Goal: Task Accomplishment & Management: Manage account settings

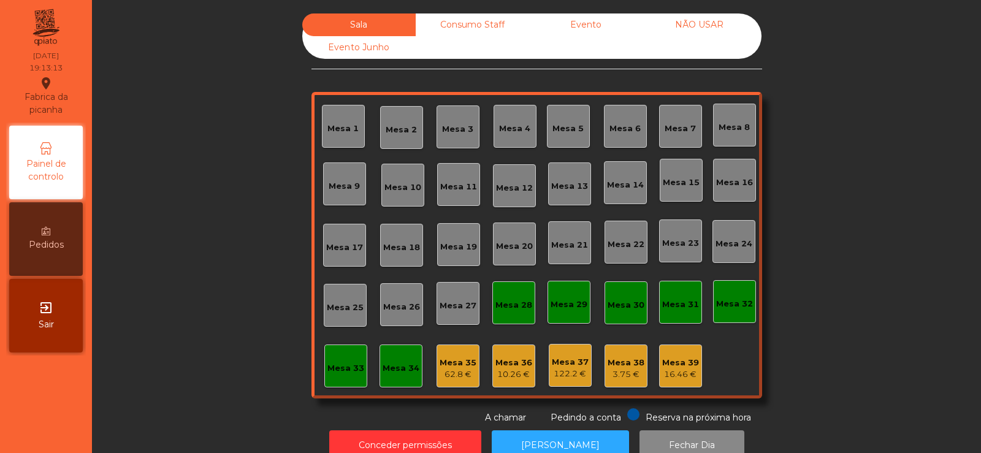
click at [665, 370] on div "16.46 €" at bounding box center [680, 375] width 37 height 12
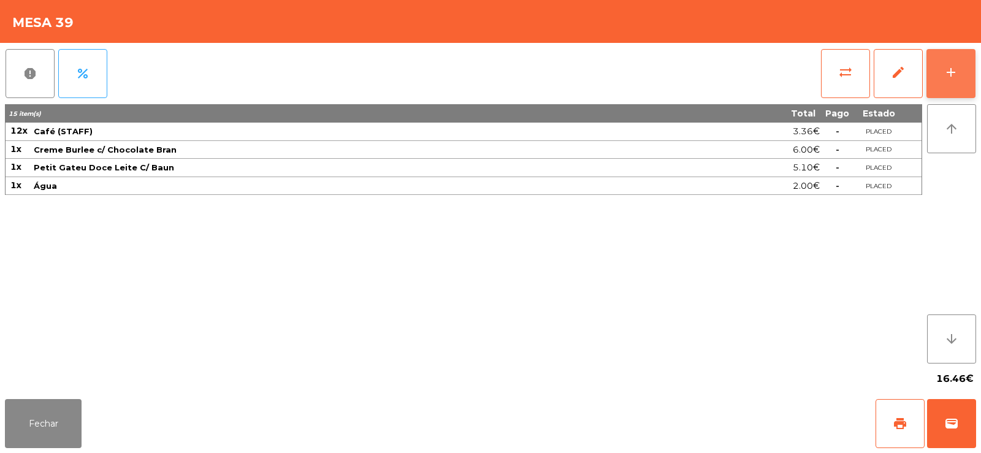
click at [932, 94] on button "add" at bounding box center [951, 73] width 49 height 49
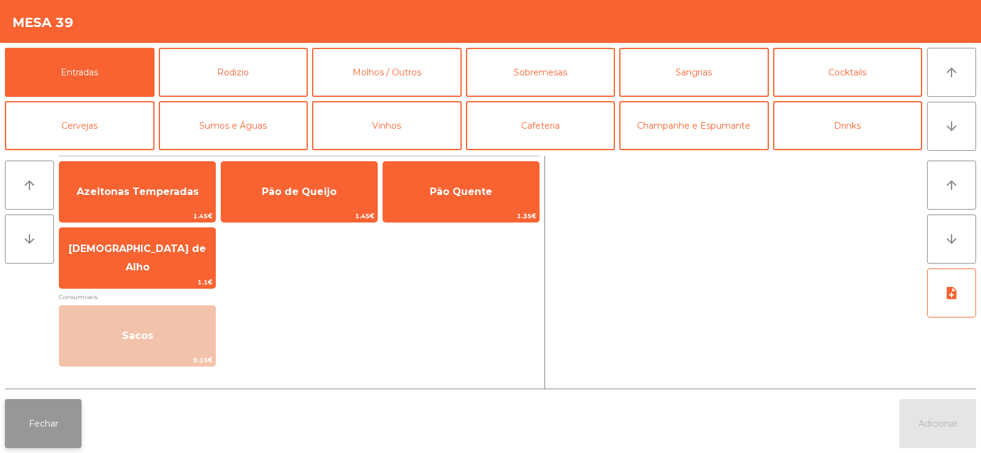
click at [40, 427] on button "Fechar" at bounding box center [43, 423] width 77 height 49
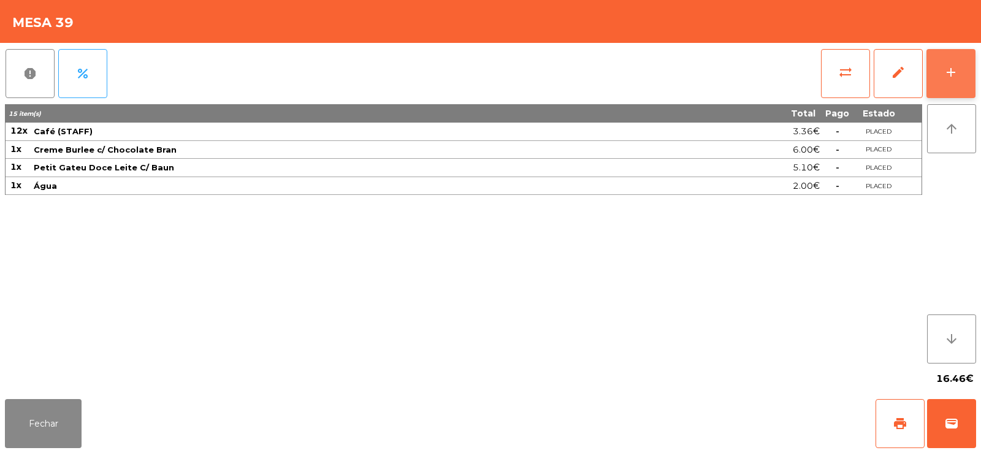
click at [947, 75] on div "add" at bounding box center [951, 72] width 15 height 15
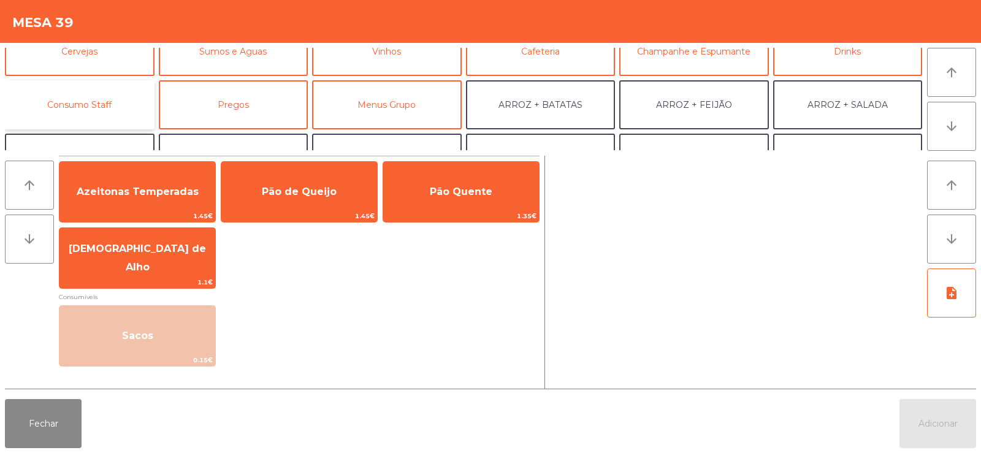
click at [101, 91] on button "Consumo Staff" at bounding box center [80, 104] width 150 height 49
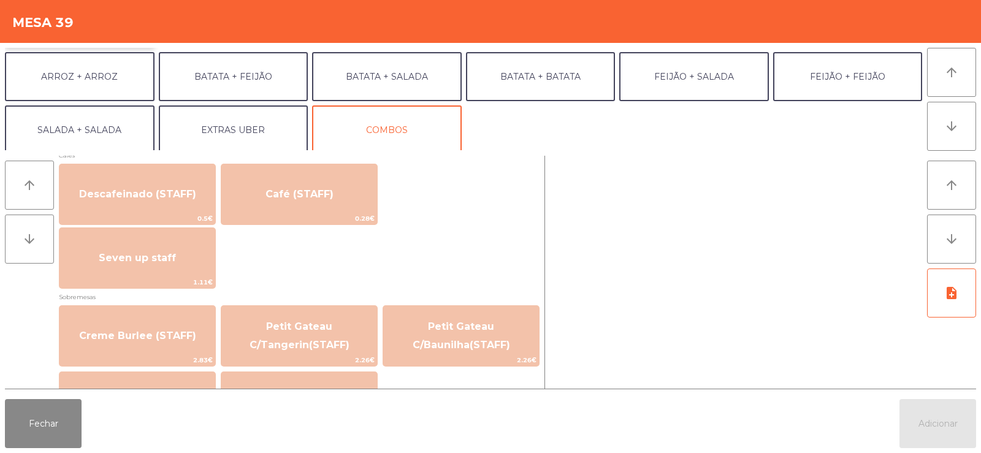
scroll to position [720, 0]
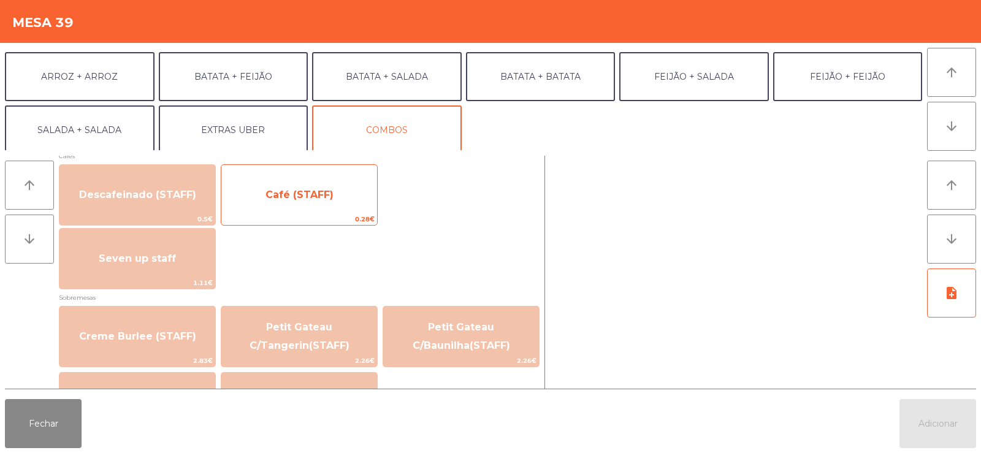
click at [322, 199] on span "Café (STAFF)" at bounding box center [300, 195] width 68 height 12
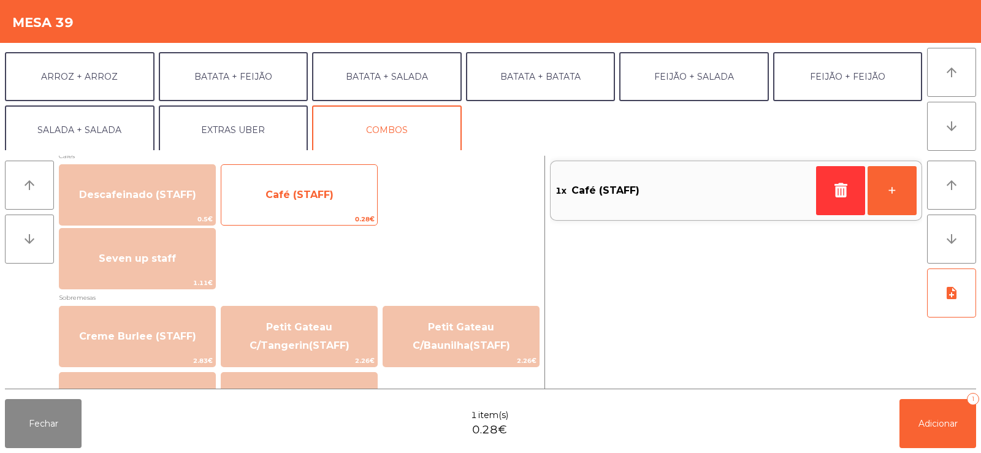
click at [328, 196] on span "Café (STAFF)" at bounding box center [300, 195] width 68 height 12
click at [326, 193] on span "Café (STAFF)" at bounding box center [300, 195] width 68 height 12
click at [326, 196] on span "Café (STAFF)" at bounding box center [300, 195] width 68 height 12
click at [320, 194] on span "Café (STAFF)" at bounding box center [300, 195] width 68 height 12
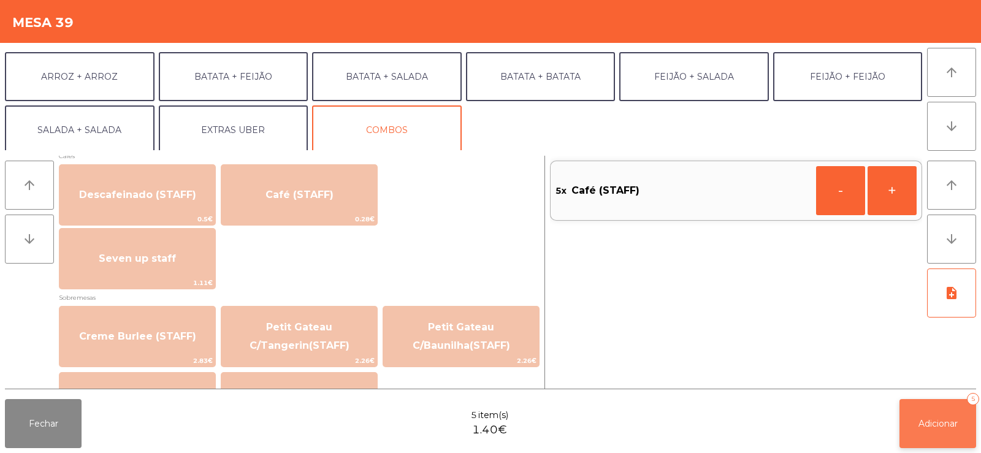
click at [946, 420] on span "Adicionar" at bounding box center [938, 423] width 39 height 11
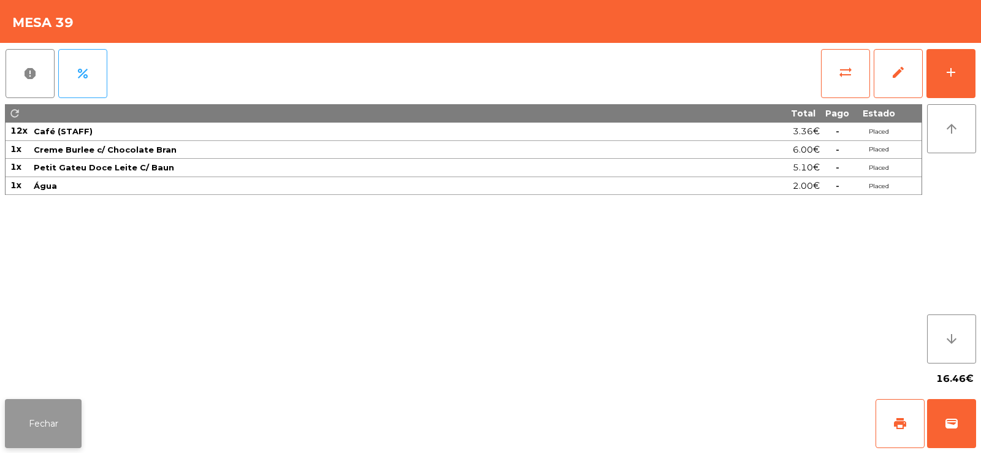
click at [45, 415] on button "Fechar" at bounding box center [43, 423] width 77 height 49
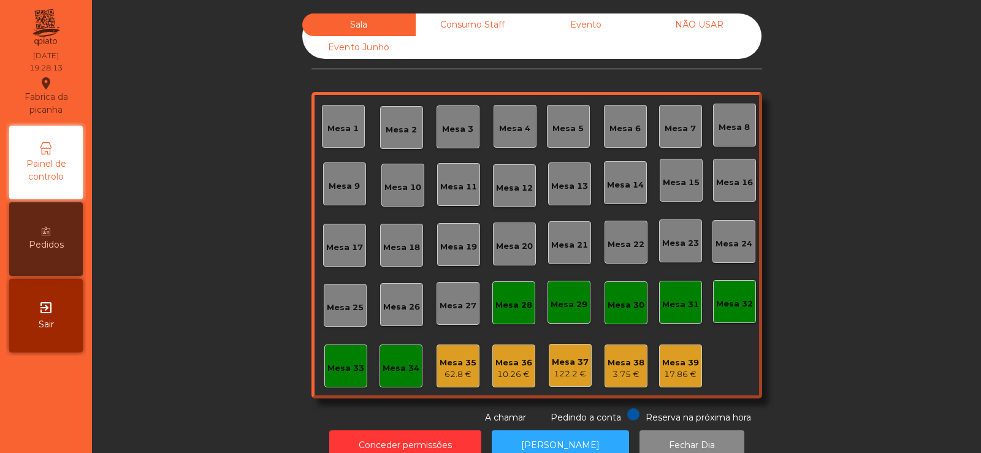
click at [470, 16] on div "Consumo Staff" at bounding box center [472, 24] width 113 height 23
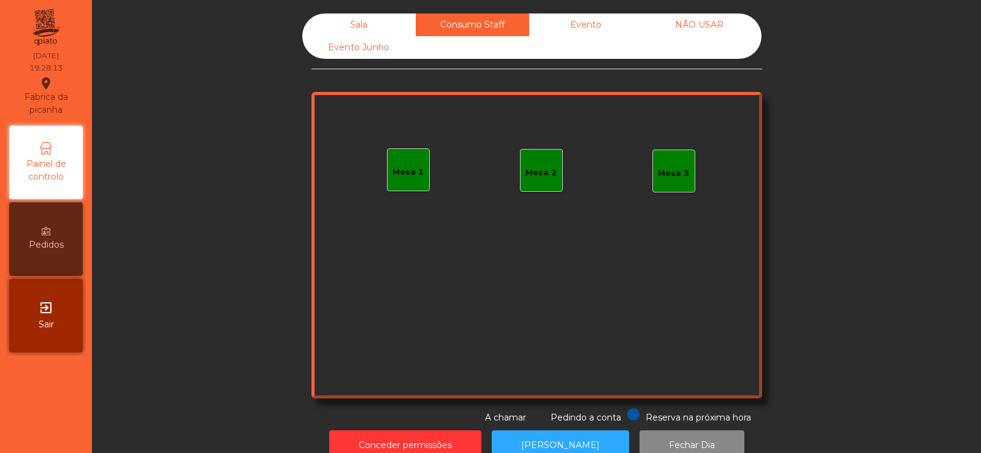
click at [595, 16] on div "Evento" at bounding box center [585, 24] width 113 height 23
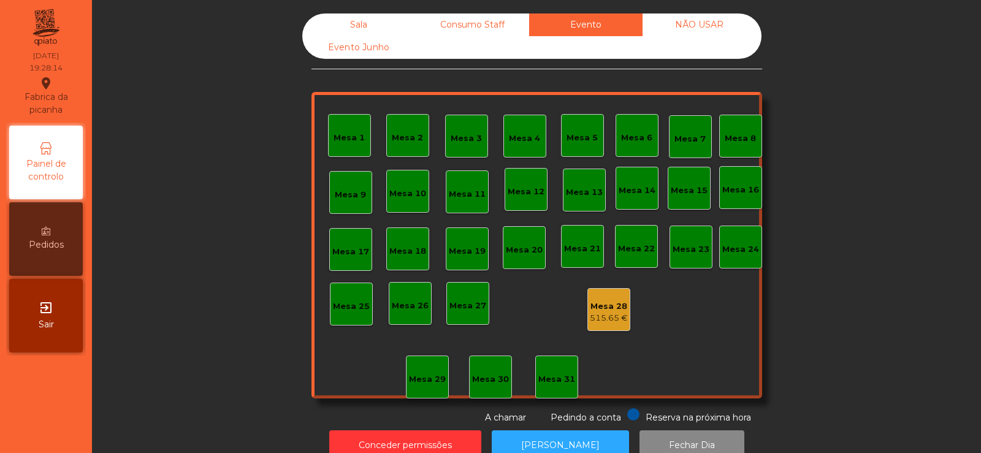
click at [360, 34] on div "Sala" at bounding box center [358, 24] width 113 height 23
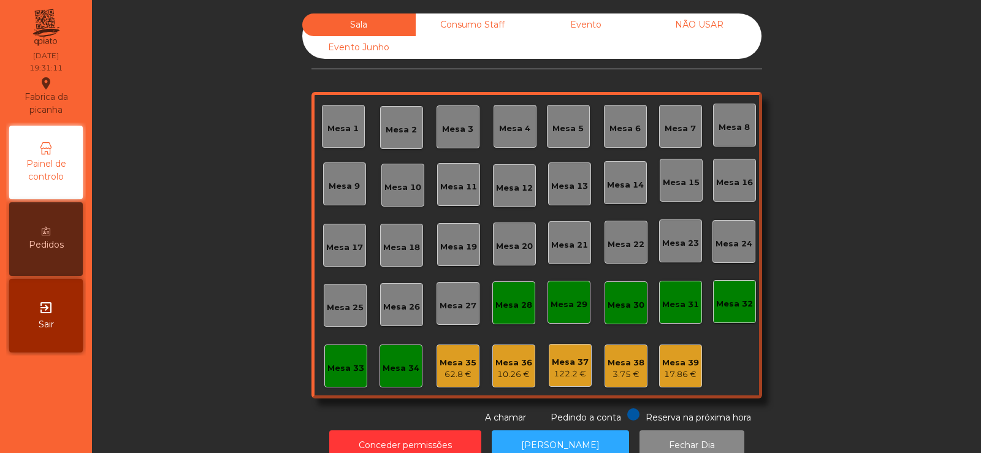
click at [435, 16] on div "Consumo Staff" at bounding box center [472, 24] width 113 height 23
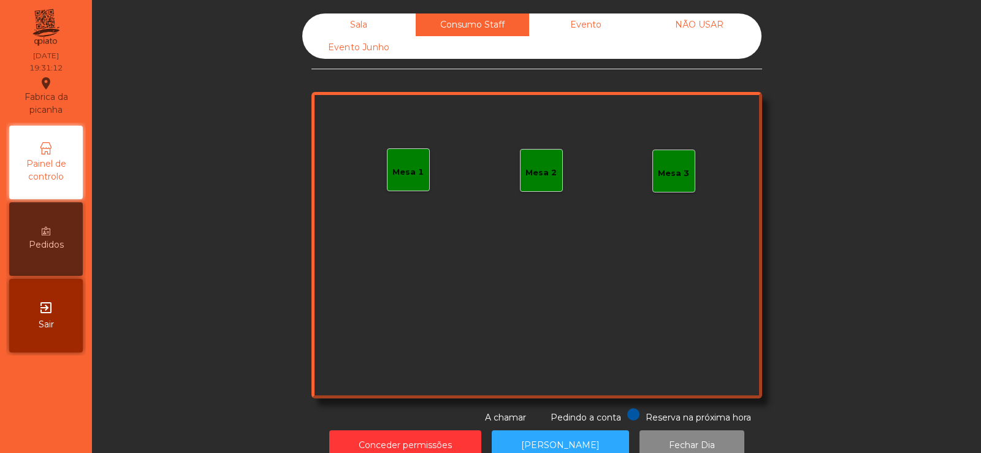
click at [347, 21] on div "Sala" at bounding box center [358, 24] width 113 height 23
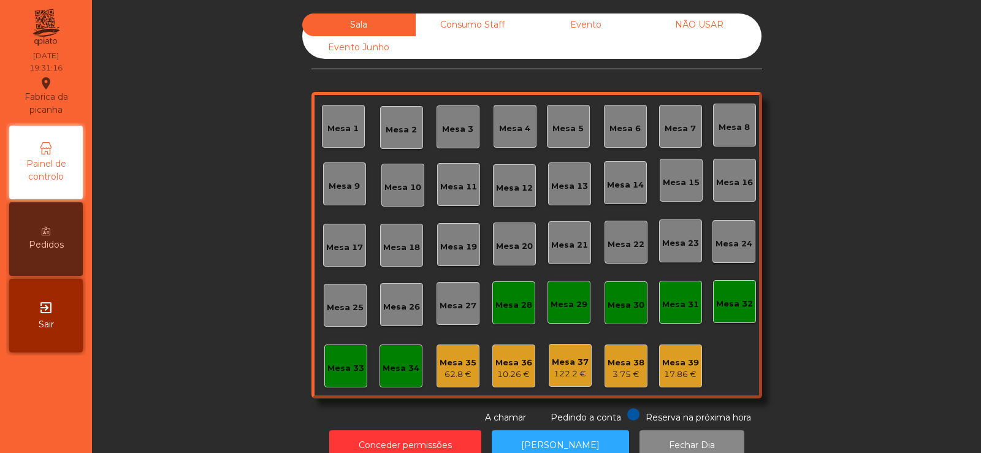
click at [669, 374] on div "17.86 €" at bounding box center [680, 375] width 37 height 12
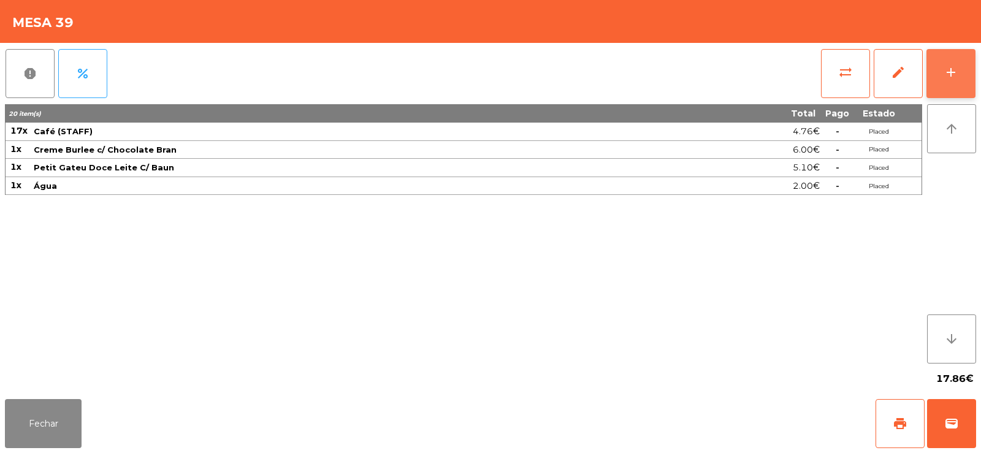
click at [954, 75] on div "add" at bounding box center [951, 72] width 15 height 15
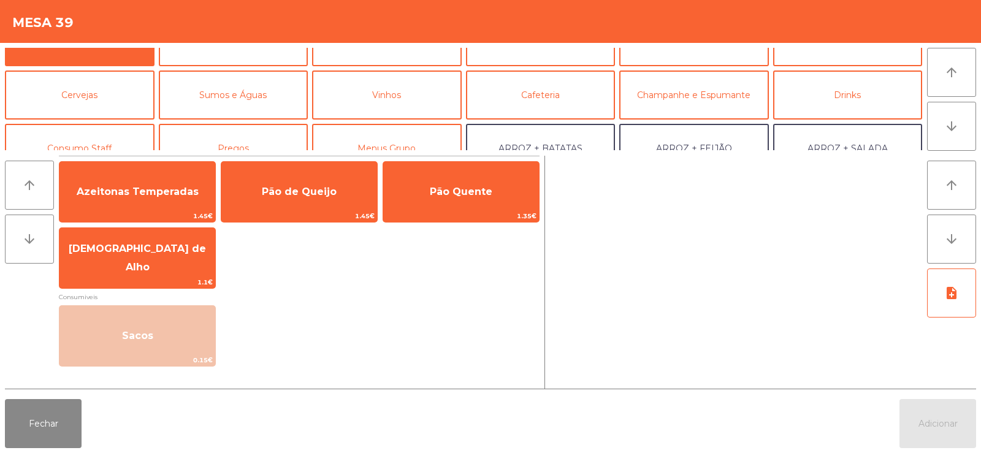
scroll to position [45, 0]
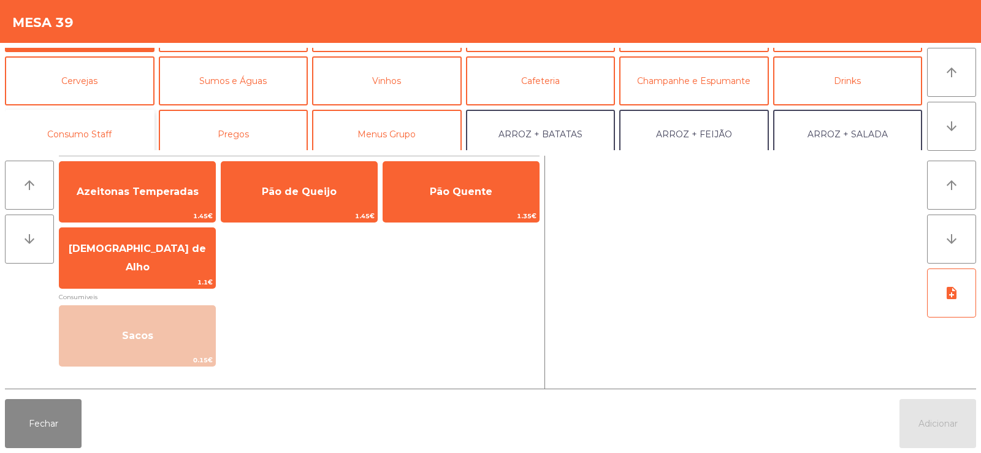
click at [100, 131] on button "Consumo Staff" at bounding box center [80, 134] width 150 height 49
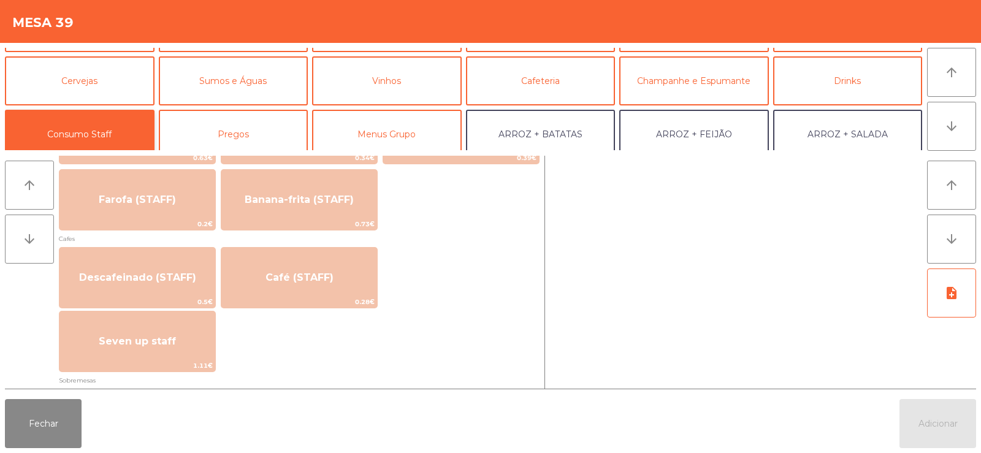
scroll to position [635, 0]
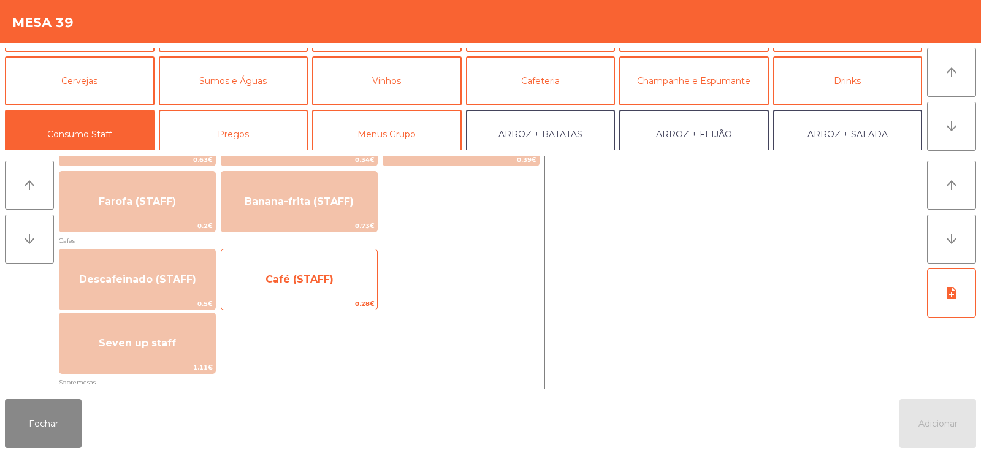
click at [302, 281] on span "Café (STAFF)" at bounding box center [300, 280] width 68 height 12
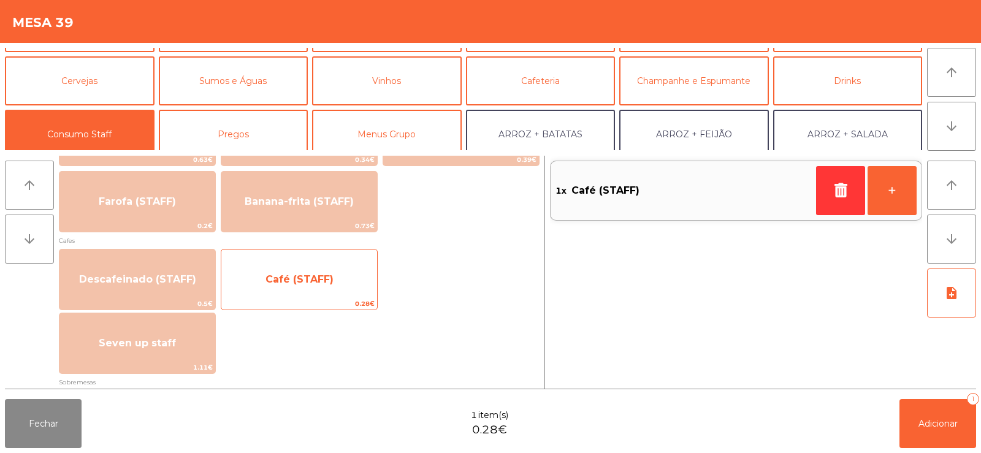
click at [286, 277] on span "Café (STAFF)" at bounding box center [300, 280] width 68 height 12
click at [294, 274] on span "Café (STAFF)" at bounding box center [300, 280] width 68 height 12
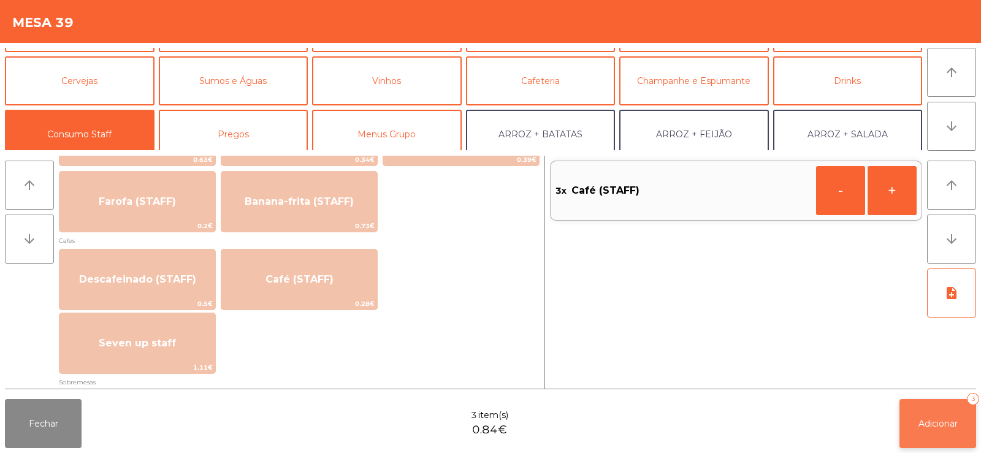
click at [951, 419] on span "Adicionar" at bounding box center [938, 423] width 39 height 11
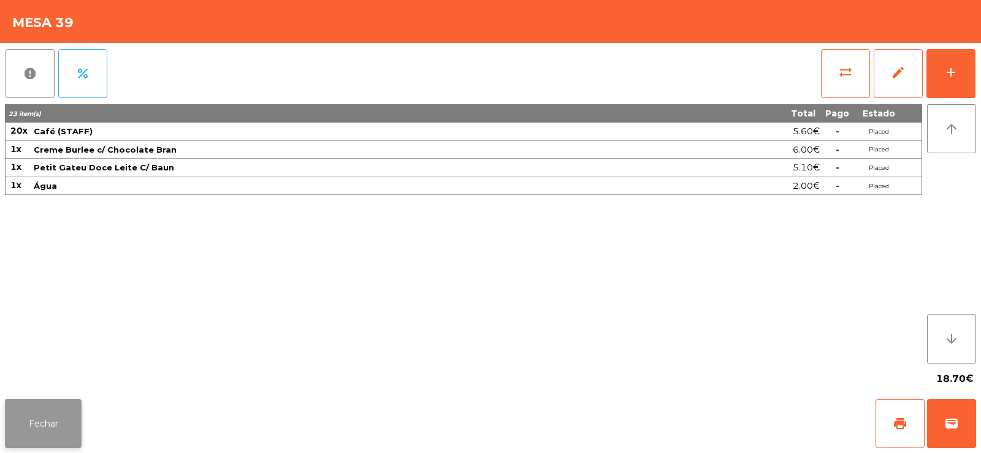
click at [24, 435] on button "Fechar" at bounding box center [43, 423] width 77 height 49
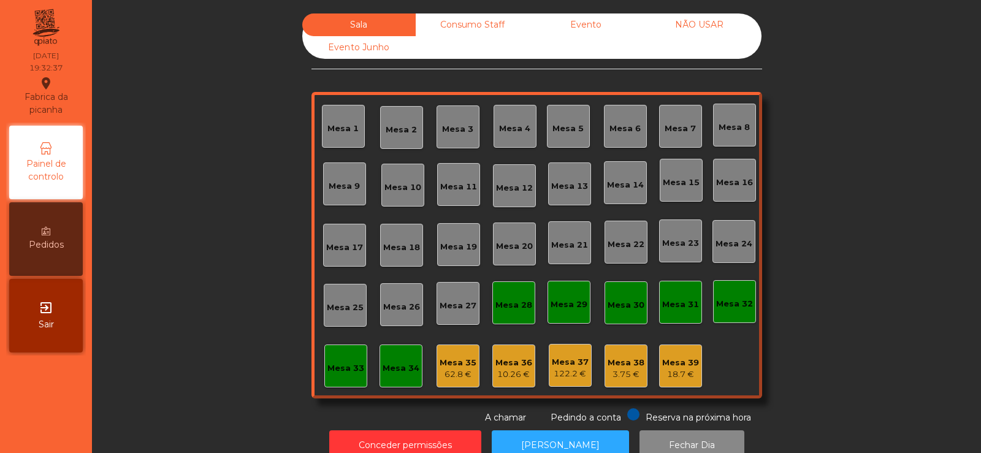
click at [449, 117] on div "Mesa 3" at bounding box center [458, 126] width 43 height 43
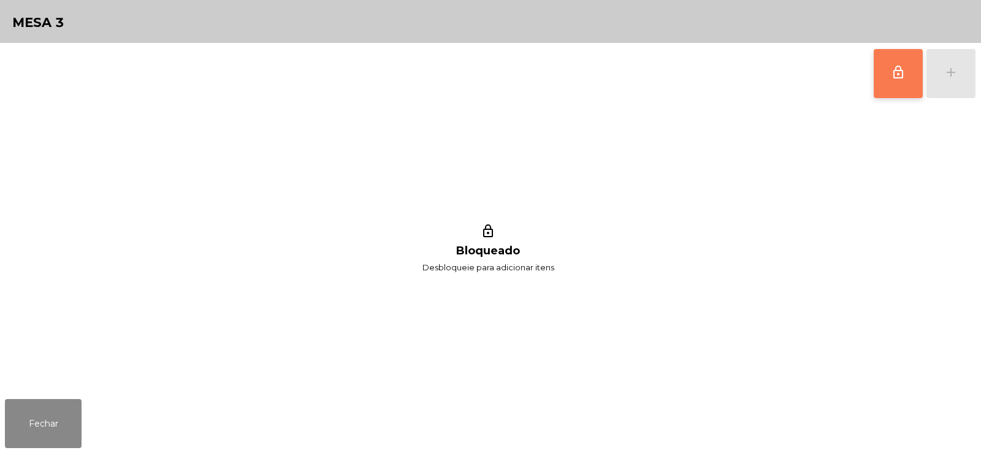
click at [902, 78] on span "lock_outline" at bounding box center [898, 72] width 15 height 15
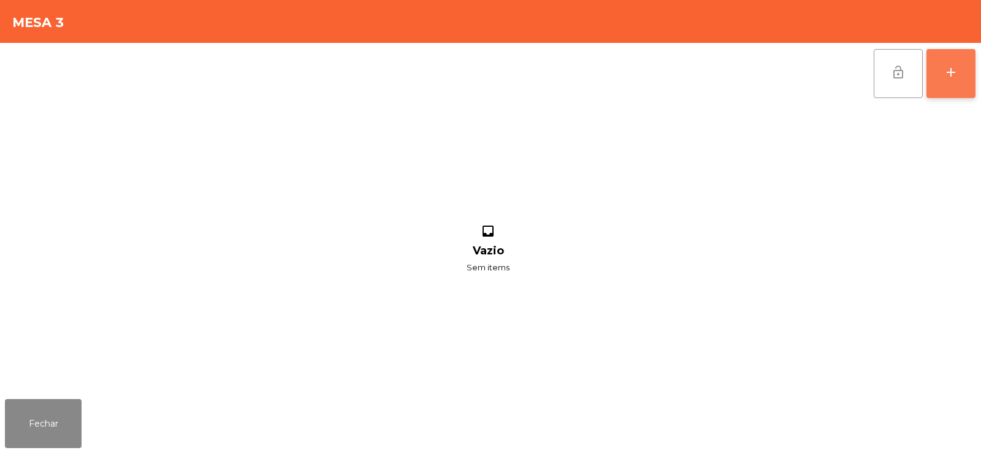
click at [961, 66] on button "add" at bounding box center [951, 73] width 49 height 49
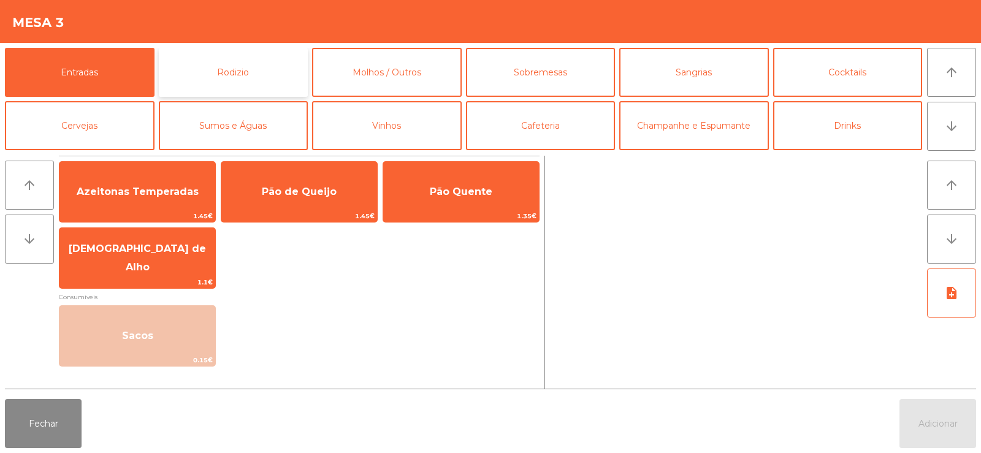
click at [226, 68] on button "Rodizio" at bounding box center [234, 72] width 150 height 49
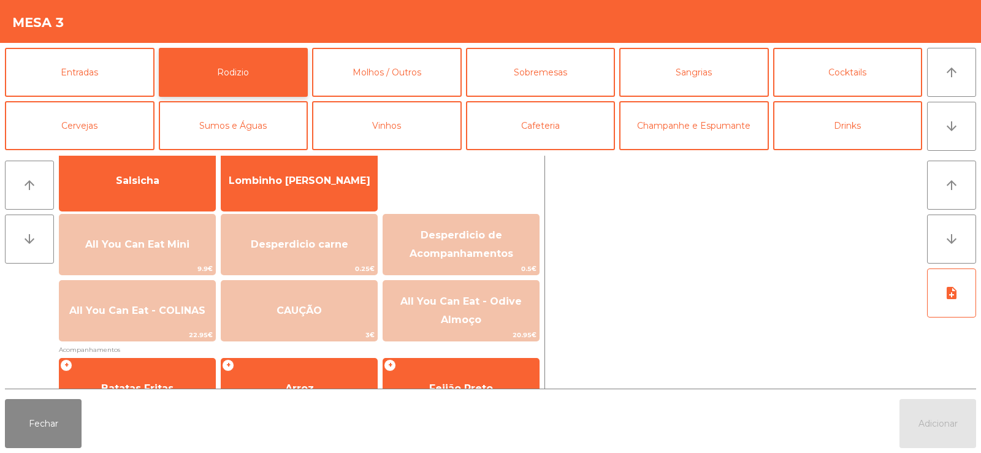
scroll to position [138, 0]
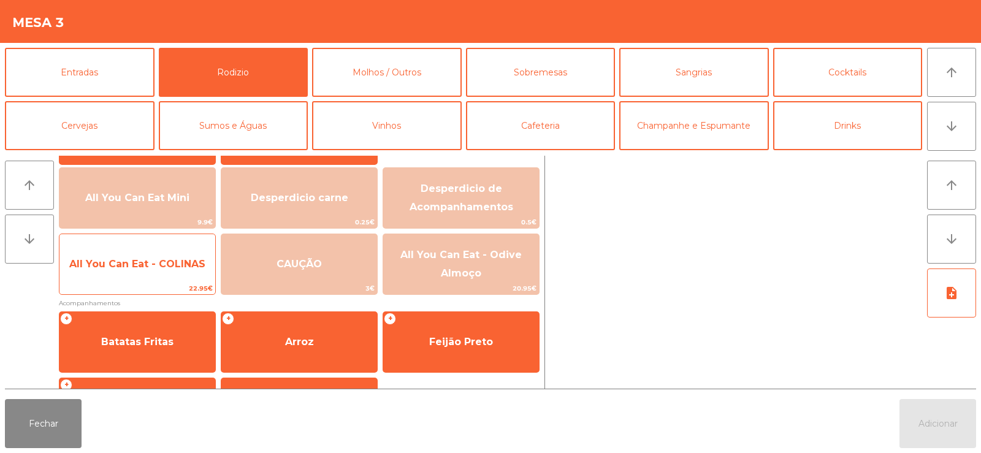
click at [125, 264] on span "All You Can Eat - COLINAS" at bounding box center [137, 264] width 136 height 12
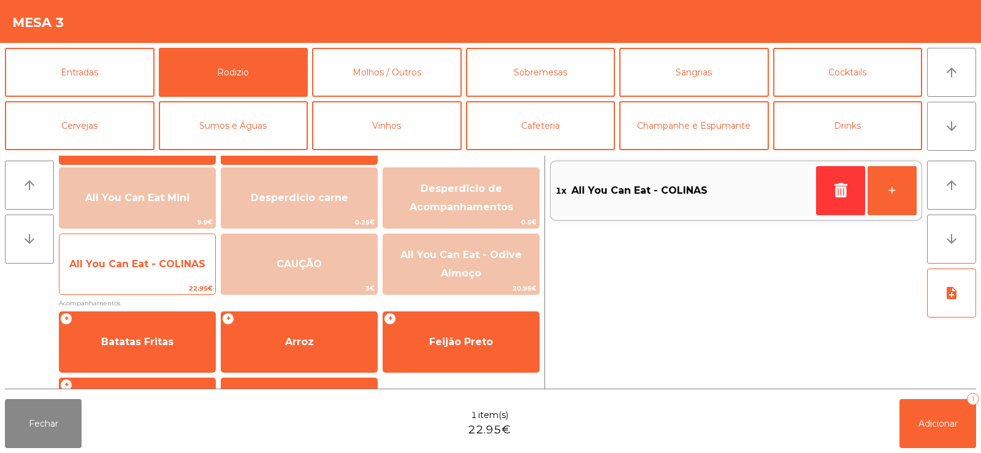
click at [121, 263] on span "All You Can Eat - COLINAS" at bounding box center [137, 264] width 136 height 12
click at [125, 274] on span "All You Can Eat - COLINAS" at bounding box center [137, 264] width 156 height 33
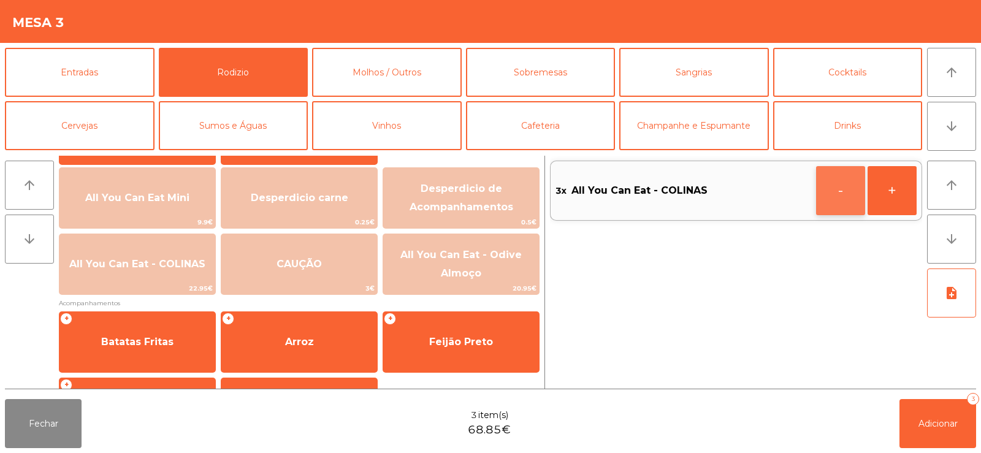
click at [842, 193] on button "-" at bounding box center [840, 190] width 49 height 49
click at [929, 408] on button "Adicionar 2" at bounding box center [938, 423] width 77 height 49
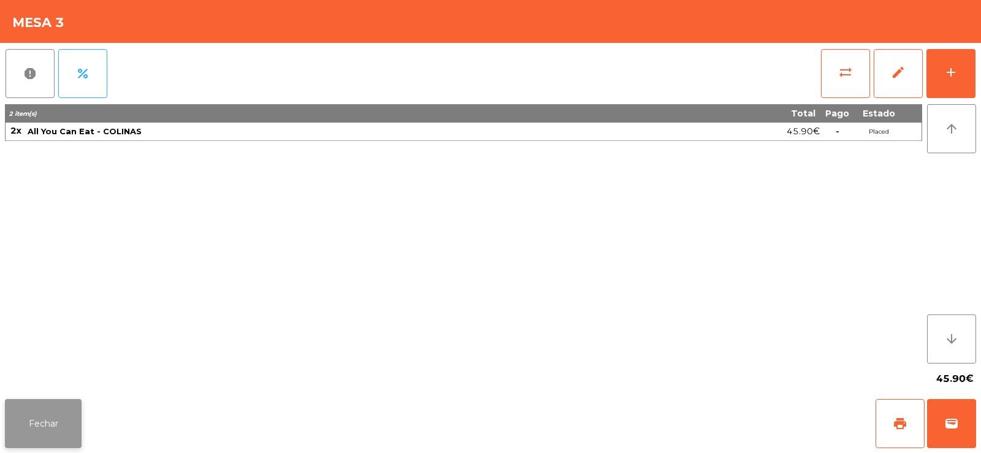
click at [41, 439] on button "Fechar" at bounding box center [43, 423] width 77 height 49
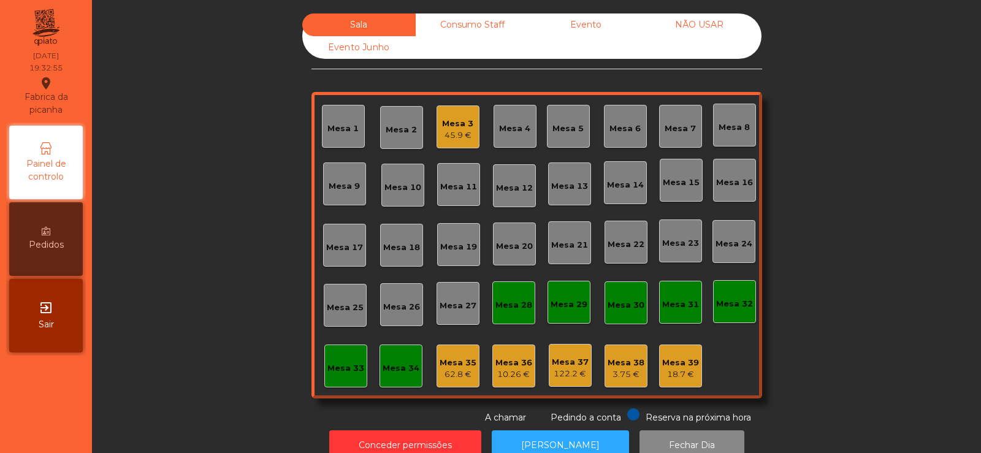
click at [679, 366] on div "Mesa 39" at bounding box center [680, 363] width 37 height 12
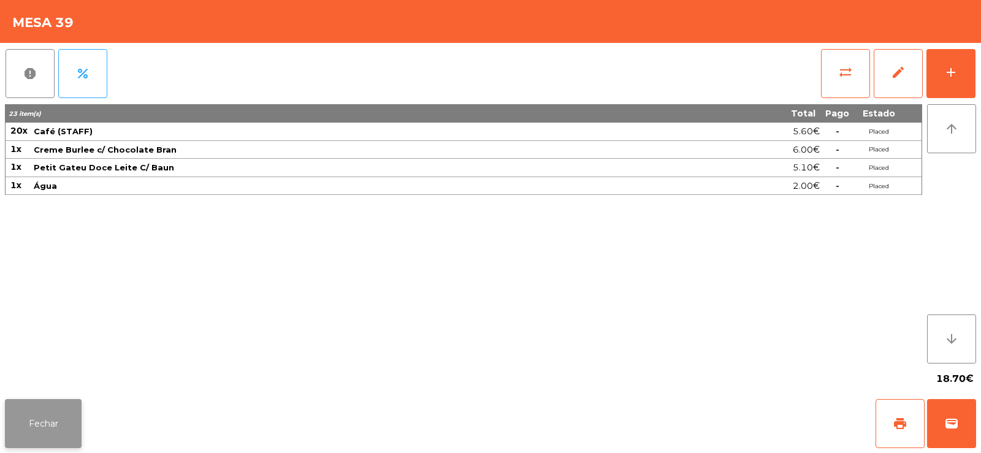
click at [48, 413] on button "Fechar" at bounding box center [43, 423] width 77 height 49
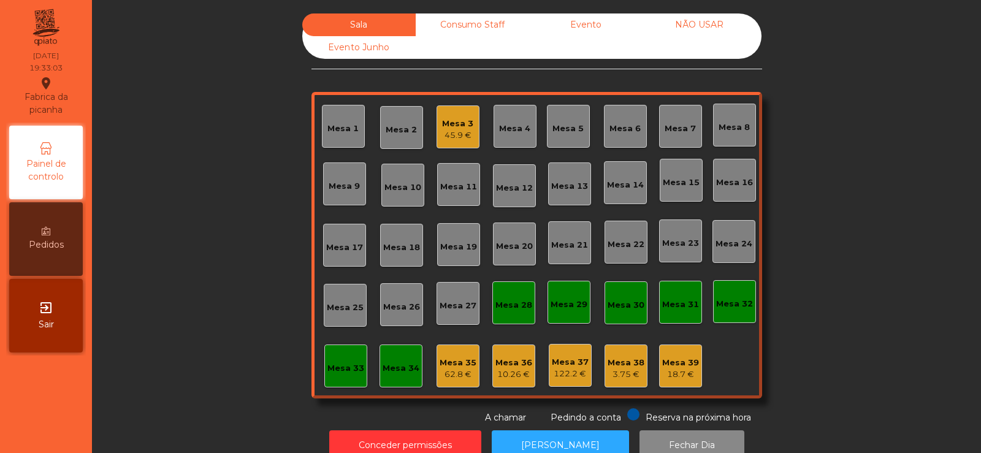
click at [506, 129] on div "Mesa 4" at bounding box center [514, 129] width 31 height 12
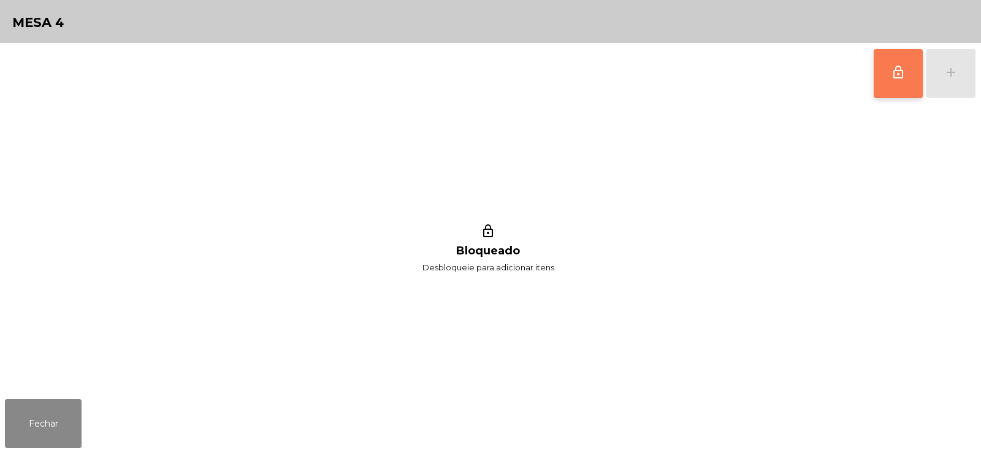
click at [895, 82] on button "lock_outline" at bounding box center [898, 73] width 49 height 49
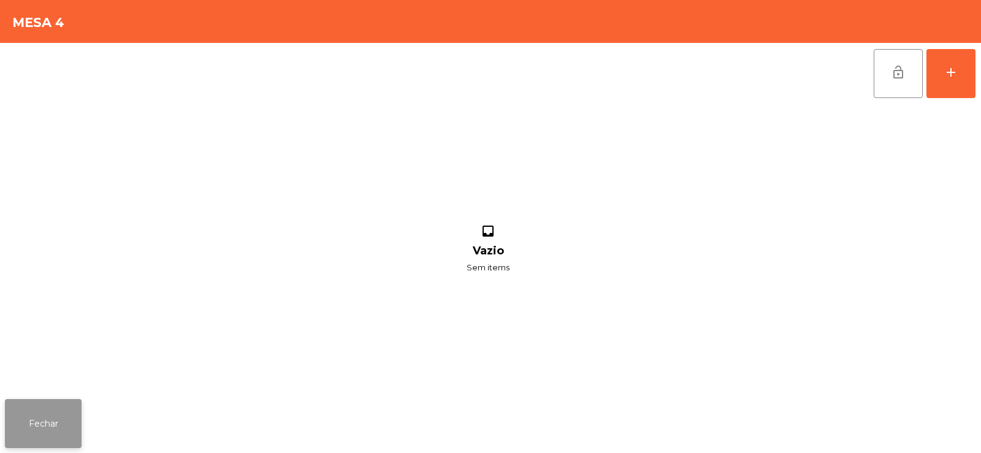
click at [52, 420] on button "Fechar" at bounding box center [43, 423] width 77 height 49
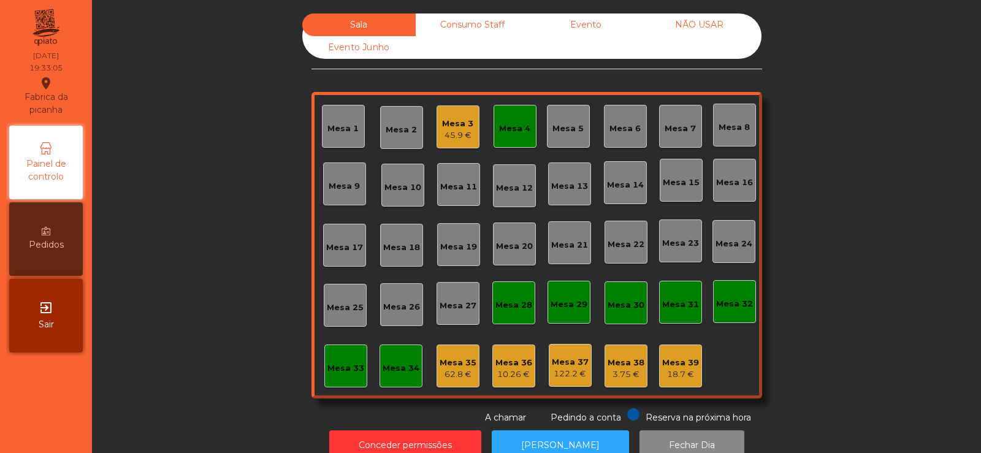
click at [453, 129] on div "45.9 €" at bounding box center [457, 135] width 31 height 12
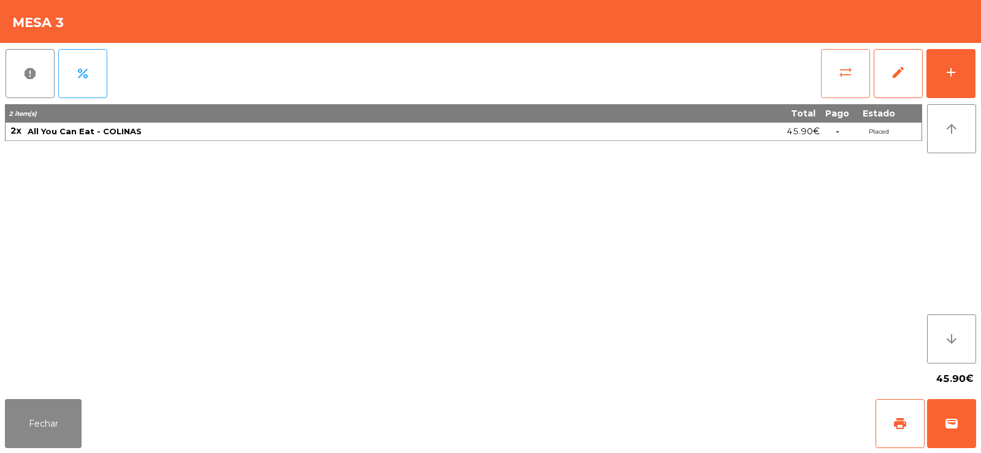
click at [848, 81] on button "sync_alt" at bounding box center [845, 73] width 49 height 49
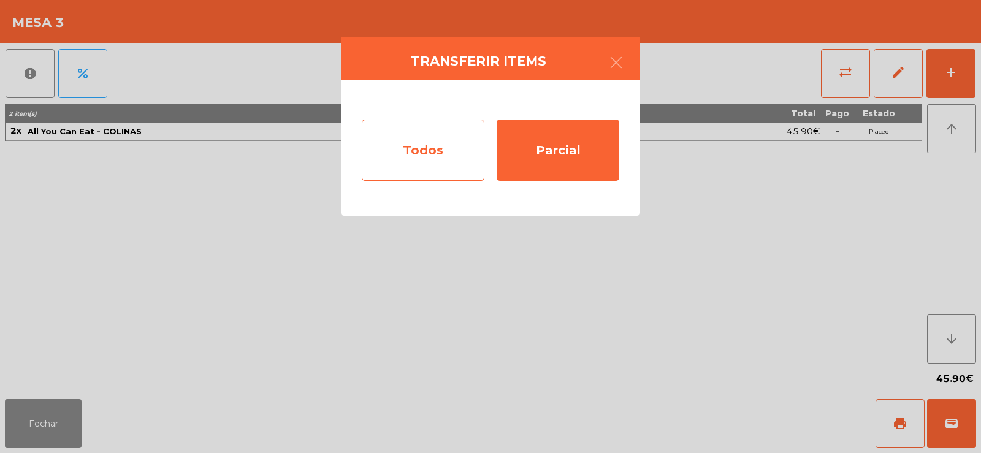
click at [373, 146] on div "Todos" at bounding box center [423, 150] width 123 height 61
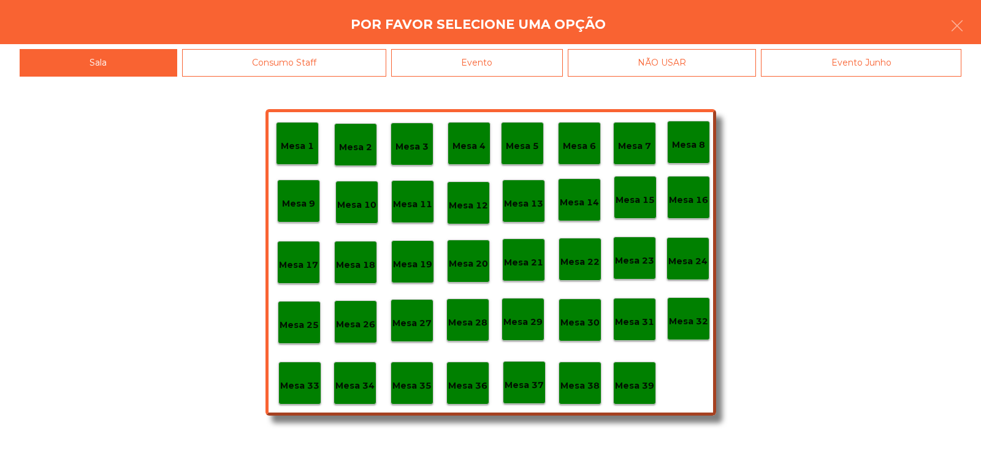
click at [473, 155] on div "Mesa 4" at bounding box center [469, 143] width 43 height 43
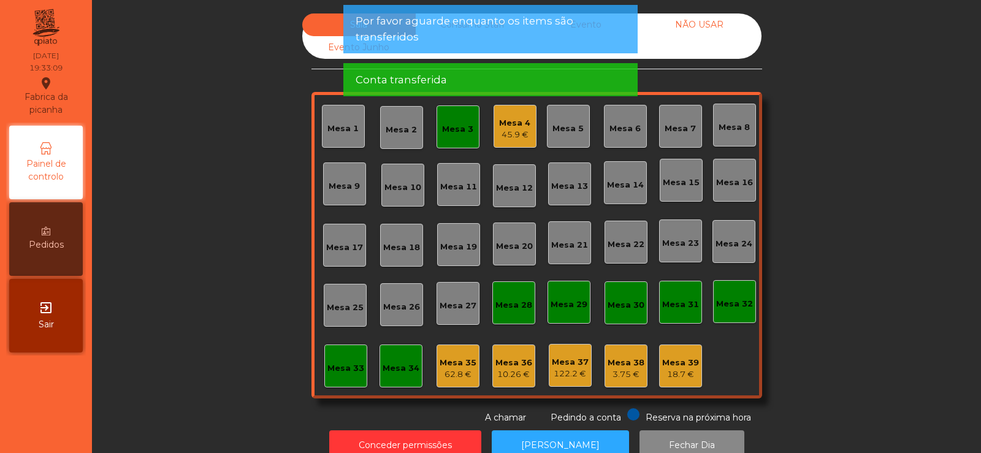
click at [464, 135] on div "Mesa 3" at bounding box center [457, 129] width 31 height 12
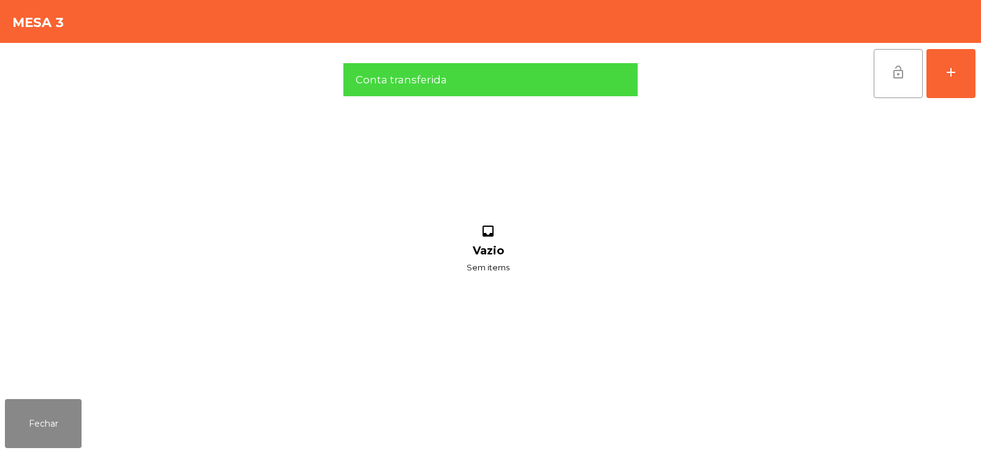
click at [882, 74] on button "lock_open" at bounding box center [898, 73] width 49 height 49
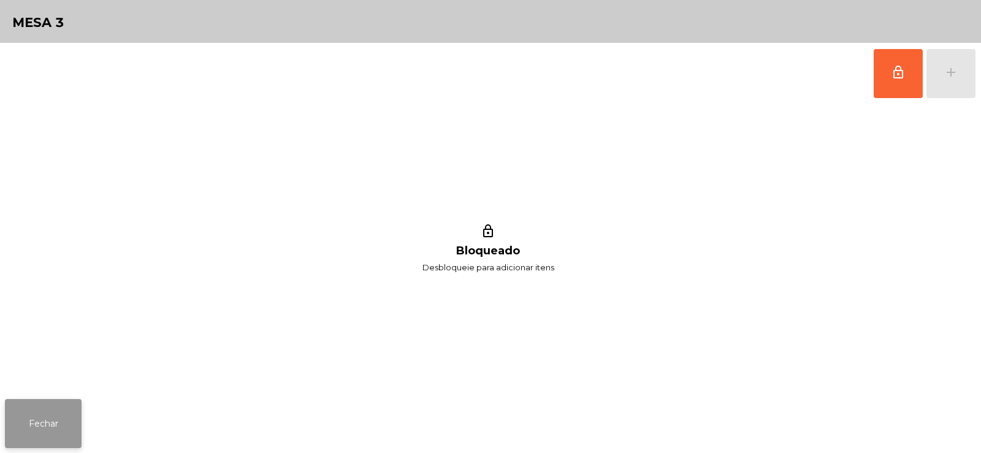
click at [33, 436] on button "Fechar" at bounding box center [43, 423] width 77 height 49
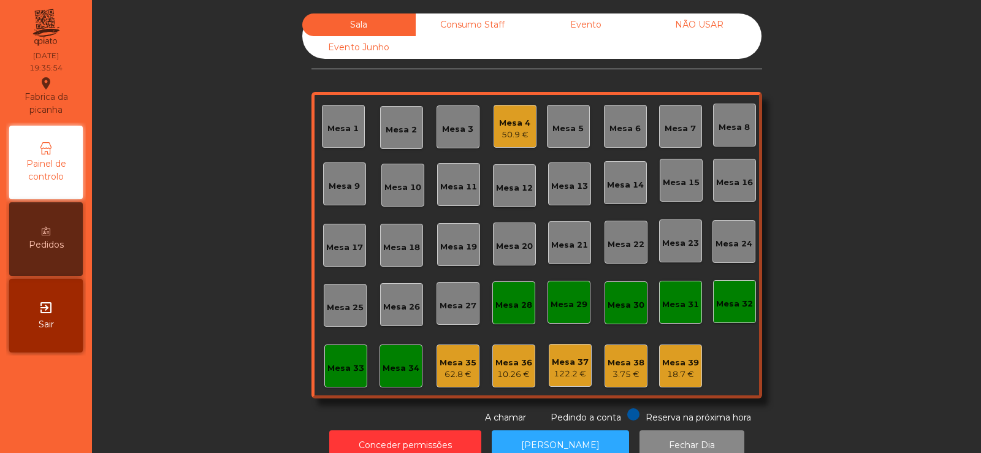
click at [350, 250] on div "Mesa 17" at bounding box center [344, 248] width 37 height 12
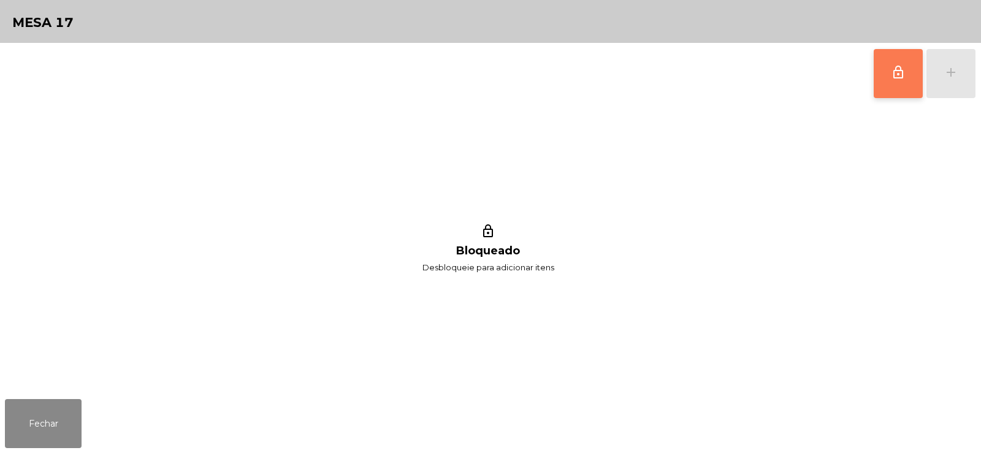
click at [898, 83] on button "lock_outline" at bounding box center [898, 73] width 49 height 49
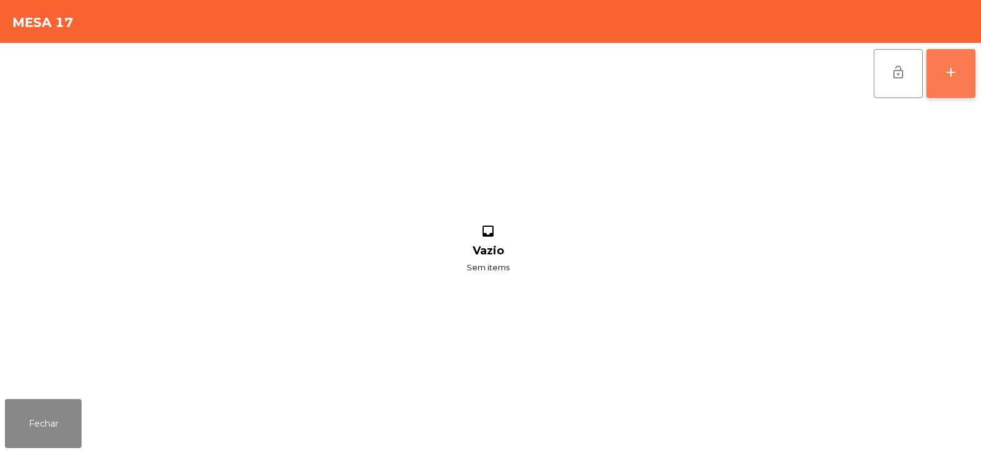
click at [951, 77] on div "add" at bounding box center [951, 72] width 15 height 15
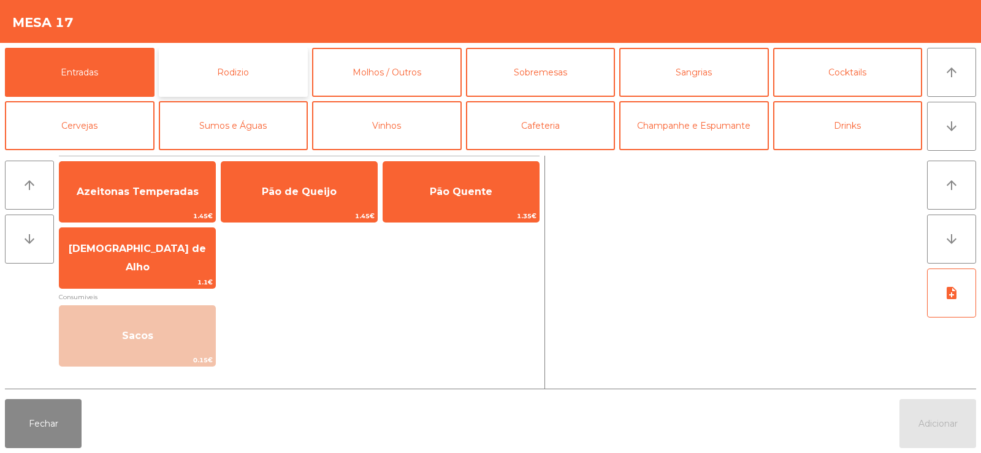
click at [250, 72] on button "Rodizio" at bounding box center [234, 72] width 150 height 49
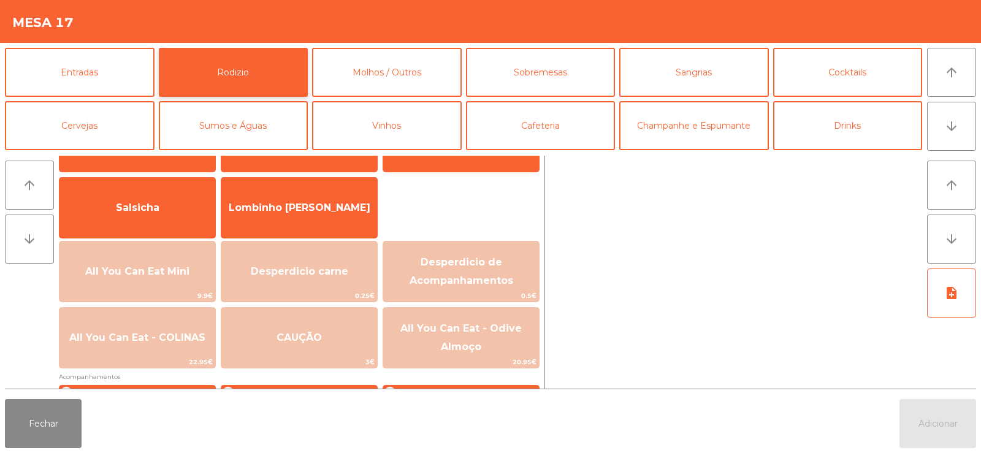
scroll to position [105, 0]
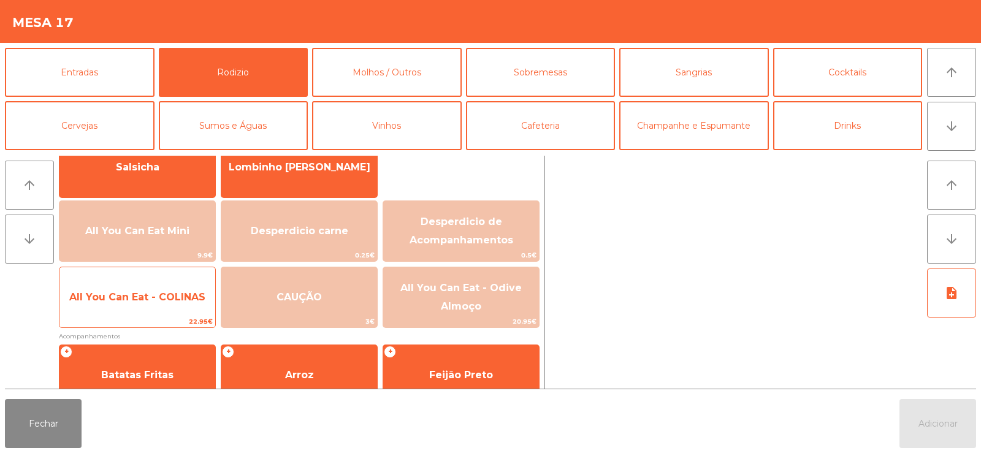
click at [145, 299] on span "All You Can Eat - COLINAS" at bounding box center [137, 297] width 136 height 12
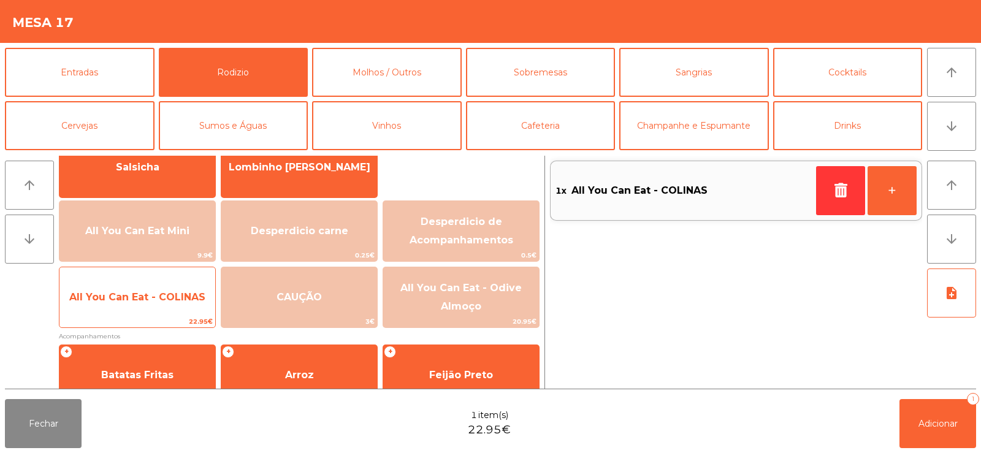
click at [142, 294] on span "All You Can Eat - COLINAS" at bounding box center [137, 297] width 136 height 12
click at [140, 288] on span "All You Can Eat - COLINAS" at bounding box center [137, 297] width 156 height 33
click at [137, 289] on span "All You Can Eat - COLINAS" at bounding box center [137, 297] width 156 height 33
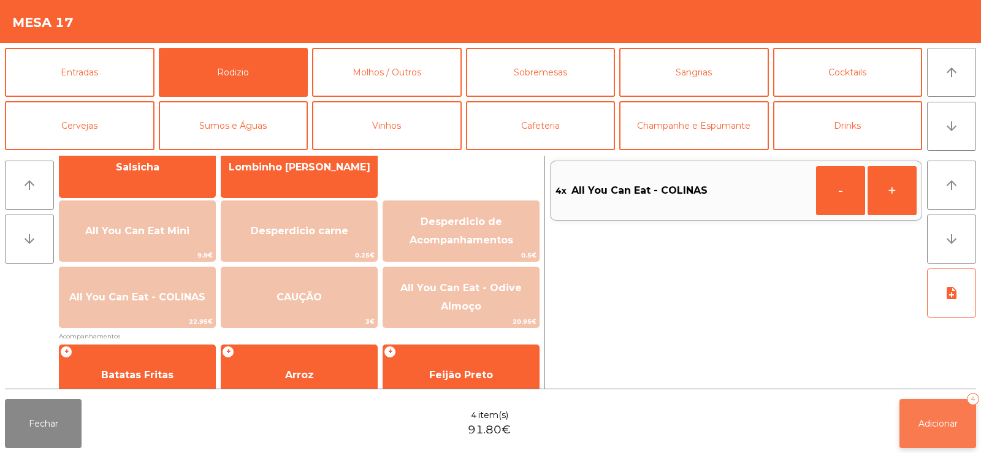
click at [957, 440] on button "Adicionar 4" at bounding box center [938, 423] width 77 height 49
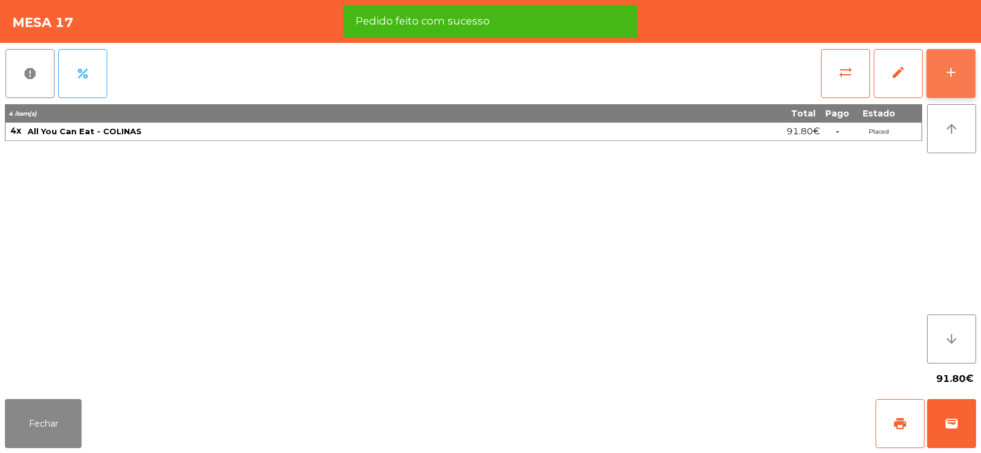
click at [947, 81] on button "add" at bounding box center [951, 73] width 49 height 49
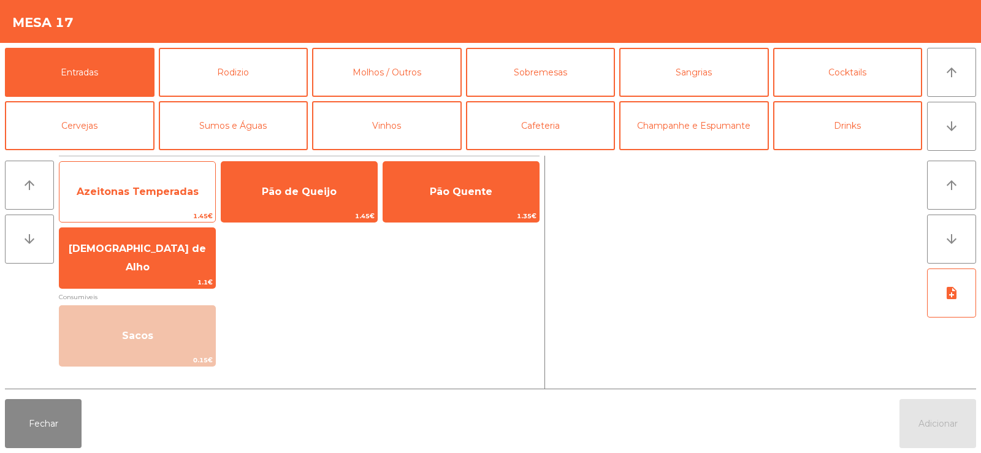
click at [144, 197] on span "Azeitonas Temperadas" at bounding box center [137, 191] width 156 height 33
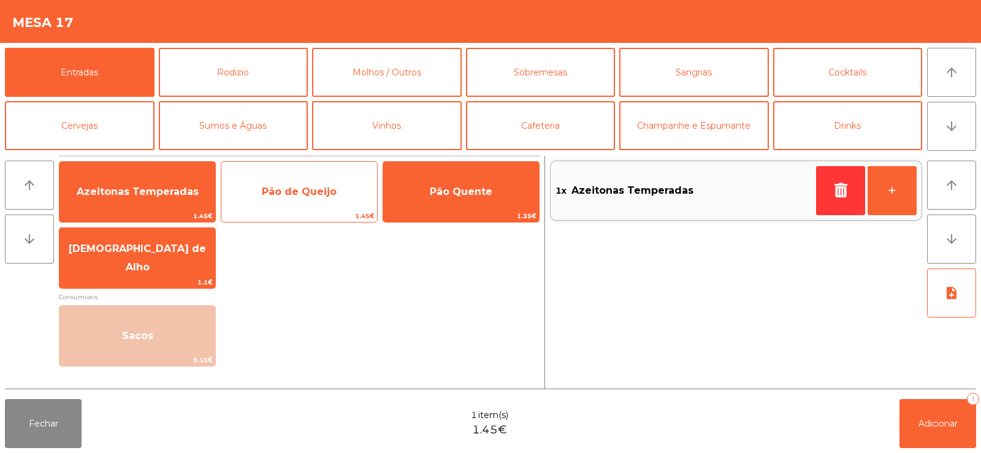
click at [290, 182] on span "Pão de Queijo" at bounding box center [299, 191] width 156 height 33
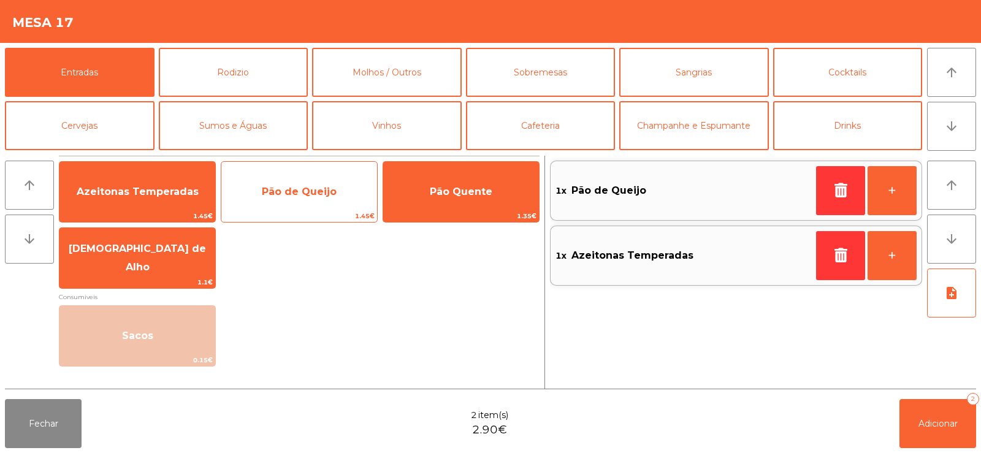
click at [305, 186] on span "Pão de Queijo" at bounding box center [299, 192] width 75 height 12
click at [306, 189] on span "Pão de Queijo" at bounding box center [299, 192] width 75 height 12
click at [312, 183] on span "Pão de Queijo" at bounding box center [299, 191] width 156 height 33
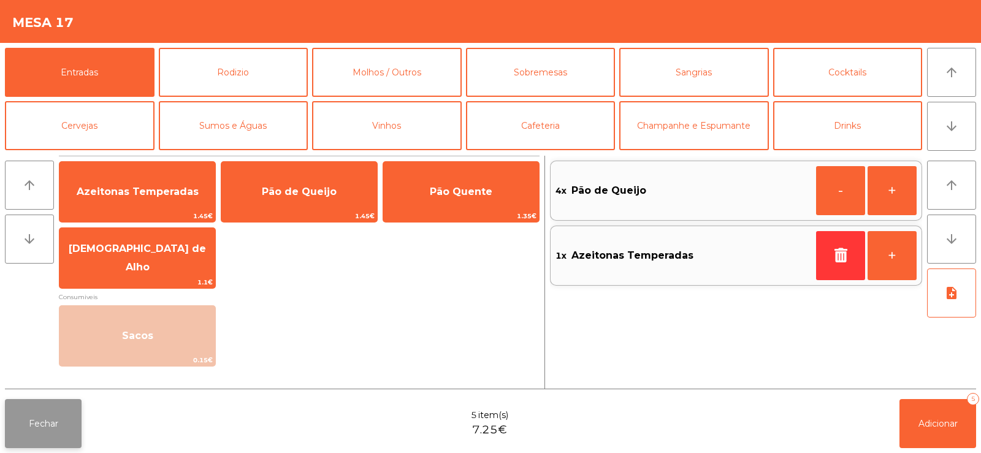
click at [45, 430] on button "Fechar" at bounding box center [43, 423] width 77 height 49
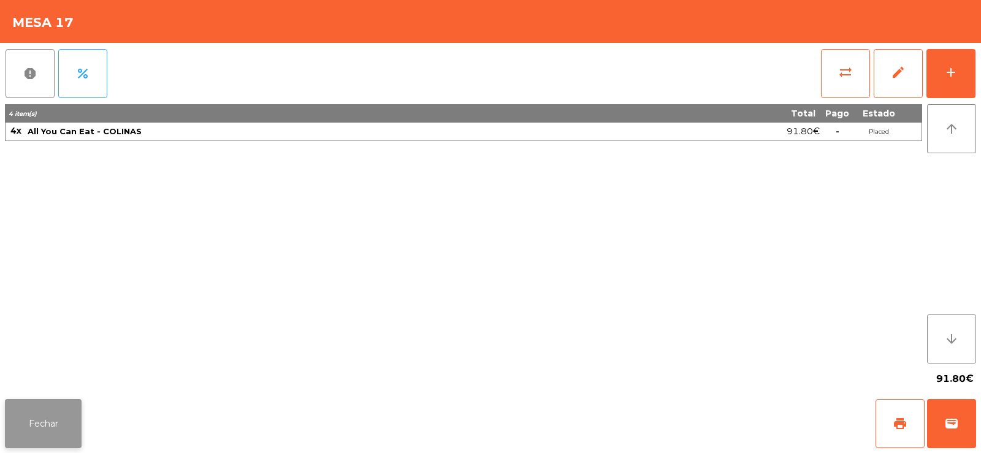
click at [29, 403] on button "Fechar" at bounding box center [43, 423] width 77 height 49
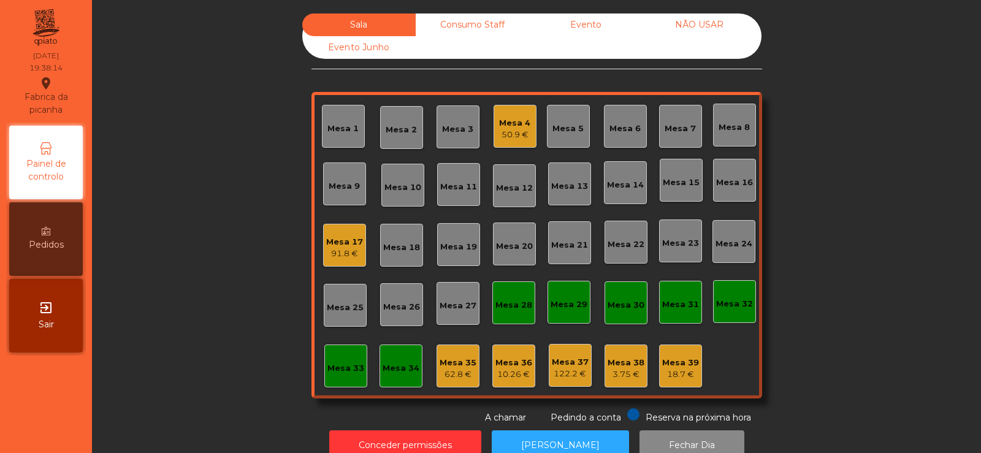
click at [844, 200] on div "Sala Consumo Staff Evento NÃO USAR Evento Junho Mesa 1 Mesa 2 Mesa 3 Mesa 4 50.…" at bounding box center [537, 218] width 856 height 411
click at [354, 249] on div "91.8 €" at bounding box center [344, 254] width 37 height 12
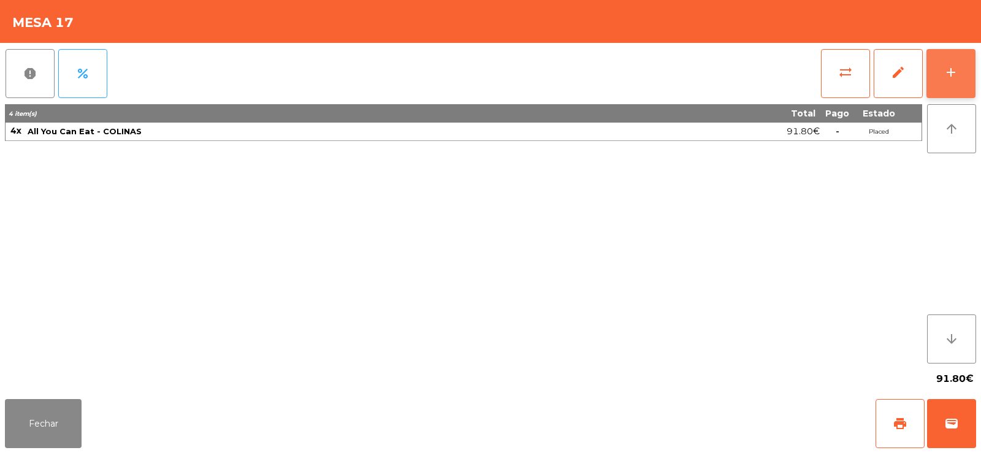
click at [963, 80] on button "add" at bounding box center [951, 73] width 49 height 49
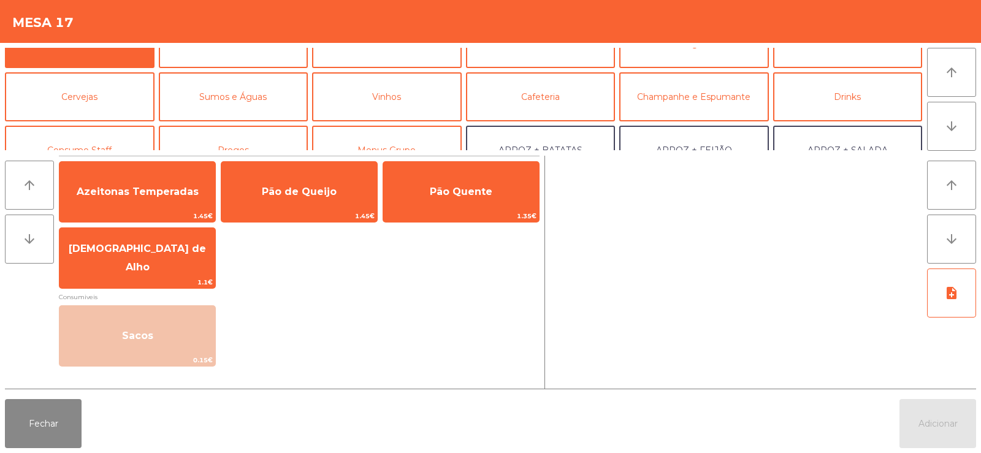
scroll to position [28, 0]
click at [256, 99] on button "Sumos e Águas" at bounding box center [234, 97] width 150 height 49
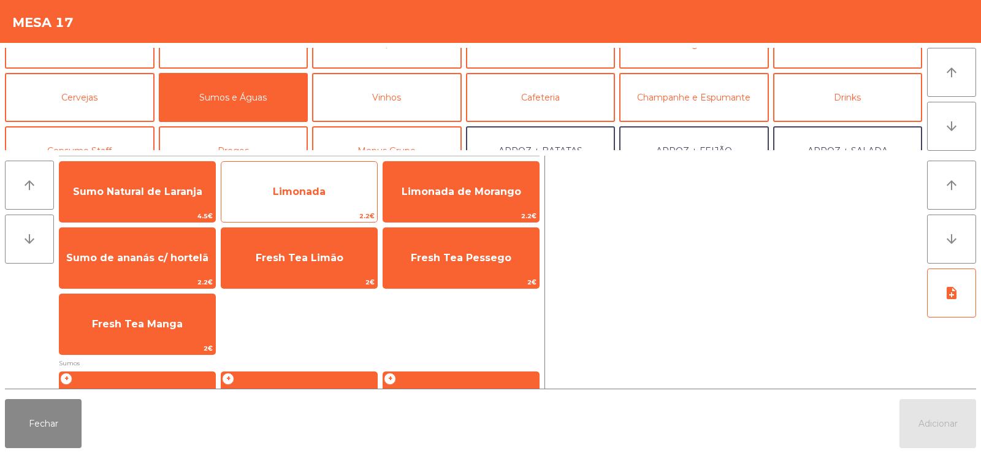
click at [322, 186] on span "Limonada" at bounding box center [299, 192] width 53 height 12
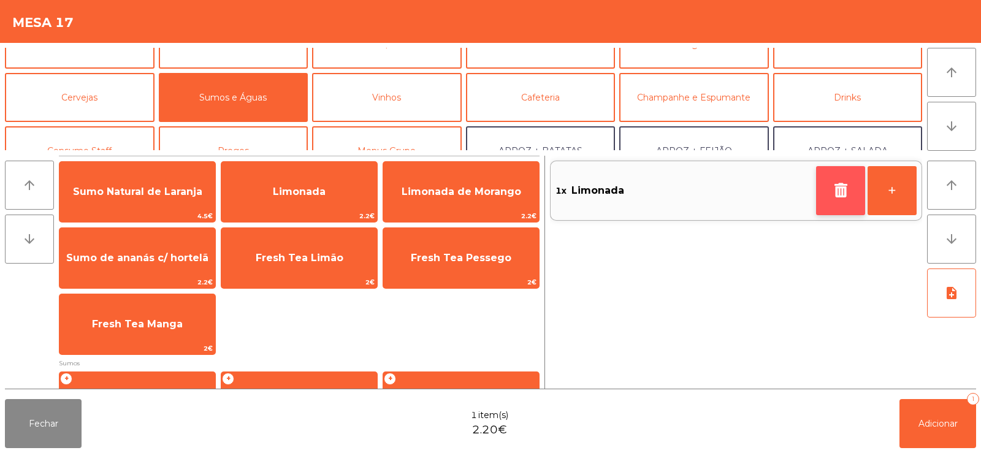
click at [822, 174] on button "button" at bounding box center [840, 190] width 49 height 49
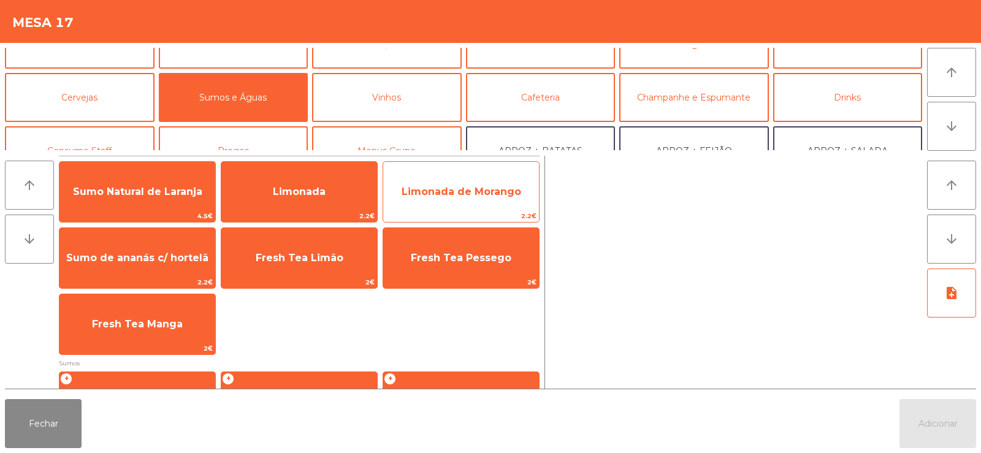
click at [481, 180] on span "Limonada de Morango" at bounding box center [461, 191] width 156 height 33
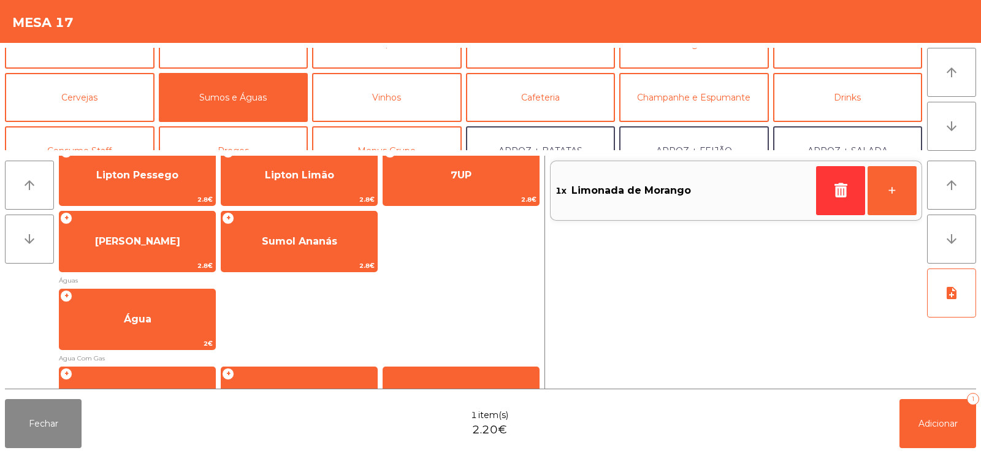
scroll to position [301, 0]
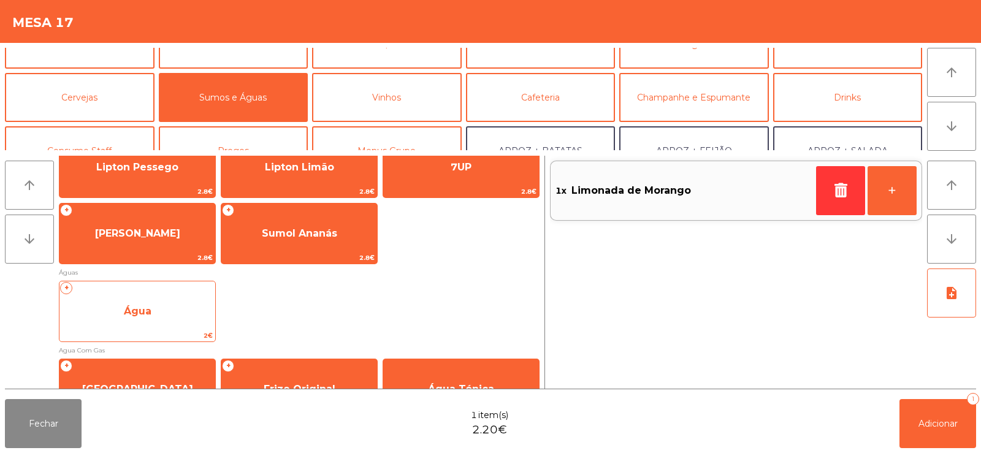
click at [171, 309] on span "Água" at bounding box center [137, 311] width 156 height 33
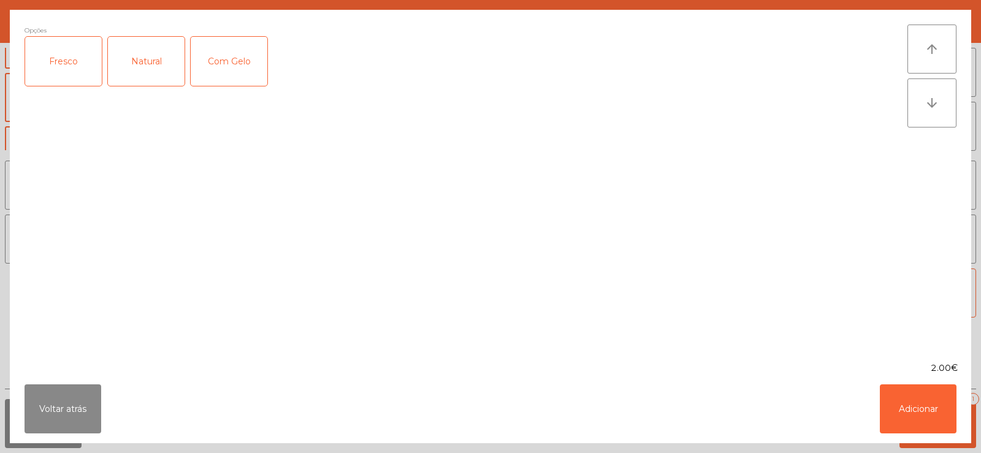
click at [155, 48] on div "Natural" at bounding box center [146, 61] width 77 height 49
click at [942, 407] on button "Adicionar" at bounding box center [918, 409] width 77 height 49
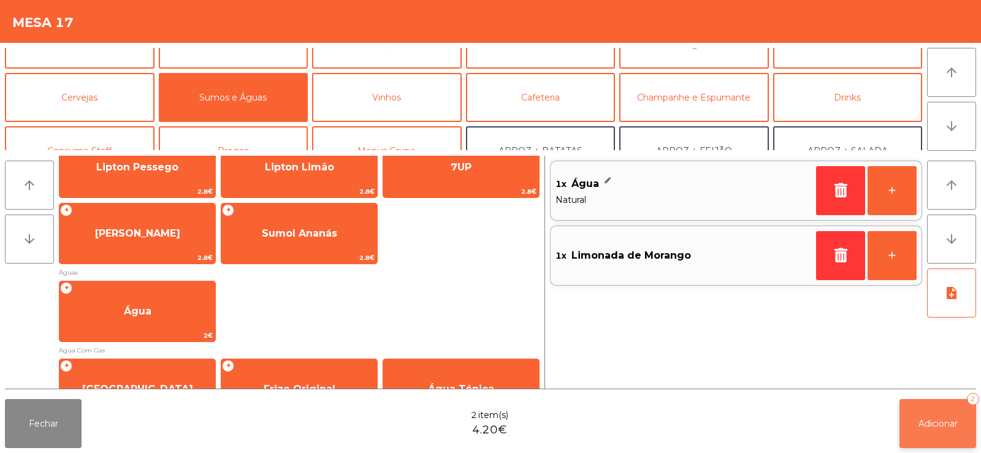
click at [940, 419] on span "Adicionar" at bounding box center [938, 423] width 39 height 11
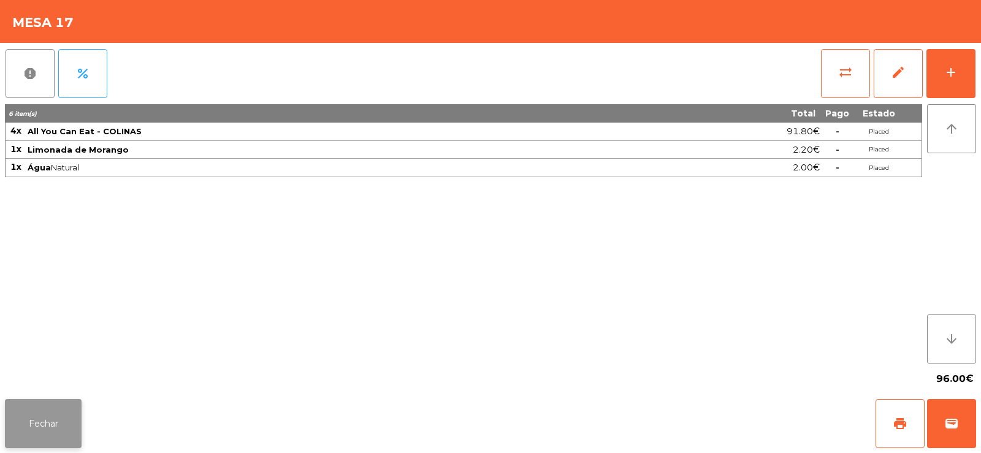
click at [64, 426] on button "Fechar" at bounding box center [43, 423] width 77 height 49
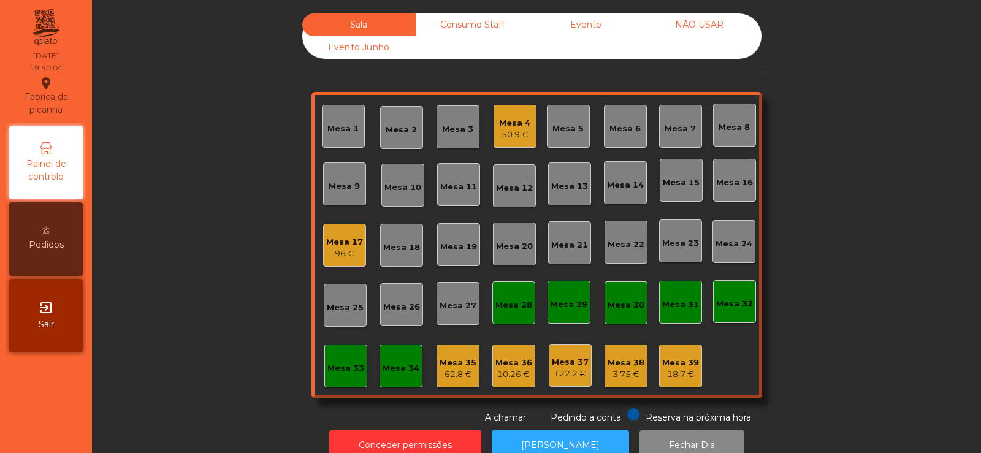
click at [518, 237] on div "Mesa 20" at bounding box center [514, 243] width 37 height 17
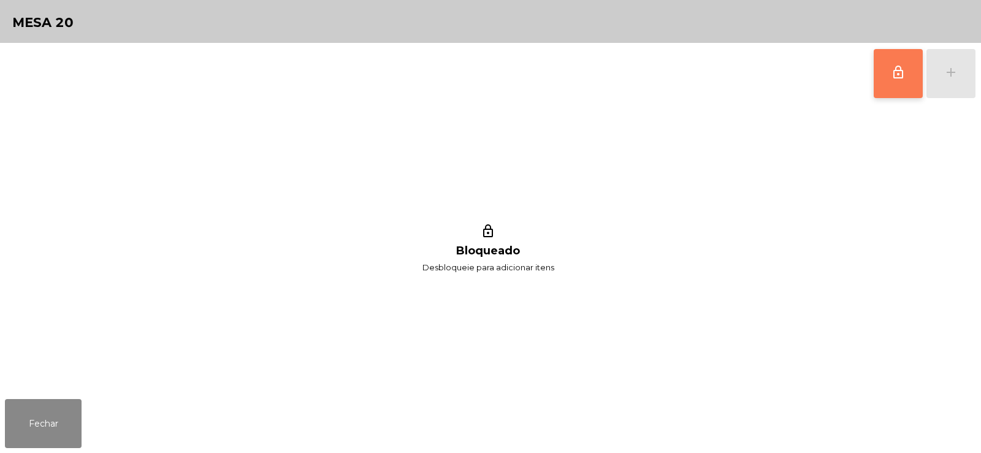
click at [892, 75] on span "lock_outline" at bounding box center [898, 72] width 15 height 15
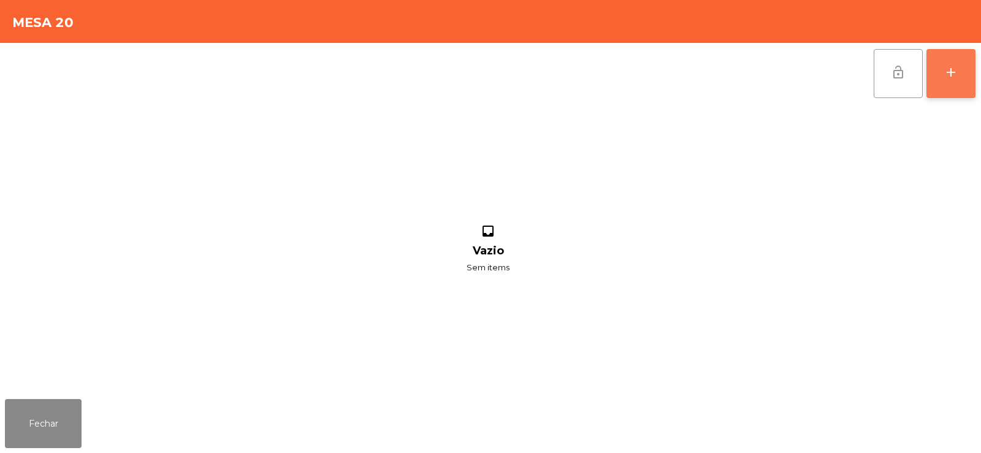
click at [955, 85] on button "add" at bounding box center [951, 73] width 49 height 49
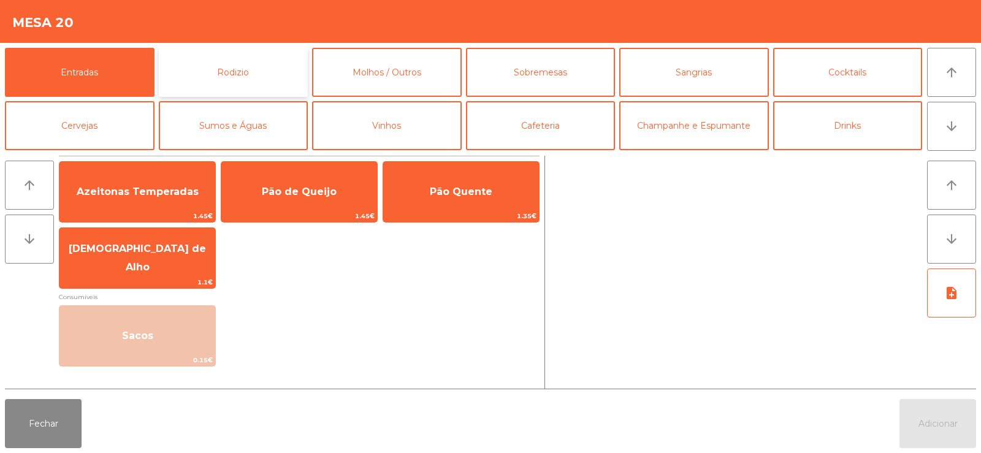
click at [221, 71] on button "Rodizio" at bounding box center [234, 72] width 150 height 49
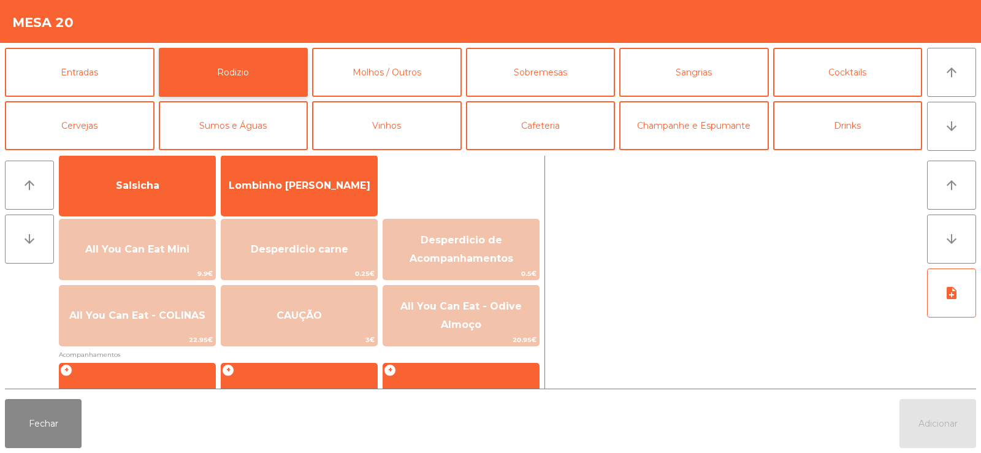
scroll to position [93, 0]
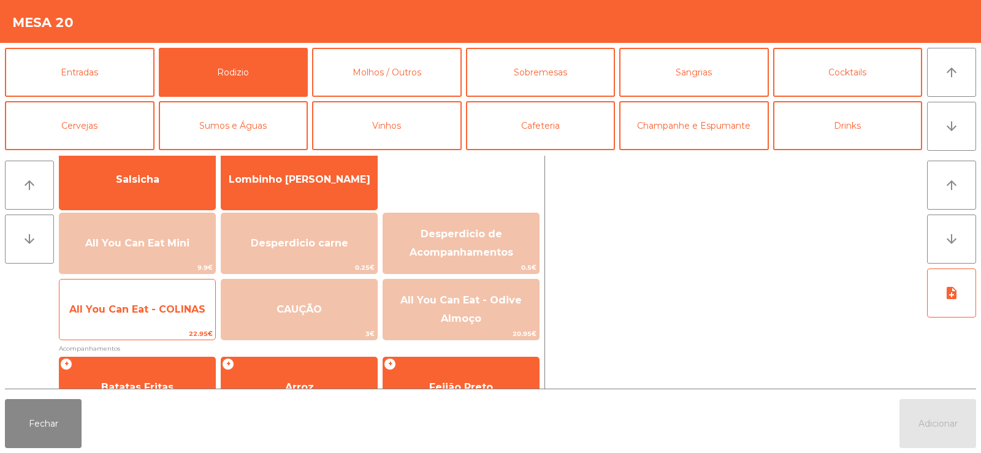
click at [116, 315] on span "All You Can Eat - COLINAS" at bounding box center [137, 310] width 136 height 12
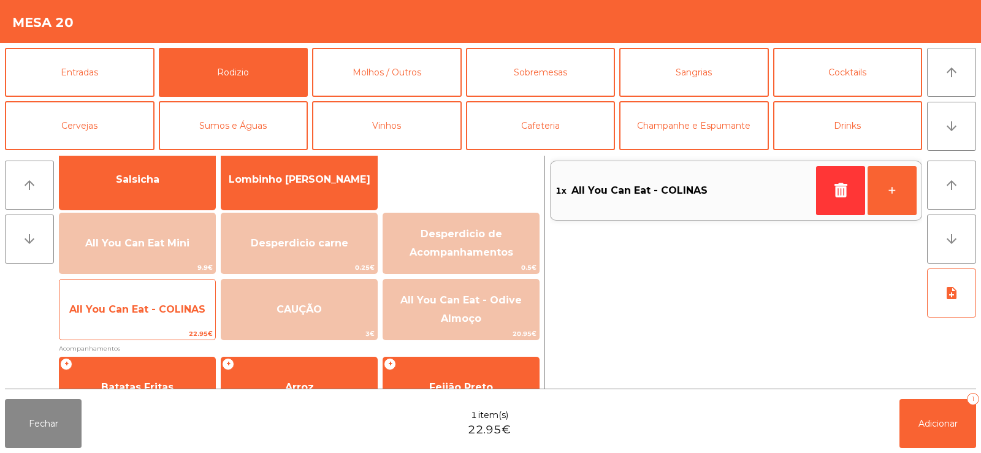
click at [109, 310] on span "All You Can Eat - COLINAS" at bounding box center [137, 310] width 136 height 12
click at [115, 312] on span "All You Can Eat - COLINAS" at bounding box center [137, 310] width 136 height 12
click at [118, 308] on span "All You Can Eat - COLINAS" at bounding box center [137, 310] width 136 height 12
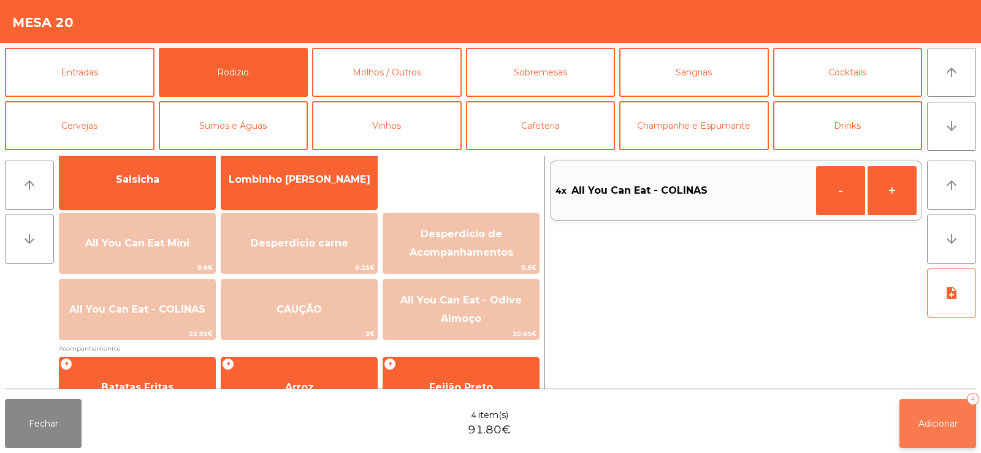
click at [941, 429] on span "Adicionar" at bounding box center [938, 423] width 39 height 11
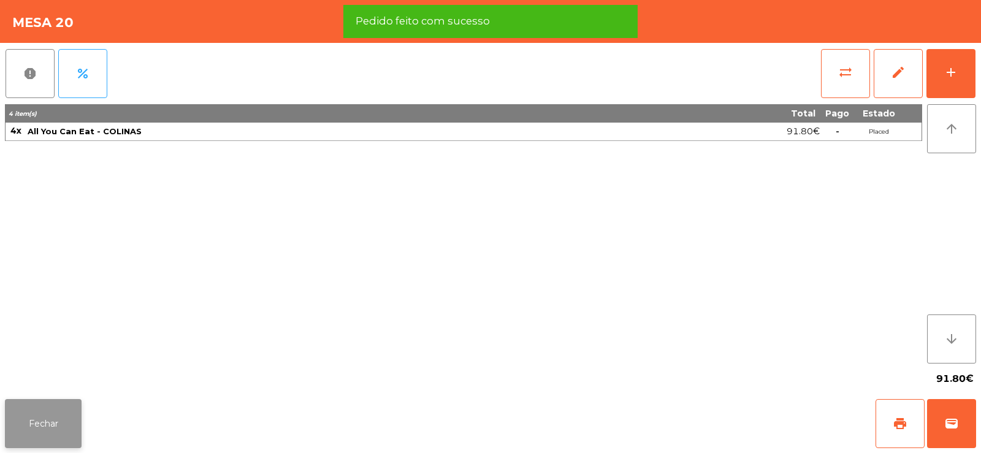
click at [54, 430] on button "Fechar" at bounding box center [43, 423] width 77 height 49
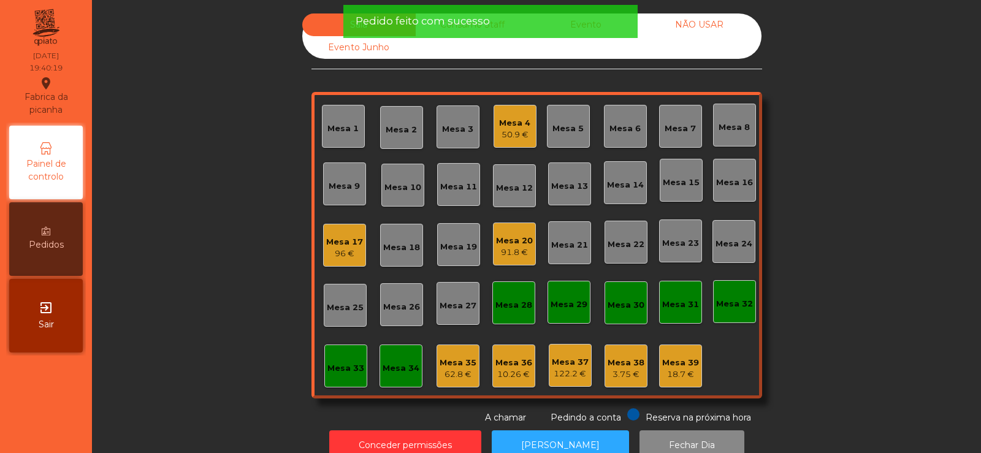
click at [193, 247] on div "Sala Consumo Staff Evento NÃO USAR Evento Junho Mesa 1 Mesa 2 Mesa 3 Mesa 4 50.…" at bounding box center [537, 218] width 856 height 411
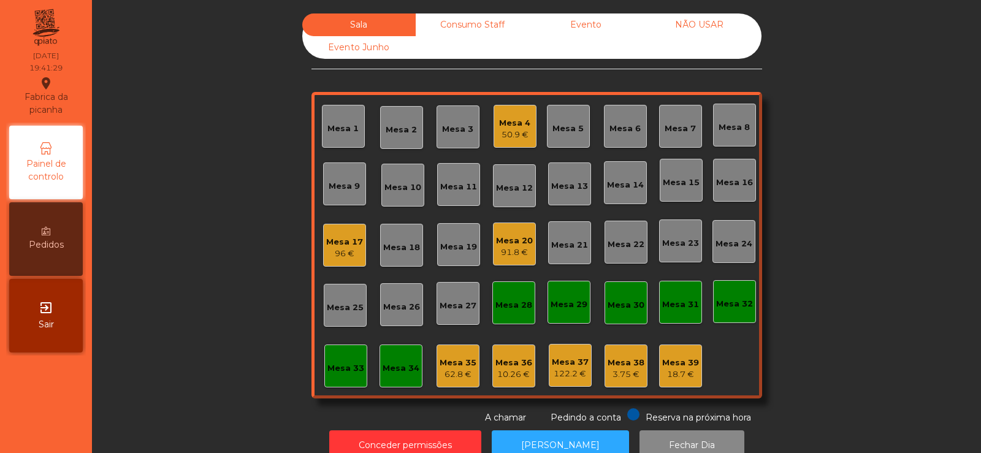
click at [228, 212] on div "Sala Consumo Staff Evento NÃO USAR Evento Junho Mesa 1 Mesa 2 Mesa 3 Mesa 4 50.…" at bounding box center [537, 218] width 856 height 411
click at [445, 192] on div "Mesa 11" at bounding box center [458, 187] width 37 height 12
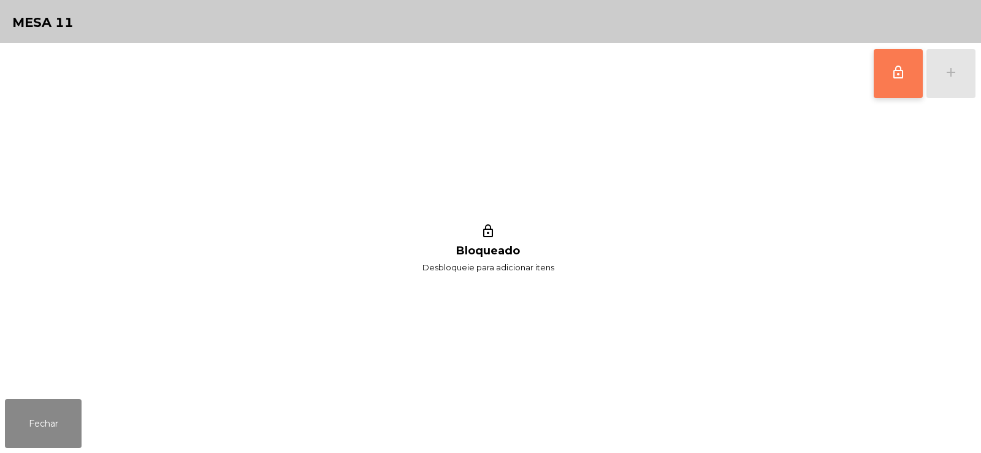
click at [898, 78] on span "lock_outline" at bounding box center [898, 72] width 15 height 15
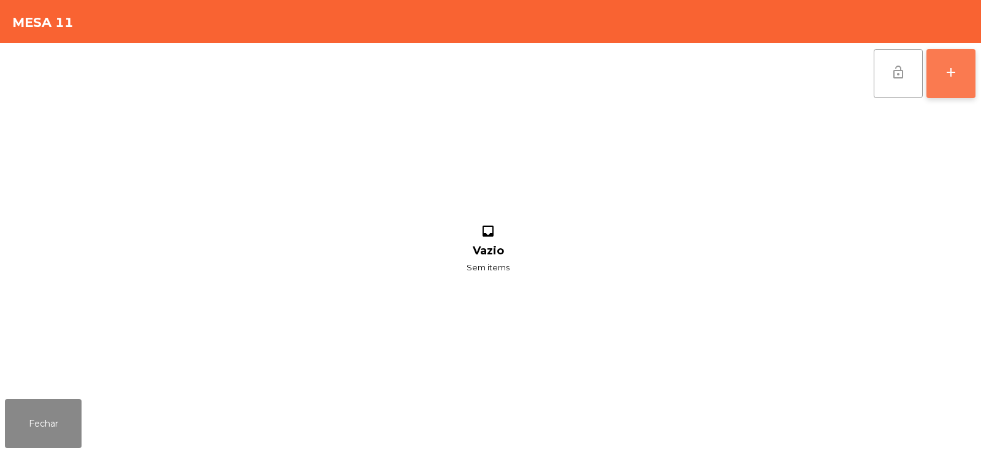
click at [966, 77] on button "add" at bounding box center [951, 73] width 49 height 49
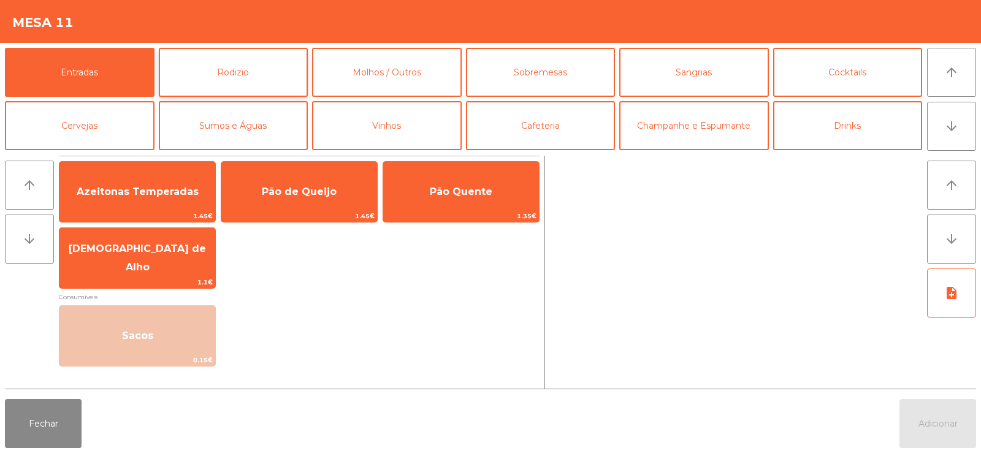
click at [247, 75] on button "Rodizio" at bounding box center [234, 72] width 150 height 49
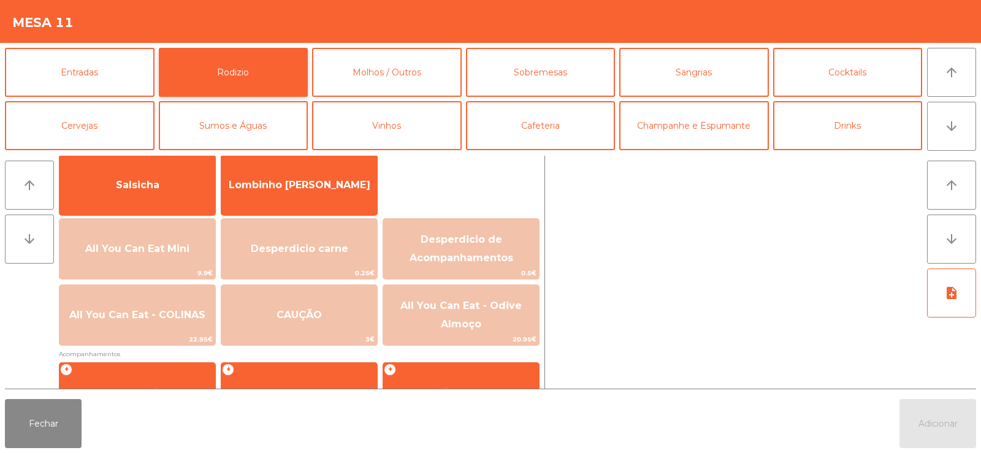
scroll to position [115, 0]
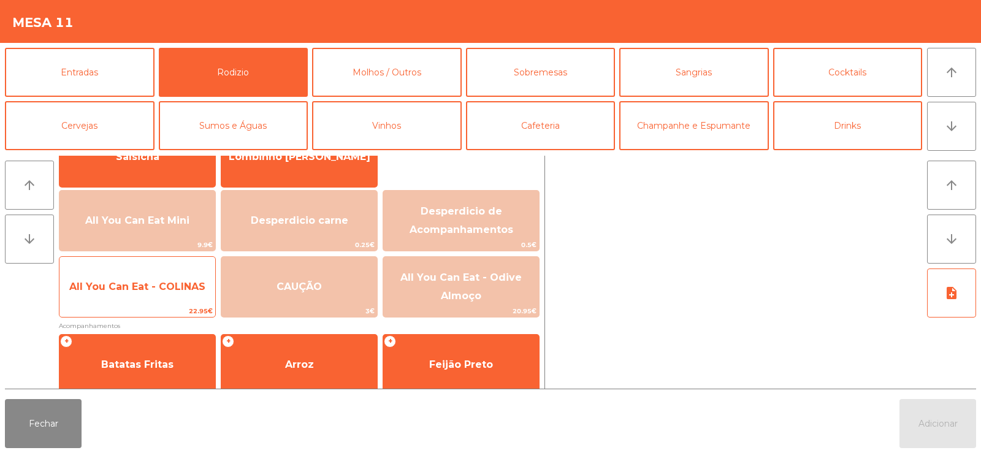
click at [162, 291] on span "All You Can Eat - COLINAS" at bounding box center [137, 287] width 136 height 12
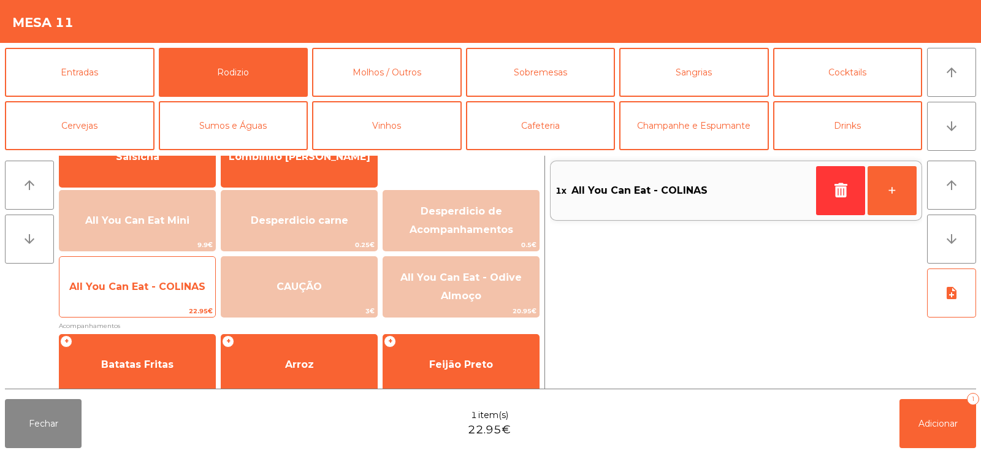
click at [138, 279] on span "All You Can Eat - COLINAS" at bounding box center [137, 286] width 156 height 33
click at [135, 279] on span "All You Can Eat - COLINAS" at bounding box center [137, 286] width 156 height 33
click at [138, 279] on span "All You Can Eat - COLINAS" at bounding box center [137, 286] width 156 height 33
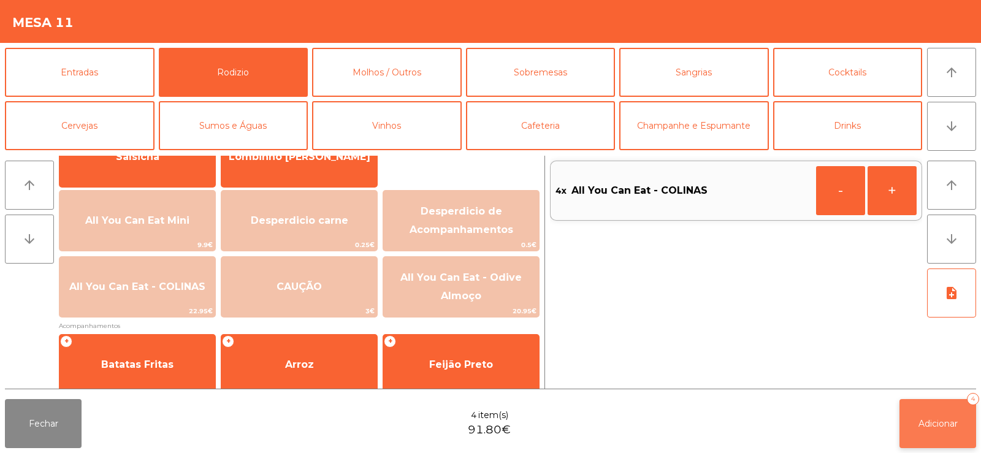
click at [940, 423] on span "Adicionar" at bounding box center [938, 423] width 39 height 11
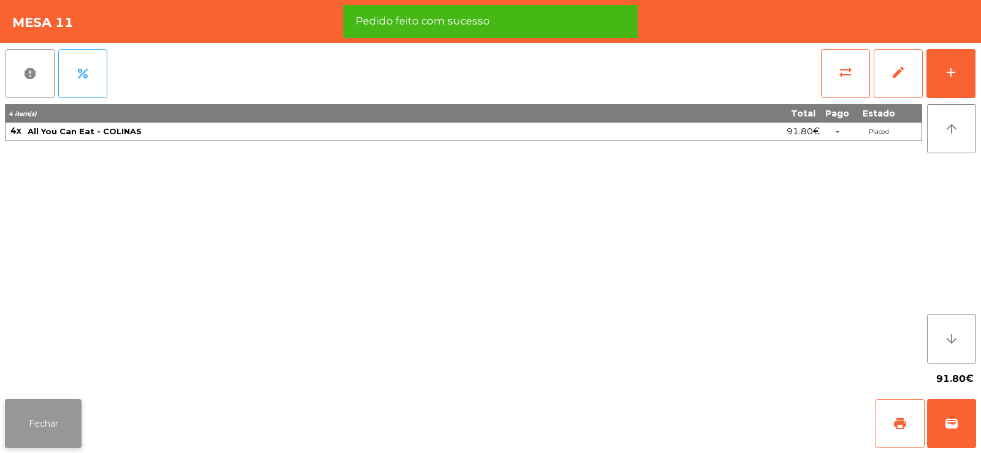
click at [36, 415] on button "Fechar" at bounding box center [43, 423] width 77 height 49
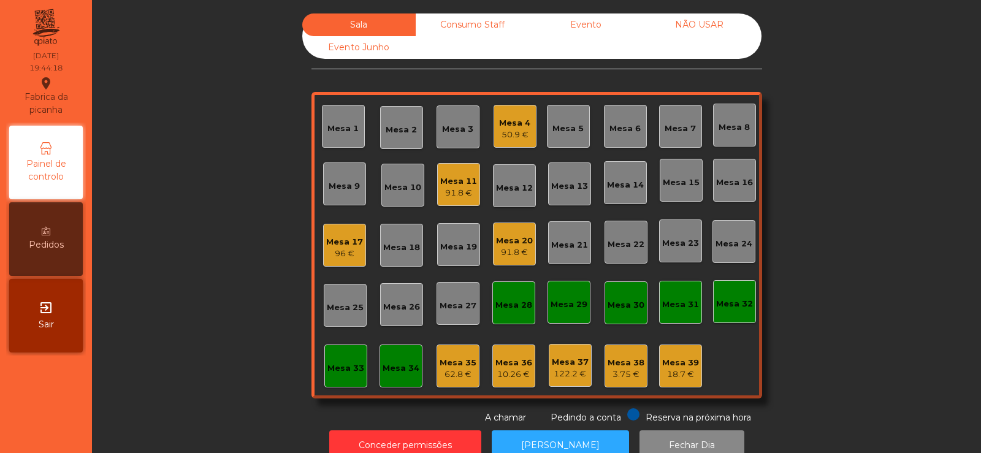
click at [567, 251] on div "Mesa 21" at bounding box center [569, 245] width 37 height 12
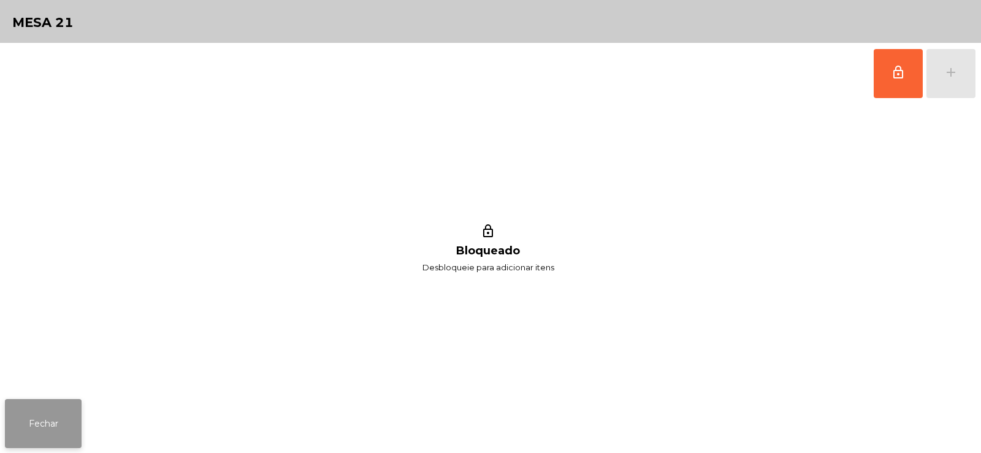
click at [54, 423] on button "Fechar" at bounding box center [43, 423] width 77 height 49
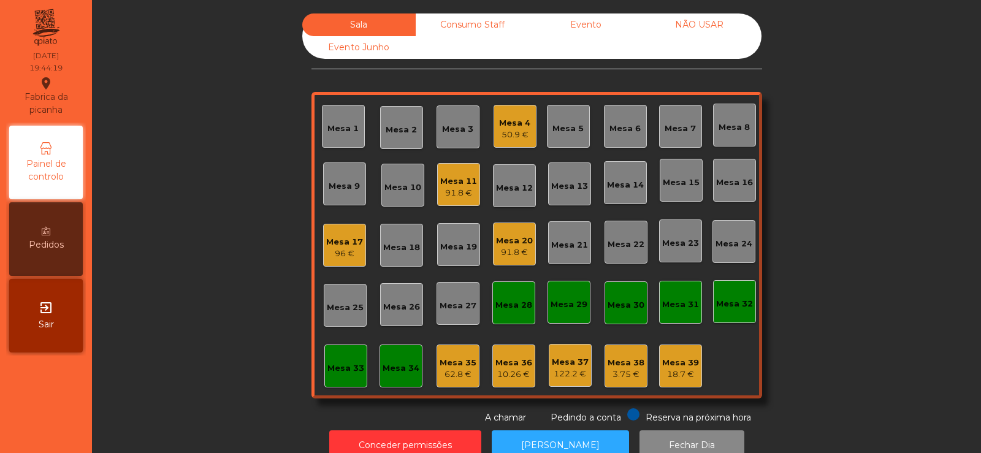
click at [507, 237] on div "Mesa 20" at bounding box center [514, 241] width 37 height 12
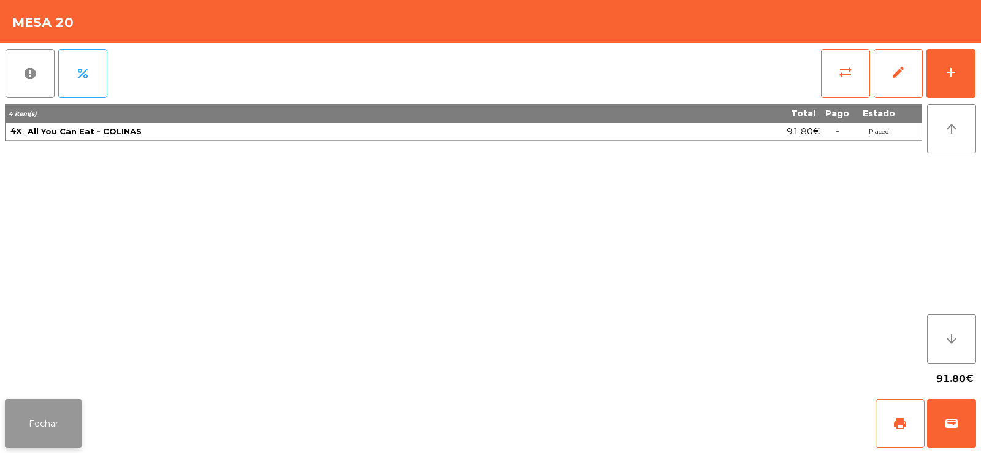
click at [53, 406] on button "Fechar" at bounding box center [43, 423] width 77 height 49
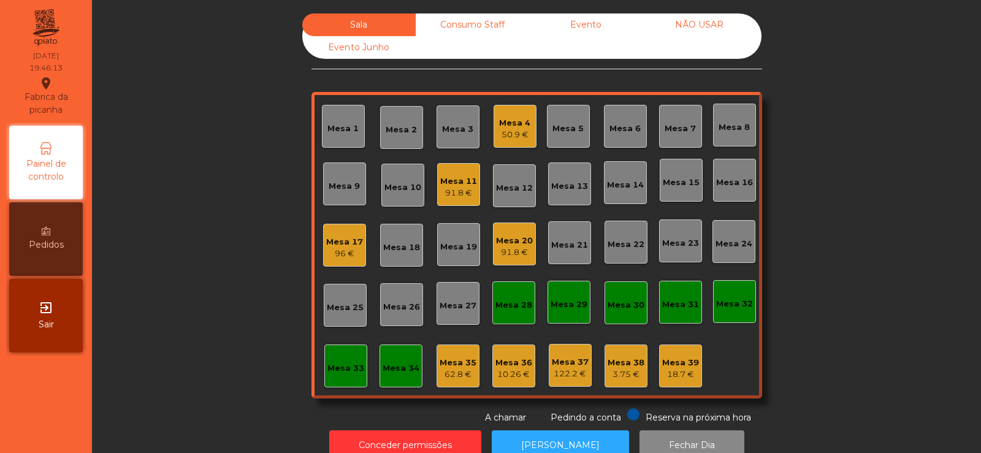
click at [449, 182] on div "Mesa 11" at bounding box center [458, 181] width 37 height 12
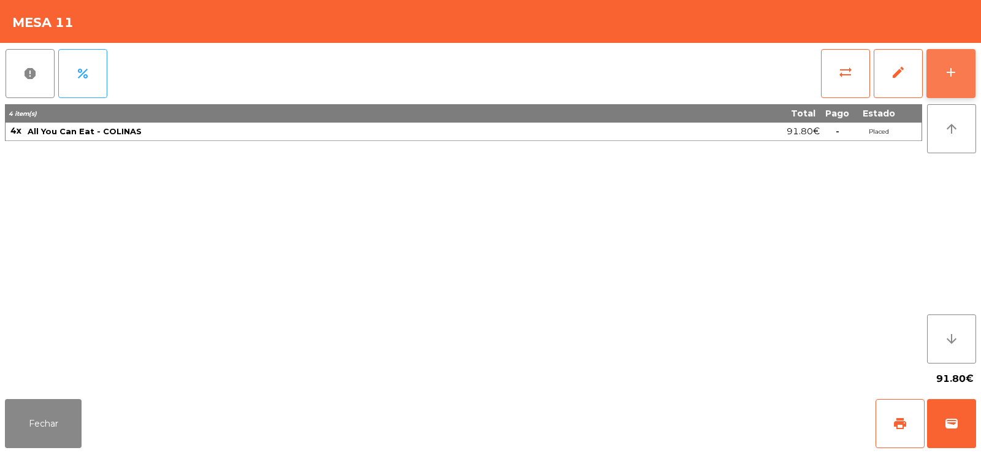
click at [955, 77] on div "add" at bounding box center [951, 72] width 15 height 15
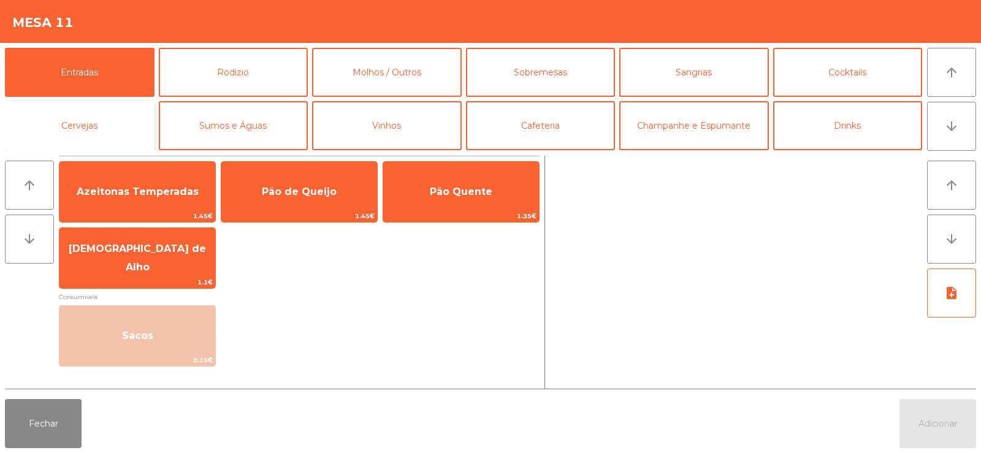
click at [91, 118] on button "Cervejas" at bounding box center [80, 125] width 150 height 49
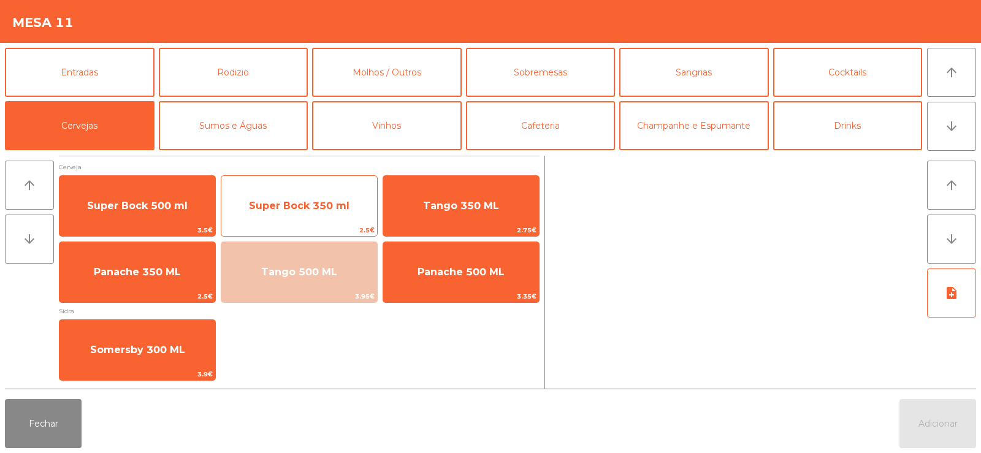
click at [313, 212] on span "Super Bock 350 ml" at bounding box center [299, 205] width 156 height 33
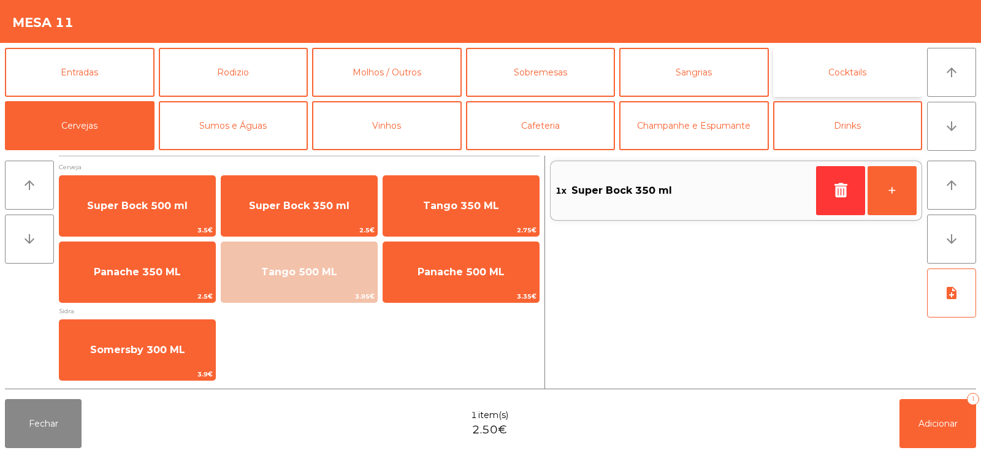
click at [872, 71] on button "Cocktails" at bounding box center [848, 72] width 150 height 49
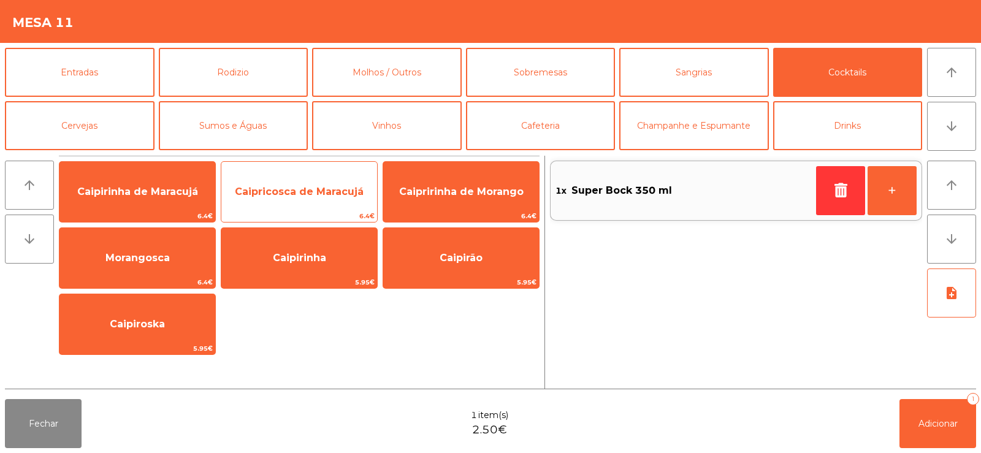
click at [297, 197] on span "Caipricosca de Maracujá" at bounding box center [299, 192] width 129 height 12
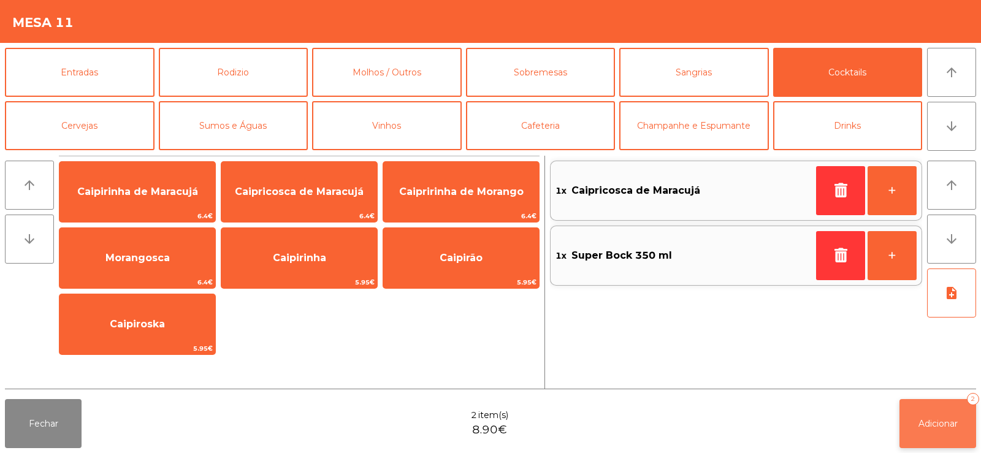
click at [919, 427] on span "Adicionar" at bounding box center [938, 423] width 39 height 11
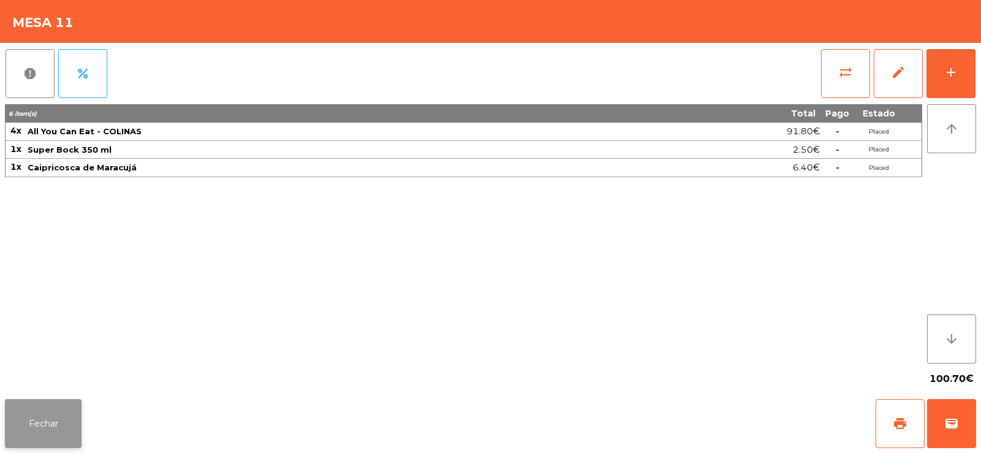
click at [56, 419] on button "Fechar" at bounding box center [43, 423] width 77 height 49
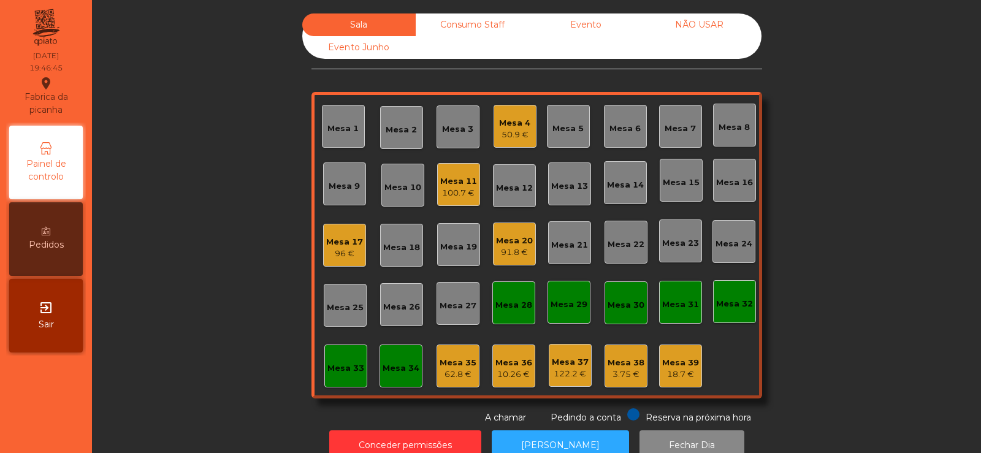
click at [567, 250] on div "Mesa 21" at bounding box center [569, 245] width 37 height 12
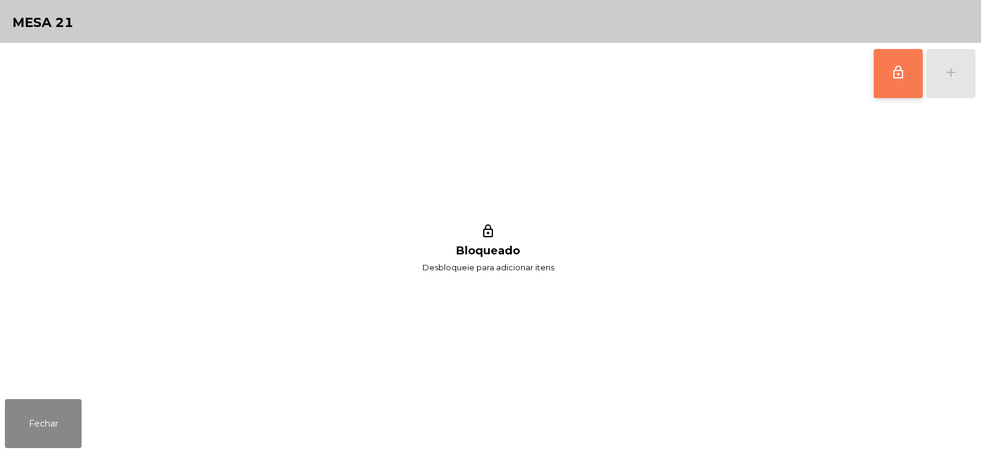
click at [902, 77] on span "lock_outline" at bounding box center [898, 72] width 15 height 15
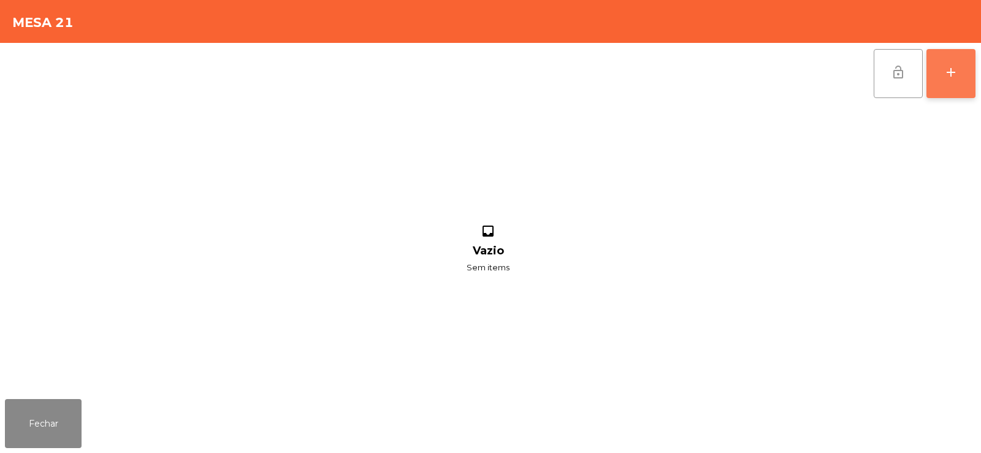
click at [951, 78] on div "add" at bounding box center [951, 72] width 15 height 15
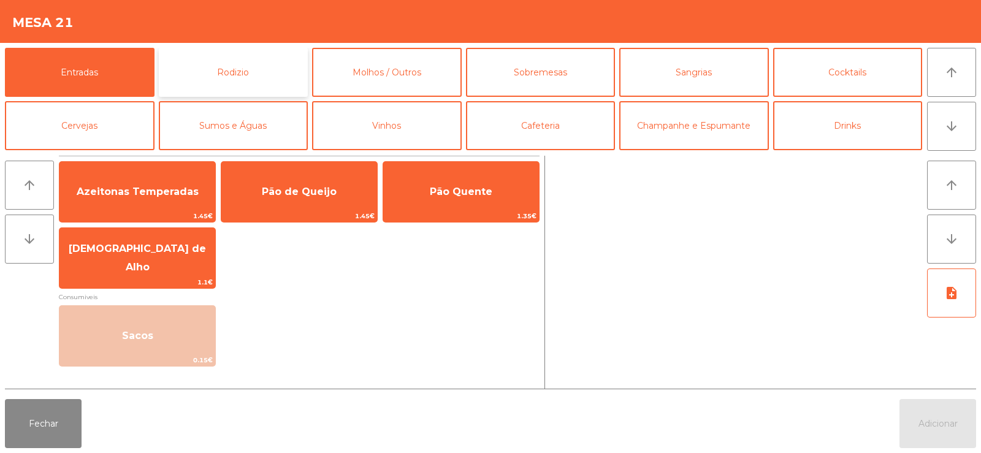
click at [255, 64] on button "Rodizio" at bounding box center [234, 72] width 150 height 49
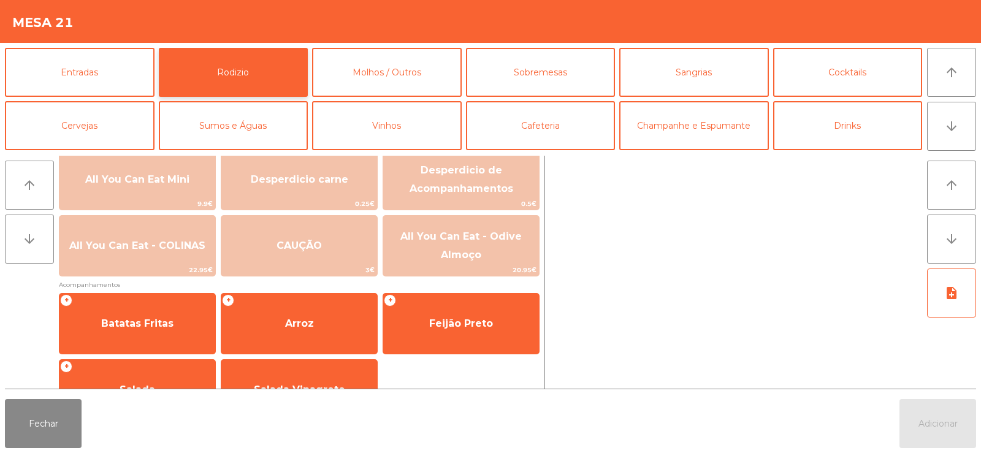
scroll to position [193, 0]
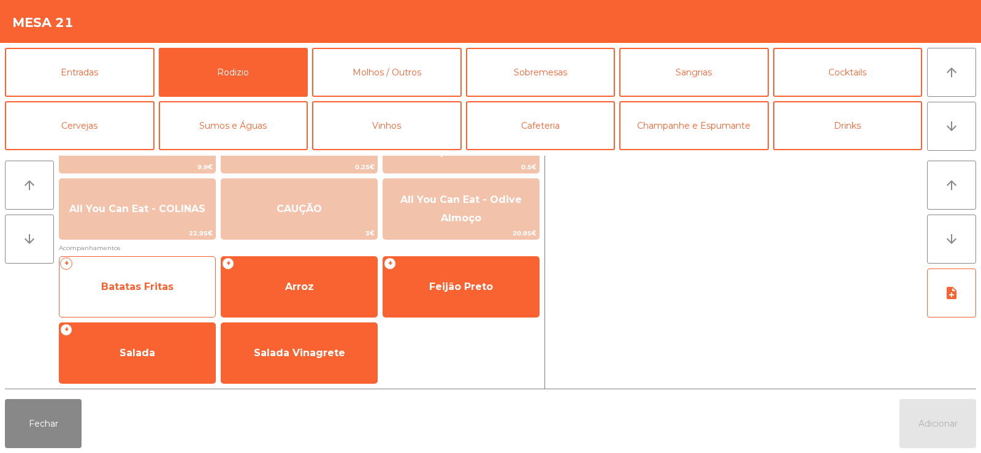
click at [125, 295] on span "Batatas Fritas" at bounding box center [137, 286] width 156 height 33
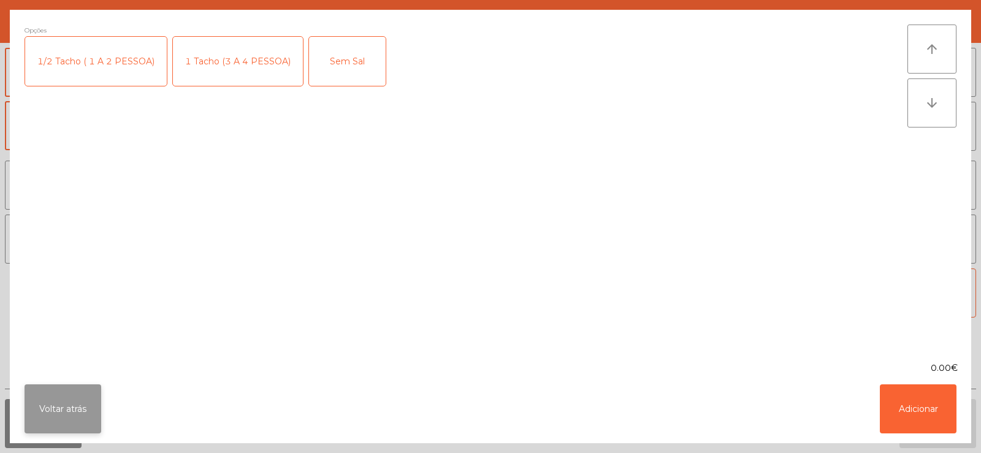
click at [50, 396] on button "Voltar atrás" at bounding box center [63, 409] width 77 height 49
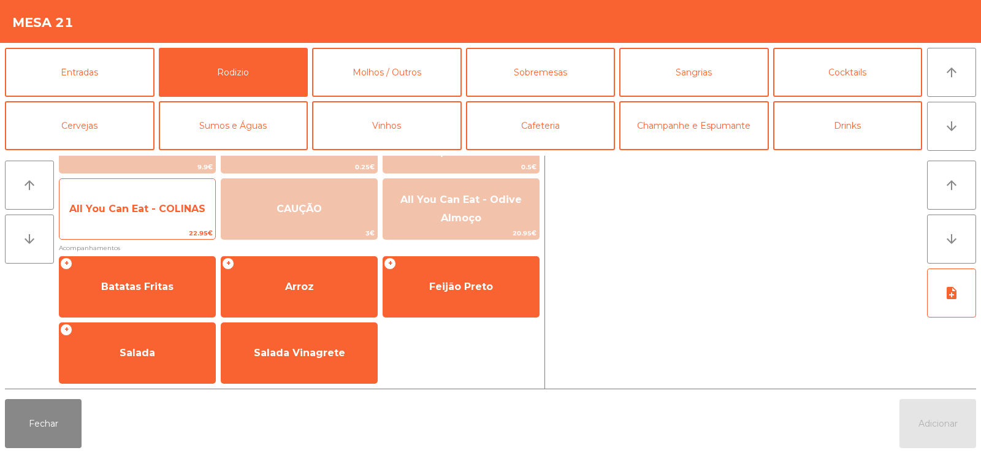
click at [172, 212] on span "All You Can Eat - COLINAS" at bounding box center [137, 209] width 136 height 12
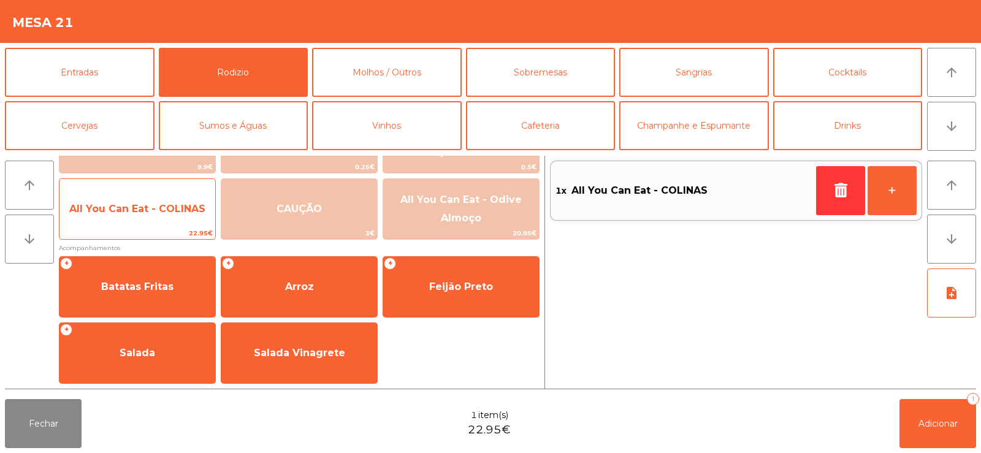
click at [153, 212] on span "All You Can Eat - COLINAS" at bounding box center [137, 209] width 136 height 12
click at [169, 209] on span "All You Can Eat - COLINAS" at bounding box center [137, 209] width 136 height 12
click at [166, 214] on span "All You Can Eat - COLINAS" at bounding box center [137, 209] width 136 height 12
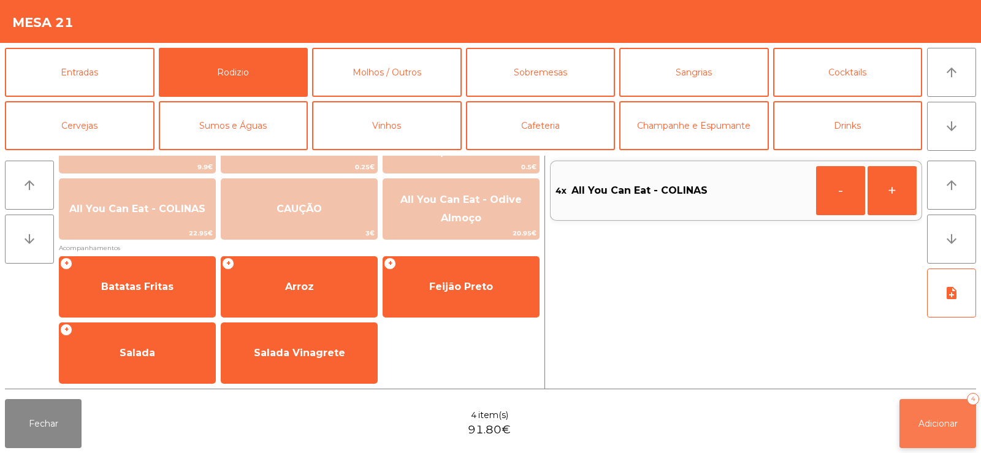
click at [926, 435] on button "Adicionar 4" at bounding box center [938, 423] width 77 height 49
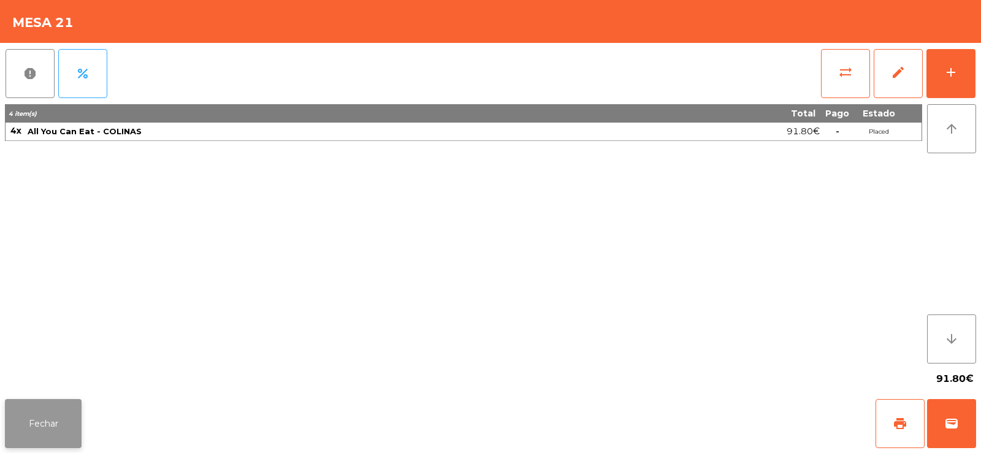
click at [36, 429] on button "Fechar" at bounding box center [43, 423] width 77 height 49
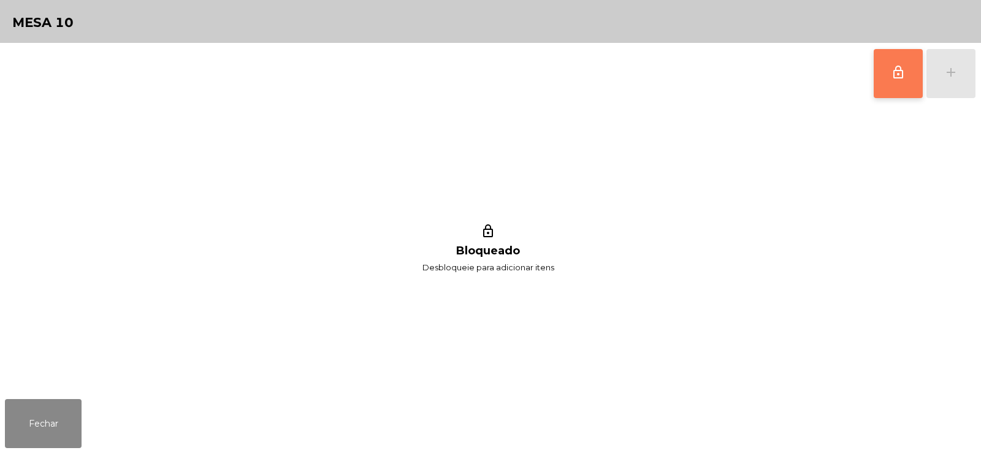
click at [903, 75] on span "lock_outline" at bounding box center [898, 72] width 15 height 15
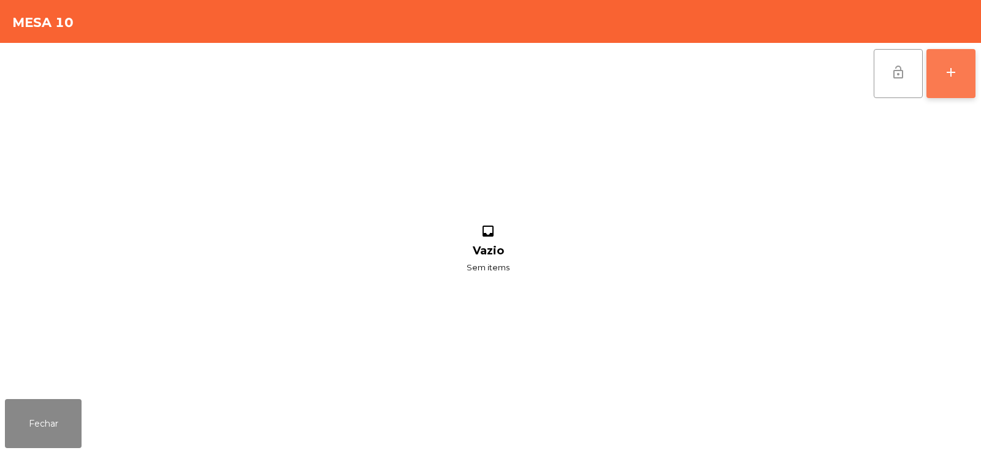
click at [949, 74] on div "add" at bounding box center [951, 72] width 15 height 15
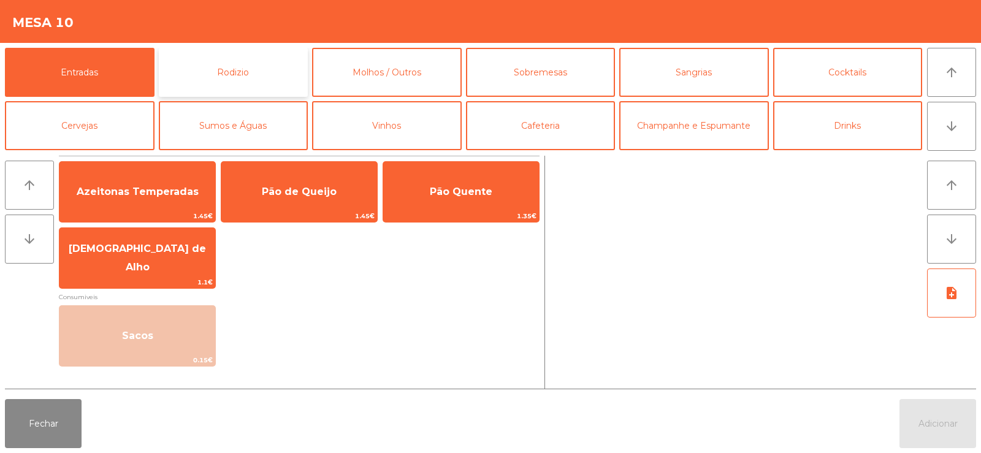
click at [223, 78] on button "Rodizio" at bounding box center [234, 72] width 150 height 49
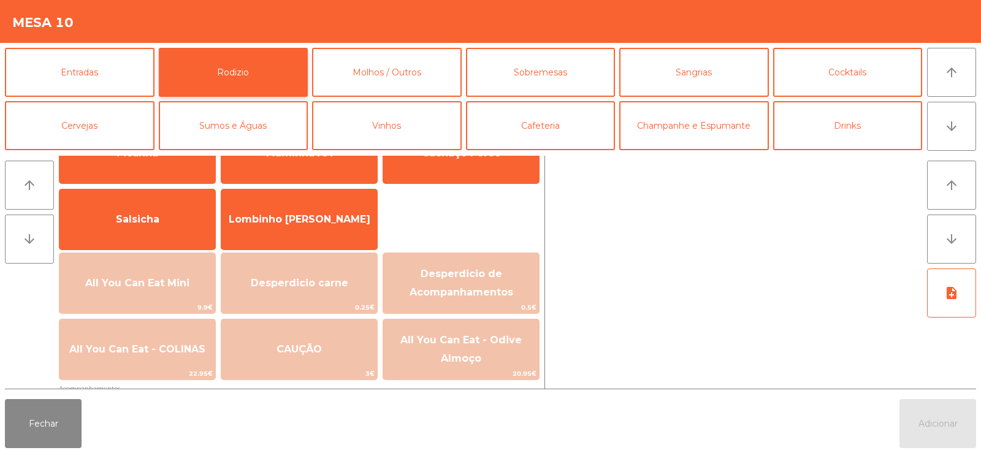
scroll to position [91, 0]
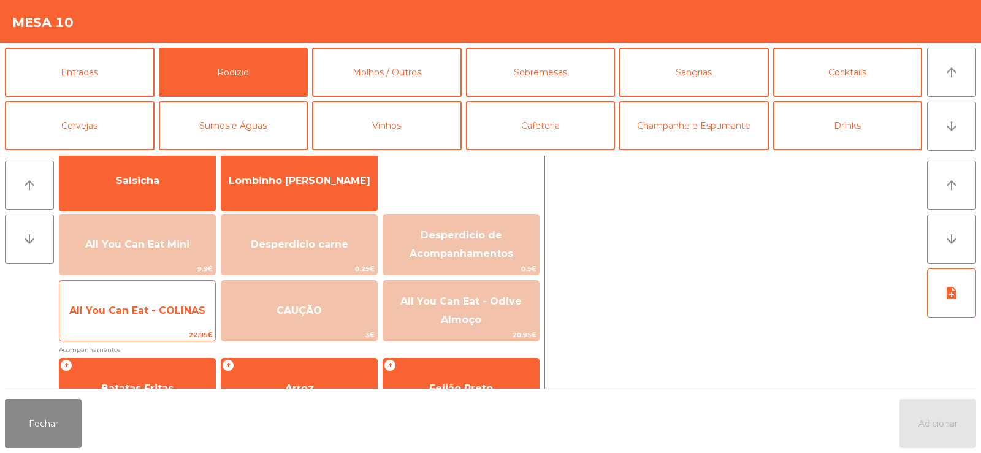
click at [150, 312] on span "All You Can Eat - COLINAS" at bounding box center [137, 311] width 136 height 12
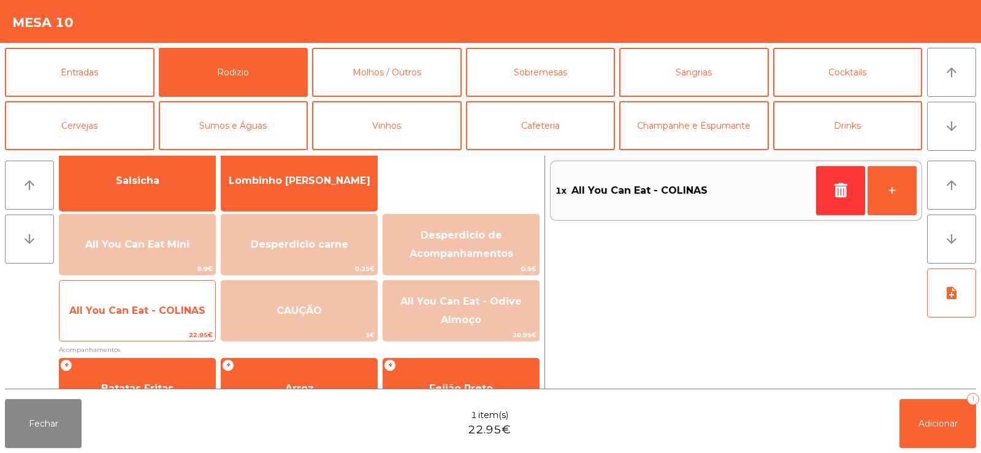
click at [146, 312] on span "All You Can Eat - COLINAS" at bounding box center [137, 311] width 136 height 12
click at [147, 316] on span "All You Can Eat - COLINAS" at bounding box center [137, 310] width 156 height 33
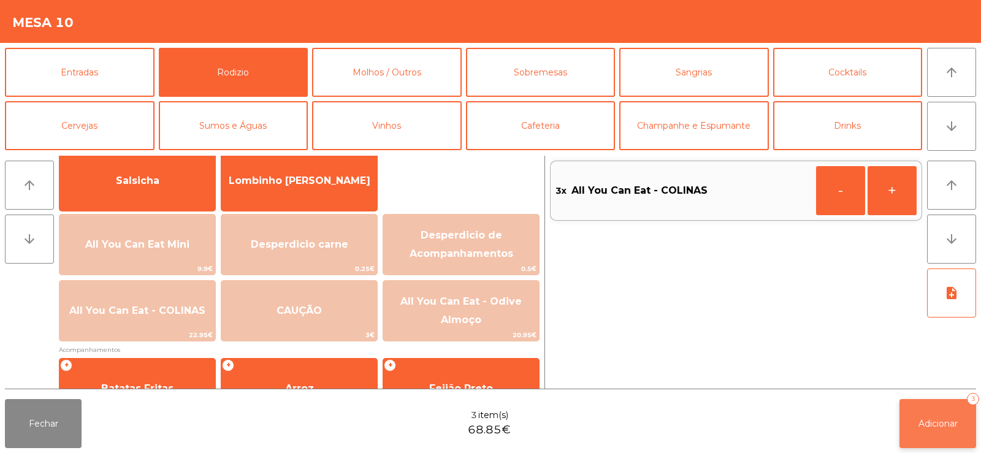
click at [959, 430] on button "Adicionar 3" at bounding box center [938, 423] width 77 height 49
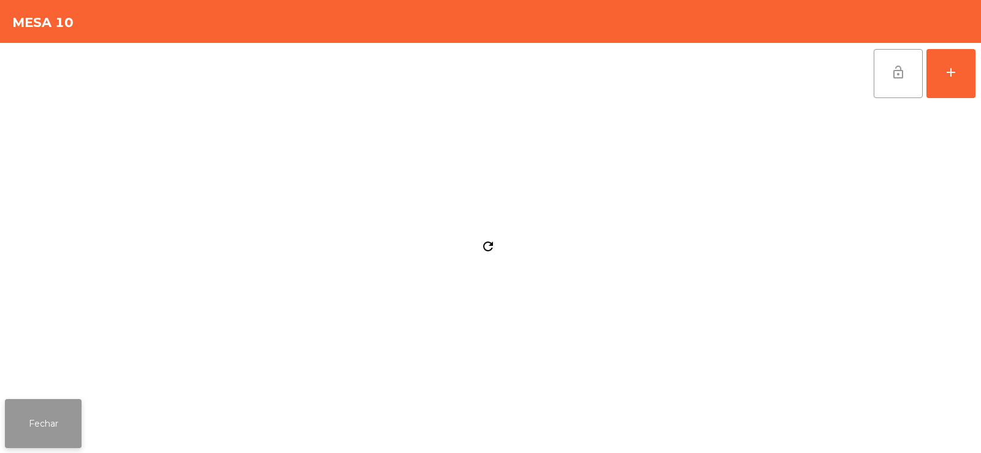
click at [77, 420] on button "Fechar" at bounding box center [43, 423] width 77 height 49
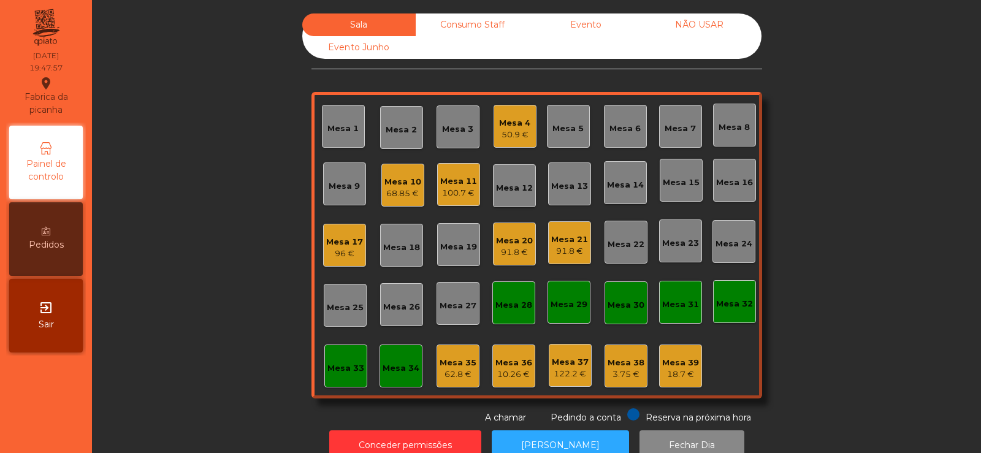
click at [460, 246] on div "Mesa 19" at bounding box center [458, 247] width 37 height 12
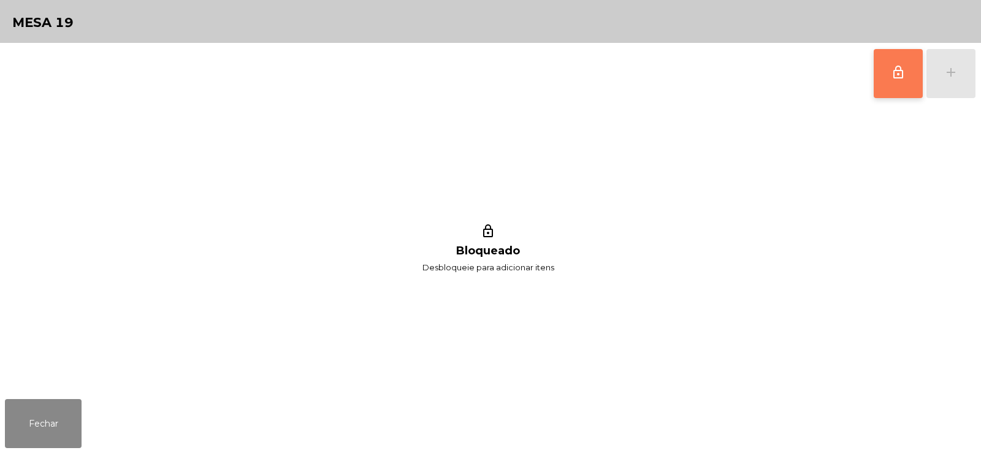
click at [897, 61] on button "lock_outline" at bounding box center [898, 73] width 49 height 49
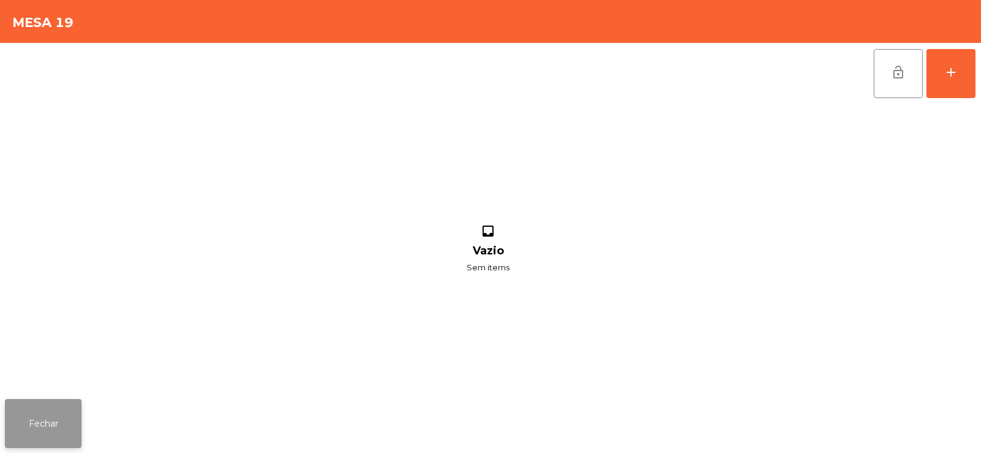
click at [49, 415] on button "Fechar" at bounding box center [43, 423] width 77 height 49
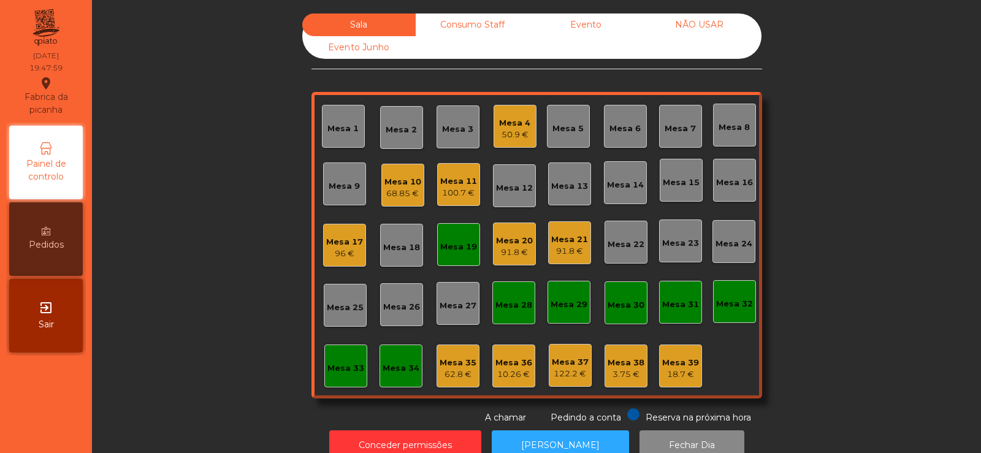
click at [570, 260] on div "Mesa 21 91.8 €" at bounding box center [569, 242] width 43 height 43
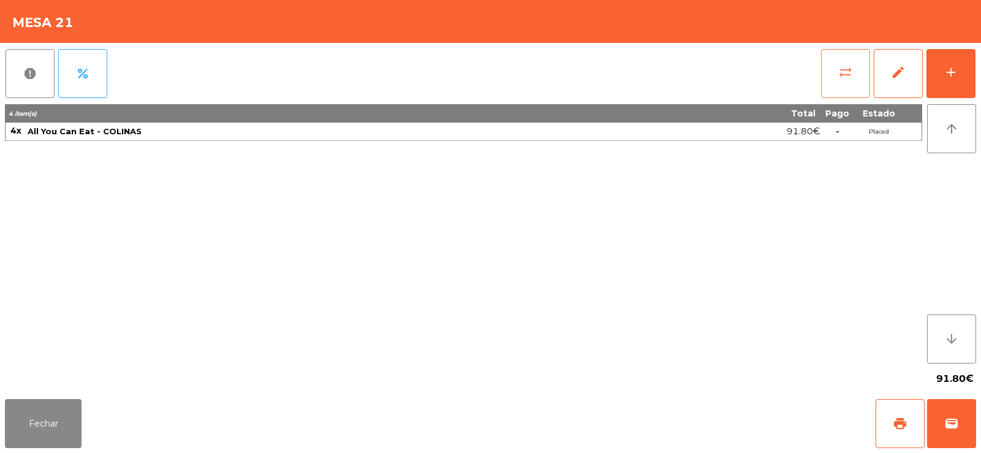
click at [838, 70] on button "sync_alt" at bounding box center [845, 73] width 49 height 49
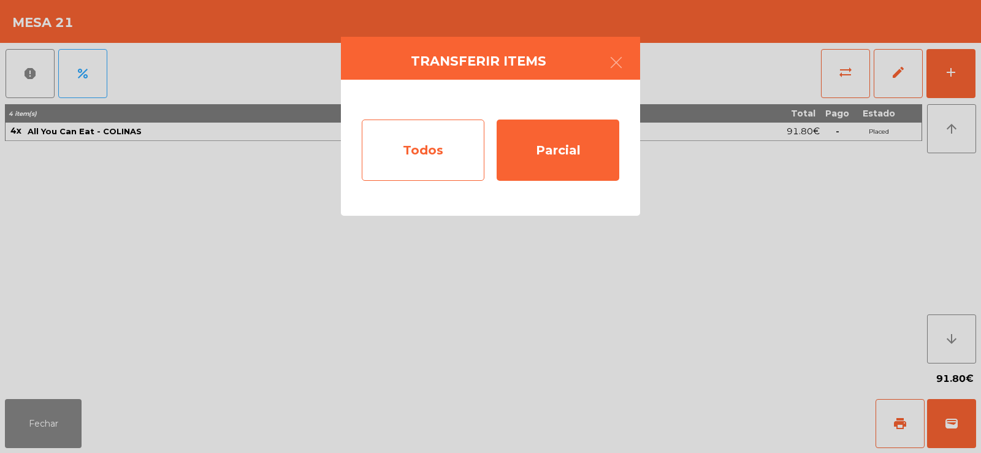
click at [431, 147] on div "Todos" at bounding box center [423, 150] width 123 height 61
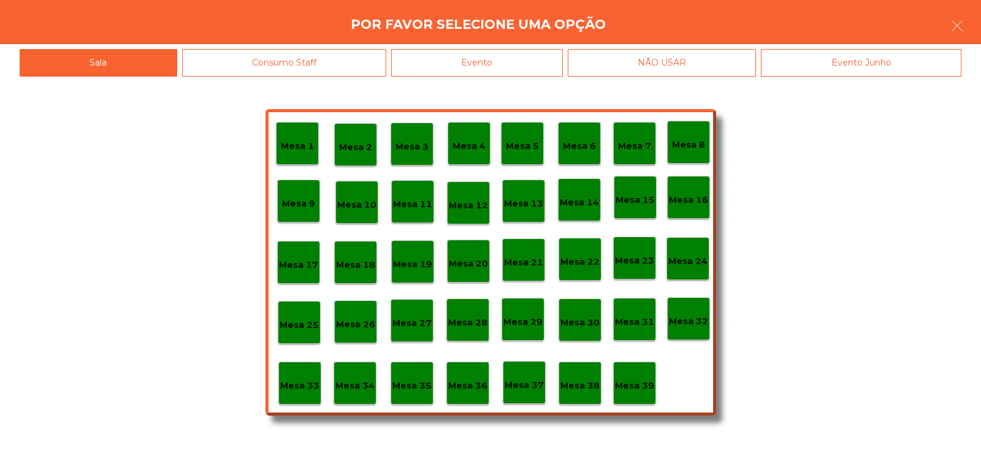
click at [419, 261] on p "Mesa 19" at bounding box center [412, 265] width 39 height 14
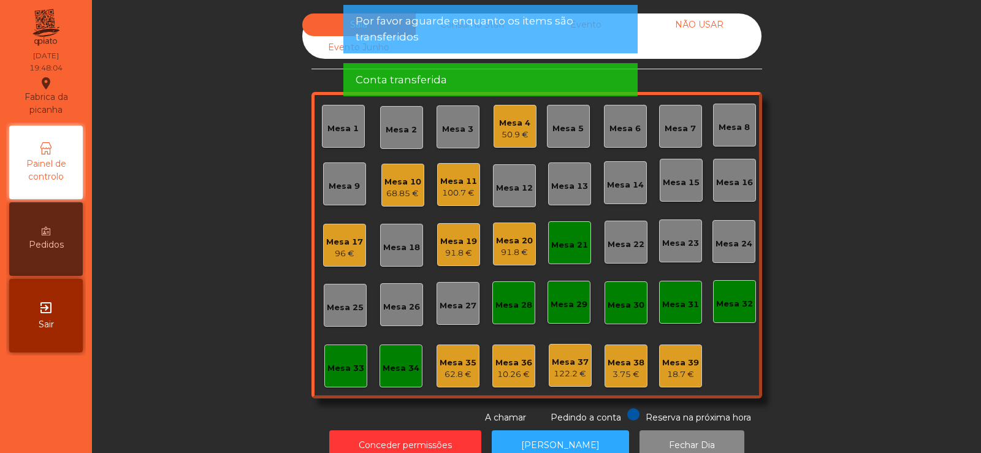
click at [554, 244] on div "Mesa 21" at bounding box center [569, 245] width 37 height 12
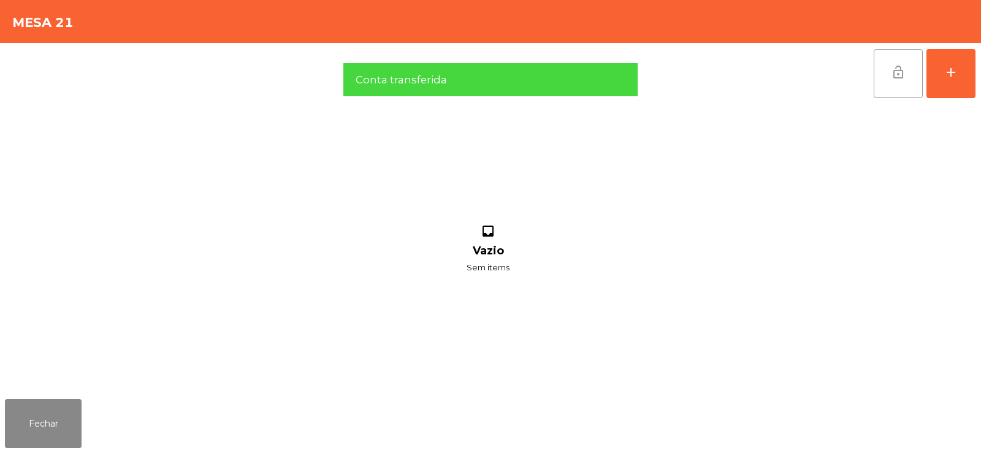
click at [887, 72] on button "lock_open" at bounding box center [898, 73] width 49 height 49
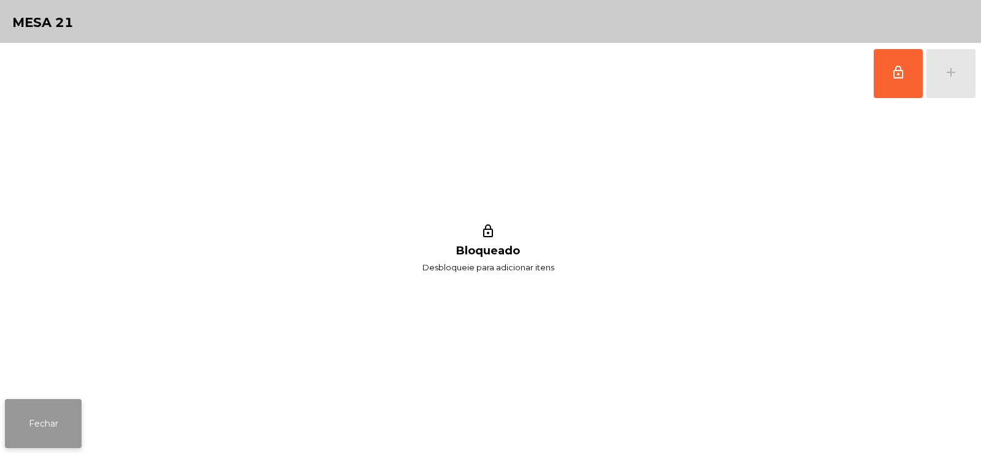
click at [63, 422] on button "Fechar" at bounding box center [43, 423] width 77 height 49
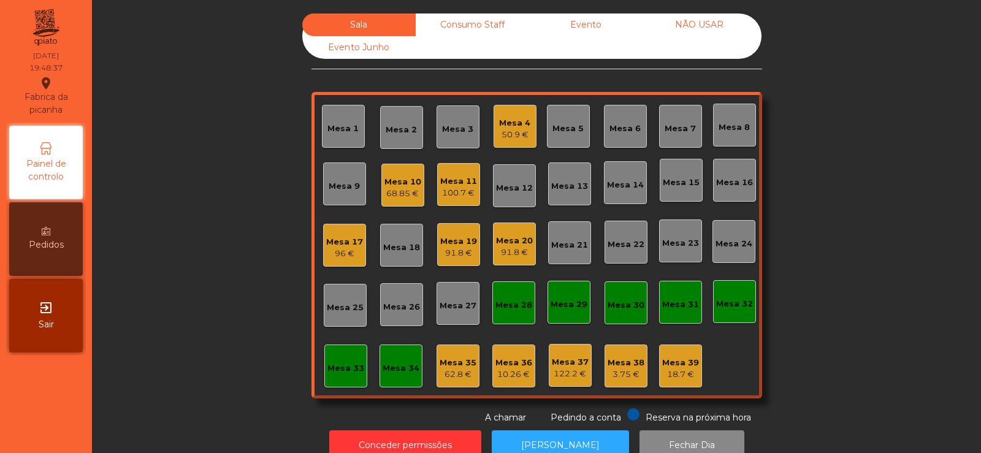
click at [198, 72] on div "Sala Consumo Staff Evento NÃO USAR Evento Junho Mesa 1 Mesa 2 Mesa 3 Mesa 4 50.…" at bounding box center [537, 218] width 856 height 411
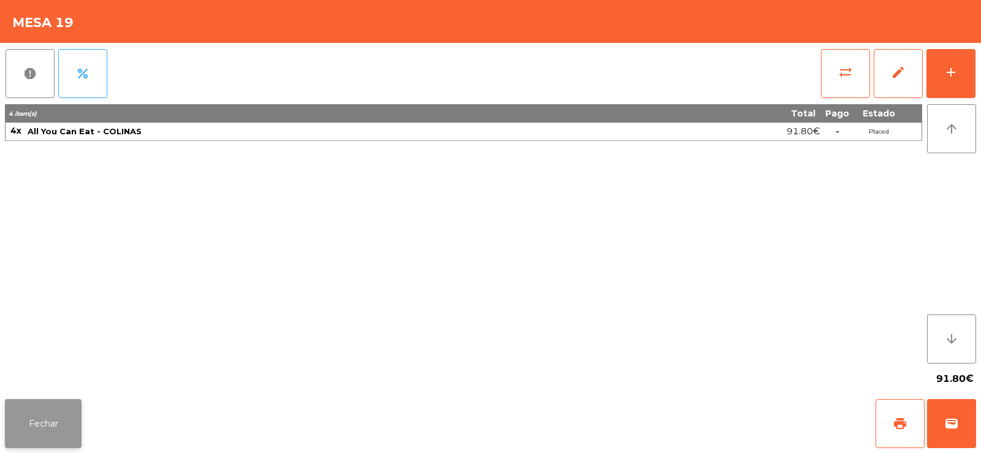
click at [64, 410] on button "Fechar" at bounding box center [43, 423] width 77 height 49
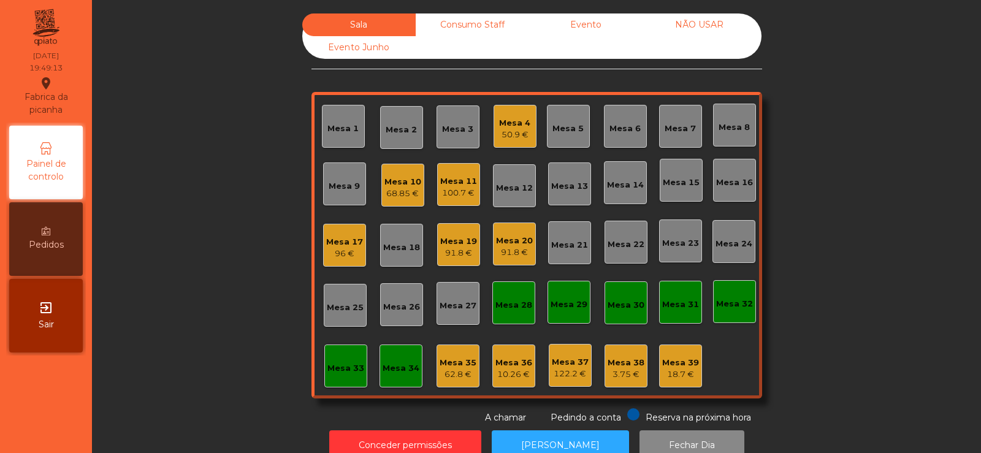
click at [567, 192] on div "Mesa 13" at bounding box center [569, 186] width 37 height 12
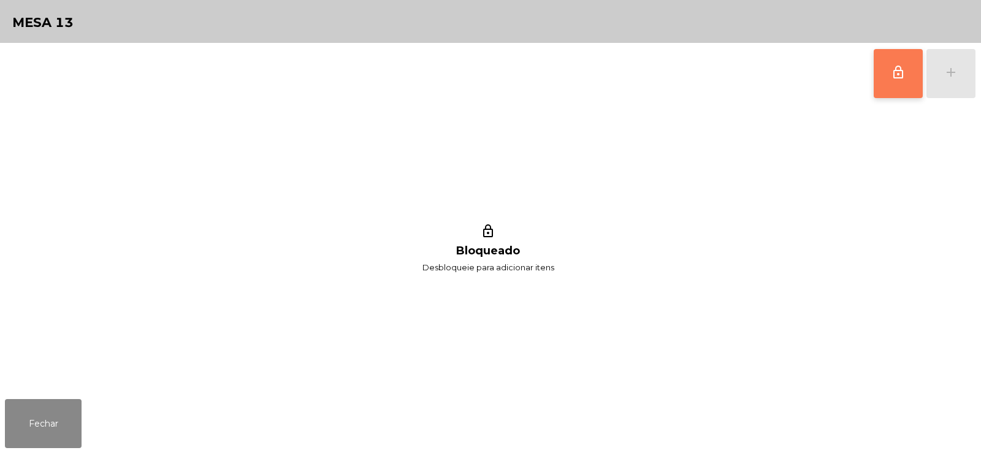
click at [882, 78] on button "lock_outline" at bounding box center [898, 73] width 49 height 49
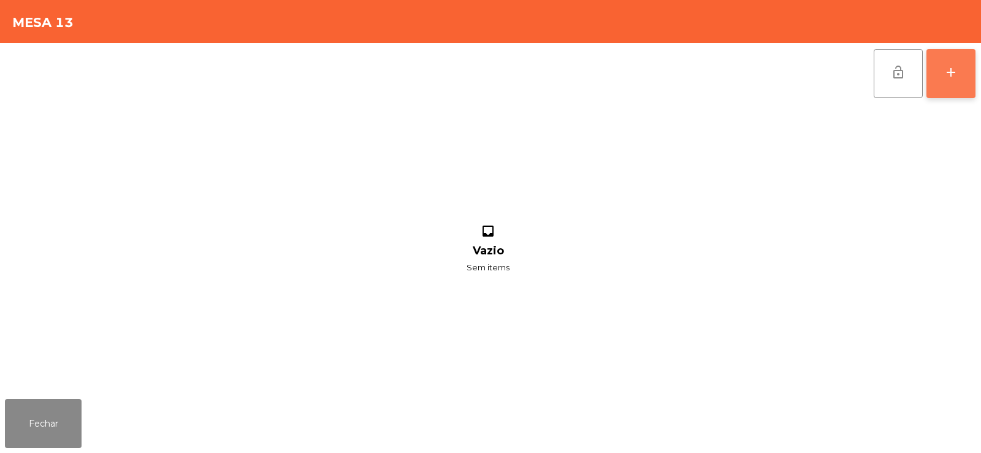
click at [959, 77] on button "add" at bounding box center [951, 73] width 49 height 49
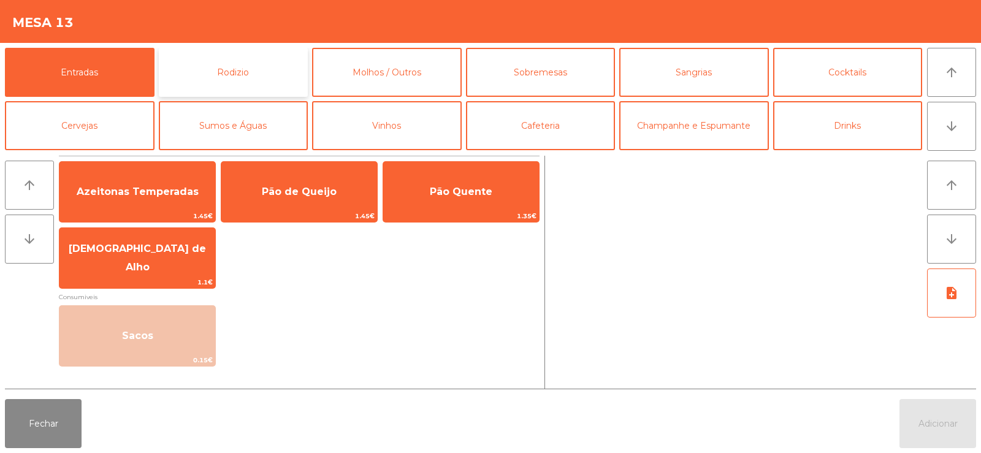
click at [222, 75] on button "Rodizio" at bounding box center [234, 72] width 150 height 49
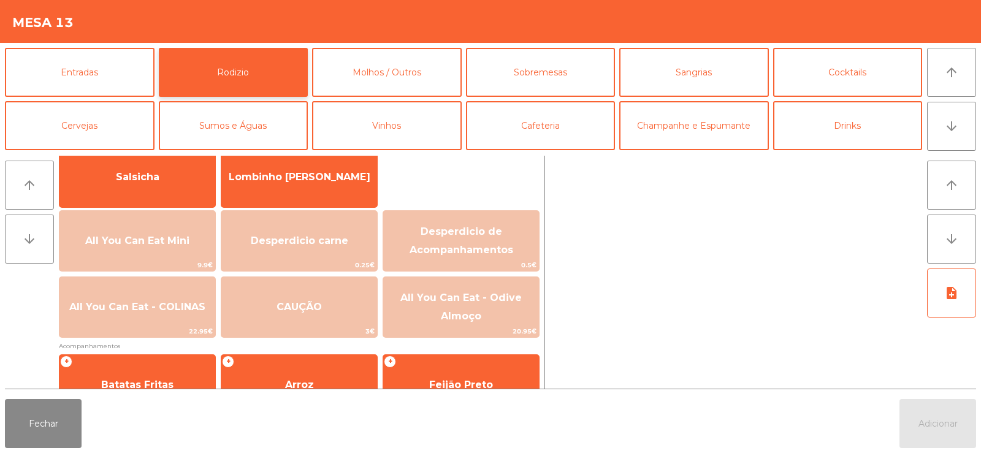
scroll to position [106, 0]
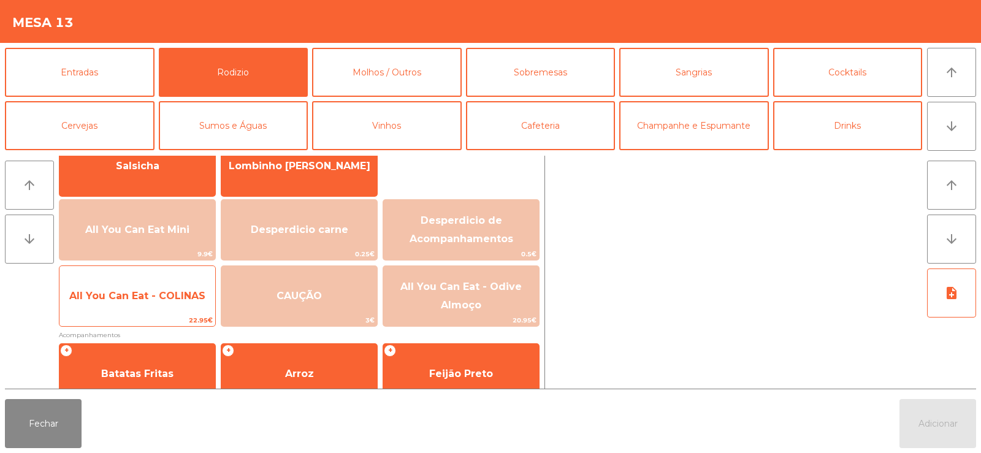
click at [167, 293] on span "All You Can Eat - COLINAS" at bounding box center [137, 296] width 136 height 12
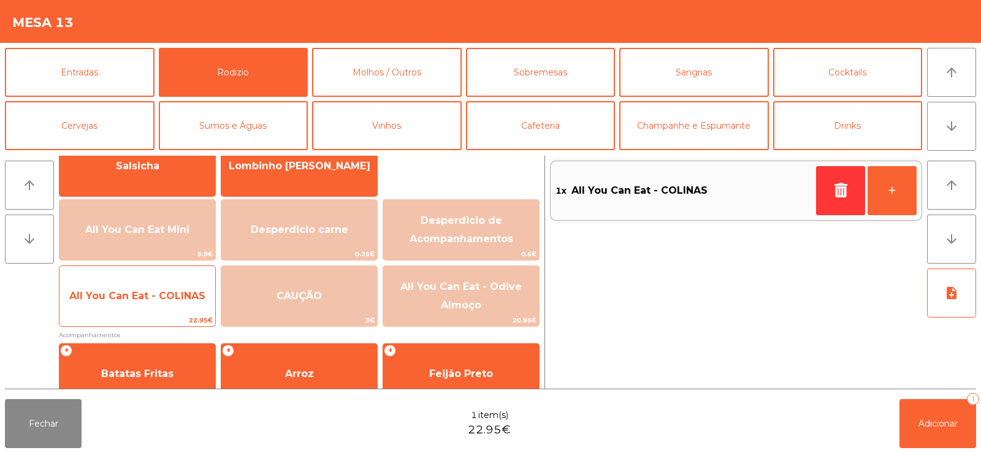
click at [158, 302] on span "All You Can Eat - COLINAS" at bounding box center [137, 296] width 156 height 33
click at [157, 305] on span "All You Can Eat - COLINAS" at bounding box center [137, 296] width 156 height 33
click at [159, 303] on span "All You Can Eat - COLINAS" at bounding box center [137, 296] width 156 height 33
click at [163, 299] on span "All You Can Eat - COLINAS" at bounding box center [137, 296] width 136 height 12
click at [163, 301] on span "All You Can Eat - COLINAS" at bounding box center [137, 296] width 136 height 12
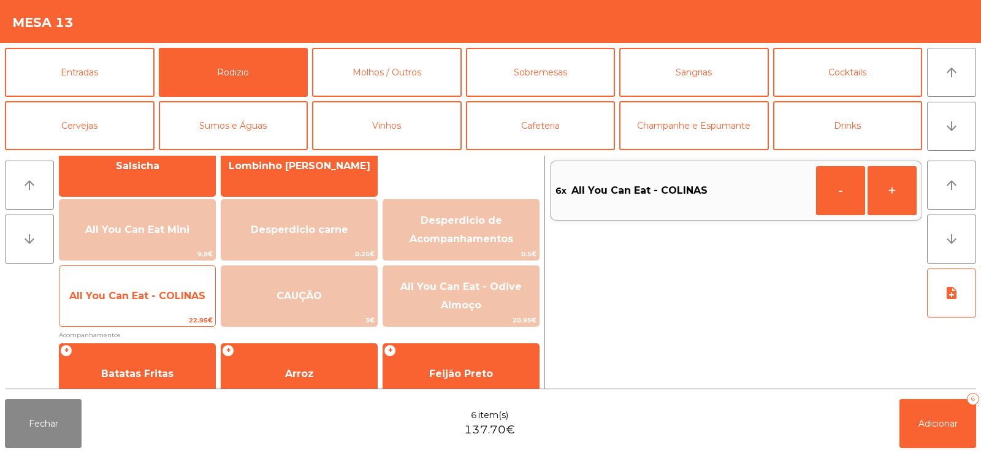
click at [156, 293] on span "All You Can Eat - COLINAS" at bounding box center [137, 296] width 136 height 12
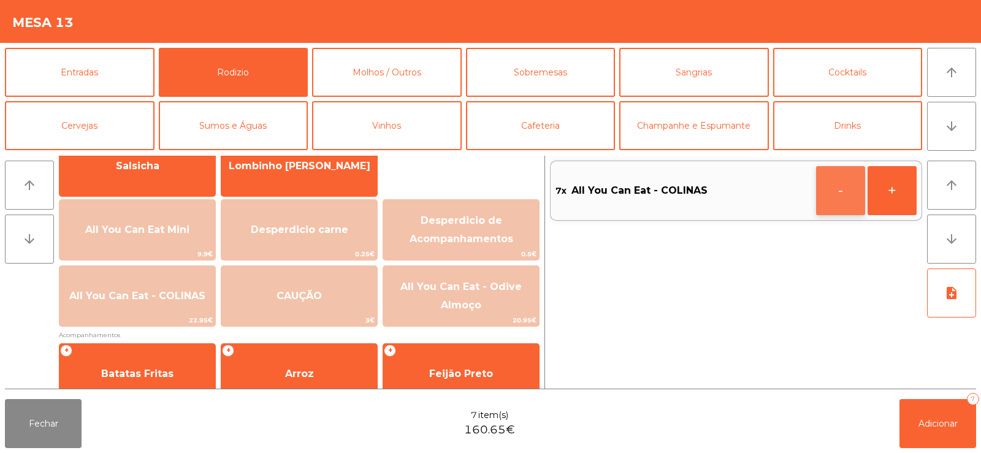
click at [838, 201] on button "-" at bounding box center [840, 190] width 49 height 49
click at [915, 426] on button "Adicionar 6" at bounding box center [938, 423] width 77 height 49
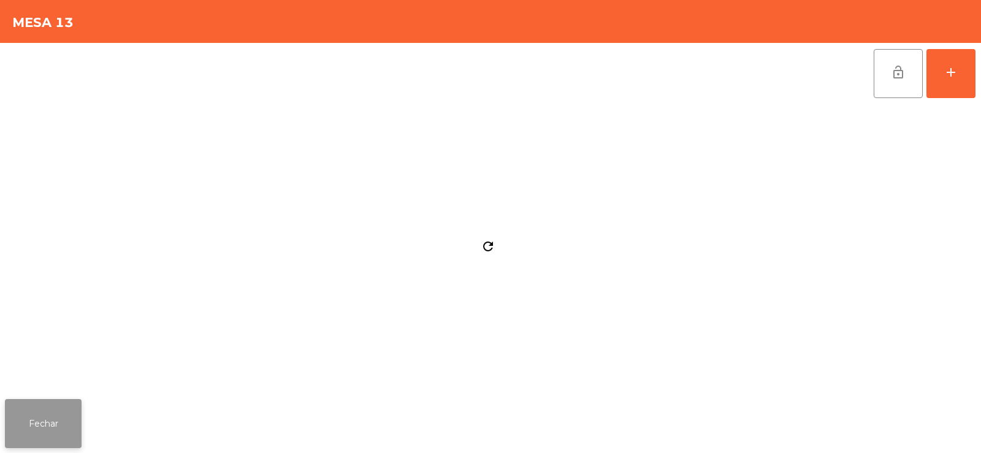
click at [66, 422] on button "Fechar" at bounding box center [43, 423] width 77 height 49
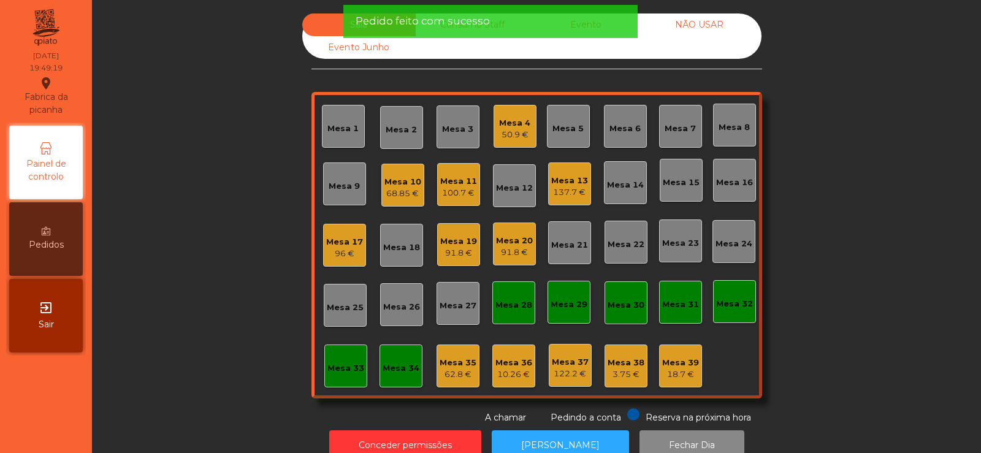
click at [222, 228] on div "Sala Consumo Staff Evento NÃO USAR Evento Junho Mesa 1 Mesa 2 Mesa 3 Mesa 4 50.…" at bounding box center [537, 218] width 856 height 411
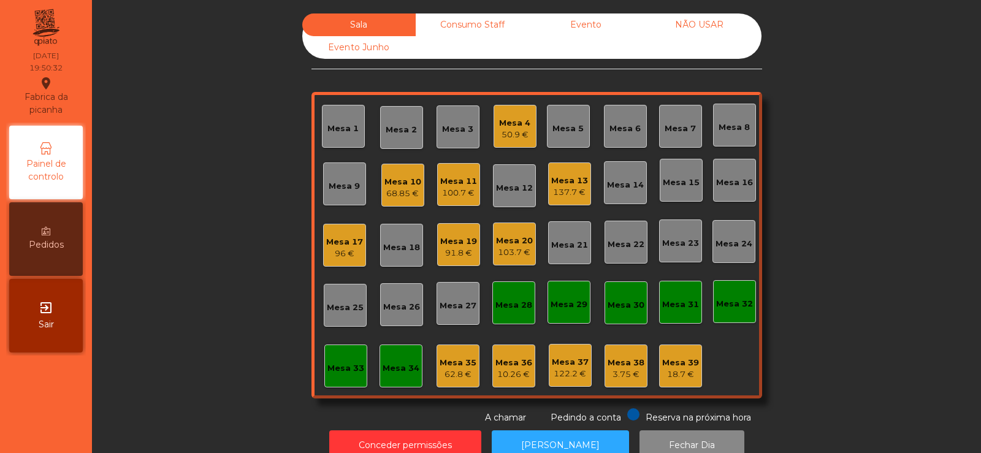
click at [623, 187] on div "Mesa 14" at bounding box center [625, 185] width 37 height 12
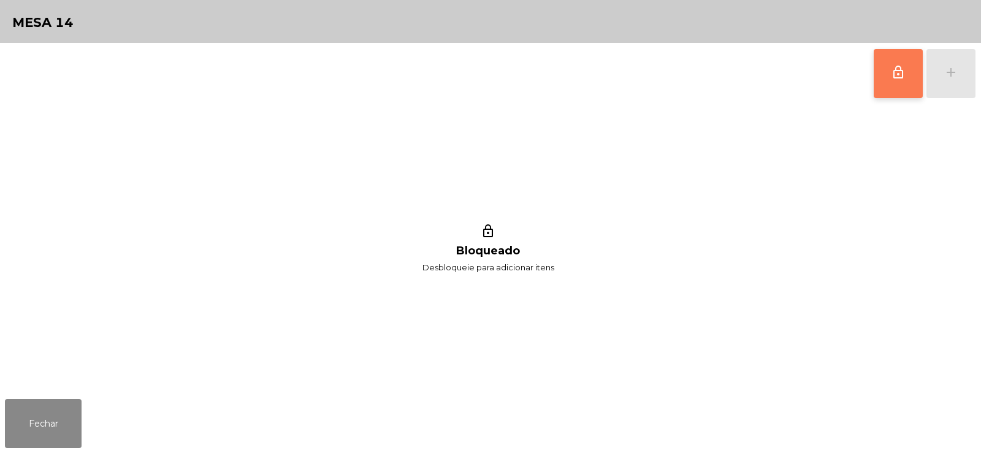
click at [892, 67] on span "lock_outline" at bounding box center [898, 72] width 15 height 15
click at [943, 84] on button "add" at bounding box center [951, 73] width 49 height 49
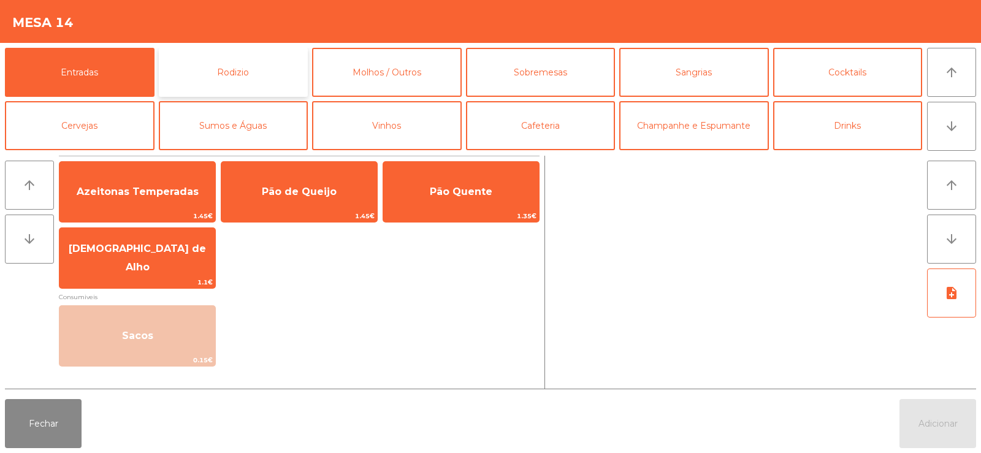
click at [242, 70] on button "Rodizio" at bounding box center [234, 72] width 150 height 49
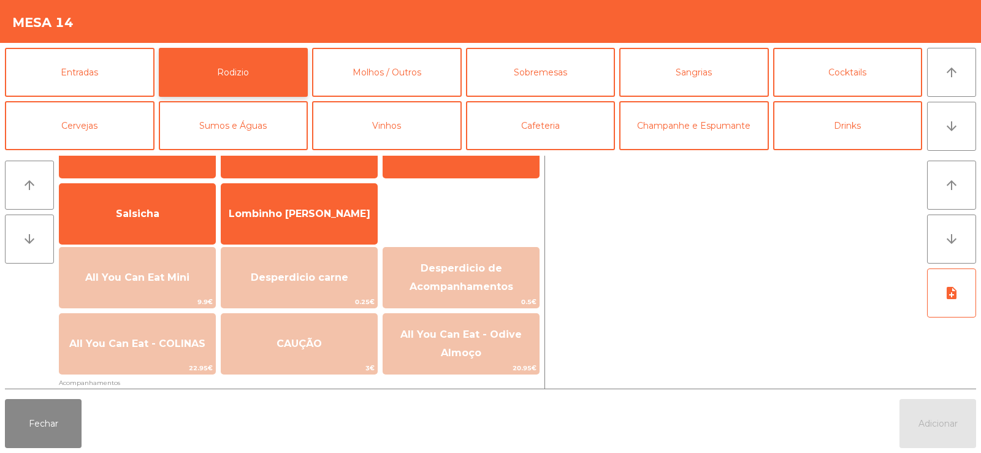
scroll to position [94, 0]
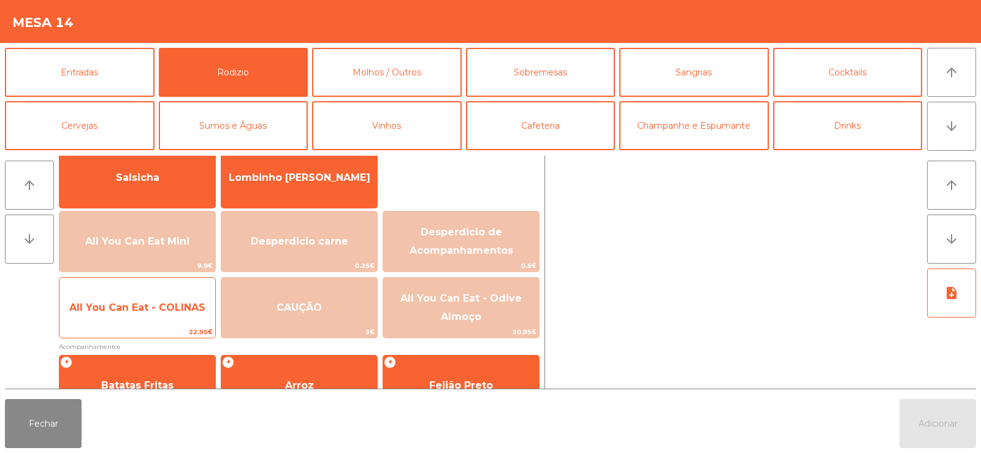
click at [124, 307] on span "All You Can Eat - COLINAS" at bounding box center [137, 308] width 136 height 12
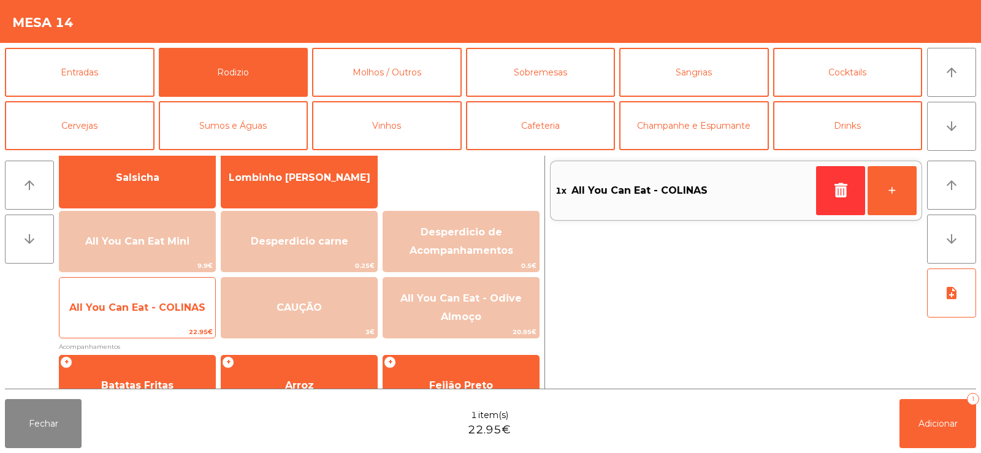
click at [121, 304] on span "All You Can Eat - COLINAS" at bounding box center [137, 308] width 136 height 12
click at [113, 307] on span "All You Can Eat - COLINAS" at bounding box center [137, 308] width 136 height 12
click at [110, 297] on span "All You Can Eat - COLINAS" at bounding box center [137, 307] width 156 height 33
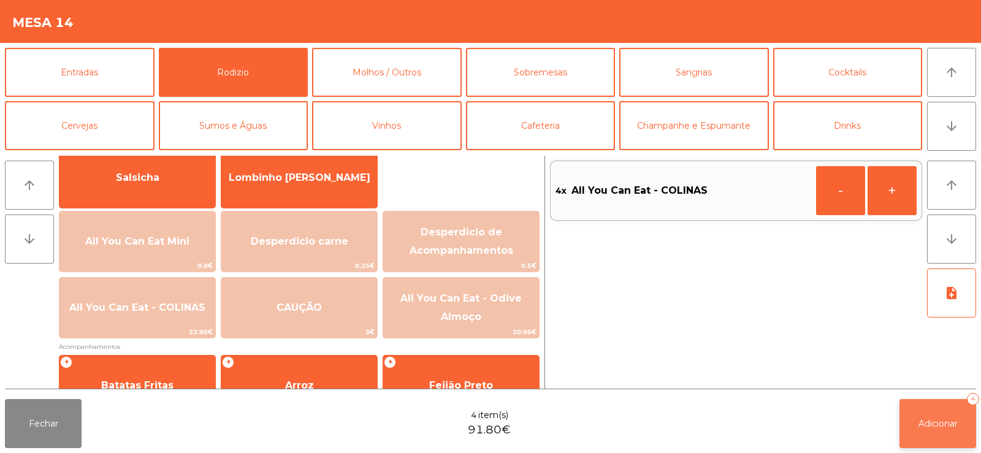
click at [928, 434] on button "Adicionar 4" at bounding box center [938, 423] width 77 height 49
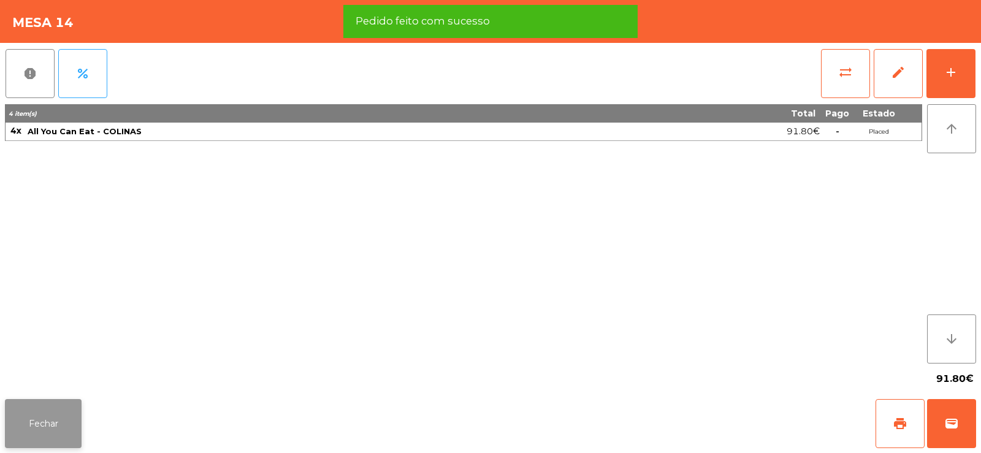
click at [37, 416] on button "Fechar" at bounding box center [43, 423] width 77 height 49
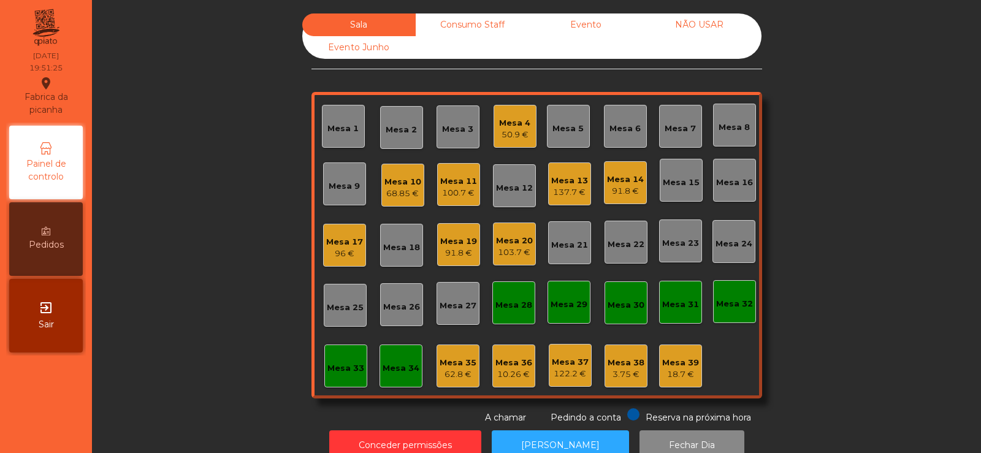
click at [327, 125] on div "Mesa 1" at bounding box center [342, 129] width 31 height 12
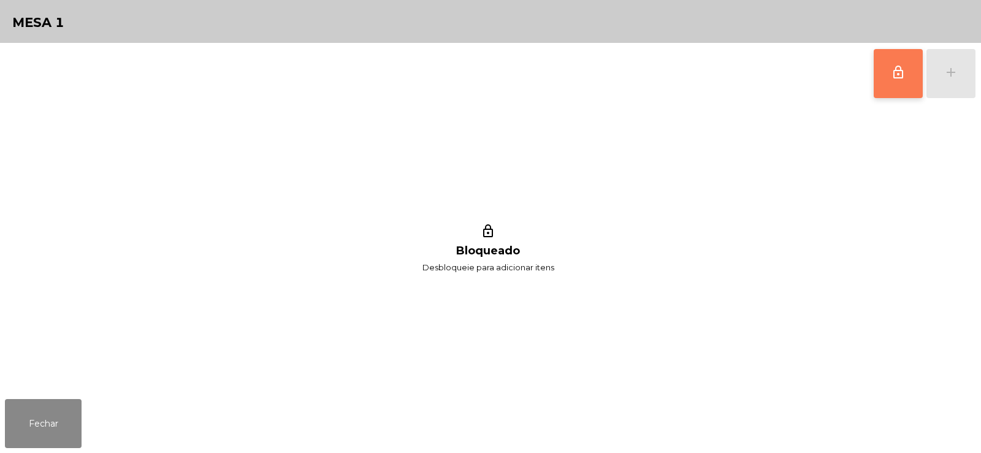
click at [901, 90] on button "lock_outline" at bounding box center [898, 73] width 49 height 49
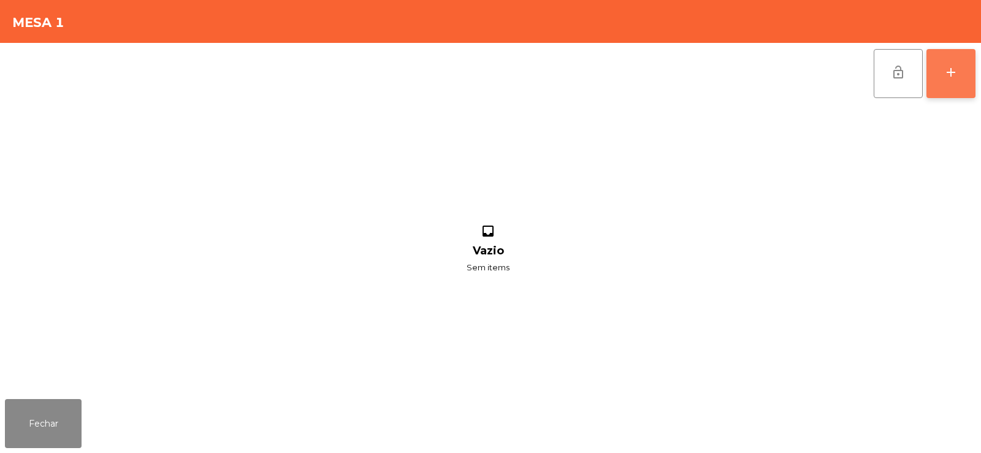
click at [960, 71] on button "add" at bounding box center [951, 73] width 49 height 49
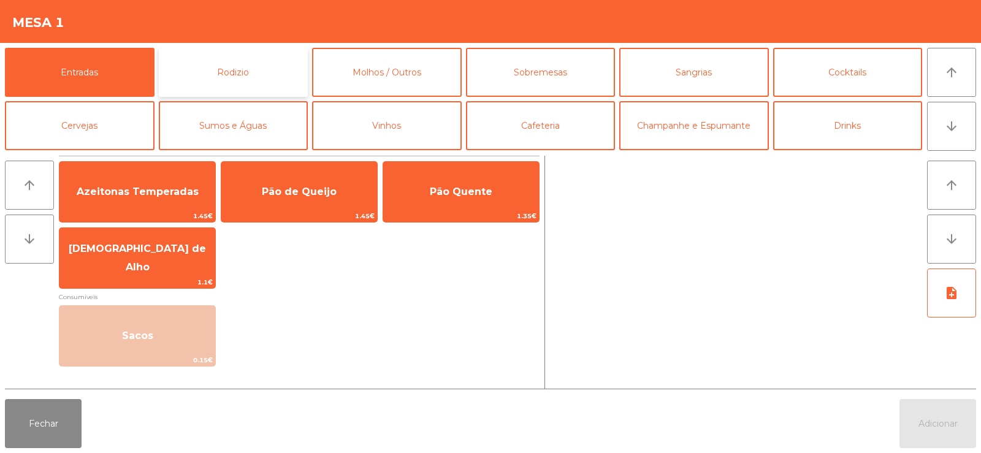
click at [237, 66] on button "Rodizio" at bounding box center [234, 72] width 150 height 49
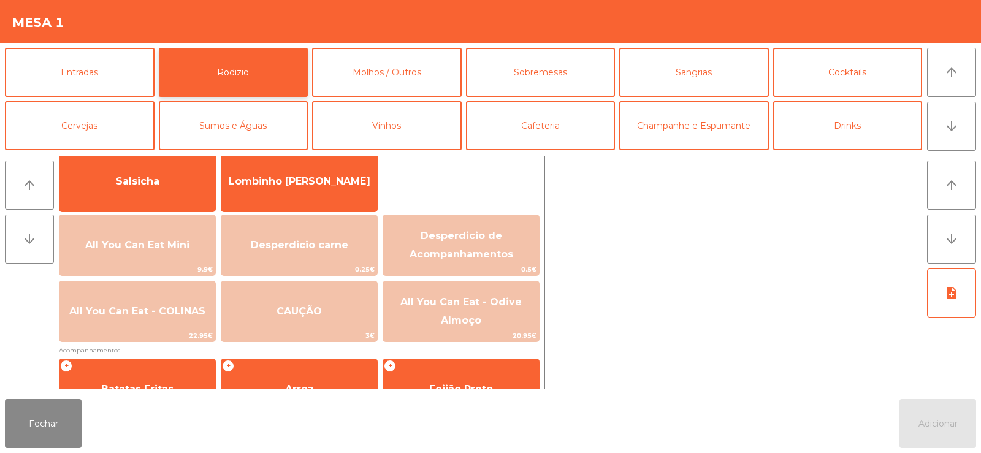
scroll to position [106, 0]
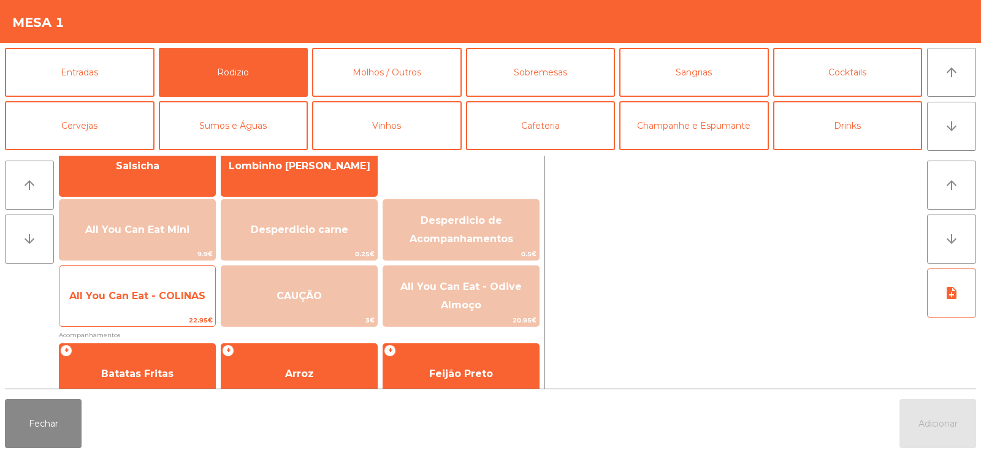
click at [145, 299] on span "All You Can Eat - COLINAS" at bounding box center [137, 296] width 136 height 12
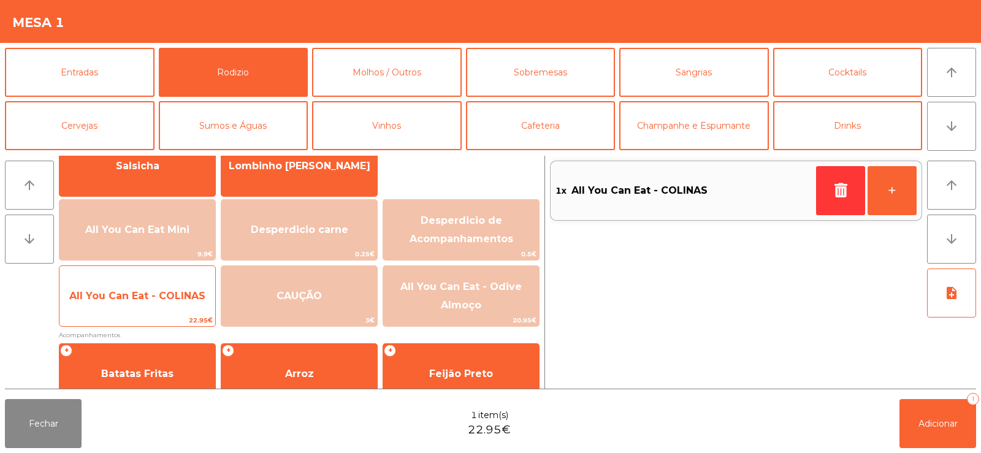
click at [134, 296] on span "All You Can Eat - COLINAS" at bounding box center [137, 296] width 136 height 12
click at [117, 295] on span "All You Can Eat - COLINAS" at bounding box center [137, 296] width 136 height 12
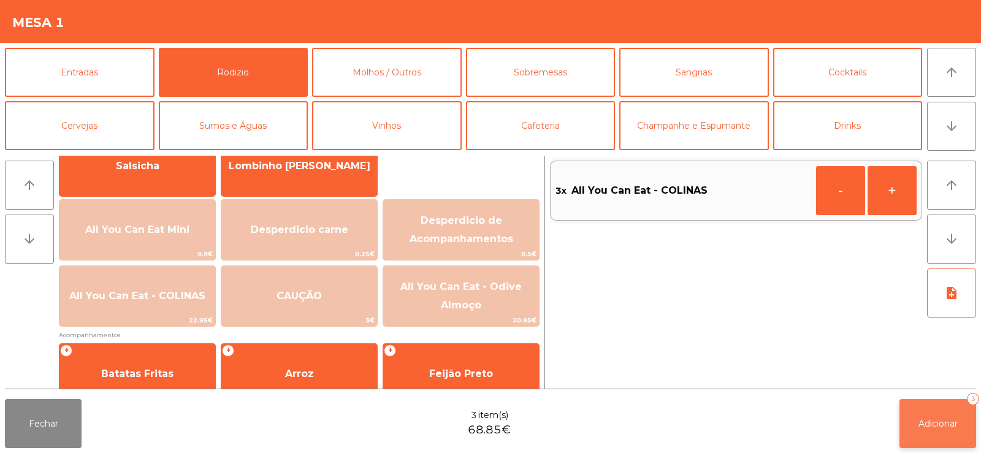
click at [928, 431] on button "Adicionar 3" at bounding box center [938, 423] width 77 height 49
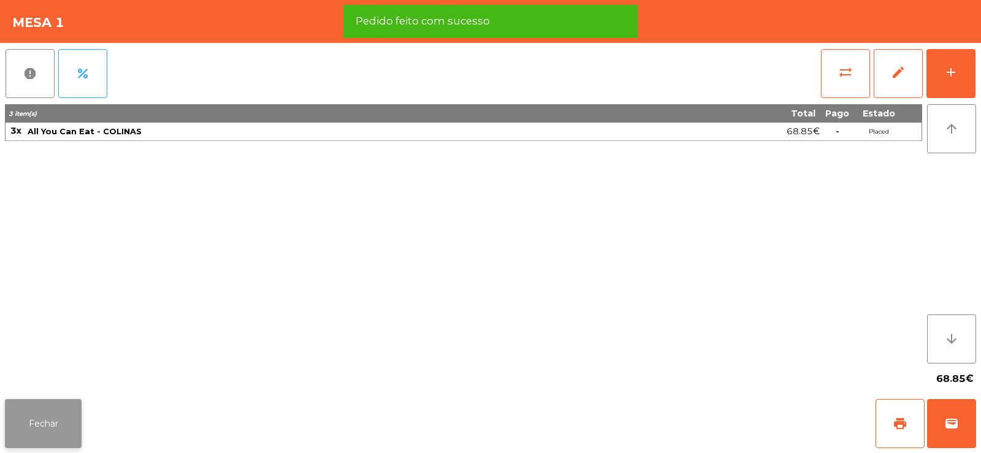
click at [53, 424] on button "Fechar" at bounding box center [43, 423] width 77 height 49
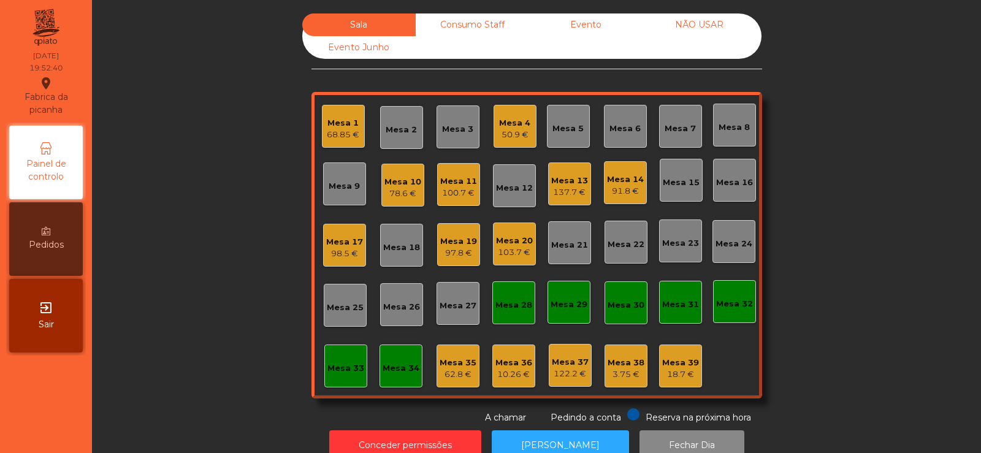
click at [460, 247] on div "Mesa 19" at bounding box center [458, 241] width 37 height 12
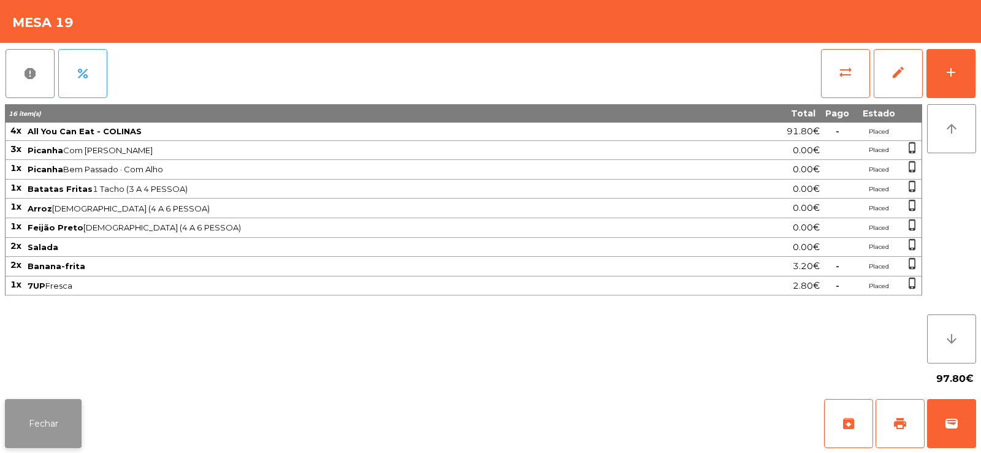
click at [36, 424] on button "Fechar" at bounding box center [43, 423] width 77 height 49
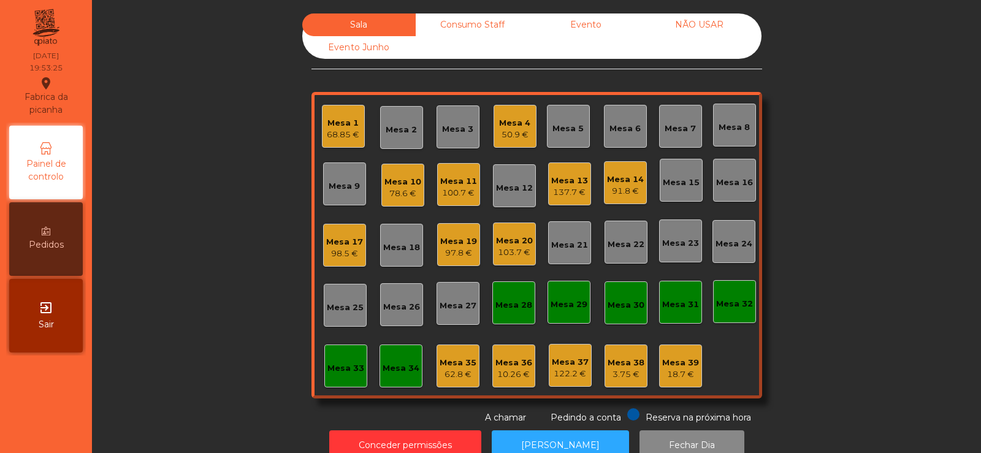
click at [342, 112] on div "Mesa 1 68.85 €" at bounding box center [343, 126] width 33 height 29
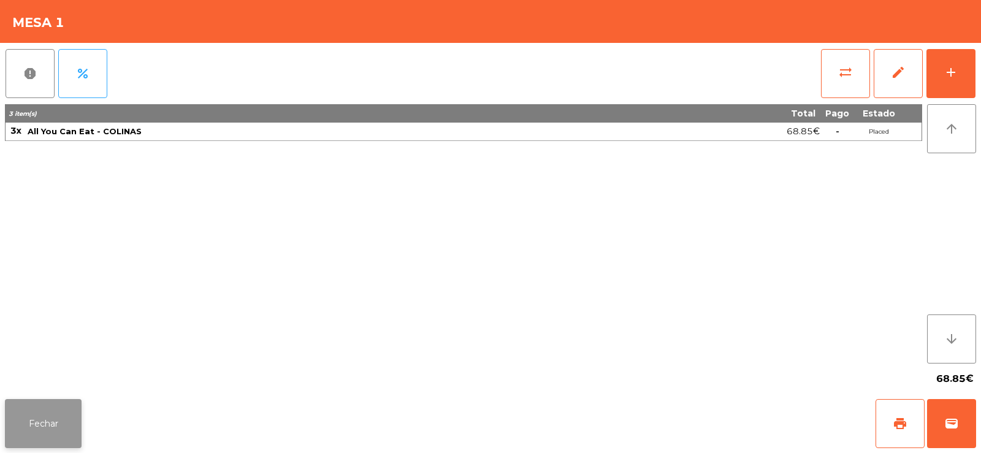
click at [47, 431] on button "Fechar" at bounding box center [43, 423] width 77 height 49
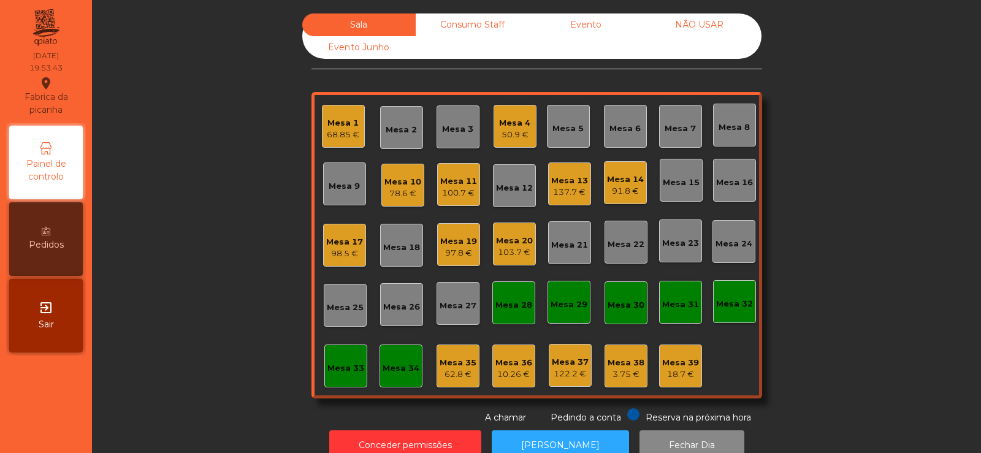
click at [450, 234] on div "Mesa 19 97.8 €" at bounding box center [458, 245] width 37 height 29
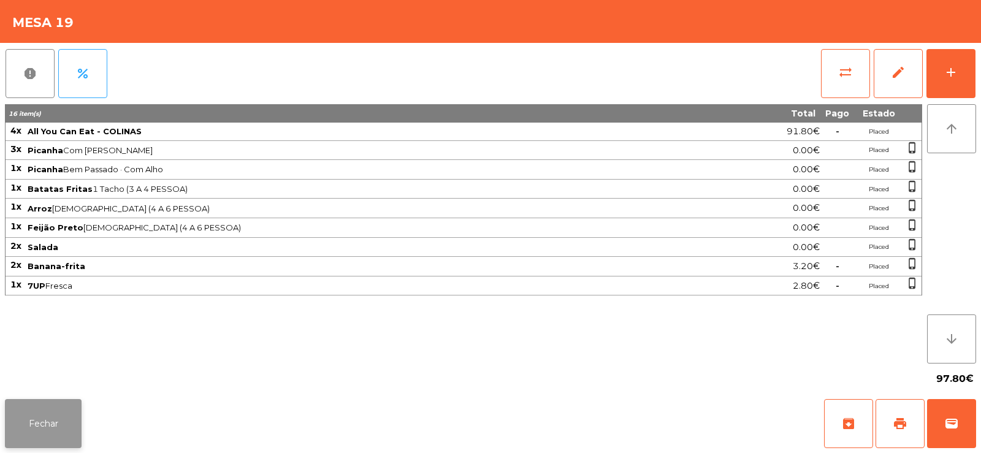
click at [37, 415] on button "Fechar" at bounding box center [43, 423] width 77 height 49
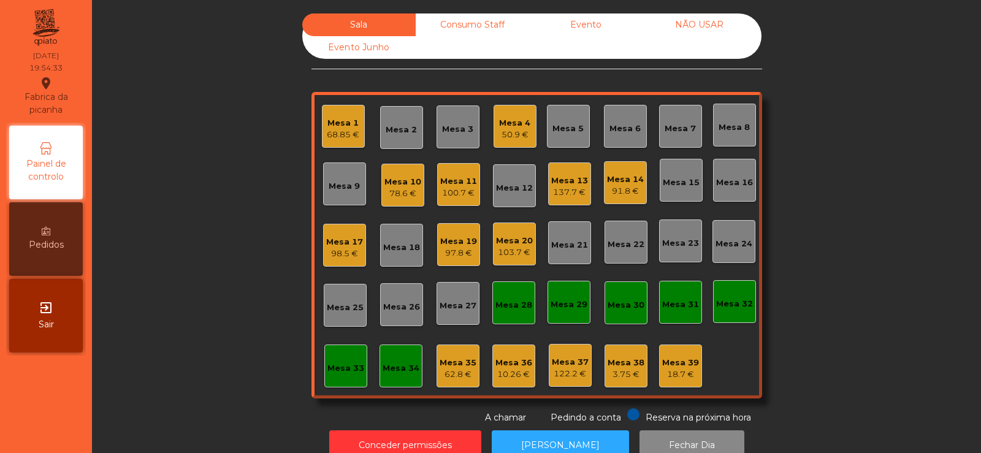
click at [507, 244] on div "Mesa 20" at bounding box center [514, 241] width 37 height 12
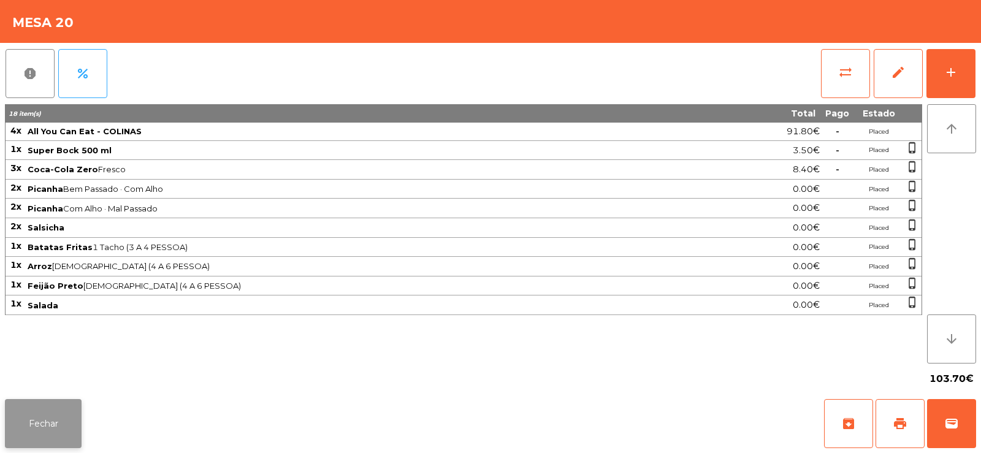
click at [53, 442] on button "Fechar" at bounding box center [43, 423] width 77 height 49
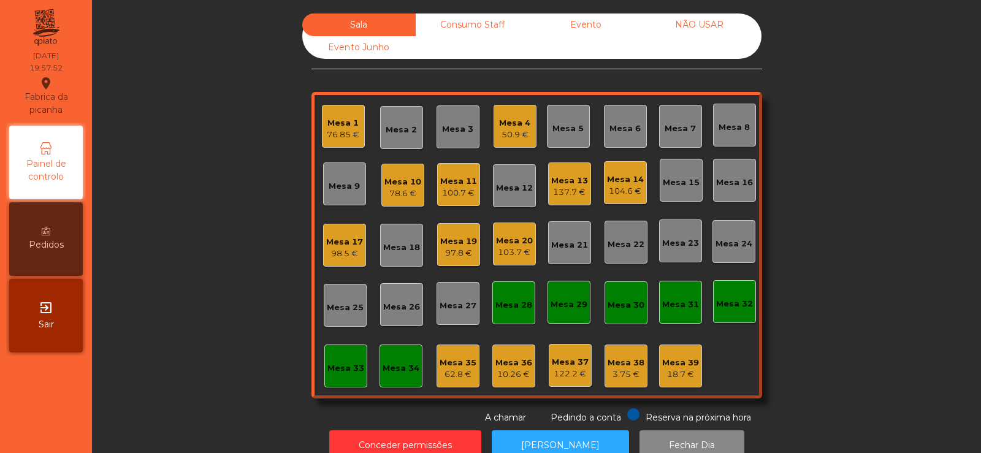
click at [626, 126] on div "Mesa 6" at bounding box center [625, 129] width 31 height 12
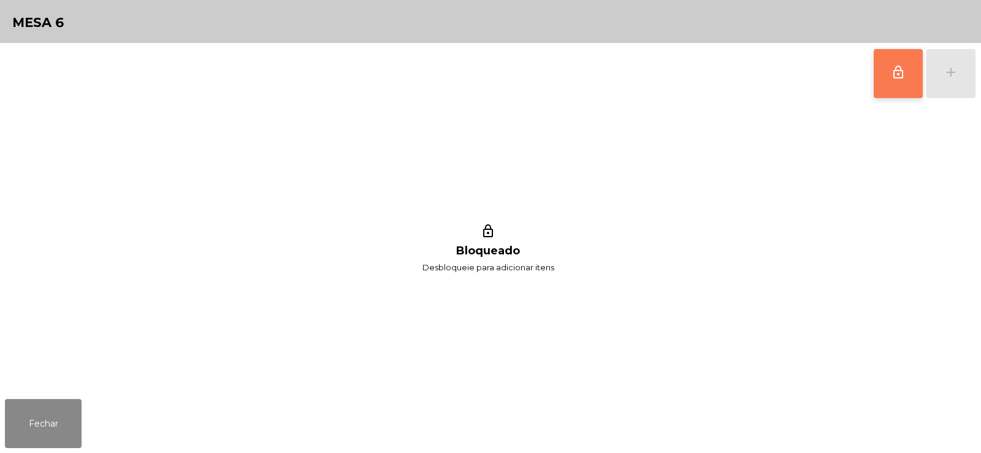
click at [890, 75] on button "lock_outline" at bounding box center [898, 73] width 49 height 49
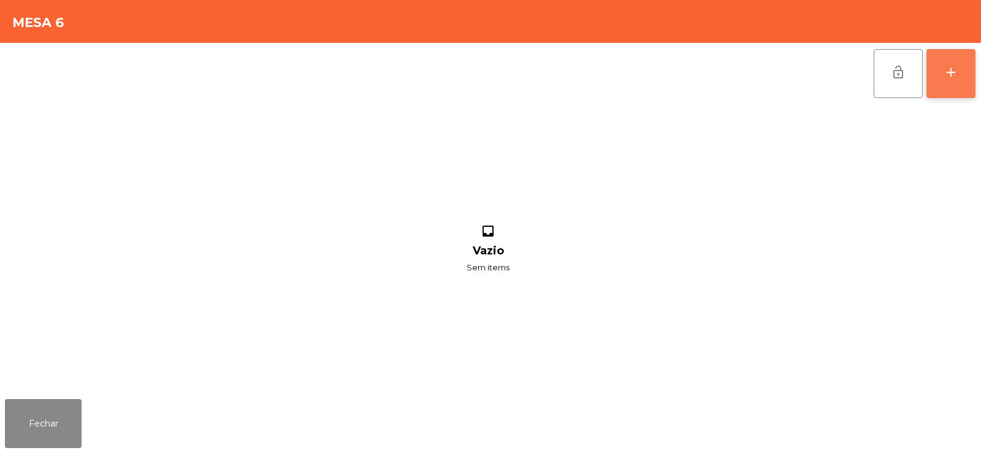
click at [956, 76] on div "add" at bounding box center [951, 72] width 15 height 15
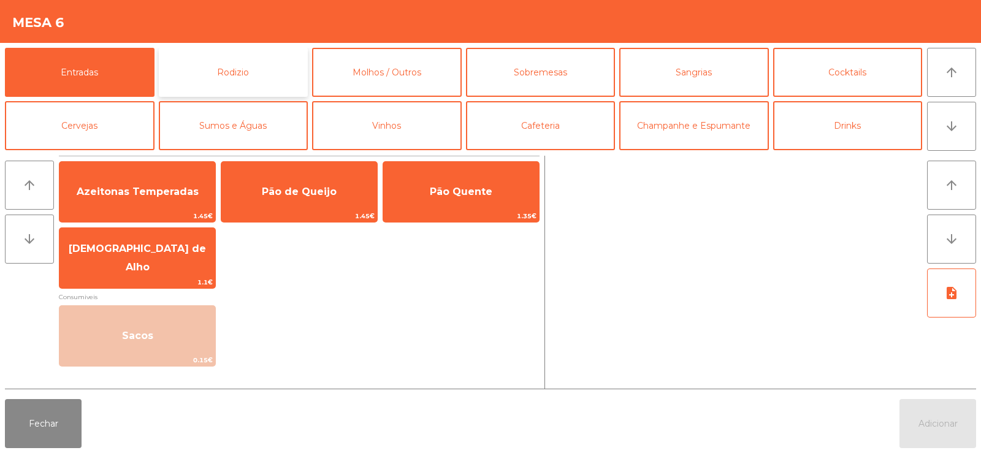
click at [222, 56] on button "Rodizio" at bounding box center [234, 72] width 150 height 49
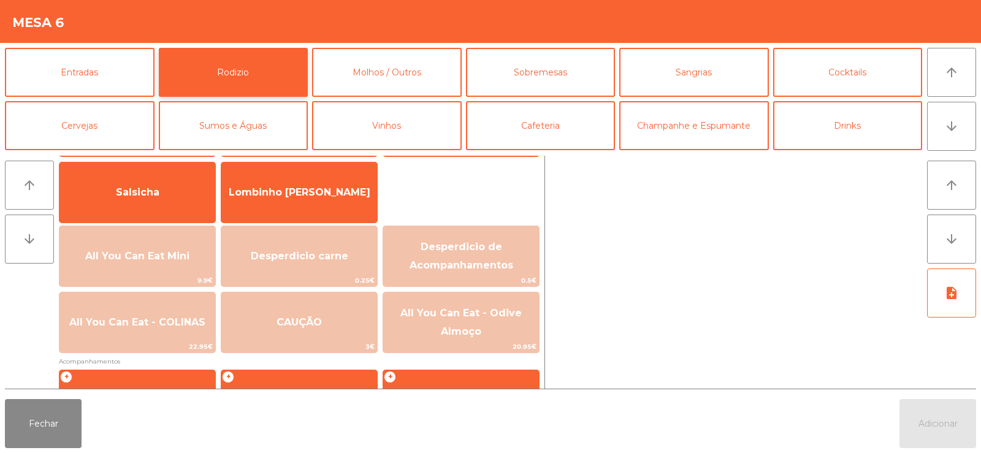
scroll to position [117, 0]
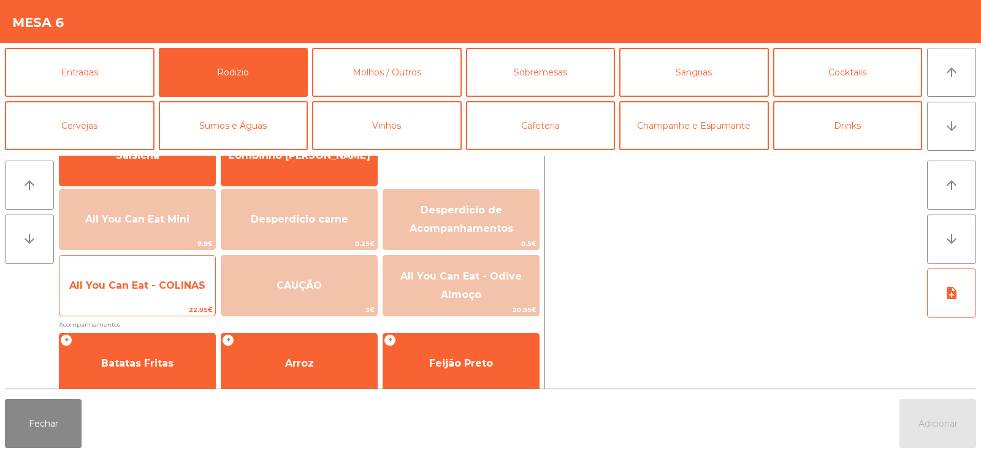
click at [134, 289] on span "All You Can Eat - COLINAS" at bounding box center [137, 286] width 136 height 12
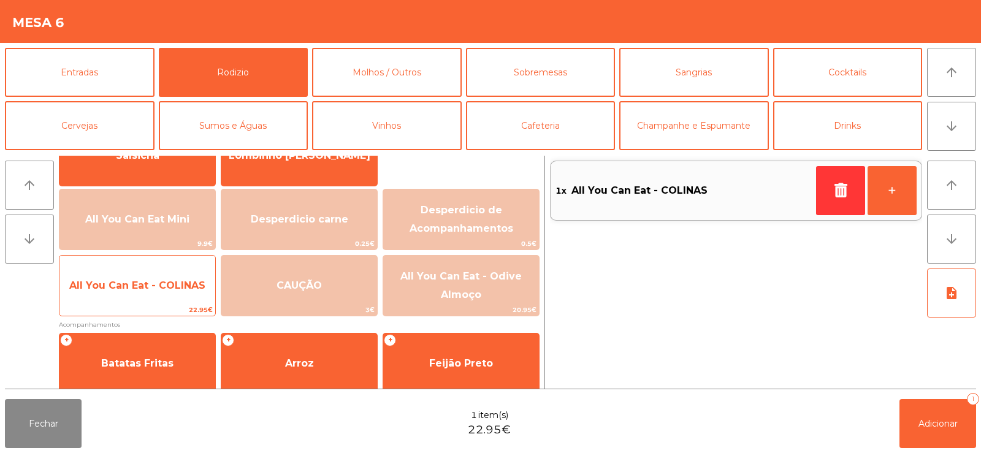
click at [132, 286] on span "All You Can Eat - COLINAS" at bounding box center [137, 286] width 136 height 12
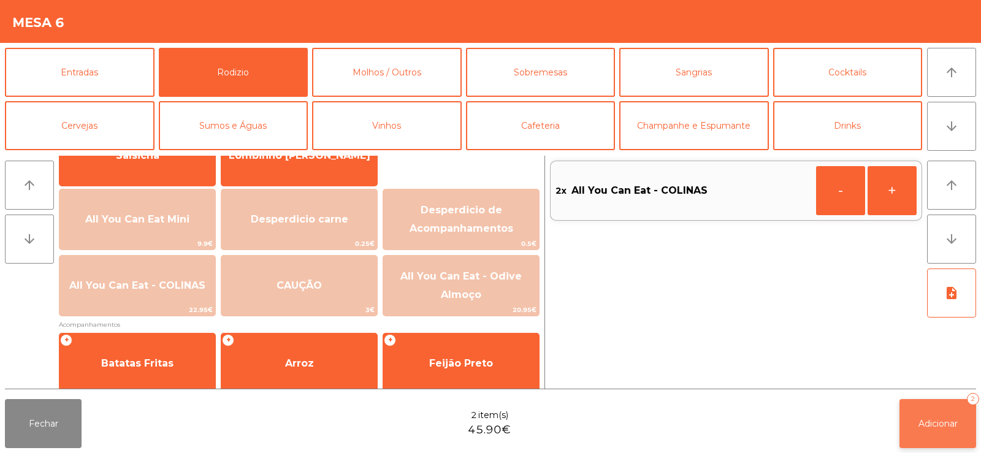
click at [927, 421] on span "Adicionar" at bounding box center [938, 423] width 39 height 11
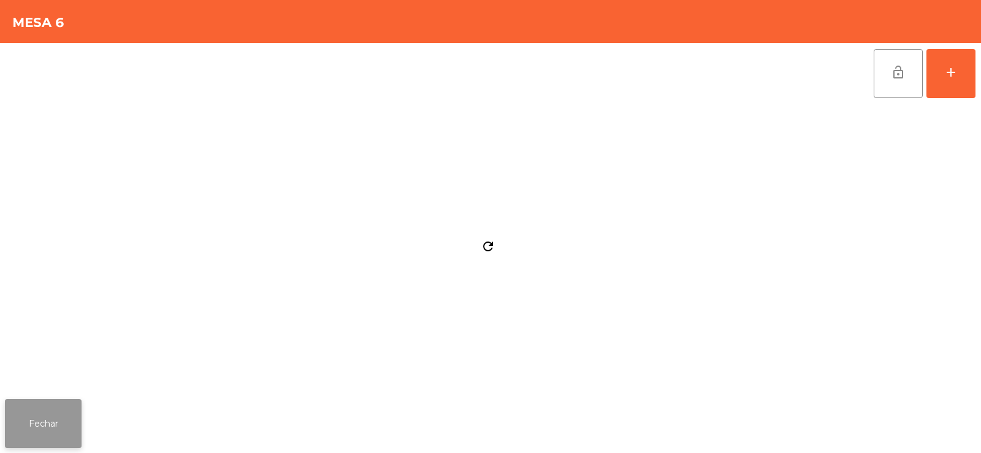
click at [32, 442] on button "Fechar" at bounding box center [43, 423] width 77 height 49
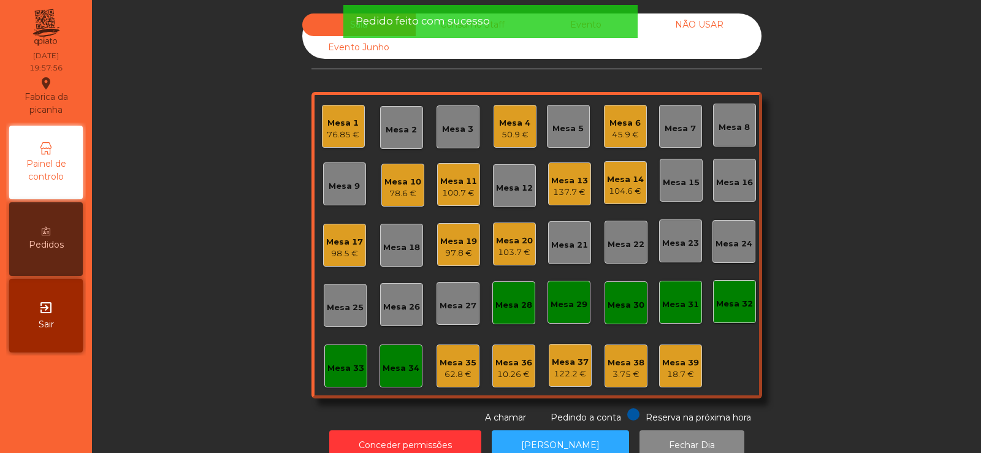
click at [213, 249] on div "Sala Consumo Staff Evento NÃO USAR Evento Junho Mesa 1 76.85 € Mesa 2 Mesa 3 Me…" at bounding box center [537, 218] width 856 height 411
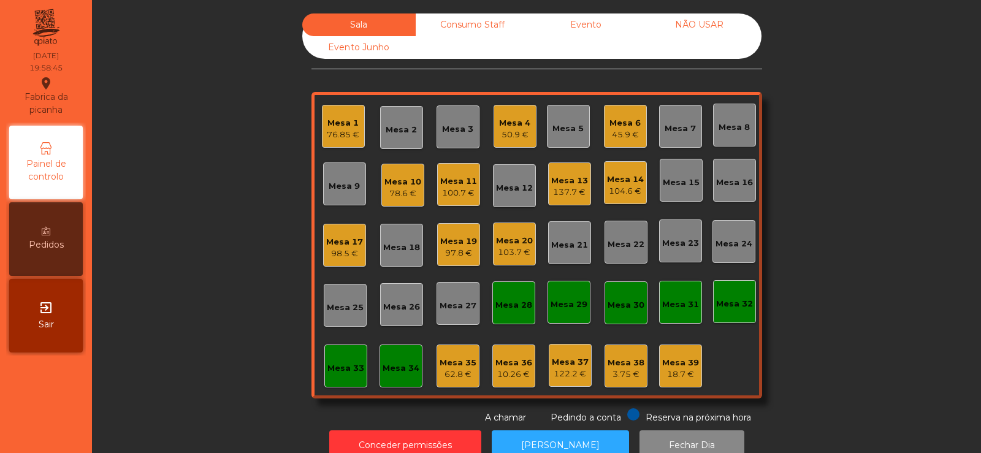
click at [391, 190] on div "78.6 €" at bounding box center [403, 194] width 37 height 12
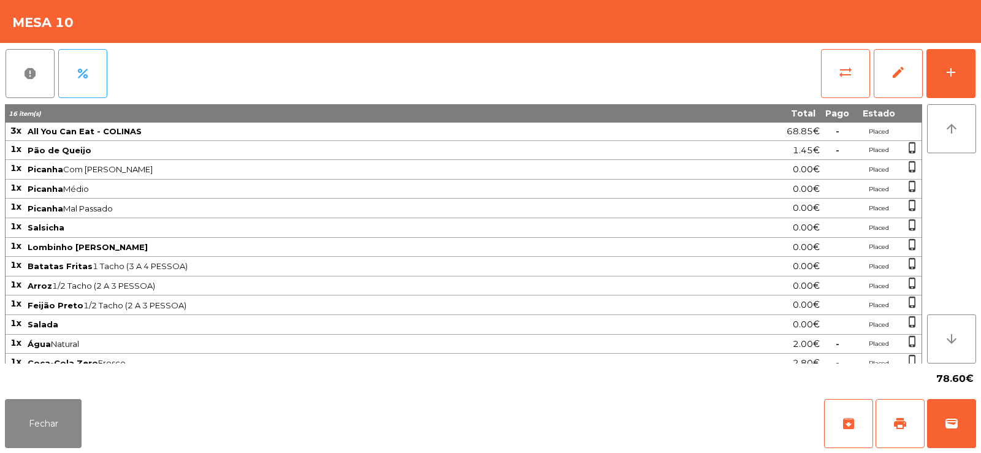
scroll to position [29, 0]
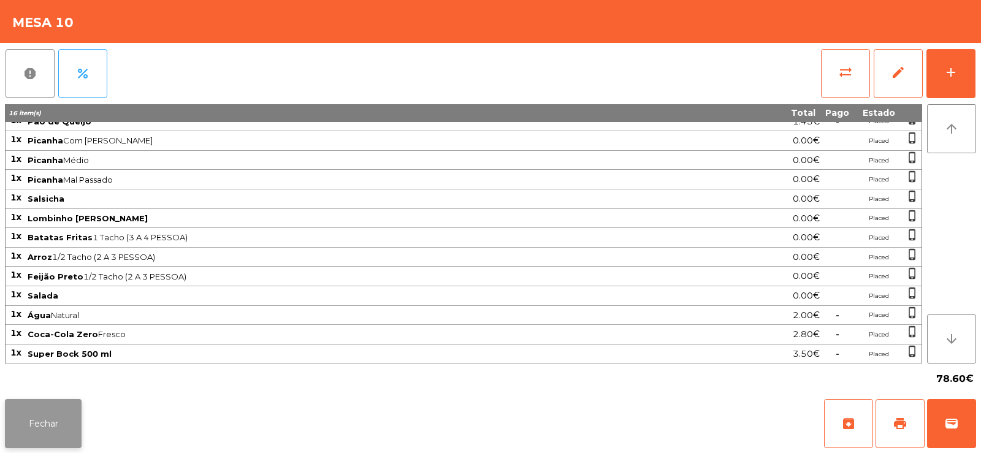
click at [40, 418] on button "Fechar" at bounding box center [43, 423] width 77 height 49
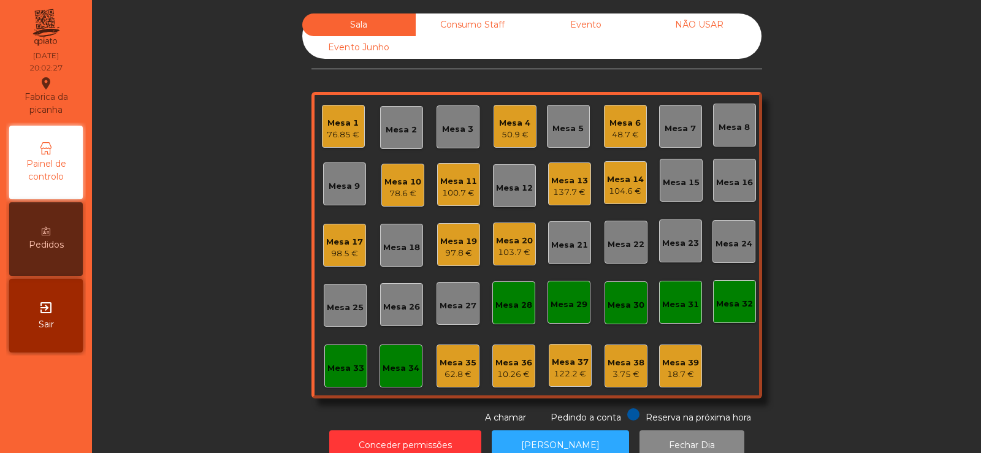
click at [403, 204] on div "Mesa 10 78.6 €" at bounding box center [402, 185] width 43 height 43
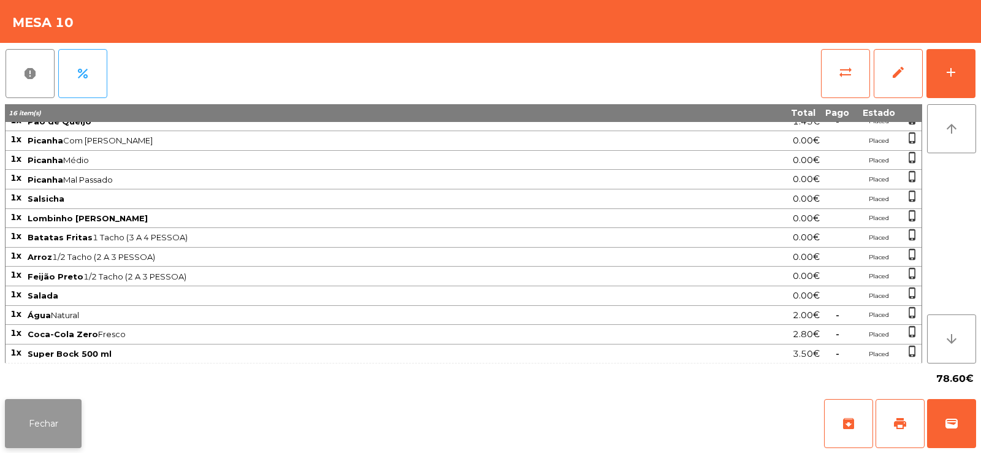
click at [48, 419] on button "Fechar" at bounding box center [43, 423] width 77 height 49
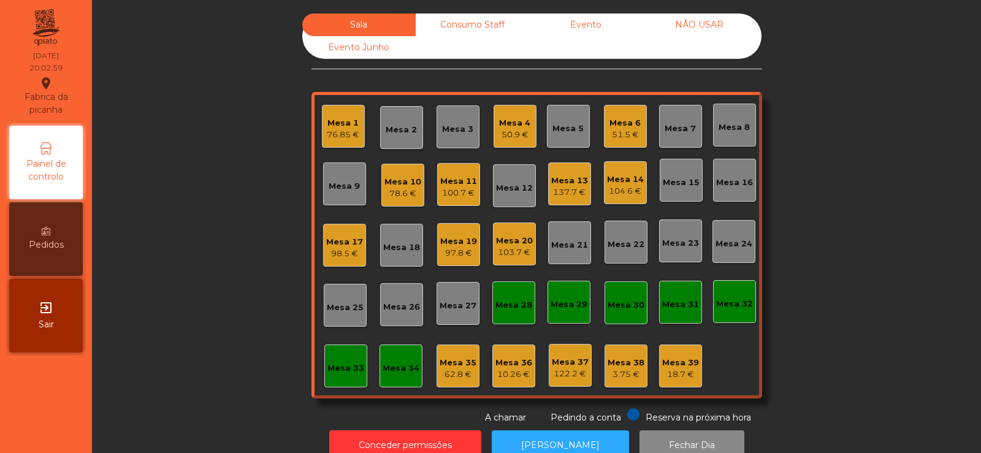
click at [610, 121] on div "Mesa 6" at bounding box center [625, 123] width 31 height 12
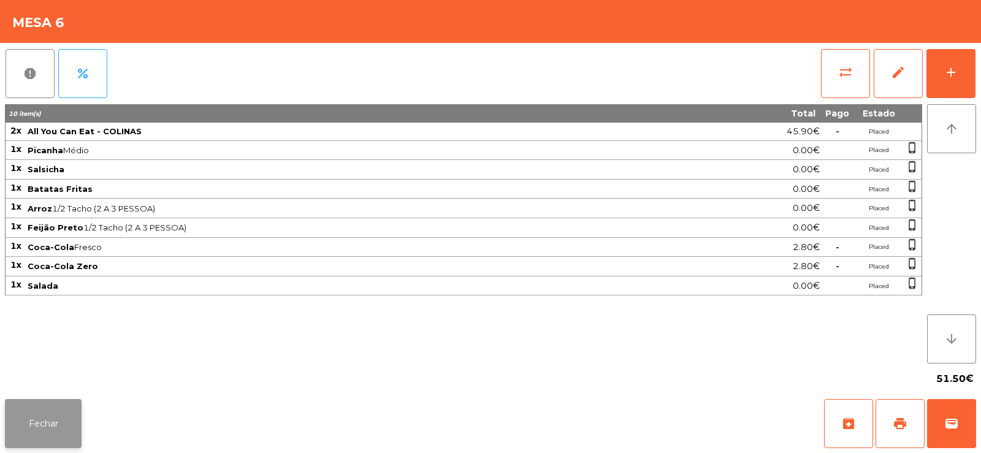
click at [34, 430] on button "Fechar" at bounding box center [43, 423] width 77 height 49
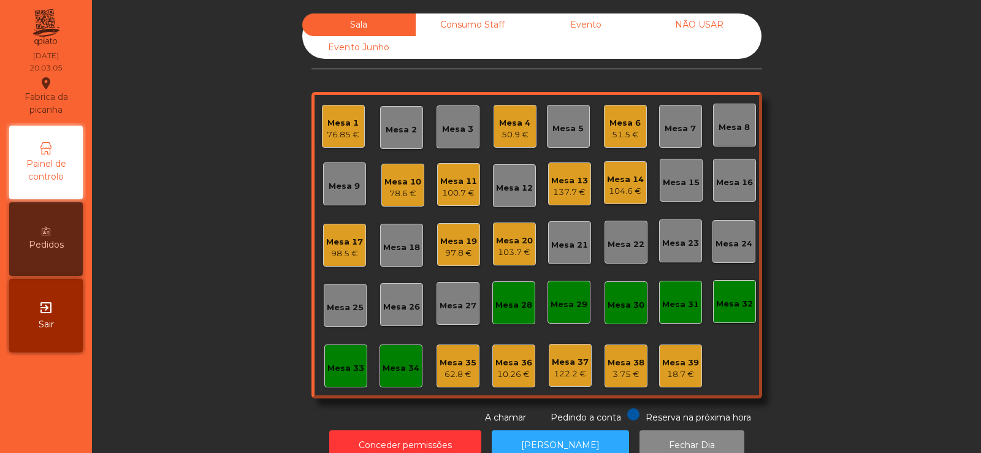
click at [453, 191] on div "100.7 €" at bounding box center [458, 193] width 37 height 12
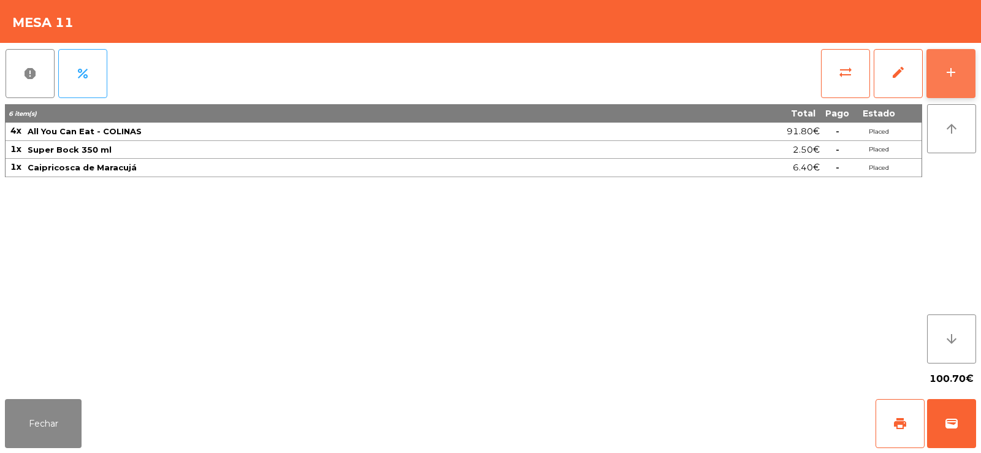
click at [947, 74] on div "add" at bounding box center [951, 72] width 15 height 15
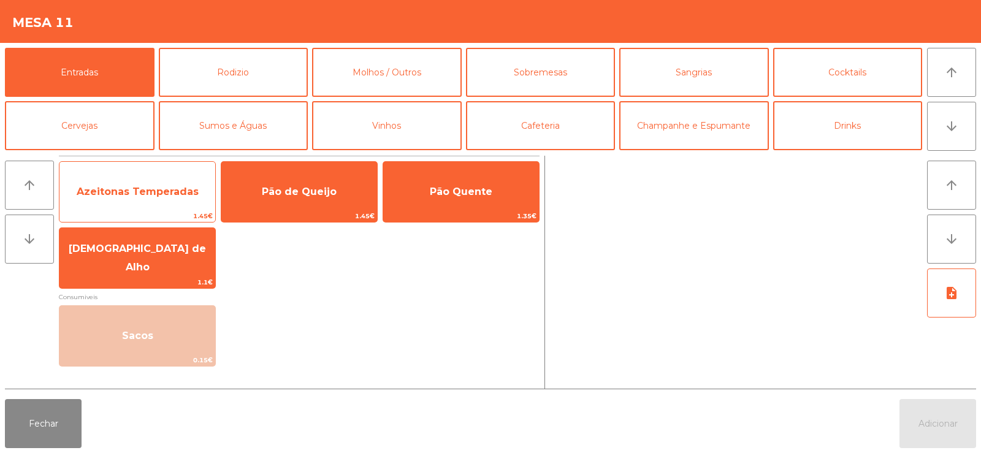
click at [172, 192] on span "Azeitonas Temperadas" at bounding box center [138, 192] width 122 height 12
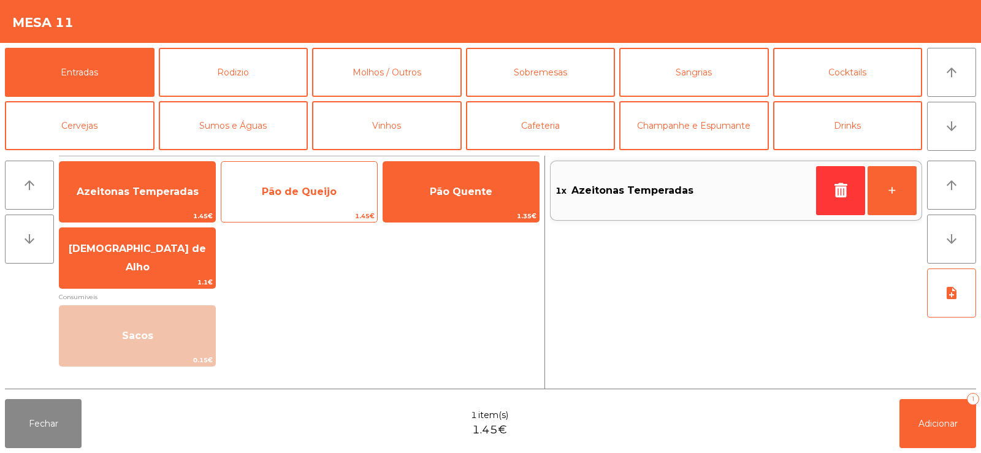
click at [315, 200] on span "Pão de Queijo" at bounding box center [299, 191] width 156 height 33
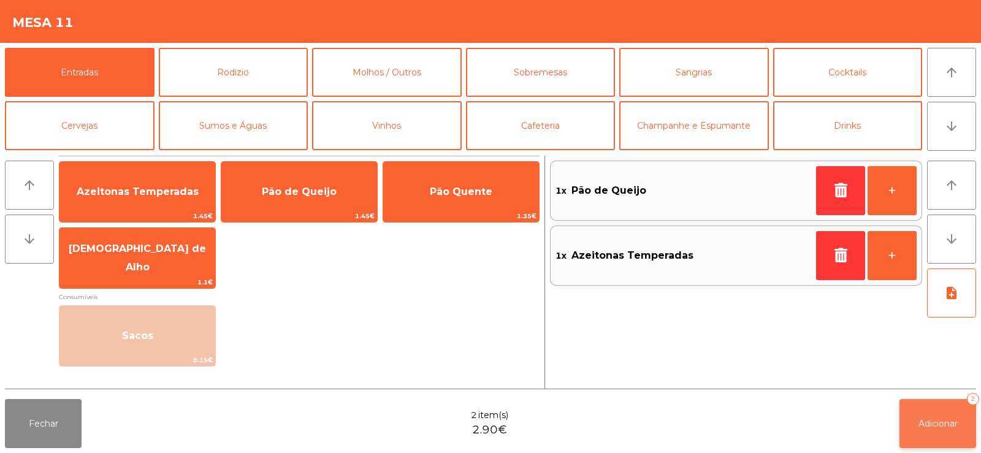
click at [933, 412] on button "Adicionar 2" at bounding box center [938, 423] width 77 height 49
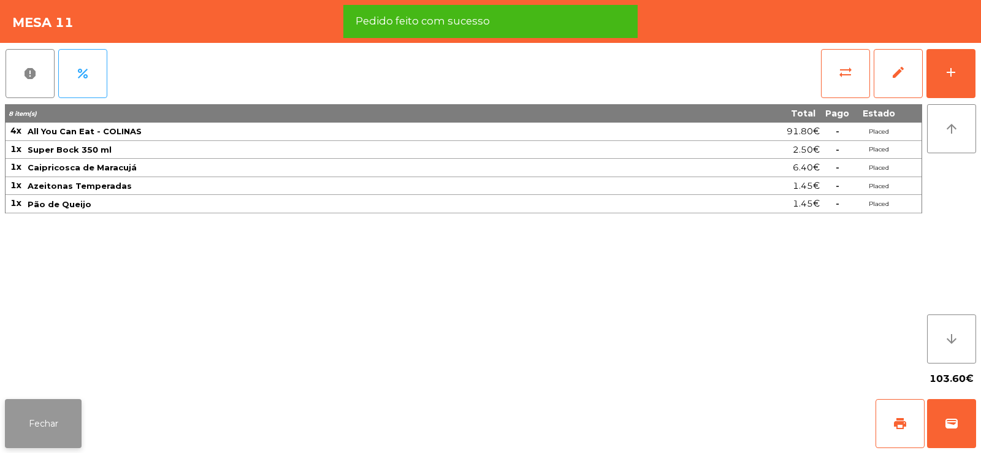
click at [37, 418] on button "Fechar" at bounding box center [43, 423] width 77 height 49
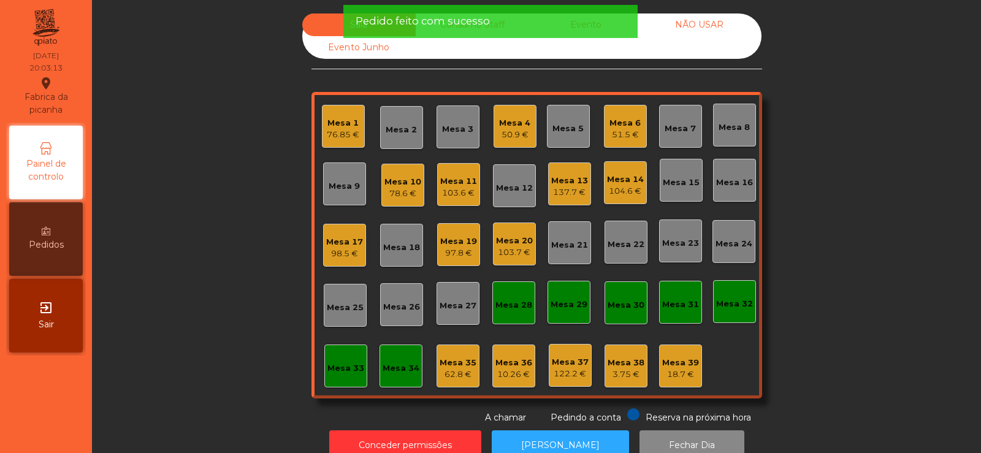
click at [213, 192] on div "Sala Consumo Staff Evento NÃO USAR Evento Junho Mesa 1 76.85 € Mesa 2 Mesa 3 Me…" at bounding box center [537, 218] width 856 height 411
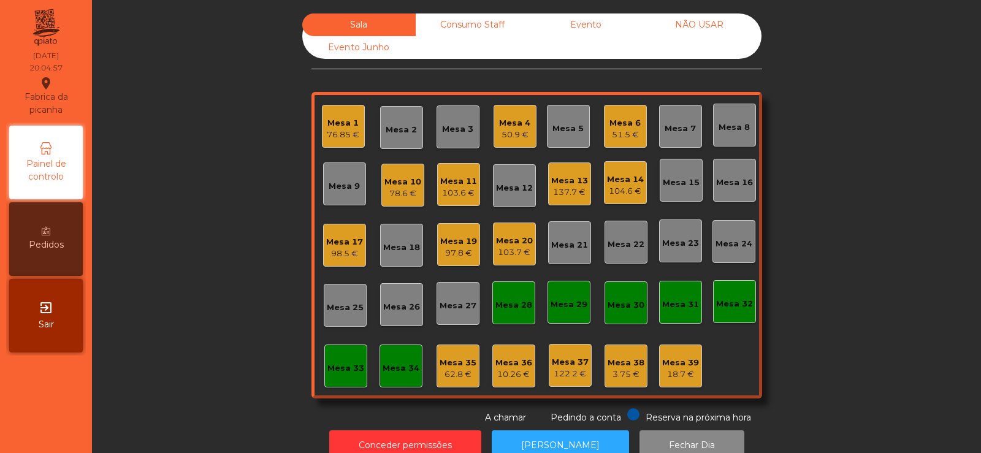
click at [462, 183] on div "Mesa 11" at bounding box center [458, 181] width 37 height 12
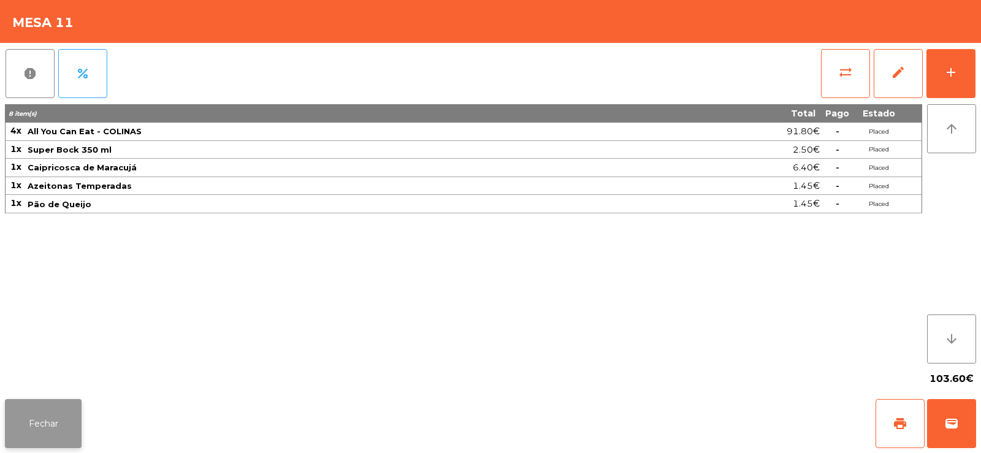
click at [34, 420] on button "Fechar" at bounding box center [43, 423] width 77 height 49
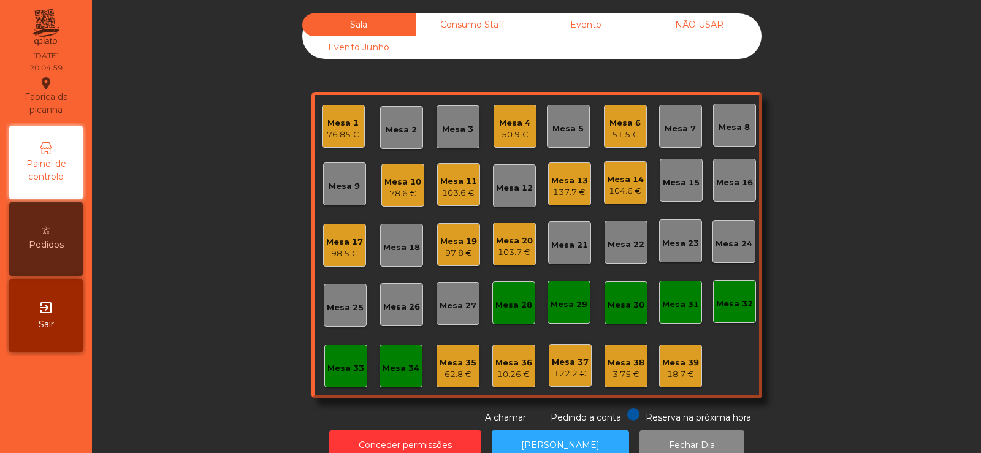
click at [227, 257] on div "Sala Consumo Staff Evento NÃO USAR Evento Junho Mesa 1 76.85 € Mesa 2 Mesa 3 Me…" at bounding box center [537, 218] width 856 height 411
click at [562, 126] on div "Mesa 5" at bounding box center [568, 129] width 31 height 12
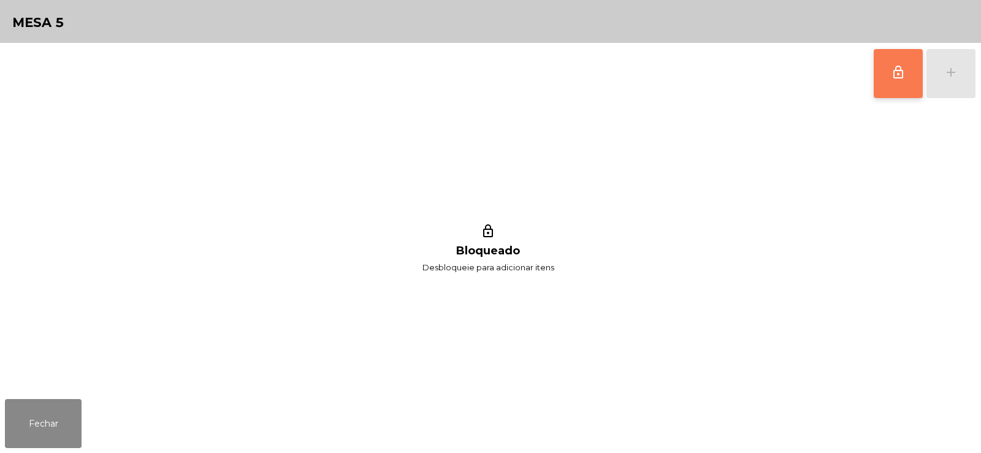
click at [902, 85] on button "lock_outline" at bounding box center [898, 73] width 49 height 49
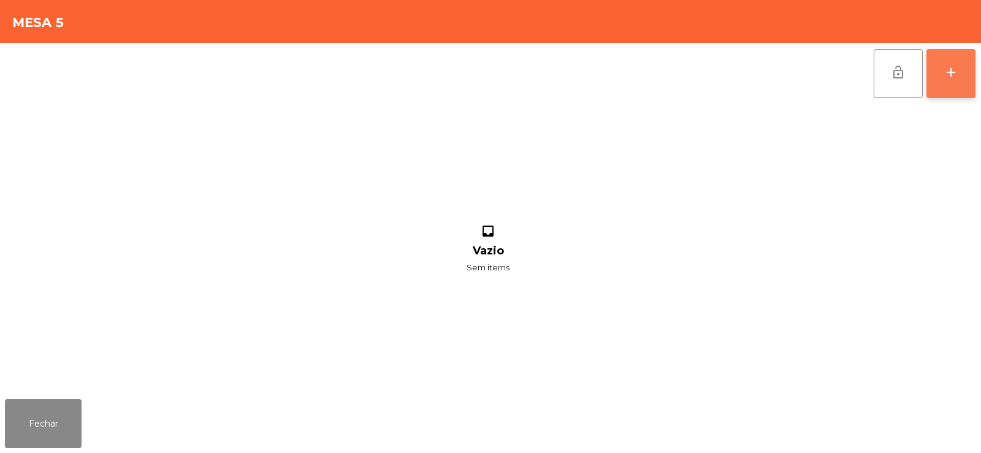
click at [944, 78] on div "add" at bounding box center [951, 72] width 15 height 15
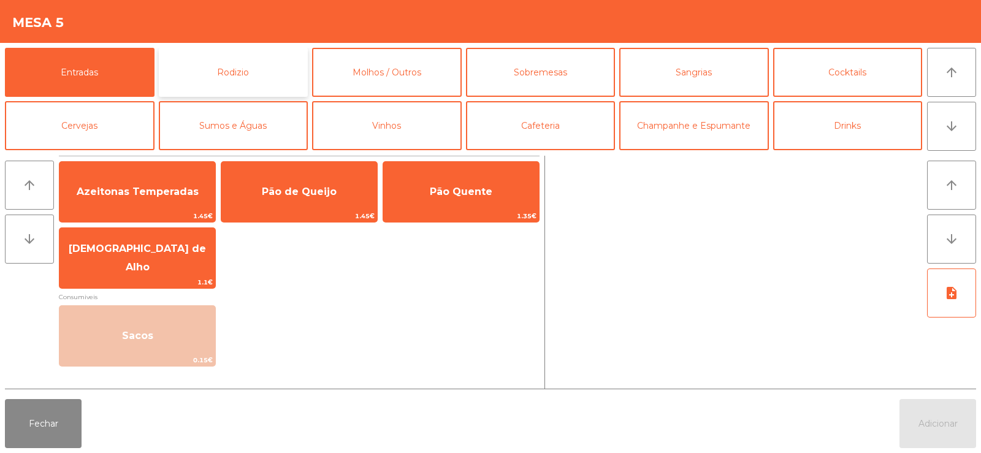
click at [220, 61] on button "Rodizio" at bounding box center [234, 72] width 150 height 49
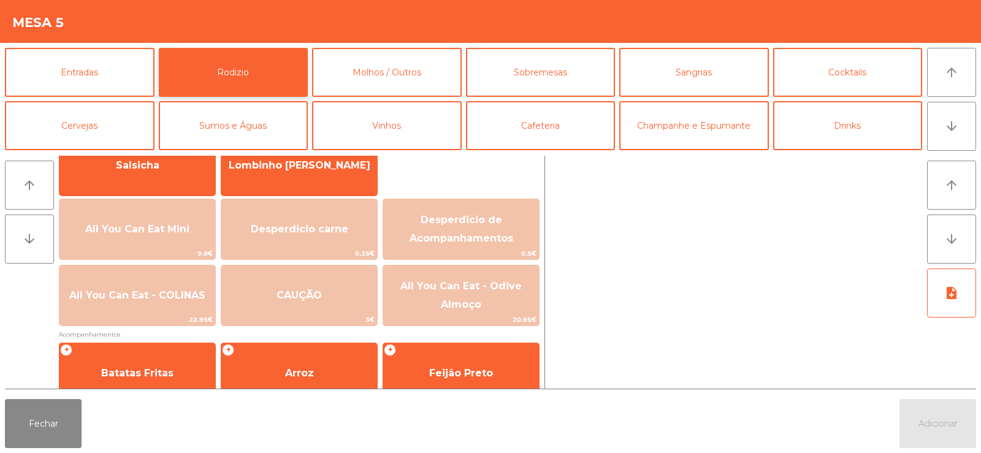
scroll to position [112, 0]
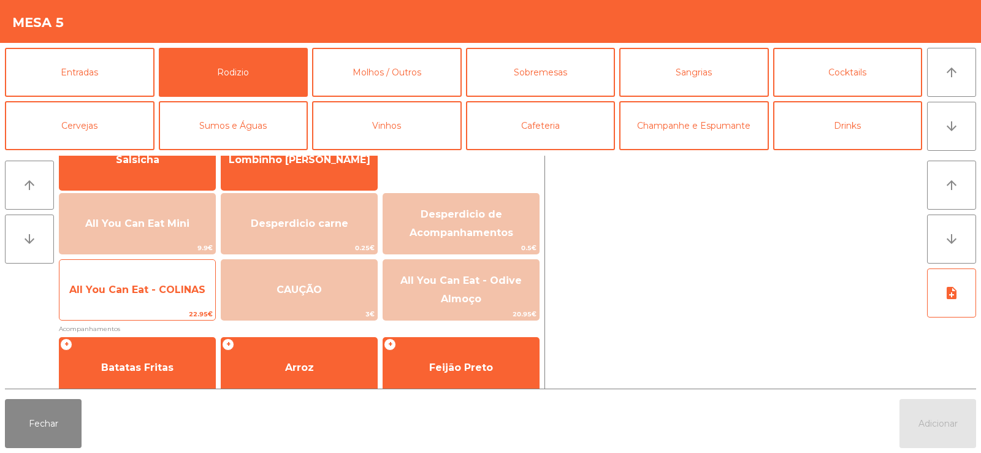
click at [120, 299] on span "All You Can Eat - COLINAS" at bounding box center [137, 290] width 156 height 33
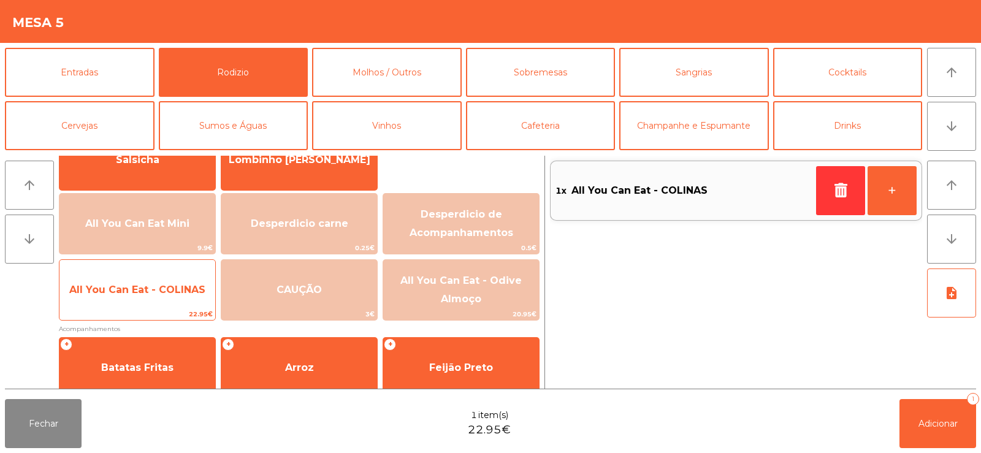
click at [126, 299] on span "All You Can Eat - COLINAS" at bounding box center [137, 290] width 156 height 33
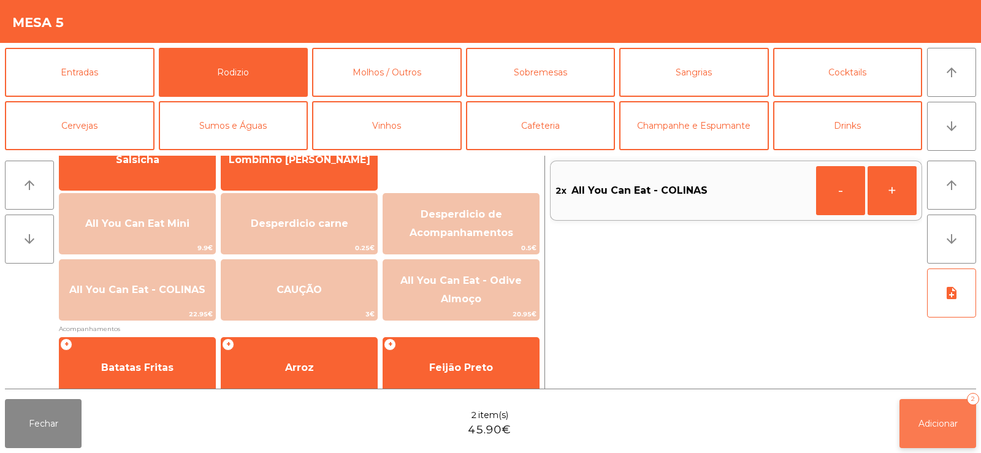
click at [936, 418] on span "Adicionar" at bounding box center [938, 423] width 39 height 11
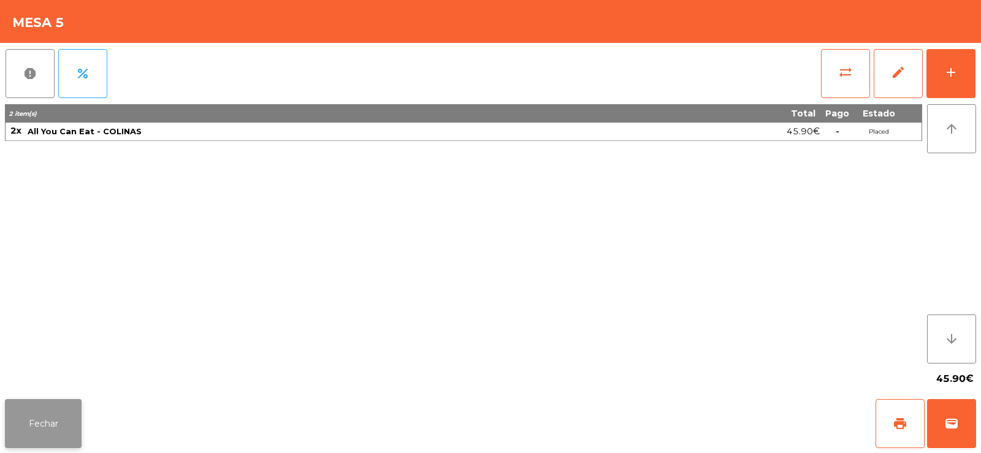
click at [23, 410] on button "Fechar" at bounding box center [43, 423] width 77 height 49
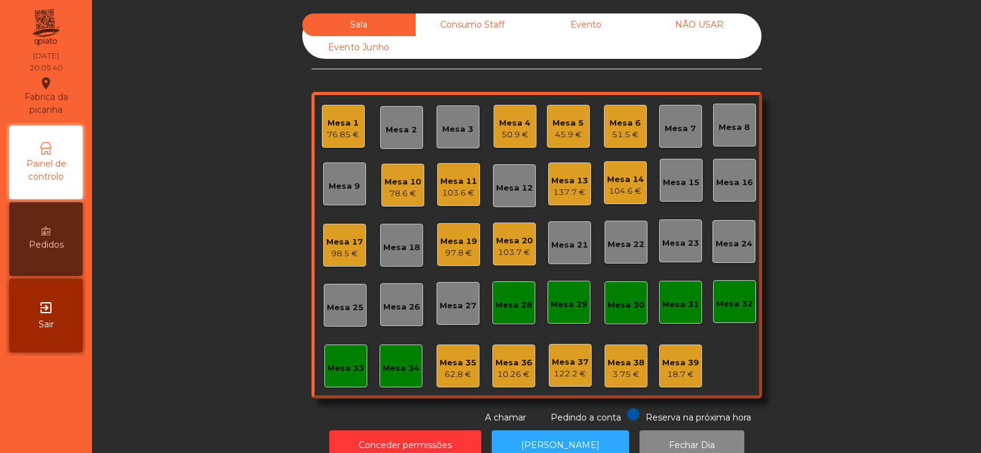
click at [192, 170] on div "Sala Consumo Staff Evento NÃO USAR Evento Junho Mesa 1 76.85 € Mesa 2 Mesa 3 Me…" at bounding box center [537, 218] width 856 height 411
click at [462, 188] on div "103.6 €" at bounding box center [458, 193] width 37 height 12
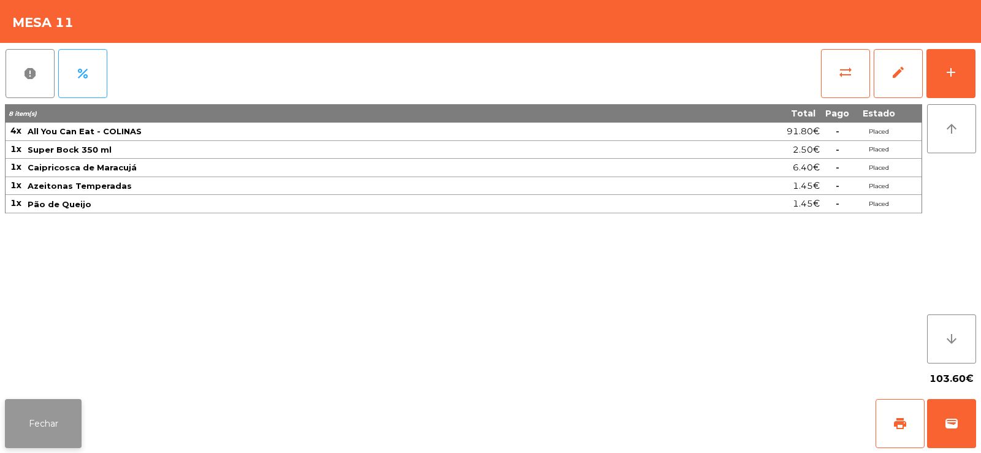
click at [45, 441] on button "Fechar" at bounding box center [43, 423] width 77 height 49
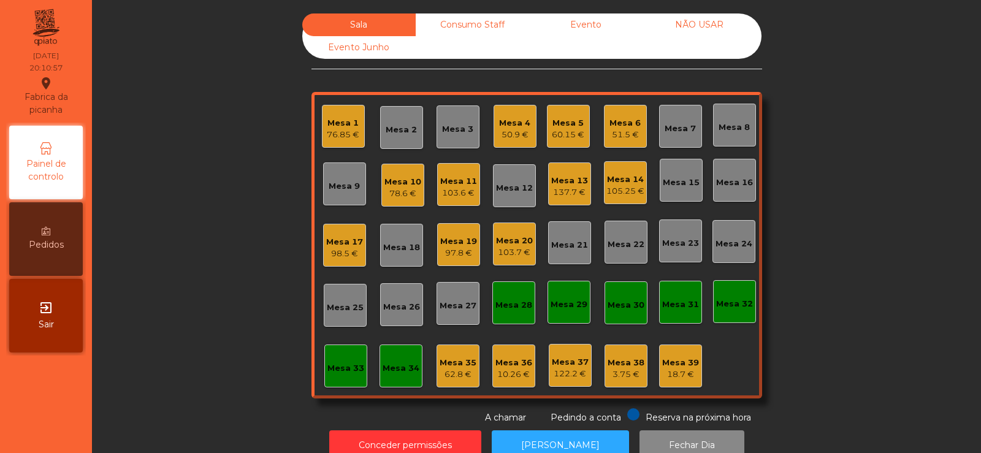
click at [562, 134] on div "60.15 €" at bounding box center [568, 135] width 33 height 12
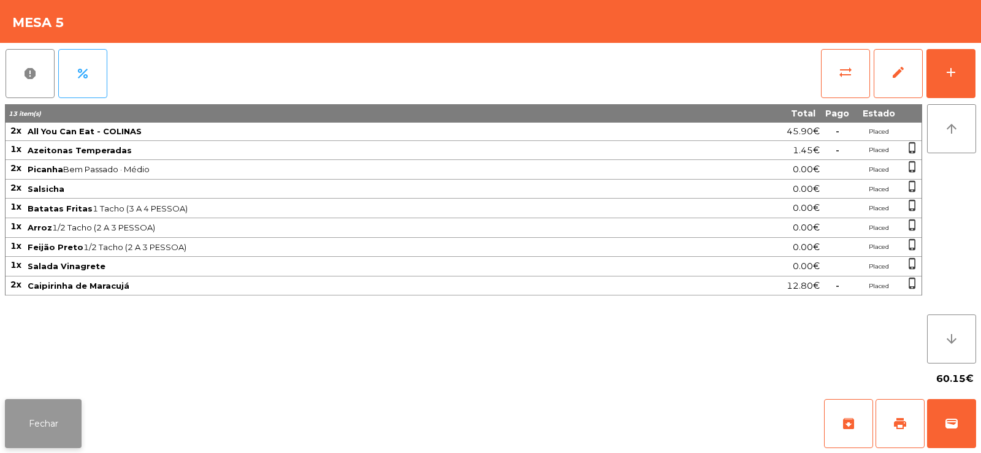
click at [31, 418] on button "Fechar" at bounding box center [43, 423] width 77 height 49
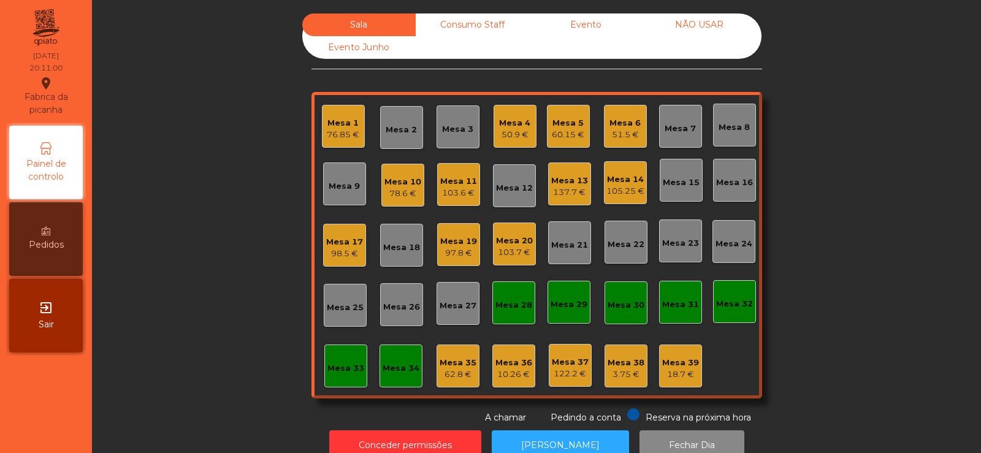
click at [624, 192] on div "105.25 €" at bounding box center [626, 191] width 38 height 12
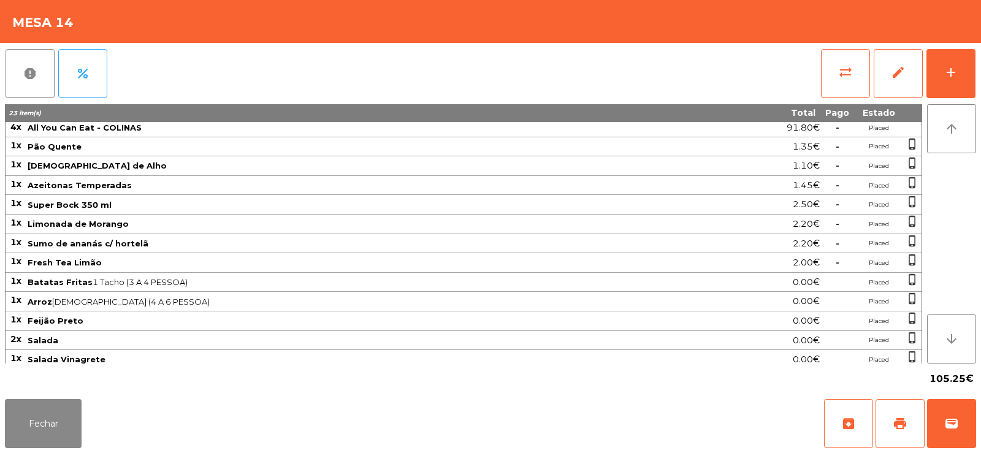
scroll to position [0, 0]
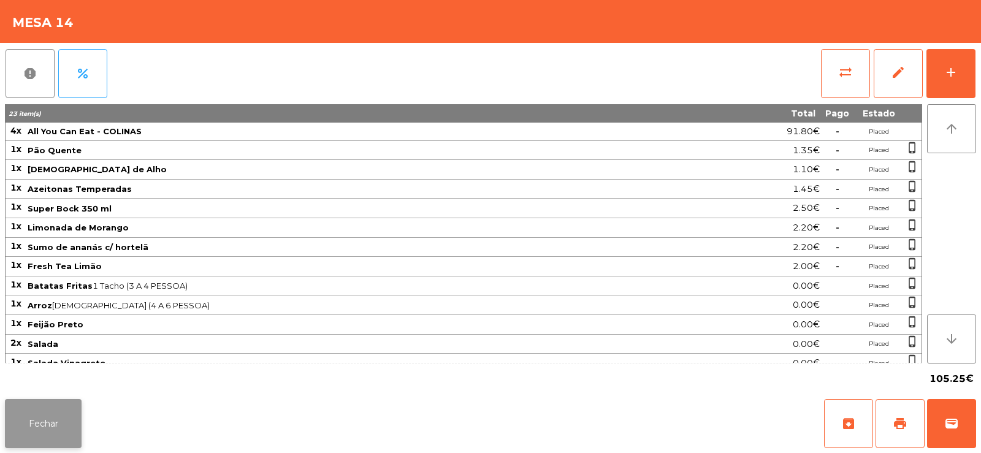
click at [37, 420] on button "Fechar" at bounding box center [43, 423] width 77 height 49
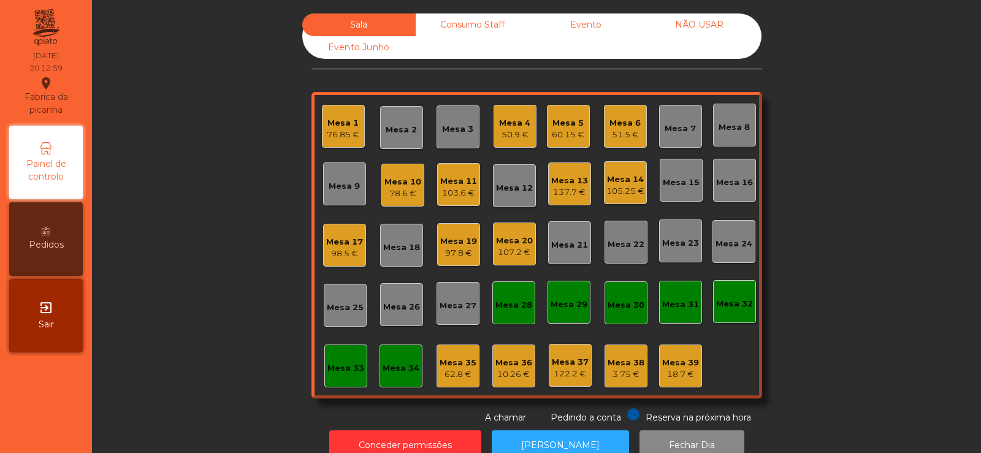
click at [555, 202] on div "Mesa 13 137.7 €" at bounding box center [569, 184] width 43 height 43
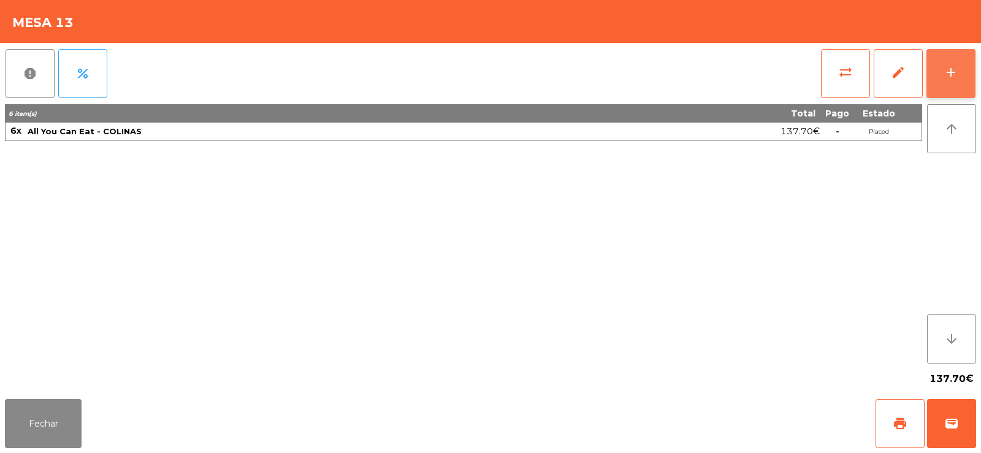
click at [954, 57] on button "add" at bounding box center [951, 73] width 49 height 49
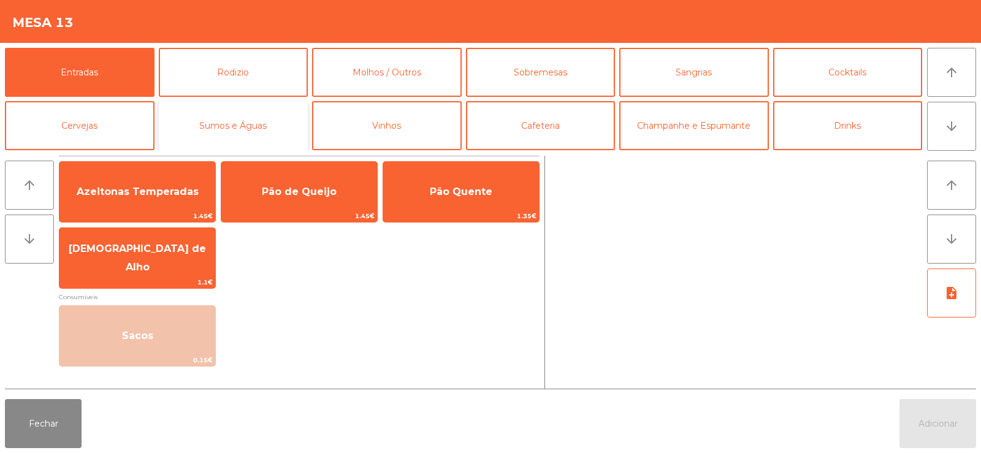
click at [258, 119] on button "Sumos e Águas" at bounding box center [234, 125] width 150 height 49
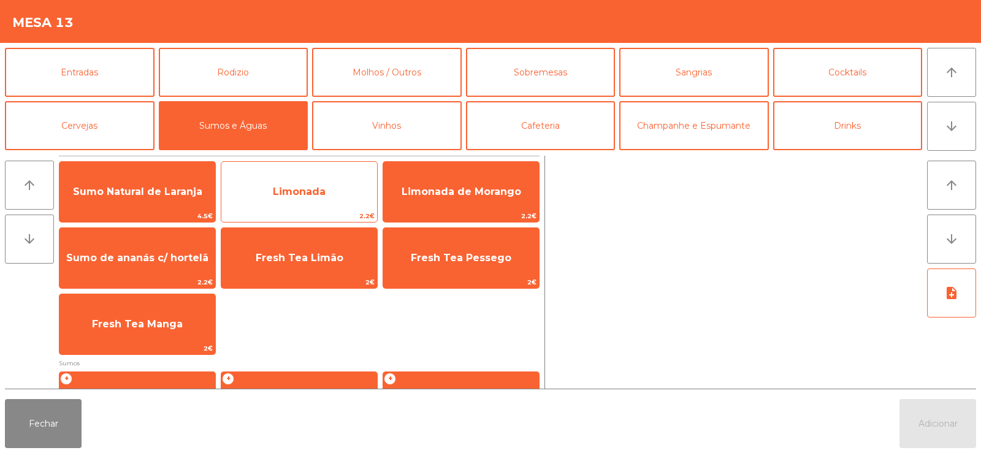
click at [322, 178] on span "Limonada" at bounding box center [299, 191] width 156 height 33
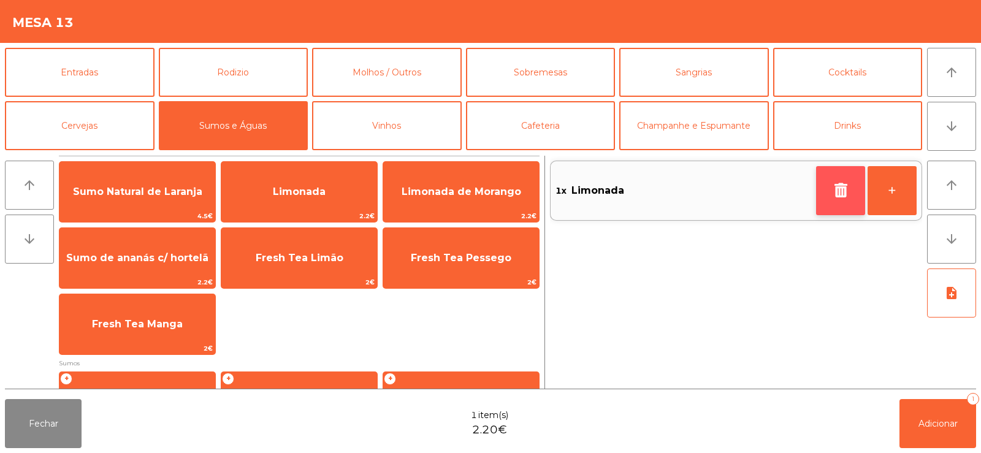
click at [828, 191] on button "button" at bounding box center [840, 190] width 49 height 49
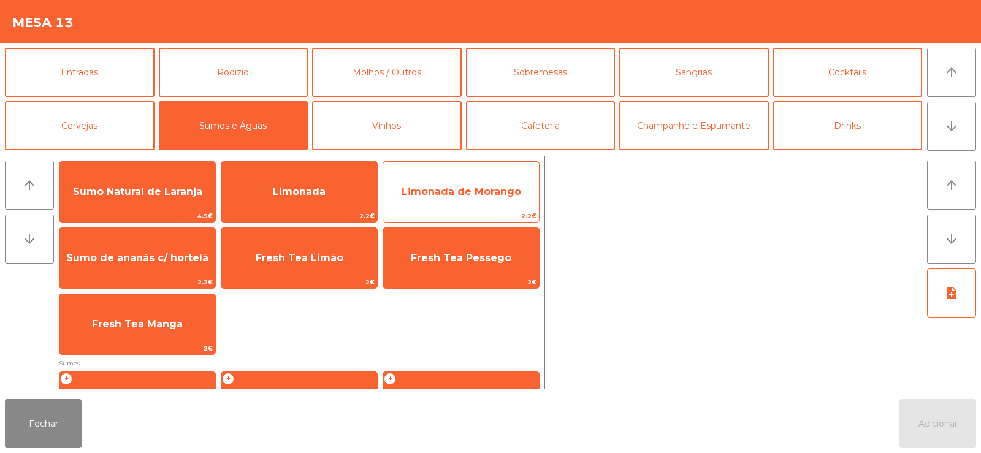
click at [457, 204] on span "Limonada de Morango" at bounding box center [461, 191] width 156 height 33
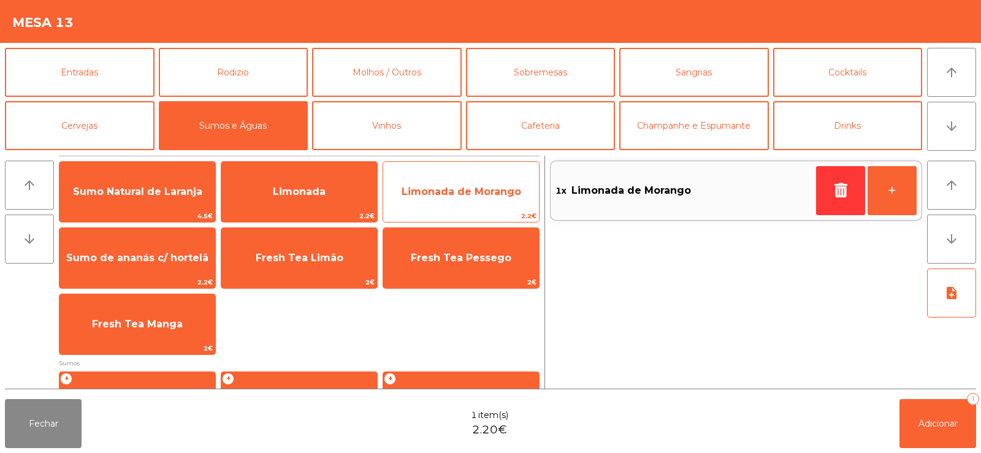
click at [456, 186] on span "Limonada de Morango" at bounding box center [462, 192] width 120 height 12
click at [457, 183] on span "Limonada de Morango" at bounding box center [461, 191] width 156 height 33
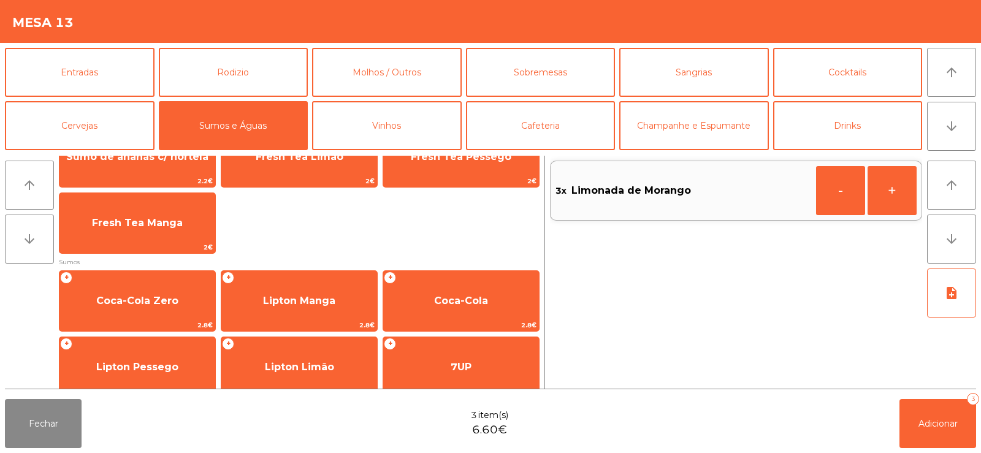
scroll to position [113, 0]
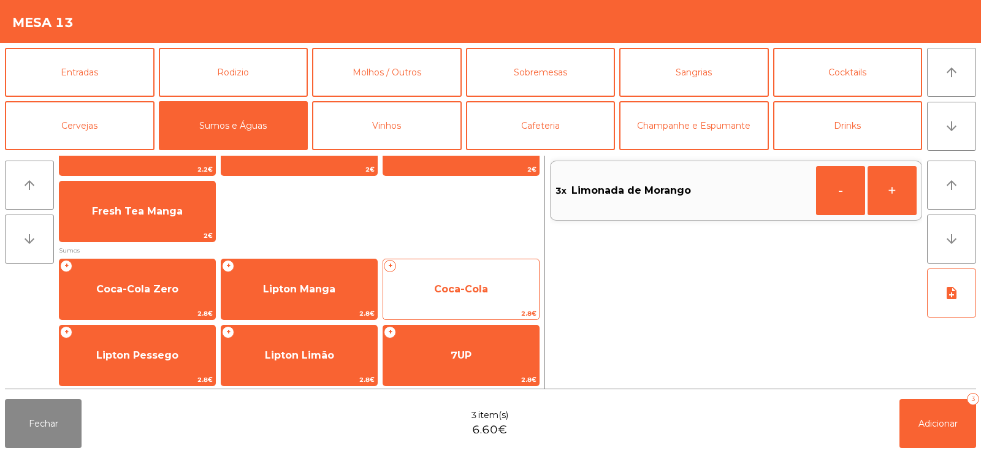
click at [475, 288] on span "Coca-Cola" at bounding box center [461, 289] width 54 height 12
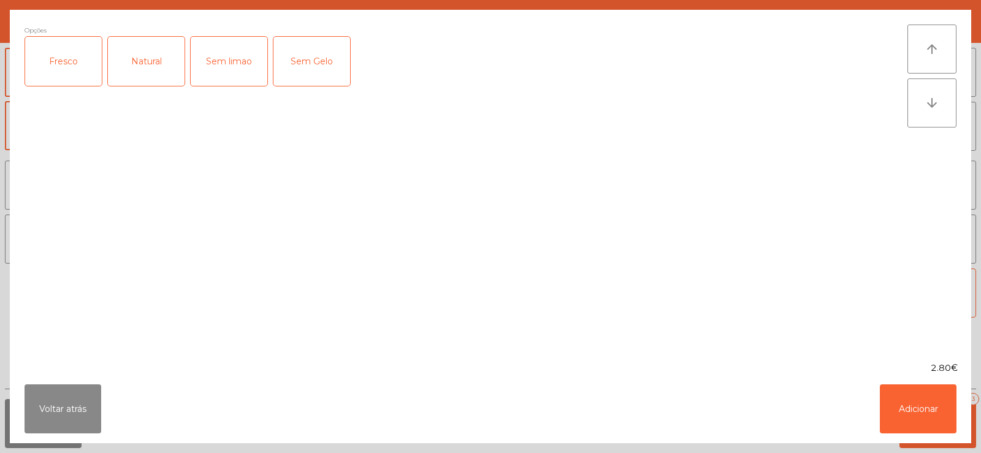
click at [63, 69] on div "Fresco" at bounding box center [63, 61] width 77 height 49
click at [908, 428] on button "Adicionar" at bounding box center [918, 409] width 77 height 49
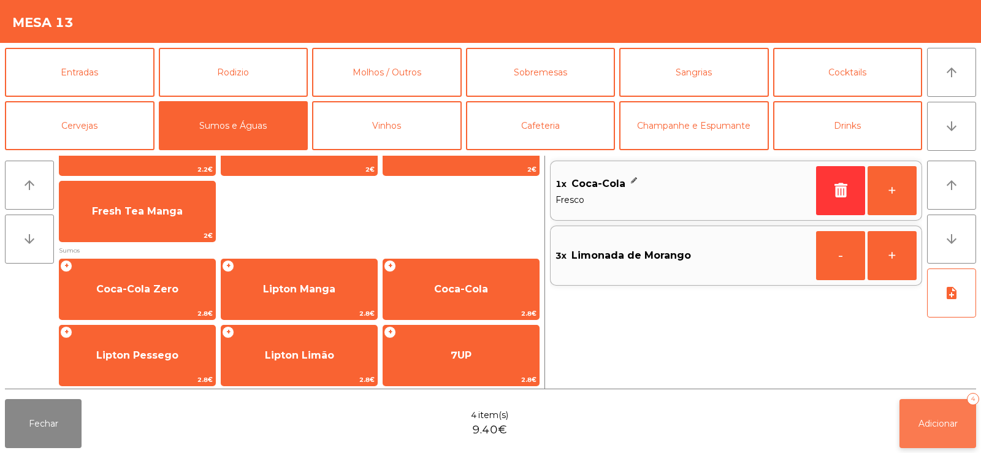
click at [927, 418] on span "Adicionar" at bounding box center [938, 423] width 39 height 11
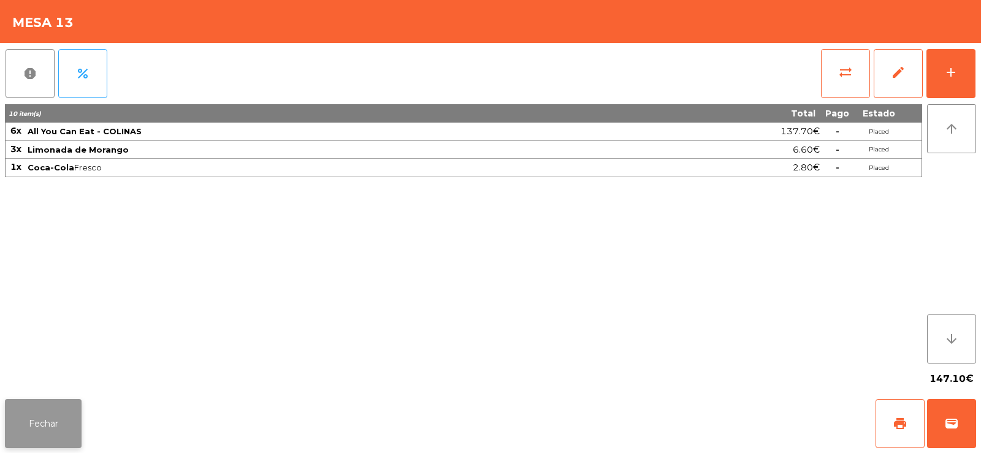
click at [39, 421] on button "Fechar" at bounding box center [43, 423] width 77 height 49
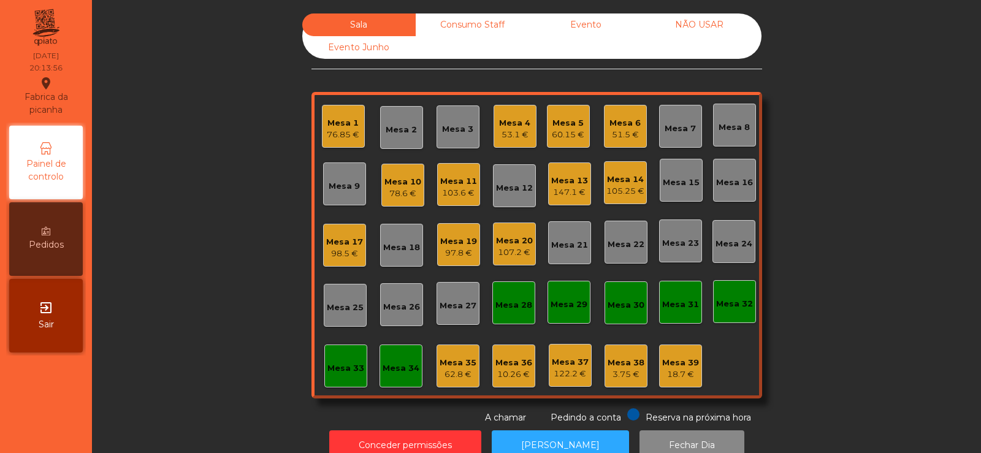
click at [395, 307] on div "Mesa 26" at bounding box center [401, 307] width 37 height 12
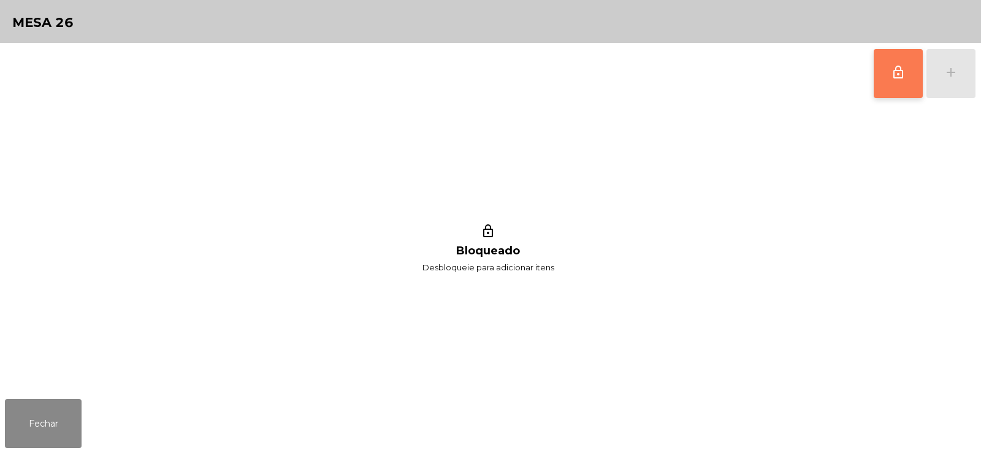
click at [884, 72] on button "lock_outline" at bounding box center [898, 73] width 49 height 49
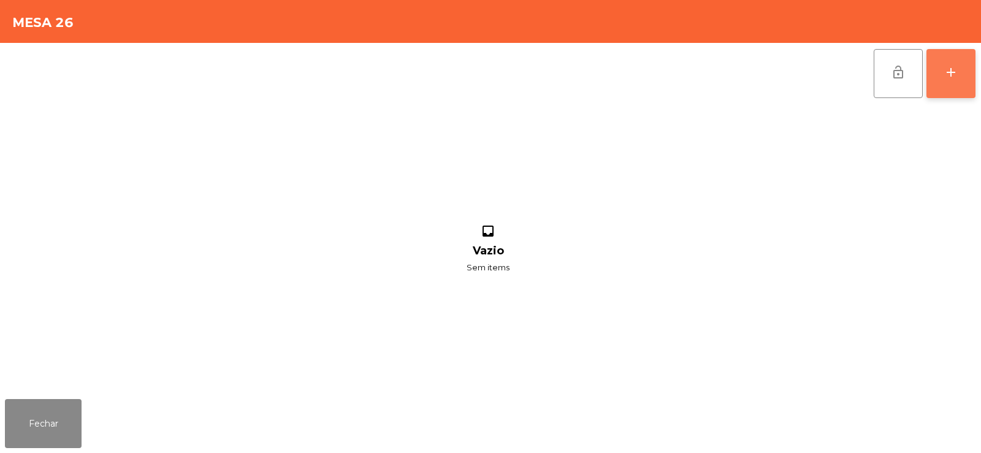
click at [953, 76] on div "add" at bounding box center [951, 72] width 15 height 15
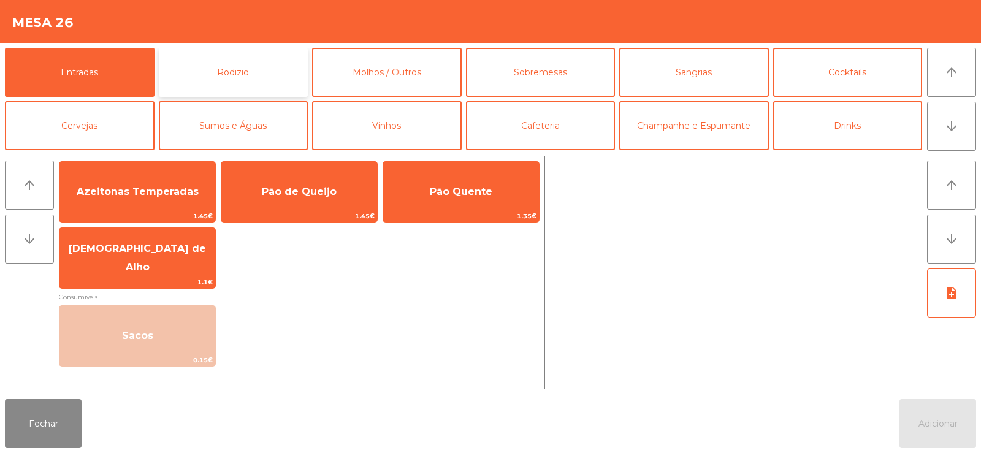
click at [255, 76] on button "Rodizio" at bounding box center [234, 72] width 150 height 49
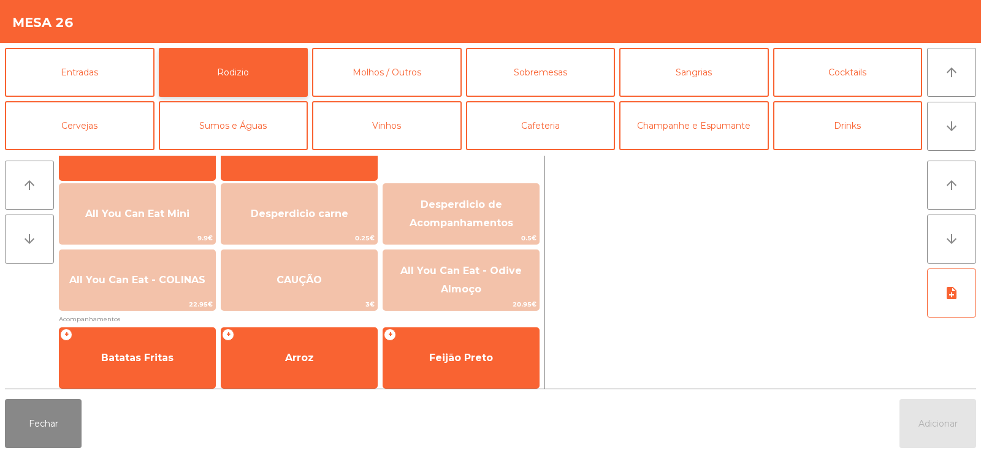
scroll to position [121, 0]
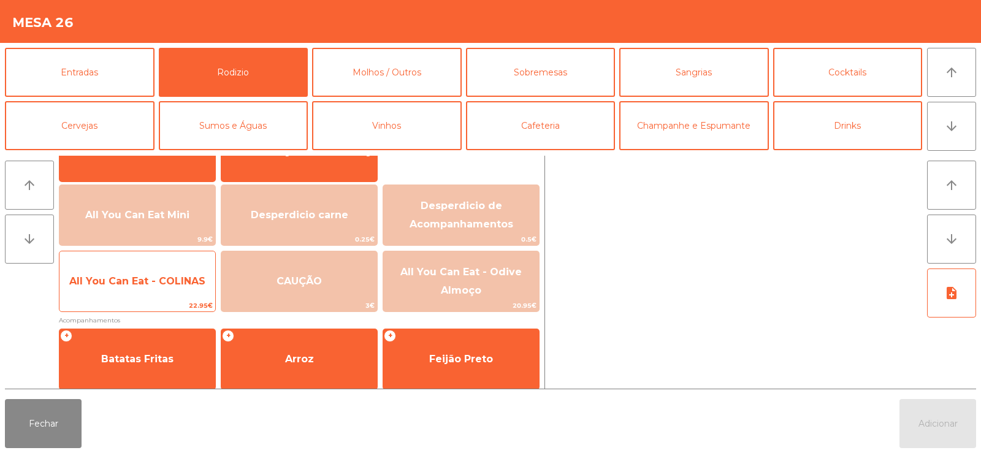
click at [147, 293] on span "All You Can Eat - COLINAS" at bounding box center [137, 281] width 156 height 33
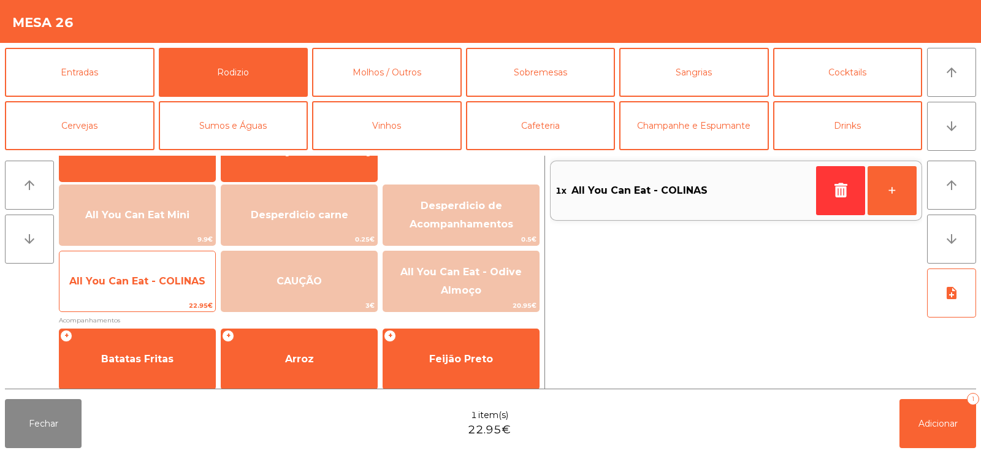
click at [156, 287] on span "All You Can Eat - COLINAS" at bounding box center [137, 281] width 156 height 33
click at [148, 289] on span "All You Can Eat - COLINAS" at bounding box center [137, 281] width 156 height 33
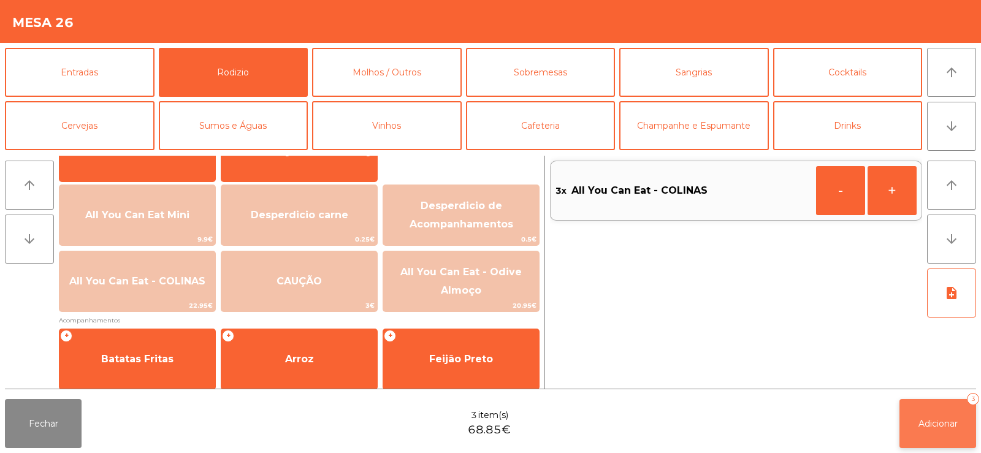
click at [946, 418] on span "Adicionar" at bounding box center [938, 423] width 39 height 11
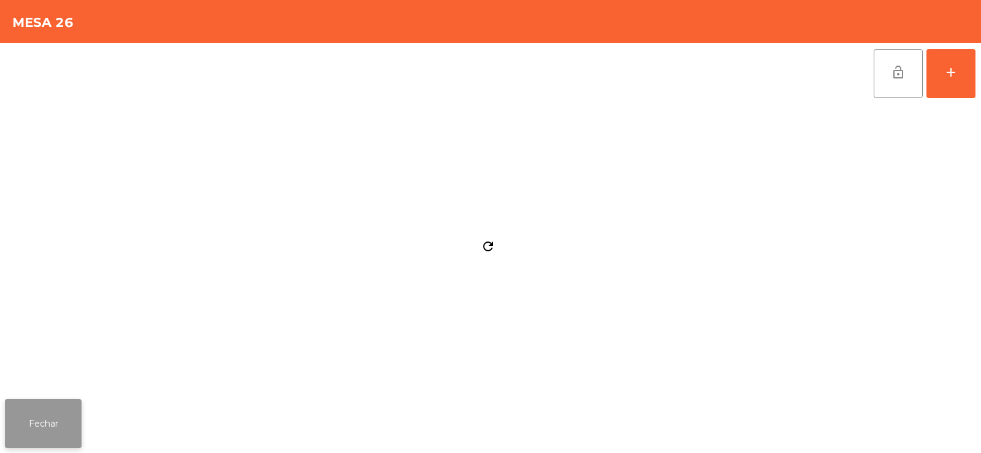
click at [61, 418] on button "Fechar" at bounding box center [43, 423] width 77 height 49
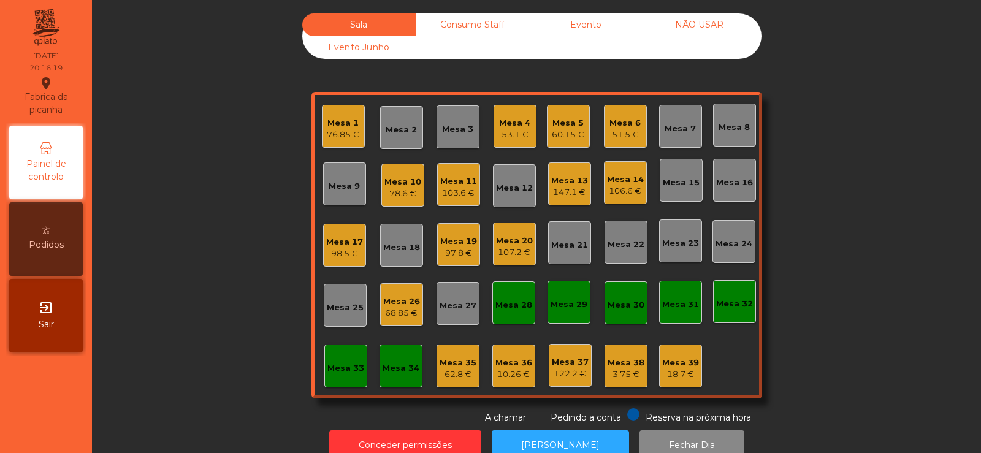
click at [342, 196] on div "Mesa 9" at bounding box center [344, 184] width 43 height 43
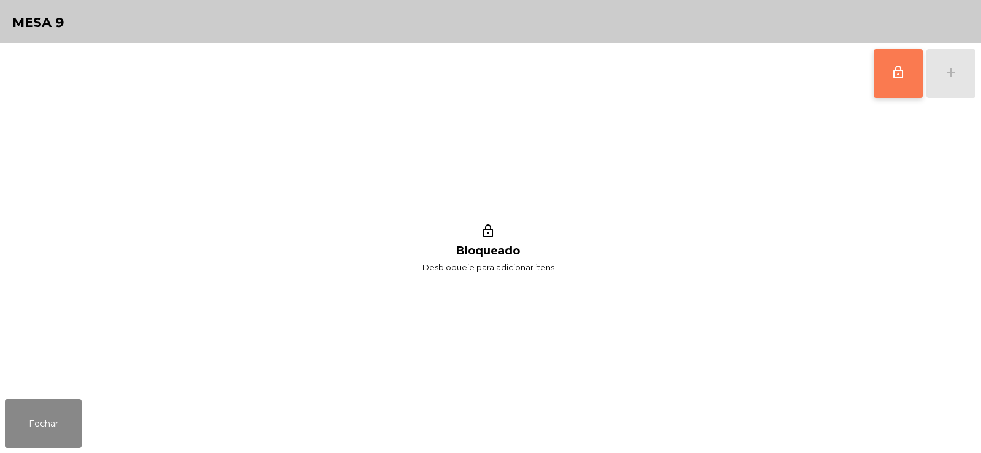
click at [906, 73] on button "lock_outline" at bounding box center [898, 73] width 49 height 49
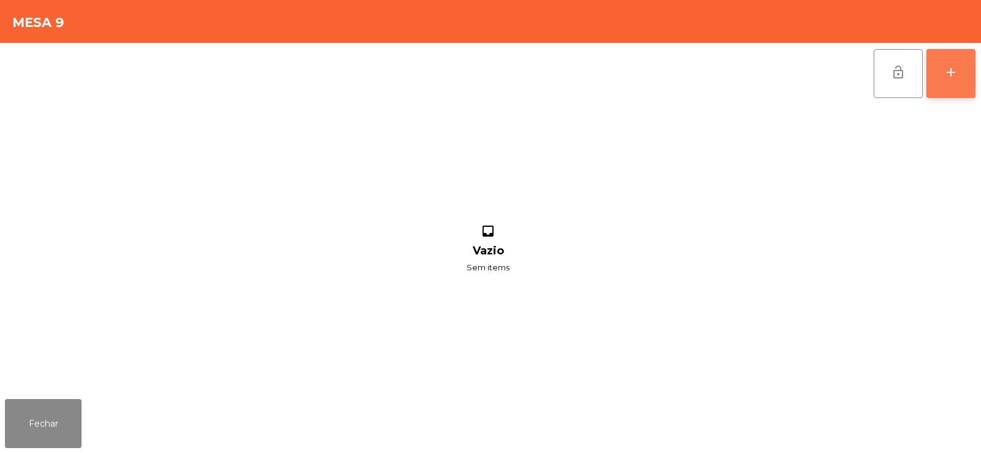
click at [955, 69] on div "add" at bounding box center [951, 72] width 15 height 15
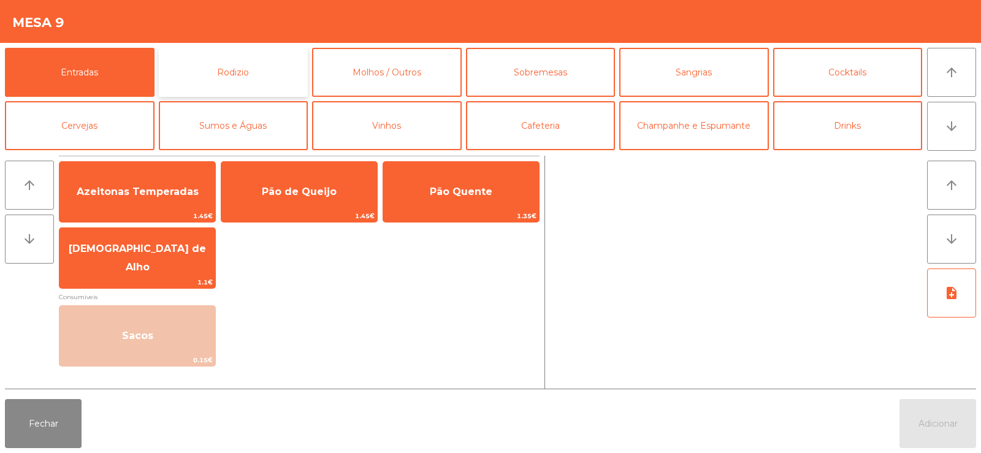
click at [208, 62] on button "Rodizio" at bounding box center [234, 72] width 150 height 49
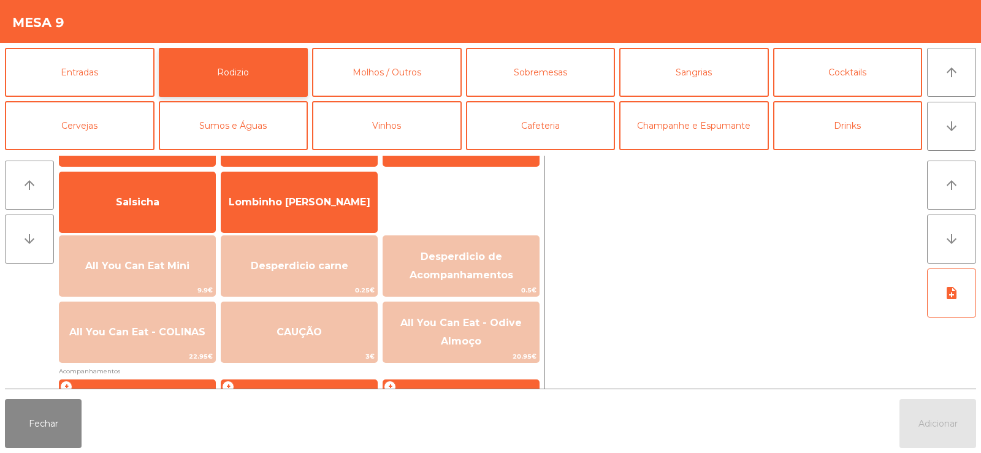
scroll to position [88, 0]
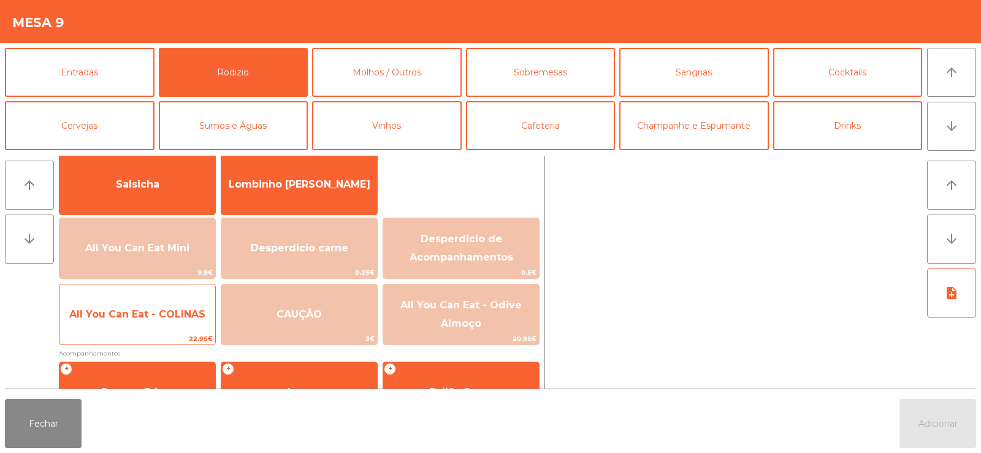
click at [116, 310] on span "All You Can Eat - COLINAS" at bounding box center [137, 314] width 136 height 12
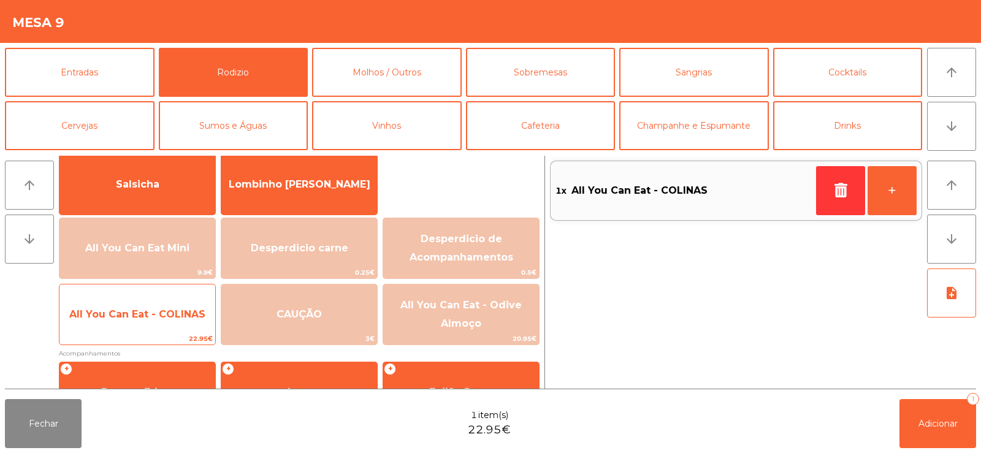
click at [115, 312] on span "All You Can Eat - COLINAS" at bounding box center [137, 314] width 136 height 12
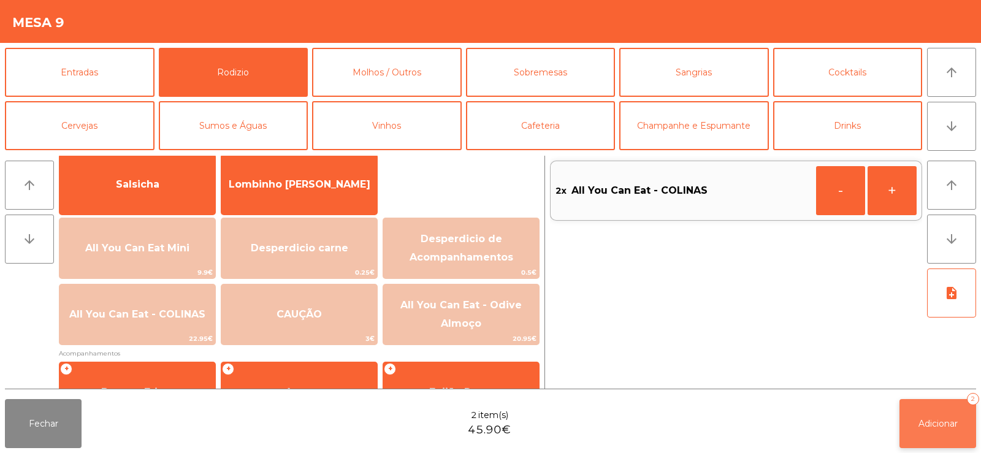
click at [941, 423] on span "Adicionar" at bounding box center [938, 423] width 39 height 11
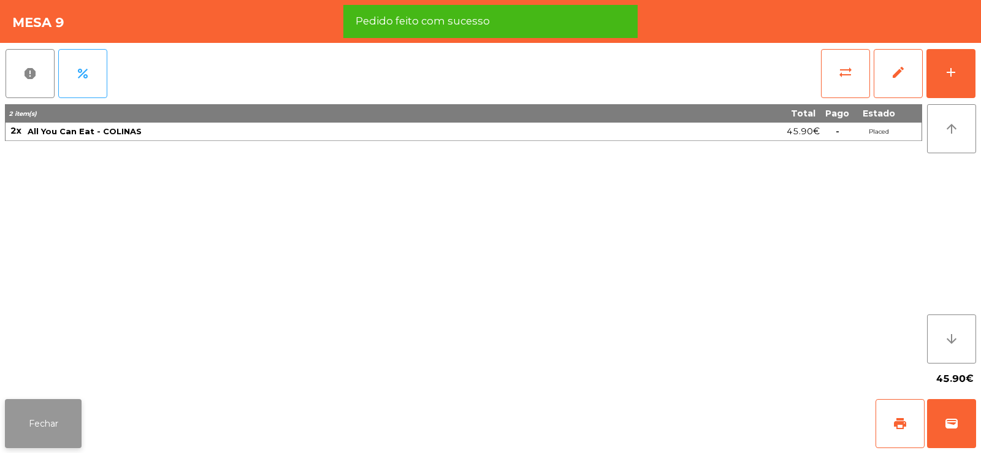
click at [17, 412] on button "Fechar" at bounding box center [43, 423] width 77 height 49
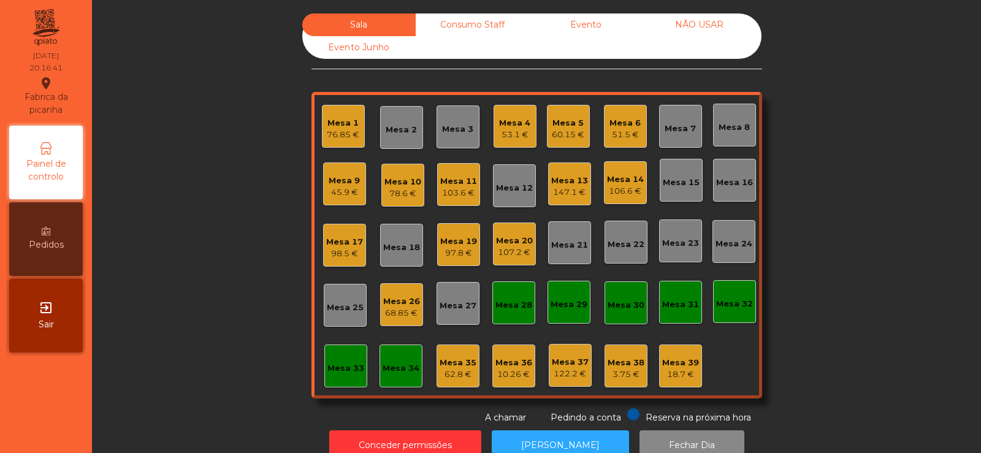
click at [611, 305] on div "Mesa 30" at bounding box center [626, 305] width 37 height 12
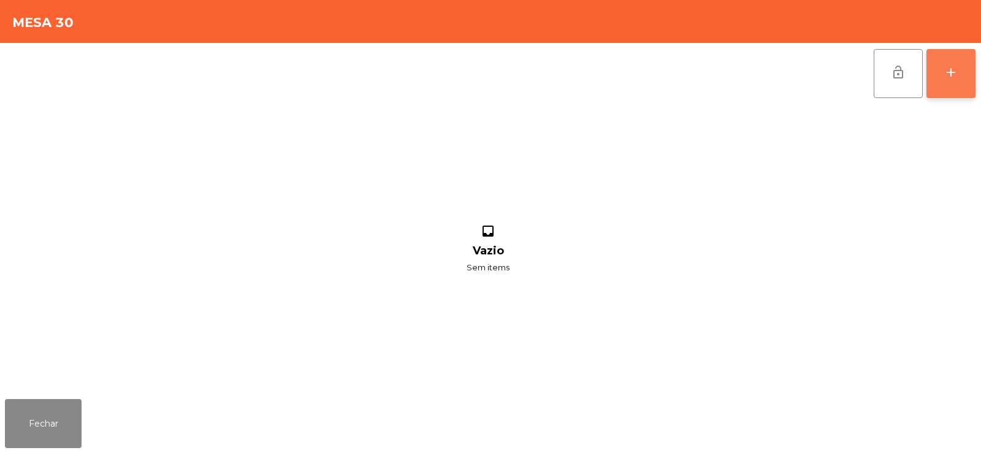
click at [952, 56] on button "add" at bounding box center [951, 73] width 49 height 49
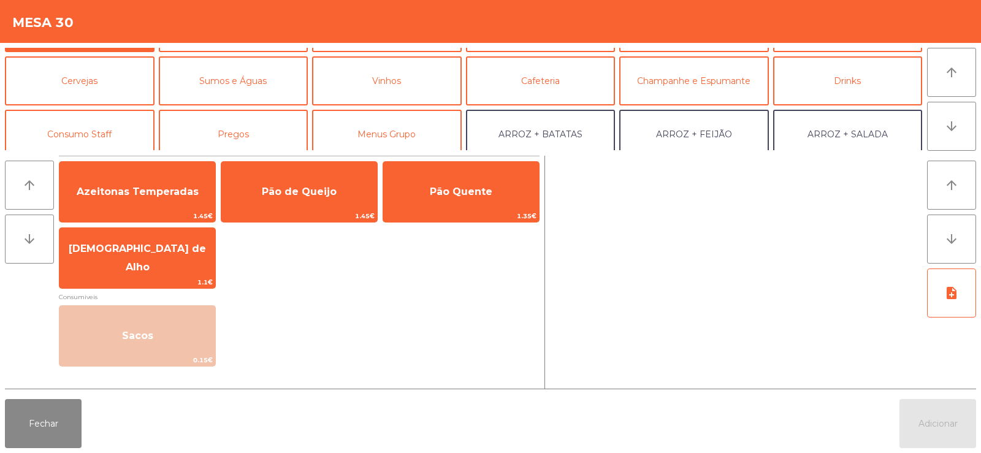
scroll to position [91, 0]
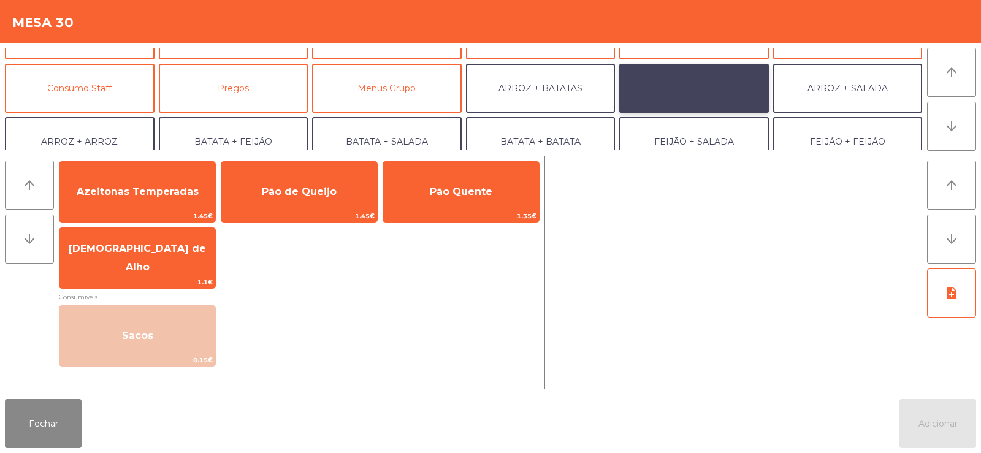
click at [697, 101] on button "ARROZ + FEIJÃO" at bounding box center [694, 88] width 150 height 49
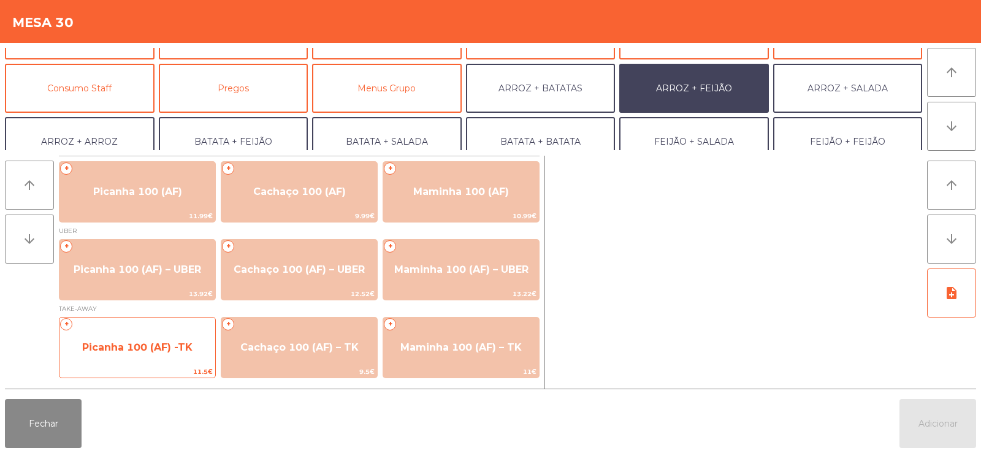
click at [131, 350] on span "Picanha 100 (AF) -TK" at bounding box center [137, 348] width 110 height 12
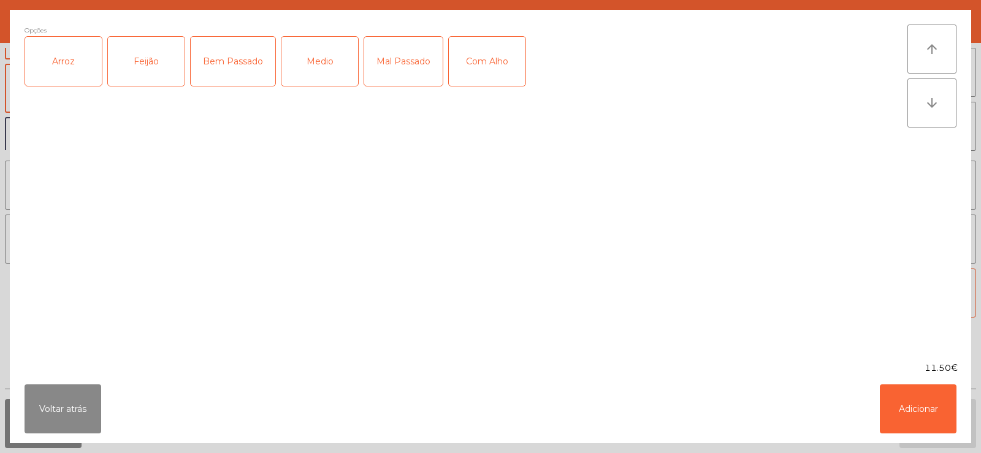
click at [59, 65] on div "Arroz" at bounding box center [63, 61] width 77 height 49
click at [159, 58] on div "Feijão" at bounding box center [146, 61] width 77 height 49
click at [318, 73] on div "Medio" at bounding box center [319, 61] width 77 height 49
click at [484, 73] on div "Com Alho" at bounding box center [487, 61] width 77 height 49
click at [907, 410] on button "Adicionar" at bounding box center [918, 409] width 77 height 49
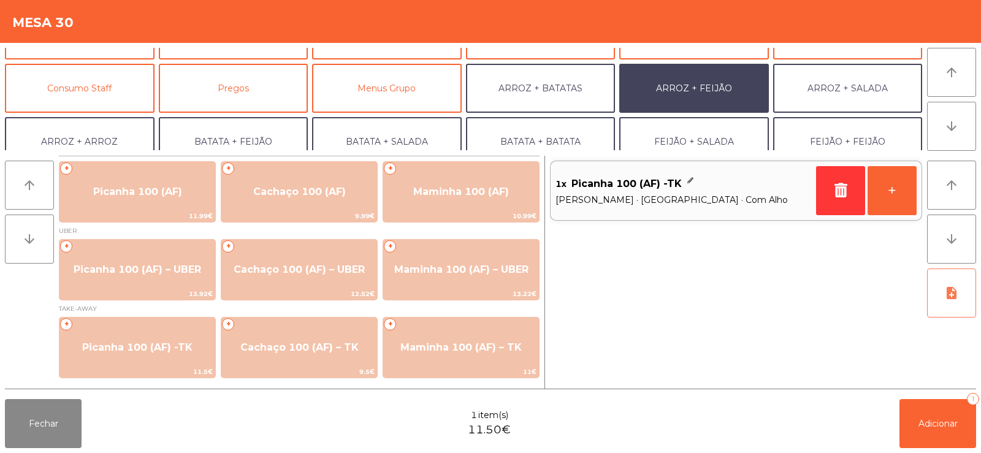
click at [957, 296] on icon "note_add" at bounding box center [951, 293] width 15 height 15
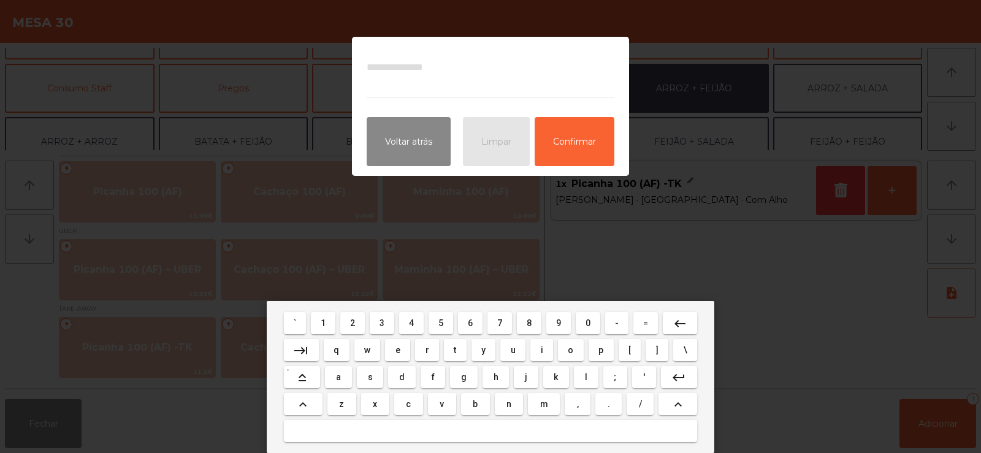
click at [526, 377] on span "j" at bounding box center [526, 377] width 2 height 10
click at [569, 354] on span "o" at bounding box center [571, 350] width 6 height 10
click at [339, 377] on span "a" at bounding box center [338, 377] width 5 height 10
click at [579, 353] on button "o" at bounding box center [571, 350] width 26 height 22
type textarea "****"
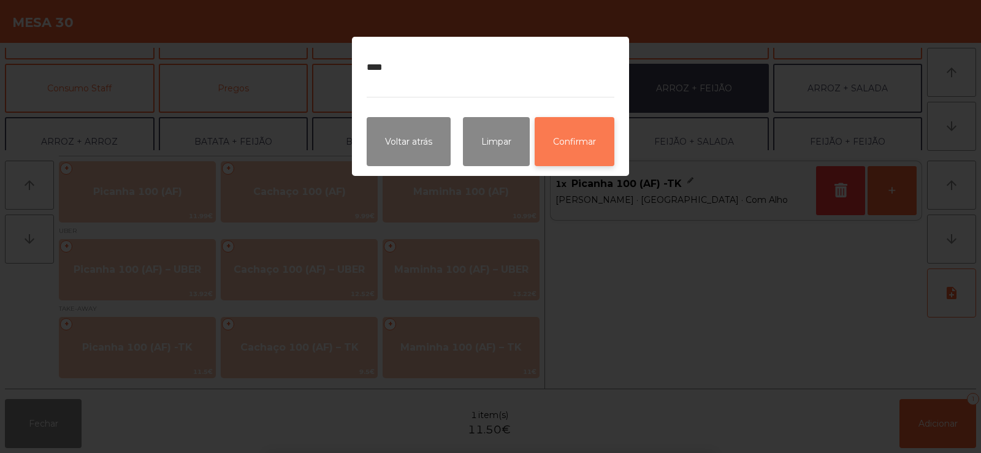
click at [567, 137] on button "Confirmar" at bounding box center [575, 141] width 80 height 49
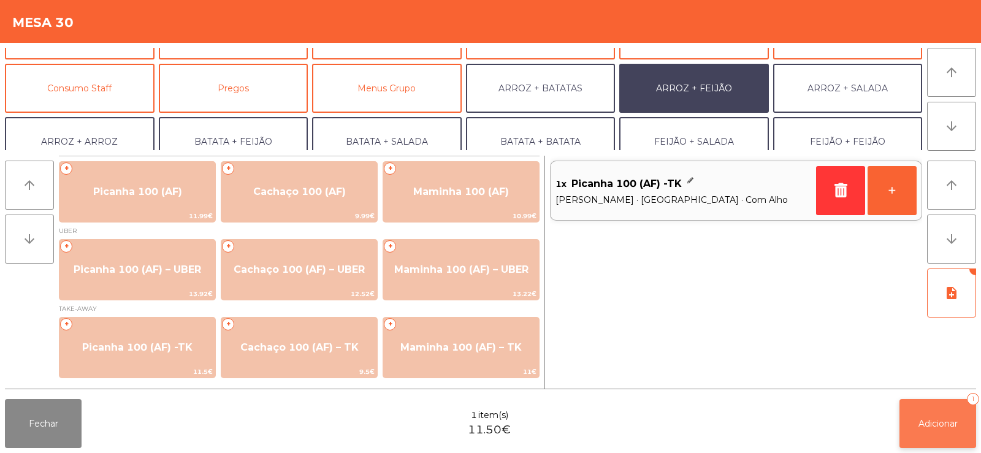
click at [924, 412] on button "Adicionar 1" at bounding box center [938, 423] width 77 height 49
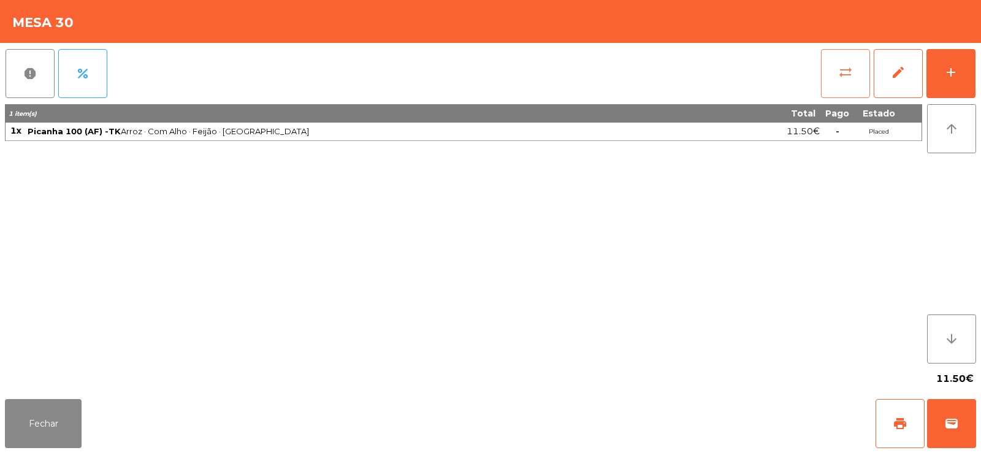
click at [843, 97] on button "sync_alt" at bounding box center [845, 73] width 49 height 49
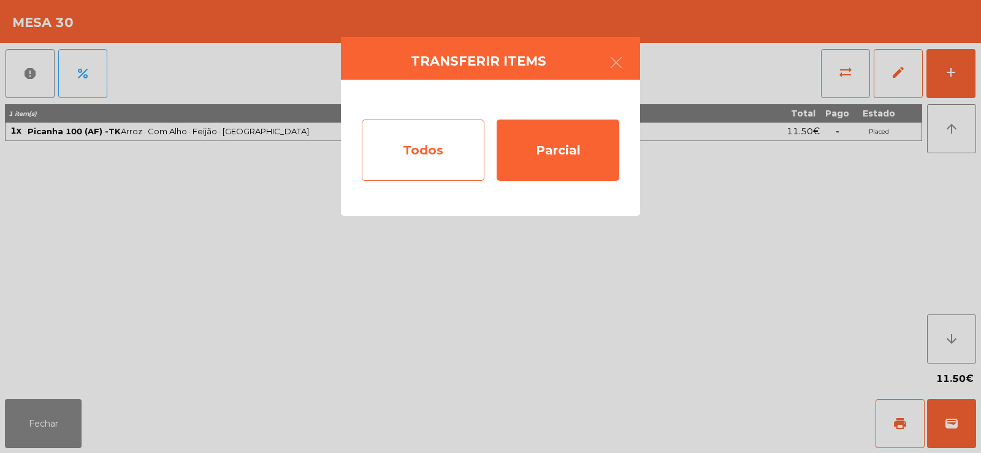
click at [445, 128] on div "Todos" at bounding box center [423, 150] width 123 height 61
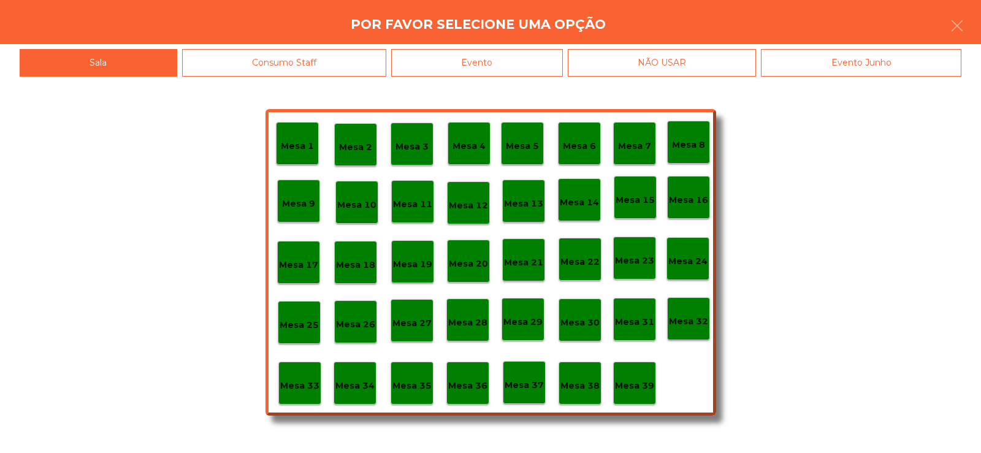
click at [511, 64] on div "Evento" at bounding box center [477, 63] width 172 height 28
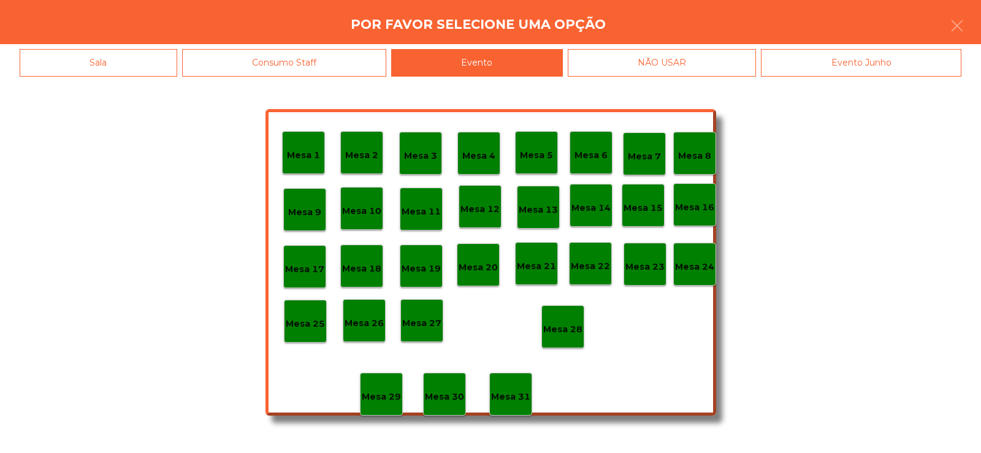
click at [565, 331] on p "Mesa 28" at bounding box center [562, 330] width 39 height 14
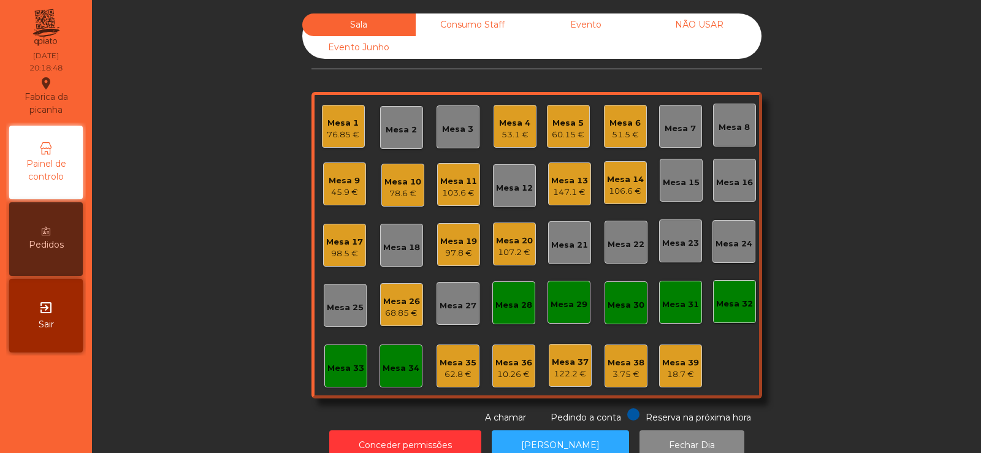
click at [735, 119] on div "Mesa 8" at bounding box center [734, 125] width 31 height 17
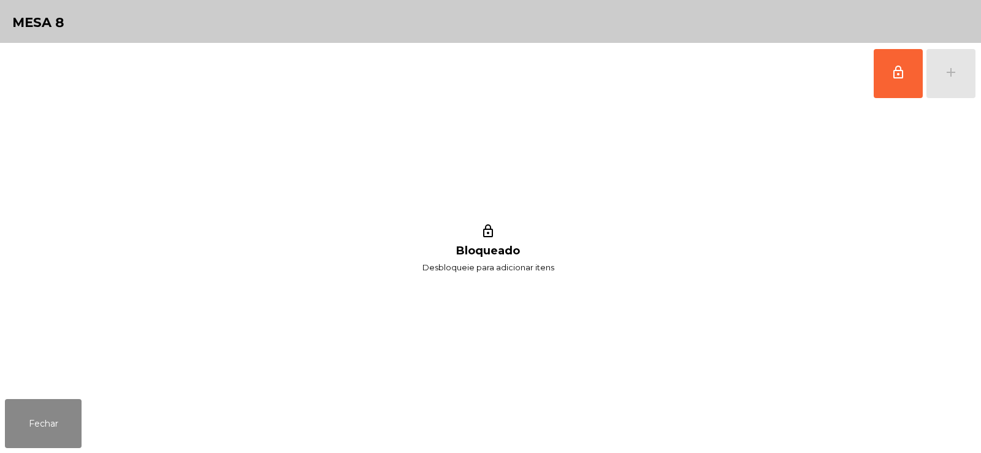
click at [896, 83] on button "lock_outline" at bounding box center [898, 73] width 49 height 49
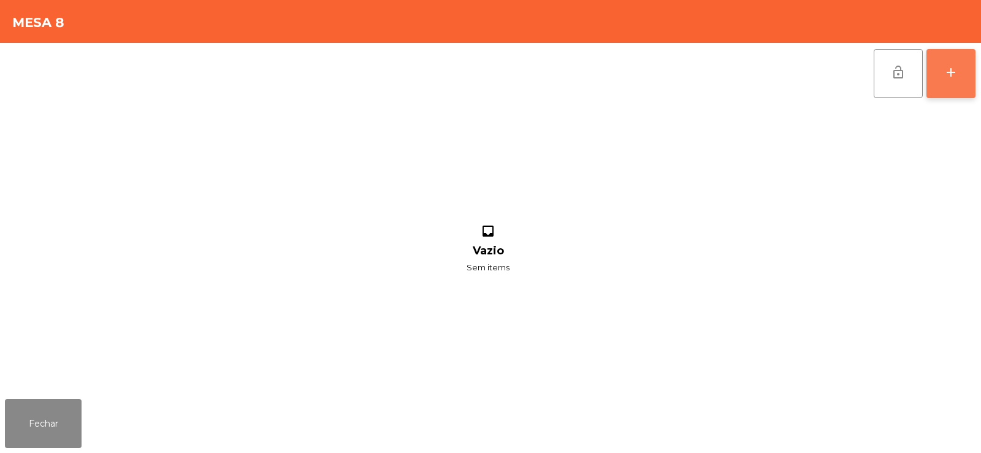
click at [948, 82] on button "add" at bounding box center [951, 73] width 49 height 49
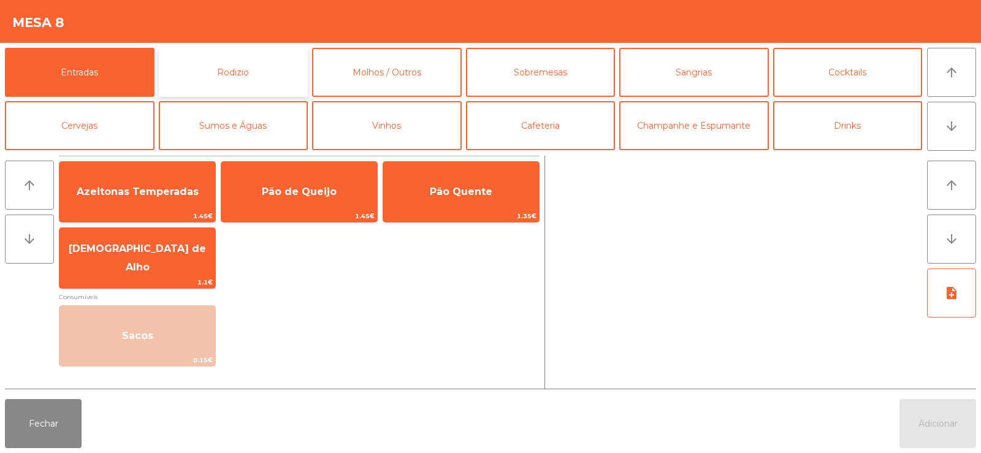
click at [222, 76] on button "Rodizio" at bounding box center [234, 72] width 150 height 49
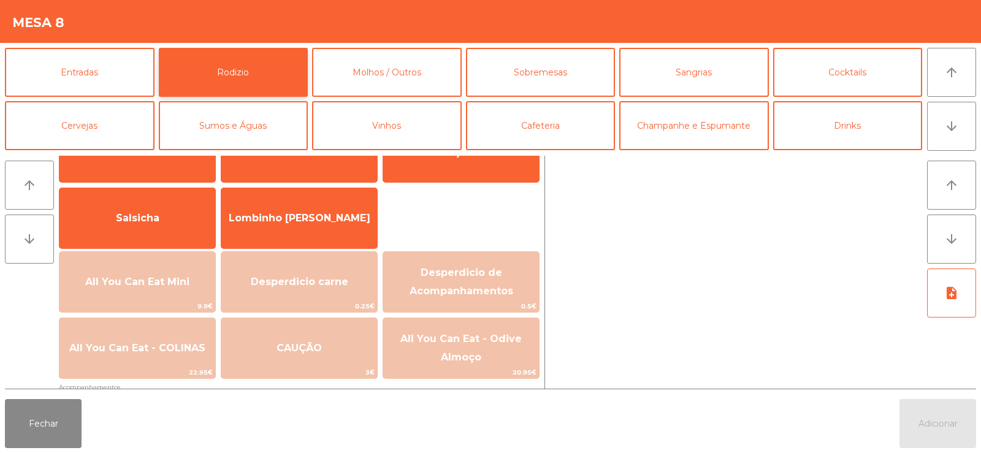
scroll to position [100, 0]
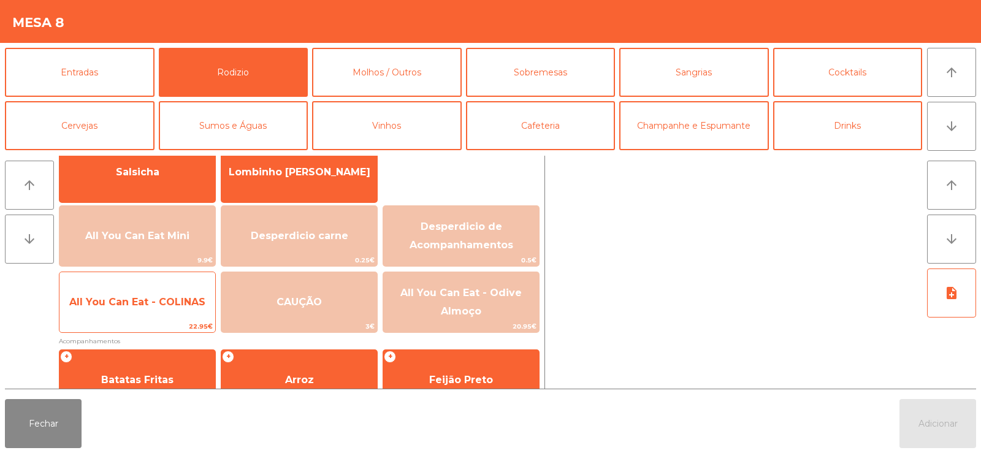
click at [120, 299] on span "All You Can Eat - COLINAS" at bounding box center [137, 302] width 136 height 12
click at [131, 302] on span "All You Can Eat - COLINAS" at bounding box center [137, 302] width 136 height 12
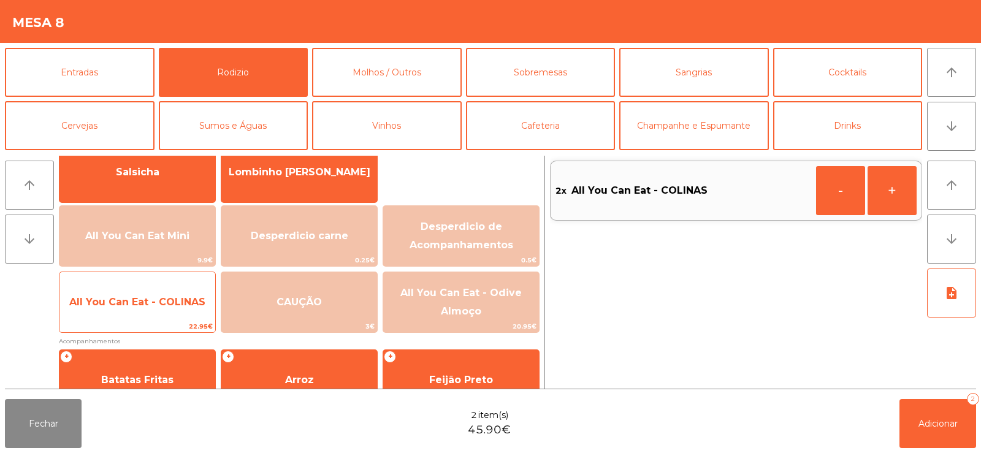
click at [124, 299] on span "All You Can Eat - COLINAS" at bounding box center [137, 302] width 136 height 12
click at [124, 296] on span "All You Can Eat - COLINAS" at bounding box center [137, 302] width 136 height 12
click at [122, 302] on span "All You Can Eat - COLINAS" at bounding box center [137, 302] width 136 height 12
click at [116, 291] on span "All You Can Eat - COLINAS" at bounding box center [137, 302] width 156 height 33
click at [129, 294] on span "All You Can Eat - COLINAS" at bounding box center [137, 302] width 156 height 33
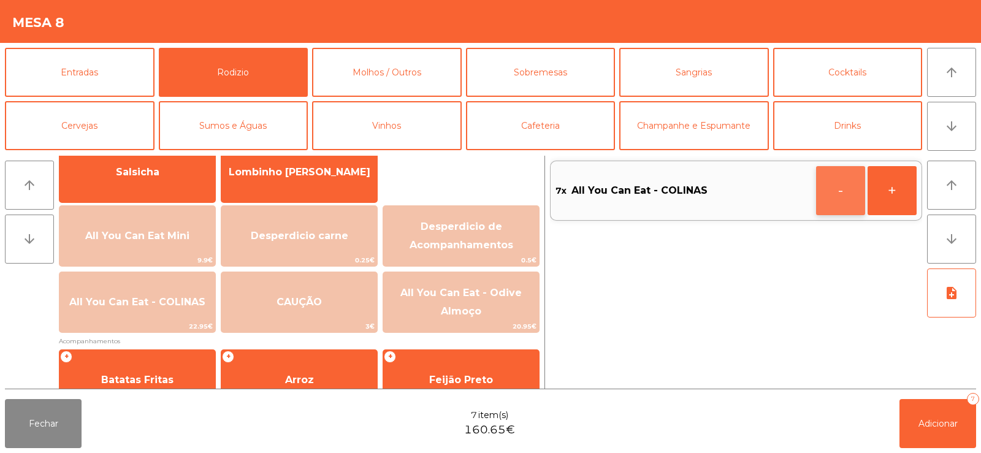
click at [836, 203] on button "-" at bounding box center [840, 190] width 49 height 49
click at [926, 401] on button "Adicionar 6" at bounding box center [938, 423] width 77 height 49
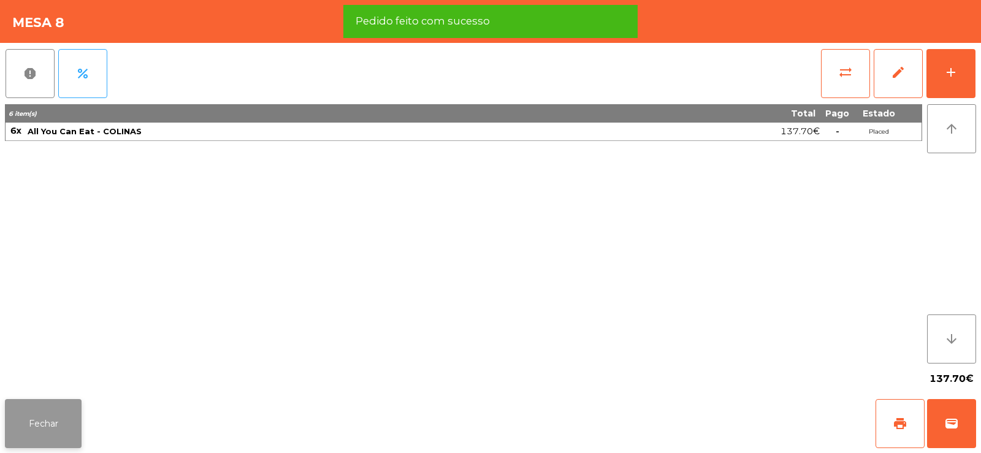
click at [39, 421] on button "Fechar" at bounding box center [43, 423] width 77 height 49
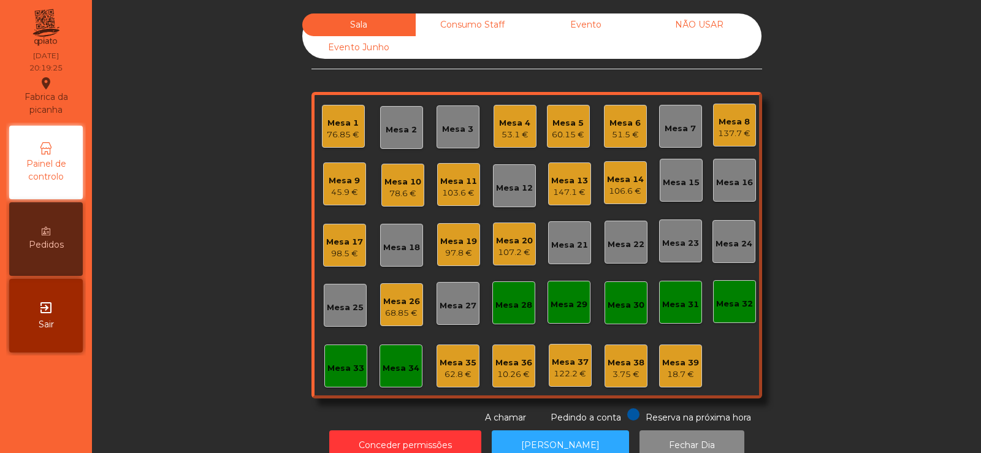
click at [332, 194] on div "45.9 €" at bounding box center [344, 192] width 31 height 12
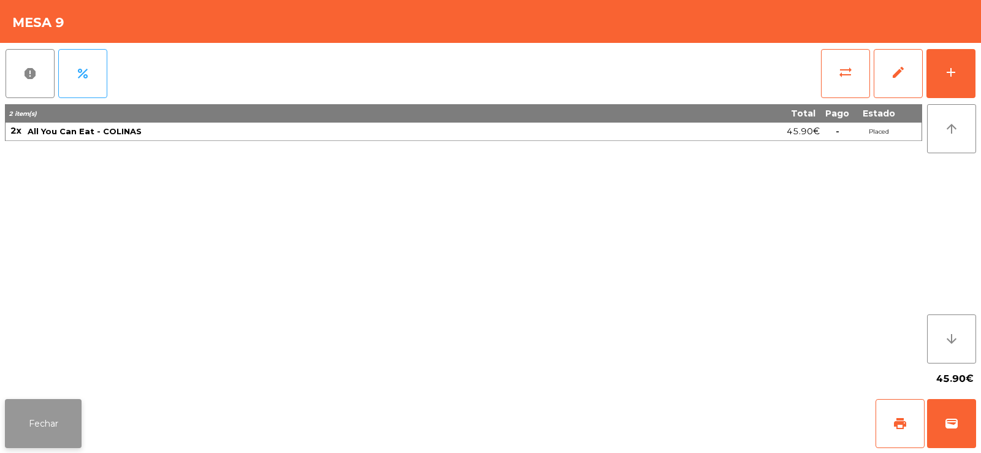
click at [43, 431] on button "Fechar" at bounding box center [43, 423] width 77 height 49
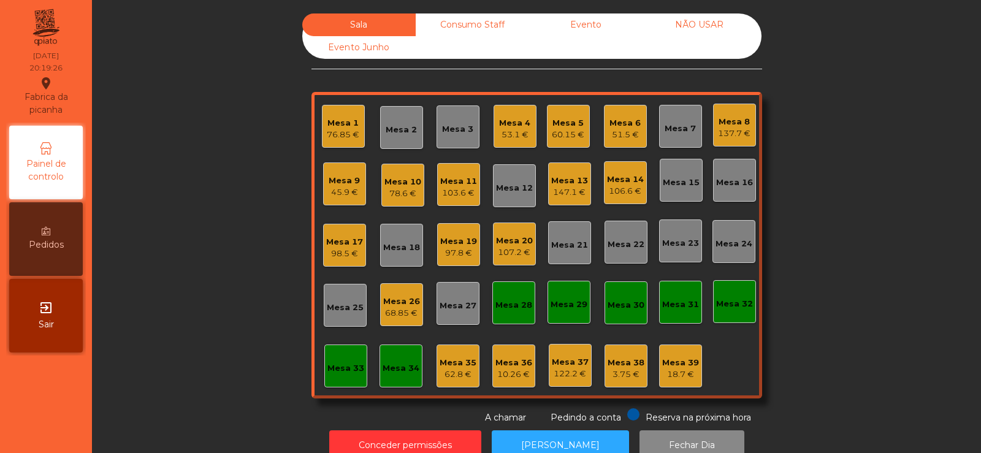
click at [399, 307] on div "68.85 €" at bounding box center [401, 313] width 37 height 12
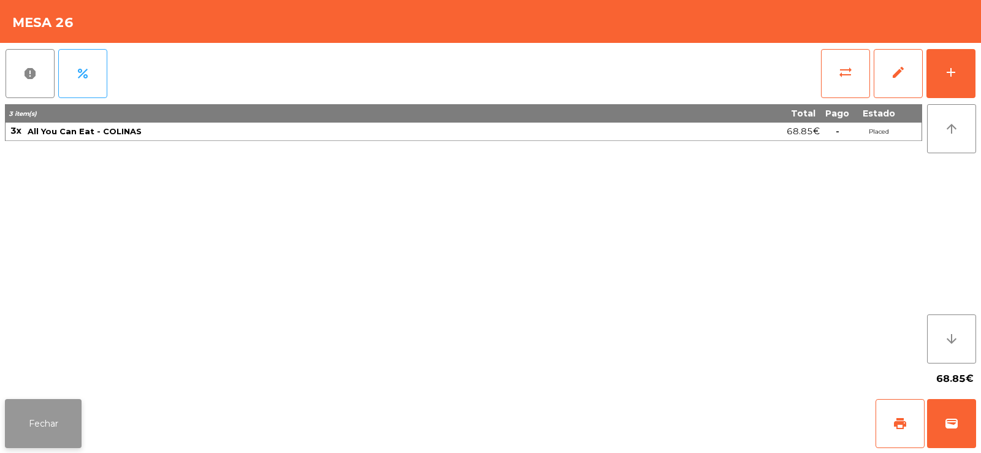
click at [52, 419] on button "Fechar" at bounding box center [43, 423] width 77 height 49
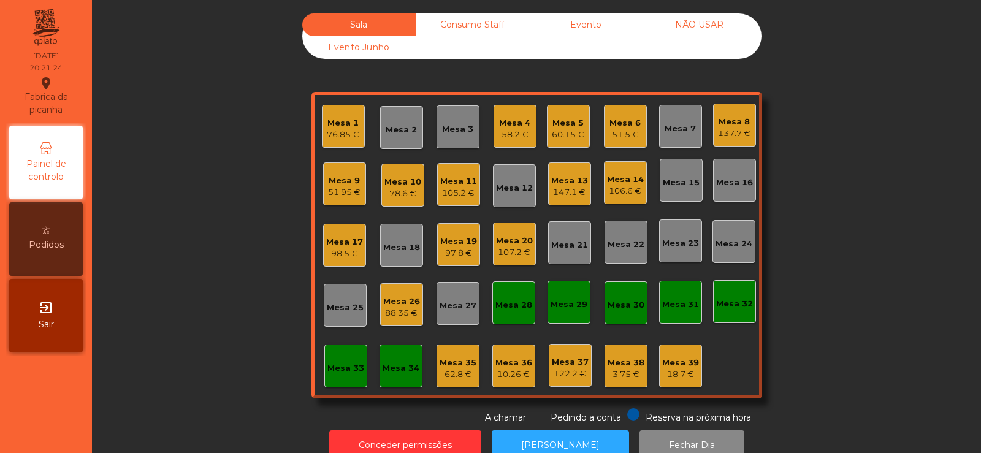
click at [572, 252] on div "Mesa 21" at bounding box center [569, 242] width 43 height 43
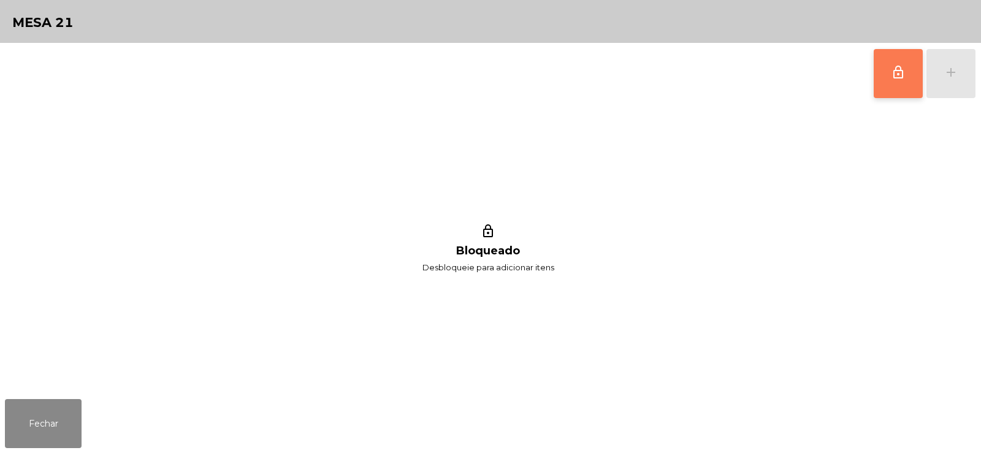
click at [895, 78] on span "lock_outline" at bounding box center [898, 72] width 15 height 15
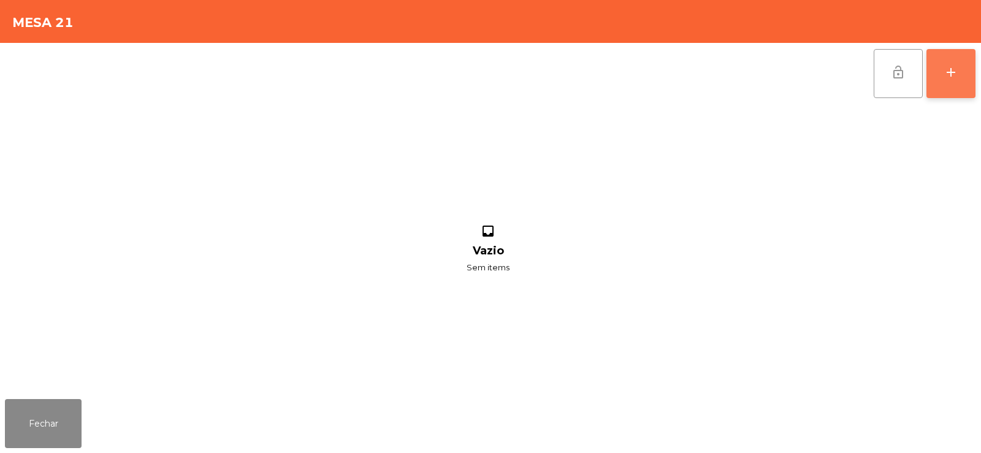
click at [951, 93] on button "add" at bounding box center [951, 73] width 49 height 49
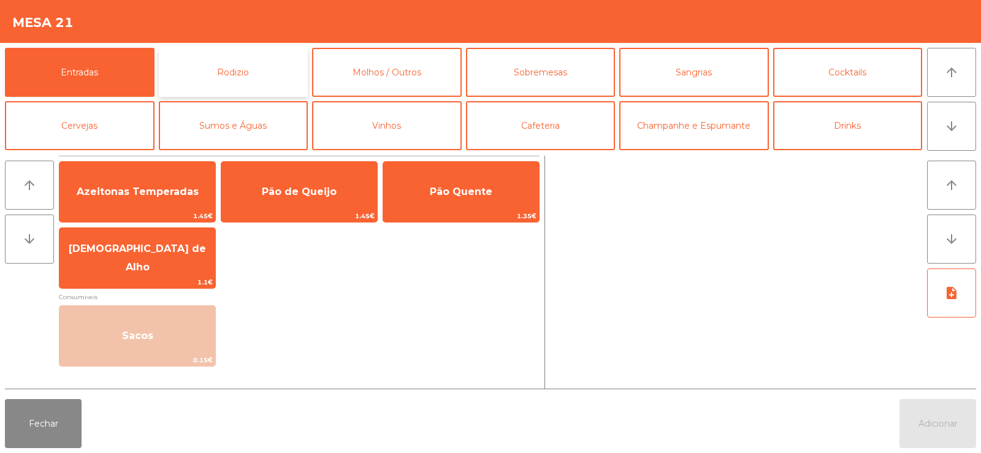
click at [234, 74] on button "Rodizio" at bounding box center [234, 72] width 150 height 49
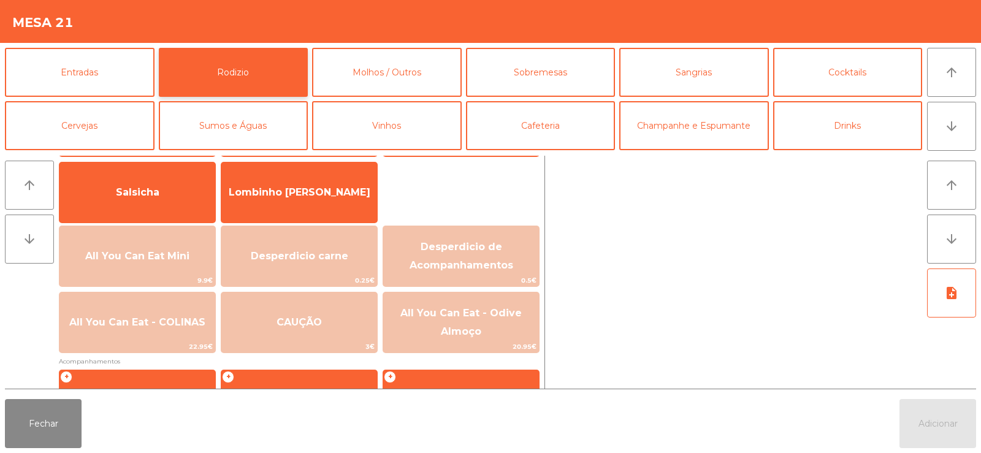
scroll to position [103, 0]
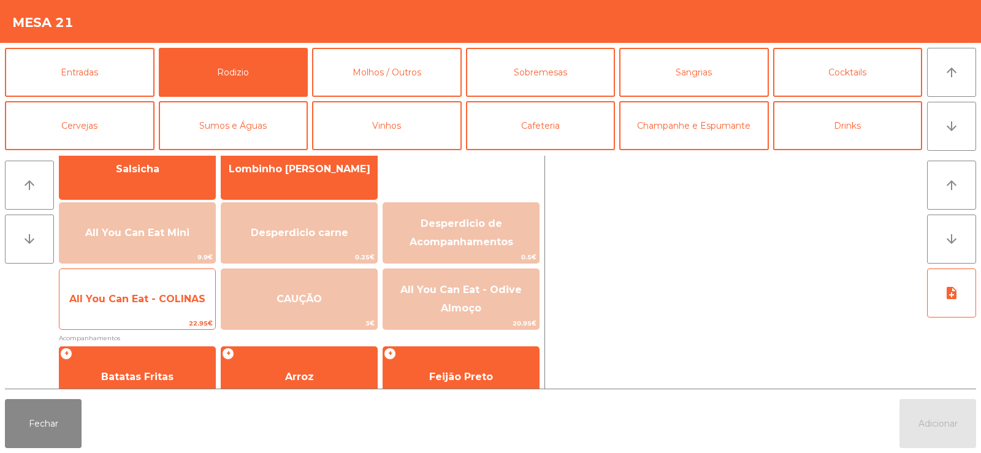
click at [147, 315] on span "All You Can Eat - COLINAS" at bounding box center [137, 299] width 156 height 33
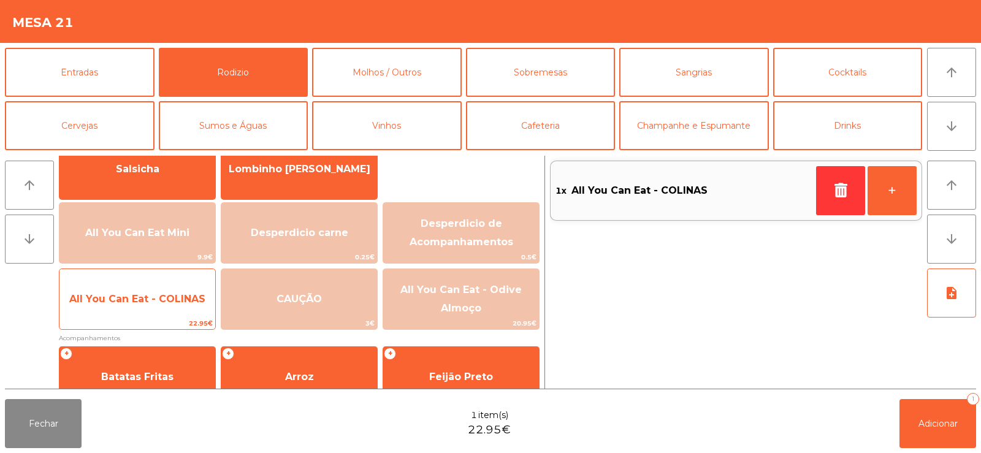
click at [155, 313] on span "All You Can Eat - COLINAS" at bounding box center [137, 299] width 156 height 33
click at [154, 310] on span "All You Can Eat - COLINAS" at bounding box center [137, 299] width 156 height 33
click at [148, 315] on span "All You Can Eat - COLINAS" at bounding box center [137, 299] width 156 height 33
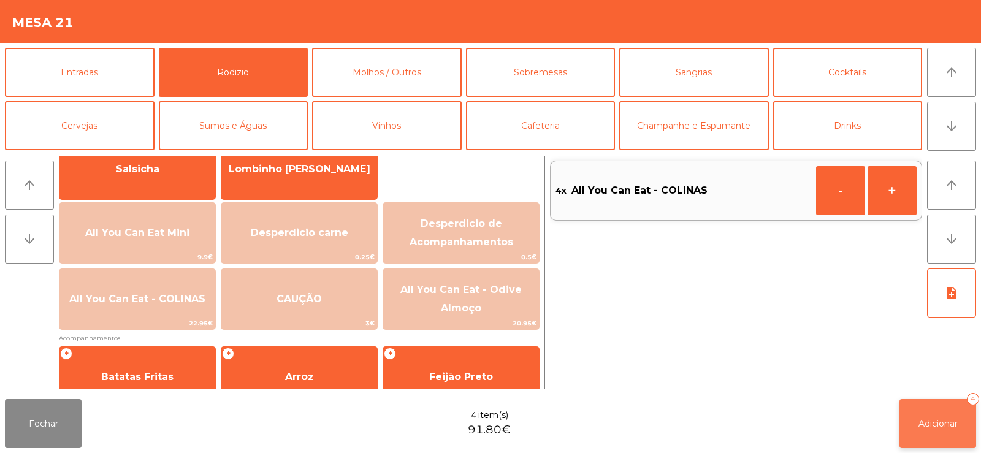
click at [940, 408] on button "Adicionar 4" at bounding box center [938, 423] width 77 height 49
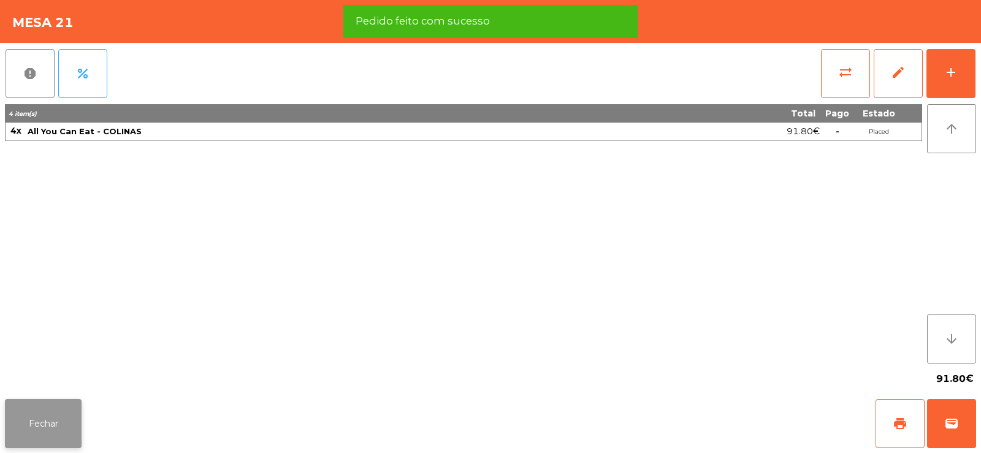
click at [52, 434] on button "Fechar" at bounding box center [43, 423] width 77 height 49
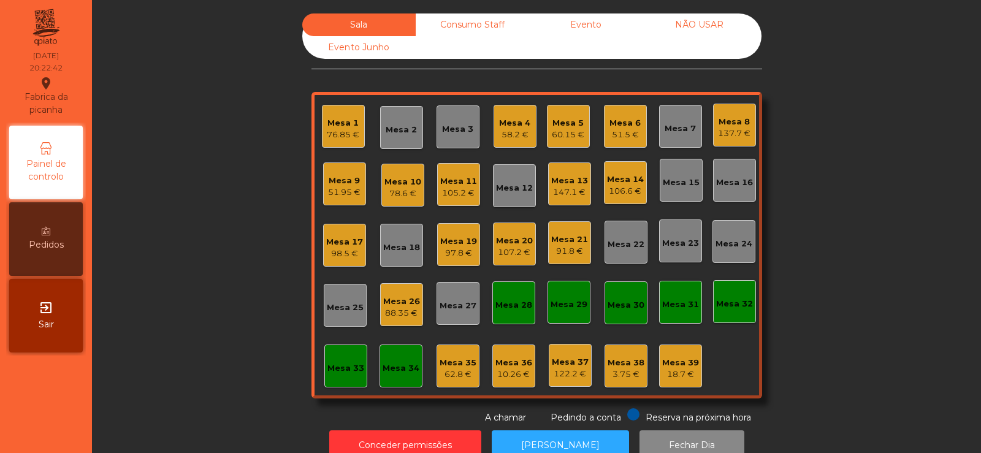
click at [397, 125] on div "Mesa 2" at bounding box center [401, 130] width 31 height 12
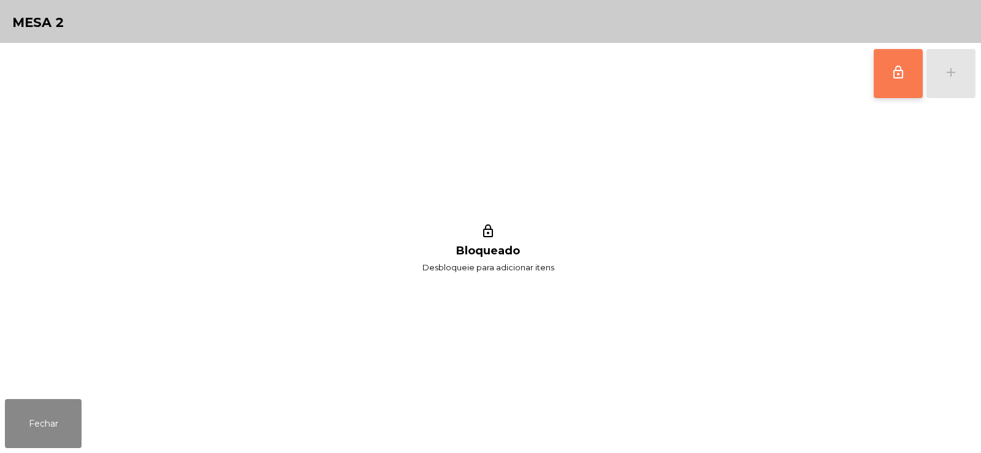
click at [889, 83] on button "lock_outline" at bounding box center [898, 73] width 49 height 49
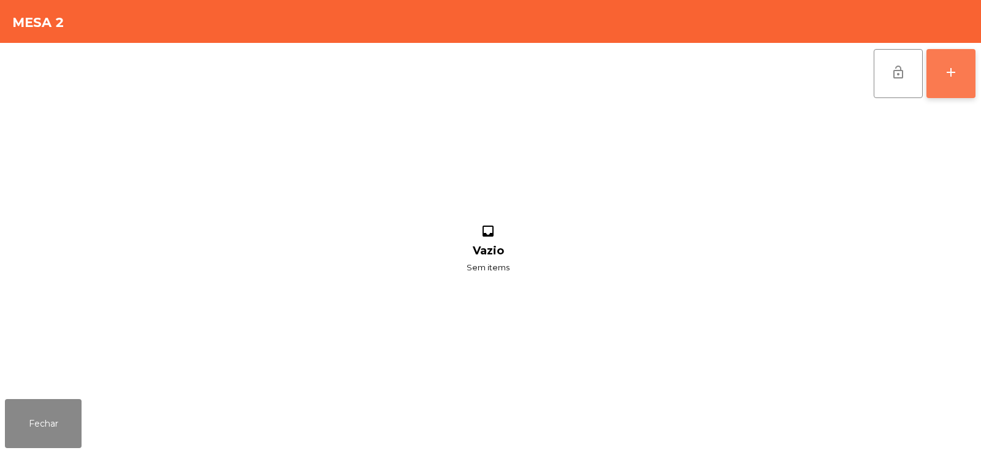
click at [956, 76] on div "add" at bounding box center [951, 72] width 15 height 15
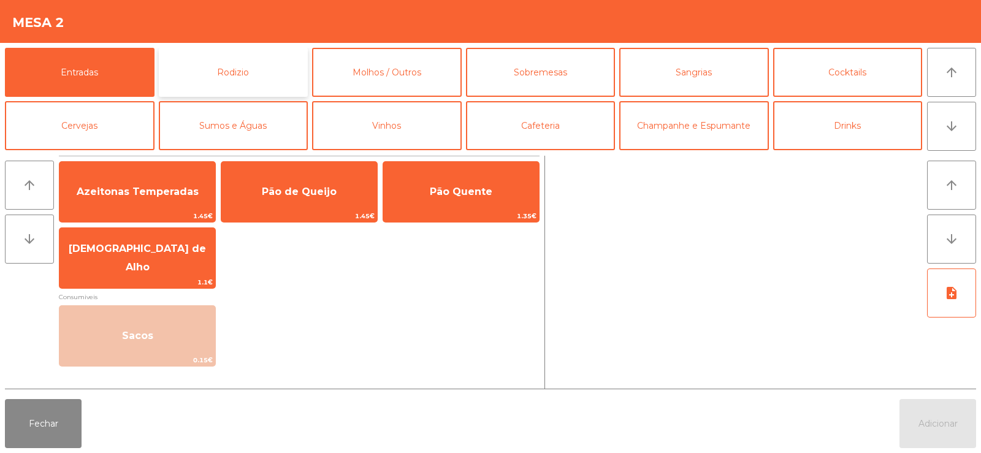
click at [232, 90] on button "Rodizio" at bounding box center [234, 72] width 150 height 49
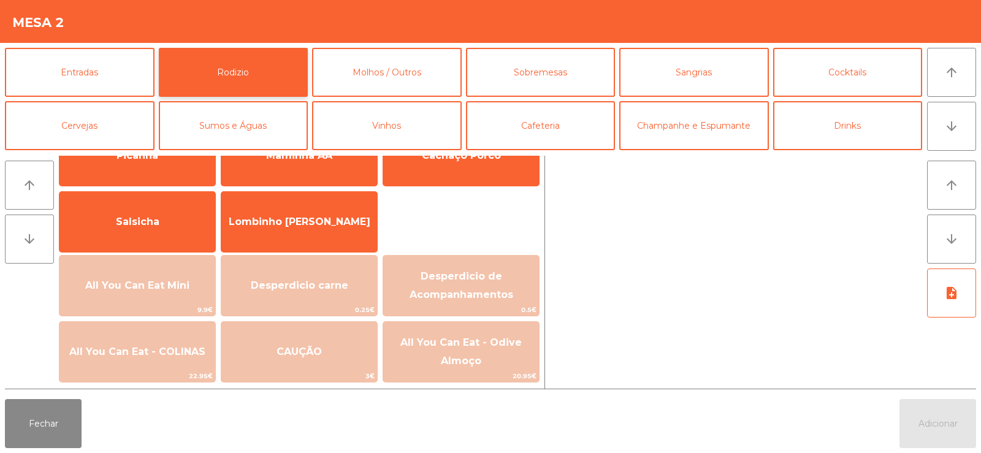
scroll to position [75, 0]
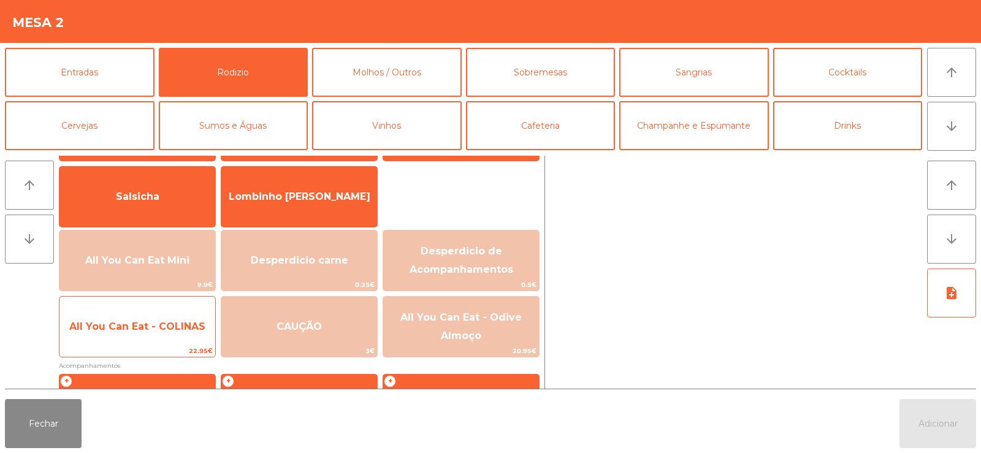
click at [120, 326] on span "All You Can Eat - COLINAS" at bounding box center [137, 327] width 136 height 12
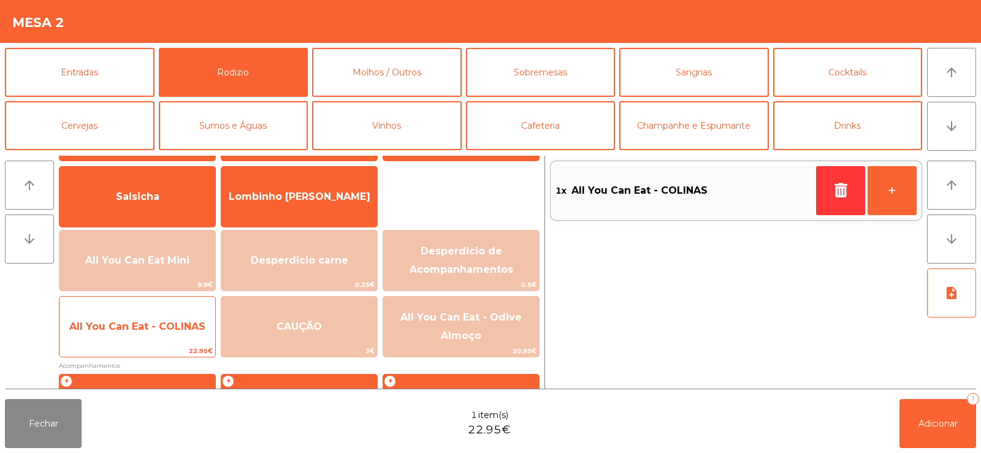
click at [115, 332] on span "All You Can Eat - COLINAS" at bounding box center [137, 327] width 136 height 12
click at [127, 326] on span "All You Can Eat - COLINAS" at bounding box center [137, 327] width 136 height 12
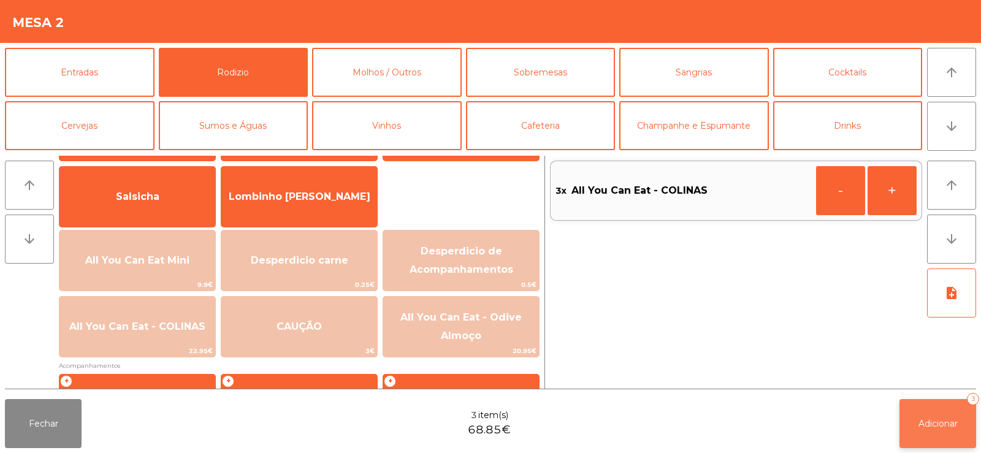
click at [915, 415] on button "Adicionar 3" at bounding box center [938, 423] width 77 height 49
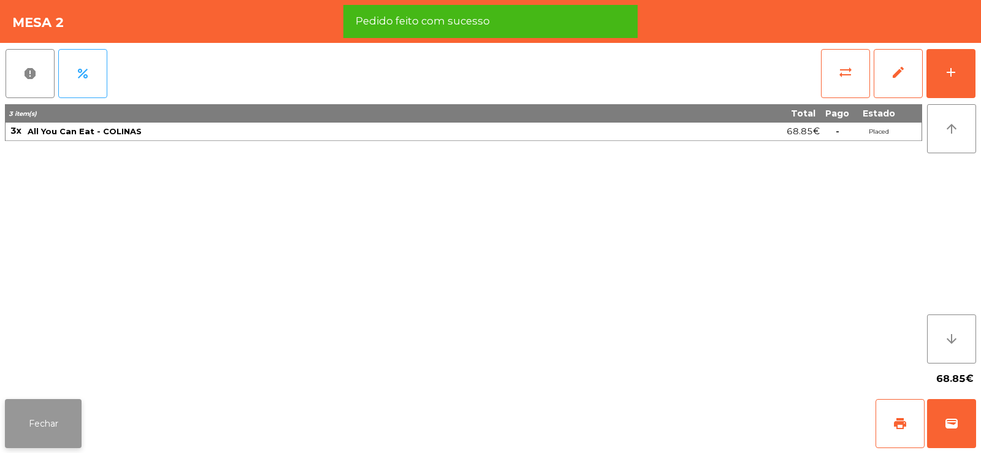
click at [37, 406] on button "Fechar" at bounding box center [43, 423] width 77 height 49
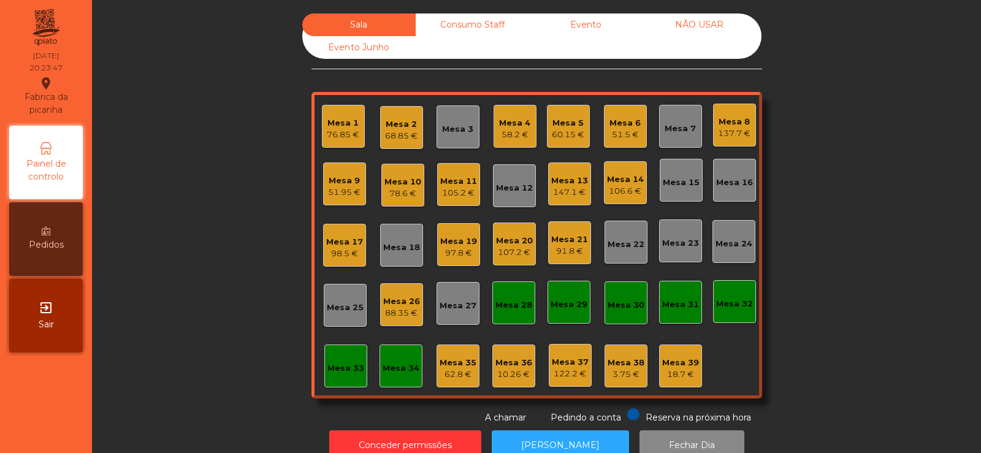
click at [207, 249] on div "Sala Consumo Staff Evento NÃO USAR Evento Junho Mesa 1 76.85 € Mesa 2 68.85 € M…" at bounding box center [537, 218] width 856 height 411
click at [344, 315] on div "Mesa 25" at bounding box center [345, 305] width 43 height 43
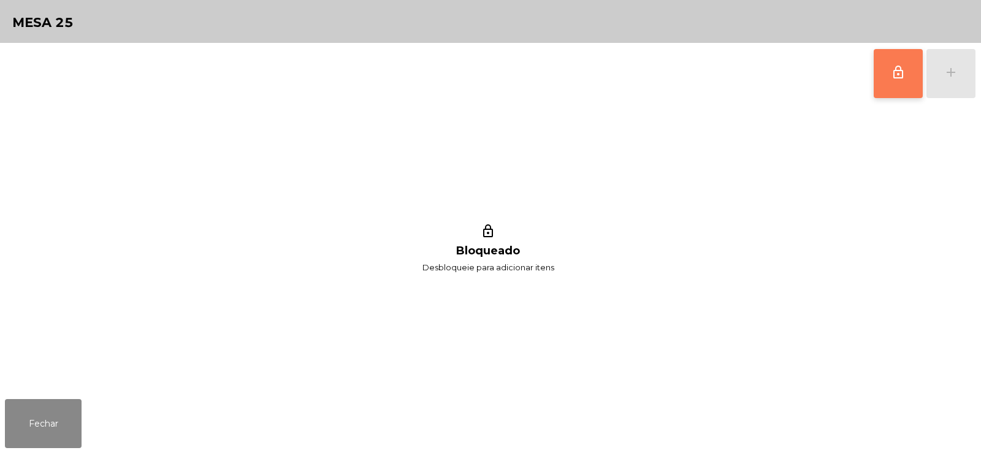
click at [906, 83] on button "lock_outline" at bounding box center [898, 73] width 49 height 49
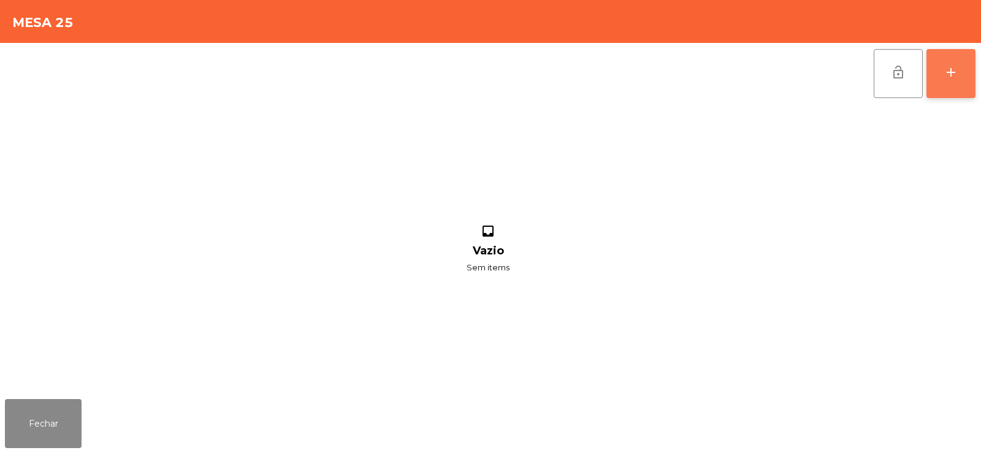
click at [951, 83] on button "add" at bounding box center [951, 73] width 49 height 49
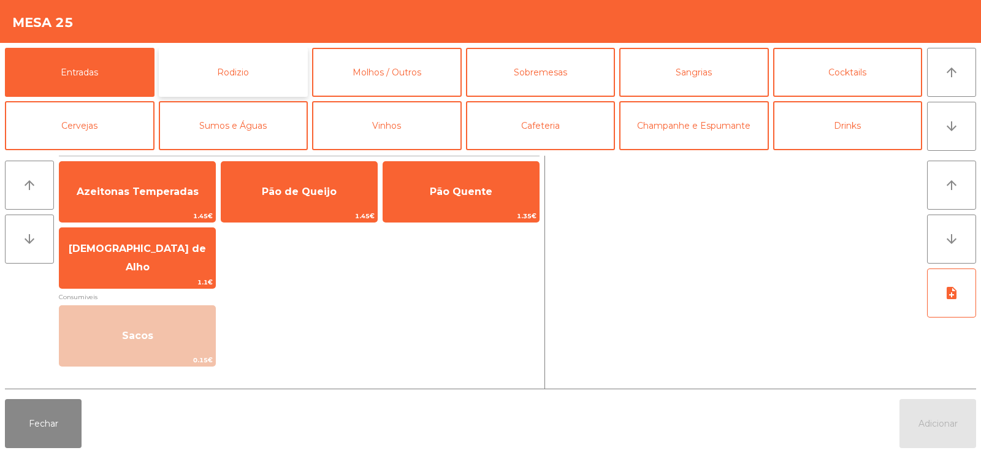
click at [232, 53] on button "Rodizio" at bounding box center [234, 72] width 150 height 49
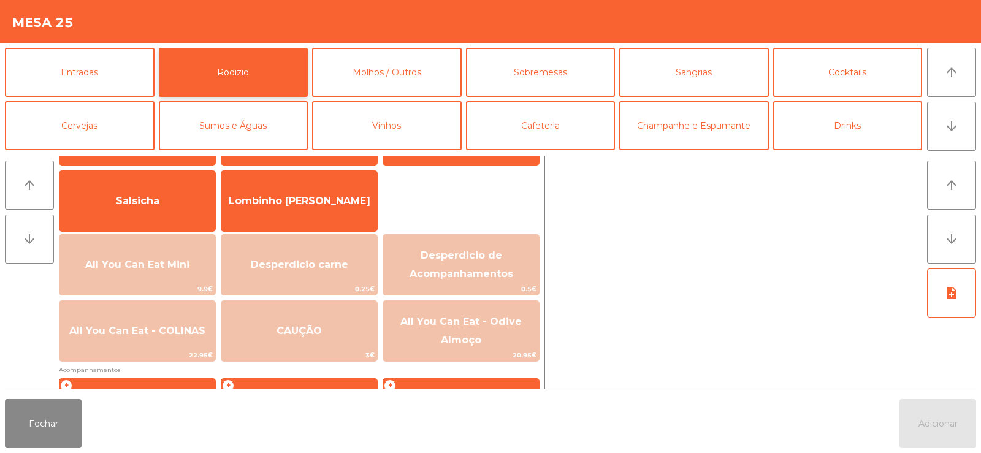
scroll to position [108, 0]
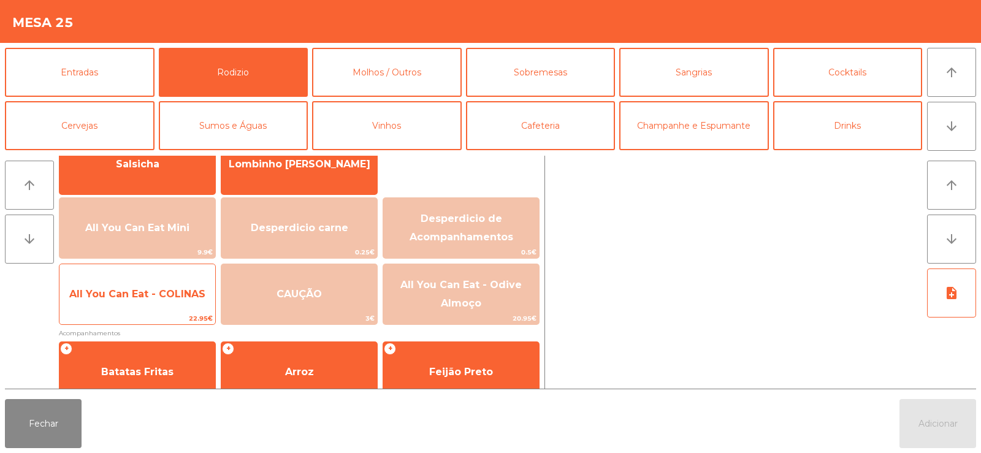
click at [151, 305] on span "All You Can Eat - COLINAS" at bounding box center [137, 294] width 156 height 33
click at [147, 308] on span "All You Can Eat - COLINAS" at bounding box center [137, 294] width 156 height 33
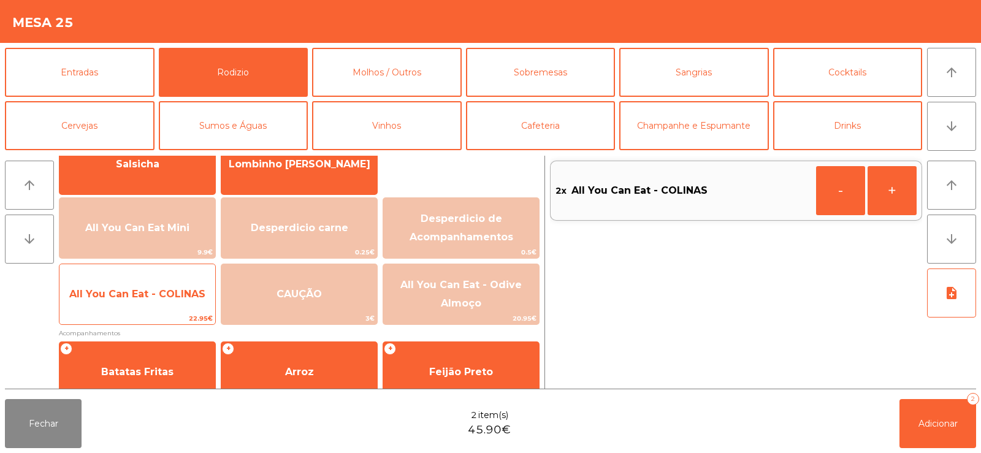
click at [139, 303] on span "All You Can Eat - COLINAS" at bounding box center [137, 294] width 156 height 33
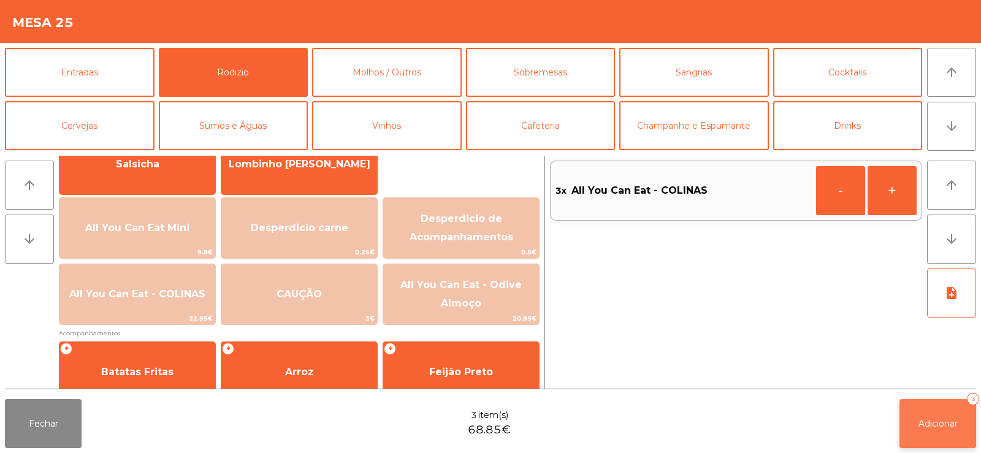
click at [935, 424] on span "Adicionar" at bounding box center [938, 423] width 39 height 11
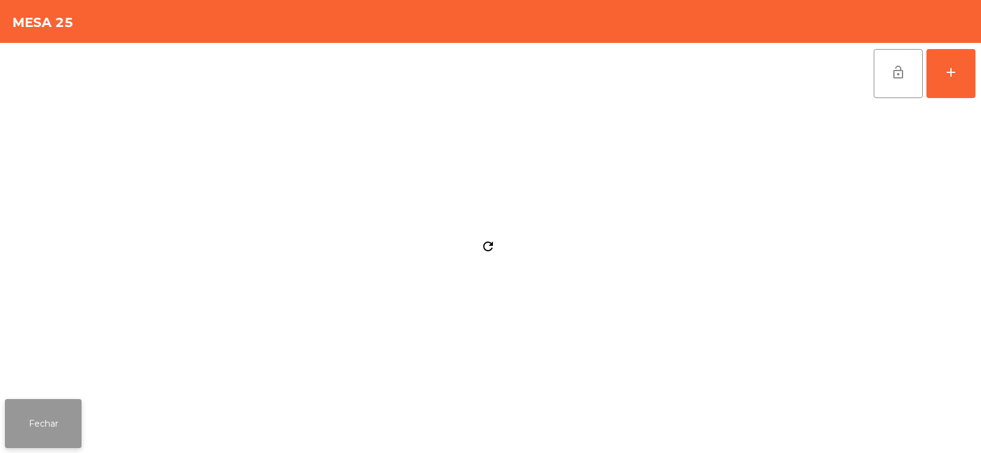
click at [45, 430] on button "Fechar" at bounding box center [43, 423] width 77 height 49
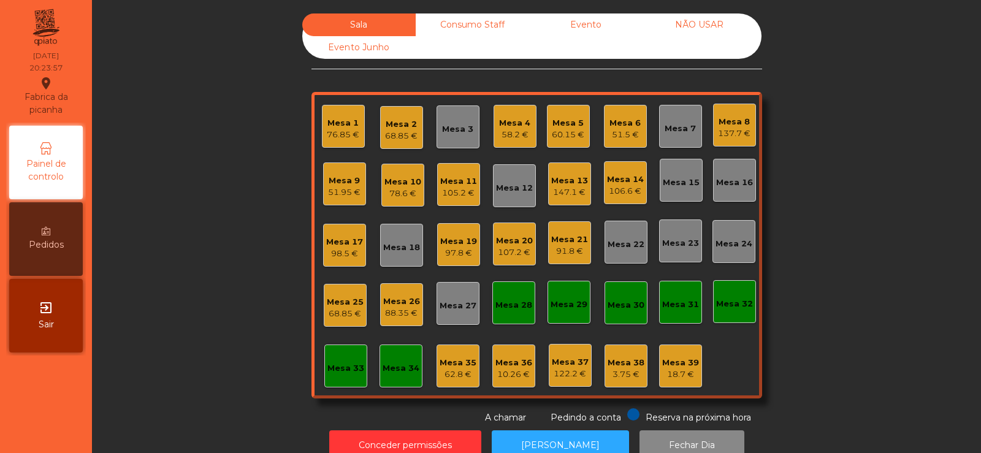
click at [391, 312] on div "88.35 €" at bounding box center [401, 313] width 37 height 12
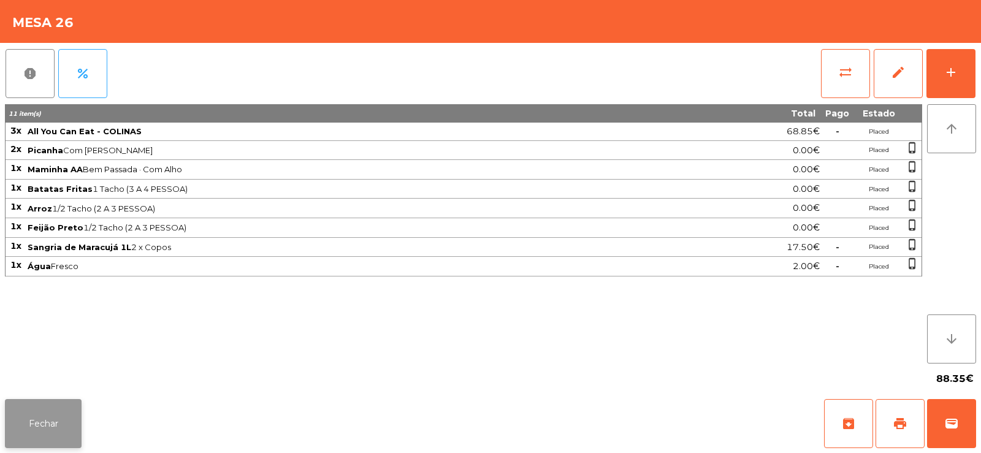
click at [46, 429] on button "Fechar" at bounding box center [43, 423] width 77 height 49
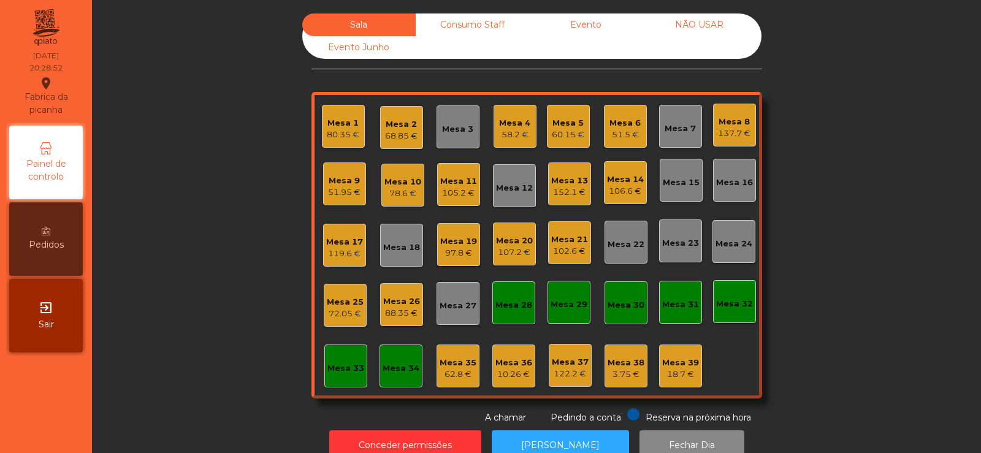
click at [683, 243] on div "Mesa 23" at bounding box center [680, 243] width 37 height 12
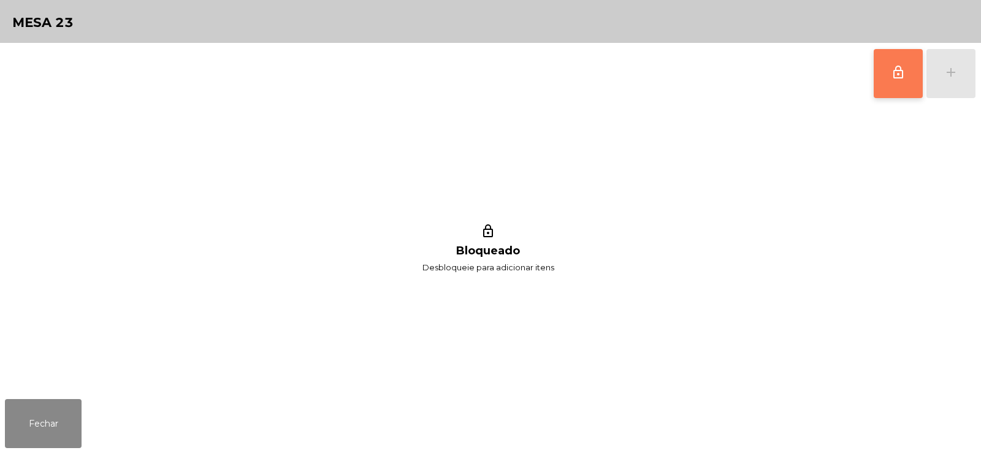
click at [913, 69] on button "lock_outline" at bounding box center [898, 73] width 49 height 49
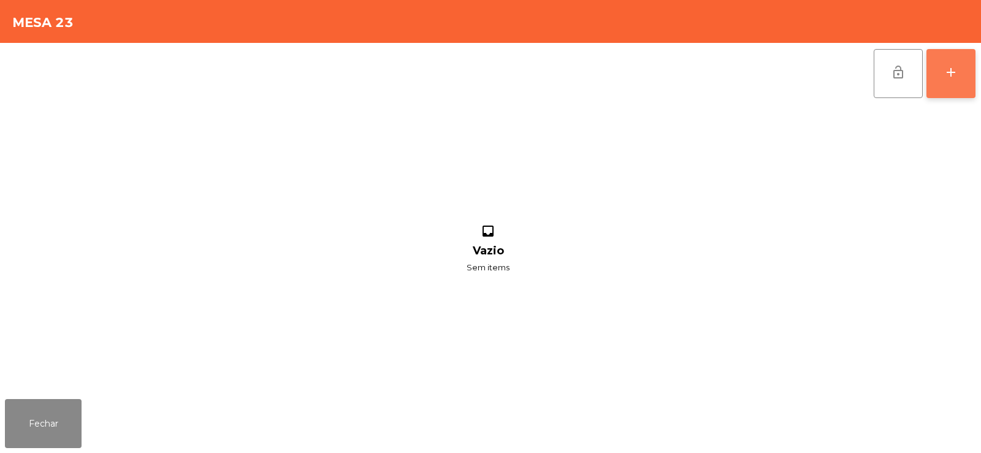
click at [960, 74] on button "add" at bounding box center [951, 73] width 49 height 49
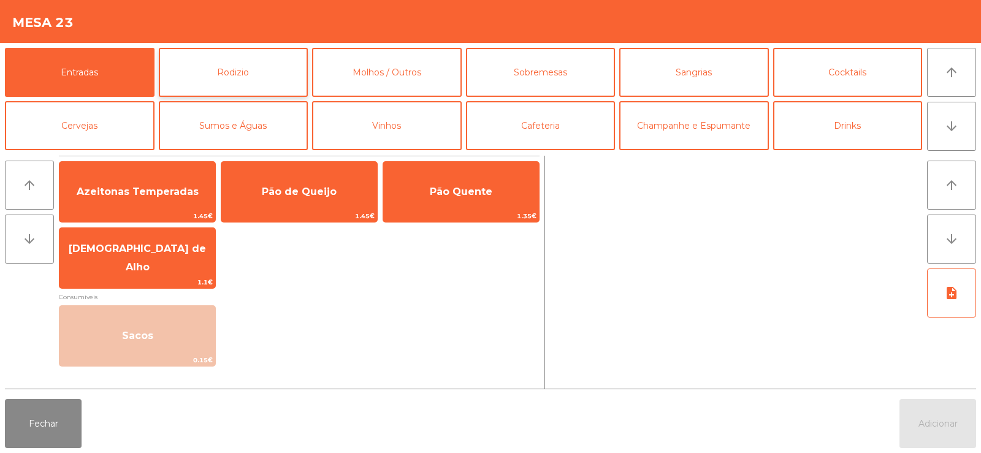
click at [219, 68] on button "Rodizio" at bounding box center [234, 72] width 150 height 49
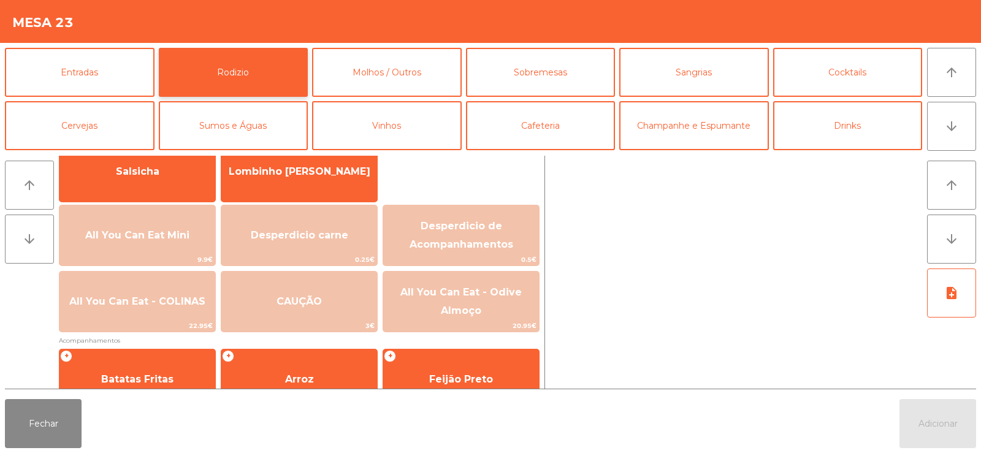
scroll to position [132, 0]
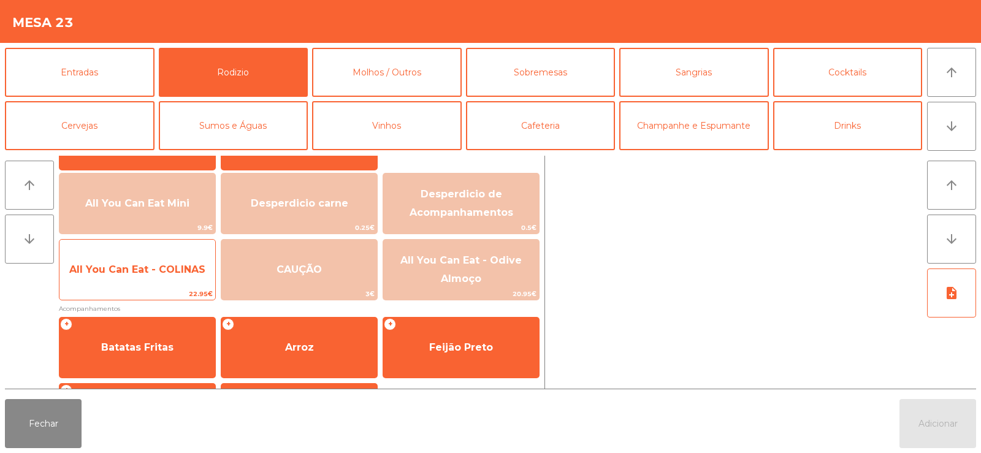
click at [154, 274] on span "All You Can Eat - COLINAS" at bounding box center [137, 270] width 136 height 12
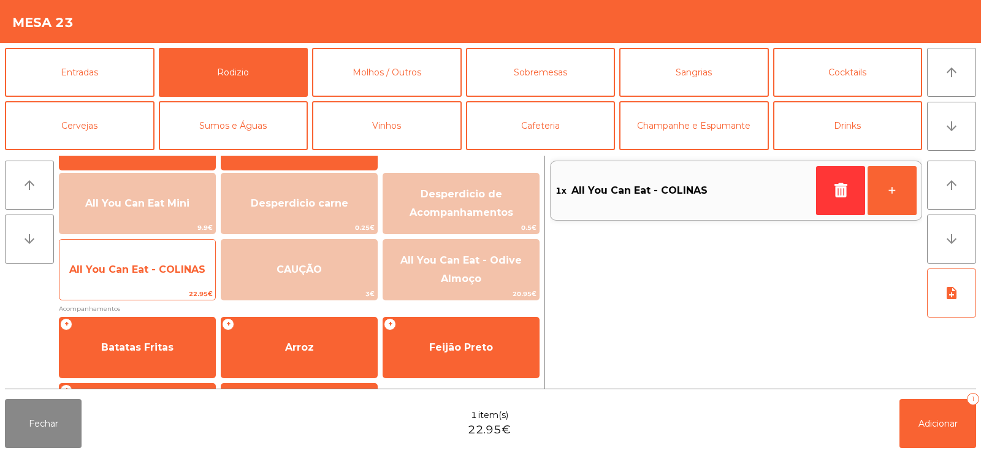
click at [144, 275] on span "All You Can Eat - COLINAS" at bounding box center [137, 269] width 156 height 33
click at [137, 275] on span "All You Can Eat - COLINAS" at bounding box center [137, 270] width 136 height 12
click at [139, 272] on span "All You Can Eat - COLINAS" at bounding box center [137, 270] width 136 height 12
click at [134, 273] on span "All You Can Eat - COLINAS" at bounding box center [137, 270] width 136 height 12
click at [145, 280] on span "All You Can Eat - COLINAS" at bounding box center [137, 269] width 156 height 33
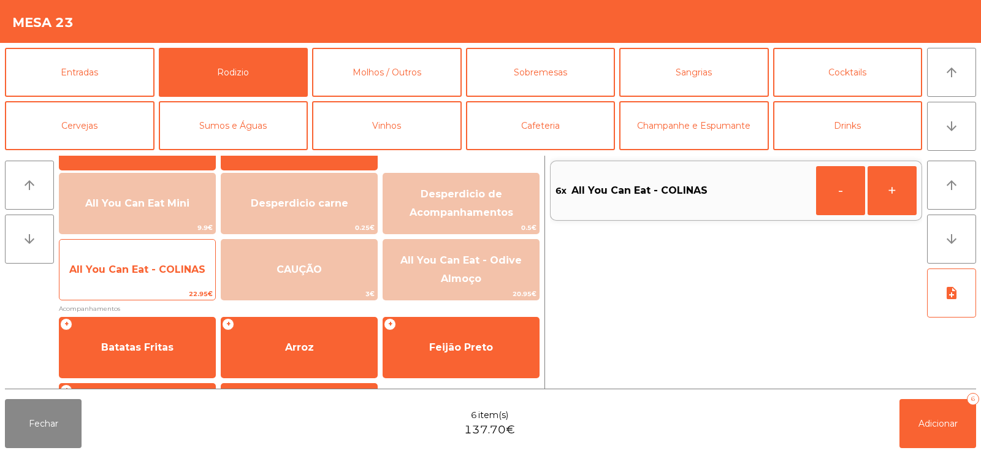
click at [155, 267] on span "All You Can Eat - COLINAS" at bounding box center [137, 270] width 136 height 12
click at [159, 274] on span "All You Can Eat - COLINAS" at bounding box center [137, 270] width 136 height 12
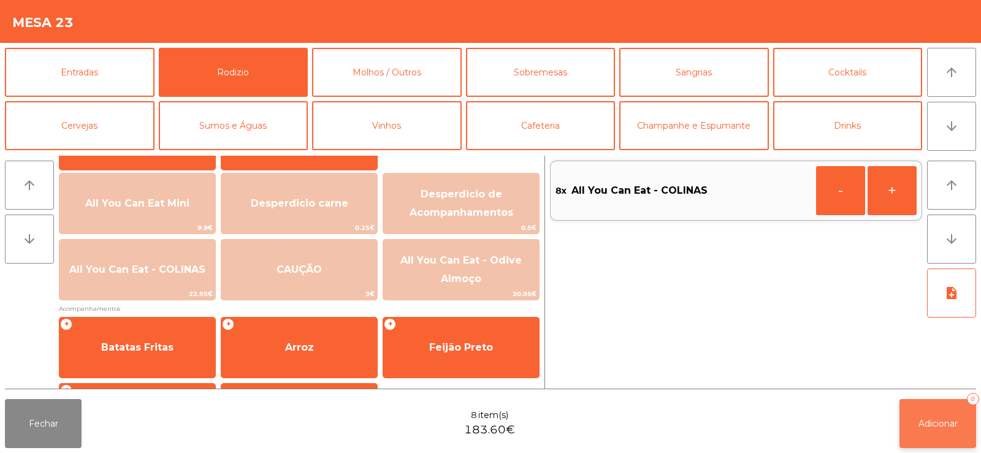
click at [938, 415] on button "Adicionar 8" at bounding box center [938, 423] width 77 height 49
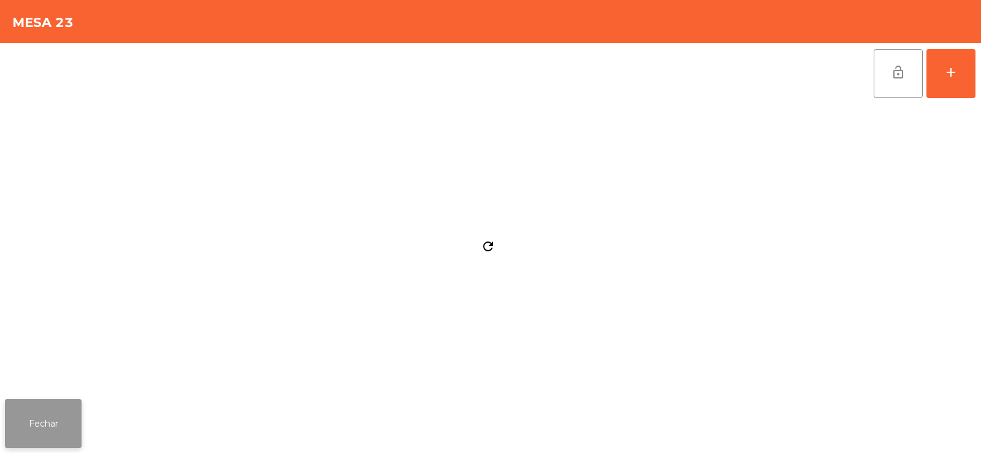
click at [71, 421] on button "Fechar" at bounding box center [43, 423] width 77 height 49
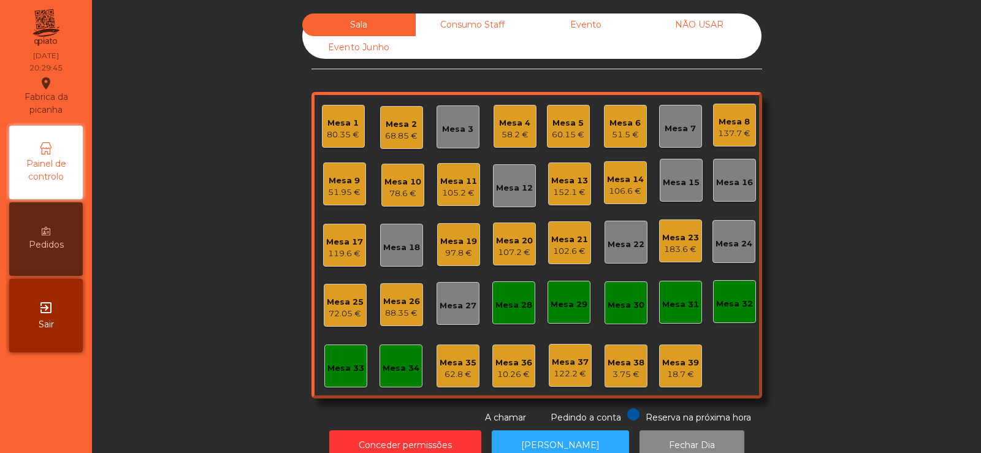
click at [391, 204] on div "Mesa 10 78.6 €" at bounding box center [402, 185] width 43 height 43
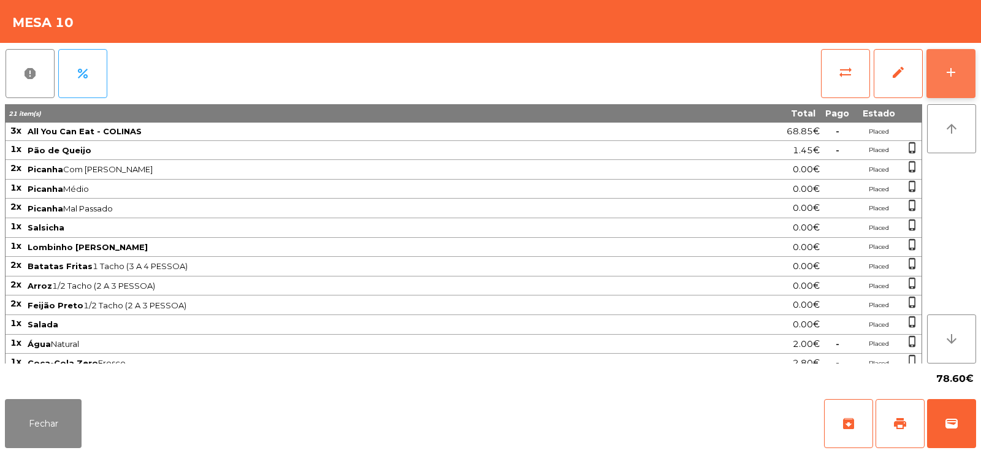
click at [952, 61] on button "add" at bounding box center [951, 73] width 49 height 49
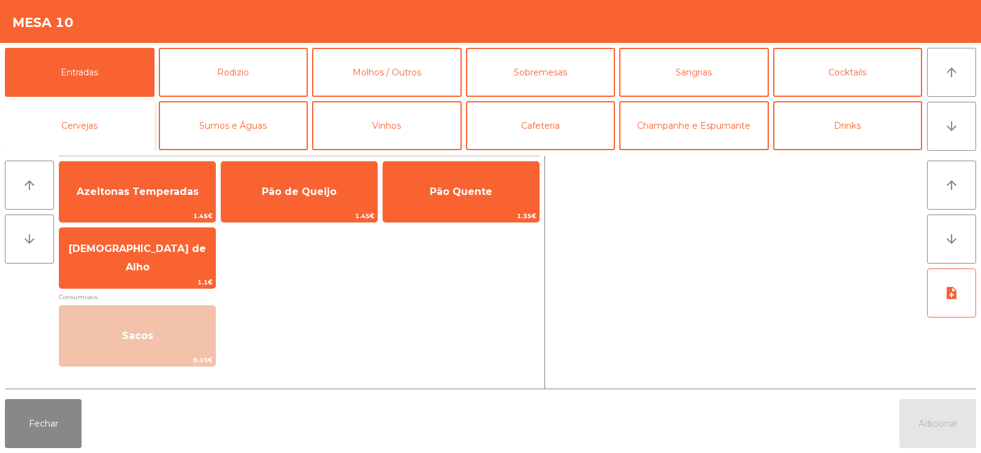
click at [82, 127] on button "Cervejas" at bounding box center [80, 125] width 150 height 49
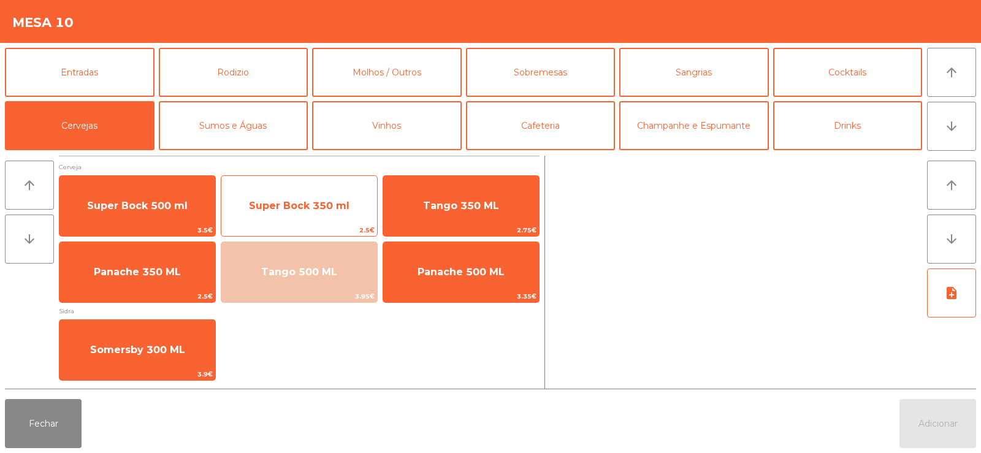
click at [334, 198] on span "Super Bock 350 ml" at bounding box center [299, 205] width 156 height 33
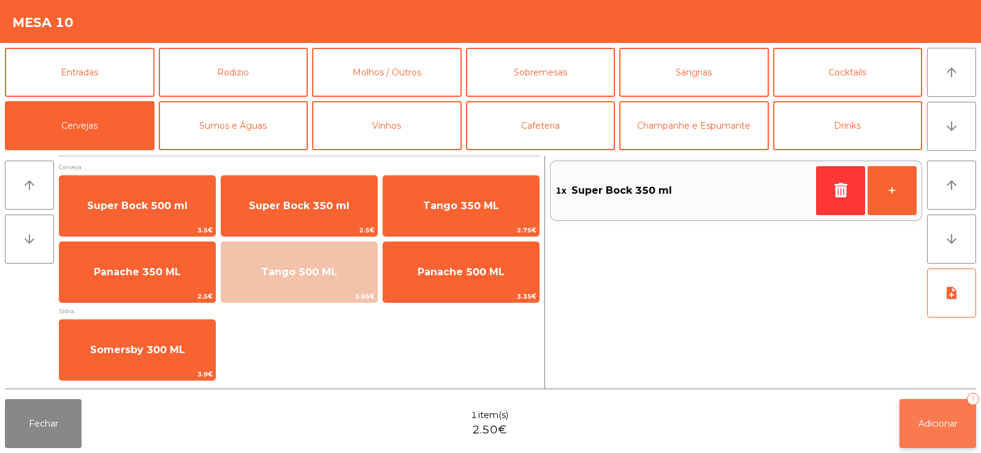
click at [930, 416] on button "Adicionar 1" at bounding box center [938, 423] width 77 height 49
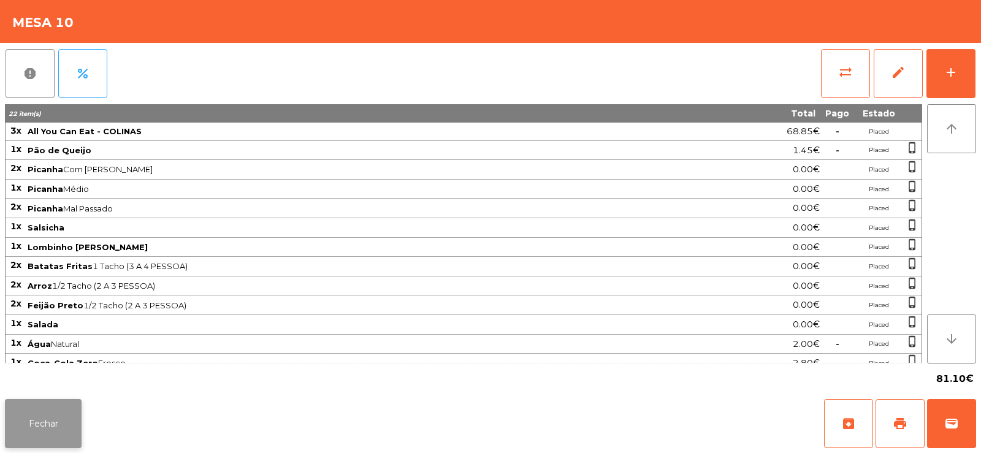
click at [40, 416] on button "Fechar" at bounding box center [43, 423] width 77 height 49
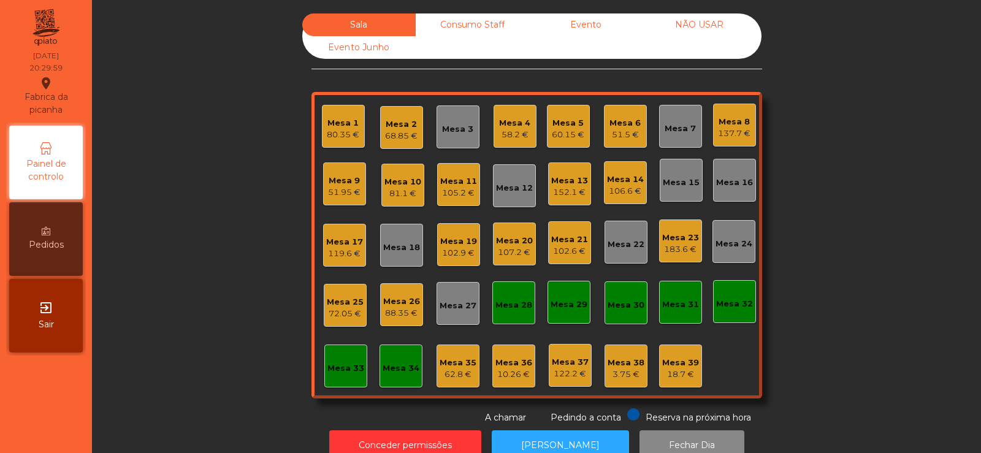
click at [568, 193] on div "152.1 €" at bounding box center [569, 192] width 37 height 12
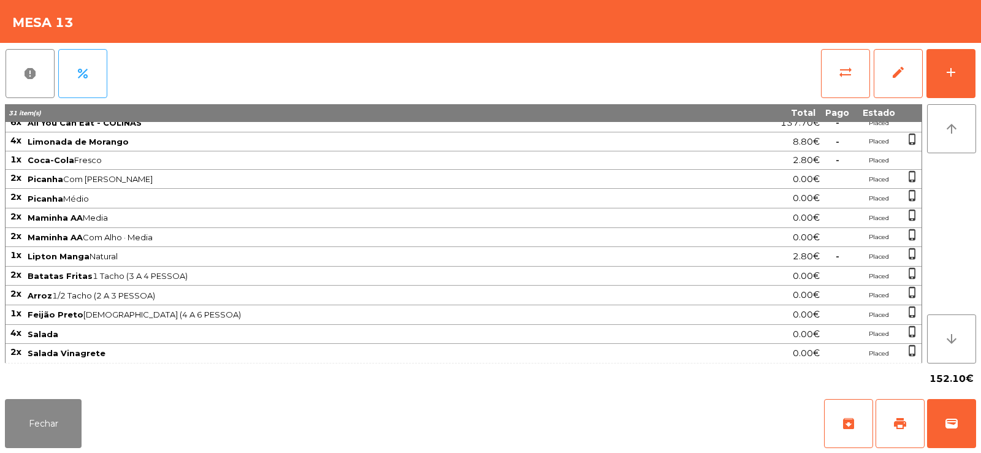
scroll to position [9, 0]
click at [48, 433] on button "Fechar" at bounding box center [43, 423] width 77 height 49
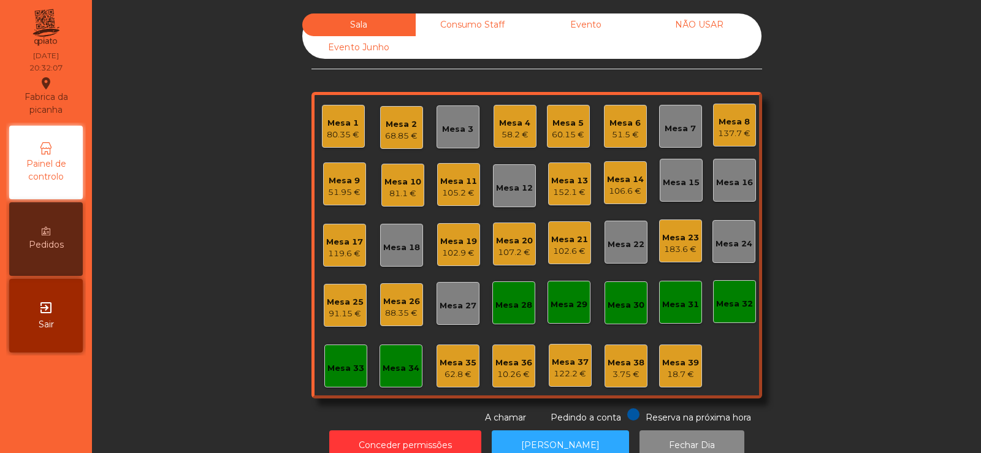
click at [339, 304] on div "Mesa 25" at bounding box center [345, 302] width 37 height 12
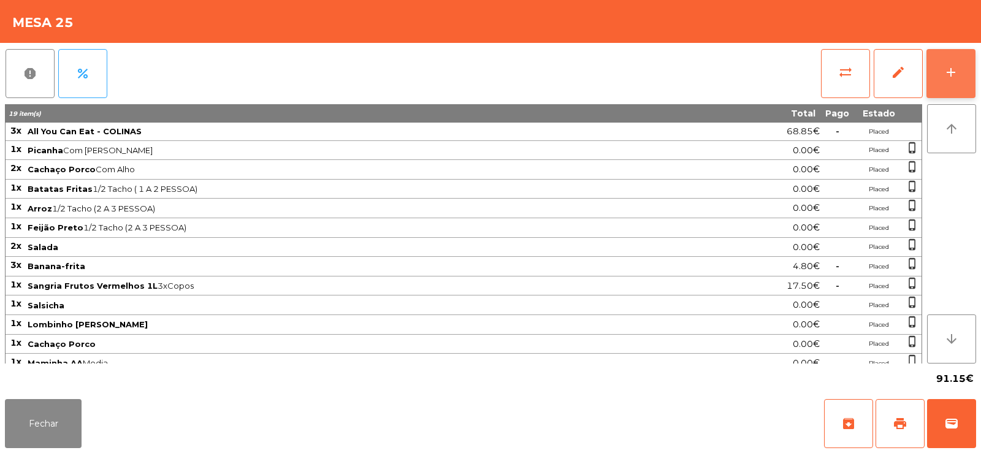
click at [951, 80] on button "add" at bounding box center [951, 73] width 49 height 49
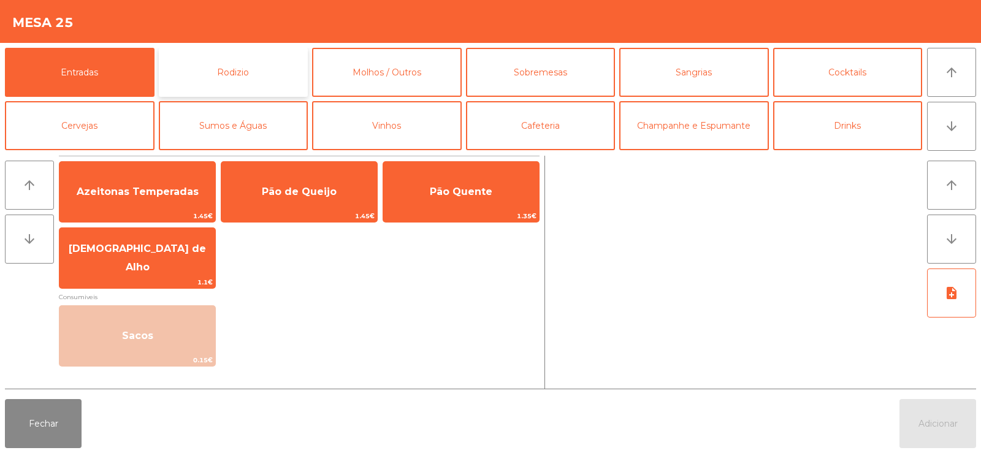
click at [224, 67] on button "Rodizio" at bounding box center [234, 72] width 150 height 49
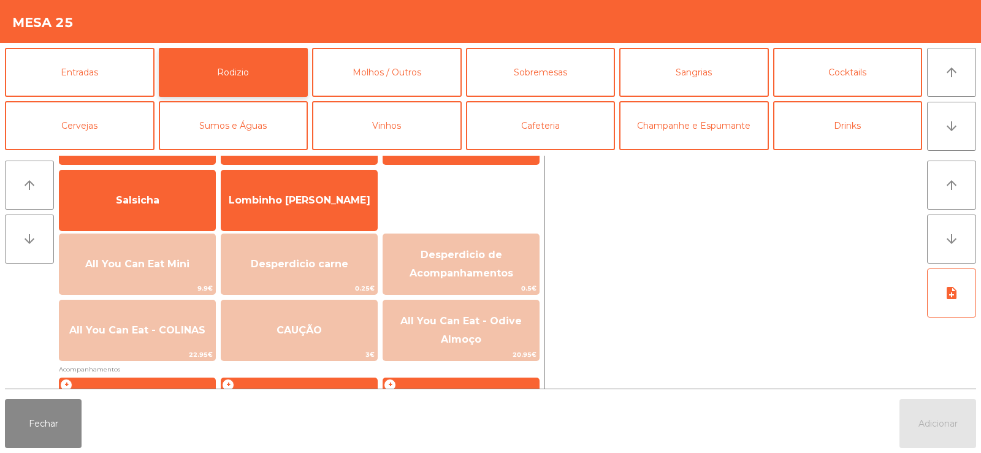
scroll to position [98, 0]
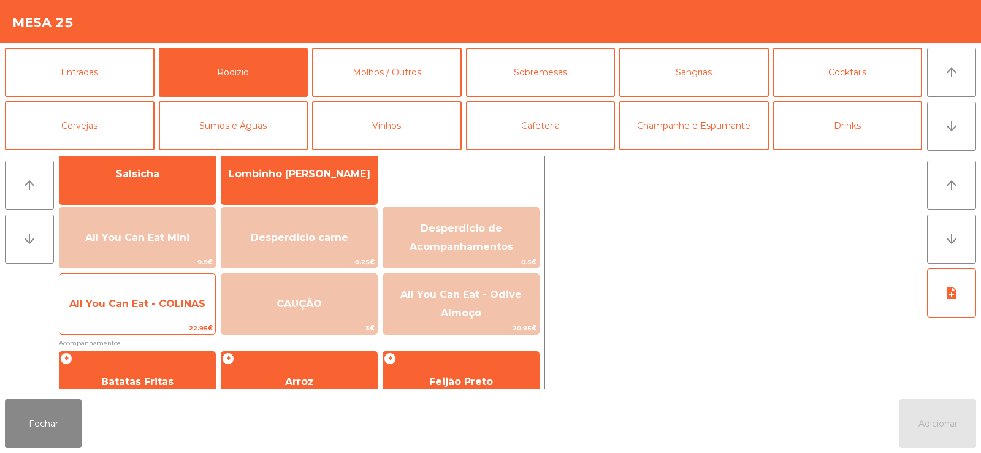
click at [144, 315] on span "All You Can Eat - COLINAS" at bounding box center [137, 304] width 156 height 33
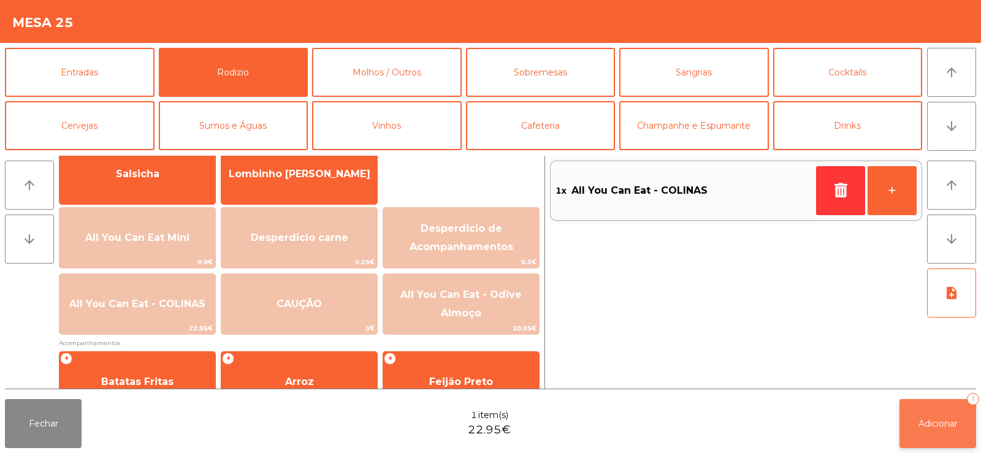
click at [934, 431] on button "Adicionar 1" at bounding box center [938, 423] width 77 height 49
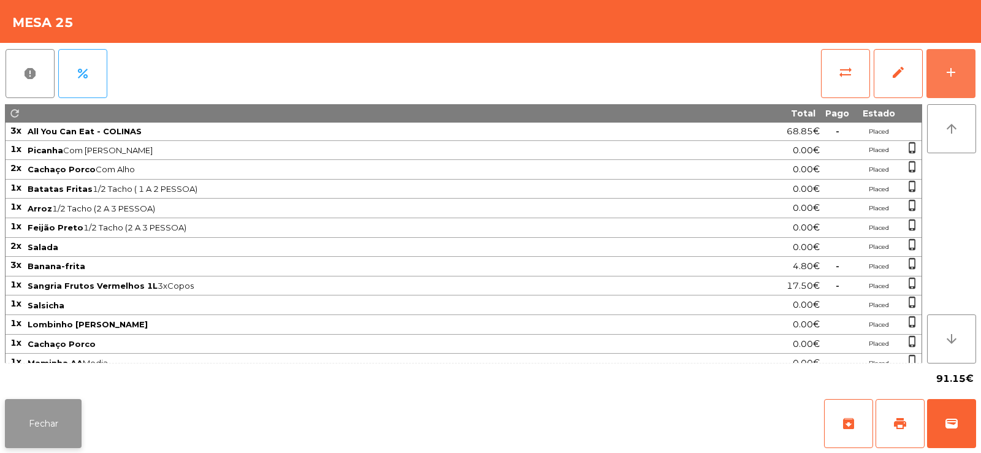
click at [50, 423] on button "Fechar" at bounding box center [43, 423] width 77 height 49
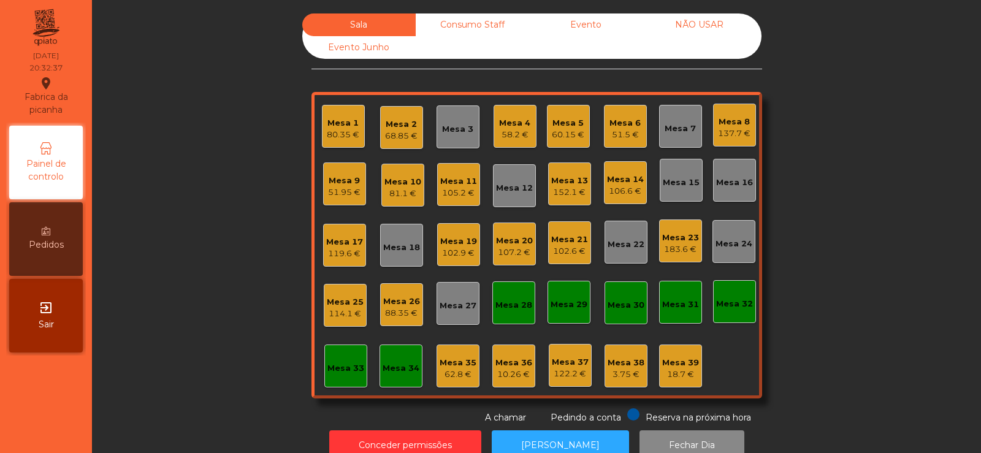
click at [454, 235] on div "Mesa 19" at bounding box center [458, 241] width 37 height 12
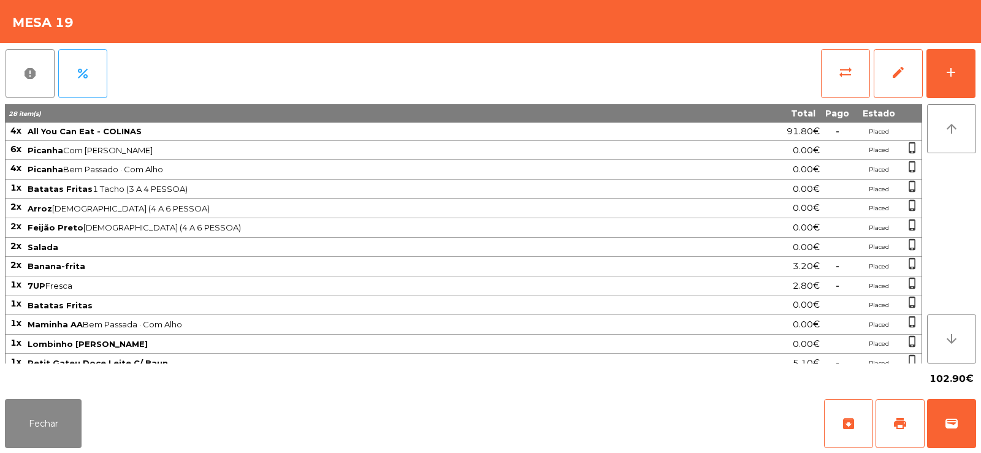
scroll to position [10, 0]
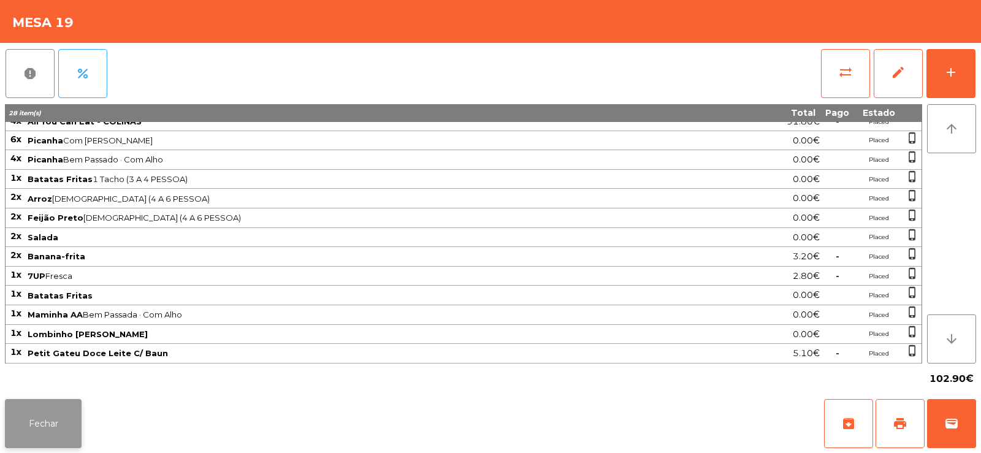
click at [13, 415] on button "Fechar" at bounding box center [43, 423] width 77 height 49
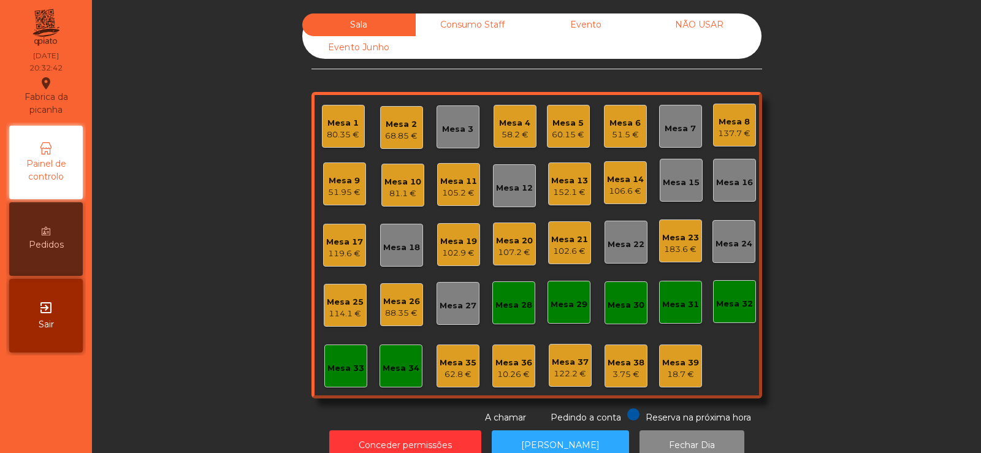
click at [463, 247] on div "102.9 €" at bounding box center [458, 253] width 37 height 12
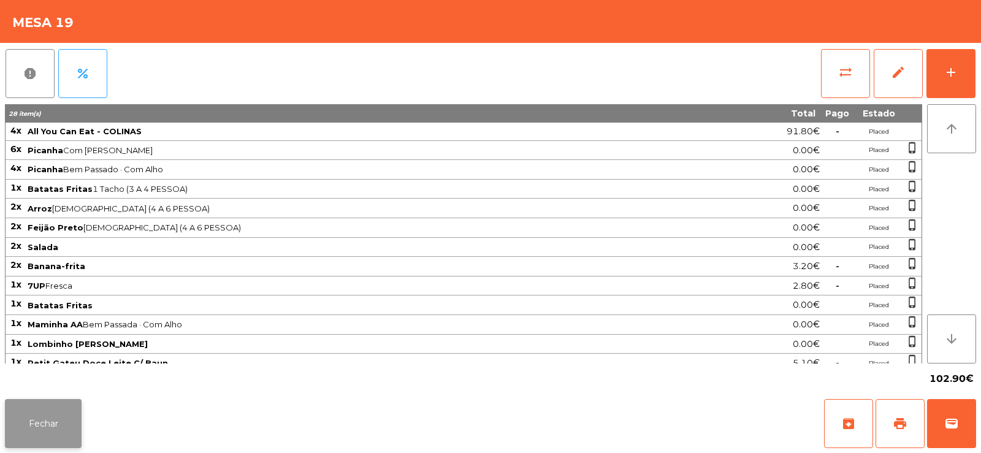
click at [28, 438] on button "Fechar" at bounding box center [43, 423] width 77 height 49
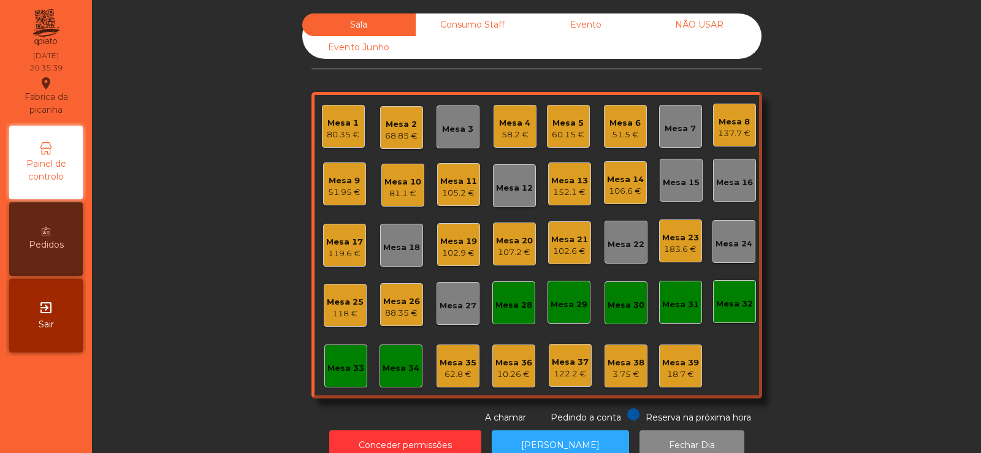
click at [392, 314] on div "88.35 €" at bounding box center [401, 313] width 37 height 12
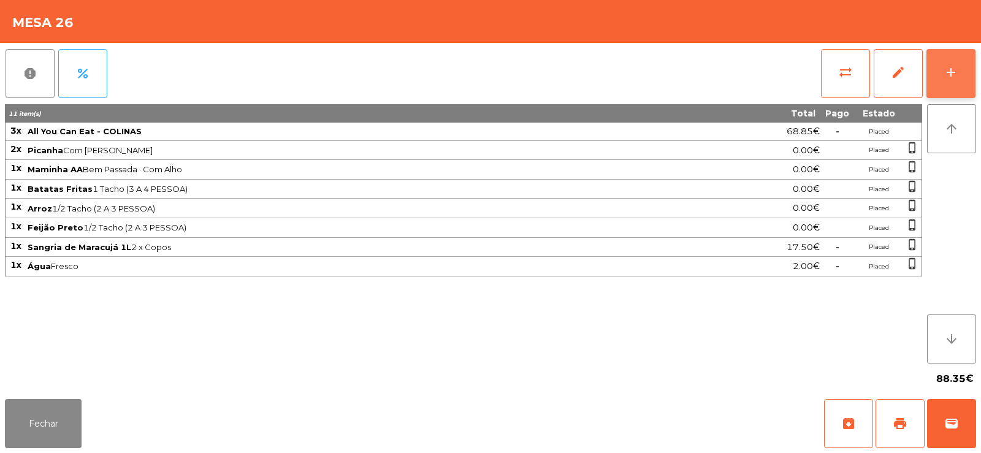
click at [948, 71] on div "add" at bounding box center [951, 72] width 15 height 15
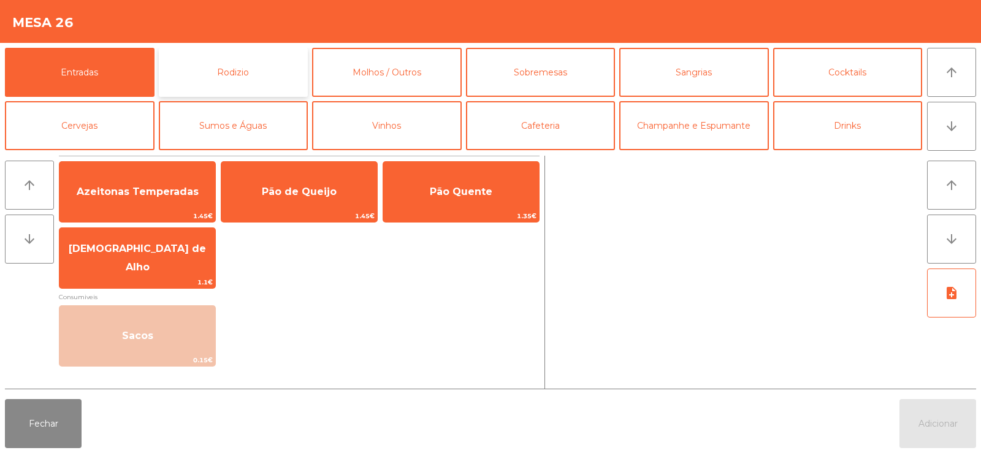
click at [266, 82] on button "Rodizio" at bounding box center [234, 72] width 150 height 49
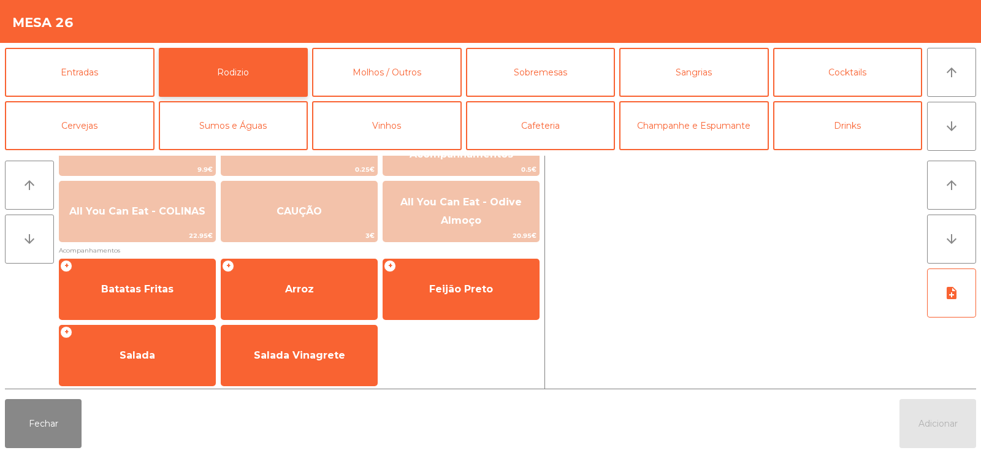
scroll to position [193, 0]
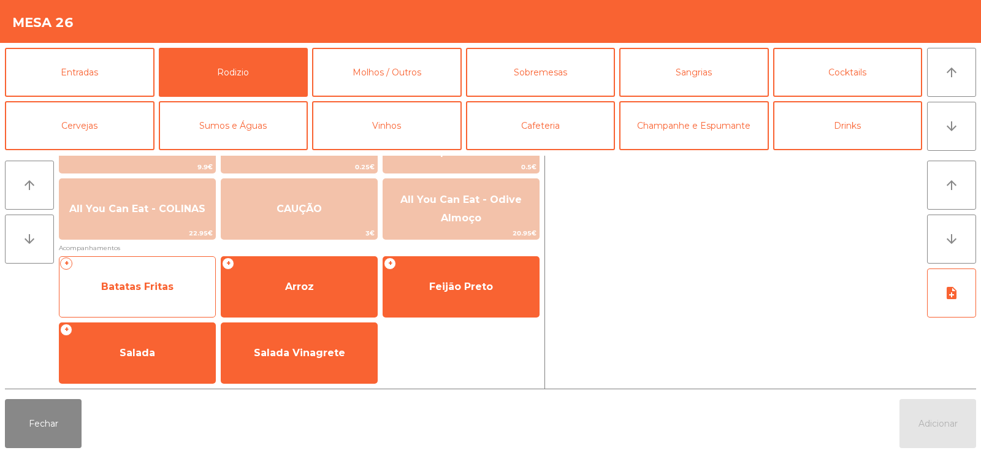
click at [169, 296] on span "Batatas Fritas" at bounding box center [137, 286] width 156 height 33
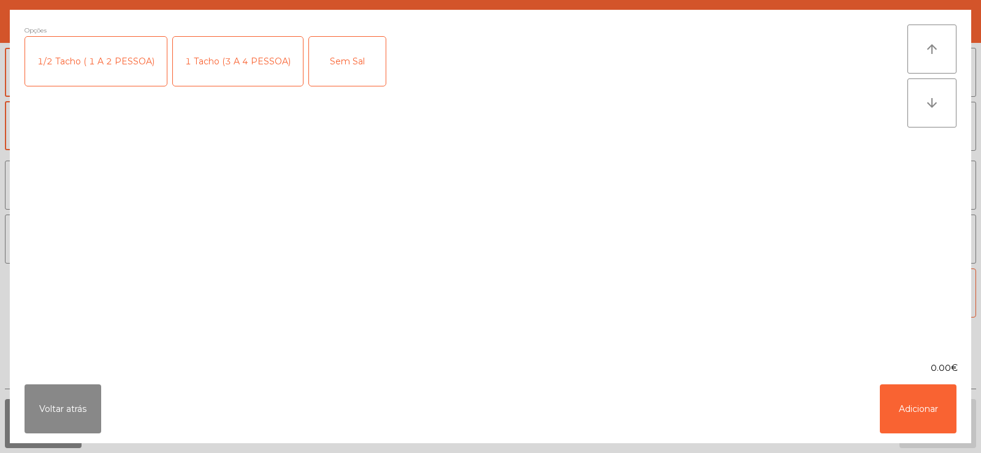
click at [222, 66] on div "1 Tacho (3 A 4 PESSOA)" at bounding box center [238, 61] width 130 height 49
click at [908, 413] on button "Adicionar" at bounding box center [918, 409] width 77 height 49
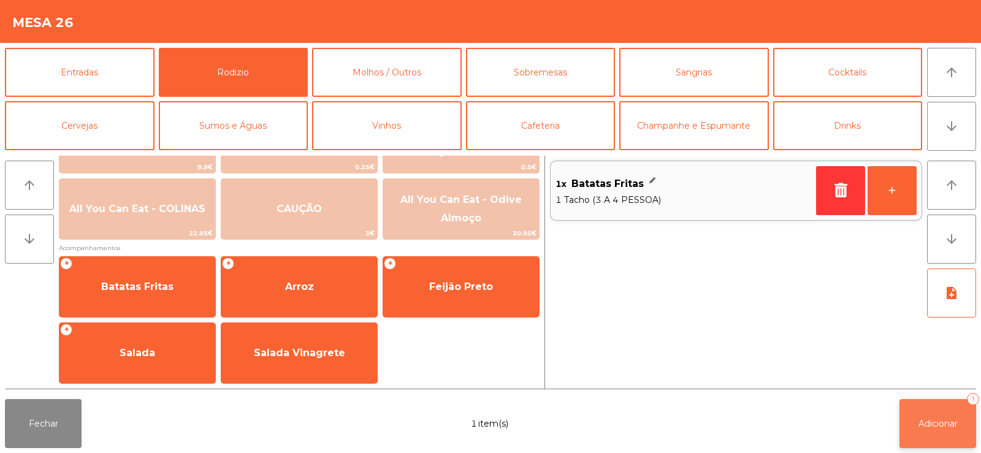
click at [937, 427] on span "Adicionar" at bounding box center [938, 423] width 39 height 11
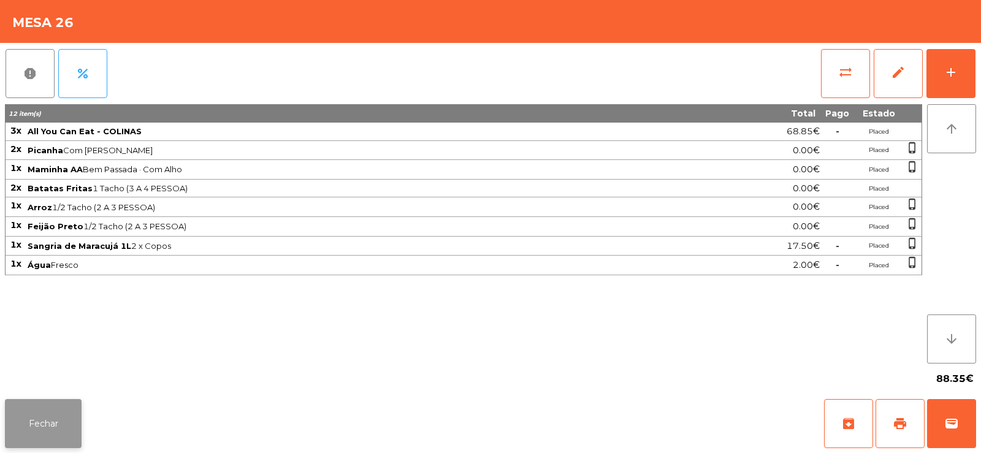
click at [32, 419] on button "Fechar" at bounding box center [43, 423] width 77 height 49
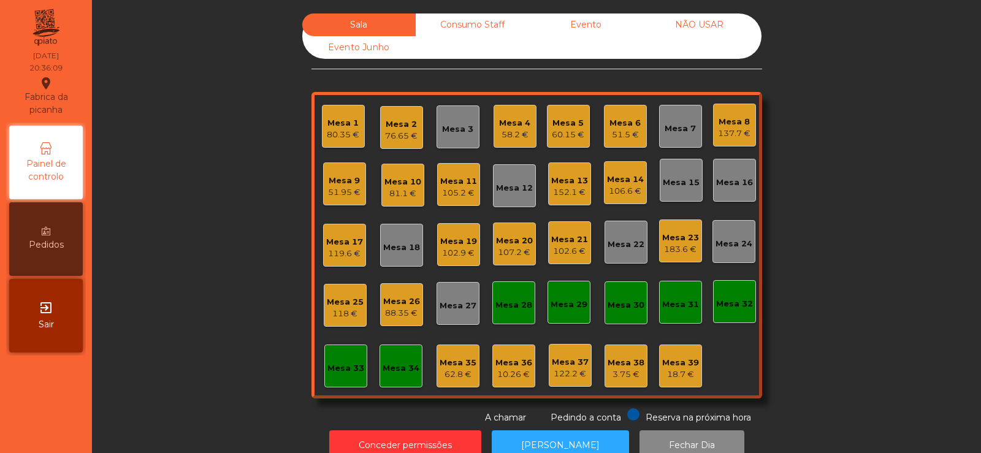
click at [612, 134] on div "51.5 €" at bounding box center [625, 135] width 31 height 12
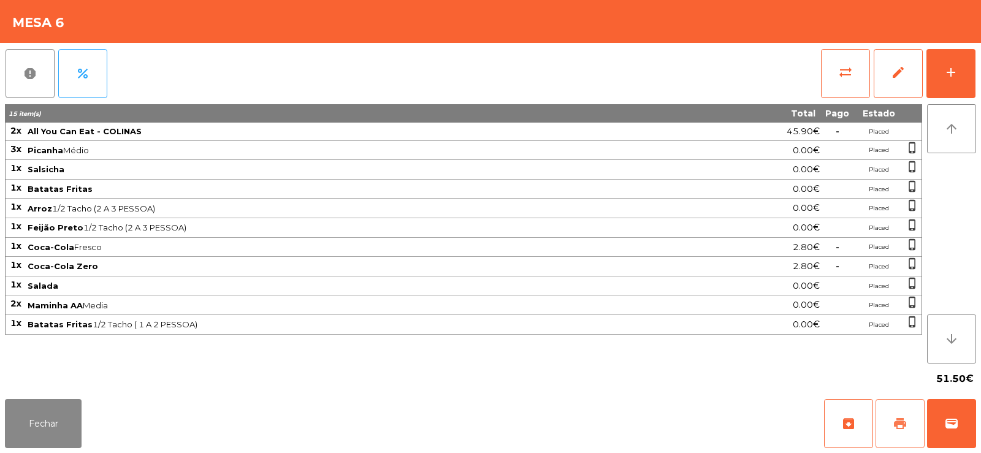
click at [894, 419] on span "print" at bounding box center [900, 423] width 15 height 15
click at [824, 92] on button "sync_alt" at bounding box center [845, 73] width 49 height 49
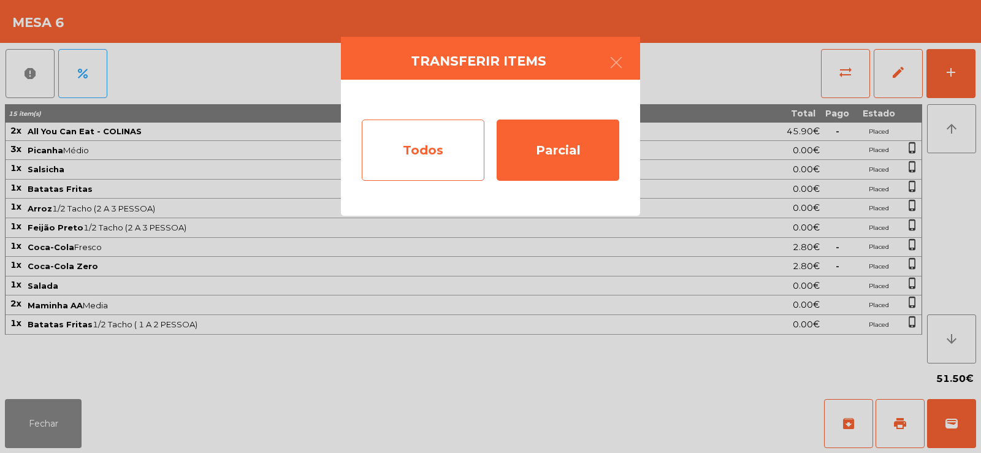
click at [386, 147] on div "Todos" at bounding box center [423, 150] width 123 height 61
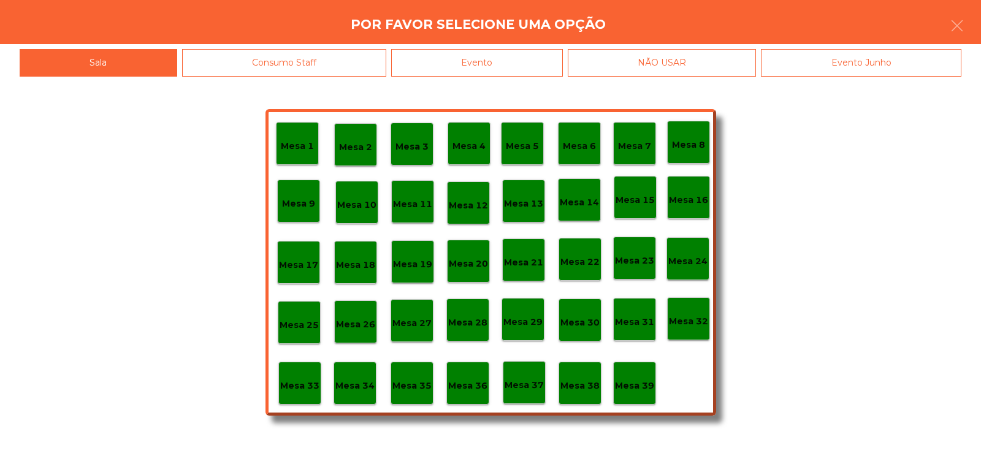
click at [469, 56] on div "Evento" at bounding box center [477, 63] width 172 height 28
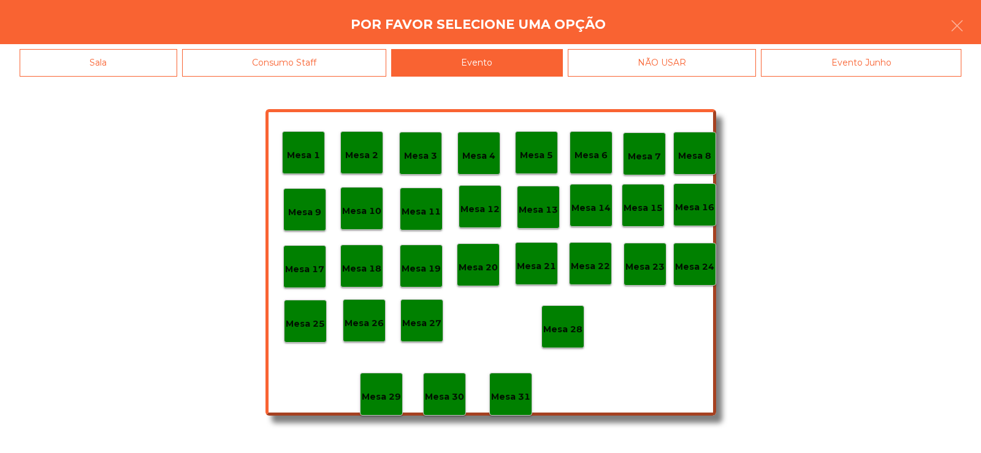
click at [591, 155] on p "Mesa 6" at bounding box center [591, 155] width 33 height 14
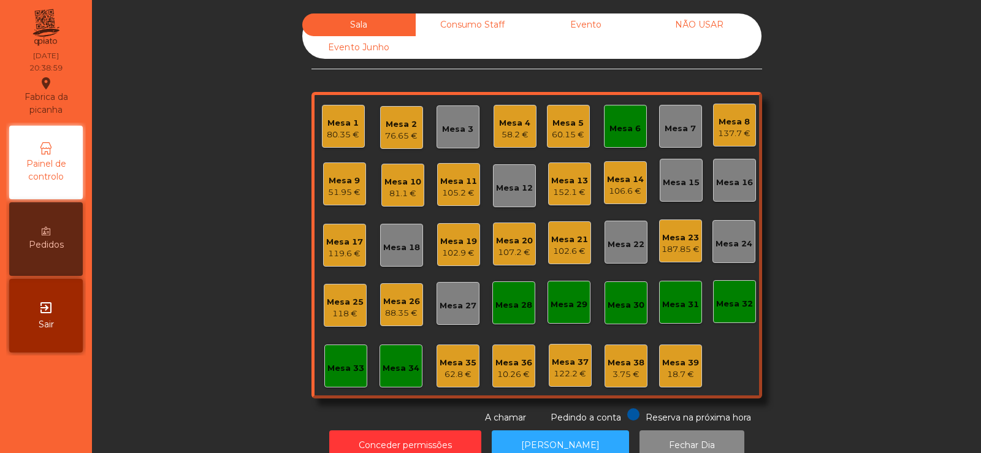
click at [666, 250] on div "187.85 €" at bounding box center [681, 249] width 38 height 12
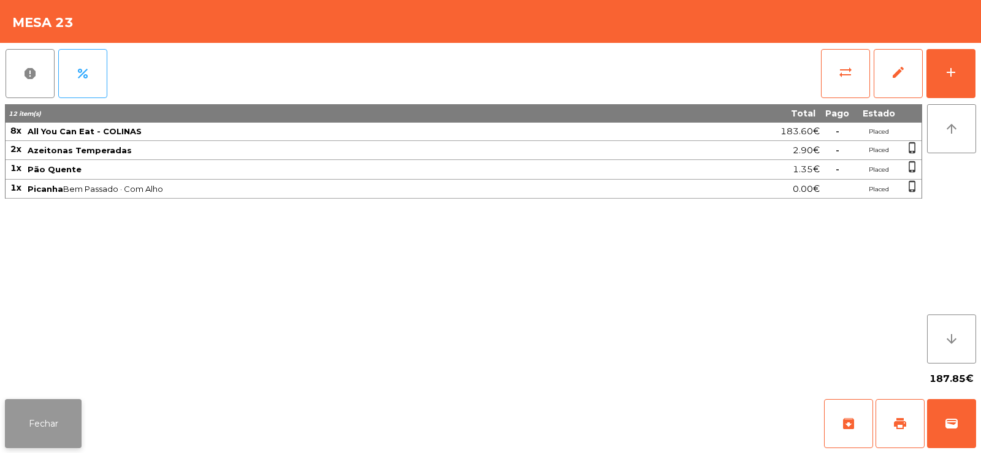
click at [40, 434] on button "Fechar" at bounding box center [43, 423] width 77 height 49
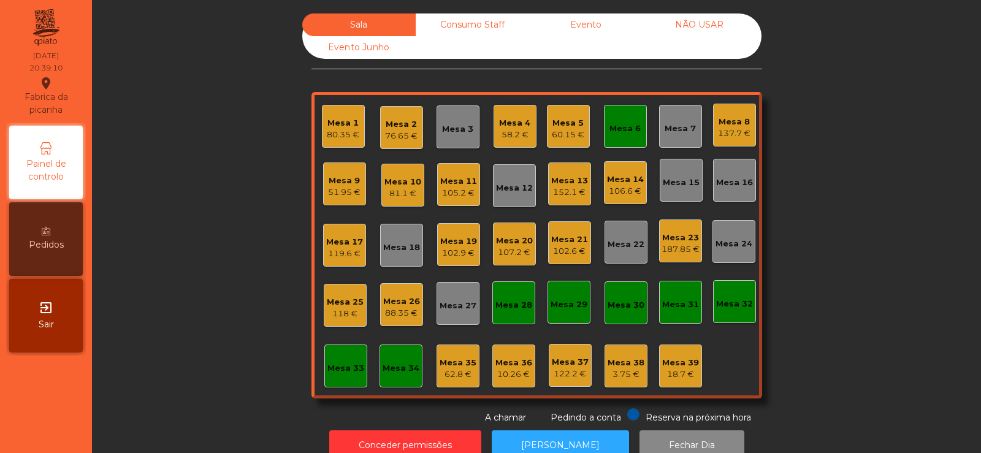
click at [623, 127] on div "Mesa 6" at bounding box center [625, 129] width 31 height 12
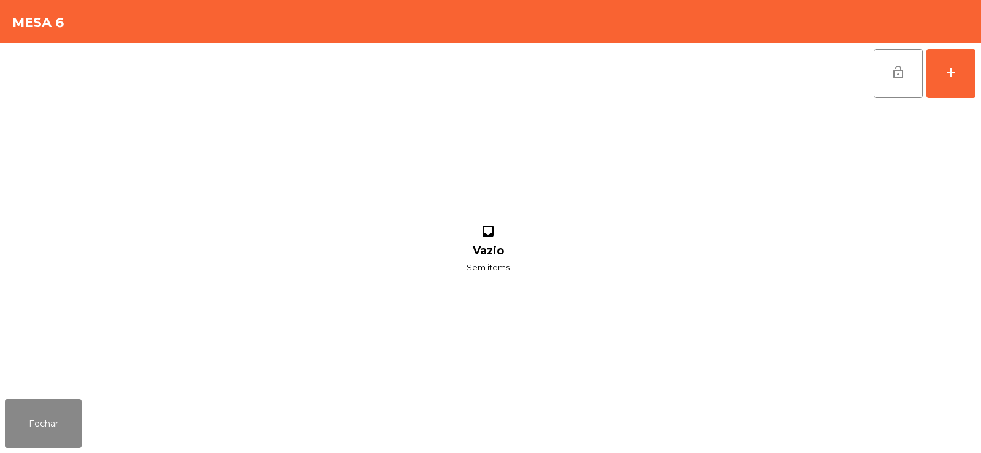
click at [878, 83] on button "lock_open" at bounding box center [898, 73] width 49 height 49
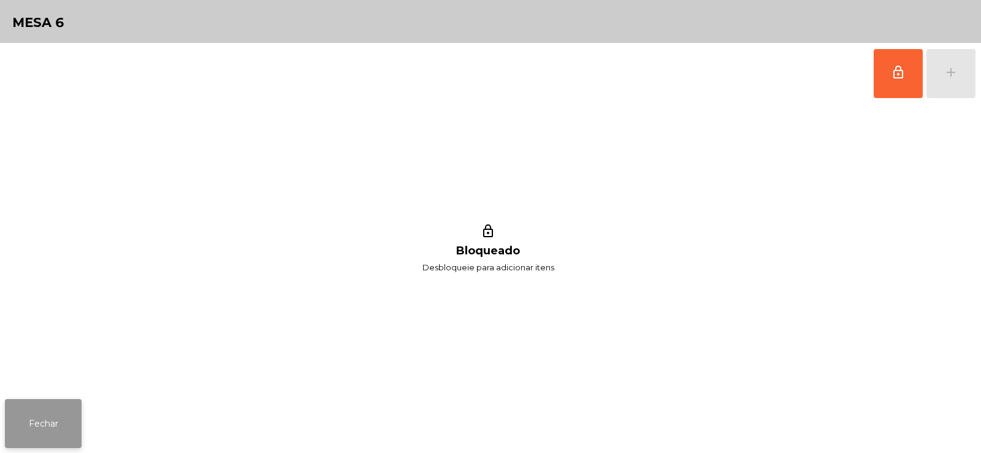
click at [52, 431] on button "Fechar" at bounding box center [43, 423] width 77 height 49
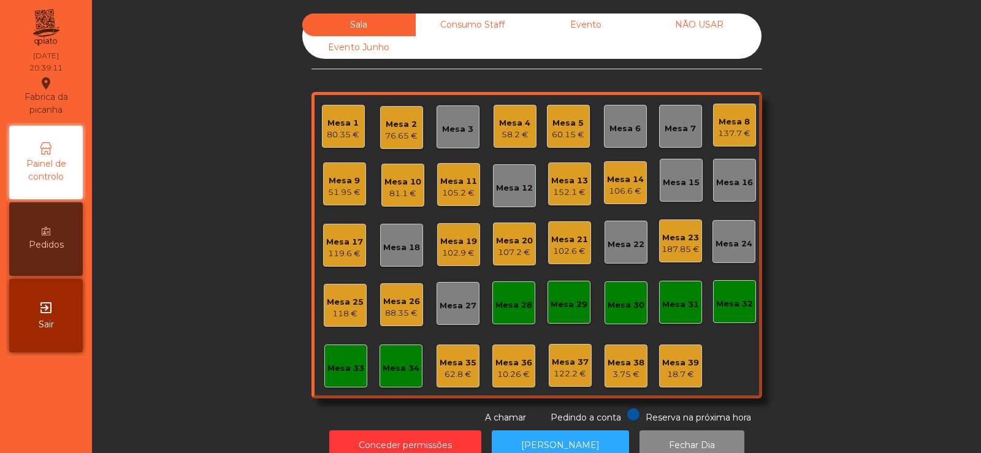
click at [161, 213] on div "Sala Consumo Staff Evento NÃO USAR Evento Junho Mesa 1 80.35 € Mesa 2 76.65 € M…" at bounding box center [537, 218] width 856 height 411
click at [686, 187] on div "Mesa 15" at bounding box center [681, 183] width 37 height 12
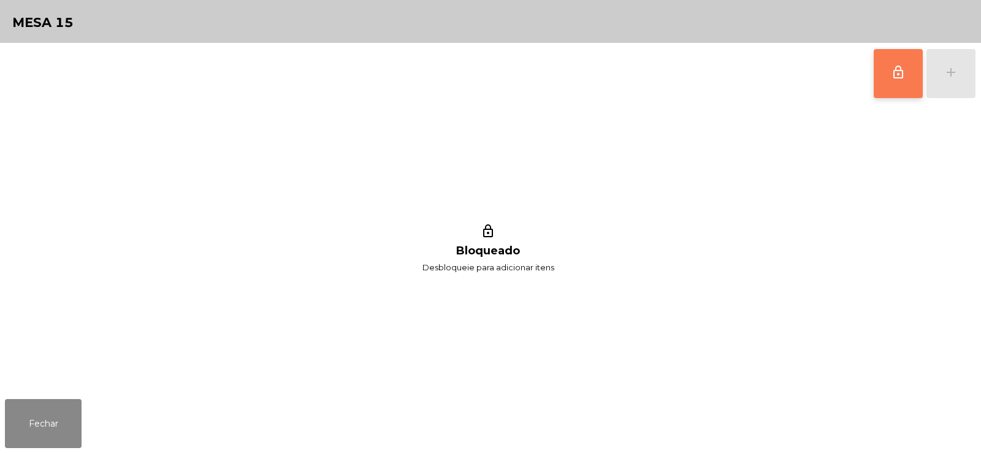
click at [899, 83] on button "lock_outline" at bounding box center [898, 73] width 49 height 49
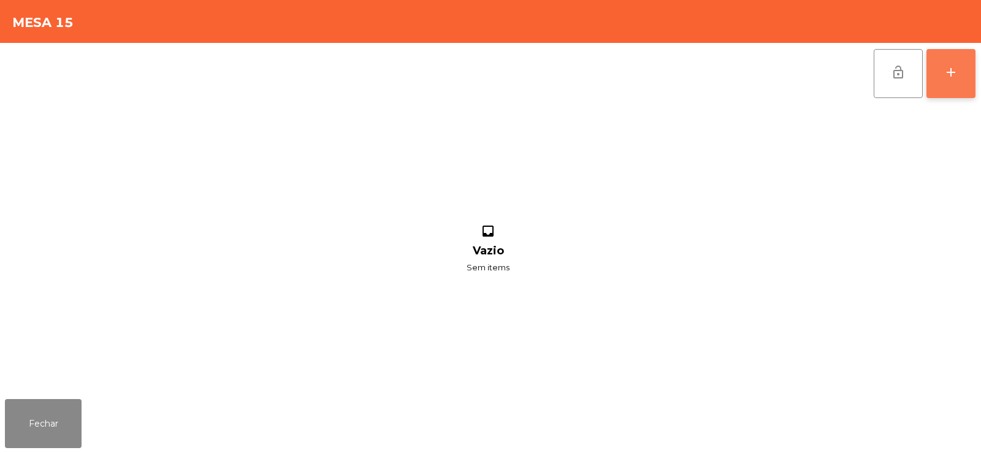
click at [950, 77] on div "add" at bounding box center [951, 72] width 15 height 15
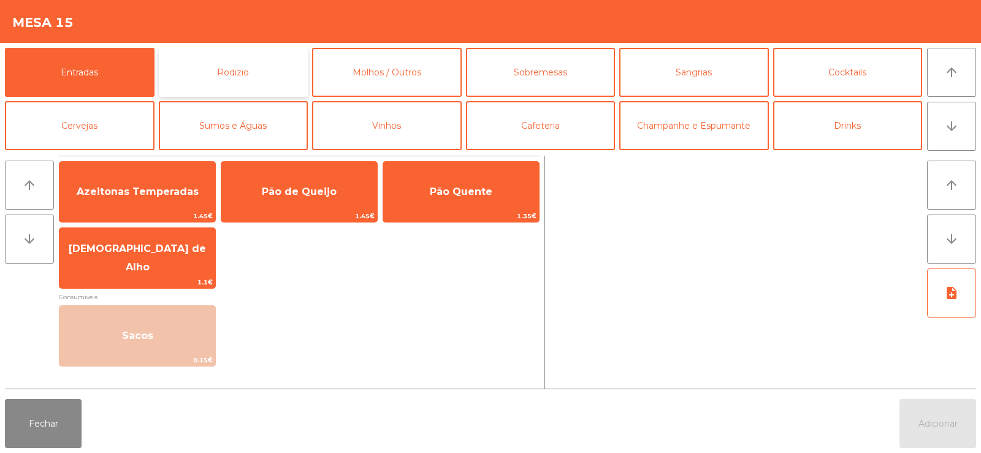
click at [228, 58] on button "Rodizio" at bounding box center [234, 72] width 150 height 49
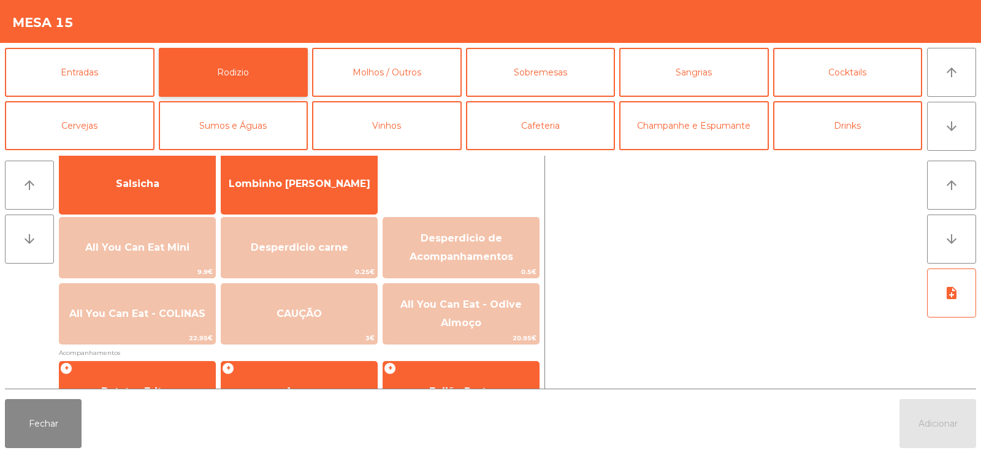
scroll to position [92, 0]
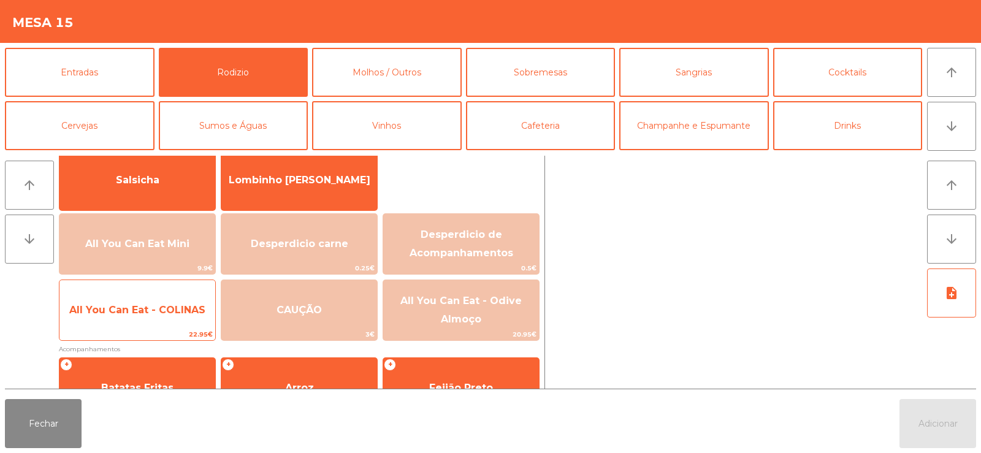
click at [156, 294] on span "All You Can Eat - COLINAS" at bounding box center [137, 310] width 156 height 33
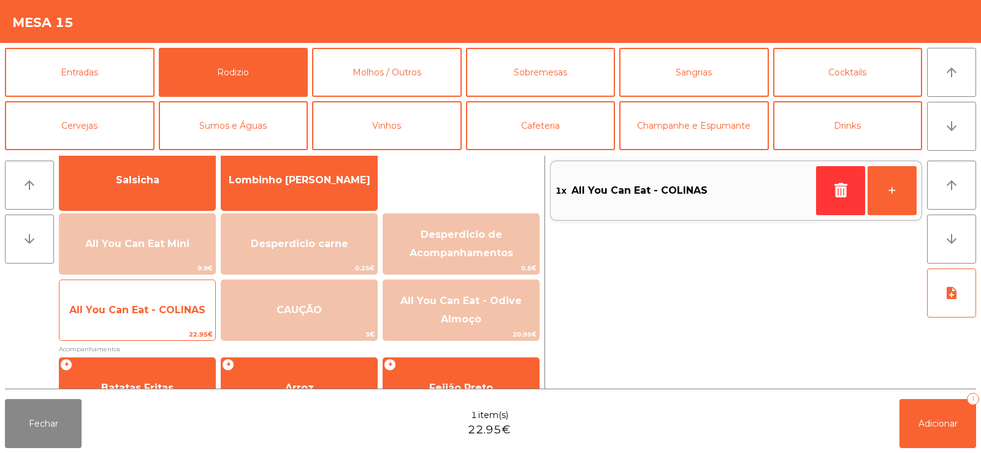
click at [152, 304] on span "All You Can Eat - COLINAS" at bounding box center [137, 310] width 136 height 12
click at [144, 307] on span "All You Can Eat - COLINAS" at bounding box center [137, 310] width 136 height 12
click at [138, 307] on span "All You Can Eat - COLINAS" at bounding box center [137, 310] width 136 height 12
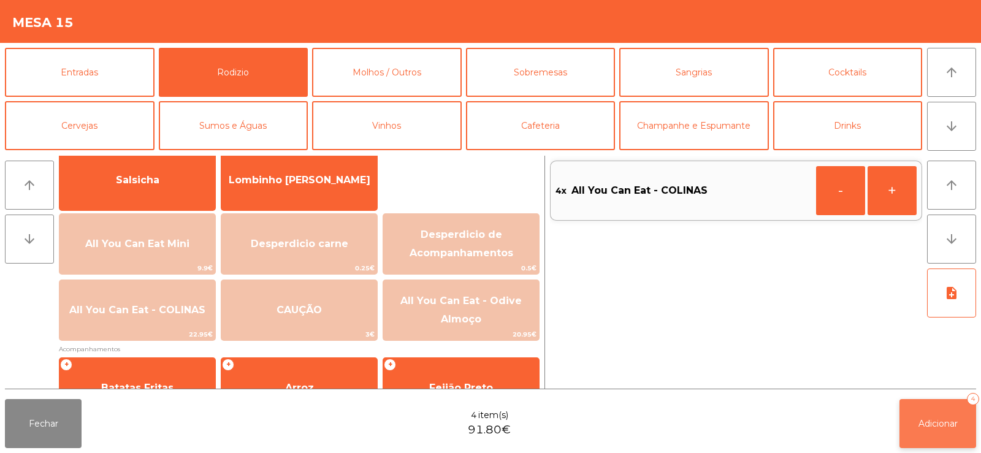
click at [946, 434] on button "Adicionar 4" at bounding box center [938, 423] width 77 height 49
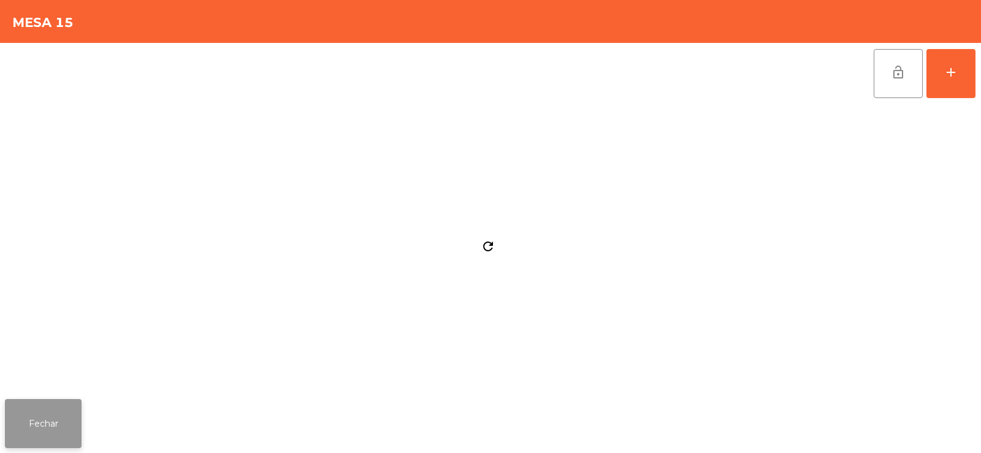
click at [21, 427] on button "Fechar" at bounding box center [43, 423] width 77 height 49
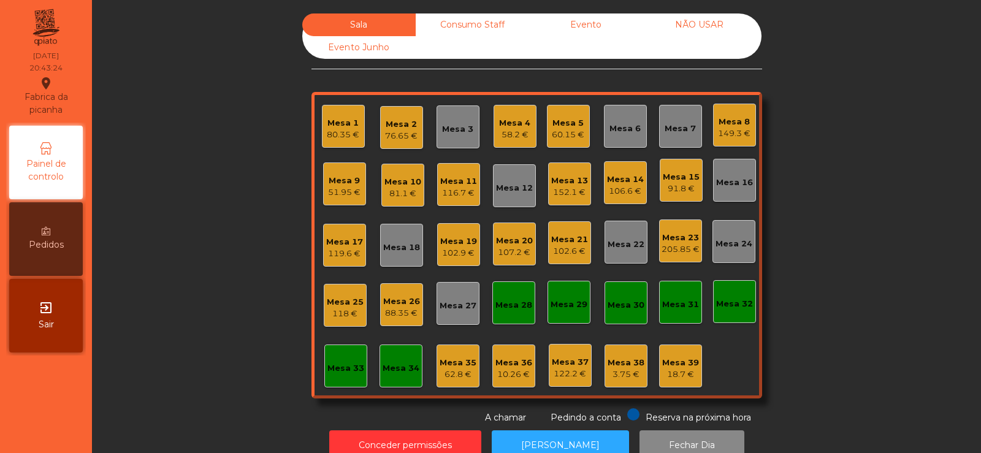
click at [679, 189] on div "91.8 €" at bounding box center [681, 189] width 37 height 12
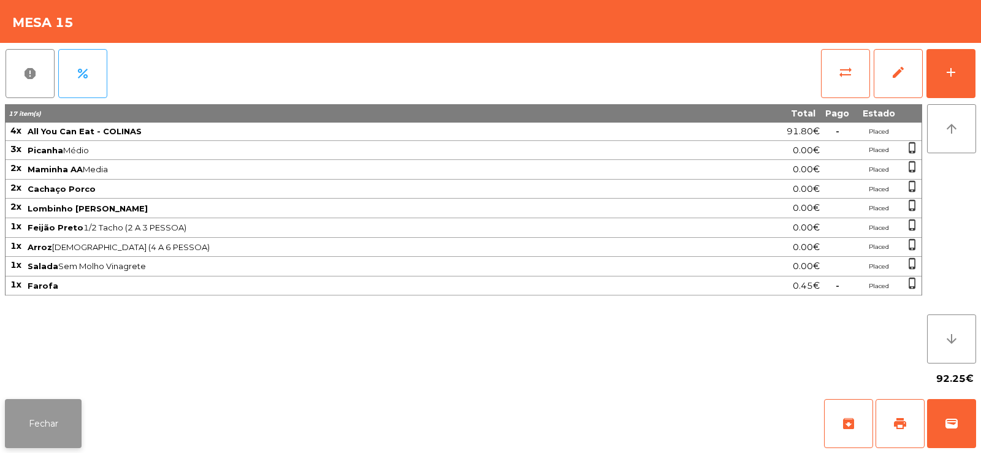
click at [44, 422] on button "Fechar" at bounding box center [43, 423] width 77 height 49
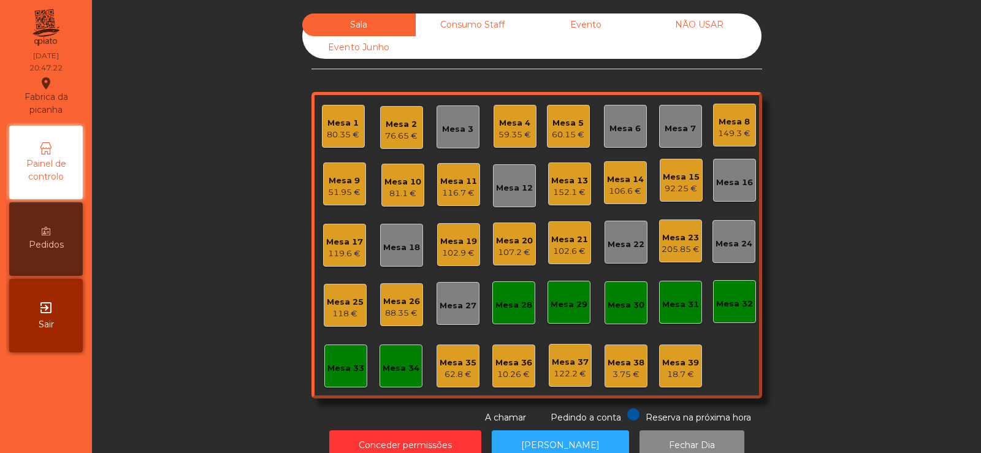
click at [630, 140] on div "Mesa 6" at bounding box center [625, 126] width 43 height 43
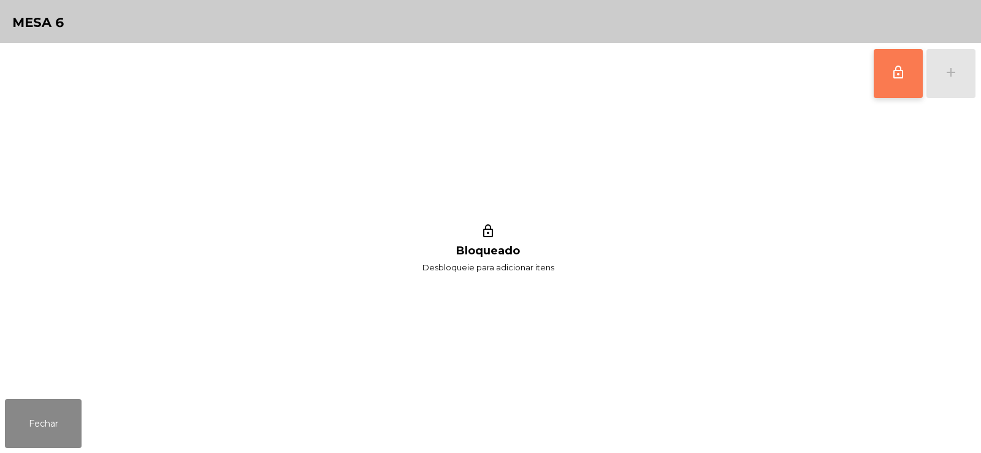
click at [909, 65] on button "lock_outline" at bounding box center [898, 73] width 49 height 49
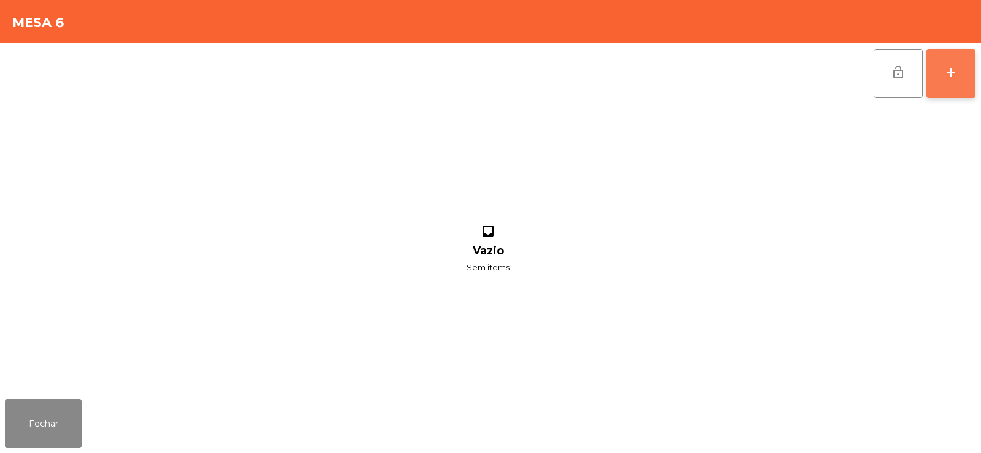
click at [954, 74] on div "add" at bounding box center [951, 72] width 15 height 15
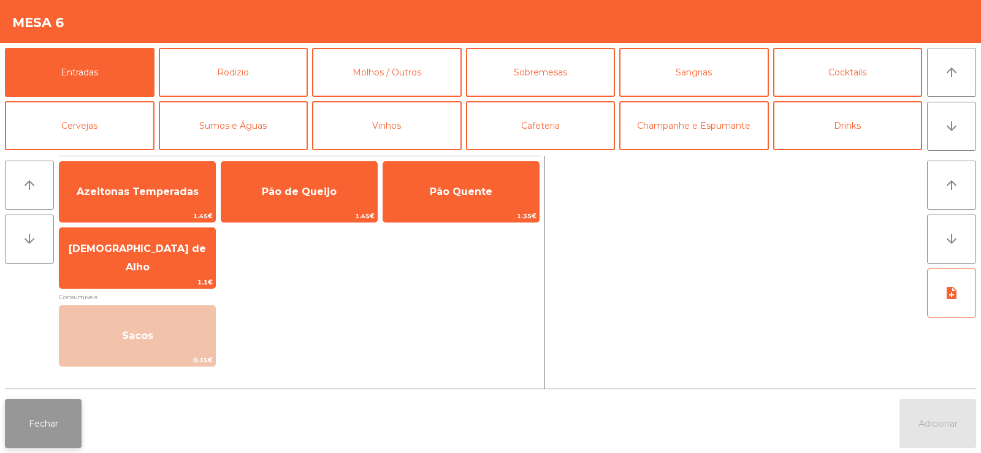
click at [58, 411] on button "Fechar" at bounding box center [43, 423] width 77 height 49
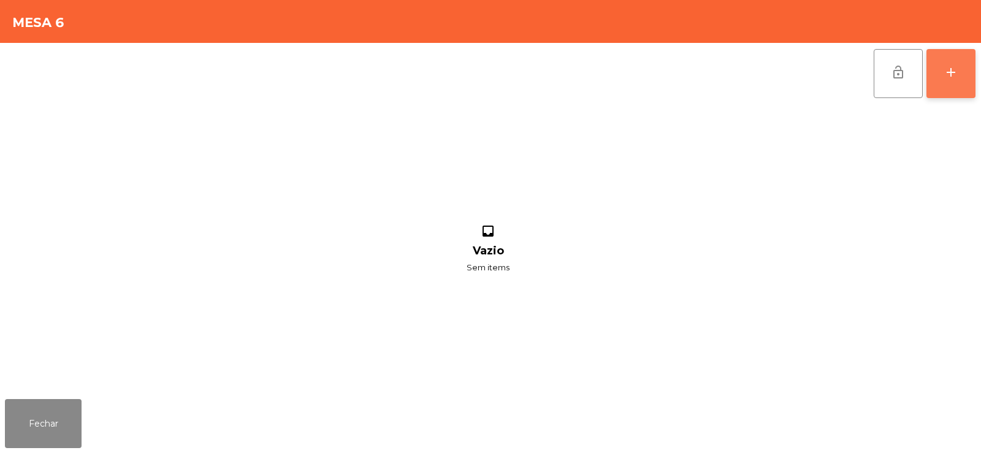
click at [949, 85] on button "add" at bounding box center [951, 73] width 49 height 49
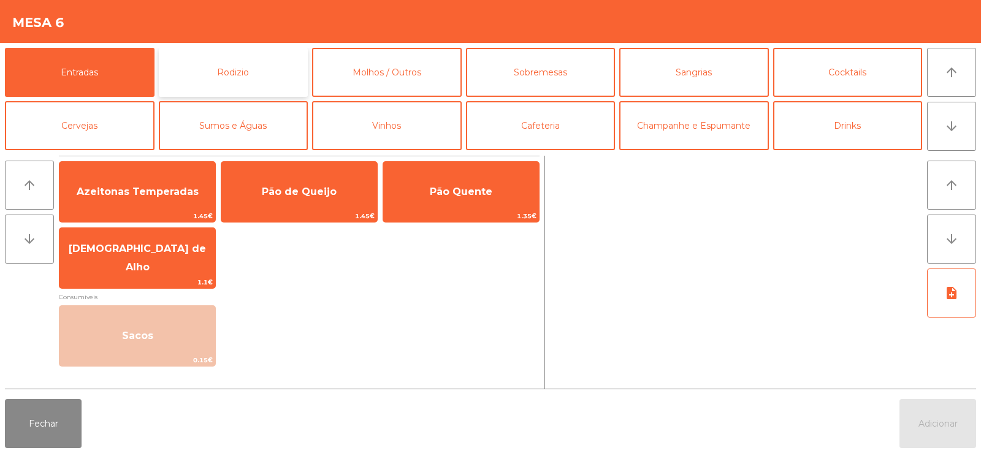
click at [235, 64] on button "Rodizio" at bounding box center [234, 72] width 150 height 49
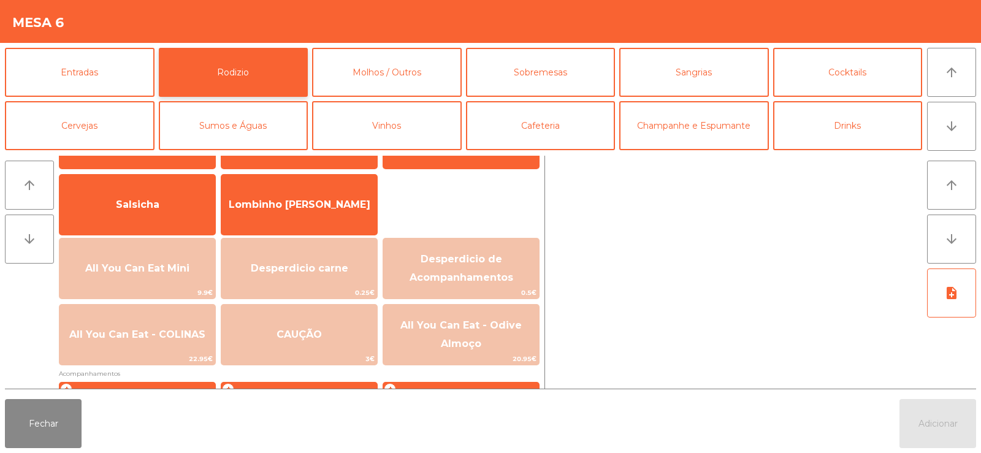
scroll to position [99, 0]
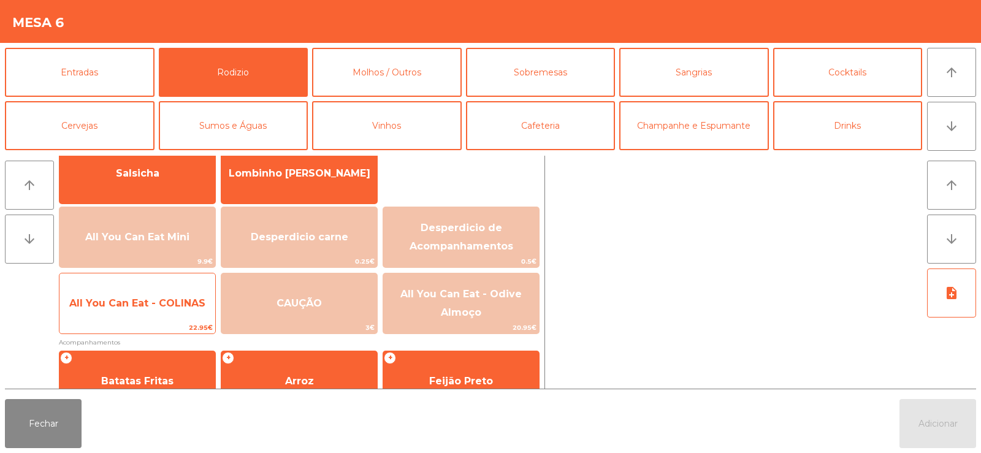
click at [135, 300] on span "All You Can Eat - COLINAS" at bounding box center [137, 303] width 136 height 12
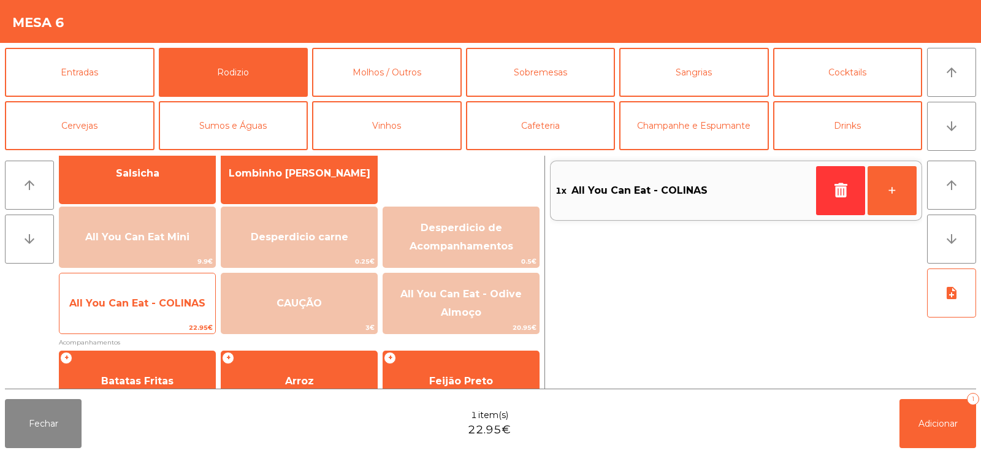
click at [129, 315] on span "All You Can Eat - COLINAS" at bounding box center [137, 303] width 156 height 33
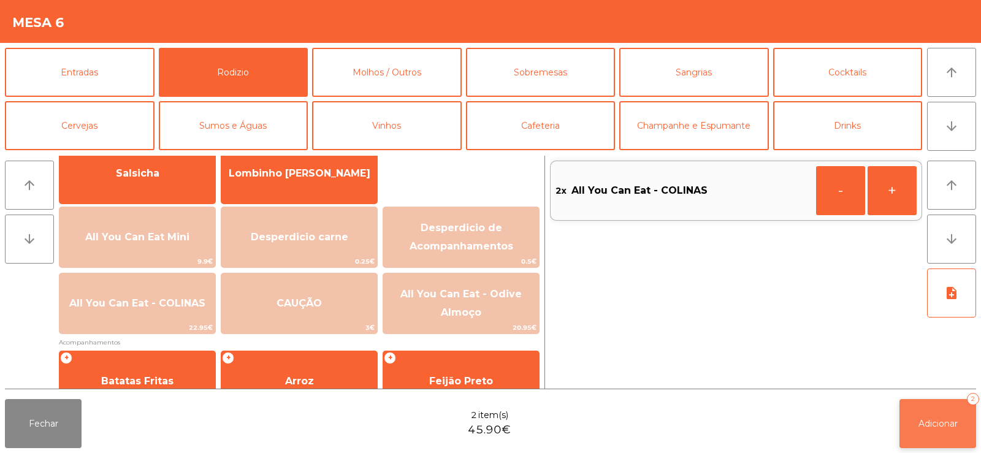
click at [945, 433] on button "Adicionar 2" at bounding box center [938, 423] width 77 height 49
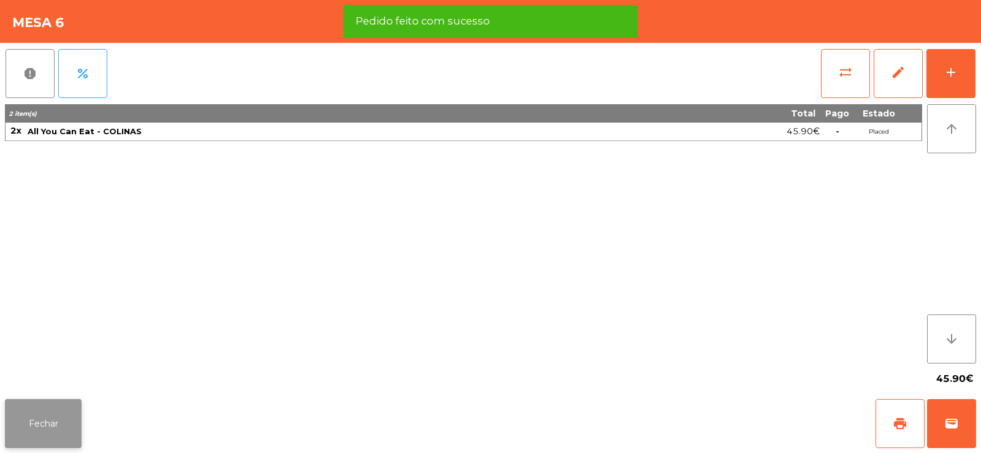
click at [52, 424] on button "Fechar" at bounding box center [43, 423] width 77 height 49
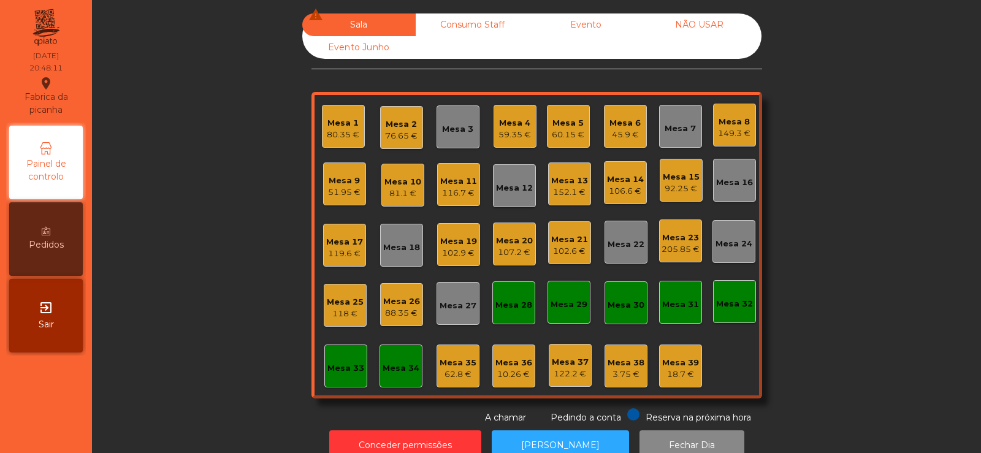
click at [508, 134] on div "59.35 €" at bounding box center [515, 135] width 33 height 12
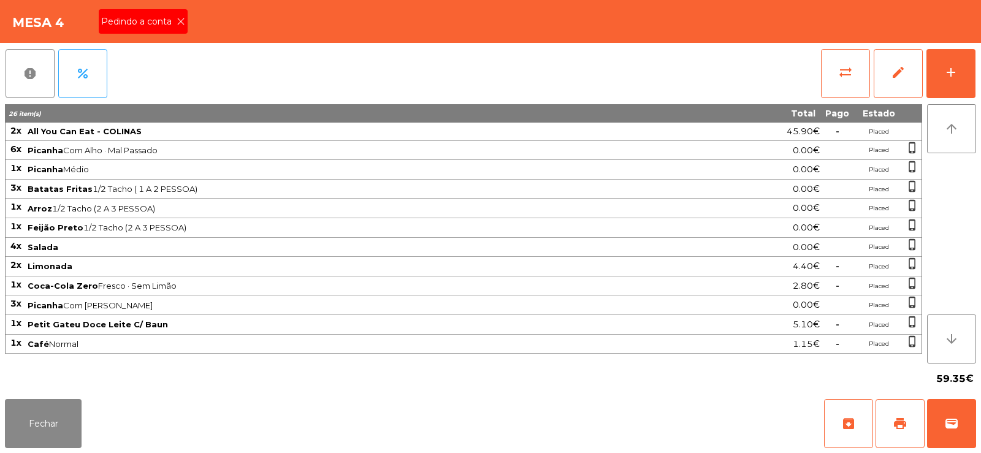
click at [180, 21] on icon at bounding box center [181, 21] width 9 height 9
click at [936, 431] on button "wallet" at bounding box center [951, 423] width 49 height 49
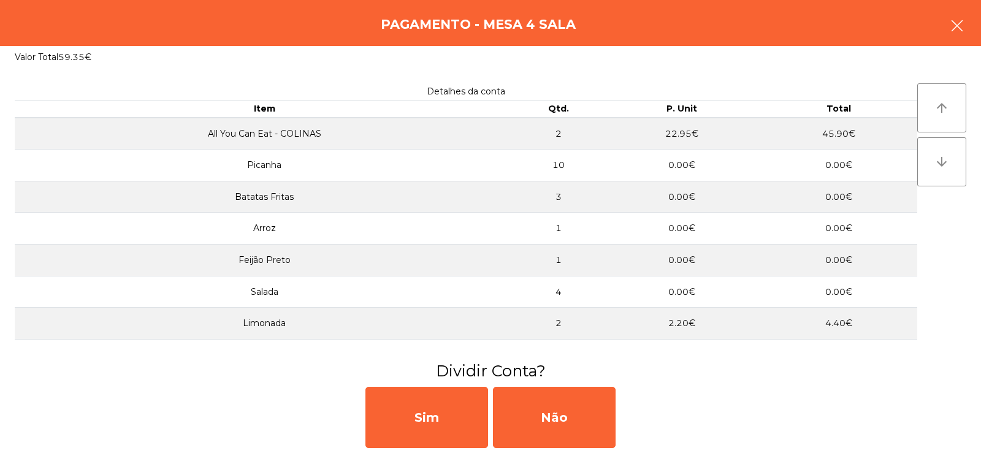
click at [954, 18] on button "button" at bounding box center [957, 27] width 34 height 37
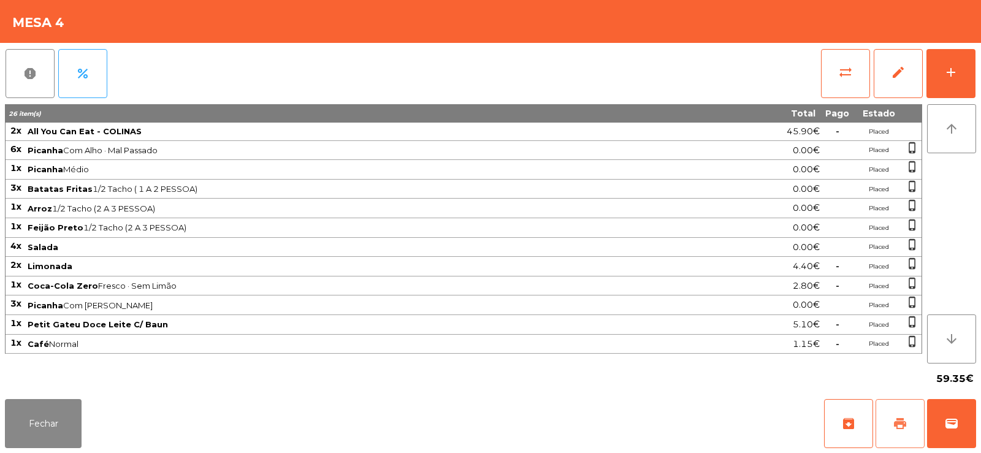
click at [905, 424] on span "print" at bounding box center [900, 423] width 15 height 15
click at [34, 418] on button "Fechar" at bounding box center [43, 423] width 77 height 49
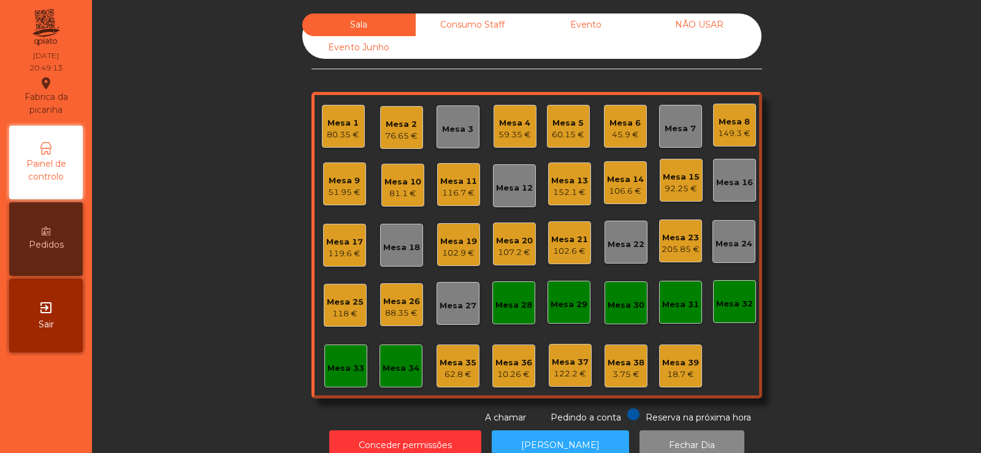
click at [518, 139] on div "59.35 €" at bounding box center [515, 135] width 33 height 12
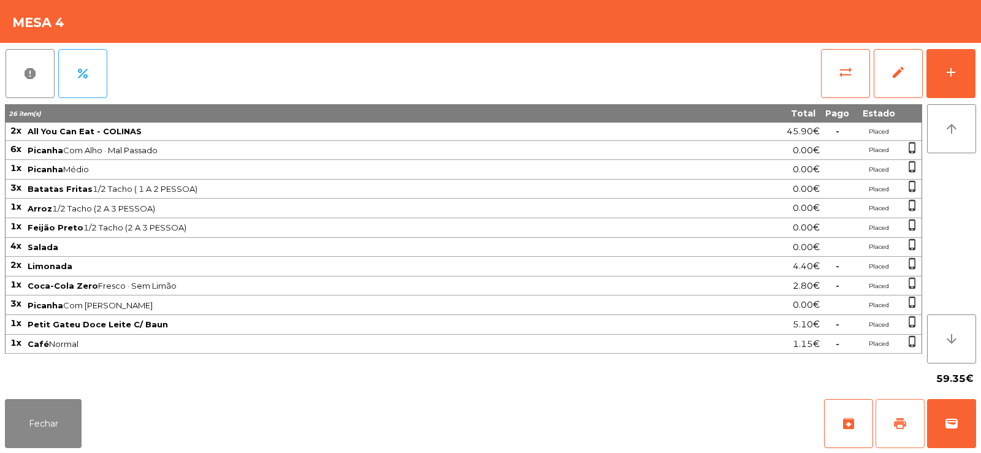
click at [903, 427] on span "print" at bounding box center [900, 423] width 15 height 15
click at [23, 421] on button "Fechar" at bounding box center [43, 423] width 77 height 49
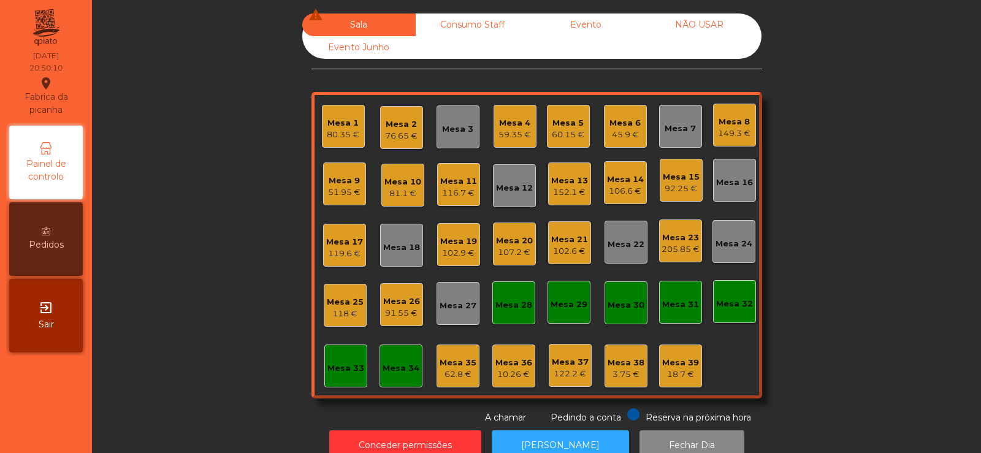
click at [505, 132] on div "59.35 €" at bounding box center [515, 135] width 33 height 12
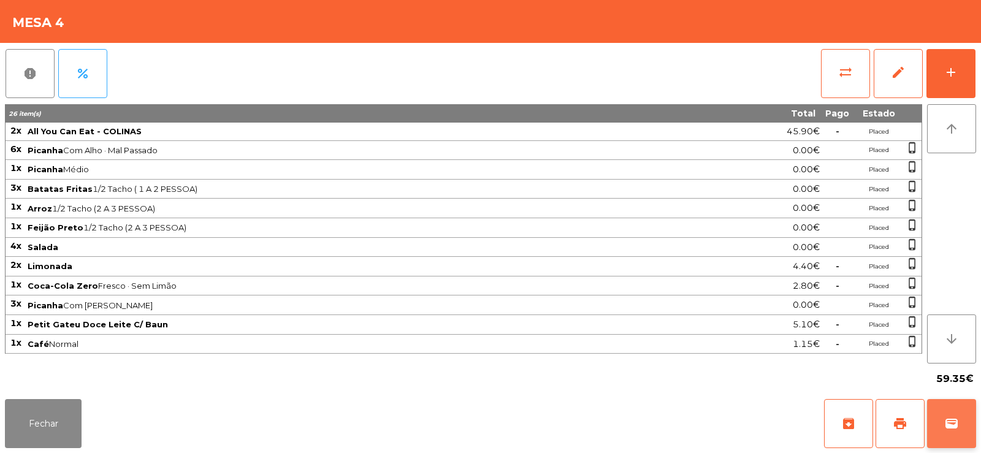
click at [956, 418] on span "wallet" at bounding box center [951, 423] width 15 height 15
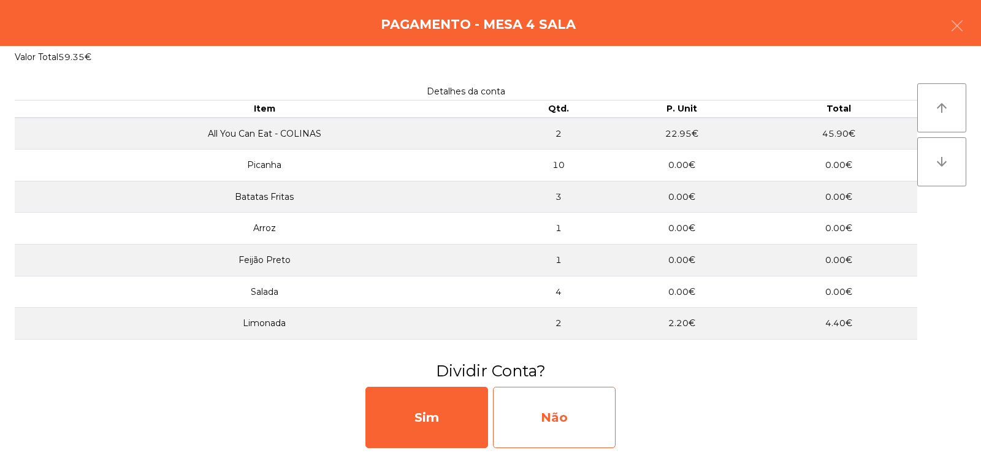
click at [576, 422] on div "Não" at bounding box center [554, 417] width 123 height 61
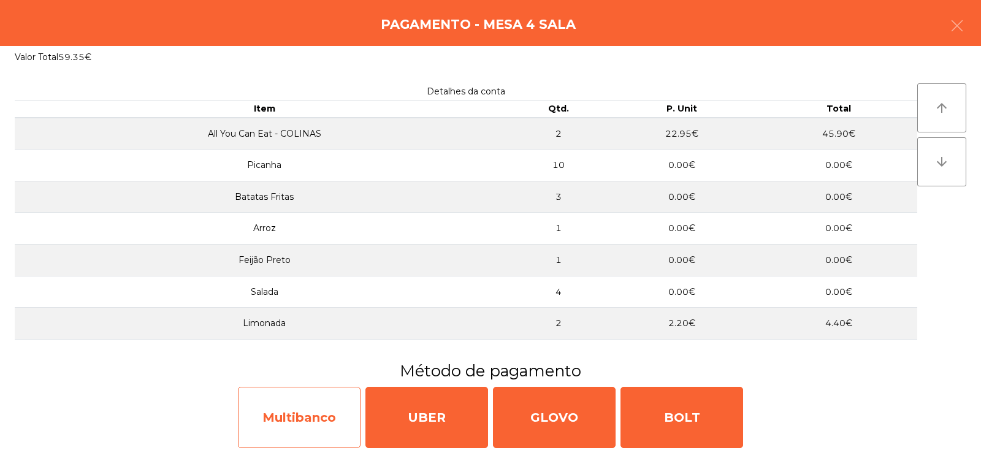
click at [269, 413] on div "Multibanco" at bounding box center [299, 417] width 123 height 61
select select "**"
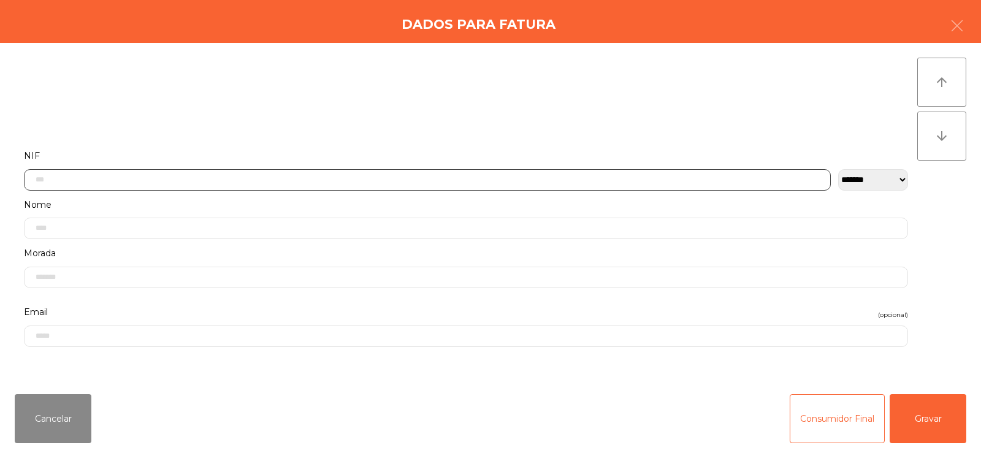
click at [394, 175] on input "text" at bounding box center [427, 179] width 807 height 21
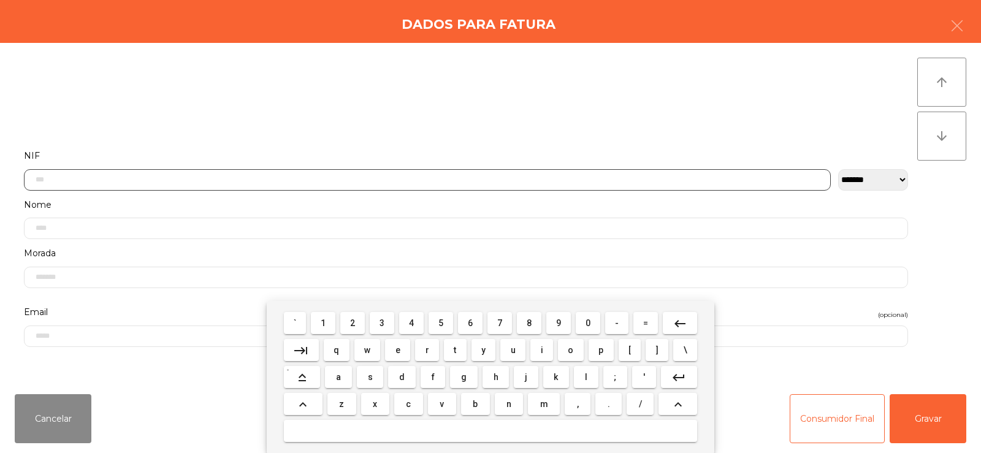
scroll to position [90, 0]
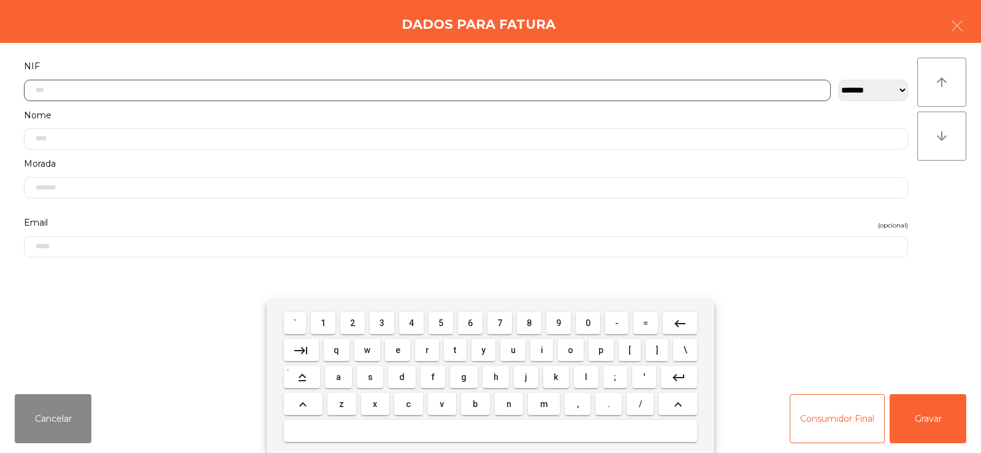
click at [355, 325] on span "2" at bounding box center [352, 323] width 5 height 10
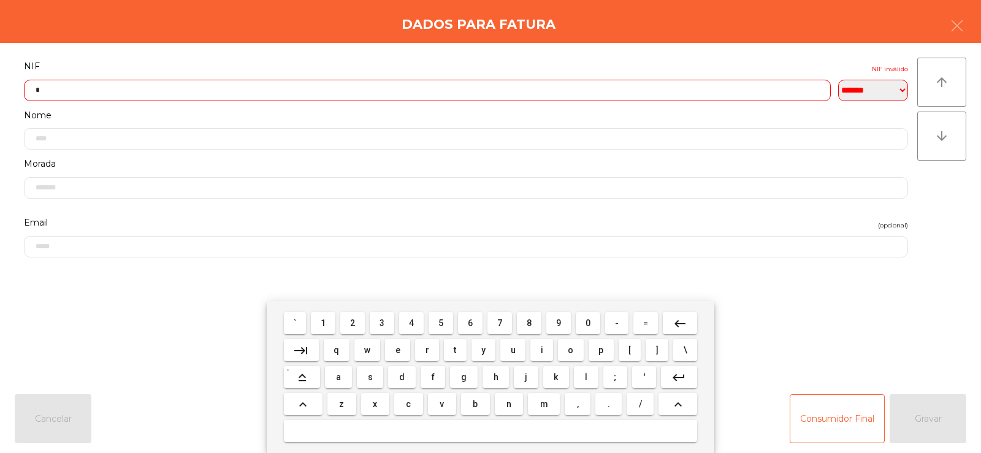
click at [500, 323] on span "7" at bounding box center [499, 323] width 5 height 10
click at [324, 324] on span "1" at bounding box center [323, 323] width 5 height 10
click at [411, 323] on span "4" at bounding box center [411, 323] width 5 height 10
click at [471, 327] on span "6" at bounding box center [470, 323] width 5 height 10
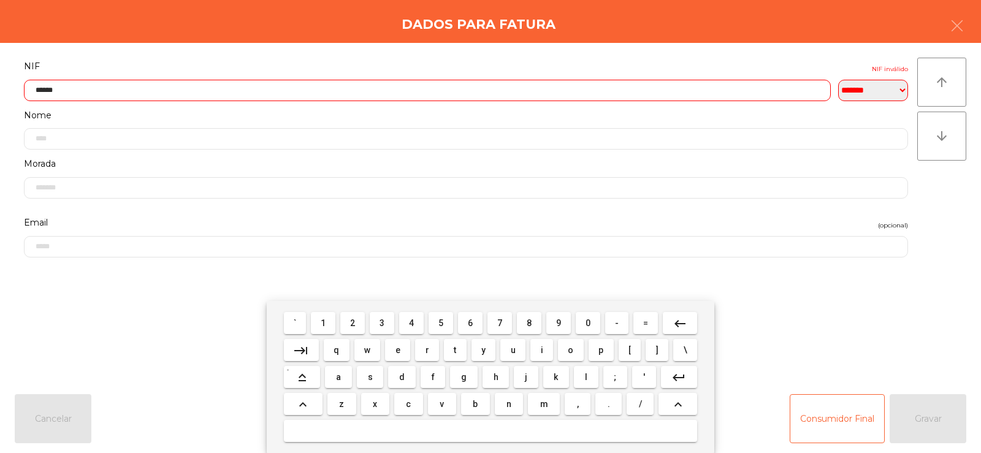
click at [411, 323] on span "4" at bounding box center [411, 323] width 5 height 10
click at [359, 331] on button "2" at bounding box center [352, 323] width 25 height 22
click at [586, 324] on span "0" at bounding box center [588, 323] width 5 height 10
type input "*********"
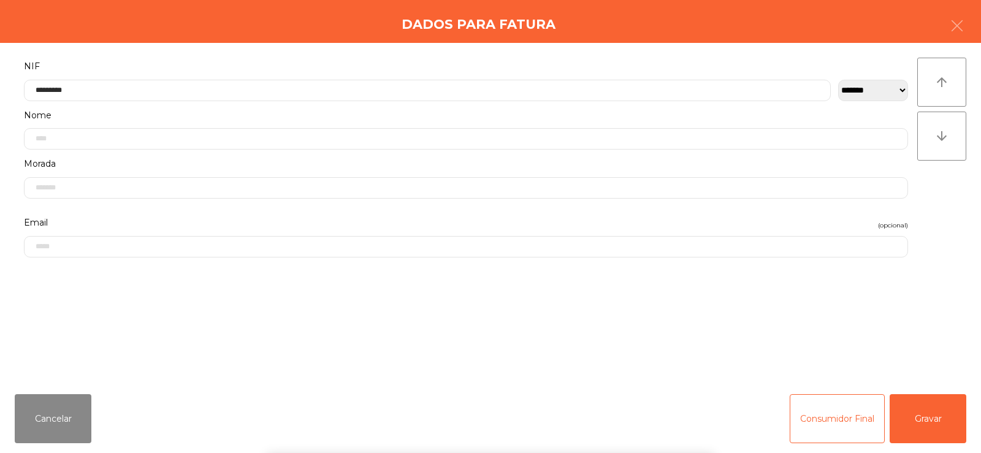
click at [897, 336] on div "` 1 2 3 4 5 6 7 8 9 0 - = keyboard_backspace keyboard_tab q w e r t y u i o p […" at bounding box center [490, 377] width 981 height 152
click at [938, 421] on button "Gravar" at bounding box center [928, 418] width 77 height 49
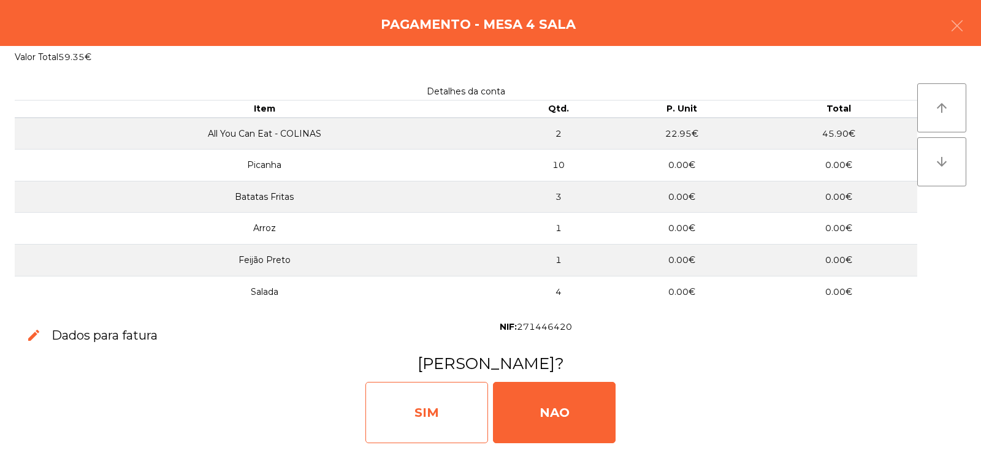
click at [442, 412] on div "SIM" at bounding box center [427, 412] width 123 height 61
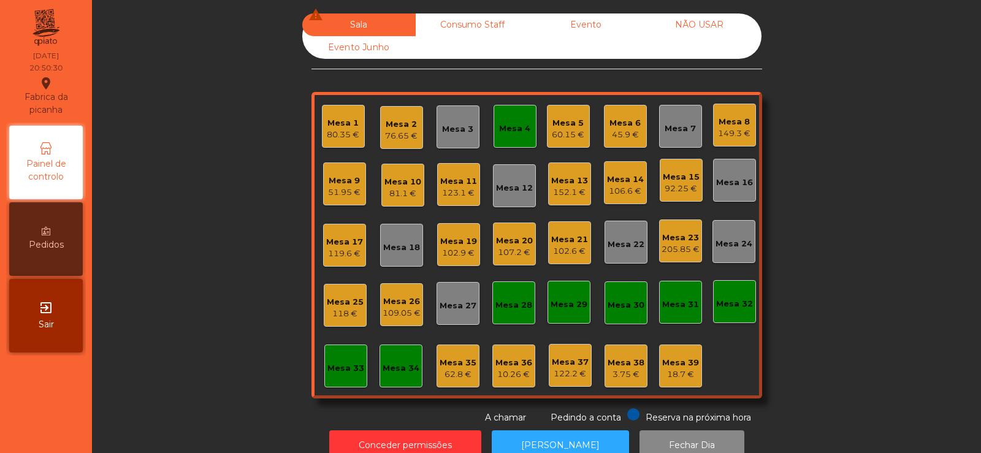
click at [672, 186] on div "92.25 €" at bounding box center [681, 189] width 37 height 12
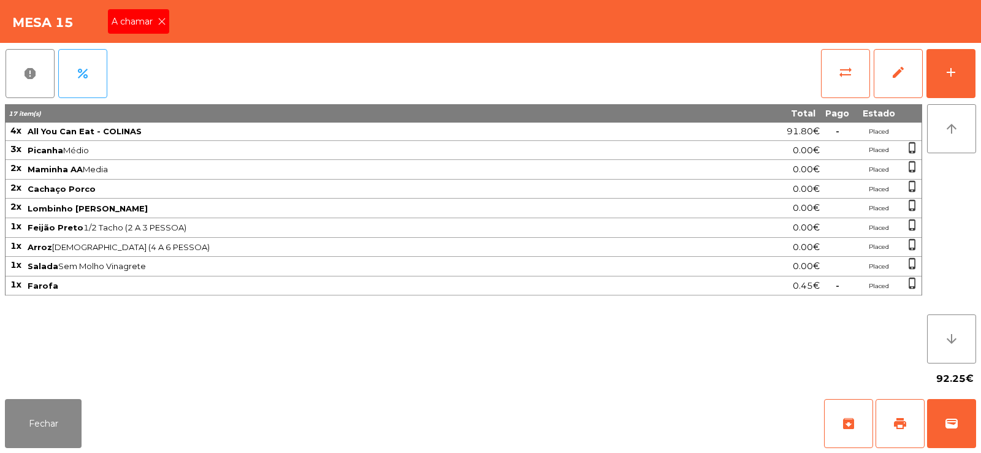
click at [162, 21] on icon at bounding box center [162, 21] width 9 height 9
click at [478, 109] on div "17 item(s)" at bounding box center [350, 114] width 689 height 12
click at [517, 83] on div "report percent sync_alt edit add" at bounding box center [490, 73] width 971 height 61
click at [951, 77] on div "add" at bounding box center [951, 72] width 15 height 15
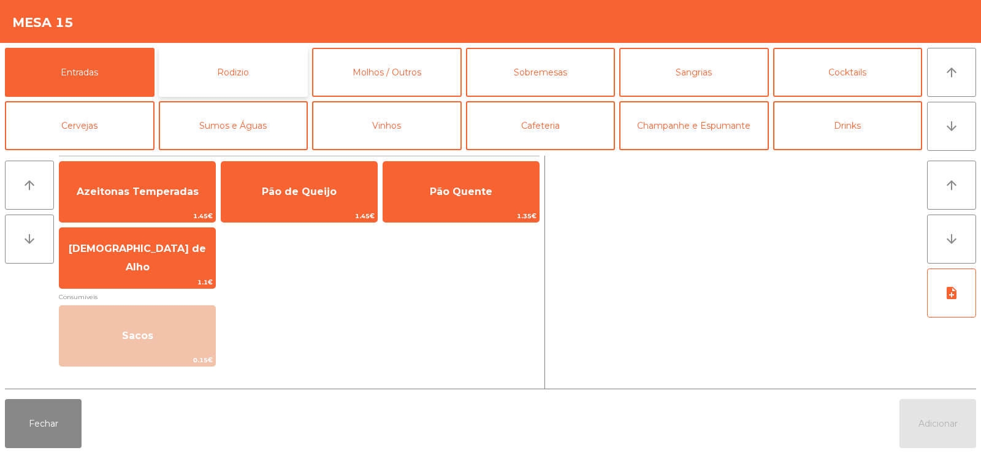
click at [218, 60] on button "Rodizio" at bounding box center [234, 72] width 150 height 49
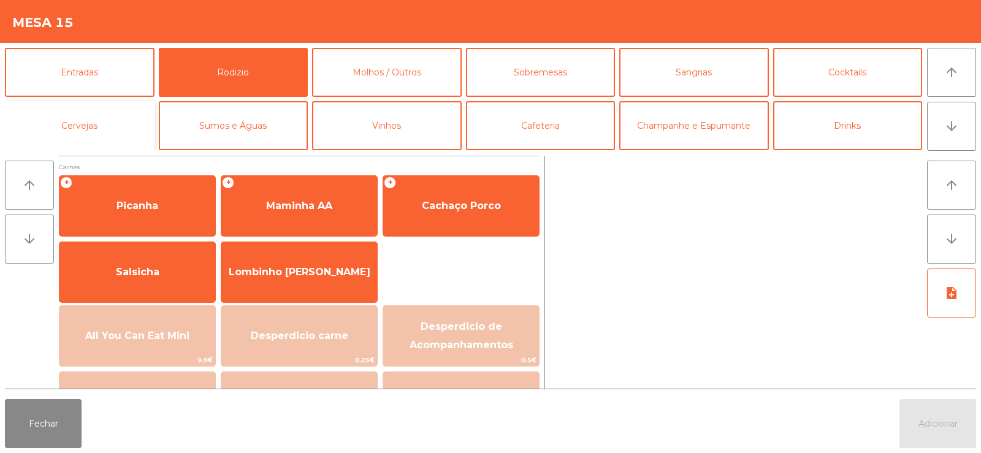
click at [96, 107] on button "Cervejas" at bounding box center [80, 125] width 150 height 49
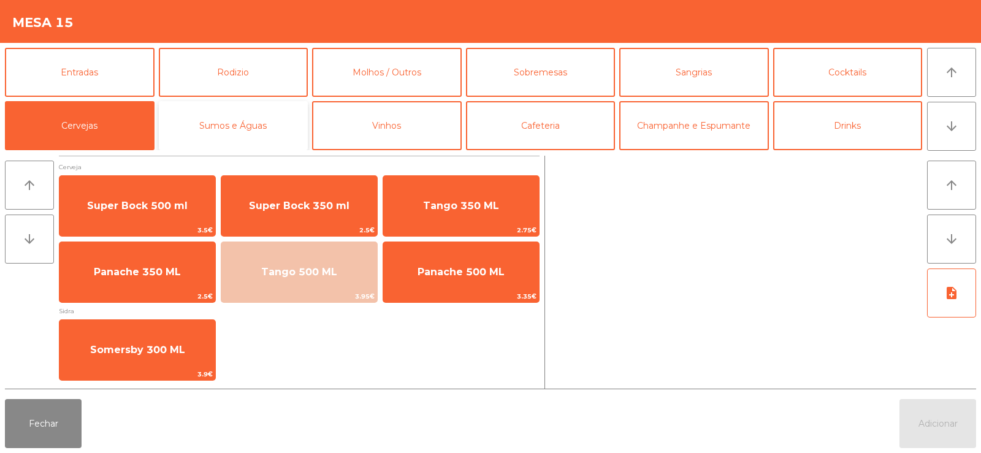
click at [253, 128] on button "Sumos e Águas" at bounding box center [234, 125] width 150 height 49
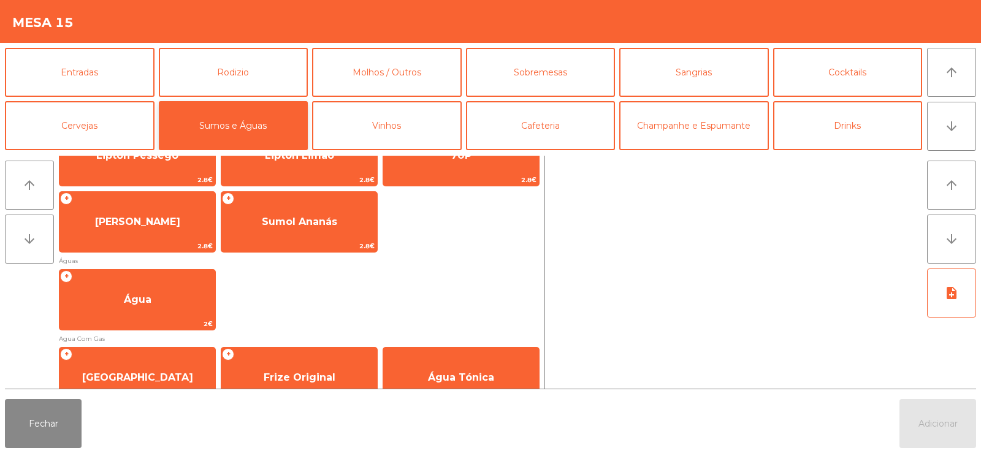
scroll to position [353, 0]
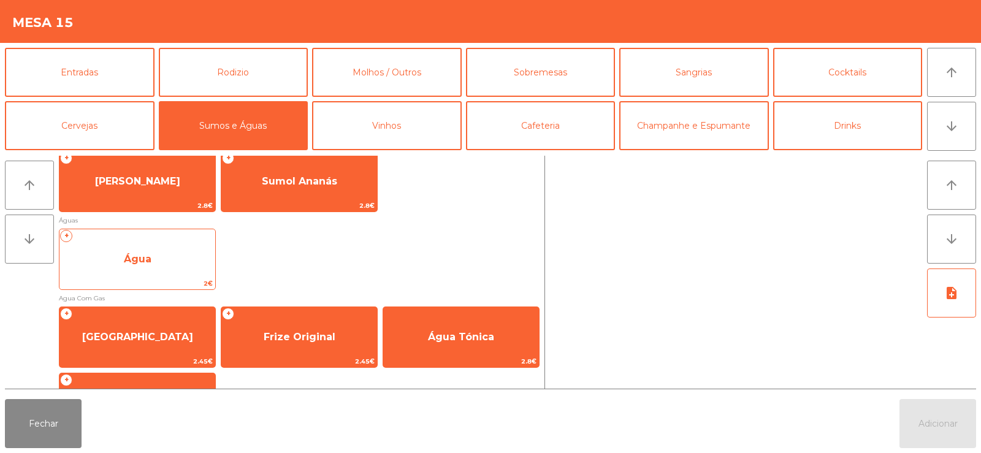
click at [159, 261] on span "Água" at bounding box center [137, 259] width 156 height 33
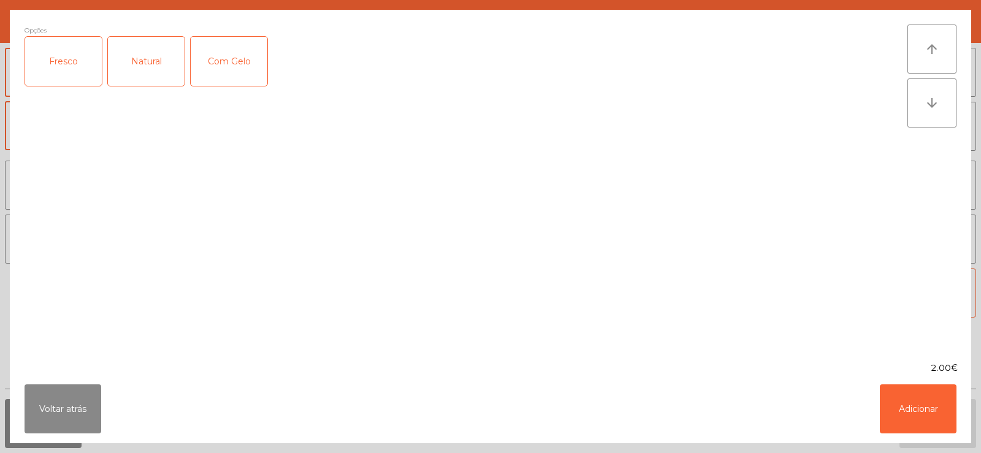
click at [64, 75] on div "Fresco" at bounding box center [63, 61] width 77 height 49
click at [917, 415] on button "Adicionar" at bounding box center [918, 409] width 77 height 49
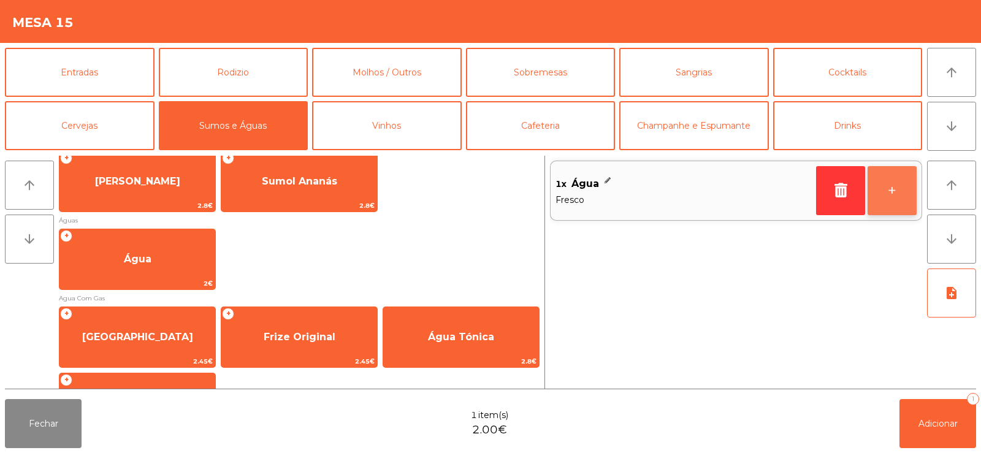
click at [897, 201] on button "+" at bounding box center [892, 190] width 49 height 49
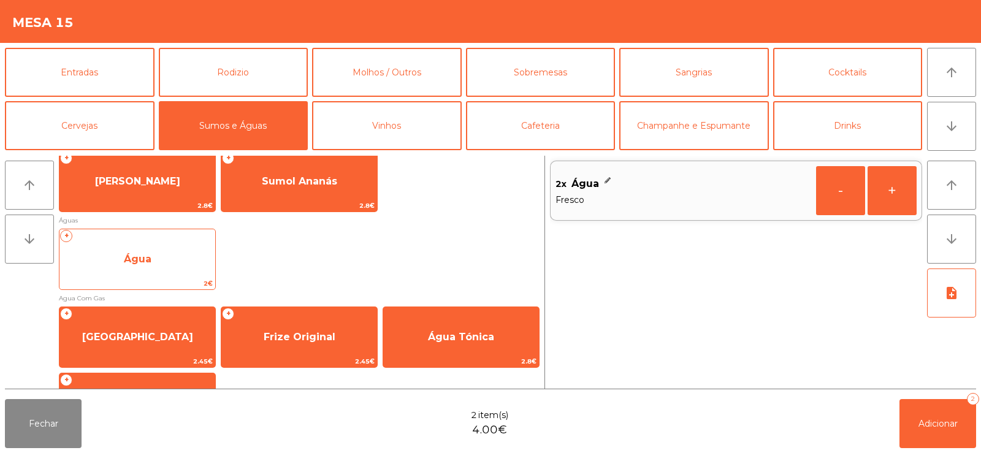
click at [158, 256] on span "Água" at bounding box center [137, 259] width 156 height 33
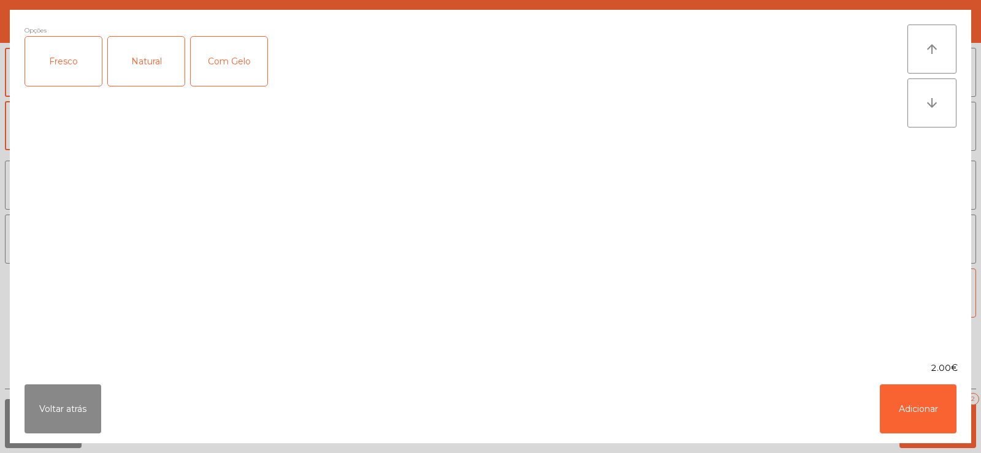
click at [145, 66] on div "Natural" at bounding box center [146, 61] width 77 height 49
click at [938, 415] on button "Adicionar" at bounding box center [918, 409] width 77 height 49
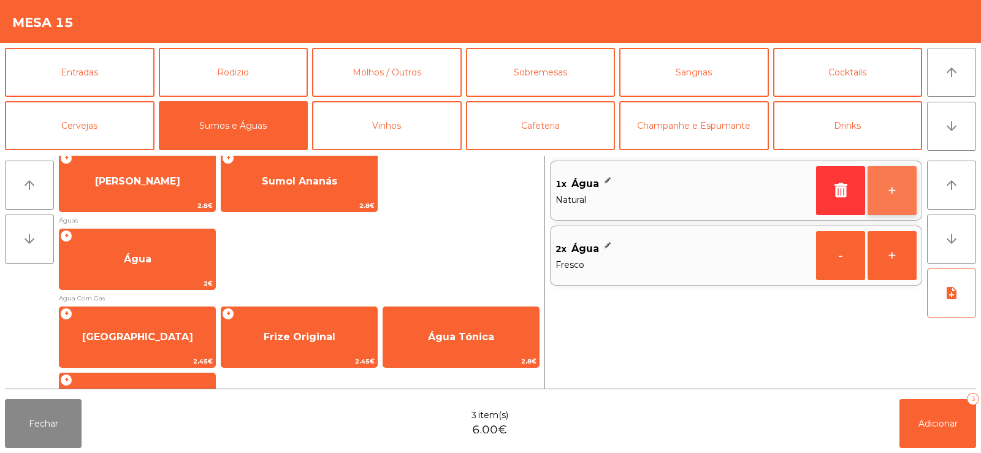
click at [892, 191] on button "+" at bounding box center [892, 190] width 49 height 49
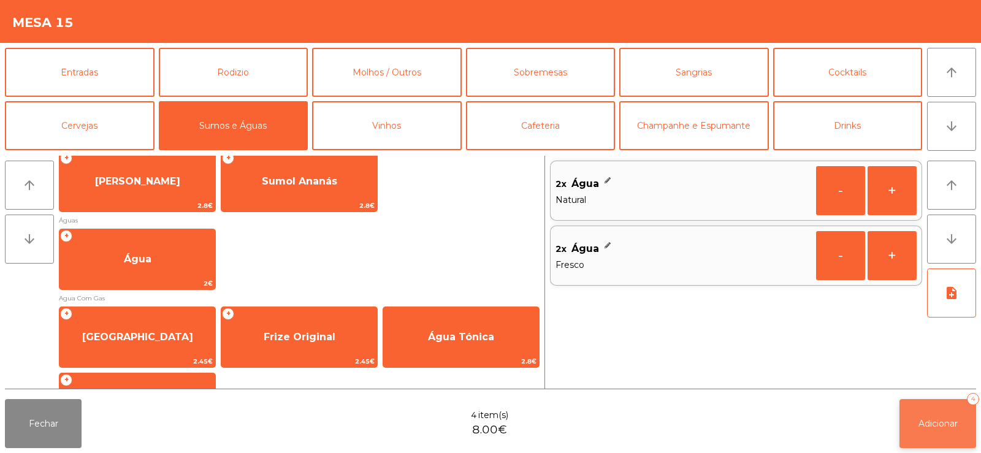
click at [951, 430] on button "Adicionar 4" at bounding box center [938, 423] width 77 height 49
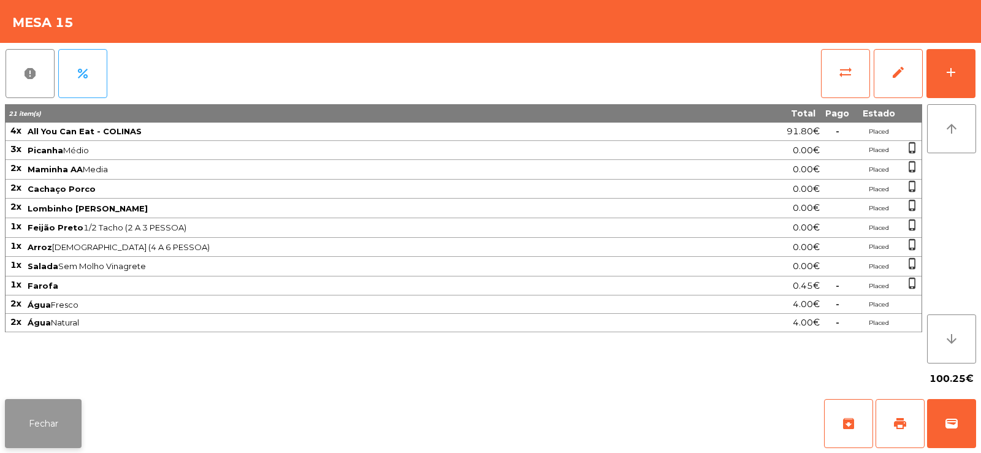
click at [28, 429] on button "Fechar" at bounding box center [43, 423] width 77 height 49
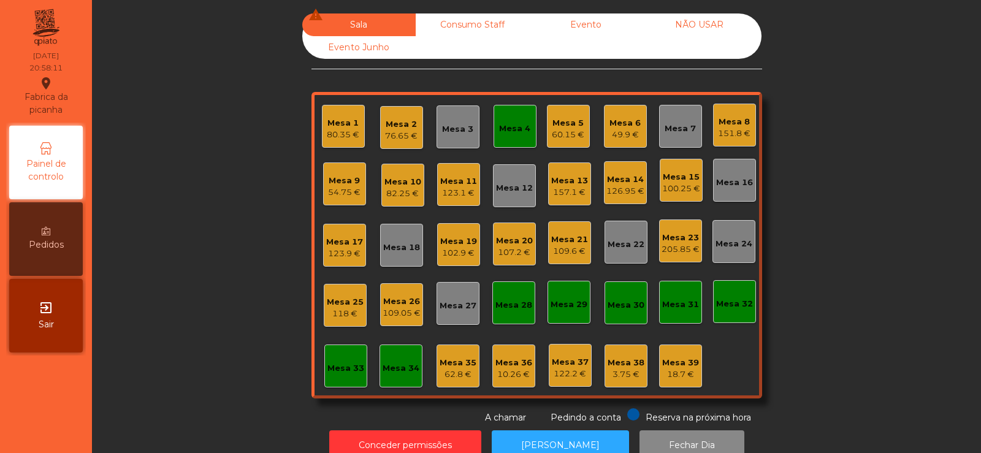
click at [404, 182] on div "Mesa 10" at bounding box center [403, 182] width 37 height 12
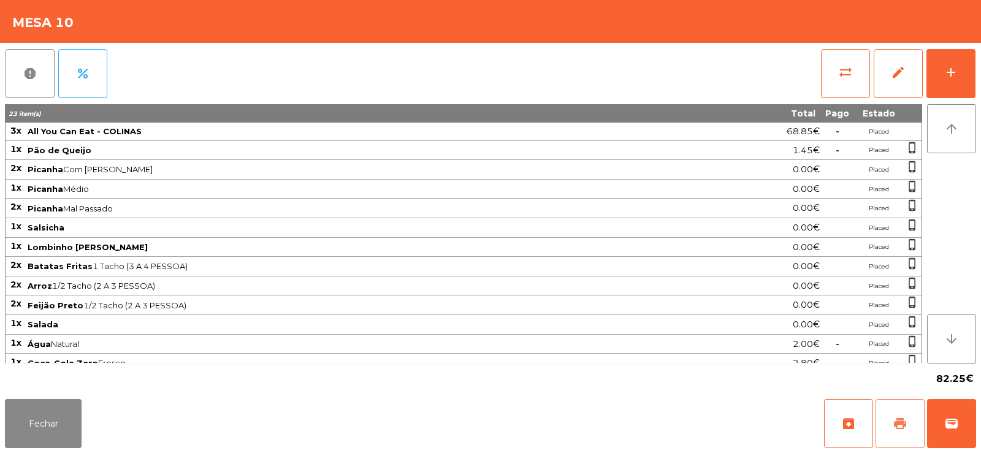
click at [898, 420] on span "print" at bounding box center [900, 423] width 15 height 15
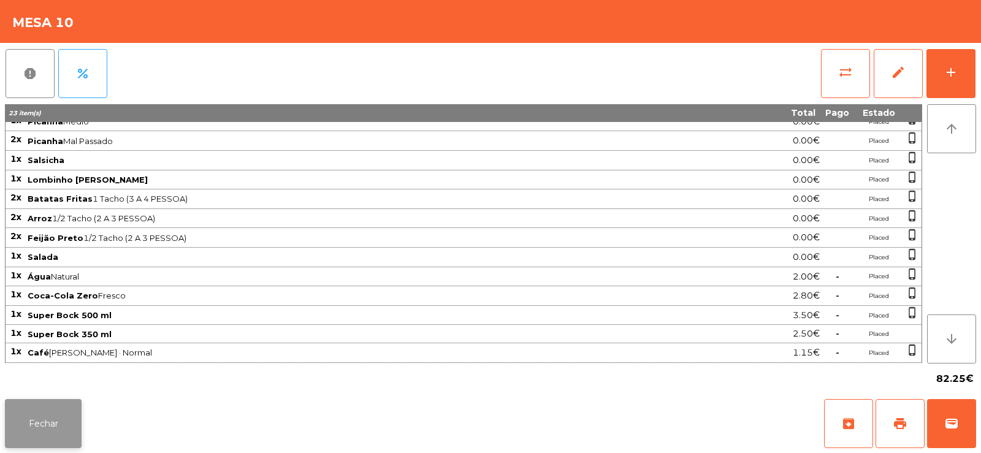
click at [45, 428] on button "Fechar" at bounding box center [43, 423] width 77 height 49
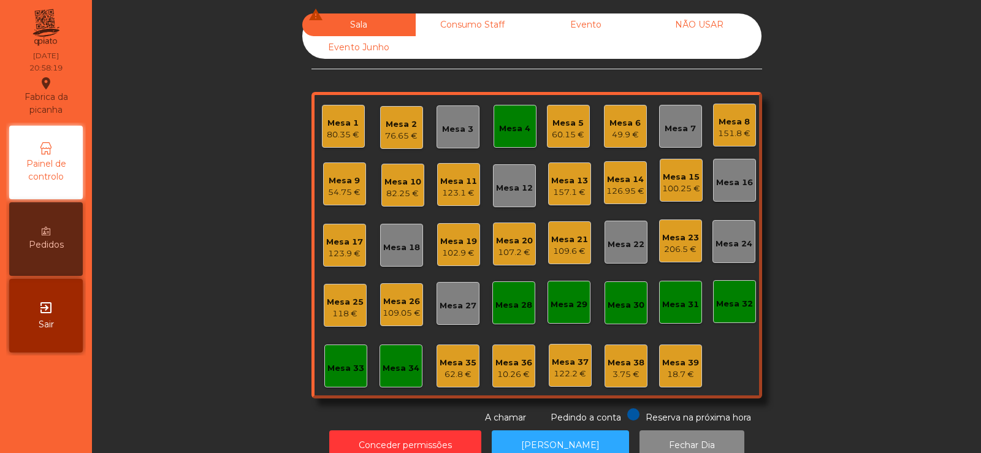
click at [732, 135] on div "151.8 €" at bounding box center [734, 134] width 33 height 12
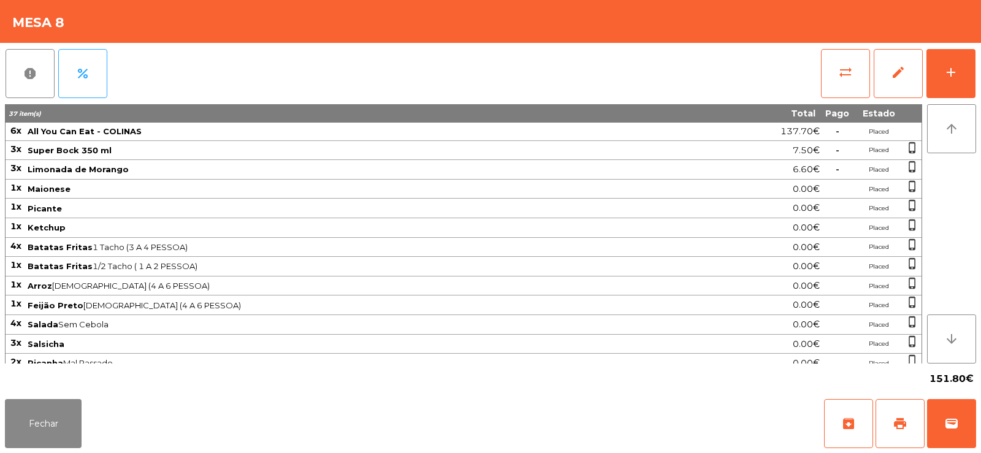
scroll to position [2, 0]
click at [36, 423] on button "Fechar" at bounding box center [43, 423] width 77 height 49
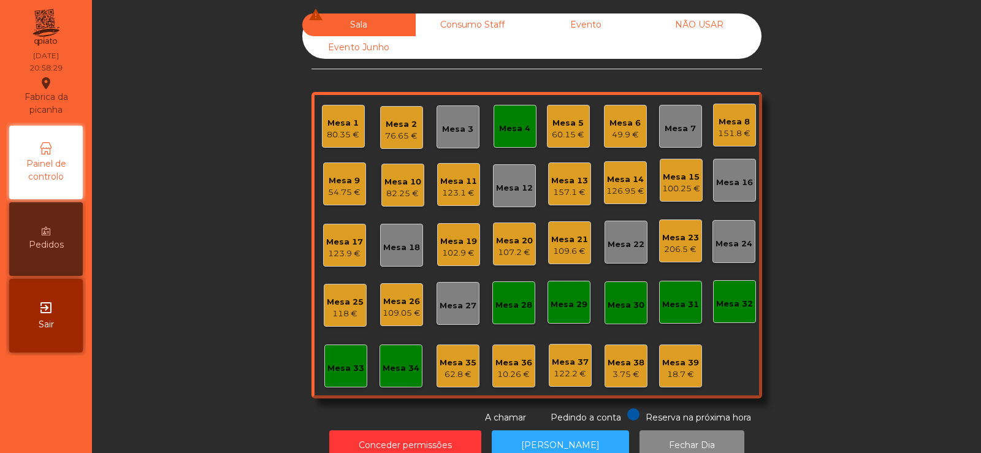
click at [392, 304] on div "Mesa 26" at bounding box center [402, 302] width 38 height 12
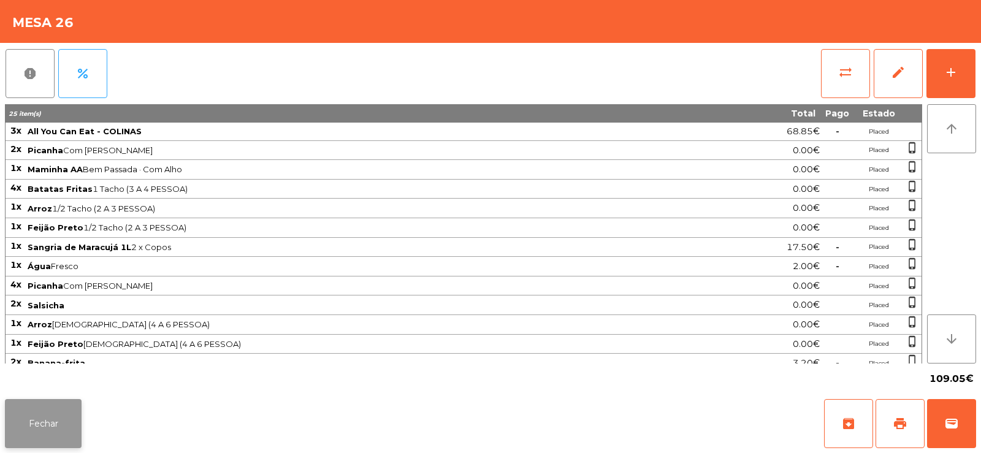
click at [21, 415] on button "Fechar" at bounding box center [43, 423] width 77 height 49
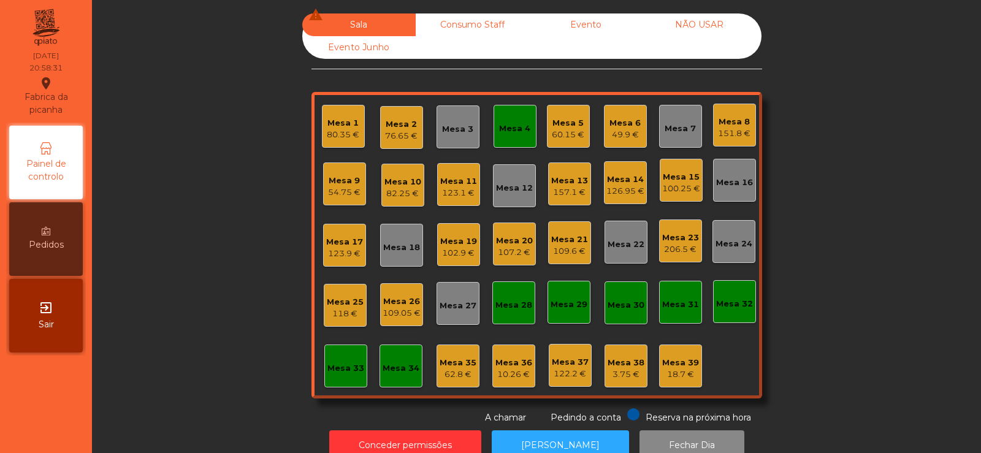
click at [446, 247] on div "Mesa 19" at bounding box center [458, 241] width 37 height 12
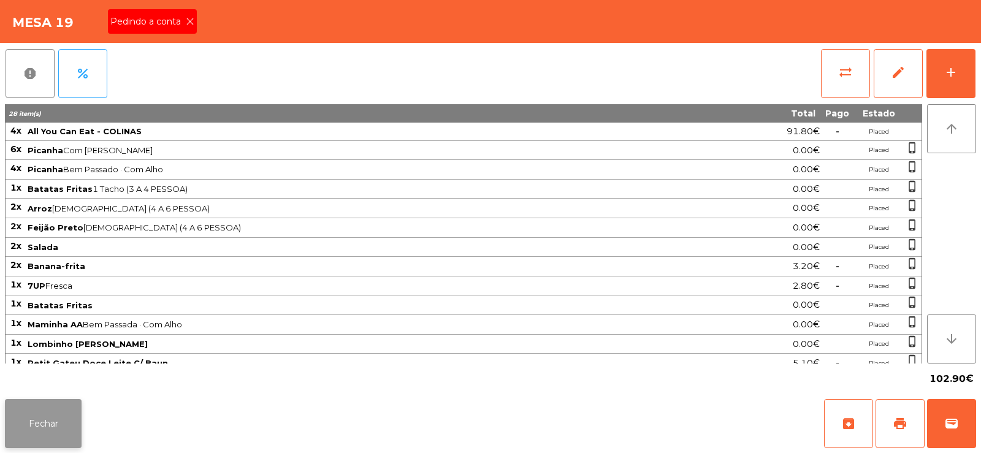
click at [48, 421] on button "Fechar" at bounding box center [43, 423] width 77 height 49
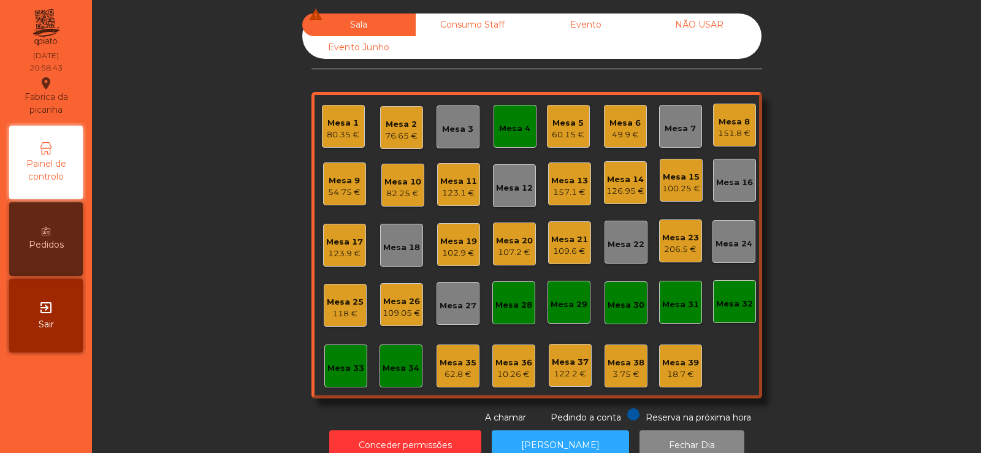
click at [506, 132] on div "Mesa 4" at bounding box center [514, 129] width 31 height 12
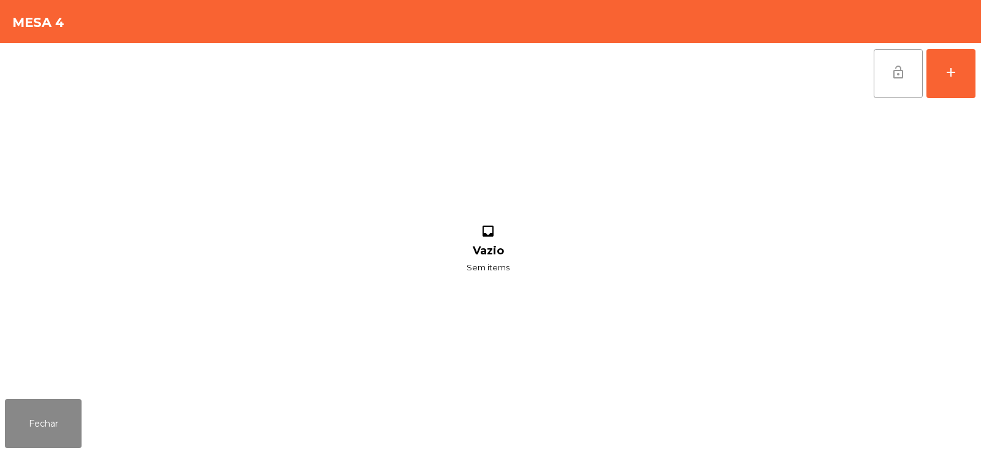
click at [916, 76] on button "lock_open" at bounding box center [898, 73] width 49 height 49
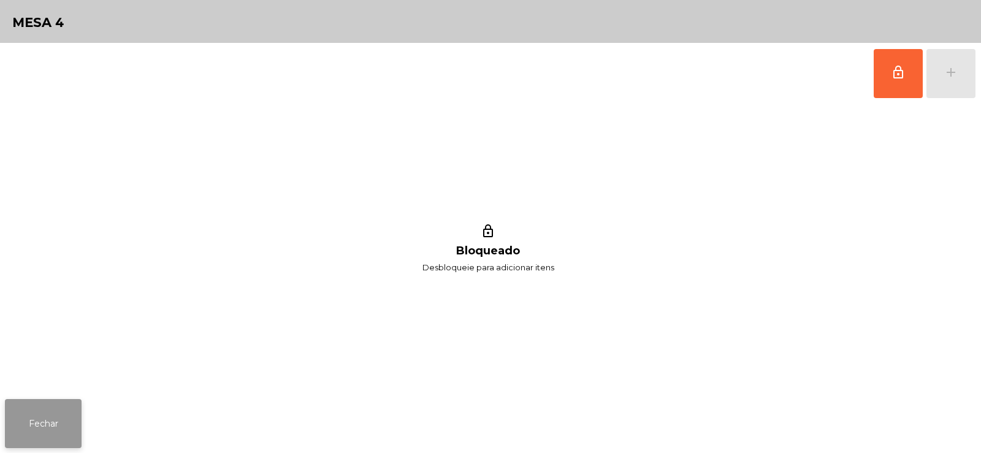
click at [67, 419] on button "Fechar" at bounding box center [43, 423] width 77 height 49
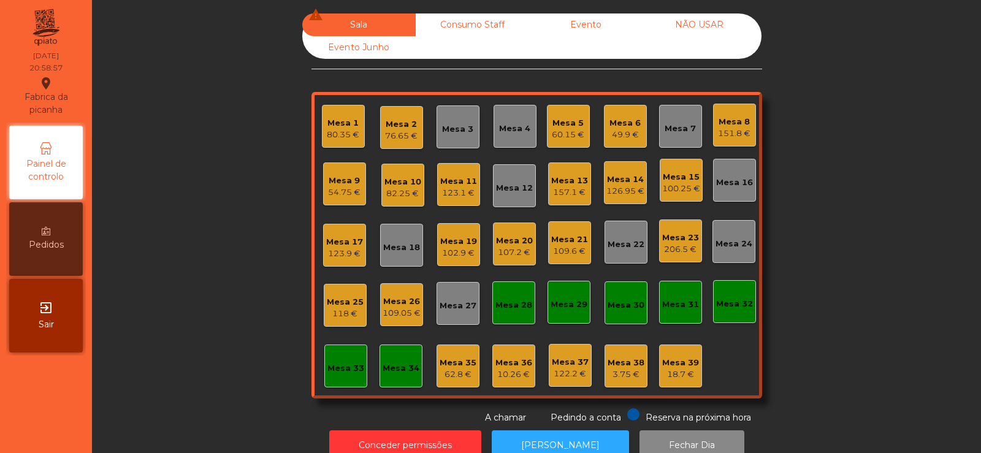
click at [440, 245] on div "Mesa 19" at bounding box center [458, 241] width 37 height 12
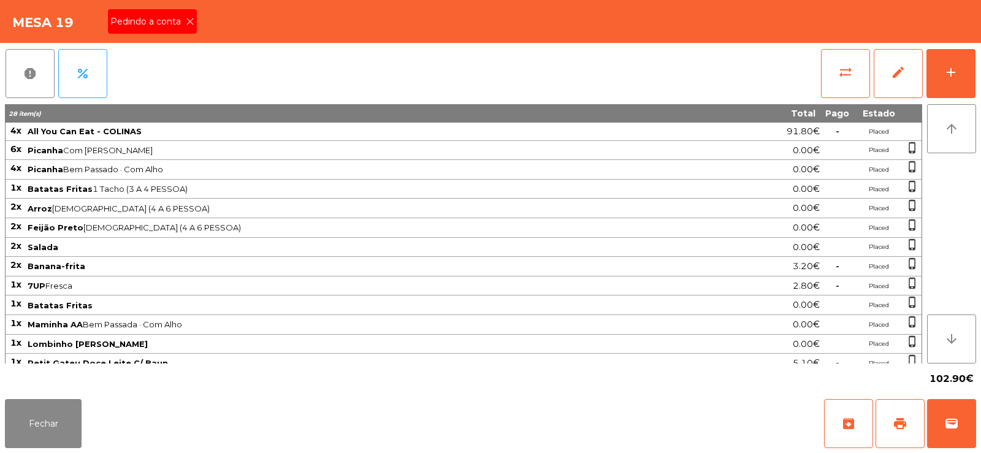
click at [189, 21] on icon at bounding box center [190, 21] width 9 height 9
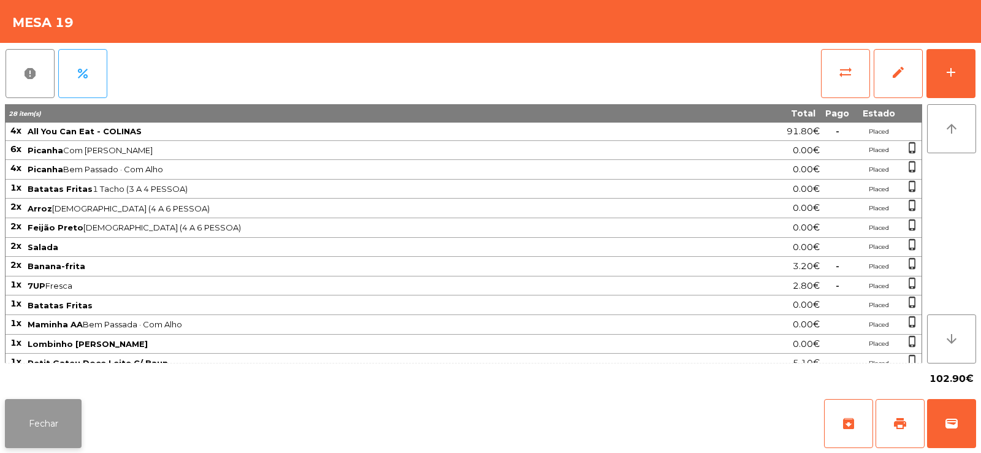
click at [44, 419] on button "Fechar" at bounding box center [43, 423] width 77 height 49
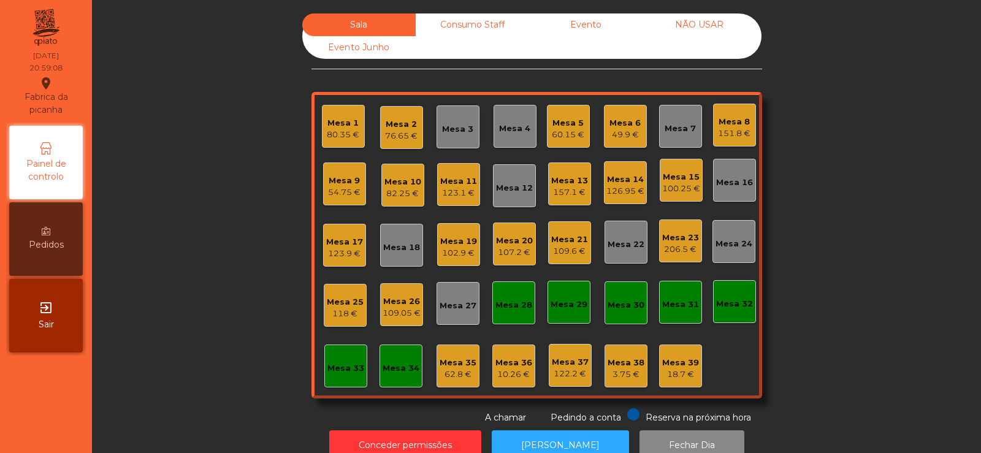
click at [399, 196] on div "82.25 €" at bounding box center [403, 194] width 37 height 12
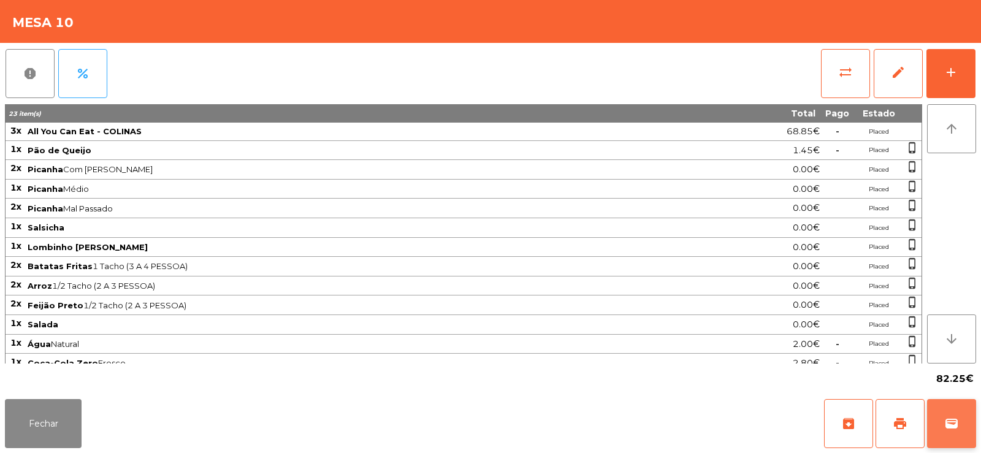
click at [942, 416] on button "wallet" at bounding box center [951, 423] width 49 height 49
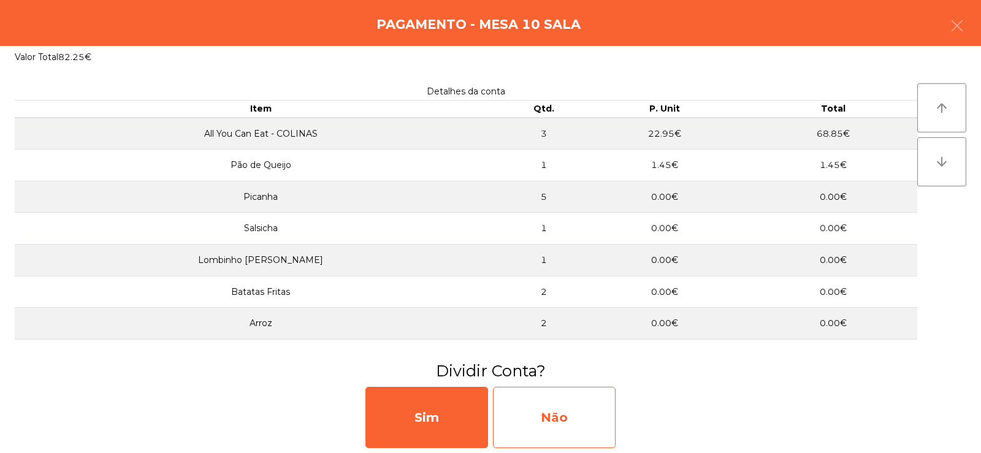
click at [538, 426] on div "Não" at bounding box center [554, 417] width 123 height 61
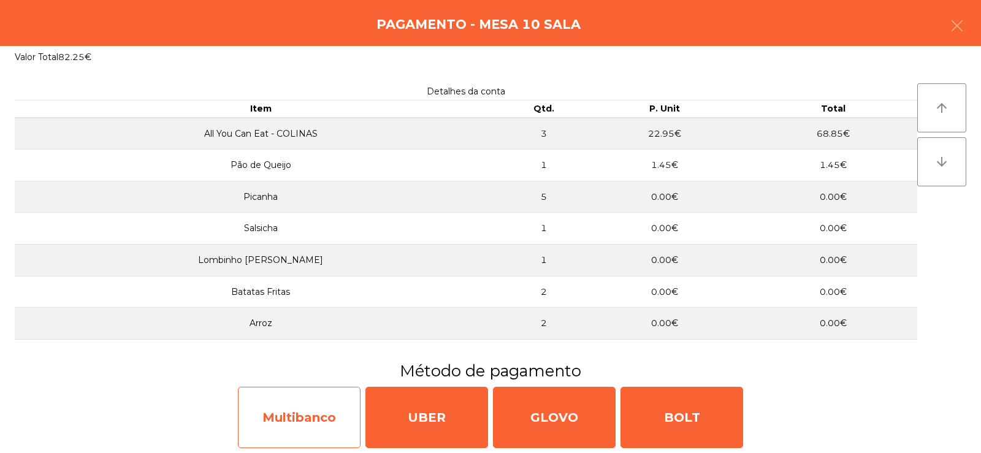
click at [311, 416] on div "Multibanco" at bounding box center [299, 417] width 123 height 61
select select "**"
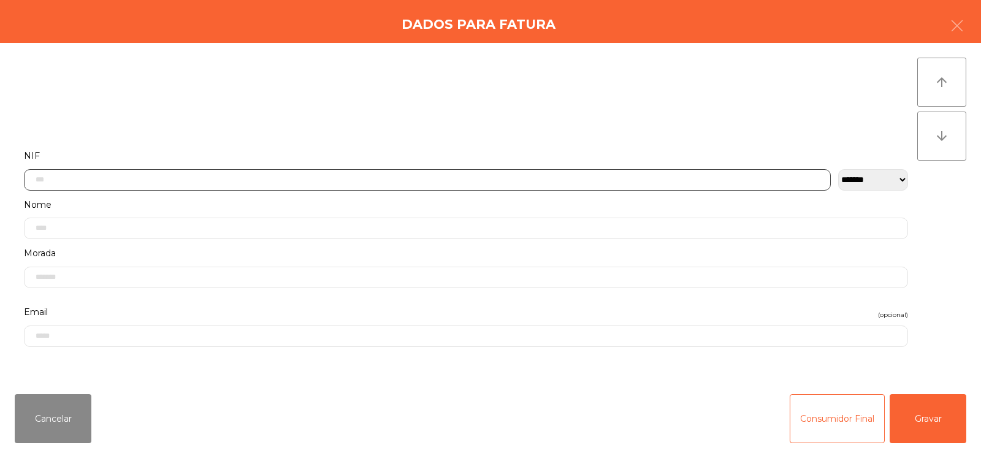
click at [344, 183] on input "text" at bounding box center [427, 179] width 807 height 21
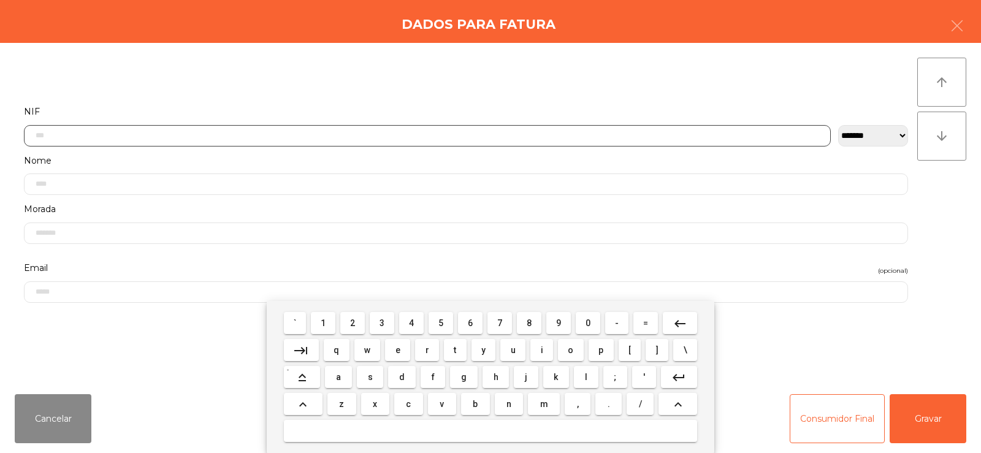
scroll to position [90, 0]
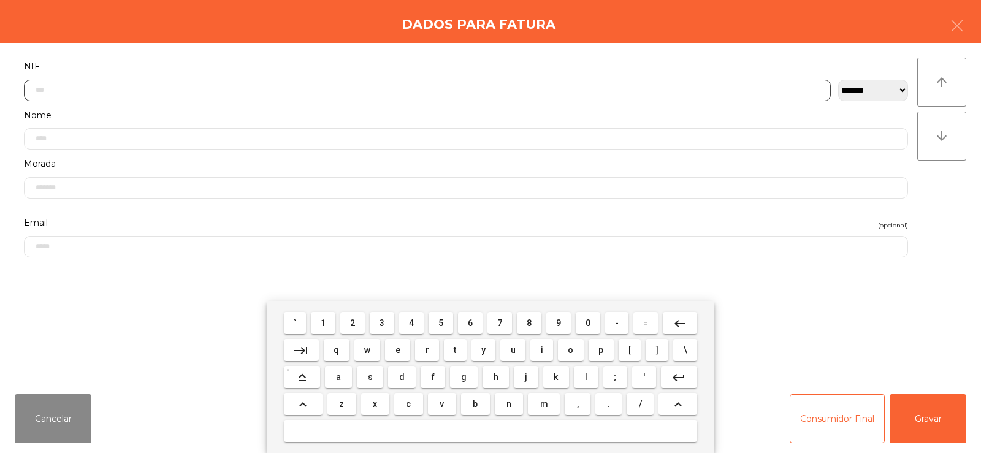
click at [353, 323] on span "2" at bounding box center [352, 323] width 5 height 10
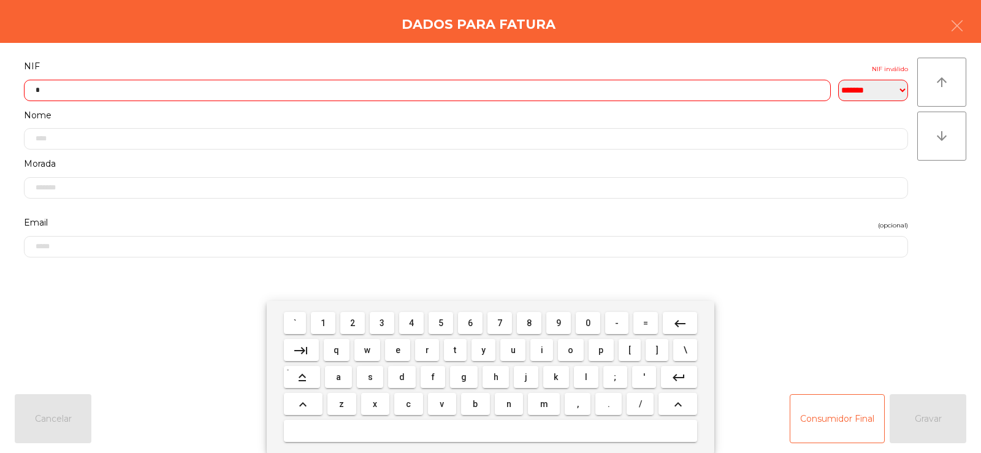
click at [471, 322] on span "6" at bounding box center [470, 323] width 5 height 10
click at [402, 326] on button "4" at bounding box center [411, 323] width 25 height 22
click at [559, 323] on span "9" at bounding box center [558, 323] width 5 height 10
click at [500, 321] on span "7" at bounding box center [499, 323] width 5 height 10
click at [471, 323] on span "6" at bounding box center [470, 323] width 5 height 10
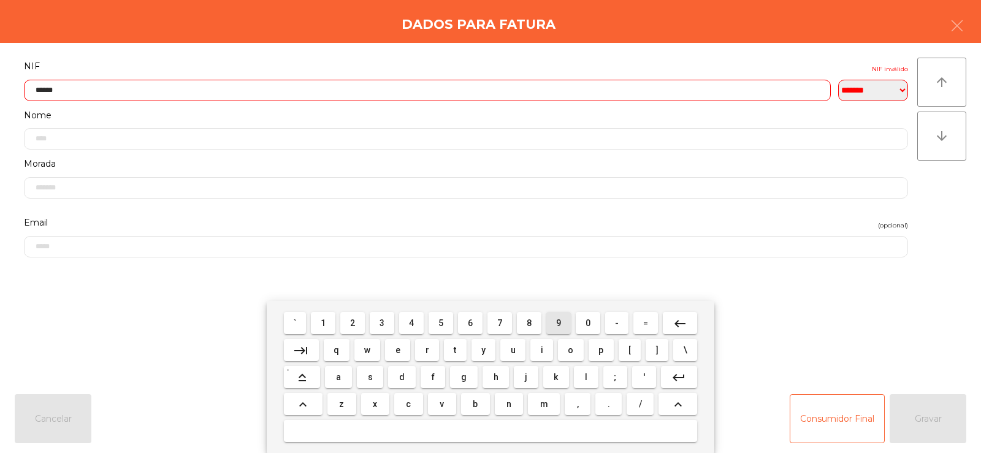
click at [559, 323] on span "9" at bounding box center [558, 323] width 5 height 10
click at [471, 323] on span "6" at bounding box center [470, 323] width 5 height 10
click at [500, 323] on span "7" at bounding box center [499, 323] width 5 height 10
type input "*********"
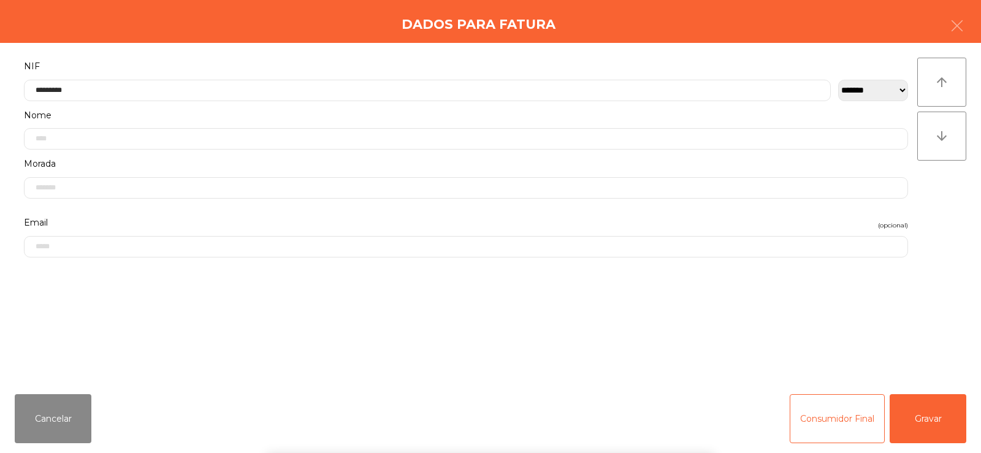
click at [878, 333] on div "` 1 2 3 4 5 6 7 8 9 0 - = keyboard_backspace keyboard_tab q w e r t y u i o p […" at bounding box center [490, 377] width 981 height 152
click at [925, 417] on button "Gravar" at bounding box center [928, 418] width 77 height 49
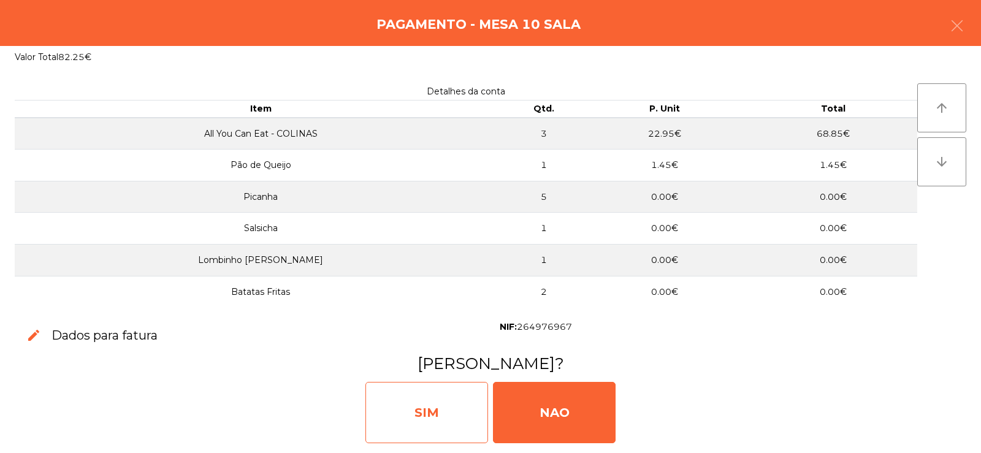
click at [426, 426] on div "SIM" at bounding box center [427, 412] width 123 height 61
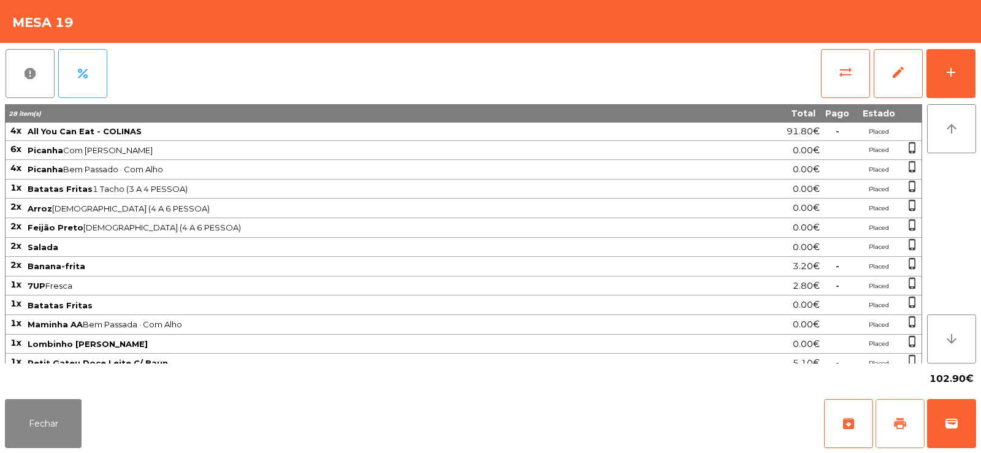
click at [884, 431] on button "print" at bounding box center [900, 423] width 49 height 49
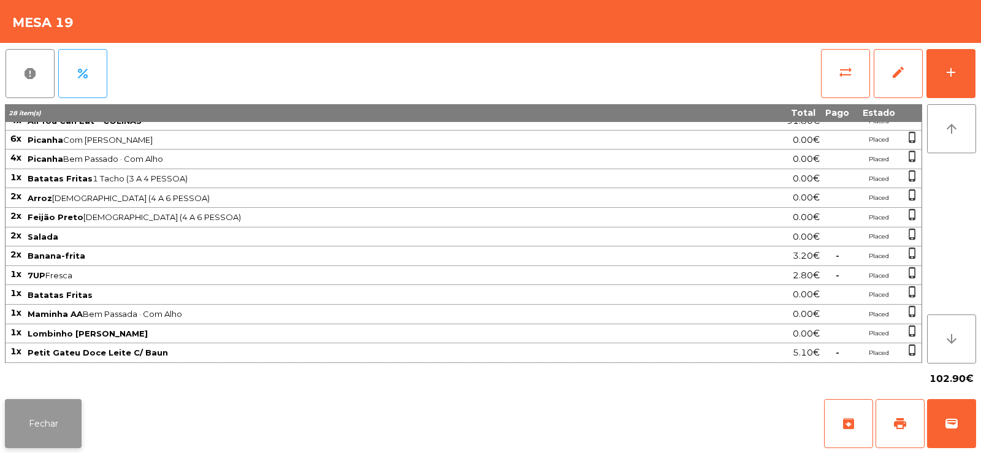
click at [61, 432] on button "Fechar" at bounding box center [43, 423] width 77 height 49
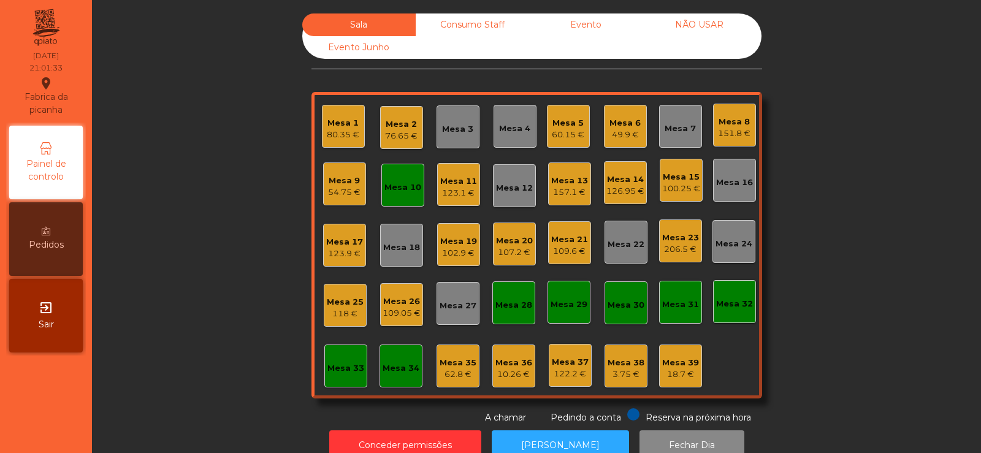
click at [453, 246] on div "Mesa 19" at bounding box center [458, 241] width 37 height 12
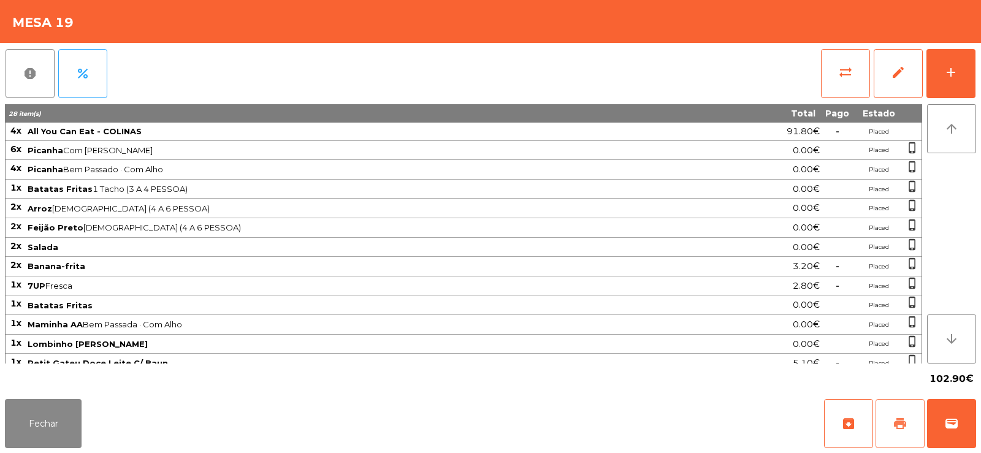
click at [921, 412] on button "print" at bounding box center [900, 423] width 49 height 49
click at [46, 421] on button "Fechar" at bounding box center [43, 423] width 77 height 49
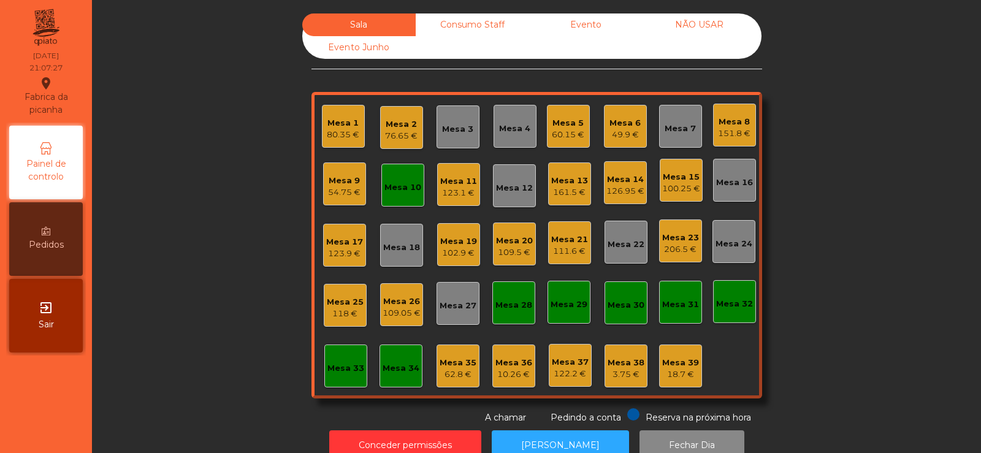
click at [624, 185] on div "Mesa 14" at bounding box center [626, 180] width 38 height 12
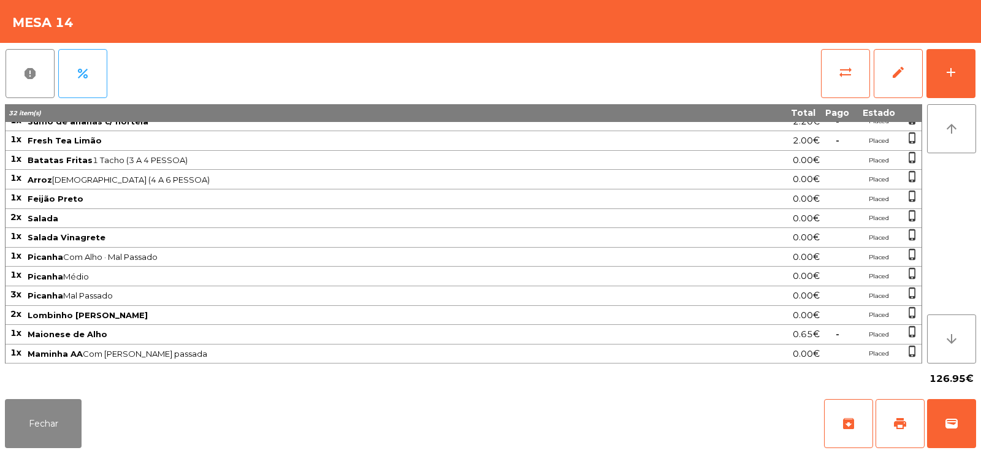
scroll to position [204, 0]
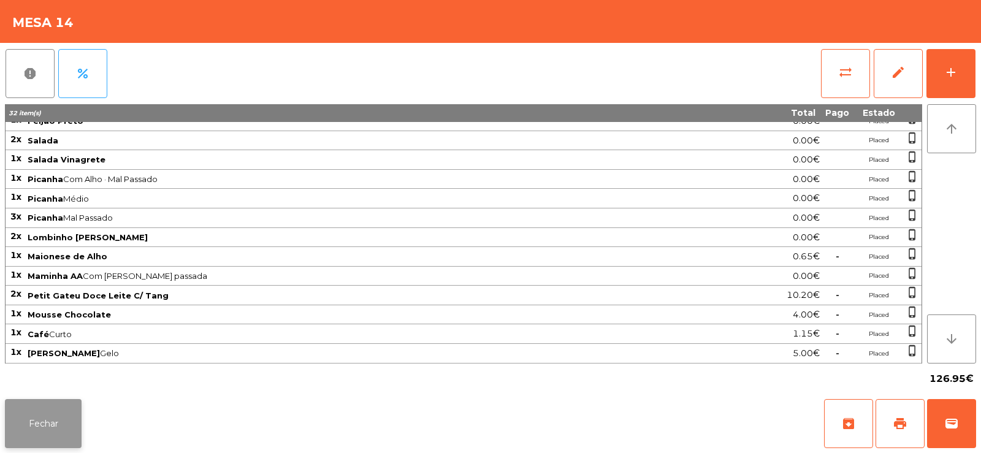
click at [59, 428] on button "Fechar" at bounding box center [43, 423] width 77 height 49
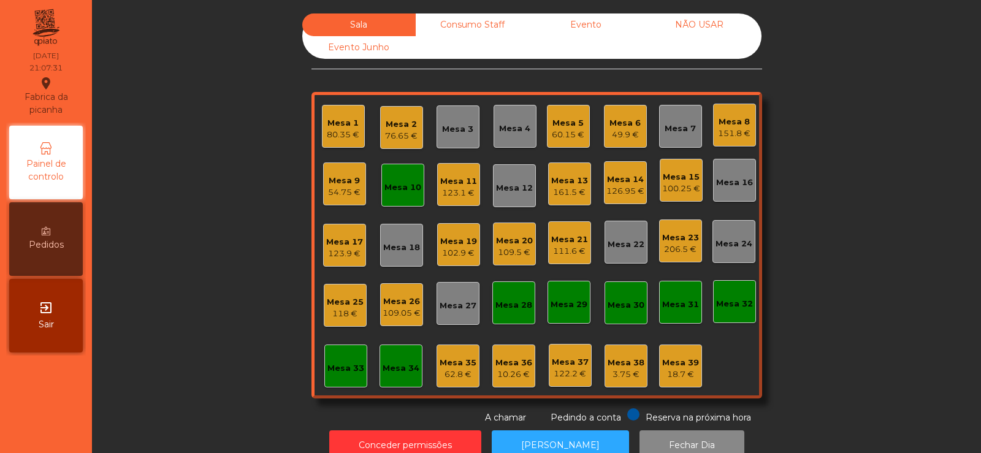
click at [335, 252] on div "123.9 €" at bounding box center [344, 254] width 37 height 12
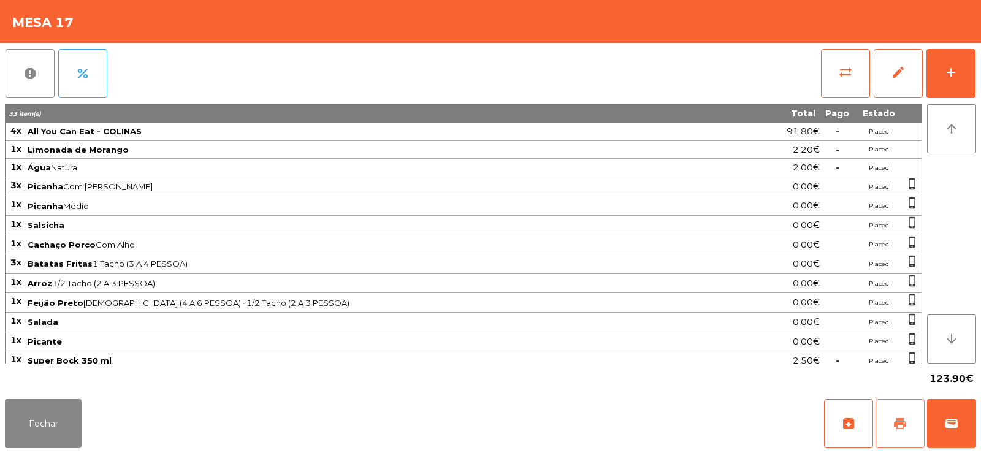
click at [904, 431] on button "print" at bounding box center [900, 423] width 49 height 49
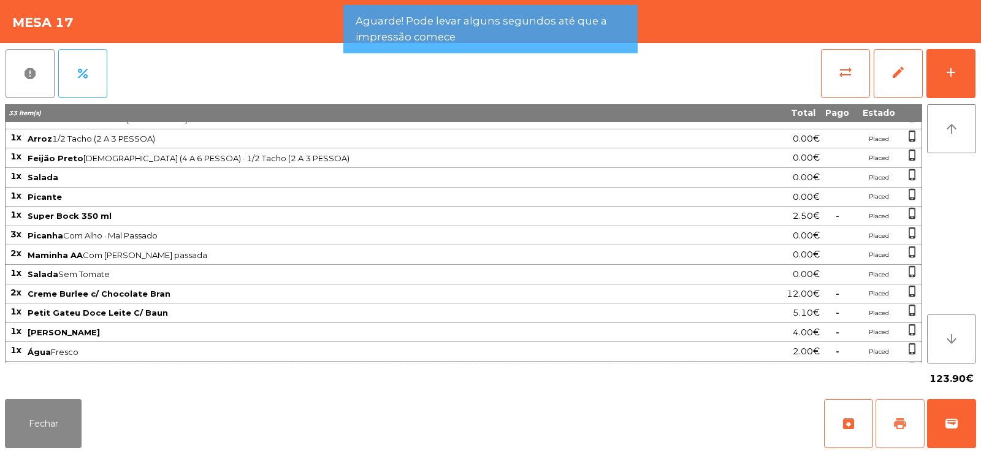
scroll to position [182, 0]
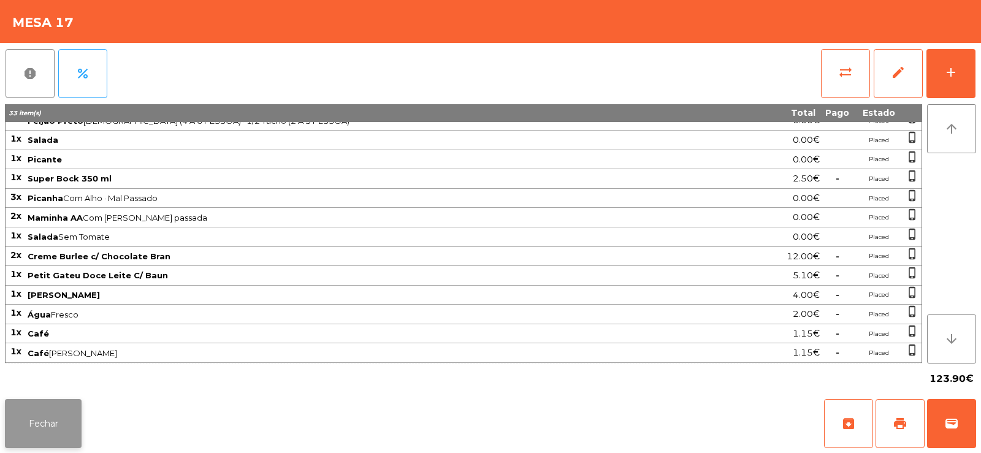
click at [59, 424] on button "Fechar" at bounding box center [43, 423] width 77 height 49
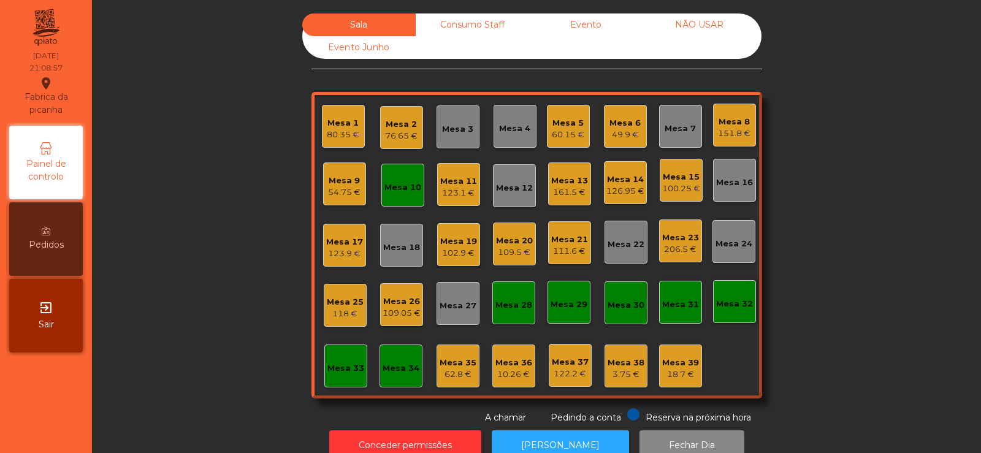
click at [335, 249] on div "123.9 €" at bounding box center [344, 254] width 37 height 12
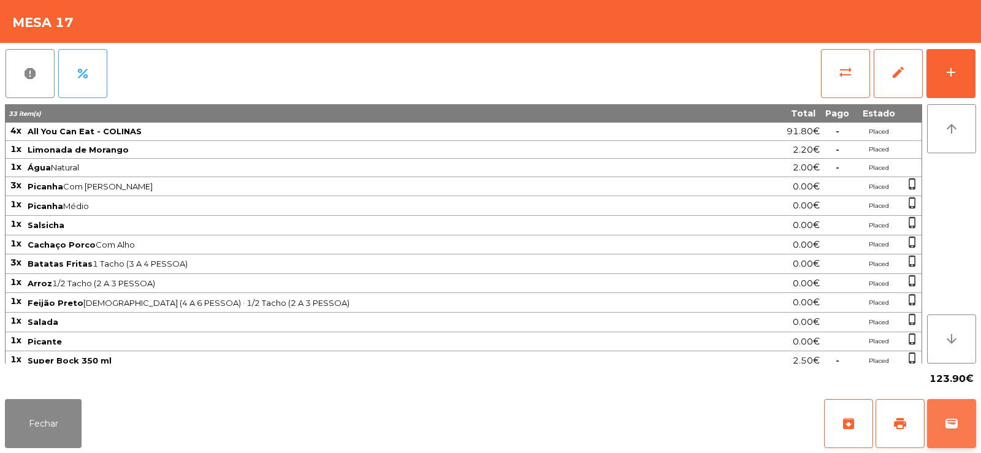
click at [954, 426] on span "wallet" at bounding box center [951, 423] width 15 height 15
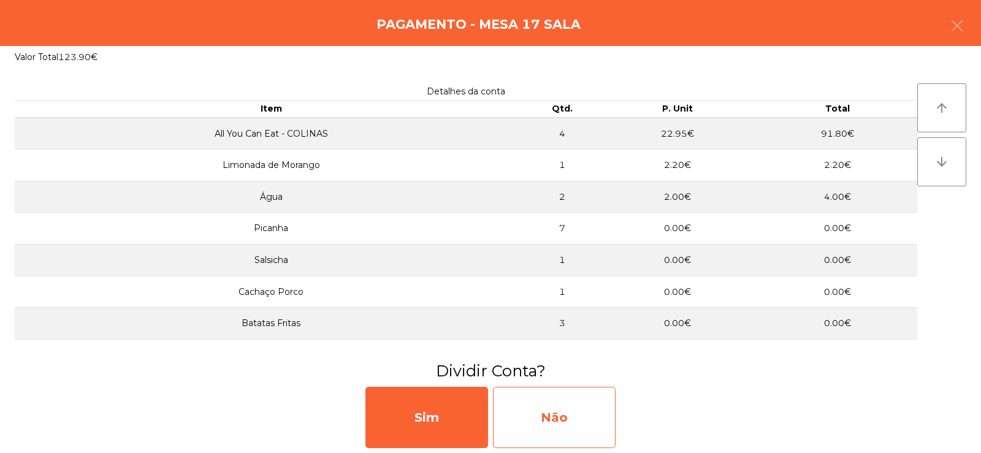
click at [545, 416] on div "Não" at bounding box center [554, 417] width 123 height 61
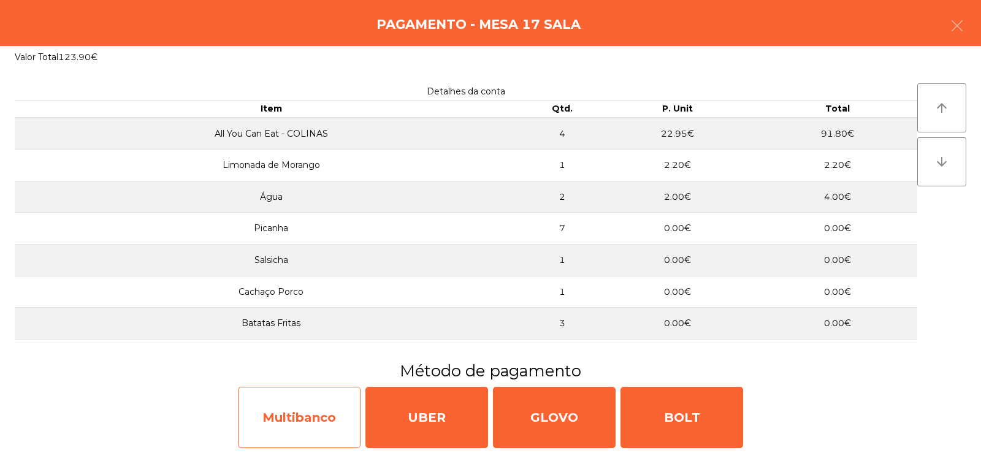
click at [305, 415] on div "Multibanco" at bounding box center [299, 417] width 123 height 61
select select "**"
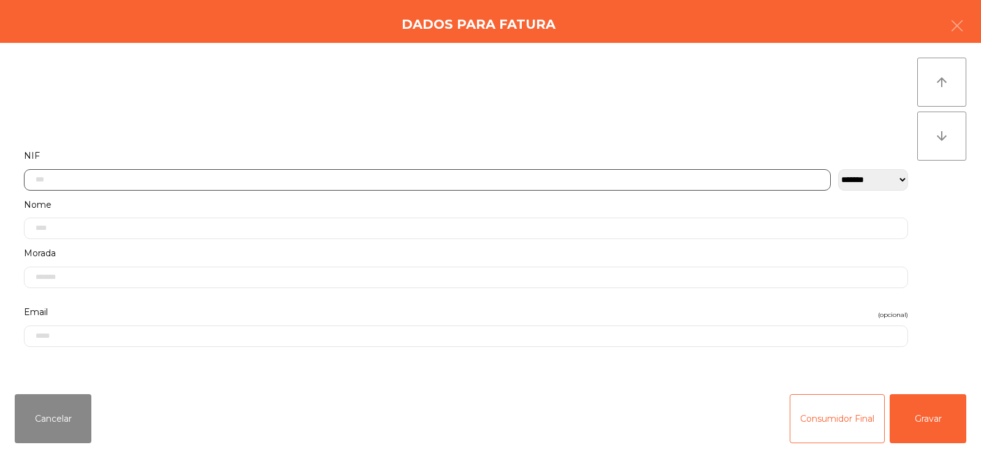
click at [272, 184] on input "text" at bounding box center [427, 179] width 807 height 21
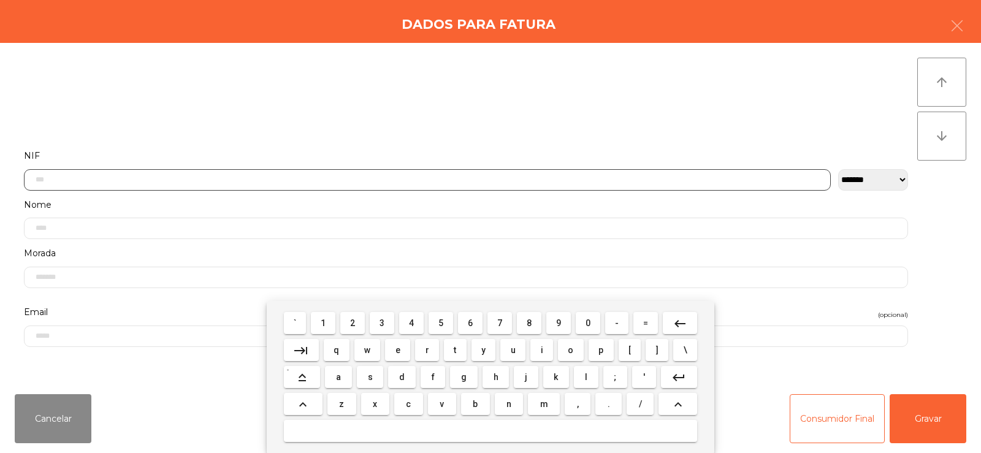
scroll to position [90, 0]
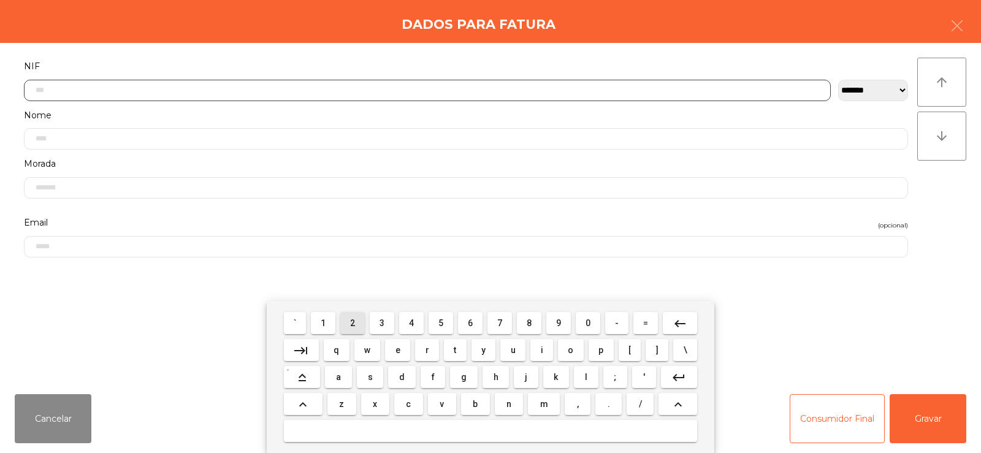
click at [355, 326] on span "2" at bounding box center [352, 323] width 5 height 10
click at [354, 326] on span "2" at bounding box center [352, 323] width 5 height 10
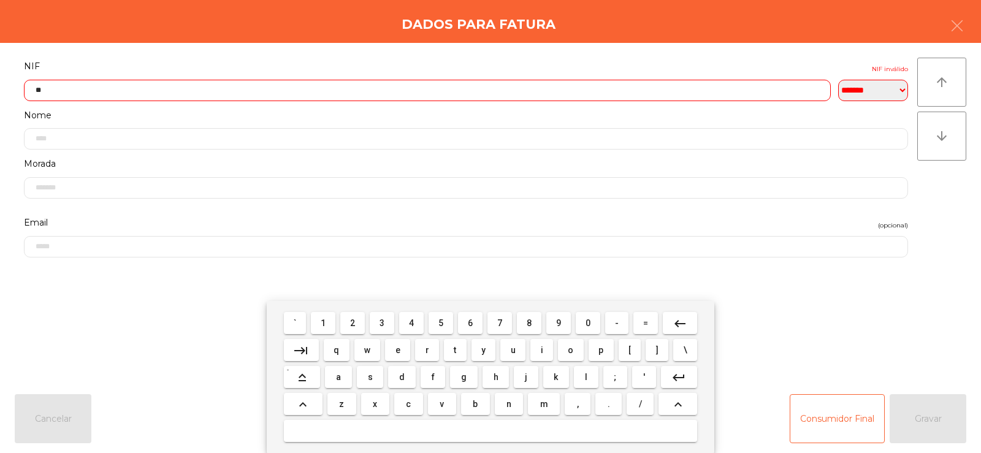
click at [380, 319] on span "3" at bounding box center [382, 323] width 5 height 10
click at [383, 323] on span "3" at bounding box center [382, 323] width 5 height 10
click at [324, 323] on span "1" at bounding box center [323, 323] width 5 height 10
click at [500, 320] on span "7" at bounding box center [499, 323] width 5 height 10
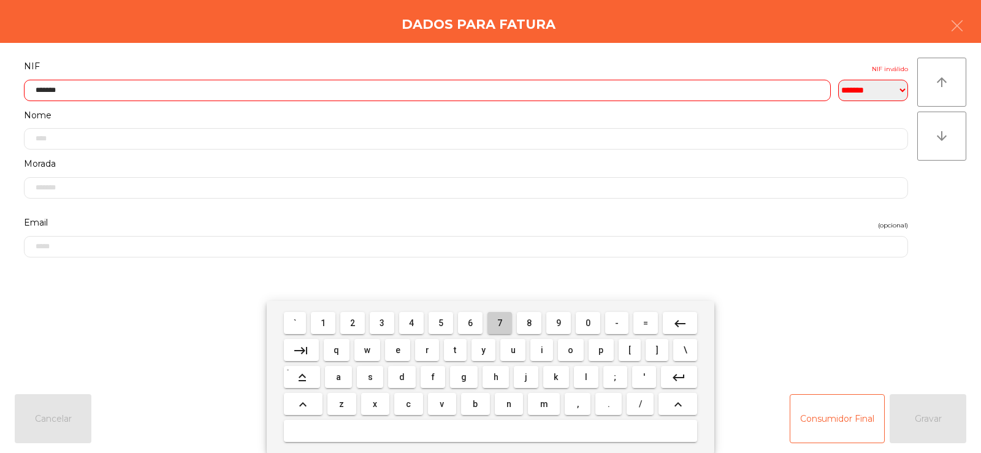
click at [501, 321] on span "7" at bounding box center [499, 323] width 5 height 10
click at [407, 332] on button "4" at bounding box center [411, 323] width 25 height 22
type input "*********"
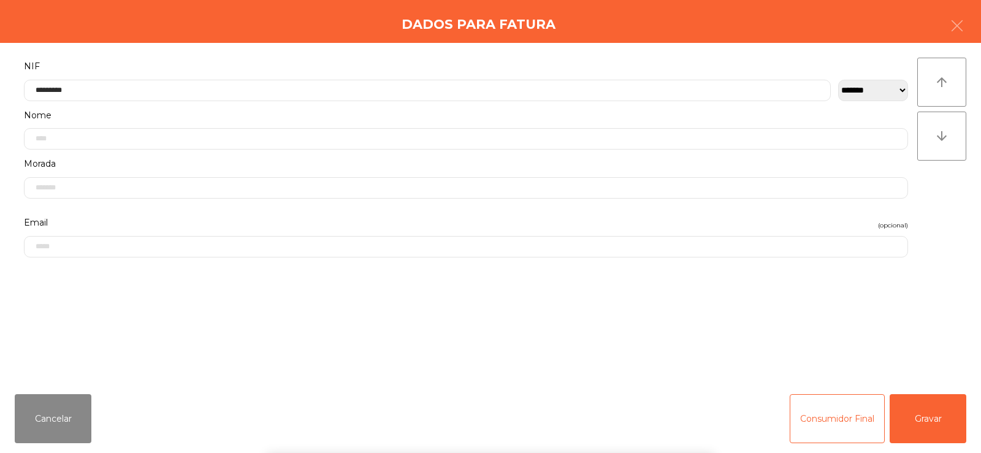
click at [926, 362] on div "` 1 2 3 4 5 6 7 8 9 0 - = keyboard_backspace keyboard_tab q w e r t y u i o p […" at bounding box center [490, 377] width 981 height 152
click at [935, 417] on button "Gravar" at bounding box center [928, 418] width 77 height 49
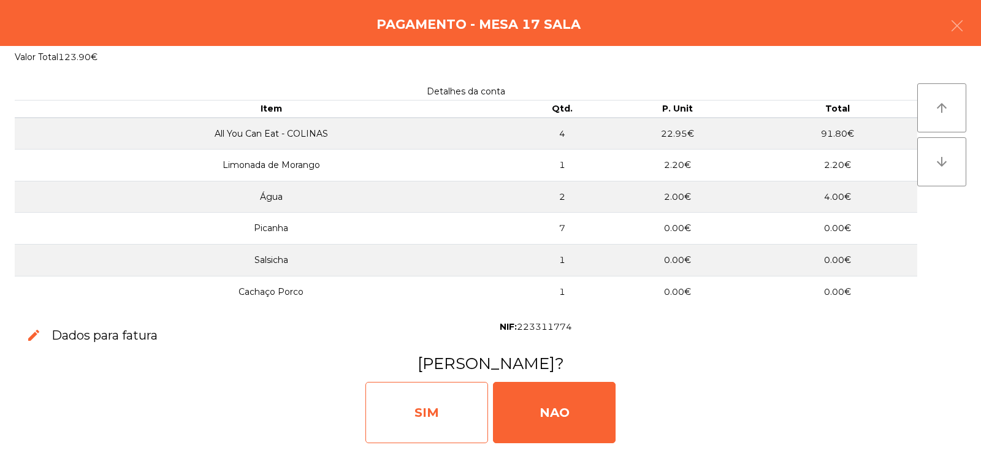
click at [455, 410] on div "SIM" at bounding box center [427, 412] width 123 height 61
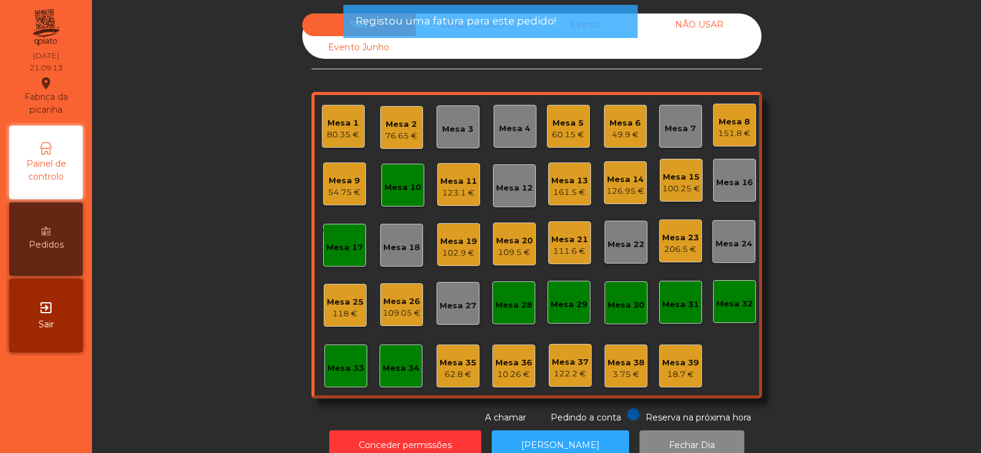
click at [343, 252] on div "Mesa 17" at bounding box center [344, 248] width 37 height 12
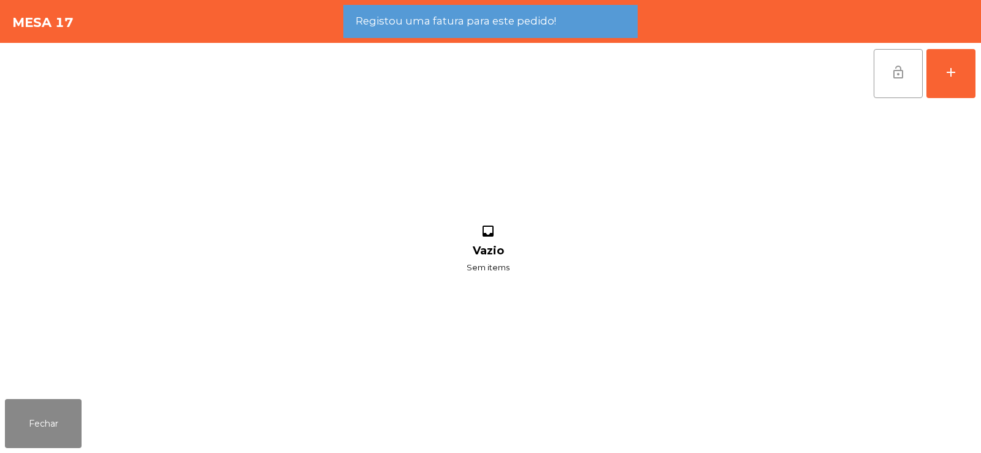
click at [897, 83] on button "lock_open" at bounding box center [898, 73] width 49 height 49
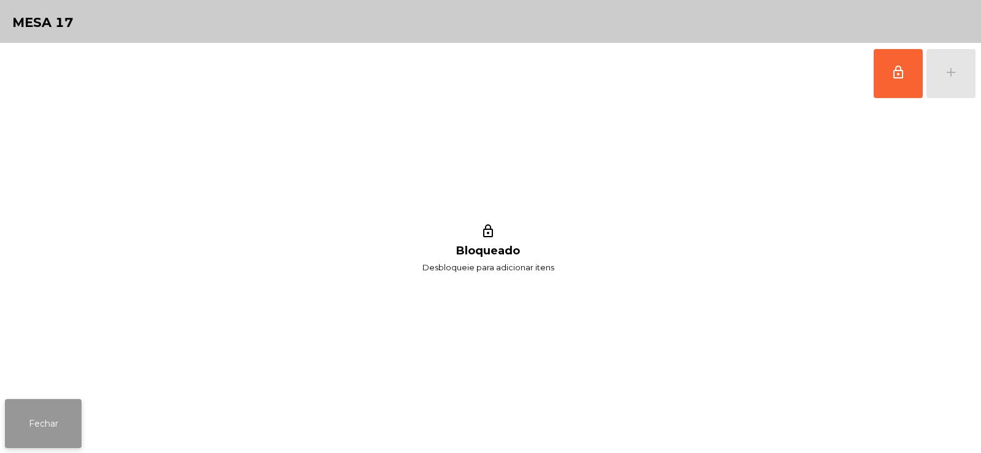
click at [55, 411] on button "Fechar" at bounding box center [43, 423] width 77 height 49
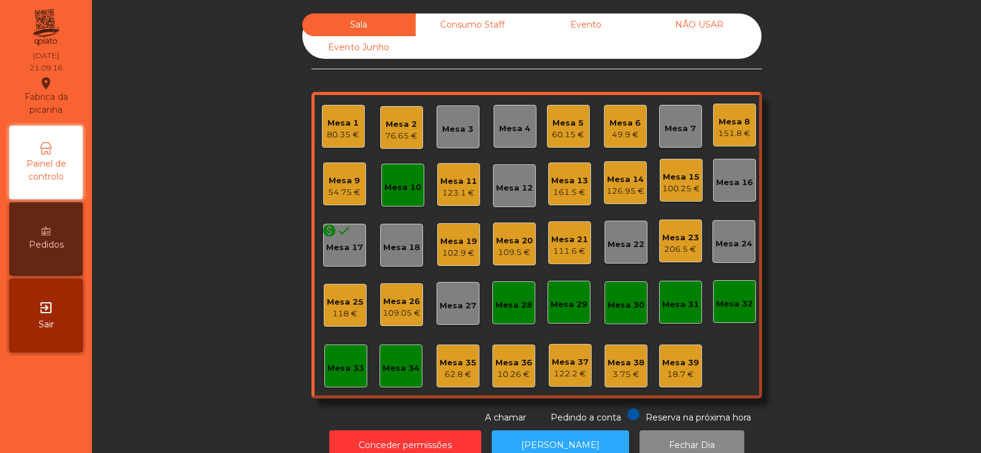
click at [400, 186] on div "Mesa 10" at bounding box center [403, 188] width 37 height 12
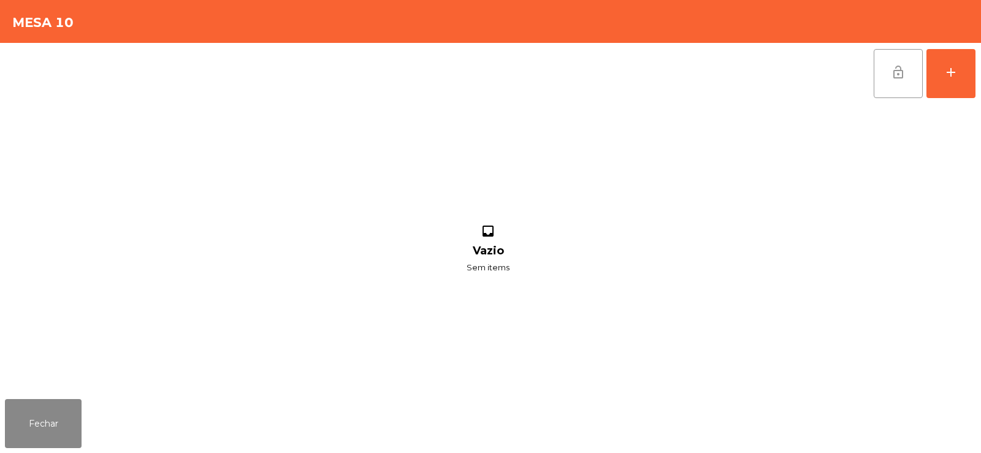
click at [898, 71] on span "lock_open" at bounding box center [898, 72] width 15 height 15
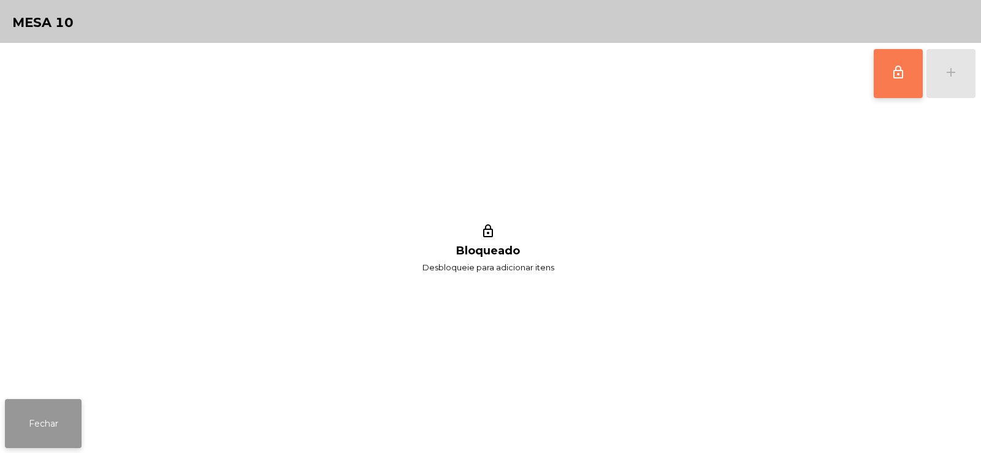
click at [39, 411] on button "Fechar" at bounding box center [43, 423] width 77 height 49
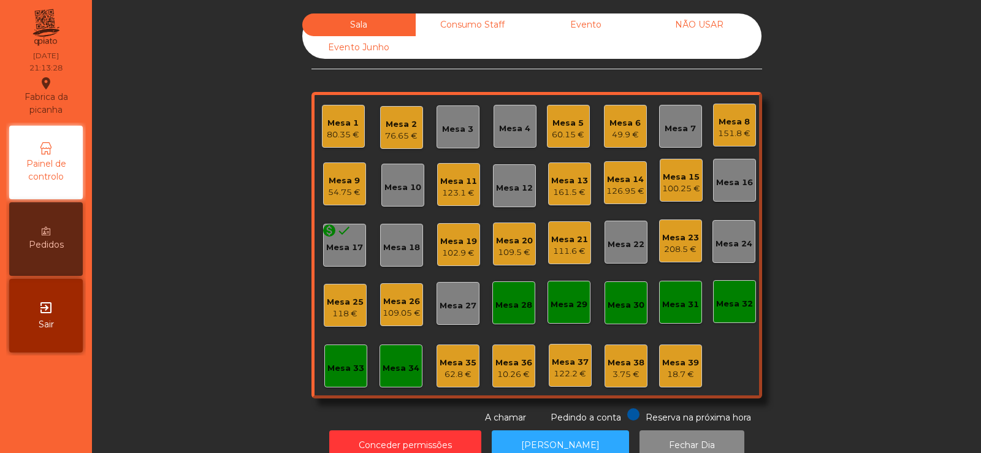
scroll to position [30, 0]
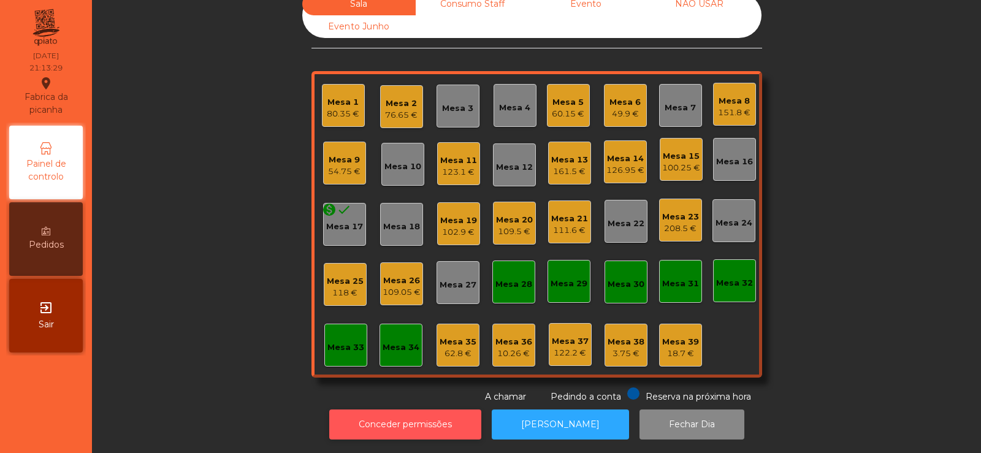
click at [408, 422] on button "Conceder permissões" at bounding box center [405, 425] width 152 height 30
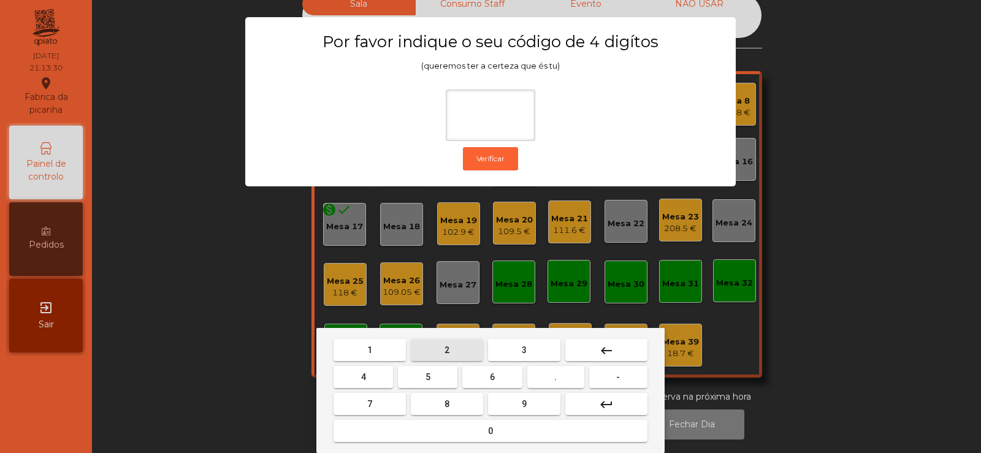
click at [453, 349] on button "2" at bounding box center [447, 350] width 72 height 22
click at [492, 377] on span "6" at bounding box center [492, 377] width 5 height 10
click at [393, 409] on button "7" at bounding box center [370, 404] width 72 height 22
click at [439, 382] on button "5" at bounding box center [427, 377] width 59 height 22
type input "****"
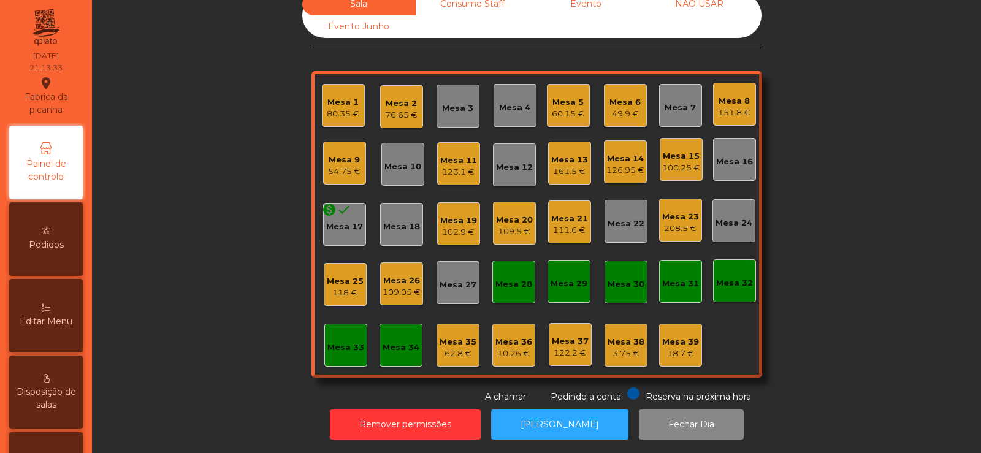
click at [59, 302] on div "Editar Menu" at bounding box center [46, 316] width 74 height 74
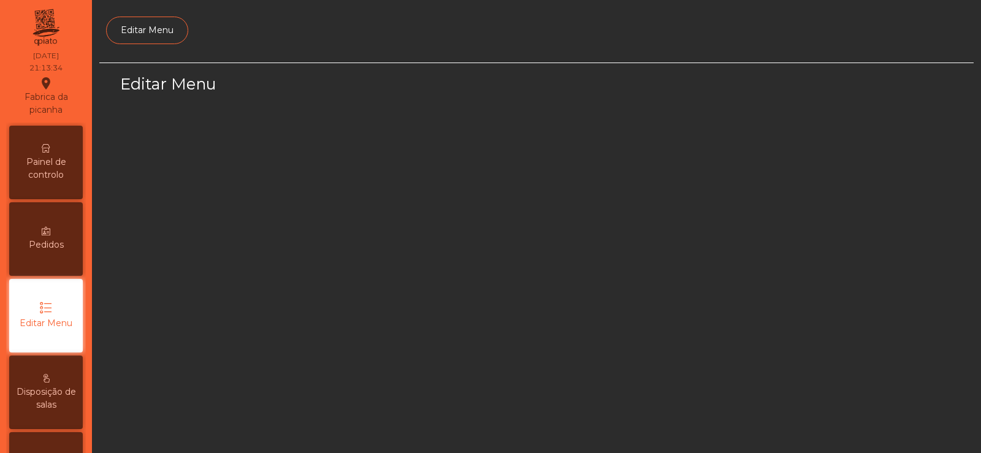
select select "*"
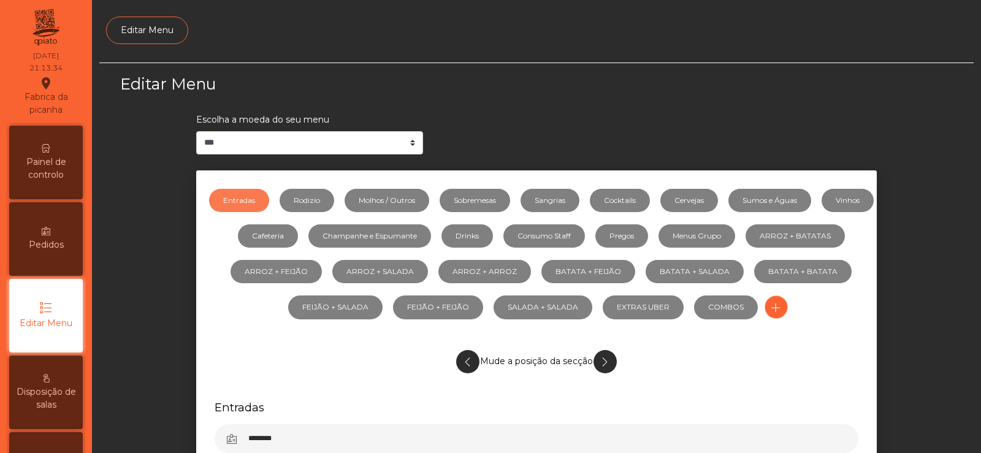
scroll to position [90, 0]
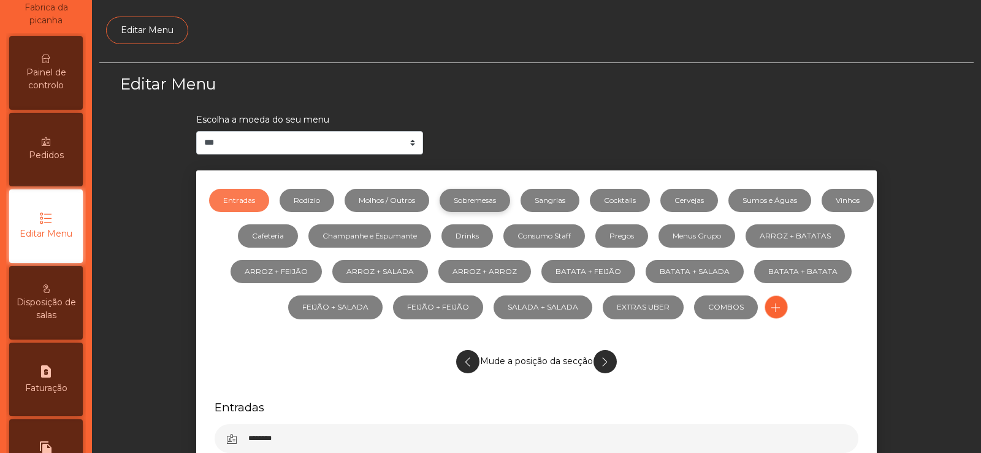
click at [491, 203] on link "Sobremesas" at bounding box center [475, 200] width 71 height 23
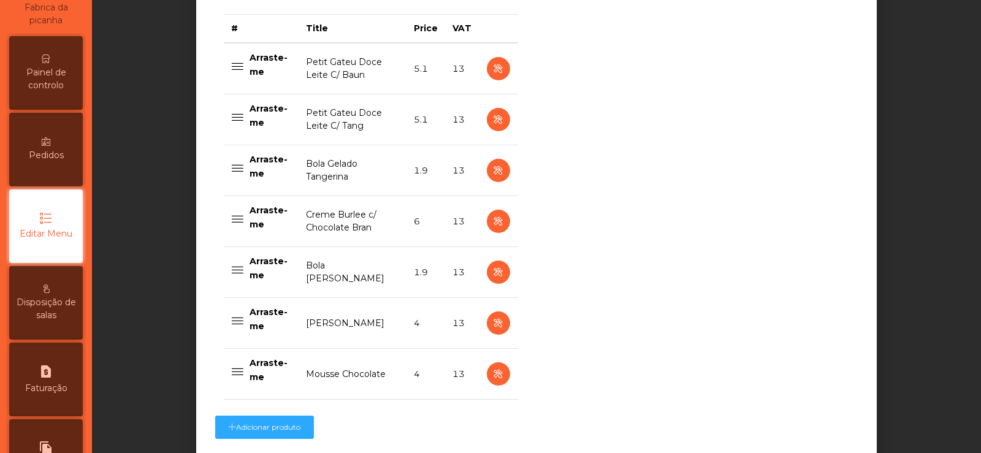
scroll to position [507, 0]
click at [495, 372] on icon "button" at bounding box center [498, 373] width 14 height 15
select select "**"
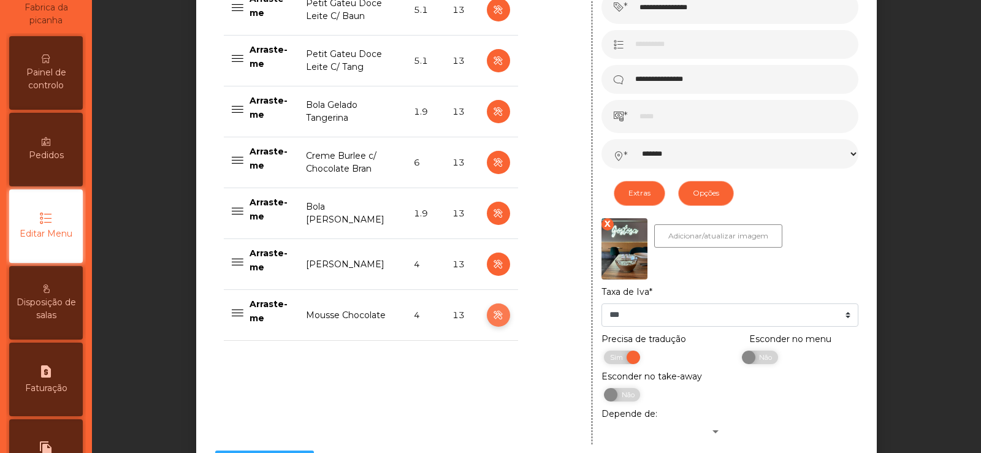
scroll to position [705, 0]
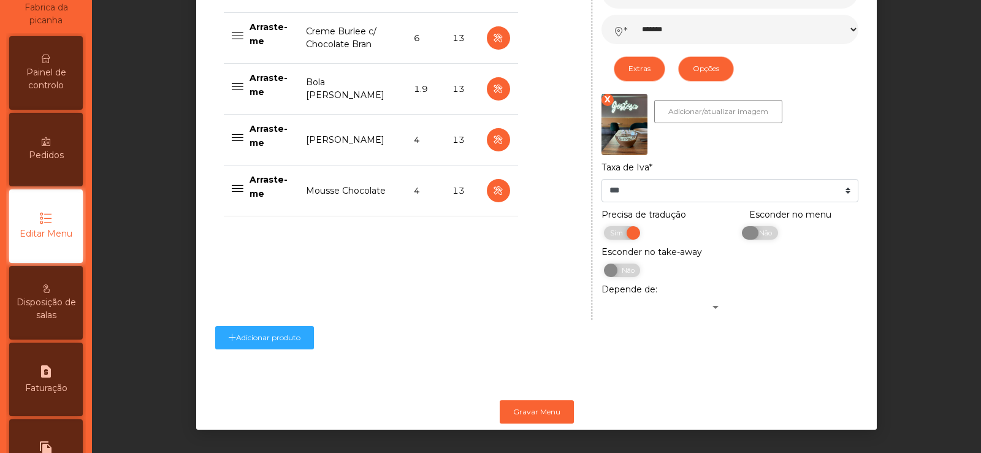
click at [756, 226] on span "Não" at bounding box center [764, 232] width 31 height 13
click at [542, 402] on button "Gravar Menu" at bounding box center [537, 411] width 74 height 23
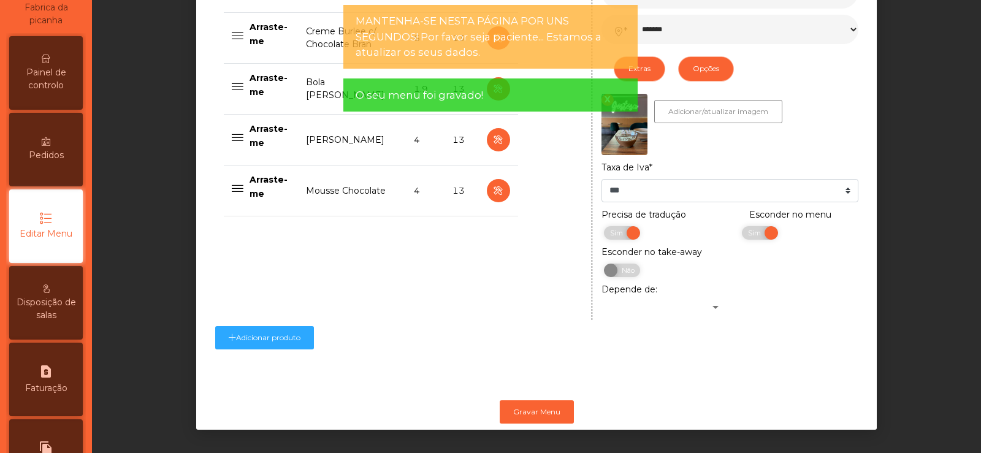
click at [46, 83] on span "Painel de controlo" at bounding box center [45, 79] width 67 height 26
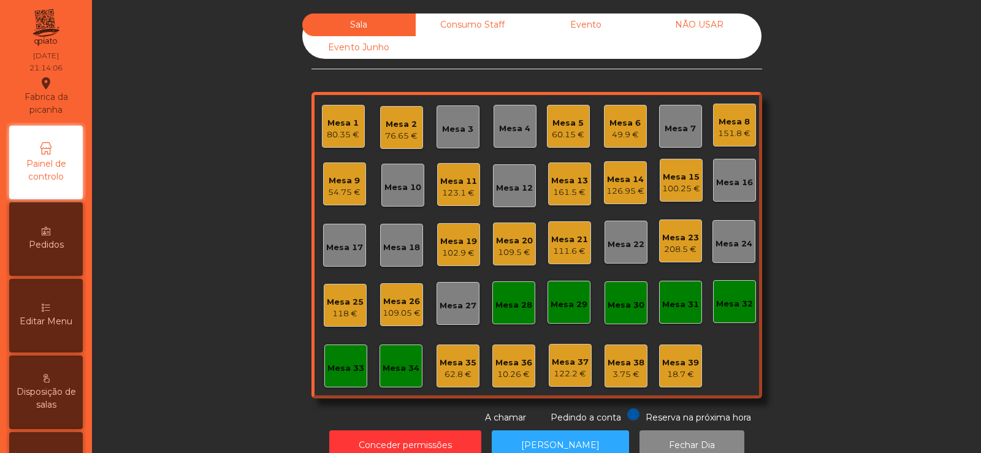
click at [335, 258] on div "Mesa 17" at bounding box center [344, 245] width 43 height 43
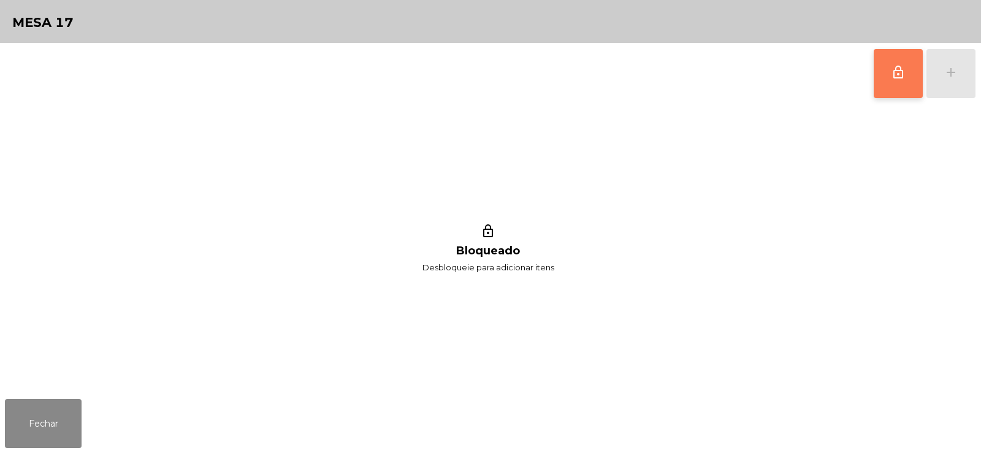
click at [884, 67] on button "lock_outline" at bounding box center [898, 73] width 49 height 49
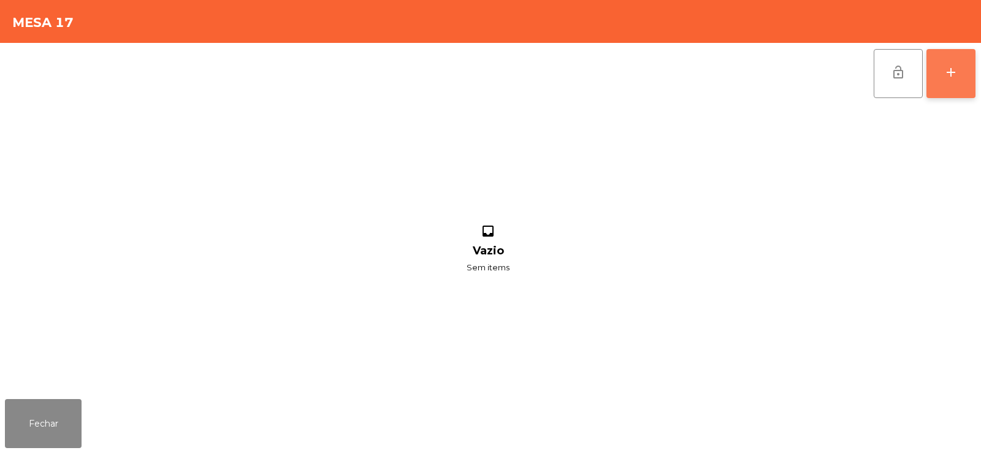
click at [942, 78] on button "add" at bounding box center [951, 73] width 49 height 49
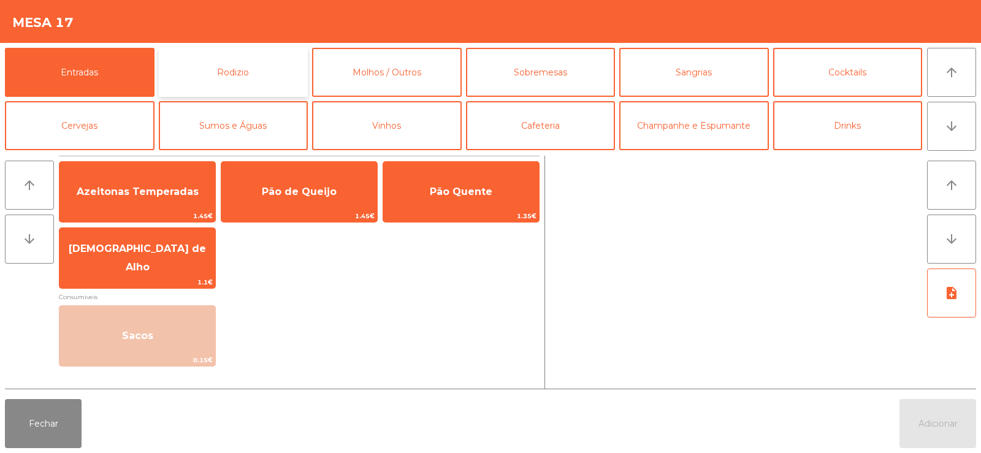
click at [187, 72] on button "Rodizio" at bounding box center [234, 72] width 150 height 49
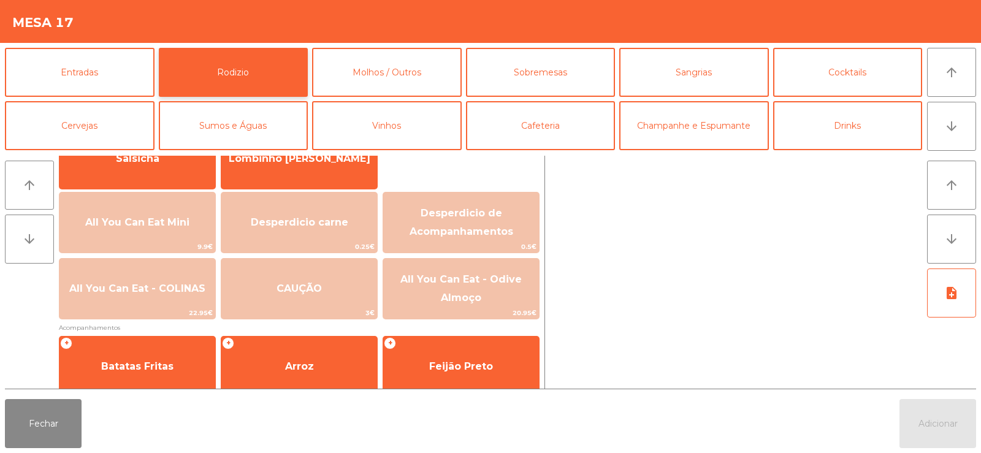
scroll to position [49, 0]
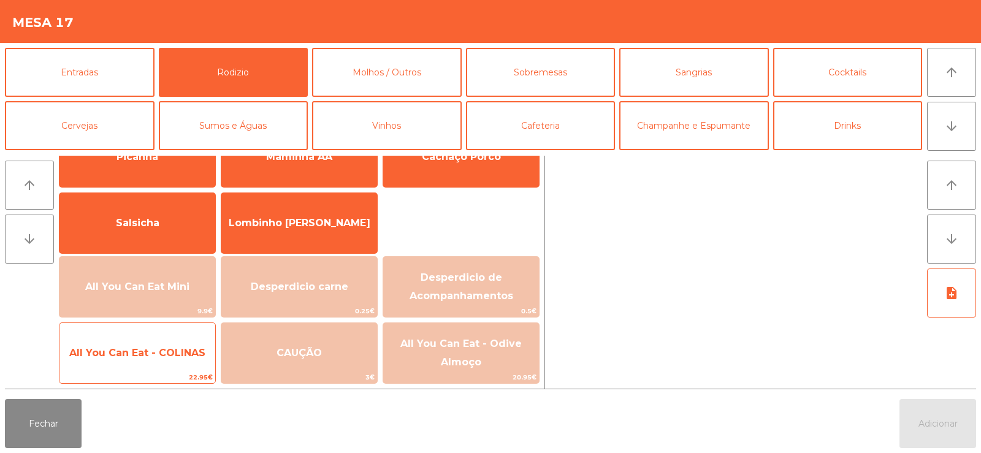
click at [136, 347] on span "All You Can Eat - COLINAS" at bounding box center [137, 353] width 136 height 12
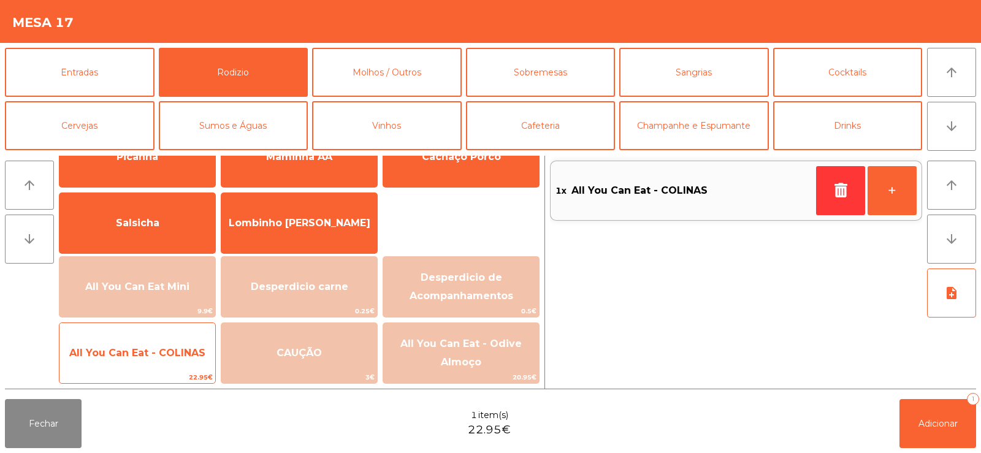
click at [143, 339] on span "All You Can Eat - COLINAS" at bounding box center [137, 353] width 156 height 33
click at [150, 345] on span "All You Can Eat - COLINAS" at bounding box center [137, 353] width 156 height 33
click at [146, 342] on span "All You Can Eat - COLINAS" at bounding box center [137, 353] width 156 height 33
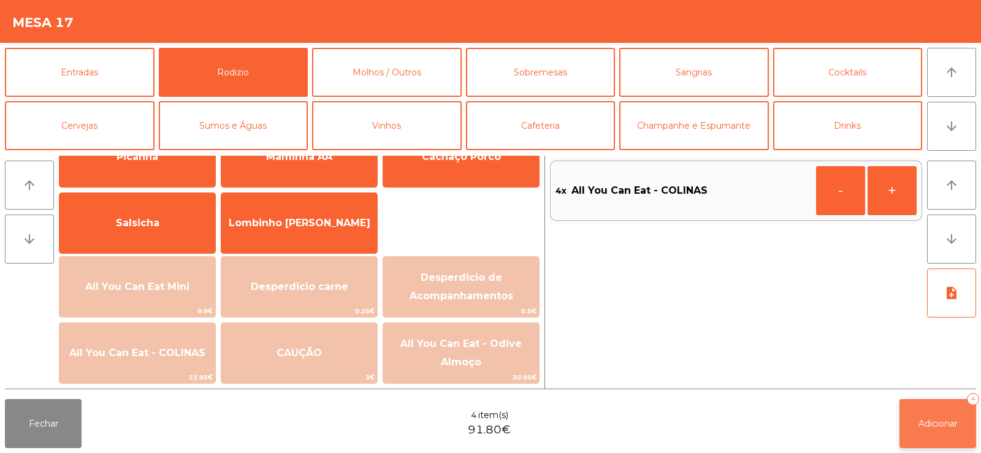
click at [939, 416] on button "Adicionar 4" at bounding box center [938, 423] width 77 height 49
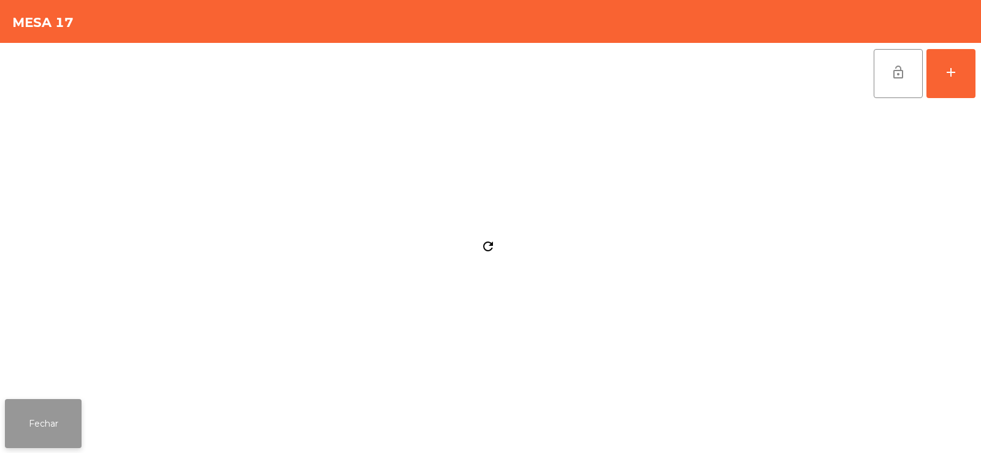
click at [52, 424] on button "Fechar" at bounding box center [43, 423] width 77 height 49
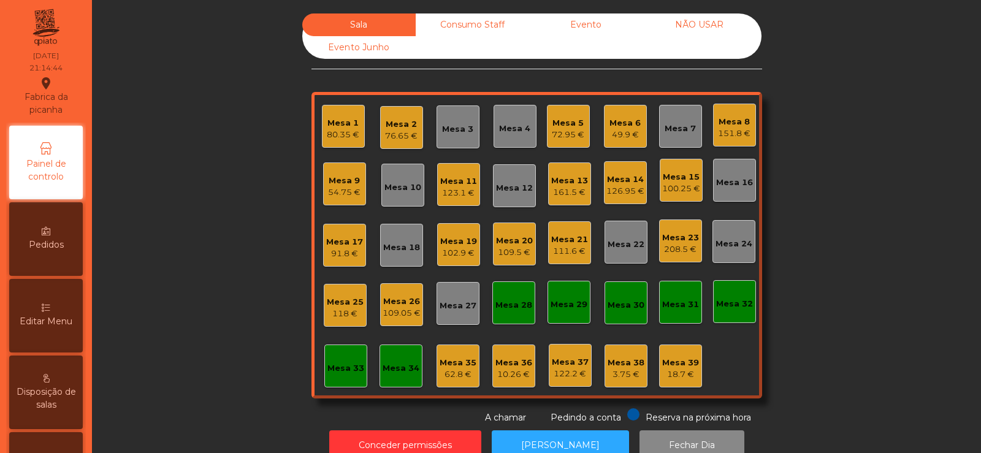
click at [327, 309] on div "118 €" at bounding box center [345, 314] width 37 height 12
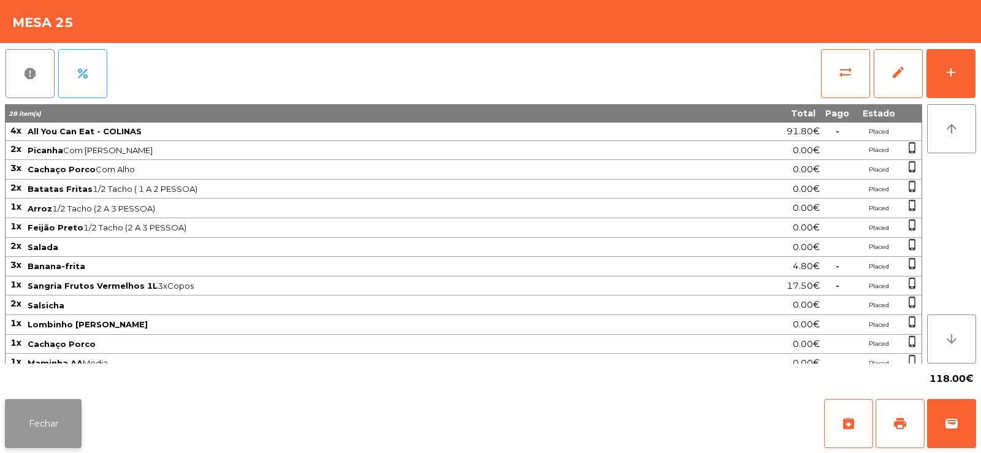
click at [31, 428] on button "Fechar" at bounding box center [43, 423] width 77 height 49
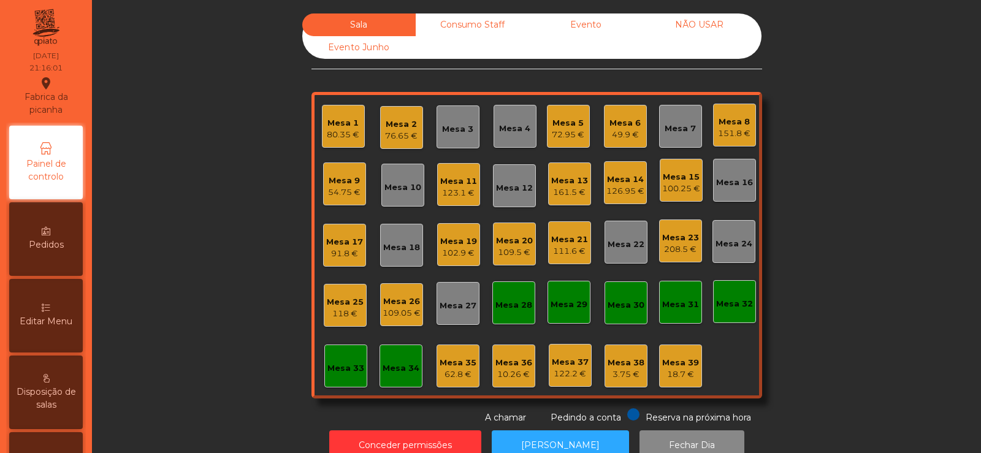
click at [357, 320] on div "118 €" at bounding box center [345, 314] width 37 height 12
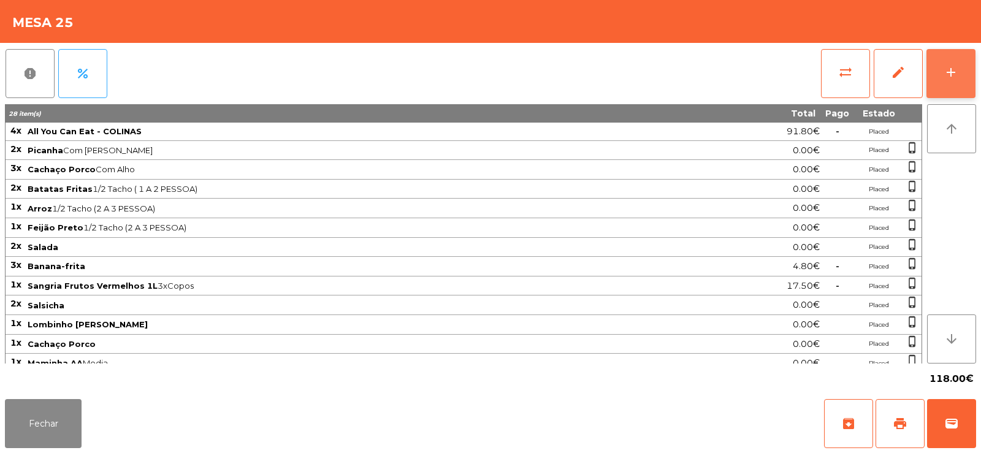
click at [946, 85] on button "add" at bounding box center [951, 73] width 49 height 49
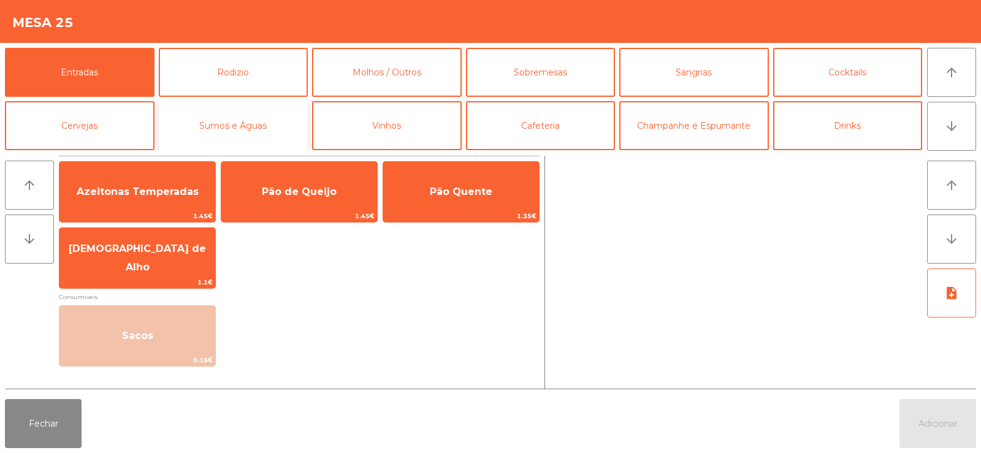
click at [239, 136] on button "Sumos e Águas" at bounding box center [234, 125] width 150 height 49
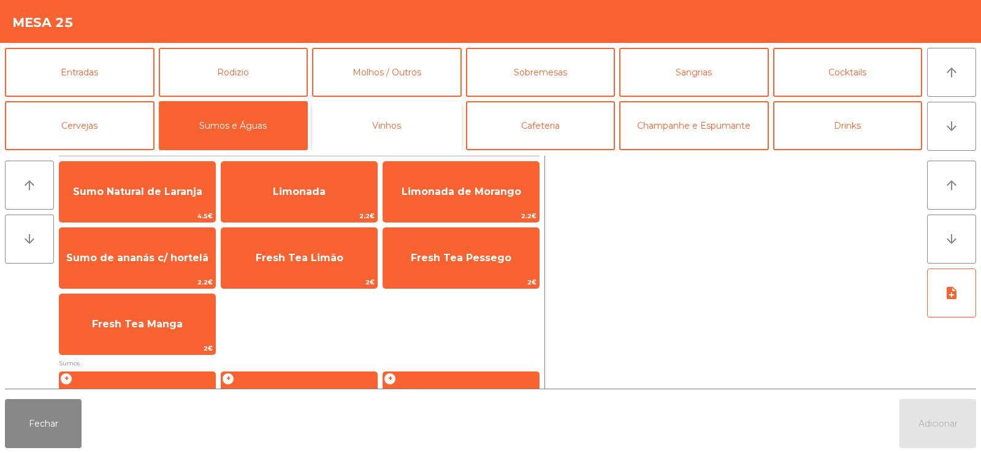
click at [402, 129] on button "Vinhos" at bounding box center [387, 125] width 150 height 49
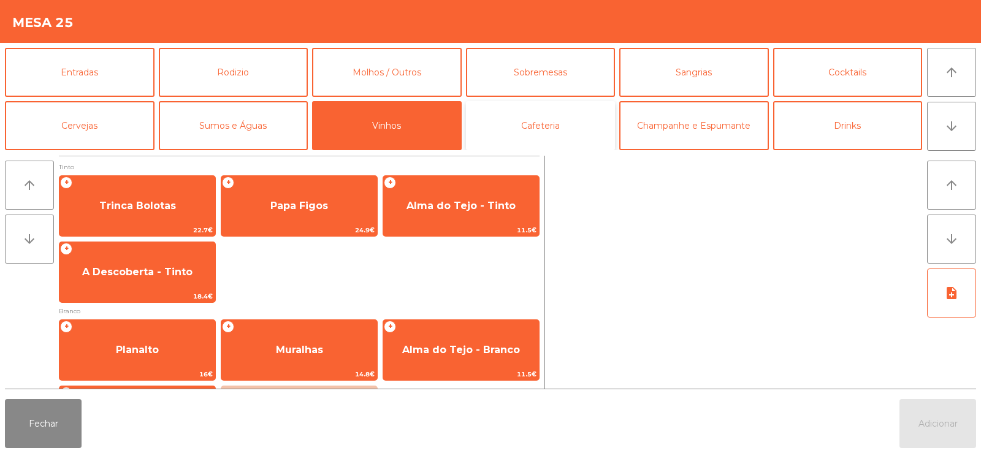
click at [561, 129] on button "Cafeteria" at bounding box center [541, 125] width 150 height 49
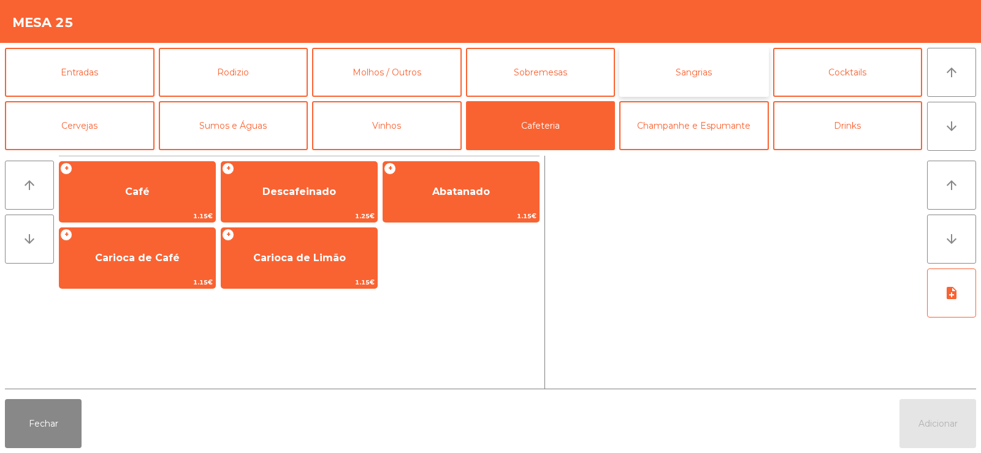
click at [701, 55] on button "Sangrias" at bounding box center [694, 72] width 150 height 49
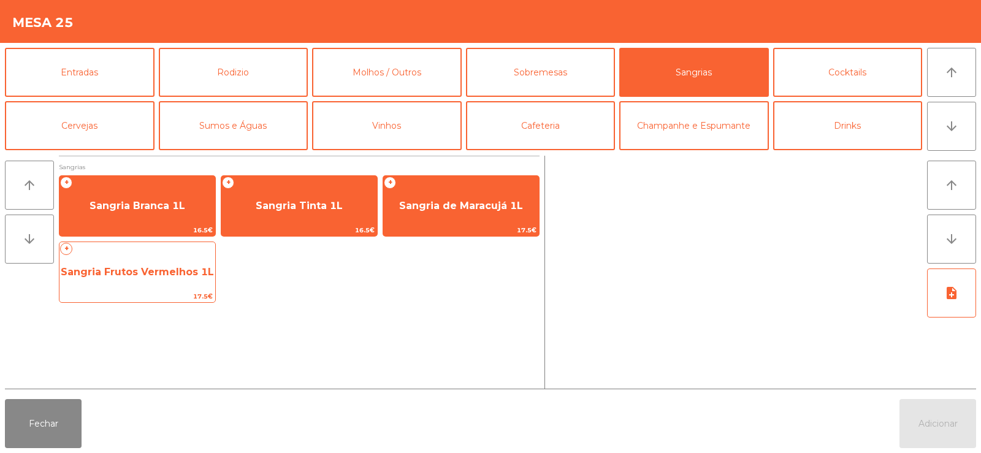
click at [144, 280] on span "Sangria Frutos Vermelhos 1L" at bounding box center [137, 272] width 156 height 33
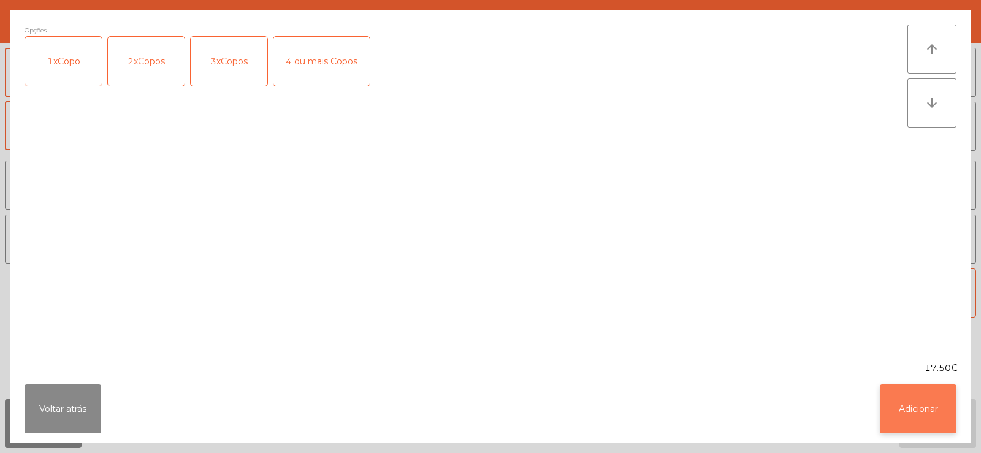
click at [928, 415] on button "Adicionar" at bounding box center [918, 409] width 77 height 49
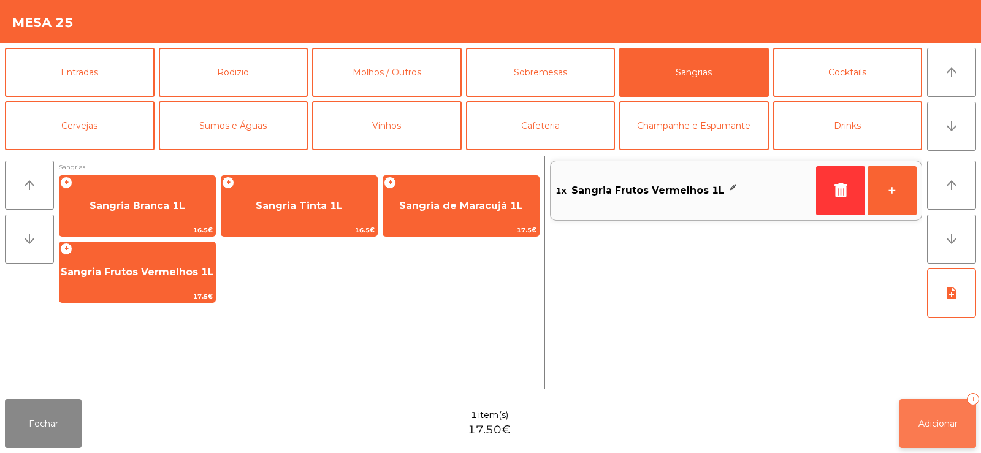
click at [938, 424] on span "Adicionar" at bounding box center [938, 423] width 39 height 11
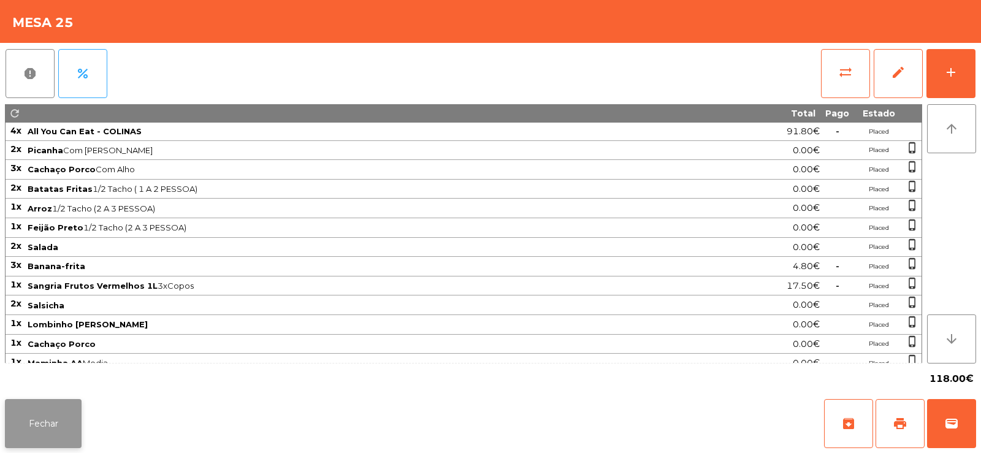
click at [54, 424] on button "Fechar" at bounding box center [43, 423] width 77 height 49
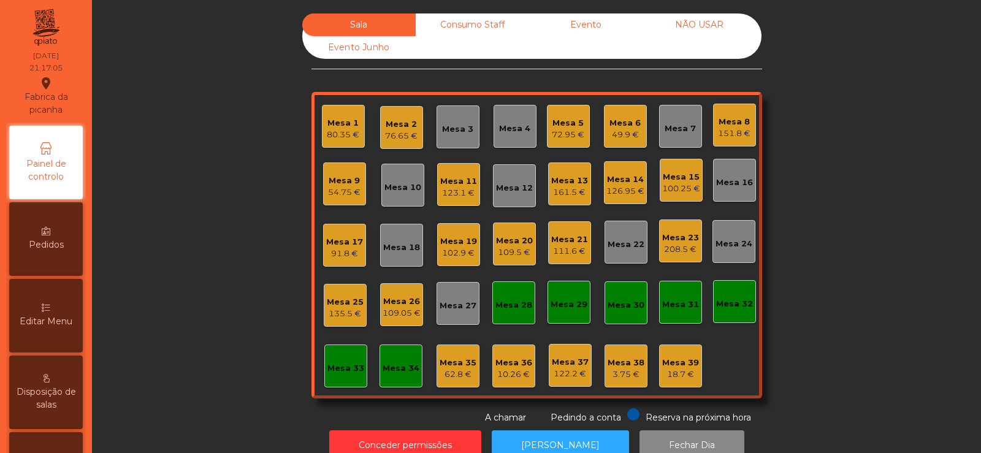
click at [685, 240] on div "Mesa 23" at bounding box center [680, 238] width 37 height 12
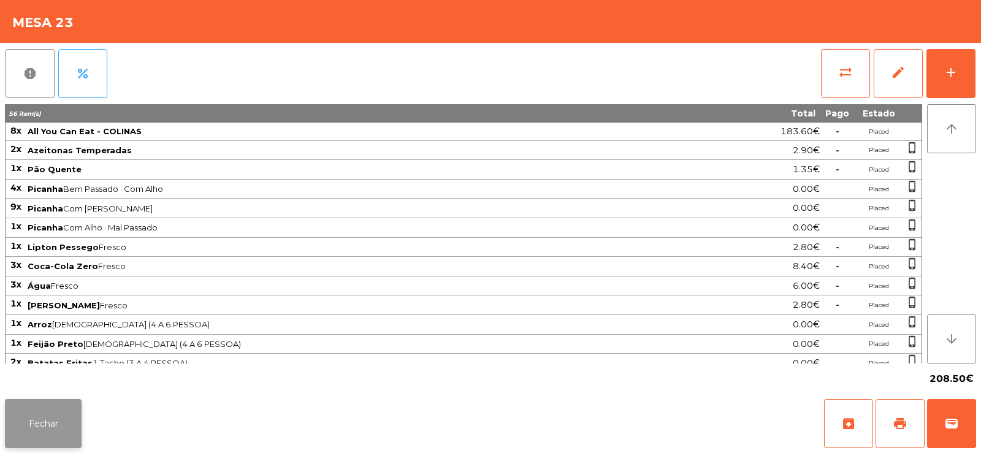
click at [42, 425] on button "Fechar" at bounding box center [43, 423] width 77 height 49
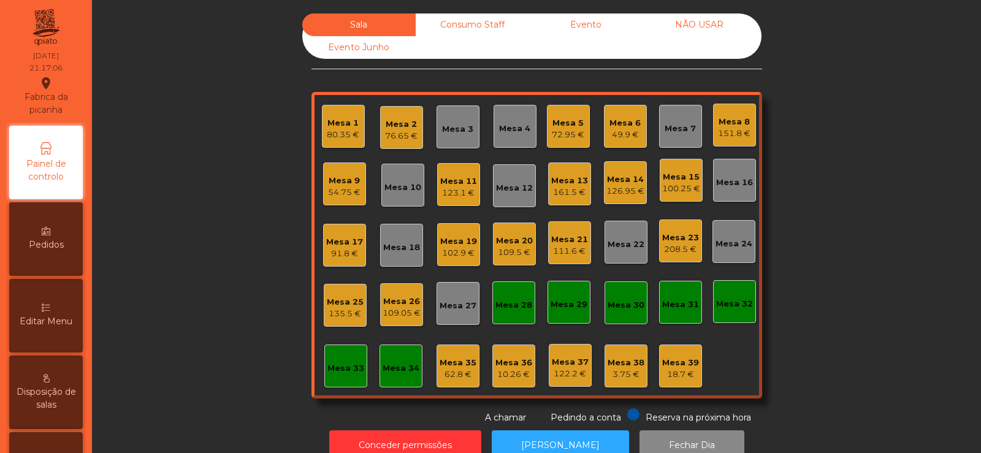
click at [508, 253] on div "109.5 €" at bounding box center [514, 253] width 37 height 12
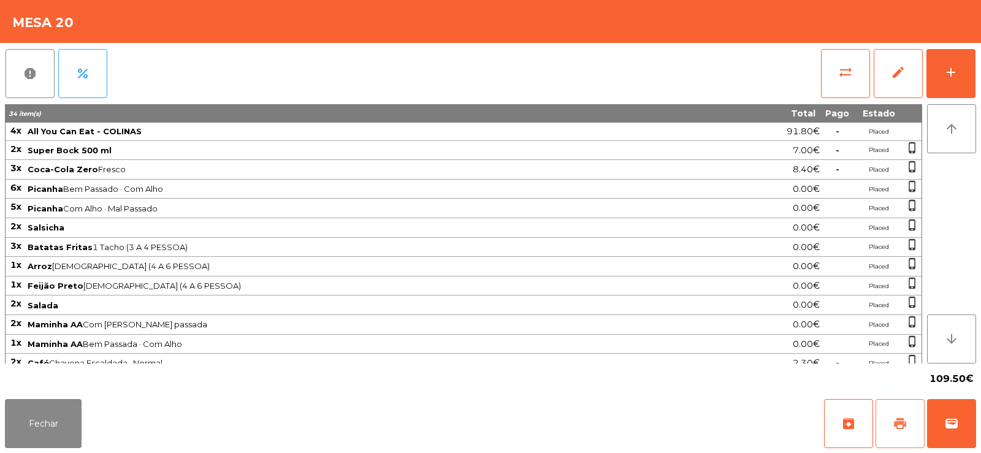
click at [894, 435] on button "print" at bounding box center [900, 423] width 49 height 49
click at [953, 421] on span "wallet" at bounding box center [951, 423] width 15 height 15
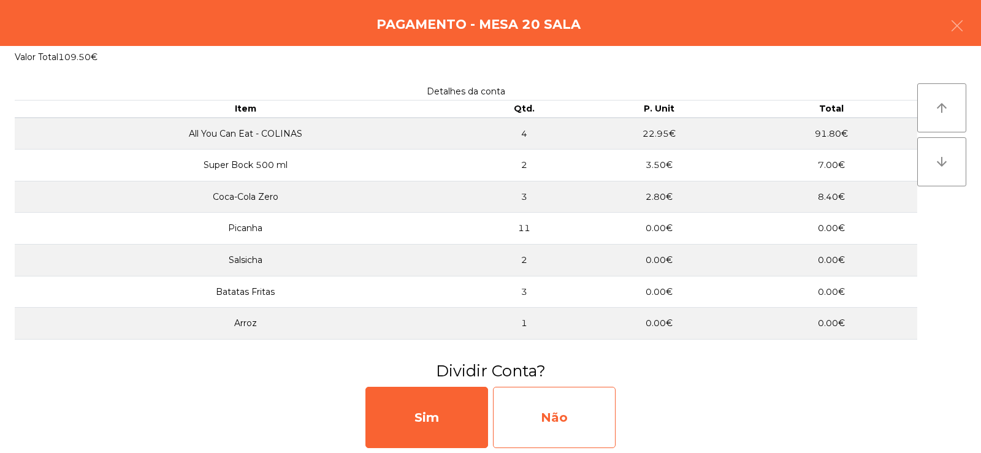
click at [555, 419] on div "Não" at bounding box center [554, 417] width 123 height 61
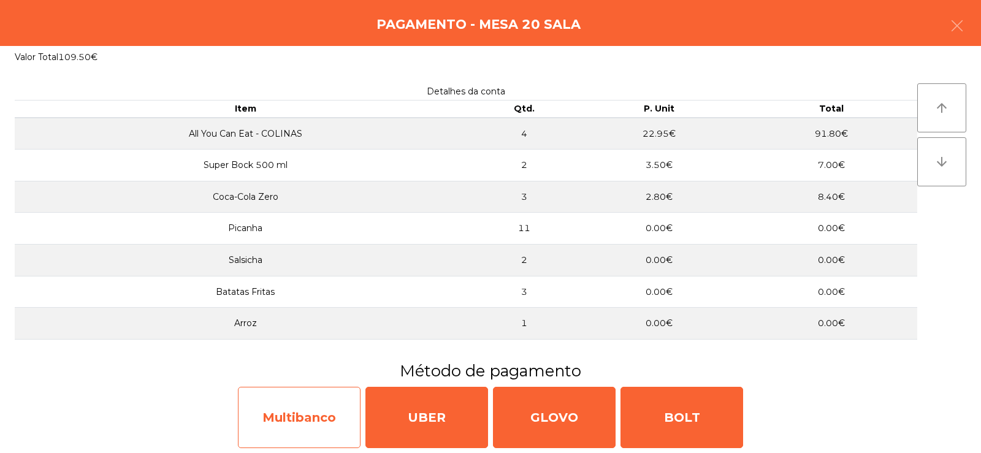
click at [306, 420] on div "Multibanco" at bounding box center [299, 417] width 123 height 61
select select "**"
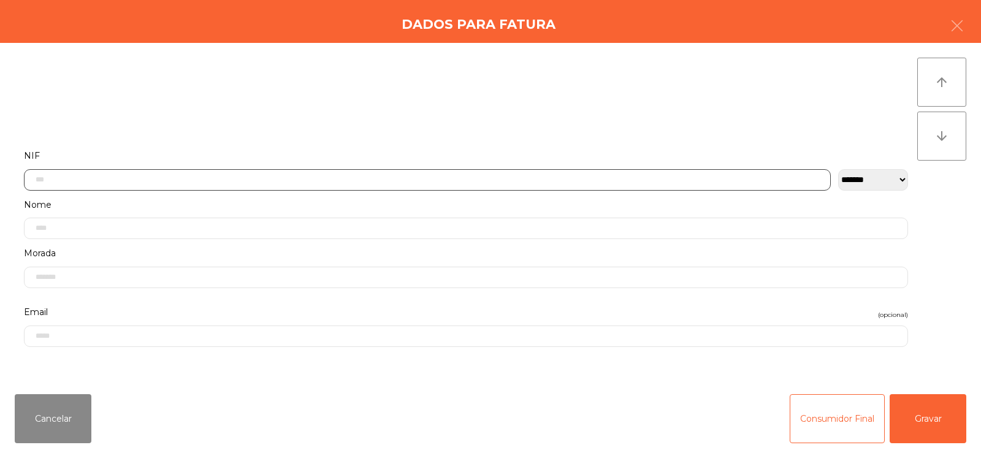
click at [322, 180] on input "text" at bounding box center [427, 179] width 807 height 21
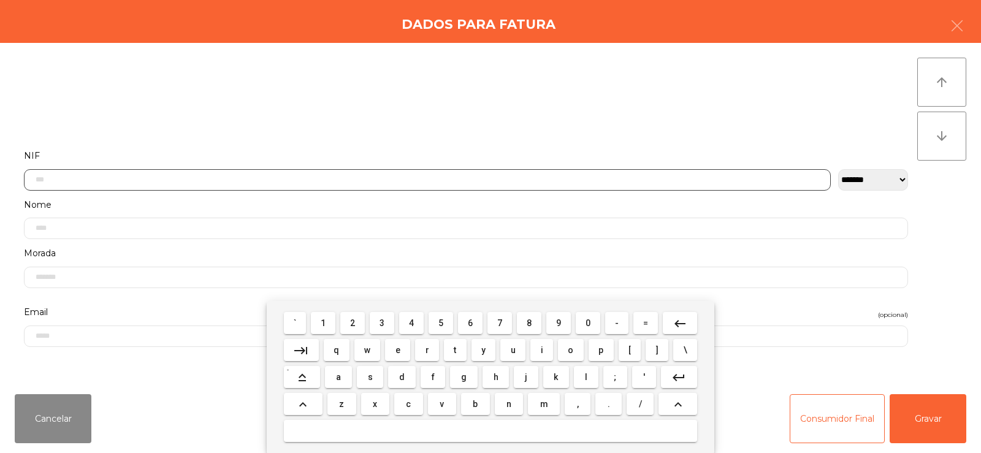
scroll to position [90, 0]
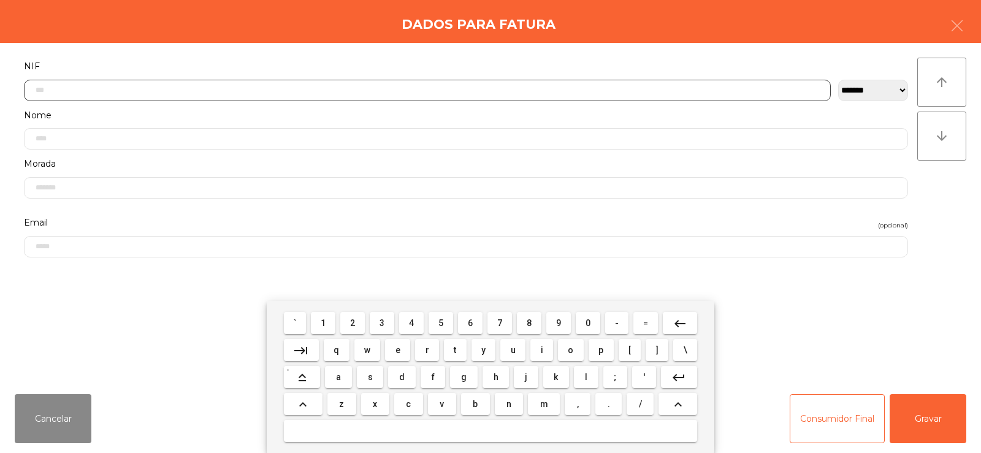
click at [353, 324] on span "2" at bounding box center [352, 323] width 5 height 10
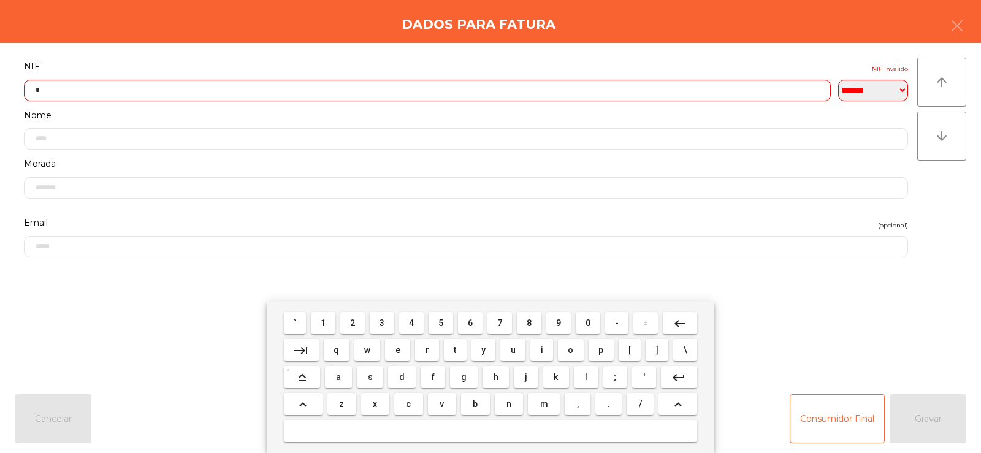
click at [470, 323] on span "6" at bounding box center [470, 323] width 5 height 10
click at [589, 326] on span "0" at bounding box center [588, 323] width 5 height 10
click at [561, 319] on span "9" at bounding box center [558, 323] width 5 height 10
click at [556, 321] on span "9" at bounding box center [558, 323] width 5 height 10
click at [530, 322] on span "8" at bounding box center [529, 323] width 5 height 10
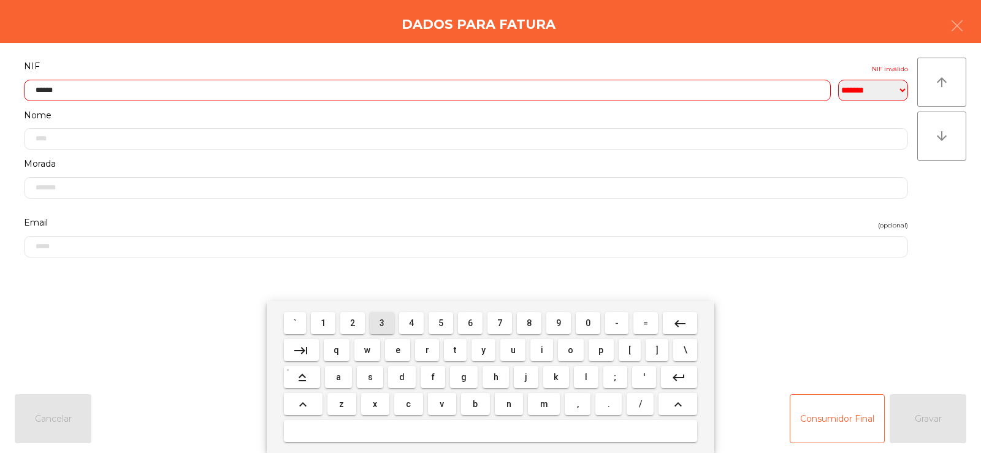
click at [381, 327] on span "3" at bounding box center [382, 323] width 5 height 10
click at [354, 323] on span "2" at bounding box center [352, 323] width 5 height 10
click at [588, 323] on span "0" at bounding box center [588, 323] width 5 height 10
type input "*********"
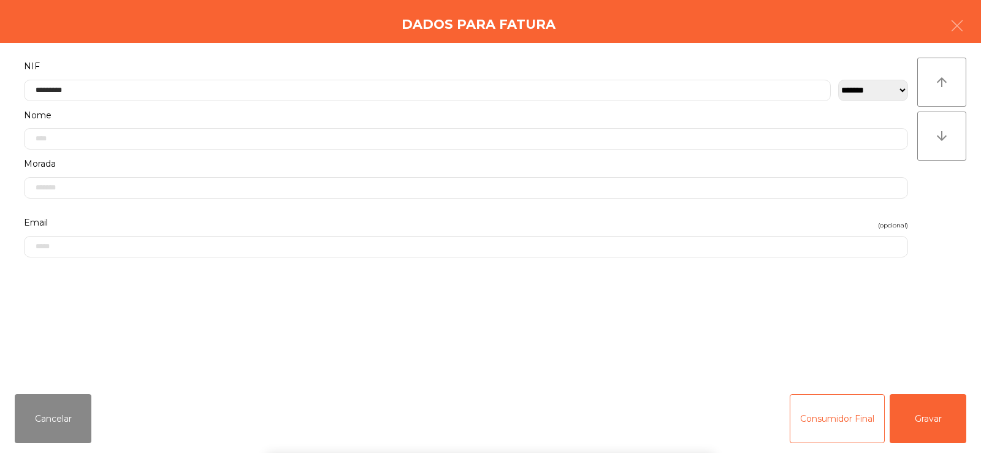
click at [917, 332] on div "` 1 2 3 4 5 6 7 8 9 0 - = keyboard_backspace keyboard_tab q w e r t y u i o p […" at bounding box center [490, 377] width 981 height 152
click at [934, 410] on button "Gravar" at bounding box center [928, 418] width 77 height 49
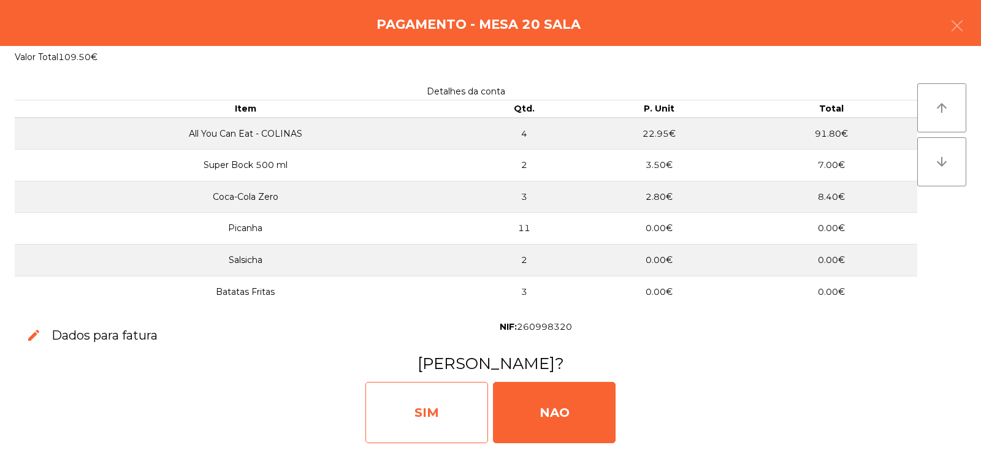
click at [441, 414] on div "SIM" at bounding box center [427, 412] width 123 height 61
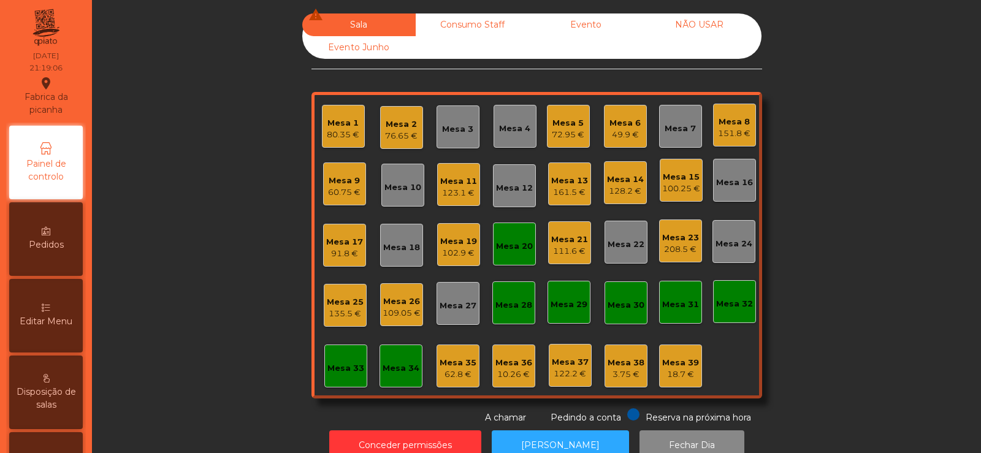
click at [354, 131] on div "80.35 €" at bounding box center [343, 135] width 33 height 12
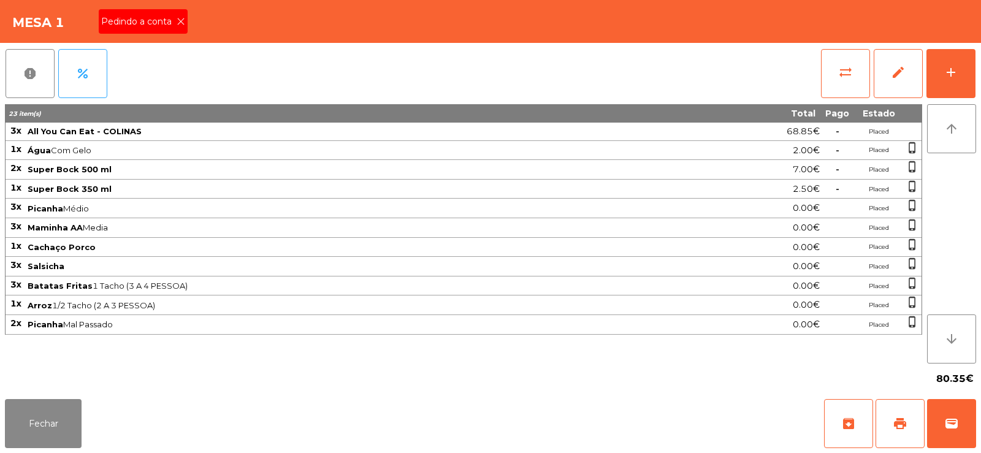
click at [177, 24] on icon at bounding box center [181, 21] width 9 height 9
click at [900, 432] on button "print" at bounding box center [900, 423] width 49 height 49
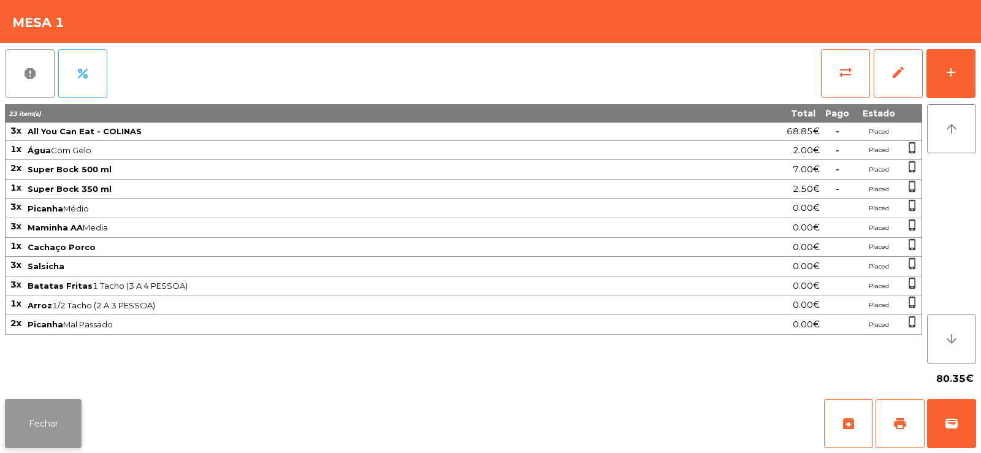
click at [60, 426] on button "Fechar" at bounding box center [43, 423] width 77 height 49
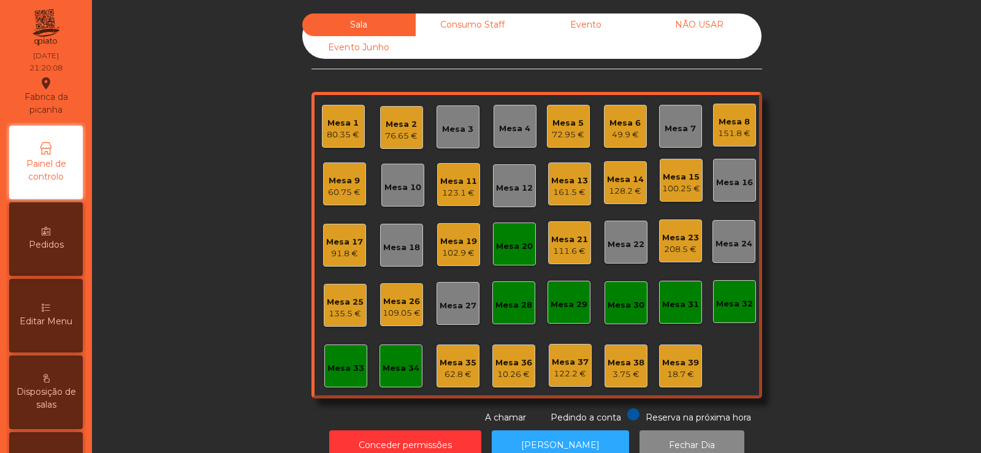
click at [687, 251] on div "208.5 €" at bounding box center [680, 249] width 37 height 12
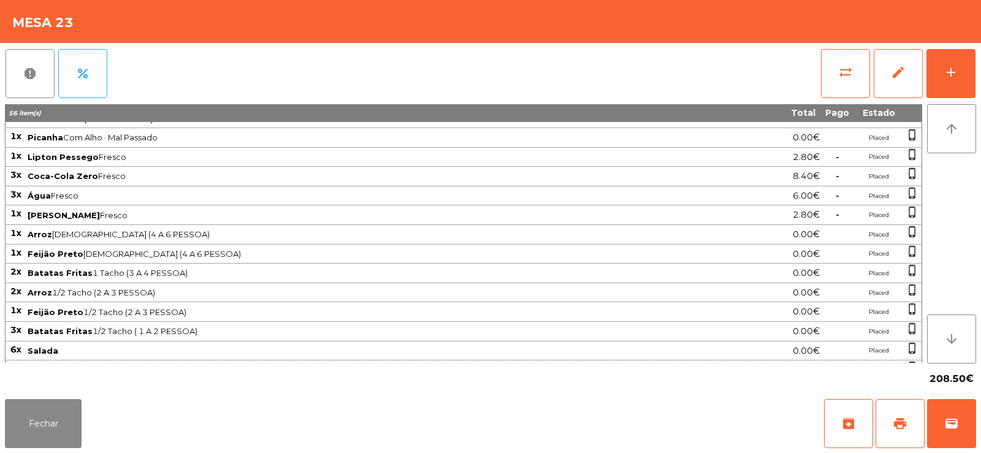
scroll to position [0, 0]
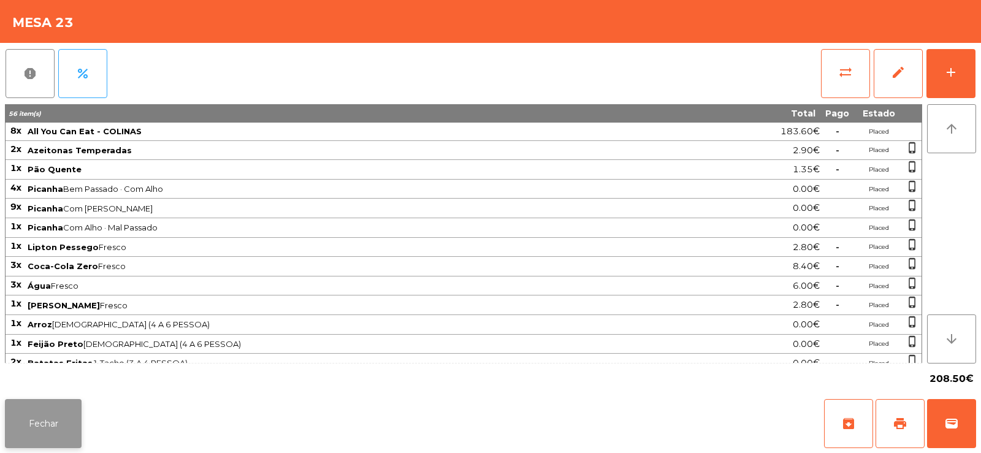
click at [40, 423] on button "Fechar" at bounding box center [43, 423] width 77 height 49
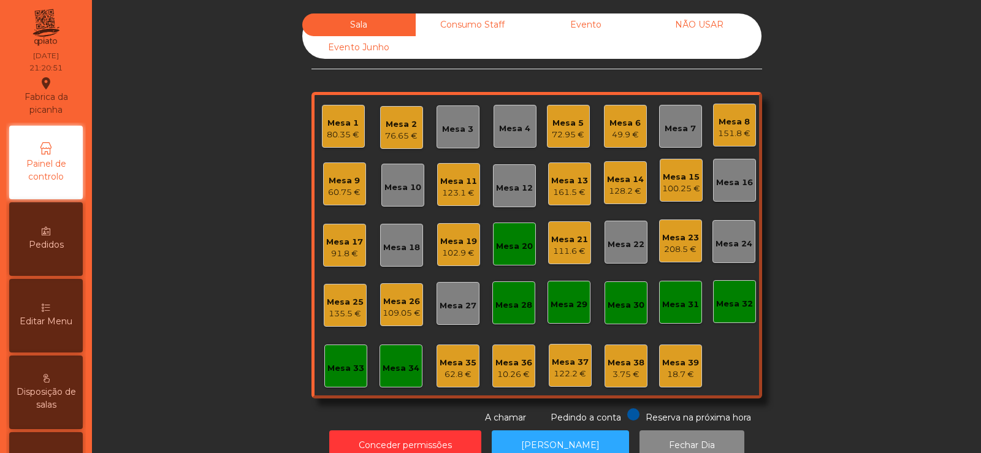
click at [326, 110] on div "Mesa 1 80.35 €" at bounding box center [343, 126] width 43 height 43
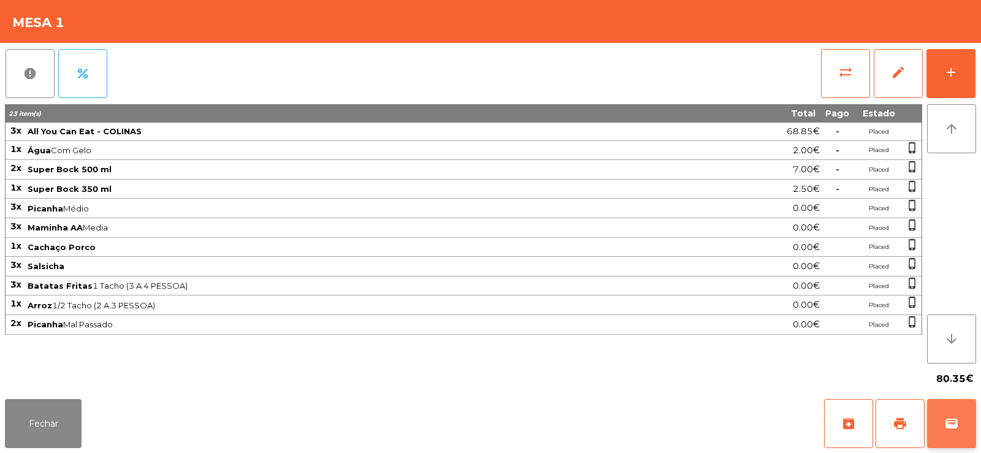
click at [941, 445] on button "wallet" at bounding box center [951, 423] width 49 height 49
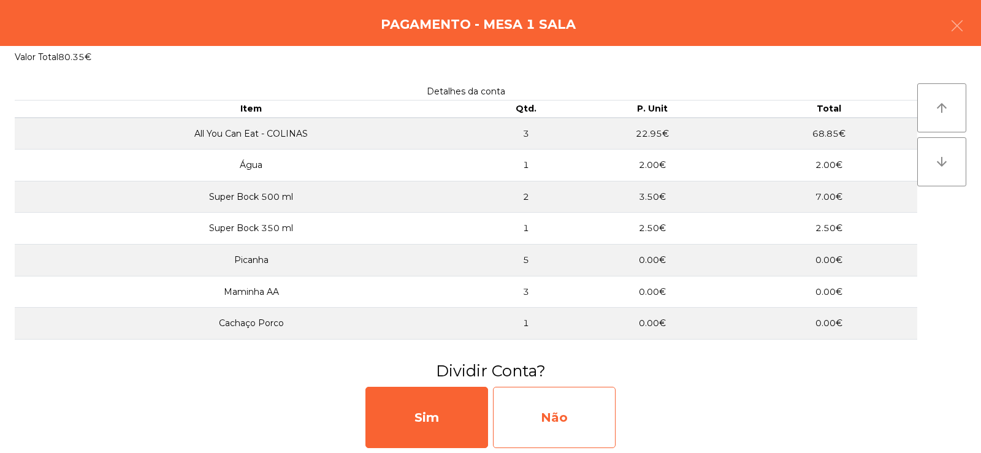
click at [559, 422] on div "Não" at bounding box center [554, 417] width 123 height 61
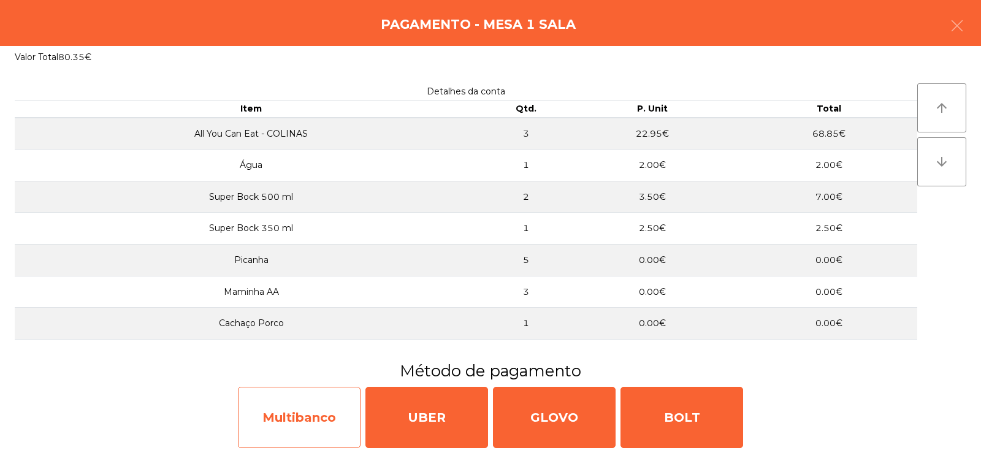
click at [312, 420] on div "Multibanco" at bounding box center [299, 417] width 123 height 61
select select "**"
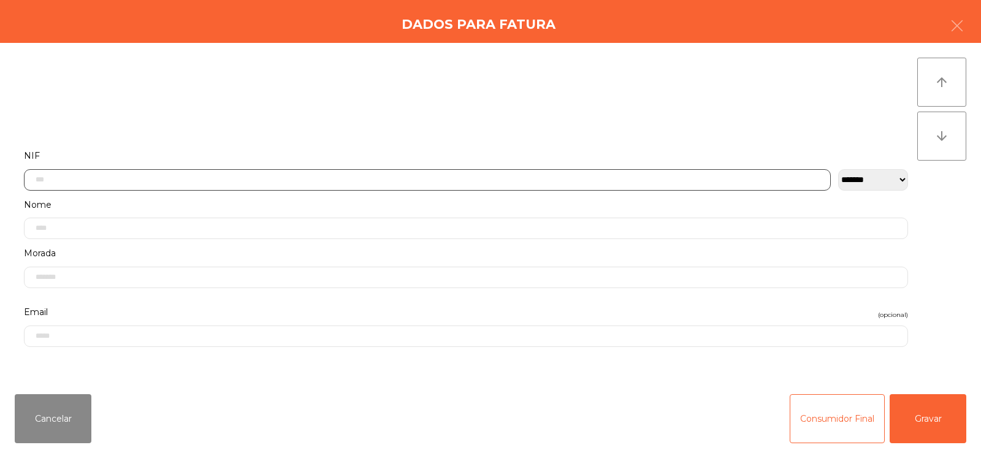
click at [280, 176] on input "text" at bounding box center [427, 179] width 807 height 21
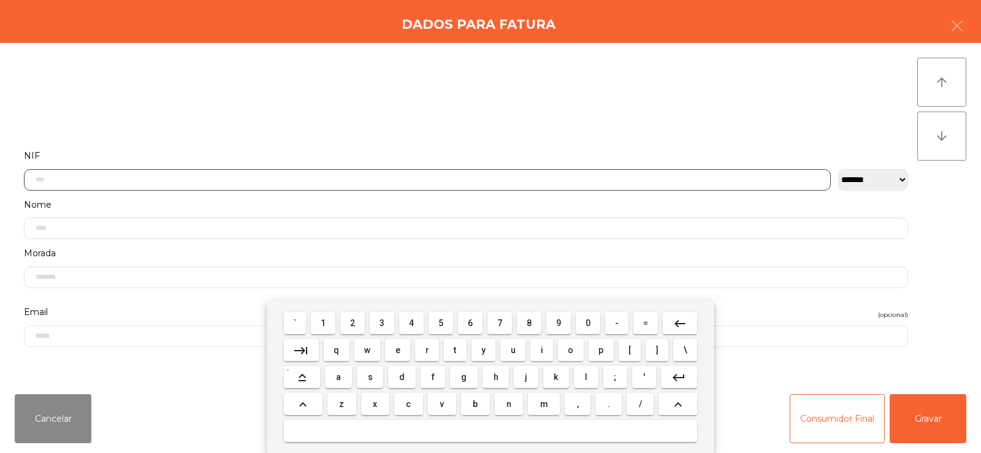
scroll to position [90, 0]
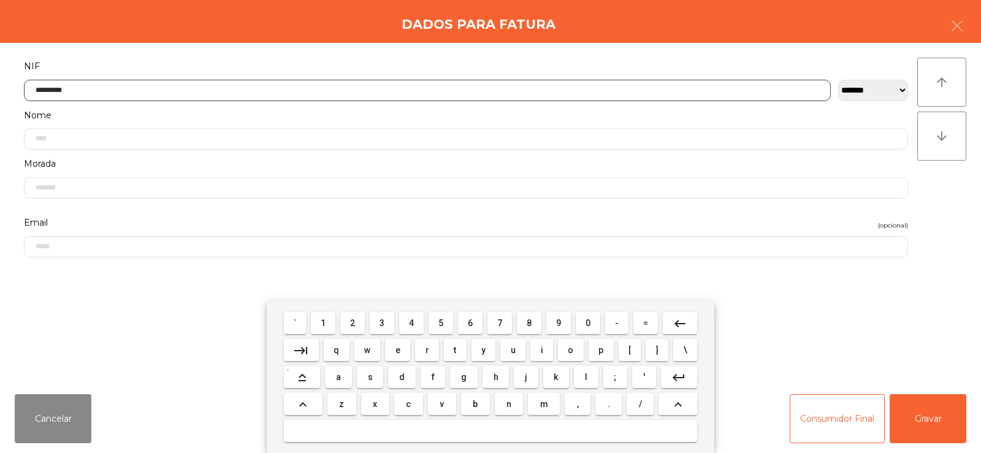
type input "*********"
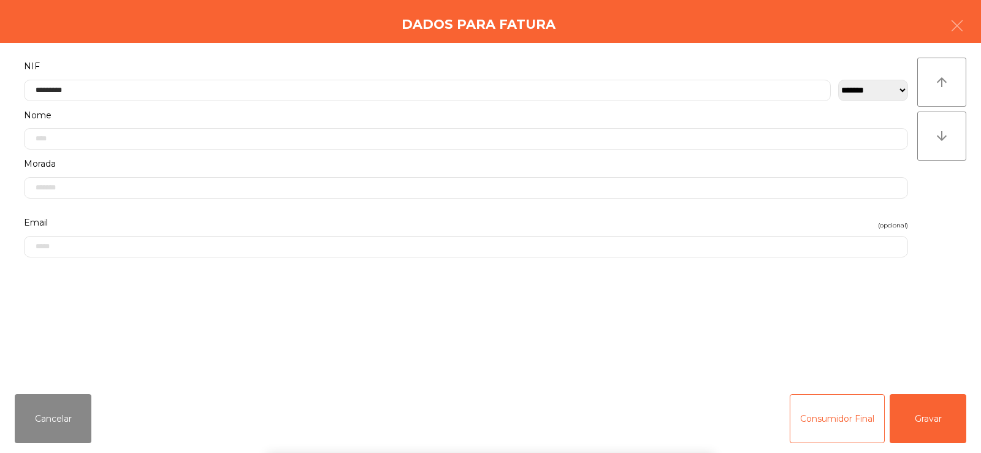
click at [934, 408] on div "` 1 2 3 4 5 6 7 8 9 0 - = keyboard_backspace keyboard_tab q w e r t y u i o p […" at bounding box center [490, 377] width 981 height 152
click at [943, 418] on button "Gravar" at bounding box center [928, 418] width 77 height 49
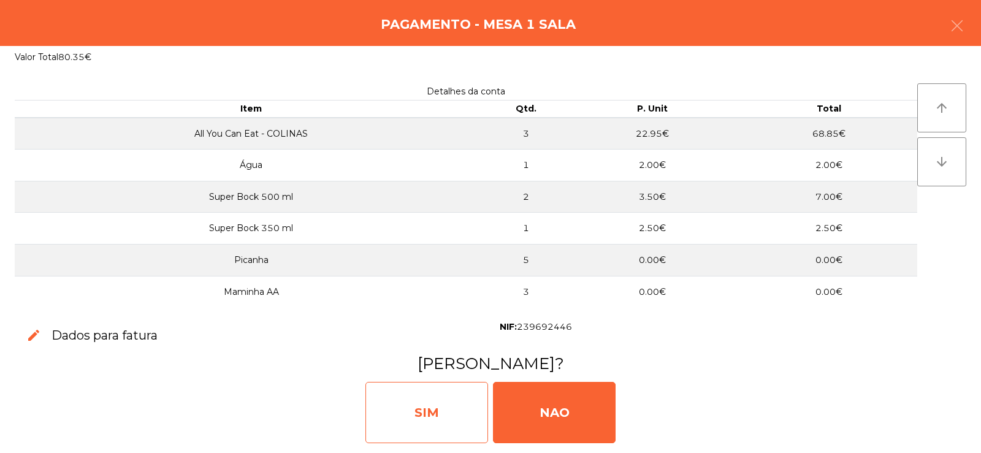
click at [437, 420] on div "SIM" at bounding box center [427, 412] width 123 height 61
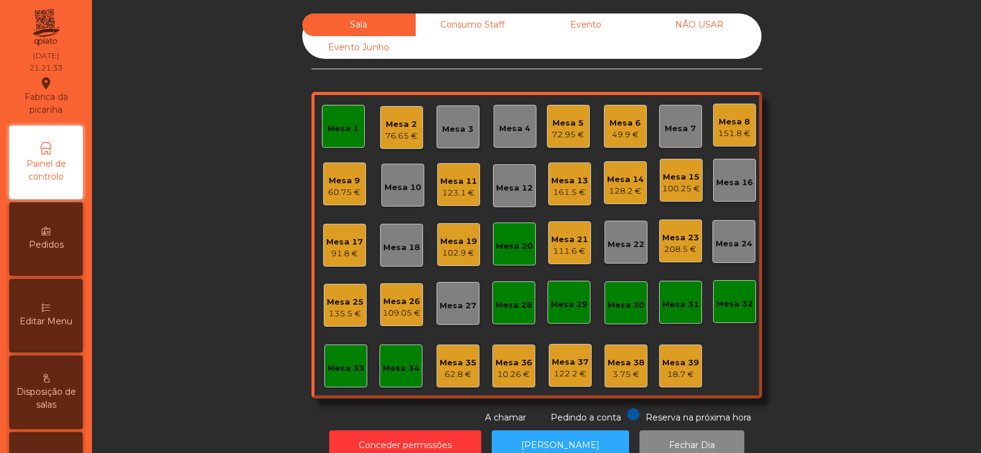
click at [329, 126] on div "Mesa 1" at bounding box center [342, 129] width 31 height 12
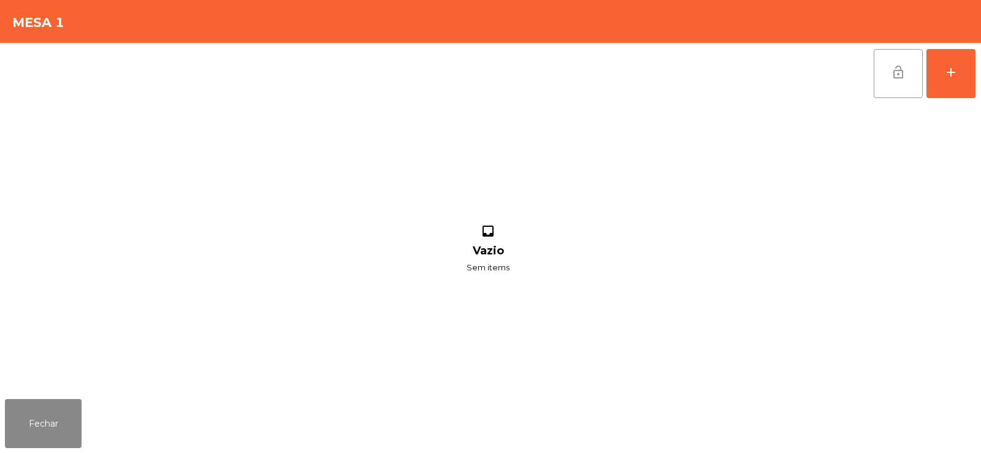
click at [910, 77] on button "lock_open" at bounding box center [898, 73] width 49 height 49
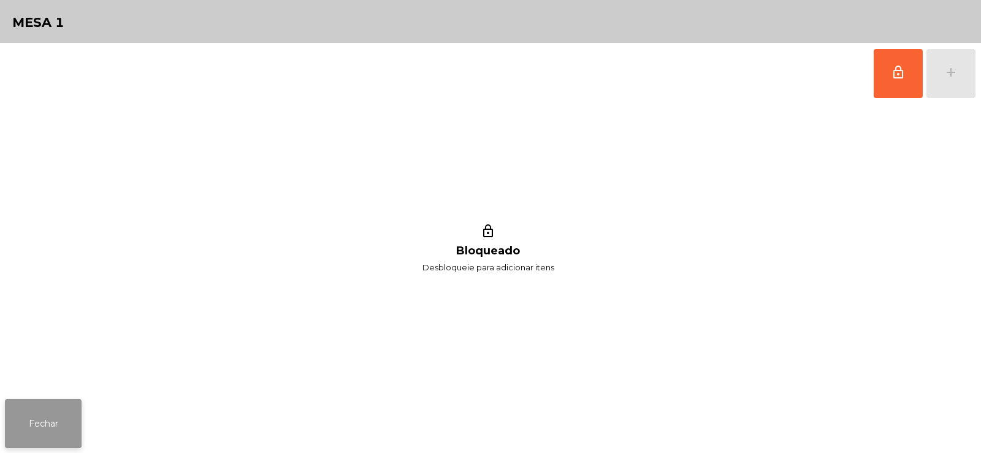
click at [36, 417] on button "Fechar" at bounding box center [43, 423] width 77 height 49
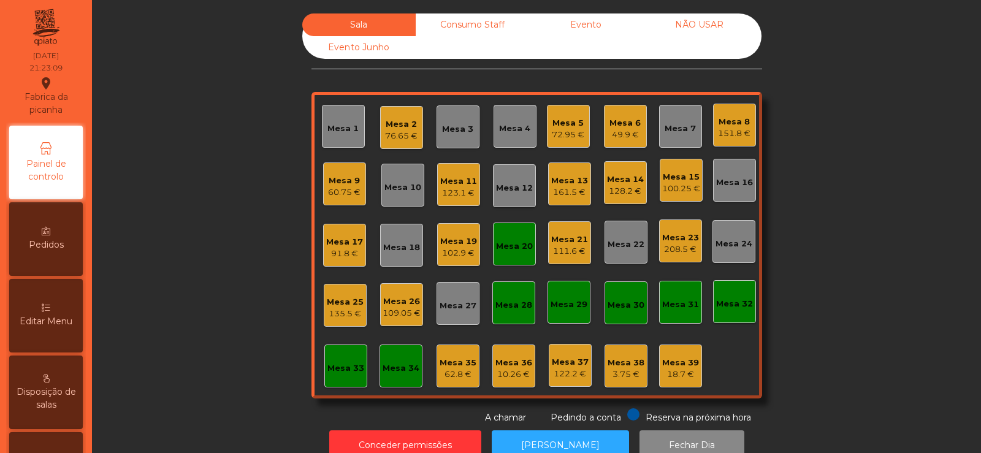
click at [503, 251] on div "Mesa 20" at bounding box center [514, 246] width 37 height 12
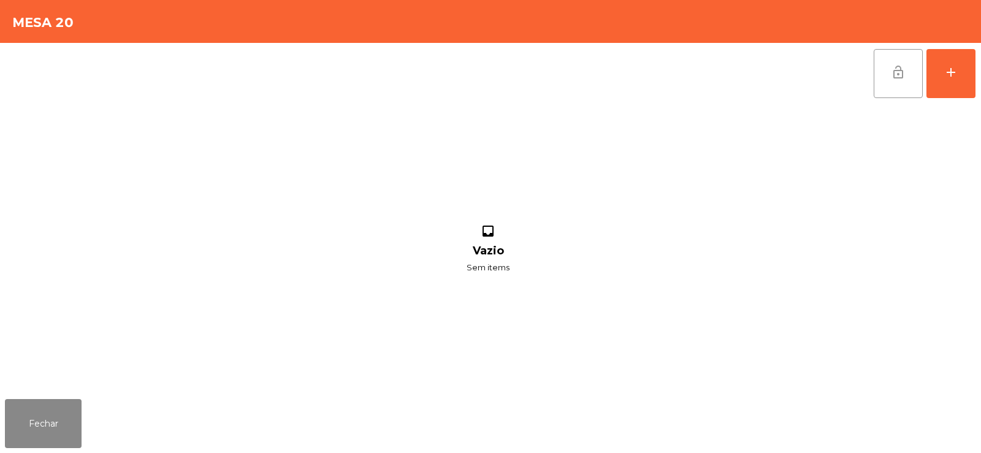
click at [908, 77] on button "lock_open" at bounding box center [898, 73] width 49 height 49
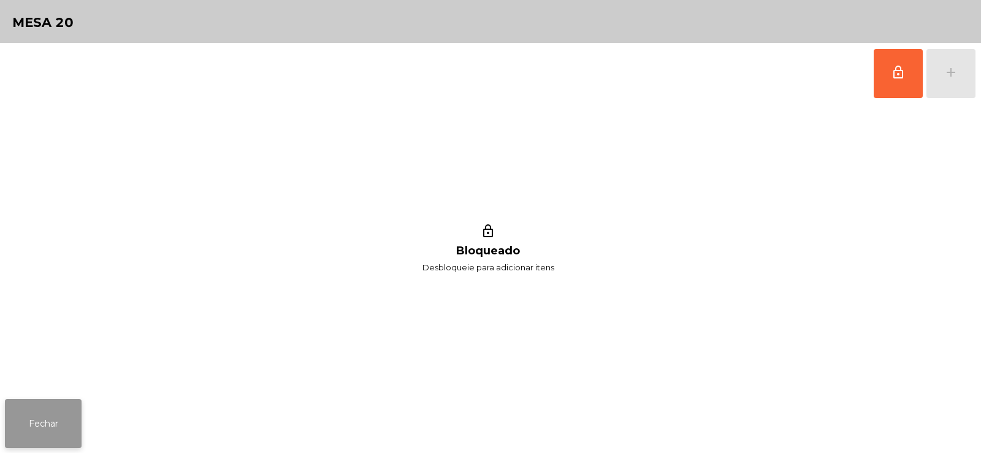
click at [49, 432] on button "Fechar" at bounding box center [43, 423] width 77 height 49
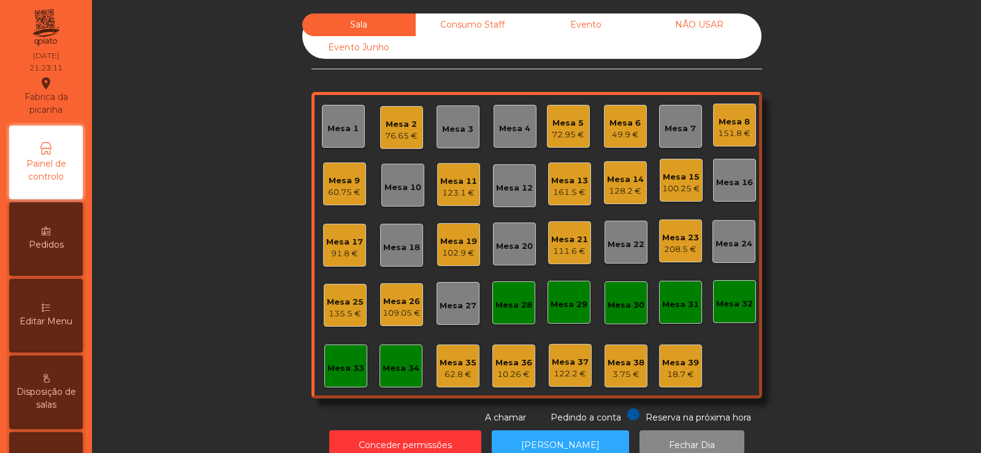
click at [230, 184] on div "Sala Consumo Staff Evento NÃO USAR Evento Junho Mesa 1 Mesa 2 76.65 € Mesa 3 Me…" at bounding box center [537, 218] width 856 height 411
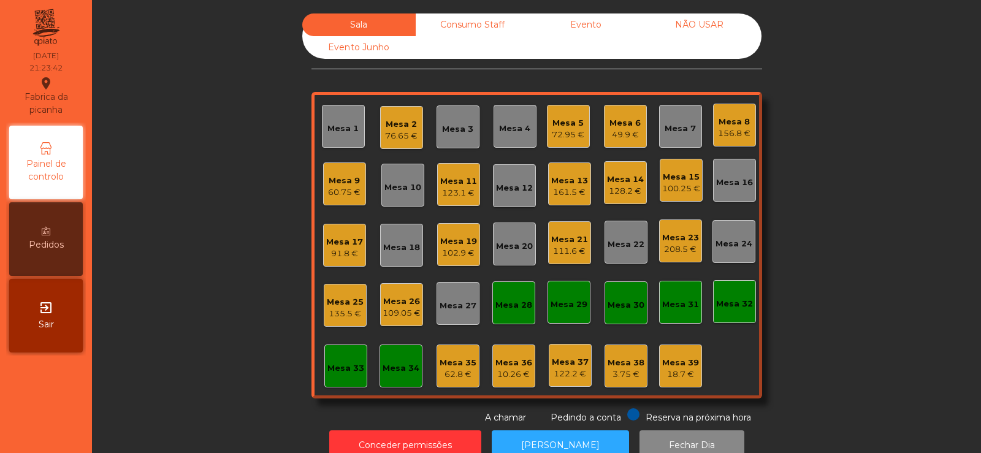
click at [516, 251] on div "Mesa 20" at bounding box center [514, 246] width 37 height 12
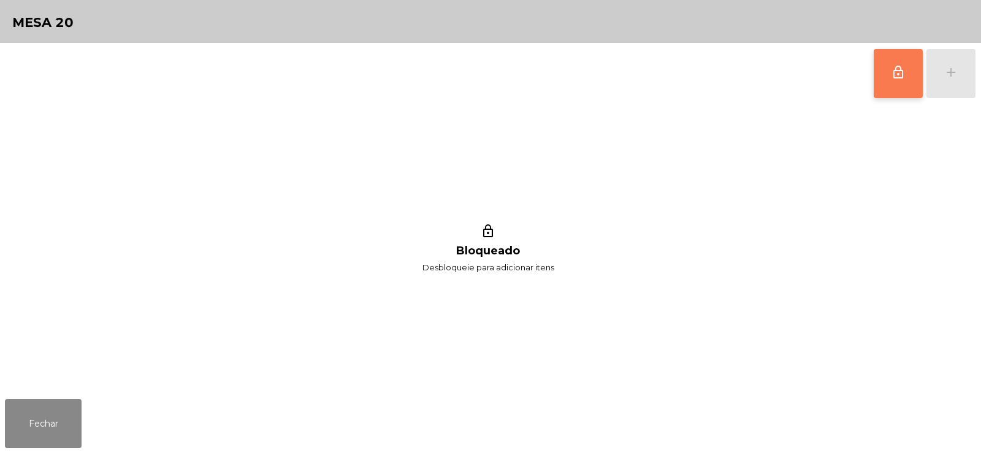
click at [886, 75] on button "lock_outline" at bounding box center [898, 73] width 49 height 49
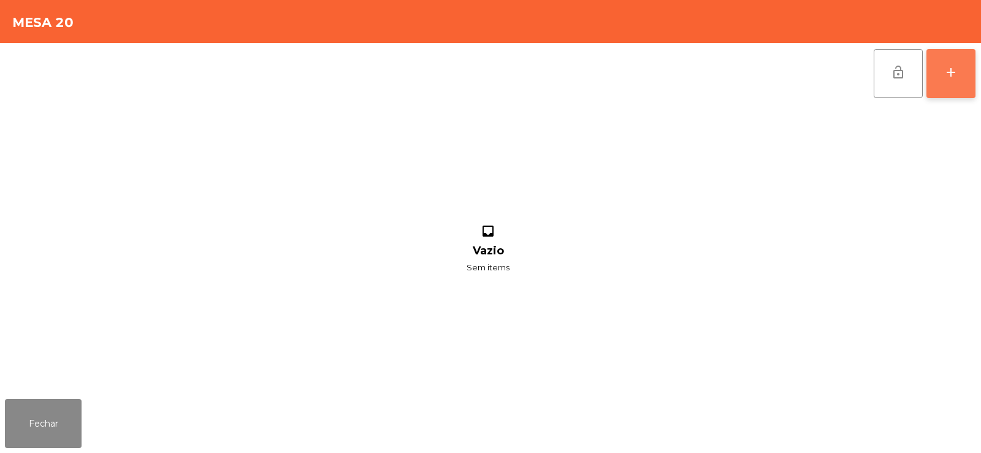
click at [953, 78] on div "add" at bounding box center [951, 72] width 15 height 15
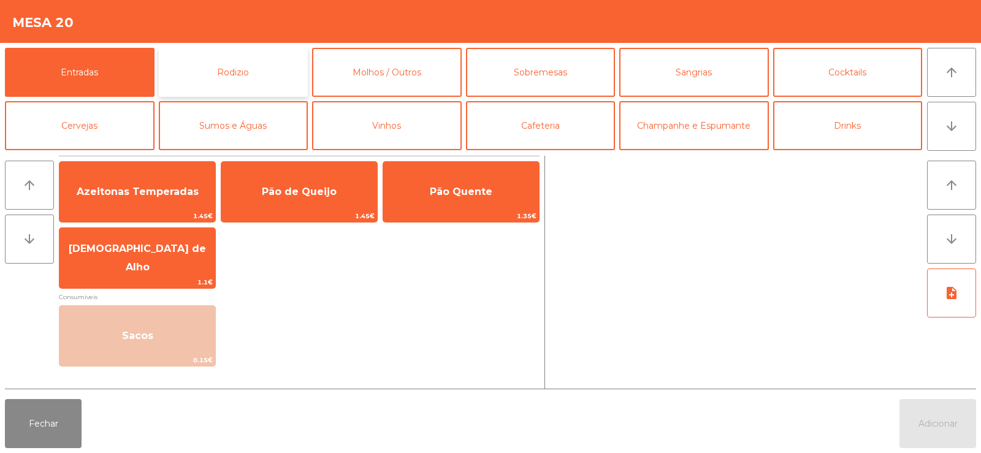
click at [228, 71] on button "Rodizio" at bounding box center [234, 72] width 150 height 49
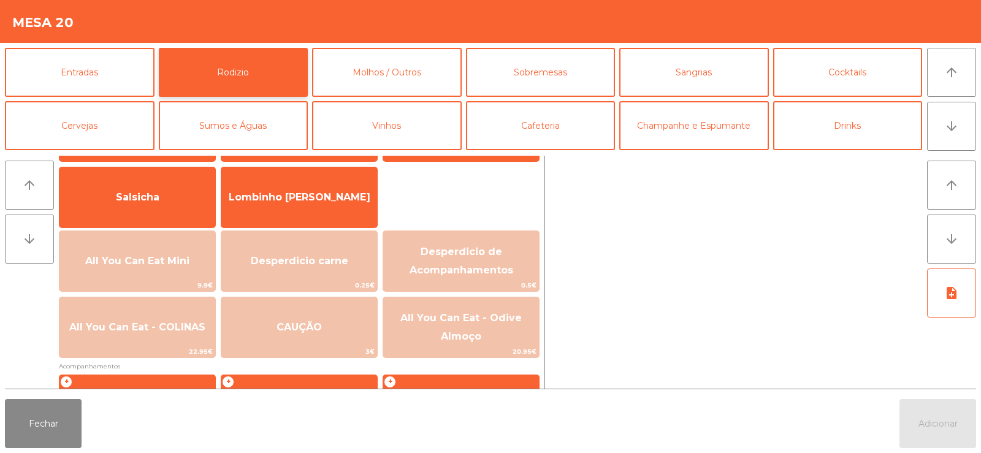
scroll to position [90, 0]
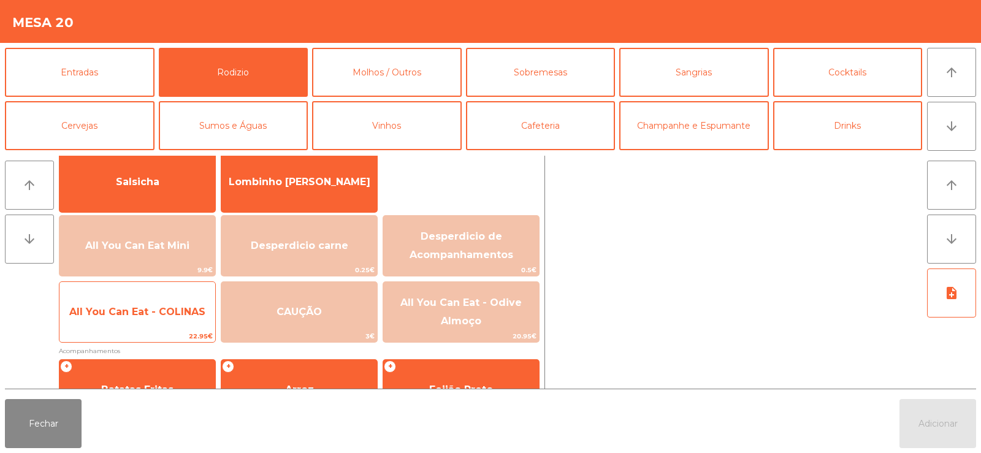
click at [127, 320] on span "All You Can Eat - COLINAS" at bounding box center [137, 312] width 156 height 33
click at [126, 313] on span "All You Can Eat - COLINAS" at bounding box center [137, 312] width 136 height 12
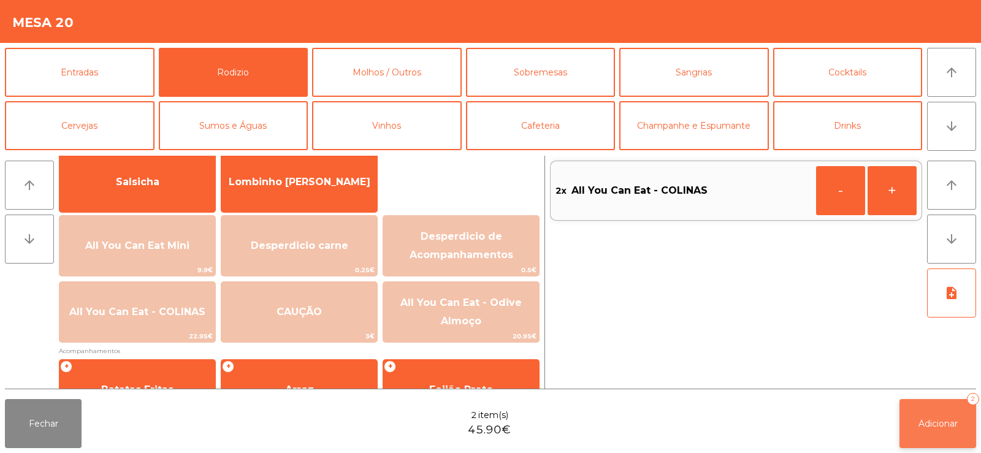
click at [938, 434] on button "Adicionar 2" at bounding box center [938, 423] width 77 height 49
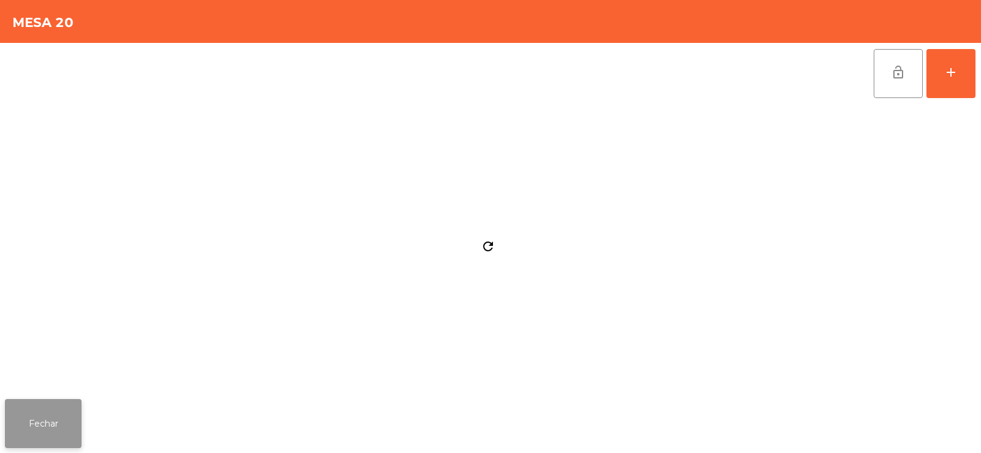
click at [44, 420] on button "Fechar" at bounding box center [43, 423] width 77 height 49
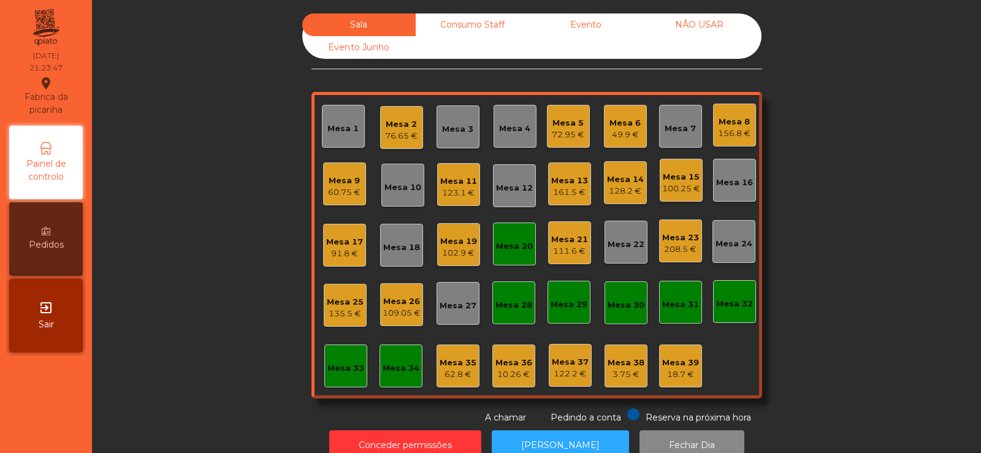
click at [344, 240] on div "Mesa 17" at bounding box center [344, 242] width 37 height 12
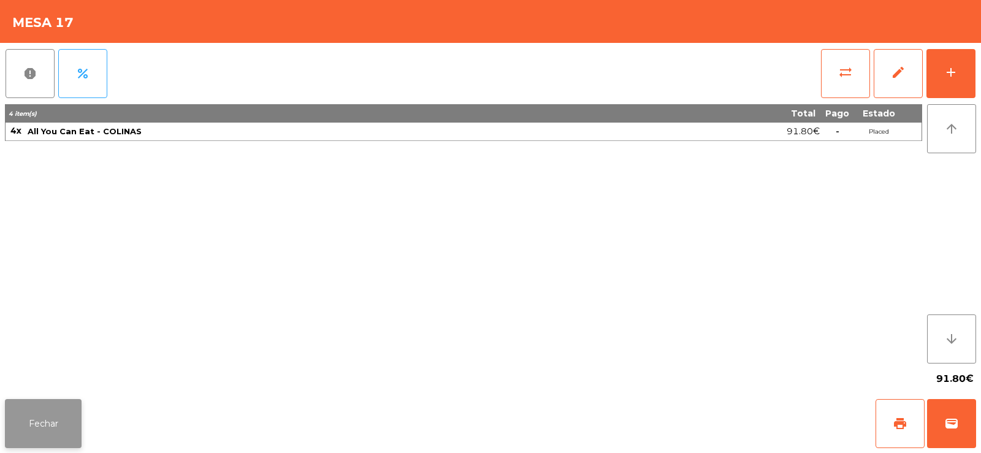
click at [40, 442] on button "Fechar" at bounding box center [43, 423] width 77 height 49
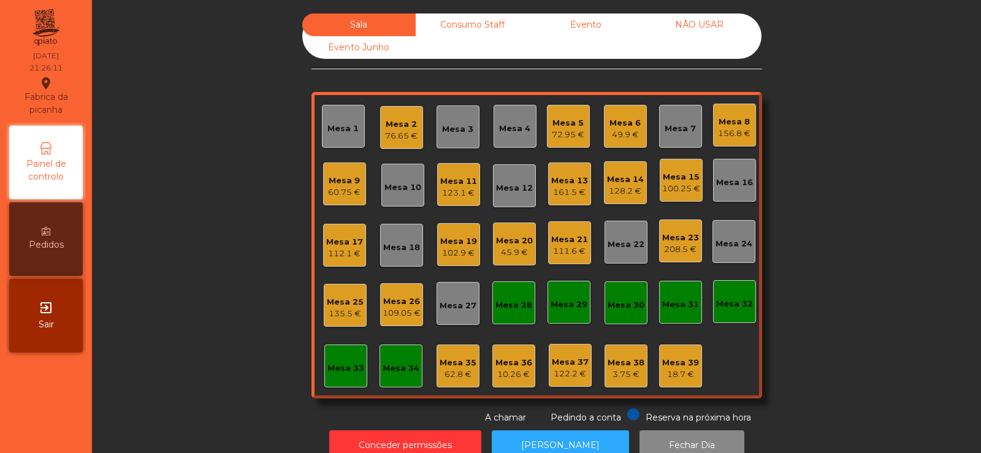
click at [465, 250] on div "102.9 €" at bounding box center [458, 253] width 37 height 12
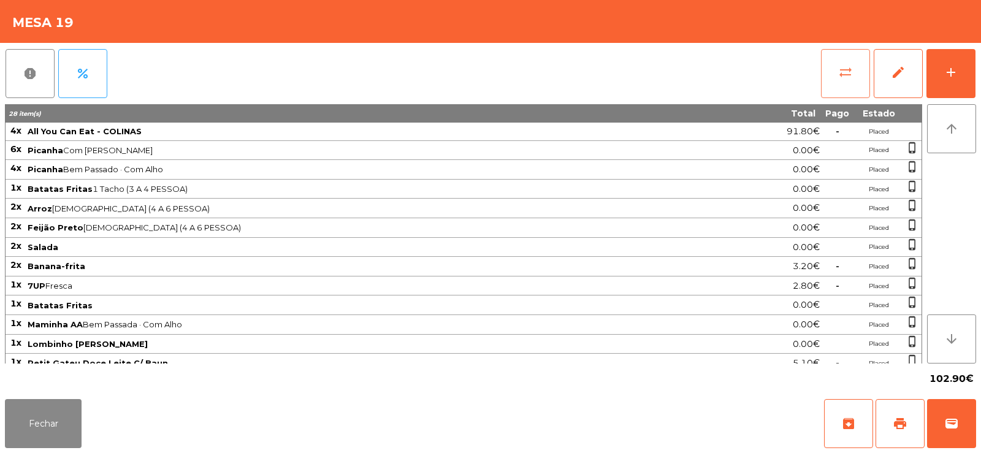
click at [854, 76] on button "sync_alt" at bounding box center [845, 73] width 49 height 49
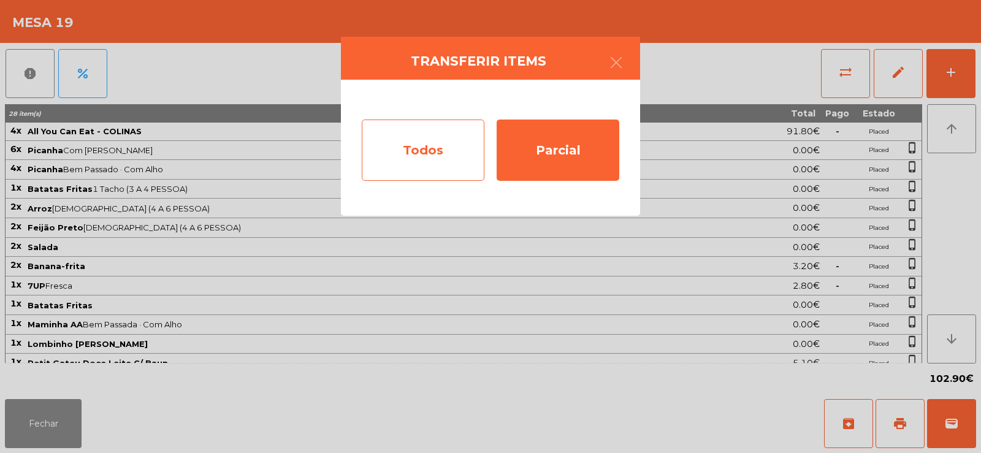
click at [387, 142] on div "Todos" at bounding box center [423, 150] width 123 height 61
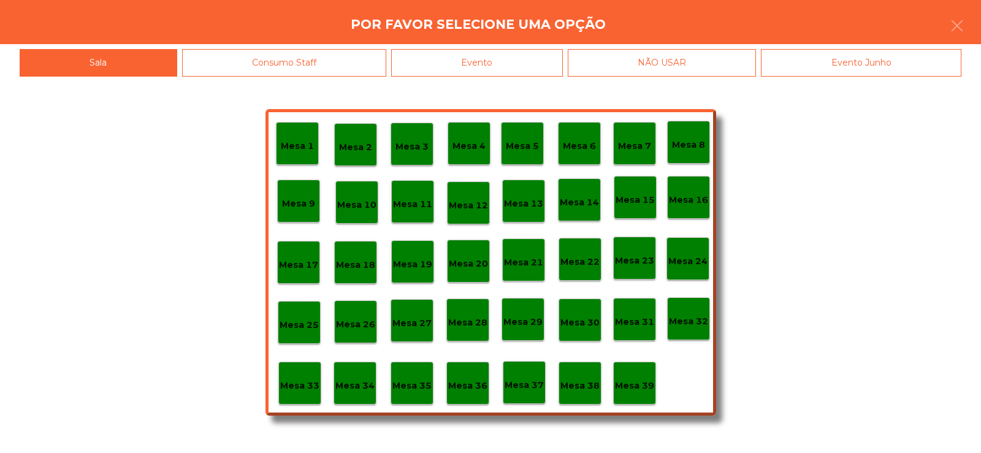
click at [448, 59] on div "Evento" at bounding box center [477, 63] width 172 height 28
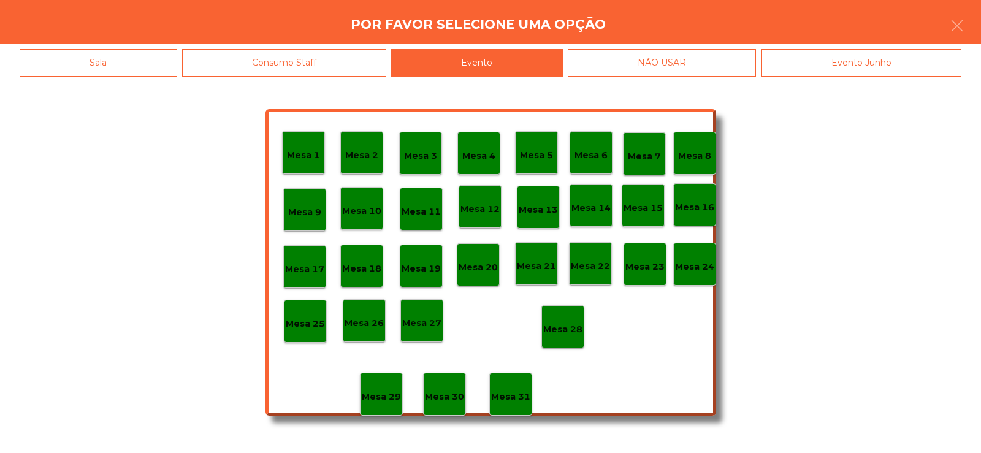
click at [567, 321] on div "Mesa 28" at bounding box center [562, 327] width 39 height 19
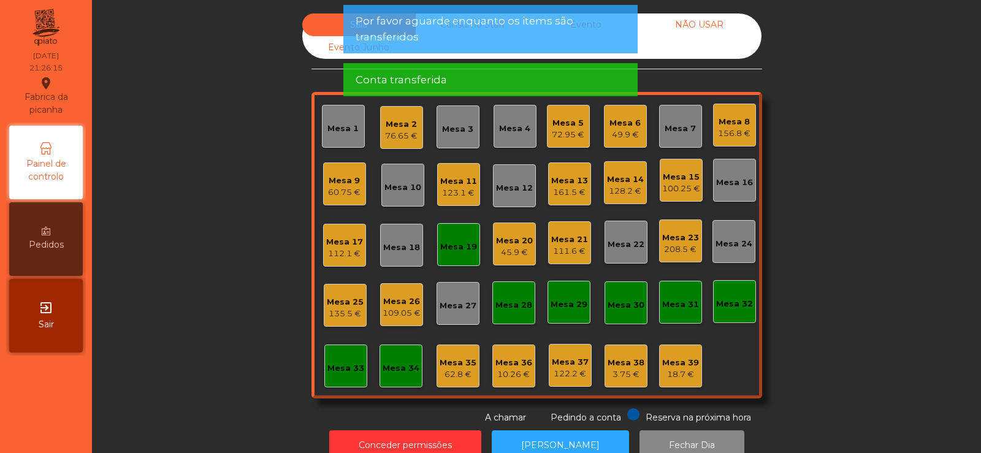
click at [462, 256] on div "Mesa 19" at bounding box center [458, 244] width 43 height 43
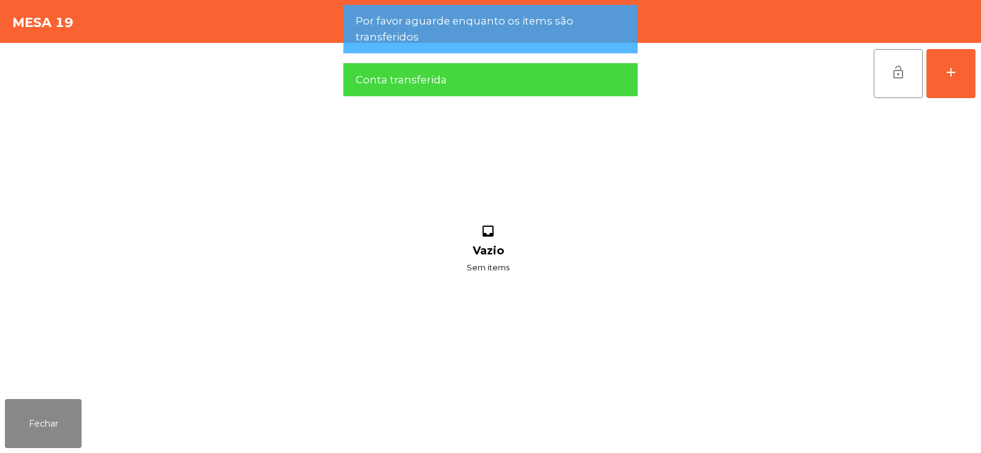
click at [887, 78] on button "lock_open" at bounding box center [898, 73] width 49 height 49
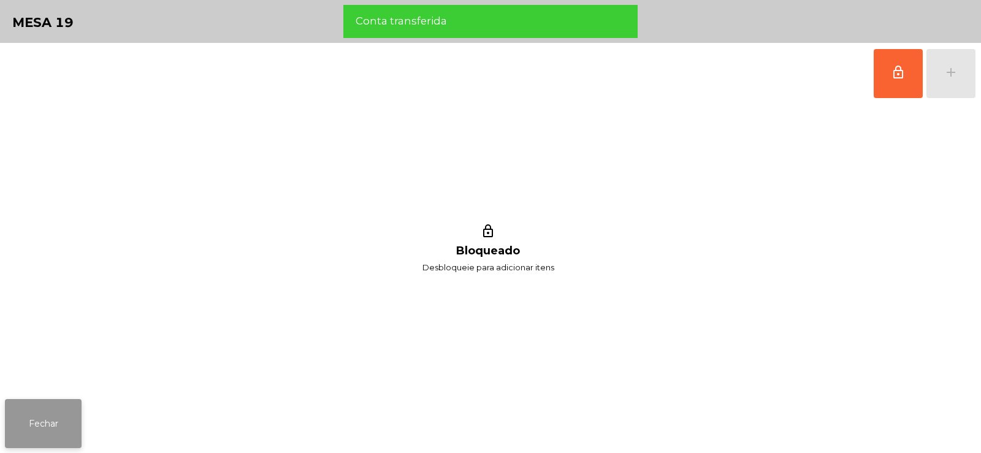
click at [71, 405] on button "Fechar" at bounding box center [43, 423] width 77 height 49
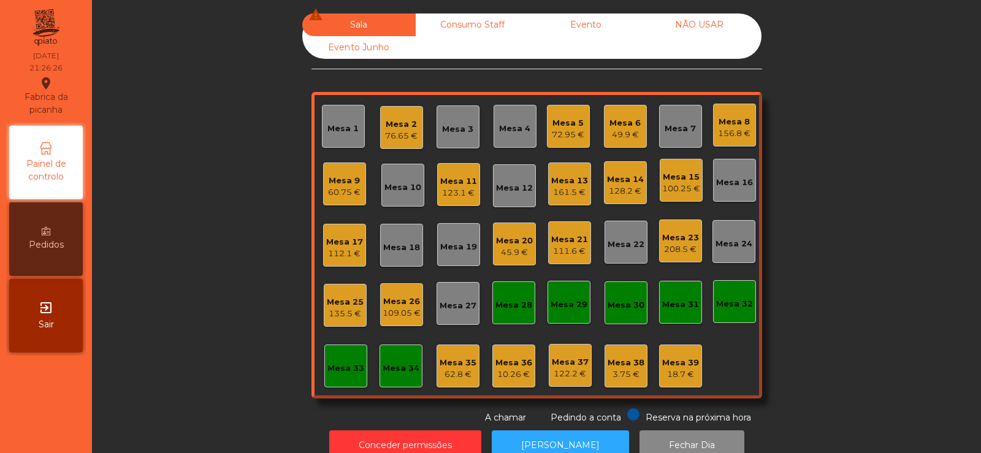
click at [346, 177] on div "Mesa 9" at bounding box center [344, 181] width 33 height 12
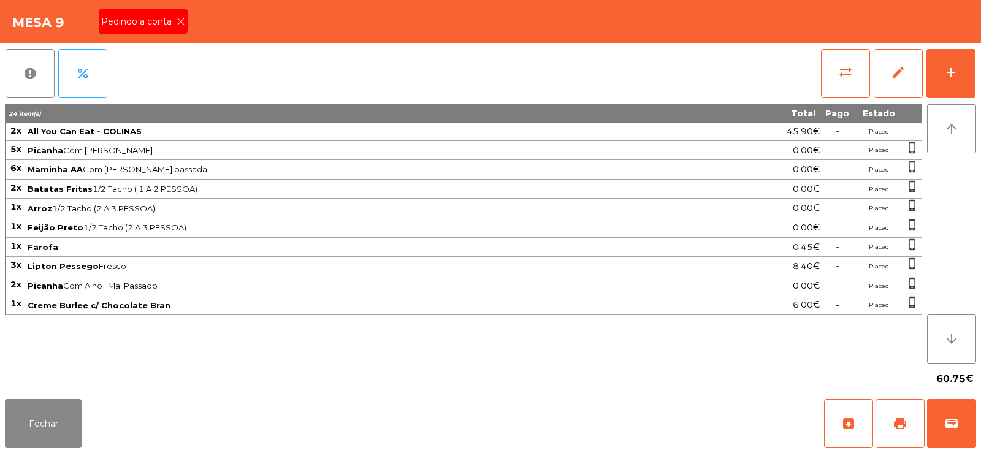
click at [182, 25] on icon at bounding box center [181, 21] width 9 height 9
click at [894, 428] on span "print" at bounding box center [900, 423] width 15 height 15
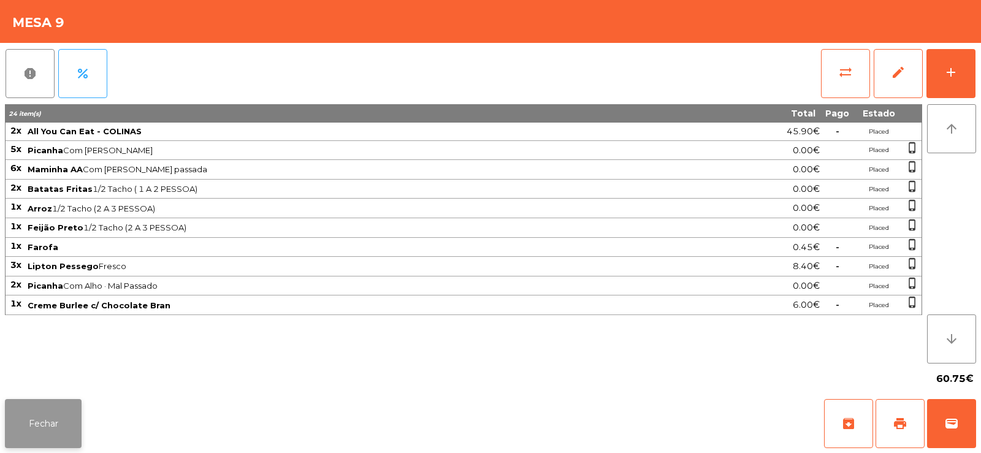
click at [54, 422] on button "Fechar" at bounding box center [43, 423] width 77 height 49
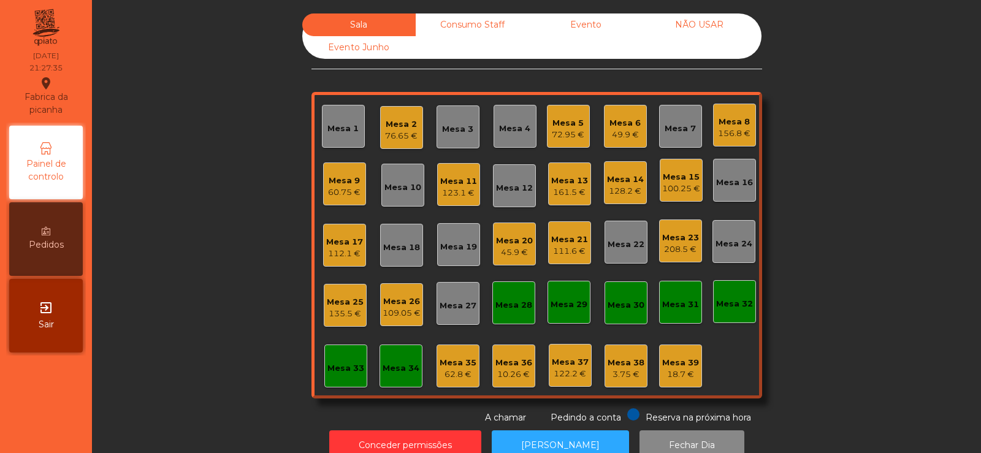
click at [507, 245] on div "Mesa 20" at bounding box center [514, 241] width 37 height 12
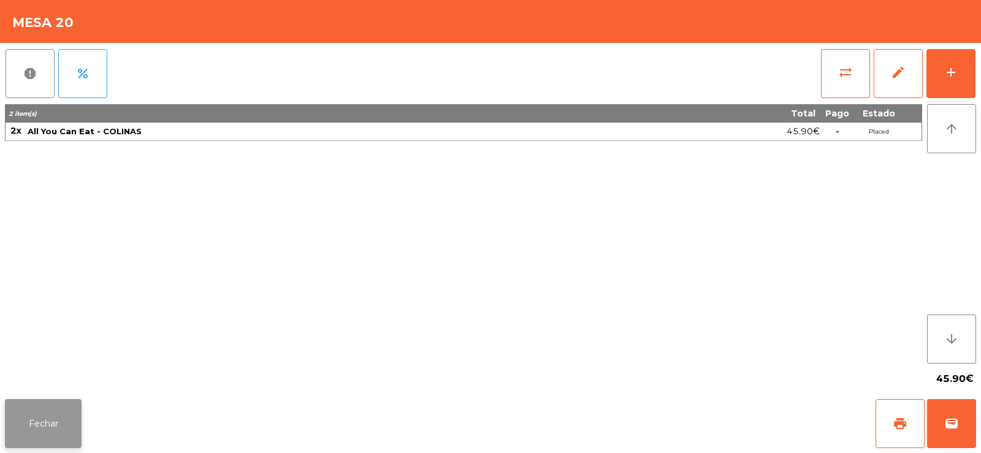
click at [58, 425] on button "Fechar" at bounding box center [43, 423] width 77 height 49
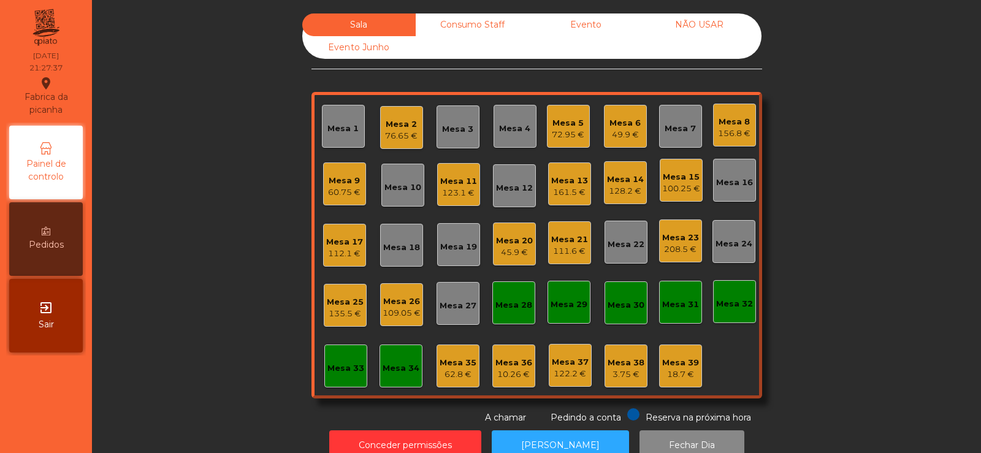
click at [334, 248] on div "112.1 €" at bounding box center [344, 254] width 37 height 12
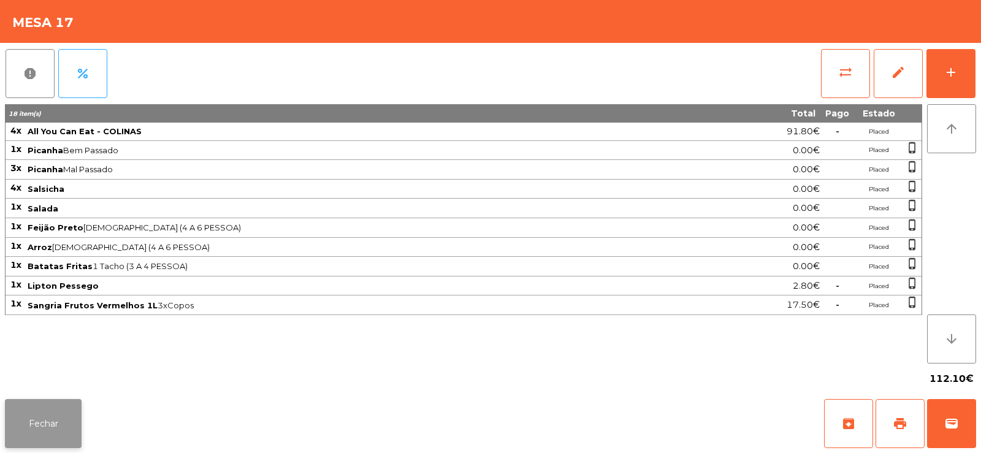
click at [18, 413] on button "Fechar" at bounding box center [43, 423] width 77 height 49
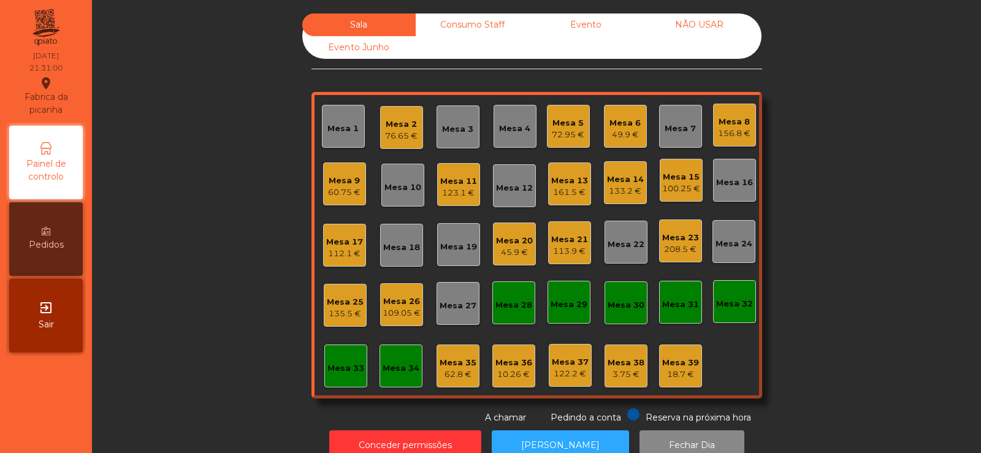
click at [342, 189] on div "60.75 €" at bounding box center [344, 192] width 33 height 12
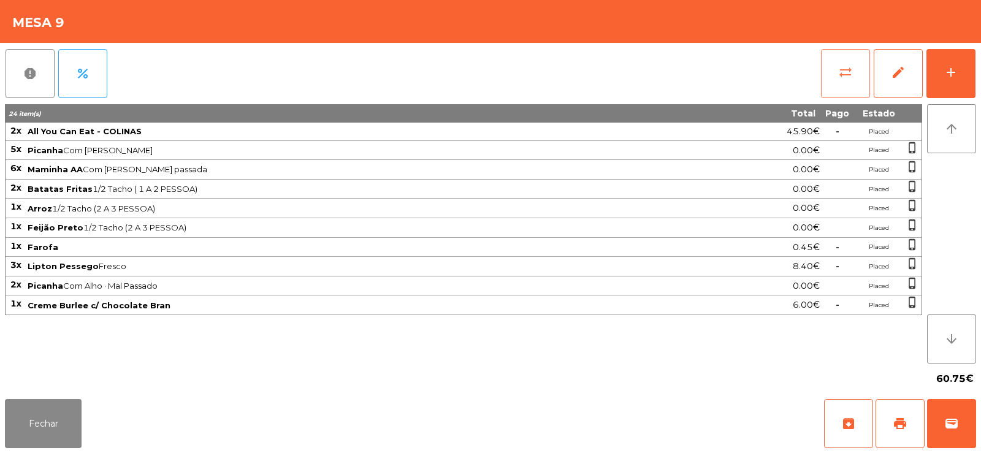
click at [843, 79] on span "sync_alt" at bounding box center [845, 72] width 15 height 15
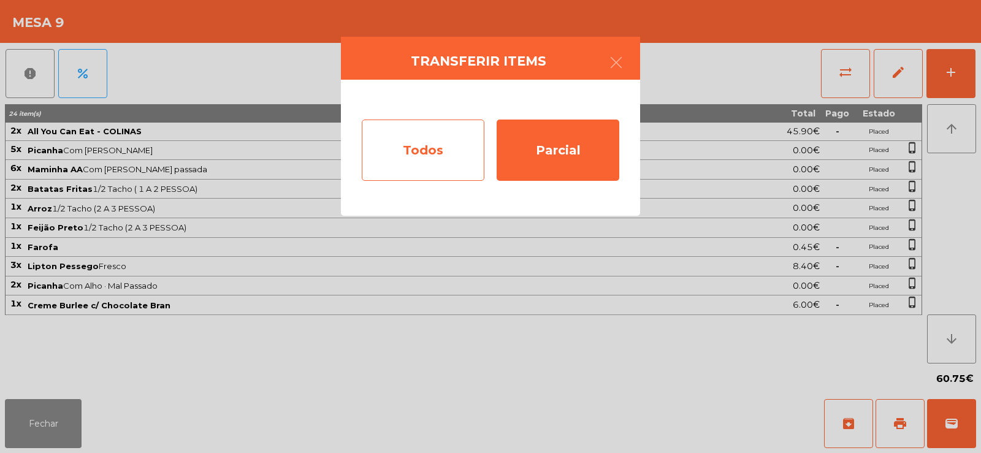
click at [424, 147] on div "Todos" at bounding box center [423, 150] width 123 height 61
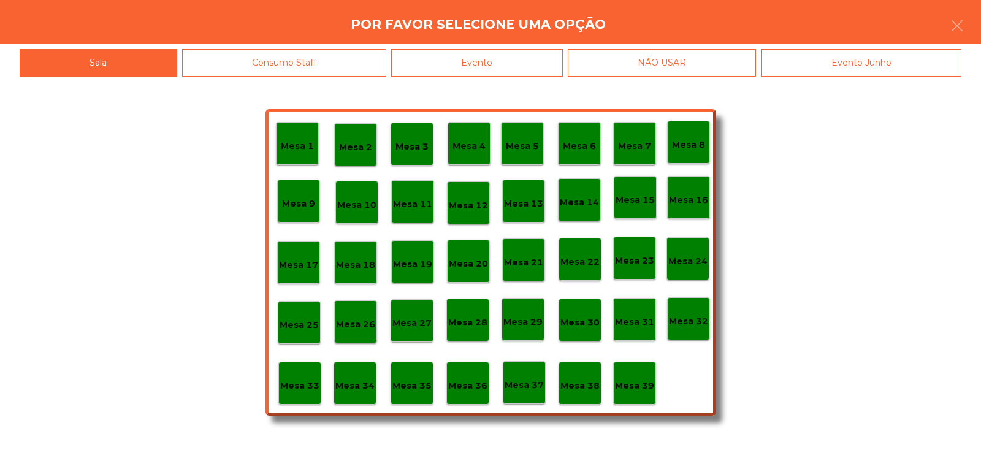
click at [494, 68] on div "Evento" at bounding box center [477, 63] width 172 height 28
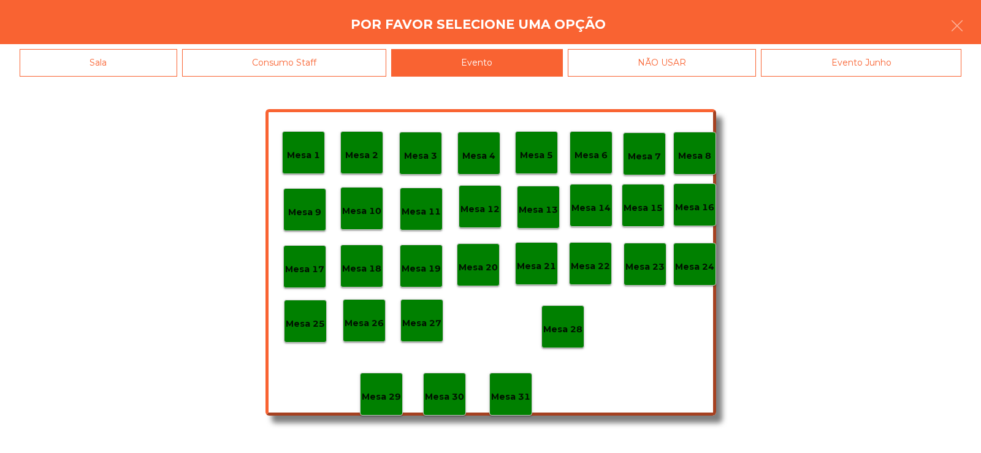
click at [572, 337] on div "Mesa 28" at bounding box center [563, 326] width 43 height 43
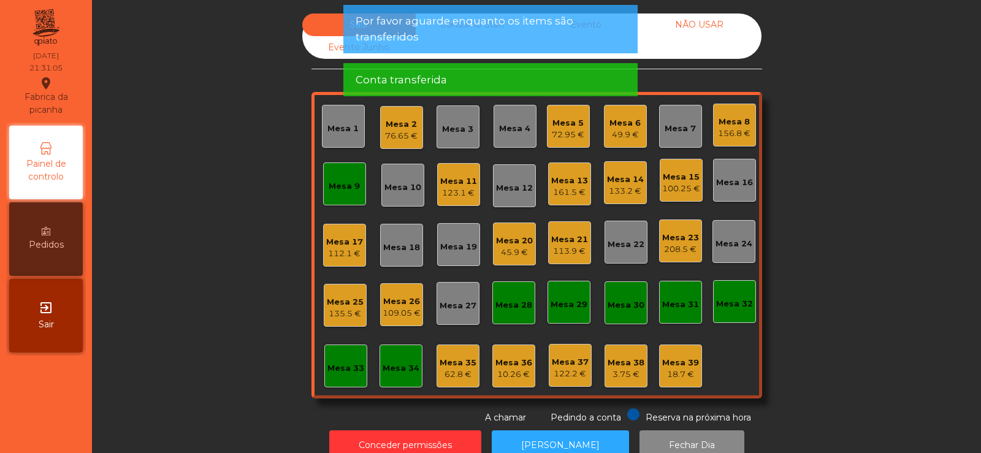
click at [340, 185] on div "Mesa 9" at bounding box center [344, 186] width 31 height 12
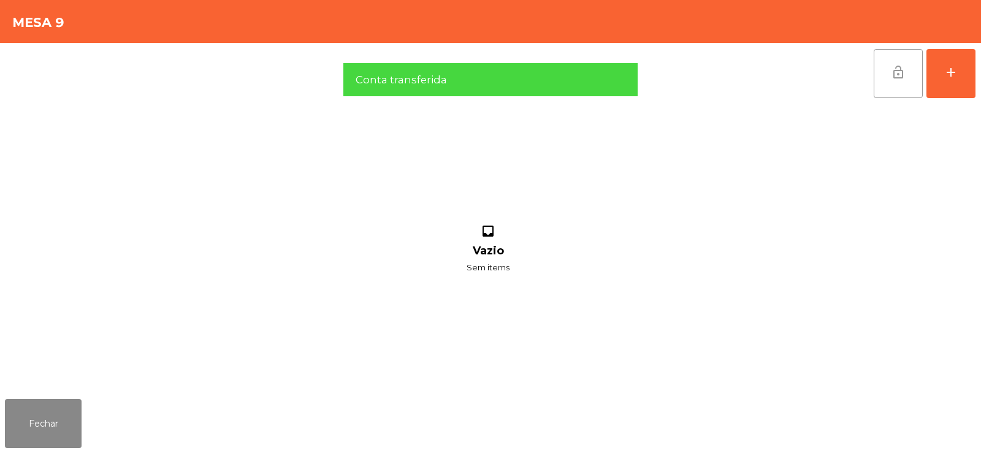
click at [888, 82] on button "lock_open" at bounding box center [898, 73] width 49 height 49
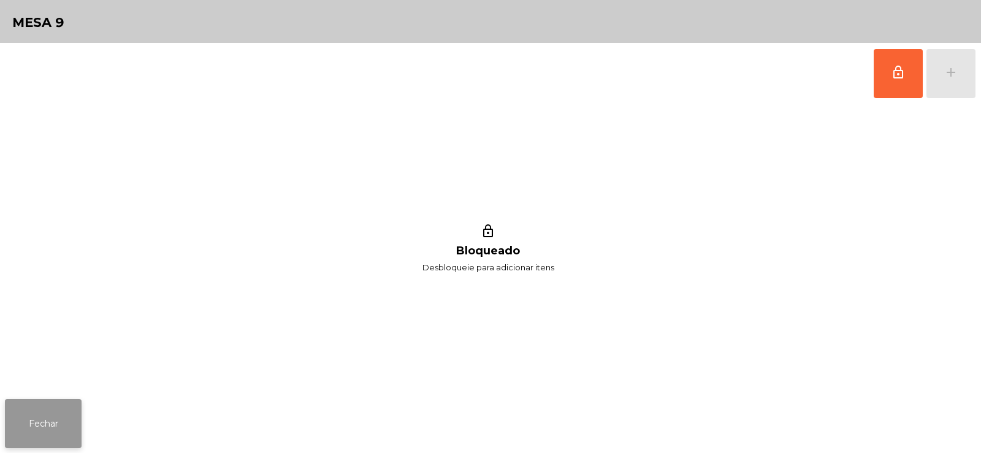
click at [77, 405] on button "Fechar" at bounding box center [43, 423] width 77 height 49
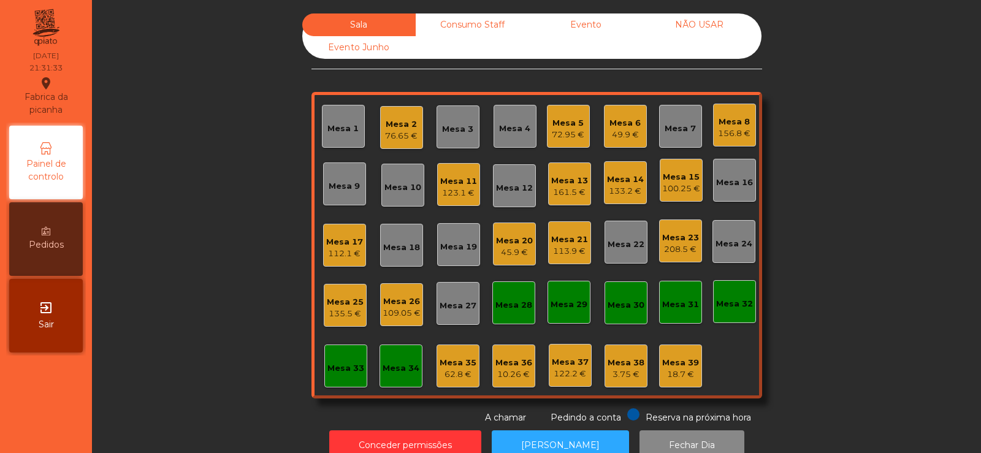
click at [215, 157] on div "Sala Consumo Staff Evento NÃO USAR Evento Junho Mesa 1 Mesa 2 76.65 € Mesa 3 Me…" at bounding box center [537, 218] width 856 height 411
click at [447, 227] on div "Mesa 19" at bounding box center [458, 244] width 43 height 43
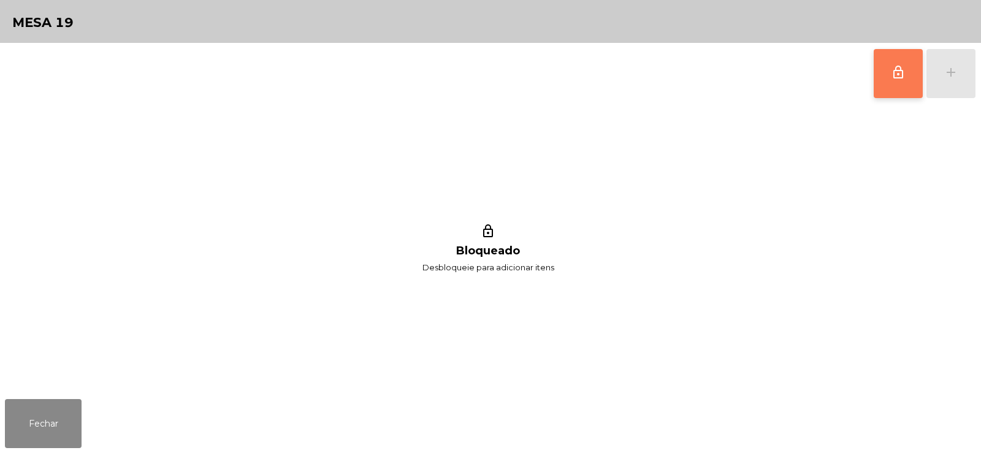
click at [903, 70] on span "lock_outline" at bounding box center [898, 72] width 15 height 15
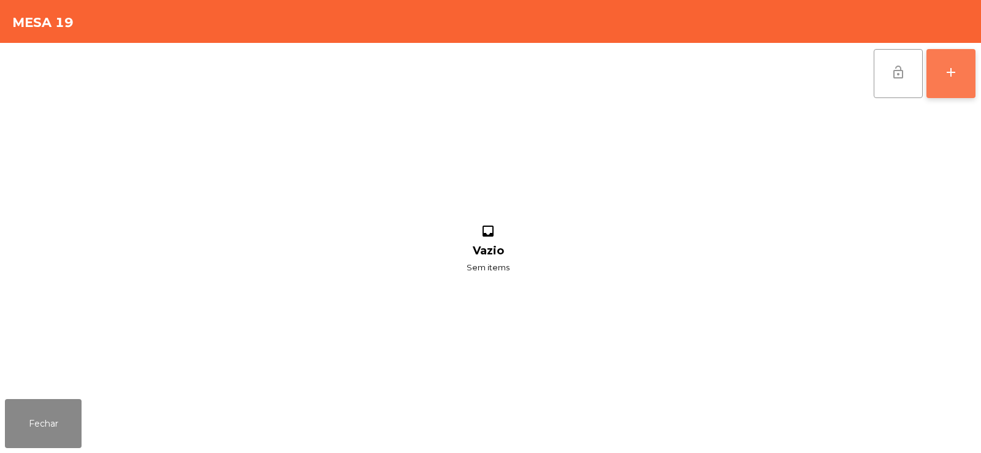
click at [947, 77] on div "add" at bounding box center [951, 72] width 15 height 15
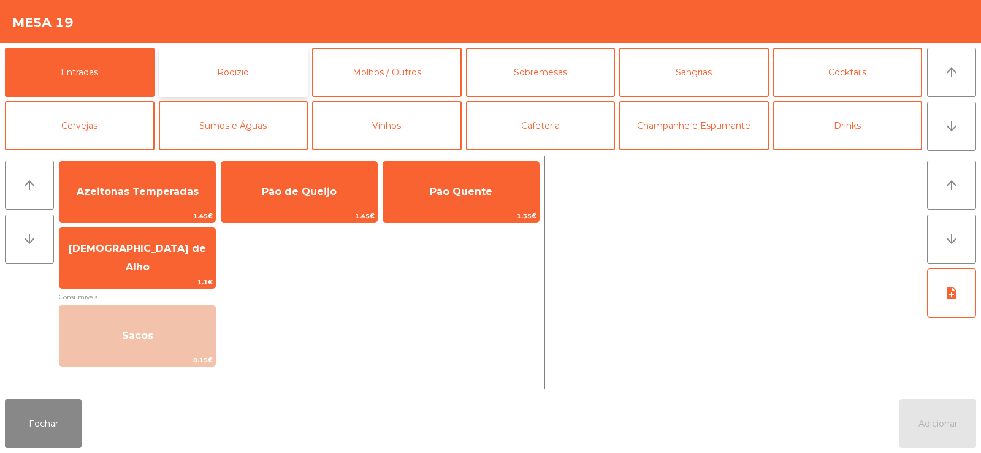
click at [228, 71] on button "Rodizio" at bounding box center [234, 72] width 150 height 49
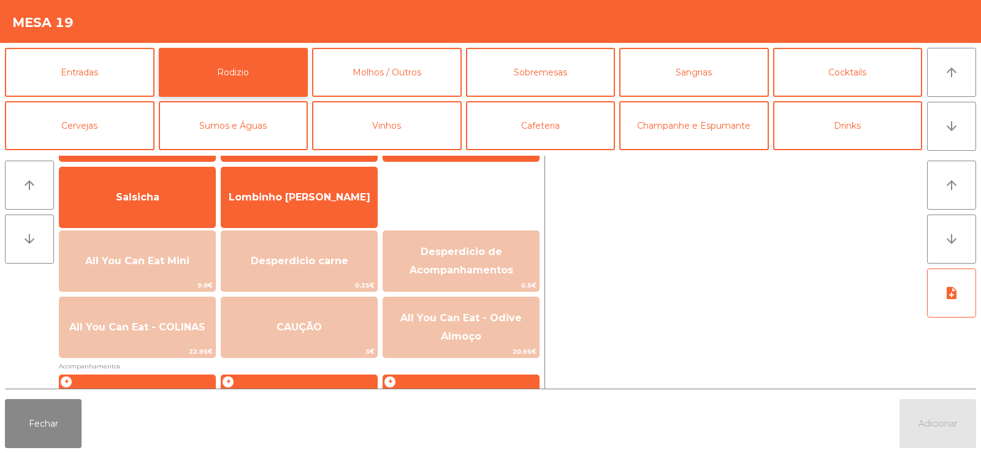
scroll to position [102, 0]
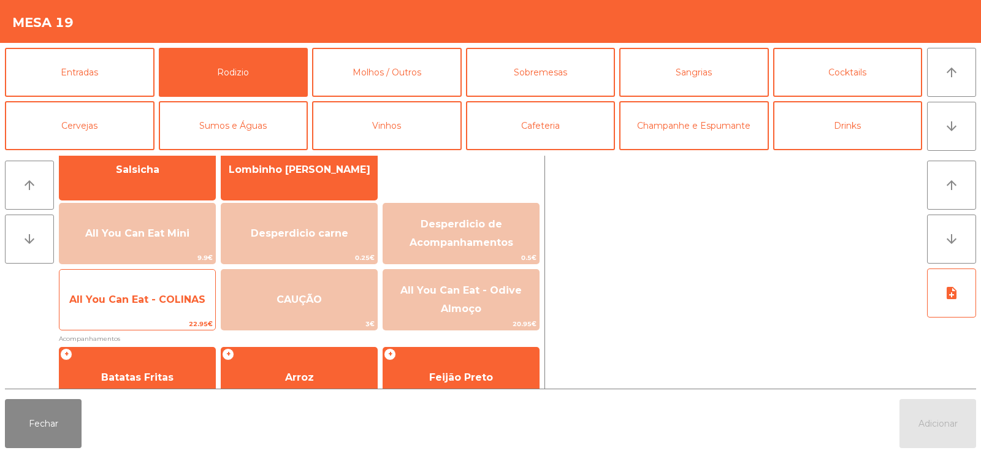
click at [151, 303] on span "All You Can Eat - COLINAS" at bounding box center [137, 300] width 136 height 12
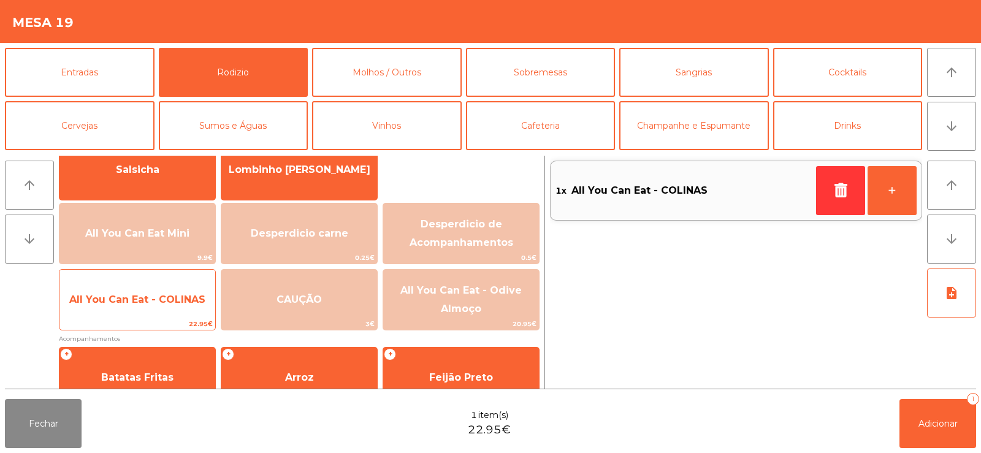
click at [137, 297] on span "All You Can Eat - COLINAS" at bounding box center [137, 300] width 136 height 12
click at [132, 298] on span "All You Can Eat - COLINAS" at bounding box center [137, 300] width 136 height 12
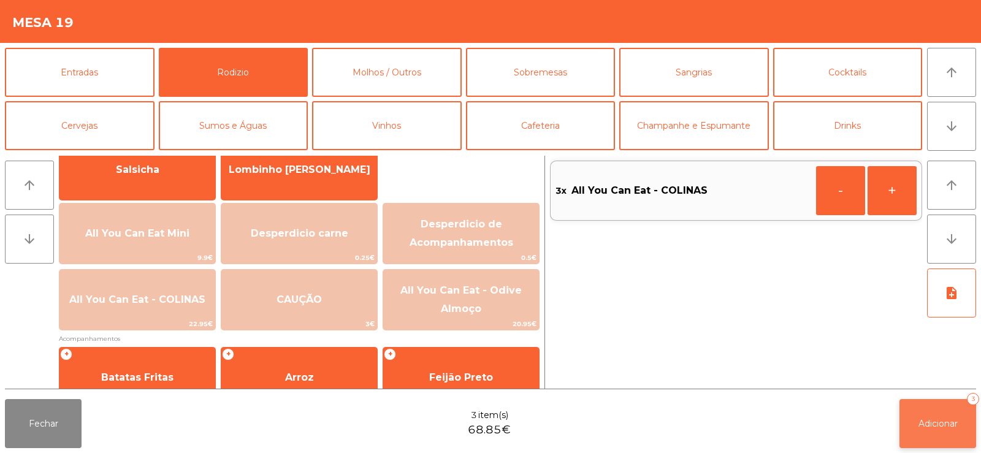
click at [935, 418] on span "Adicionar" at bounding box center [938, 423] width 39 height 11
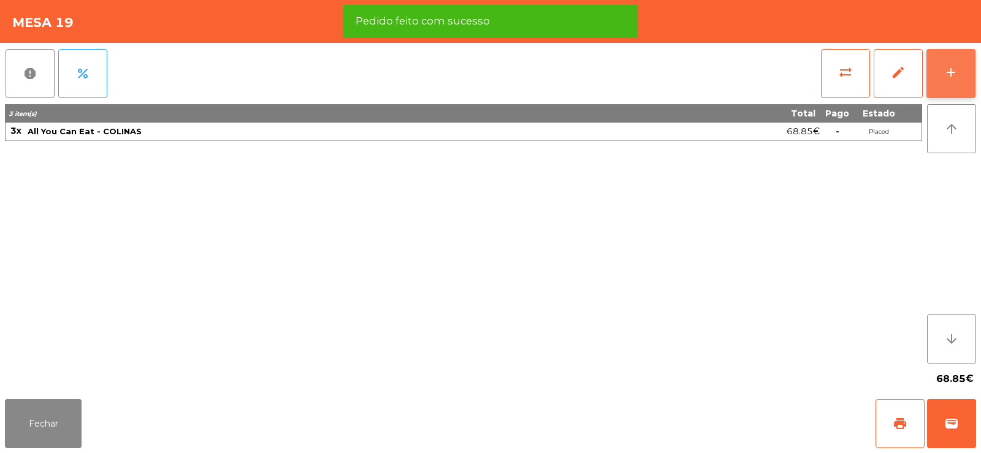
click at [957, 82] on button "add" at bounding box center [951, 73] width 49 height 49
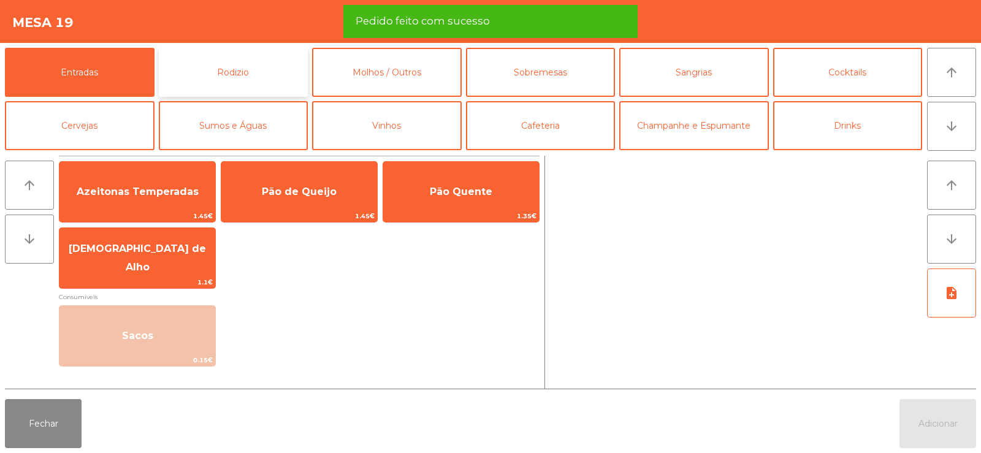
click at [259, 72] on button "Rodizio" at bounding box center [234, 72] width 150 height 49
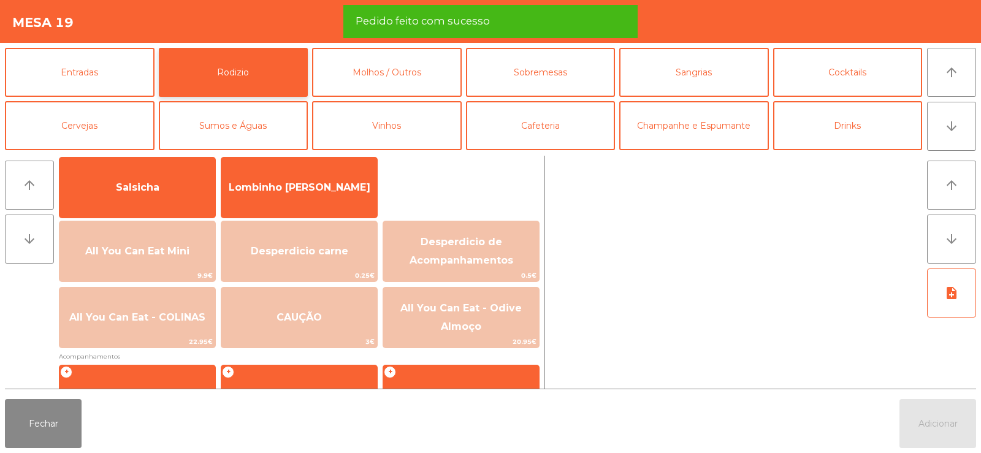
scroll to position [95, 0]
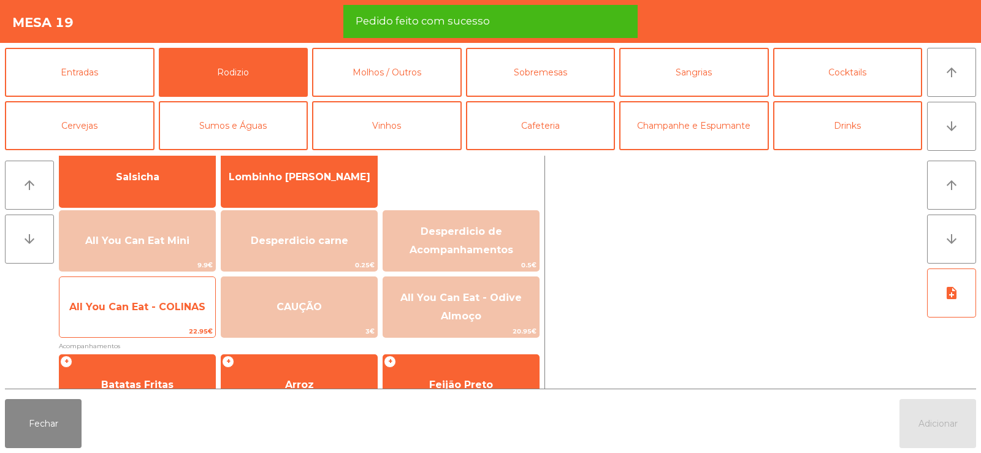
click at [160, 305] on span "All You Can Eat - COLINAS" at bounding box center [137, 307] width 136 height 12
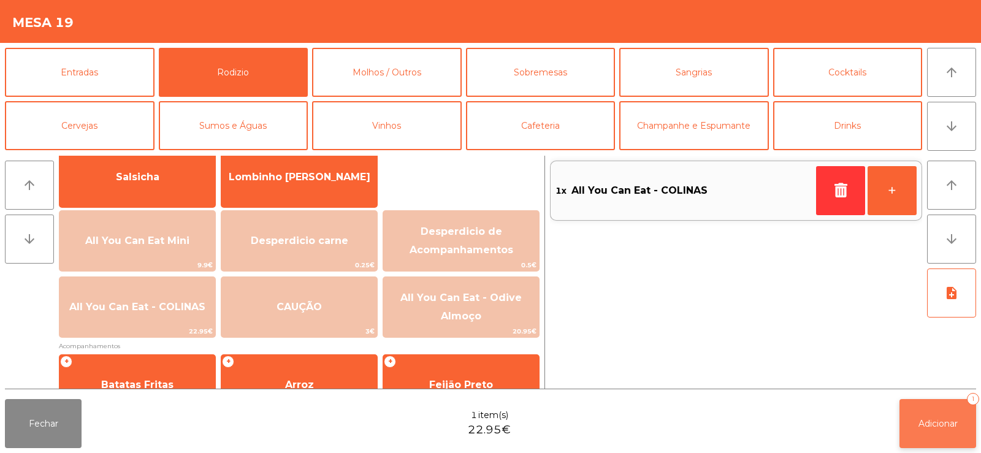
click at [929, 425] on span "Adicionar" at bounding box center [938, 423] width 39 height 11
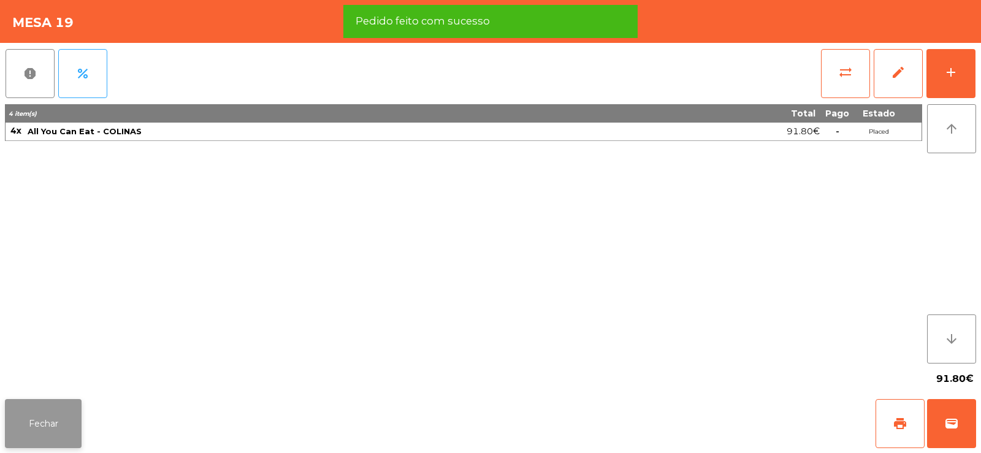
click at [43, 413] on button "Fechar" at bounding box center [43, 423] width 77 height 49
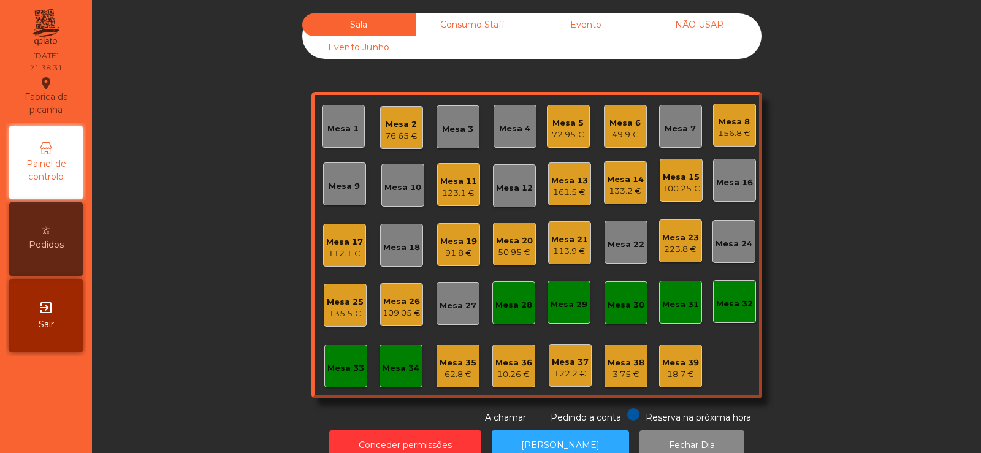
click at [333, 324] on div "Mesa 25 135.5 €" at bounding box center [345, 305] width 43 height 43
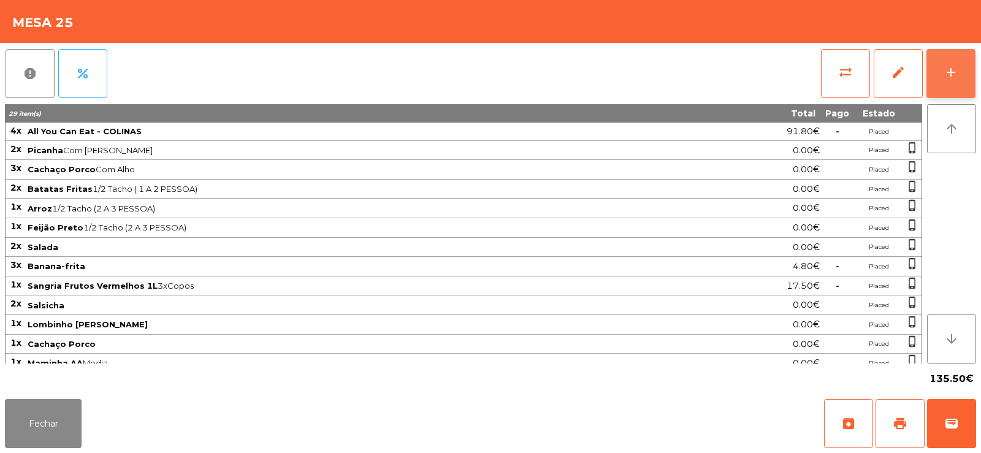
click at [959, 75] on button "add" at bounding box center [951, 73] width 49 height 49
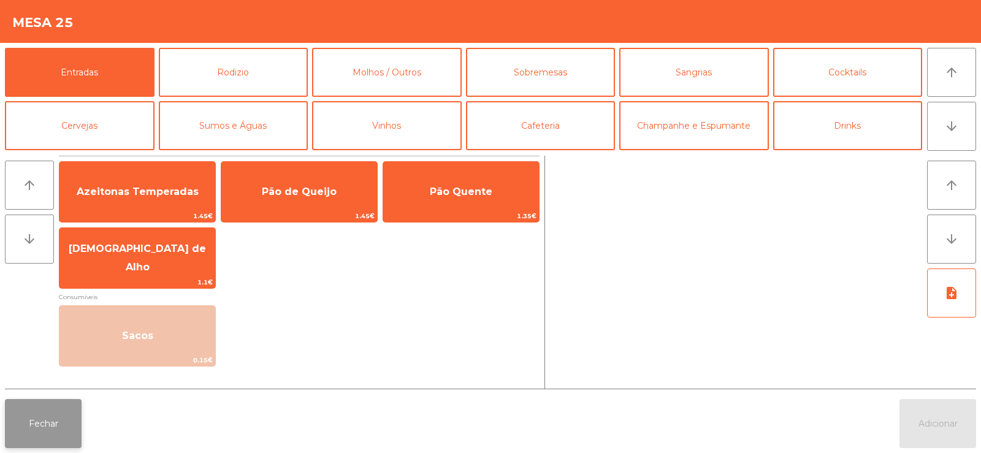
click at [36, 427] on button "Fechar" at bounding box center [43, 423] width 77 height 49
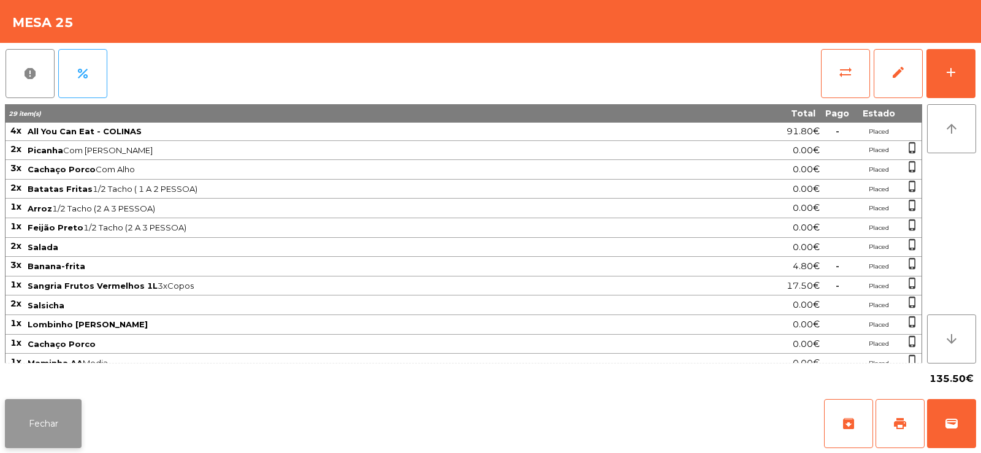
click at [34, 424] on button "Fechar" at bounding box center [43, 423] width 77 height 49
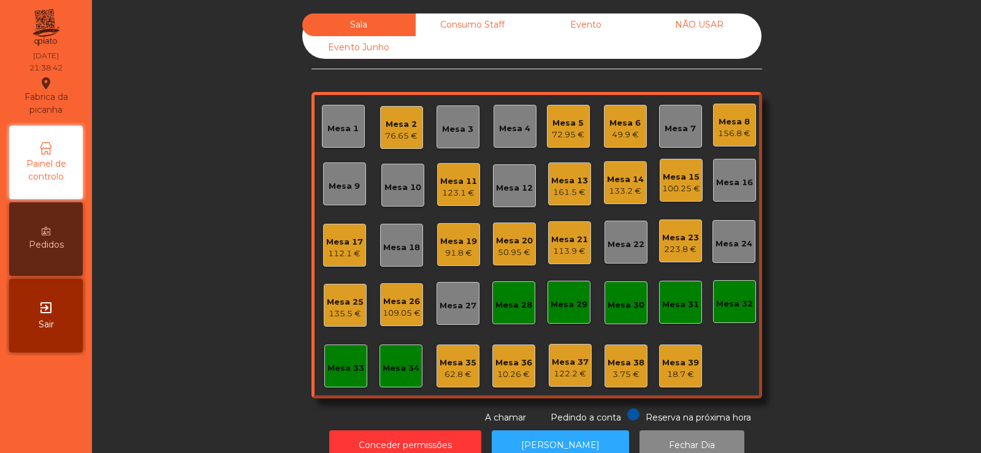
click at [679, 188] on div "100.25 €" at bounding box center [681, 189] width 38 height 12
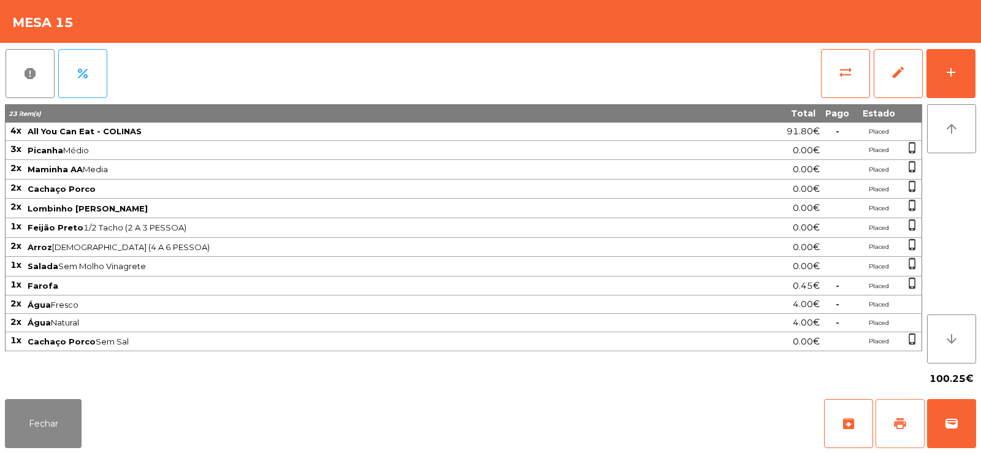
click at [901, 419] on span "print" at bounding box center [900, 423] width 15 height 15
click at [37, 418] on button "Fechar" at bounding box center [43, 423] width 77 height 49
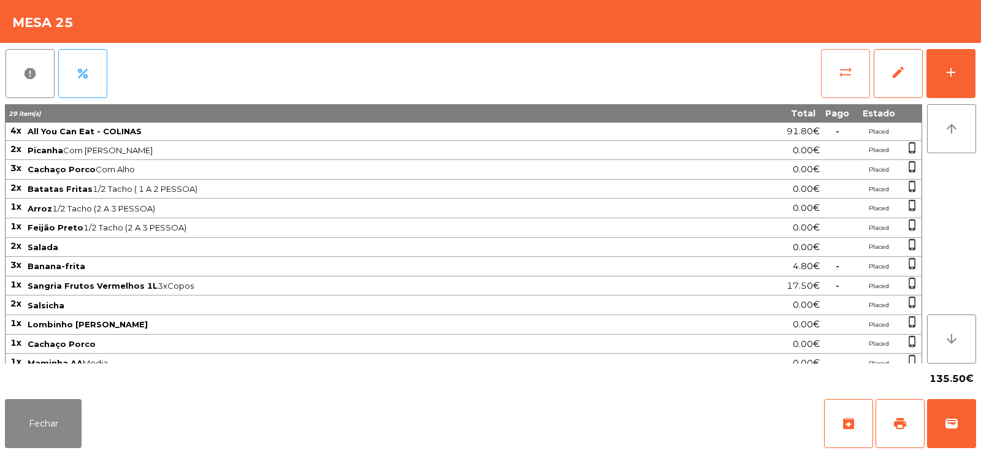
click at [829, 69] on button "sync_alt" at bounding box center [845, 73] width 49 height 49
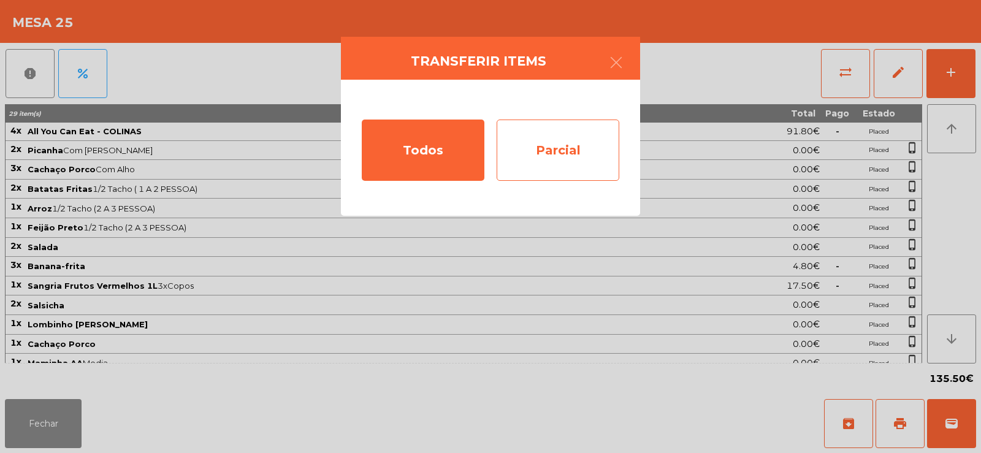
click at [553, 155] on div "Parcial" at bounding box center [558, 150] width 123 height 61
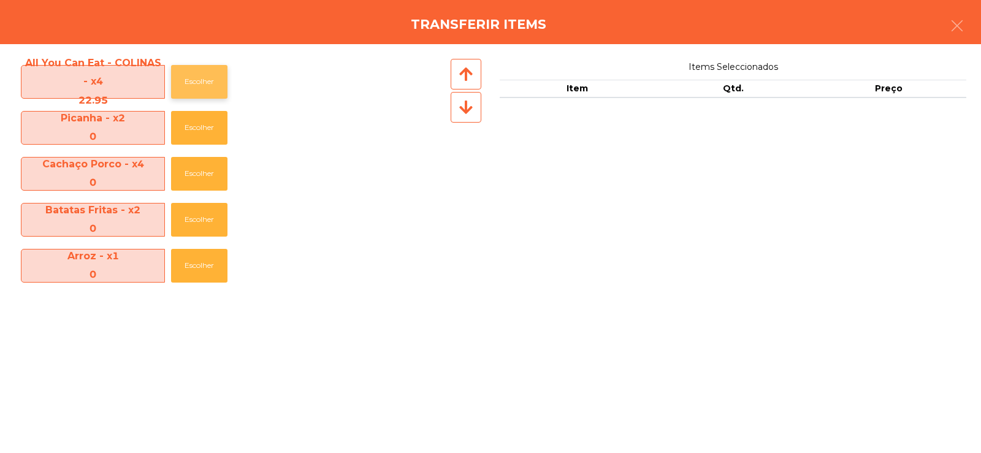
click at [205, 81] on button "Escolher" at bounding box center [199, 82] width 56 height 34
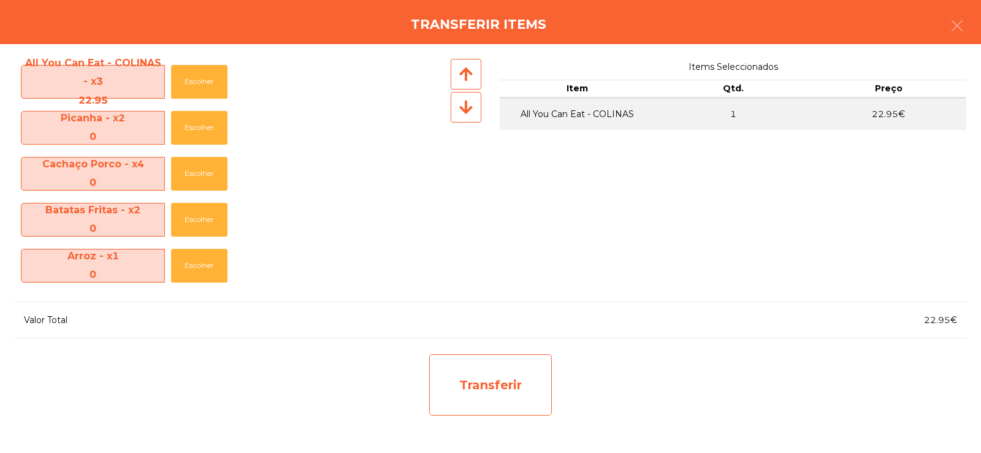
click at [487, 390] on div "Transferir" at bounding box center [490, 384] width 123 height 61
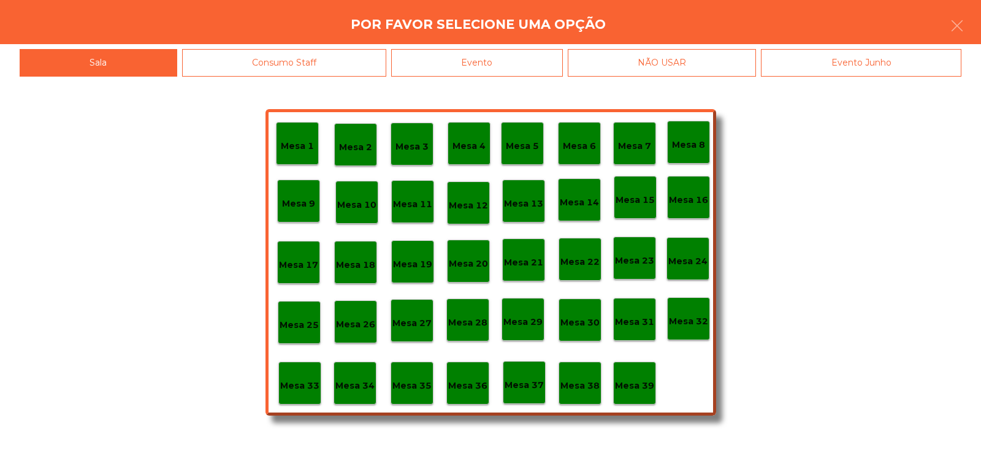
click at [529, 382] on p "Mesa 37" at bounding box center [524, 385] width 39 height 14
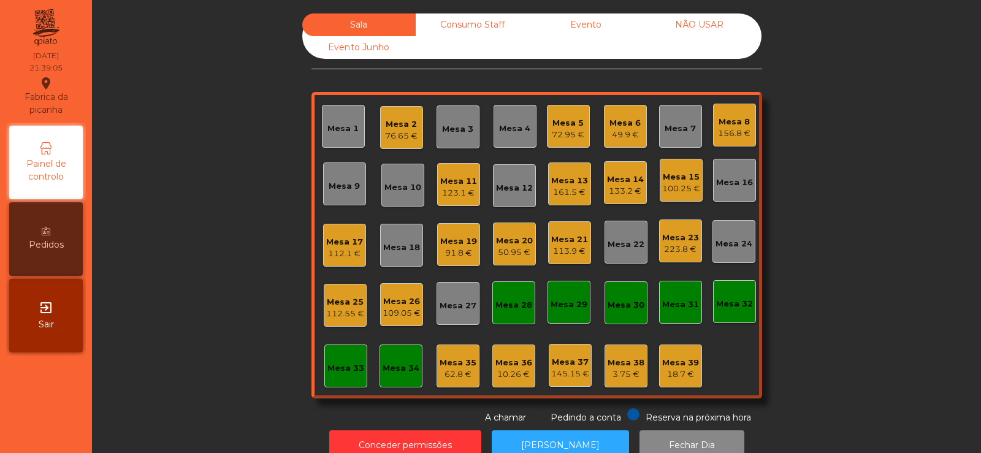
click at [341, 312] on div "112.55 €" at bounding box center [345, 314] width 38 height 12
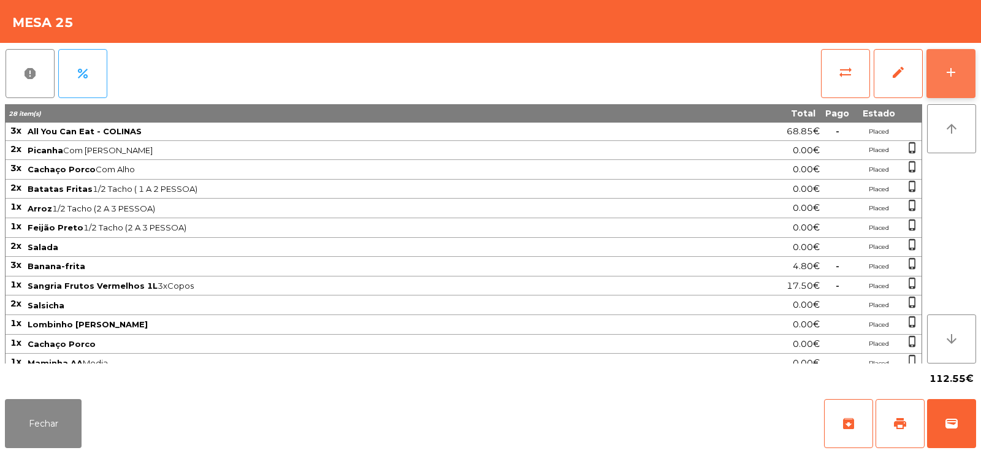
click at [972, 94] on button "add" at bounding box center [951, 73] width 49 height 49
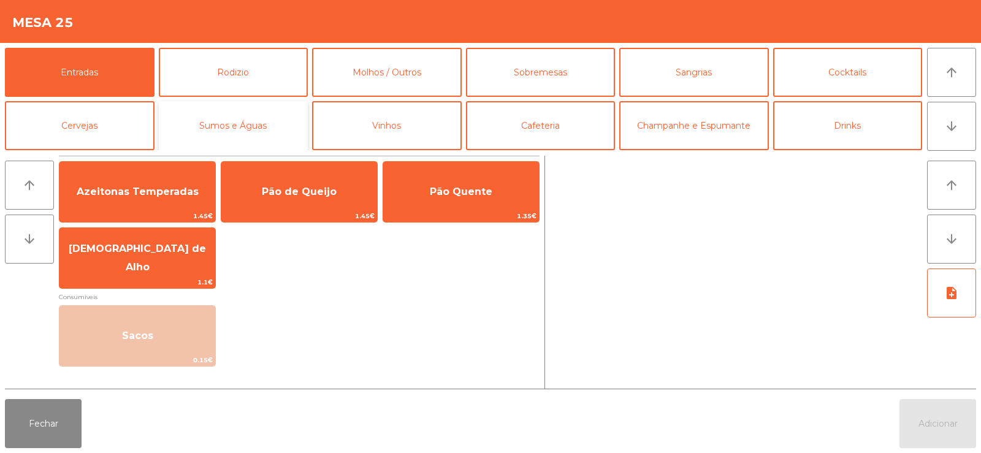
click at [224, 109] on button "Sumos e Águas" at bounding box center [234, 125] width 150 height 49
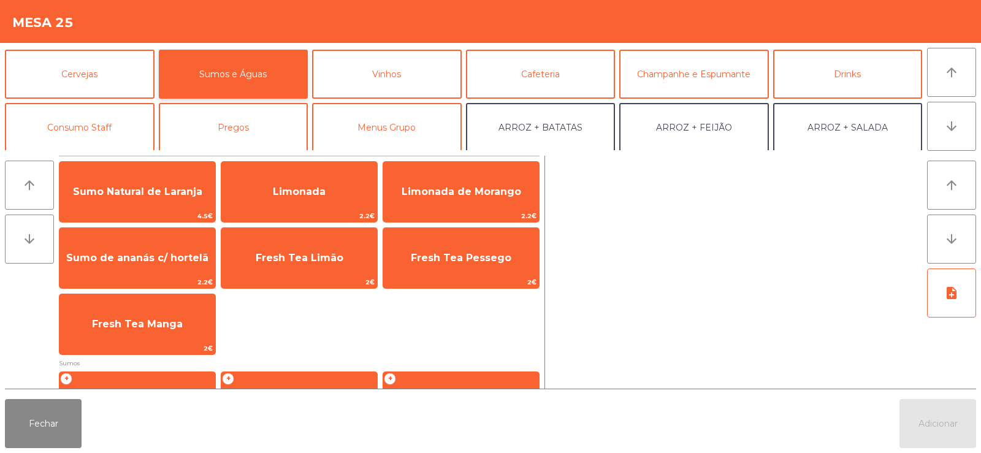
scroll to position [61, 0]
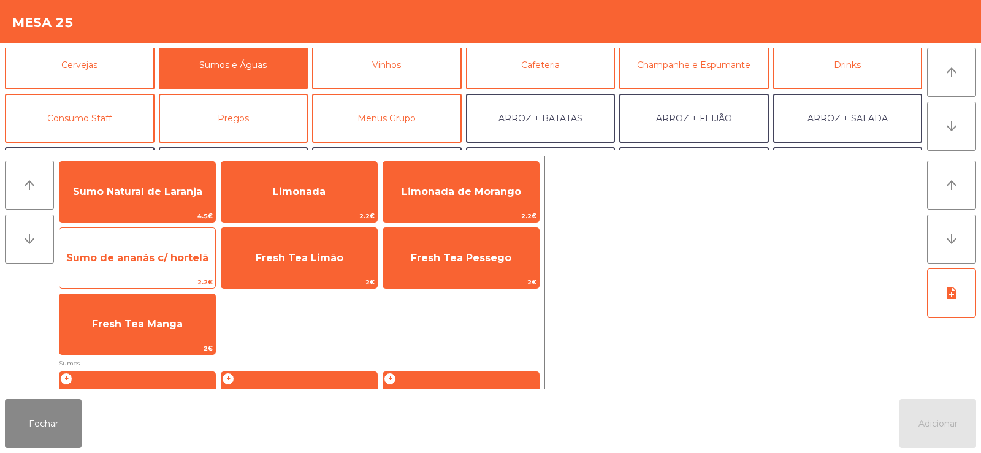
click at [135, 261] on span "Sumo de ananás c/ hortelã" at bounding box center [137, 258] width 142 height 12
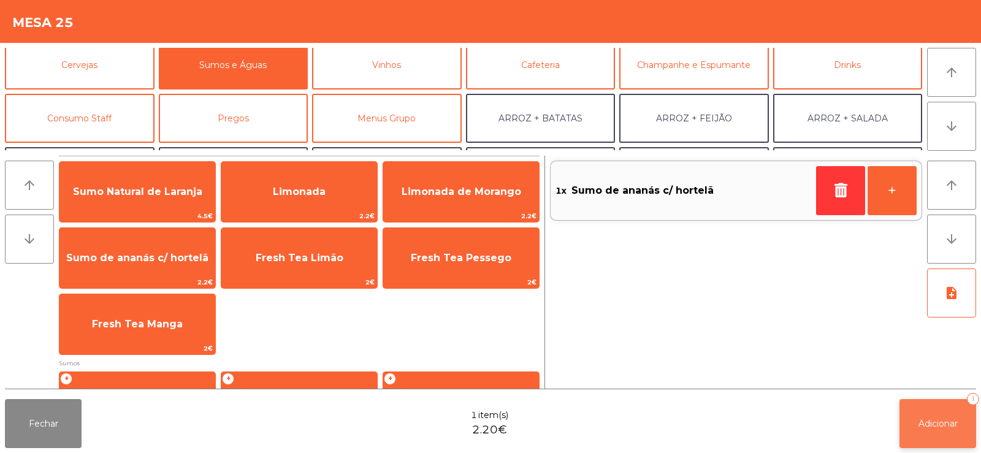
click at [940, 420] on span "Adicionar" at bounding box center [938, 423] width 39 height 11
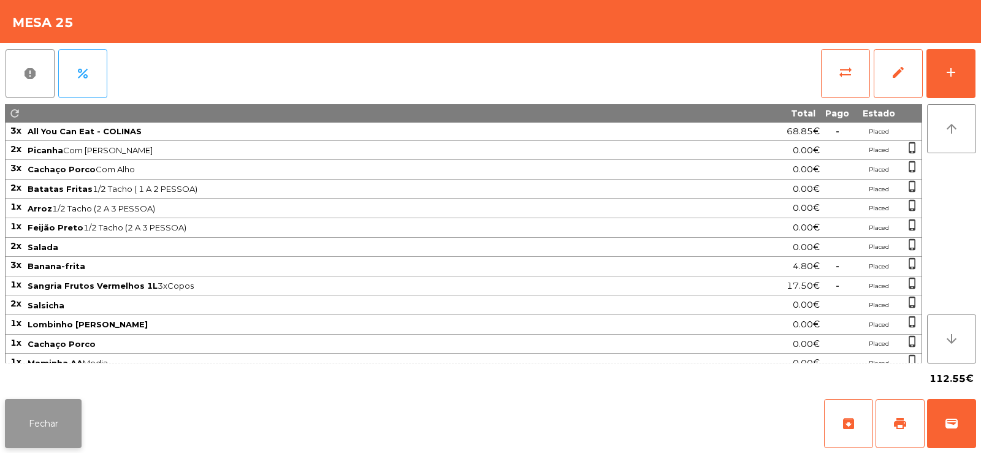
click at [33, 410] on button "Fechar" at bounding box center [43, 423] width 77 height 49
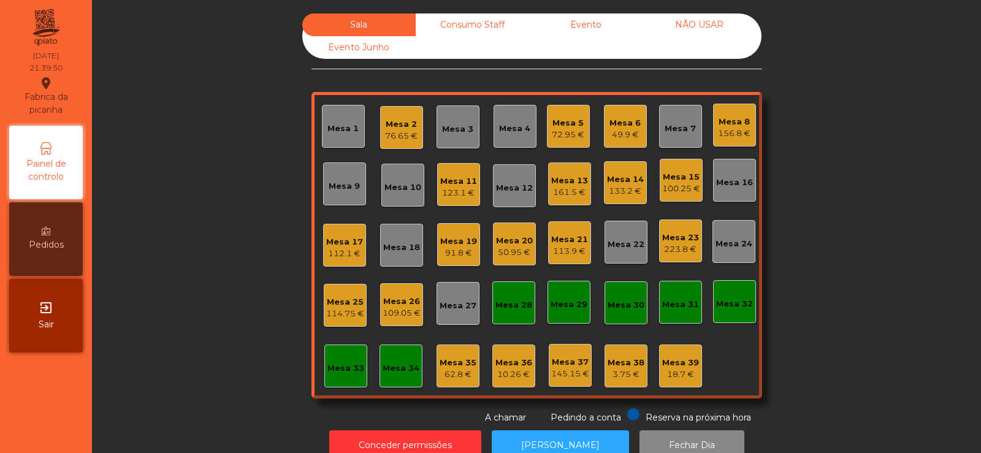
click at [681, 195] on div "Mesa 15 100.25 €" at bounding box center [681, 180] width 43 height 43
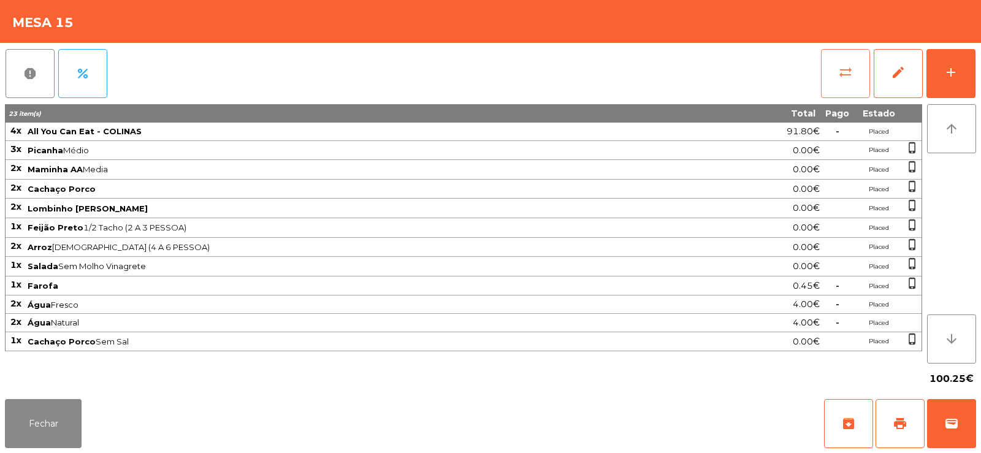
click at [837, 68] on button "sync_alt" at bounding box center [845, 73] width 49 height 49
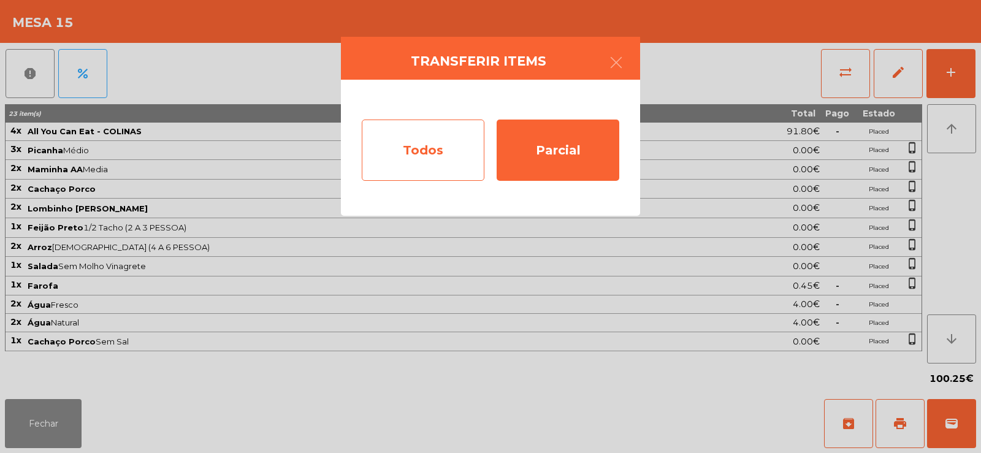
click at [421, 156] on div "Todos" at bounding box center [423, 150] width 123 height 61
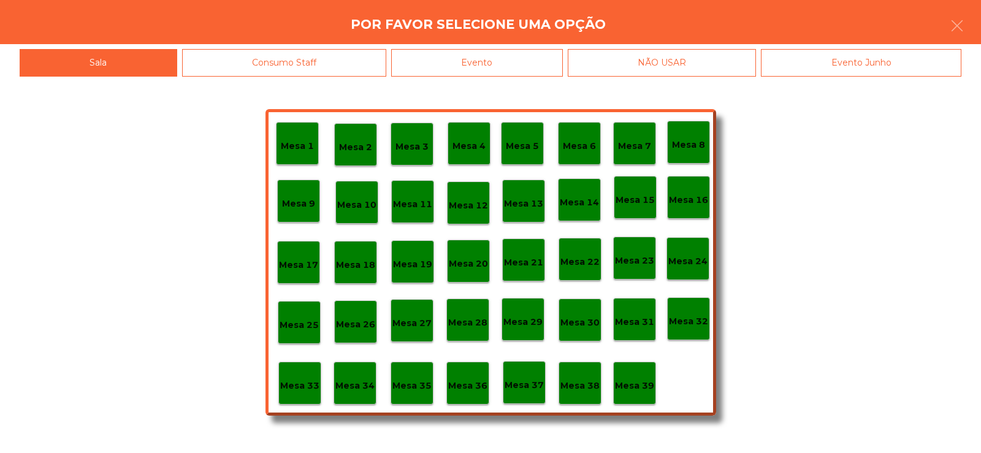
click at [516, 61] on div "Evento" at bounding box center [477, 63] width 172 height 28
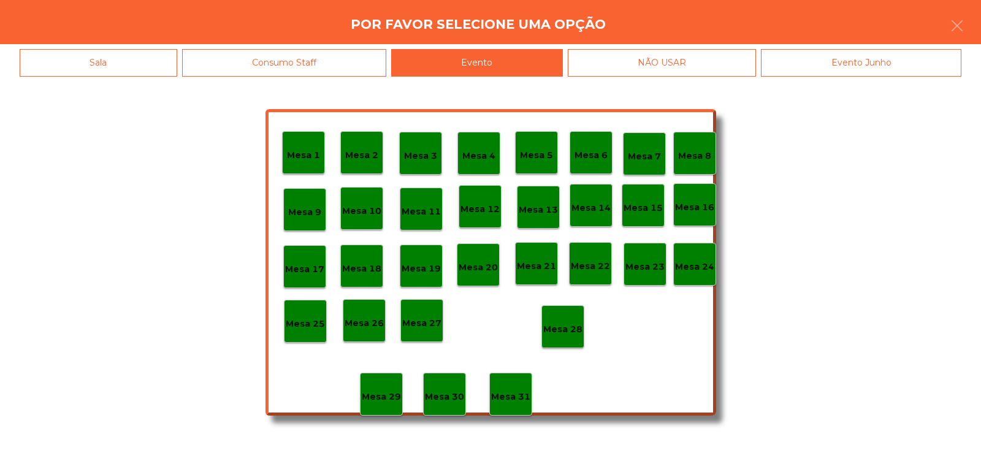
click at [568, 327] on p "Mesa 28" at bounding box center [562, 330] width 39 height 14
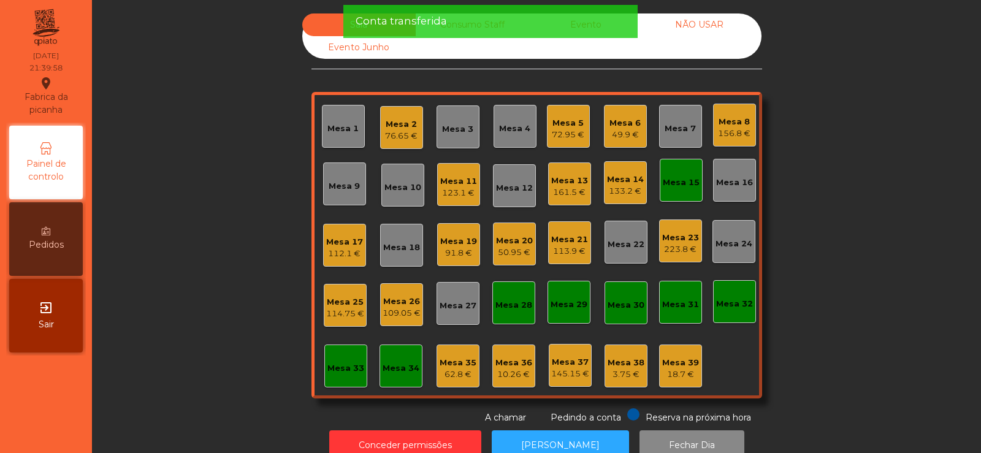
click at [842, 191] on div "Sala Consumo Staff Evento NÃO USAR Evento Junho Mesa 1 Mesa 2 76.65 € Mesa 3 Me…" at bounding box center [537, 218] width 856 height 411
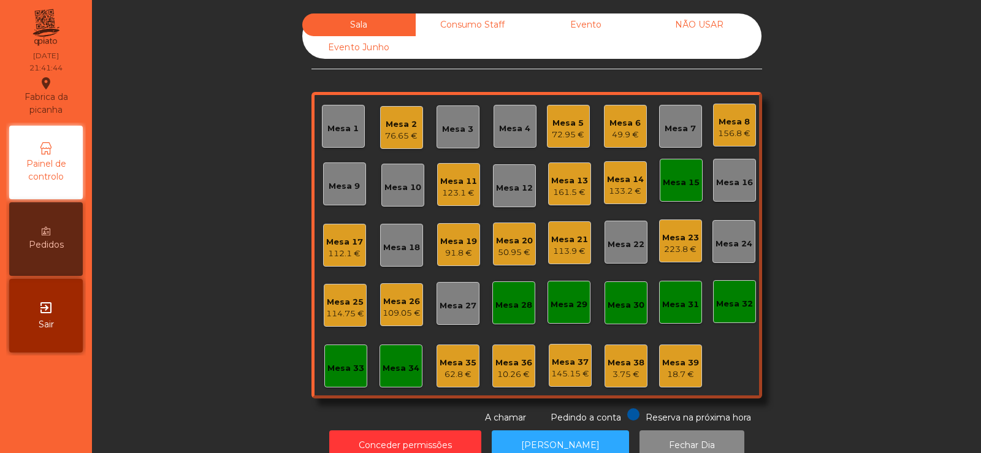
click at [675, 190] on div "Mesa 15" at bounding box center [681, 180] width 43 height 43
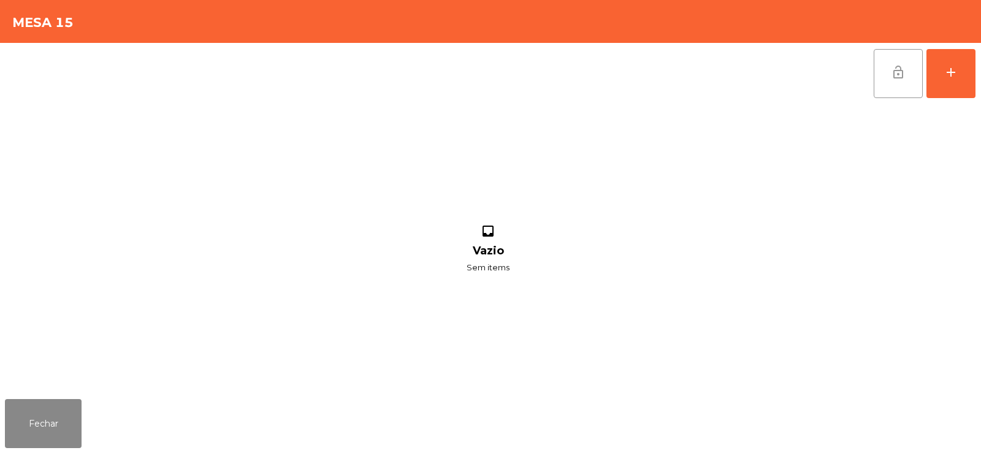
click at [901, 76] on span "lock_open" at bounding box center [898, 72] width 15 height 15
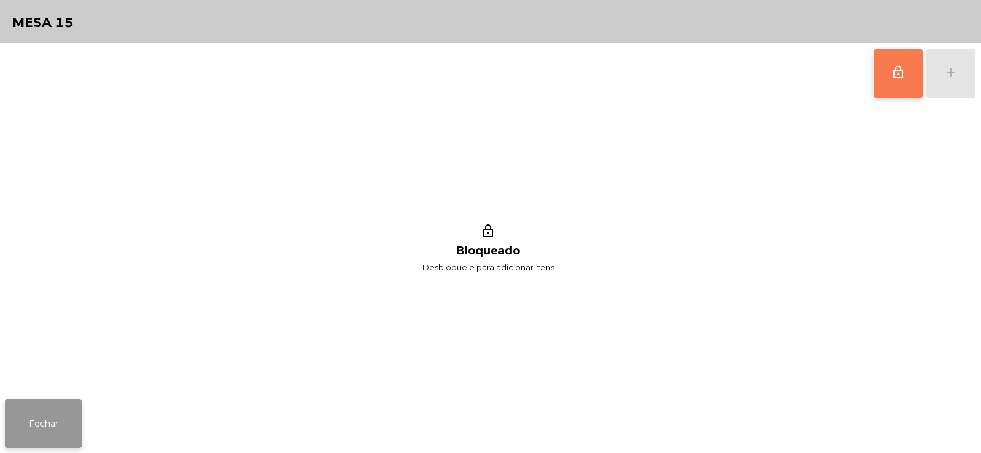
click at [22, 423] on button "Fechar" at bounding box center [43, 423] width 77 height 49
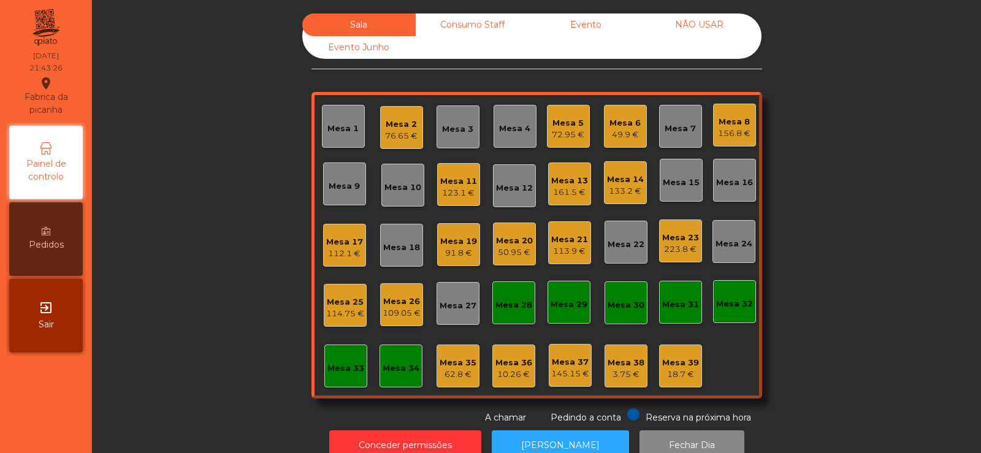
click at [446, 242] on div "Mesa 19" at bounding box center [458, 241] width 37 height 12
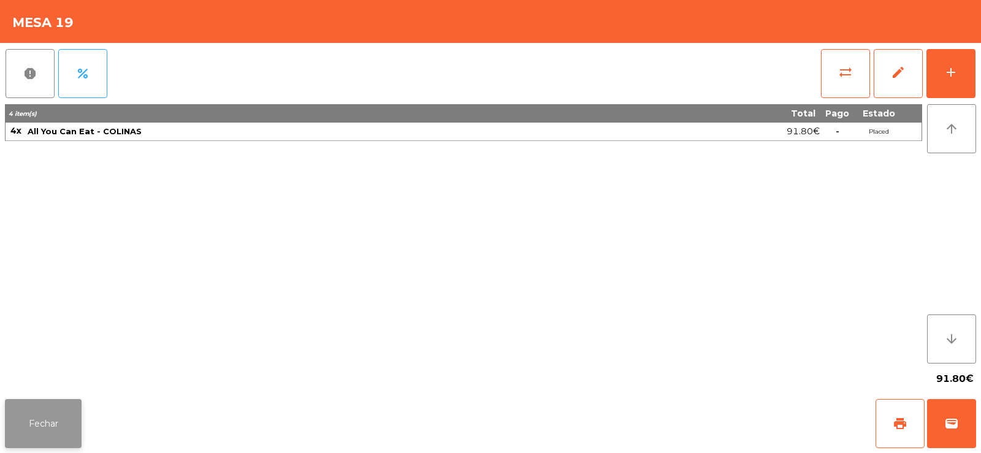
click at [53, 438] on button "Fechar" at bounding box center [43, 423] width 77 height 49
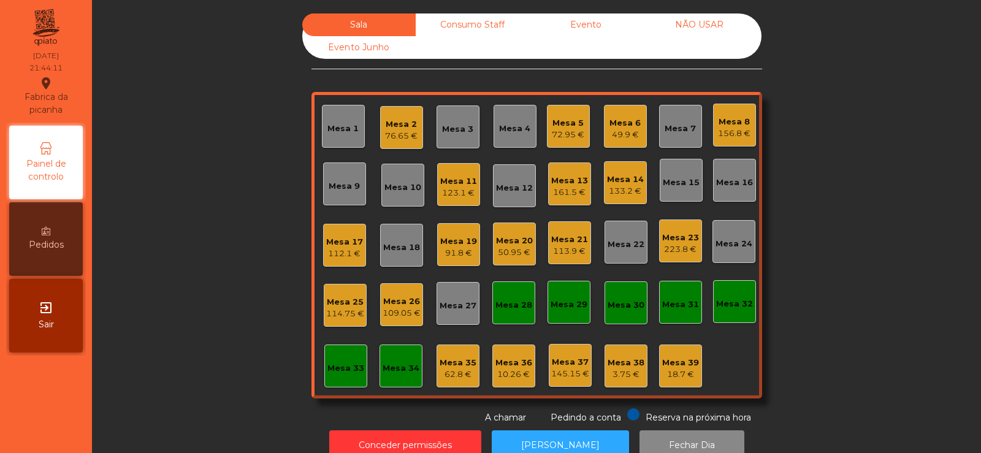
click at [568, 246] on div "113.9 €" at bounding box center [569, 251] width 37 height 12
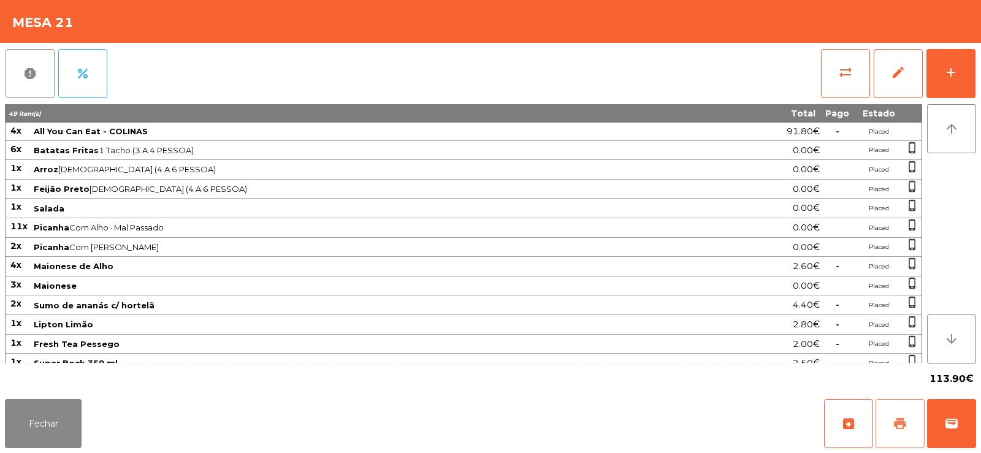
click at [881, 433] on button "print" at bounding box center [900, 423] width 49 height 49
click at [27, 430] on button "Fechar" at bounding box center [43, 423] width 77 height 49
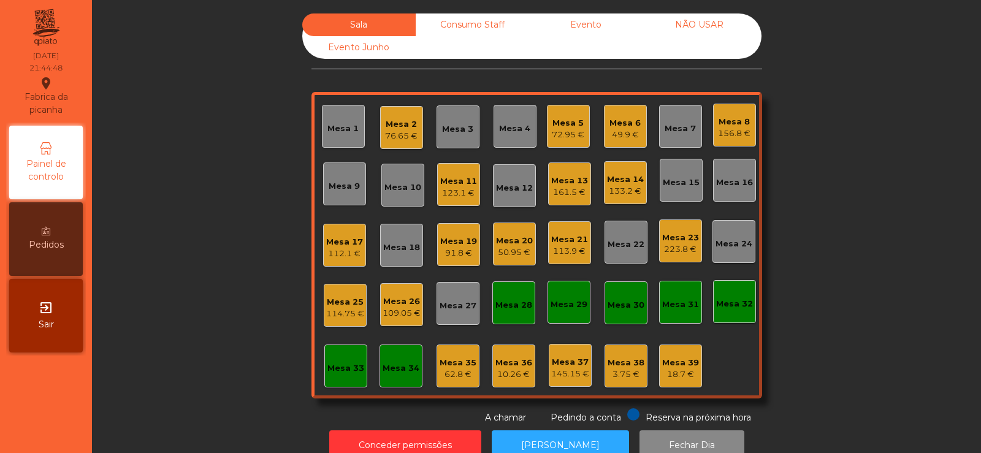
click at [453, 355] on div "Mesa 35 62.8 €" at bounding box center [458, 366] width 37 height 29
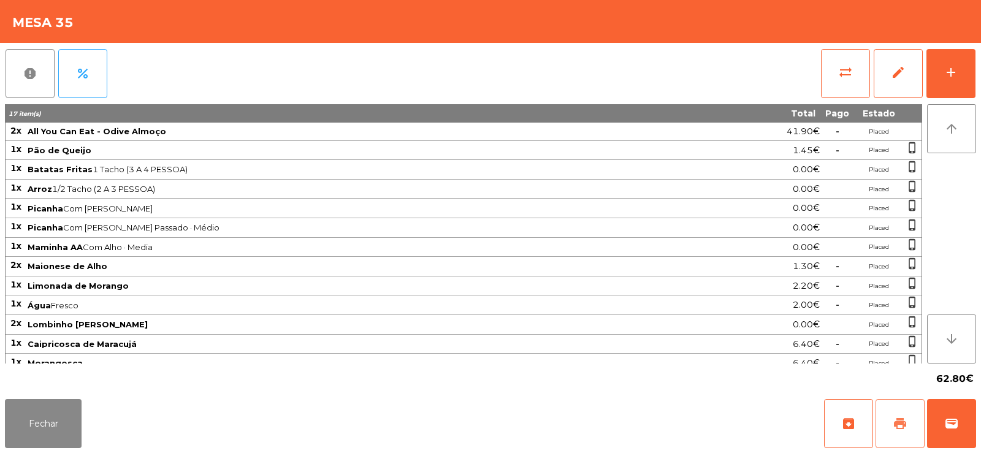
click at [898, 431] on span "print" at bounding box center [900, 423] width 15 height 15
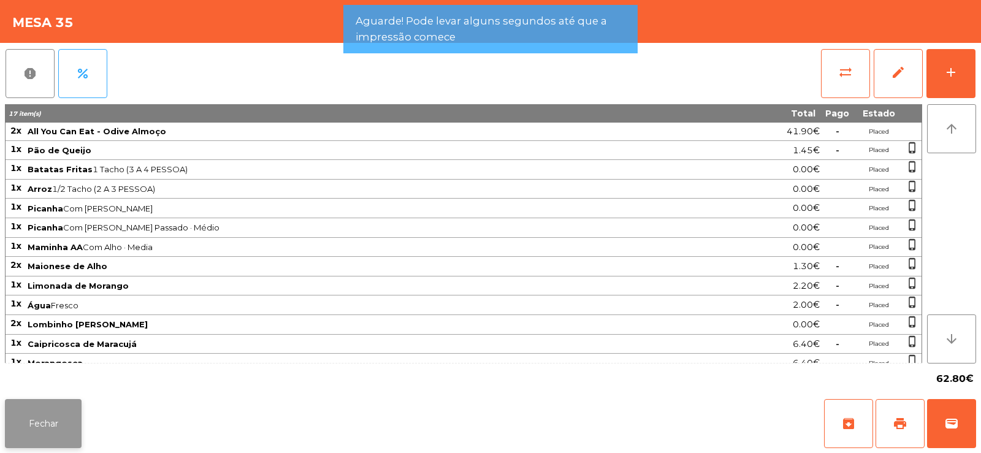
click at [30, 423] on button "Fechar" at bounding box center [43, 423] width 77 height 49
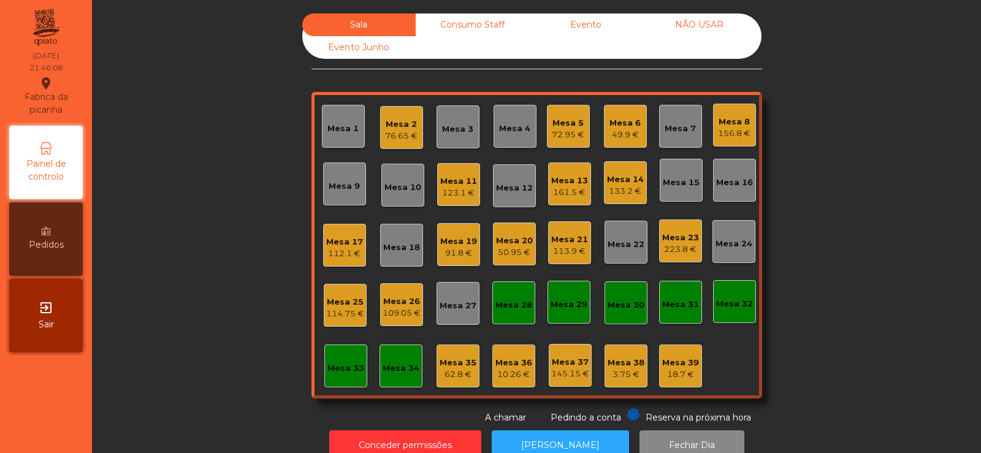
click at [633, 178] on div "Mesa 14" at bounding box center [625, 180] width 37 height 12
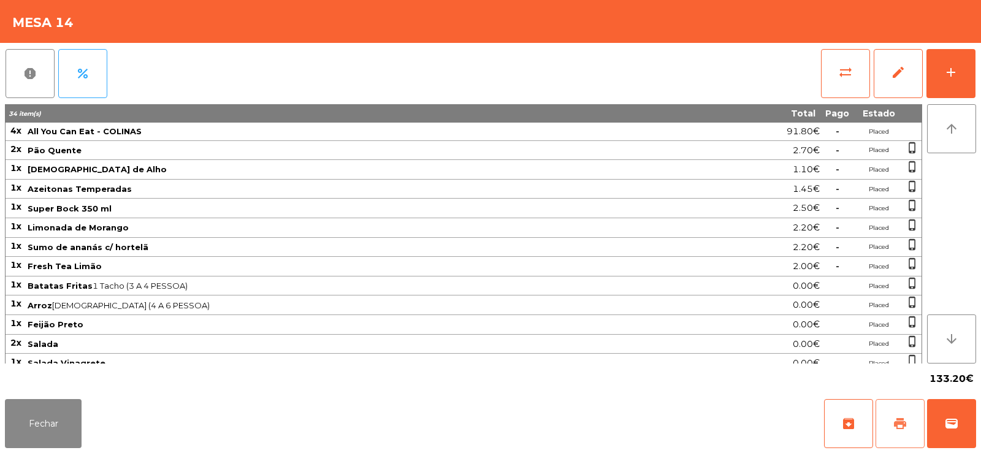
click at [903, 417] on span "print" at bounding box center [900, 423] width 15 height 15
click at [45, 431] on button "Fechar" at bounding box center [43, 423] width 77 height 49
click at [822, 83] on button "sync_alt" at bounding box center [845, 73] width 49 height 49
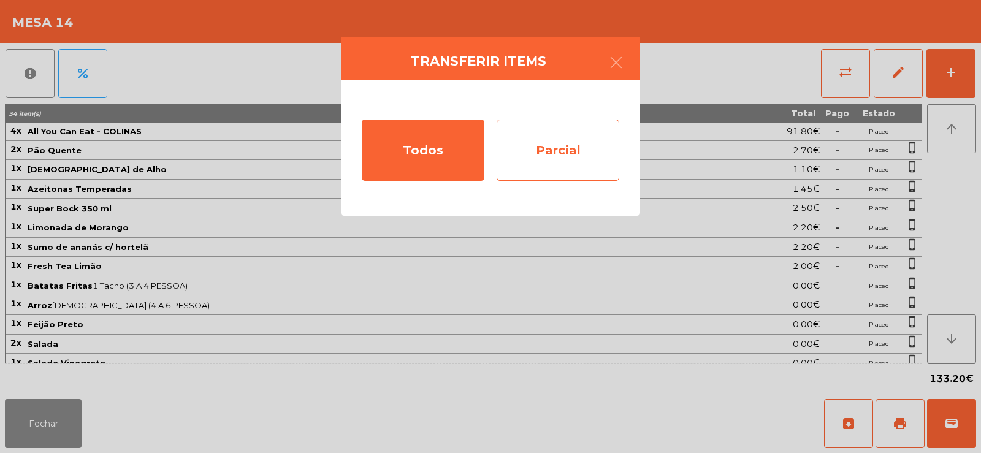
click at [546, 151] on div "Parcial" at bounding box center [558, 150] width 123 height 61
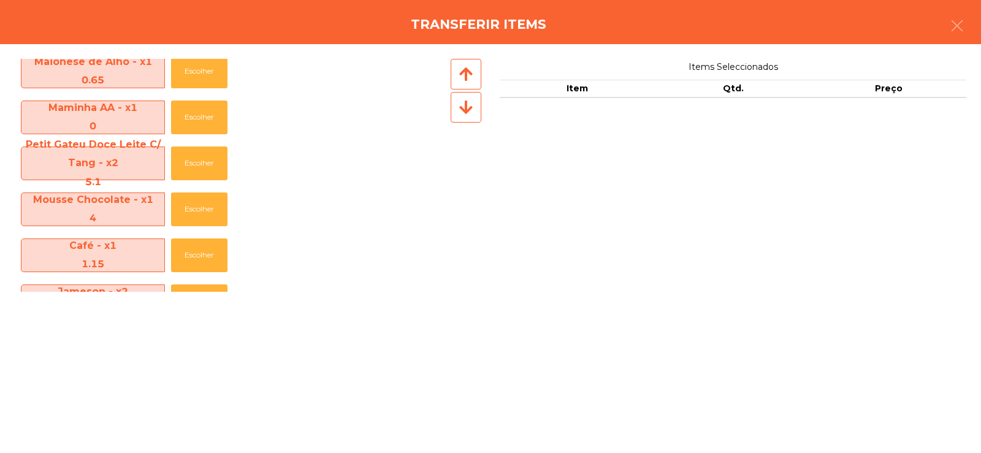
scroll to position [707, 0]
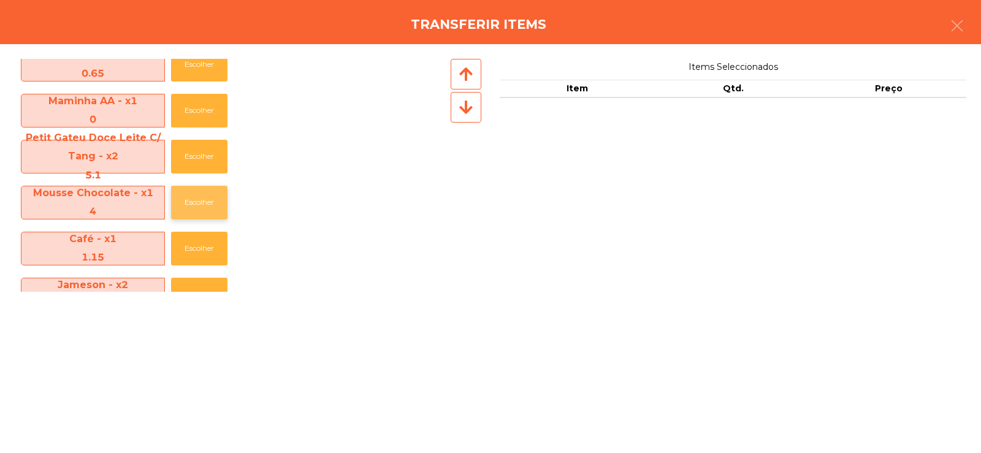
click at [196, 210] on button "Escolher" at bounding box center [199, 203] width 56 height 34
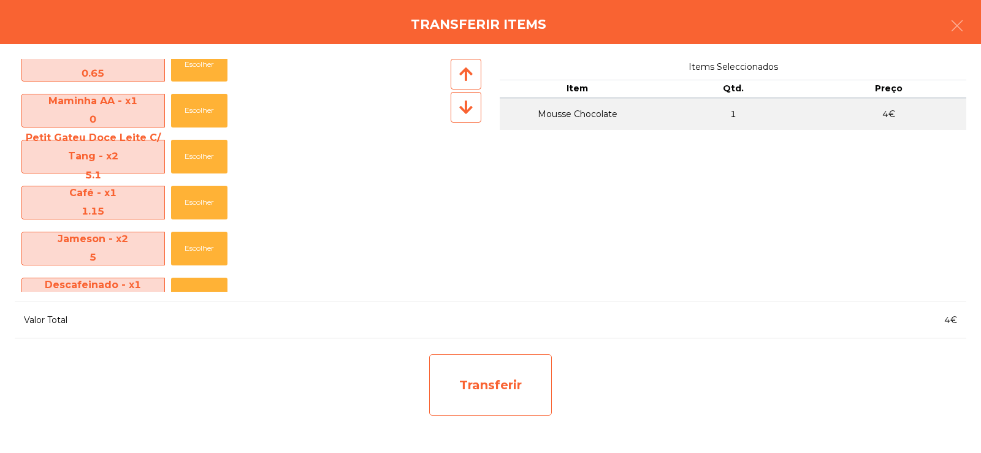
click at [482, 387] on div "Transferir" at bounding box center [490, 384] width 123 height 61
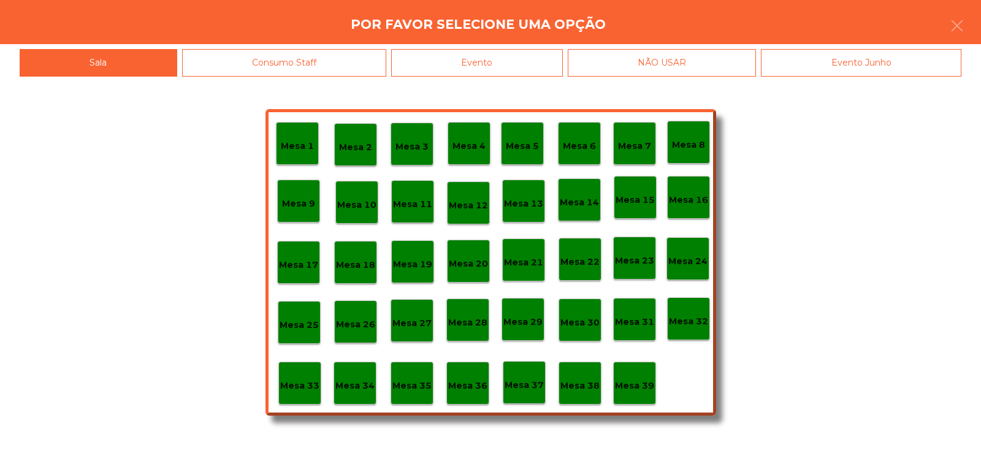
click at [575, 386] on p "Mesa 38" at bounding box center [580, 386] width 39 height 14
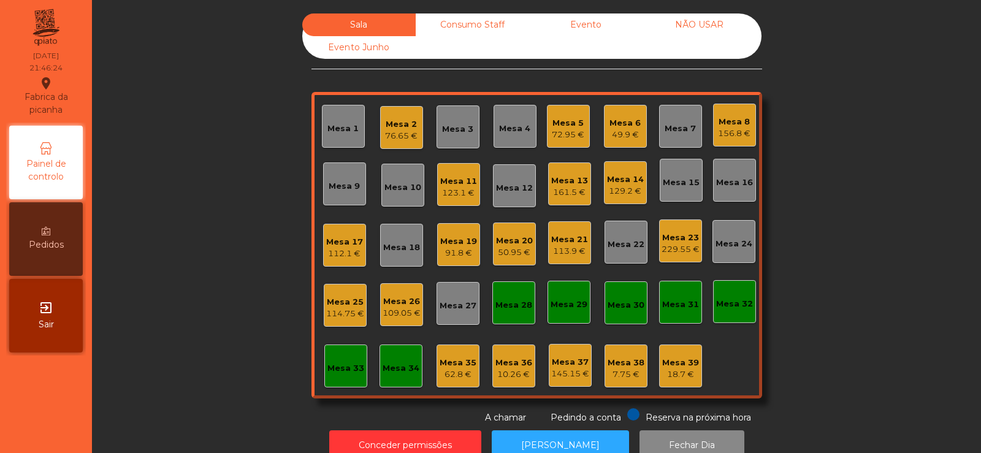
click at [624, 177] on div "Mesa 14" at bounding box center [625, 180] width 37 height 12
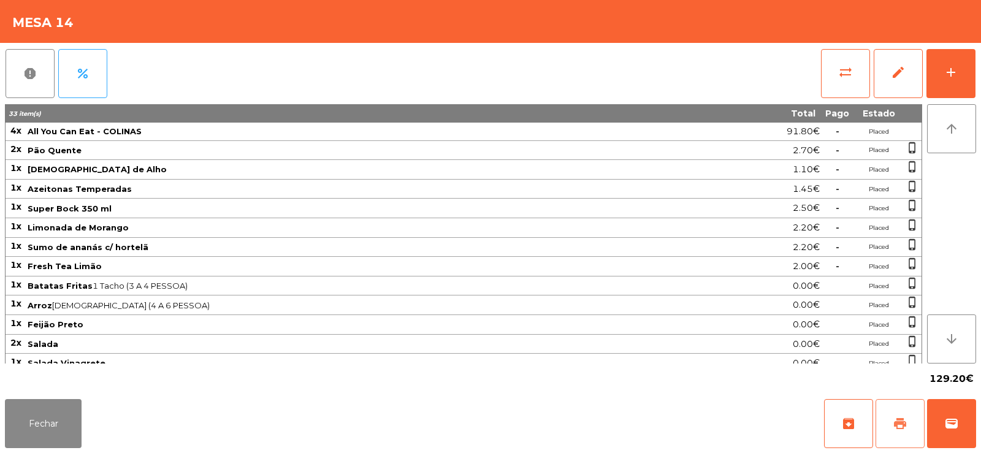
click at [898, 430] on span "print" at bounding box center [900, 423] width 15 height 15
click at [44, 429] on button "Fechar" at bounding box center [43, 423] width 77 height 49
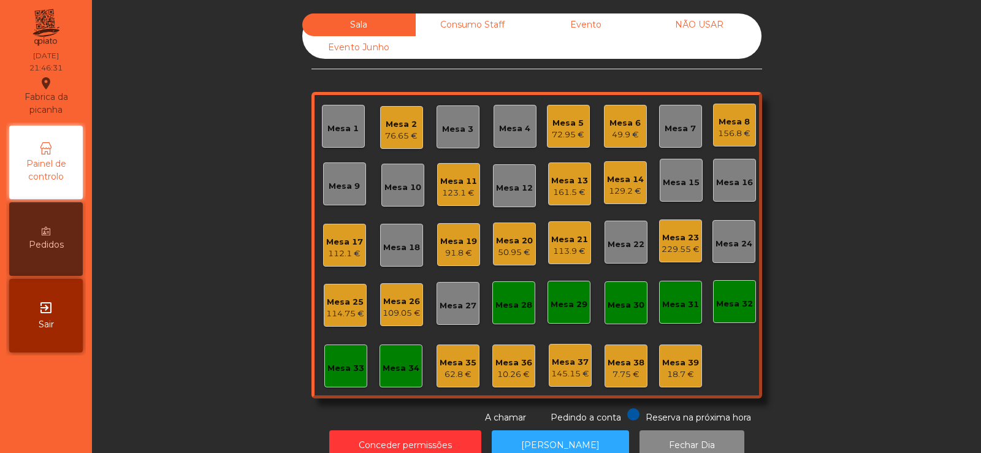
click at [465, 23] on div "Consumo Staff" at bounding box center [472, 24] width 113 height 23
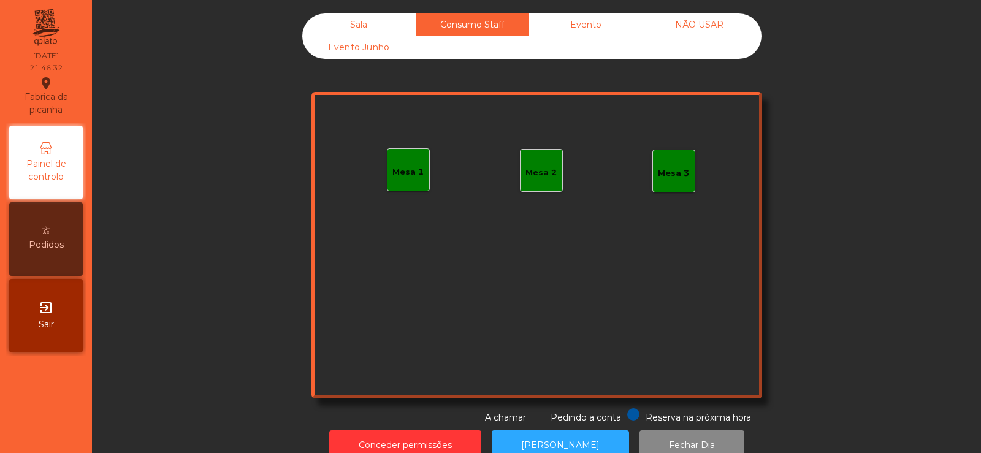
click at [394, 175] on div "Mesa 1" at bounding box center [407, 172] width 31 height 12
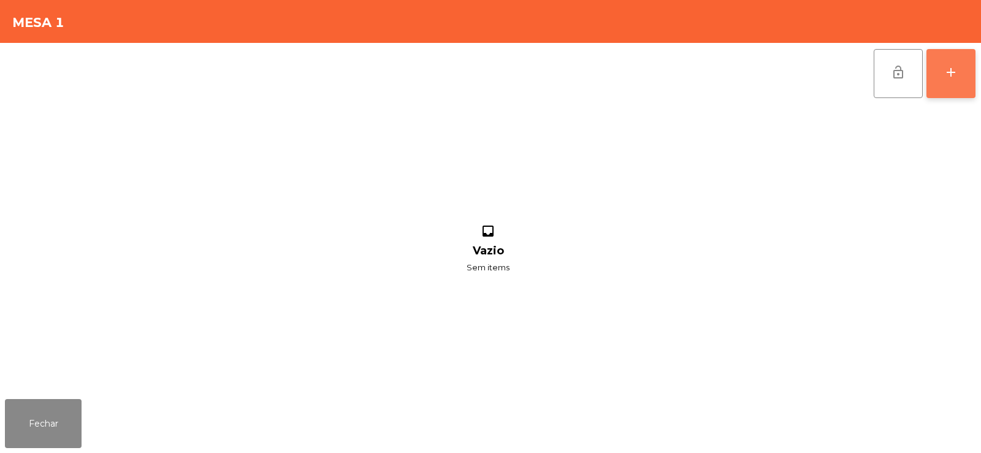
click at [964, 70] on button "add" at bounding box center [951, 73] width 49 height 49
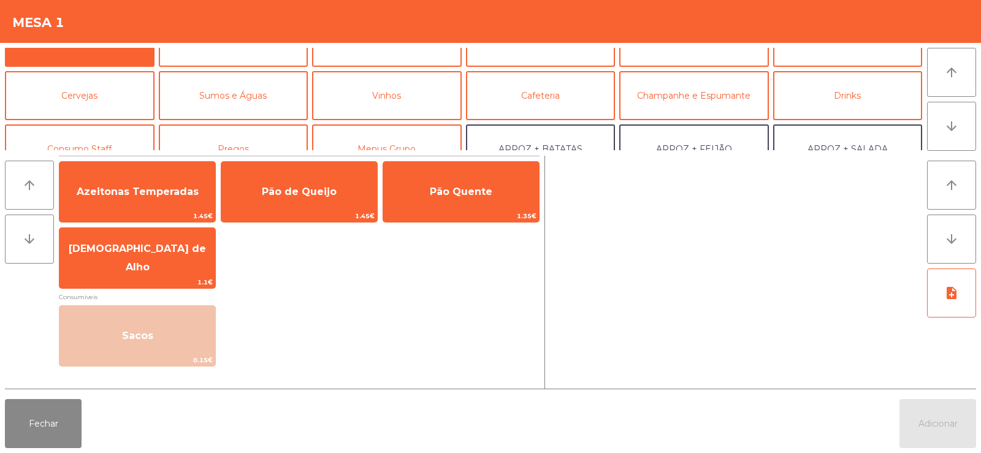
scroll to position [45, 0]
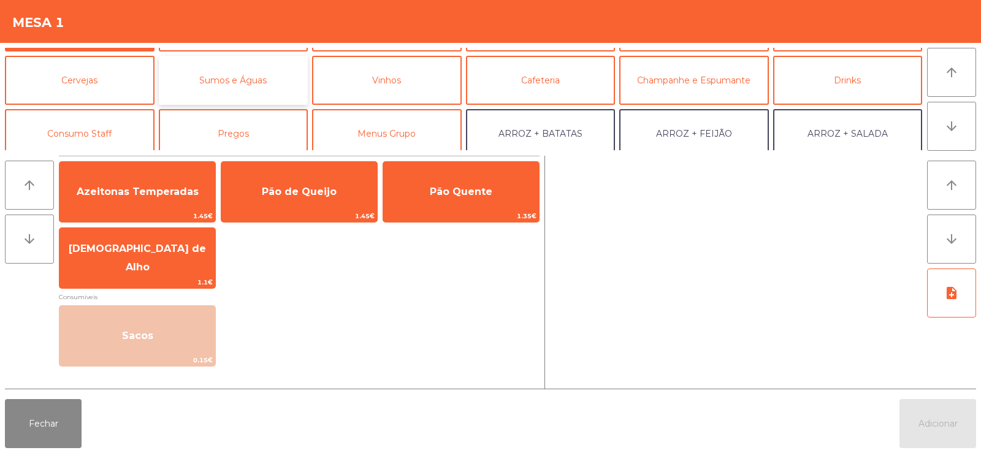
click at [267, 82] on button "Sumos e Águas" at bounding box center [234, 80] width 150 height 49
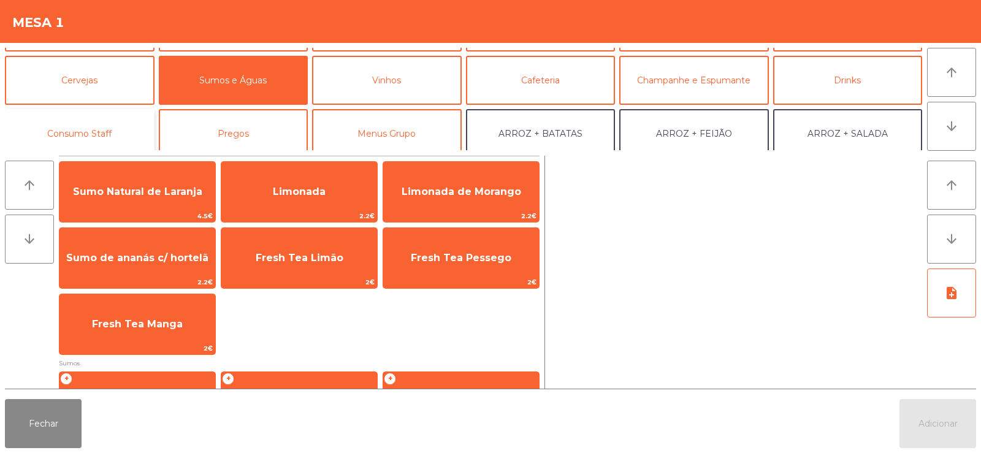
click at [98, 132] on button "Consumo Staff" at bounding box center [80, 133] width 150 height 49
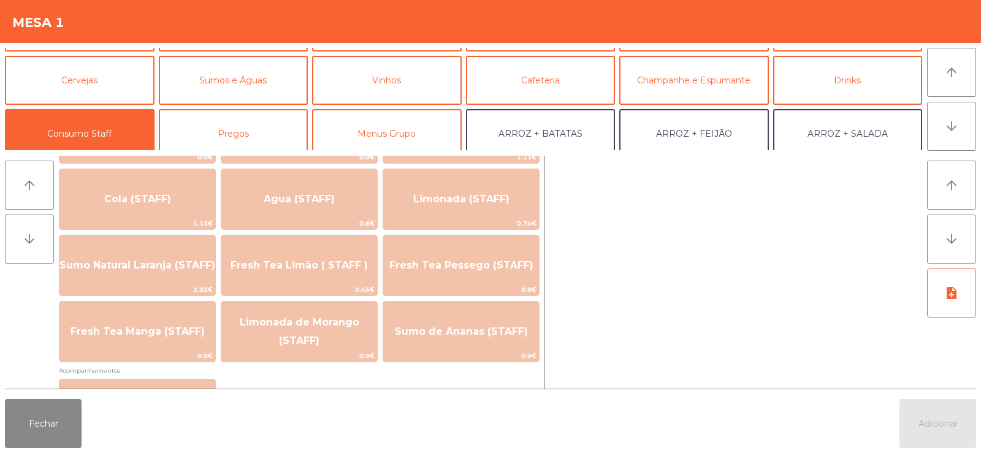
scroll to position [330, 0]
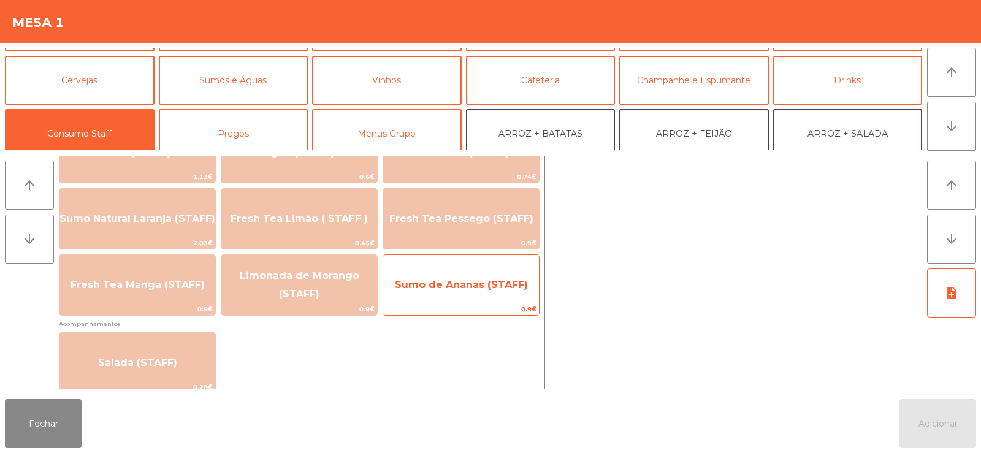
click at [465, 280] on span "Sumo de Ananas (STAFF)" at bounding box center [461, 285] width 133 height 12
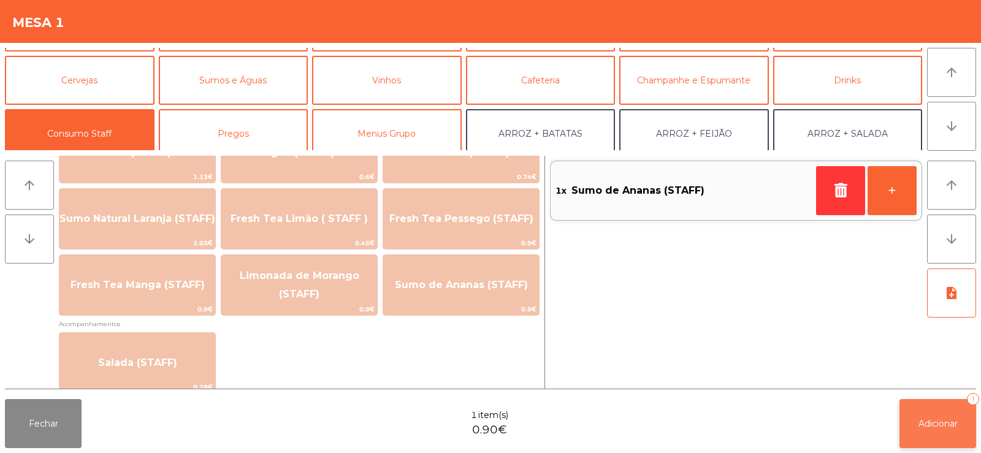
click at [916, 422] on button "Adicionar 1" at bounding box center [938, 423] width 77 height 49
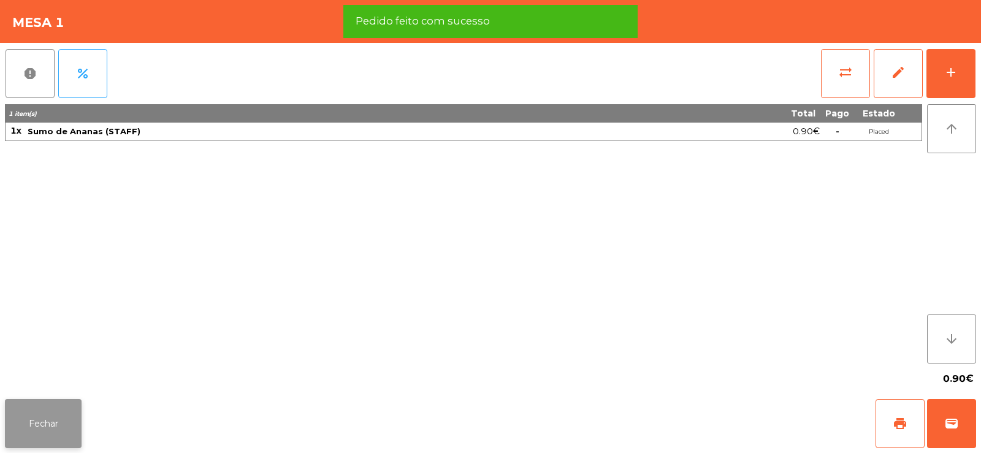
click at [46, 432] on button "Fechar" at bounding box center [43, 423] width 77 height 49
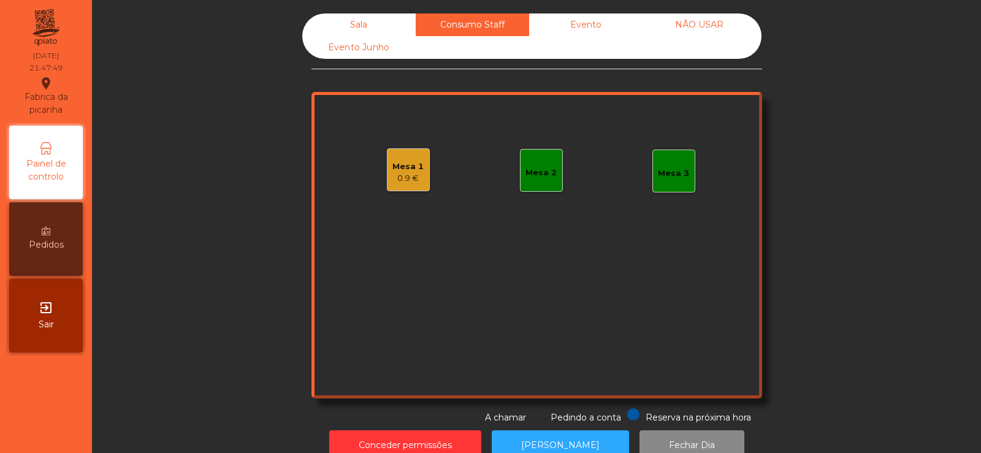
click at [375, 23] on div "Sala" at bounding box center [358, 24] width 113 height 23
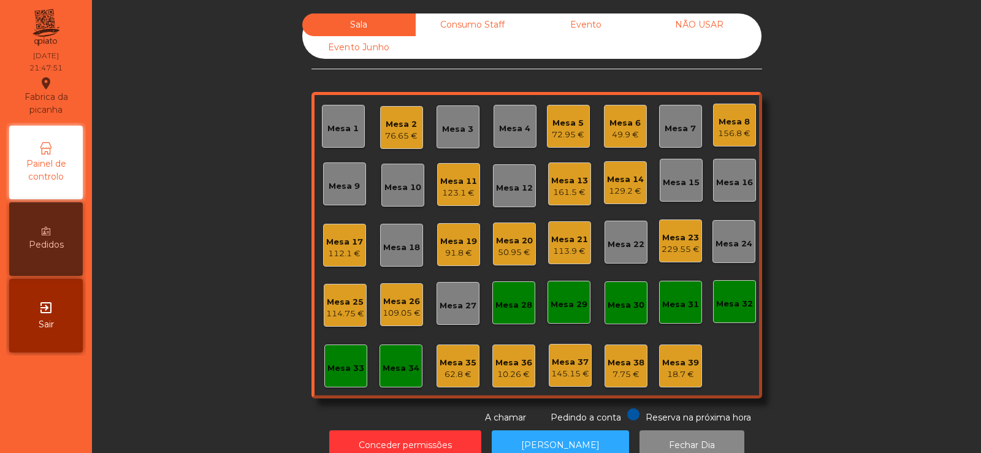
click at [575, 240] on div "Mesa 21" at bounding box center [569, 240] width 37 height 12
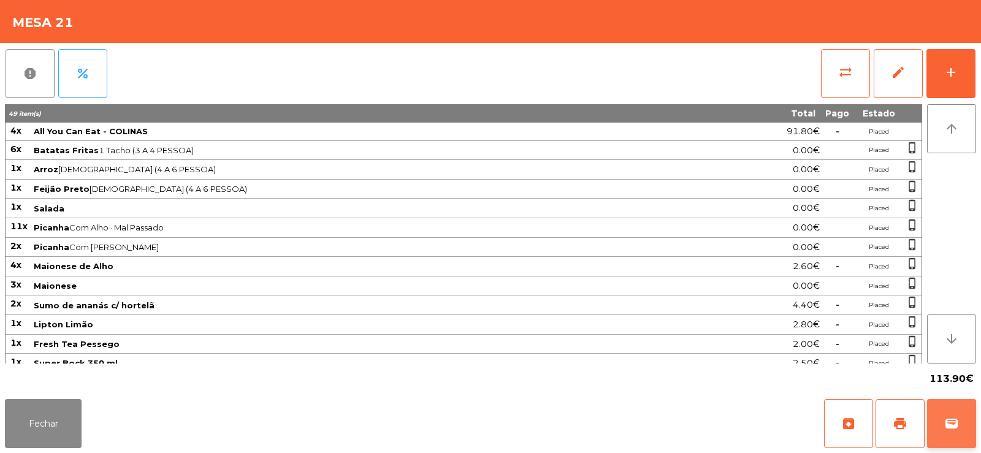
click at [951, 420] on span "wallet" at bounding box center [951, 423] width 15 height 15
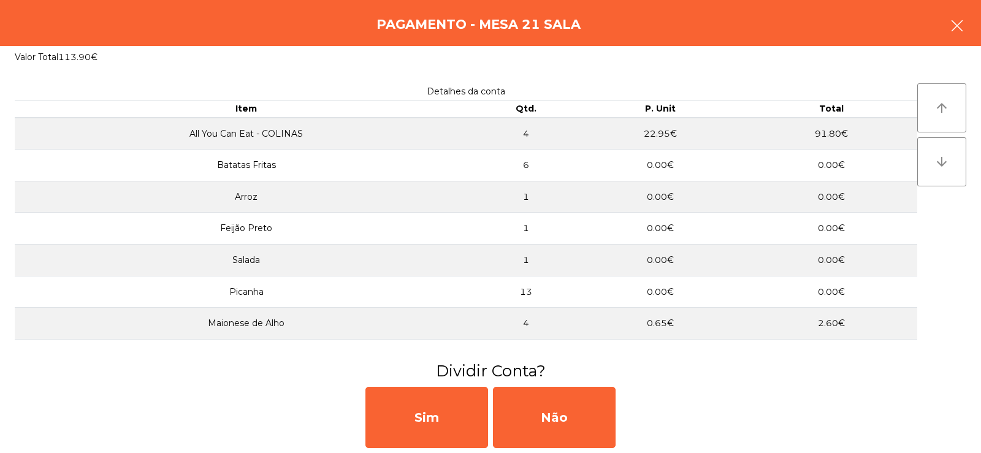
click at [952, 25] on icon "button" at bounding box center [957, 25] width 15 height 15
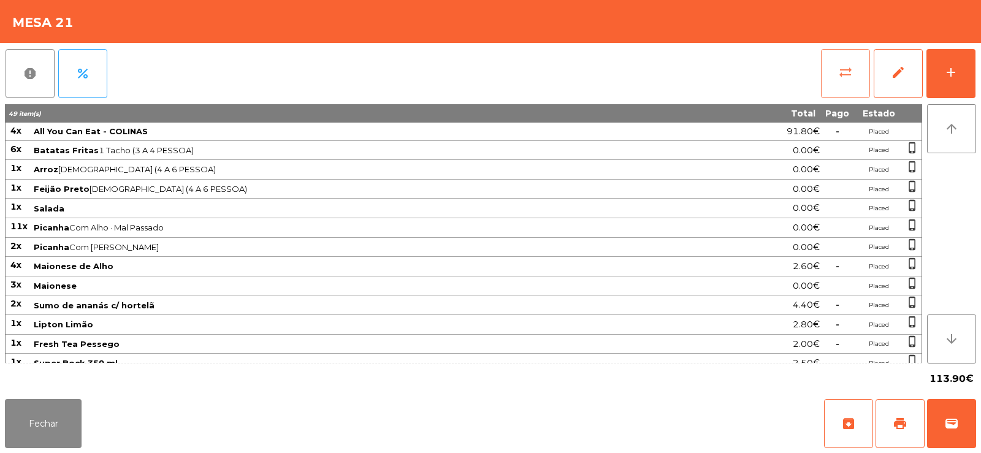
click at [830, 84] on button "sync_alt" at bounding box center [845, 73] width 49 height 49
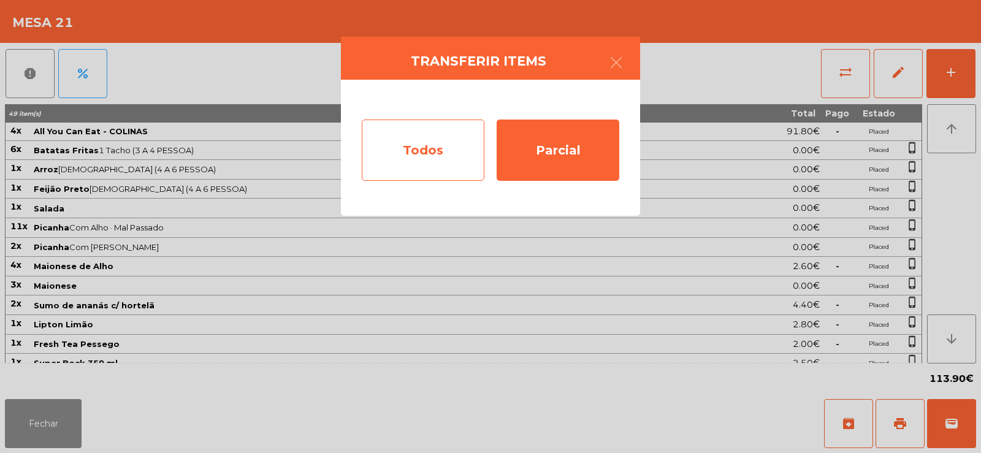
click at [435, 149] on div "Todos" at bounding box center [423, 150] width 123 height 61
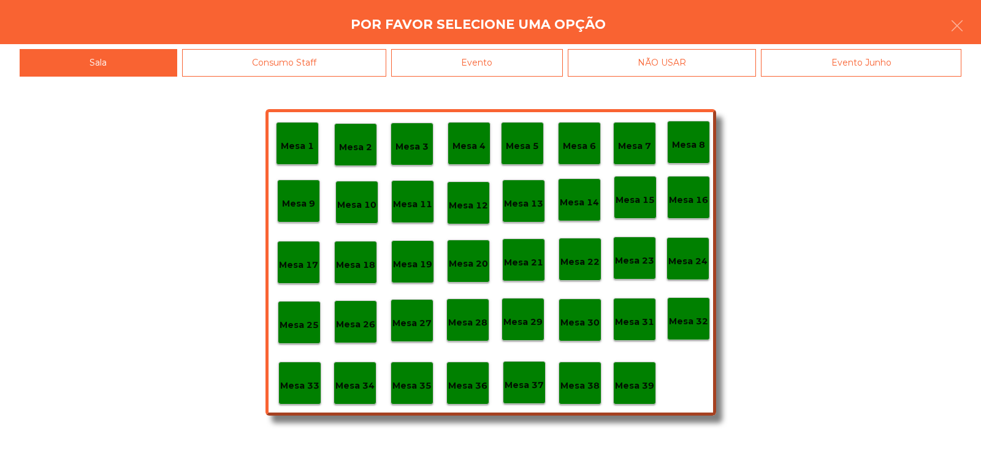
click at [524, 58] on div "Evento" at bounding box center [477, 63] width 172 height 28
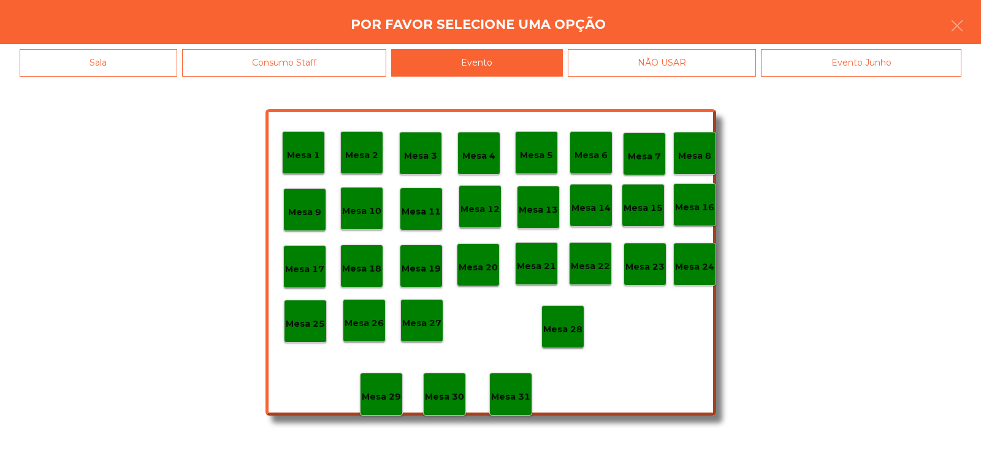
click at [560, 327] on p "Mesa 28" at bounding box center [562, 330] width 39 height 14
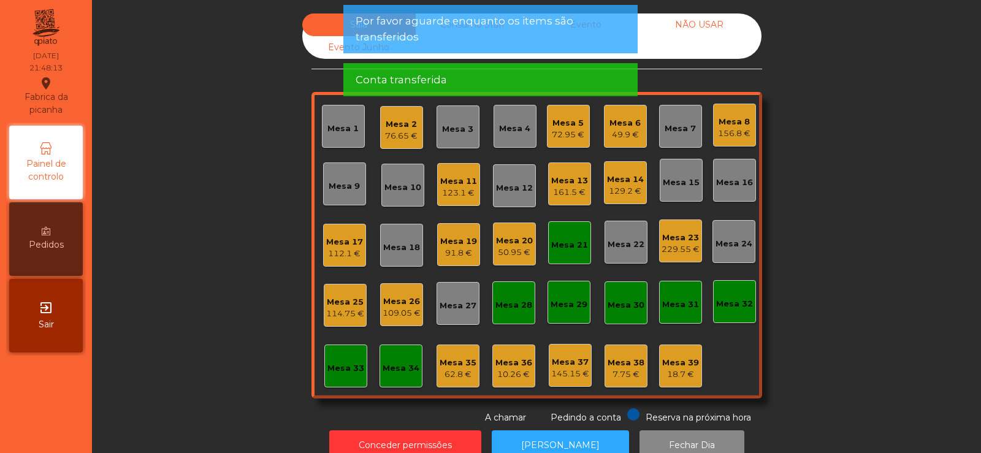
click at [573, 255] on div "Mesa 21" at bounding box center [569, 242] width 43 height 43
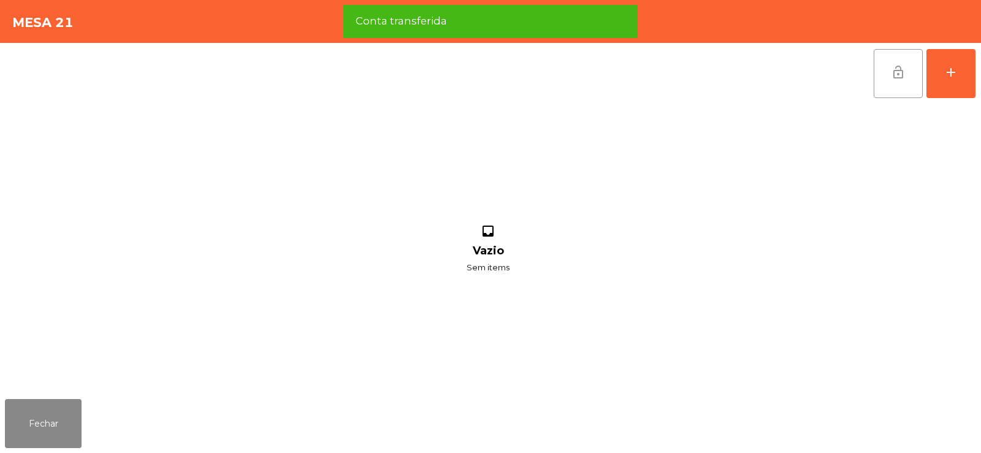
click at [900, 77] on span "lock_open" at bounding box center [898, 72] width 15 height 15
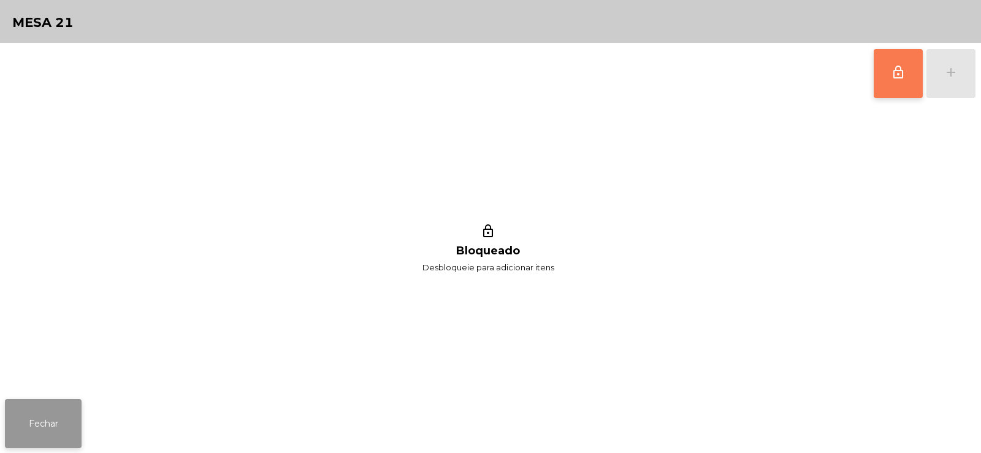
click at [35, 411] on button "Fechar" at bounding box center [43, 423] width 77 height 49
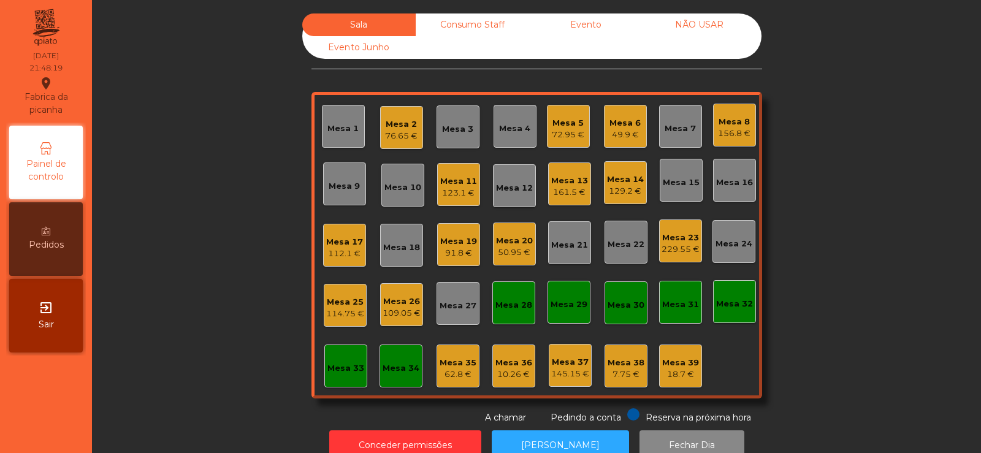
scroll to position [30, 0]
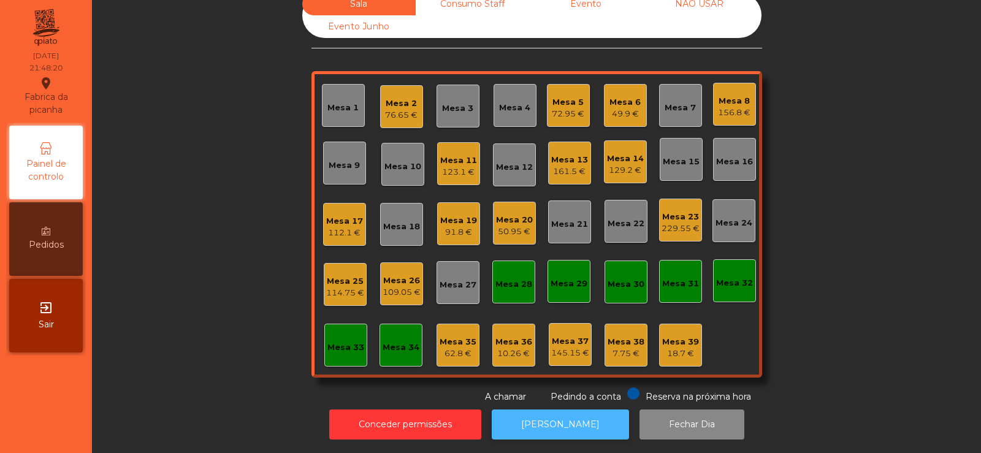
click at [549, 415] on button "[PERSON_NAME]" at bounding box center [560, 425] width 137 height 30
click at [500, 226] on div "50.95 €" at bounding box center [514, 232] width 37 height 12
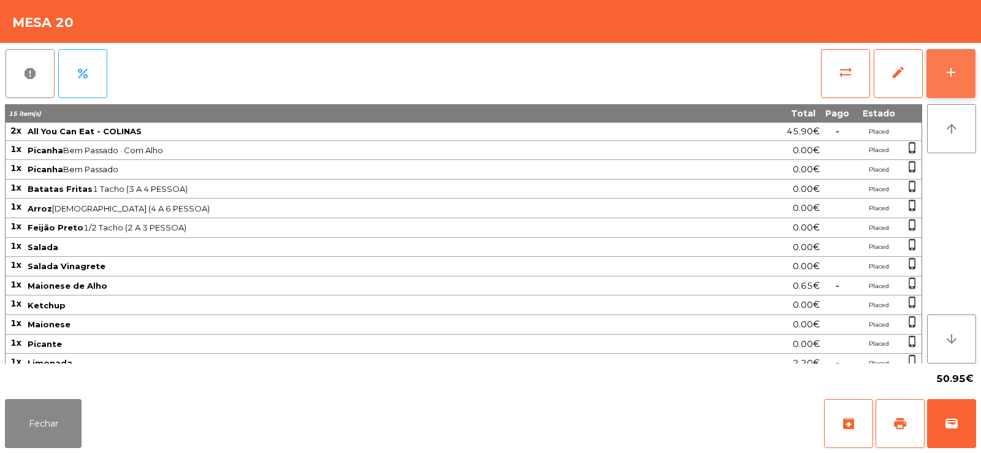
click at [948, 83] on button "add" at bounding box center [951, 73] width 49 height 49
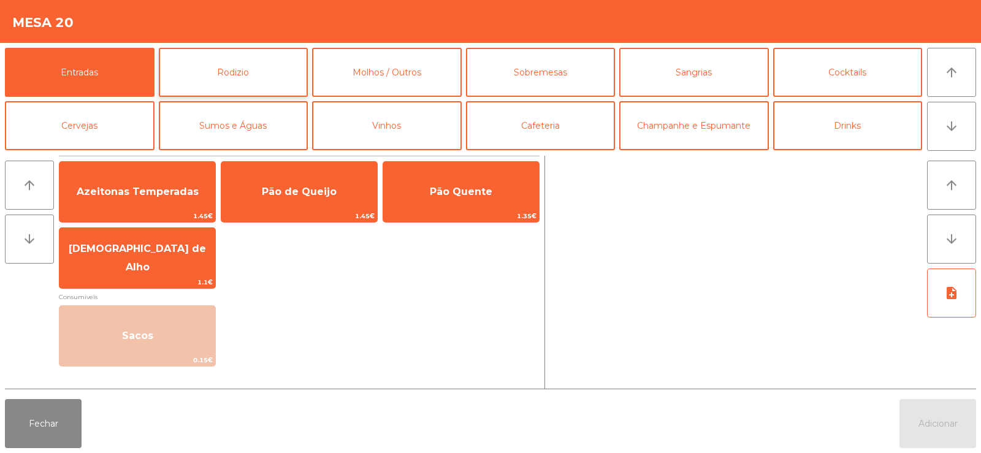
click at [263, 78] on button "Rodizio" at bounding box center [234, 72] width 150 height 49
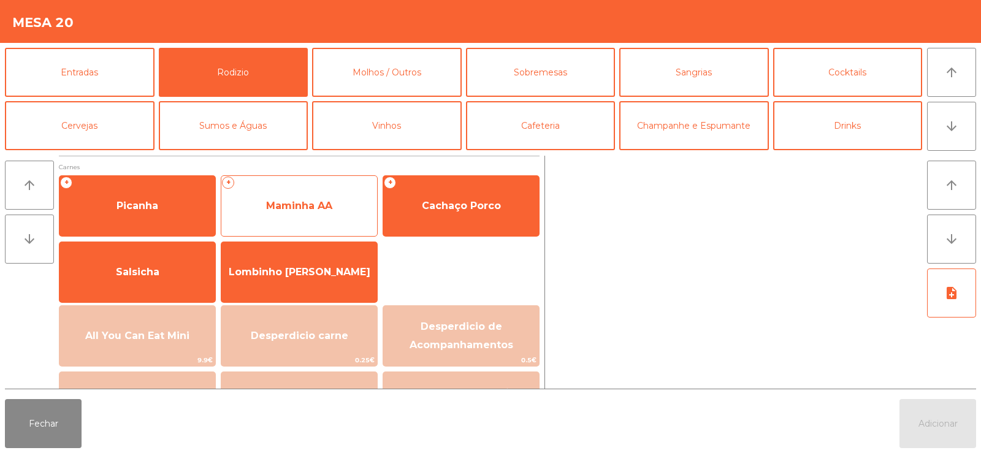
click at [313, 210] on span "Maminha AA" at bounding box center [299, 206] width 66 height 12
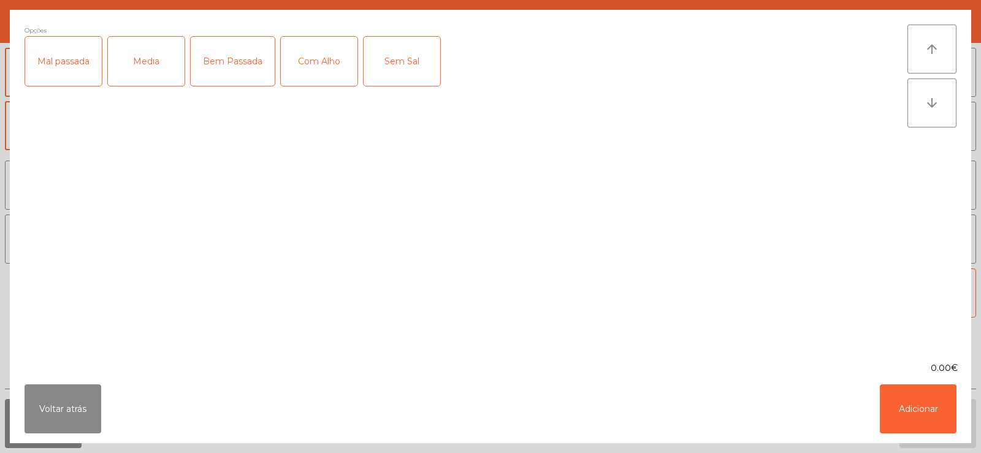
click at [152, 71] on div "Media" at bounding box center [146, 61] width 77 height 49
click at [160, 52] on div "Media" at bounding box center [146, 61] width 77 height 49
click at [239, 73] on div "Bem Passada" at bounding box center [233, 61] width 84 height 49
click at [332, 67] on div "Com Alho" at bounding box center [319, 61] width 77 height 49
click at [919, 411] on button "Adicionar" at bounding box center [918, 409] width 77 height 49
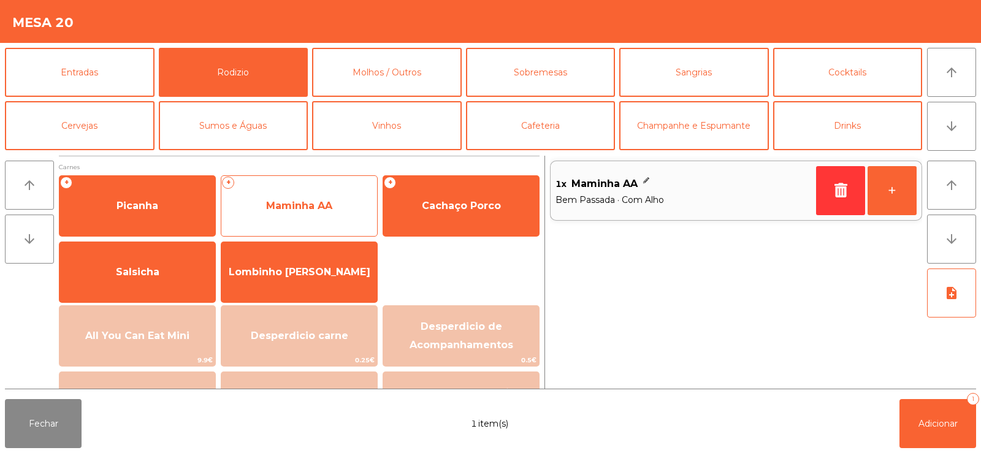
click at [287, 207] on span "Maminha AA" at bounding box center [299, 206] width 66 height 12
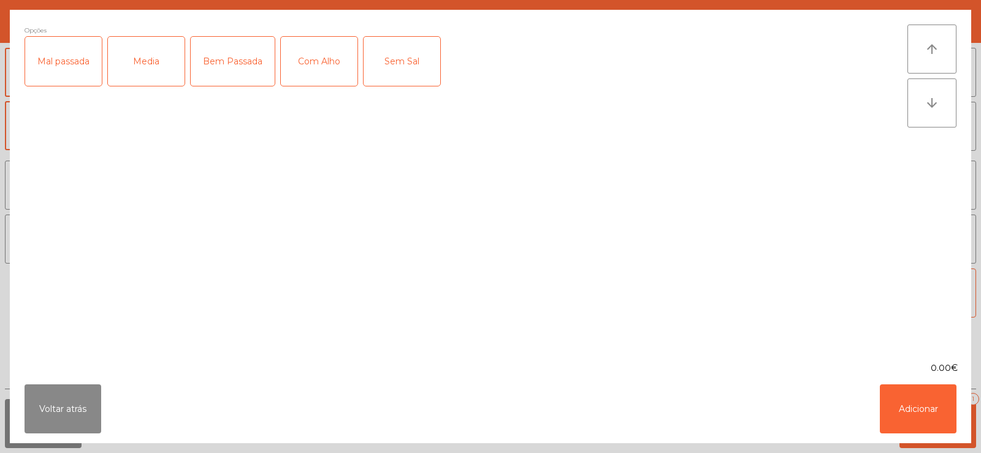
click at [147, 68] on div "Media" at bounding box center [146, 61] width 77 height 49
click at [322, 63] on div "Com Alho" at bounding box center [319, 61] width 77 height 49
click at [317, 53] on div "Com Alho" at bounding box center [319, 61] width 77 height 49
click at [916, 408] on button "Adicionar" at bounding box center [918, 409] width 77 height 49
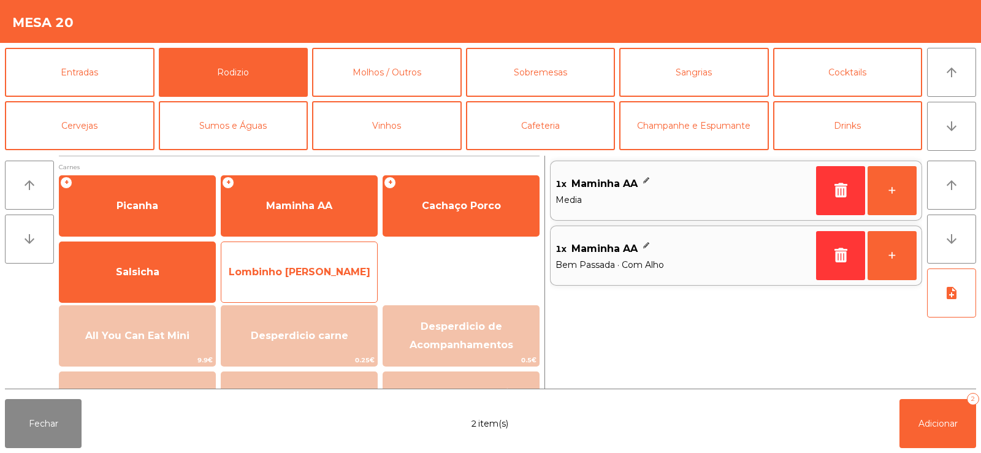
click at [308, 278] on span "Lombinho [PERSON_NAME]" at bounding box center [299, 272] width 156 height 33
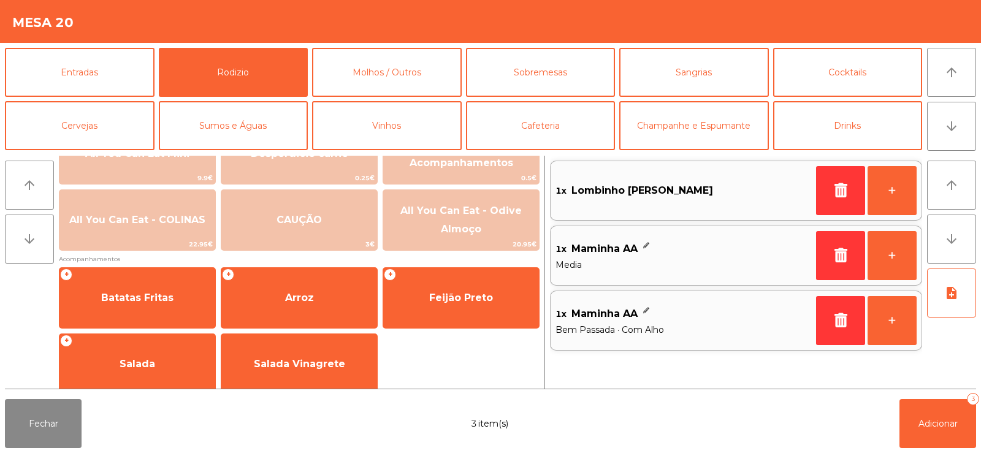
scroll to position [193, 0]
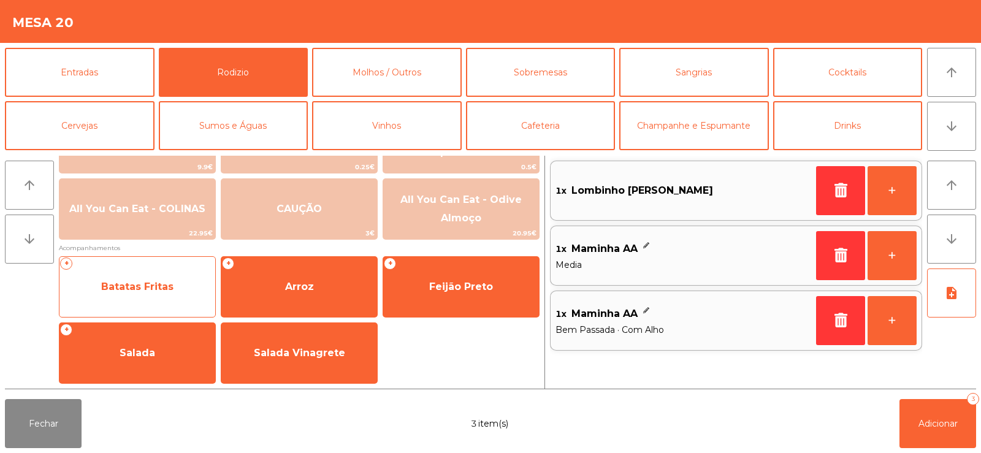
click at [160, 283] on span "Batatas Fritas" at bounding box center [137, 287] width 72 height 12
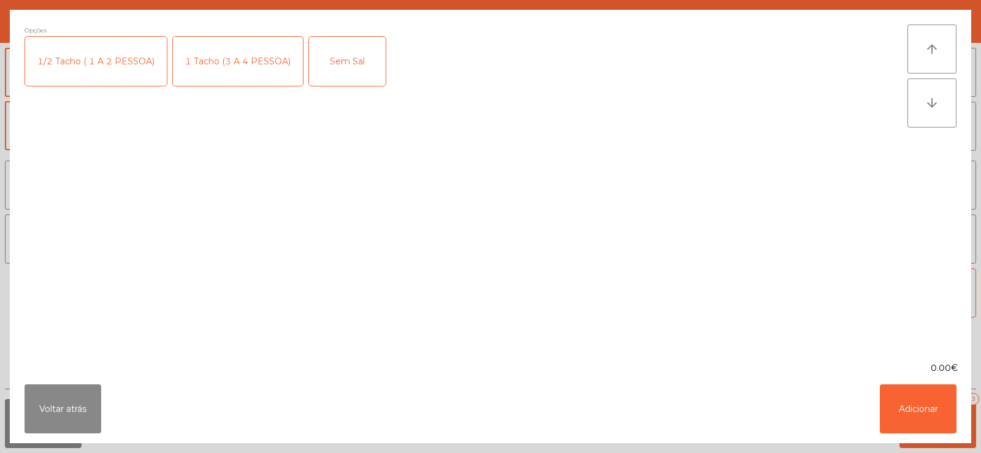
click at [80, 65] on div "1/2 Tacho ( 1 A 2 PESSOA)" at bounding box center [96, 61] width 142 height 49
click at [925, 414] on button "Adicionar" at bounding box center [918, 409] width 77 height 49
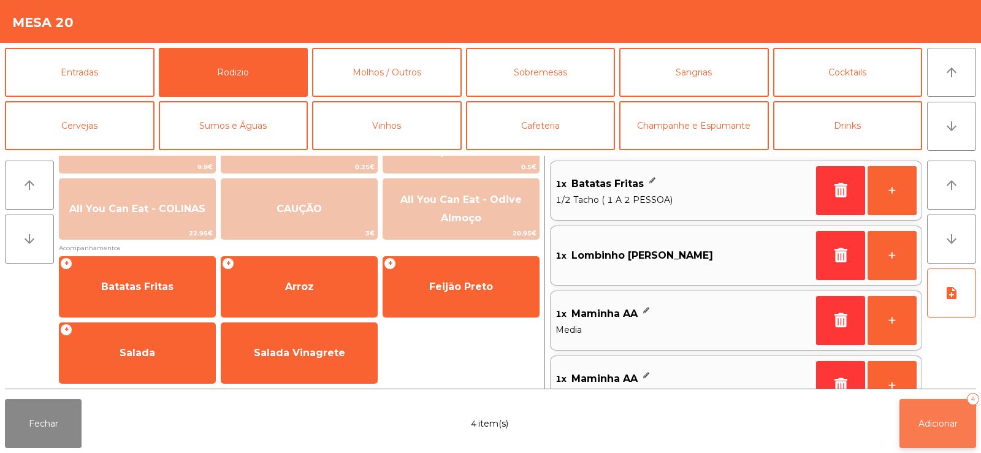
click at [944, 421] on span "Adicionar" at bounding box center [938, 423] width 39 height 11
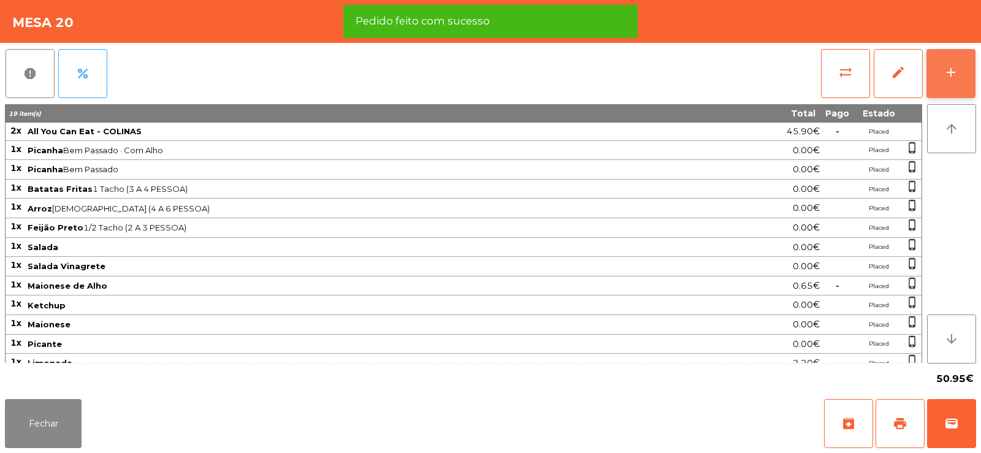
click at [936, 63] on button "add" at bounding box center [951, 73] width 49 height 49
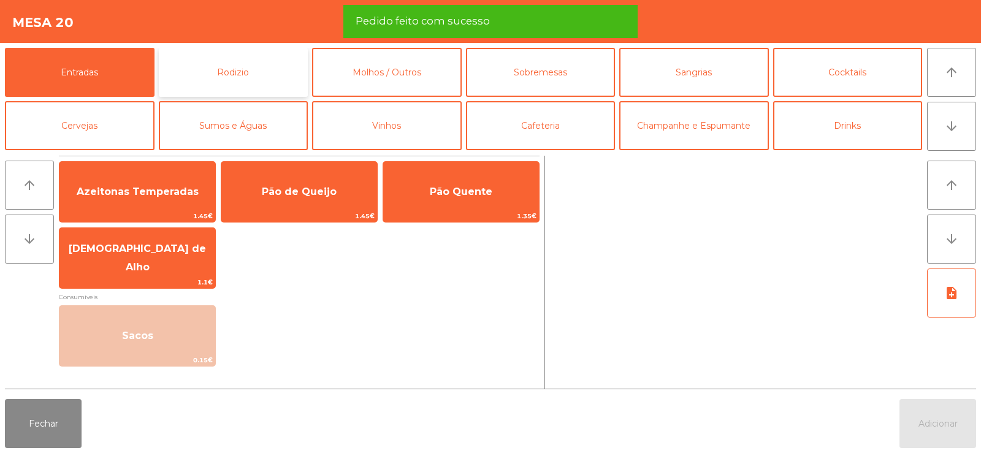
click at [245, 71] on button "Rodizio" at bounding box center [234, 72] width 150 height 49
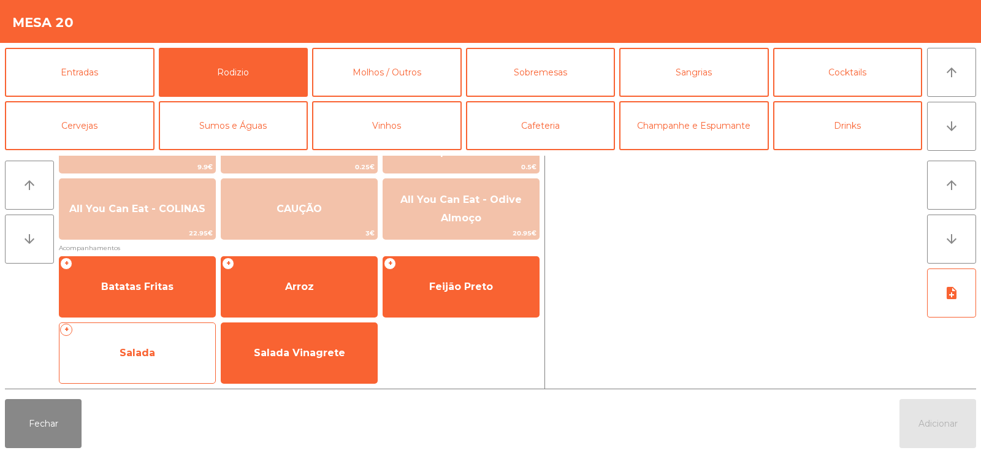
click at [161, 350] on span "Salada" at bounding box center [137, 353] width 156 height 33
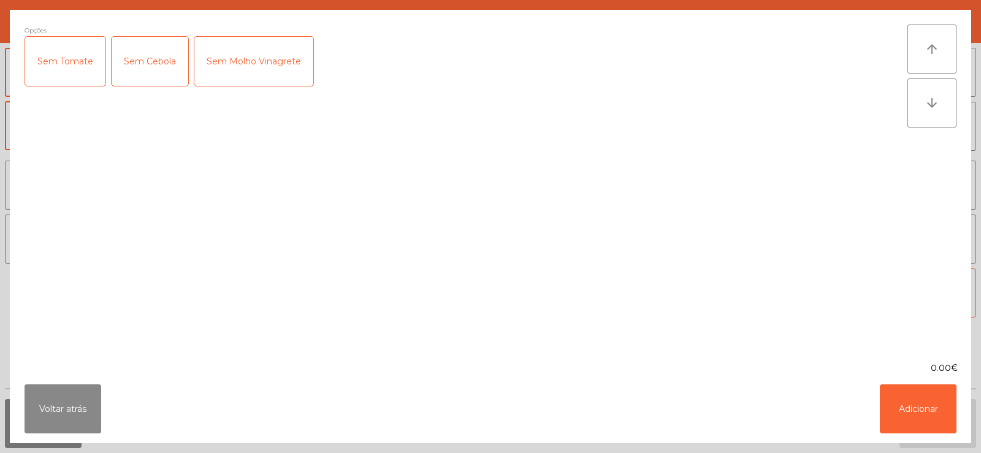
click at [48, 66] on div "Sem Tomate" at bounding box center [65, 61] width 80 height 49
click at [927, 407] on button "Adicionar" at bounding box center [918, 409] width 77 height 49
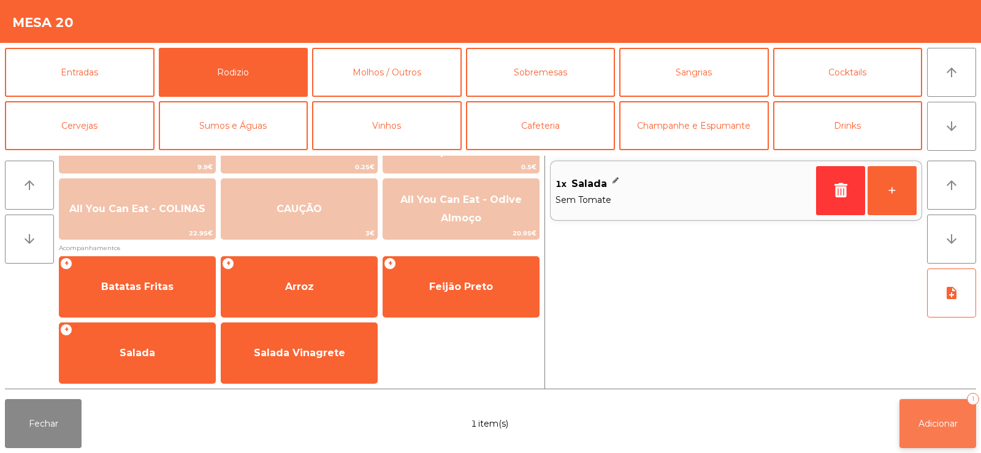
click at [949, 430] on button "Adicionar 1" at bounding box center [938, 423] width 77 height 49
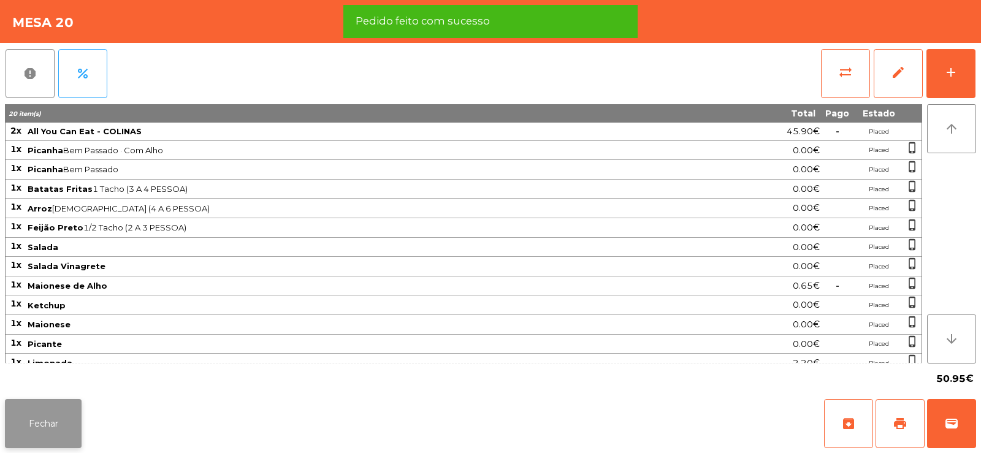
click at [34, 438] on button "Fechar" at bounding box center [43, 423] width 77 height 49
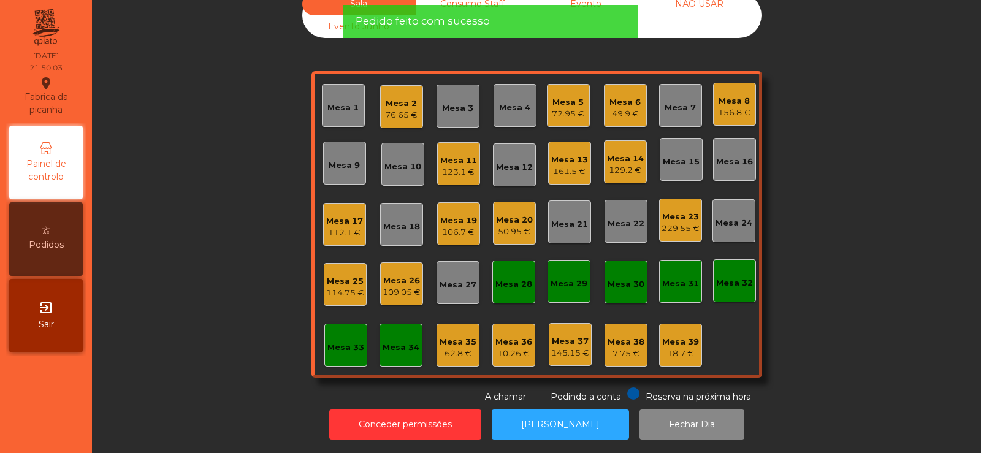
scroll to position [0, 0]
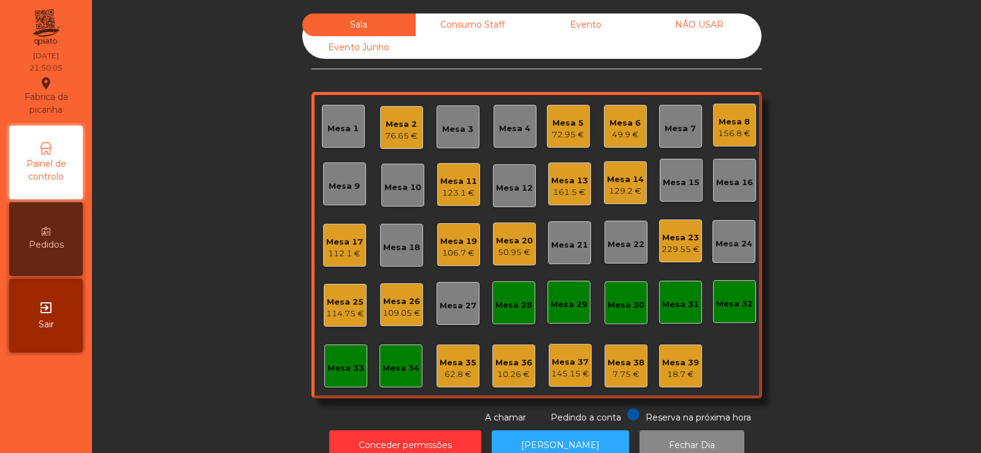
click at [400, 145] on div "Mesa 2 76.65 €" at bounding box center [401, 127] width 43 height 43
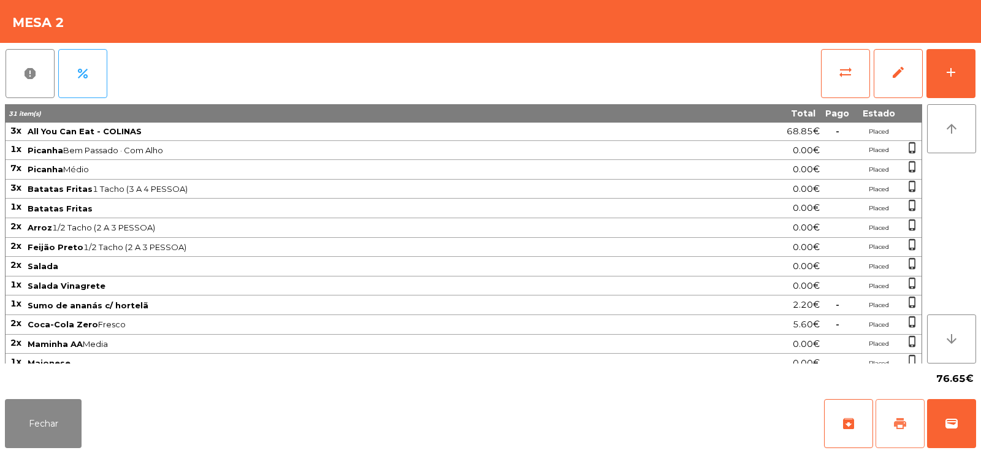
click at [903, 410] on button "print" at bounding box center [900, 423] width 49 height 49
click at [53, 421] on button "Fechar" at bounding box center [43, 423] width 77 height 49
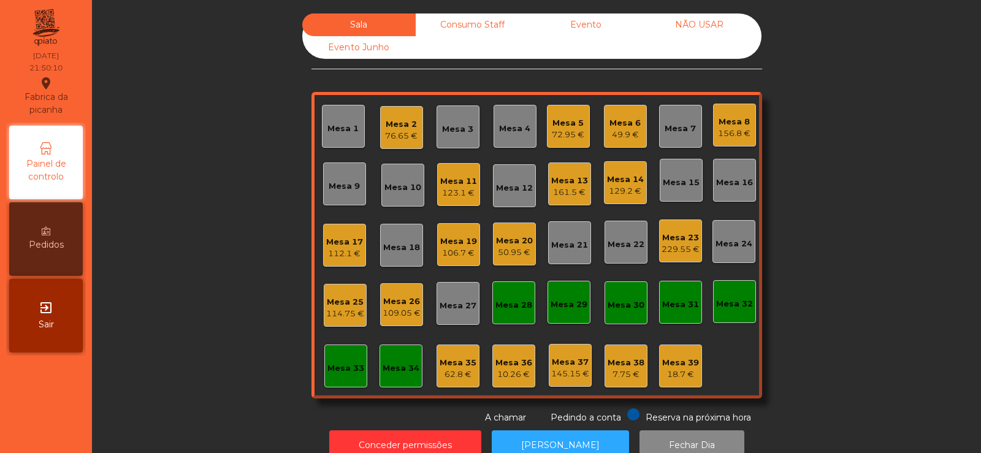
click at [681, 243] on div "229.55 €" at bounding box center [681, 249] width 38 height 12
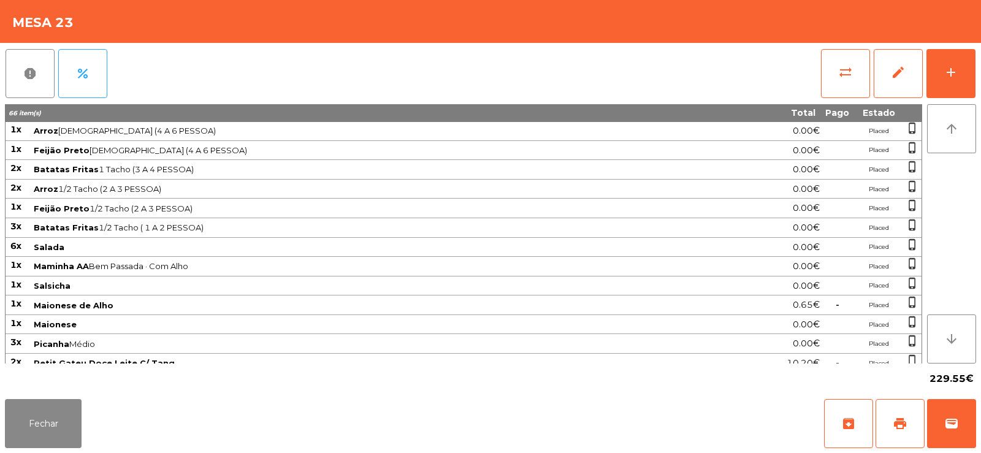
scroll to position [242, 0]
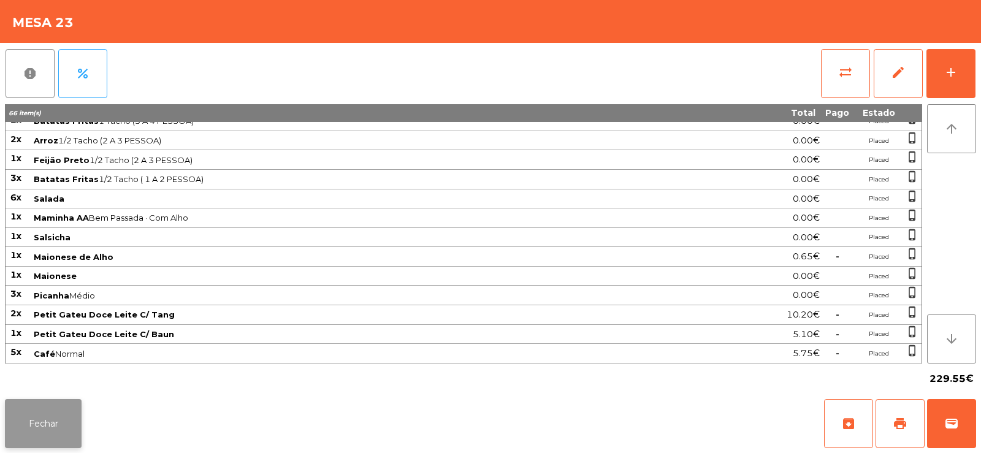
click at [47, 435] on button "Fechar" at bounding box center [43, 423] width 77 height 49
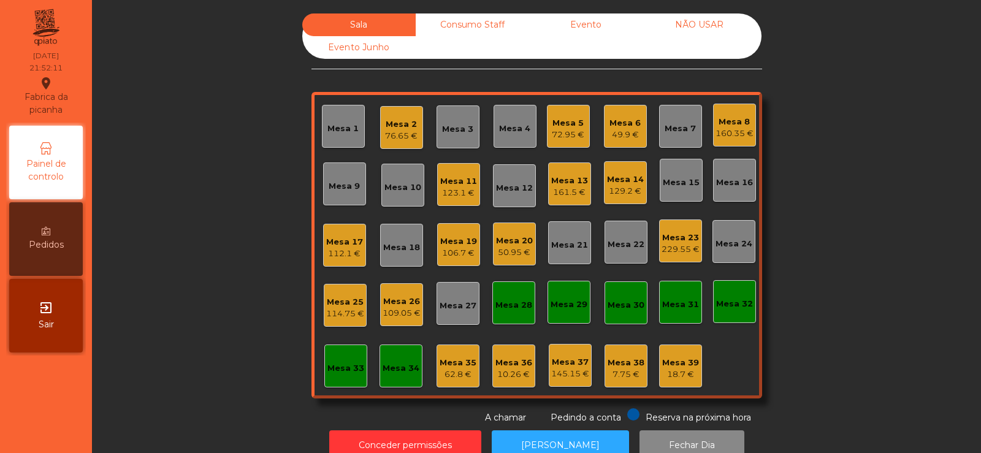
click at [385, 129] on div "Mesa 2" at bounding box center [401, 124] width 33 height 12
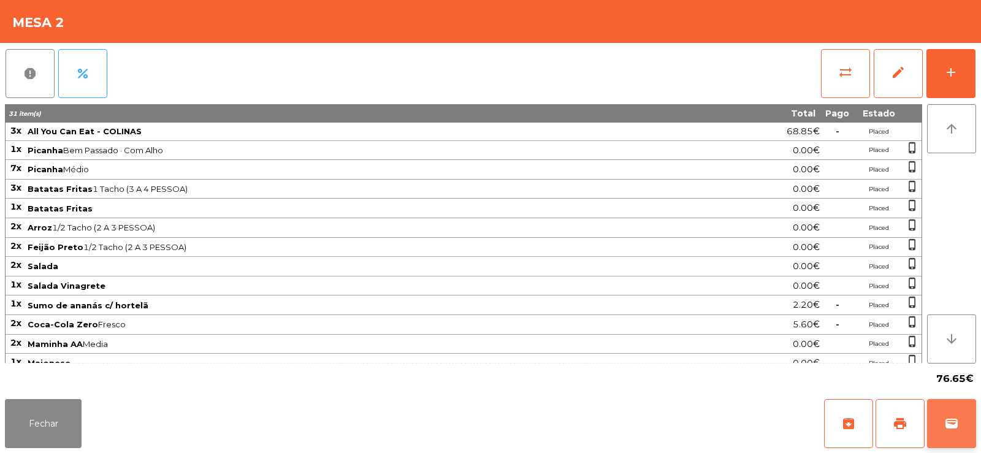
click at [951, 433] on button "wallet" at bounding box center [951, 423] width 49 height 49
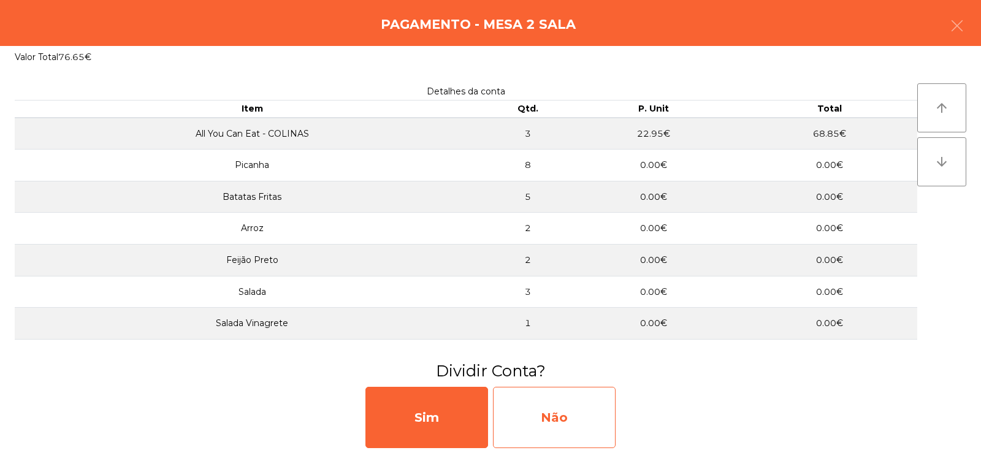
click at [562, 405] on div "Não" at bounding box center [554, 417] width 123 height 61
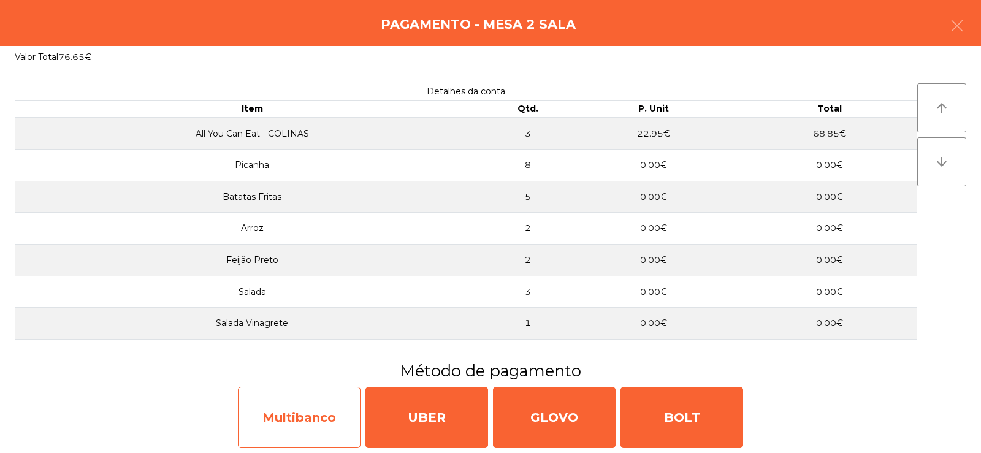
click at [310, 421] on div "Multibanco" at bounding box center [299, 417] width 123 height 61
select select "**"
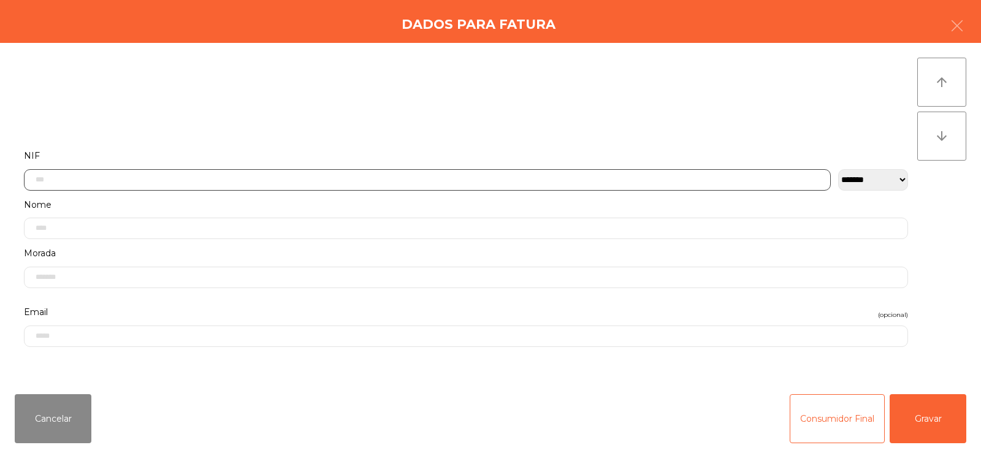
click at [315, 178] on input "text" at bounding box center [427, 179] width 807 height 21
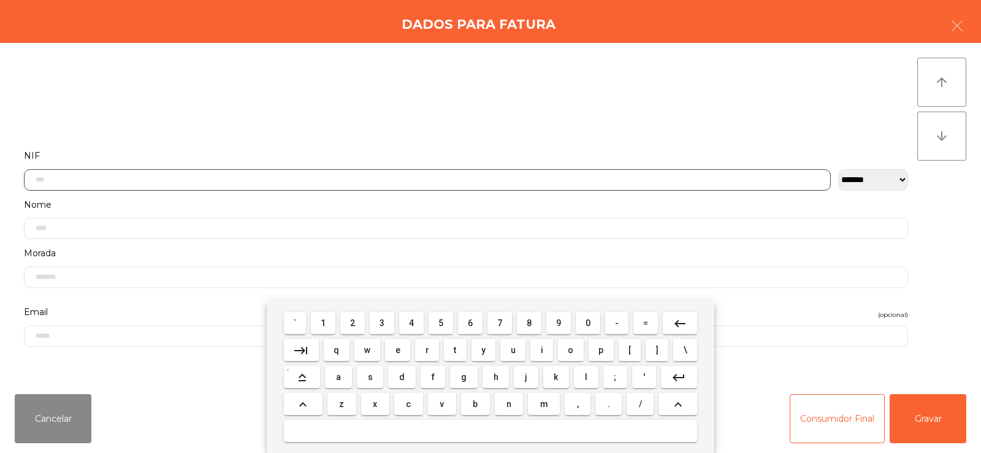
scroll to position [90, 0]
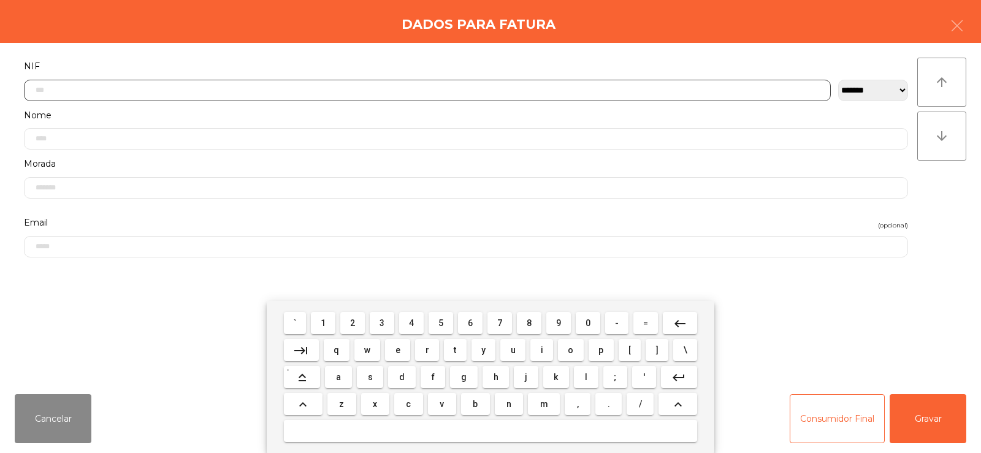
click at [353, 324] on span "2" at bounding box center [352, 323] width 5 height 10
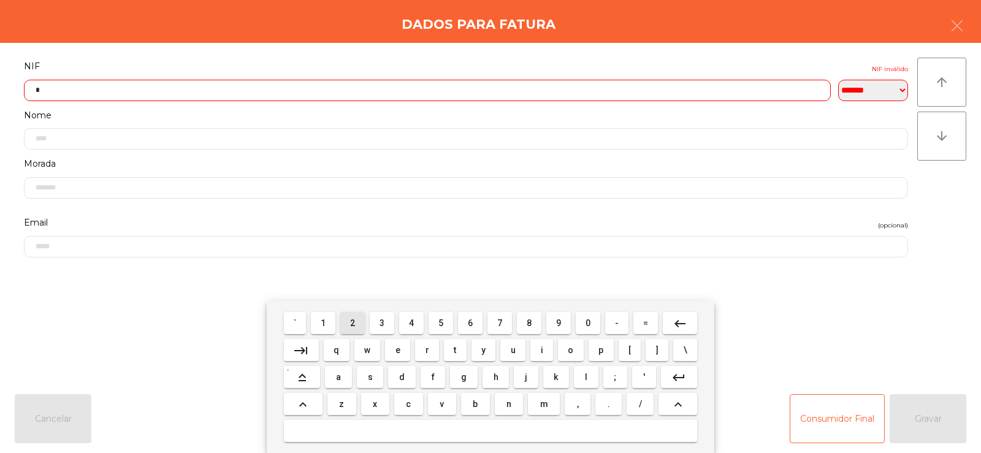
click at [381, 323] on span "3" at bounding box center [382, 323] width 5 height 10
click at [439, 326] on span "5" at bounding box center [440, 323] width 5 height 10
click at [353, 323] on span "2" at bounding box center [352, 323] width 5 height 10
click at [414, 326] on span "4" at bounding box center [411, 323] width 5 height 10
click at [383, 323] on span "3" at bounding box center [382, 323] width 5 height 10
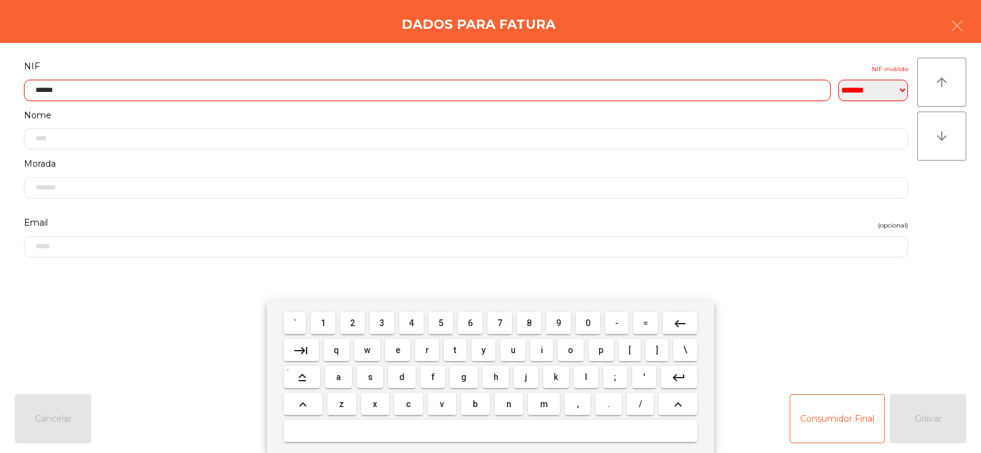
click at [499, 326] on span "7" at bounding box center [499, 323] width 5 height 10
click at [383, 323] on span "3" at bounding box center [382, 323] width 5 height 10
click at [470, 325] on span "6" at bounding box center [470, 323] width 5 height 10
type input "*********"
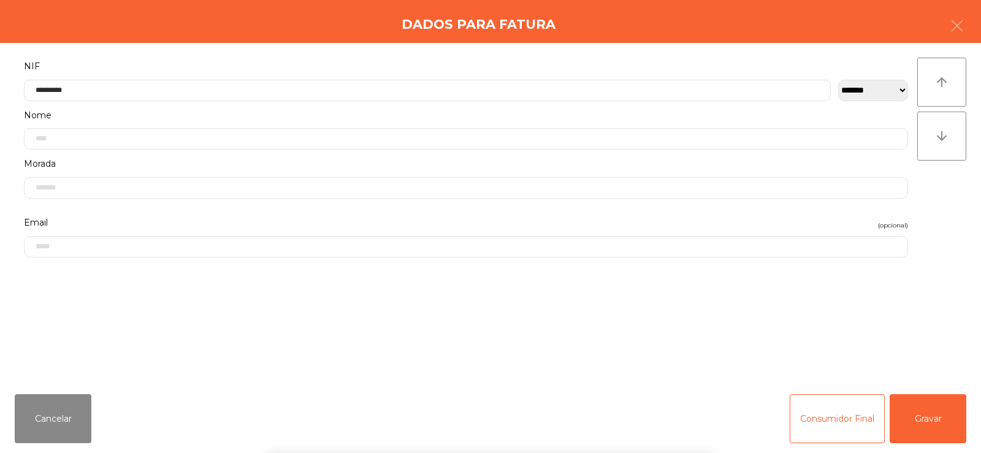
click at [911, 380] on div "` 1 2 3 4 5 6 7 8 9 0 - = keyboard_backspace keyboard_tab q w e r t y u i o p […" at bounding box center [490, 377] width 981 height 152
click at [933, 429] on button "Gravar" at bounding box center [928, 418] width 77 height 49
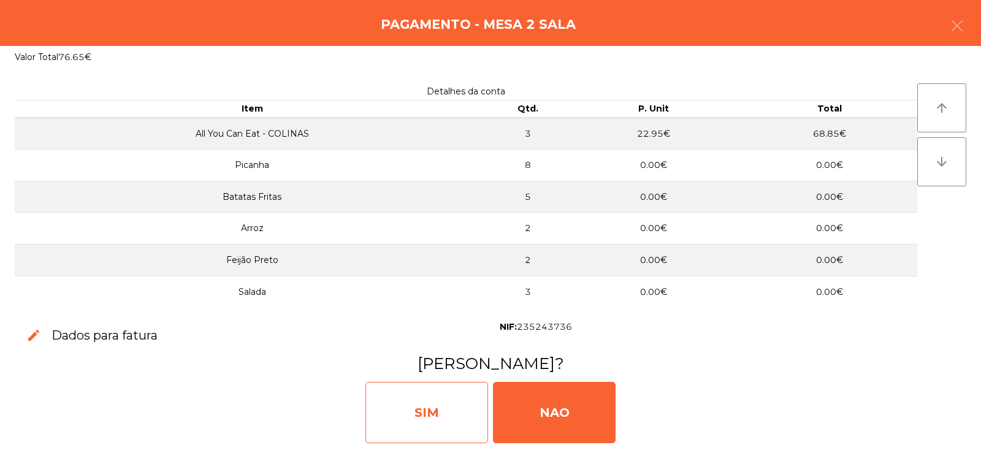
click at [433, 399] on div "SIM" at bounding box center [427, 412] width 123 height 61
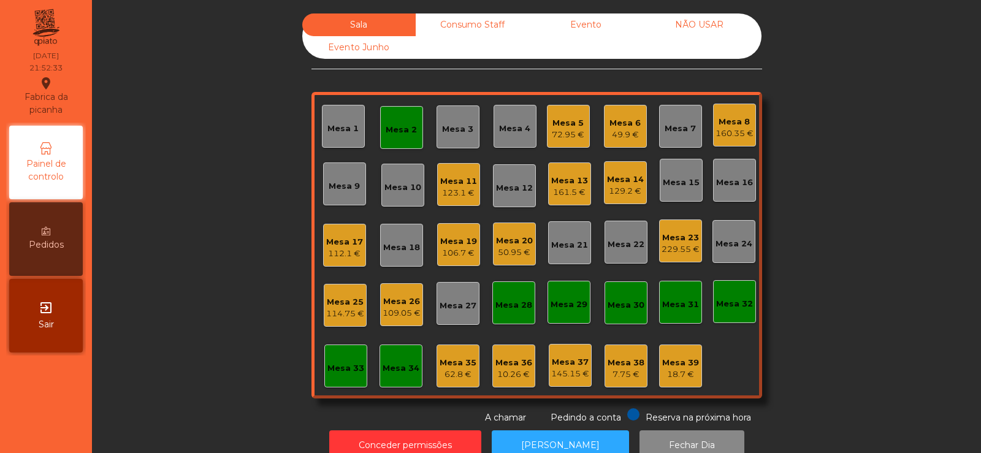
click at [386, 128] on div "Mesa 2" at bounding box center [401, 130] width 31 height 12
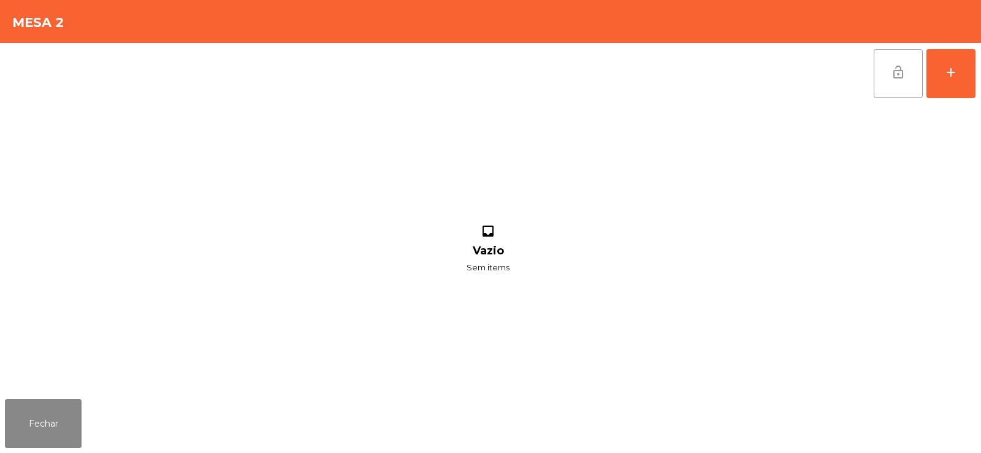
click at [898, 73] on span "lock_open" at bounding box center [898, 72] width 15 height 15
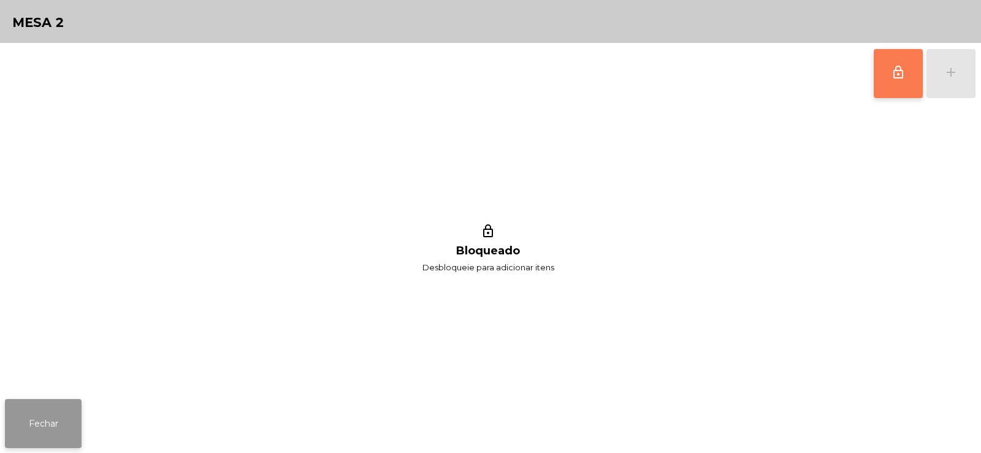
click at [55, 415] on button "Fechar" at bounding box center [43, 423] width 77 height 49
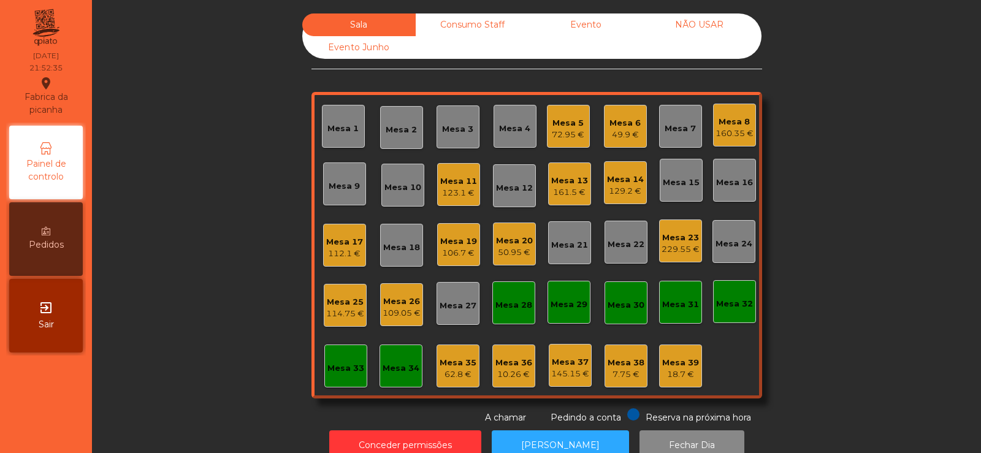
click at [627, 182] on div "Mesa 14" at bounding box center [625, 180] width 37 height 12
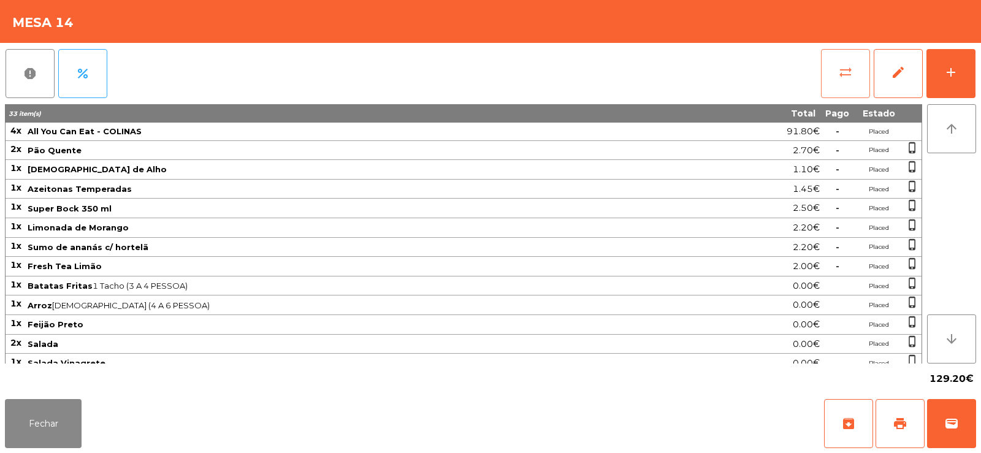
click at [838, 88] on button "sync_alt" at bounding box center [845, 73] width 49 height 49
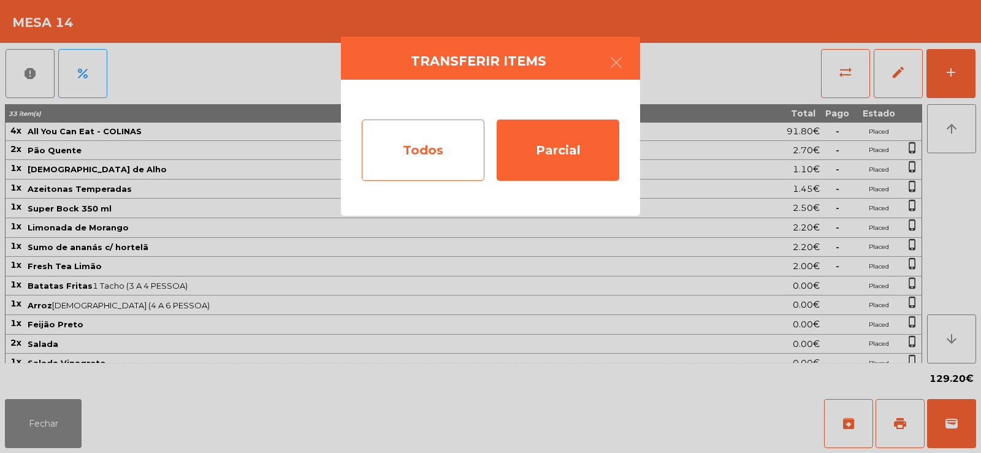
click at [413, 149] on div "Todos" at bounding box center [423, 150] width 123 height 61
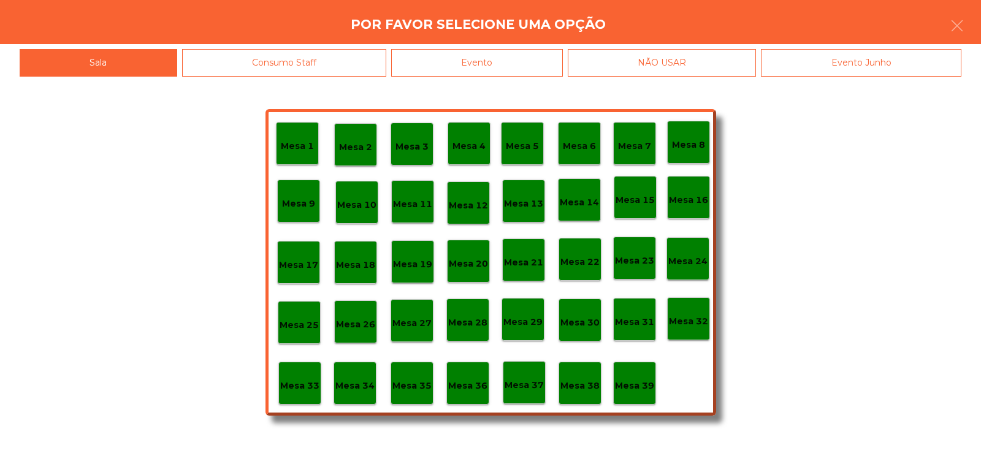
click at [485, 65] on div "Evento" at bounding box center [477, 63] width 172 height 28
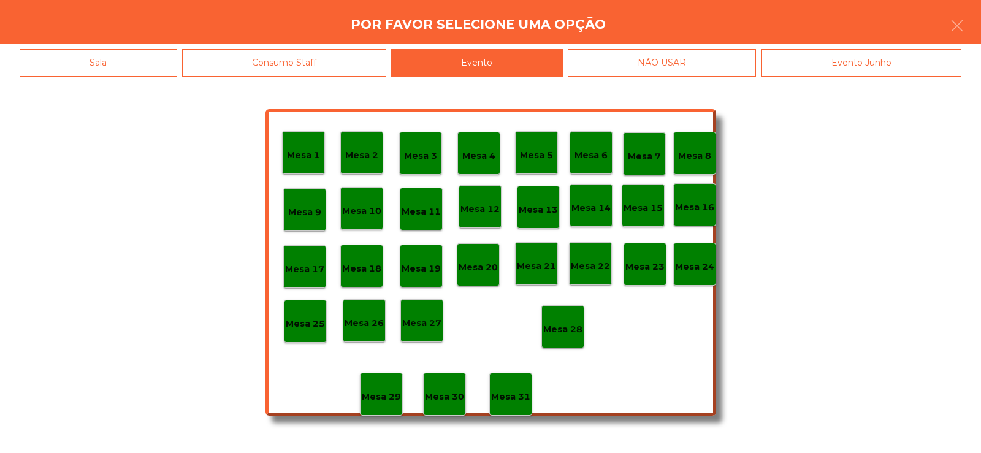
click at [581, 213] on p "Mesa 14" at bounding box center [591, 208] width 39 height 14
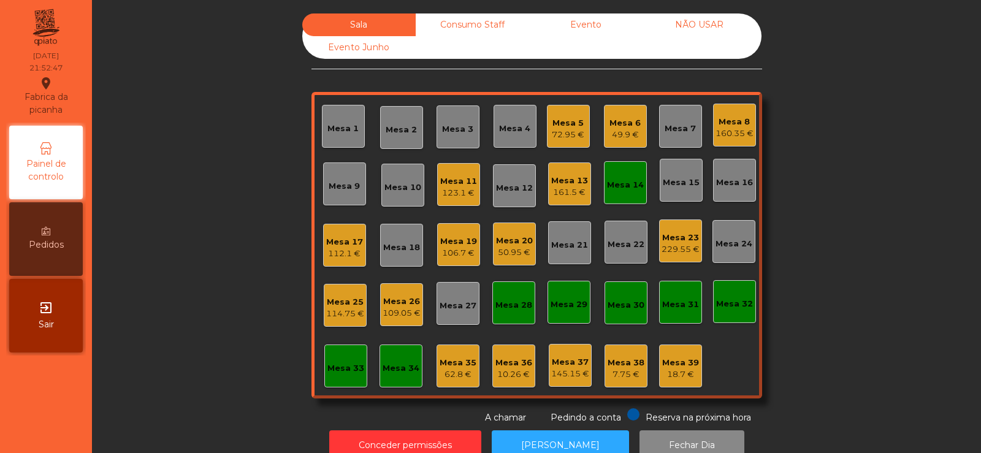
click at [605, 378] on div "Mesa 38 7.75 €" at bounding box center [626, 366] width 43 height 43
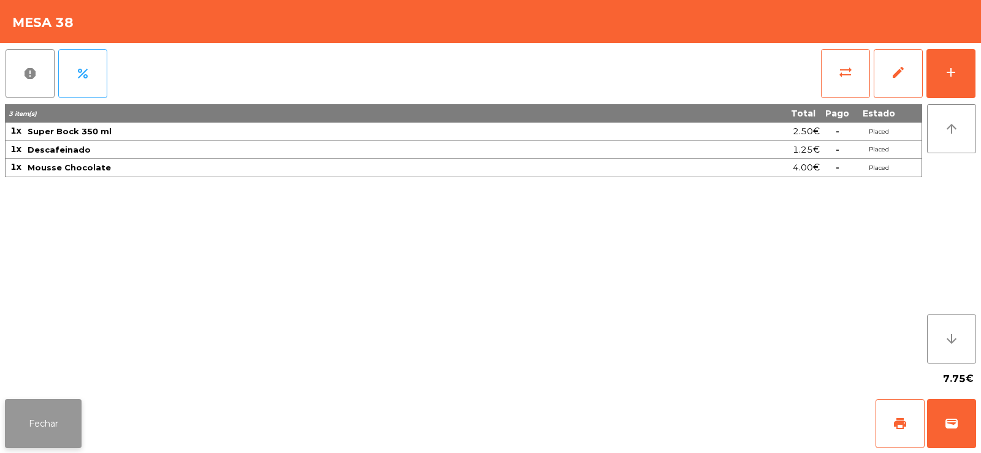
click at [52, 420] on button "Fechar" at bounding box center [43, 423] width 77 height 49
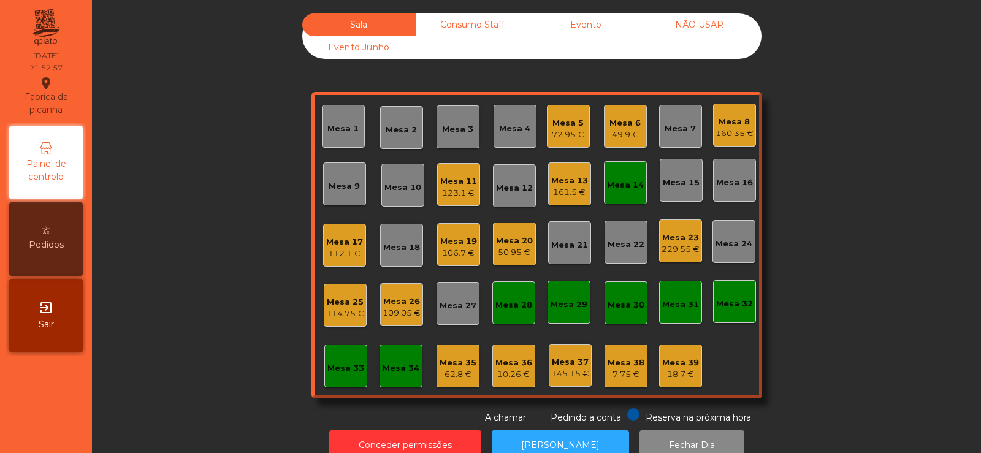
click at [631, 184] on div "Mesa 14" at bounding box center [625, 185] width 37 height 12
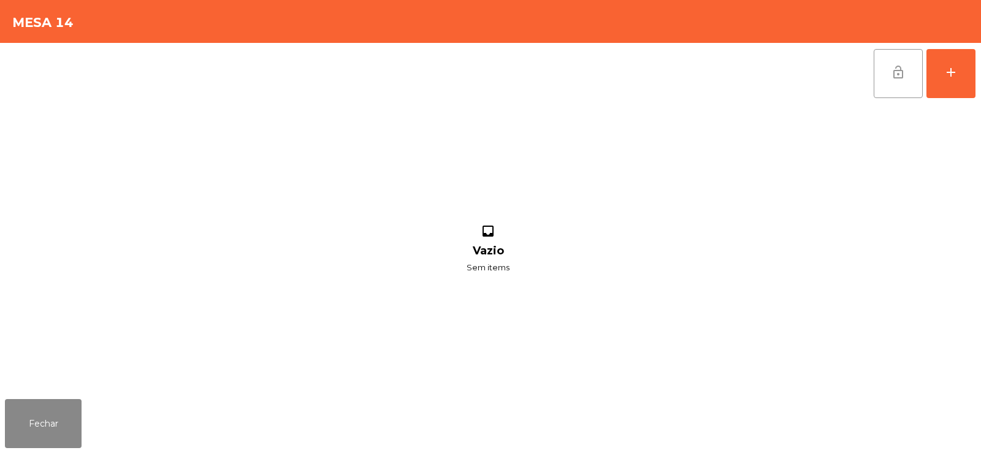
click at [895, 83] on button "lock_open" at bounding box center [898, 73] width 49 height 49
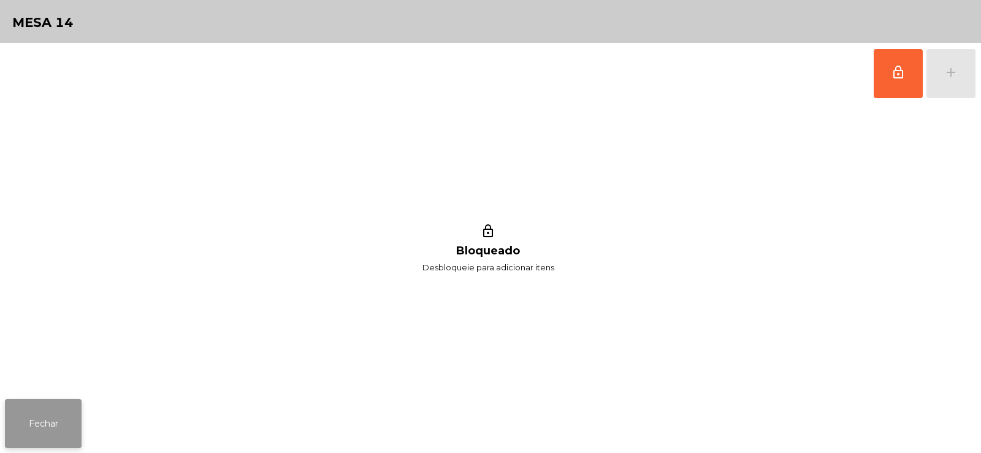
click at [69, 422] on button "Fechar" at bounding box center [43, 423] width 77 height 49
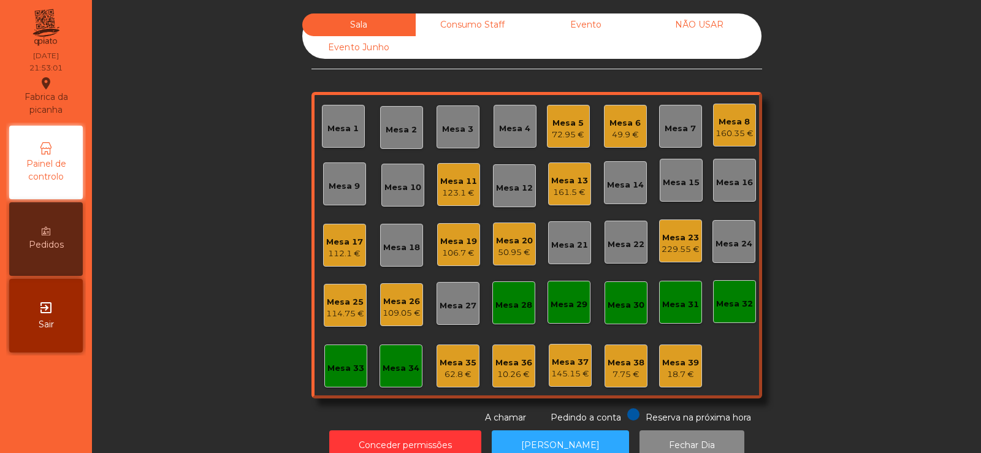
click at [352, 243] on div "Mesa 17" at bounding box center [344, 242] width 37 height 12
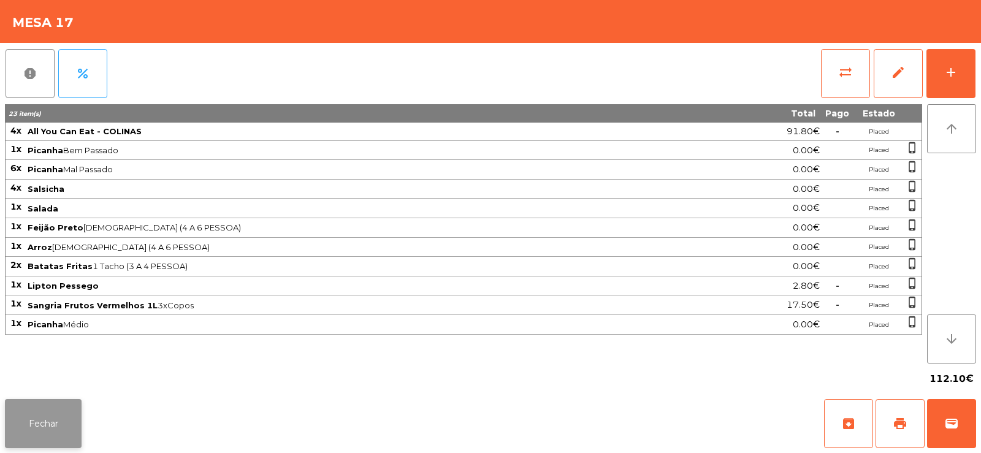
click at [58, 429] on button "Fechar" at bounding box center [43, 423] width 77 height 49
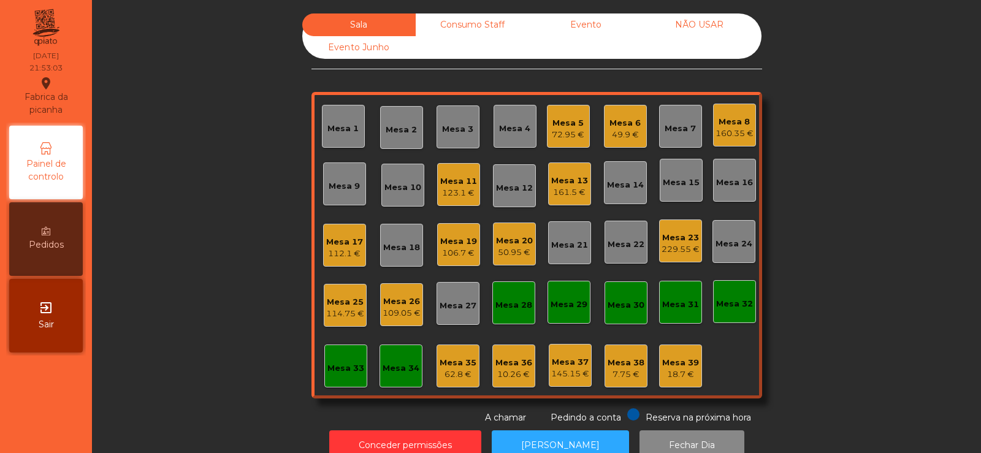
click at [330, 305] on div "Mesa 25" at bounding box center [345, 302] width 38 height 12
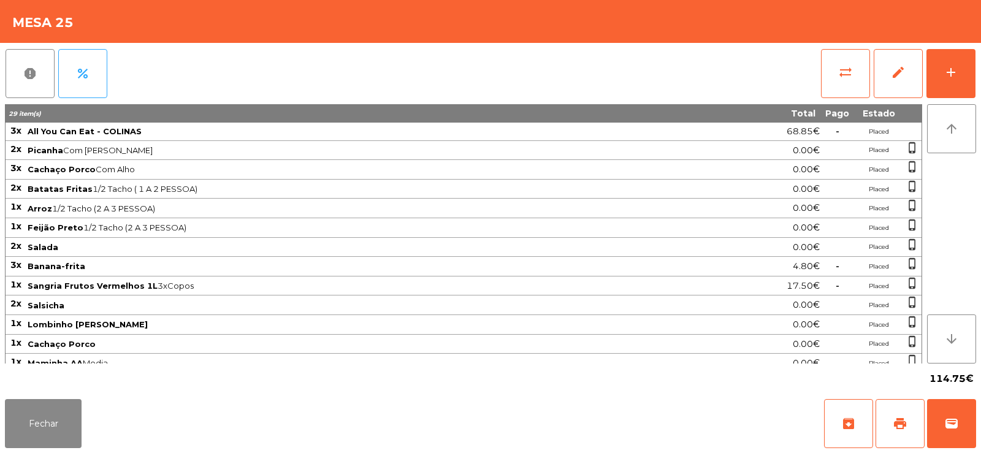
scroll to position [123, 0]
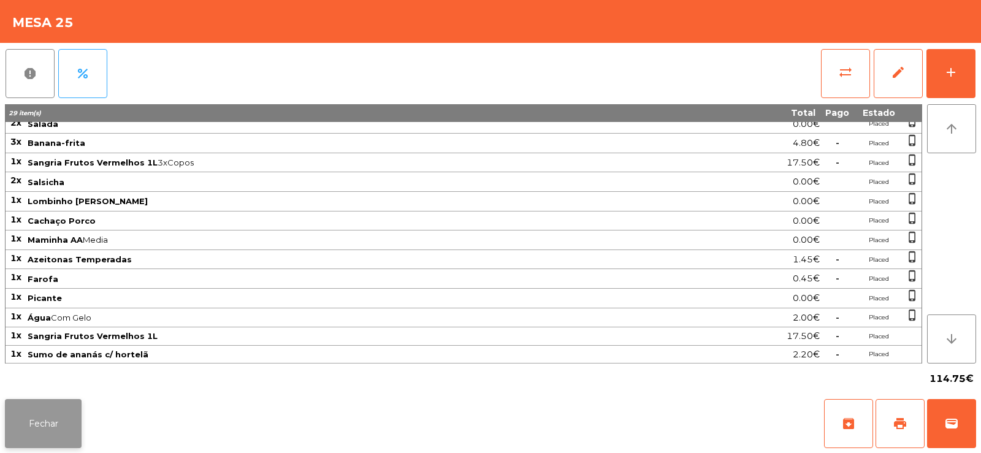
click at [60, 407] on button "Fechar" at bounding box center [43, 423] width 77 height 49
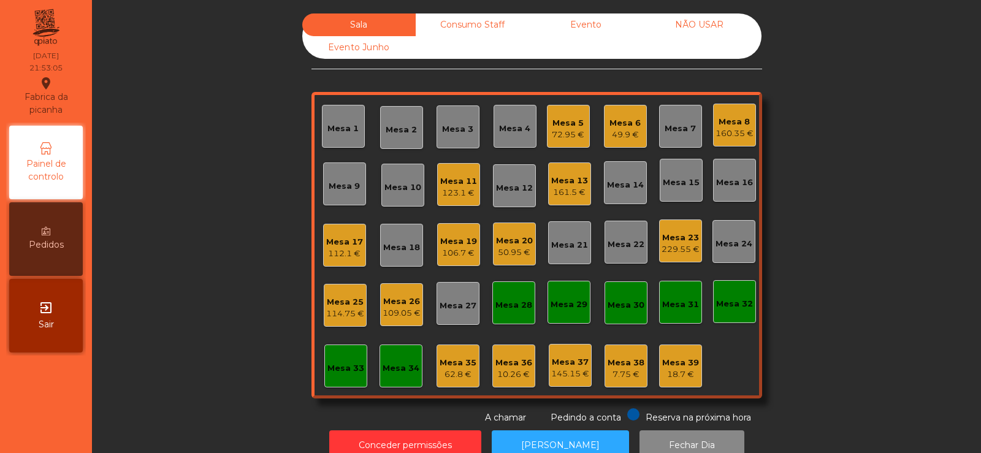
click at [396, 302] on div "Mesa 26" at bounding box center [402, 302] width 38 height 12
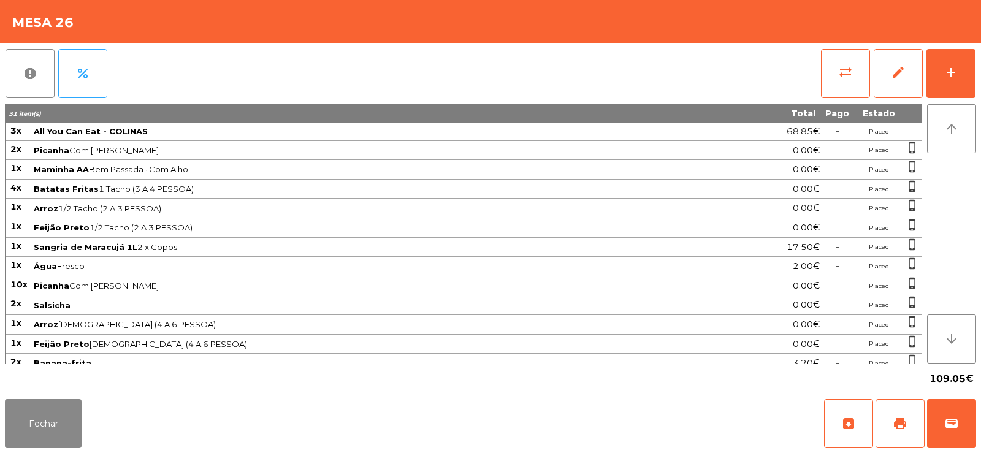
scroll to position [29, 0]
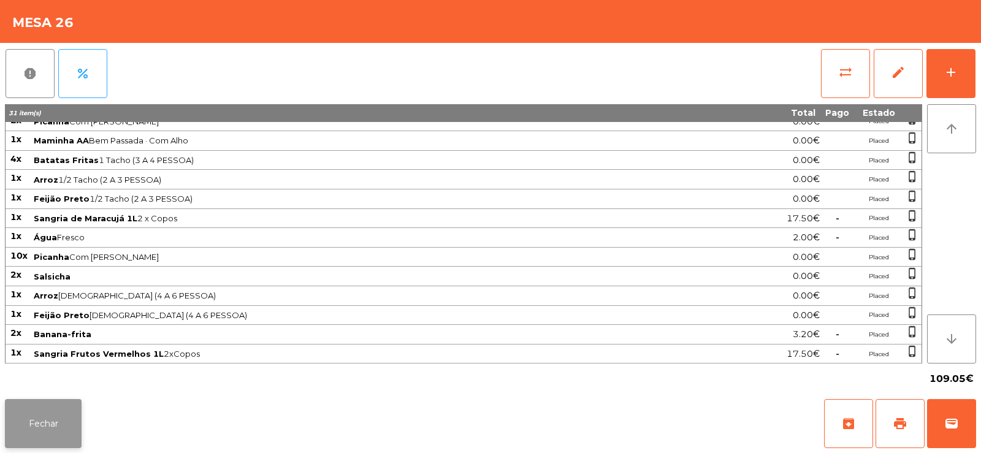
click at [64, 432] on button "Fechar" at bounding box center [43, 423] width 77 height 49
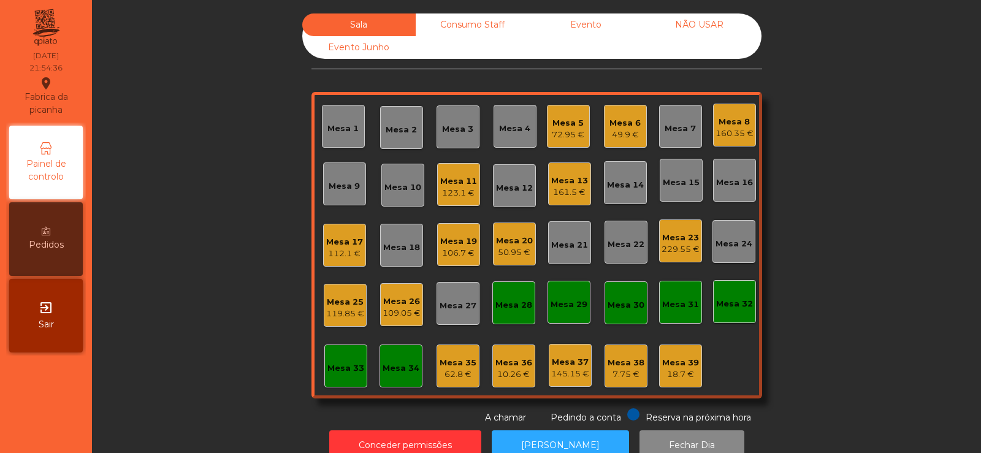
click at [521, 259] on div "Mesa 20 50.95 €" at bounding box center [514, 244] width 43 height 43
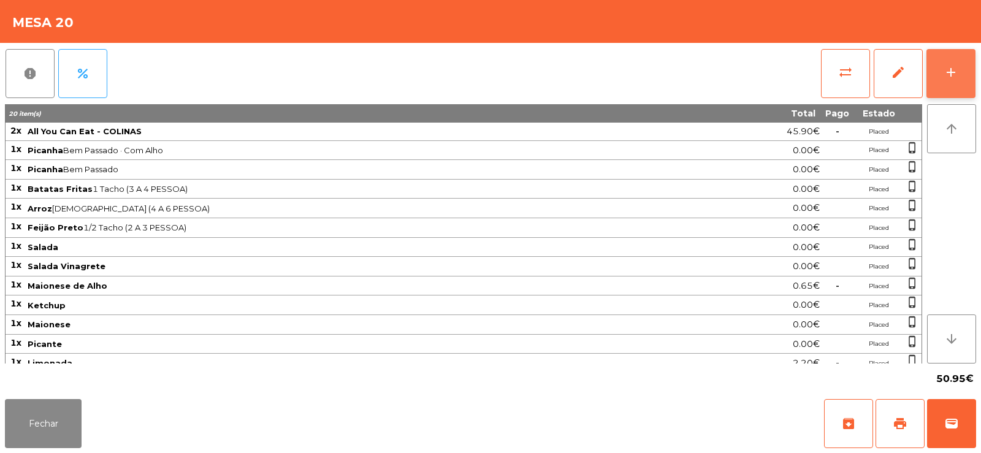
click at [965, 64] on button "add" at bounding box center [951, 73] width 49 height 49
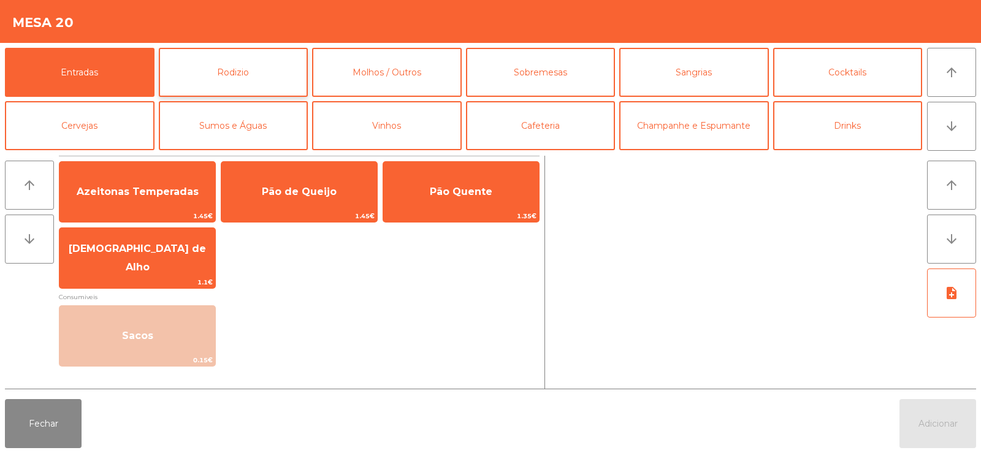
click at [252, 77] on button "Rodizio" at bounding box center [234, 72] width 150 height 49
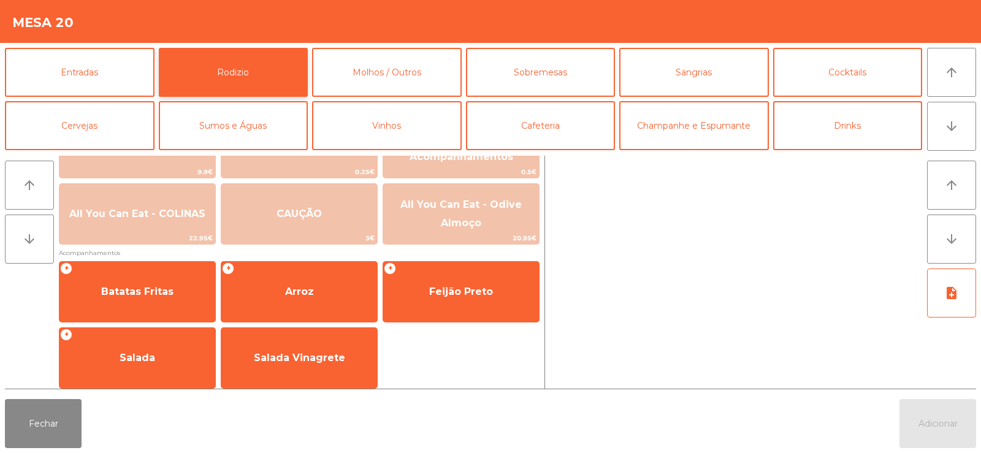
scroll to position [193, 0]
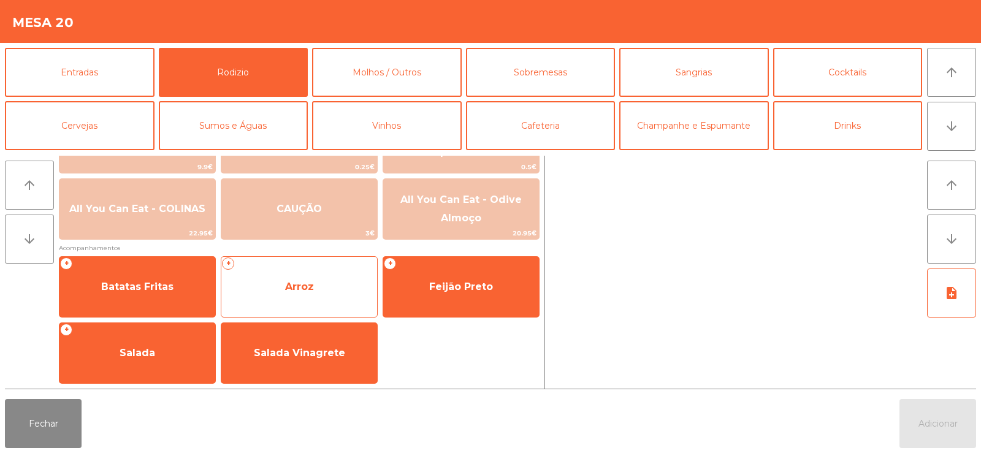
click at [304, 297] on span "Arroz" at bounding box center [299, 286] width 156 height 33
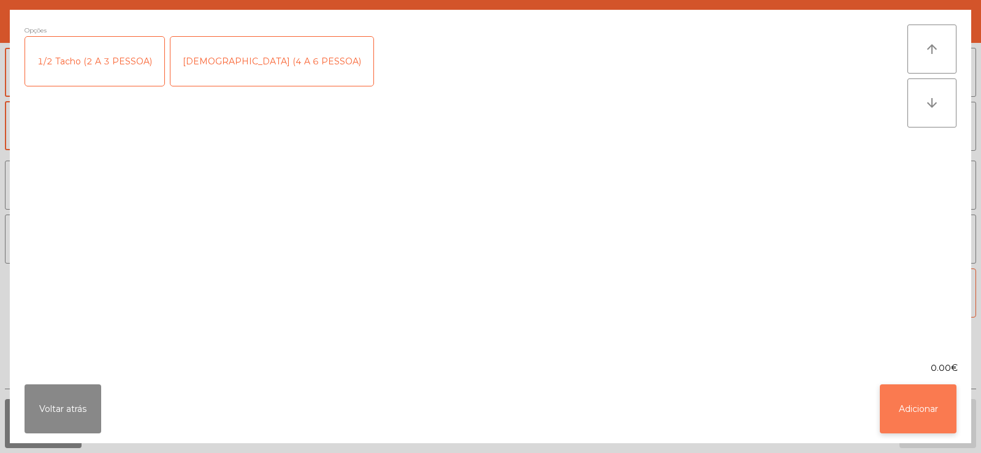
click at [938, 409] on button "Adicionar" at bounding box center [918, 409] width 77 height 49
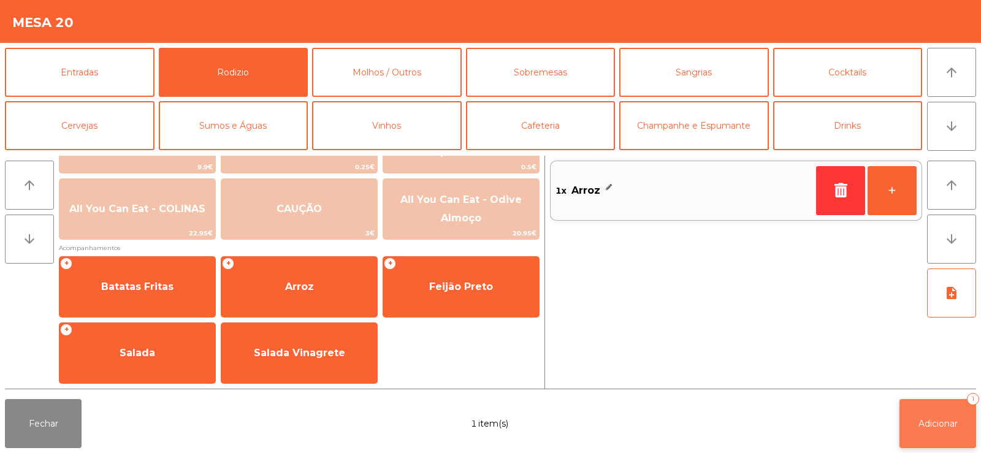
click at [938, 418] on span "Adicionar" at bounding box center [938, 423] width 39 height 11
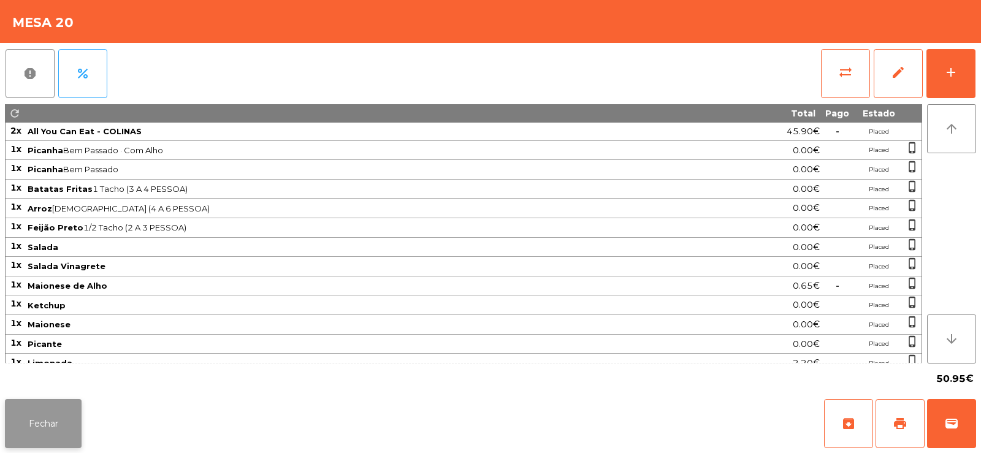
click at [52, 424] on button "Fechar" at bounding box center [43, 423] width 77 height 49
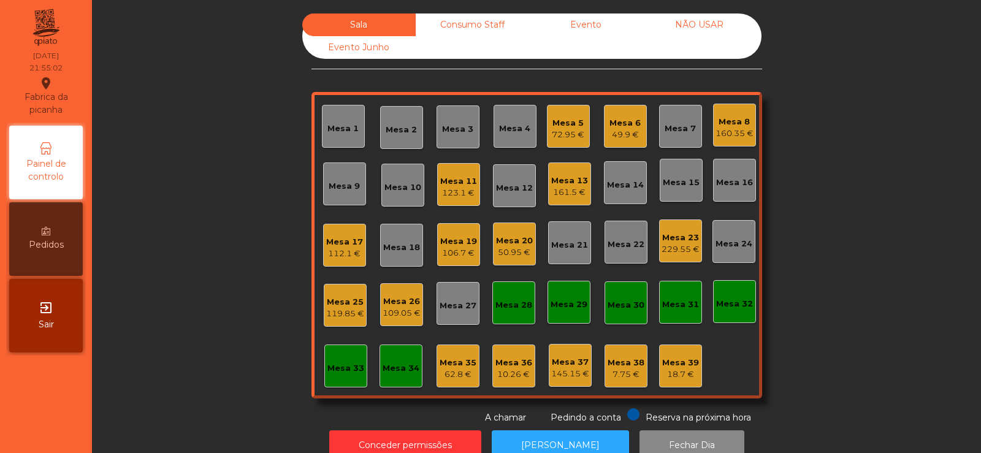
click at [679, 378] on div "18.7 €" at bounding box center [680, 375] width 37 height 12
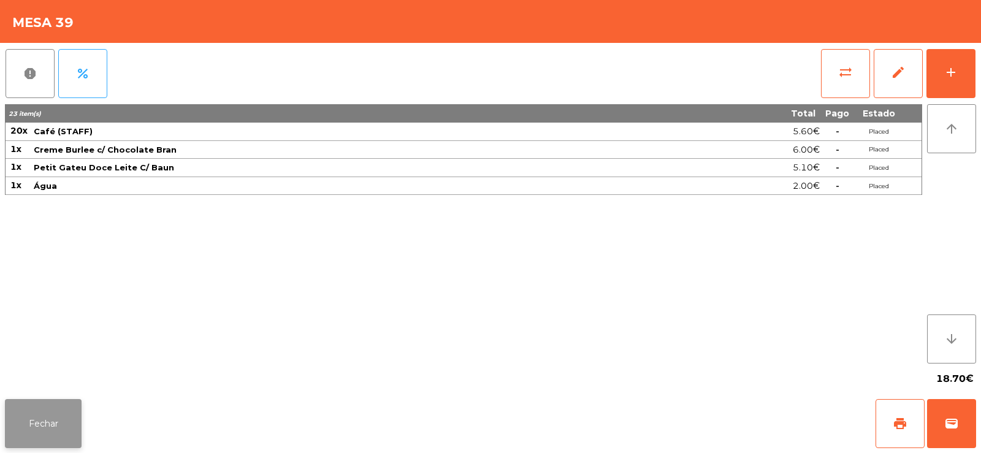
click at [44, 427] on button "Fechar" at bounding box center [43, 423] width 77 height 49
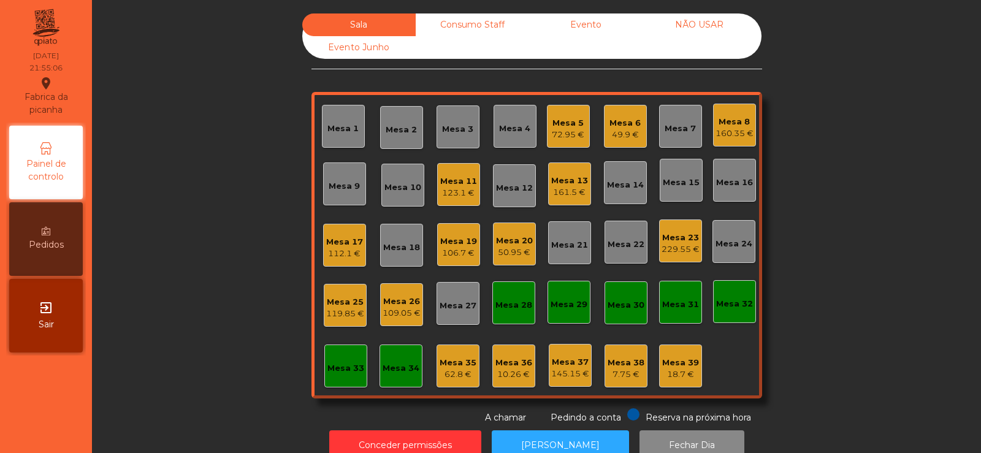
click at [616, 366] on div "Mesa 38" at bounding box center [626, 363] width 37 height 12
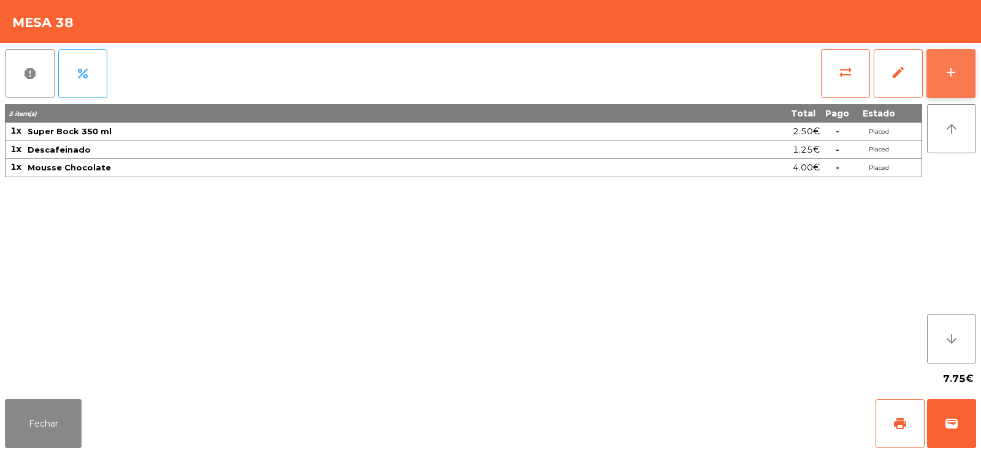
click at [935, 75] on button "add" at bounding box center [951, 73] width 49 height 49
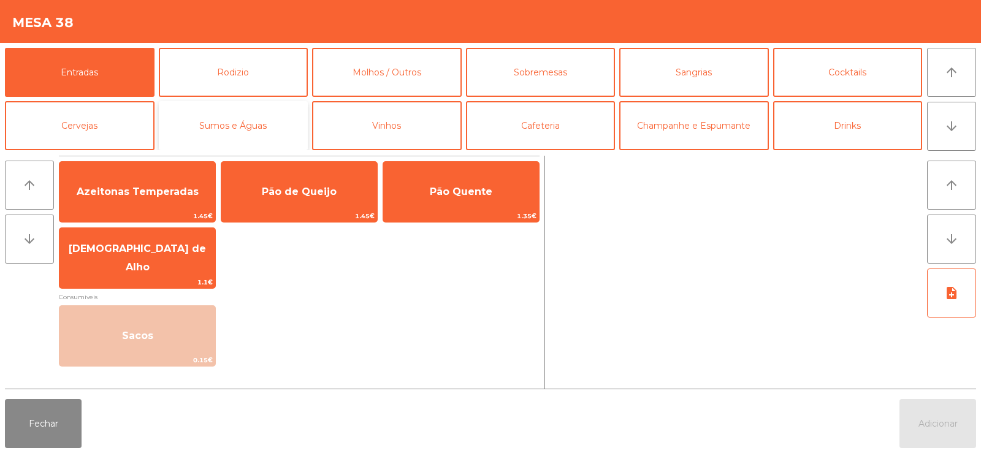
click at [196, 140] on button "Sumos e Águas" at bounding box center [234, 125] width 150 height 49
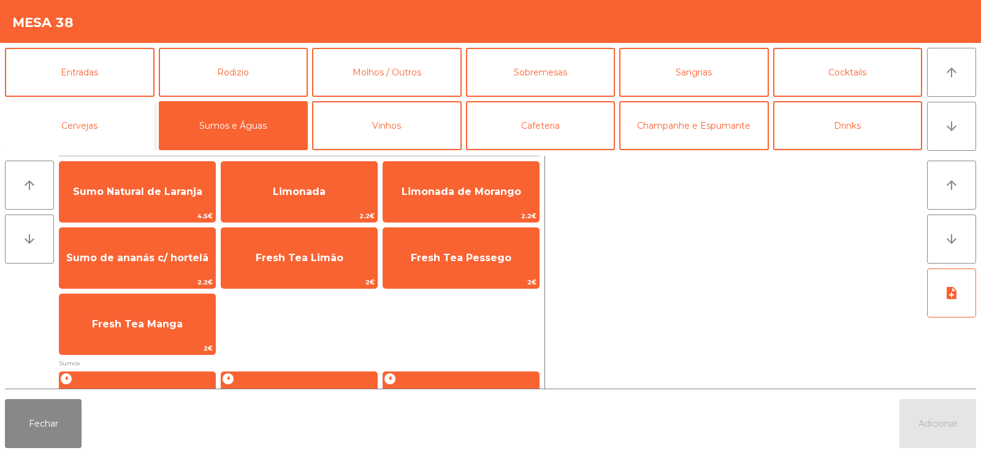
click at [90, 140] on button "Cervejas" at bounding box center [80, 125] width 150 height 49
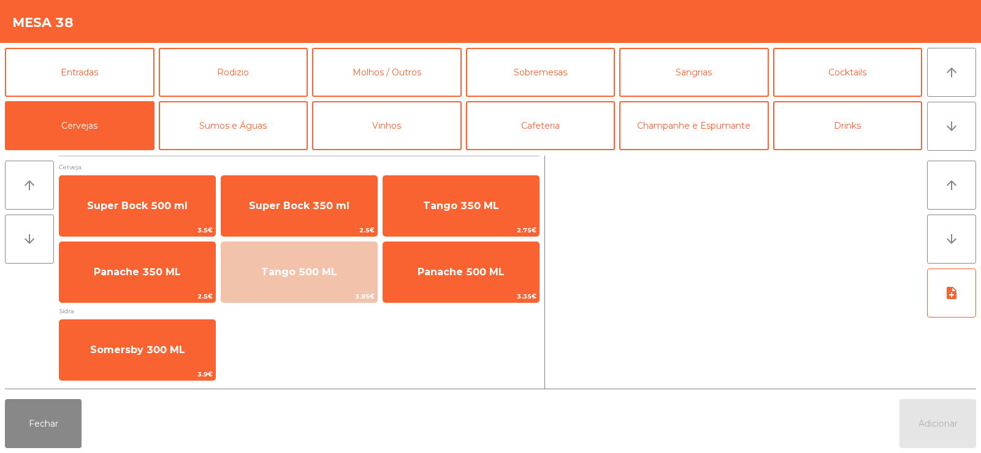
click at [541, 119] on button "Cafeteria" at bounding box center [541, 125] width 150 height 49
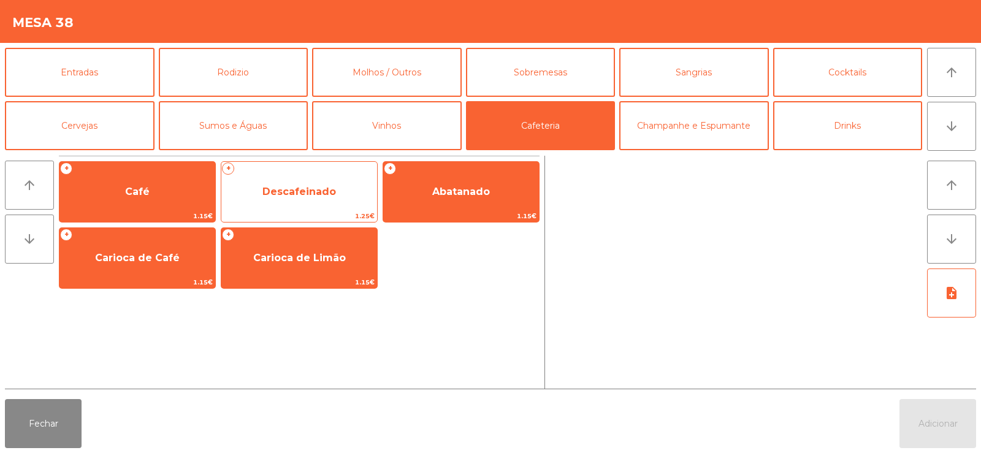
click at [291, 191] on span "Descafeinado" at bounding box center [299, 192] width 74 height 12
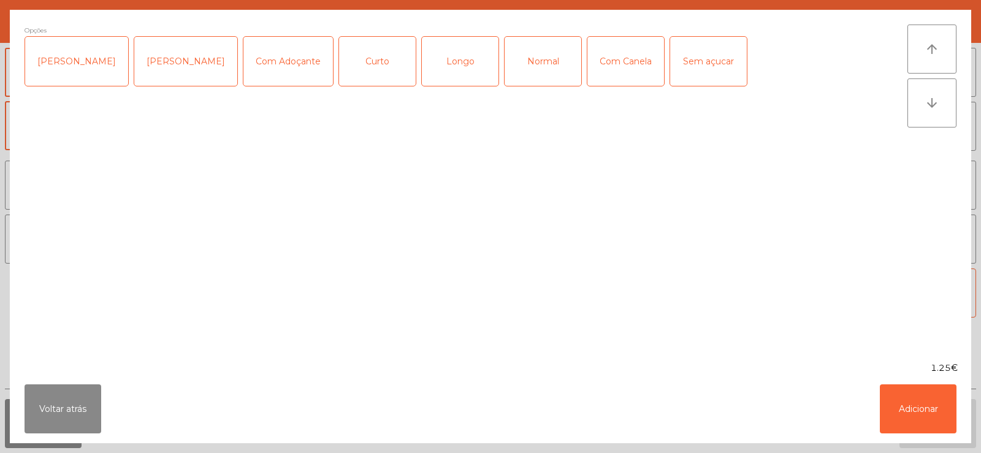
click at [298, 192] on div "Opções Chavena Fria Chavena Escaldada Com Adoçante Curto Longo Normal Com Canel…" at bounding box center [466, 186] width 883 height 323
click at [917, 424] on button "Adicionar" at bounding box center [918, 409] width 77 height 49
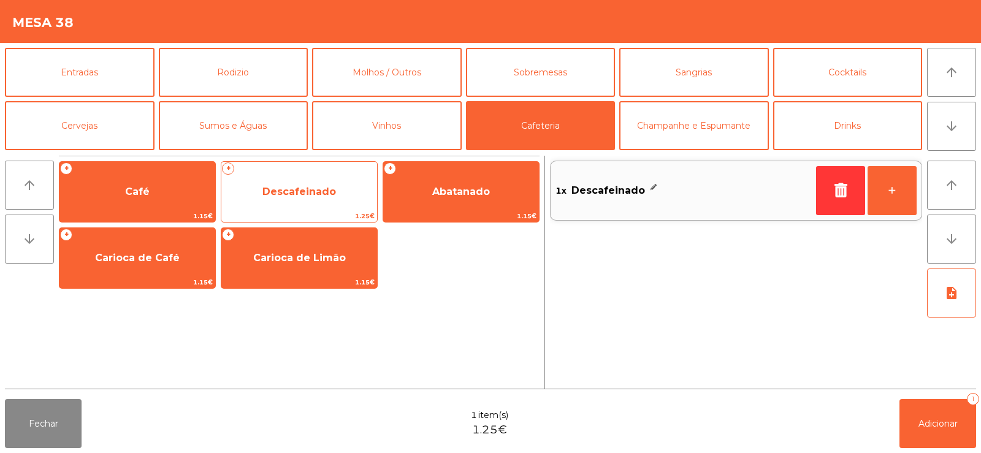
click at [321, 210] on span "1.25€" at bounding box center [299, 216] width 156 height 12
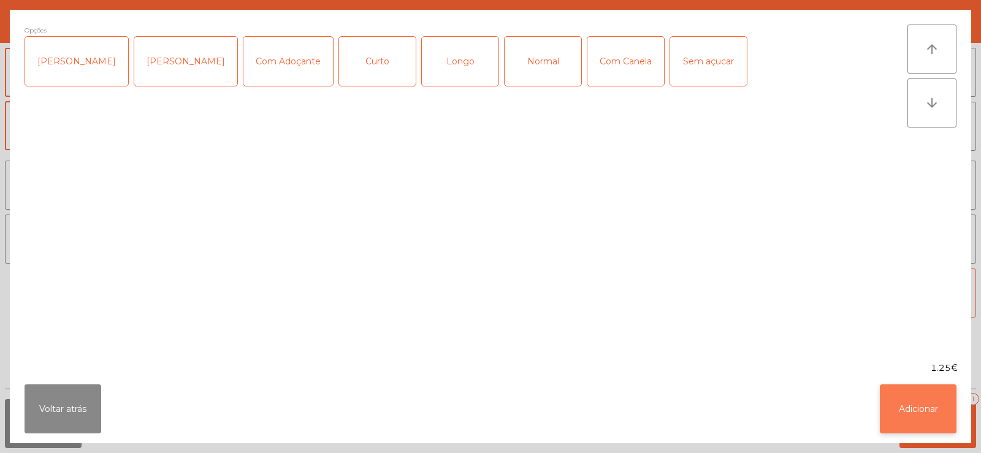
click at [922, 414] on button "Adicionar" at bounding box center [918, 409] width 77 height 49
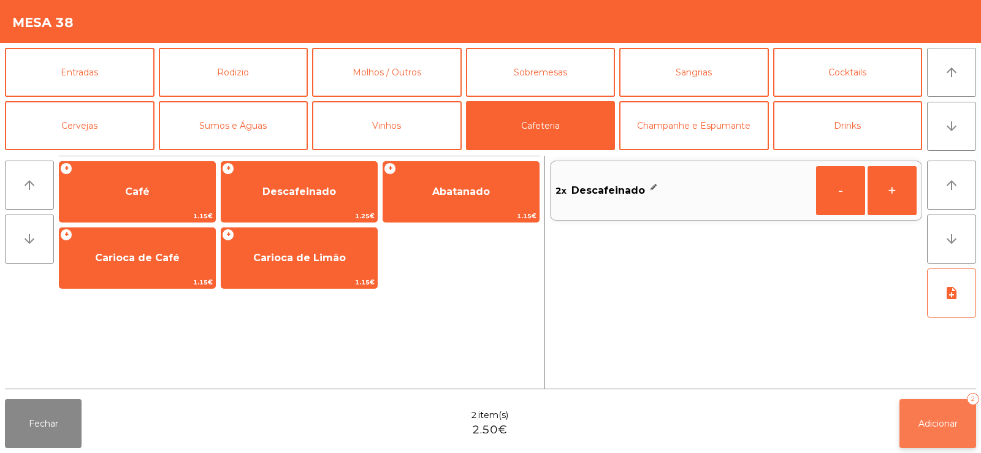
click at [937, 424] on span "Adicionar" at bounding box center [938, 423] width 39 height 11
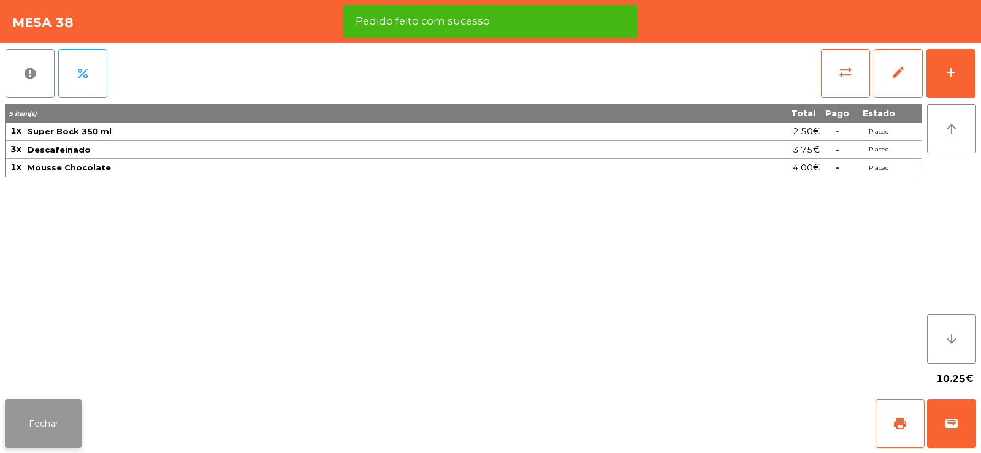
click at [55, 417] on button "Fechar" at bounding box center [43, 423] width 77 height 49
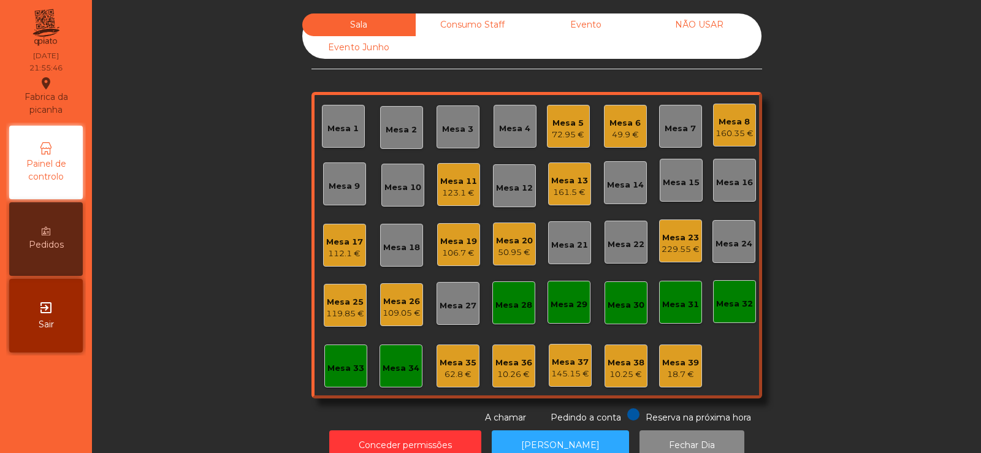
click at [505, 371] on div "10.26 €" at bounding box center [514, 375] width 37 height 12
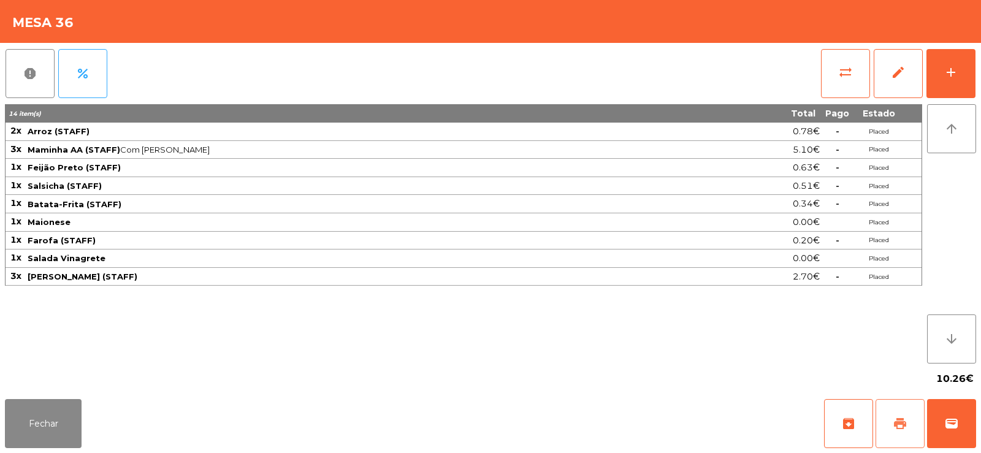
click at [886, 429] on button "print" at bounding box center [900, 423] width 49 height 49
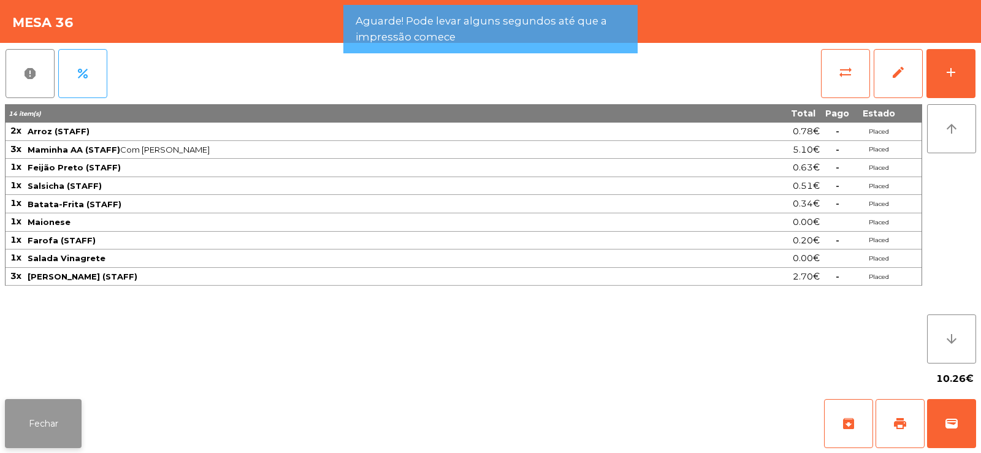
click at [52, 427] on button "Fechar" at bounding box center [43, 423] width 77 height 49
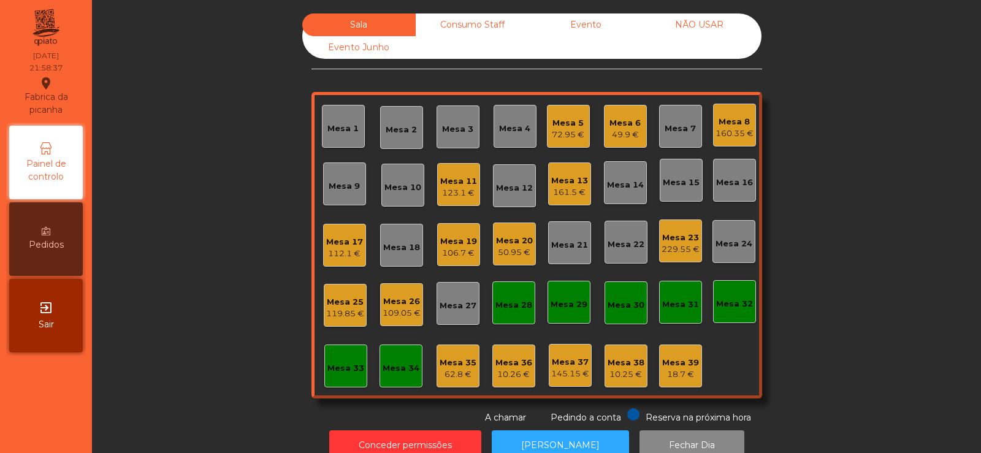
click at [620, 357] on div "Mesa 38" at bounding box center [626, 363] width 37 height 12
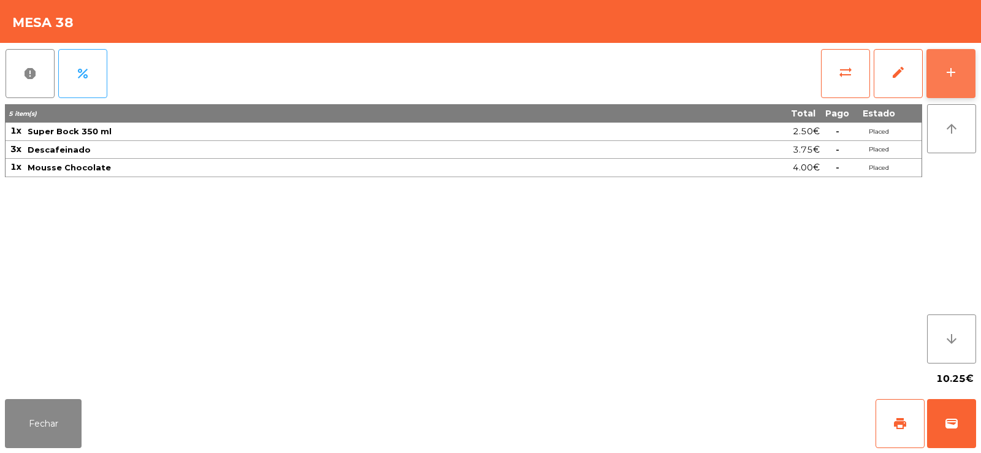
click at [947, 65] on div "add" at bounding box center [951, 72] width 15 height 15
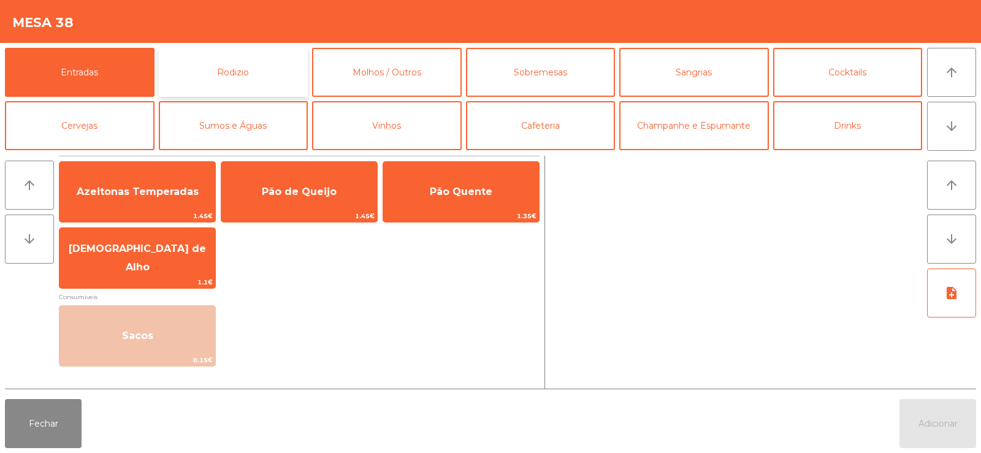
click at [227, 70] on button "Rodizio" at bounding box center [234, 72] width 150 height 49
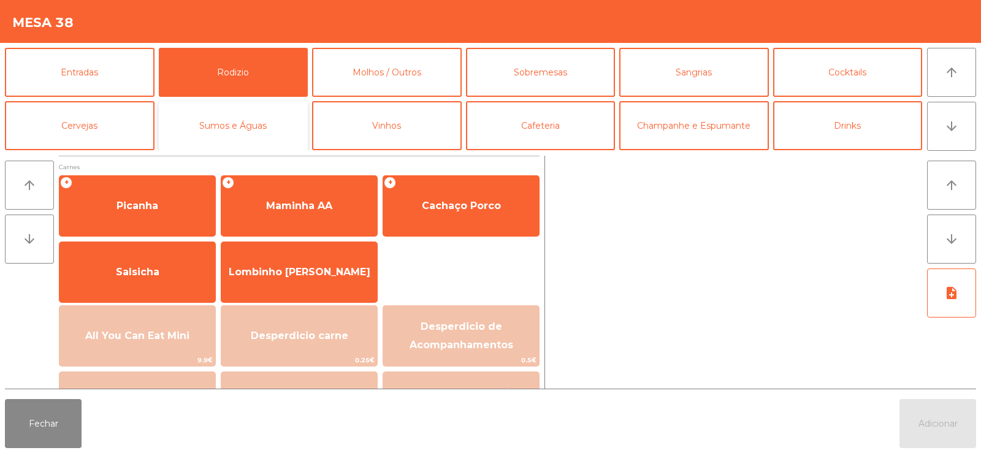
click at [237, 139] on button "Sumos e Águas" at bounding box center [234, 125] width 150 height 49
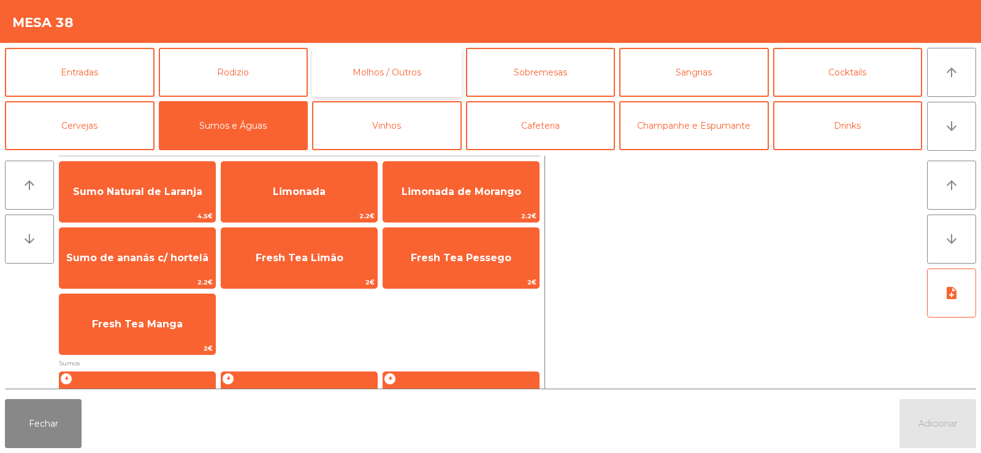
click at [380, 73] on button "Molhos / Outros" at bounding box center [387, 72] width 150 height 49
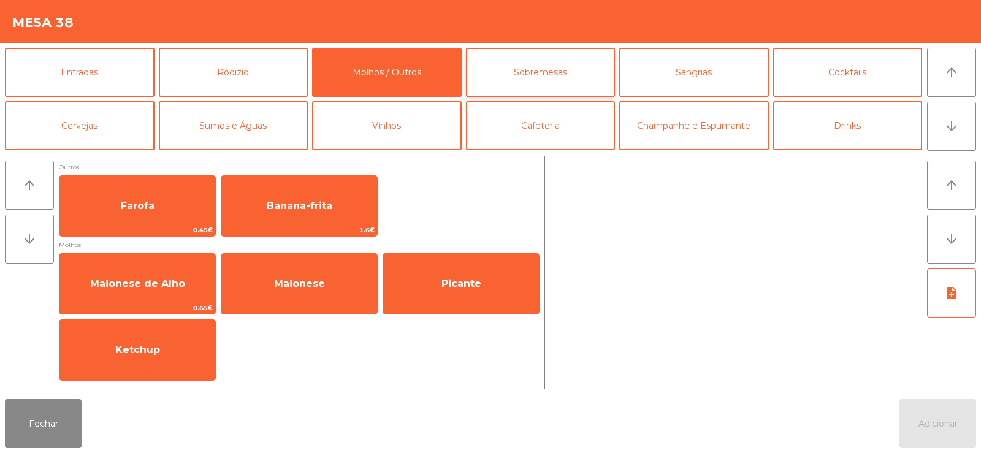
click at [530, 81] on button "Sobremesas" at bounding box center [541, 72] width 150 height 49
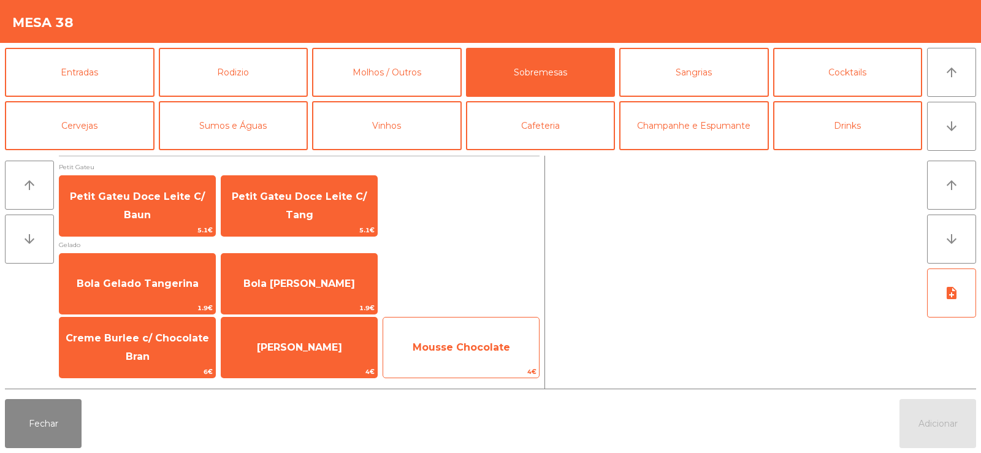
click at [473, 337] on span "Mousse Chocolate" at bounding box center [461, 347] width 156 height 33
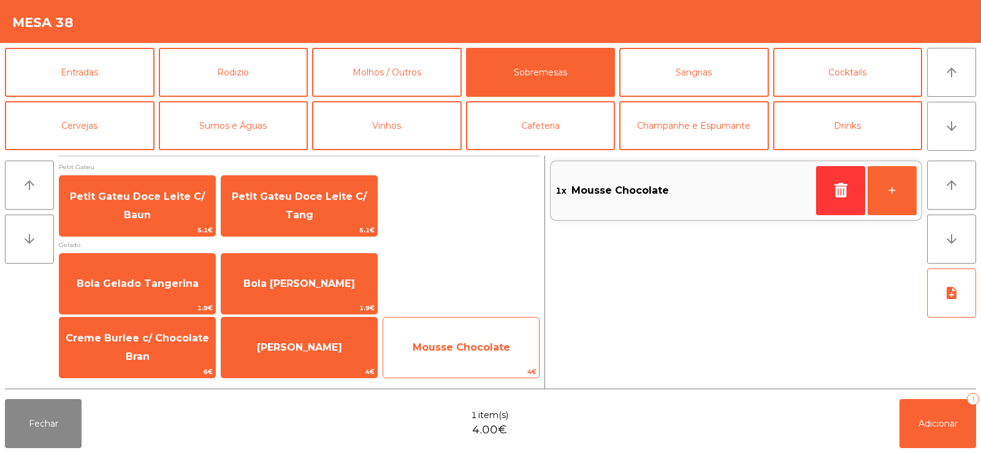
click at [480, 339] on span "Mousse Chocolate" at bounding box center [461, 347] width 156 height 33
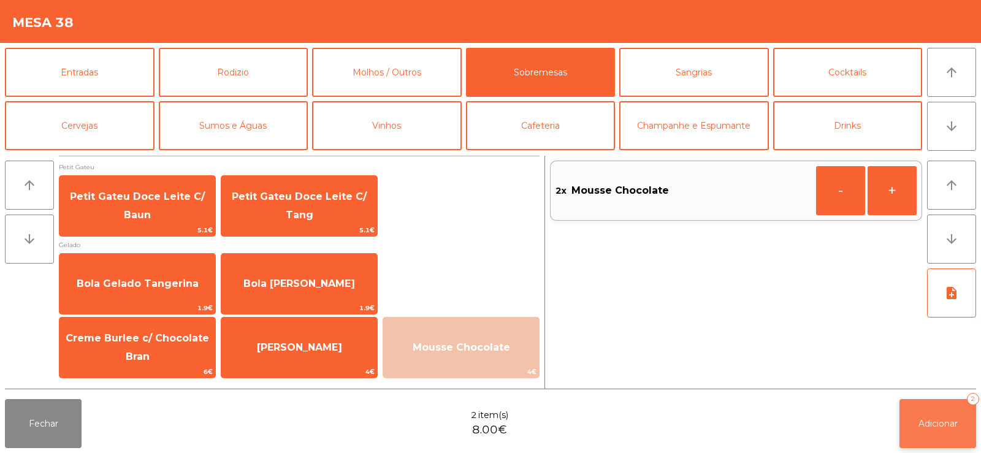
click at [930, 429] on button "Adicionar 2" at bounding box center [938, 423] width 77 height 49
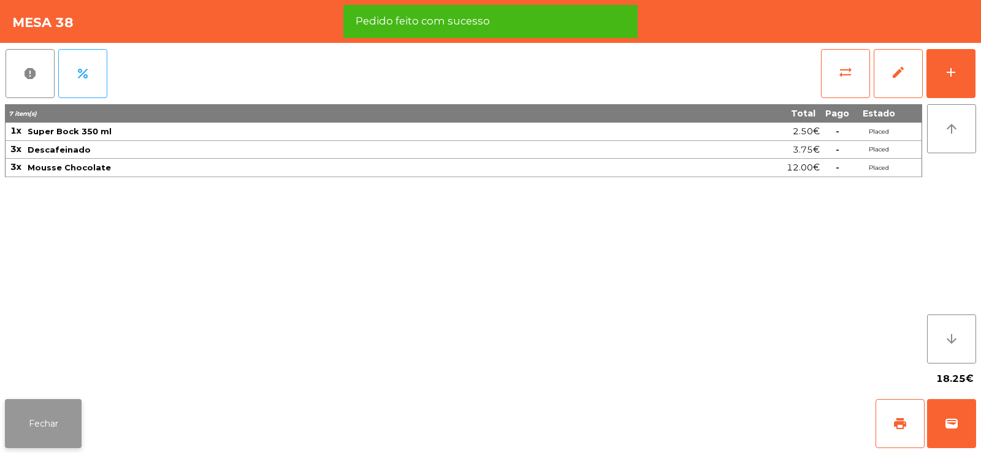
click at [25, 419] on button "Fechar" at bounding box center [43, 423] width 77 height 49
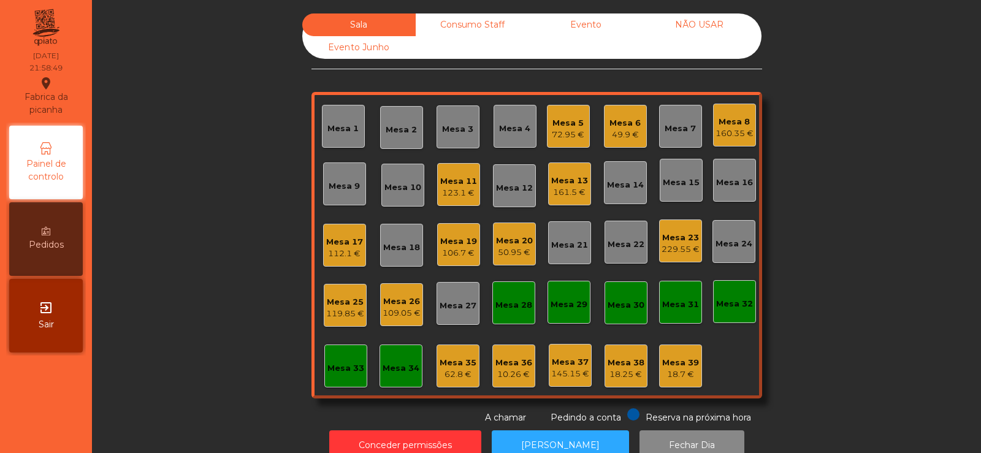
click at [614, 364] on div "Mesa 38" at bounding box center [626, 363] width 37 height 12
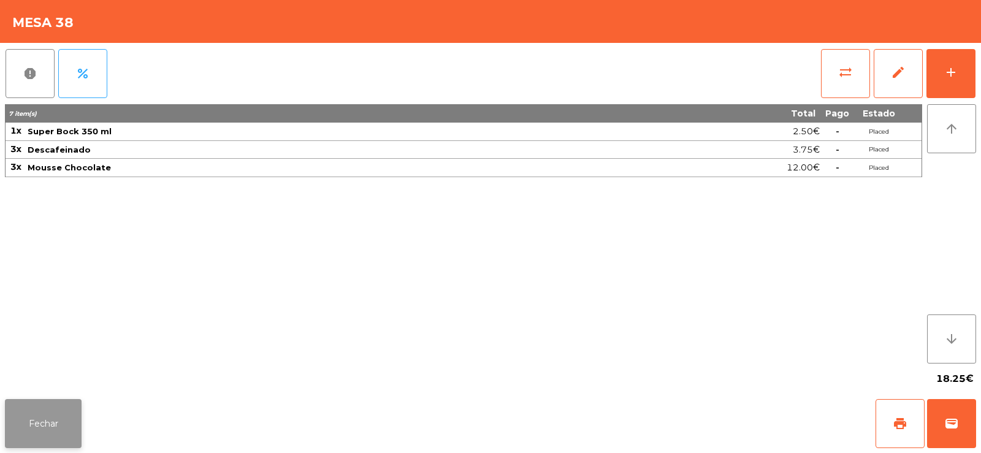
click at [60, 412] on button "Fechar" at bounding box center [43, 423] width 77 height 49
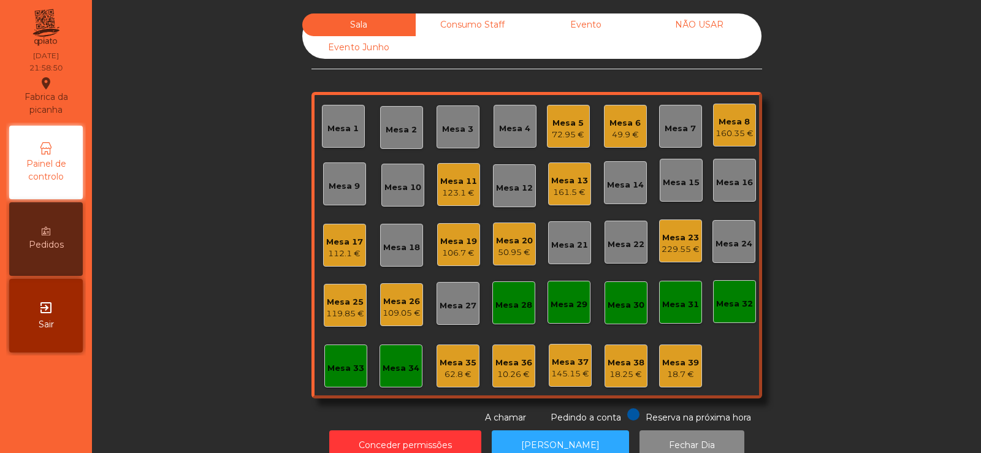
click at [693, 386] on div "Mesa 39 18.7 €" at bounding box center [680, 366] width 43 height 43
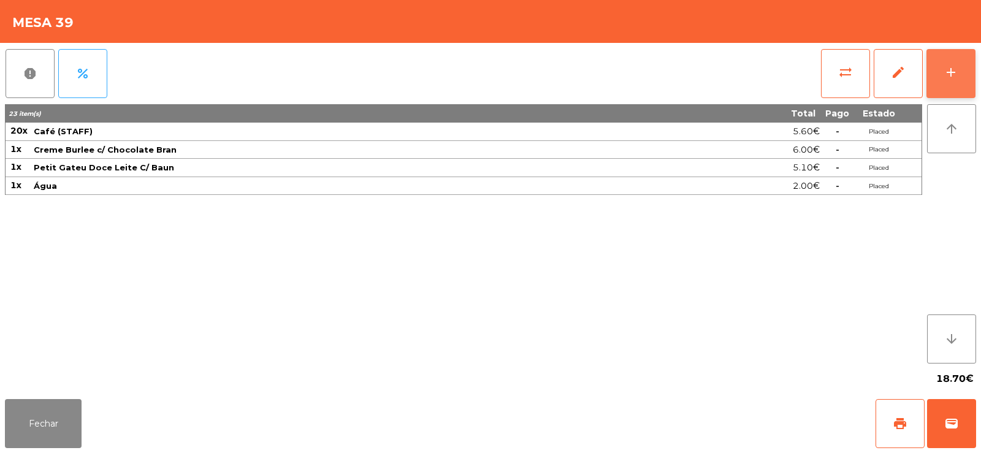
click at [951, 94] on button "add" at bounding box center [951, 73] width 49 height 49
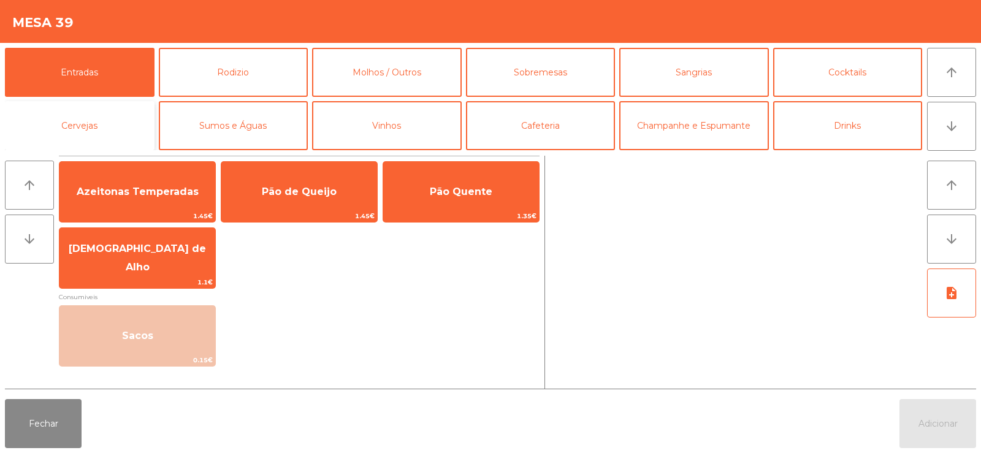
click at [90, 120] on button "Cervejas" at bounding box center [80, 125] width 150 height 49
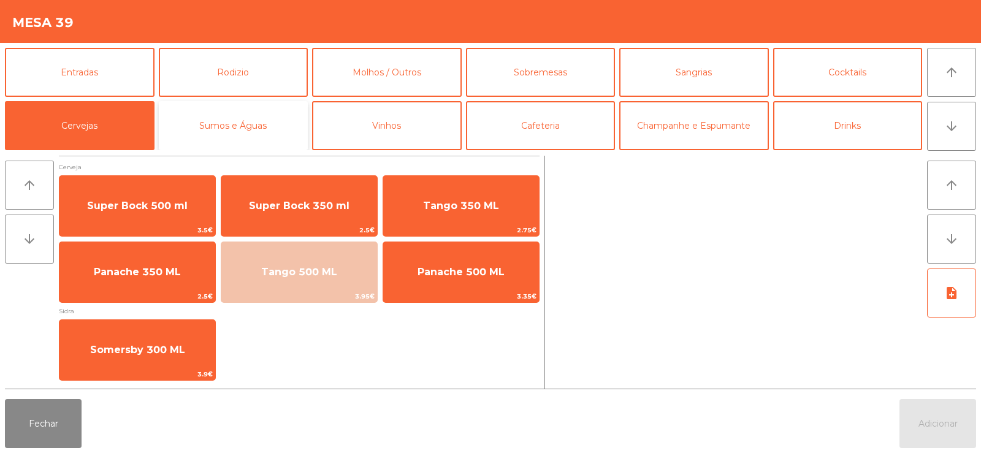
click at [216, 111] on button "Sumos e Águas" at bounding box center [234, 125] width 150 height 49
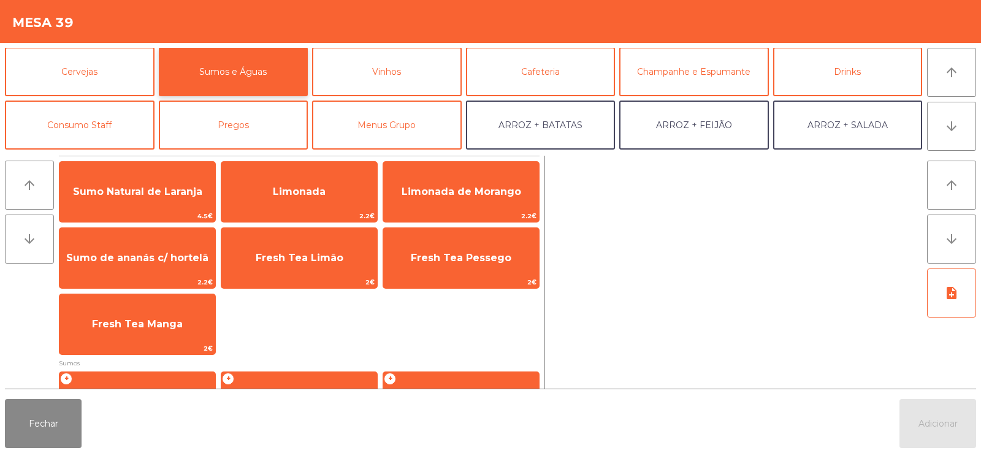
scroll to position [72, 0]
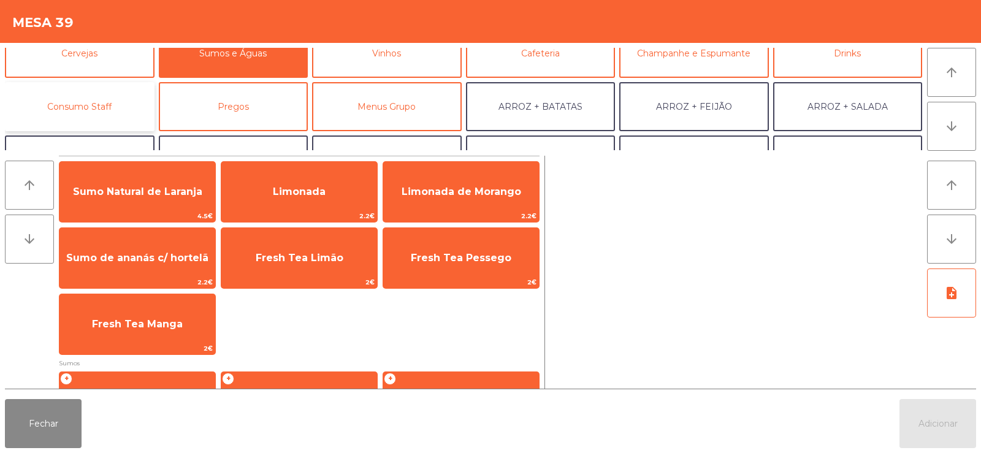
click at [85, 114] on button "Consumo Staff" at bounding box center [80, 106] width 150 height 49
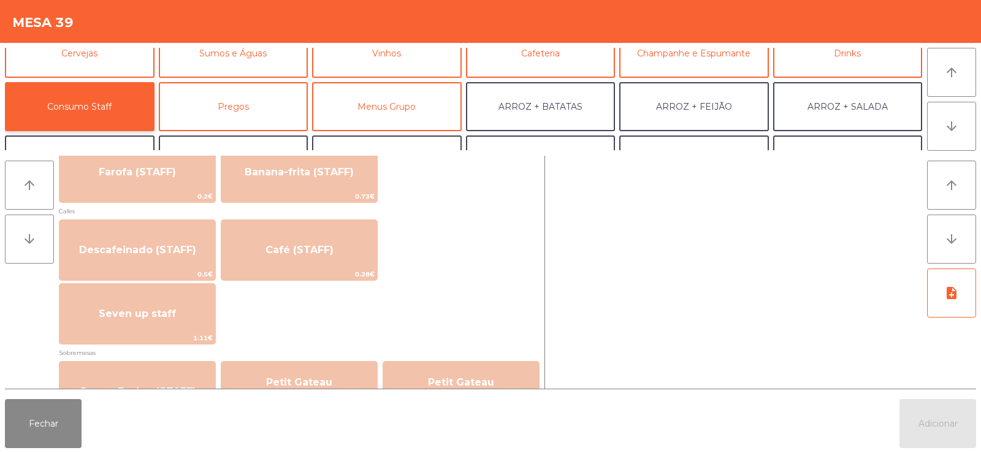
scroll to position [671, 0]
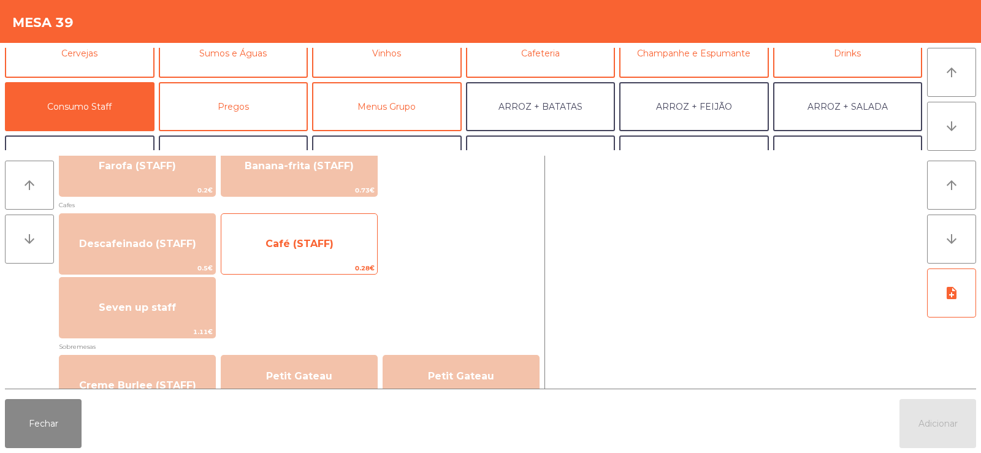
click at [327, 247] on span "Café (STAFF)" at bounding box center [300, 244] width 68 height 12
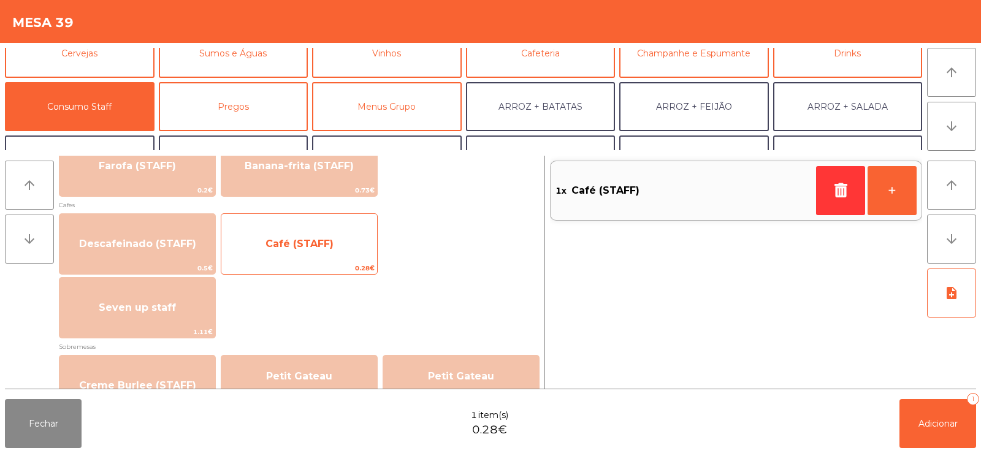
click at [324, 247] on span "Café (STAFF)" at bounding box center [300, 244] width 68 height 12
click at [314, 245] on span "Café (STAFF)" at bounding box center [300, 244] width 68 height 12
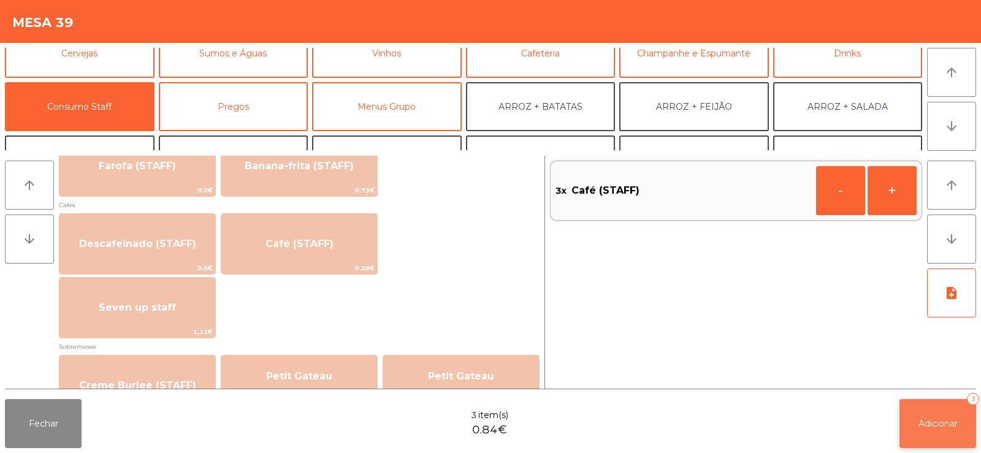
click at [919, 419] on span "Adicionar" at bounding box center [938, 423] width 39 height 11
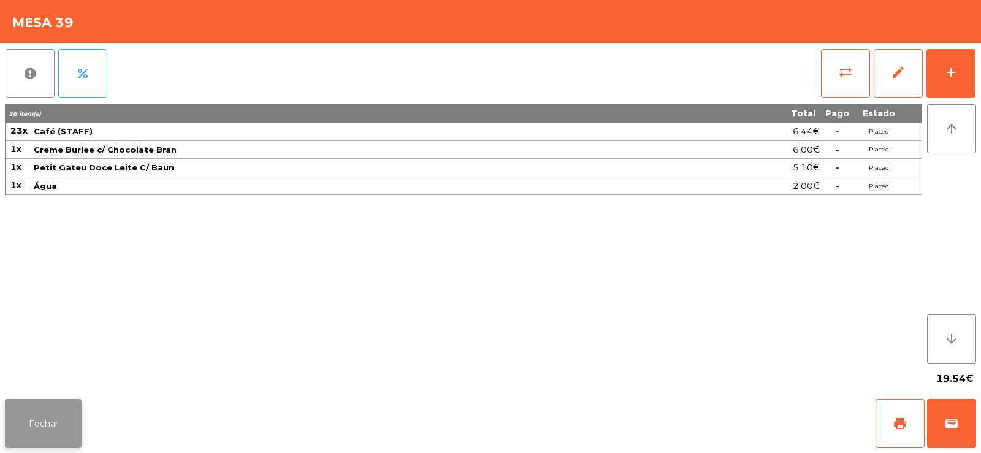
click at [59, 429] on button "Fechar" at bounding box center [43, 423] width 77 height 49
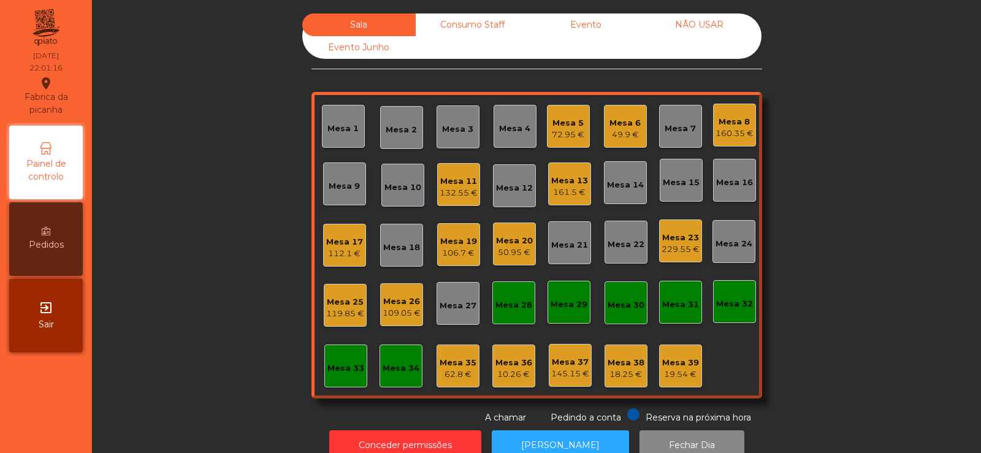
click at [740, 126] on div "Mesa 8" at bounding box center [735, 122] width 38 height 12
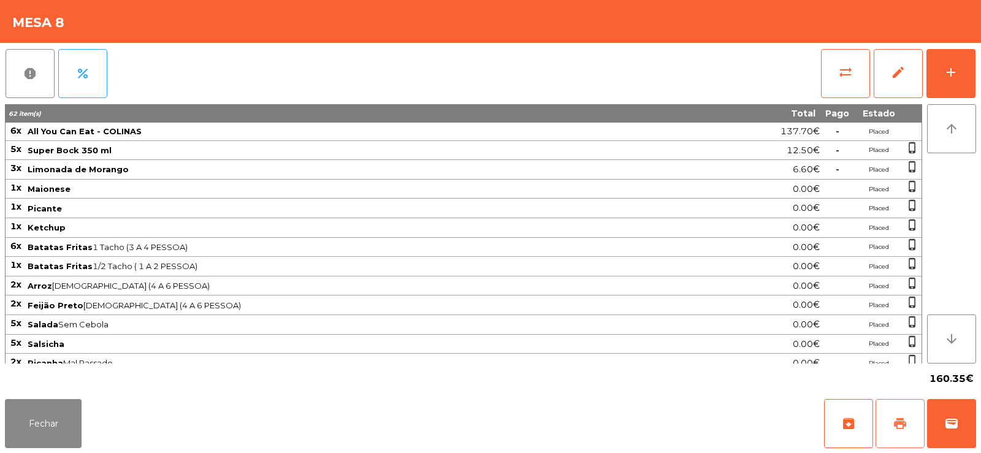
click at [906, 435] on button "print" at bounding box center [900, 423] width 49 height 49
click at [72, 426] on button "Fechar" at bounding box center [43, 423] width 77 height 49
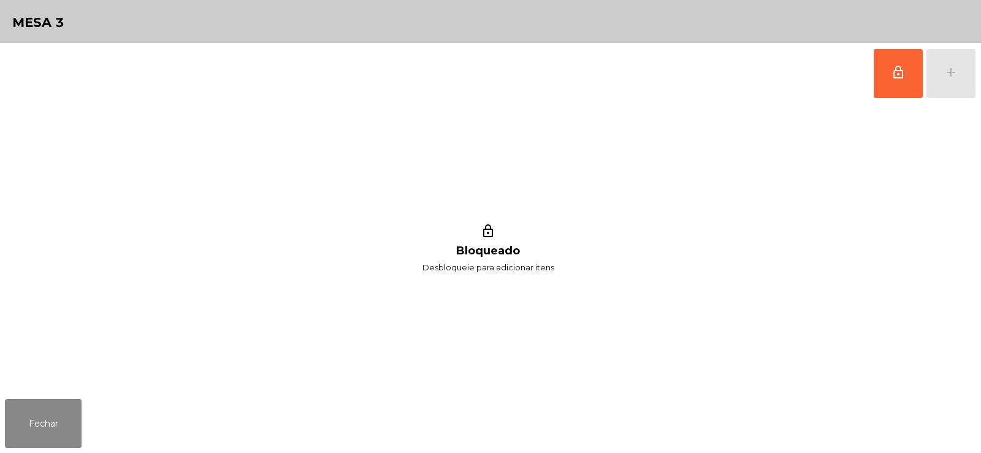
click at [894, 69] on span "lock_outline" at bounding box center [898, 72] width 15 height 15
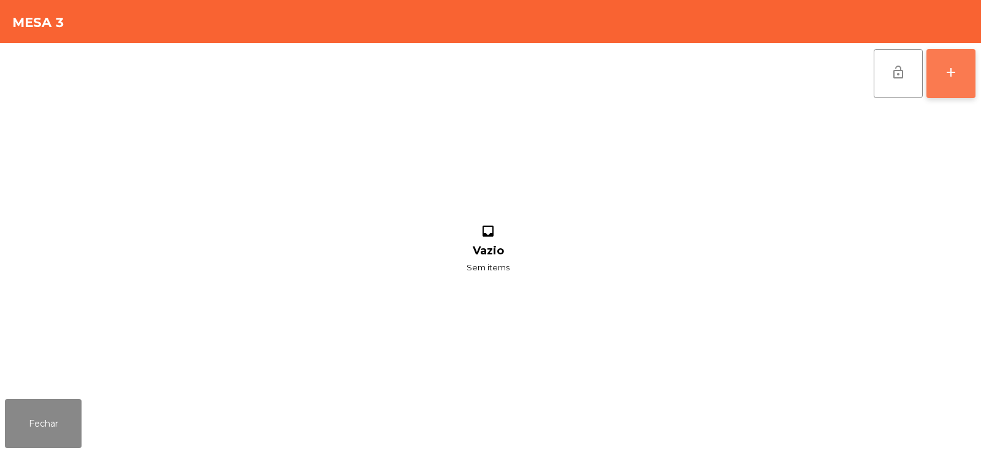
click at [949, 77] on div "add" at bounding box center [951, 72] width 15 height 15
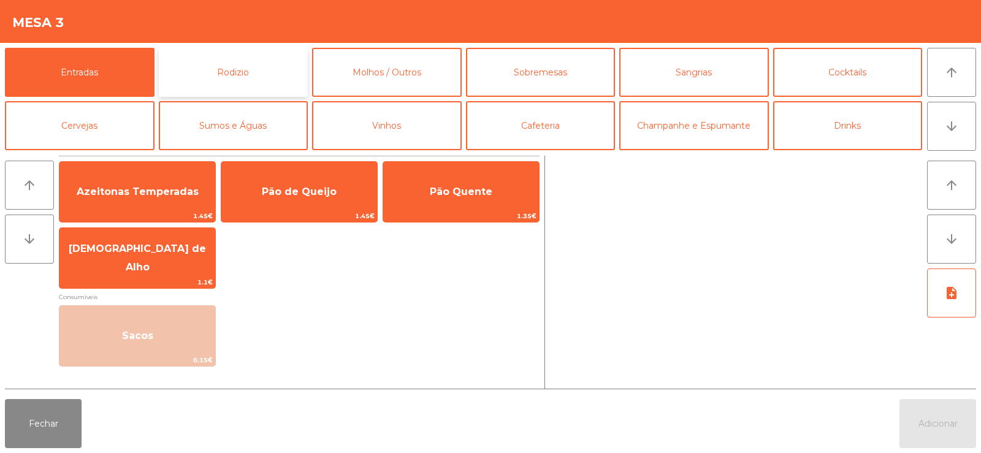
click at [223, 91] on button "Rodizio" at bounding box center [234, 72] width 150 height 49
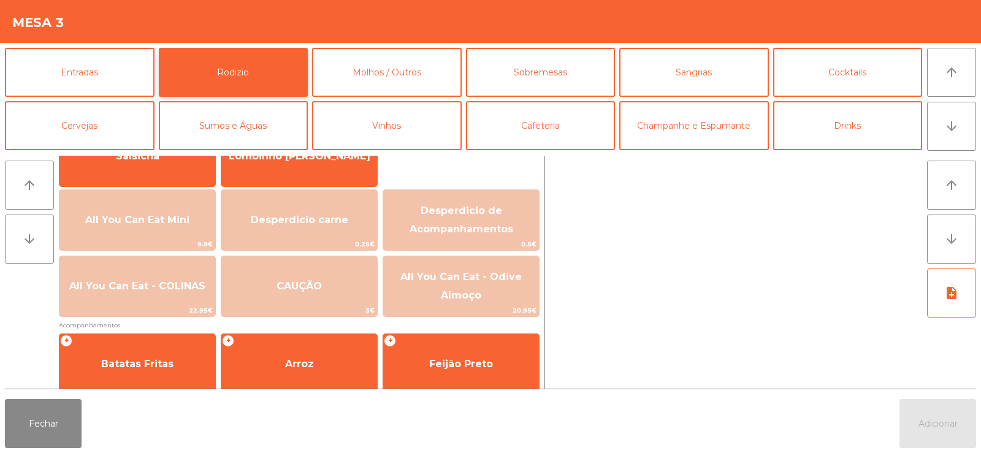
scroll to position [148, 0]
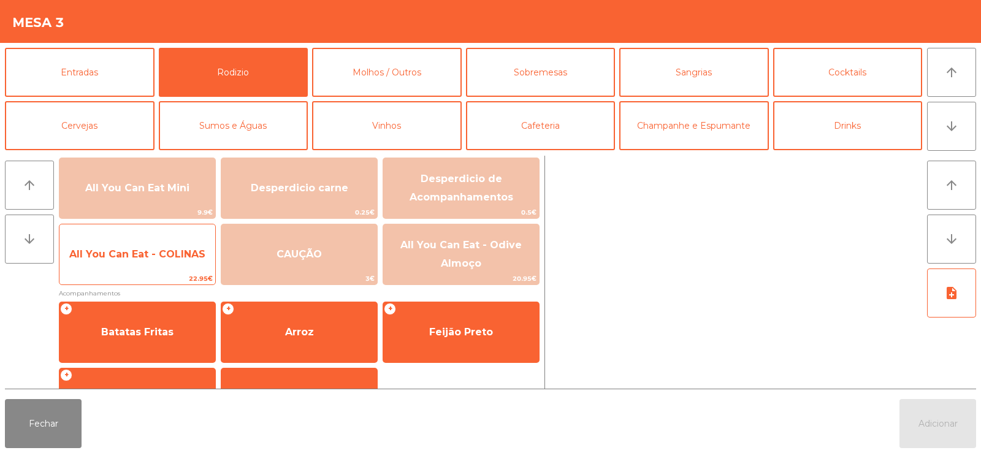
click at [139, 263] on span "All You Can Eat - COLINAS" at bounding box center [137, 254] width 156 height 33
click at [120, 262] on span "All You Can Eat - COLINAS" at bounding box center [137, 254] width 156 height 33
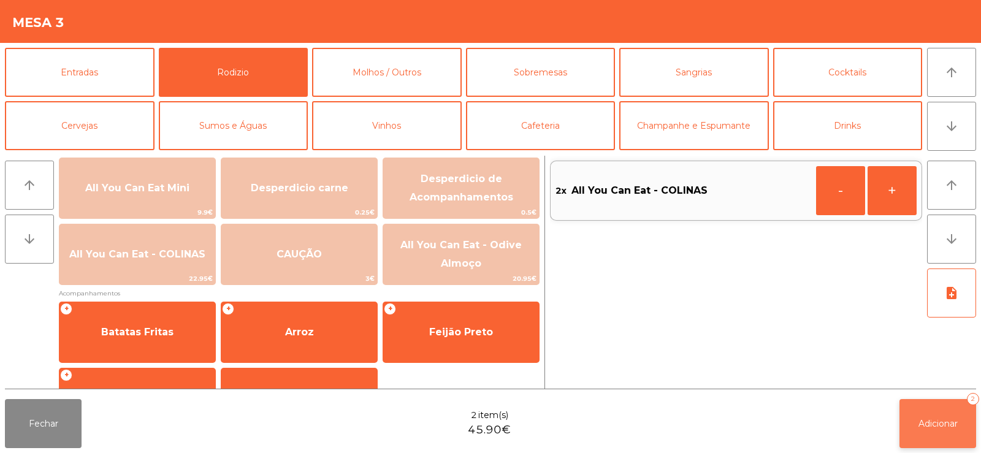
click at [934, 424] on span "Adicionar" at bounding box center [938, 423] width 39 height 11
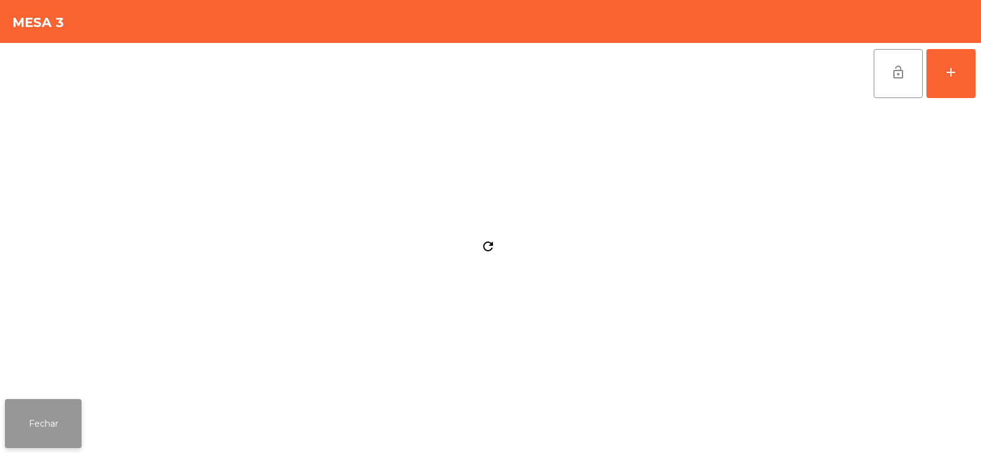
click at [57, 430] on button "Fechar" at bounding box center [43, 423] width 77 height 49
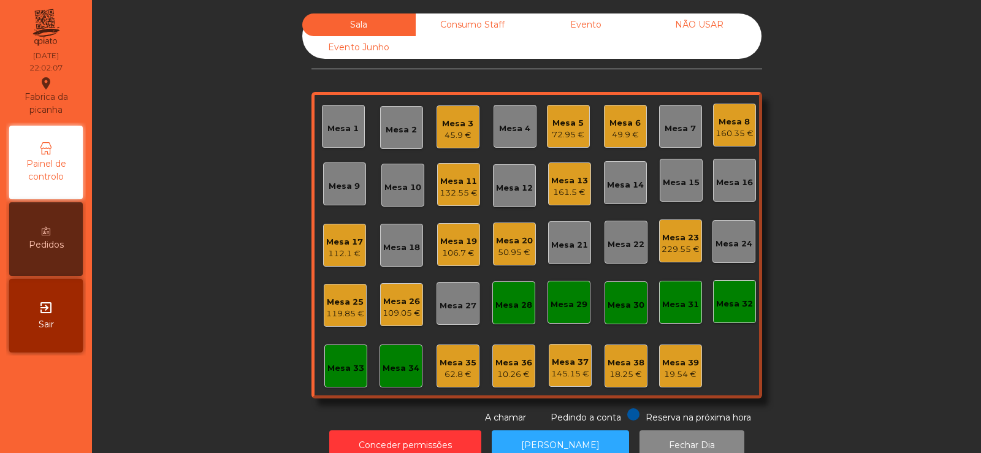
click at [405, 114] on div "Mesa 2" at bounding box center [401, 127] width 43 height 43
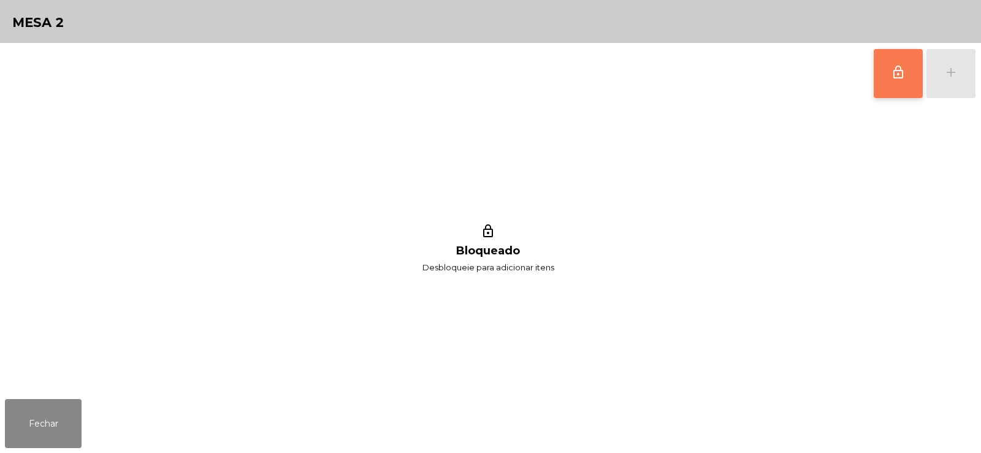
click at [898, 79] on span "lock_outline" at bounding box center [898, 72] width 15 height 15
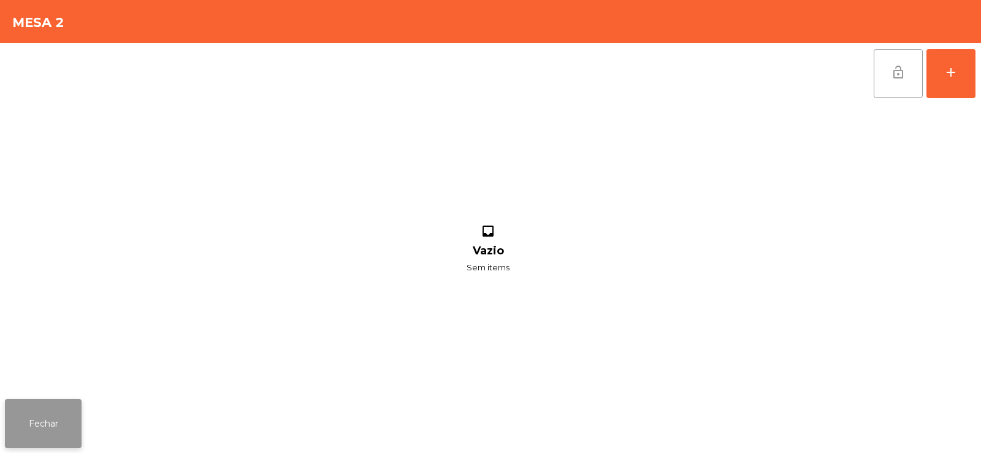
click at [15, 434] on button "Fechar" at bounding box center [43, 423] width 77 height 49
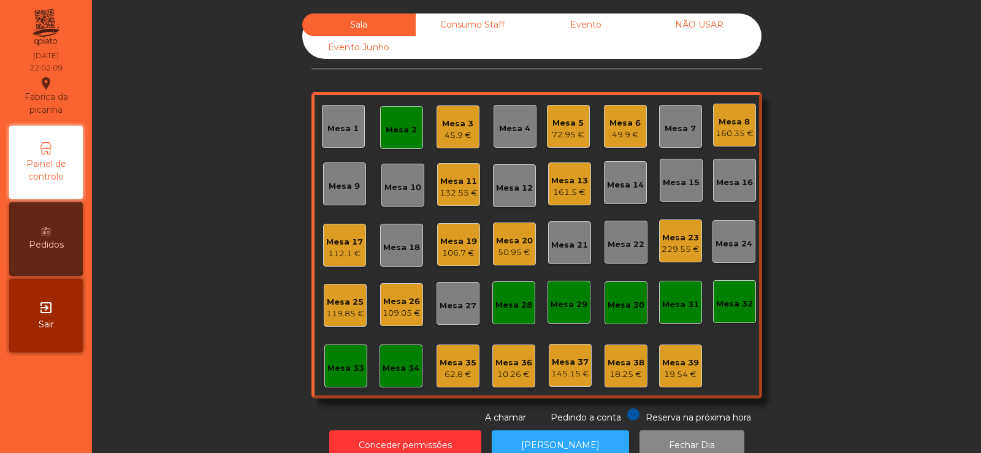
click at [447, 130] on div "45.9 €" at bounding box center [457, 135] width 31 height 12
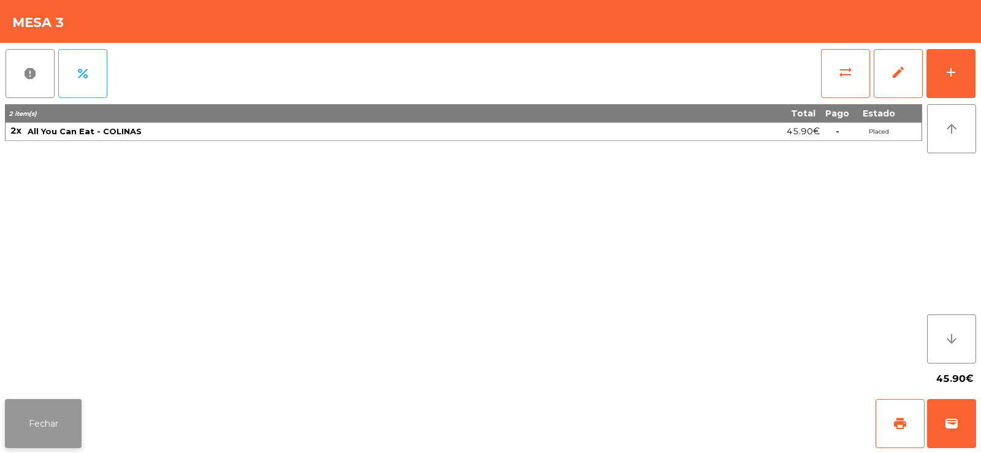
click at [64, 430] on button "Fechar" at bounding box center [43, 423] width 77 height 49
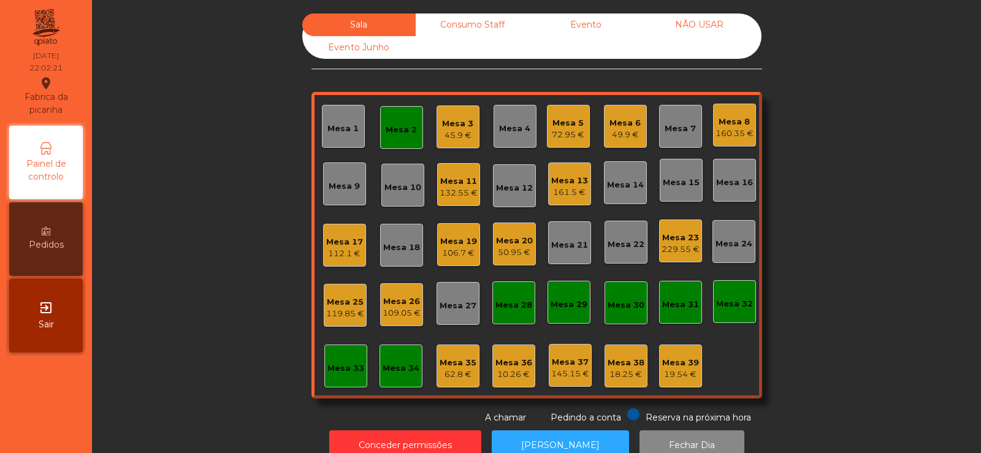
click at [407, 147] on div "Mesa 2" at bounding box center [401, 127] width 43 height 43
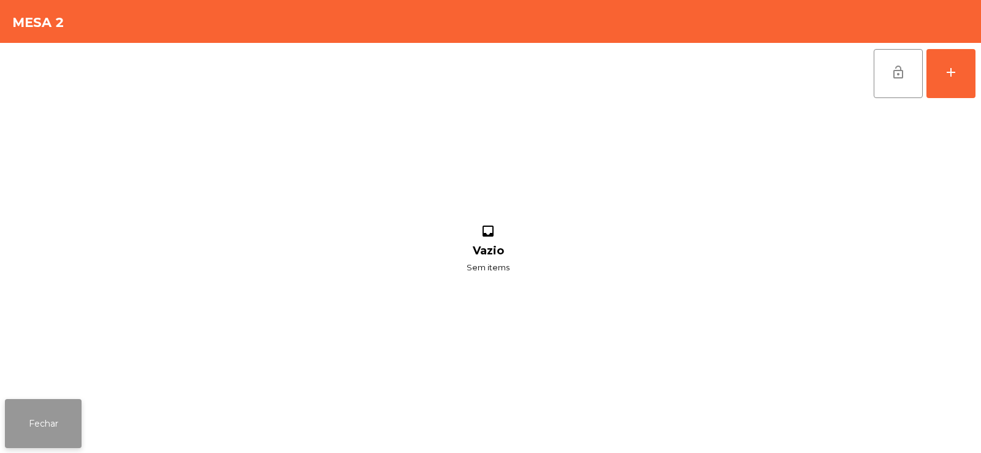
click at [66, 419] on button "Fechar" at bounding box center [43, 423] width 77 height 49
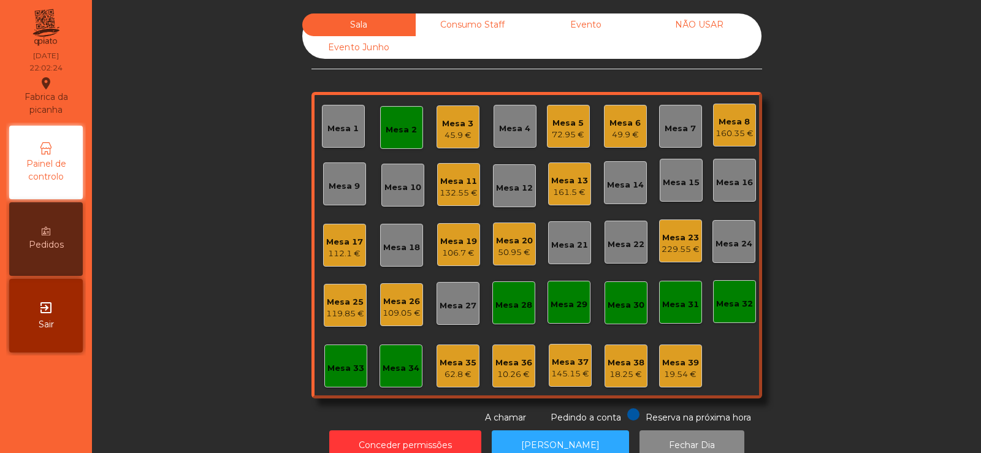
click at [442, 132] on div "45.9 €" at bounding box center [457, 135] width 31 height 12
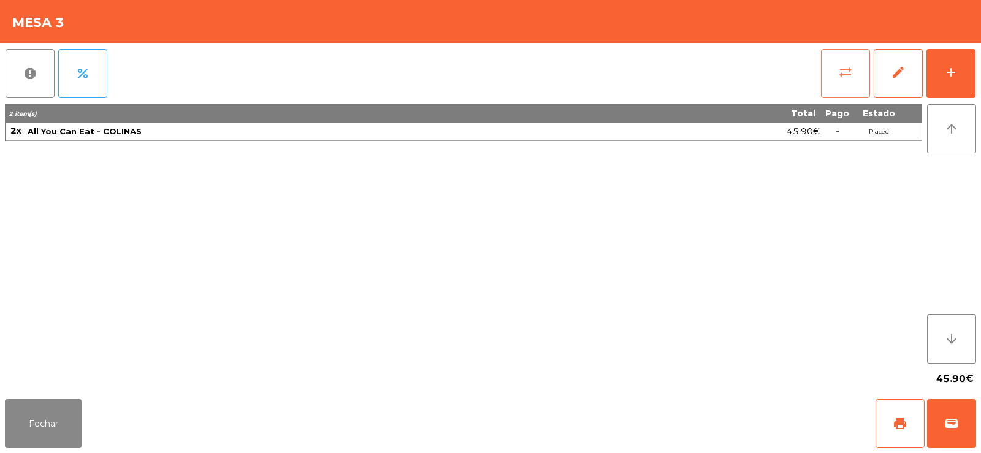
click at [851, 71] on span "sync_alt" at bounding box center [845, 72] width 15 height 15
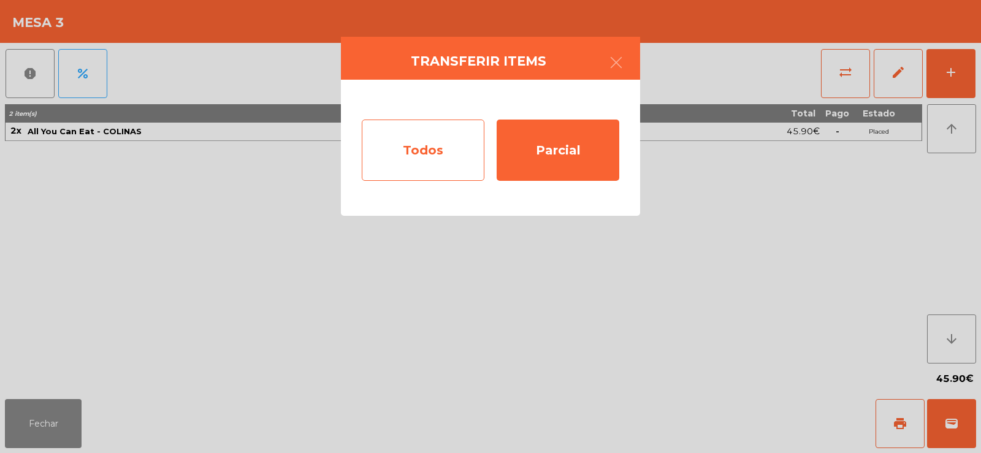
click at [407, 147] on div "Todos" at bounding box center [423, 150] width 123 height 61
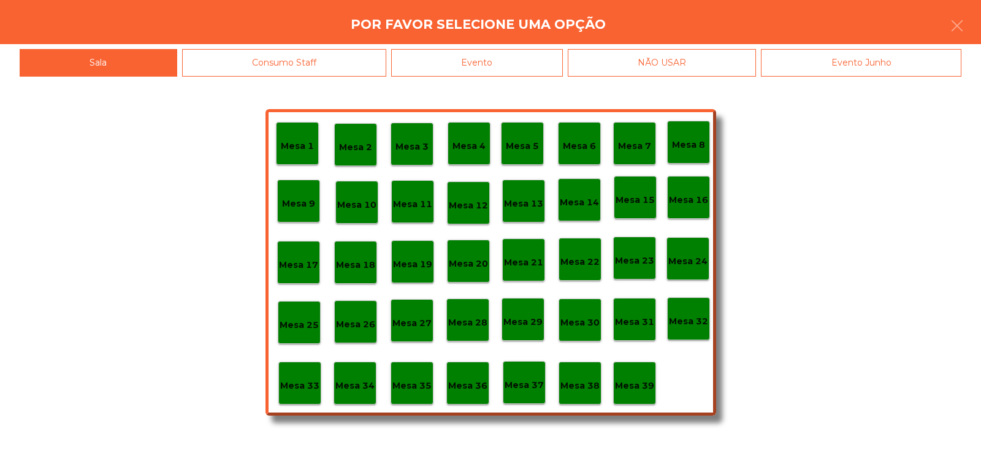
click at [351, 133] on div "Mesa 2" at bounding box center [355, 144] width 43 height 43
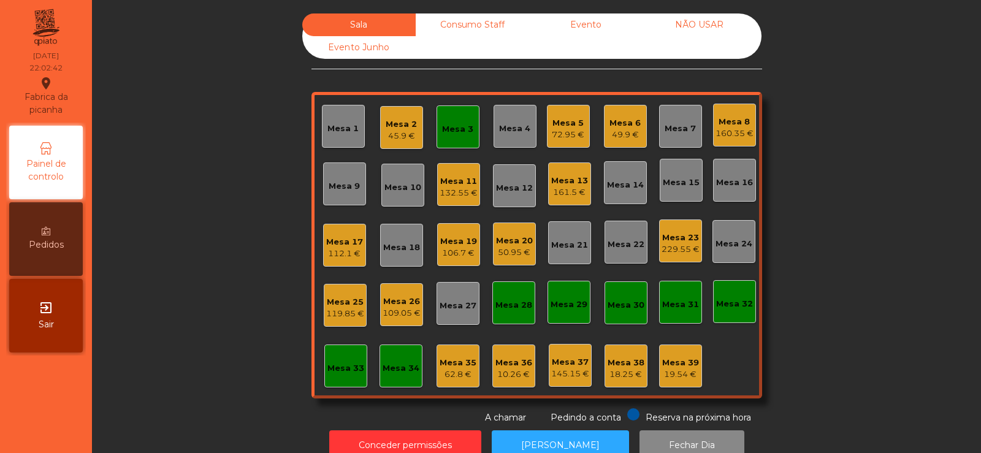
click at [461, 138] on div "Mesa 3" at bounding box center [458, 126] width 43 height 43
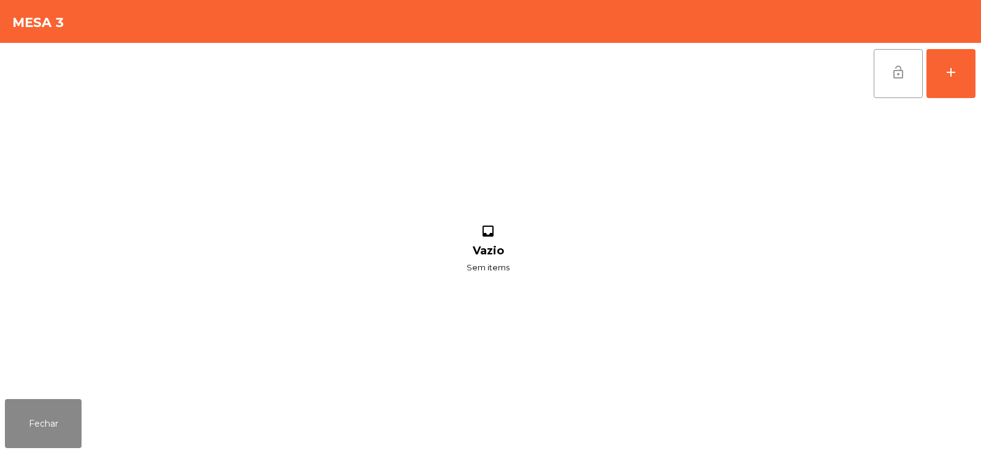
click at [899, 83] on button "lock_open" at bounding box center [898, 73] width 49 height 49
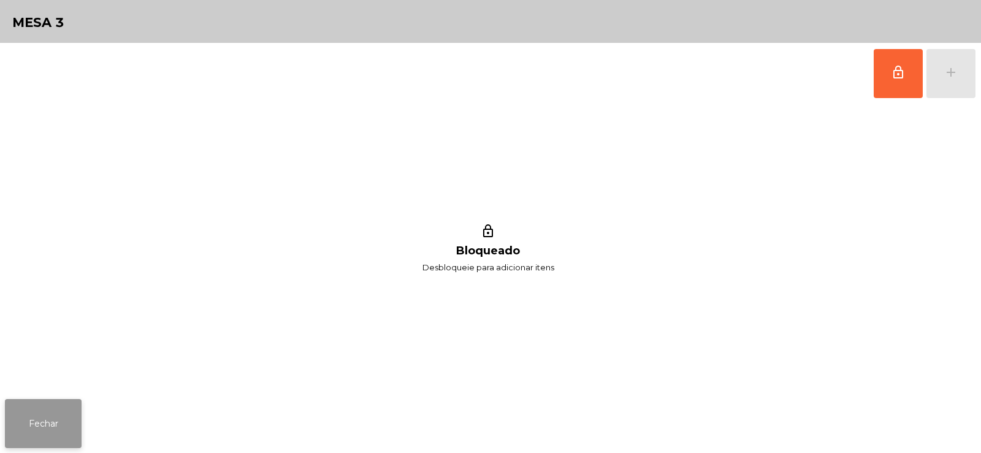
click at [59, 418] on button "Fechar" at bounding box center [43, 423] width 77 height 49
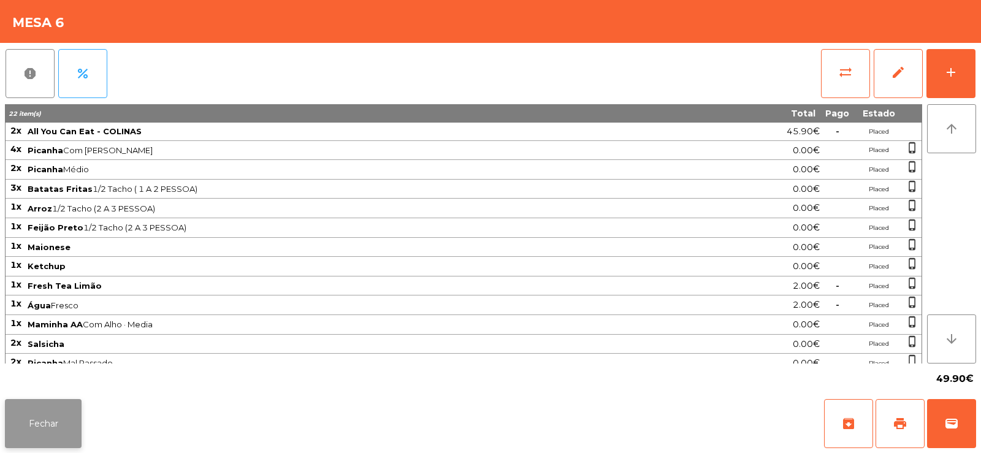
click at [53, 442] on button "Fechar" at bounding box center [43, 423] width 77 height 49
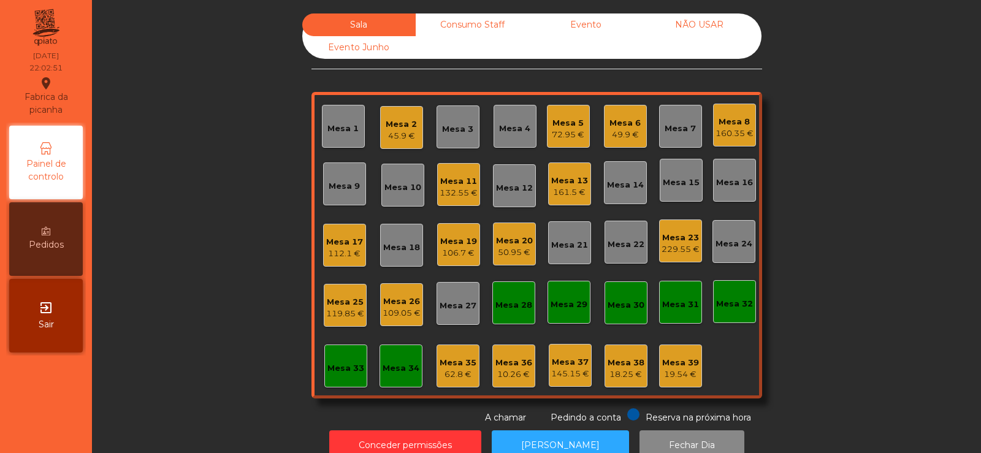
click at [735, 113] on div "Mesa 8 160.35 €" at bounding box center [735, 125] width 38 height 29
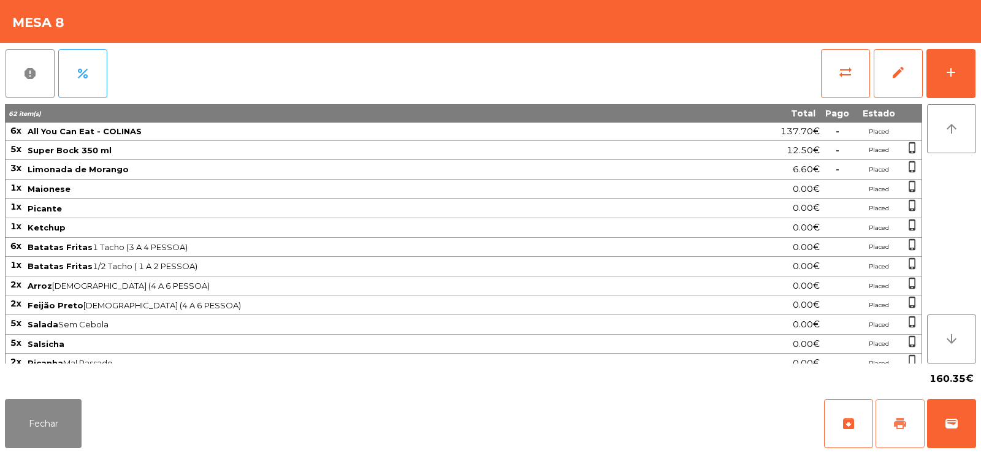
click at [905, 430] on span "print" at bounding box center [900, 423] width 15 height 15
click at [58, 420] on button "Fechar" at bounding box center [43, 423] width 77 height 49
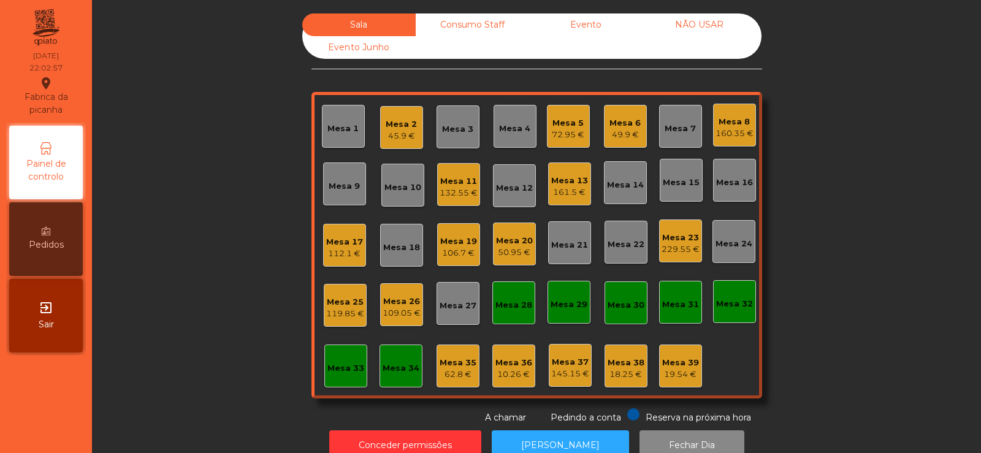
click at [389, 140] on div "45.9 €" at bounding box center [401, 136] width 31 height 12
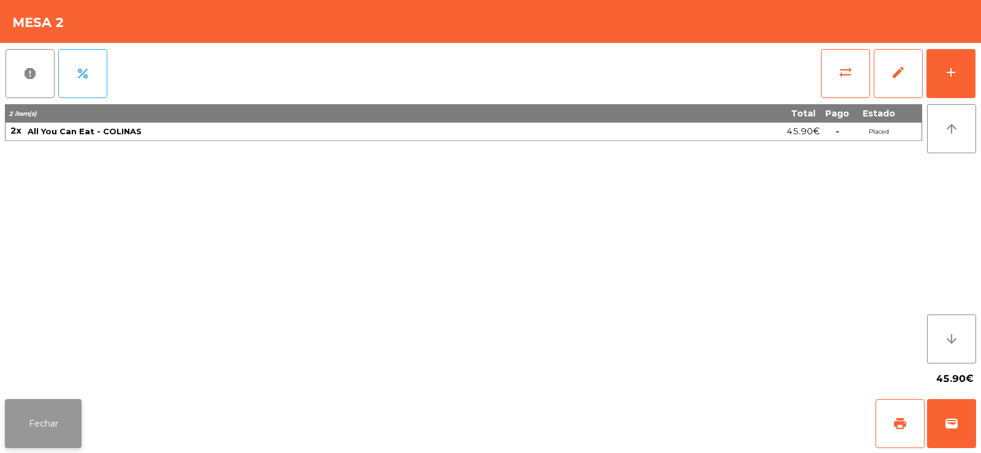
click at [59, 412] on button "Fechar" at bounding box center [43, 423] width 77 height 49
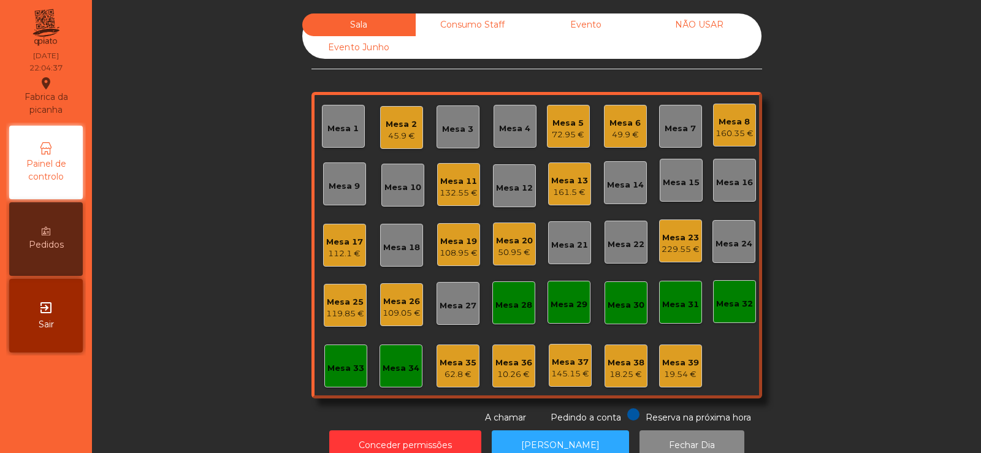
click at [734, 136] on div "160.35 €" at bounding box center [735, 134] width 38 height 12
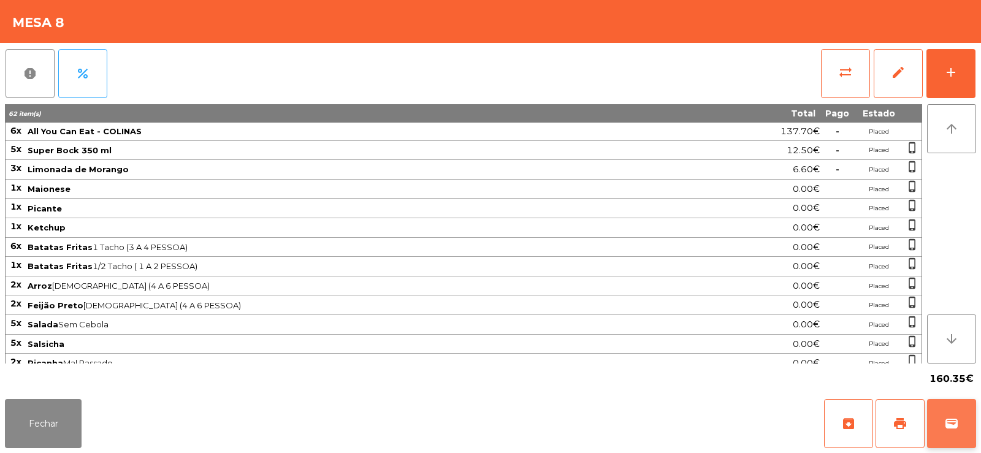
click at [949, 420] on span "wallet" at bounding box center [951, 423] width 15 height 15
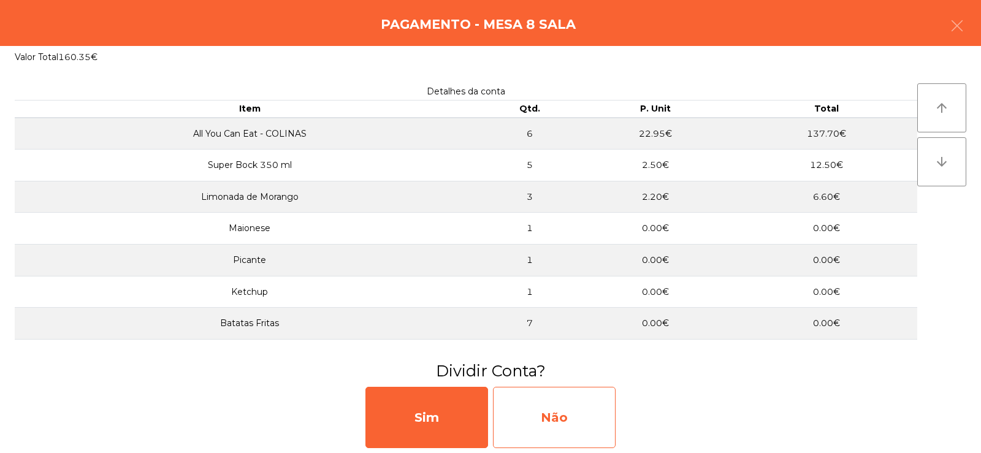
click at [563, 412] on div "Não" at bounding box center [554, 417] width 123 height 61
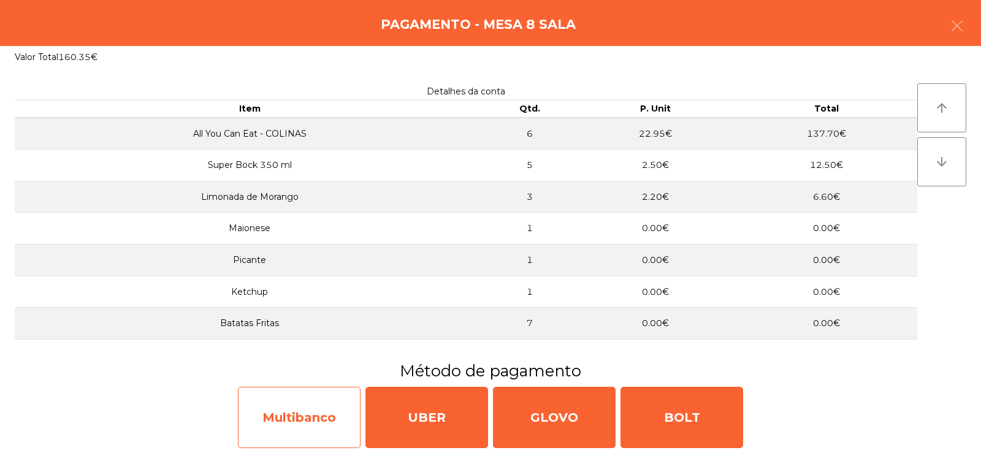
click at [330, 416] on div "Multibanco" at bounding box center [299, 417] width 123 height 61
select select "**"
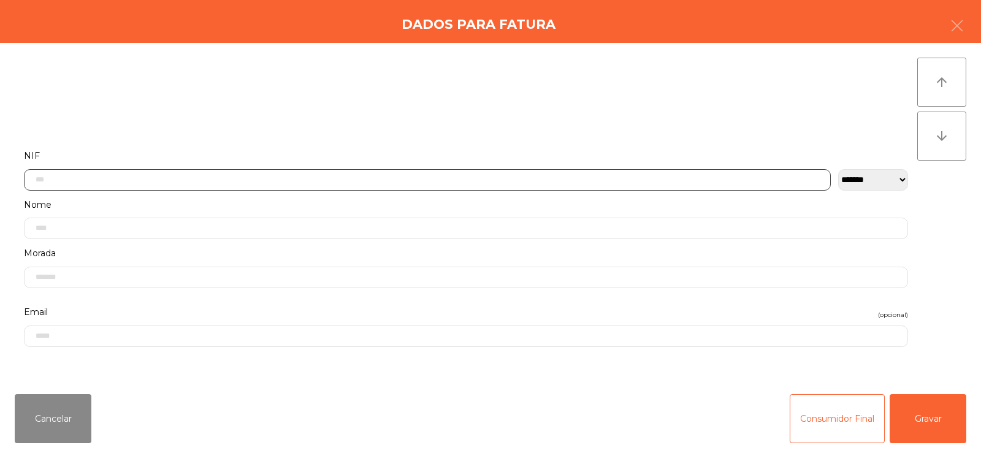
click at [423, 182] on input "text" at bounding box center [427, 179] width 807 height 21
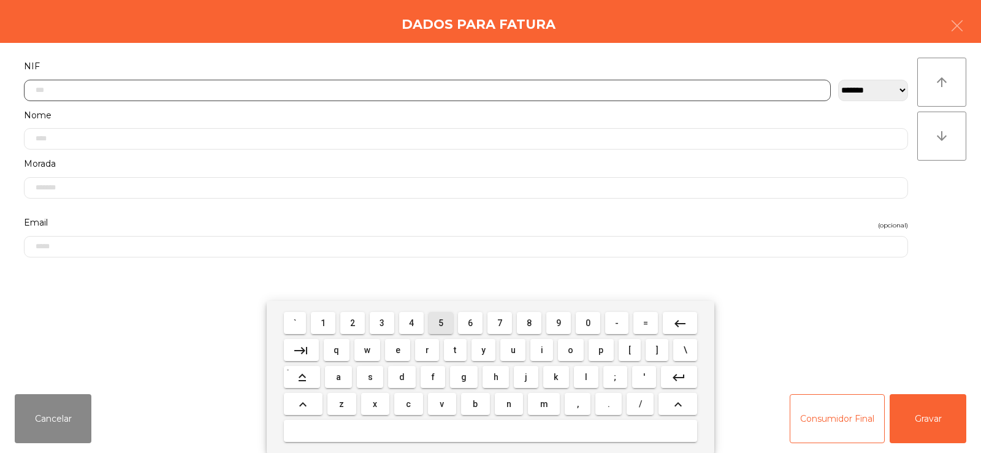
click at [441, 323] on span "5" at bounding box center [440, 323] width 5 height 10
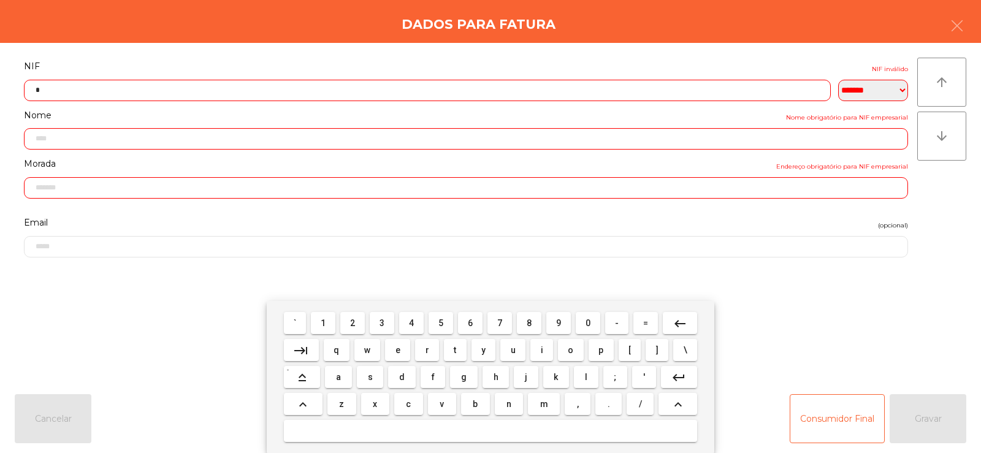
click at [324, 324] on span "1" at bounding box center [323, 323] width 5 height 10
click at [499, 326] on span "7" at bounding box center [499, 323] width 5 height 10
click at [353, 323] on span "2" at bounding box center [352, 323] width 5 height 10
click at [354, 322] on span "2" at bounding box center [352, 323] width 5 height 10
click at [597, 329] on button "0" at bounding box center [588, 323] width 25 height 22
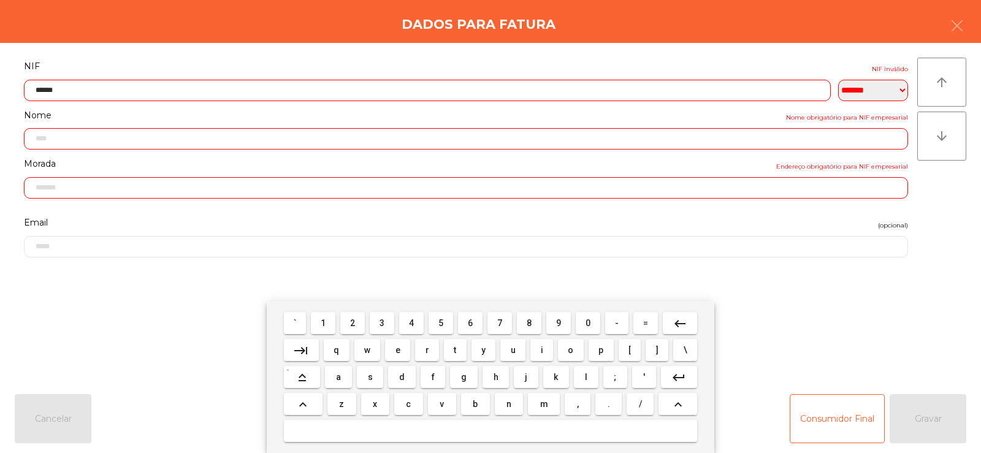
click at [353, 323] on span "2" at bounding box center [352, 323] width 5 height 10
click at [559, 323] on span "9" at bounding box center [558, 323] width 5 height 10
click at [472, 326] on span "6" at bounding box center [470, 323] width 5 height 10
type input "*********"
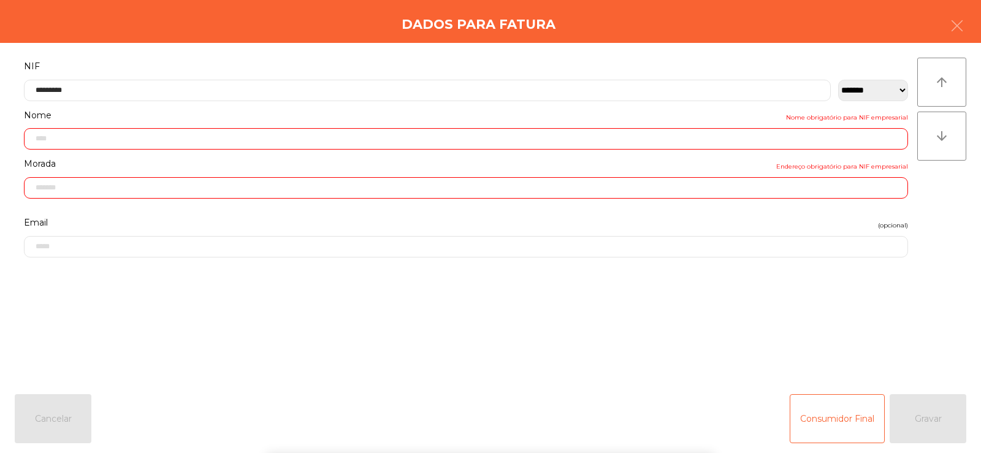
click at [882, 337] on div "` 1 2 3 4 5 6 7 8 9 0 - = keyboard_backspace keyboard_tab q w e r t y u i o p […" at bounding box center [490, 377] width 981 height 152
click at [914, 423] on div "Consumidor Final Gravar" at bounding box center [878, 418] width 177 height 49
type input "**********"
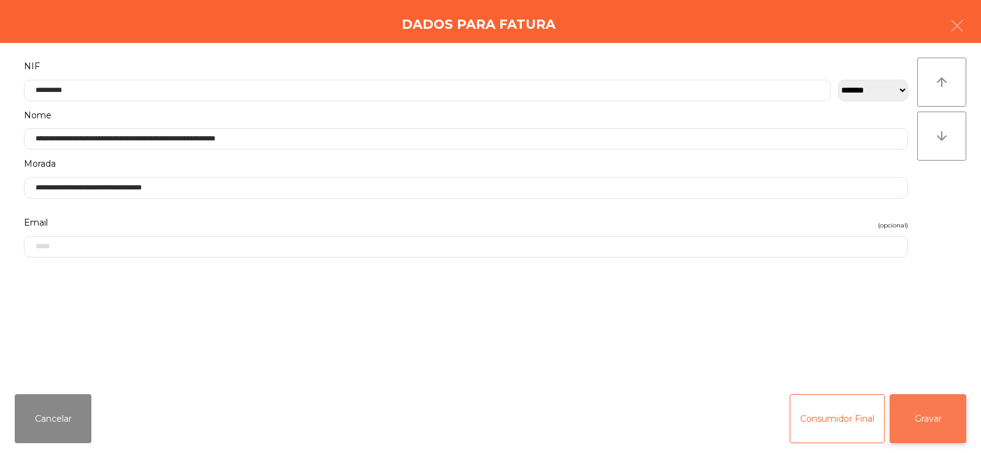
click at [928, 418] on button "Gravar" at bounding box center [928, 418] width 77 height 49
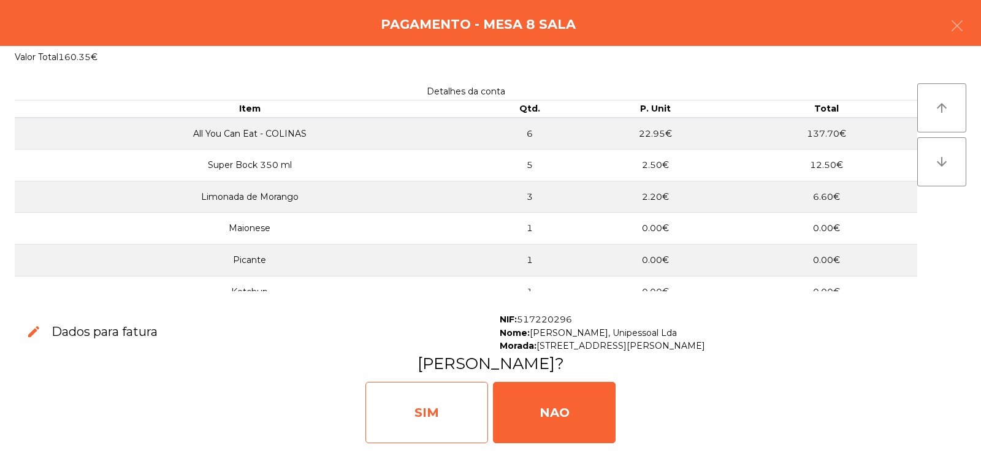
click at [429, 429] on div "SIM" at bounding box center [427, 412] width 123 height 61
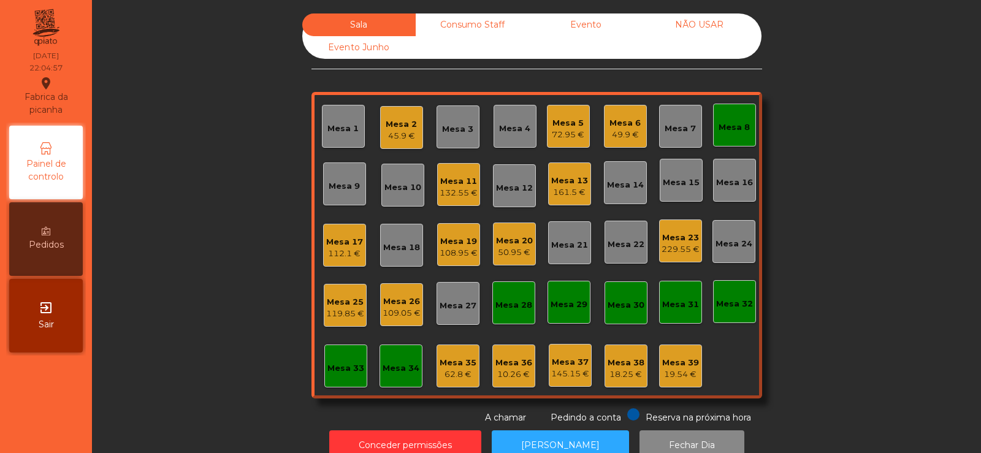
click at [736, 124] on div "Mesa 8" at bounding box center [734, 127] width 31 height 12
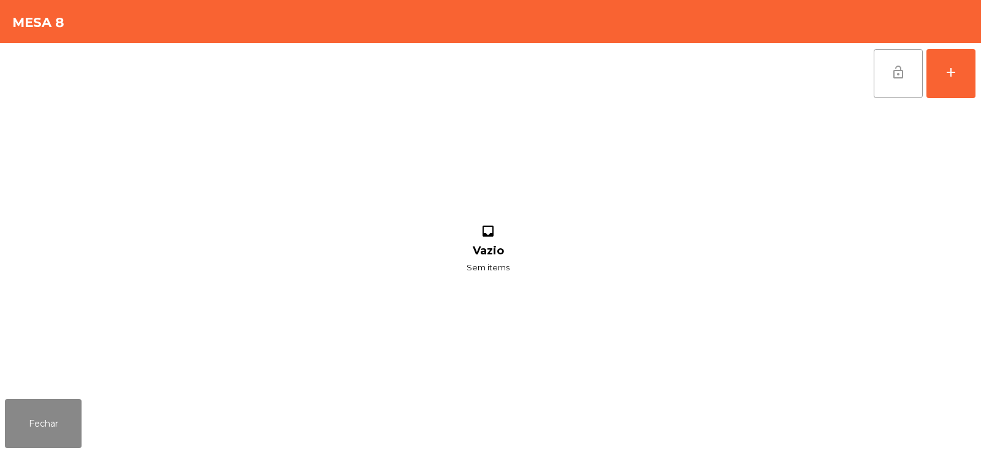
click at [908, 87] on button "lock_open" at bounding box center [898, 73] width 49 height 49
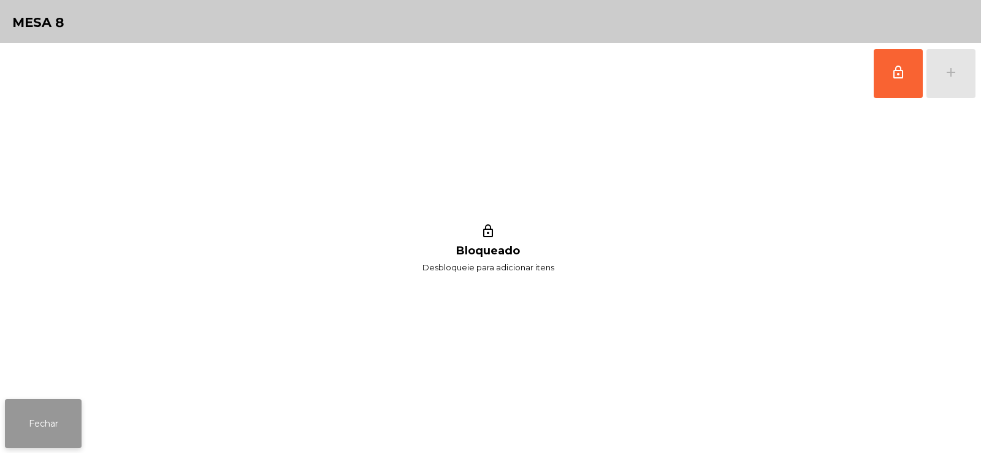
click at [35, 418] on button "Fechar" at bounding box center [43, 423] width 77 height 49
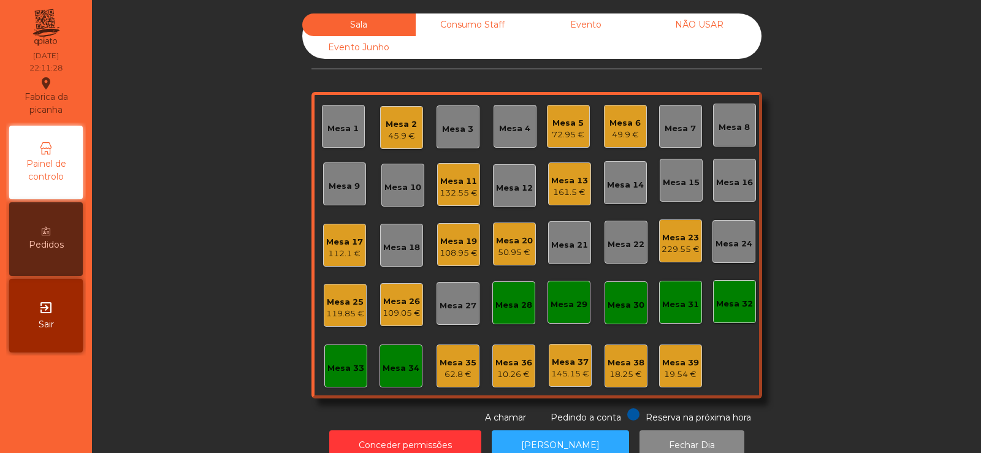
click at [691, 243] on div "Mesa 23" at bounding box center [681, 238] width 38 height 12
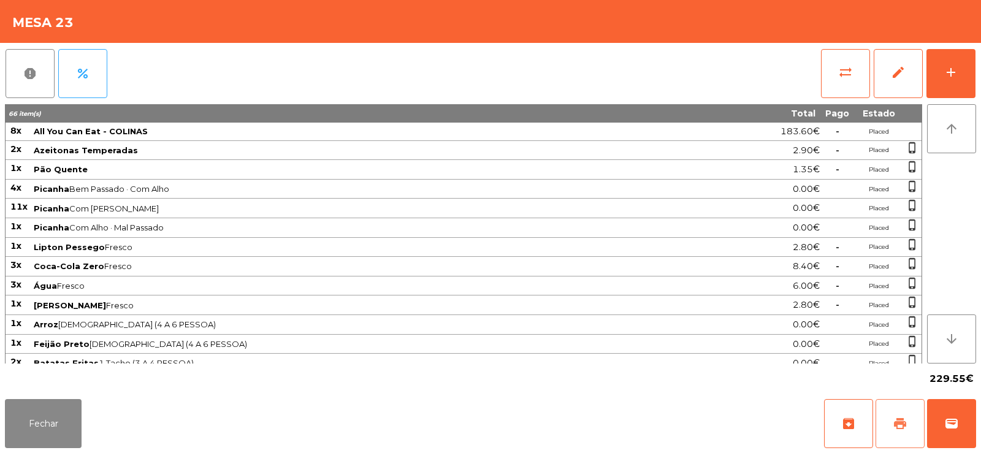
click at [903, 415] on button "print" at bounding box center [900, 423] width 49 height 49
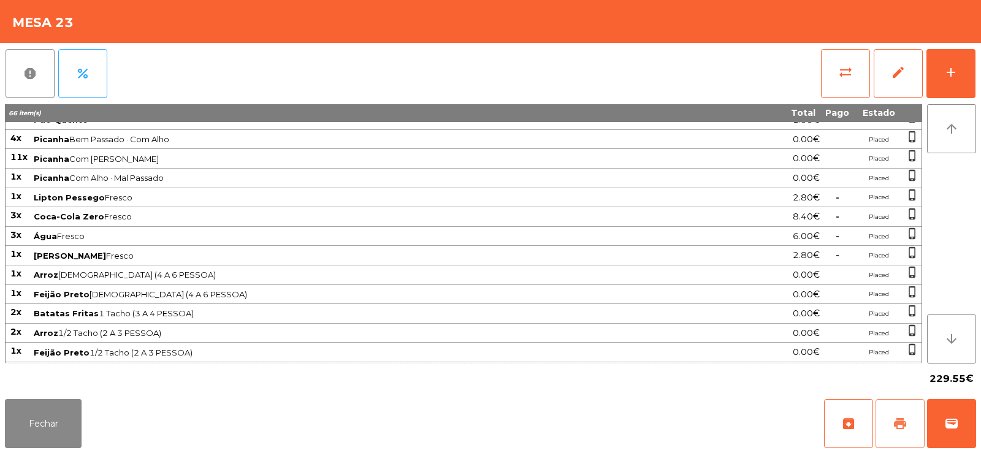
scroll to position [0, 0]
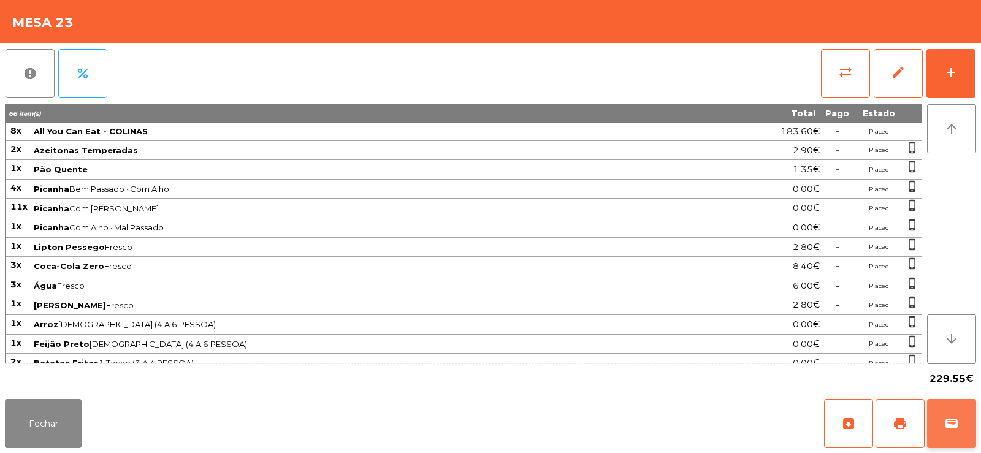
click at [957, 421] on span "wallet" at bounding box center [951, 423] width 15 height 15
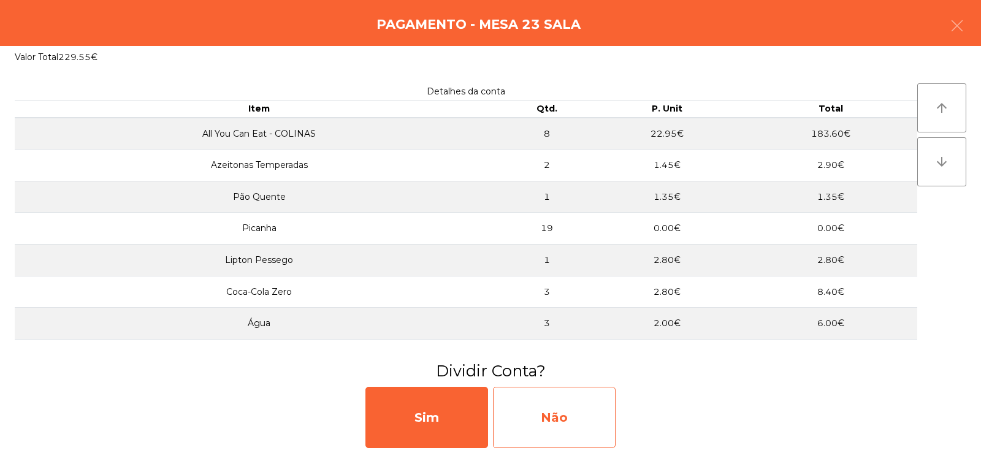
click at [559, 435] on div "Não" at bounding box center [554, 417] width 123 height 61
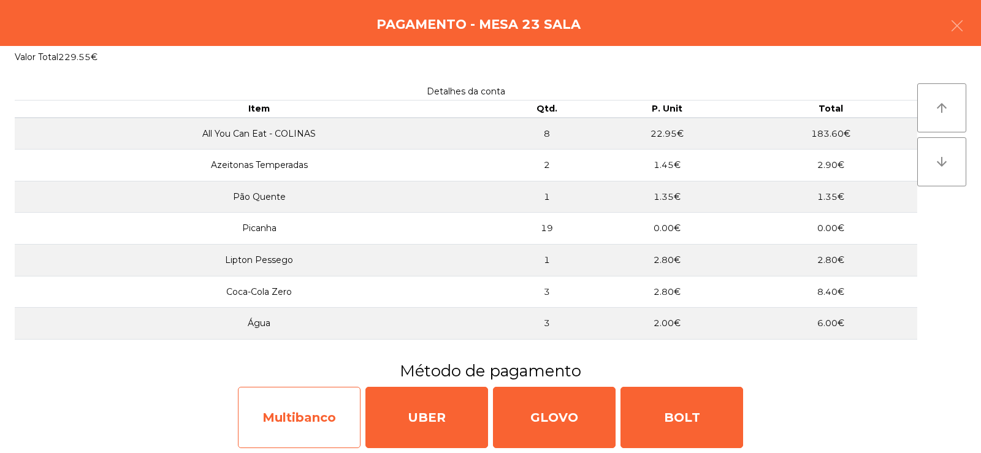
click at [297, 421] on div "Multibanco" at bounding box center [299, 417] width 123 height 61
select select "**"
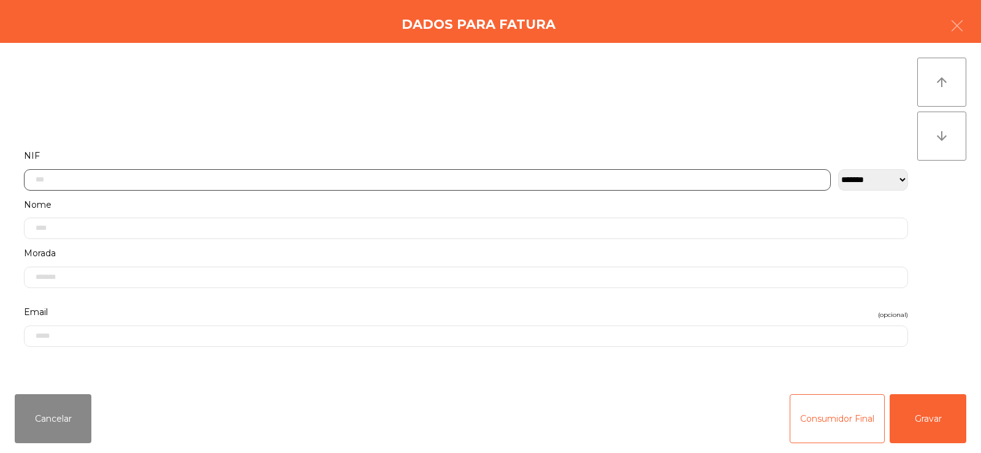
click at [317, 178] on input "text" at bounding box center [427, 179] width 807 height 21
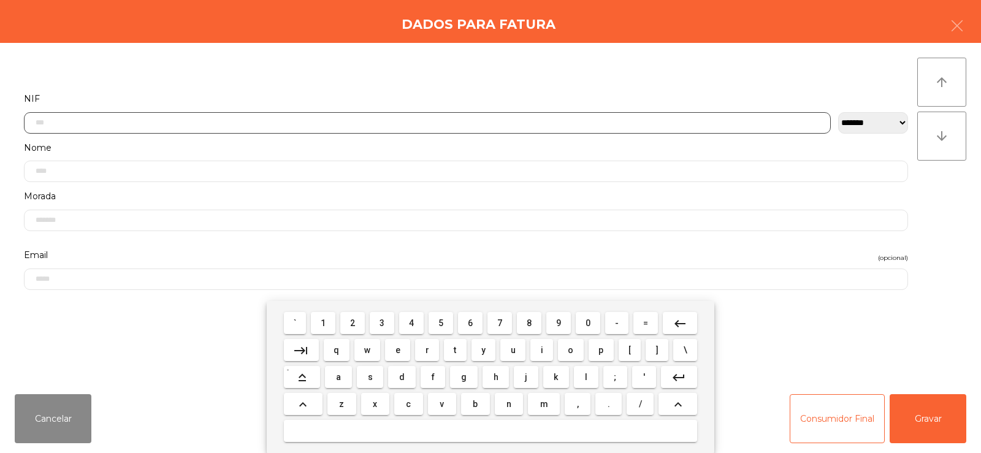
scroll to position [90, 0]
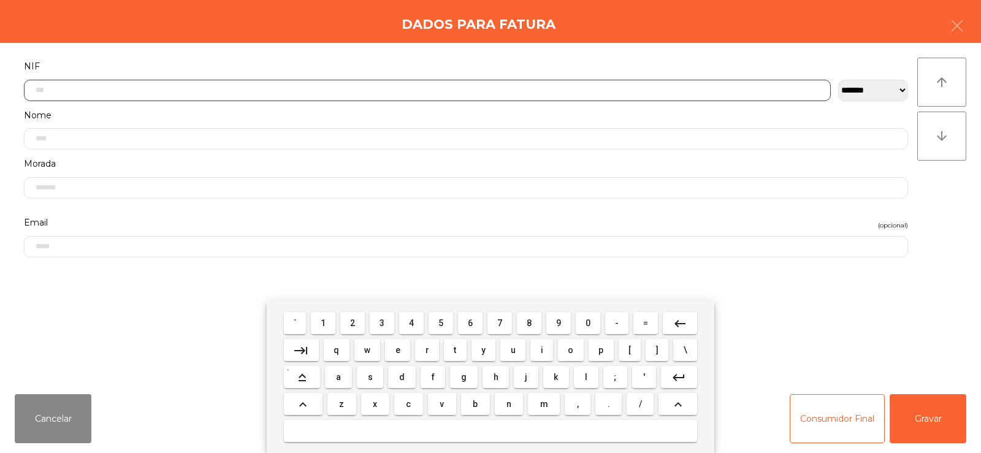
click at [441, 324] on span "5" at bounding box center [440, 323] width 5 height 10
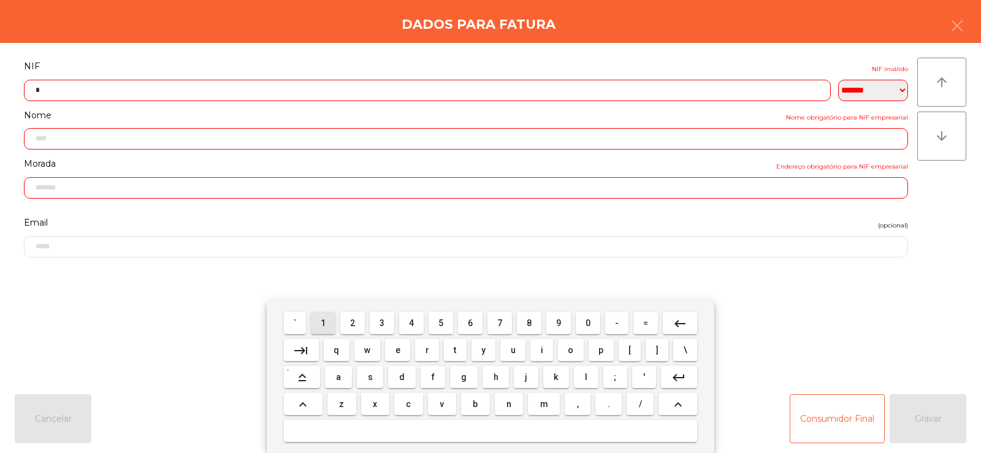
click at [324, 323] on span "1" at bounding box center [323, 323] width 5 height 10
click at [404, 324] on button "4" at bounding box center [411, 323] width 25 height 22
click at [691, 329] on button "keyboard_backspace" at bounding box center [680, 323] width 34 height 22
click at [380, 326] on span "3" at bounding box center [382, 323] width 5 height 10
click at [411, 323] on span "4" at bounding box center [411, 323] width 5 height 10
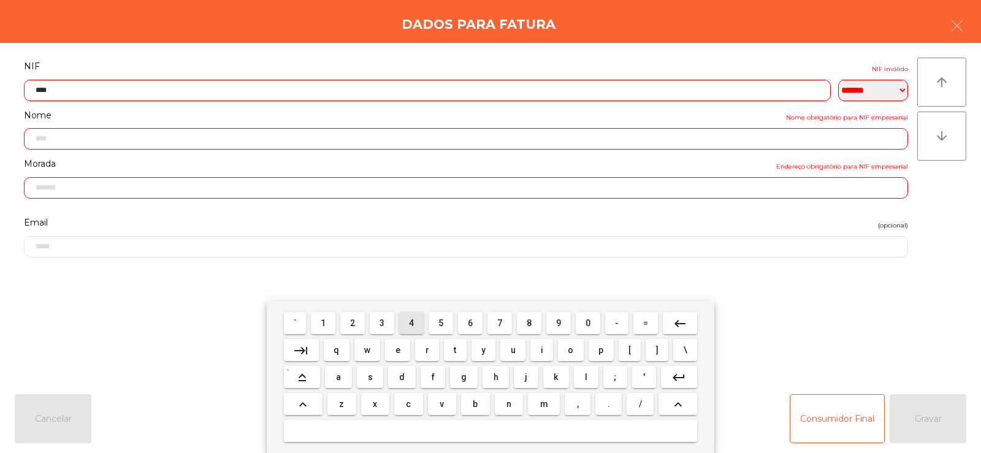
click at [441, 324] on span "5" at bounding box center [440, 323] width 5 height 10
click at [383, 323] on span "3" at bounding box center [382, 323] width 5 height 10
click at [323, 324] on span "1" at bounding box center [323, 323] width 5 height 10
click at [588, 322] on span "0" at bounding box center [588, 323] width 5 height 10
click at [441, 323] on span "5" at bounding box center [440, 323] width 5 height 10
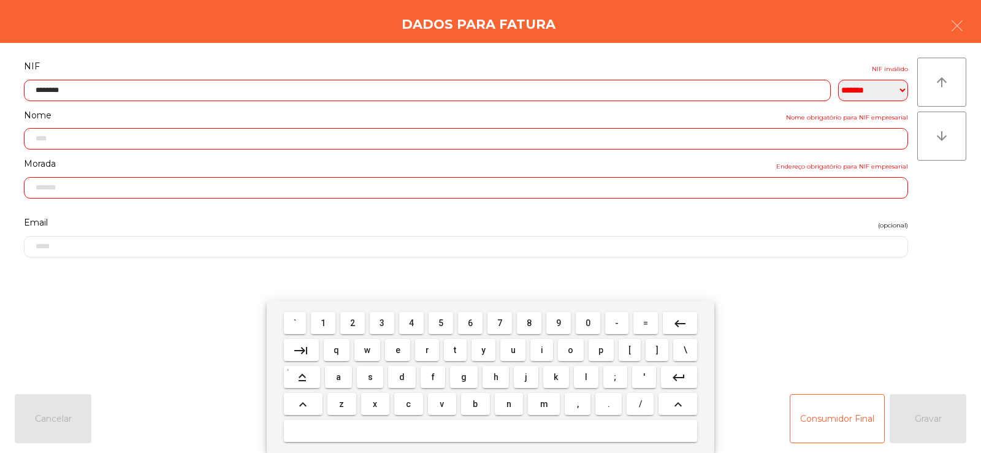
type input "*********"
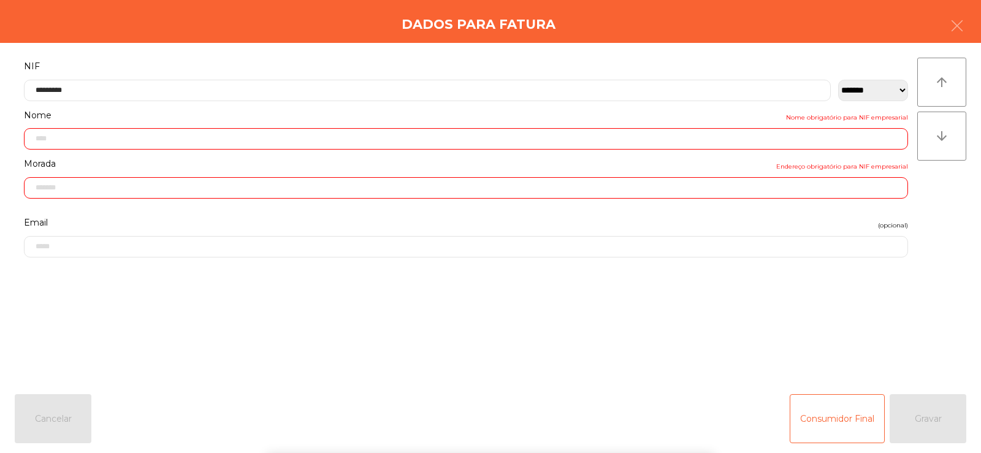
click at [874, 334] on div "` 1 2 3 4 5 6 7 8 9 0 - = keyboard_backspace keyboard_tab q w e r t y u i o p […" at bounding box center [490, 377] width 981 height 152
click at [928, 415] on div "Consumidor Final Gravar" at bounding box center [878, 418] width 177 height 49
click at [930, 423] on div "Consumidor Final Gravar" at bounding box center [878, 418] width 177 height 49
type input "**********"
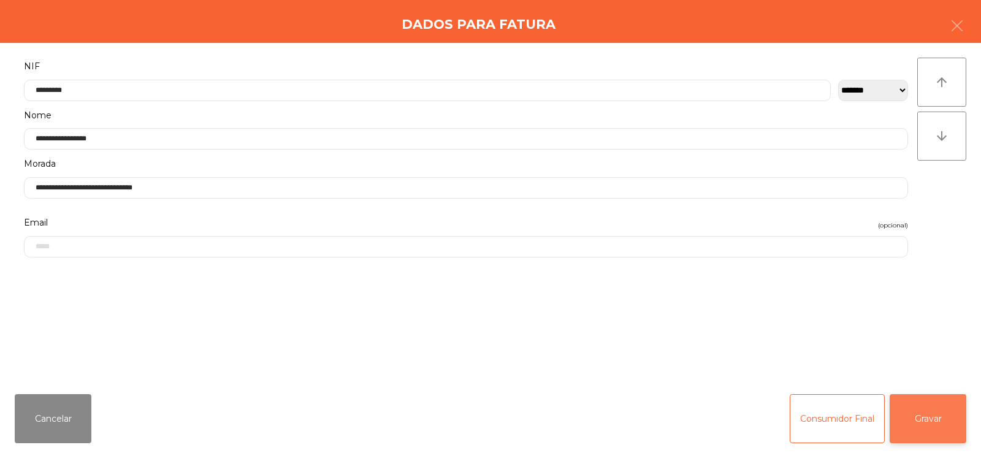
click at [937, 423] on button "Gravar" at bounding box center [928, 418] width 77 height 49
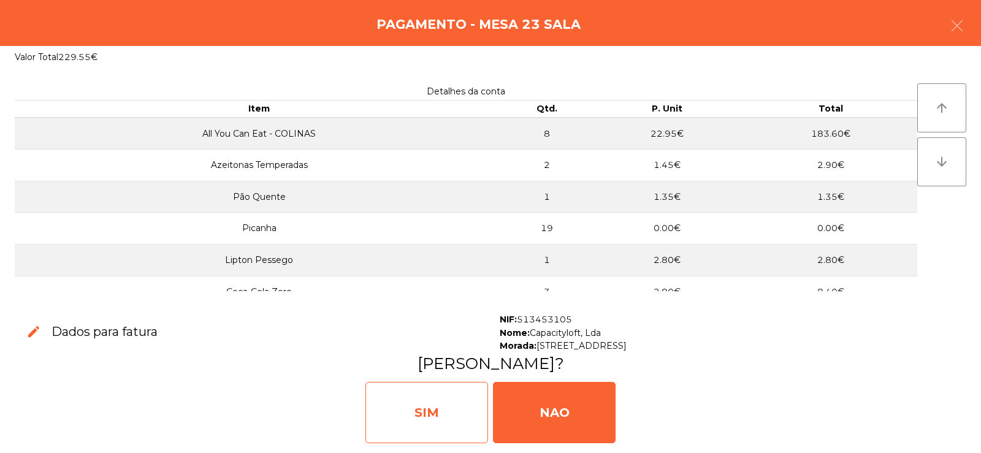
click at [421, 420] on div "SIM" at bounding box center [427, 412] width 123 height 61
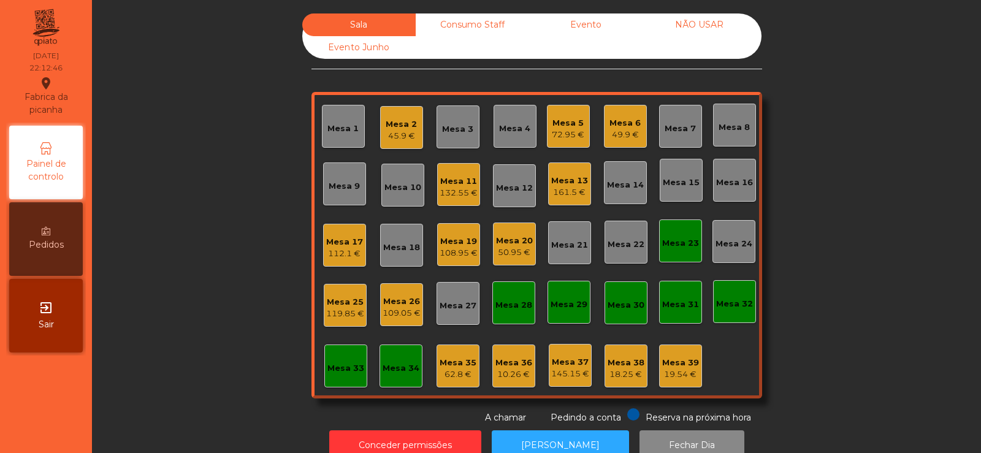
click at [676, 239] on div "Mesa 23" at bounding box center [680, 243] width 37 height 12
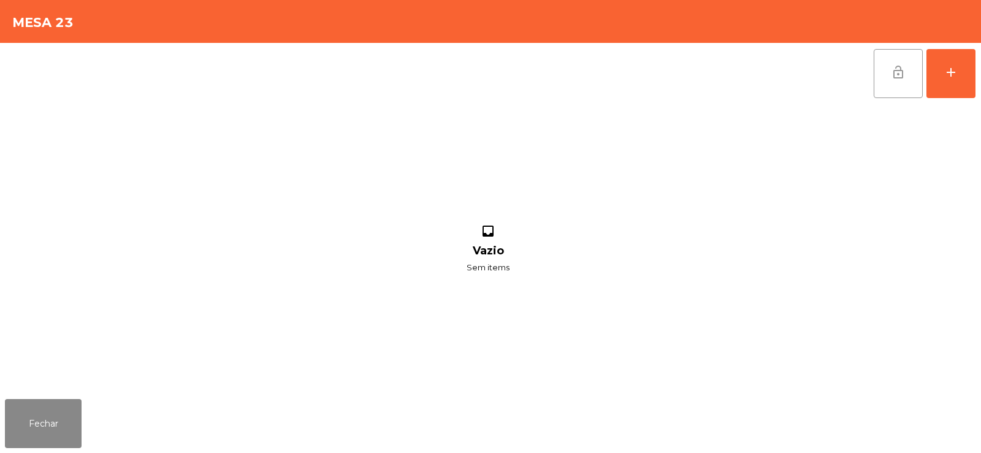
click at [890, 77] on button "lock_open" at bounding box center [898, 73] width 49 height 49
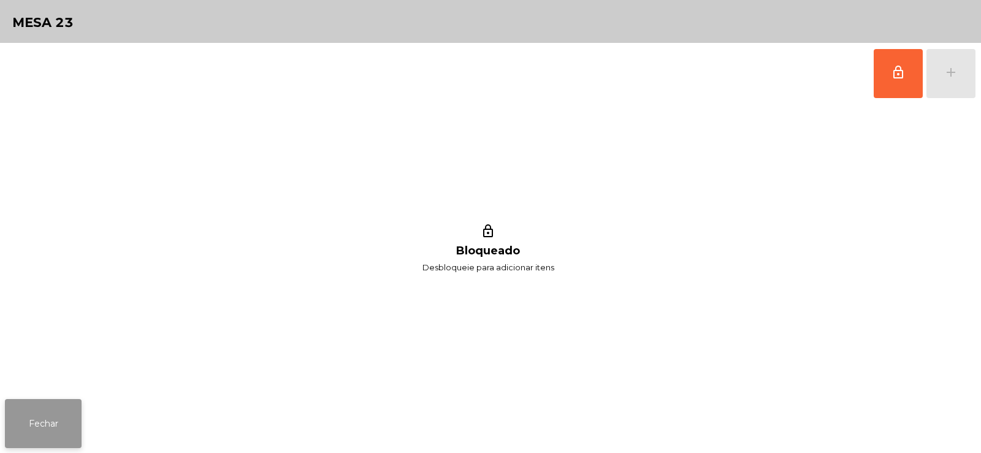
click at [51, 410] on button "Fechar" at bounding box center [43, 423] width 77 height 49
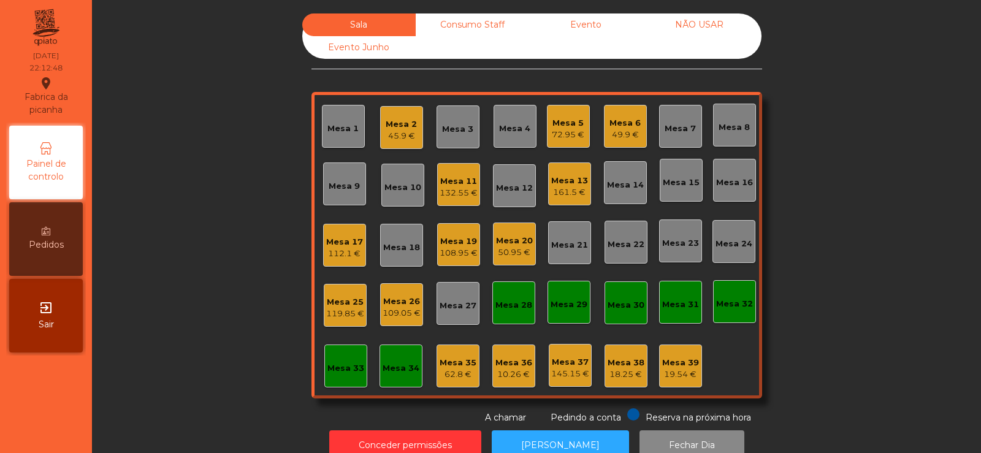
click at [471, 26] on div "Consumo Staff" at bounding box center [472, 24] width 113 height 23
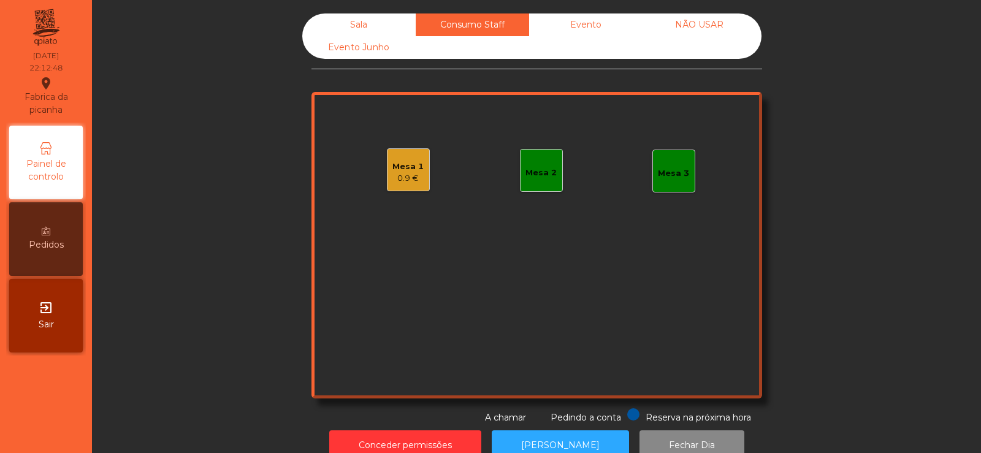
click at [370, 32] on div "Sala" at bounding box center [358, 24] width 113 height 23
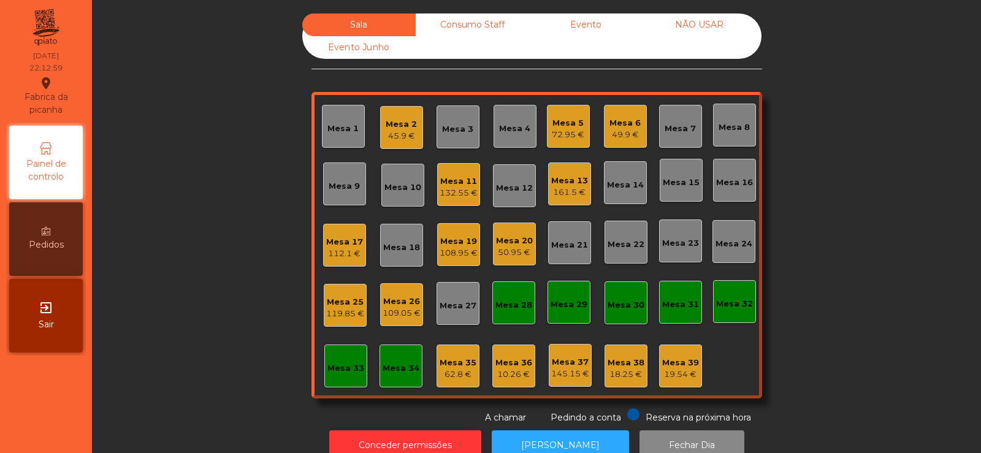
click at [455, 20] on div "Consumo Staff" at bounding box center [472, 24] width 113 height 23
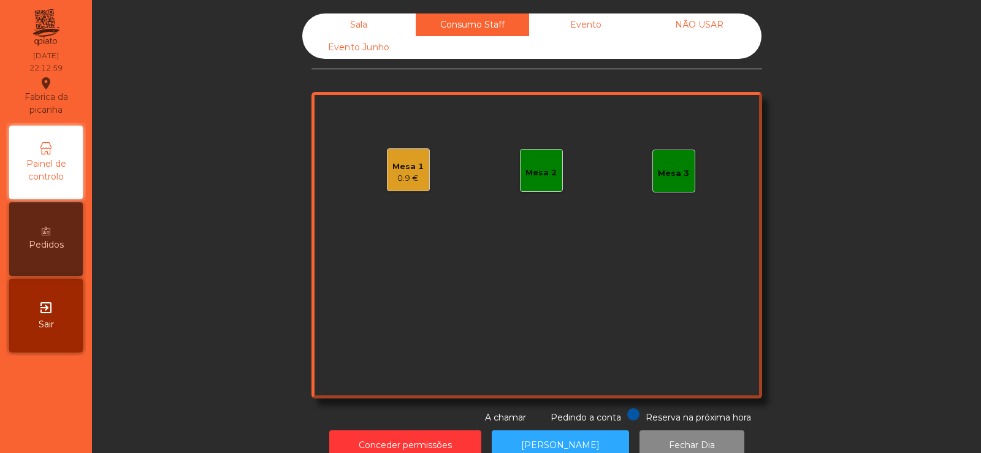
click at [578, 26] on div "Evento" at bounding box center [585, 24] width 113 height 23
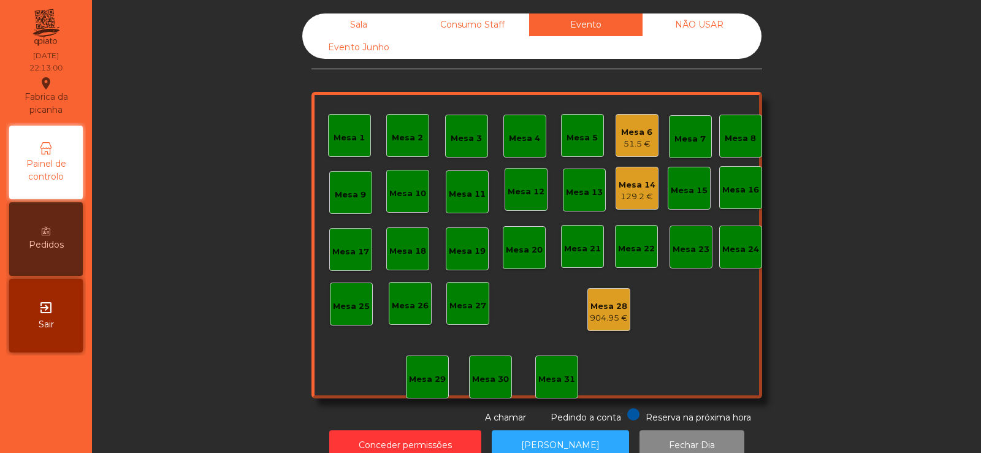
click at [371, 26] on div "Sala" at bounding box center [358, 24] width 113 height 23
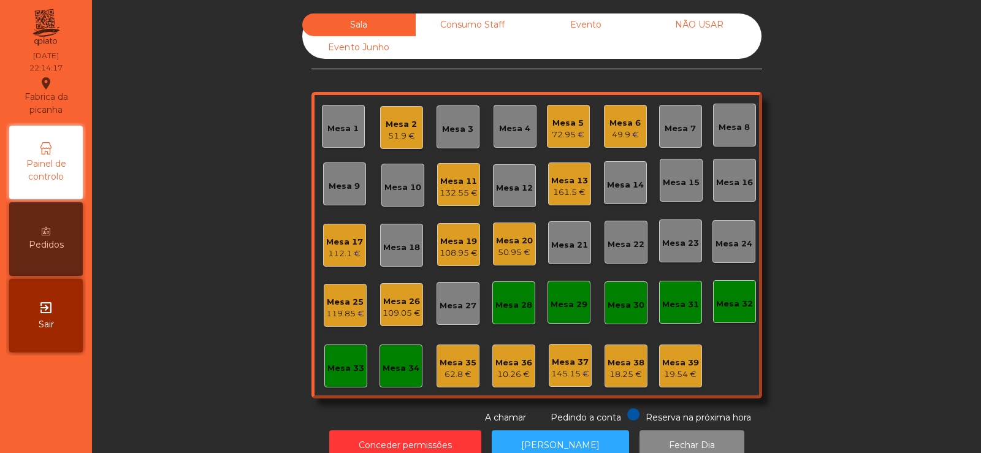
click at [625, 133] on div "49.9 €" at bounding box center [625, 135] width 31 height 12
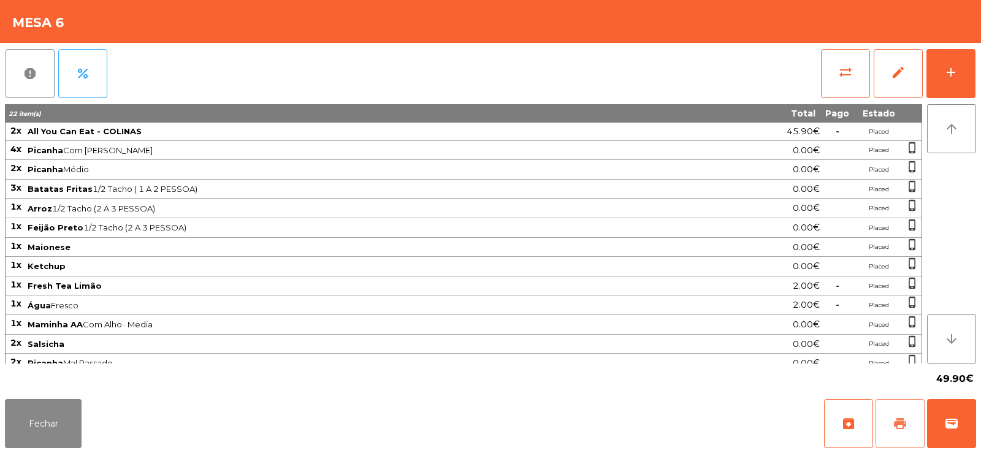
click at [899, 440] on button "print" at bounding box center [900, 423] width 49 height 49
click at [56, 421] on button "Fechar" at bounding box center [43, 423] width 77 height 49
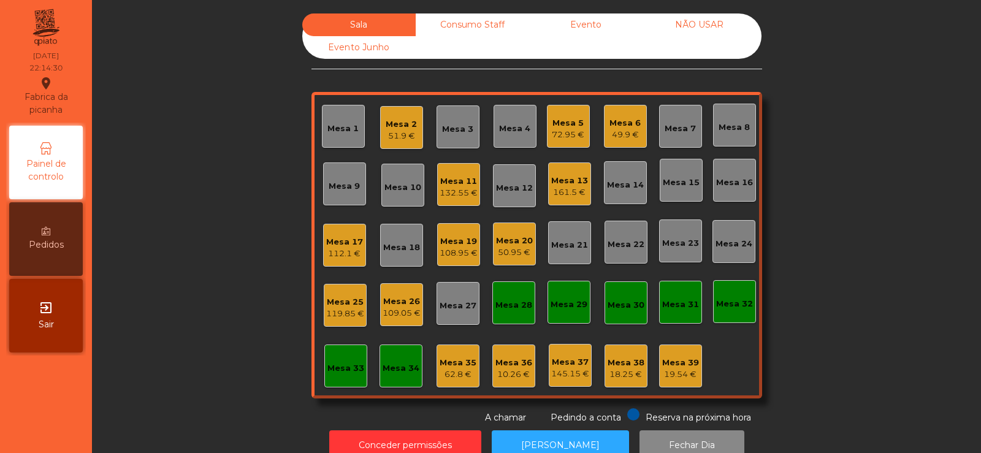
click at [618, 124] on div "Mesa 6" at bounding box center [625, 123] width 31 height 12
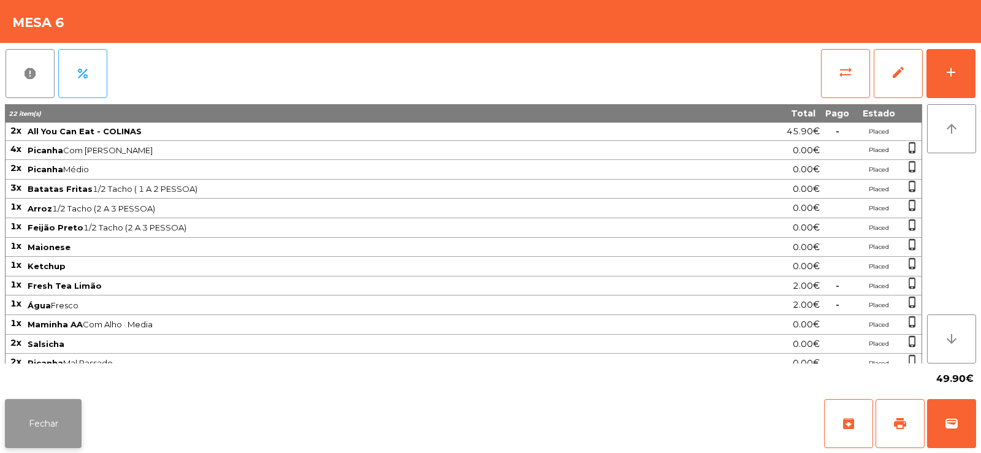
click at [47, 427] on button "Fechar" at bounding box center [43, 423] width 77 height 49
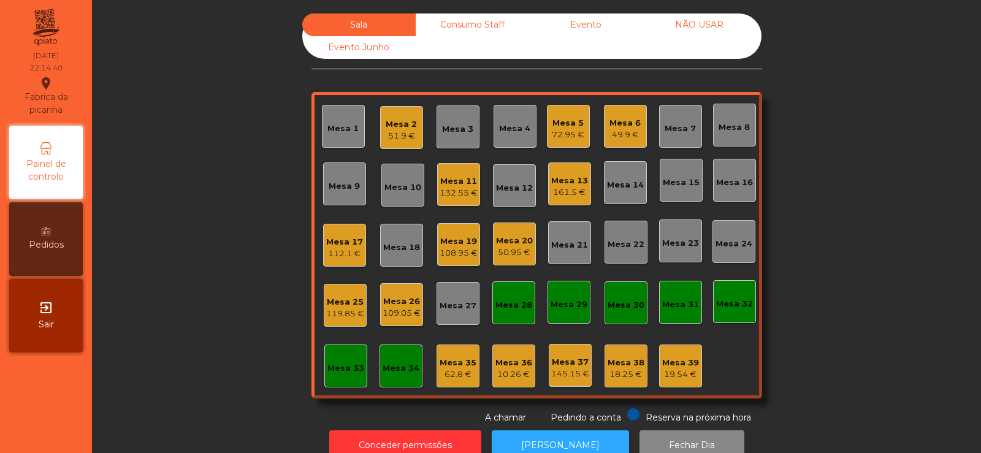
click at [612, 136] on div "49.9 €" at bounding box center [625, 135] width 31 height 12
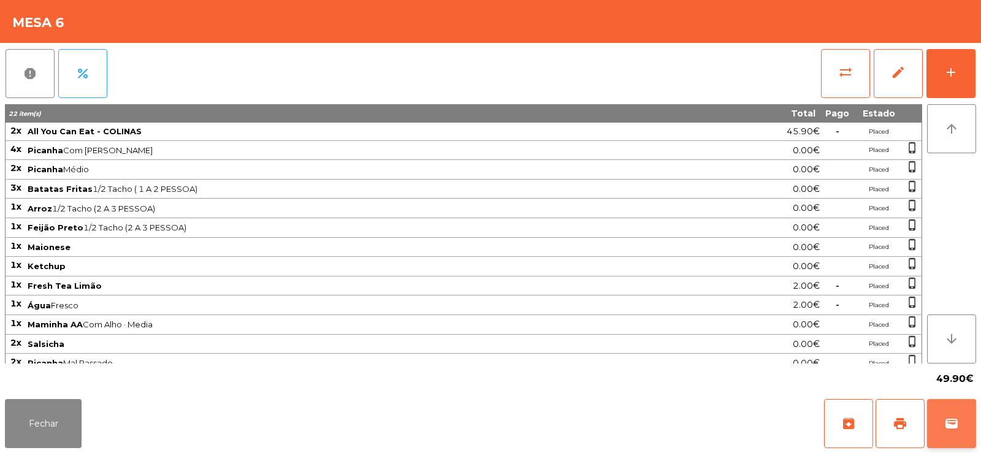
click at [944, 424] on button "wallet" at bounding box center [951, 423] width 49 height 49
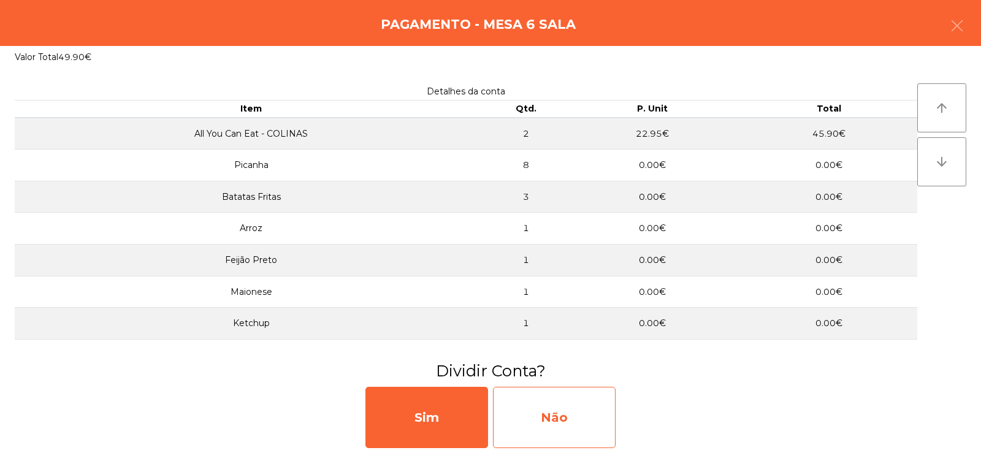
click at [565, 420] on div "Não" at bounding box center [554, 417] width 123 height 61
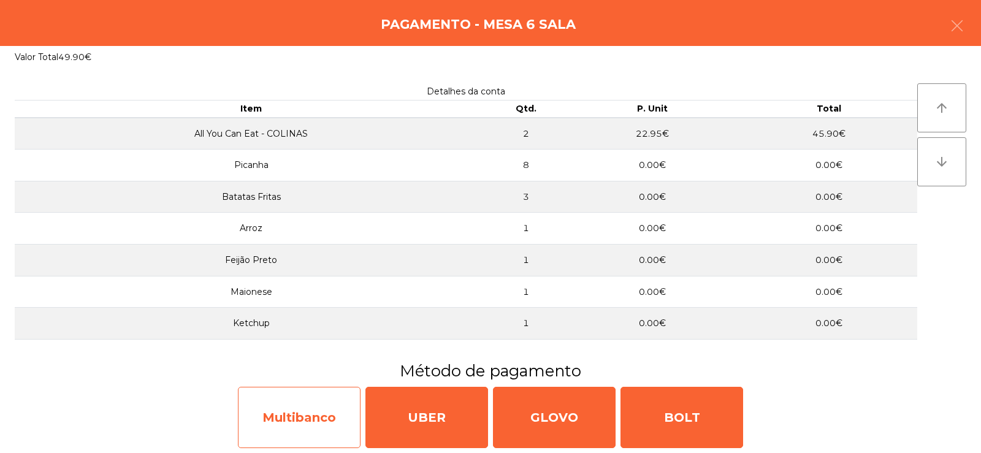
click at [288, 410] on div "Multibanco" at bounding box center [299, 417] width 123 height 61
select select "**"
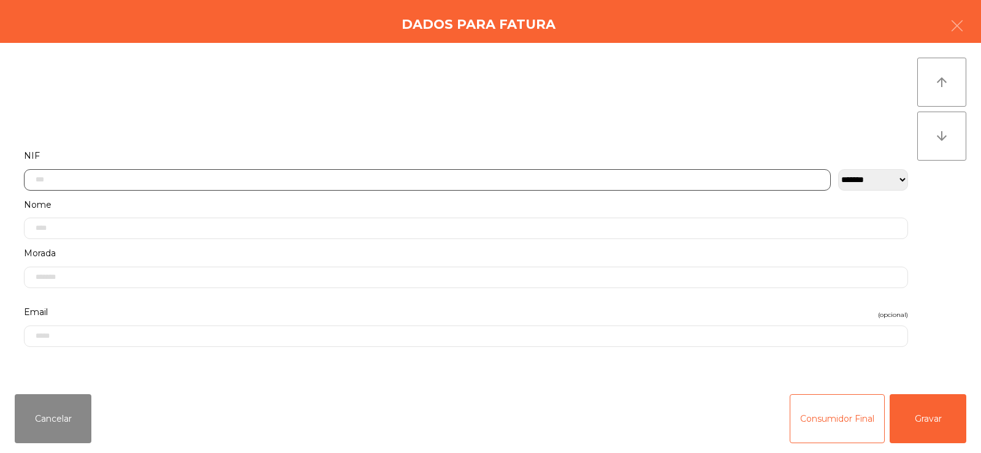
click at [328, 180] on input "text" at bounding box center [427, 179] width 807 height 21
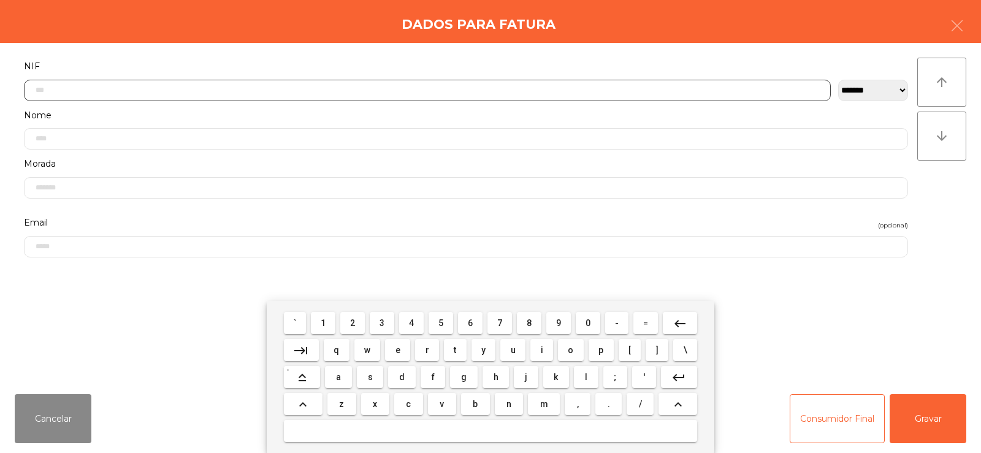
click at [353, 324] on span "2" at bounding box center [352, 323] width 5 height 10
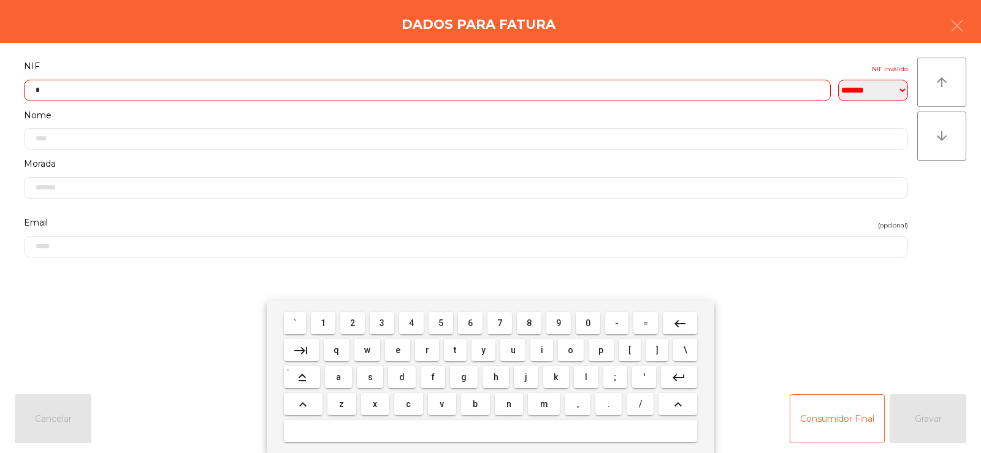
click at [500, 323] on span "7" at bounding box center [499, 323] width 5 height 10
click at [383, 323] on span "3" at bounding box center [382, 323] width 5 height 10
click at [411, 323] on span "4" at bounding box center [411, 323] width 5 height 10
click at [383, 323] on span "3" at bounding box center [382, 323] width 5 height 10
click at [411, 323] on span "4" at bounding box center [411, 323] width 5 height 10
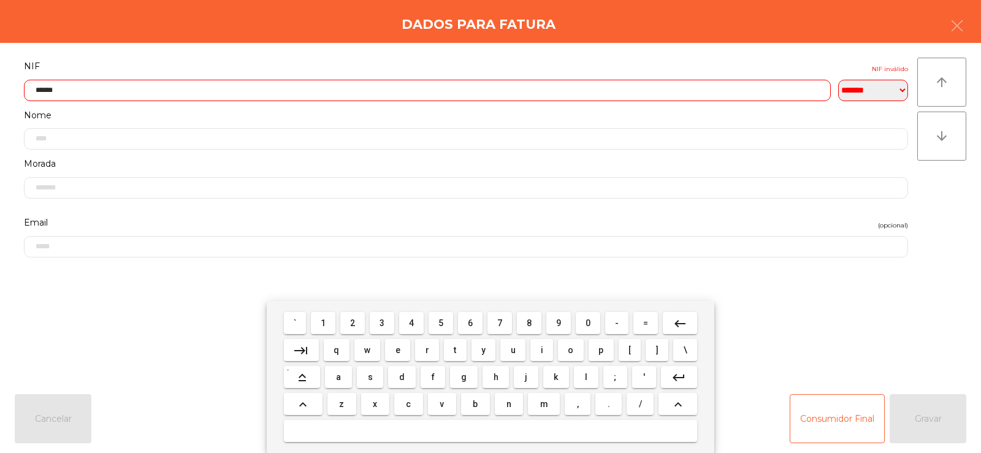
click at [353, 323] on span "2" at bounding box center [352, 323] width 5 height 10
click at [355, 321] on span "2" at bounding box center [352, 323] width 5 height 10
click at [442, 325] on span "5" at bounding box center [440, 323] width 5 height 10
type input "*********"
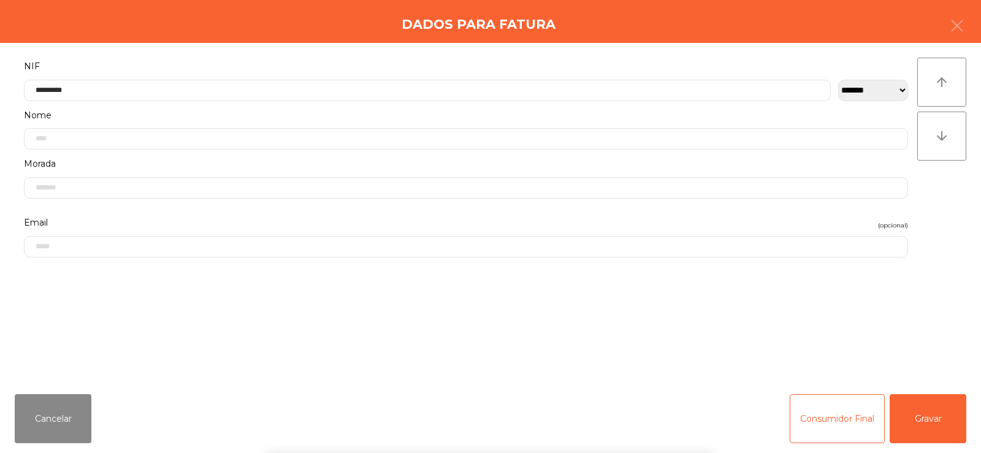
click at [871, 351] on div "` 1 2 3 4 5 6 7 8 9 0 - = keyboard_backspace keyboard_tab q w e r t y u i o p […" at bounding box center [490, 377] width 981 height 152
click at [920, 419] on button "Gravar" at bounding box center [928, 418] width 77 height 49
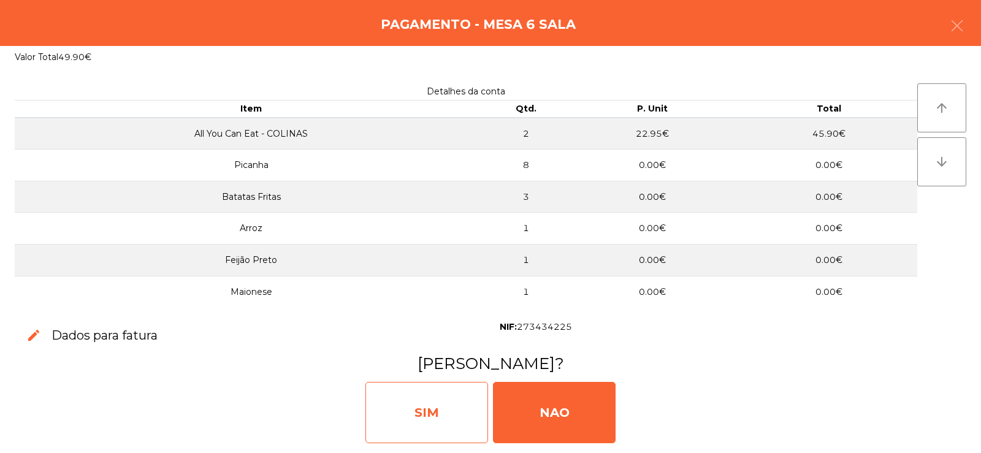
click at [414, 408] on div "SIM" at bounding box center [427, 412] width 123 height 61
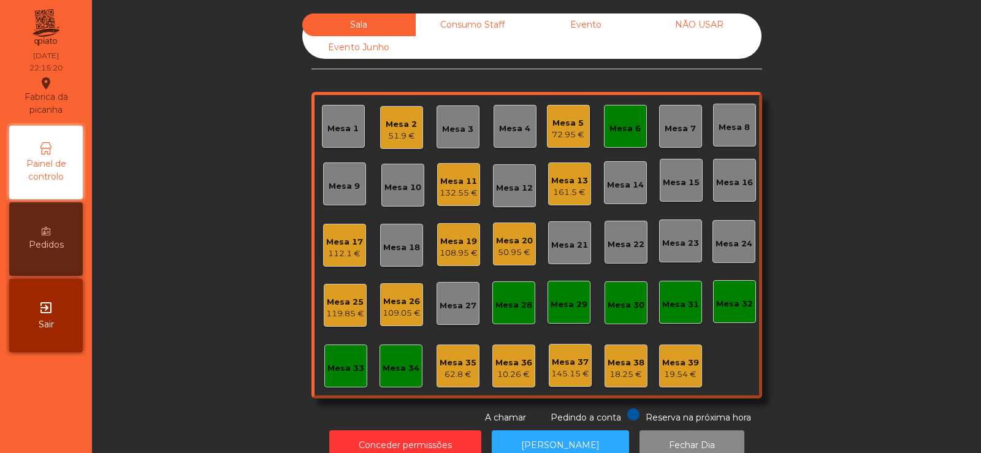
click at [634, 130] on div "Mesa 6" at bounding box center [625, 129] width 31 height 12
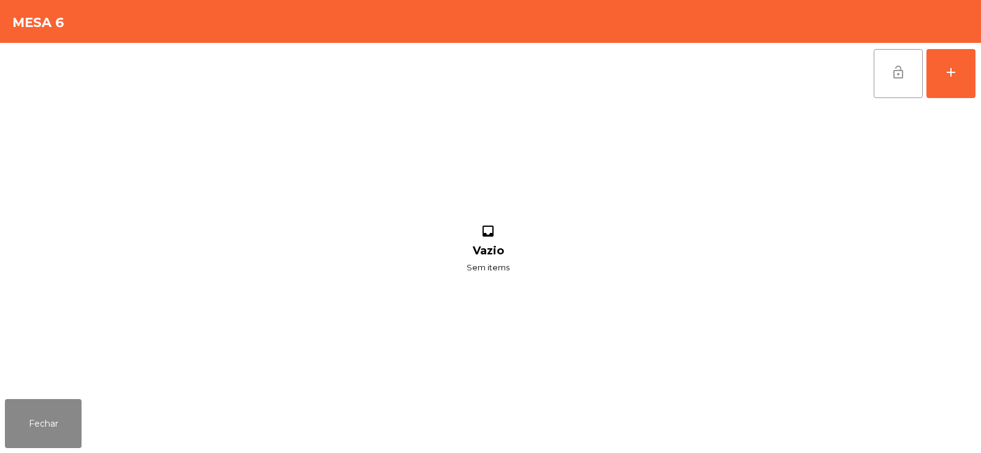
click at [888, 73] on button "lock_open" at bounding box center [898, 73] width 49 height 49
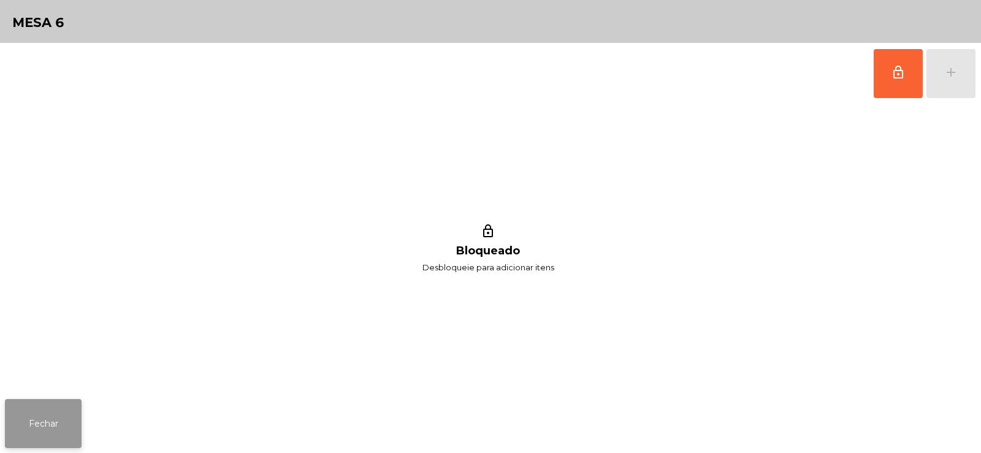
click at [63, 413] on button "Fechar" at bounding box center [43, 423] width 77 height 49
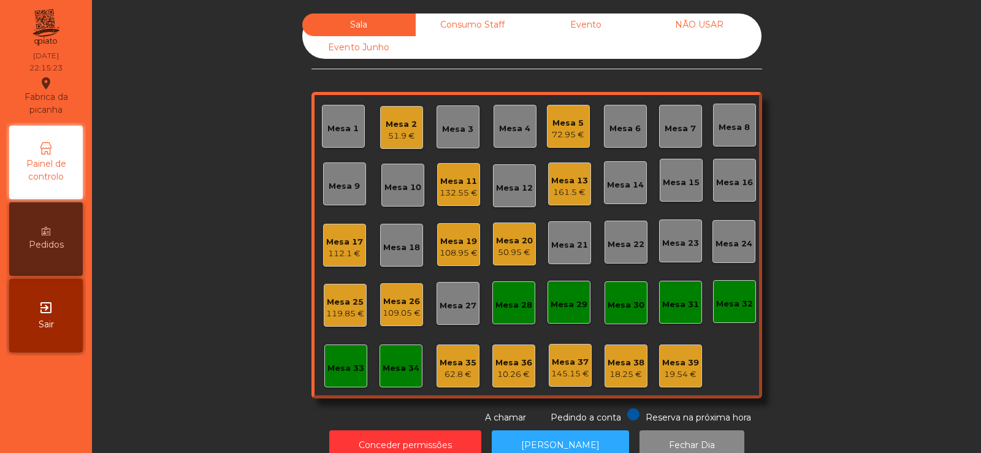
click at [391, 132] on div "51.9 €" at bounding box center [401, 136] width 31 height 12
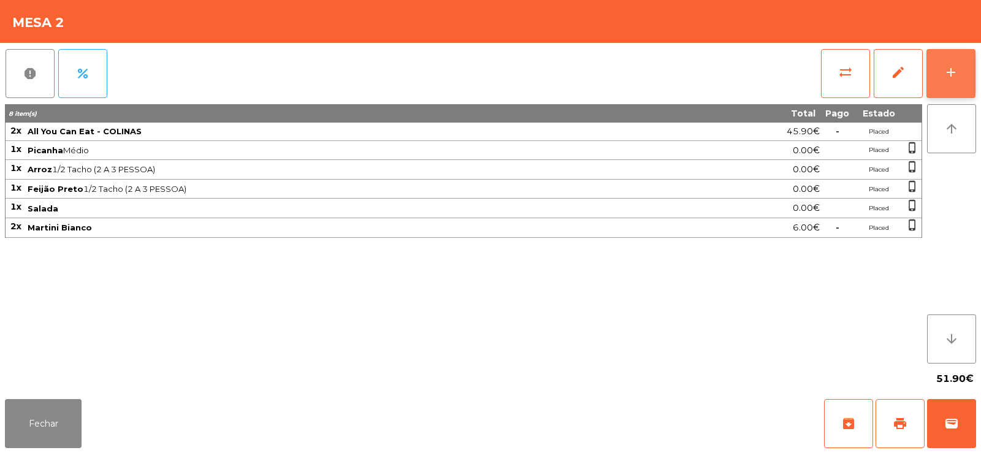
click at [955, 91] on button "add" at bounding box center [951, 73] width 49 height 49
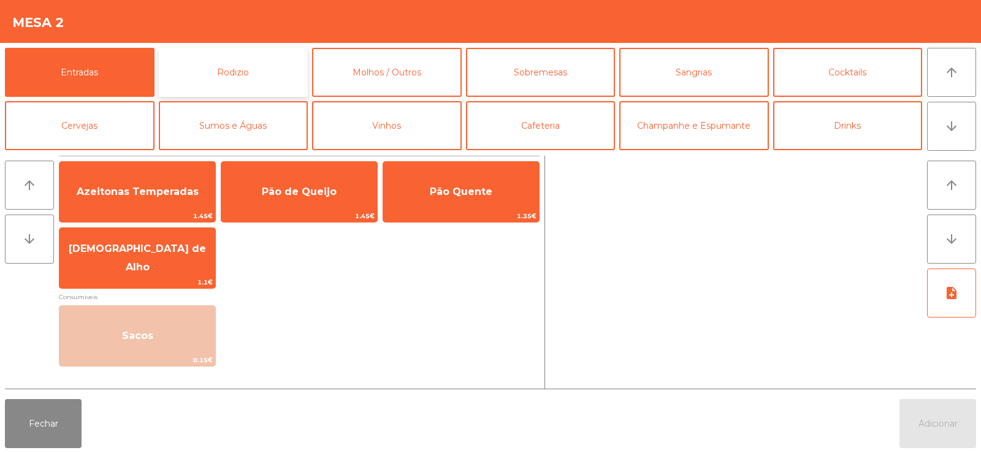
click at [255, 82] on button "Rodizio" at bounding box center [234, 72] width 150 height 49
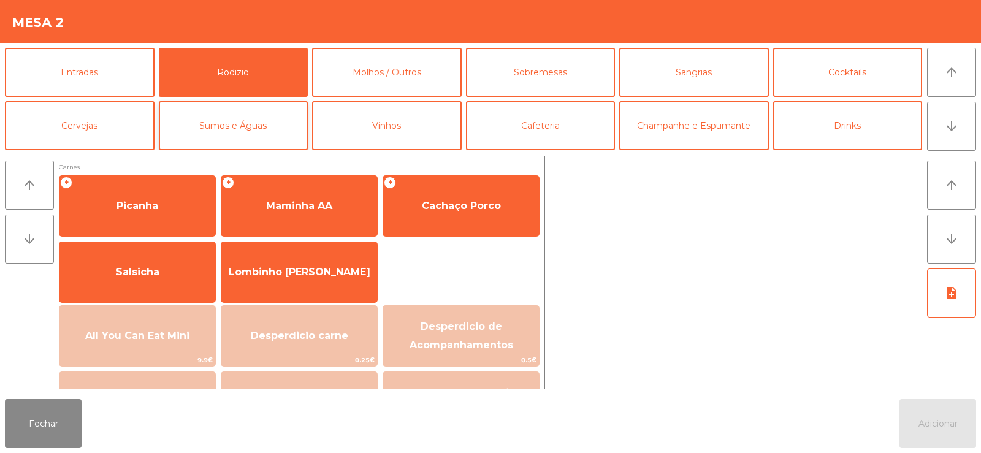
click at [253, 132] on button "Sumos e Águas" at bounding box center [234, 125] width 150 height 49
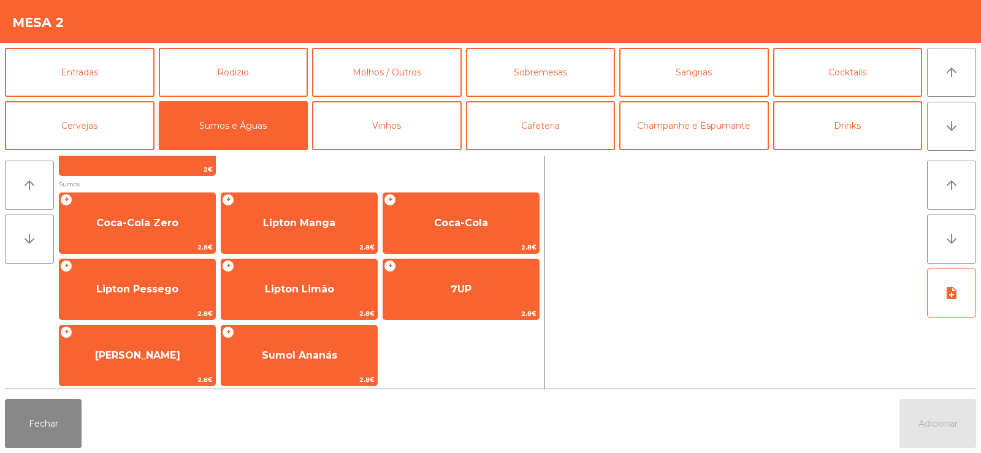
scroll to position [202, 0]
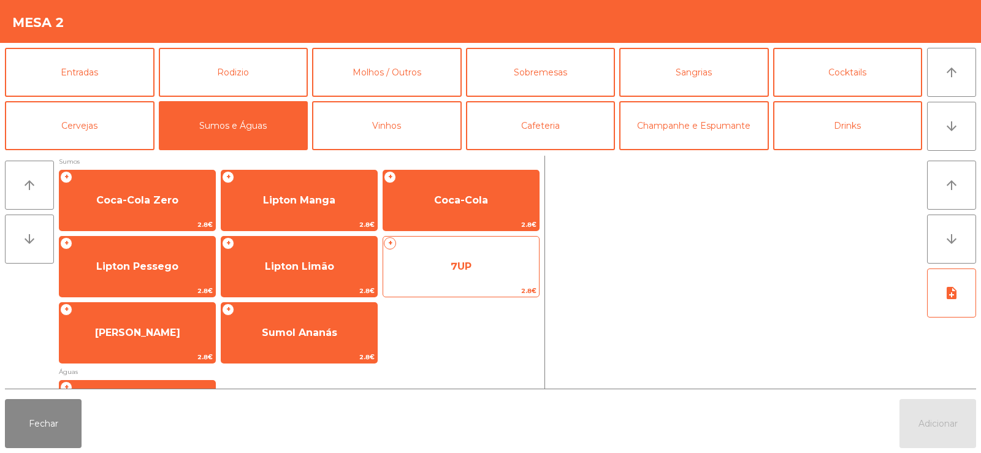
click at [470, 266] on span "7UP" at bounding box center [461, 267] width 21 height 12
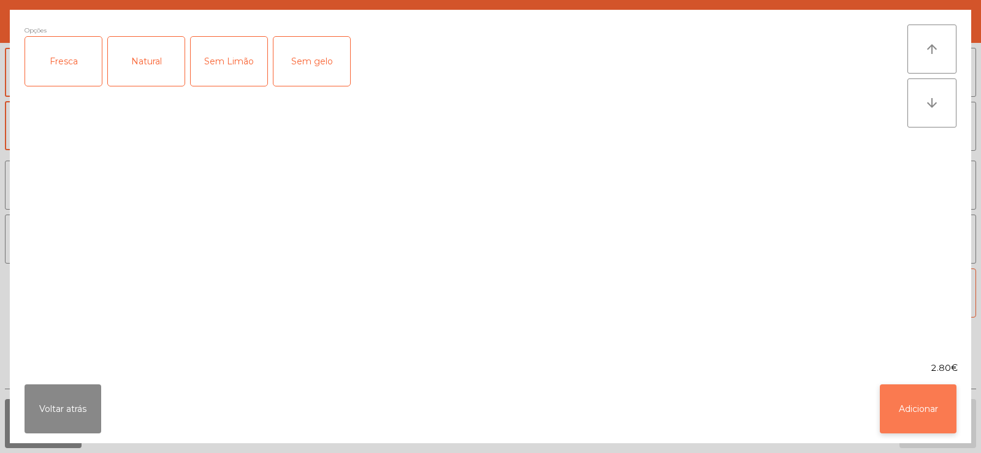
click at [938, 415] on button "Adicionar" at bounding box center [918, 409] width 77 height 49
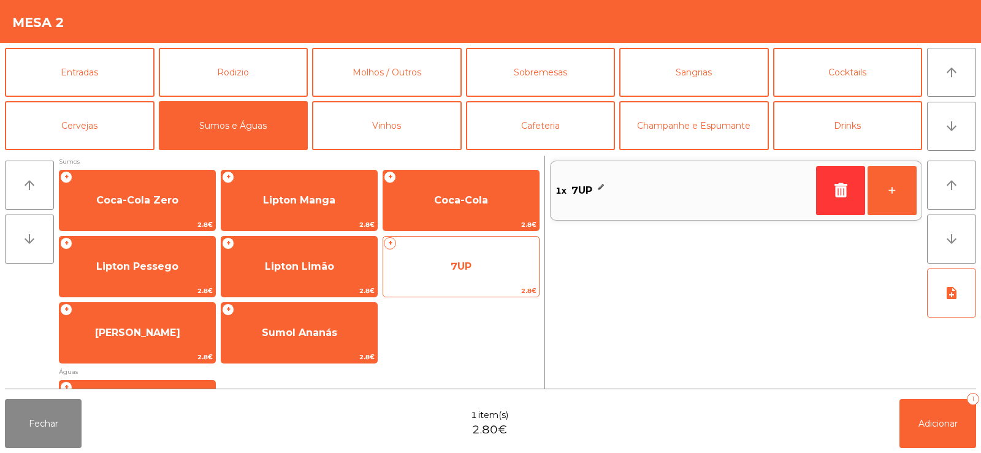
click at [465, 267] on span "7UP" at bounding box center [461, 267] width 21 height 12
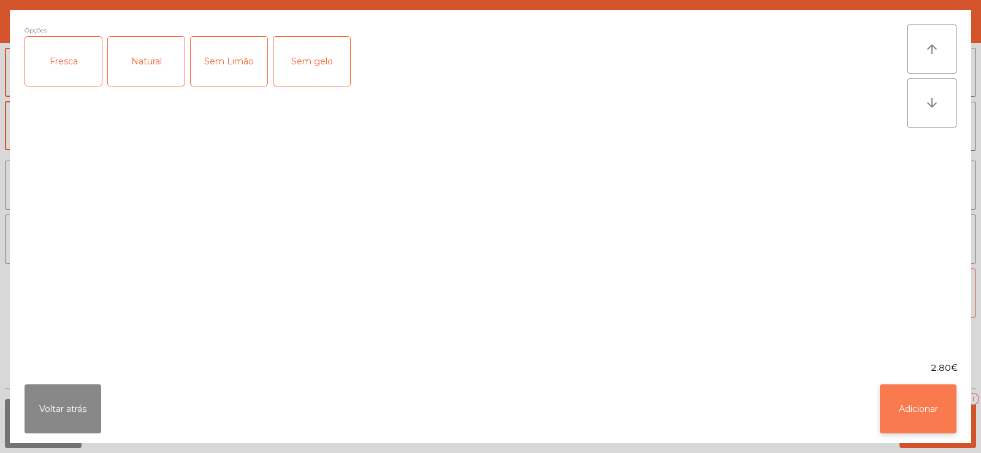
click at [905, 426] on button "Adicionar" at bounding box center [918, 409] width 77 height 49
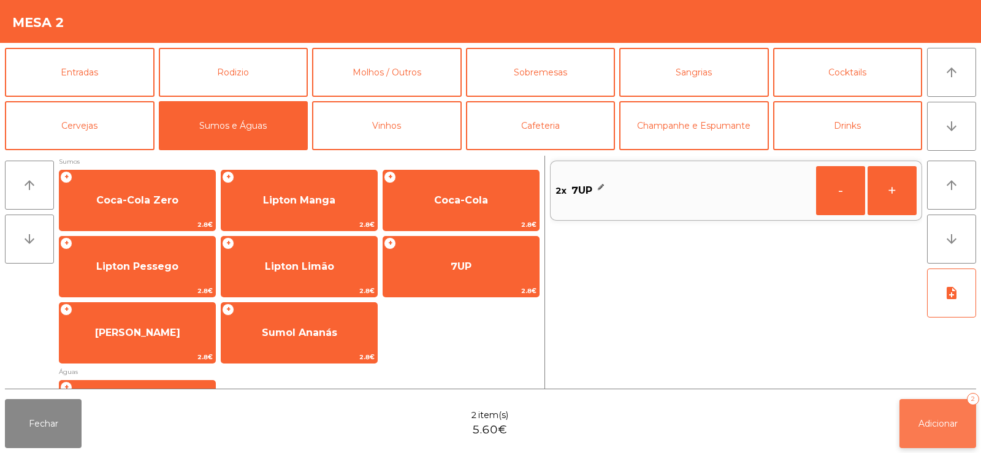
click at [943, 438] on button "Adicionar 2" at bounding box center [938, 423] width 77 height 49
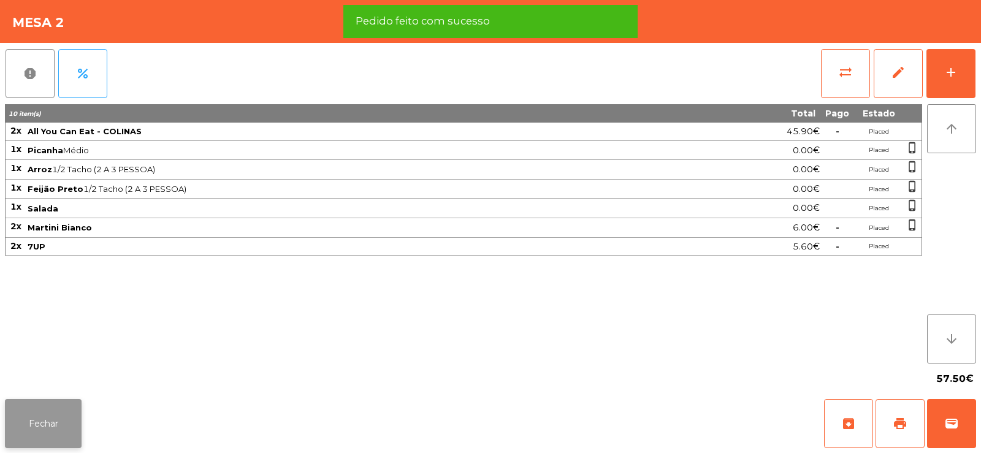
click at [37, 418] on button "Fechar" at bounding box center [43, 423] width 77 height 49
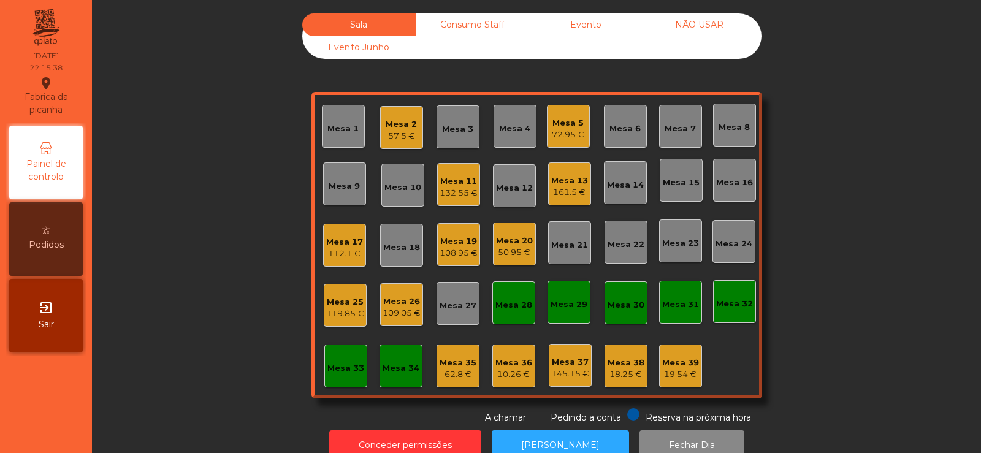
click at [473, 25] on div "Consumo Staff" at bounding box center [472, 24] width 113 height 23
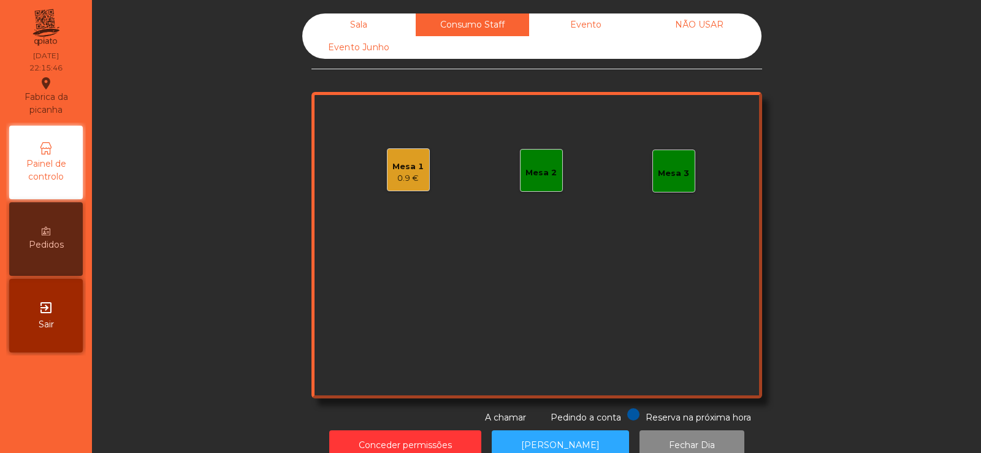
click at [362, 23] on div "Sala" at bounding box center [358, 24] width 113 height 23
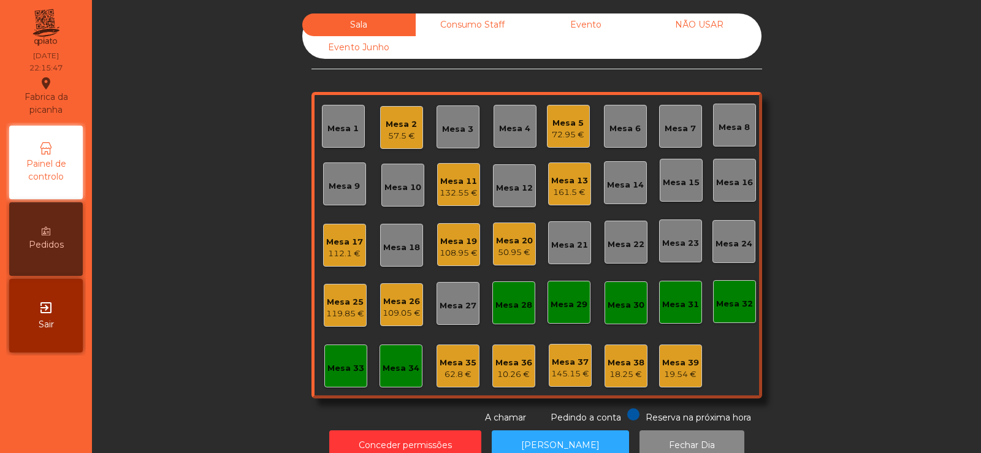
click at [517, 239] on div "Mesa 20" at bounding box center [514, 241] width 37 height 12
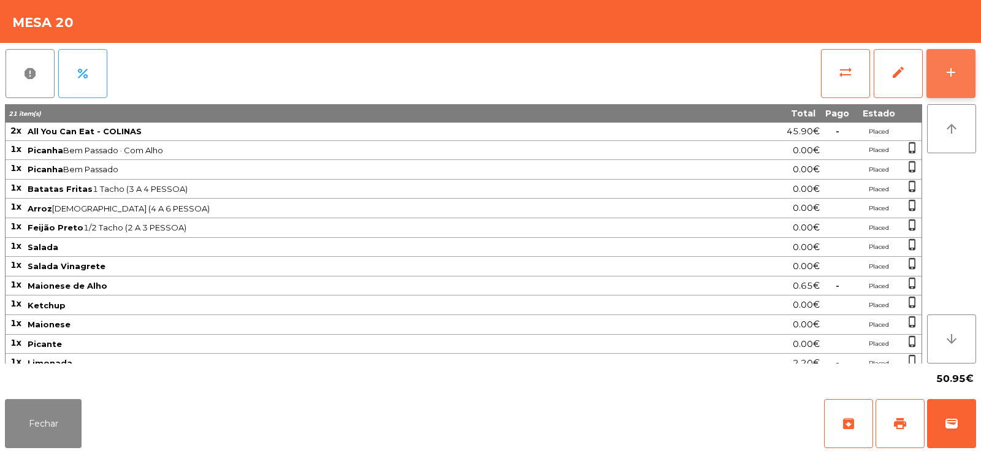
click at [951, 75] on div "add" at bounding box center [951, 72] width 15 height 15
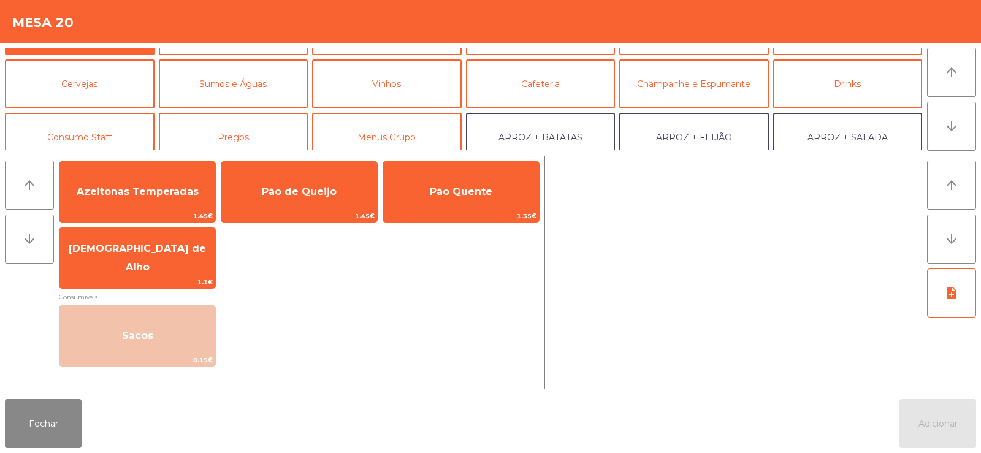
scroll to position [0, 0]
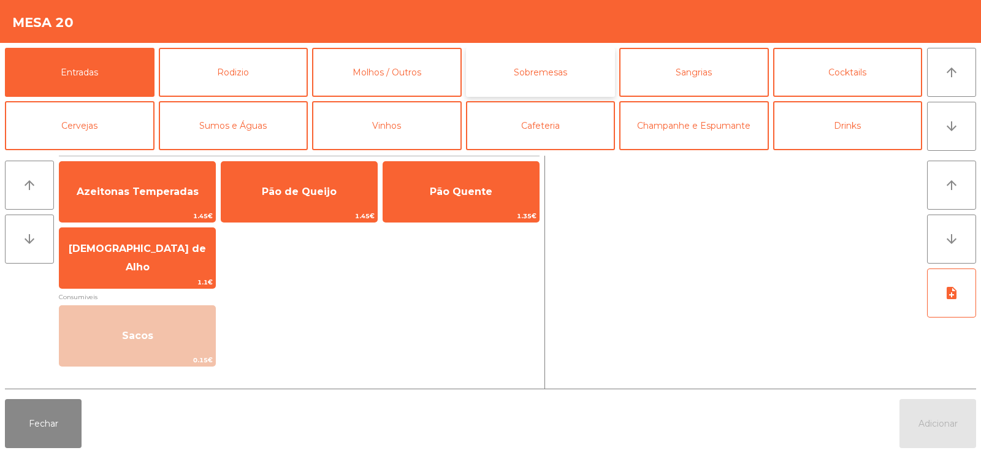
click at [537, 58] on button "Sobremesas" at bounding box center [541, 72] width 150 height 49
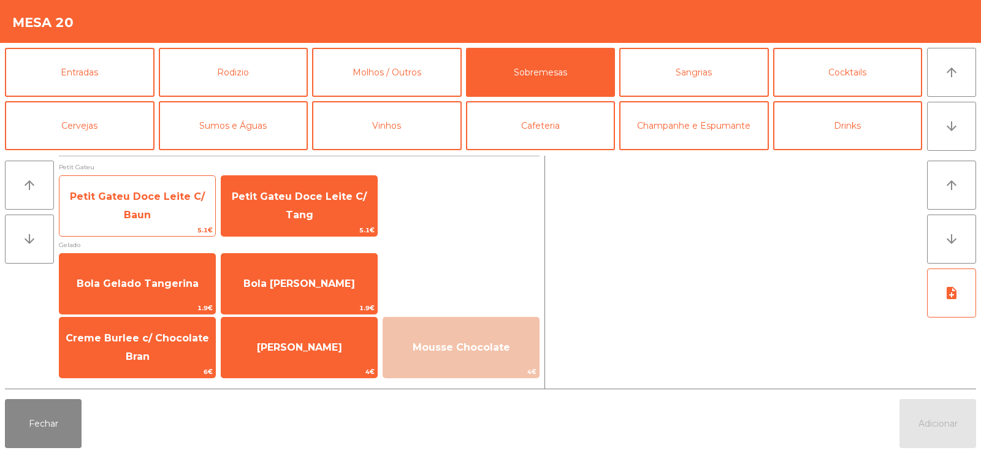
click at [143, 194] on span "Petit Gateu Doce Leite C/ Baun" at bounding box center [137, 206] width 135 height 30
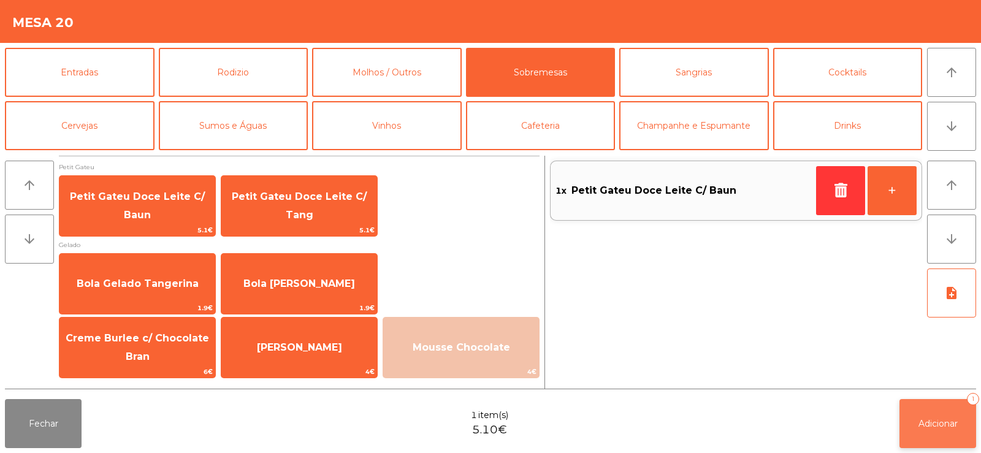
click at [922, 434] on button "Adicionar 1" at bounding box center [938, 423] width 77 height 49
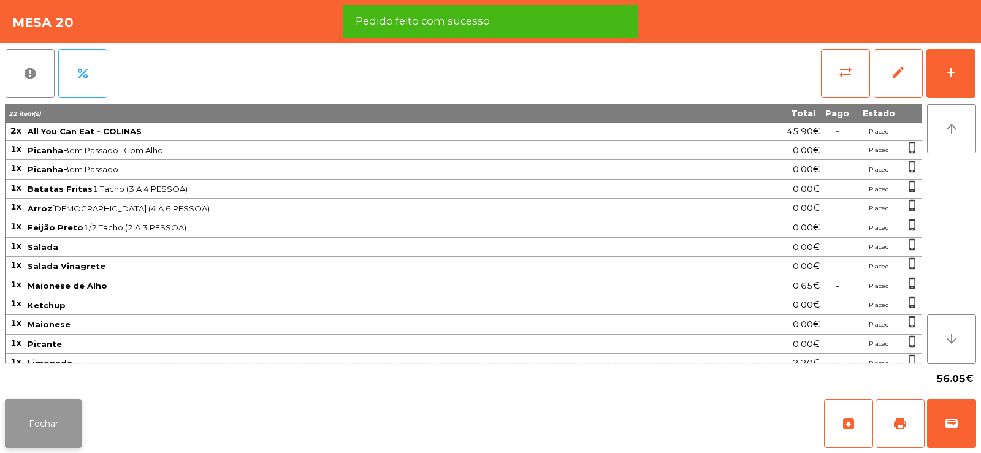
click at [30, 429] on button "Fechar" at bounding box center [43, 423] width 77 height 49
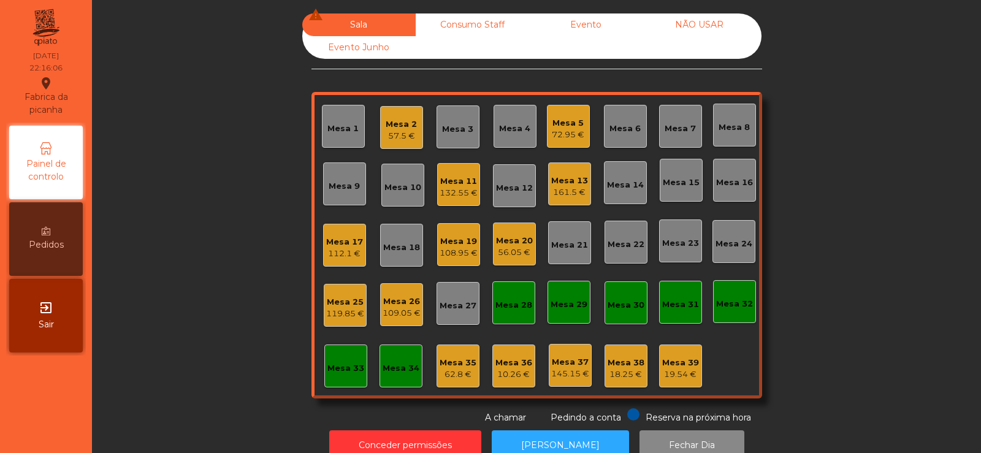
click at [564, 121] on div "Mesa 5" at bounding box center [568, 123] width 33 height 12
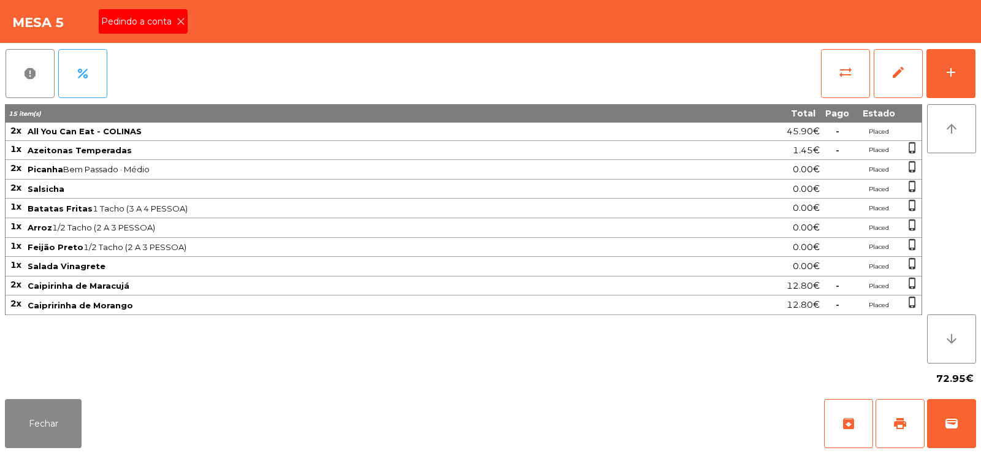
click at [180, 21] on icon at bounding box center [181, 21] width 9 height 9
click at [892, 425] on button "print" at bounding box center [900, 423] width 49 height 49
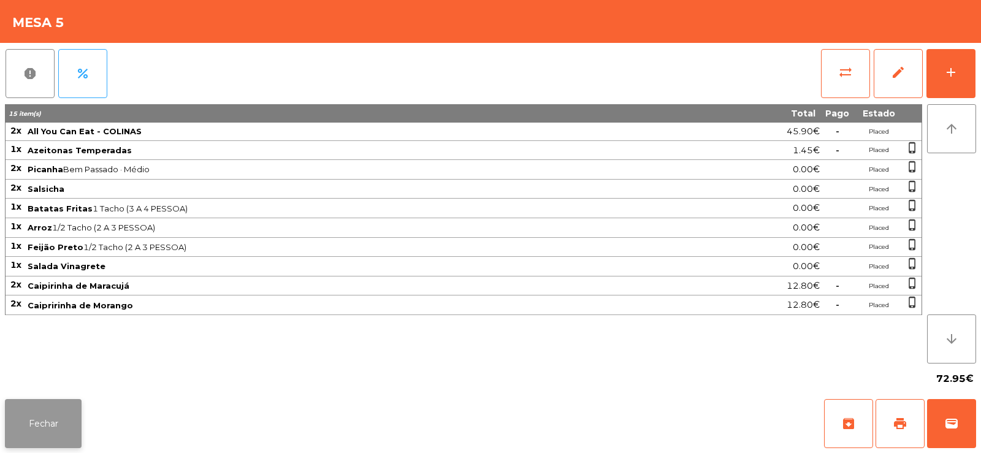
click at [25, 409] on button "Fechar" at bounding box center [43, 423] width 77 height 49
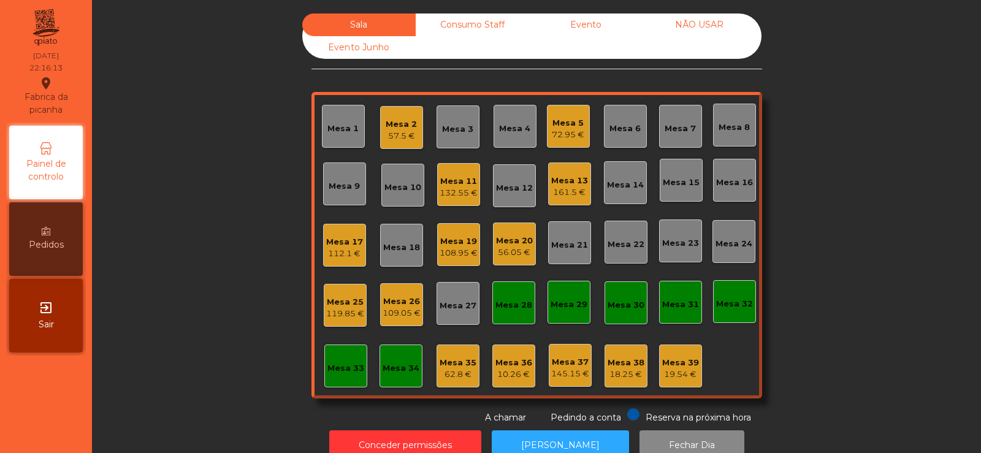
click at [396, 136] on div "57.5 €" at bounding box center [401, 136] width 31 height 12
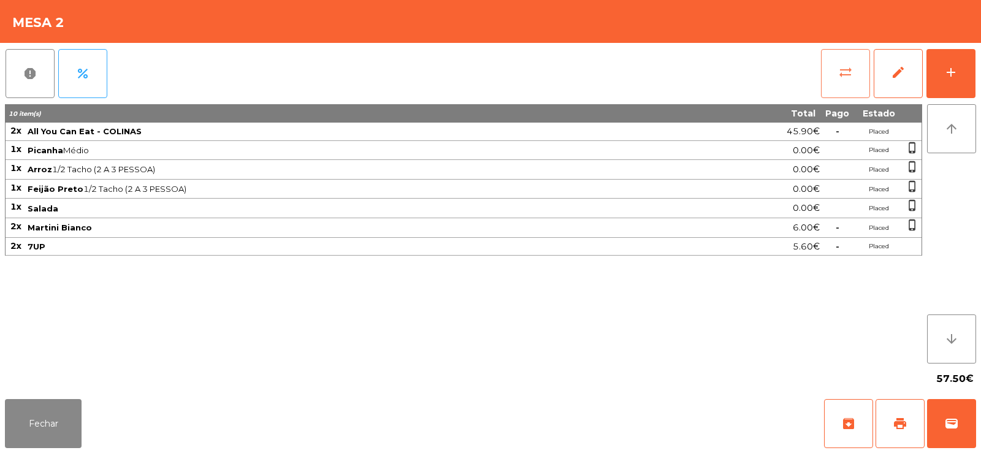
click at [844, 76] on span "sync_alt" at bounding box center [845, 72] width 15 height 15
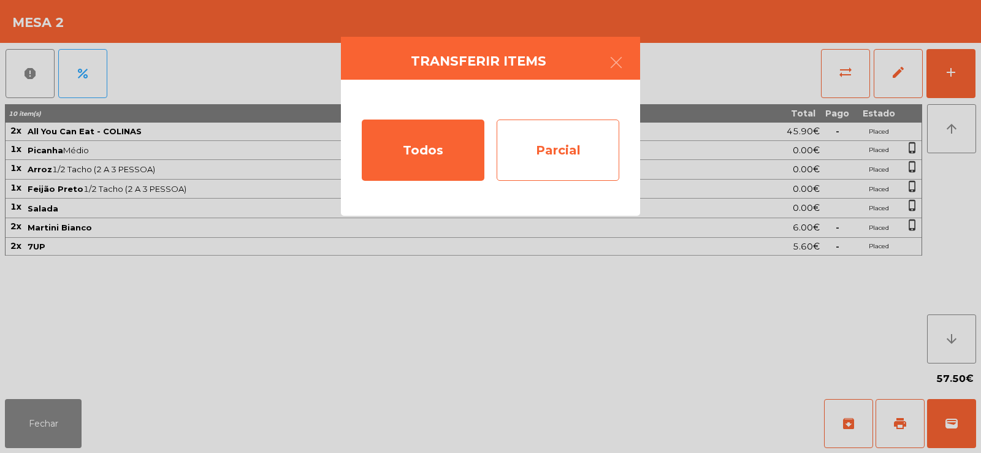
click at [568, 147] on div "Parcial" at bounding box center [558, 150] width 123 height 61
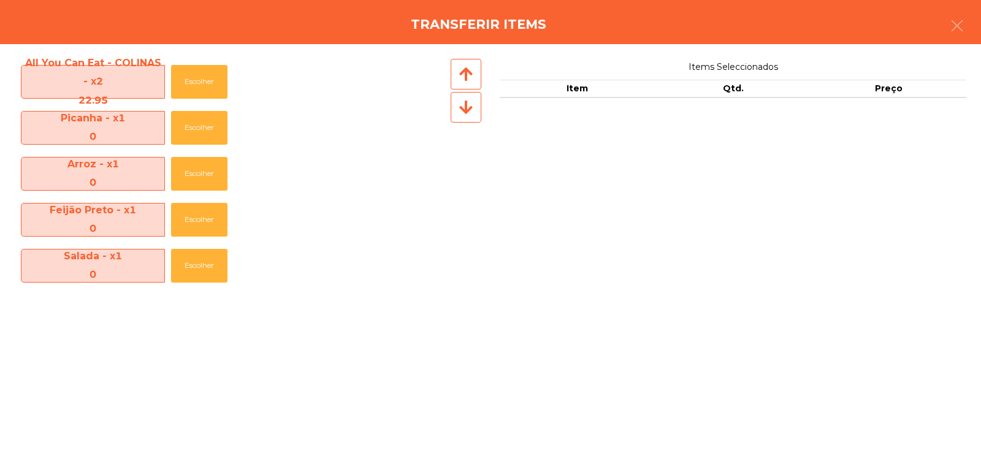
scroll to position [89, 0]
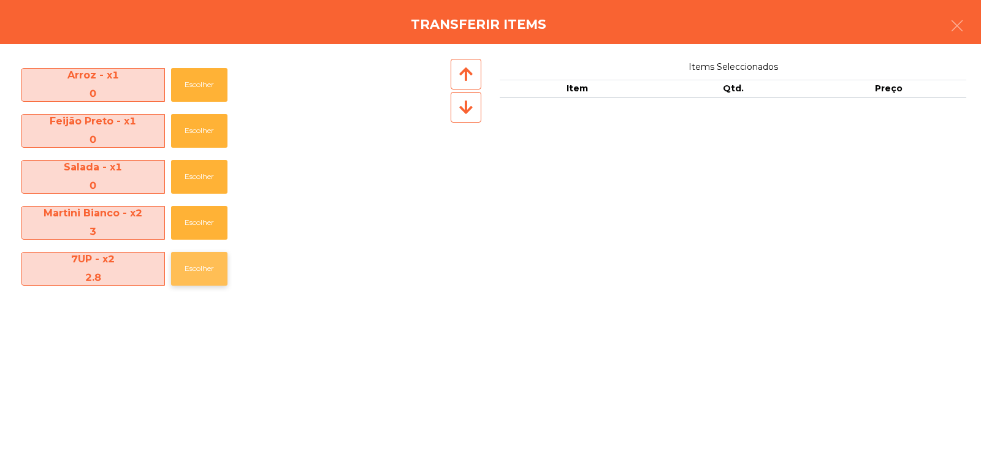
click at [199, 265] on button "Escolher" at bounding box center [199, 269] width 56 height 34
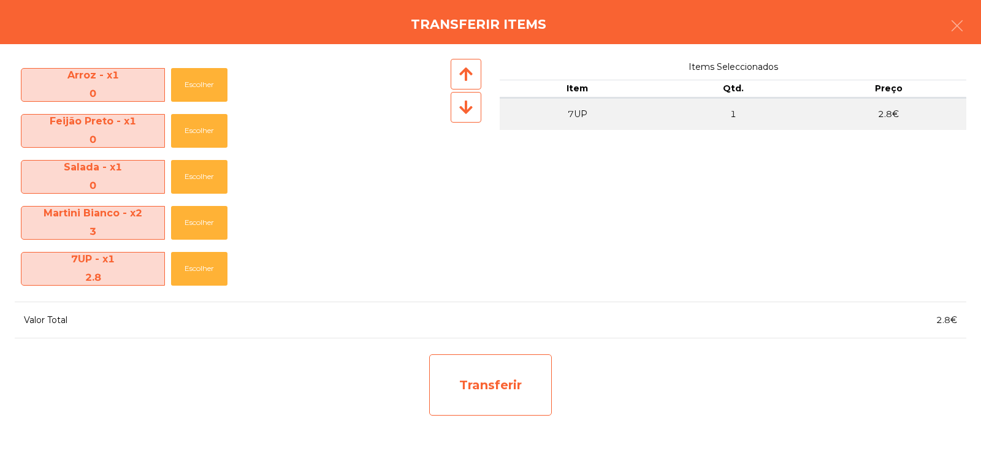
click at [505, 380] on div "Transferir" at bounding box center [490, 384] width 123 height 61
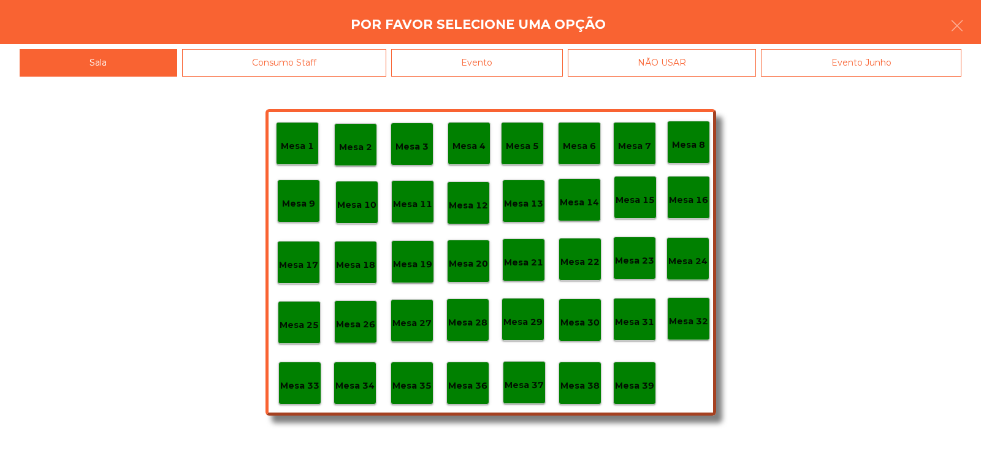
click at [527, 389] on p "Mesa 37" at bounding box center [524, 385] width 39 height 14
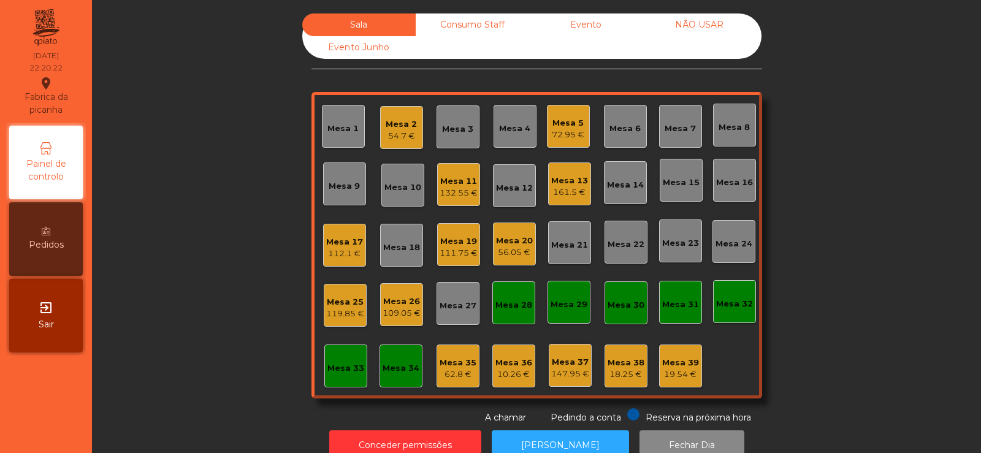
click at [624, 375] on div "18.25 €" at bounding box center [626, 375] width 37 height 12
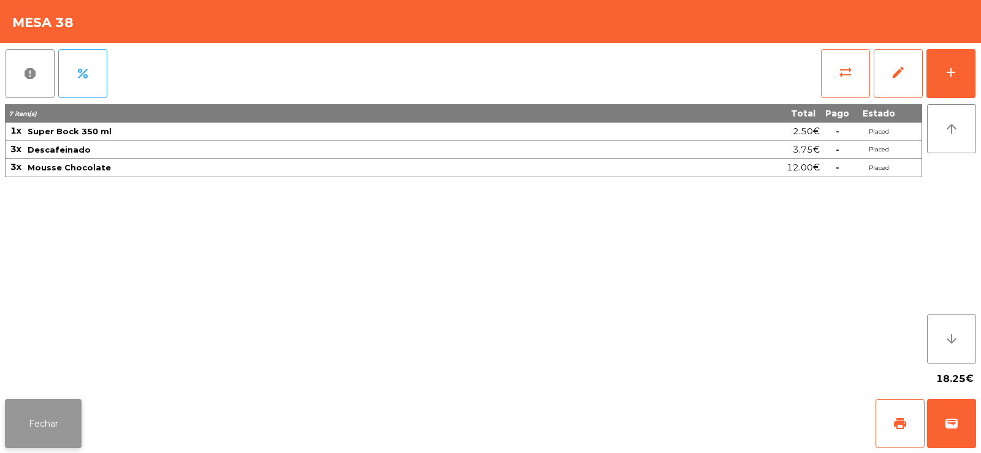
click at [44, 426] on button "Fechar" at bounding box center [43, 423] width 77 height 49
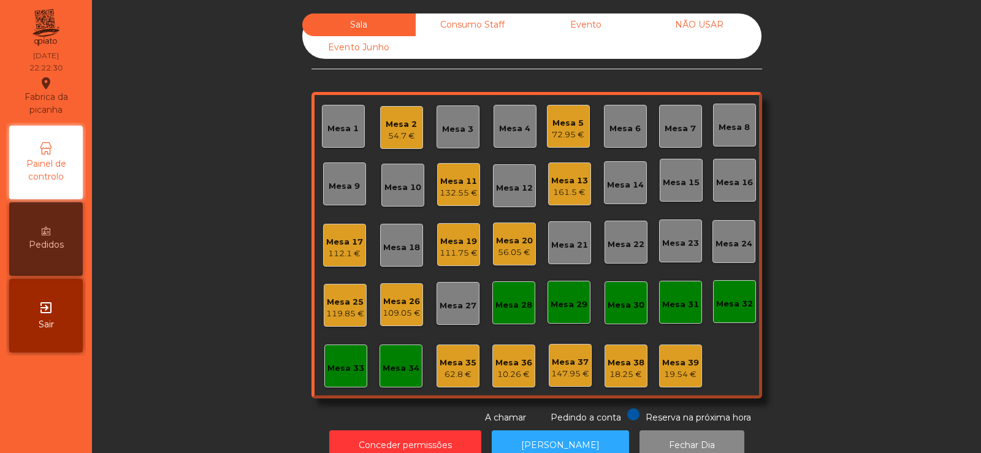
click at [220, 197] on div "Sala Consumo Staff Evento NÃO USAR Evento Junho Mesa 1 Mesa 2 54.7 € Mesa 3 Mes…" at bounding box center [537, 218] width 856 height 411
click at [386, 187] on div "Mesa 10" at bounding box center [403, 188] width 37 height 12
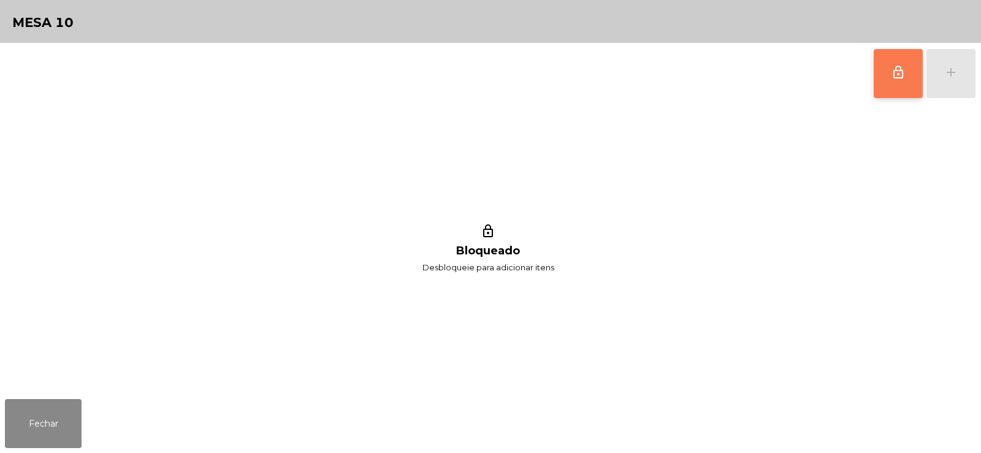
click at [909, 78] on button "lock_outline" at bounding box center [898, 73] width 49 height 49
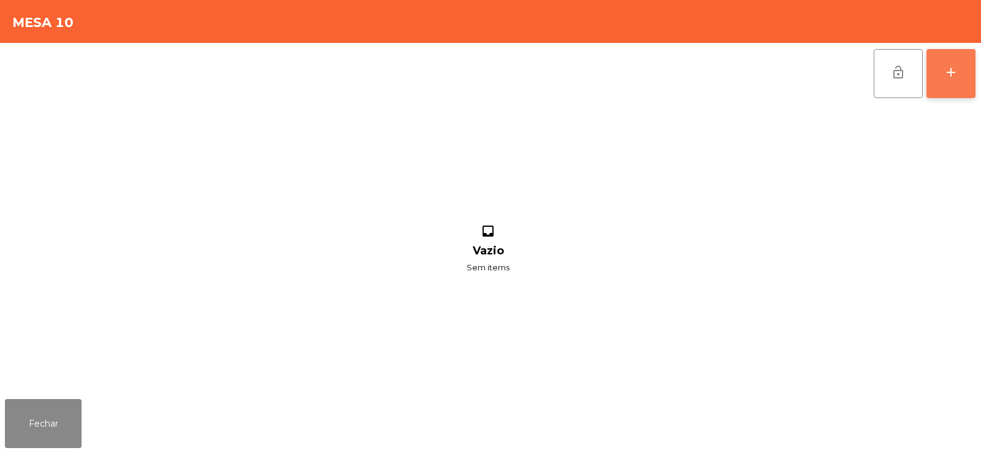
click at [947, 78] on div "add" at bounding box center [951, 72] width 15 height 15
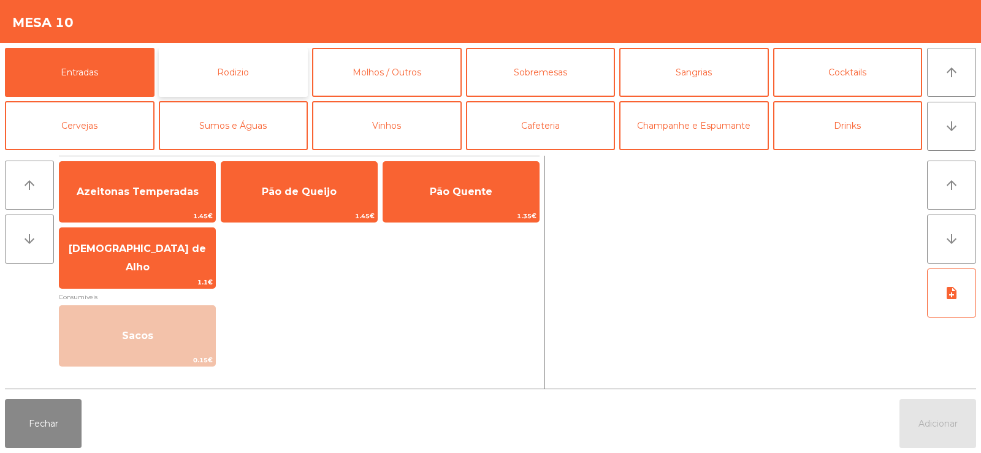
click at [201, 67] on button "Rodizio" at bounding box center [234, 72] width 150 height 49
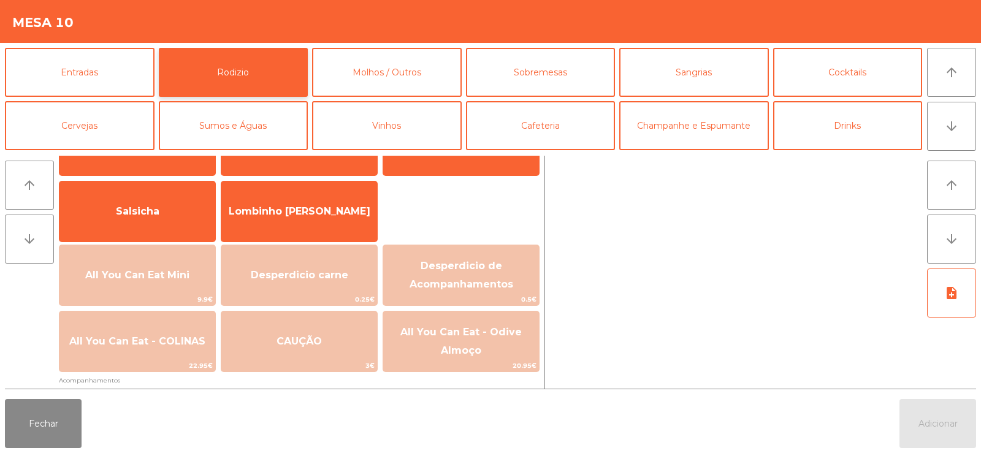
scroll to position [113, 0]
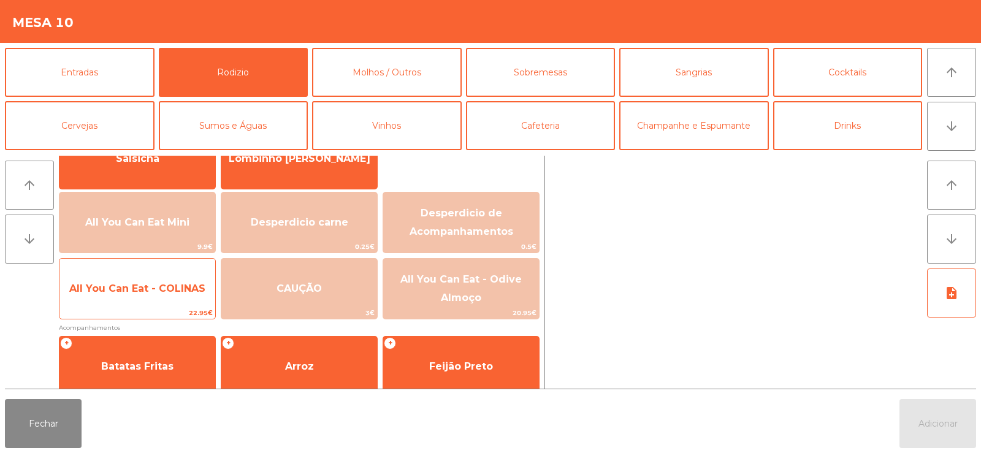
click at [141, 283] on span "All You Can Eat - COLINAS" at bounding box center [137, 289] width 136 height 12
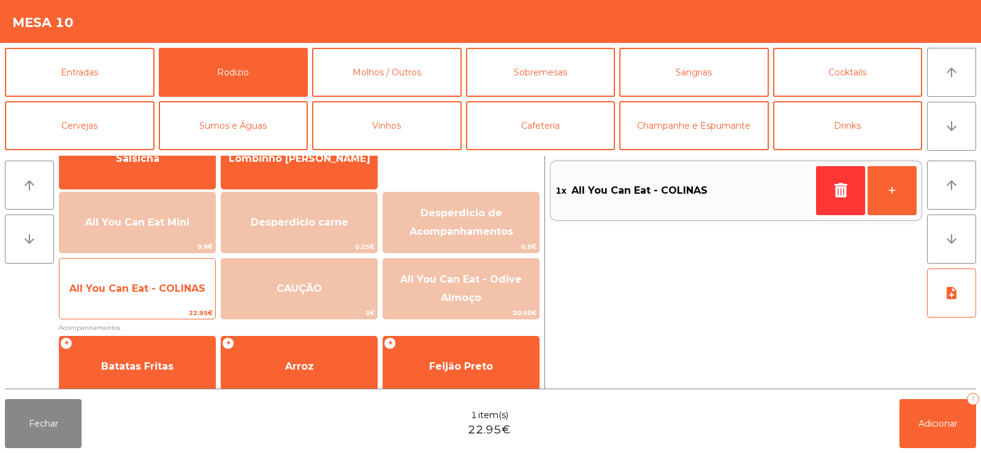
click at [142, 288] on span "All You Can Eat - COLINAS" at bounding box center [137, 289] width 136 height 12
click at [150, 294] on span "All You Can Eat - COLINAS" at bounding box center [137, 288] width 156 height 33
click at [149, 289] on span "All You Can Eat - COLINAS" at bounding box center [137, 289] width 136 height 12
click at [140, 283] on span "All You Can Eat - COLINAS" at bounding box center [137, 289] width 136 height 12
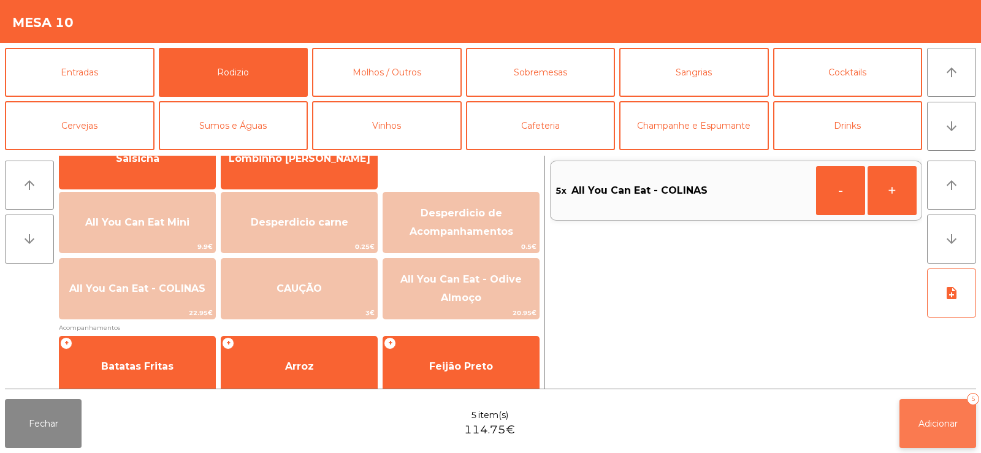
click at [935, 426] on span "Adicionar" at bounding box center [938, 423] width 39 height 11
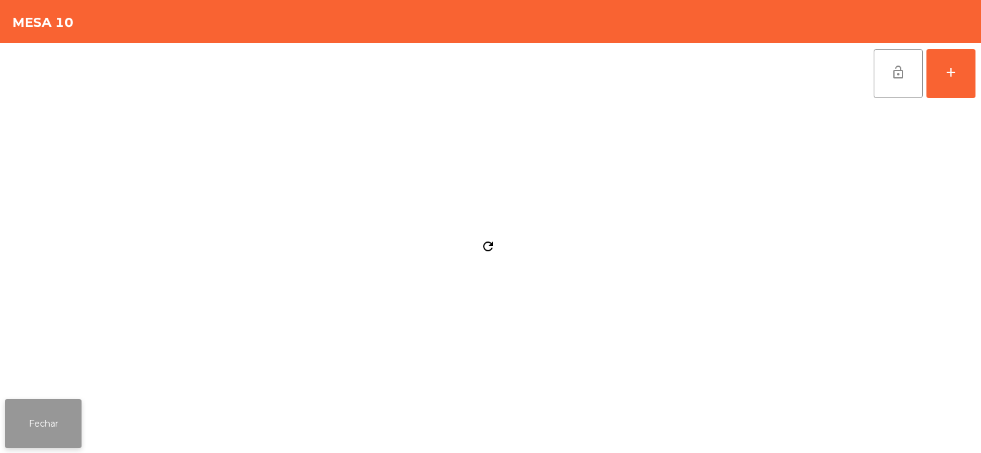
click at [53, 427] on button "Fechar" at bounding box center [43, 423] width 77 height 49
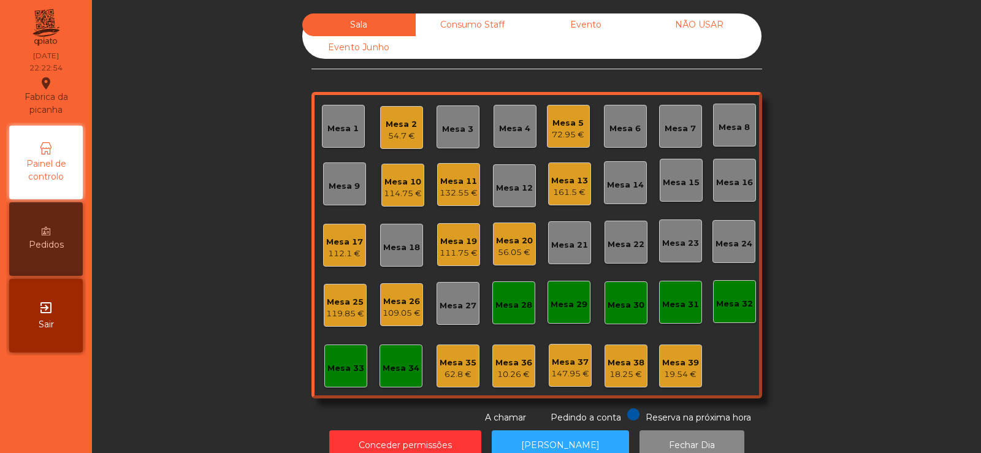
click at [396, 121] on div "Mesa 2" at bounding box center [401, 124] width 31 height 12
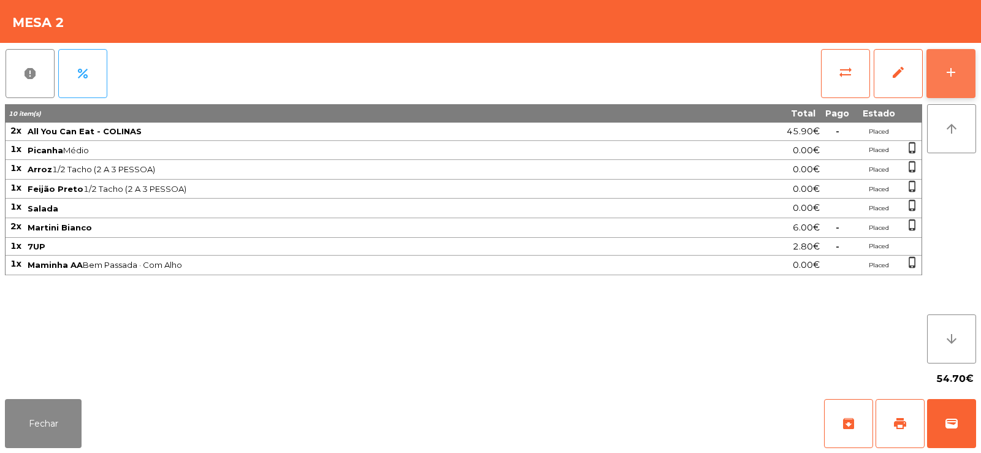
click at [946, 76] on div "add" at bounding box center [951, 72] width 15 height 15
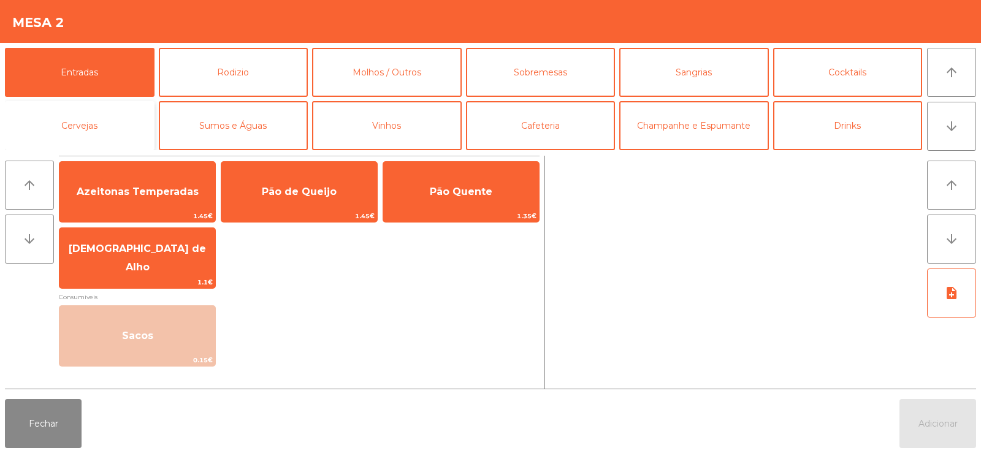
click at [108, 137] on button "Cervejas" at bounding box center [80, 125] width 150 height 49
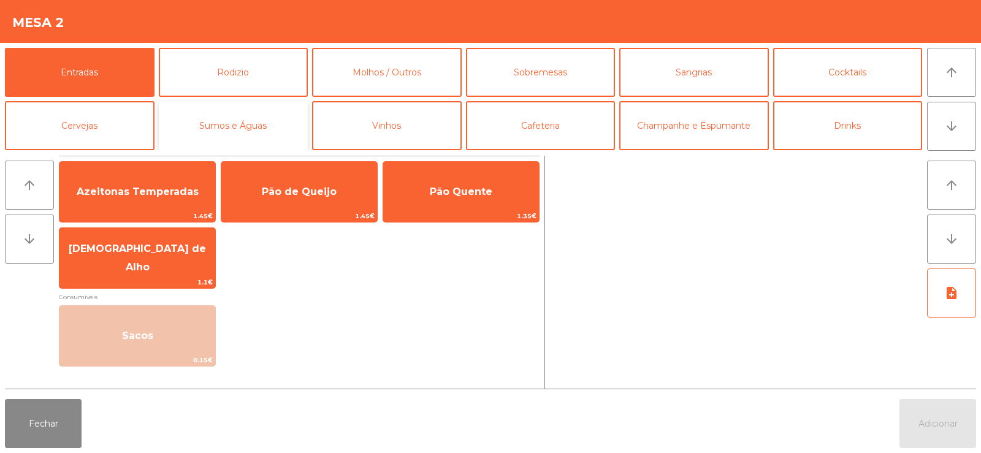
click at [228, 131] on button "Sumos e Águas" at bounding box center [234, 125] width 150 height 49
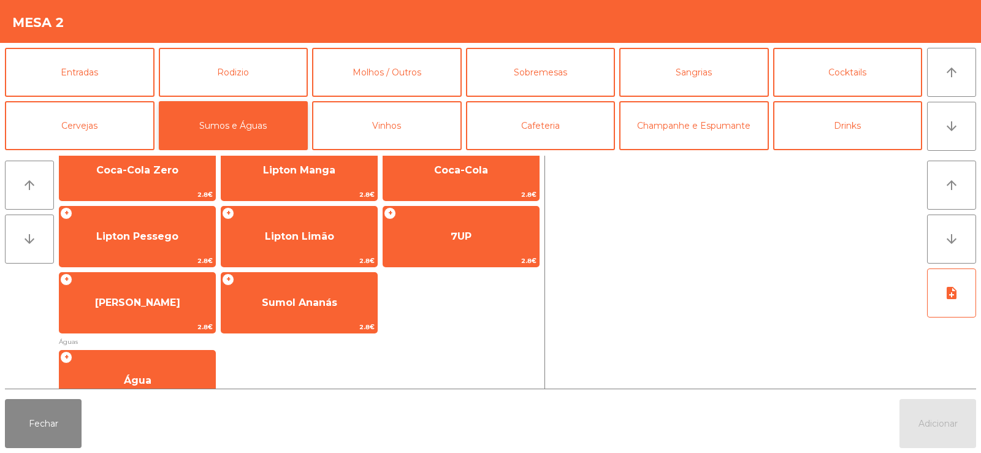
scroll to position [236, 0]
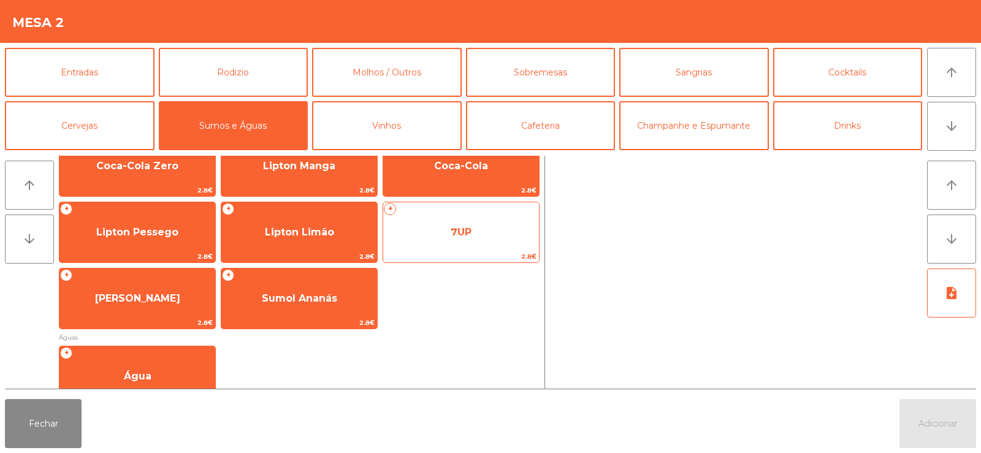
click at [483, 243] on span "7UP" at bounding box center [461, 232] width 156 height 33
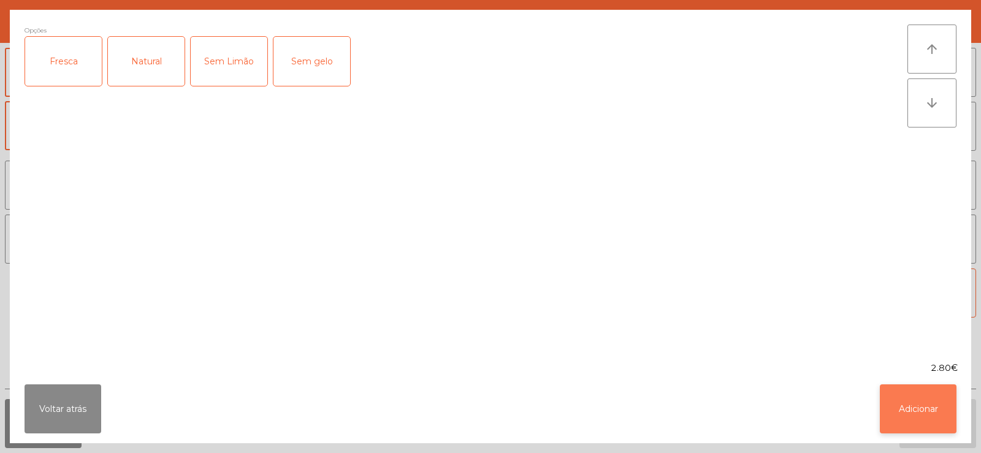
click at [946, 405] on button "Adicionar" at bounding box center [918, 409] width 77 height 49
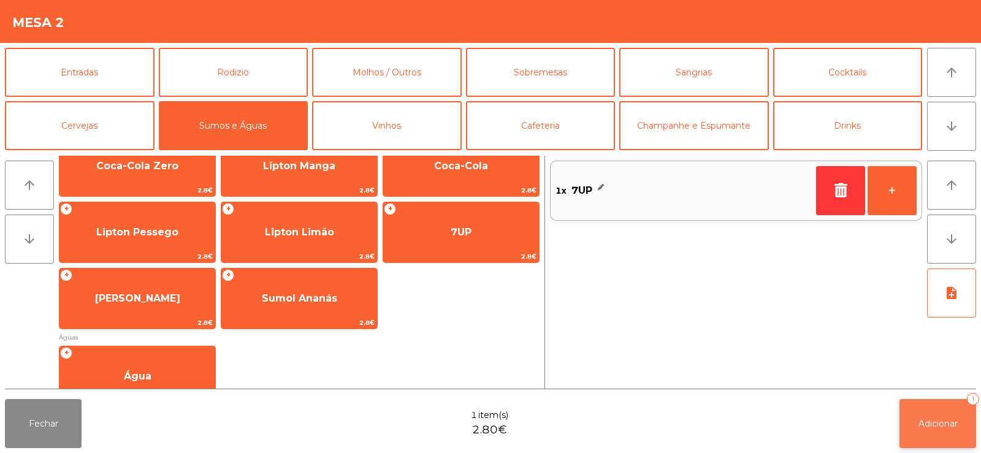
click at [941, 424] on span "Adicionar" at bounding box center [938, 423] width 39 height 11
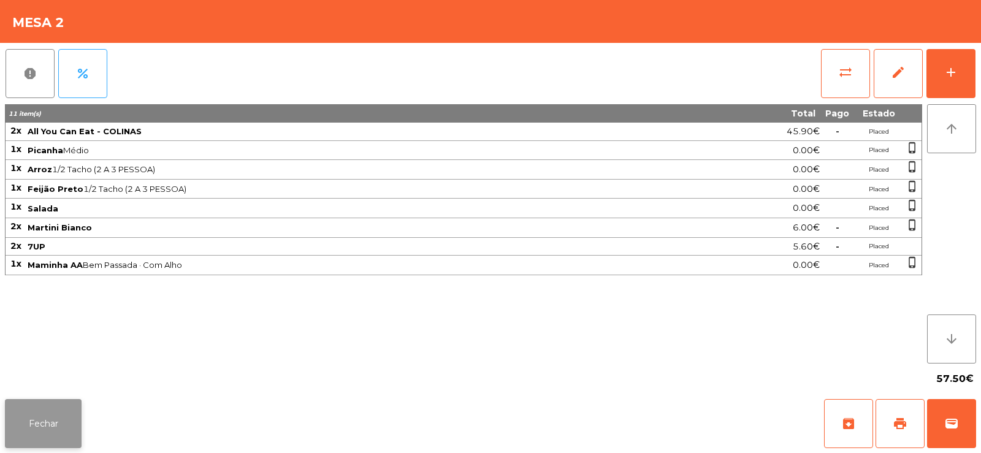
click at [37, 413] on button "Fechar" at bounding box center [43, 423] width 77 height 49
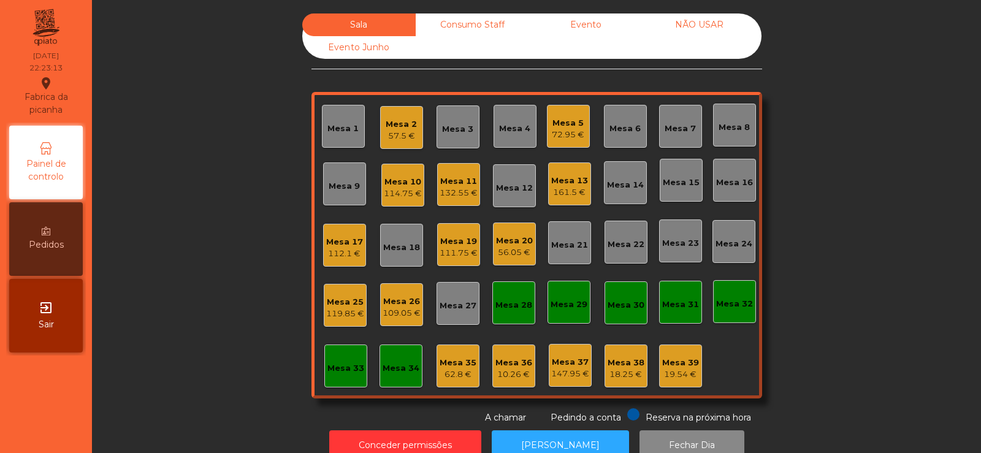
click at [394, 311] on div "109.05 €" at bounding box center [402, 313] width 38 height 12
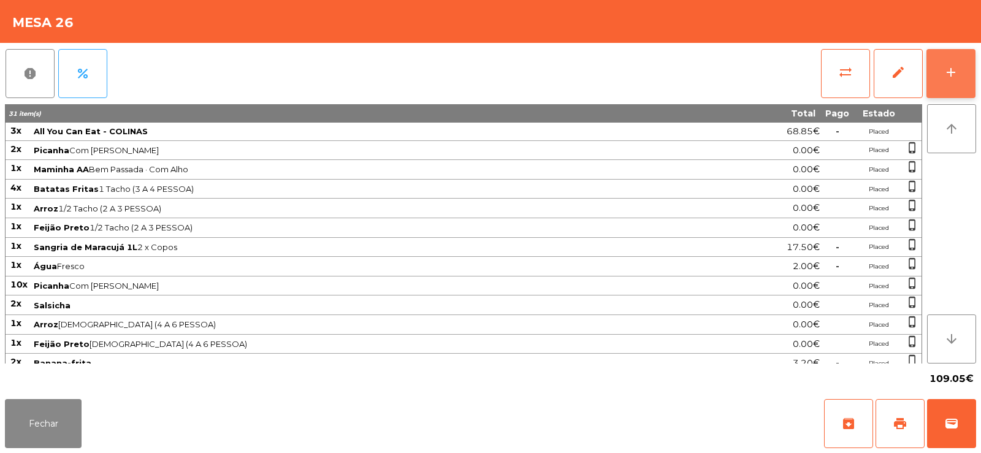
click at [953, 85] on button "add" at bounding box center [951, 73] width 49 height 49
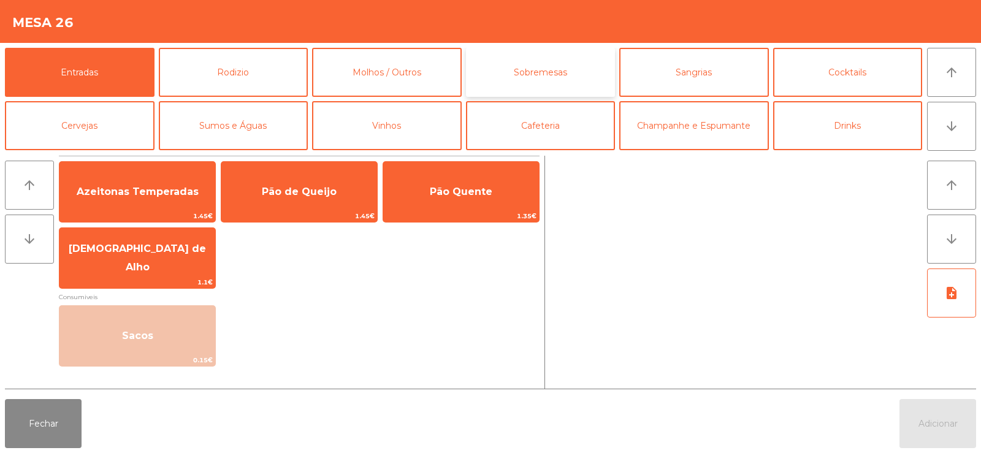
click at [540, 67] on button "Sobremesas" at bounding box center [541, 72] width 150 height 49
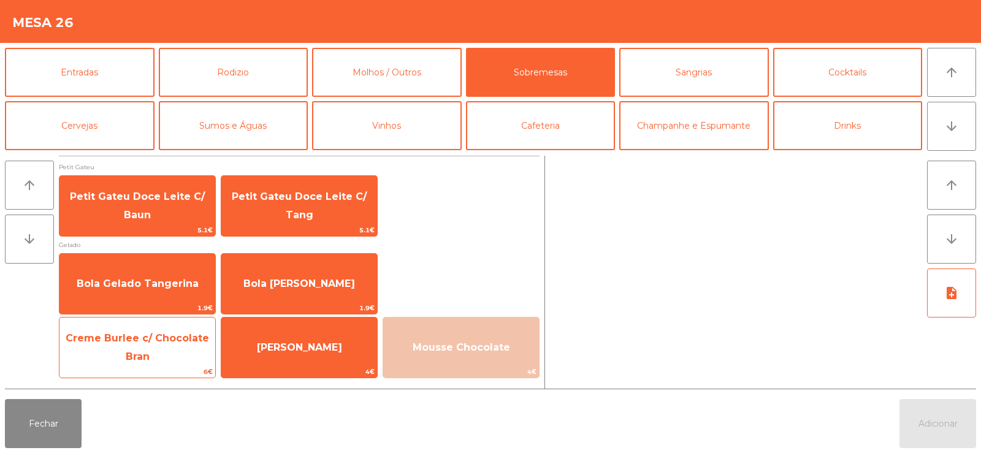
click at [123, 354] on span "Creme Burlee c/ Chocolate Bran" at bounding box center [137, 348] width 156 height 52
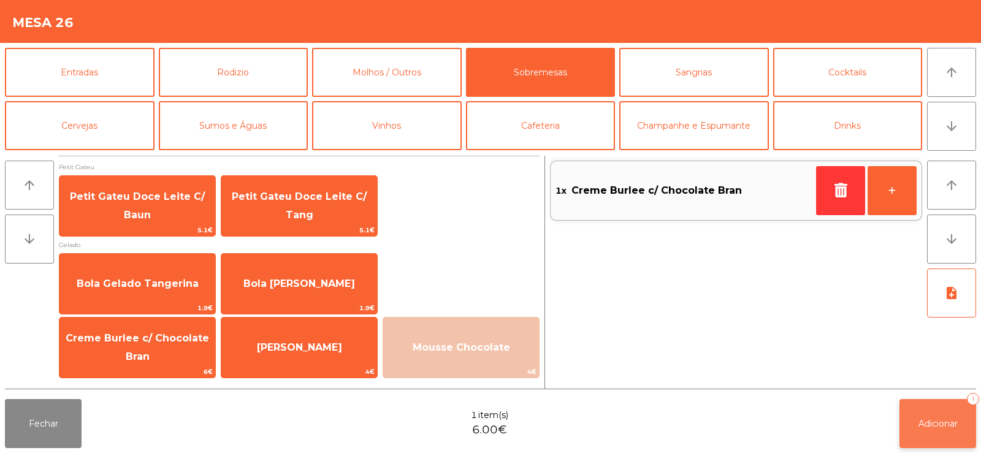
click at [942, 445] on button "Adicionar 1" at bounding box center [938, 423] width 77 height 49
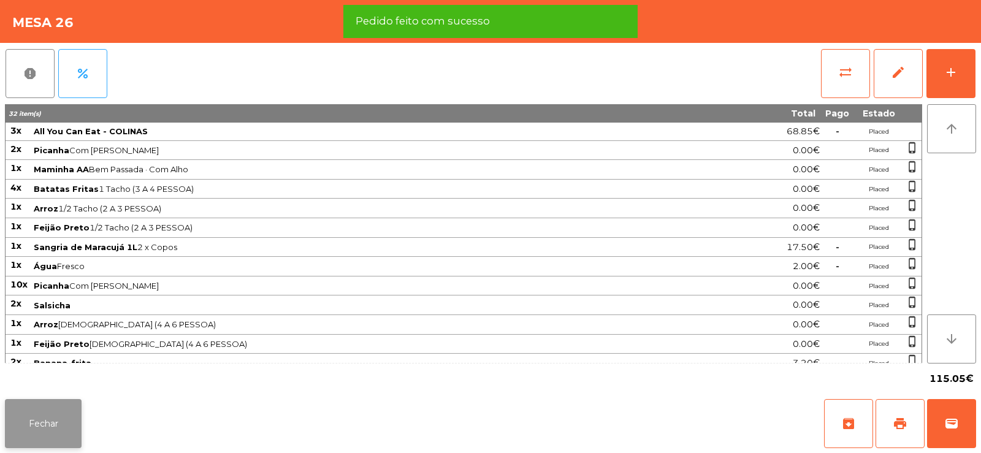
click at [48, 418] on button "Fechar" at bounding box center [43, 423] width 77 height 49
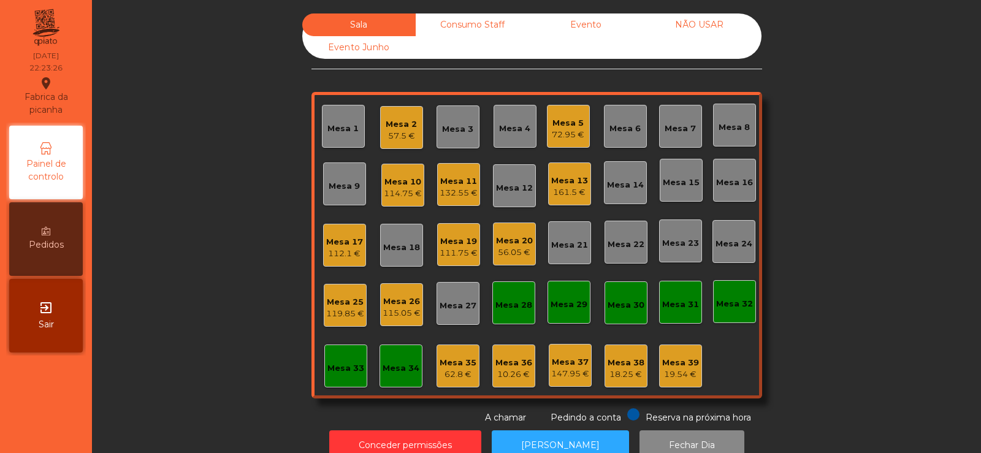
click at [457, 371] on div "62.8 €" at bounding box center [458, 375] width 37 height 12
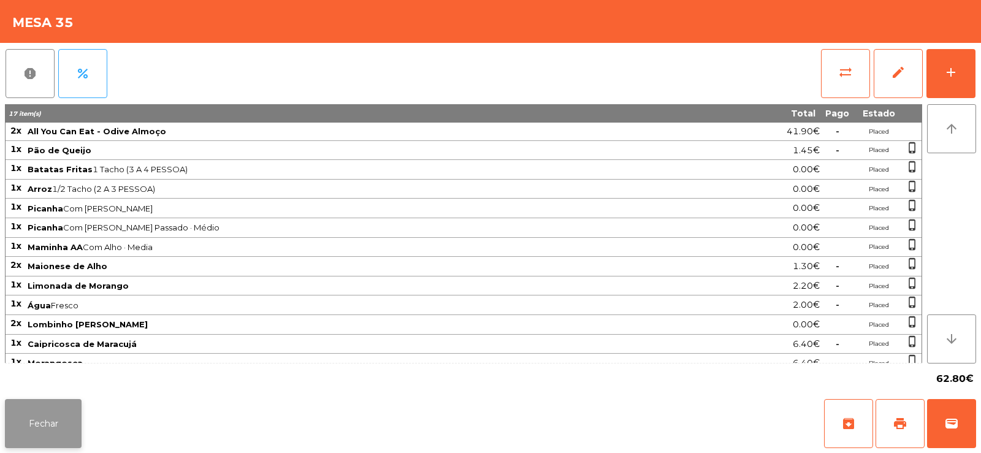
click at [38, 421] on button "Fechar" at bounding box center [43, 423] width 77 height 49
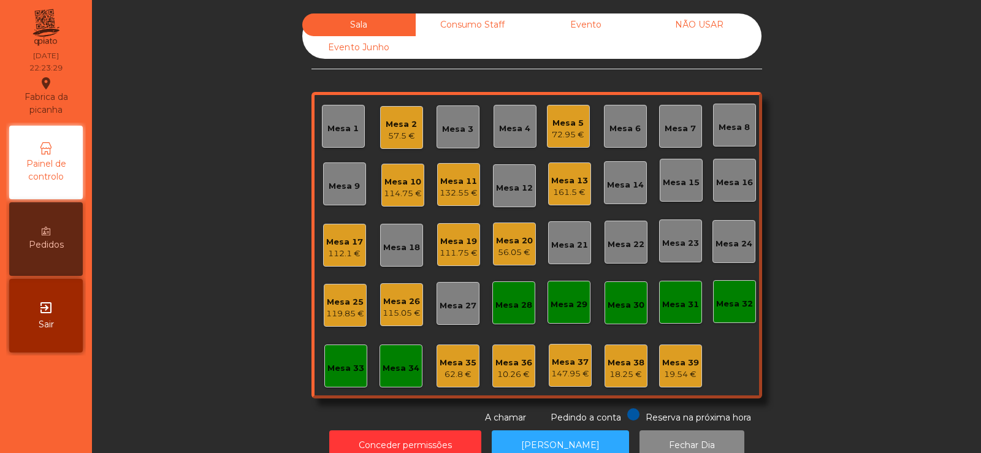
click at [330, 367] on div "Mesa 33" at bounding box center [345, 368] width 37 height 12
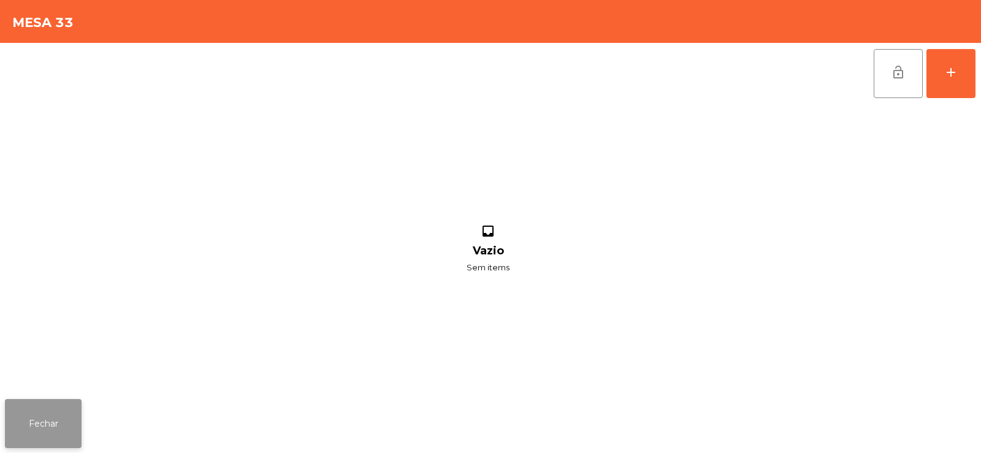
click at [28, 418] on button "Fechar" at bounding box center [43, 423] width 77 height 49
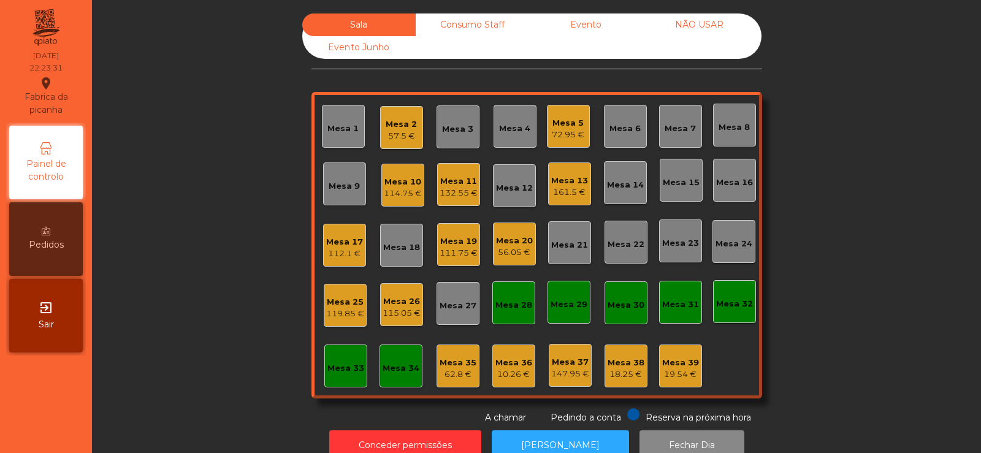
click at [507, 359] on div "Mesa 36" at bounding box center [514, 363] width 37 height 12
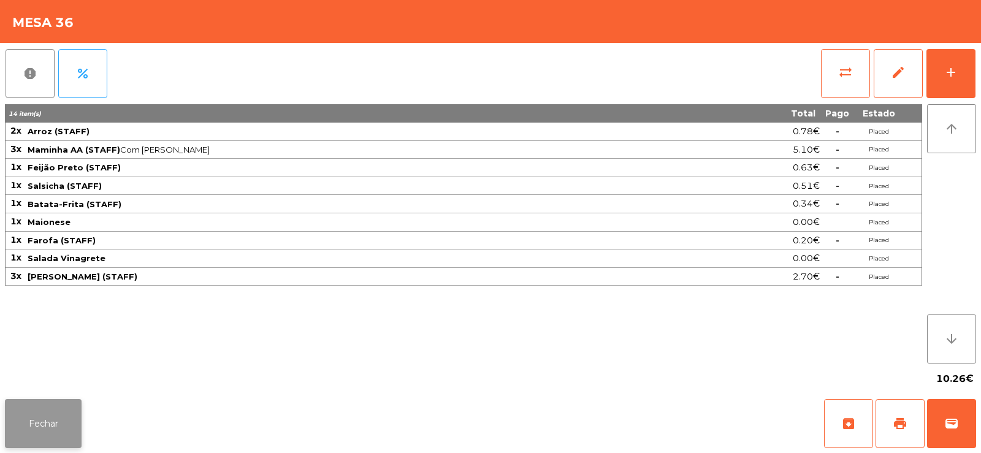
click at [50, 427] on button "Fechar" at bounding box center [43, 423] width 77 height 49
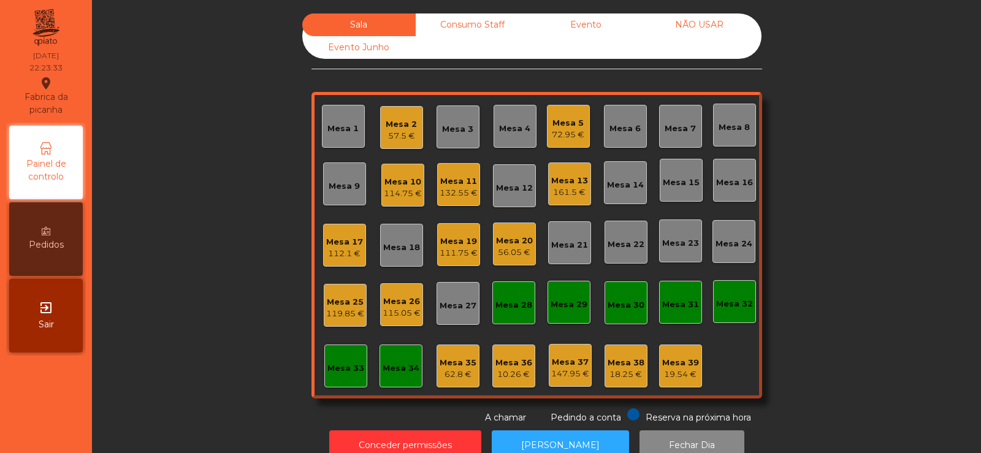
click at [338, 379] on div "Mesa 33" at bounding box center [345, 366] width 43 height 43
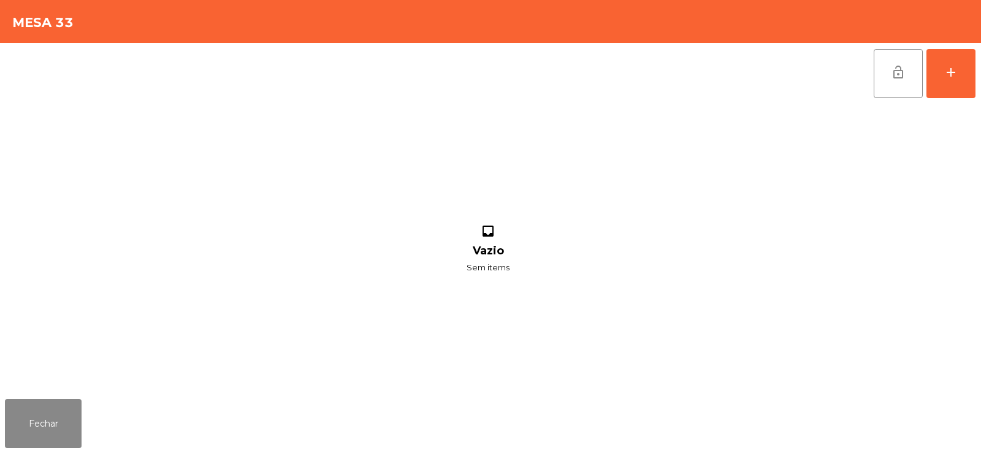
click at [981, 62] on div "lock_open add inbox Vazio Sem items" at bounding box center [490, 218] width 981 height 351
click at [932, 85] on button "add" at bounding box center [951, 73] width 49 height 49
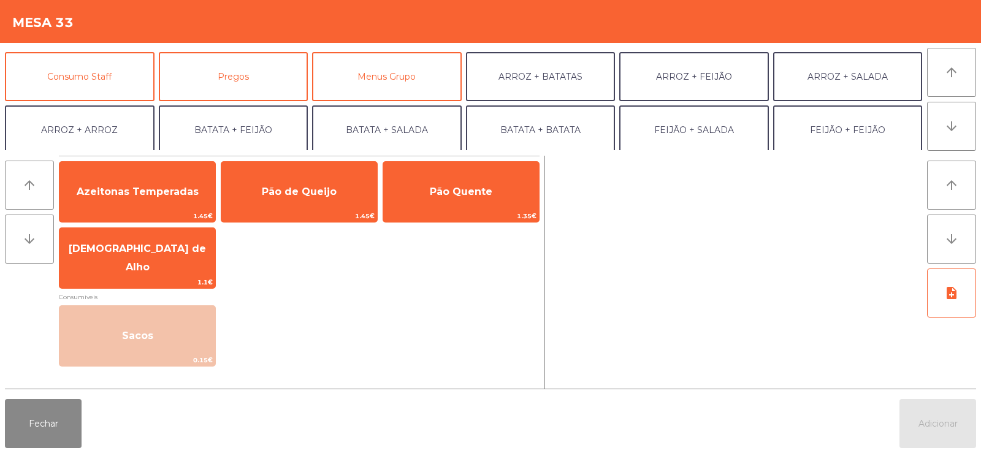
scroll to position [115, 0]
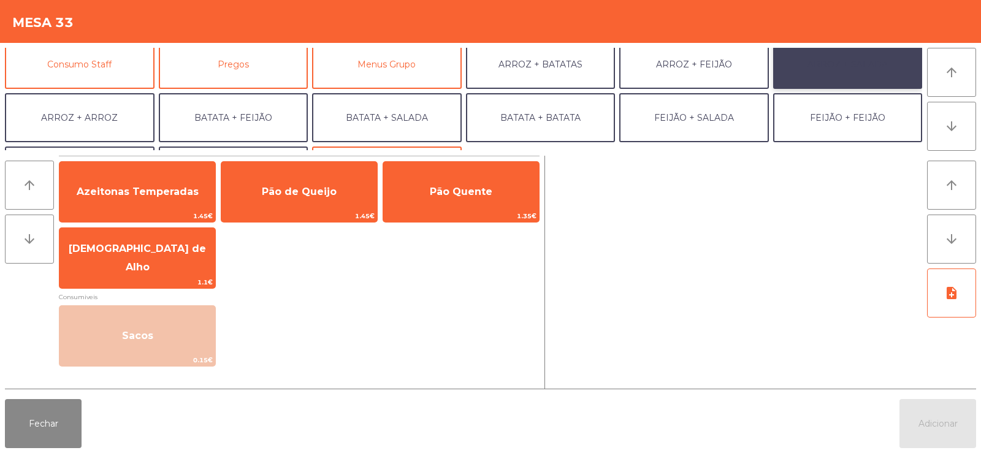
click at [819, 57] on button "ARROZ + SALADA" at bounding box center [848, 64] width 150 height 49
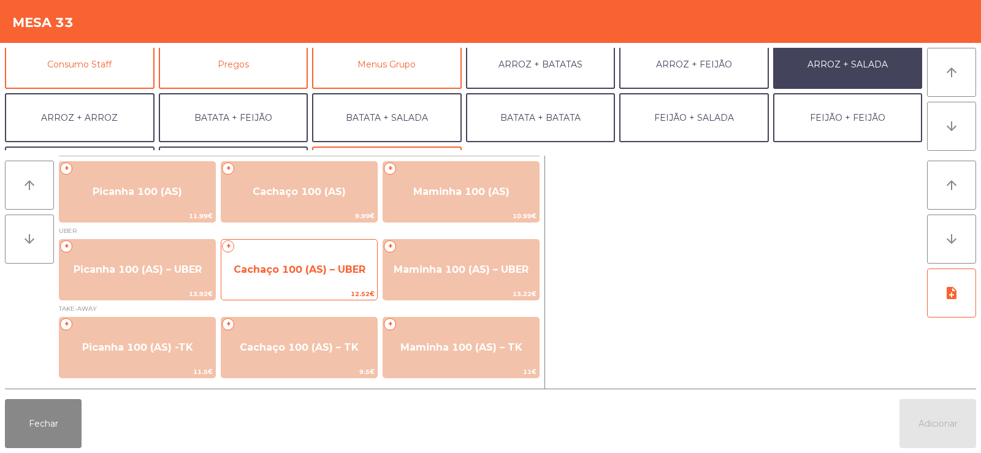
click at [285, 267] on span "Cachaço 100 (AS) – UBER" at bounding box center [300, 270] width 132 height 12
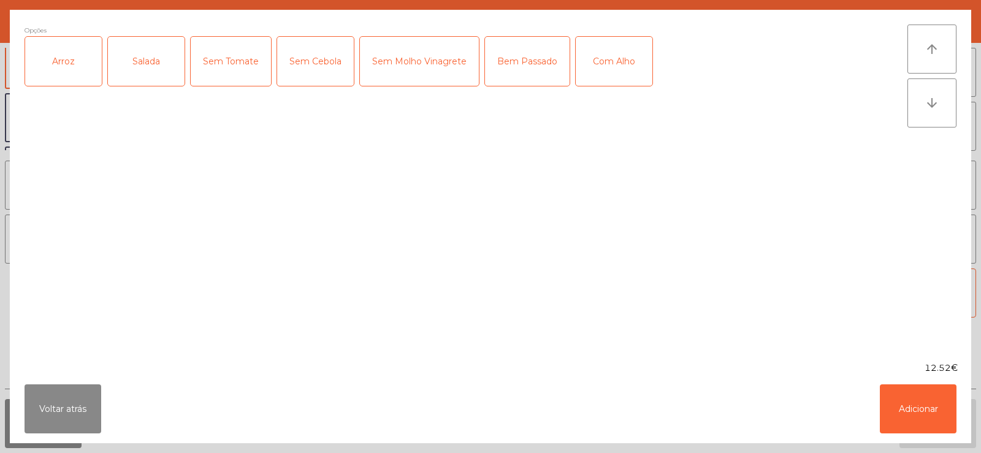
click at [71, 85] on div "Arroz" at bounding box center [63, 61] width 77 height 49
click at [142, 72] on div "Salada" at bounding box center [146, 61] width 77 height 49
click at [618, 74] on div "Com Alho" at bounding box center [614, 61] width 77 height 49
click at [497, 60] on div "Bem Passado" at bounding box center [527, 61] width 85 height 49
click at [909, 404] on button "Adicionar" at bounding box center [918, 409] width 77 height 49
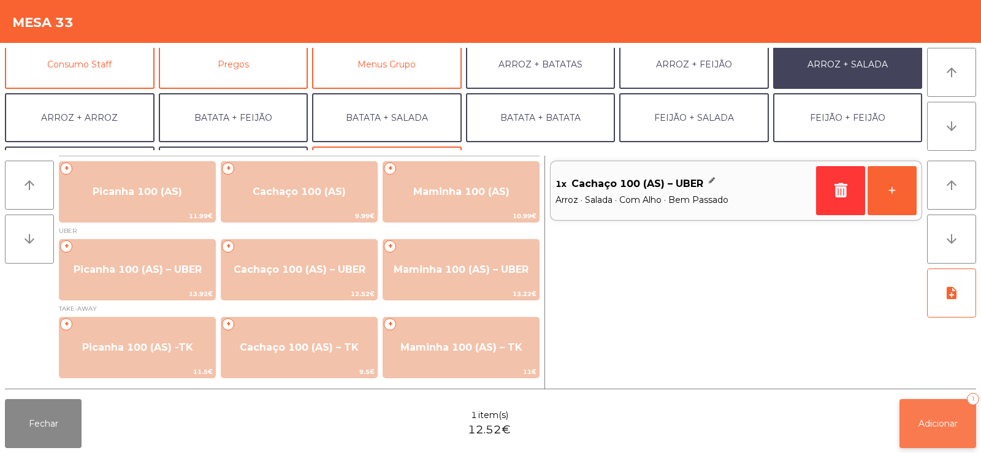
click at [923, 423] on span "Adicionar" at bounding box center [938, 423] width 39 height 11
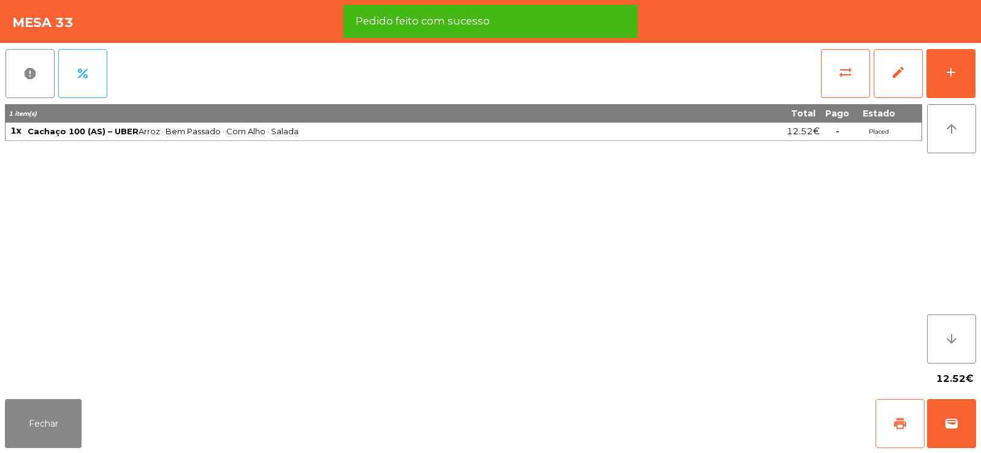
click at [887, 424] on button "print" at bounding box center [900, 423] width 49 height 49
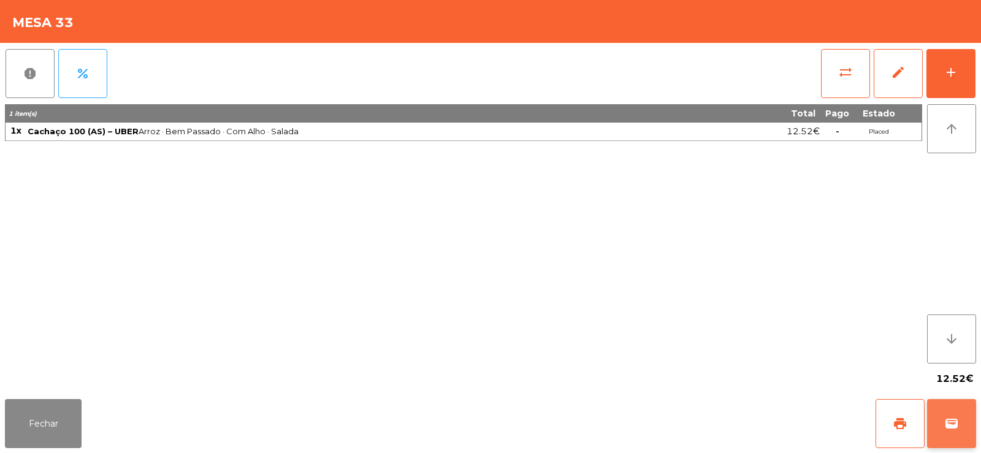
click at [958, 418] on span "wallet" at bounding box center [951, 423] width 15 height 15
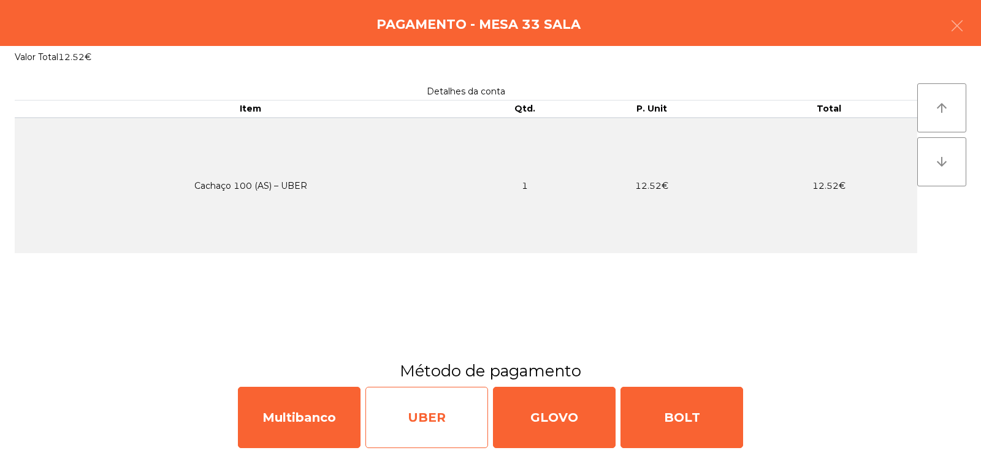
click at [442, 427] on div "UBER" at bounding box center [427, 417] width 123 height 61
select select "**"
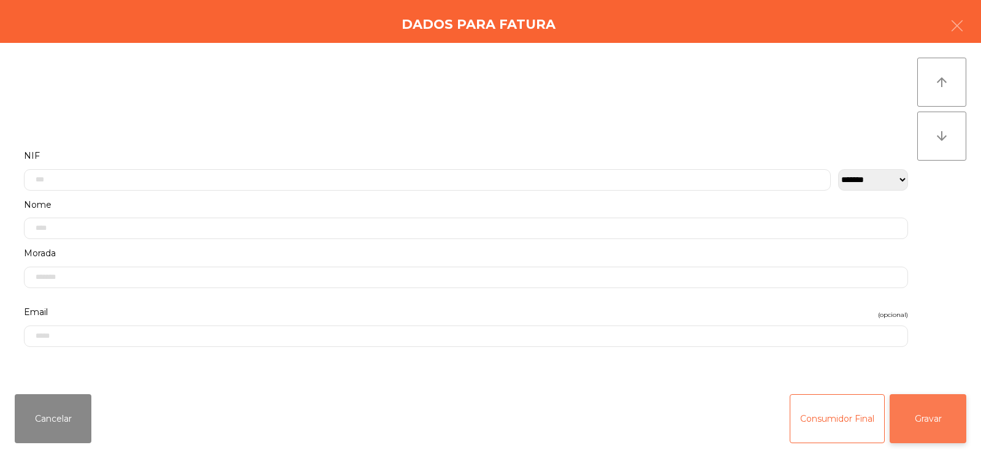
click at [932, 416] on button "Gravar" at bounding box center [928, 418] width 77 height 49
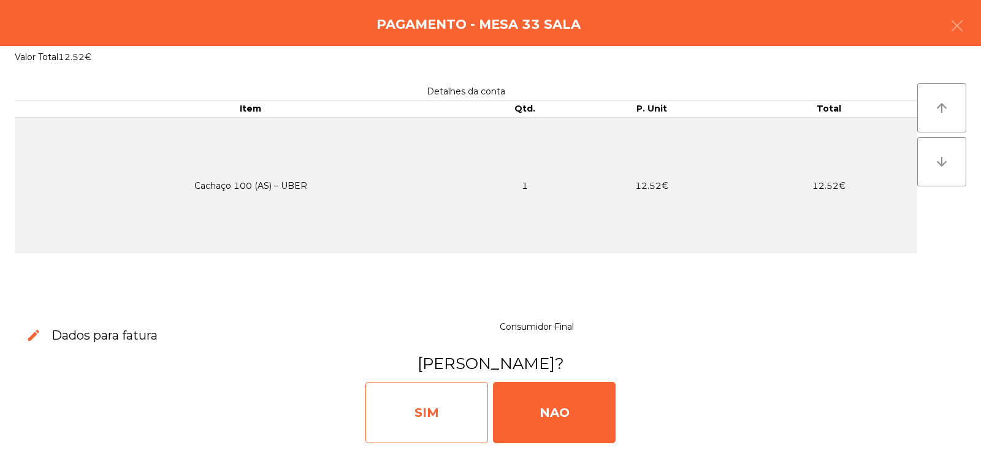
click at [437, 405] on div "SIM" at bounding box center [427, 412] width 123 height 61
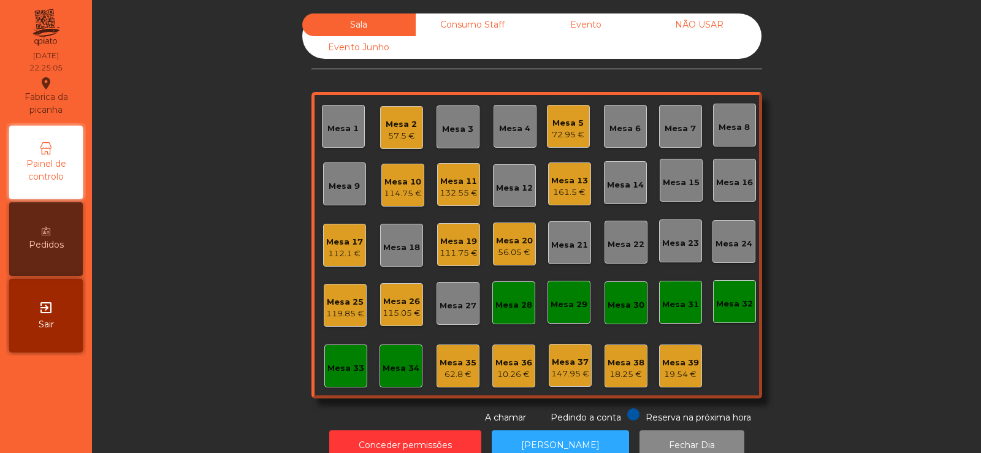
click at [392, 131] on div "57.5 €" at bounding box center [401, 136] width 31 height 12
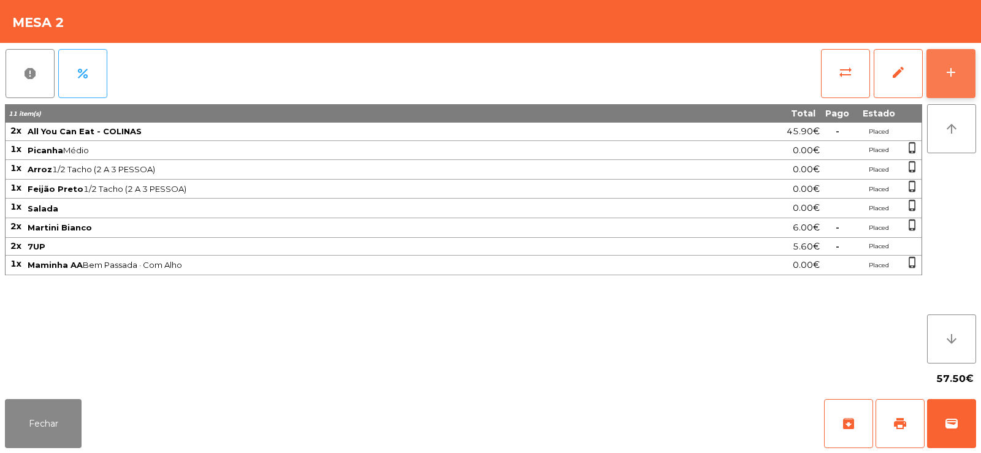
click at [965, 82] on button "add" at bounding box center [951, 73] width 49 height 49
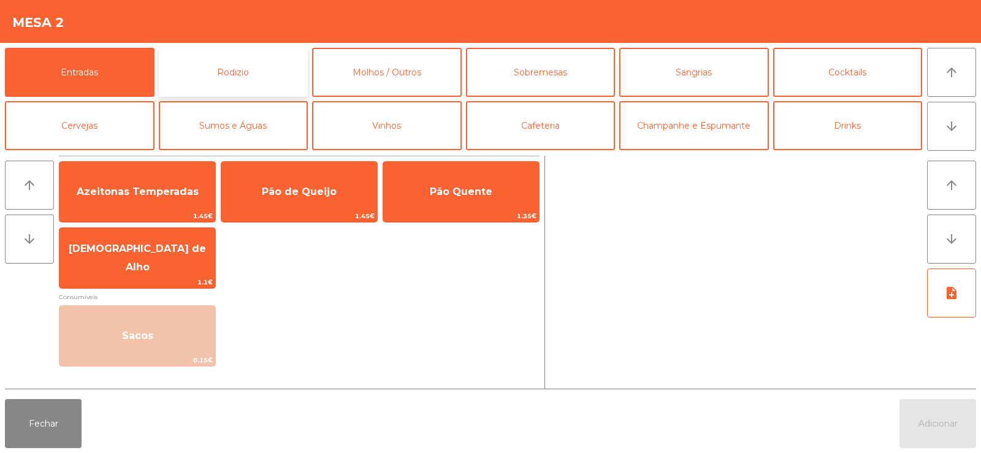
click at [208, 68] on button "Rodizio" at bounding box center [234, 72] width 150 height 49
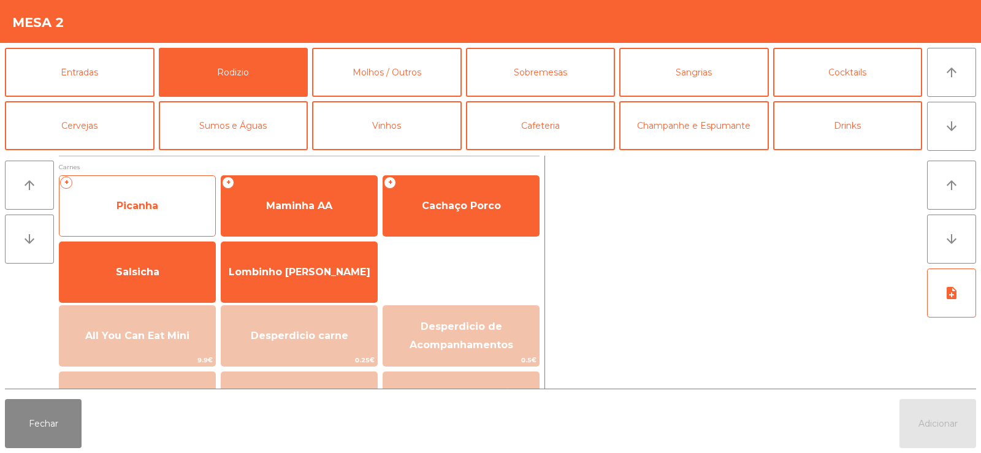
click at [100, 213] on span "Picanha" at bounding box center [137, 205] width 156 height 33
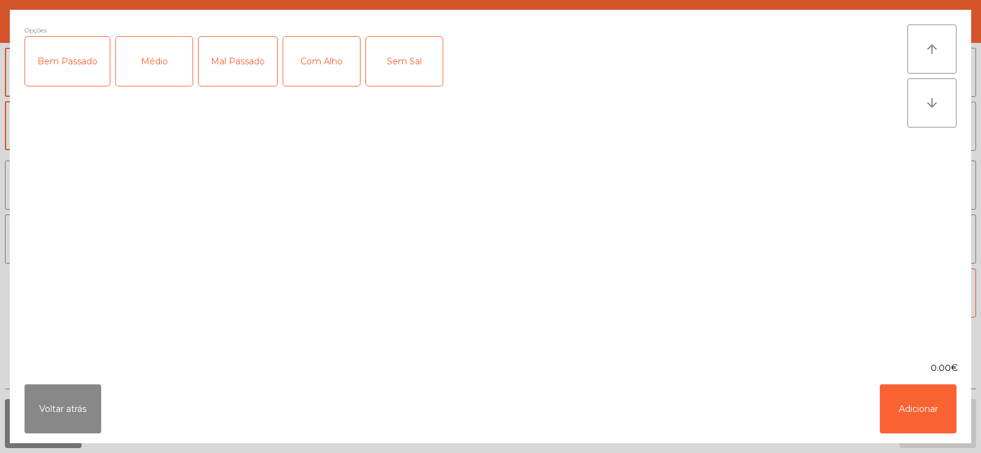
click at [160, 62] on div "Médio" at bounding box center [154, 61] width 77 height 49
click at [332, 70] on div "Com Alho" at bounding box center [321, 61] width 77 height 49
click at [944, 427] on button "Adicionar" at bounding box center [918, 409] width 77 height 49
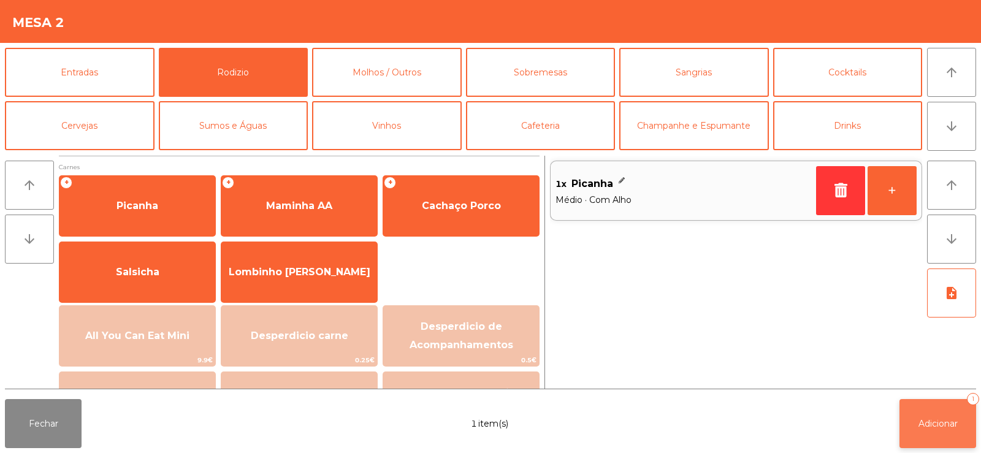
click at [936, 434] on button "Adicionar 1" at bounding box center [938, 423] width 77 height 49
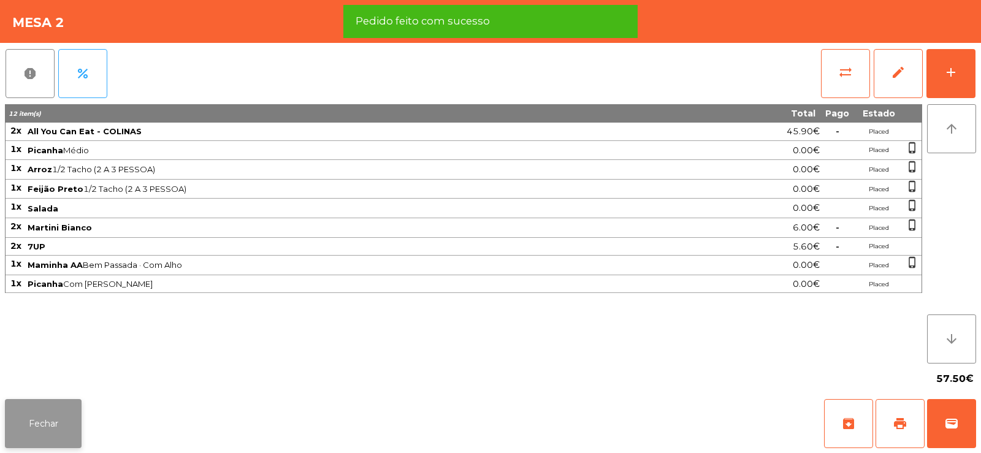
click at [46, 422] on button "Fechar" at bounding box center [43, 423] width 77 height 49
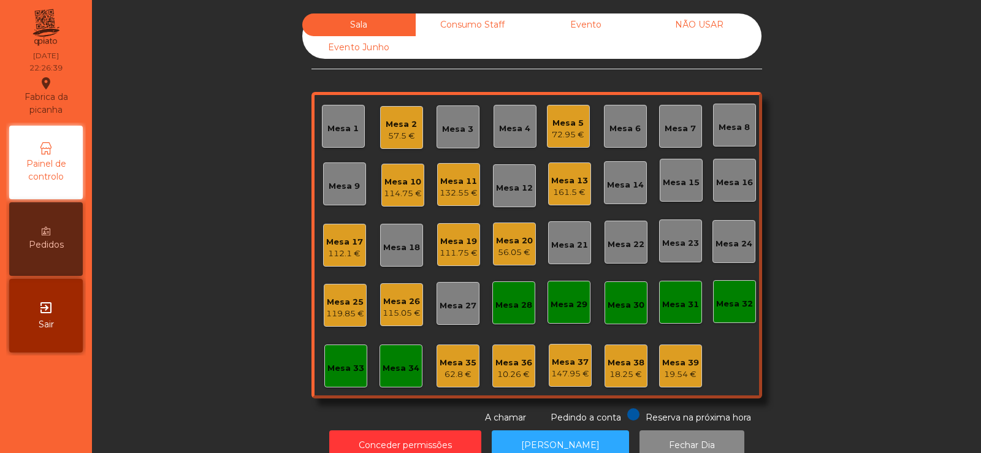
click at [402, 190] on div "114.75 €" at bounding box center [403, 194] width 38 height 12
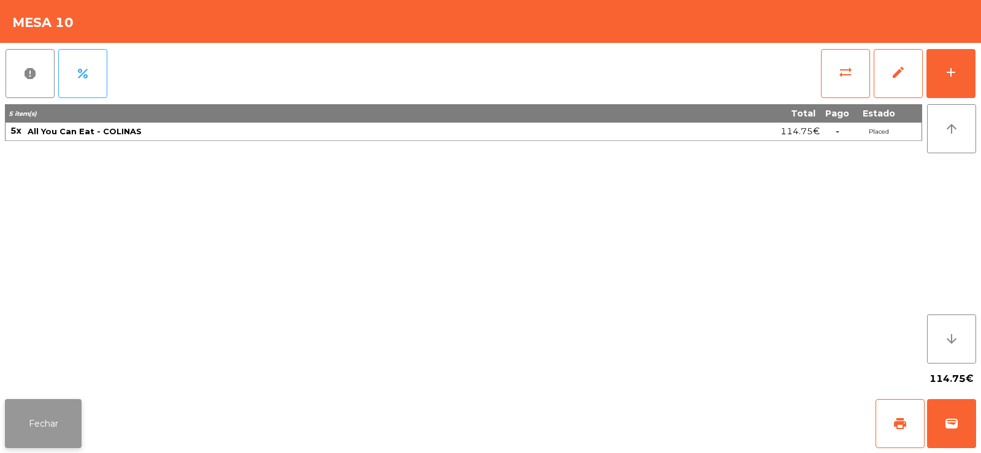
click at [49, 403] on button "Fechar" at bounding box center [43, 423] width 77 height 49
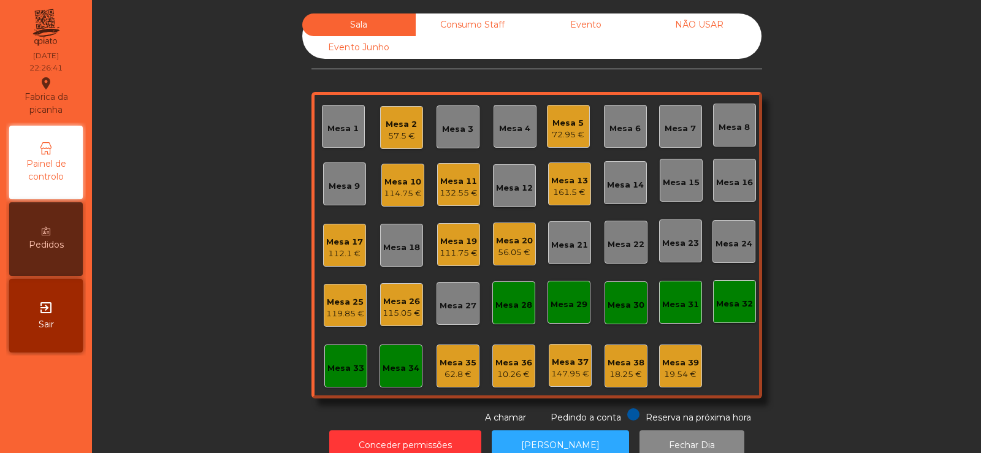
click at [713, 136] on div "Mesa 8" at bounding box center [734, 125] width 43 height 43
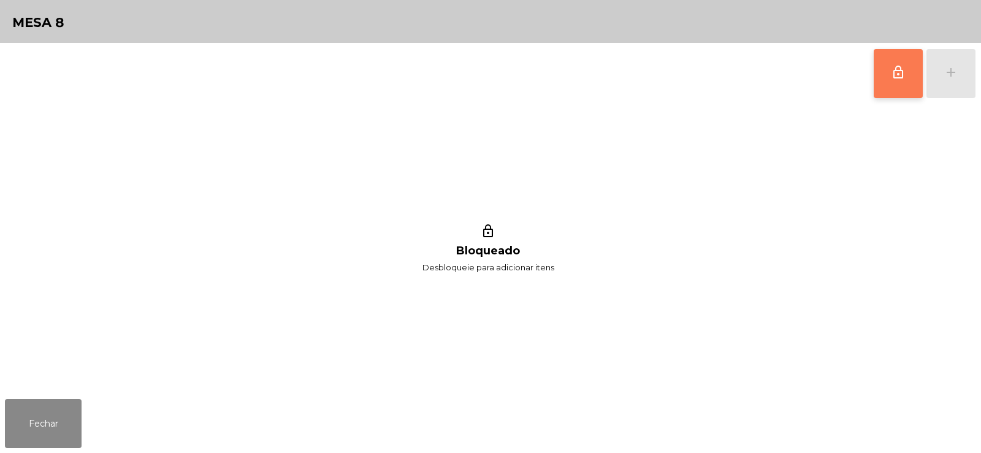
click at [900, 78] on span "lock_outline" at bounding box center [898, 72] width 15 height 15
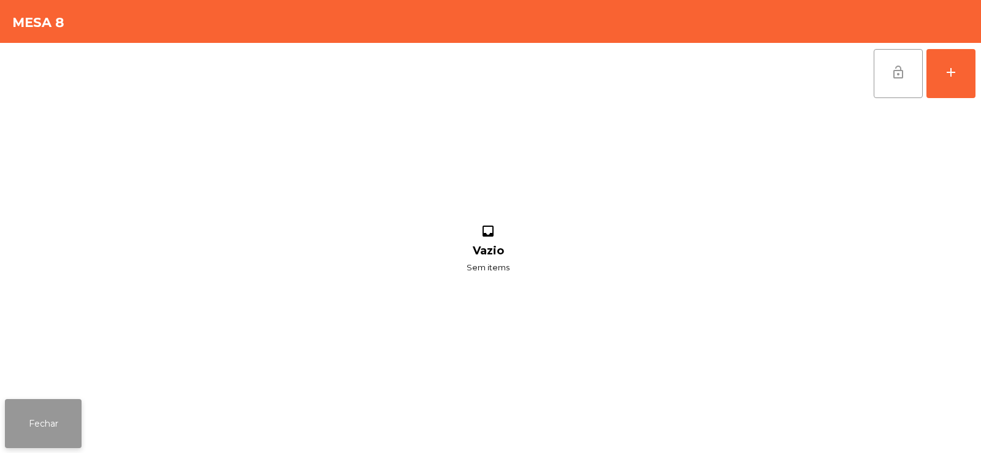
click at [17, 424] on button "Fechar" at bounding box center [43, 423] width 77 height 49
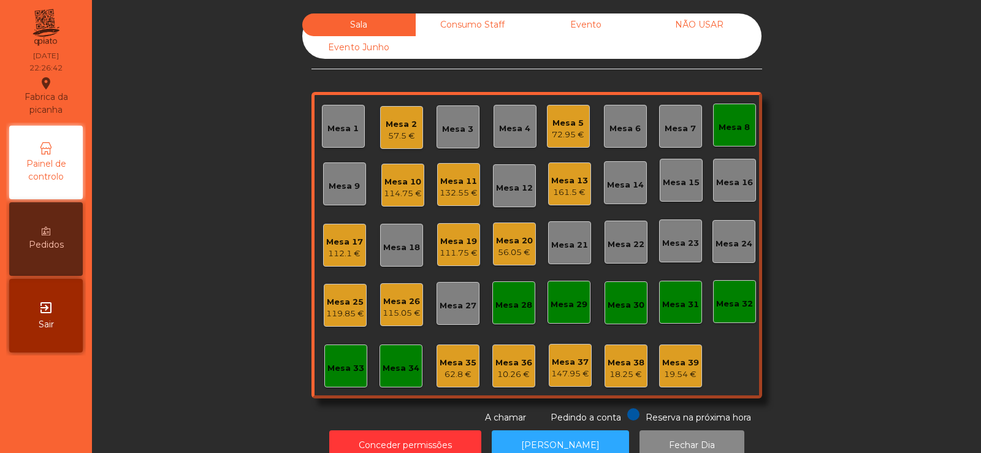
click at [405, 177] on div "Mesa 10" at bounding box center [403, 182] width 38 height 12
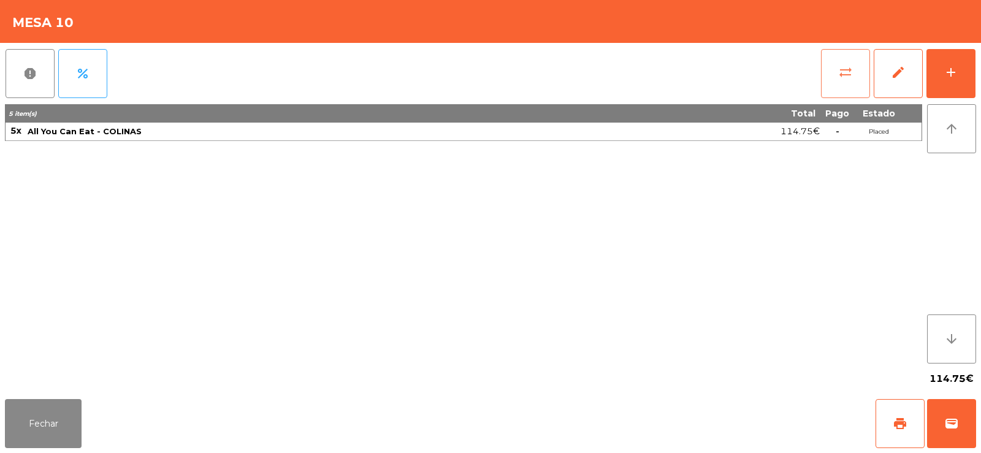
click at [833, 84] on button "sync_alt" at bounding box center [845, 73] width 49 height 49
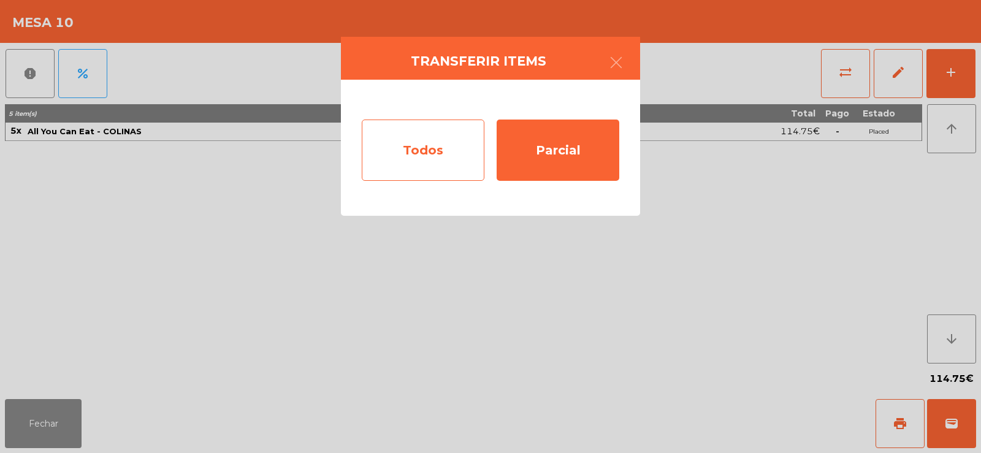
click at [368, 155] on div "Todos" at bounding box center [423, 150] width 123 height 61
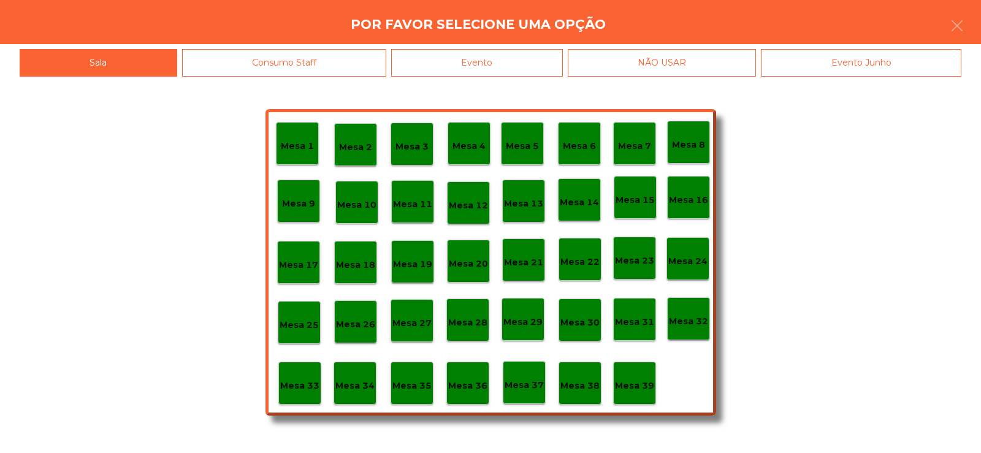
click at [697, 135] on div "Mesa 8" at bounding box center [688, 142] width 33 height 19
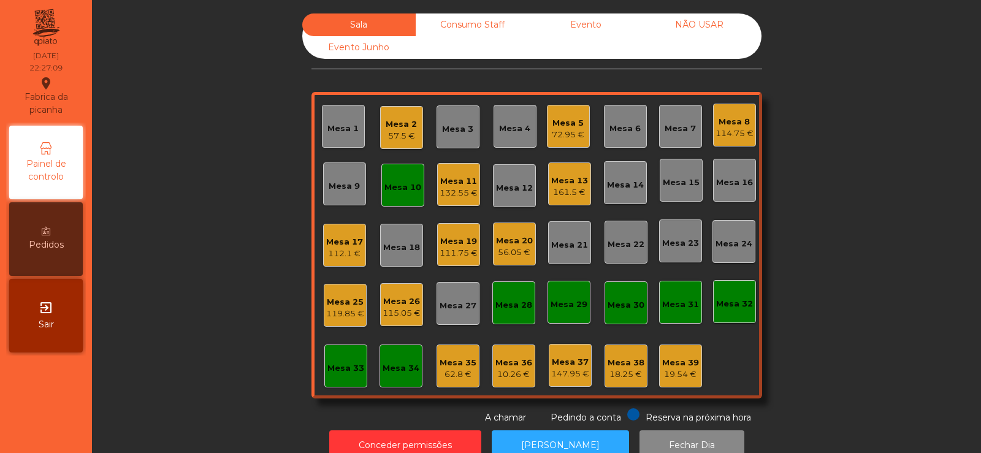
click at [391, 189] on div "Mesa 10" at bounding box center [403, 188] width 37 height 12
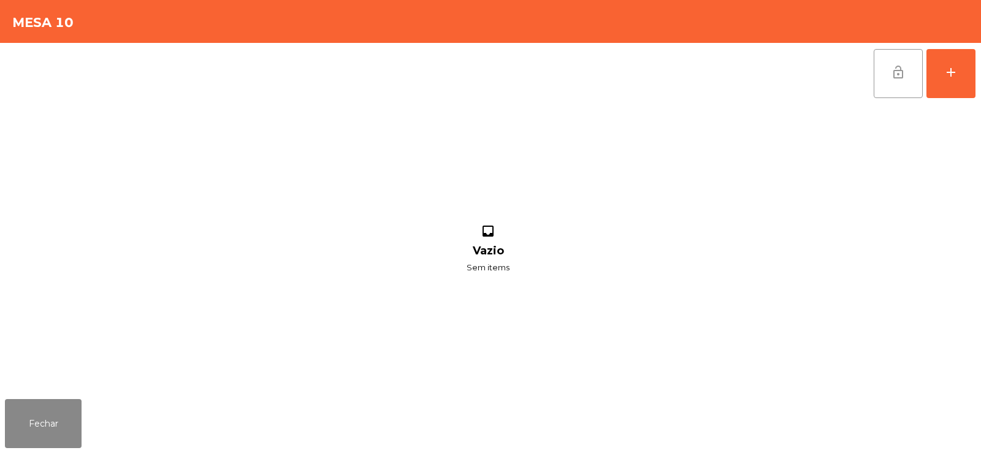
click at [899, 68] on span "lock_open" at bounding box center [898, 72] width 15 height 15
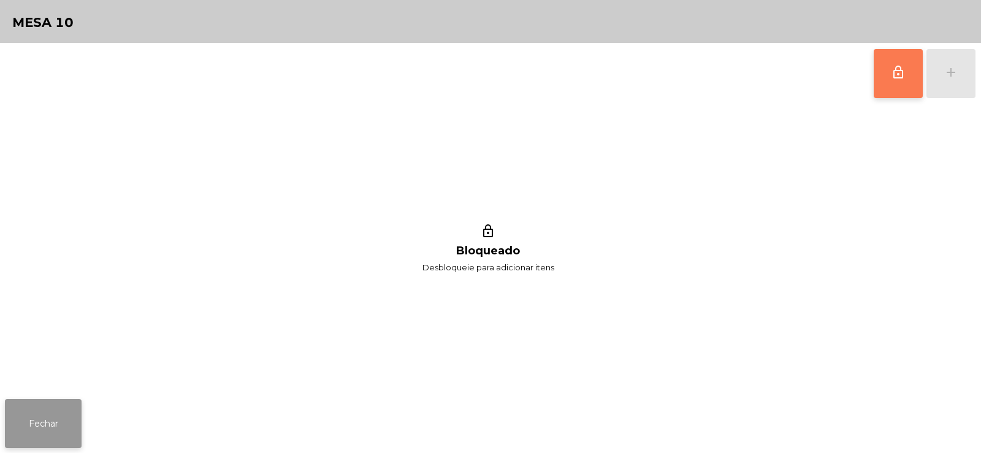
click at [45, 422] on button "Fechar" at bounding box center [43, 423] width 77 height 49
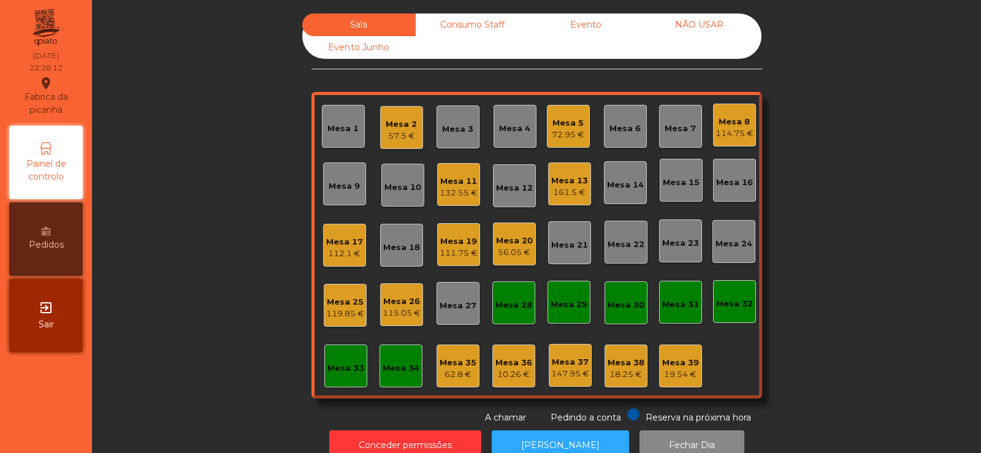
click at [632, 375] on div "18.25 €" at bounding box center [626, 375] width 37 height 12
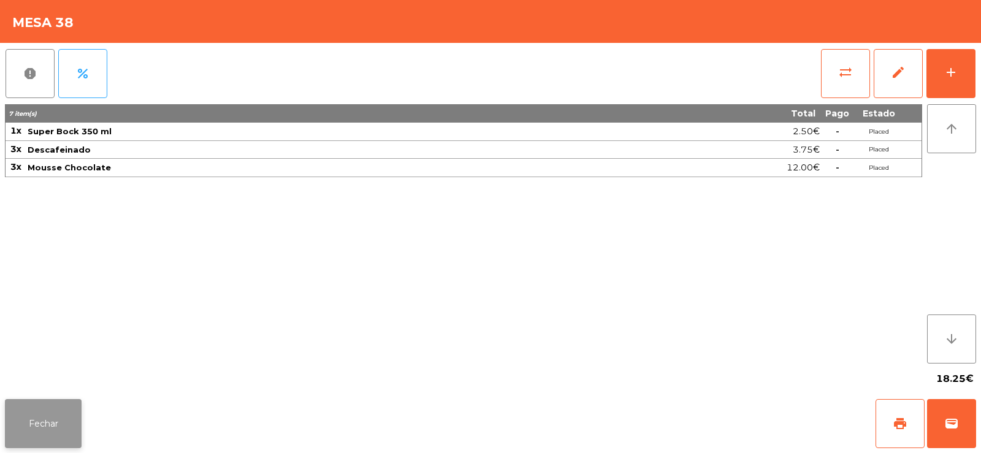
click at [48, 428] on button "Fechar" at bounding box center [43, 423] width 77 height 49
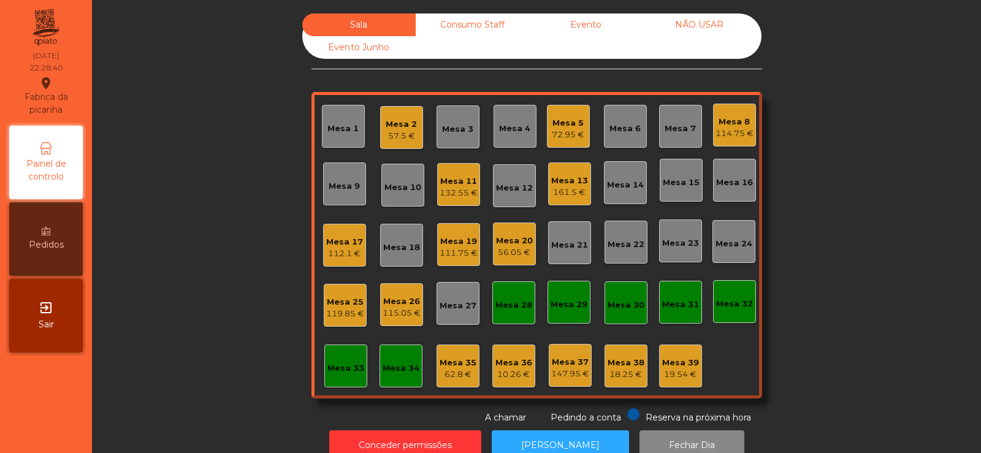
click at [623, 374] on div "18.25 €" at bounding box center [626, 375] width 37 height 12
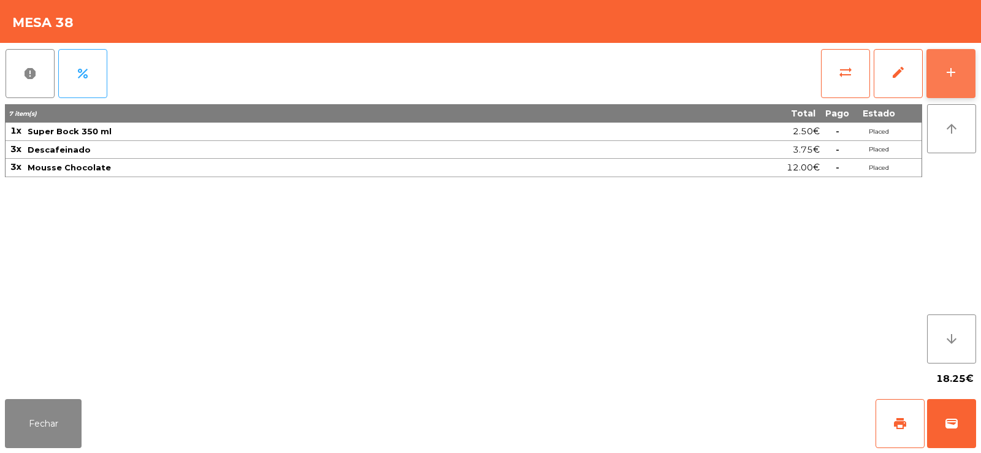
click at [942, 86] on button "add" at bounding box center [951, 73] width 49 height 49
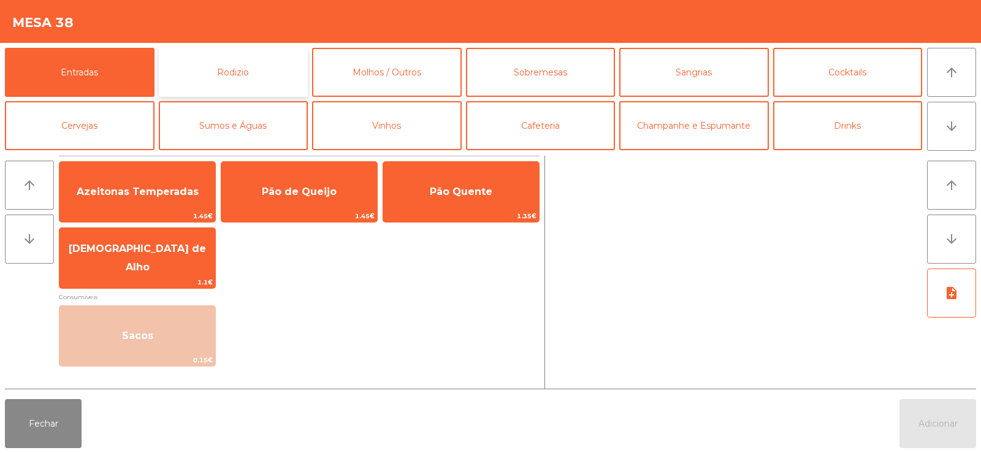
click at [220, 57] on button "Rodizio" at bounding box center [234, 72] width 150 height 49
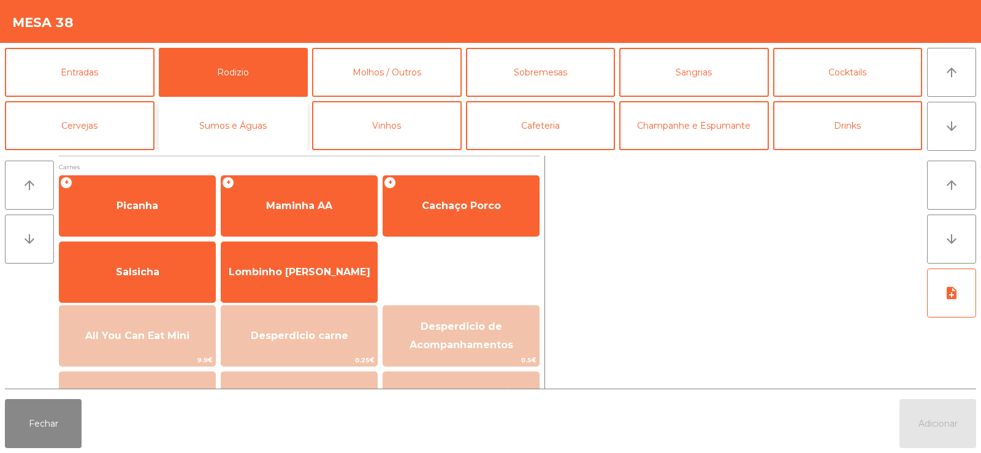
click at [240, 108] on button "Sumos e Águas" at bounding box center [234, 125] width 150 height 49
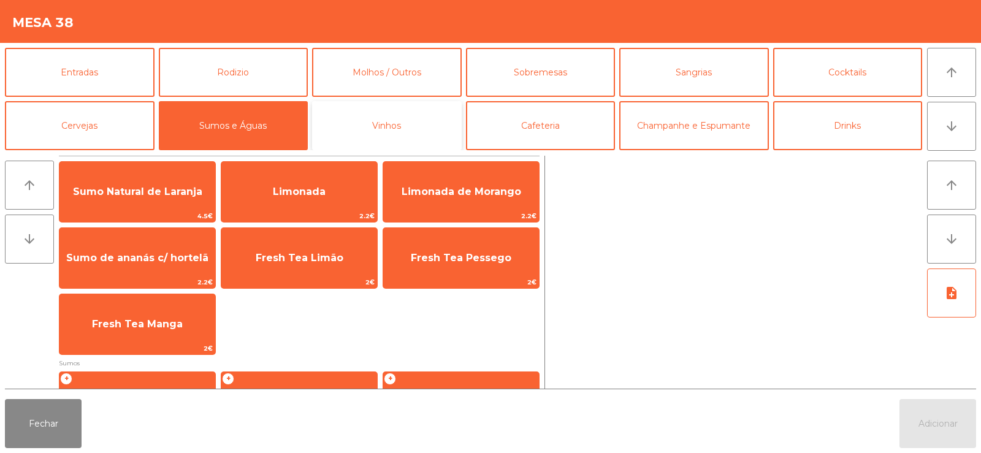
click at [372, 131] on button "Vinhos" at bounding box center [387, 125] width 150 height 49
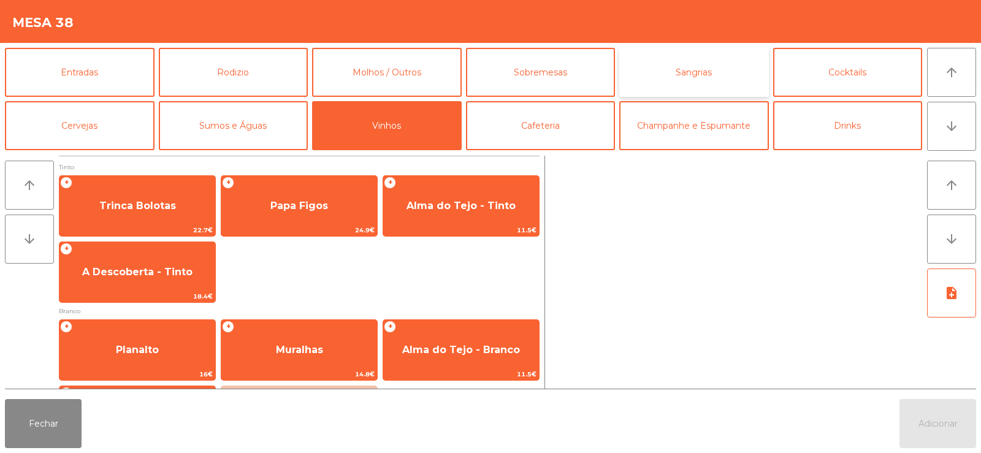
click at [732, 67] on button "Sangrias" at bounding box center [694, 72] width 150 height 49
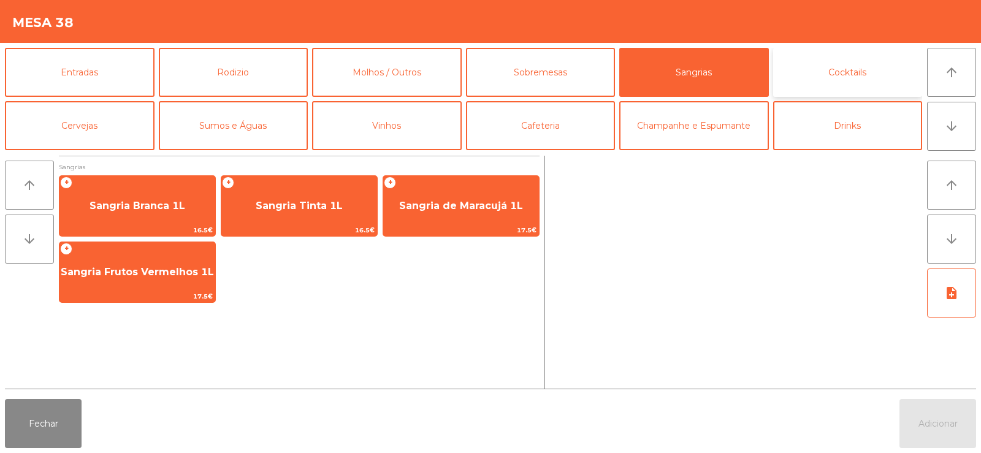
click at [866, 81] on button "Cocktails" at bounding box center [848, 72] width 150 height 49
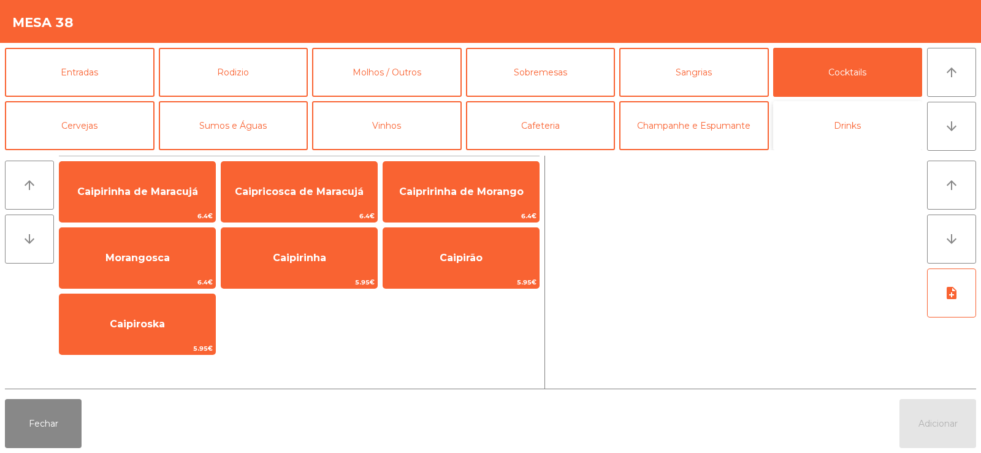
click at [838, 134] on button "Drinks" at bounding box center [848, 125] width 150 height 49
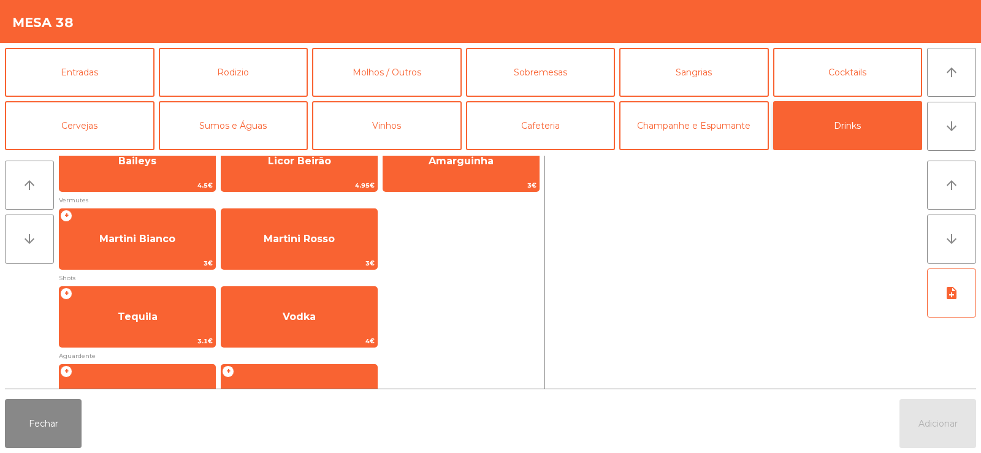
scroll to position [267, 0]
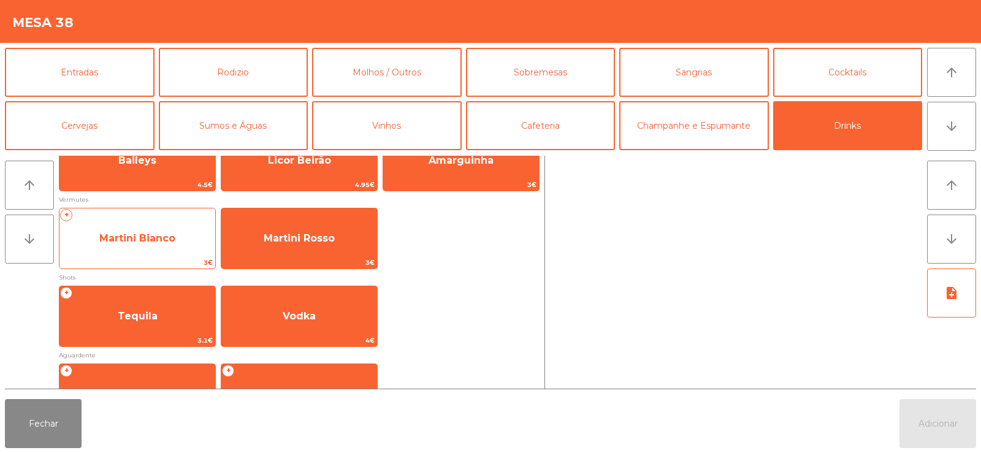
click at [151, 240] on span "Martini Bianco" at bounding box center [137, 238] width 76 height 12
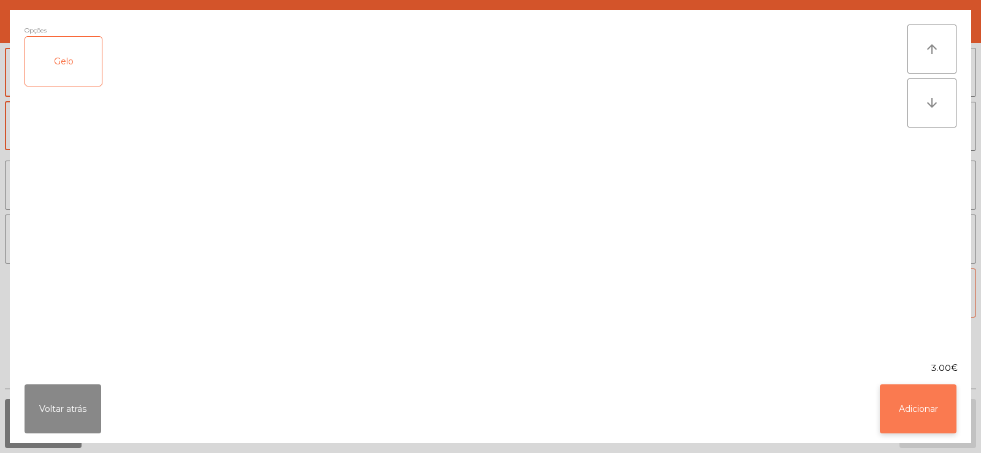
click at [909, 411] on button "Adicionar" at bounding box center [918, 409] width 77 height 49
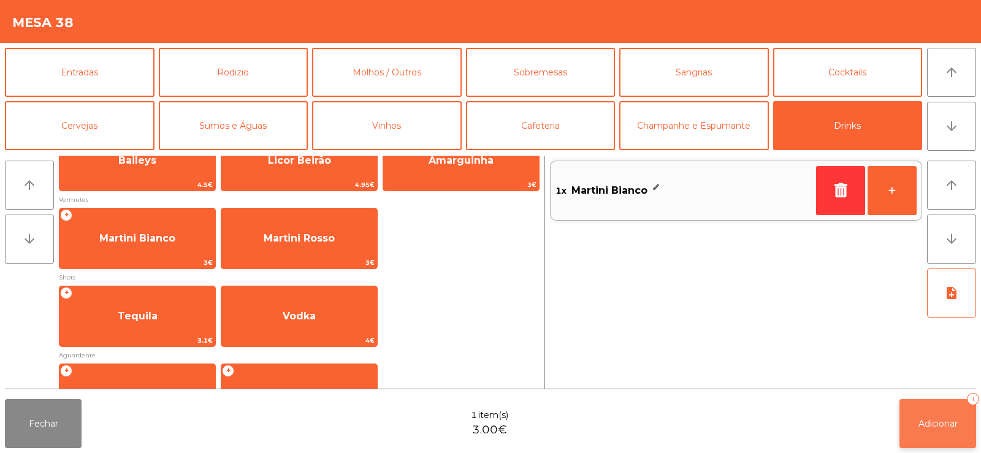
click at [922, 433] on button "Adicionar 1" at bounding box center [938, 423] width 77 height 49
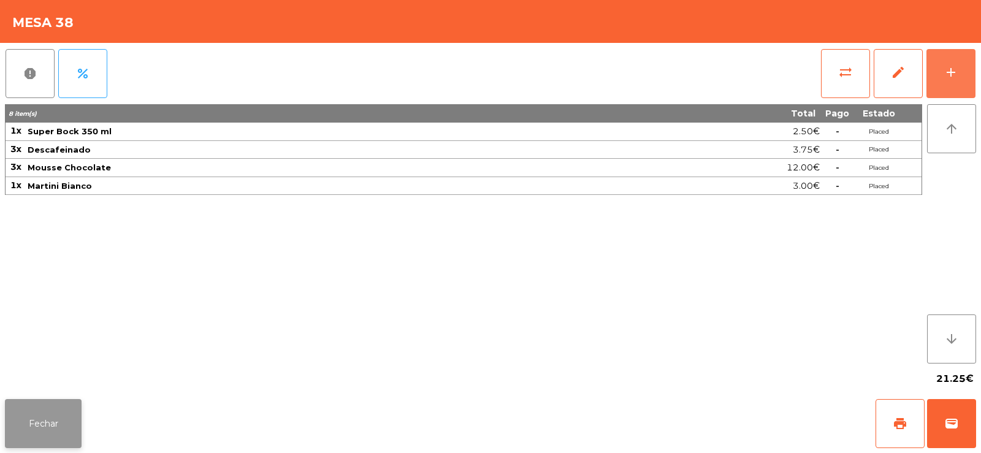
click at [31, 404] on button "Fechar" at bounding box center [43, 423] width 77 height 49
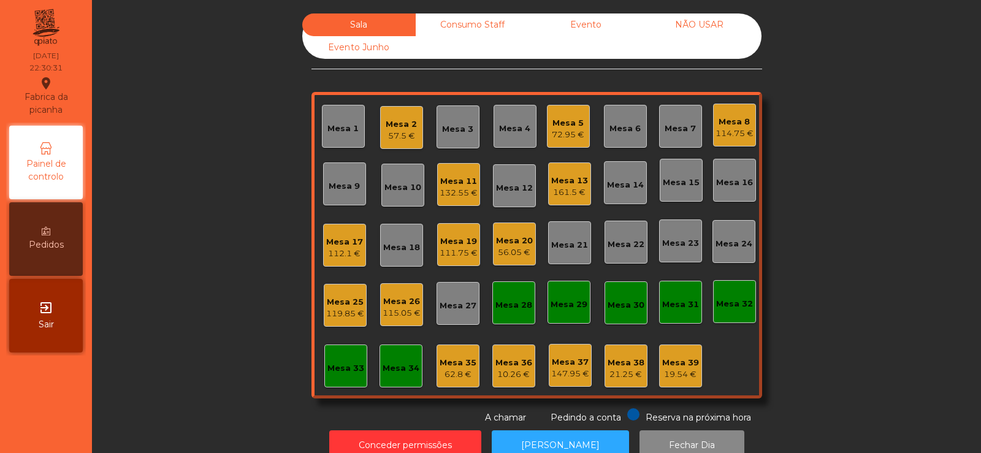
scroll to position [30, 0]
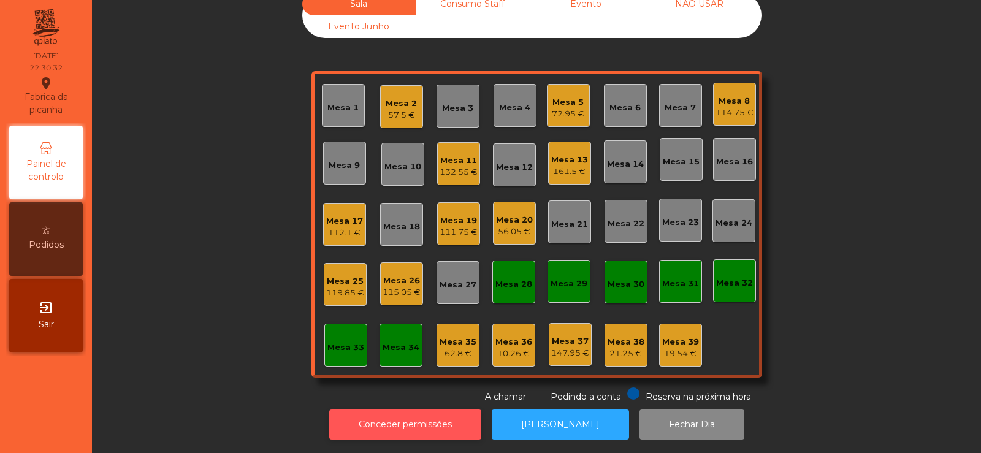
click at [407, 419] on button "Conceder permissões" at bounding box center [405, 425] width 152 height 30
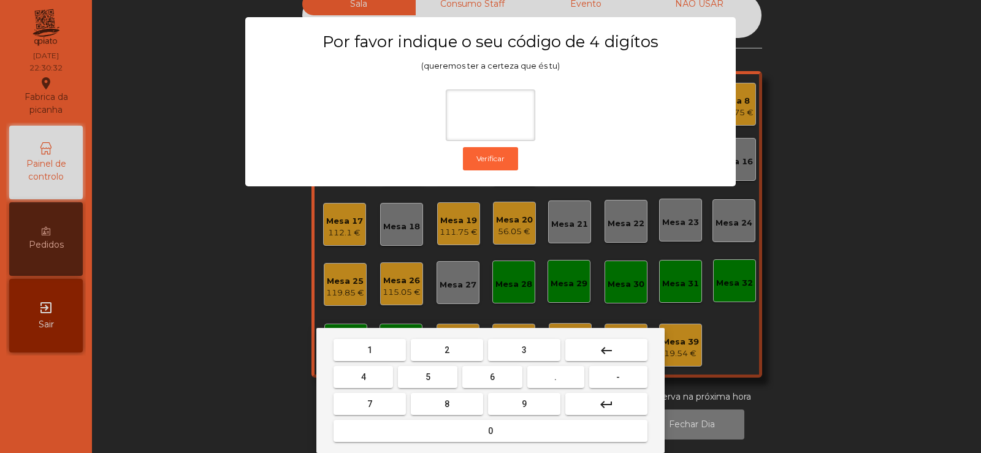
click at [447, 350] on span "2" at bounding box center [447, 350] width 5 height 10
click at [490, 378] on span "6" at bounding box center [492, 377] width 5 height 10
click at [385, 407] on button "7" at bounding box center [370, 404] width 72 height 22
click at [425, 378] on button "5" at bounding box center [427, 377] width 59 height 22
type input "****"
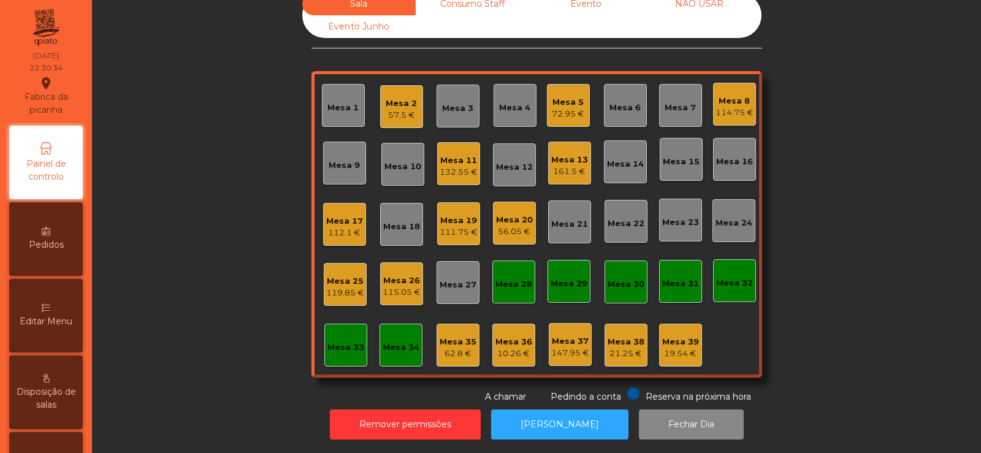
click at [50, 307] on icon at bounding box center [46, 308] width 9 height 9
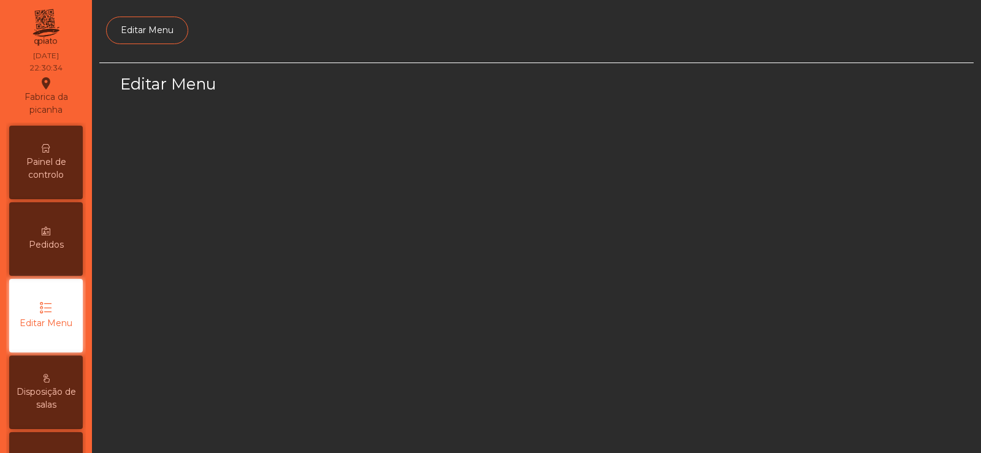
scroll to position [90, 0]
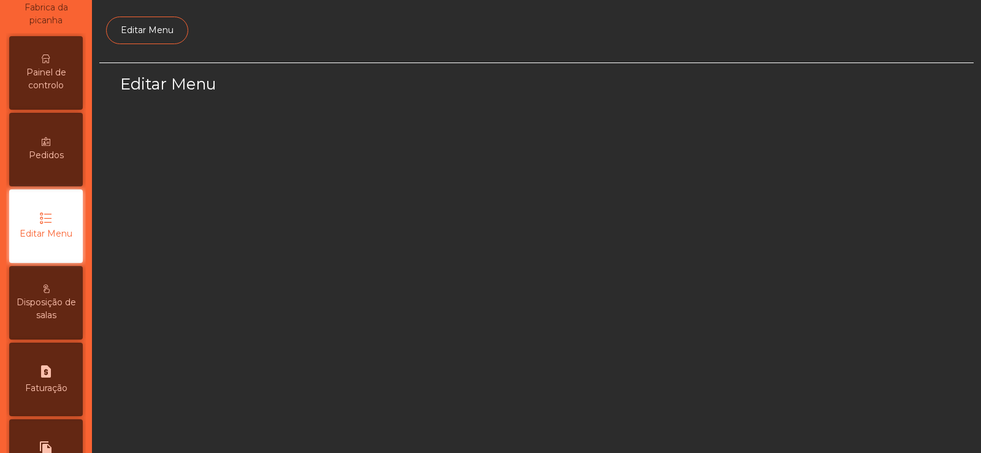
select select "*"
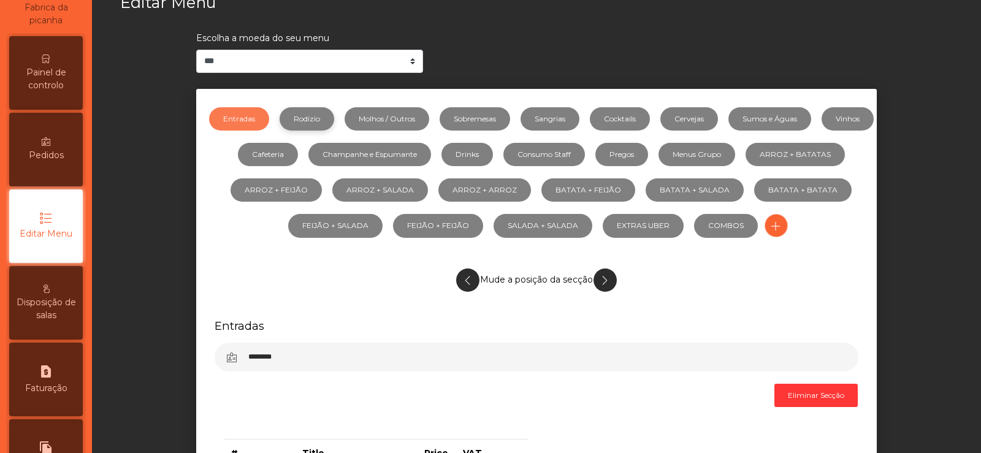
click at [326, 120] on link "Rodizio" at bounding box center [307, 118] width 55 height 23
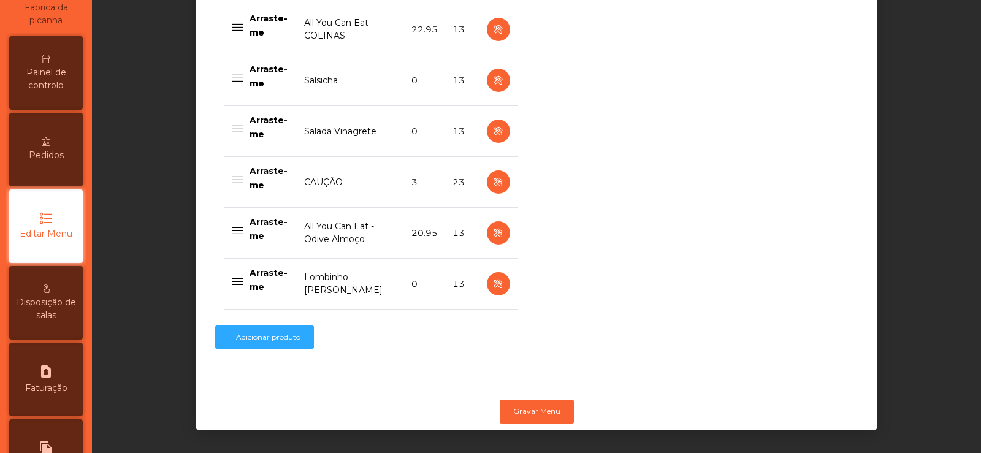
scroll to position [1065, 0]
click at [493, 277] on icon "button" at bounding box center [498, 284] width 14 height 15
select select "**"
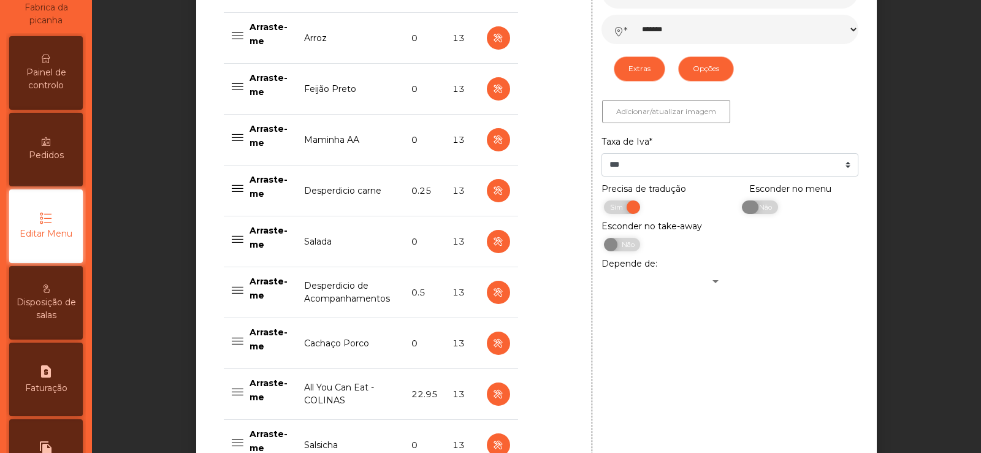
click at [758, 213] on span "Não" at bounding box center [764, 207] width 31 height 13
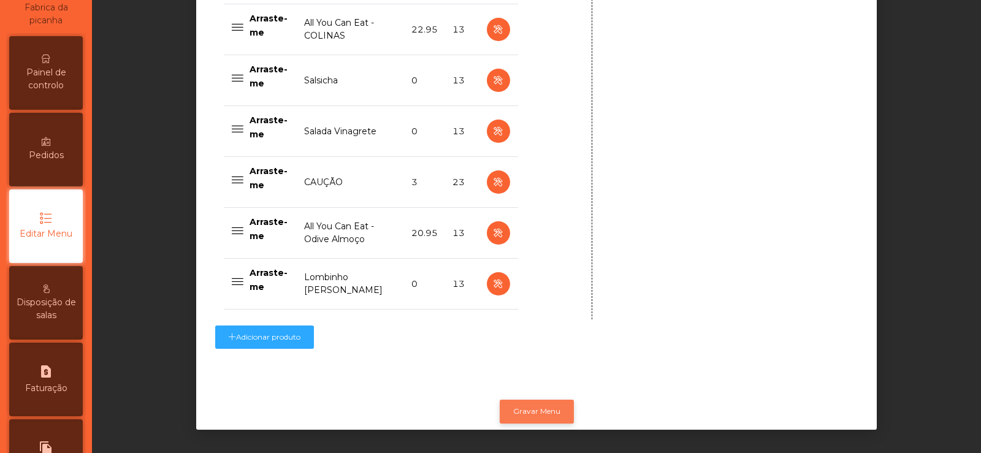
click at [541, 401] on button "Gravar Menu" at bounding box center [537, 411] width 74 height 23
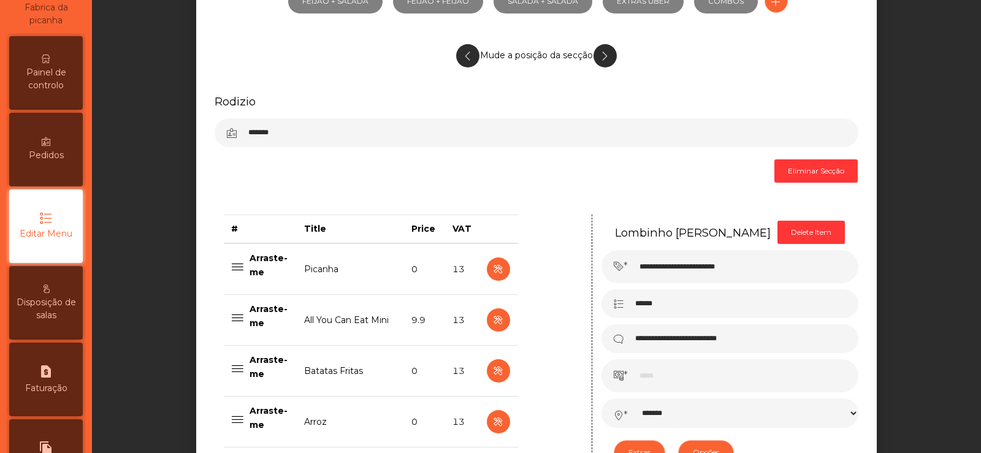
scroll to position [0, 0]
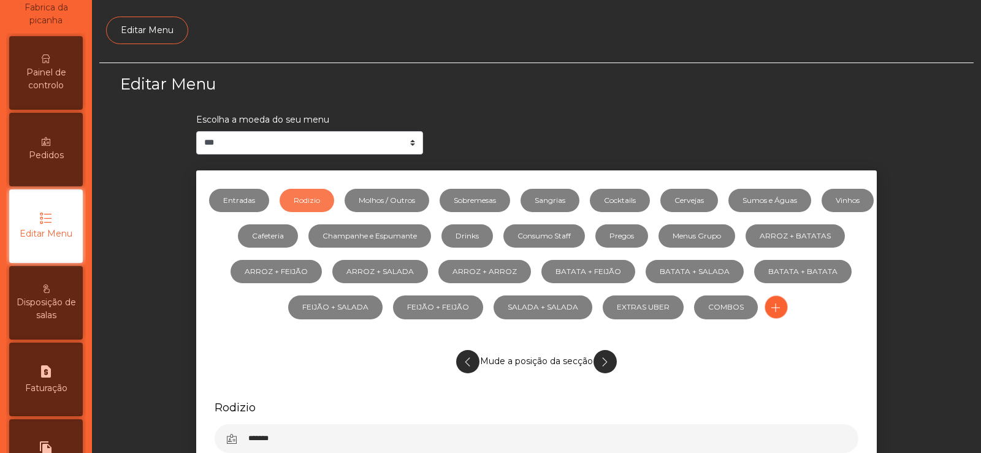
click at [53, 74] on span "Painel de controlo" at bounding box center [45, 79] width 67 height 26
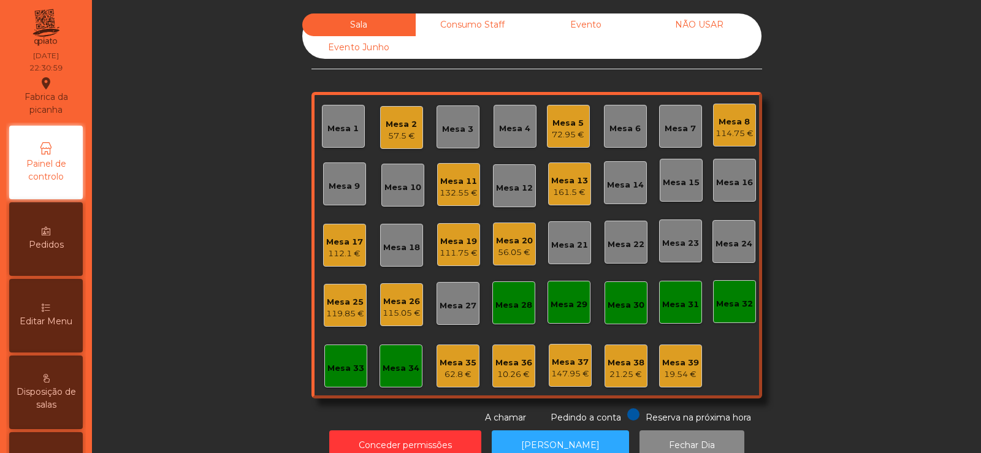
click at [346, 307] on div "Mesa 25" at bounding box center [345, 302] width 38 height 12
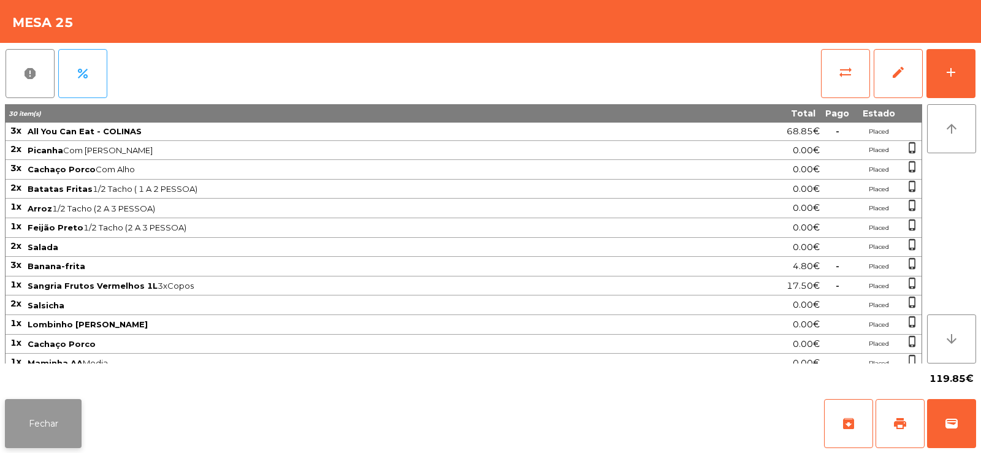
click at [32, 429] on button "Fechar" at bounding box center [43, 423] width 77 height 49
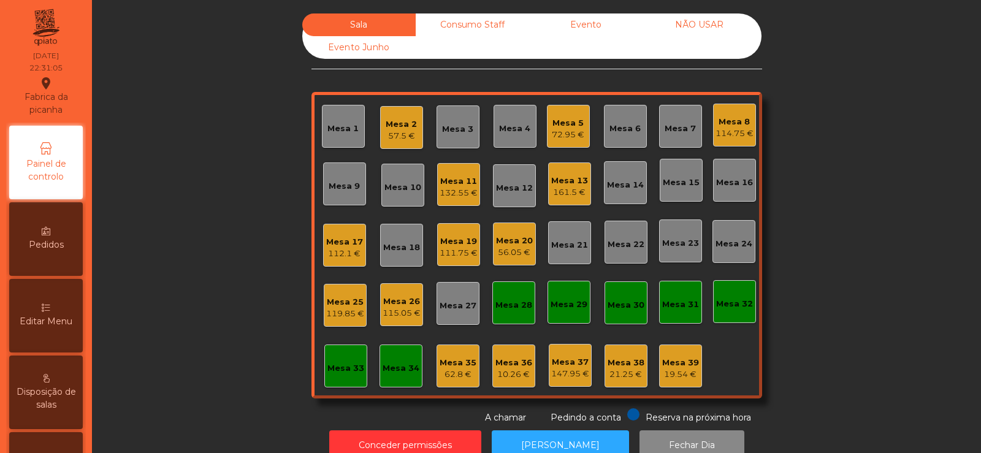
click at [346, 241] on div "Mesa 17" at bounding box center [344, 242] width 37 height 12
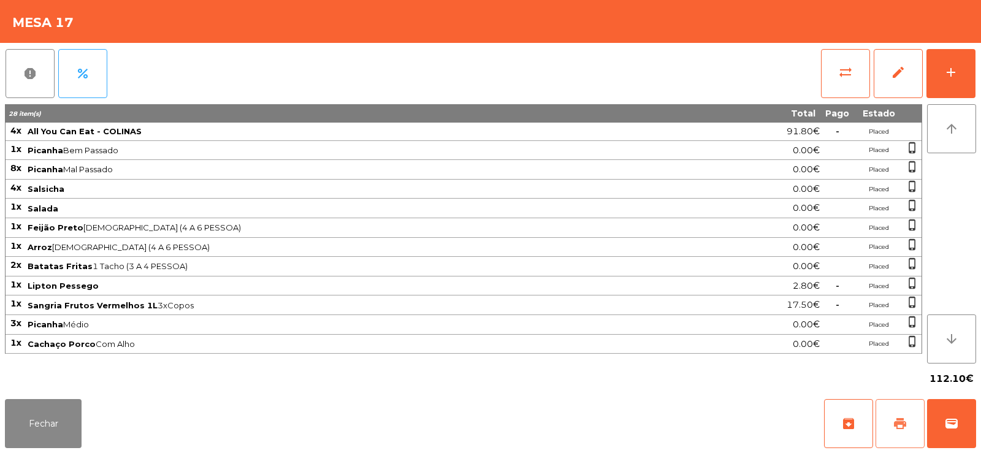
click at [901, 424] on span "print" at bounding box center [900, 423] width 15 height 15
click at [39, 419] on button "Fechar" at bounding box center [43, 423] width 77 height 49
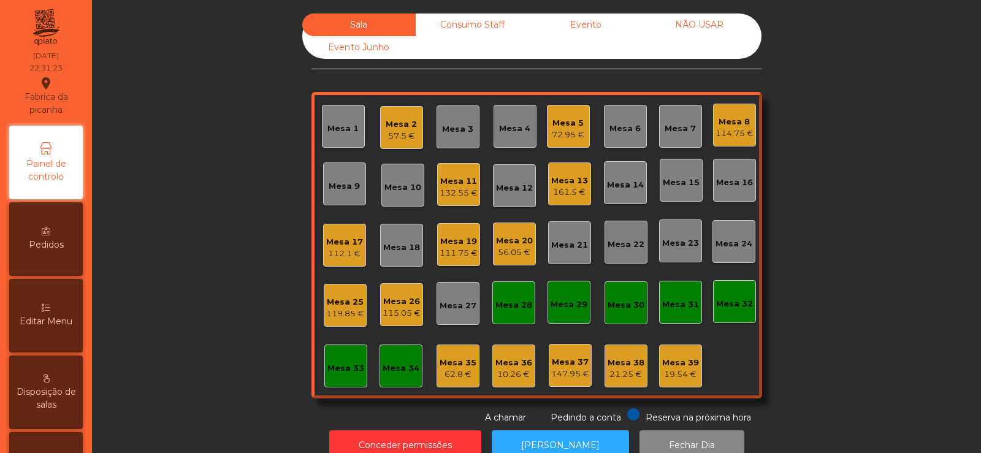
click at [394, 311] on div "115.05 €" at bounding box center [402, 313] width 38 height 12
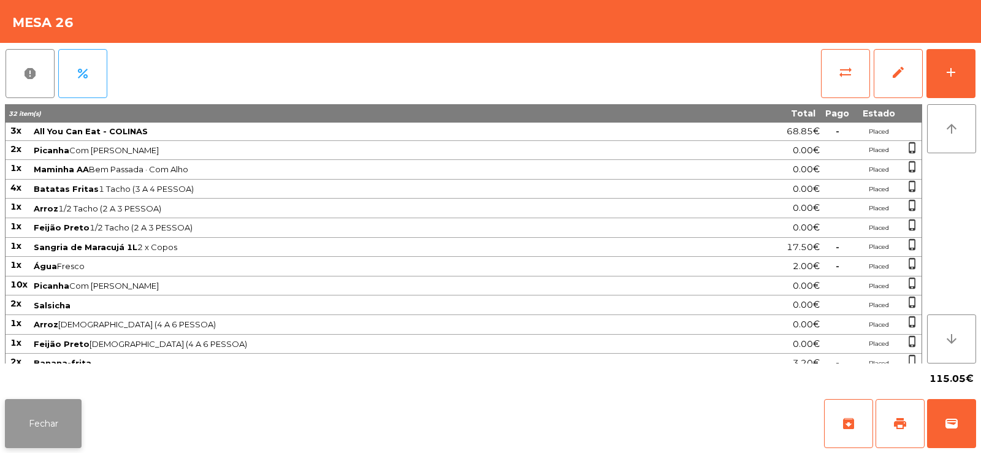
click at [52, 413] on button "Fechar" at bounding box center [43, 423] width 77 height 49
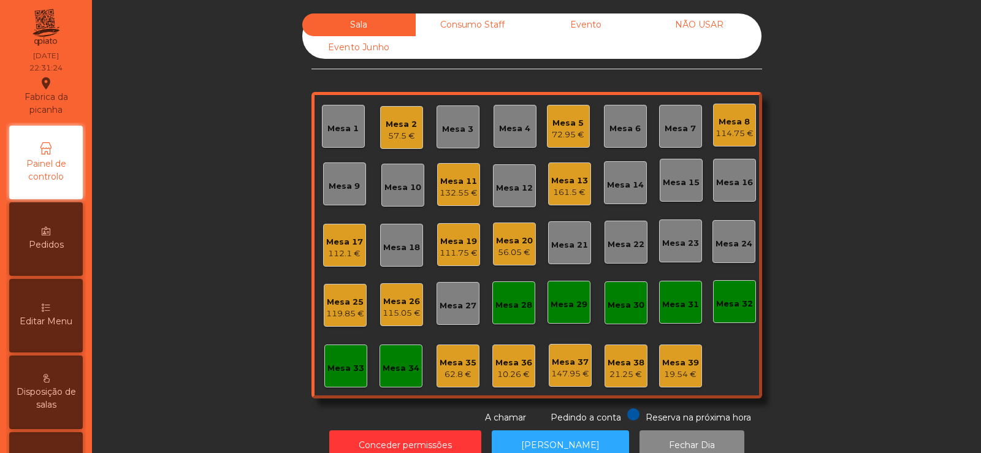
click at [334, 310] on div "119.85 €" at bounding box center [345, 314] width 38 height 12
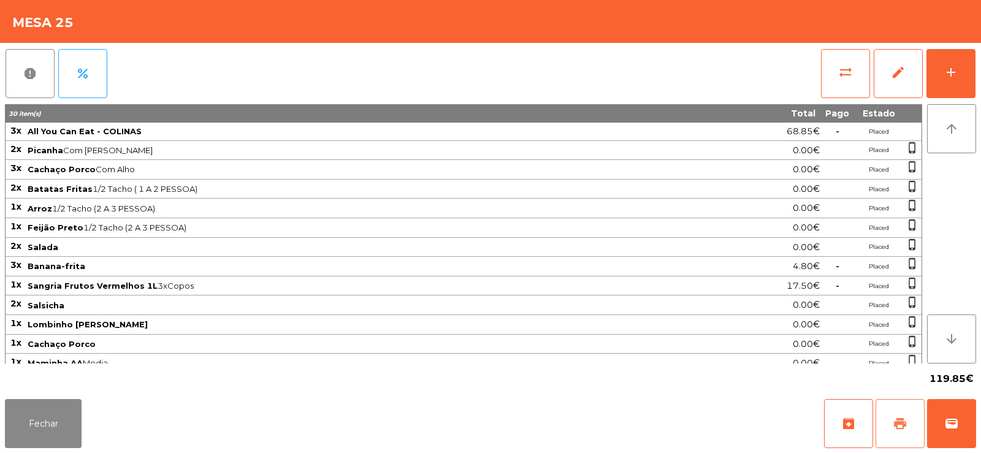
click at [877, 417] on button "print" at bounding box center [900, 423] width 49 height 49
click at [57, 424] on button "Fechar" at bounding box center [43, 423] width 77 height 49
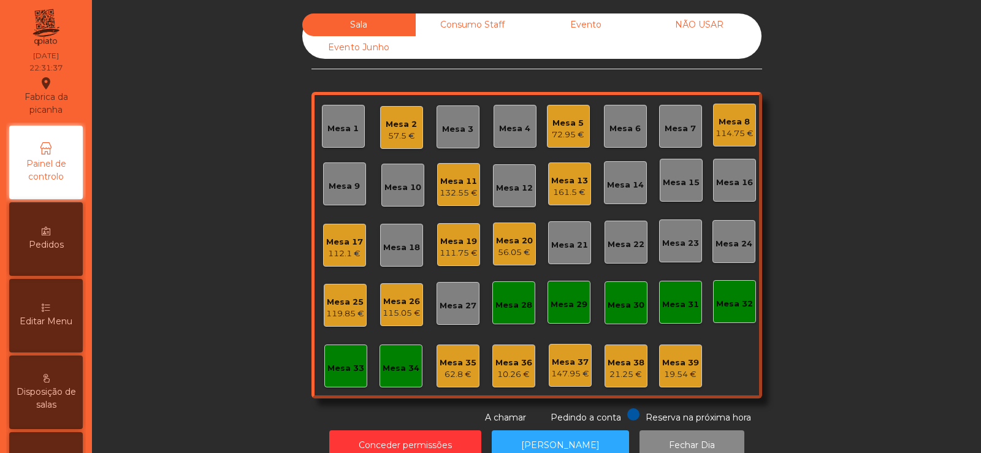
click at [350, 245] on div "Mesa 17" at bounding box center [344, 242] width 37 height 12
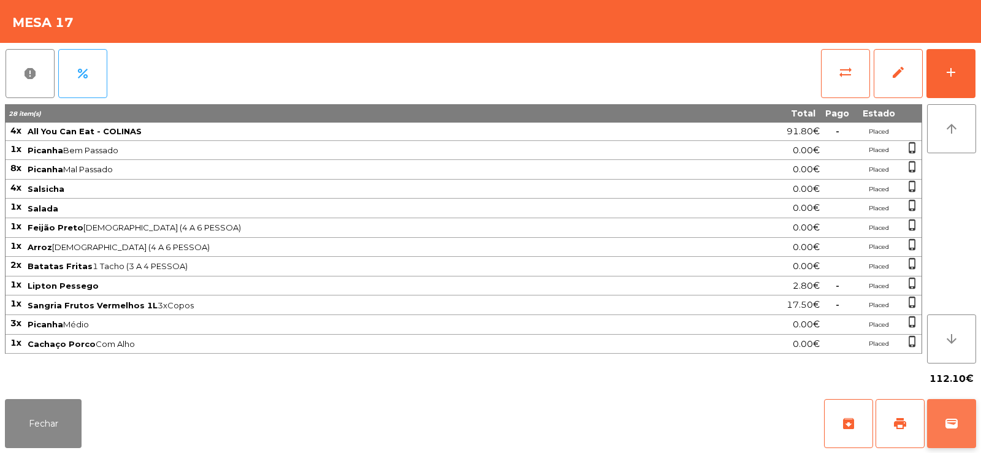
click at [959, 424] on button "wallet" at bounding box center [951, 423] width 49 height 49
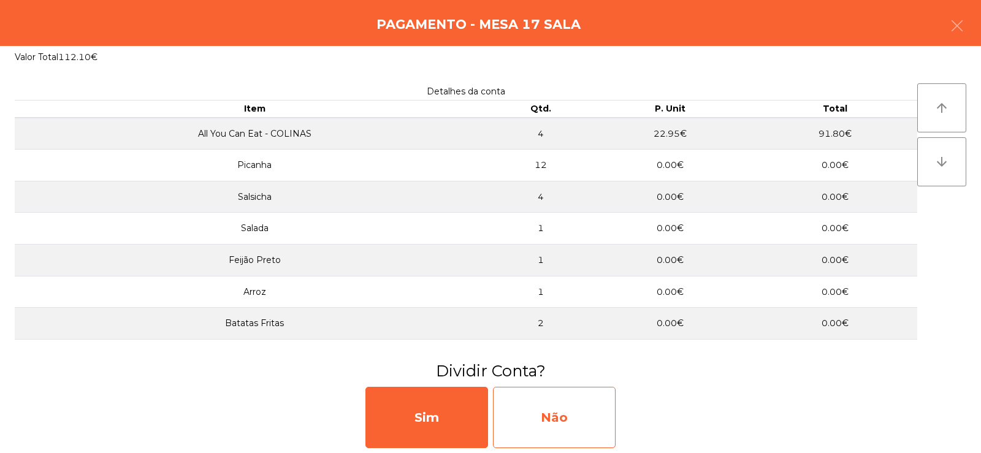
click at [545, 413] on div "Não" at bounding box center [554, 417] width 123 height 61
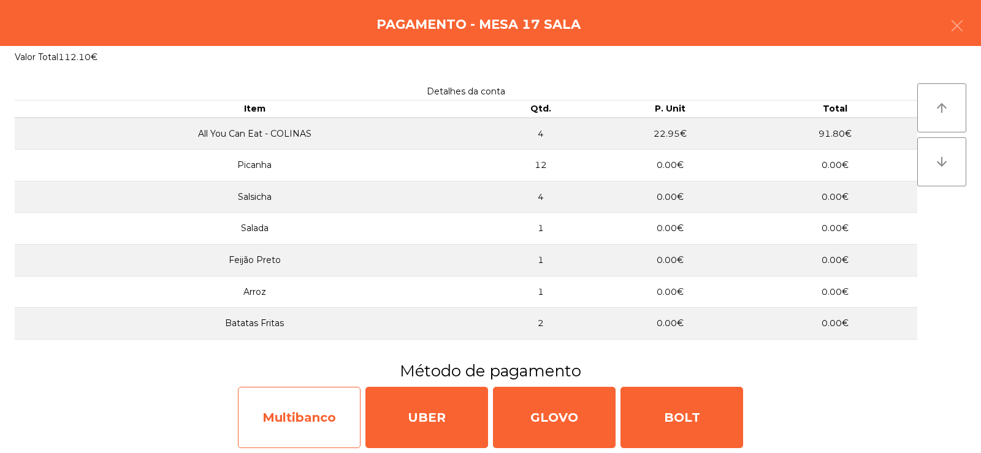
click at [277, 426] on div "Multibanco" at bounding box center [299, 417] width 123 height 61
select select "**"
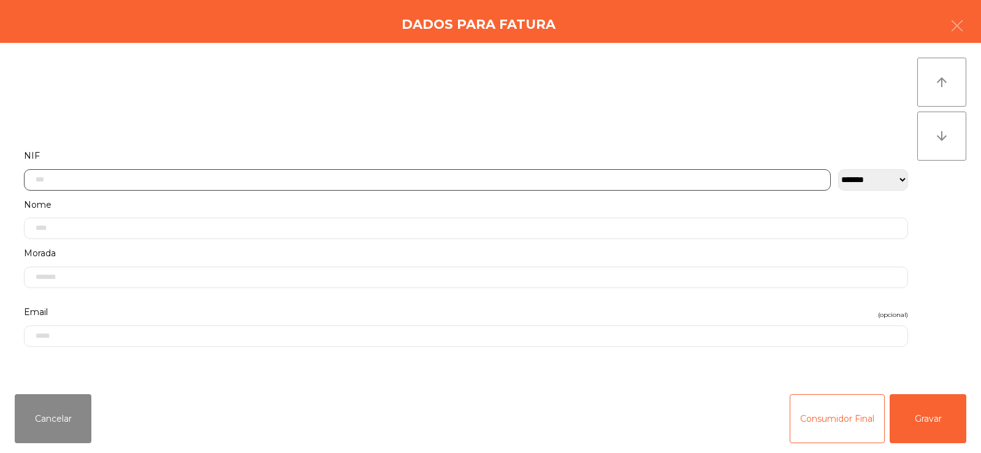
click at [377, 183] on input "text" at bounding box center [427, 179] width 807 height 21
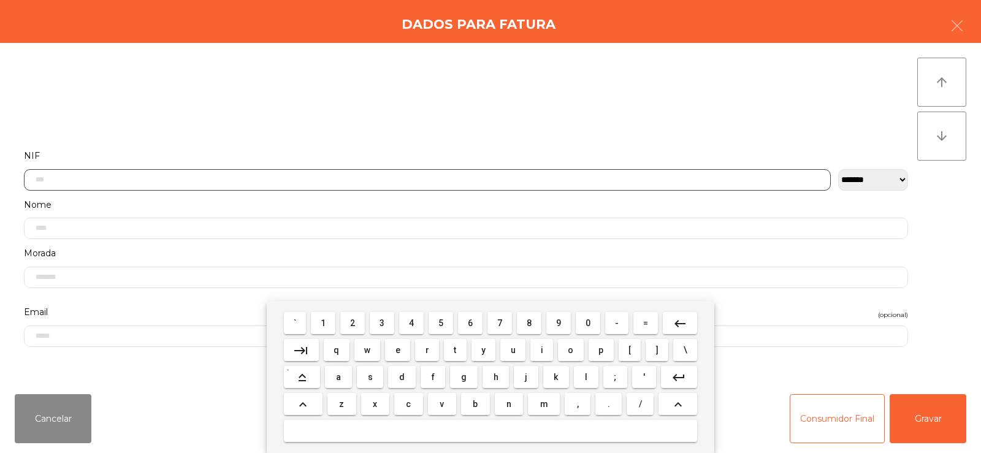
scroll to position [90, 0]
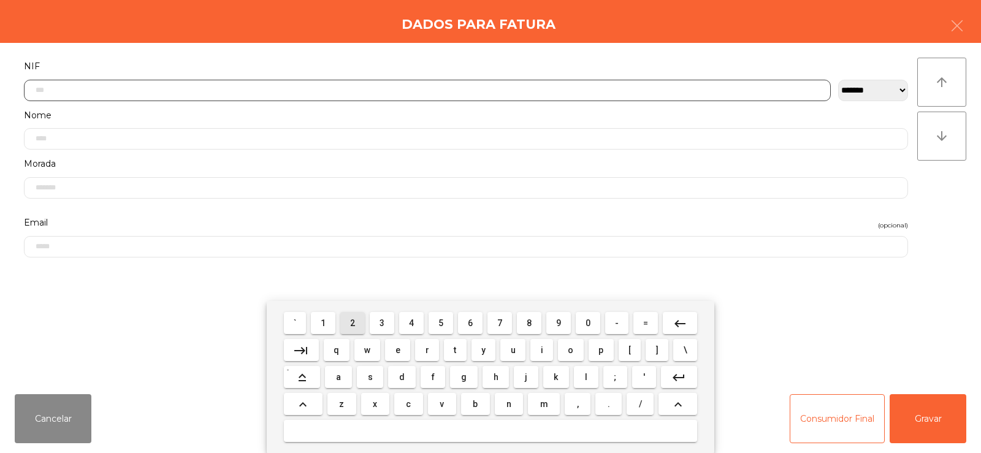
click at [353, 323] on span "2" at bounding box center [352, 323] width 5 height 10
click at [351, 326] on span "2" at bounding box center [352, 323] width 5 height 10
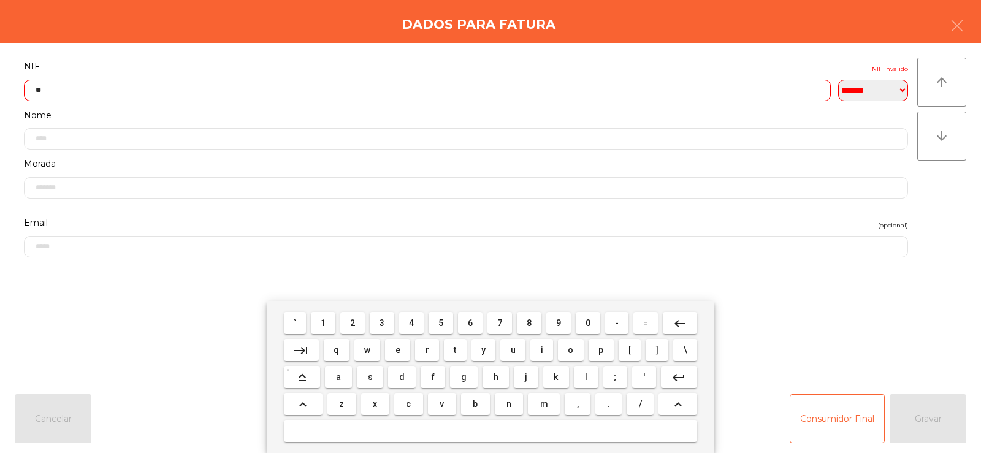
click at [529, 323] on span "8" at bounding box center [529, 323] width 5 height 10
click at [470, 327] on span "6" at bounding box center [470, 323] width 5 height 10
click at [470, 325] on span "6" at bounding box center [470, 323] width 5 height 10
click at [324, 323] on span "1" at bounding box center [323, 323] width 5 height 10
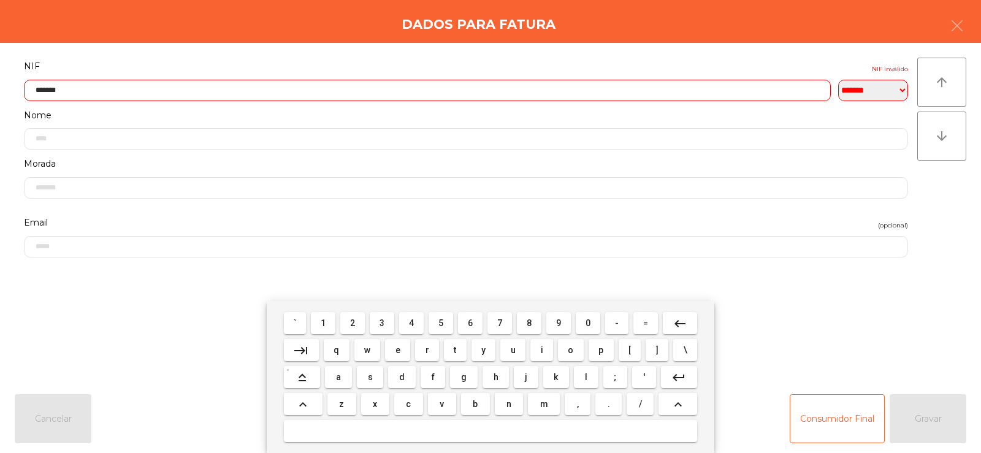
click at [471, 324] on span "6" at bounding box center [470, 323] width 5 height 10
click at [383, 322] on span "3" at bounding box center [382, 323] width 5 height 10
type input "*********"
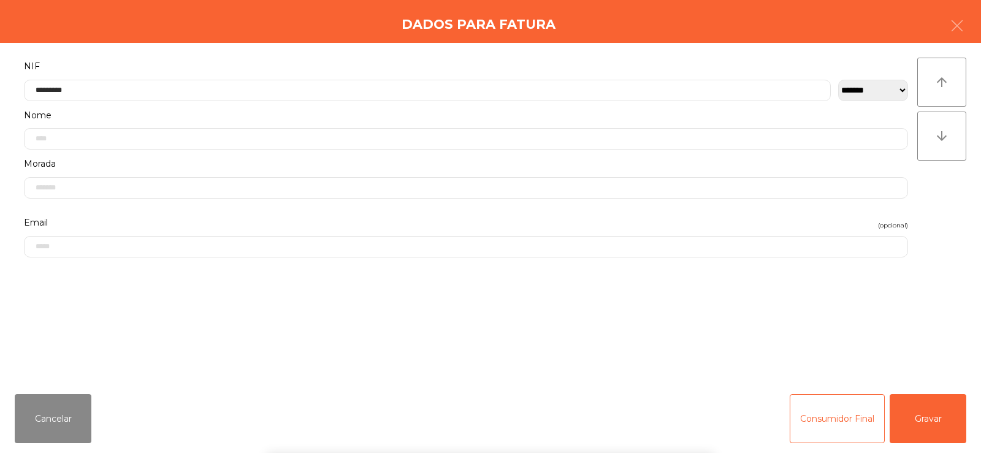
click at [879, 359] on div "` 1 2 3 4 5 6 7 8 9 0 - = keyboard_backspace keyboard_tab q w e r t y u i o p […" at bounding box center [490, 377] width 981 height 152
click at [930, 416] on button "Gravar" at bounding box center [928, 418] width 77 height 49
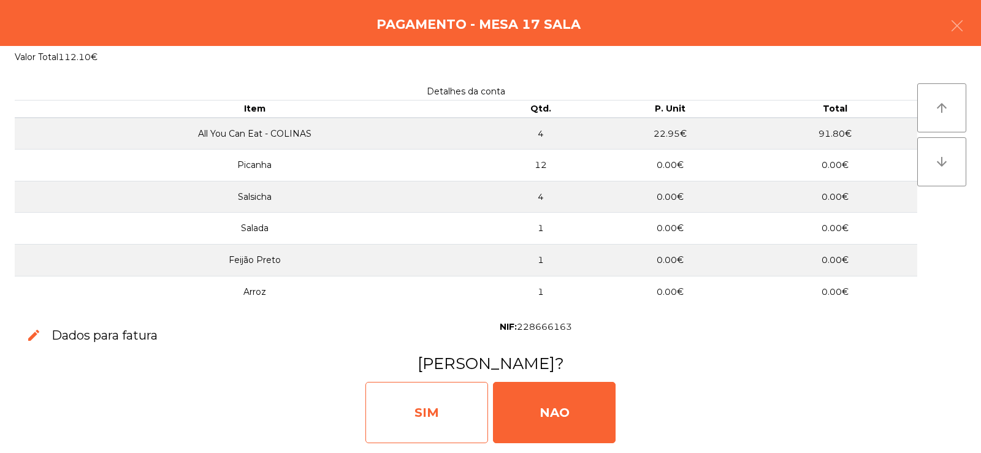
click at [407, 414] on div "SIM" at bounding box center [427, 412] width 123 height 61
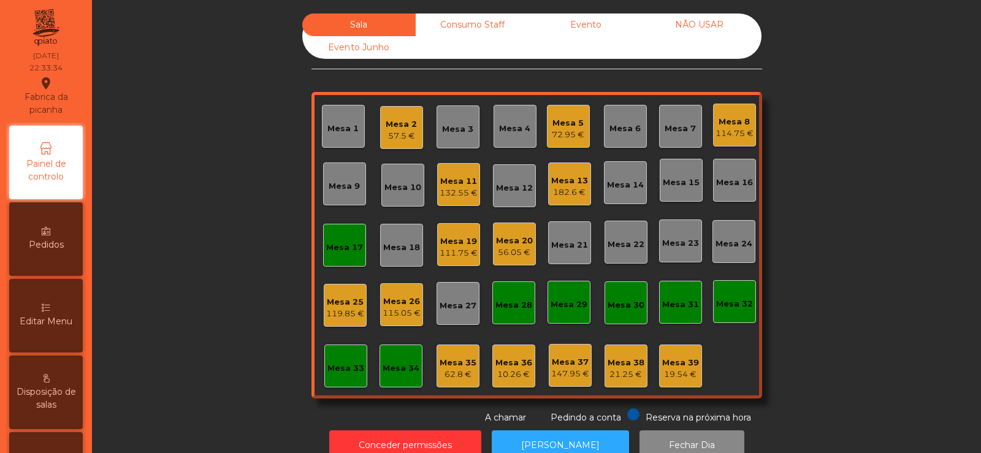
click at [722, 137] on div "114.75 €" at bounding box center [735, 134] width 38 height 12
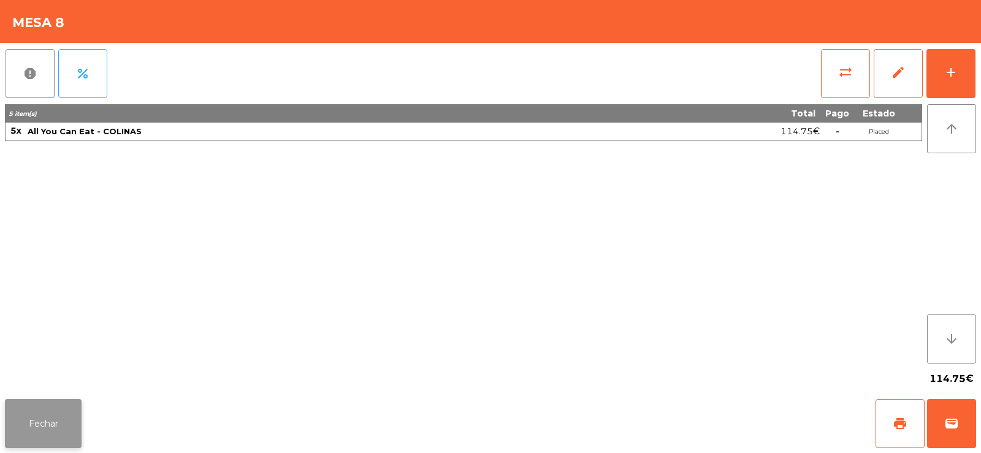
click at [62, 431] on button "Fechar" at bounding box center [43, 423] width 77 height 49
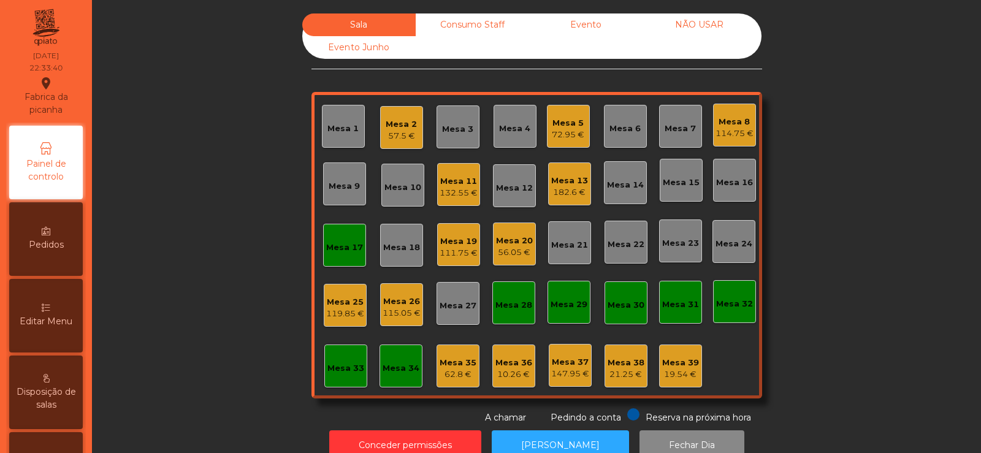
click at [329, 375] on div "Mesa 33" at bounding box center [345, 366] width 43 height 43
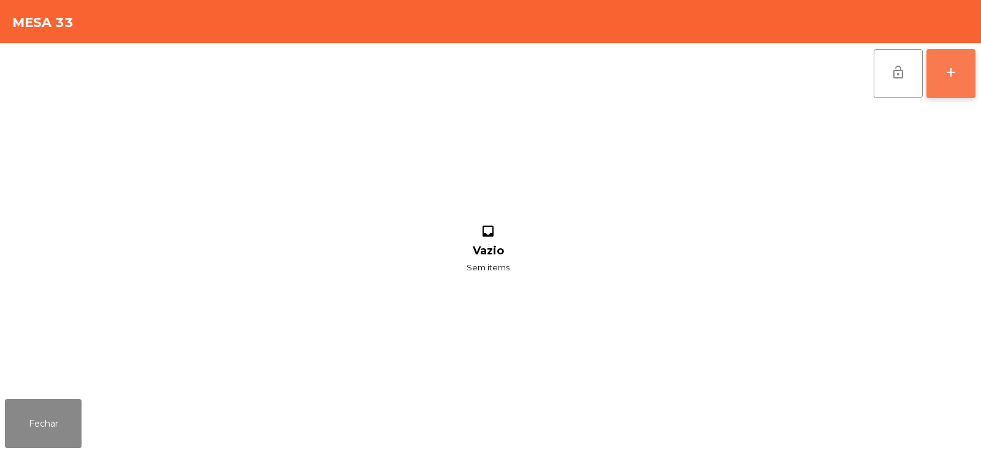
click at [945, 85] on button "add" at bounding box center [951, 73] width 49 height 49
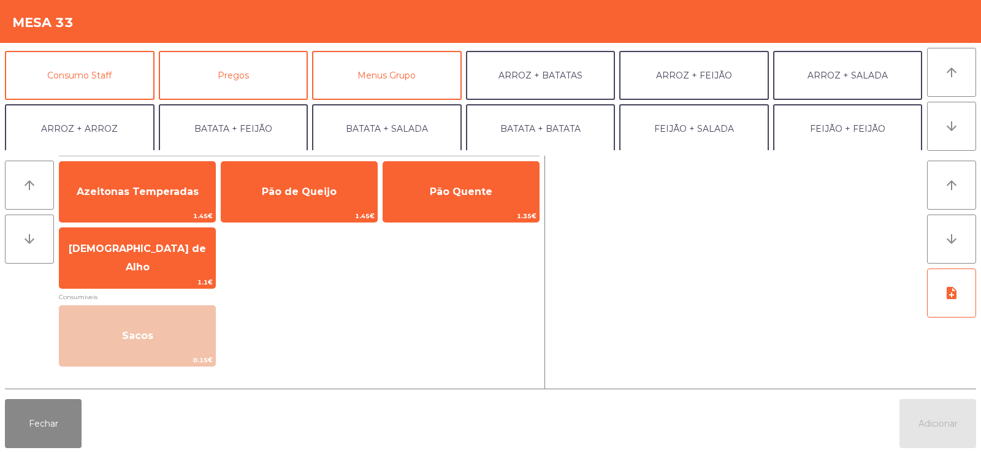
scroll to position [108, 0]
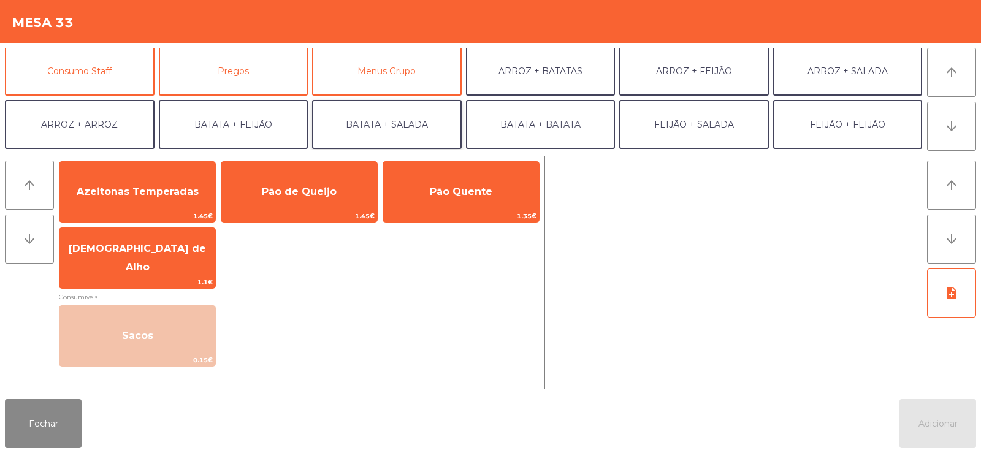
click at [380, 123] on button "BATATA + SALADA" at bounding box center [387, 124] width 150 height 49
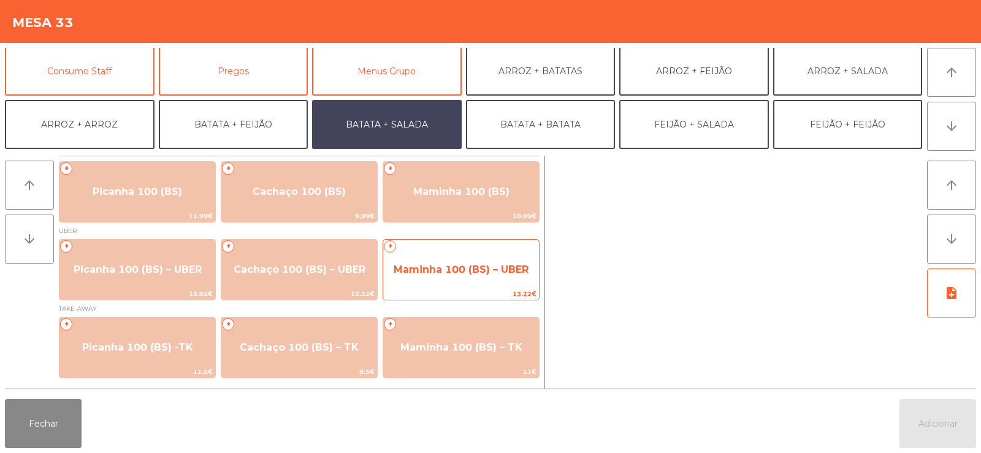
click at [451, 259] on span "Maminha 100 (BS) – UBER" at bounding box center [461, 269] width 156 height 33
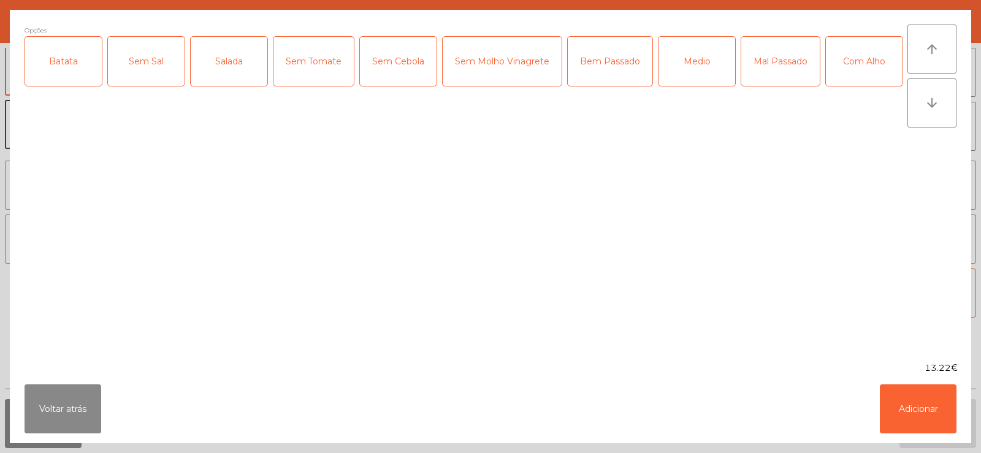
click at [90, 64] on div "Batata" at bounding box center [63, 61] width 77 height 49
click at [232, 56] on div "Salada" at bounding box center [229, 61] width 77 height 49
click at [683, 58] on div "Medio" at bounding box center [697, 61] width 77 height 49
click at [927, 404] on button "Adicionar" at bounding box center [918, 409] width 77 height 49
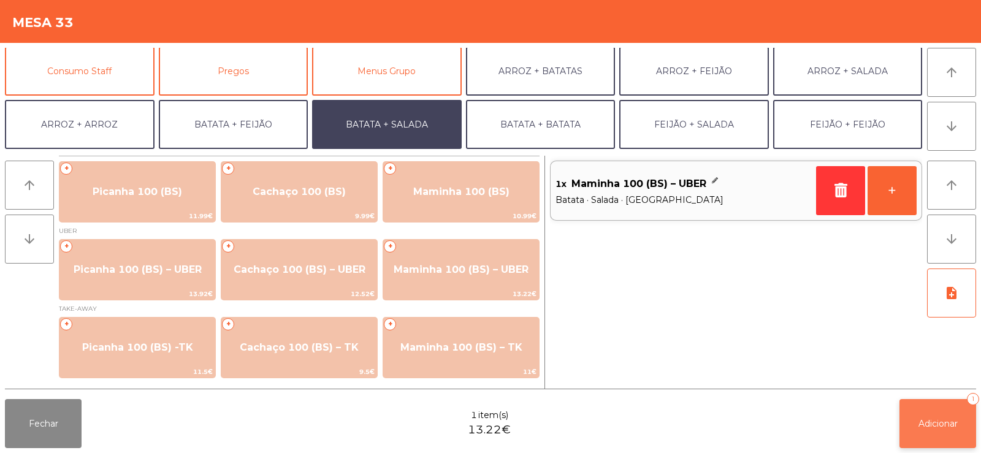
click at [922, 426] on span "Adicionar" at bounding box center [938, 423] width 39 height 11
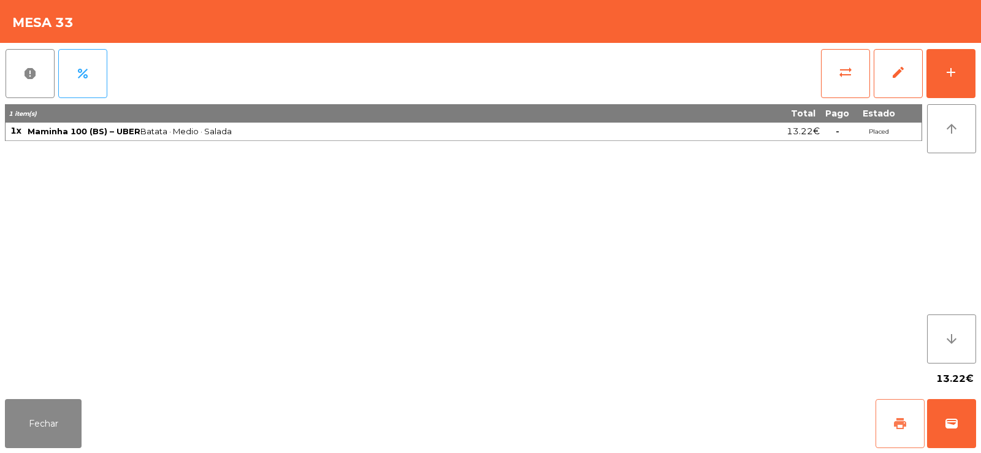
click at [903, 441] on button "print" at bounding box center [900, 423] width 49 height 49
click at [947, 416] on button "wallet" at bounding box center [951, 423] width 49 height 49
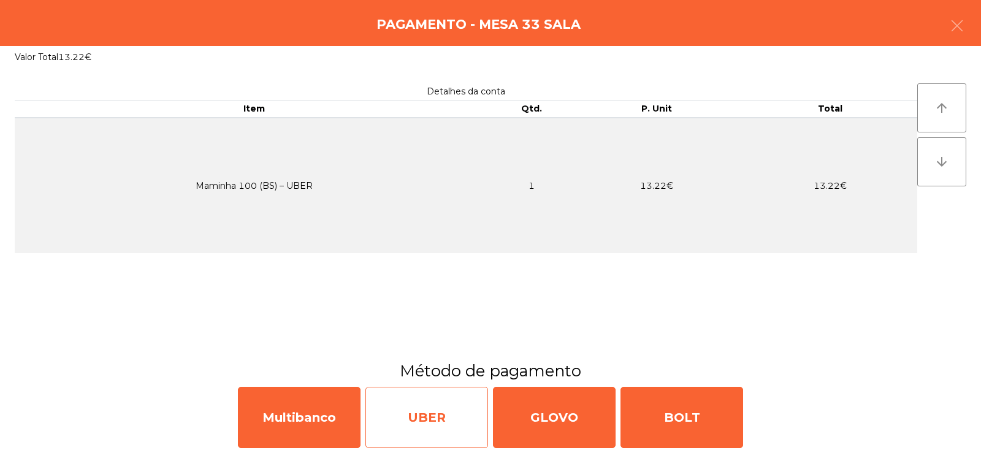
click at [416, 415] on div "UBER" at bounding box center [427, 417] width 123 height 61
select select "**"
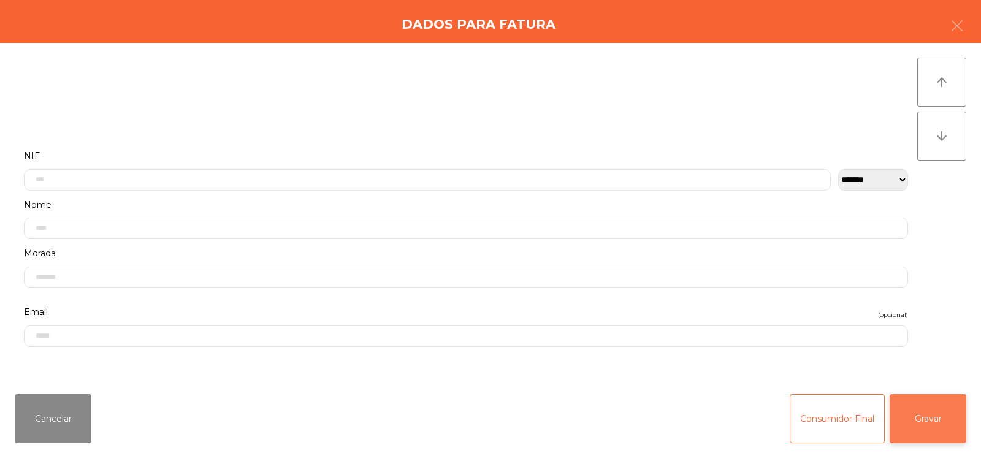
click at [933, 430] on button "Gravar" at bounding box center [928, 418] width 77 height 49
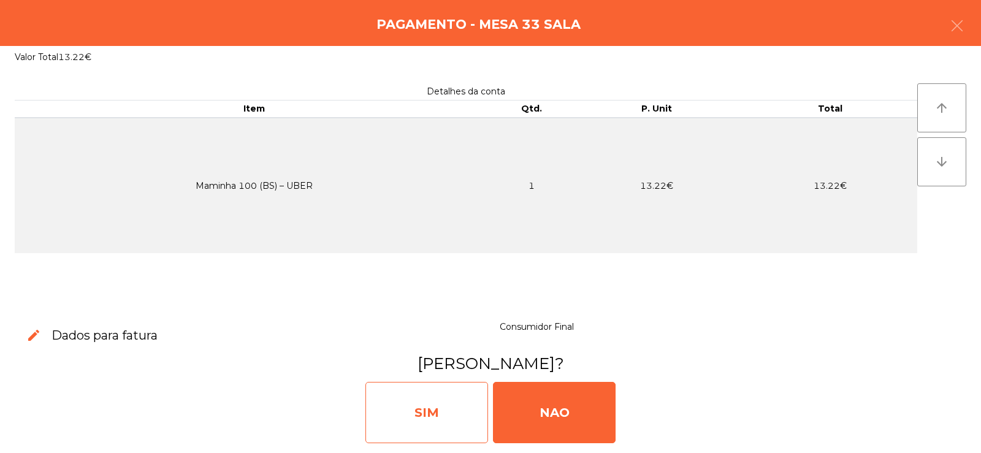
click at [421, 420] on div "SIM" at bounding box center [427, 412] width 123 height 61
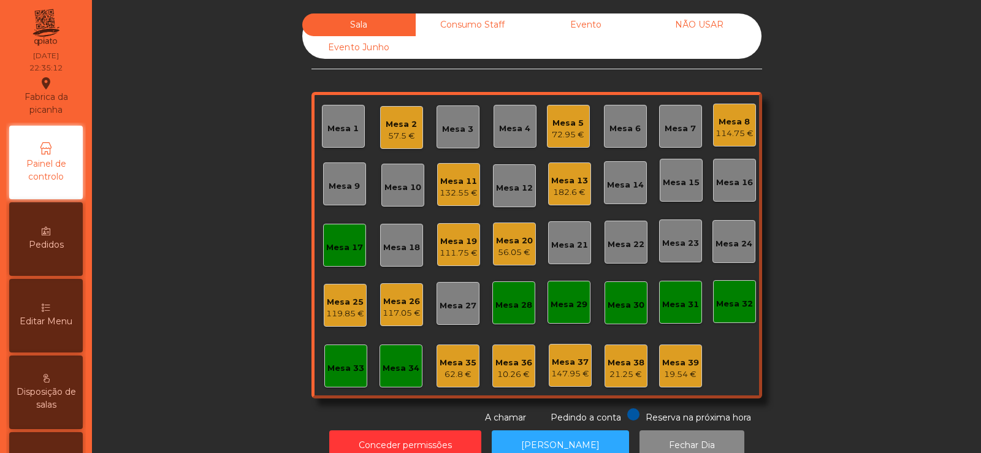
scroll to position [30, 0]
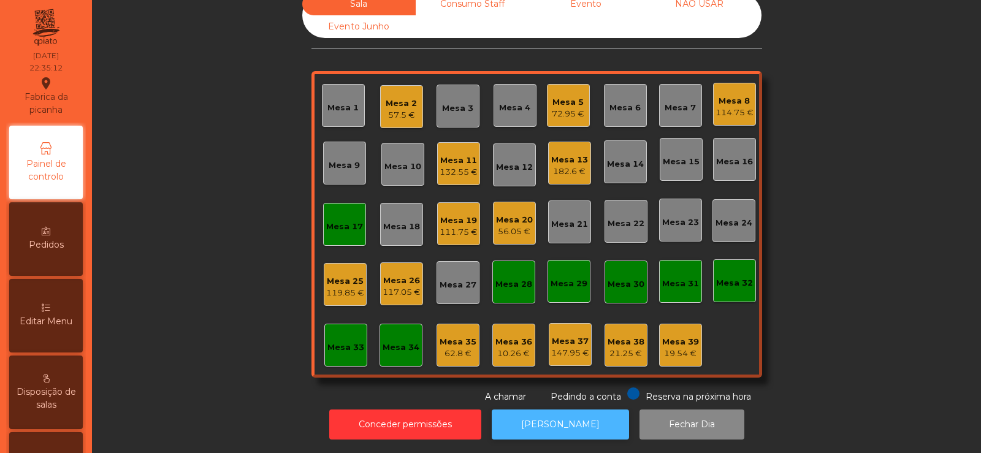
click at [524, 410] on button "[PERSON_NAME]" at bounding box center [560, 425] width 137 height 30
click at [750, 107] on div "Mesa 8 114.75 €" at bounding box center [734, 104] width 43 height 43
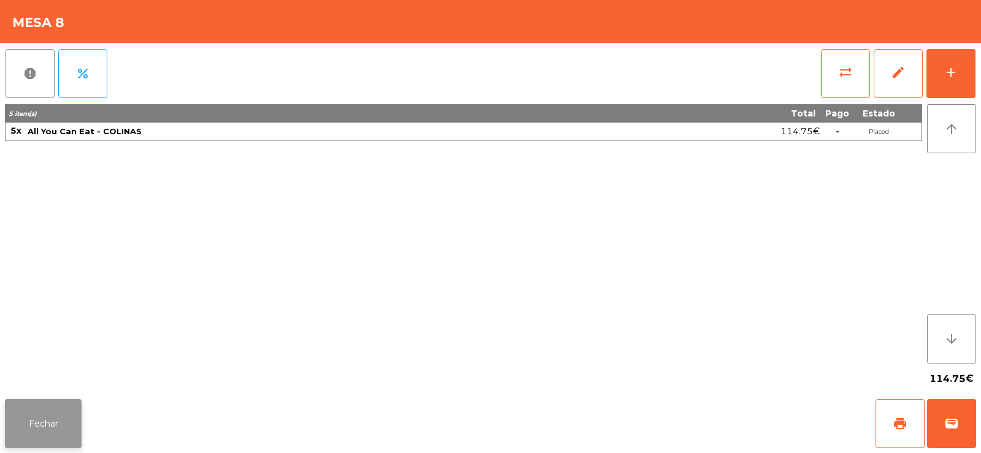
click at [19, 427] on button "Fechar" at bounding box center [43, 423] width 77 height 49
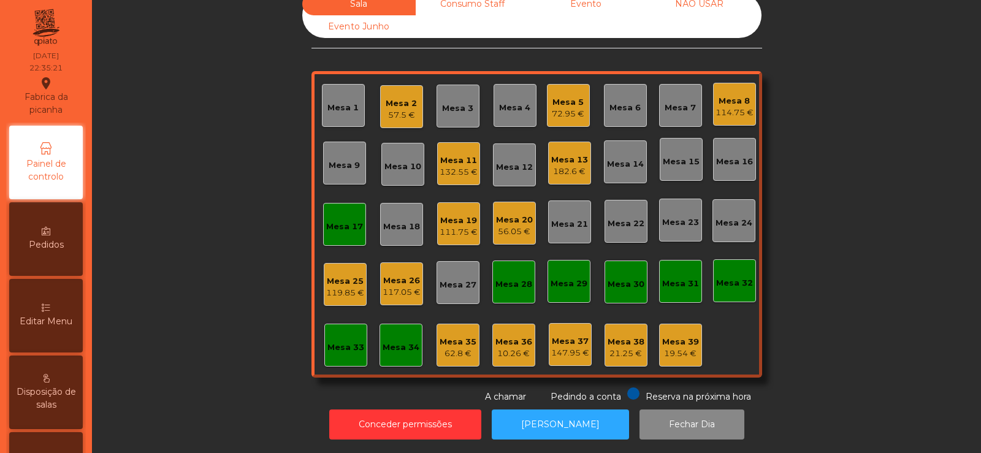
scroll to position [0, 0]
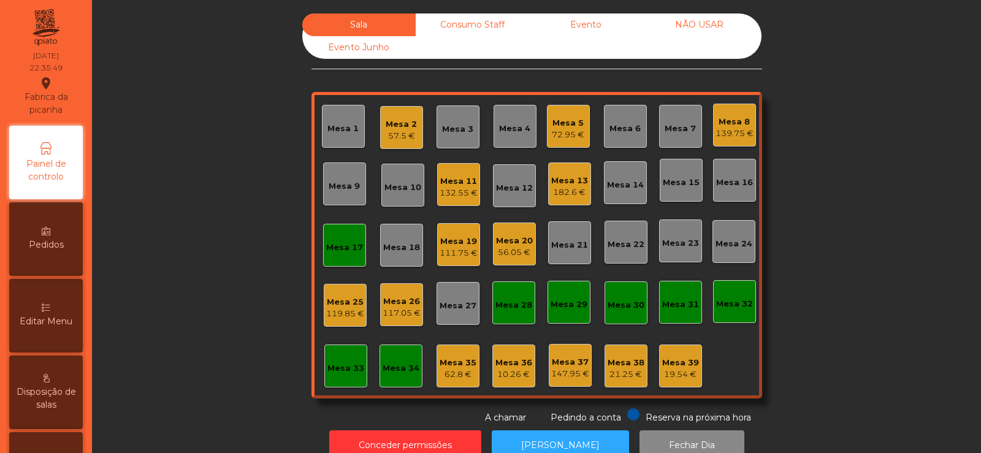
click at [396, 125] on div "Mesa 2" at bounding box center [401, 124] width 31 height 12
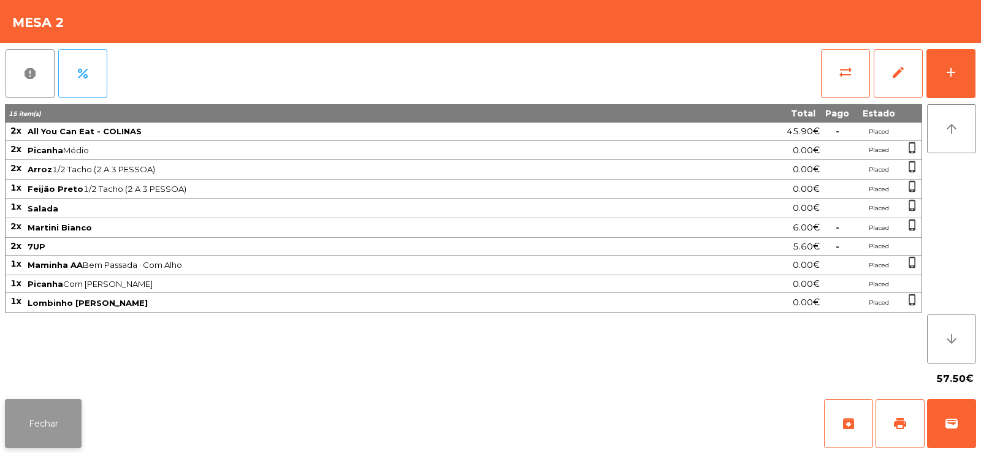
click at [46, 420] on button "Fechar" at bounding box center [43, 423] width 77 height 49
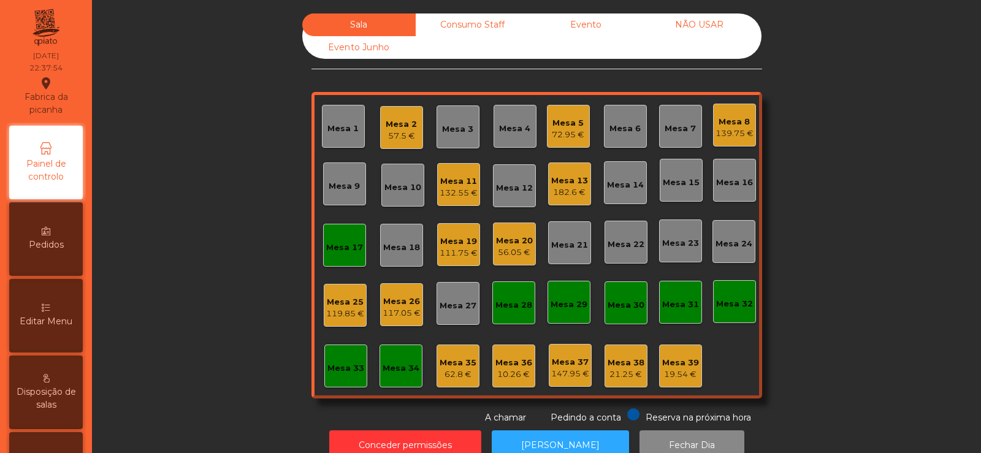
scroll to position [30, 0]
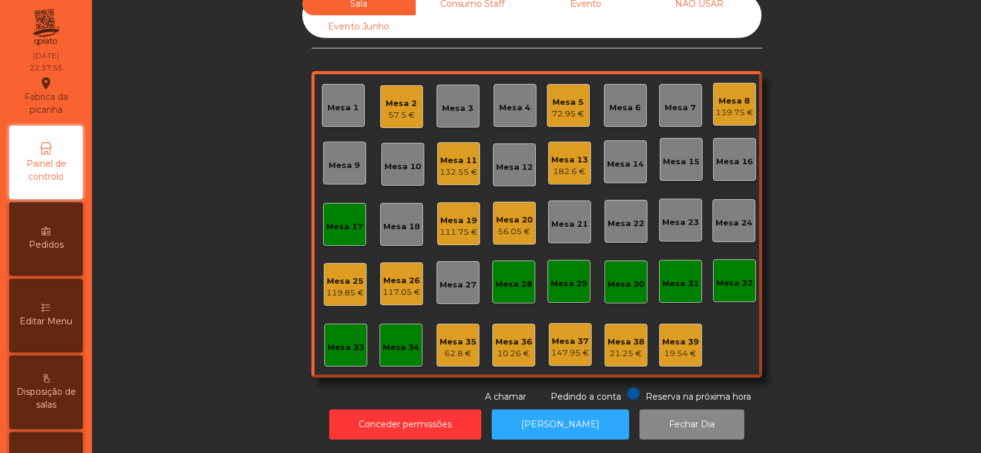
click at [513, 226] on div "56.05 €" at bounding box center [514, 232] width 37 height 12
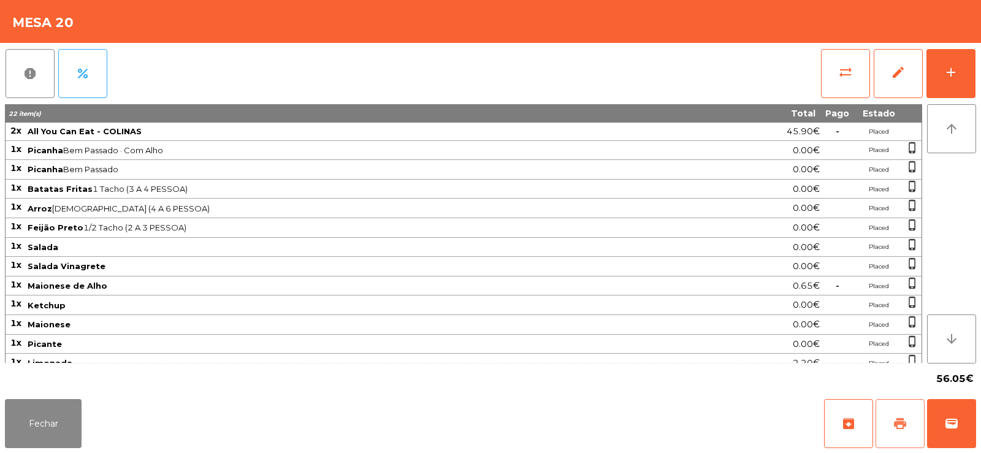
click at [898, 419] on span "print" at bounding box center [900, 423] width 15 height 15
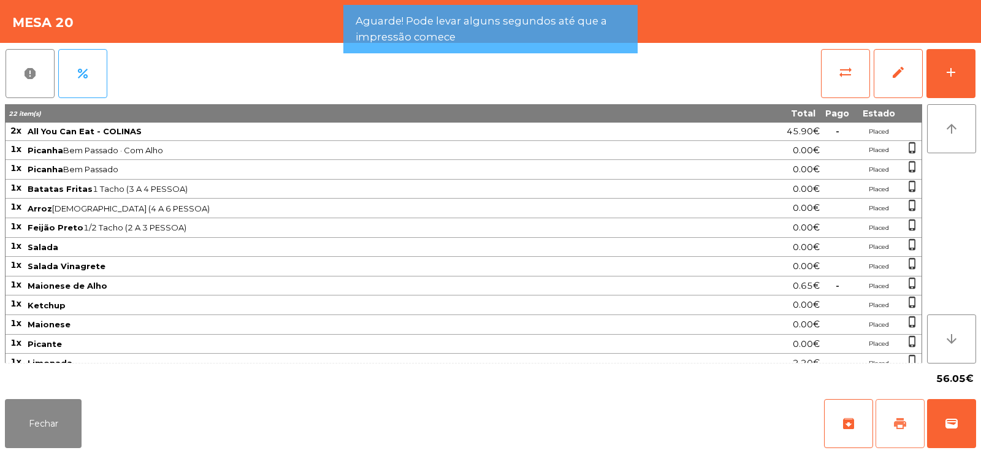
scroll to position [156, 0]
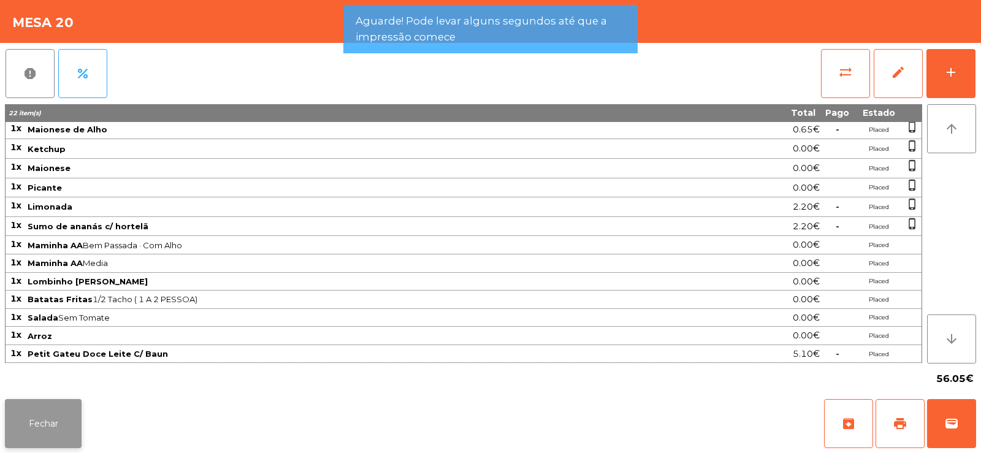
click at [34, 413] on button "Fechar" at bounding box center [43, 423] width 77 height 49
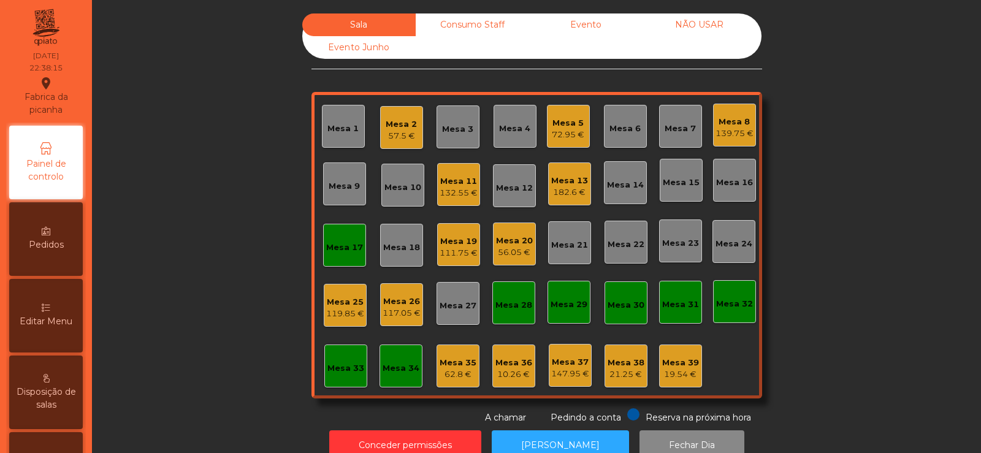
scroll to position [30, 0]
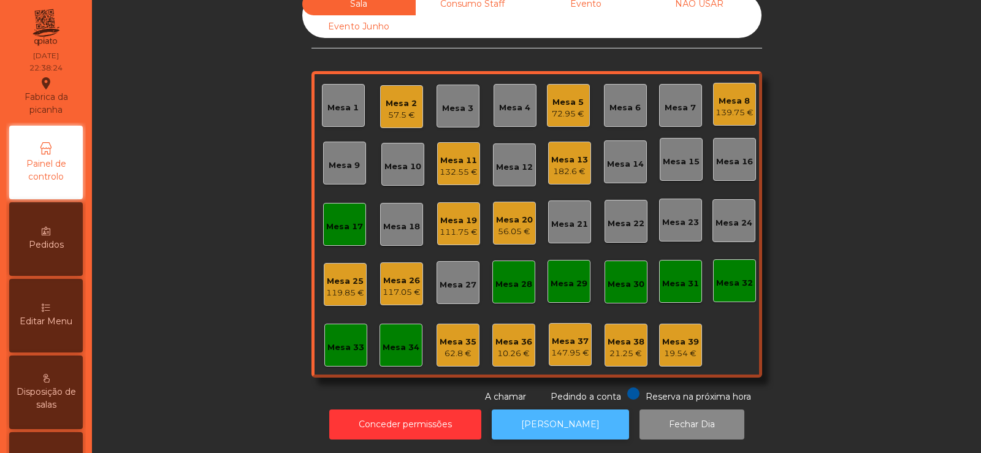
click at [572, 410] on button "[PERSON_NAME]" at bounding box center [560, 425] width 137 height 30
click at [511, 105] on div "Mesa 4" at bounding box center [515, 105] width 43 height 43
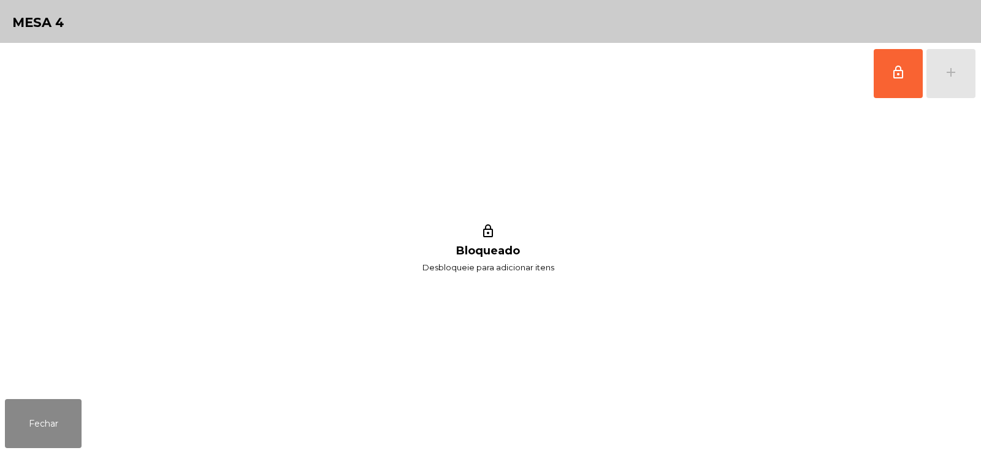
click at [896, 81] on button "lock_outline" at bounding box center [898, 73] width 49 height 49
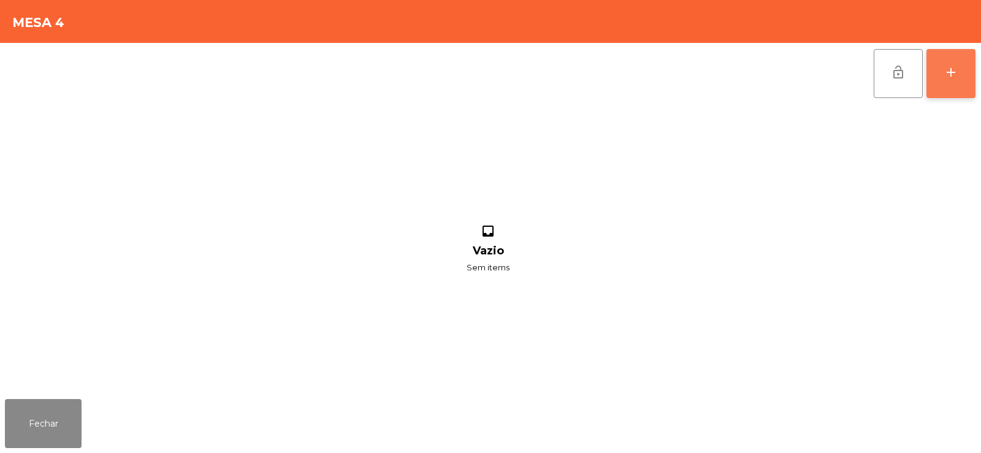
click at [954, 82] on button "add" at bounding box center [951, 73] width 49 height 49
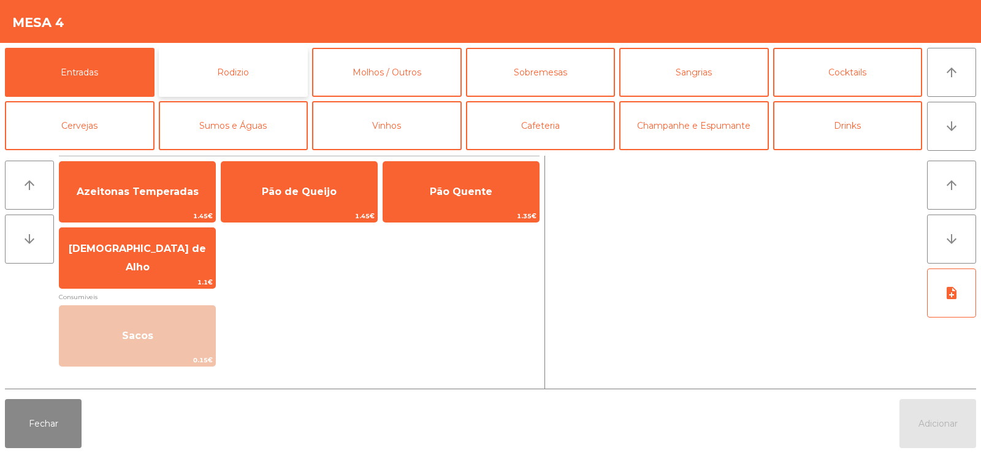
click at [229, 80] on button "Rodizio" at bounding box center [234, 72] width 150 height 49
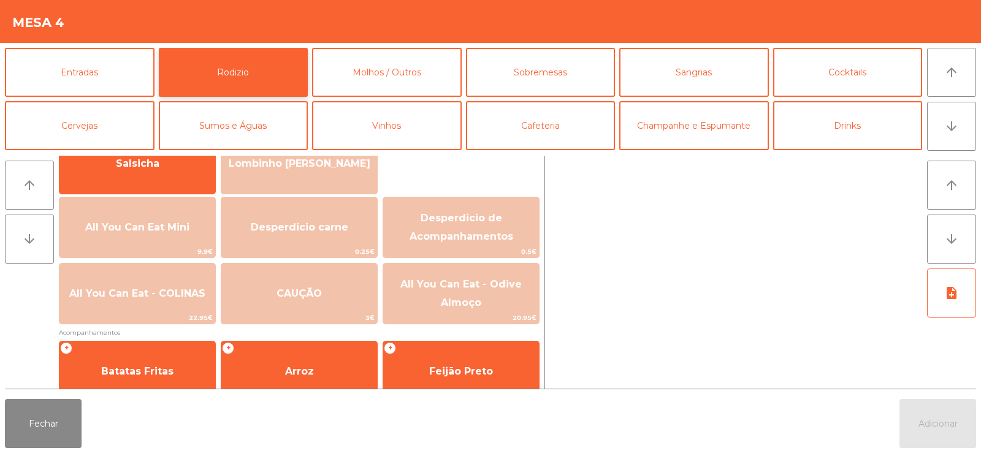
scroll to position [134, 0]
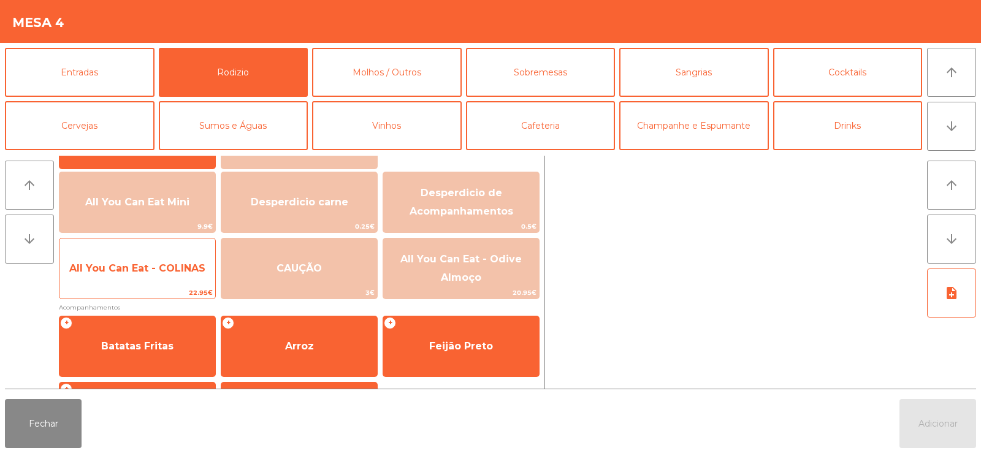
click at [149, 283] on span "All You Can Eat - COLINAS" at bounding box center [137, 268] width 156 height 33
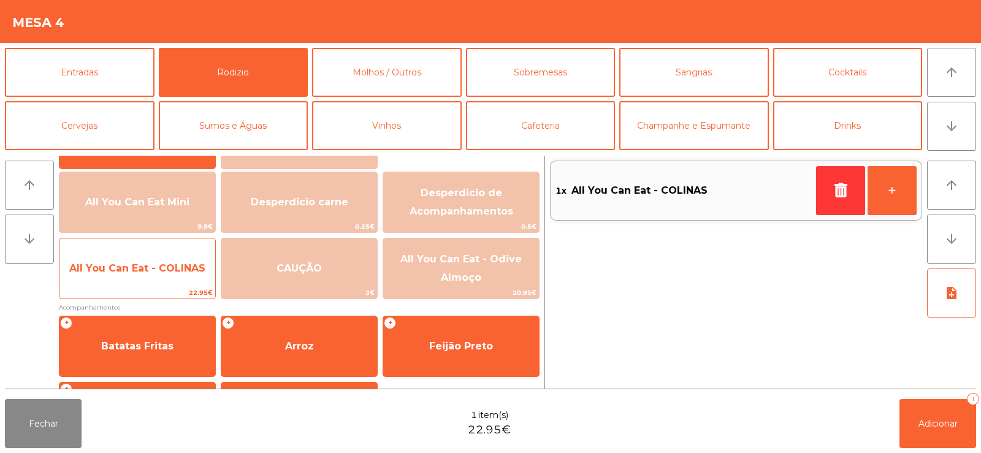
click at [152, 281] on span "All You Can Eat - COLINAS" at bounding box center [137, 268] width 156 height 33
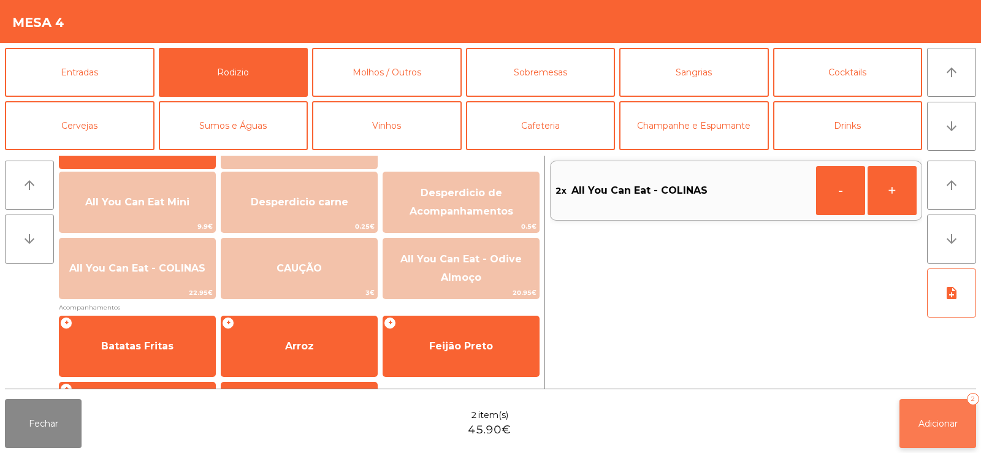
click at [938, 420] on span "Adicionar" at bounding box center [938, 423] width 39 height 11
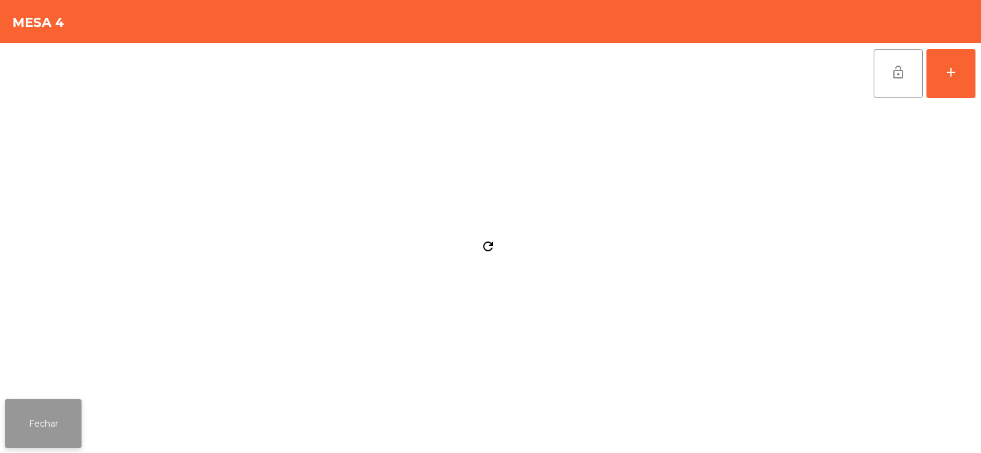
click at [49, 432] on button "Fechar" at bounding box center [43, 423] width 77 height 49
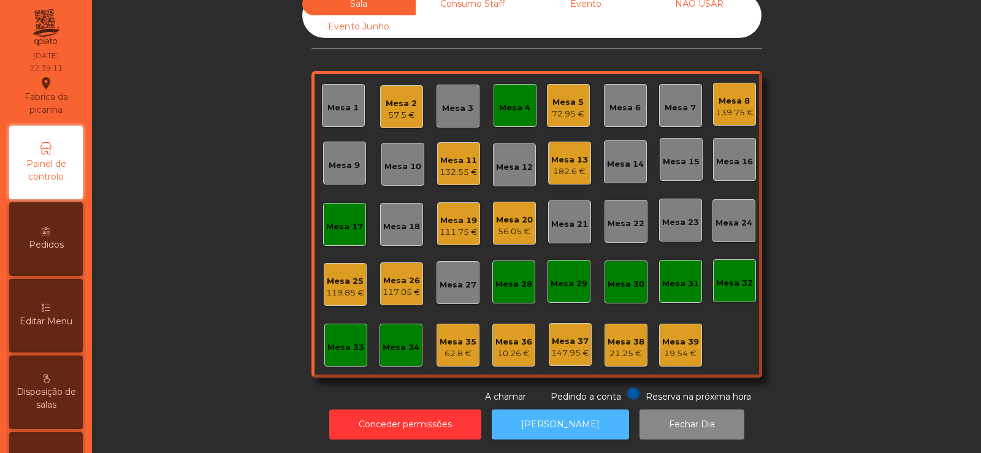
click at [570, 410] on button "[PERSON_NAME]" at bounding box center [560, 425] width 137 height 30
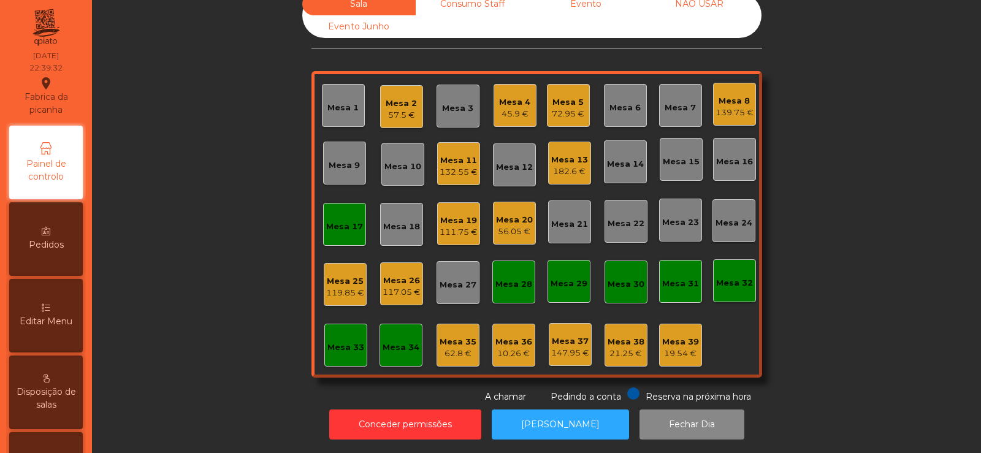
click at [338, 221] on div "Mesa 17" at bounding box center [344, 227] width 37 height 12
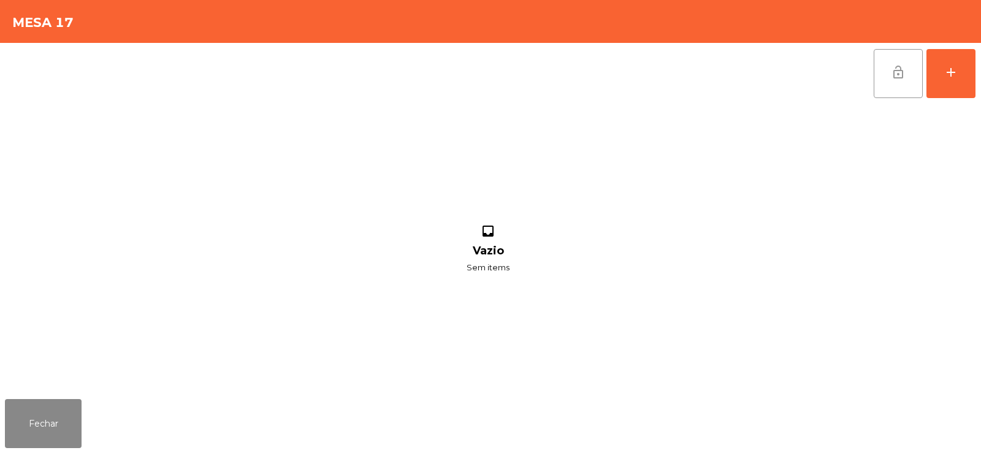
click at [900, 77] on span "lock_open" at bounding box center [898, 72] width 15 height 15
click at [53, 418] on button "Fechar" at bounding box center [43, 423] width 77 height 49
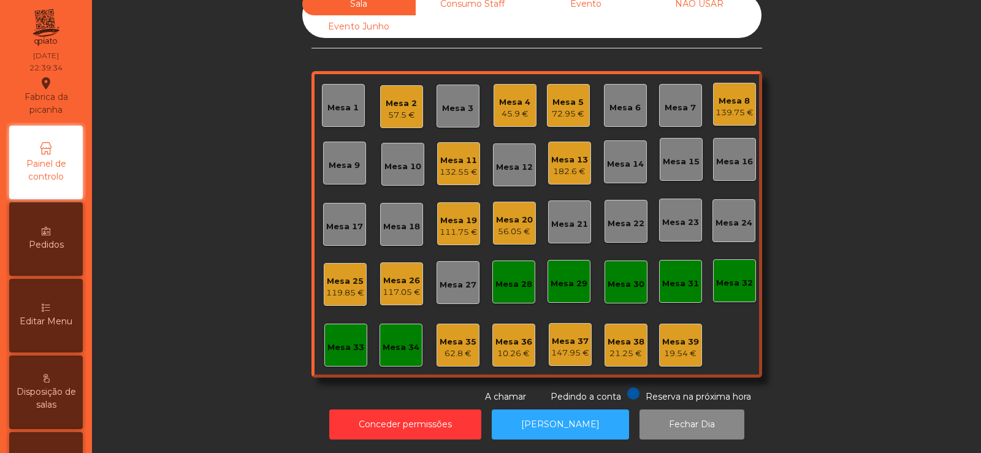
click at [342, 290] on div "Mesa 25 119.85 €" at bounding box center [345, 284] width 43 height 43
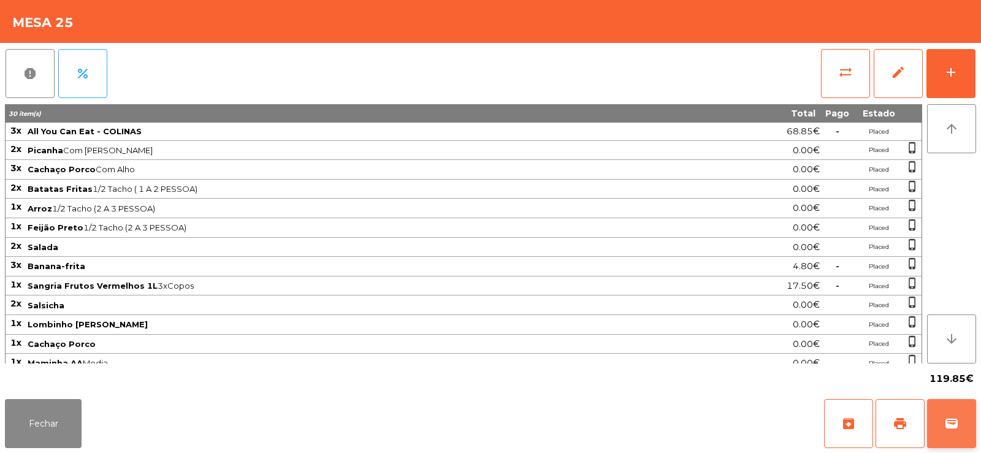
click at [941, 425] on button "wallet" at bounding box center [951, 423] width 49 height 49
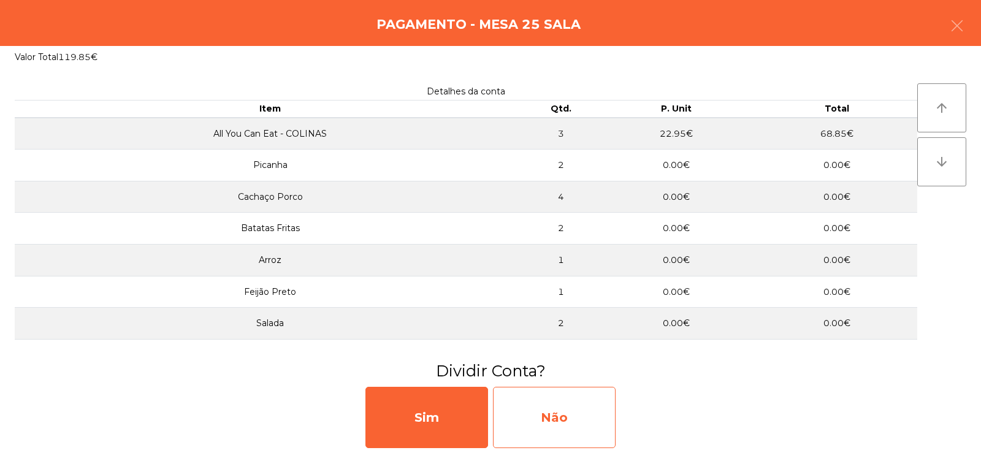
click at [542, 417] on div "Não" at bounding box center [554, 417] width 123 height 61
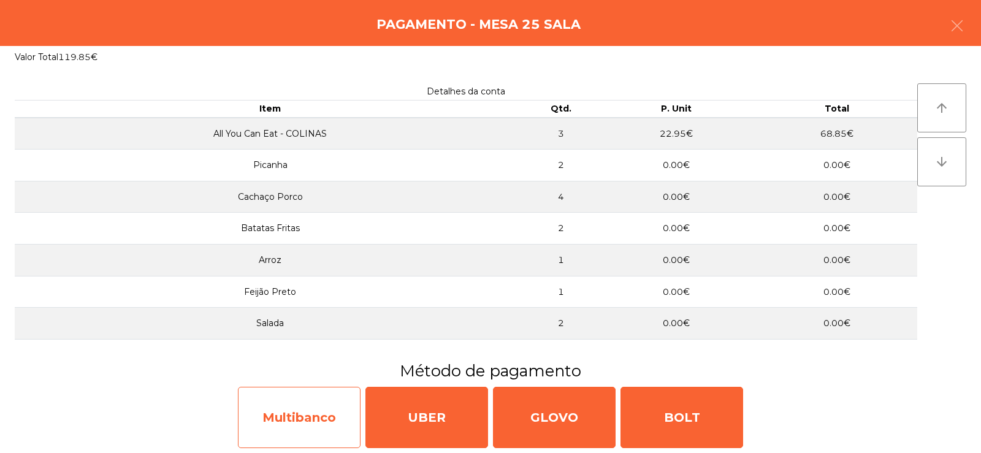
click at [294, 429] on div "Multibanco" at bounding box center [299, 417] width 123 height 61
select select "**"
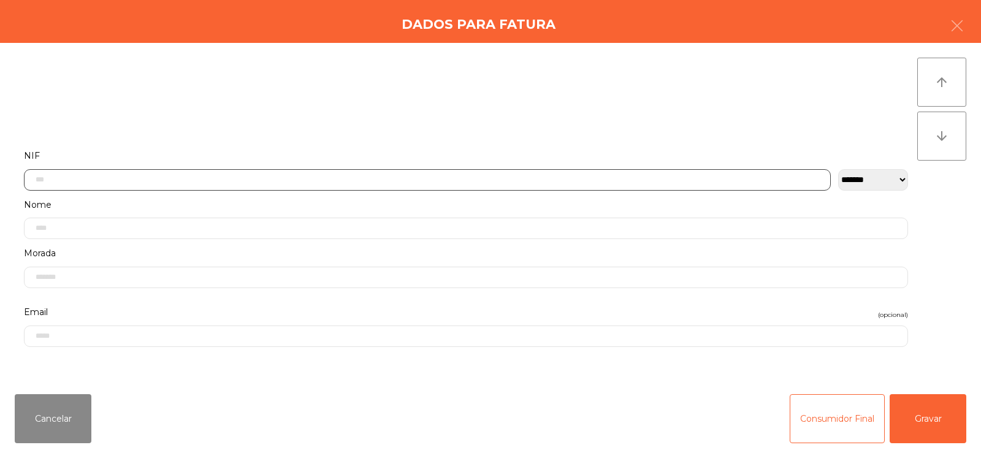
click at [393, 184] on input "text" at bounding box center [427, 179] width 807 height 21
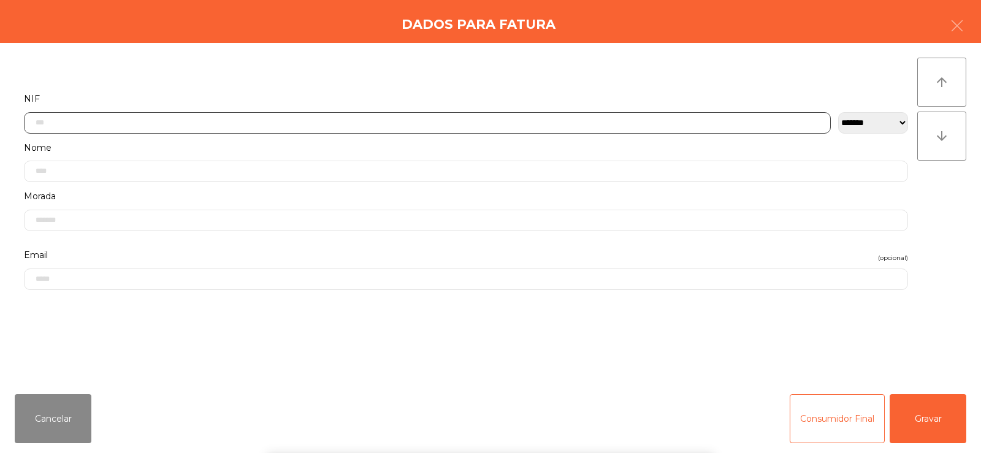
scroll to position [90, 0]
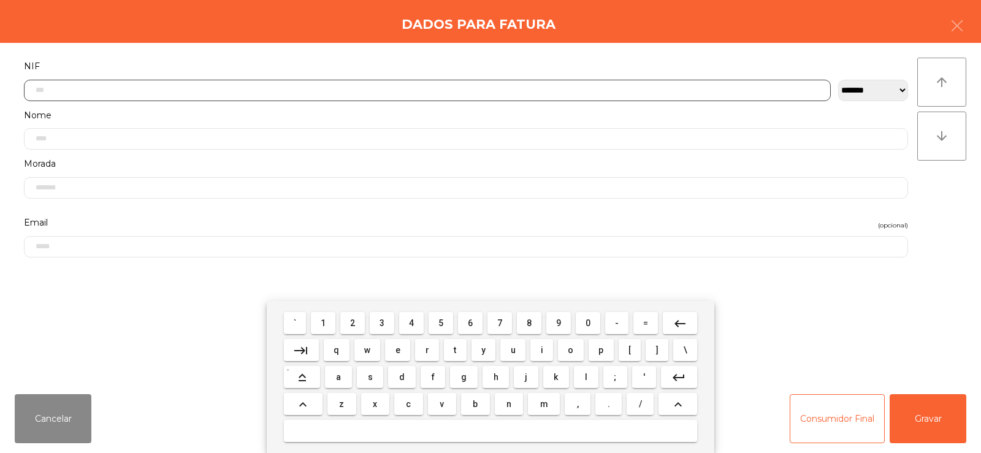
click at [352, 323] on span "2" at bounding box center [352, 323] width 5 height 10
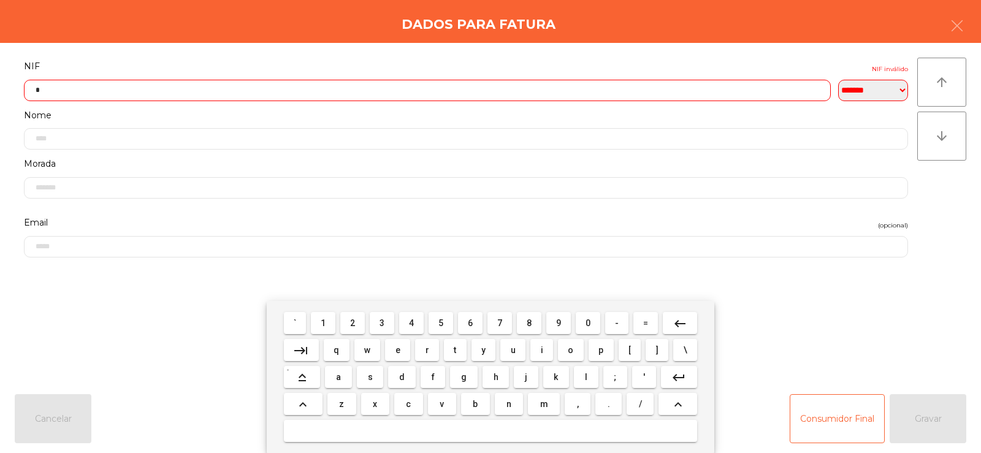
click at [559, 327] on span "9" at bounding box center [558, 323] width 5 height 10
click at [351, 327] on span "2" at bounding box center [352, 323] width 5 height 10
click at [531, 326] on span "8" at bounding box center [529, 323] width 5 height 10
click at [680, 323] on mat-icon "keyboard_backspace" at bounding box center [680, 323] width 15 height 15
click at [561, 324] on span "9" at bounding box center [558, 323] width 5 height 10
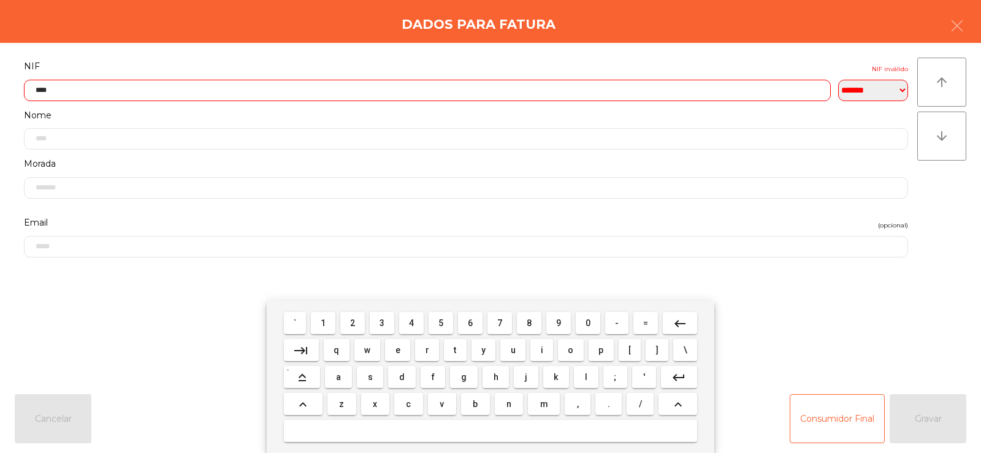
click at [529, 320] on span "8" at bounding box center [529, 323] width 5 height 10
click at [322, 325] on span "1" at bounding box center [323, 323] width 5 height 10
click at [411, 323] on span "4" at bounding box center [411, 323] width 5 height 10
click at [411, 325] on span "4" at bounding box center [411, 323] width 5 height 10
click at [560, 326] on span "9" at bounding box center [558, 323] width 5 height 10
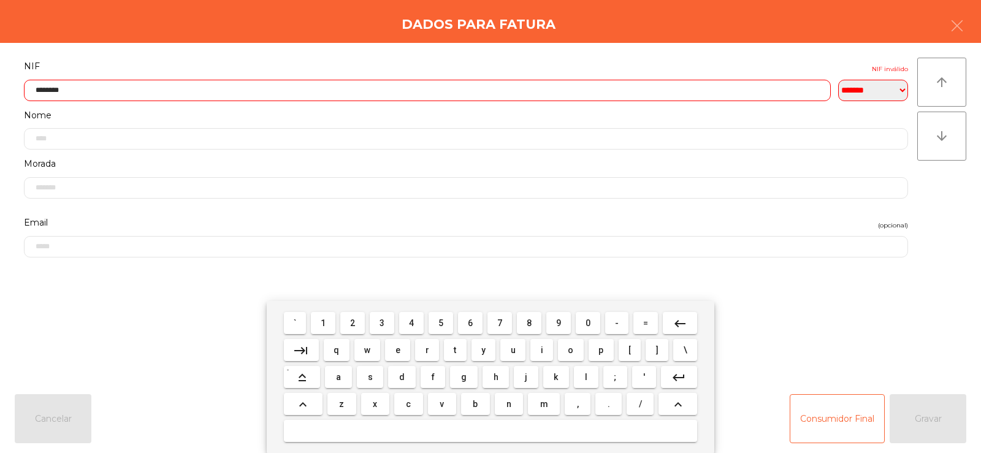
type input "*********"
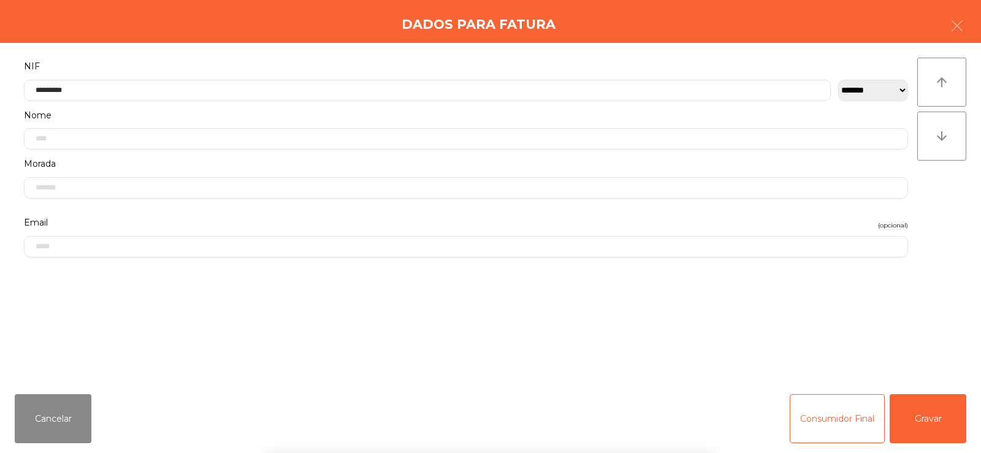
click at [924, 312] on div "` 1 2 3 4 5 6 7 8 9 0 - = keyboard_backspace keyboard_tab q w e r t y u i o p […" at bounding box center [490, 377] width 981 height 152
click at [933, 427] on button "Gravar" at bounding box center [928, 418] width 77 height 49
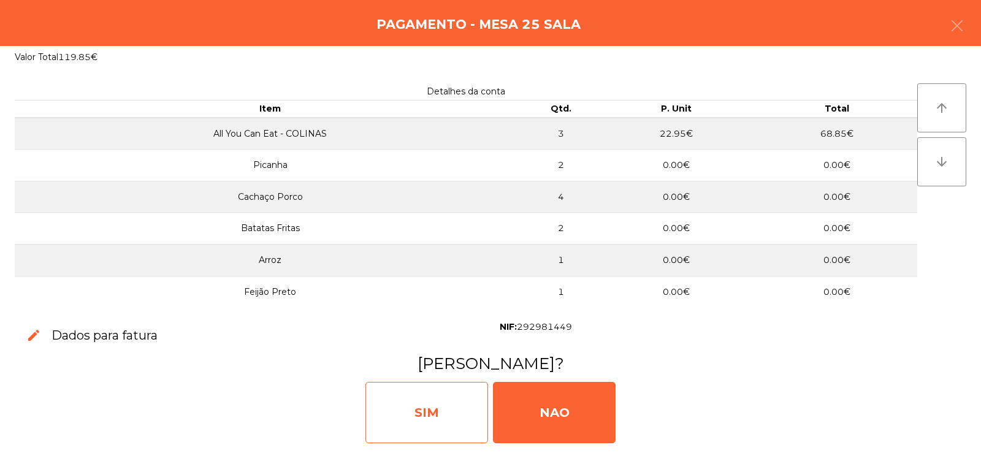
click at [446, 415] on div "SIM" at bounding box center [427, 412] width 123 height 61
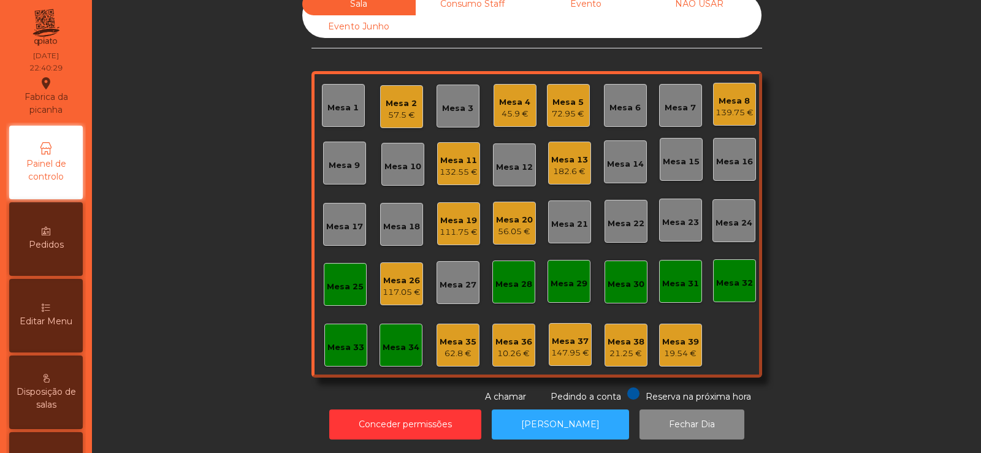
scroll to position [0, 0]
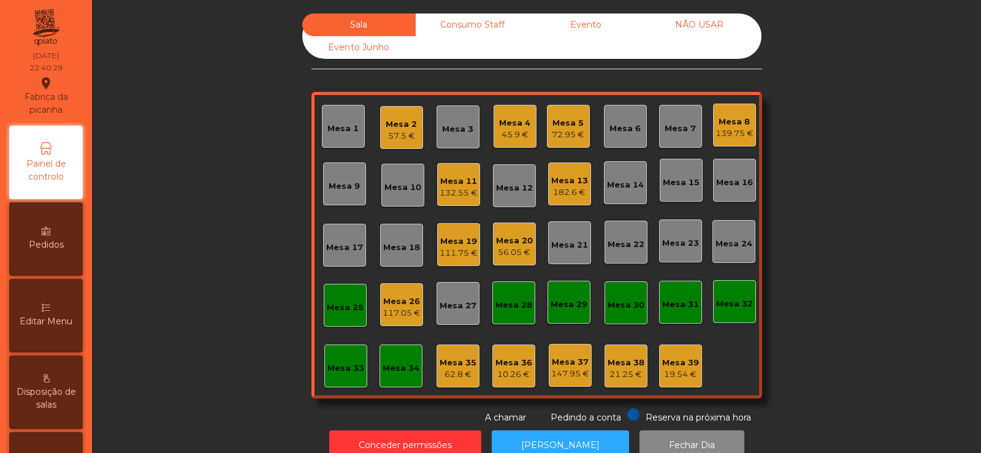
click at [340, 296] on div "Mesa 25" at bounding box center [345, 305] width 43 height 43
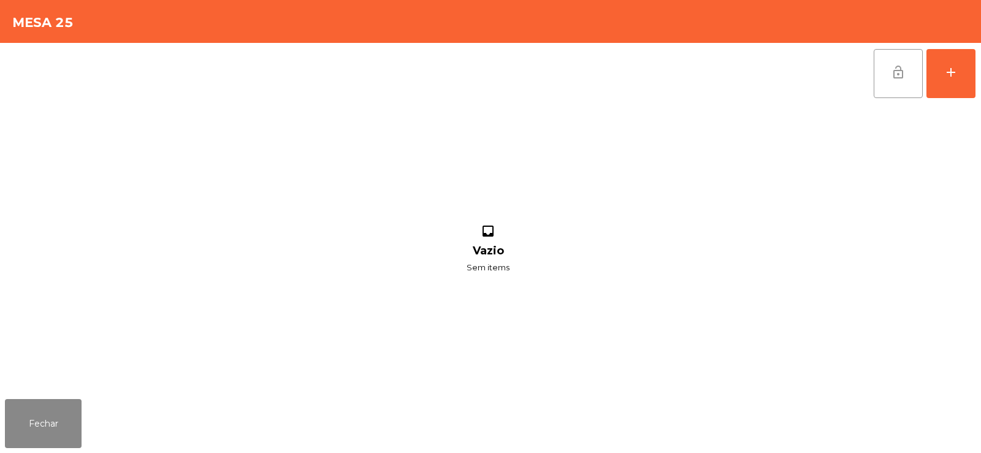
click at [902, 67] on span "lock_open" at bounding box center [898, 72] width 15 height 15
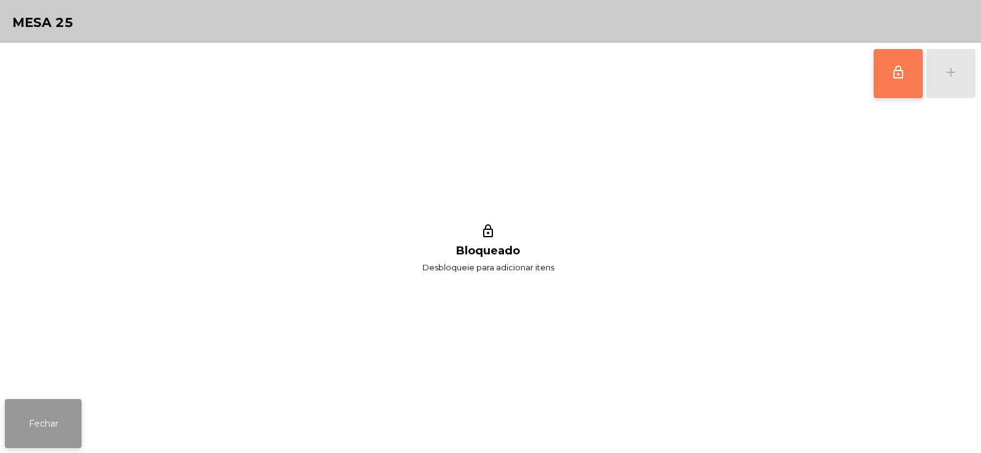
click at [61, 412] on button "Fechar" at bounding box center [43, 423] width 77 height 49
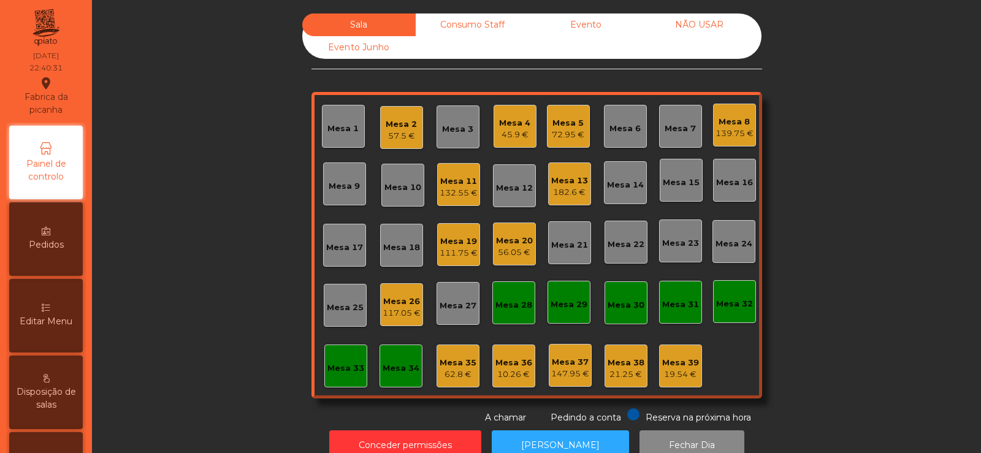
click at [457, 254] on div "111.75 €" at bounding box center [459, 253] width 38 height 12
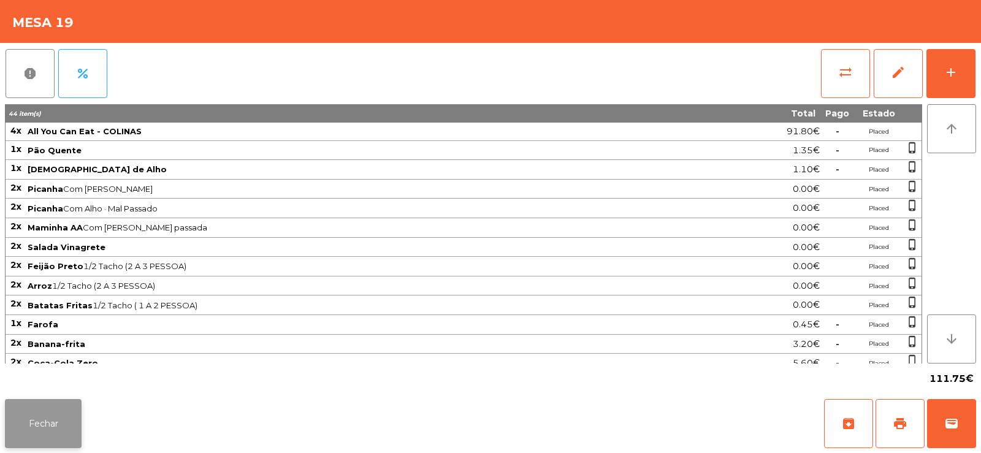
click at [28, 426] on button "Fechar" at bounding box center [43, 423] width 77 height 49
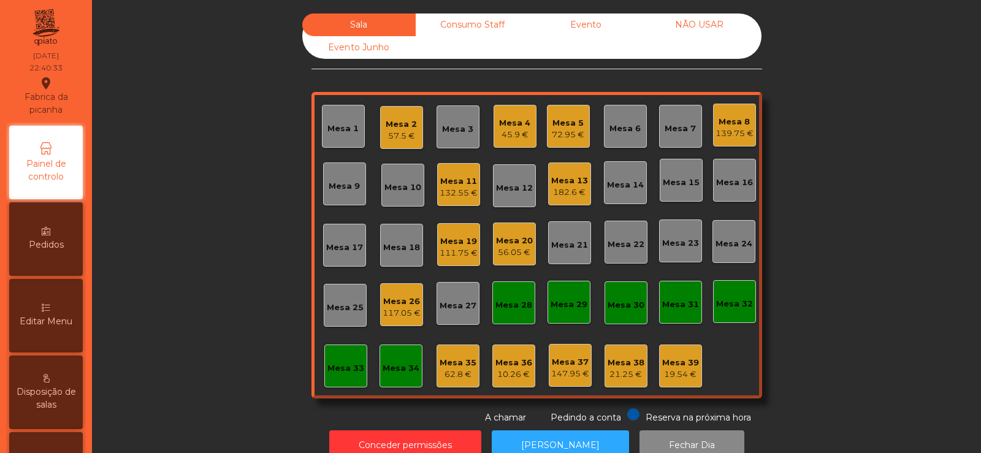
click at [506, 243] on div "Mesa 20" at bounding box center [514, 241] width 37 height 12
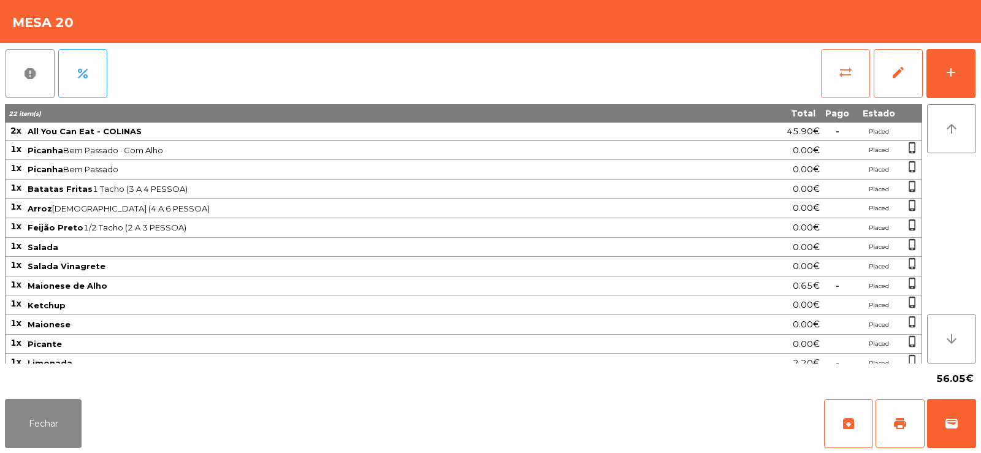
click at [845, 61] on button "sync_alt" at bounding box center [845, 73] width 49 height 49
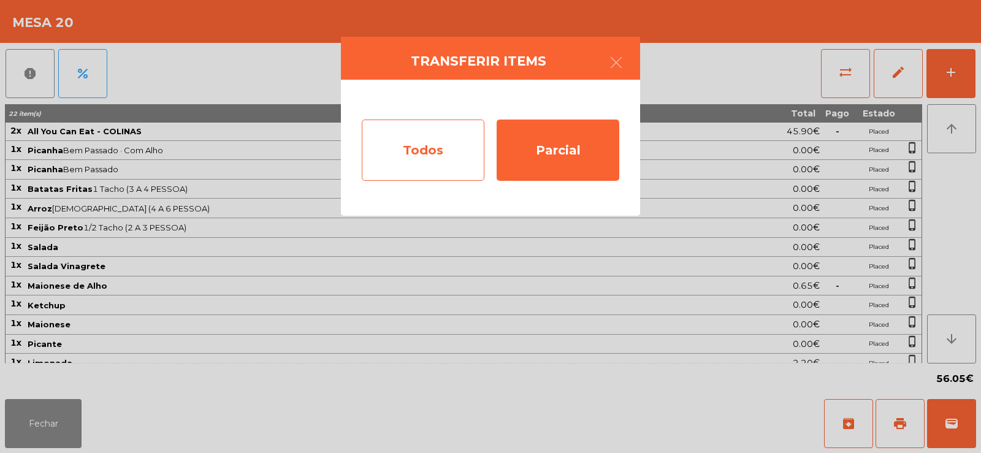
click at [404, 136] on div "Todos" at bounding box center [423, 150] width 123 height 61
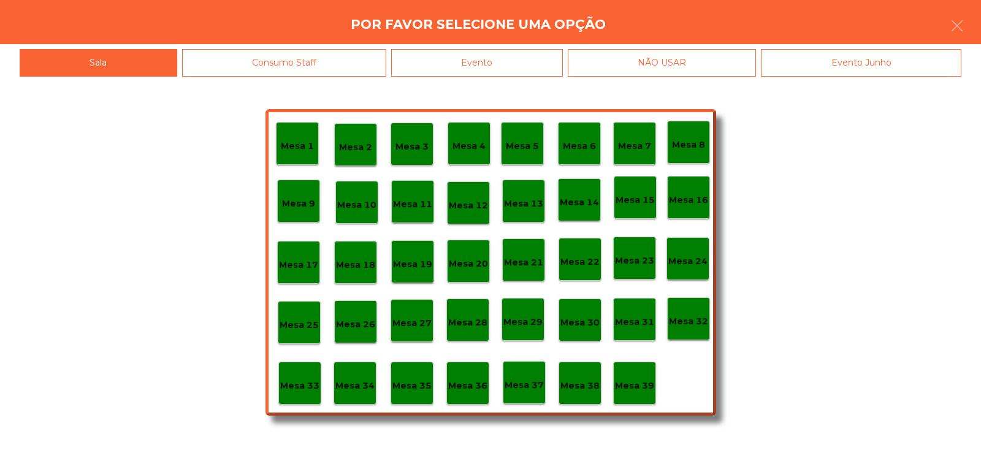
click at [487, 58] on div "Evento" at bounding box center [477, 63] width 172 height 28
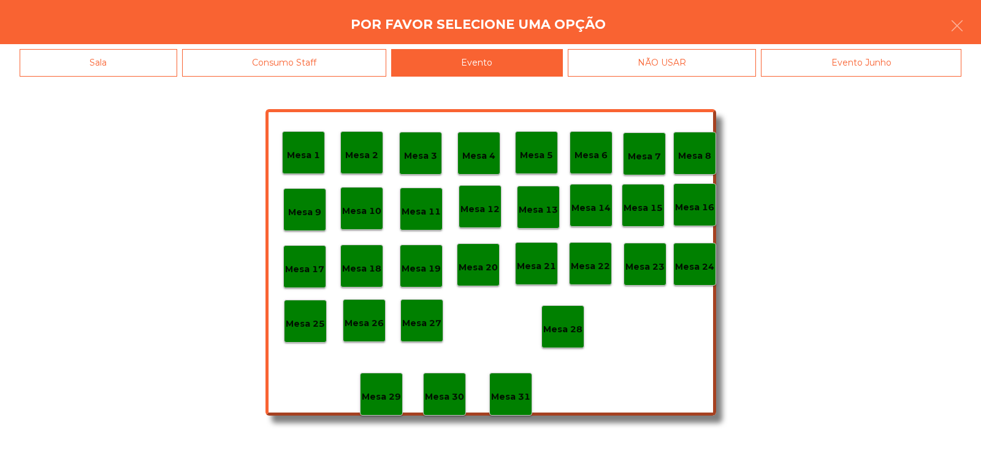
click at [478, 269] on p "Mesa 20" at bounding box center [478, 268] width 39 height 14
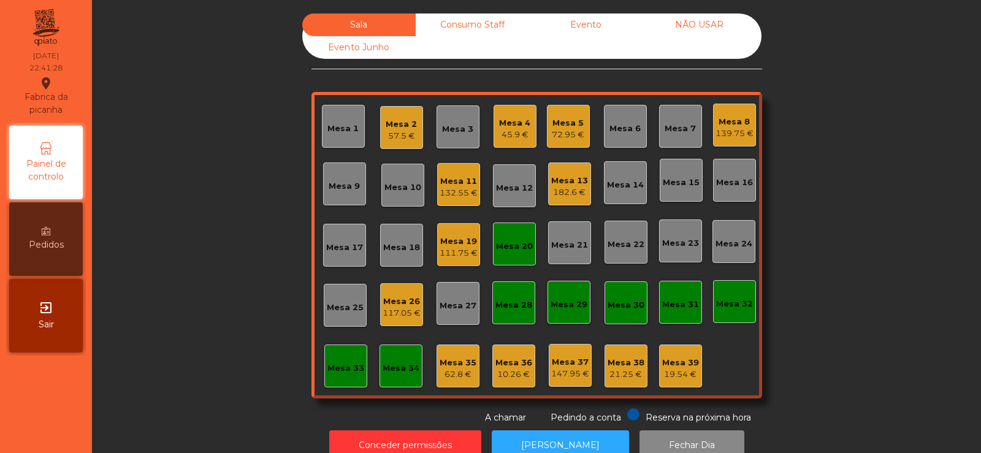
click at [511, 246] on div "Mesa 20" at bounding box center [514, 246] width 37 height 12
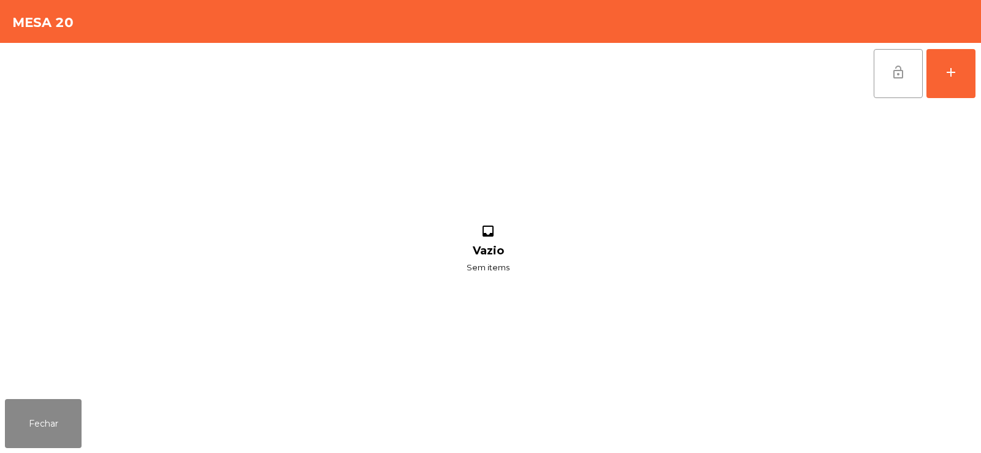
click at [901, 69] on span "lock_open" at bounding box center [898, 72] width 15 height 15
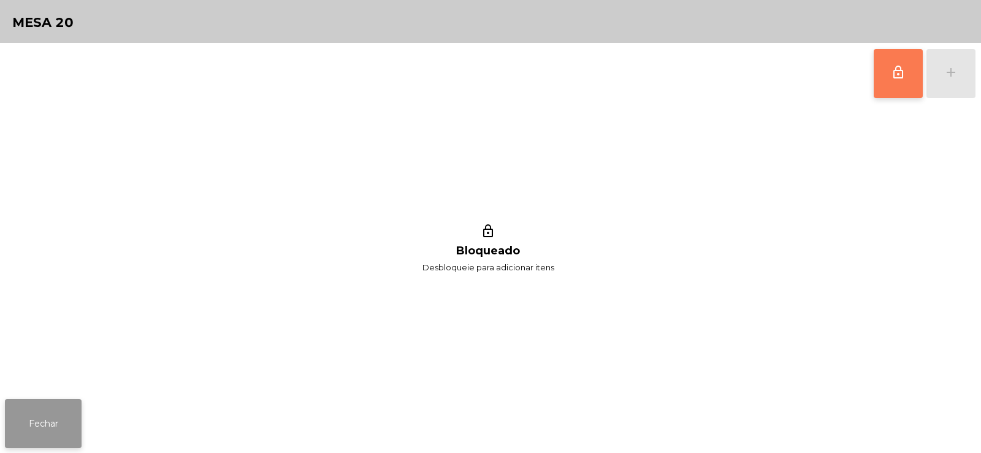
click at [57, 443] on button "Fechar" at bounding box center [43, 423] width 77 height 49
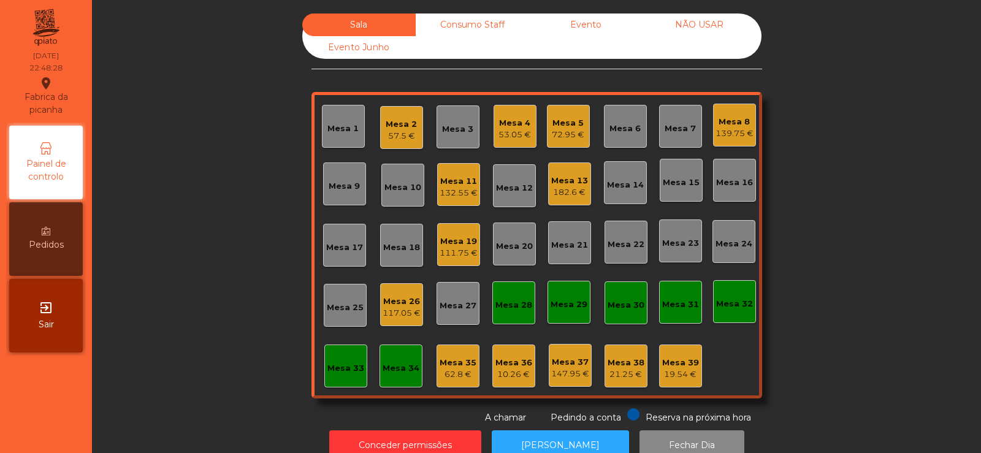
click at [392, 121] on div "Mesa 2" at bounding box center [401, 124] width 31 height 12
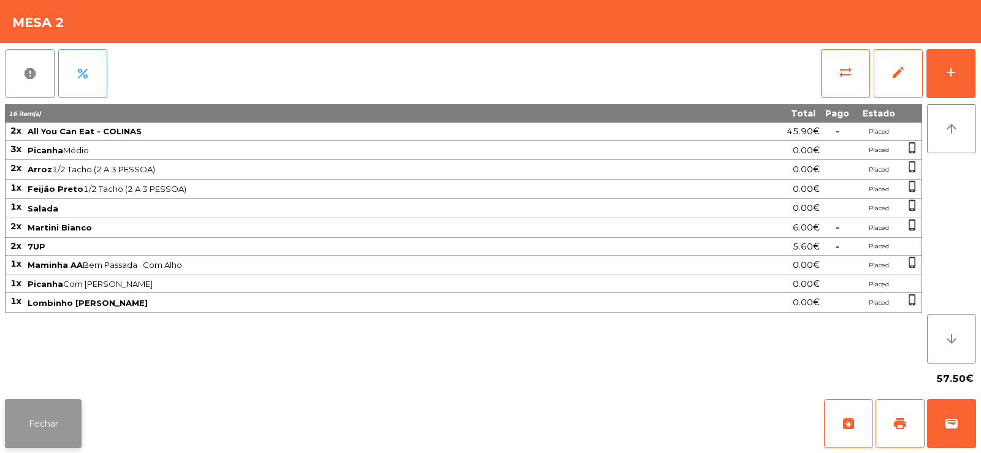
click at [33, 422] on button "Fechar" at bounding box center [43, 423] width 77 height 49
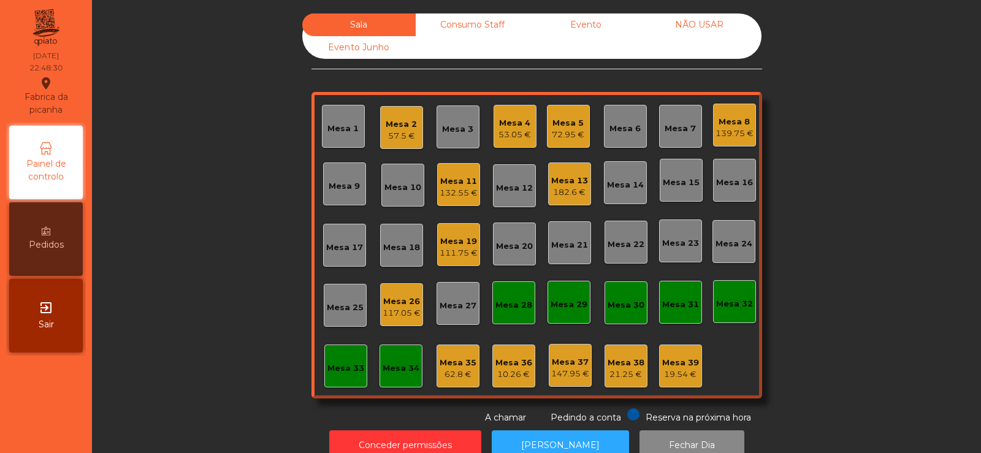
click at [457, 182] on div "Mesa 11" at bounding box center [459, 181] width 38 height 12
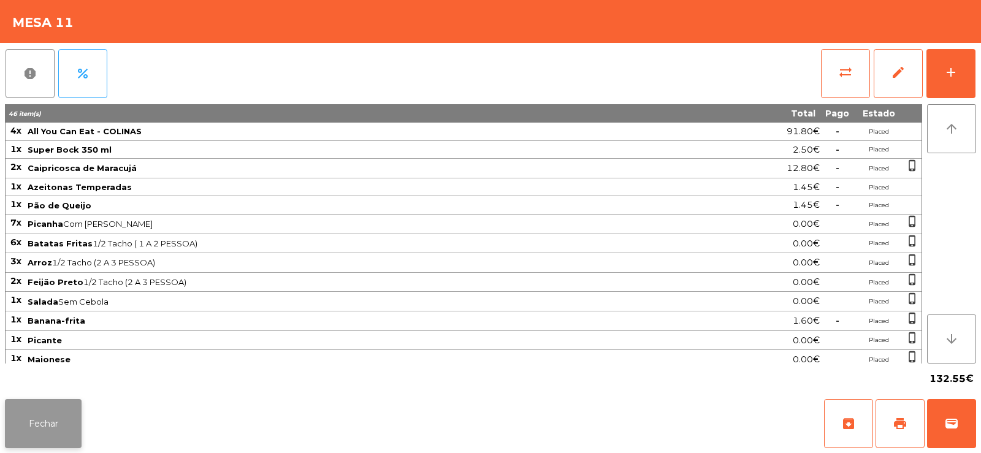
click at [42, 426] on button "Fechar" at bounding box center [43, 423] width 77 height 49
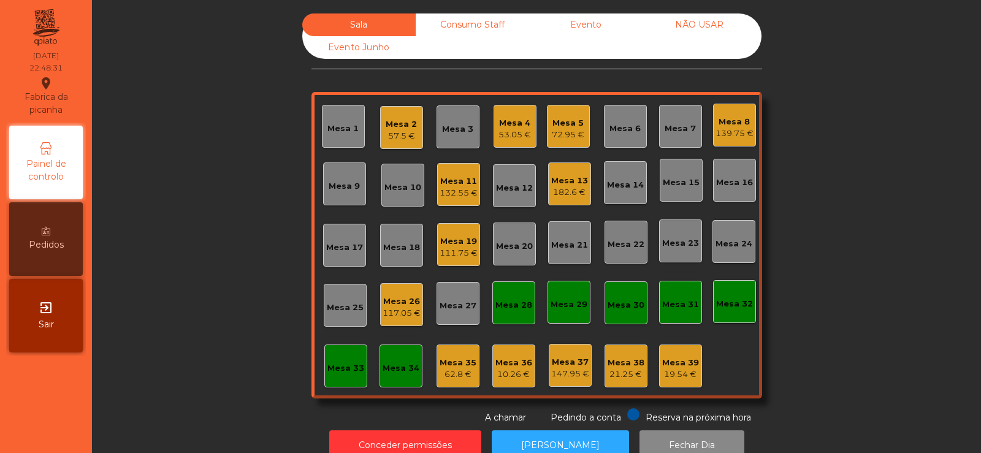
click at [494, 142] on div "Mesa 4 53.05 €" at bounding box center [515, 126] width 43 height 43
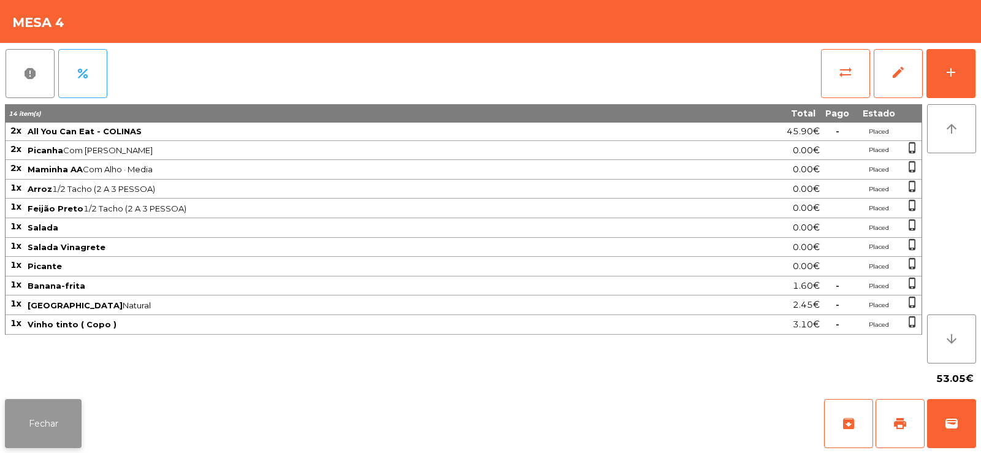
click at [63, 413] on button "Fechar" at bounding box center [43, 423] width 77 height 49
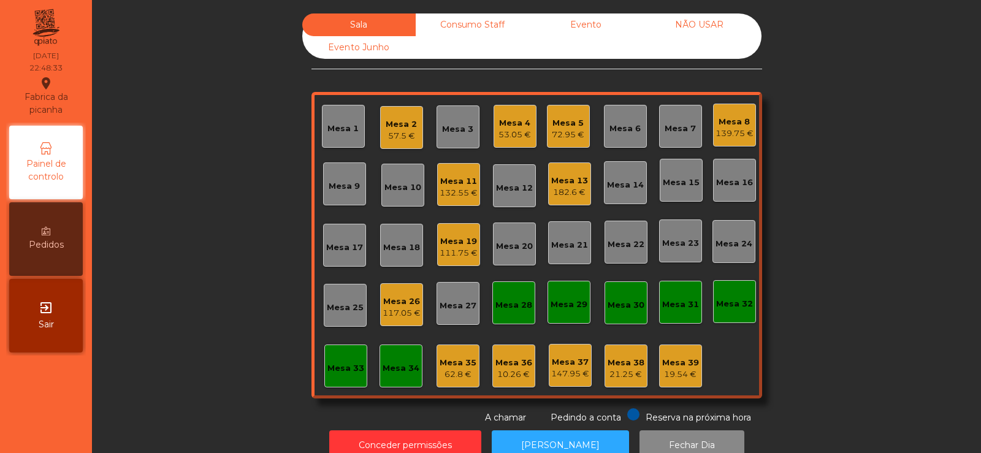
click at [567, 134] on div "72.95 €" at bounding box center [568, 135] width 33 height 12
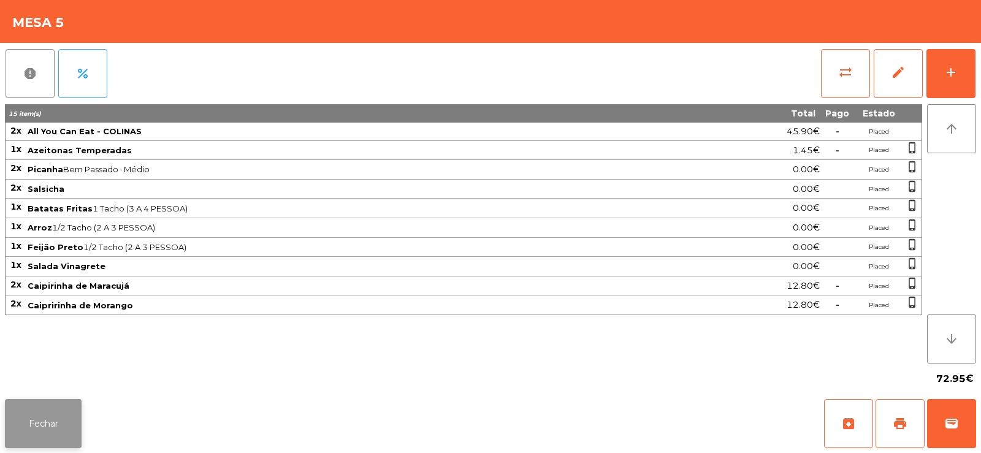
click at [50, 412] on button "Fechar" at bounding box center [43, 423] width 77 height 49
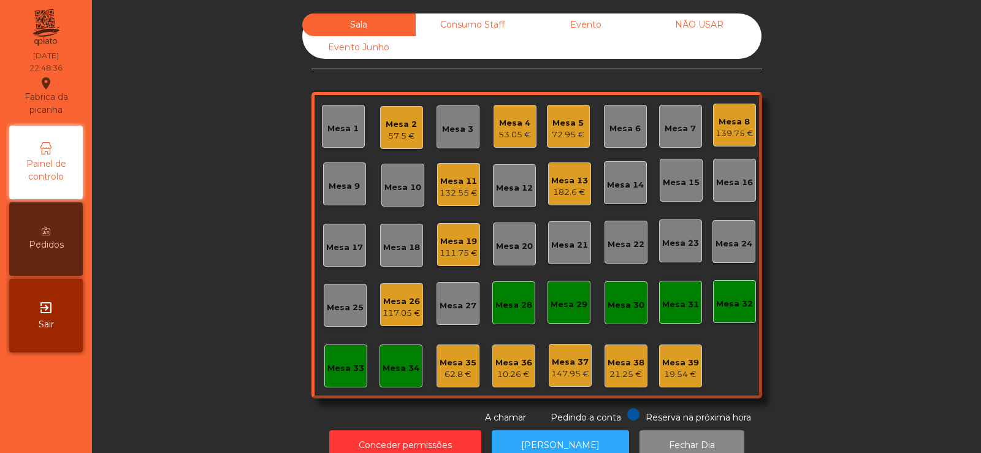
click at [561, 131] on div "72.95 €" at bounding box center [568, 135] width 33 height 12
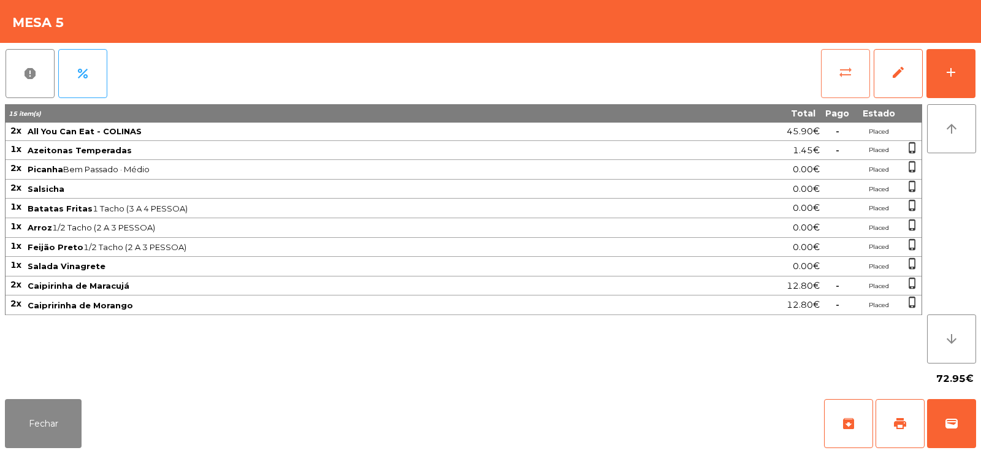
click at [835, 78] on button "sync_alt" at bounding box center [845, 73] width 49 height 49
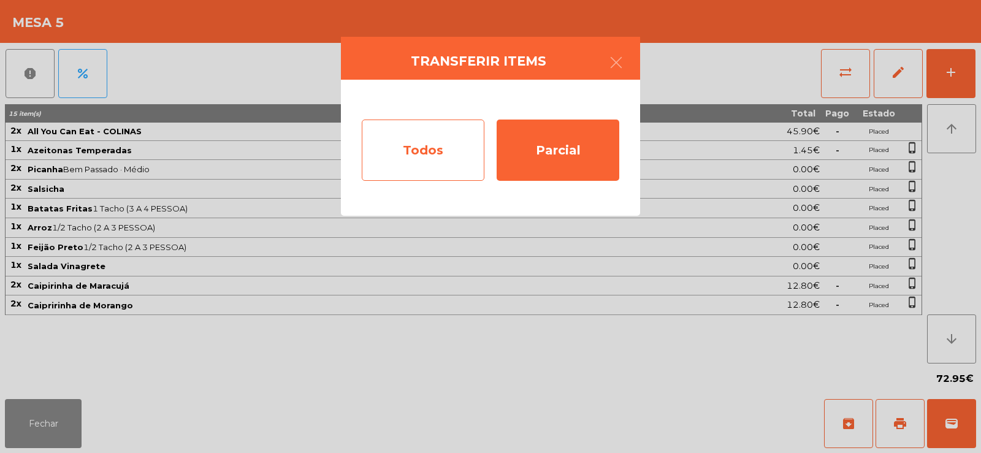
click at [402, 156] on div "Todos" at bounding box center [423, 150] width 123 height 61
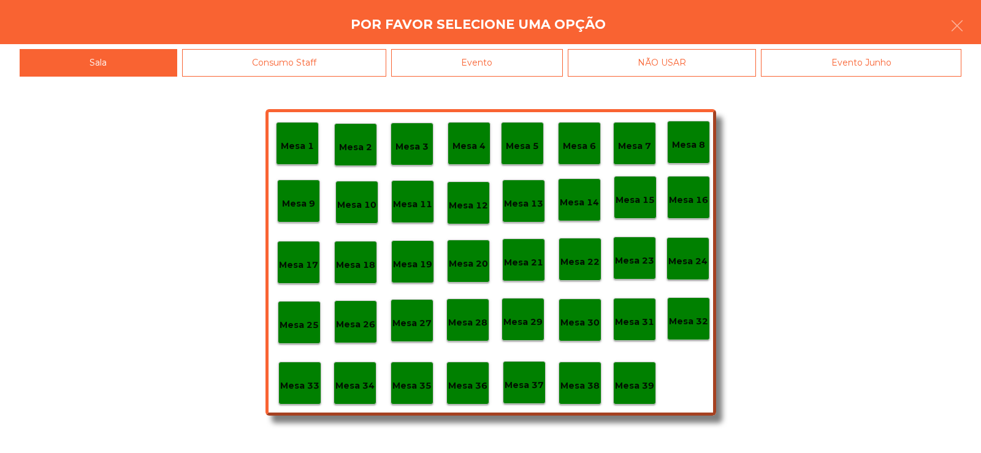
click at [507, 72] on div "Evento" at bounding box center [477, 63] width 172 height 28
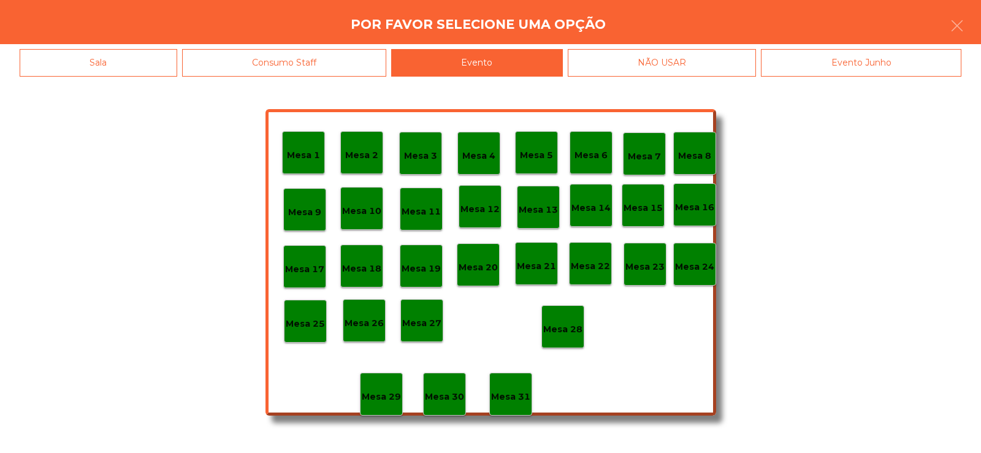
click at [572, 327] on p "Mesa 28" at bounding box center [562, 330] width 39 height 14
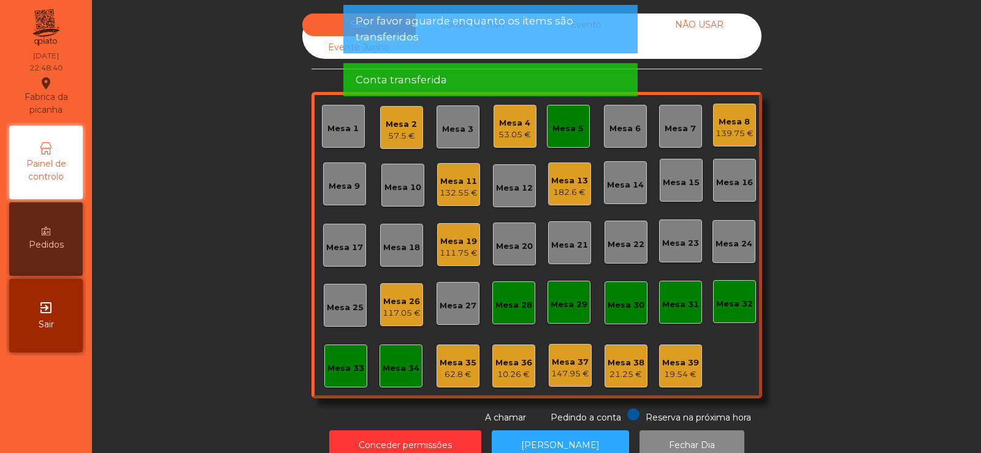
click at [576, 126] on div "Mesa 5" at bounding box center [568, 129] width 31 height 12
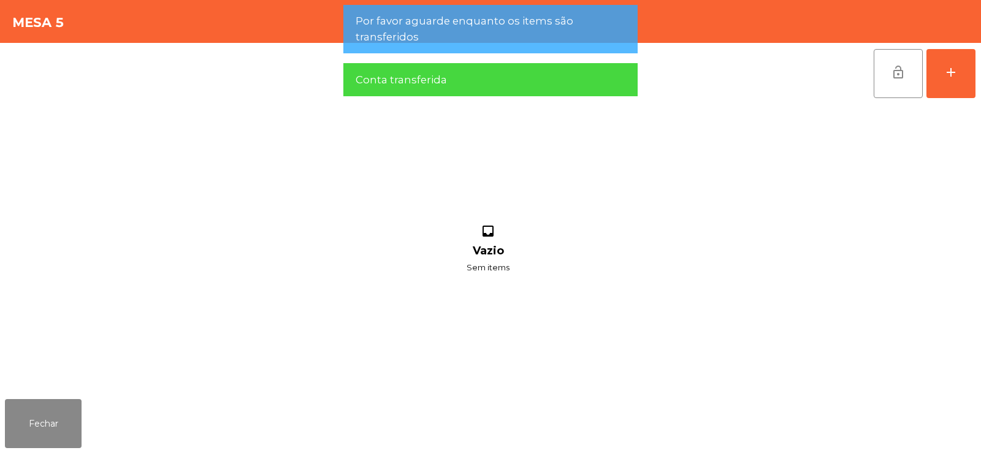
click at [884, 74] on button "lock_open" at bounding box center [898, 73] width 49 height 49
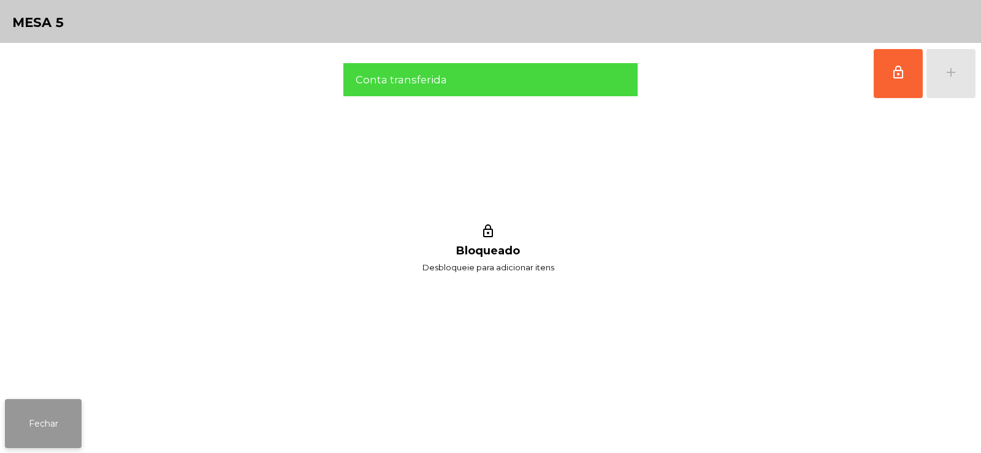
click at [48, 411] on button "Fechar" at bounding box center [43, 423] width 77 height 49
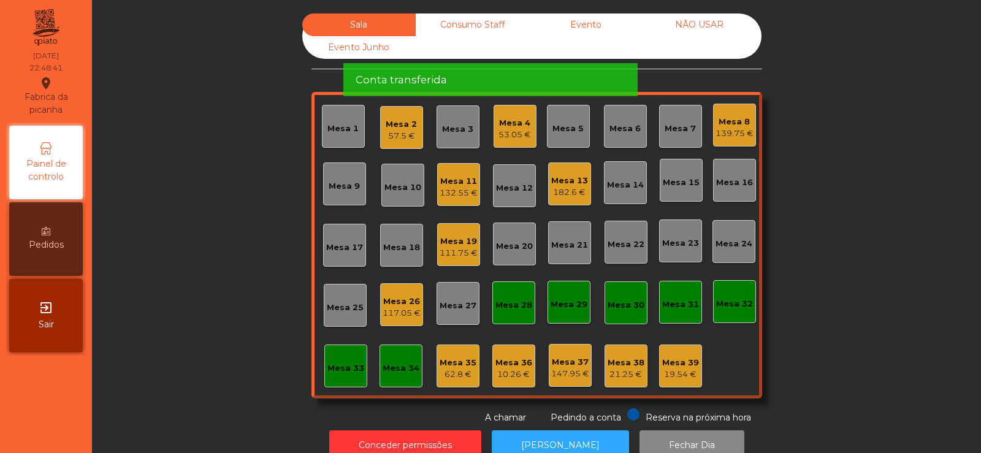
click at [235, 178] on div "Sala Consumo Staff Evento NÃO USAR Evento Junho Mesa 1 Mesa 2 57.5 € Mesa 3 Mes…" at bounding box center [537, 218] width 856 height 411
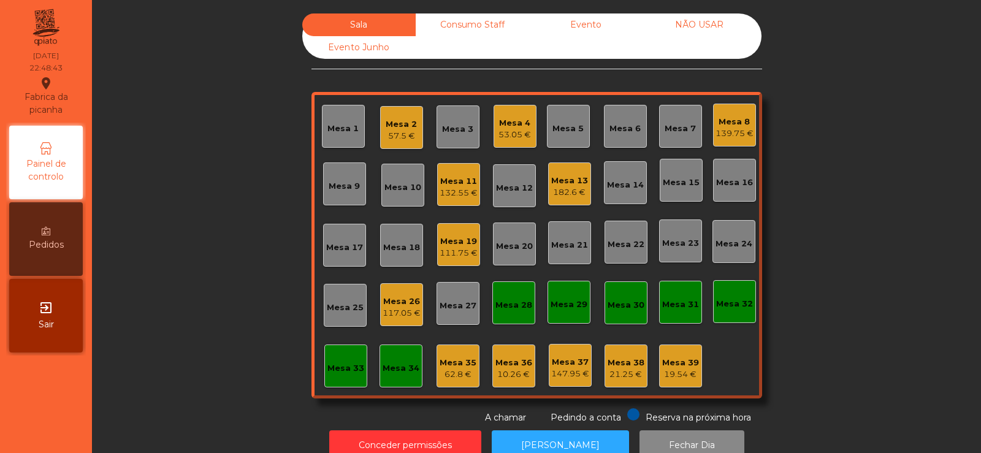
click at [570, 186] on div "Mesa 13" at bounding box center [569, 181] width 37 height 12
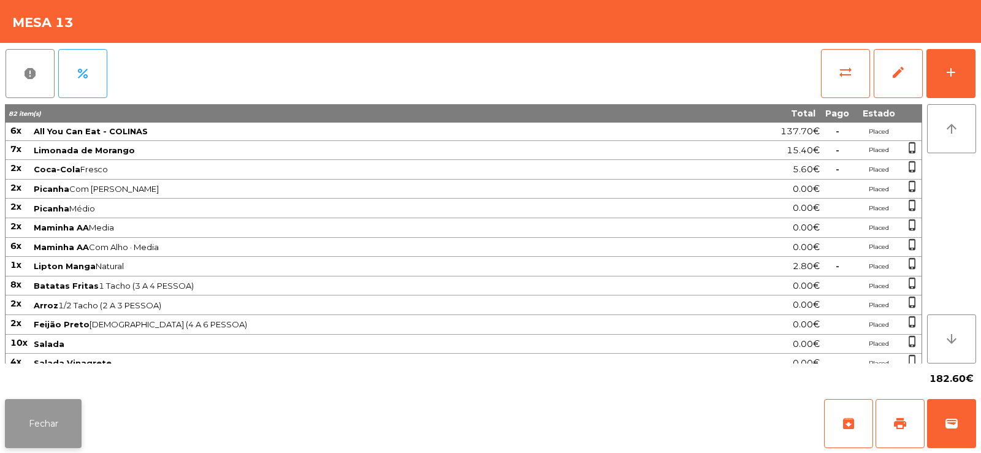
click at [59, 417] on button "Fechar" at bounding box center [43, 423] width 77 height 49
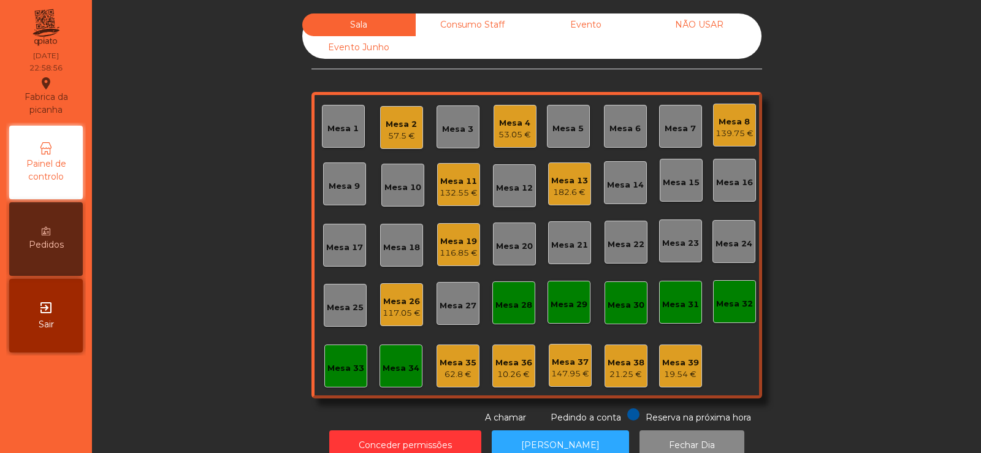
click at [468, 182] on div "Mesa 11" at bounding box center [459, 181] width 38 height 12
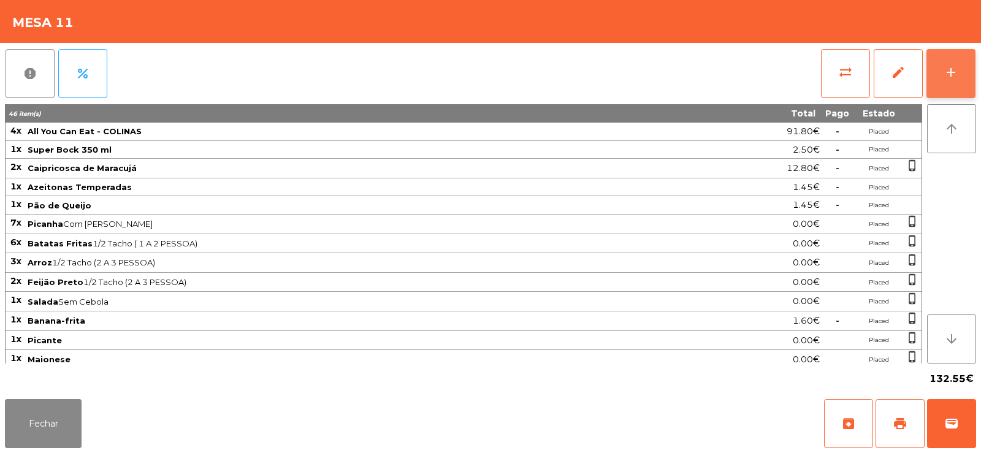
click at [954, 61] on button "add" at bounding box center [951, 73] width 49 height 49
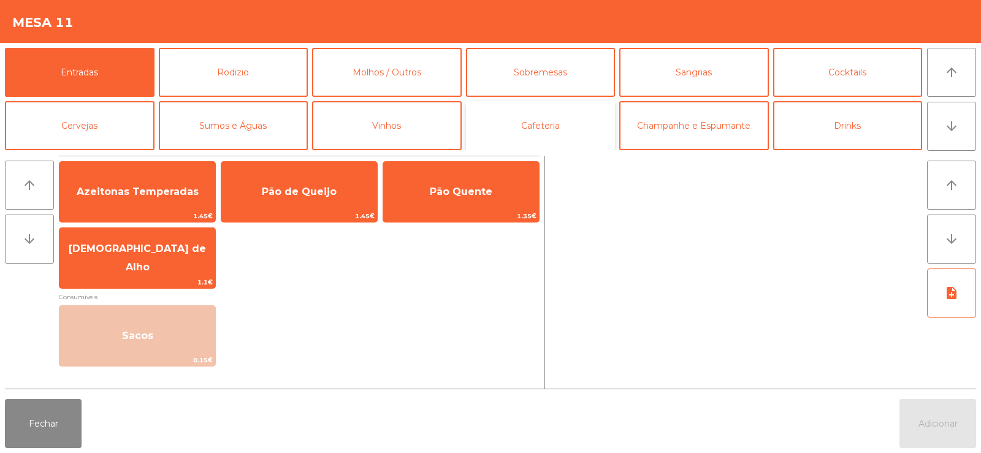
click at [545, 117] on button "Cafeteria" at bounding box center [541, 125] width 150 height 49
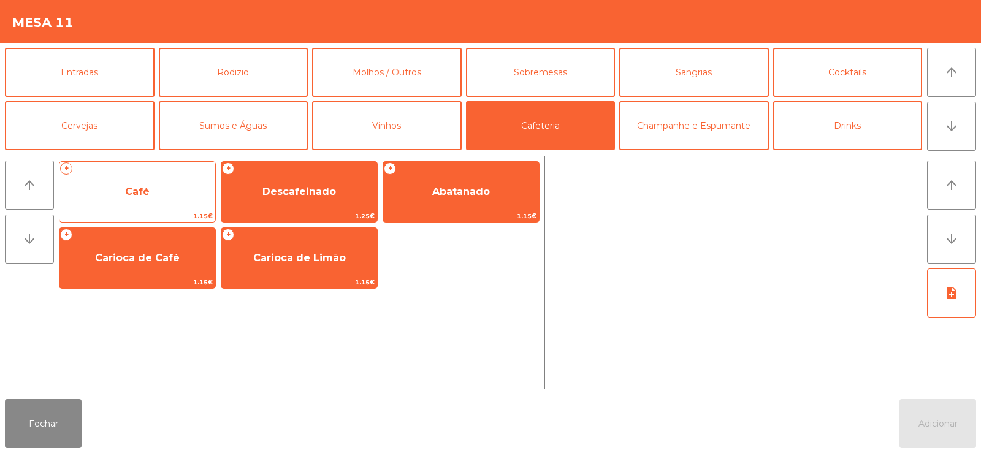
click at [140, 191] on span "Café" at bounding box center [137, 192] width 25 height 12
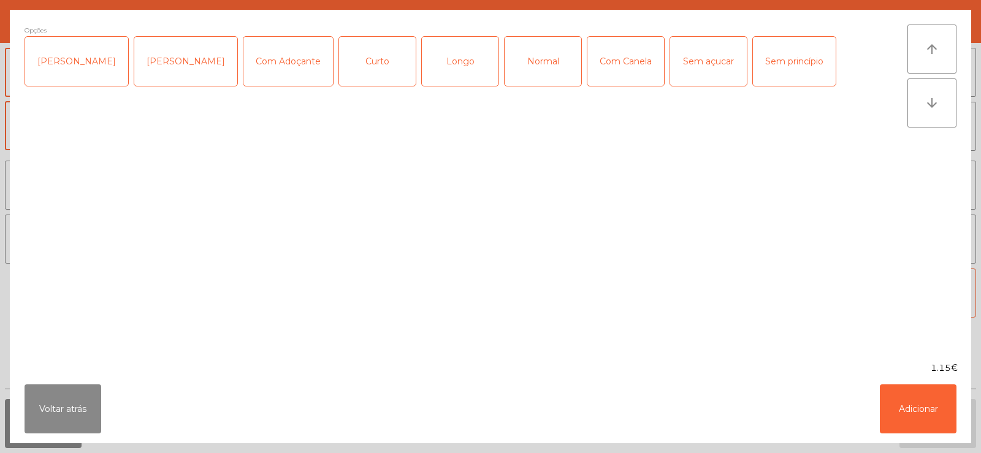
click at [531, 57] on div "Normal" at bounding box center [543, 61] width 77 height 49
click at [65, 64] on div "[PERSON_NAME]" at bounding box center [76, 61] width 103 height 49
click at [917, 411] on button "Adicionar" at bounding box center [918, 409] width 77 height 49
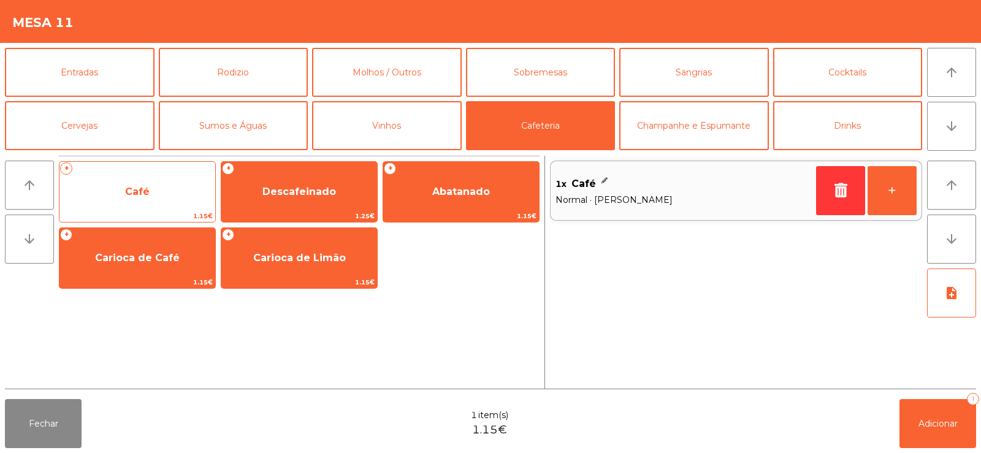
click at [128, 201] on span "Café" at bounding box center [137, 191] width 156 height 33
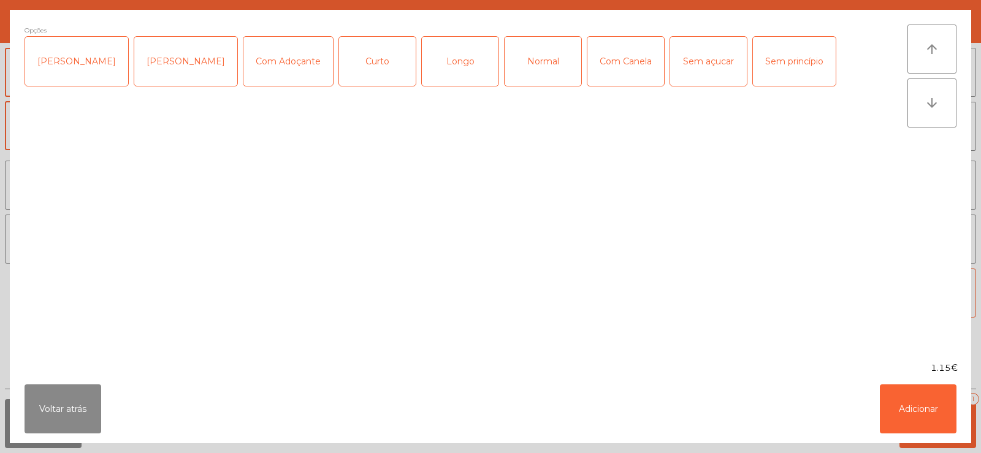
click at [513, 63] on div "Normal" at bounding box center [543, 61] width 77 height 49
click at [928, 408] on button "Adicionar" at bounding box center [918, 409] width 77 height 49
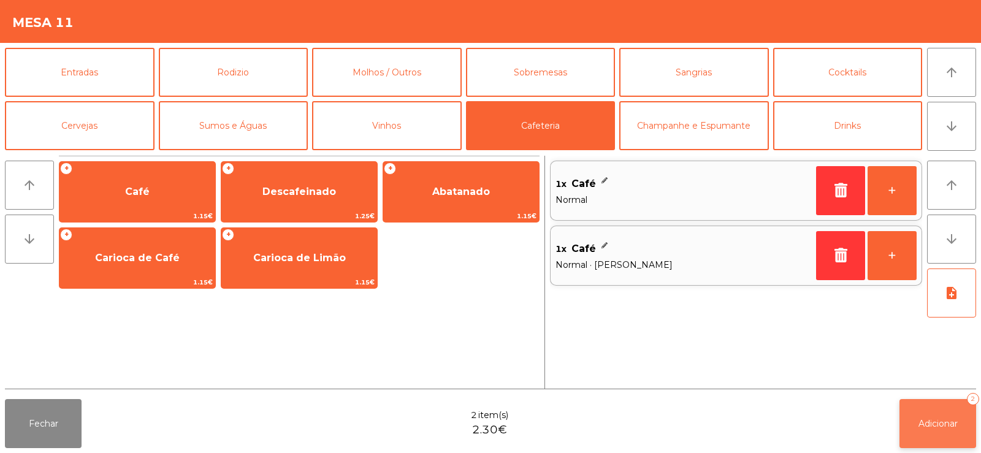
click at [948, 423] on span "Adicionar" at bounding box center [938, 423] width 39 height 11
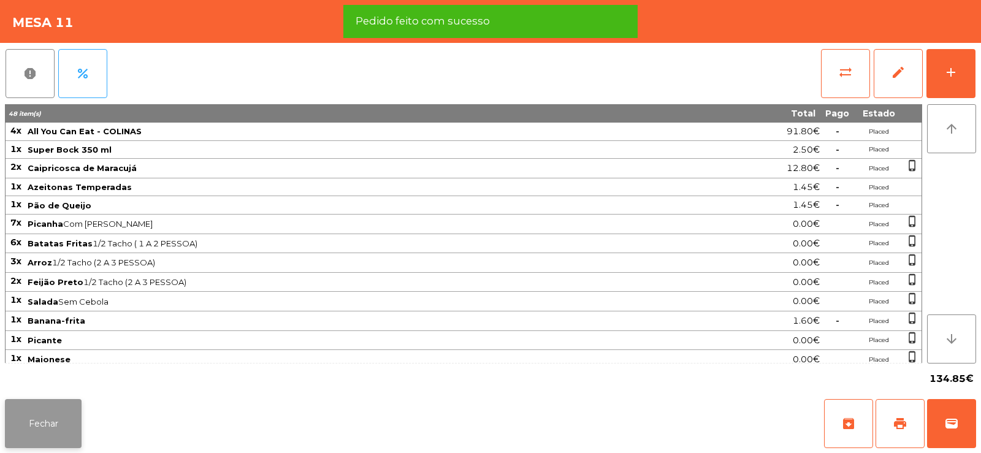
click at [17, 421] on button "Fechar" at bounding box center [43, 423] width 77 height 49
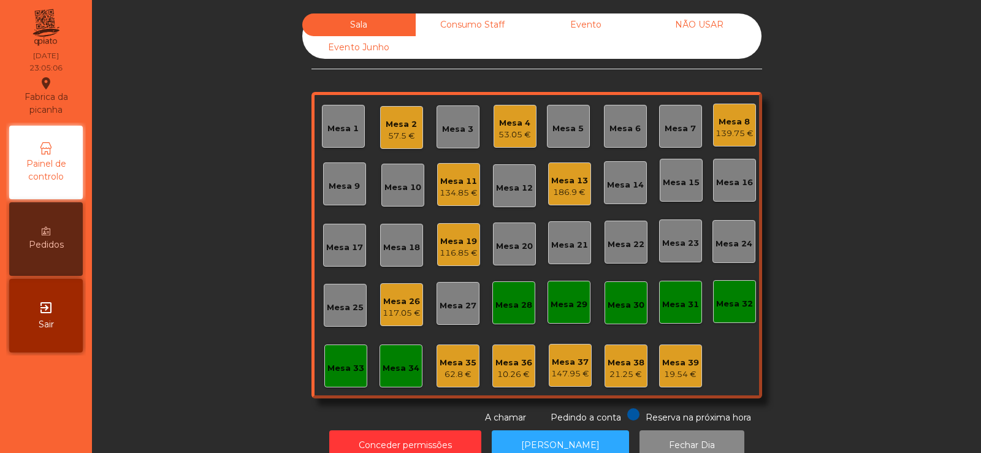
click at [203, 227] on div "Sala Consumo Staff Evento NÃO USAR Evento Junho Mesa 1 Mesa 2 57.5 € Mesa 3 Mes…" at bounding box center [537, 218] width 856 height 411
click at [214, 258] on div "Sala Consumo Staff Evento NÃO USAR Evento Junho Mesa 1 Mesa 2 57.5 € Mesa 3 Mes…" at bounding box center [537, 218] width 856 height 411
click at [211, 250] on div "Sala Consumo Staff Evento NÃO USAR Evento Junho Mesa 1 Mesa 2 57.5 € Mesa 3 Mes…" at bounding box center [537, 218] width 856 height 411
click at [507, 136] on div "53.05 €" at bounding box center [515, 135] width 33 height 12
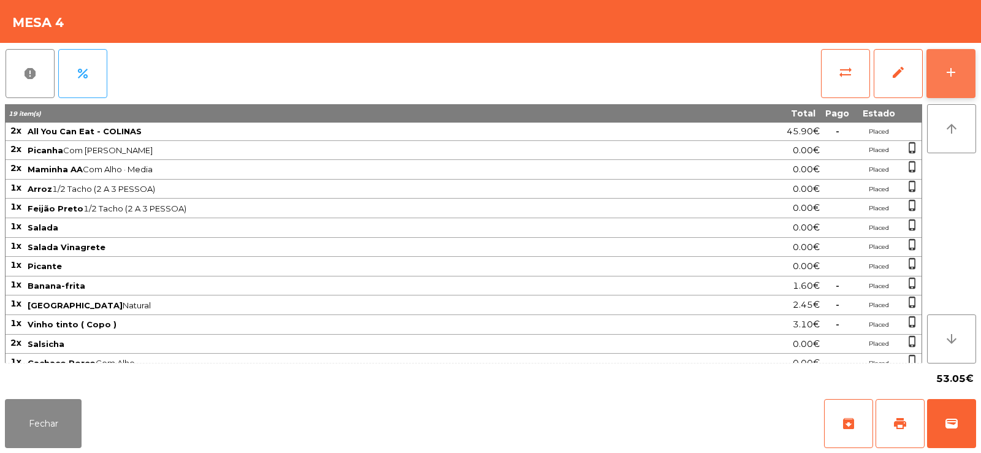
click at [961, 80] on button "add" at bounding box center [951, 73] width 49 height 49
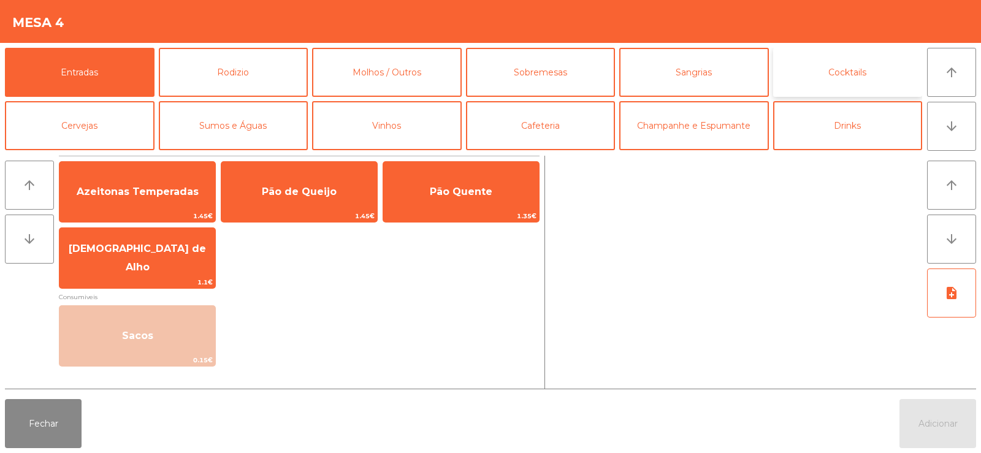
click at [844, 69] on button "Cocktails" at bounding box center [848, 72] width 150 height 49
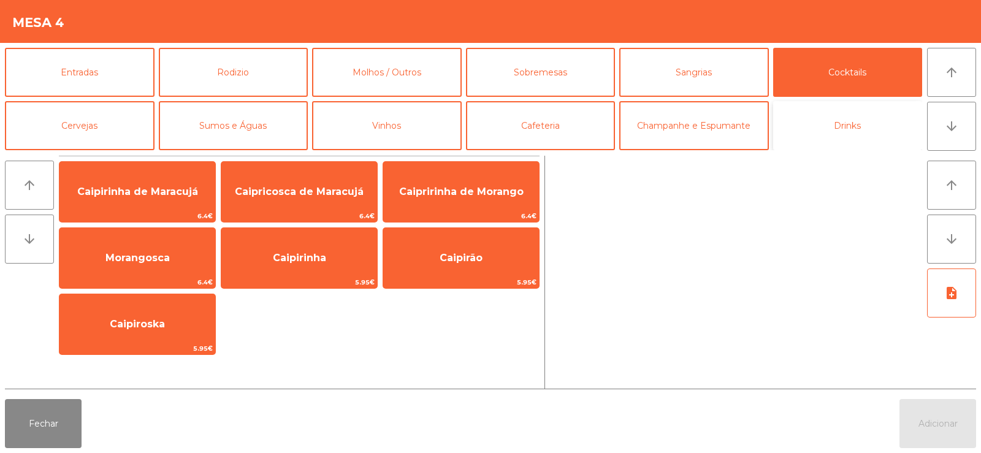
click at [835, 134] on button "Drinks" at bounding box center [848, 125] width 150 height 49
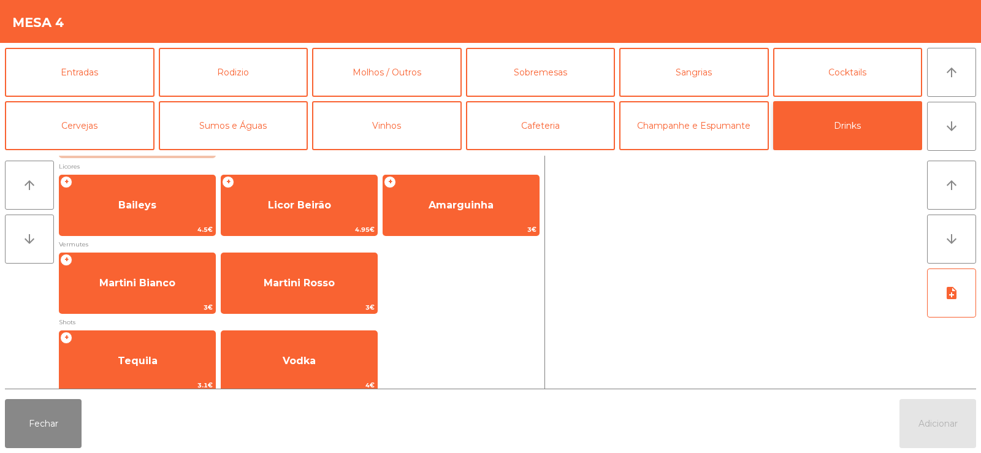
scroll to position [234, 0]
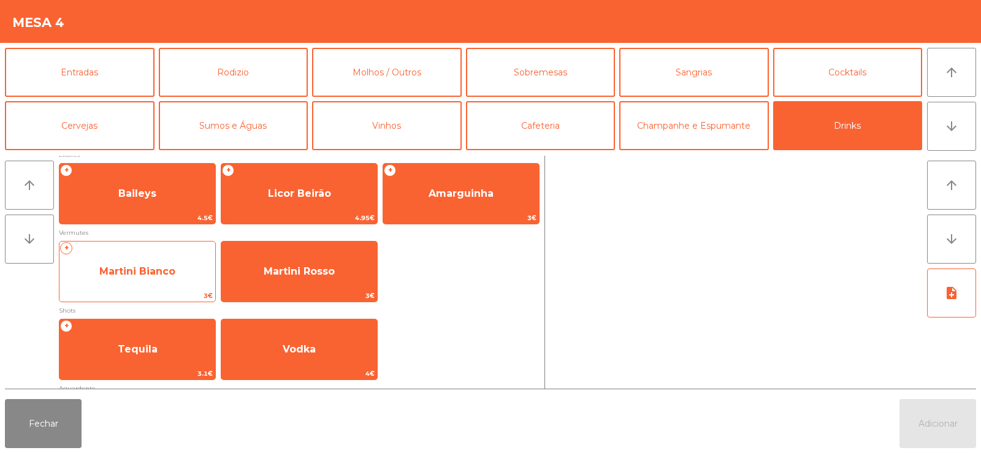
click at [117, 281] on span "Martini Bianco" at bounding box center [137, 271] width 156 height 33
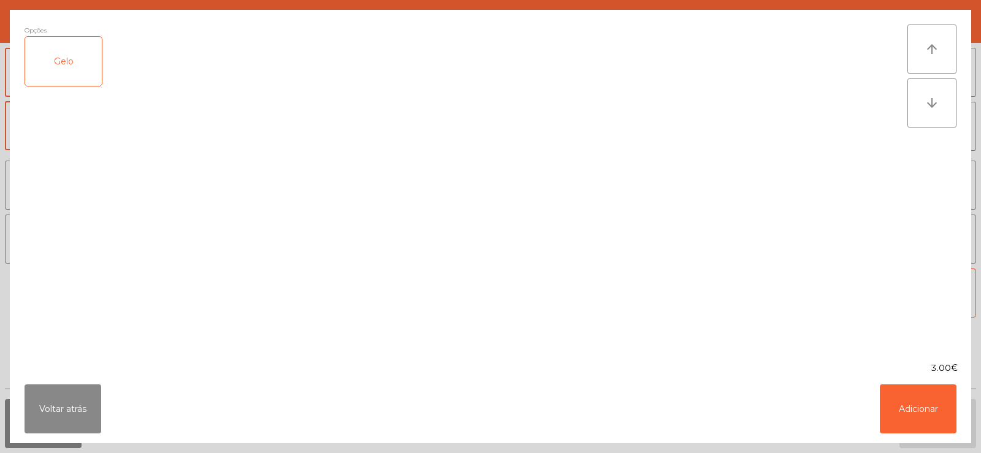
click at [66, 62] on div "Gelo" at bounding box center [63, 61] width 77 height 49
click at [936, 411] on button "Adicionar" at bounding box center [918, 409] width 77 height 49
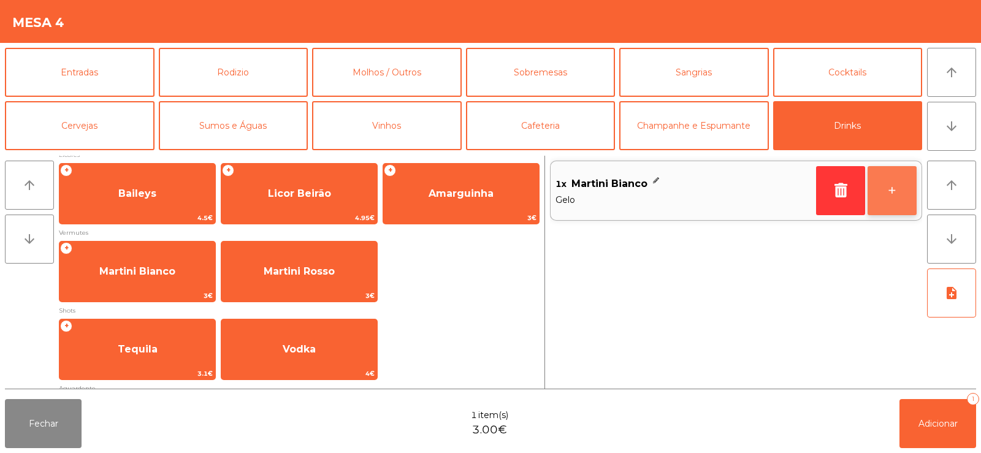
click at [894, 186] on button "+" at bounding box center [892, 190] width 49 height 49
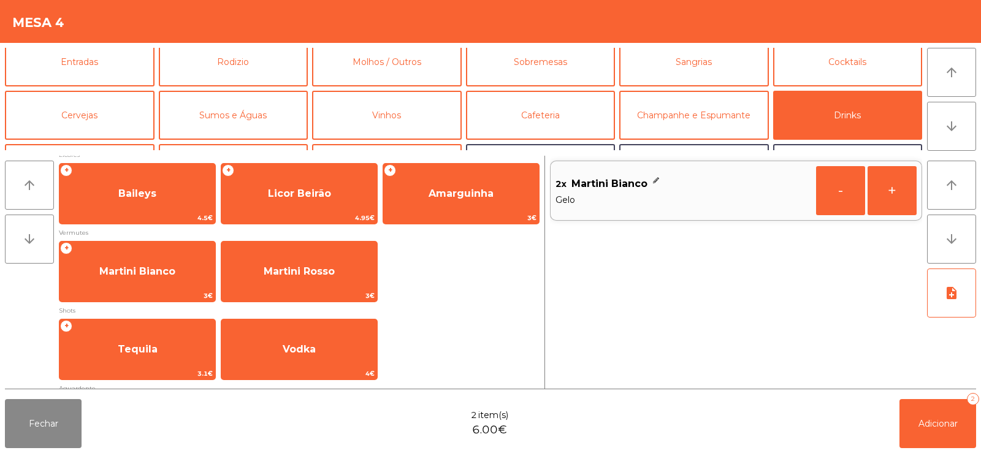
scroll to position [16, 0]
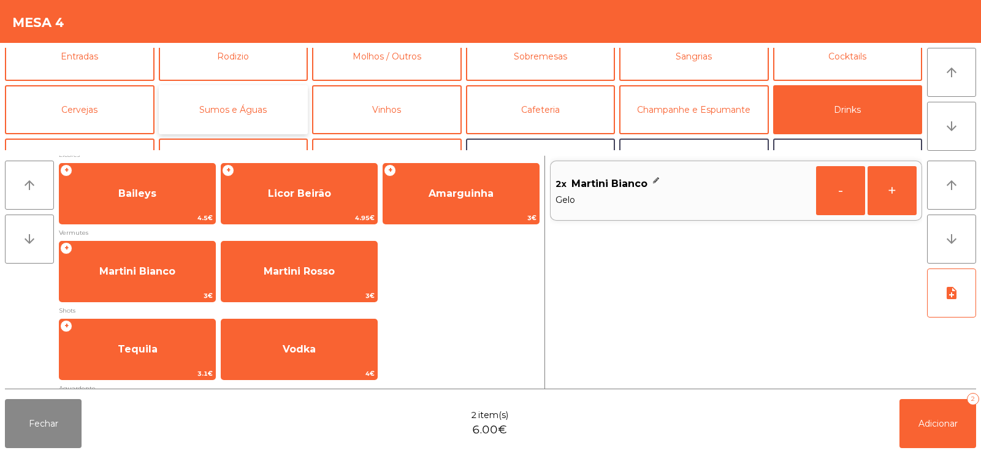
click at [247, 112] on button "Sumos e Águas" at bounding box center [234, 109] width 150 height 49
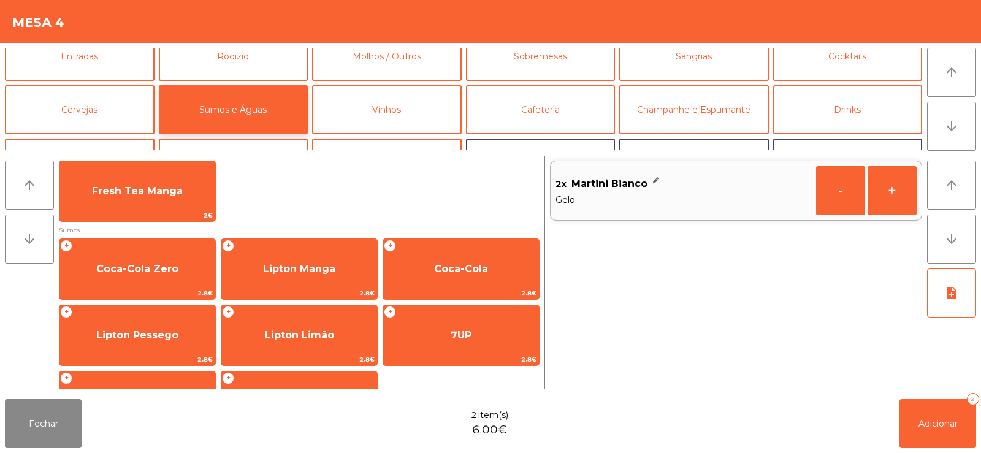
scroll to position [124, 0]
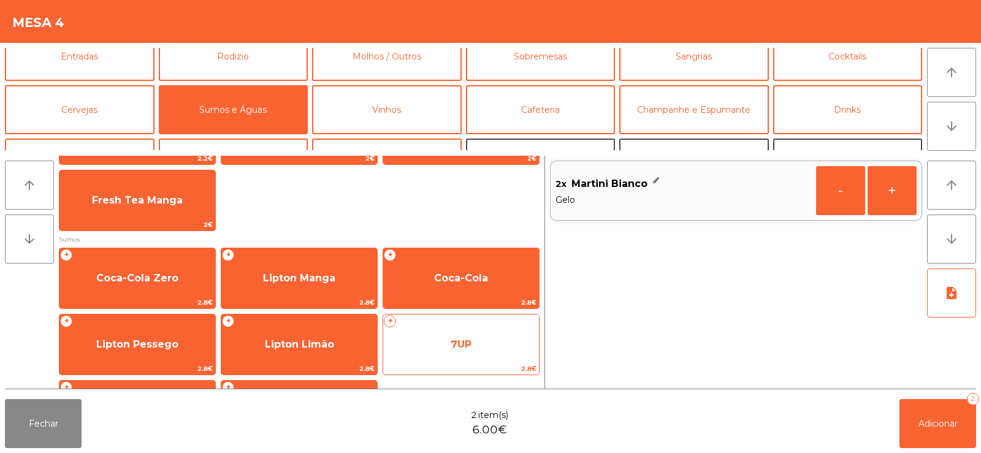
click at [409, 334] on span "7UP" at bounding box center [461, 344] width 156 height 33
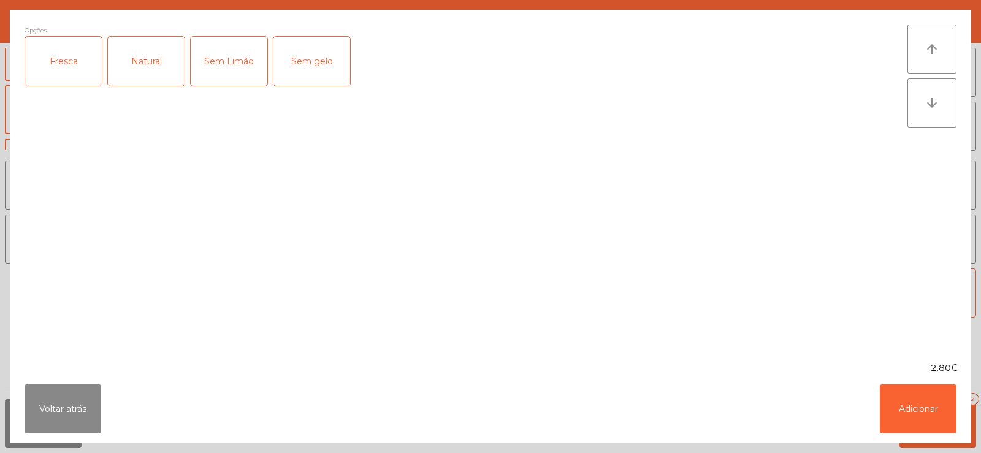
click at [53, 65] on div "Fresca" at bounding box center [63, 61] width 77 height 49
click at [917, 412] on button "Adicionar" at bounding box center [918, 409] width 77 height 49
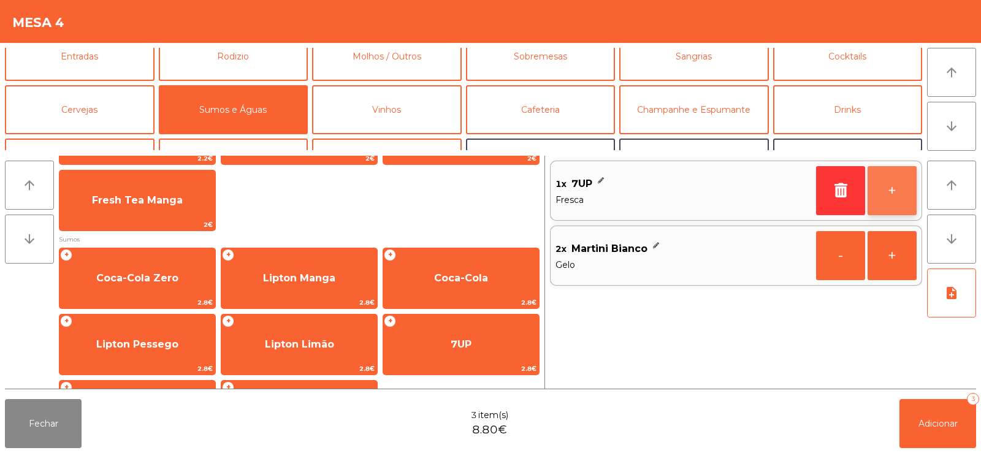
click at [894, 196] on button "+" at bounding box center [892, 190] width 49 height 49
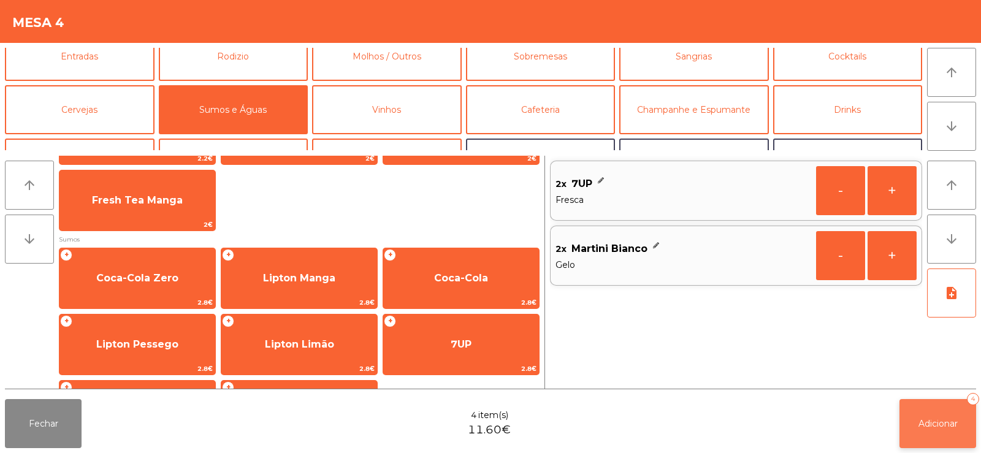
click at [949, 434] on button "Adicionar 4" at bounding box center [938, 423] width 77 height 49
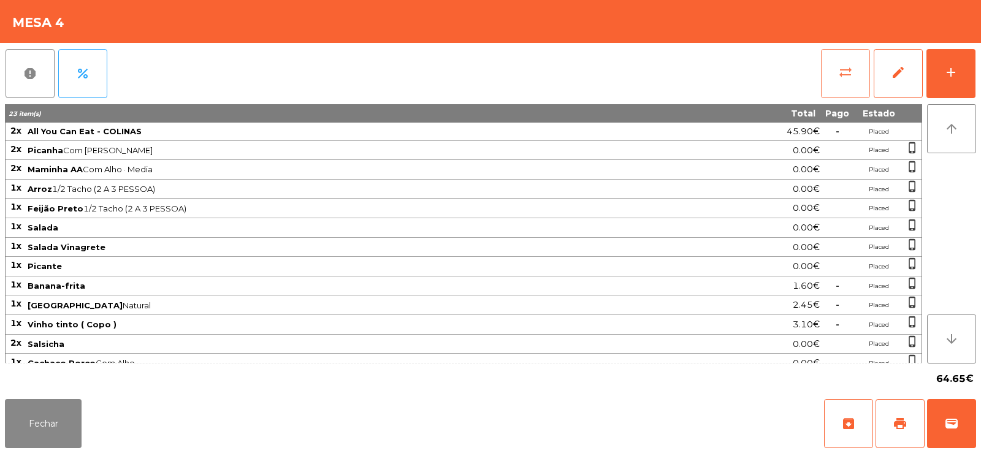
click at [833, 96] on button "sync_alt" at bounding box center [845, 73] width 49 height 49
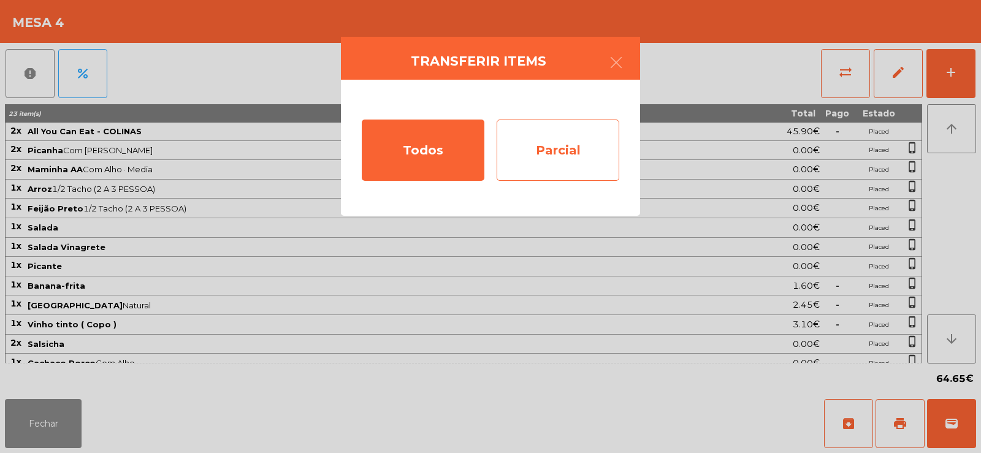
click at [588, 161] on div "Parcial" at bounding box center [558, 150] width 123 height 61
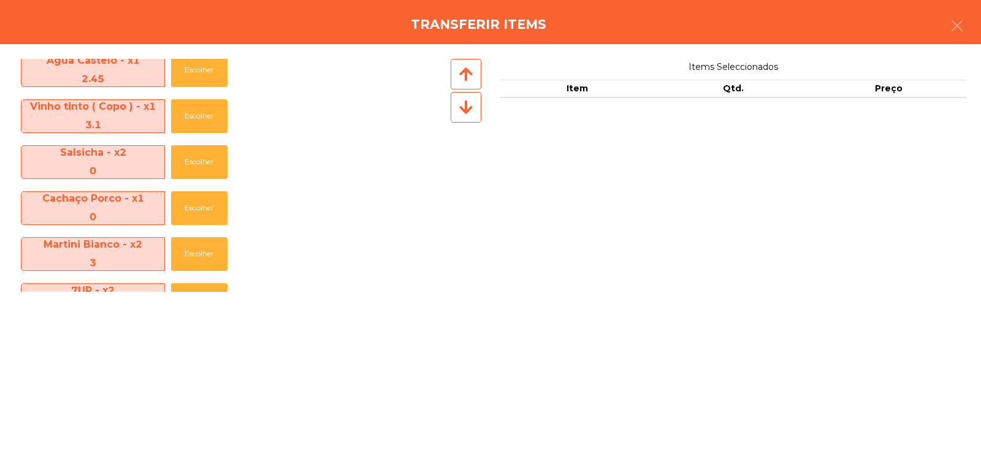
scroll to position [457, 0]
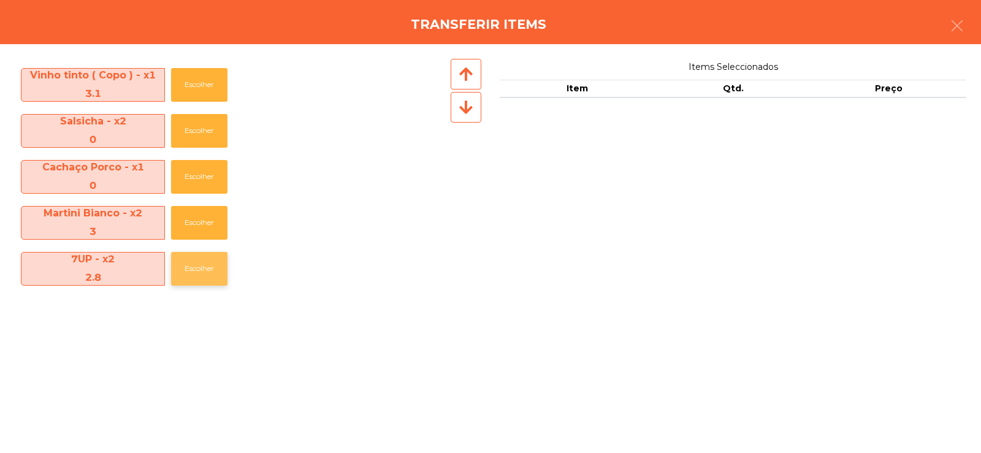
click at [194, 261] on button "Escolher" at bounding box center [199, 269] width 56 height 34
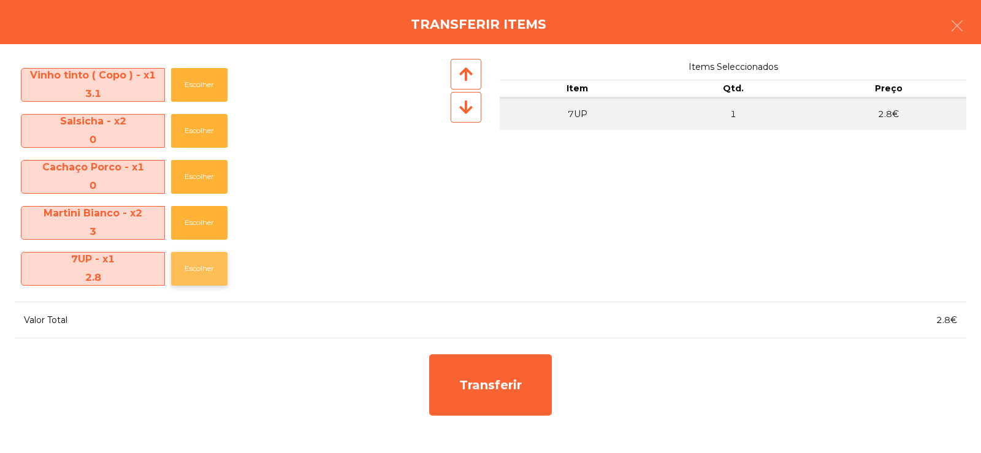
click at [197, 272] on button "Escolher" at bounding box center [199, 269] width 56 height 34
click at [194, 270] on button "Escolher" at bounding box center [199, 269] width 56 height 34
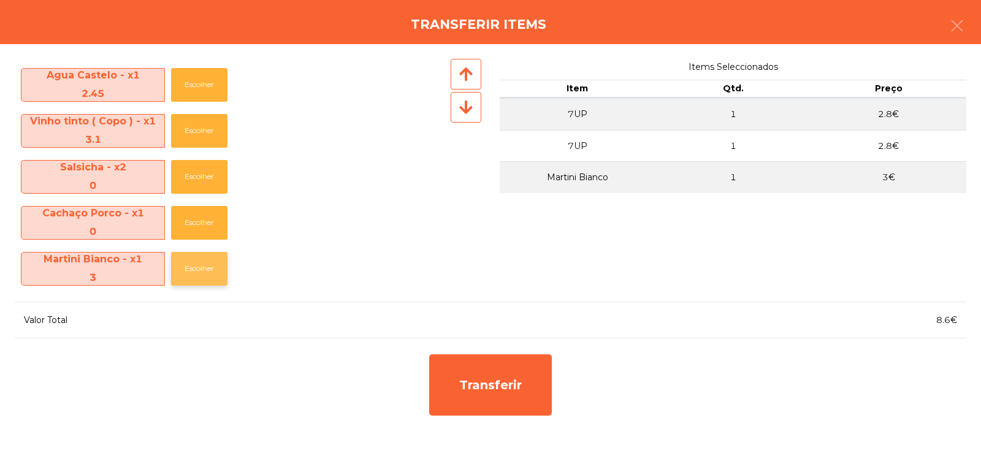
click at [209, 270] on button "Escolher" at bounding box center [199, 269] width 56 height 34
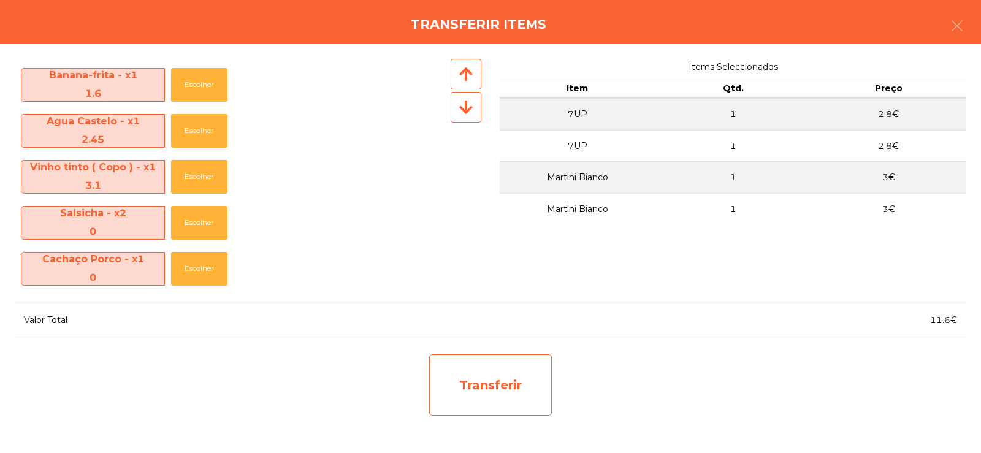
click at [517, 404] on div "Transferir" at bounding box center [490, 384] width 123 height 61
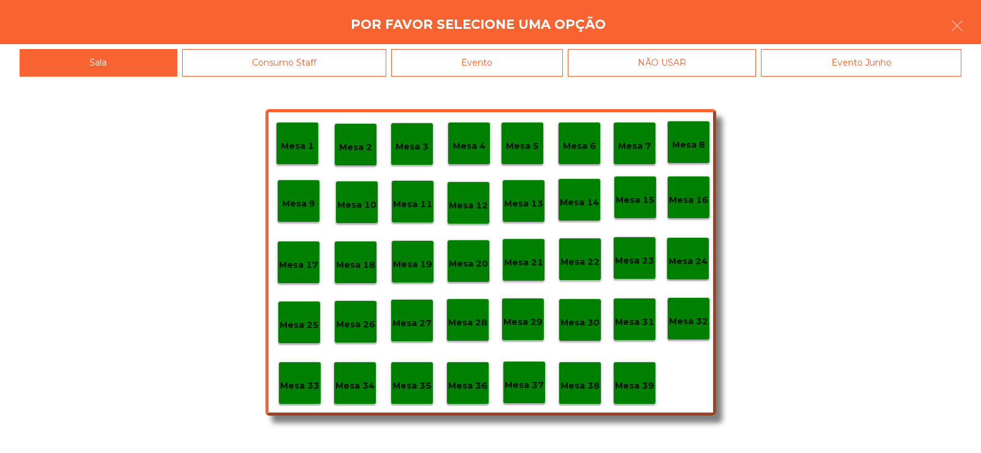
click at [346, 155] on div "Mesa 2" at bounding box center [355, 144] width 43 height 43
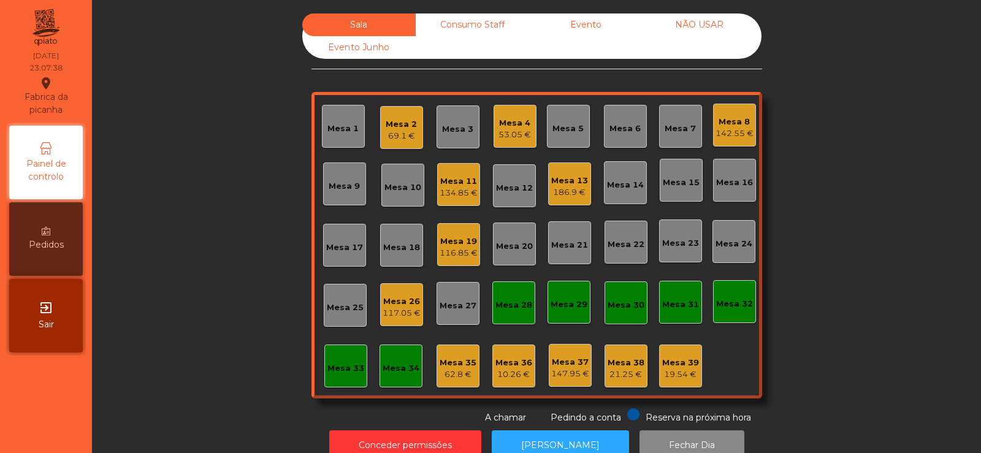
click at [396, 139] on div "69.1 €" at bounding box center [401, 136] width 31 height 12
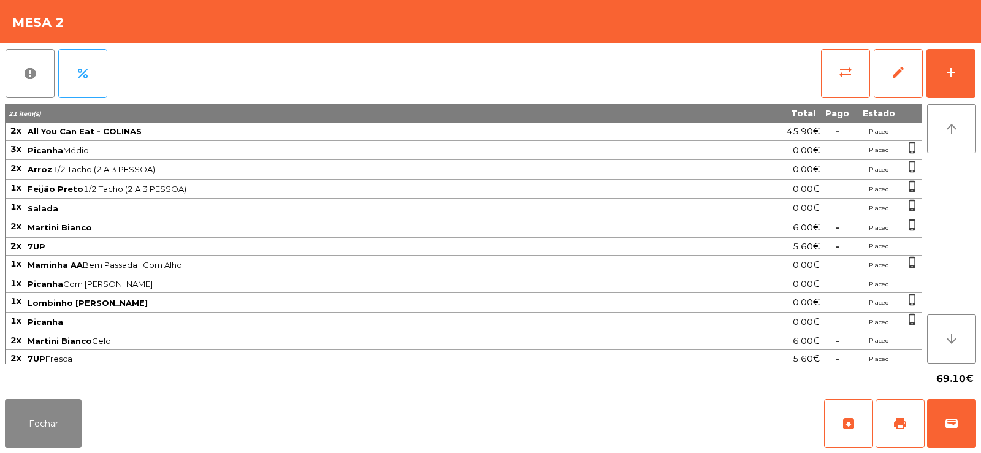
scroll to position [5, 0]
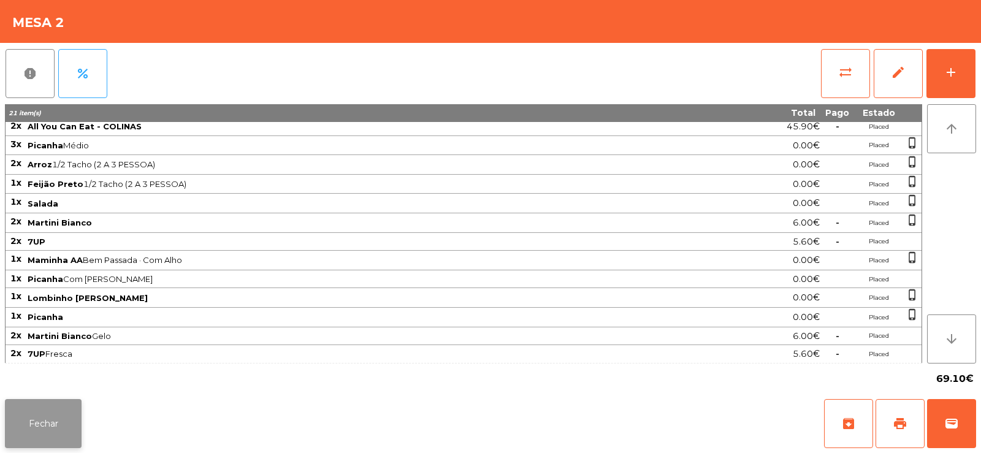
click at [77, 427] on button "Fechar" at bounding box center [43, 423] width 77 height 49
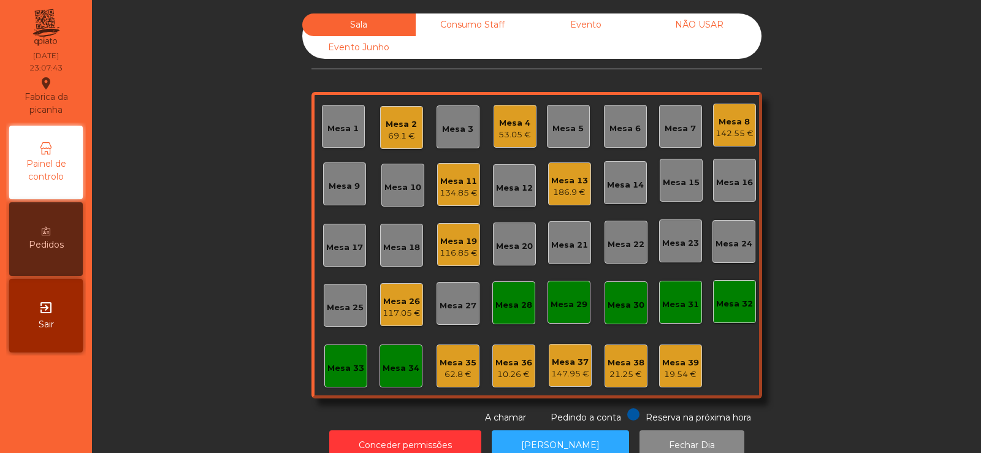
click at [205, 299] on div "Sala Consumo Staff Evento NÃO USAR Evento Junho Mesa 1 Mesa 2 69.1 € Mesa 3 Mes…" at bounding box center [537, 218] width 856 height 411
click at [339, 385] on div "Mesa 33" at bounding box center [345, 366] width 43 height 43
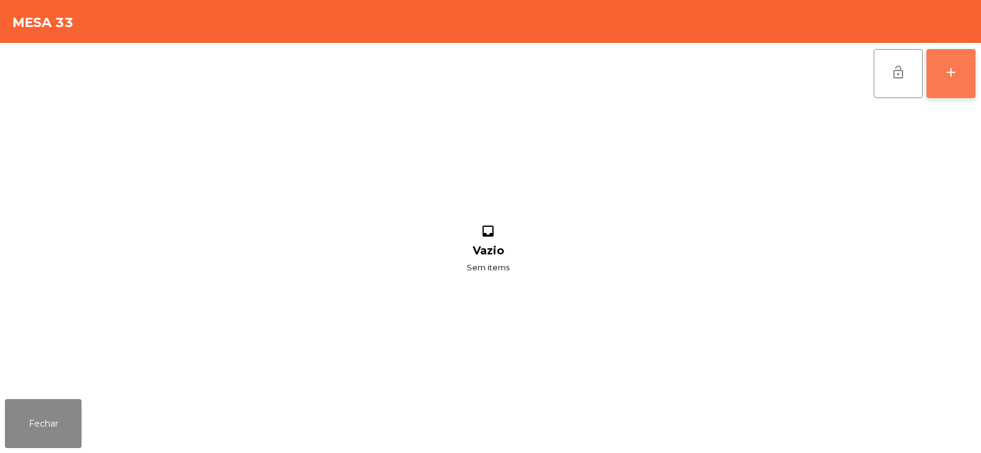
click at [944, 83] on button "add" at bounding box center [951, 73] width 49 height 49
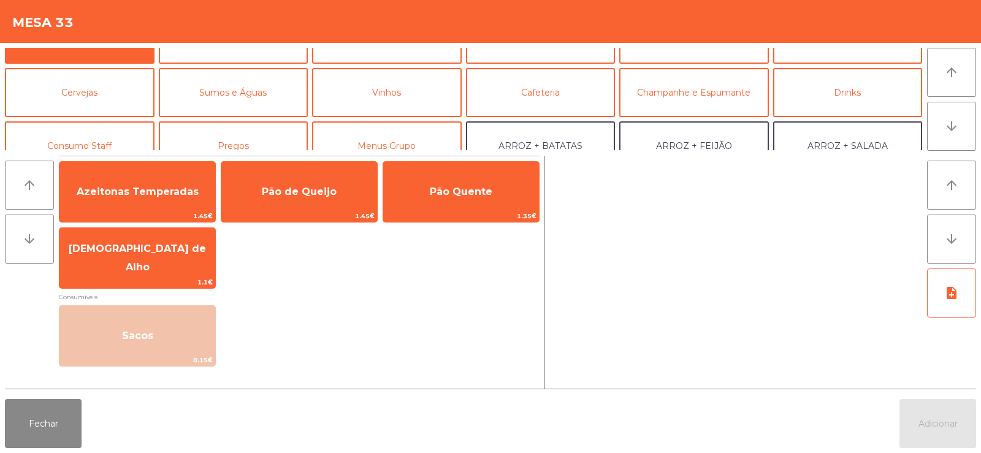
scroll to position [85, 0]
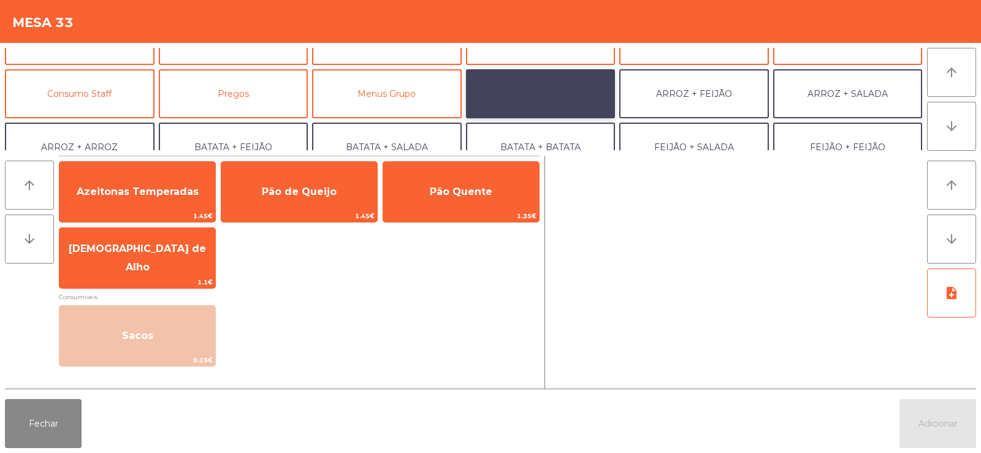
click at [532, 97] on button "ARROZ + BATATAS" at bounding box center [541, 93] width 150 height 49
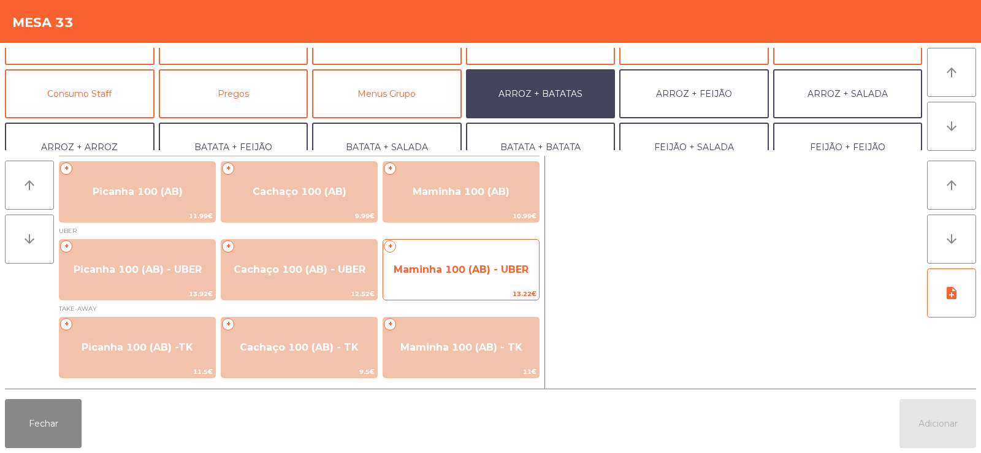
click at [446, 272] on span "Maminha 100 (AB) - UBER" at bounding box center [461, 270] width 135 height 12
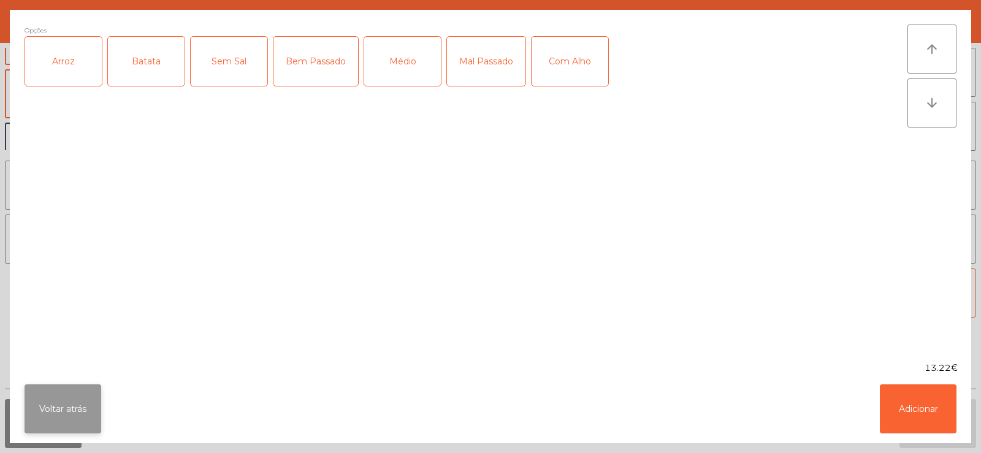
click at [37, 409] on button "Voltar atrás" at bounding box center [63, 409] width 77 height 49
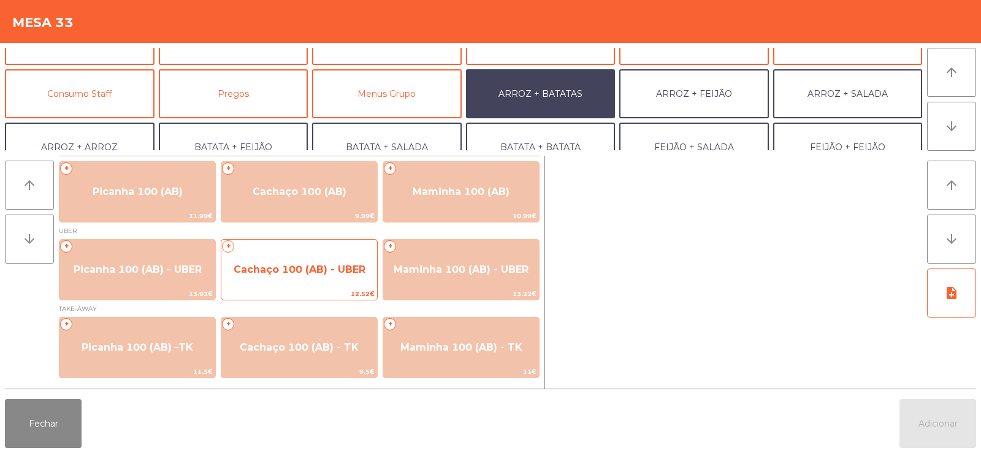
click at [284, 270] on span "Cachaço 100 (AB) - UBER" at bounding box center [300, 270] width 132 height 12
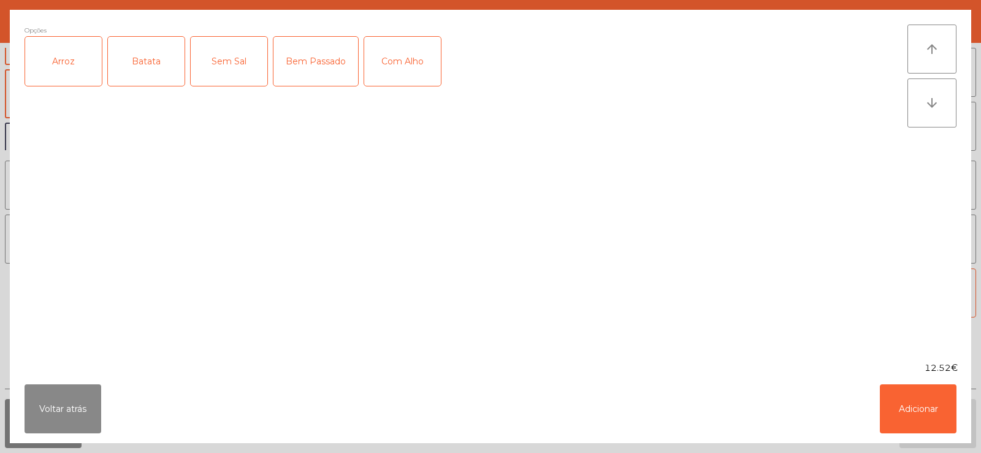
click at [53, 74] on div "Arroz" at bounding box center [63, 61] width 77 height 49
click at [130, 59] on div "Batata" at bounding box center [146, 61] width 77 height 49
click at [396, 64] on div "Com Alho" at bounding box center [402, 61] width 77 height 49
click at [302, 66] on div "Bem Passado" at bounding box center [316, 61] width 85 height 49
click at [916, 423] on button "Adicionar" at bounding box center [918, 409] width 77 height 49
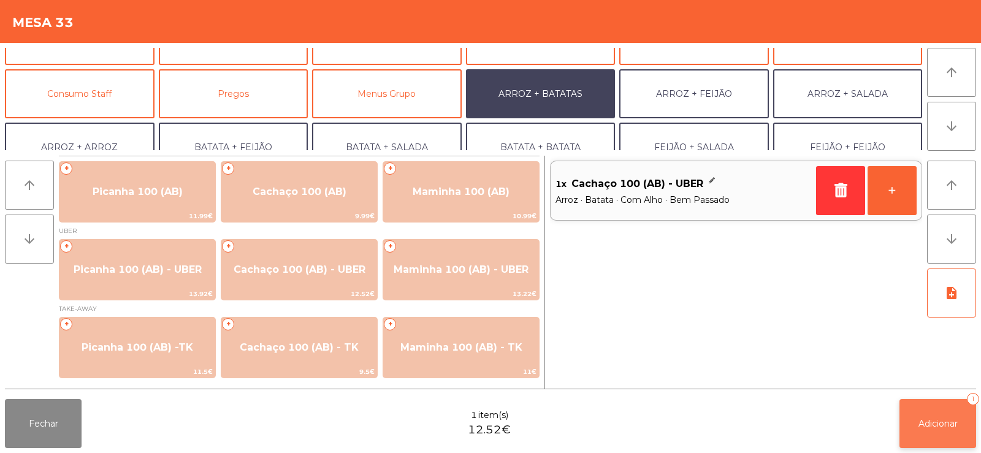
click at [940, 424] on span "Adicionar" at bounding box center [938, 423] width 39 height 11
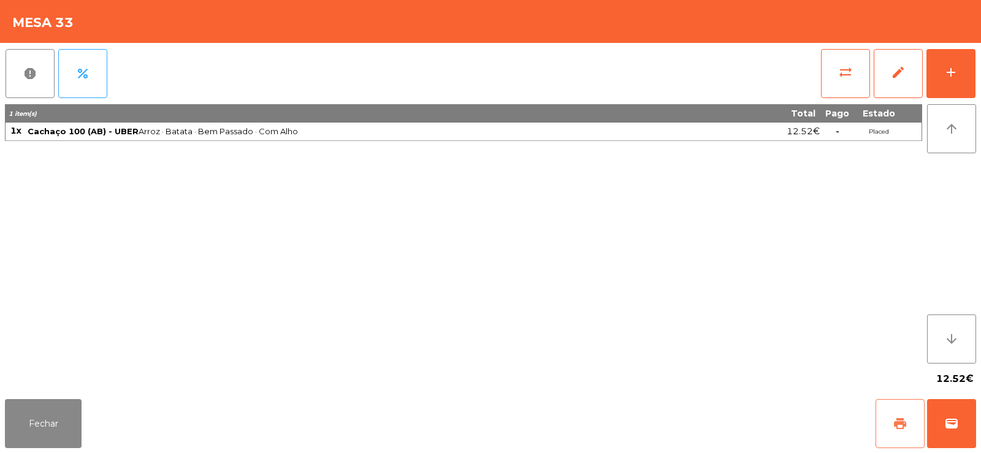
click at [893, 432] on button "print" at bounding box center [900, 423] width 49 height 49
click at [59, 430] on button "Fechar" at bounding box center [43, 423] width 77 height 49
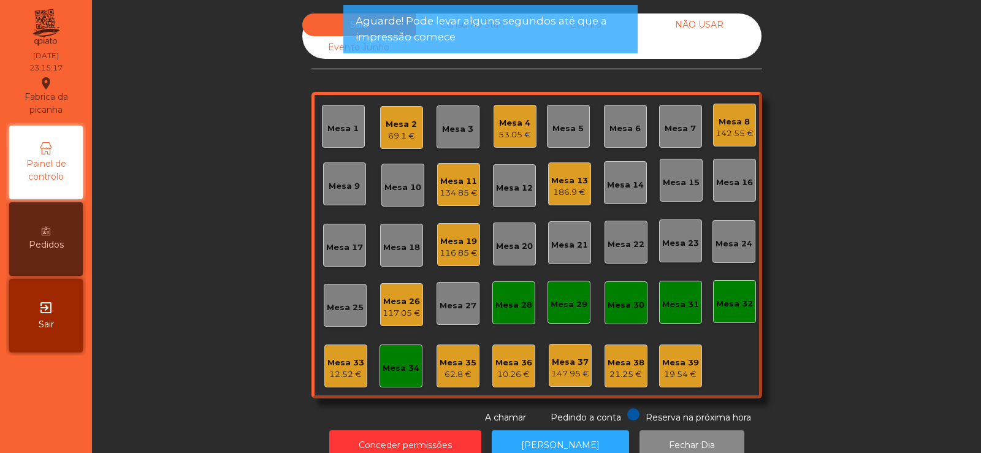
click at [446, 199] on div "134.85 €" at bounding box center [459, 193] width 38 height 12
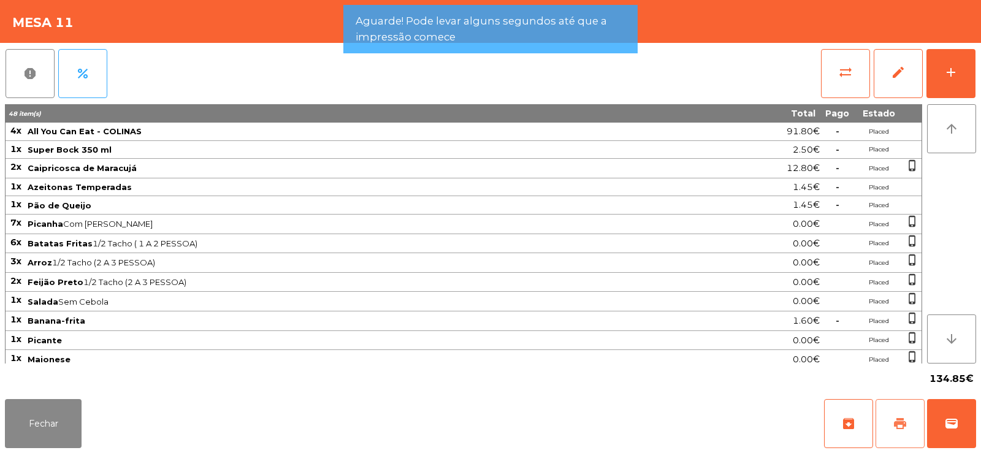
click at [895, 419] on span "print" at bounding box center [900, 423] width 15 height 15
click at [28, 416] on button "Fechar" at bounding box center [43, 423] width 77 height 49
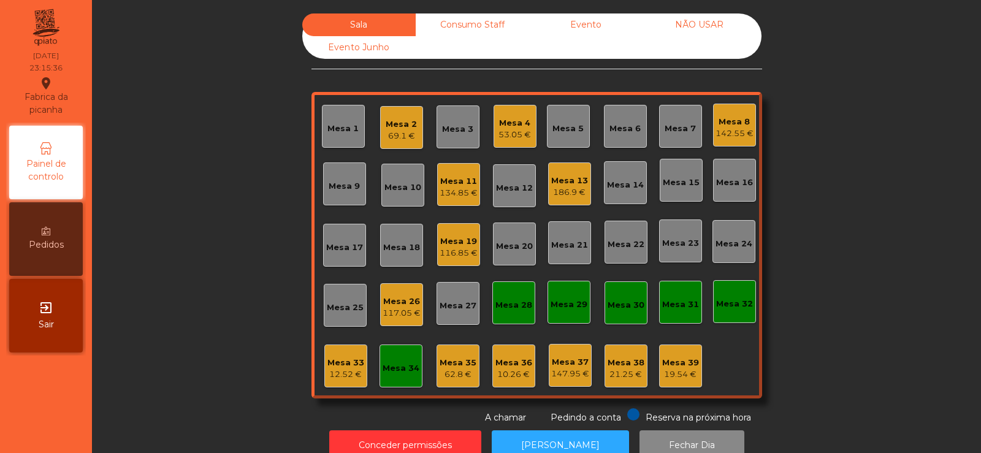
click at [342, 368] on div "Mesa 33" at bounding box center [345, 363] width 37 height 12
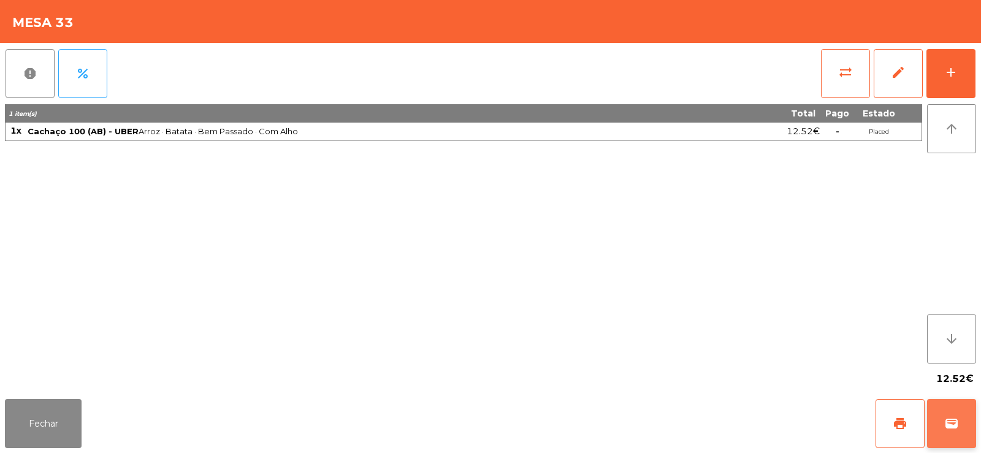
click at [960, 404] on button "wallet" at bounding box center [951, 423] width 49 height 49
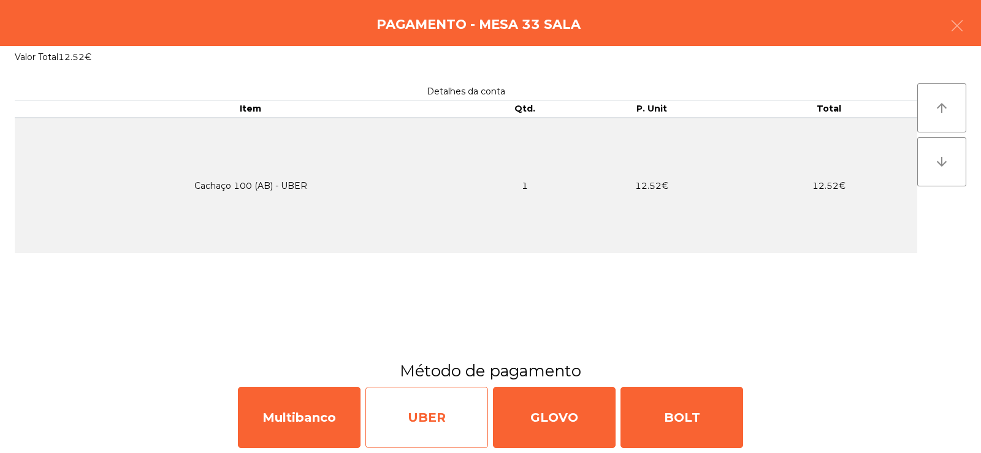
click at [421, 431] on div "UBER" at bounding box center [427, 417] width 123 height 61
select select "**"
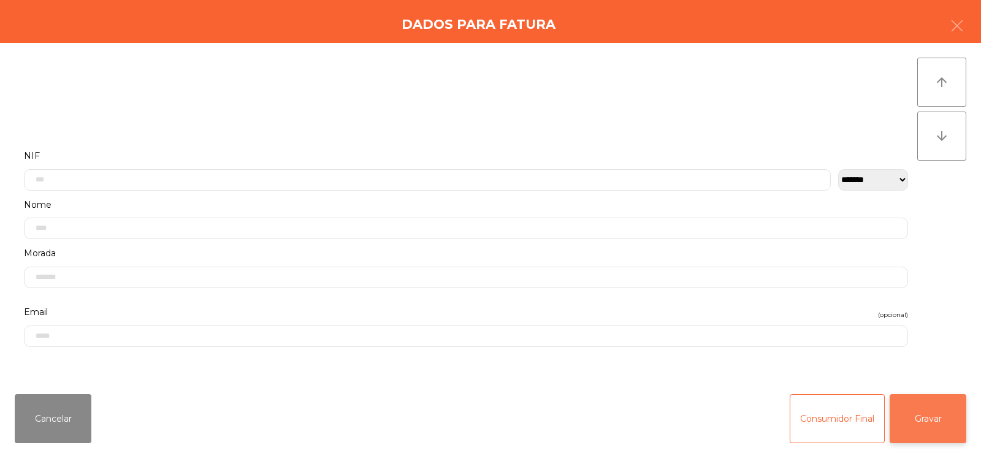
click at [938, 429] on button "Gravar" at bounding box center [928, 418] width 77 height 49
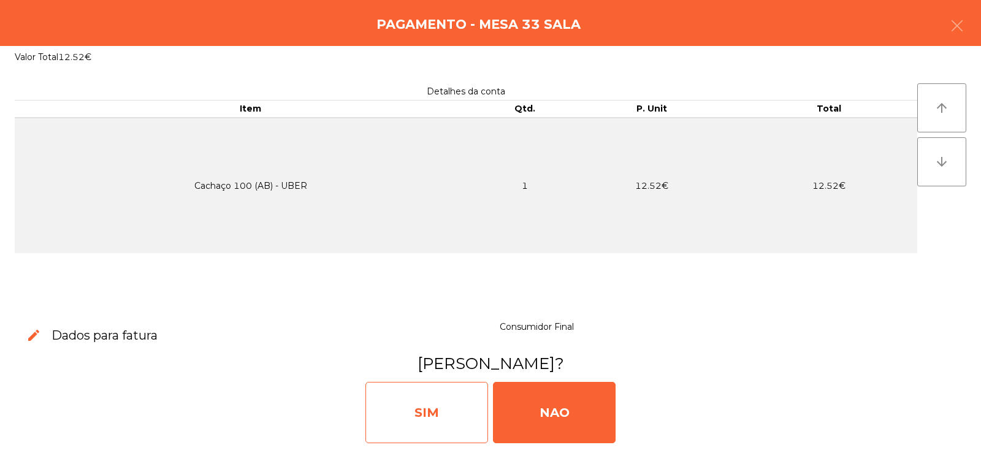
click at [393, 393] on div "SIM" at bounding box center [427, 412] width 123 height 61
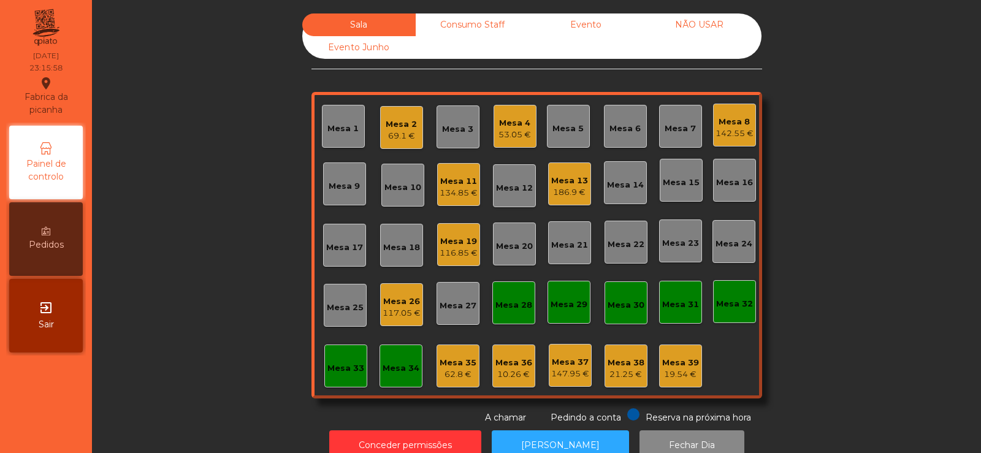
click at [462, 187] on div "134.85 €" at bounding box center [459, 193] width 38 height 12
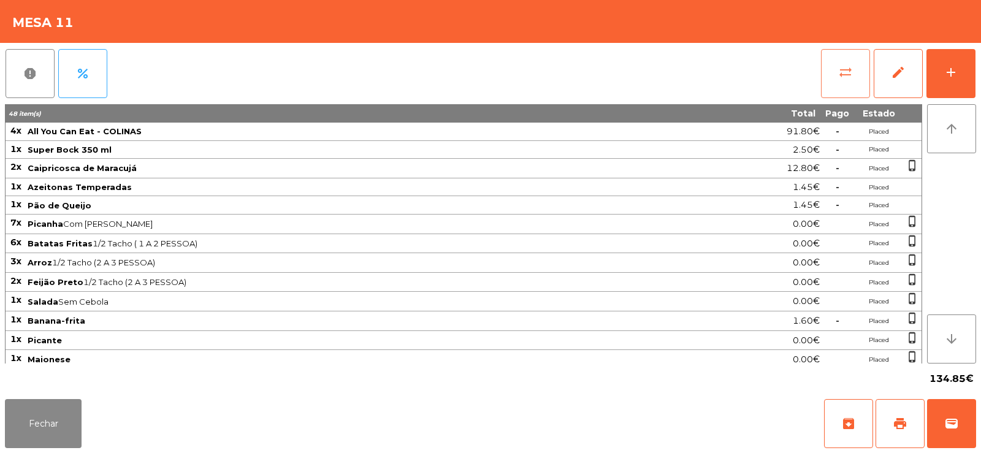
click at [829, 78] on button "sync_alt" at bounding box center [845, 73] width 49 height 49
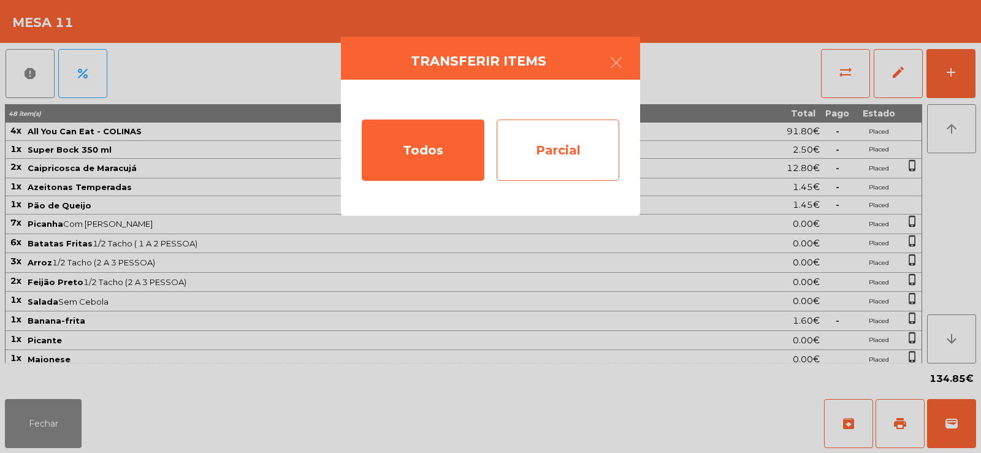
click at [561, 139] on div "Parcial" at bounding box center [558, 150] width 123 height 61
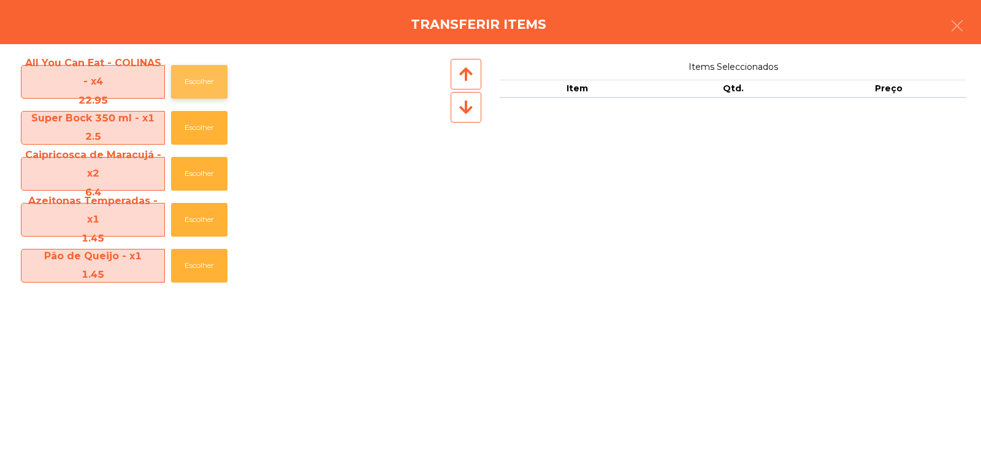
click at [204, 82] on button "Escolher" at bounding box center [199, 82] width 56 height 34
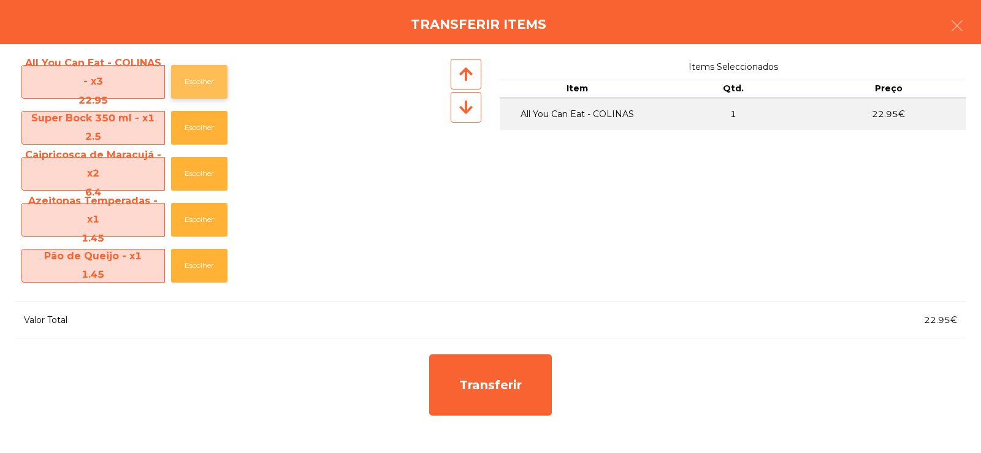
click at [197, 93] on button "Escolher" at bounding box center [199, 82] width 56 height 34
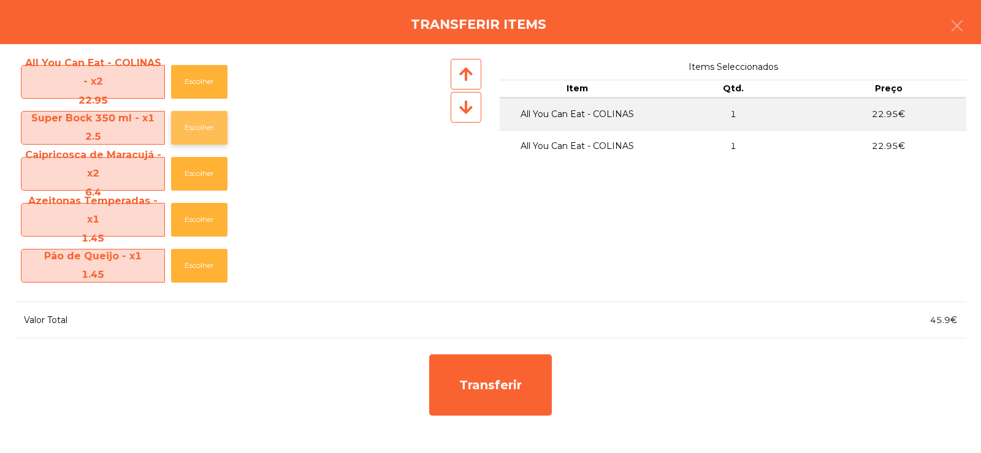
click at [197, 134] on button "Escolher" at bounding box center [199, 128] width 56 height 34
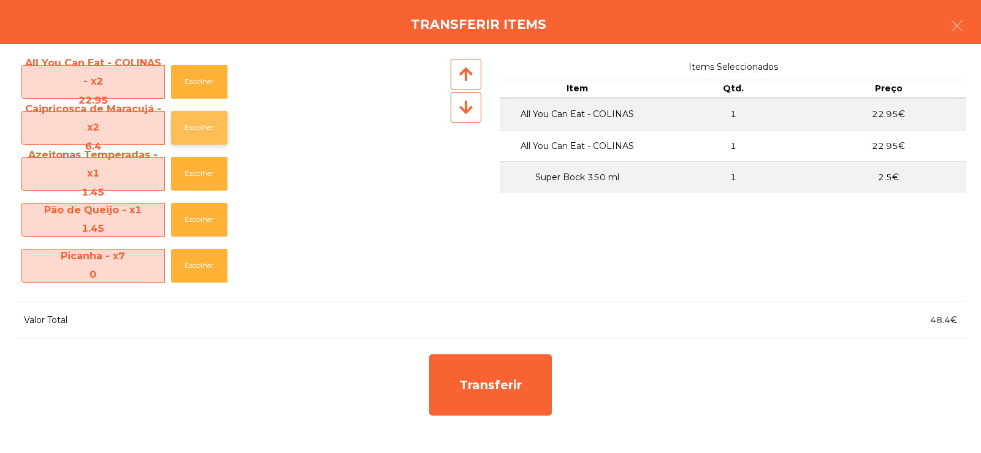
click at [182, 131] on button "Escolher" at bounding box center [199, 128] width 56 height 34
click at [193, 125] on button "Escolher" at bounding box center [199, 128] width 56 height 34
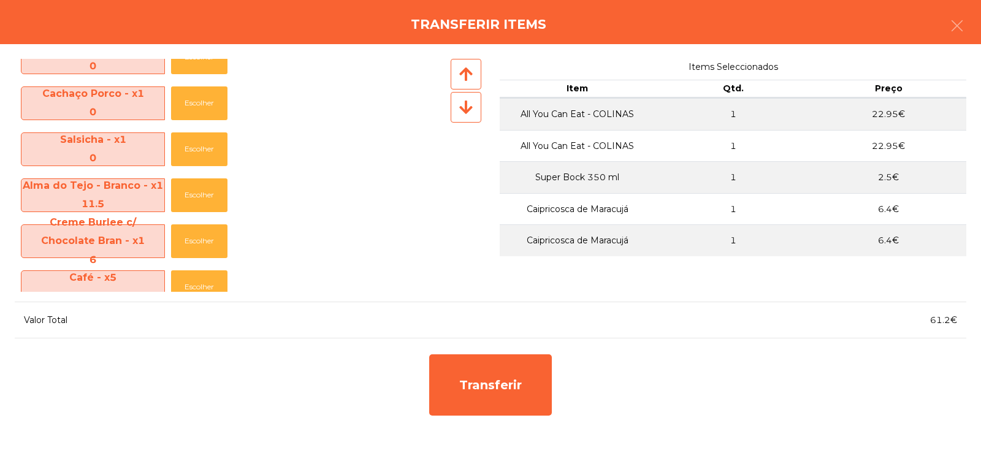
scroll to position [641, 0]
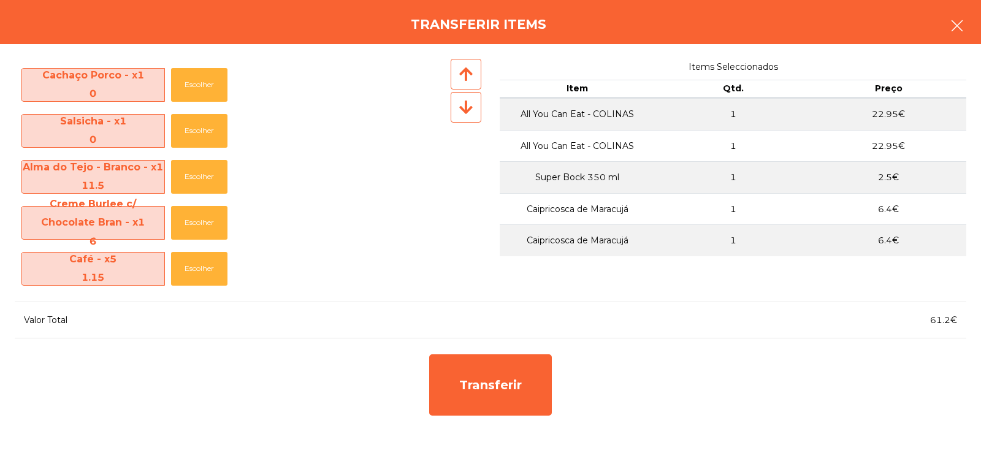
click at [964, 27] on icon "button" at bounding box center [957, 25] width 15 height 15
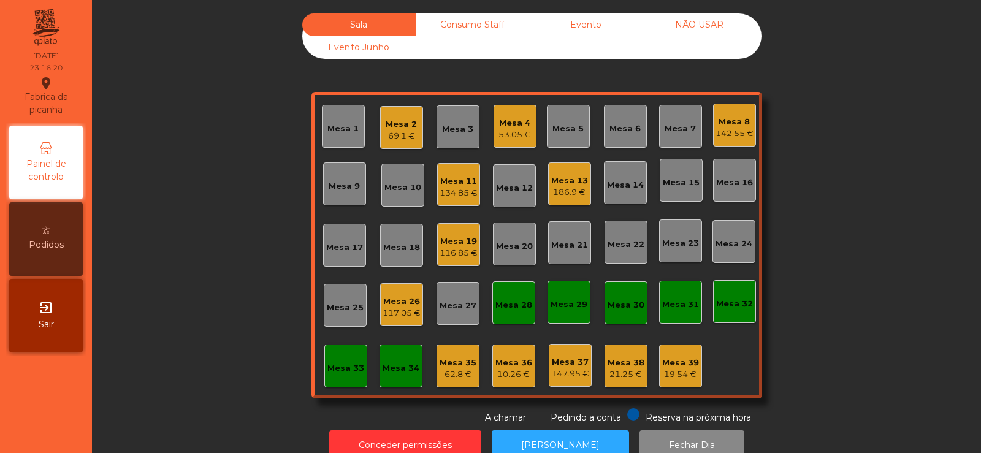
click at [459, 185] on div "Mesa 11" at bounding box center [459, 181] width 38 height 12
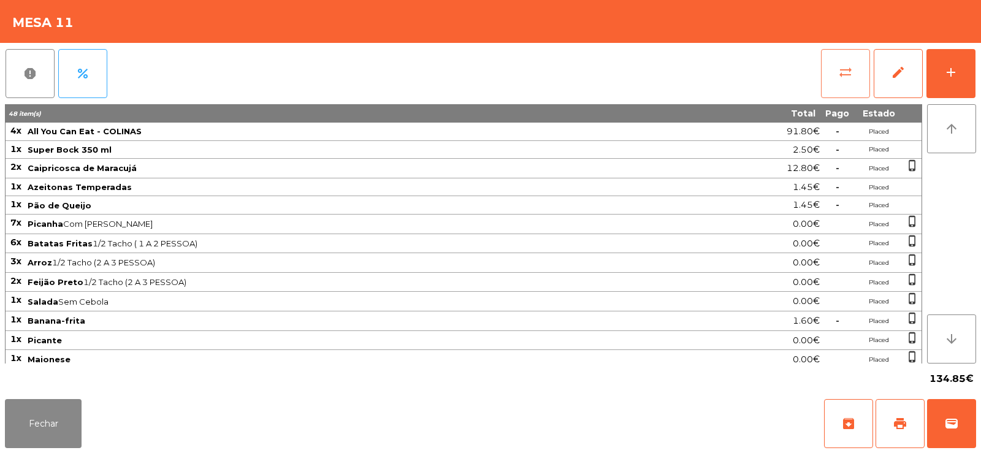
click at [831, 69] on button "sync_alt" at bounding box center [845, 73] width 49 height 49
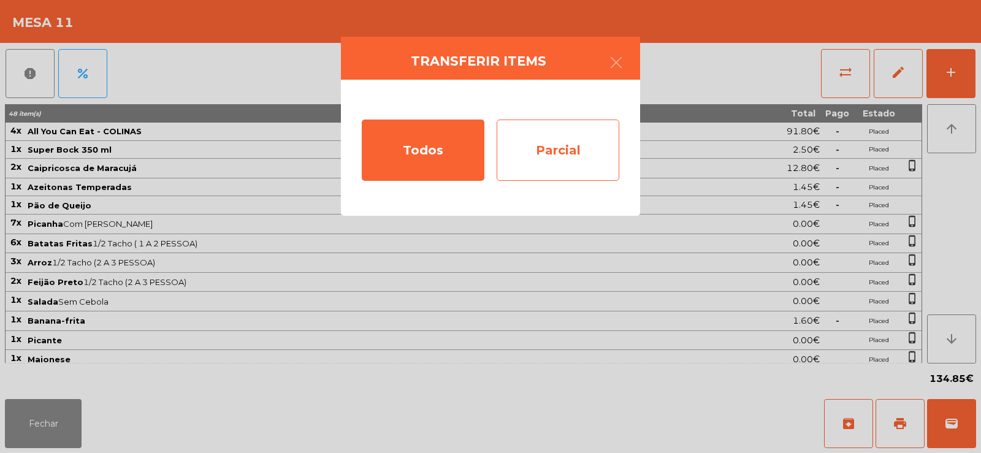
click at [587, 137] on div "Parcial" at bounding box center [558, 150] width 123 height 61
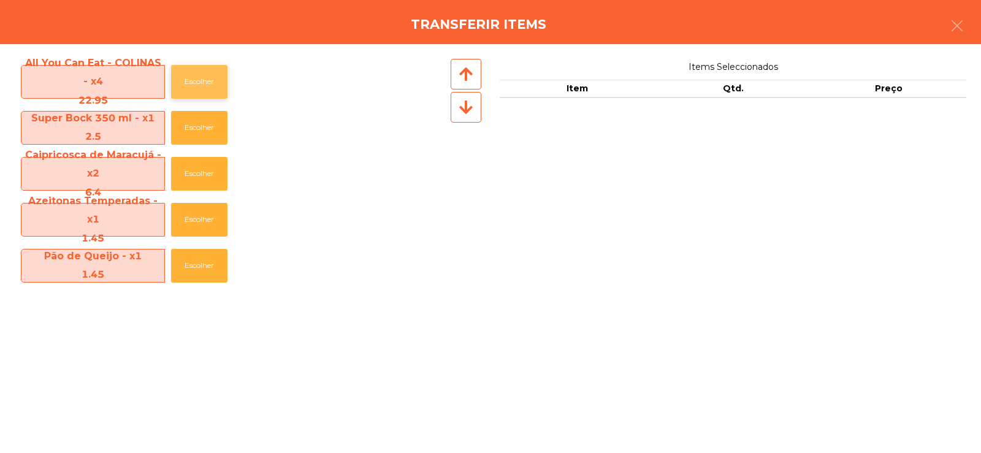
click at [195, 80] on button "Escolher" at bounding box center [199, 82] width 56 height 34
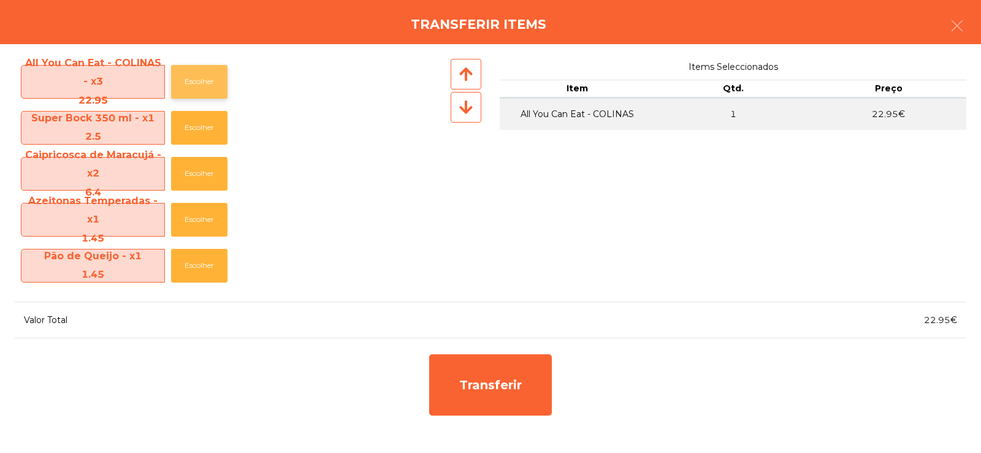
click at [195, 87] on button "Escolher" at bounding box center [199, 82] width 56 height 34
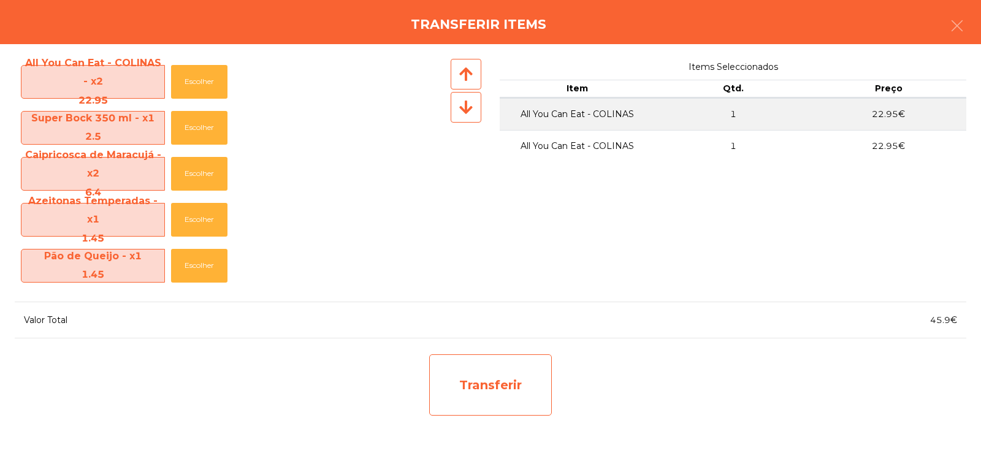
click at [461, 385] on div "Transferir" at bounding box center [490, 384] width 123 height 61
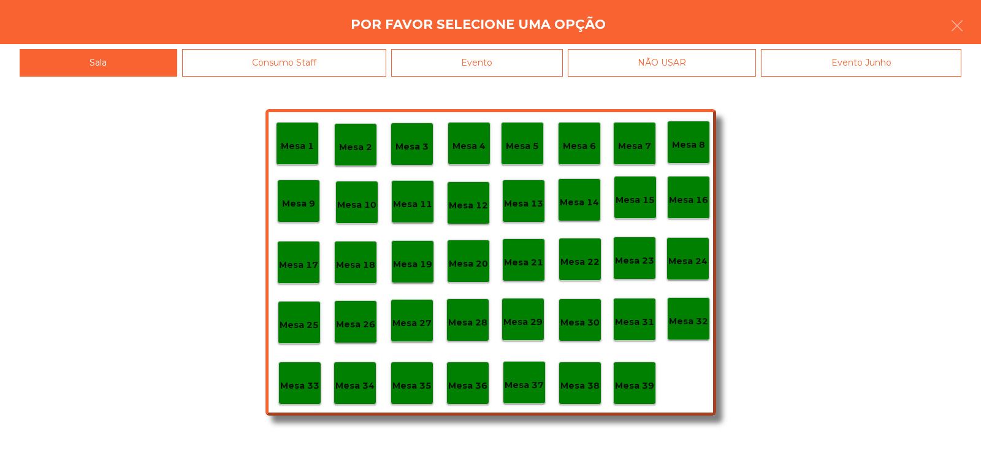
click at [305, 397] on div "Mesa 33" at bounding box center [299, 383] width 43 height 43
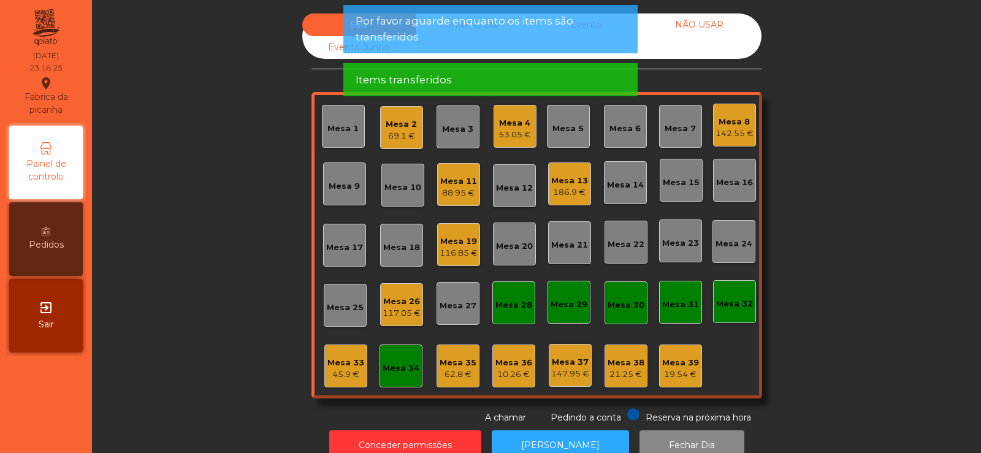
click at [463, 191] on div "88.95 €" at bounding box center [458, 193] width 37 height 12
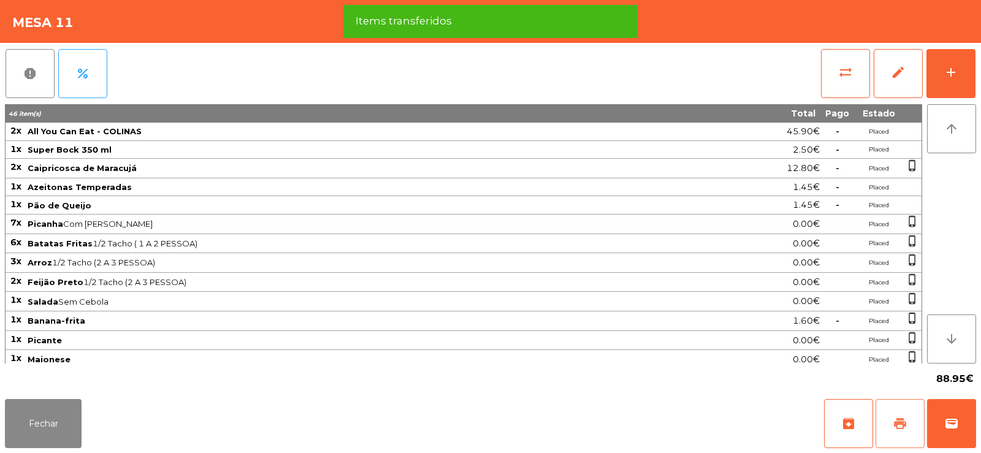
click at [893, 420] on span "print" at bounding box center [900, 423] width 15 height 15
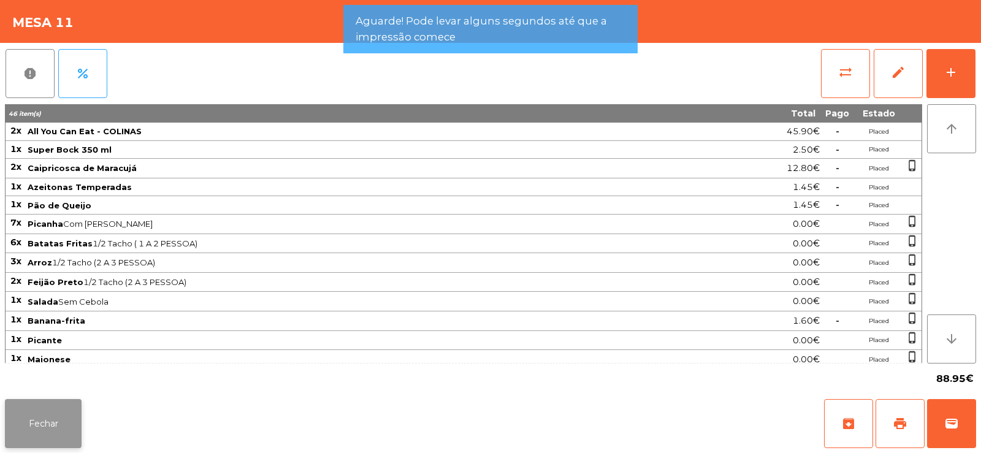
click at [51, 427] on button "Fechar" at bounding box center [43, 423] width 77 height 49
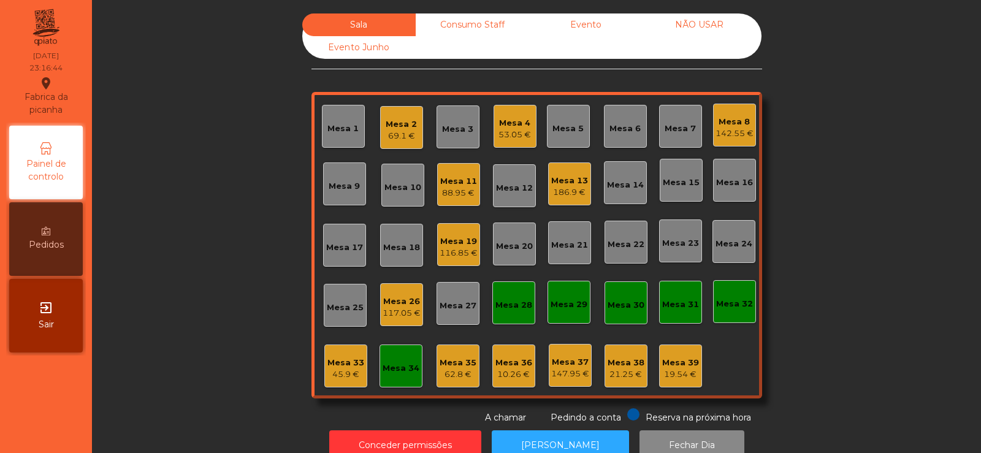
click at [342, 371] on div "45.9 €" at bounding box center [345, 375] width 37 height 12
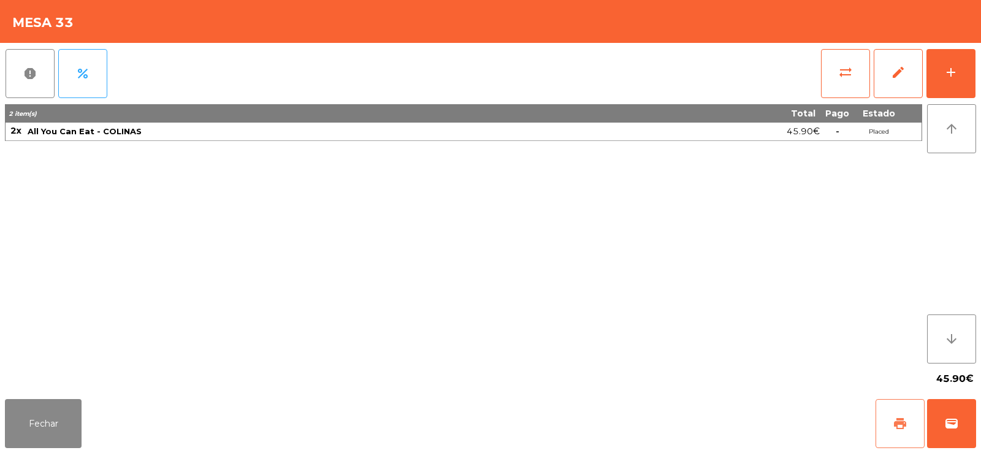
click at [893, 427] on span "print" at bounding box center [900, 423] width 15 height 15
click at [66, 437] on button "Fechar" at bounding box center [43, 423] width 77 height 49
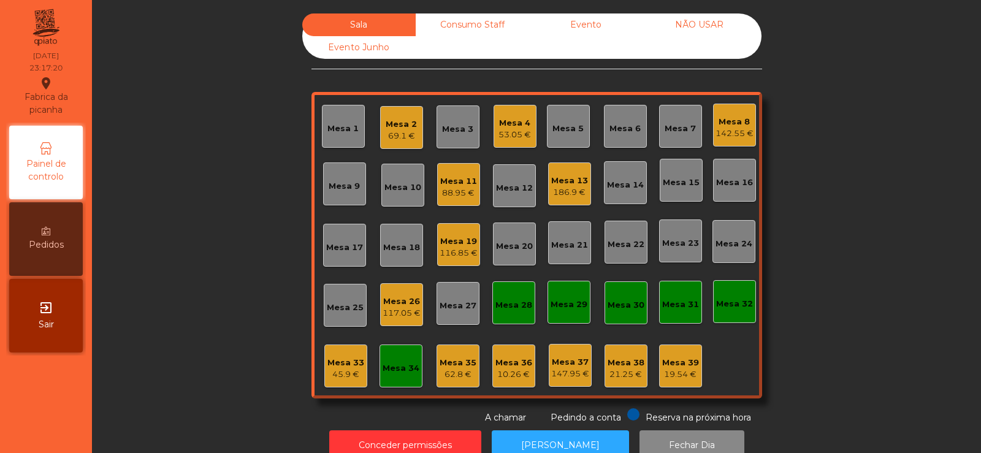
scroll to position [30, 0]
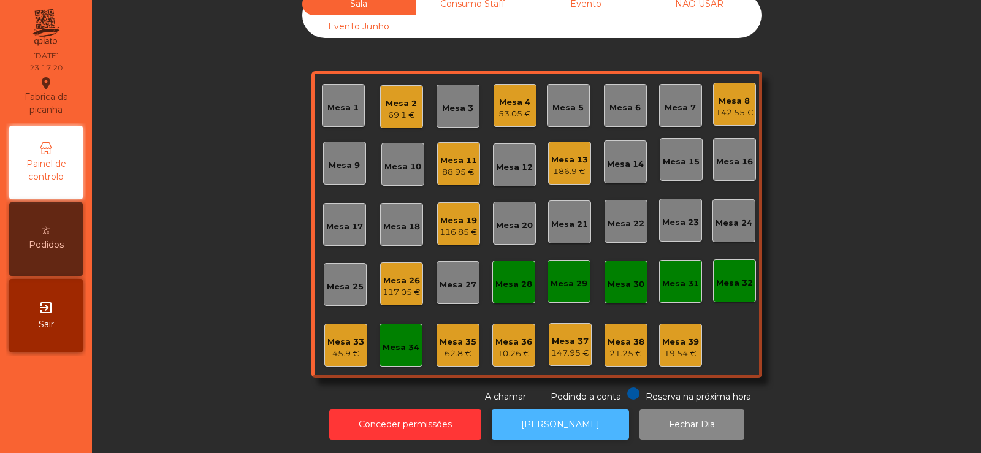
click at [554, 419] on button "[PERSON_NAME]" at bounding box center [560, 425] width 137 height 30
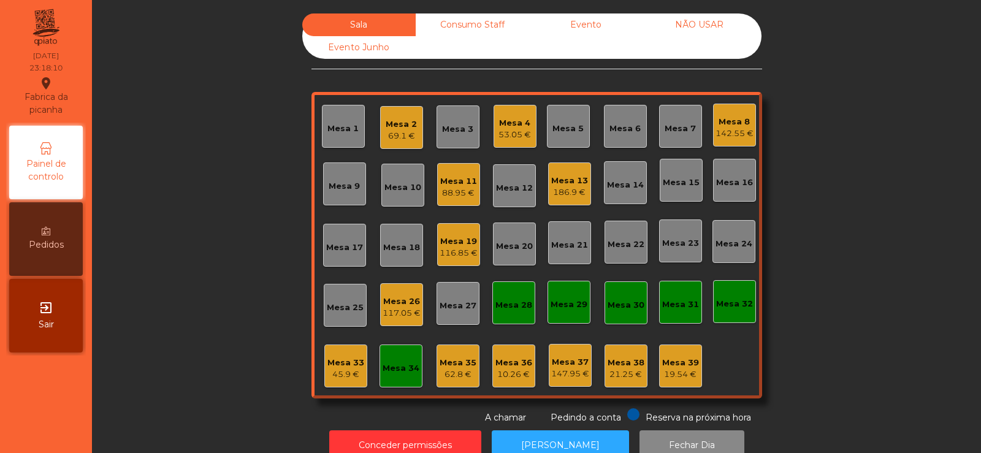
click at [467, 33] on div "Consumo Staff" at bounding box center [472, 24] width 113 height 23
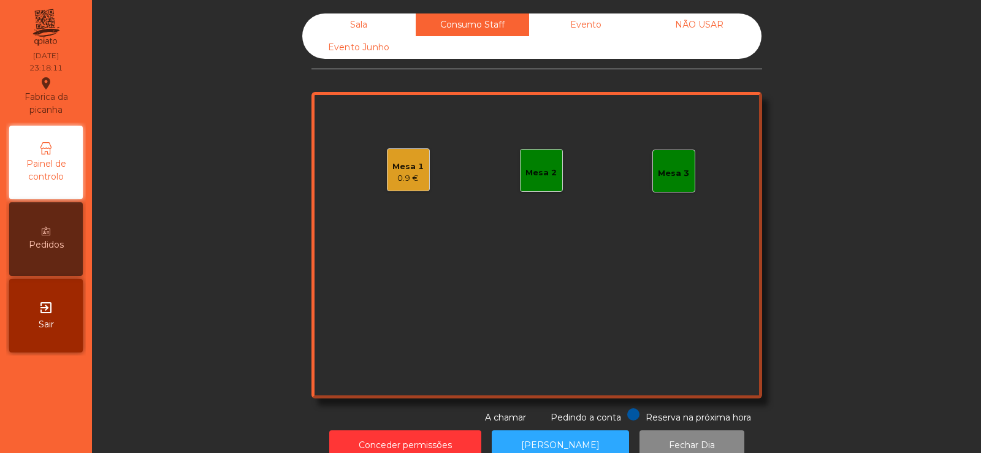
click at [397, 185] on div "Mesa 1 0.9 €" at bounding box center [408, 169] width 43 height 43
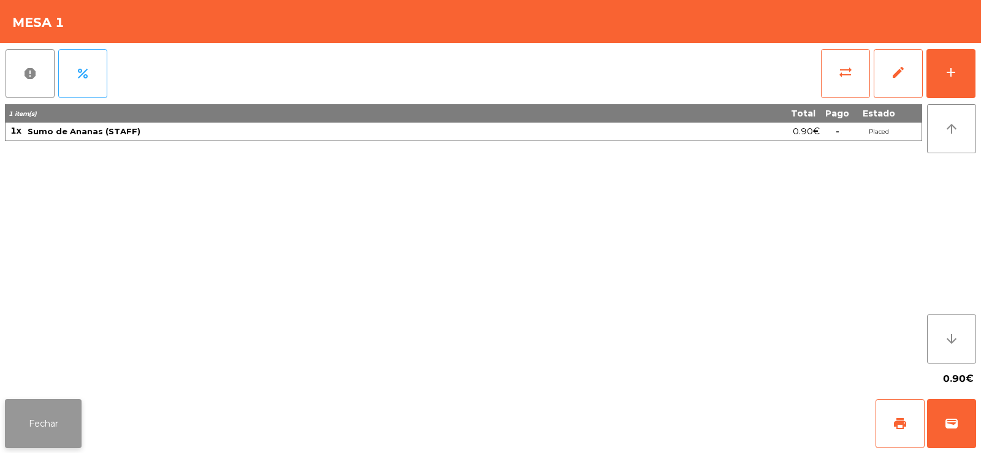
click at [40, 406] on button "Fechar" at bounding box center [43, 423] width 77 height 49
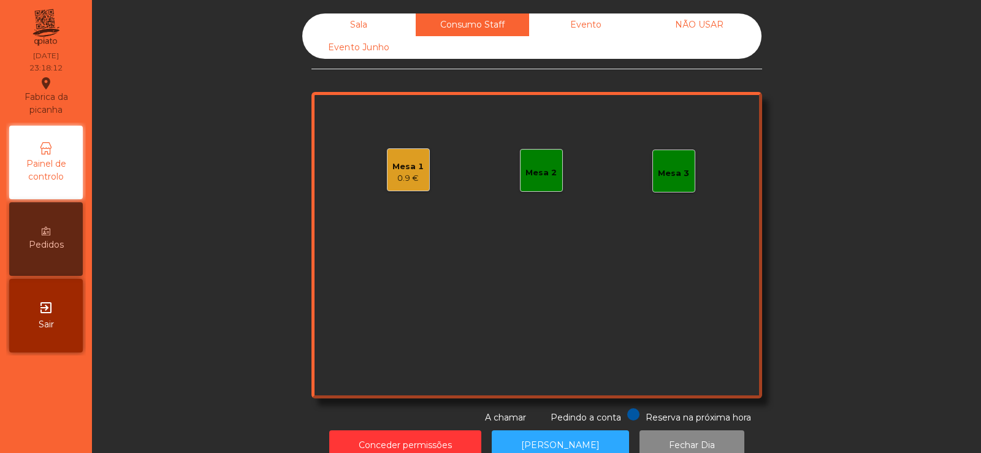
click at [537, 181] on div "Mesa 2" at bounding box center [541, 170] width 43 height 43
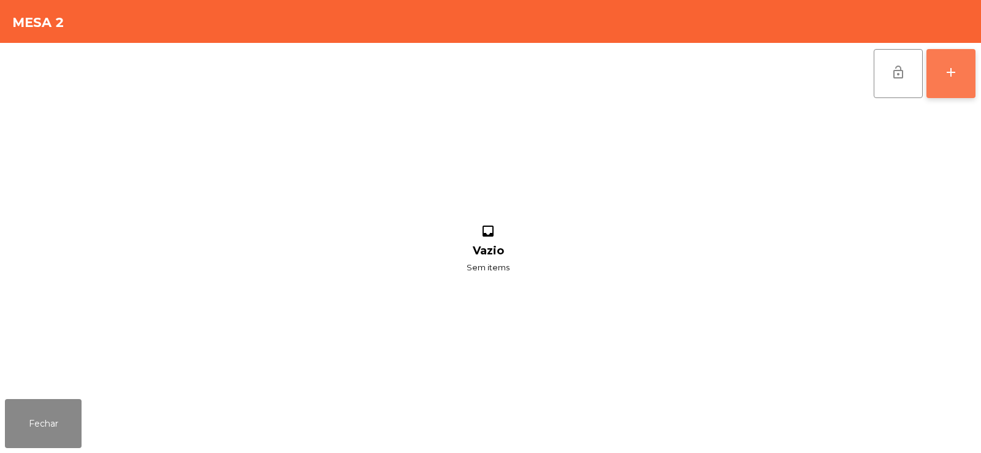
click at [957, 63] on button "add" at bounding box center [951, 73] width 49 height 49
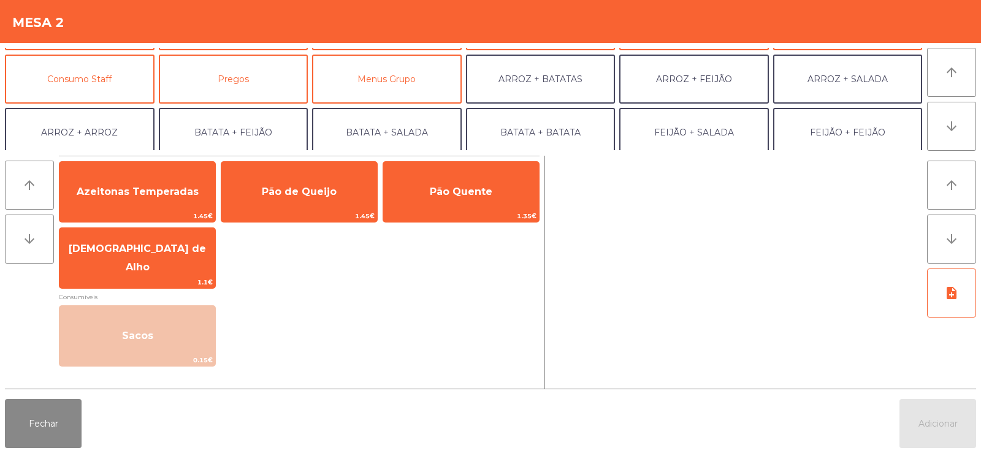
scroll to position [115, 0]
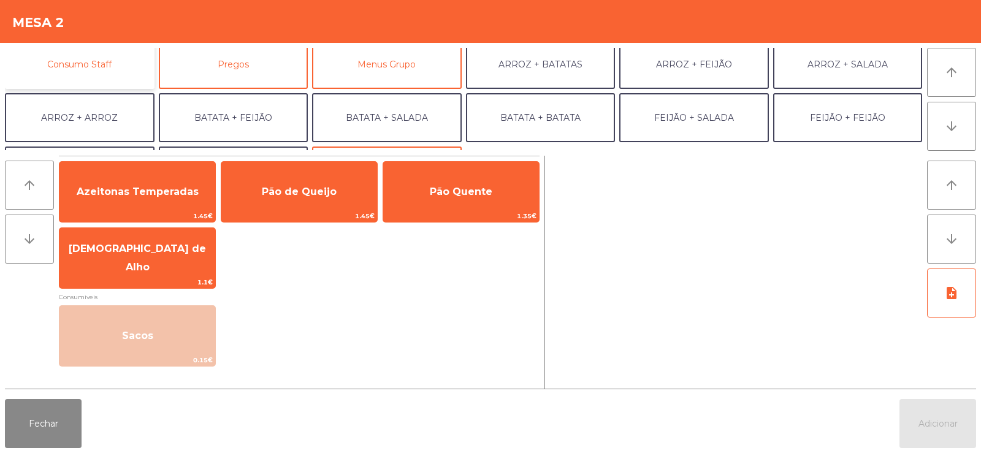
click at [127, 64] on button "Consumo Staff" at bounding box center [80, 64] width 150 height 49
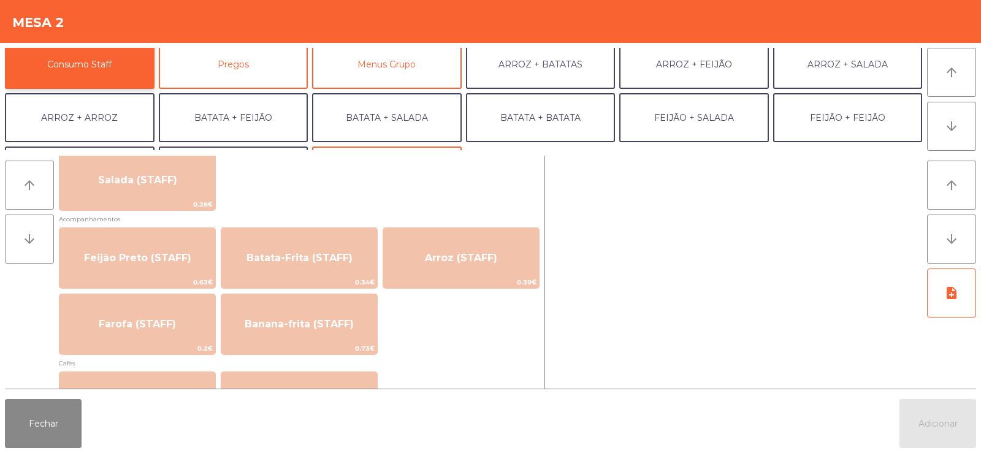
scroll to position [516, 0]
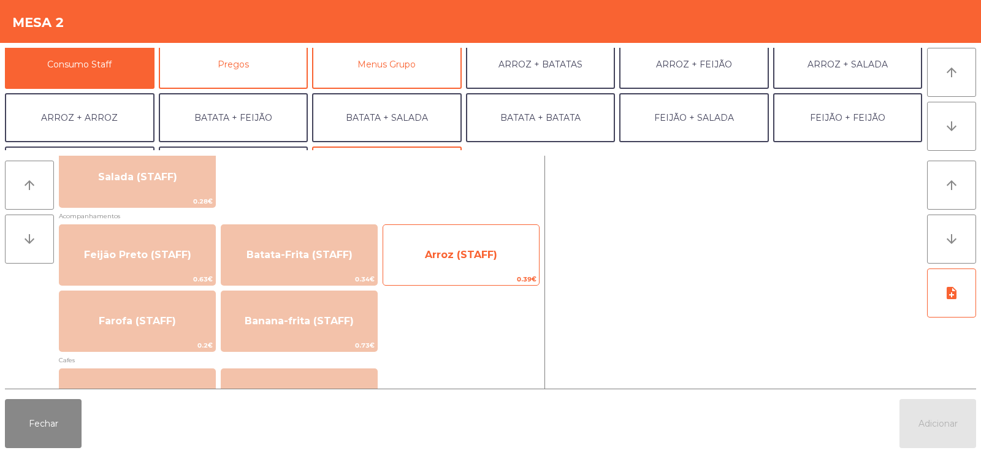
click at [460, 259] on span "Arroz (STAFF)" at bounding box center [461, 255] width 72 height 12
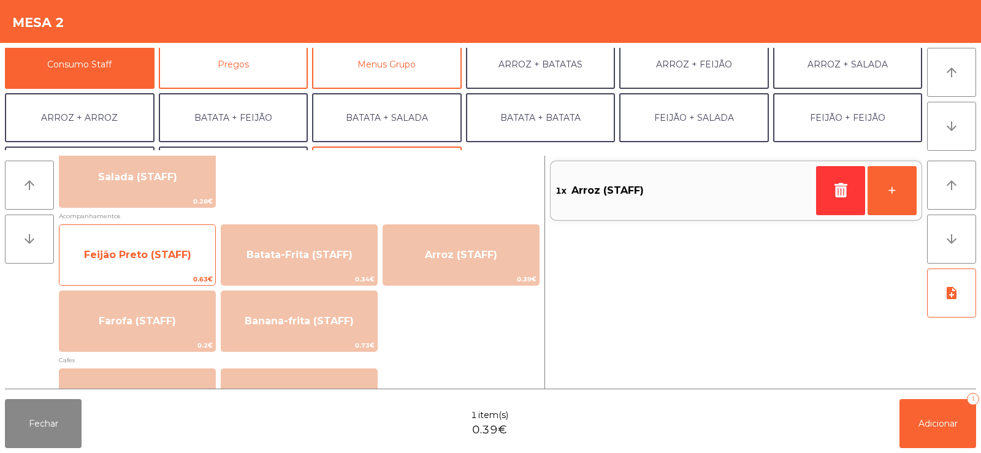
click at [158, 253] on span "Feijão Preto (STAFF)" at bounding box center [137, 255] width 107 height 12
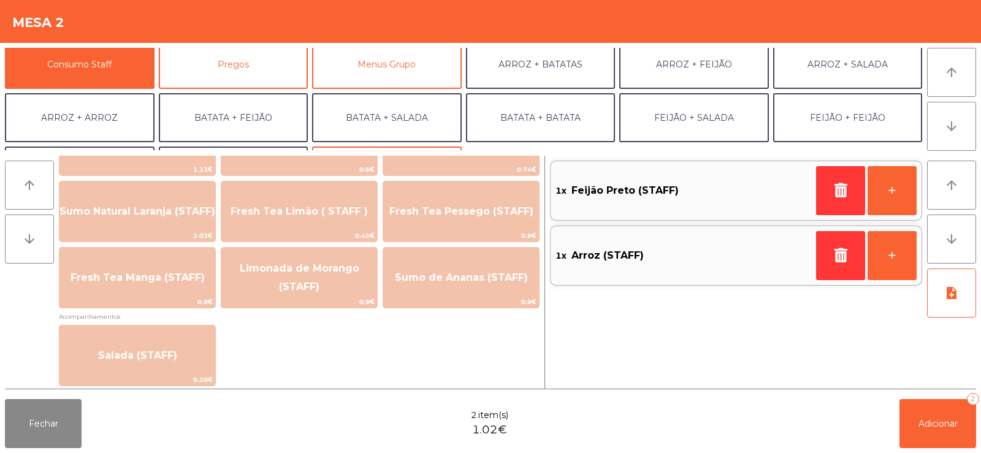
scroll to position [0, 0]
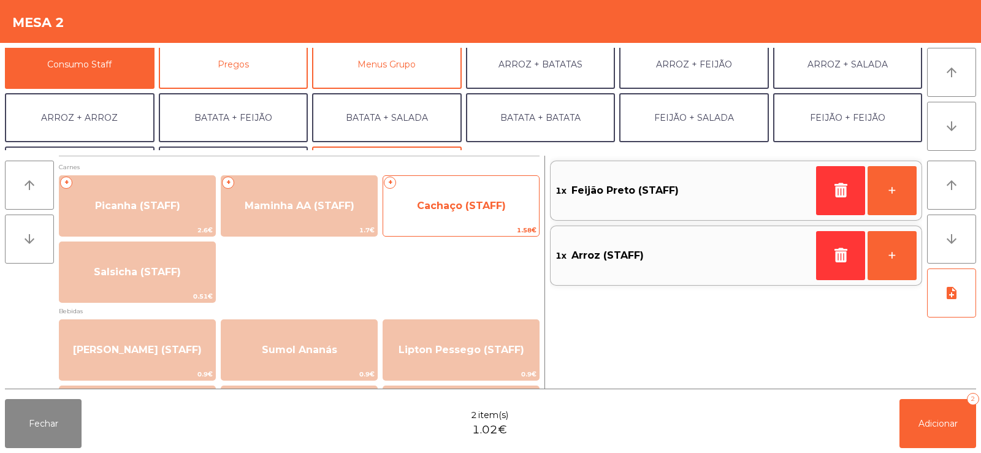
click at [449, 202] on span "Cachaço (STAFF)" at bounding box center [461, 206] width 89 height 12
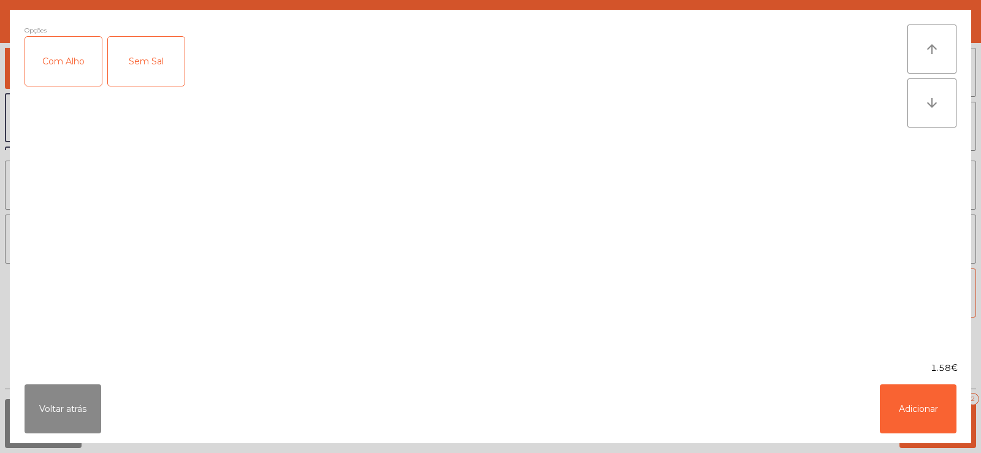
click at [64, 52] on div "Com Alho" at bounding box center [63, 61] width 77 height 49
click at [919, 400] on button "Adicionar" at bounding box center [918, 409] width 77 height 49
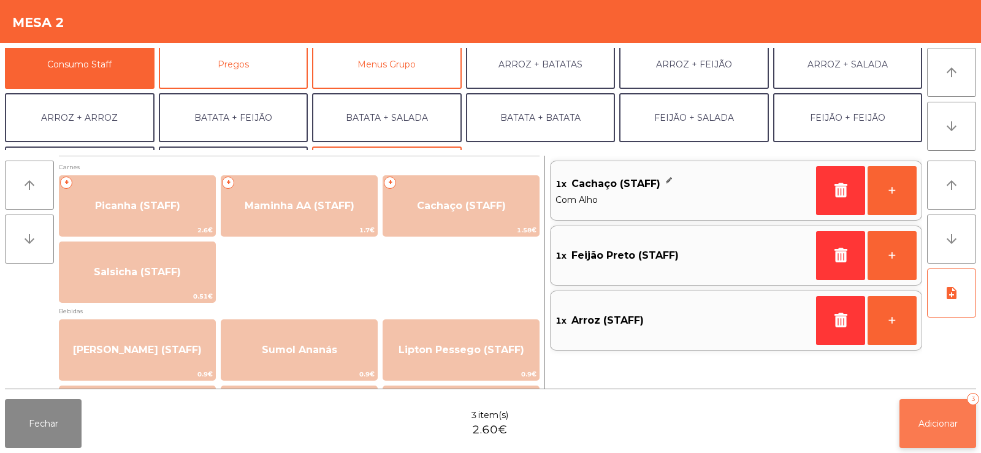
click at [931, 429] on span "Adicionar" at bounding box center [938, 423] width 39 height 11
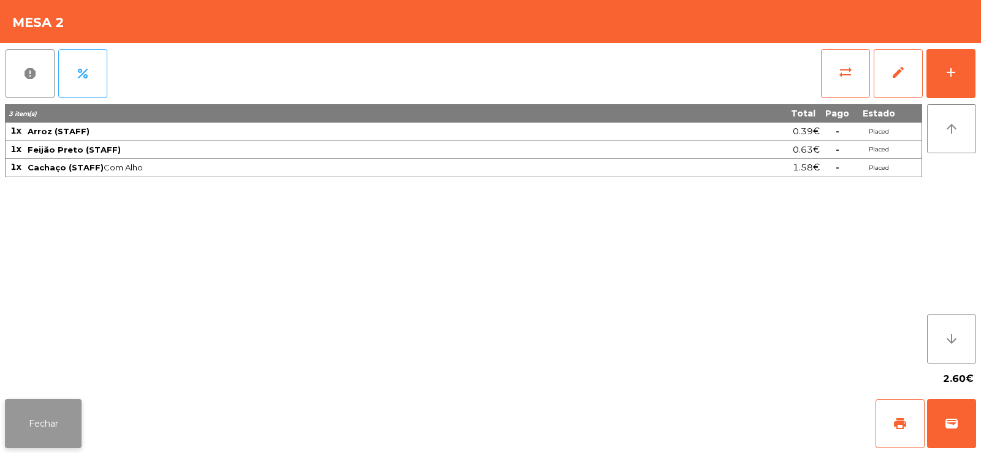
click at [47, 431] on button "Fechar" at bounding box center [43, 423] width 77 height 49
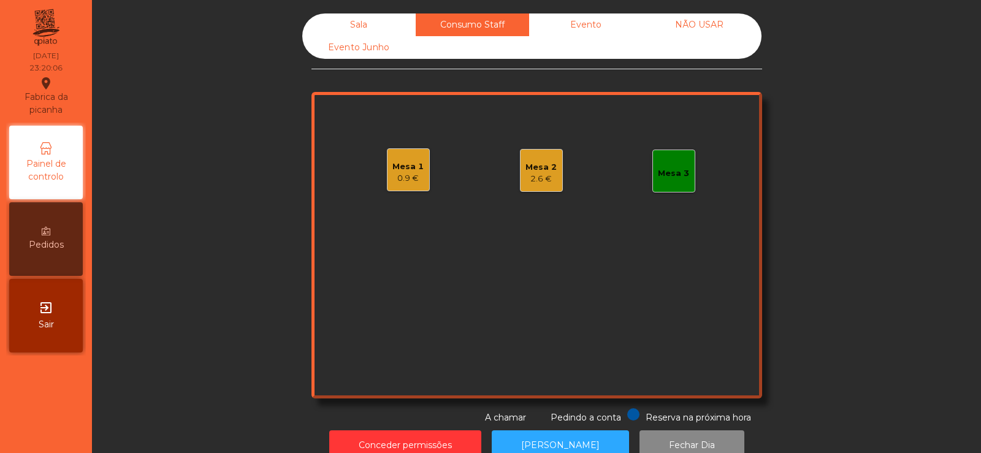
click at [370, 19] on div "Sala" at bounding box center [358, 24] width 113 height 23
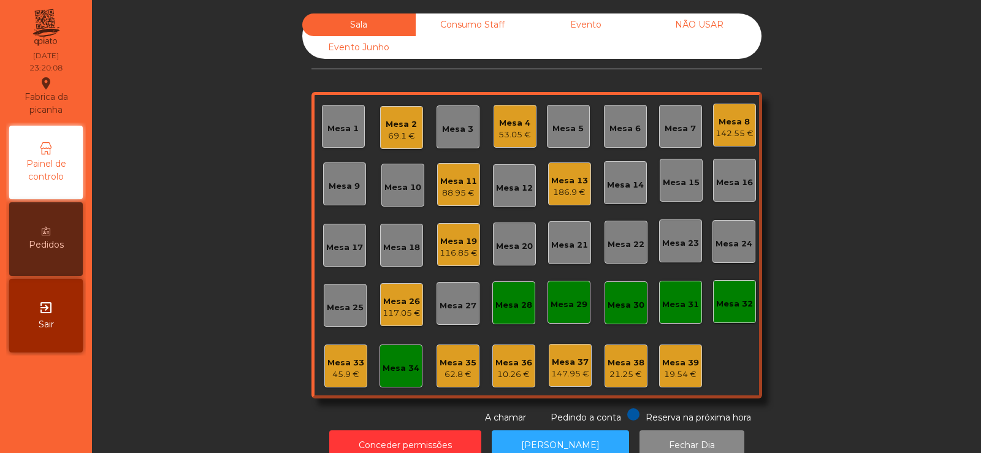
click at [459, 243] on div "Mesa 19" at bounding box center [459, 241] width 38 height 12
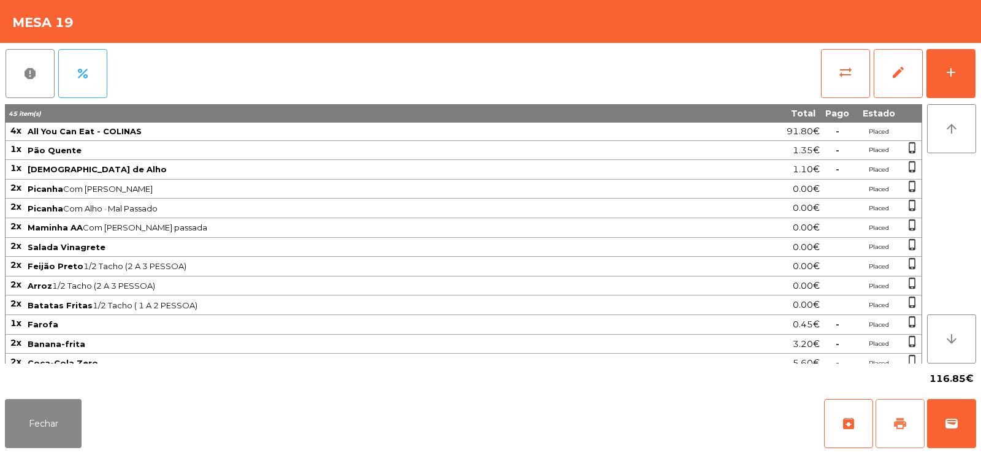
click at [896, 415] on button "print" at bounding box center [900, 423] width 49 height 49
click at [40, 428] on button "Fechar" at bounding box center [43, 423] width 77 height 49
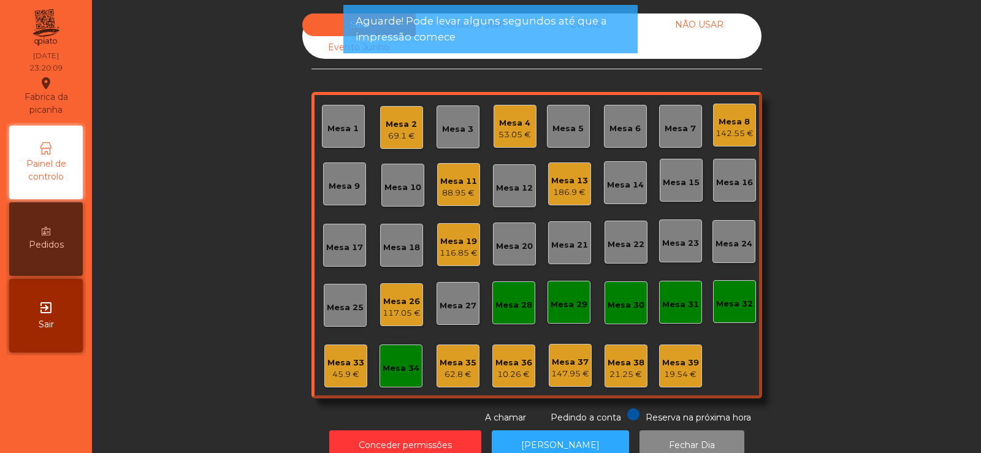
click at [552, 186] on div "Mesa 13" at bounding box center [569, 181] width 37 height 12
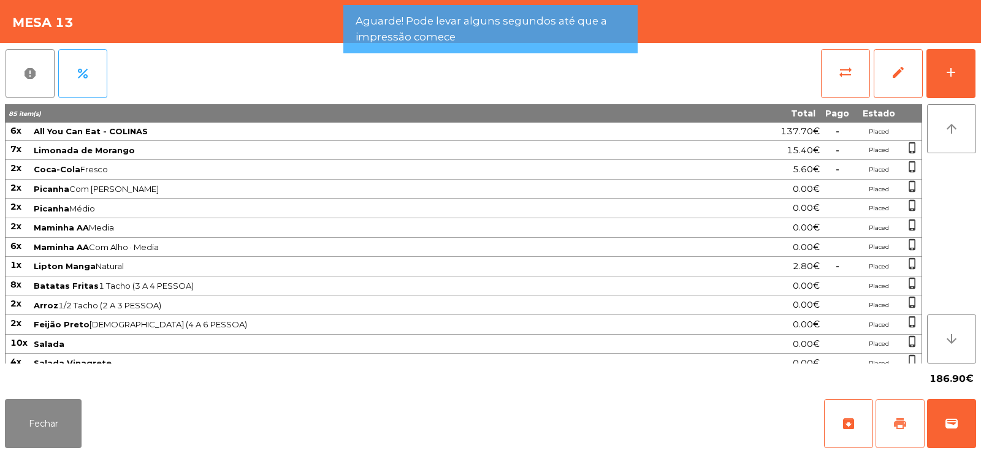
click at [909, 433] on button "print" at bounding box center [900, 423] width 49 height 49
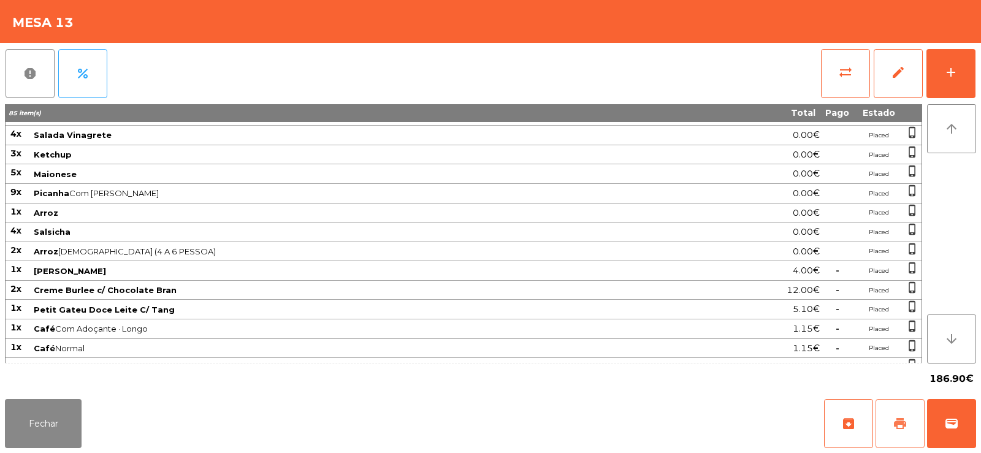
scroll to position [243, 0]
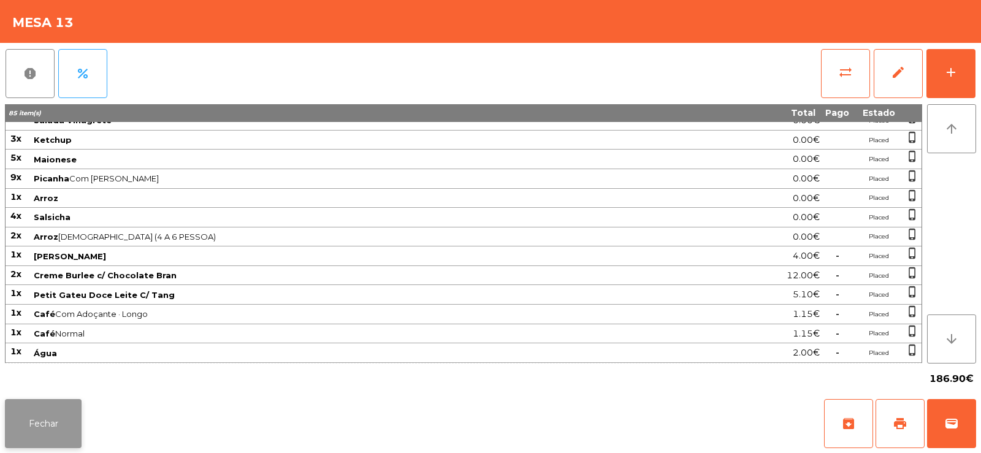
click at [50, 443] on button "Fechar" at bounding box center [43, 423] width 77 height 49
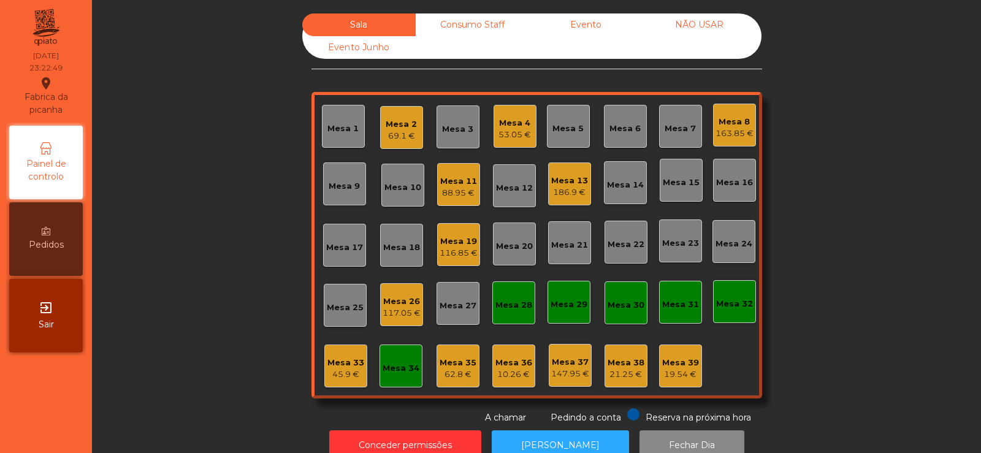
scroll to position [30, 0]
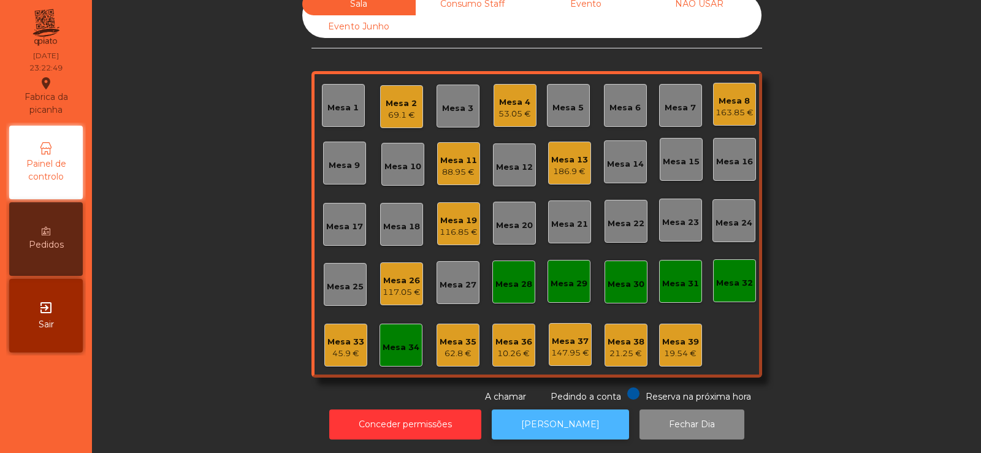
click at [536, 427] on button "[PERSON_NAME]" at bounding box center [560, 425] width 137 height 30
click at [457, 155] on div "Mesa 11" at bounding box center [458, 161] width 37 height 12
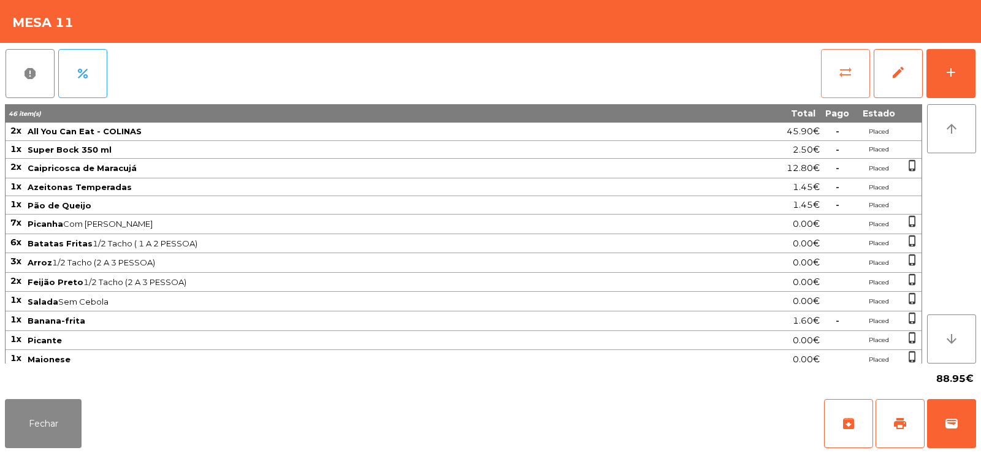
click at [833, 94] on button "sync_alt" at bounding box center [845, 73] width 49 height 49
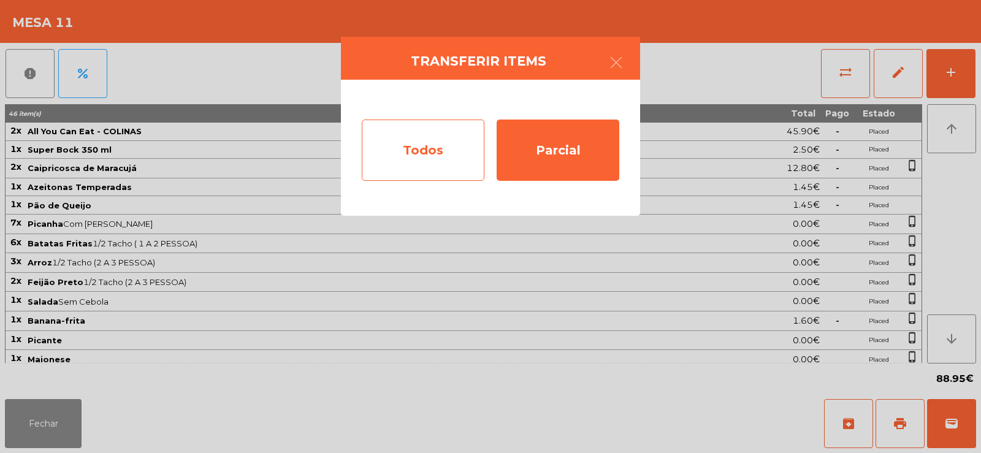
click at [433, 142] on div "Todos" at bounding box center [423, 150] width 123 height 61
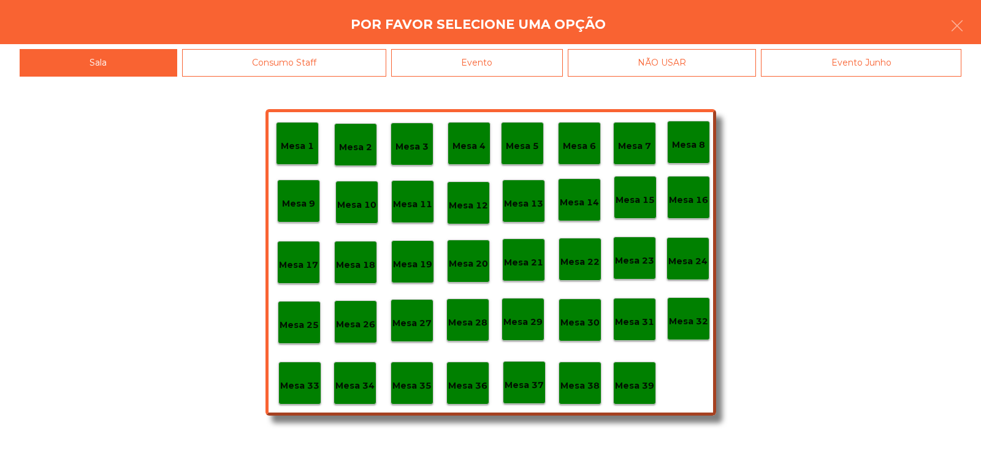
click at [504, 68] on div "Evento" at bounding box center [477, 63] width 172 height 28
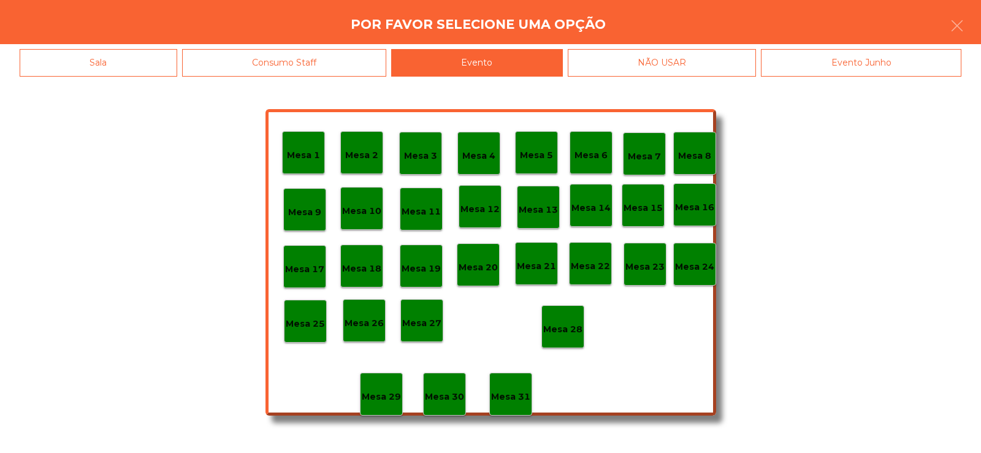
click at [565, 325] on p "Mesa 28" at bounding box center [562, 330] width 39 height 14
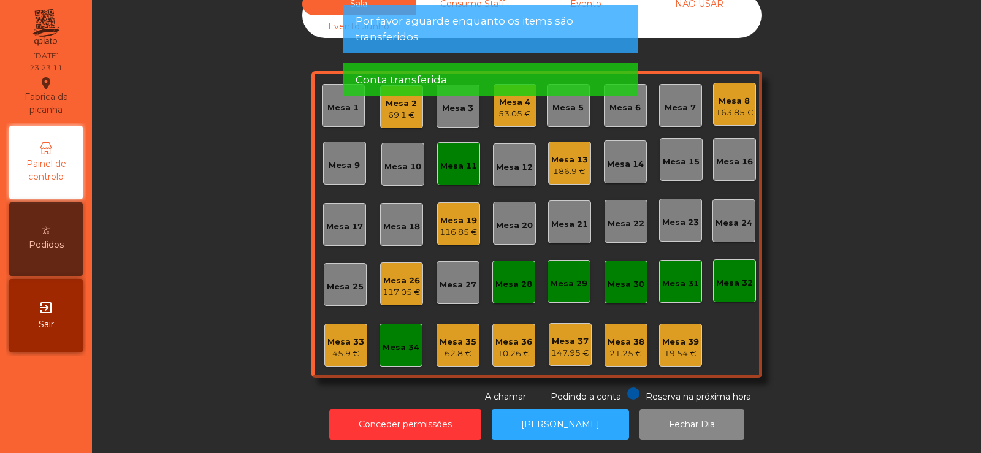
click at [343, 351] on div "Mesa 33 45.9 €" at bounding box center [345, 345] width 43 height 43
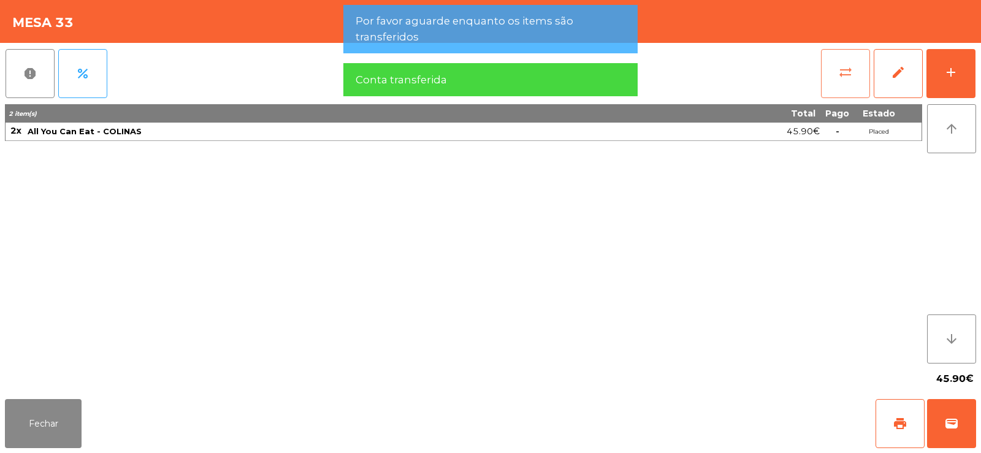
click at [833, 91] on button "sync_alt" at bounding box center [845, 73] width 49 height 49
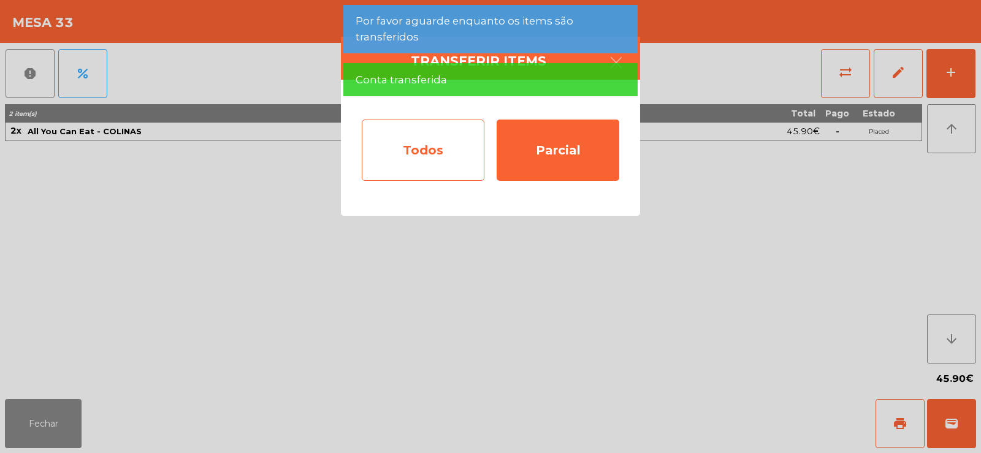
click at [424, 172] on div "Todos" at bounding box center [423, 150] width 123 height 61
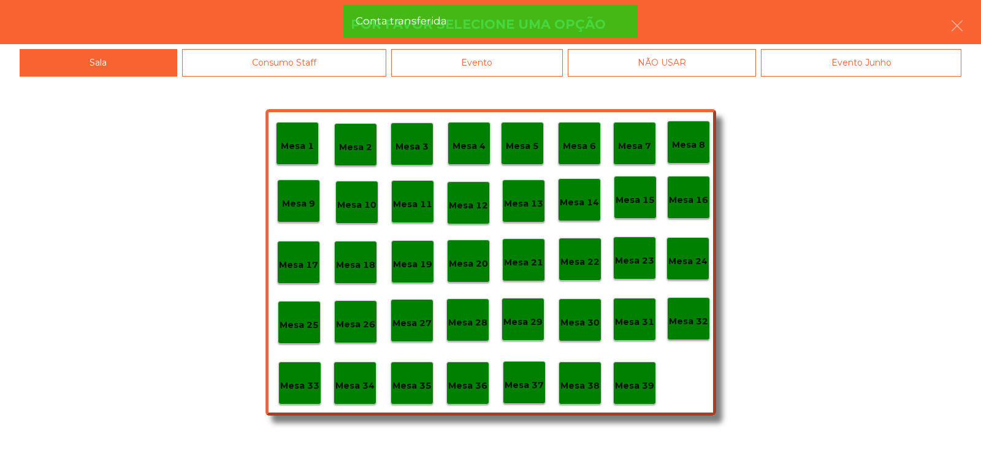
click at [494, 66] on div "Evento" at bounding box center [477, 63] width 172 height 28
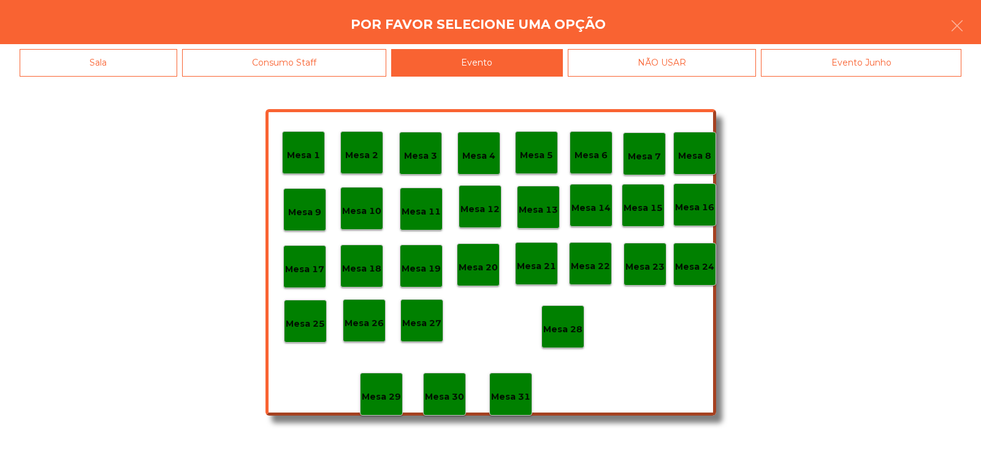
click at [563, 336] on p "Mesa 28" at bounding box center [562, 330] width 39 height 14
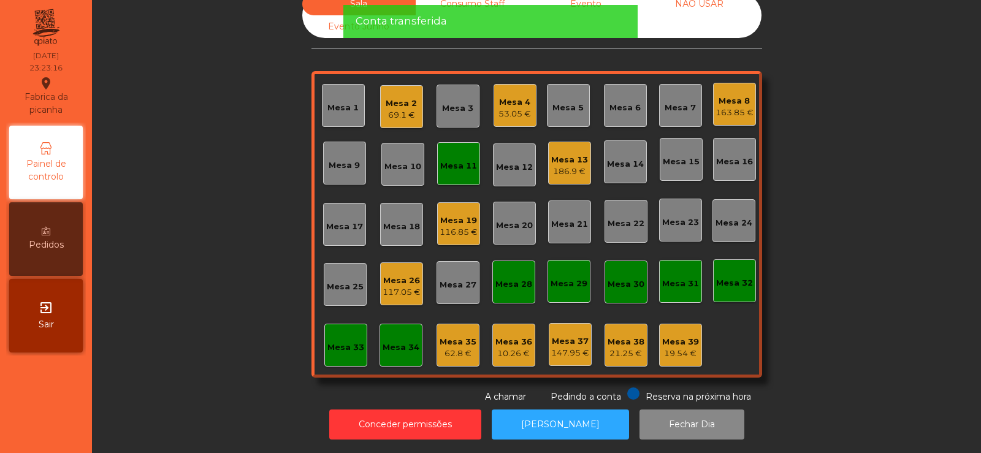
click at [454, 226] on div "116.85 €" at bounding box center [459, 232] width 38 height 12
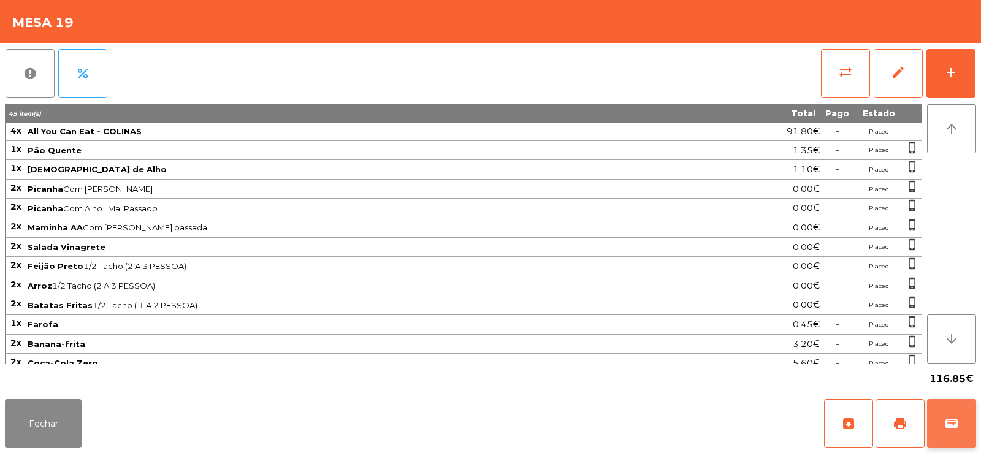
click at [944, 419] on button "wallet" at bounding box center [951, 423] width 49 height 49
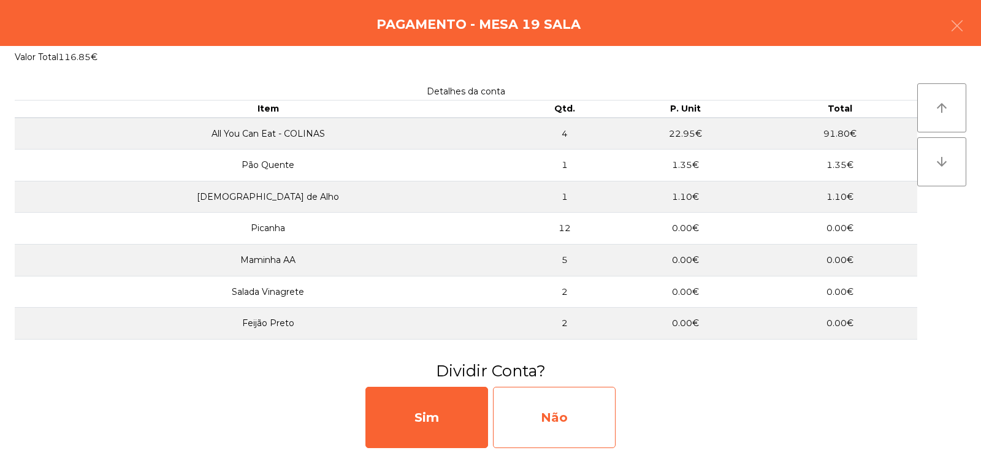
click at [553, 413] on div "Não" at bounding box center [554, 417] width 123 height 61
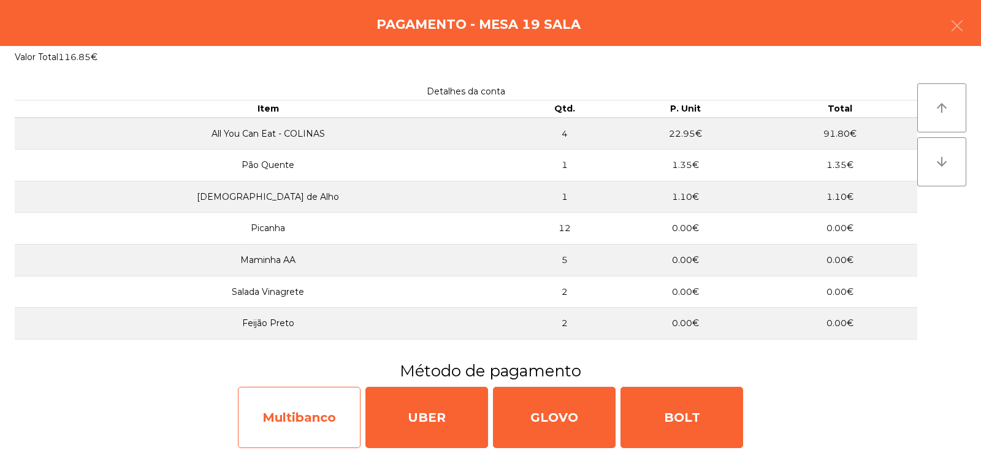
click at [310, 421] on div "Multibanco" at bounding box center [299, 417] width 123 height 61
select select "**"
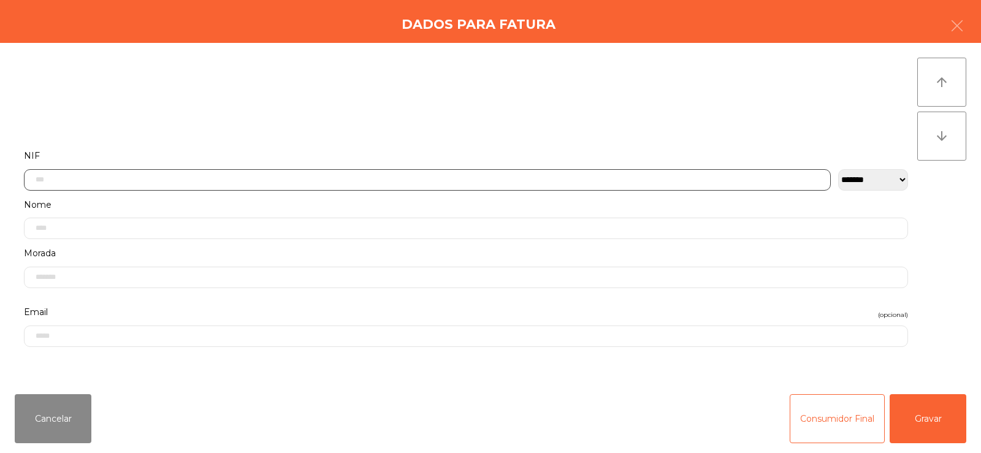
click at [438, 184] on input "text" at bounding box center [427, 179] width 807 height 21
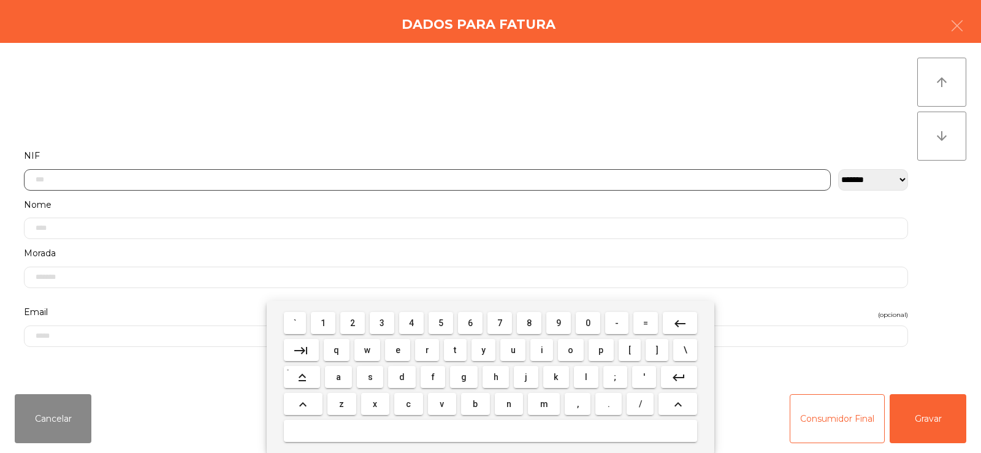
scroll to position [90, 0]
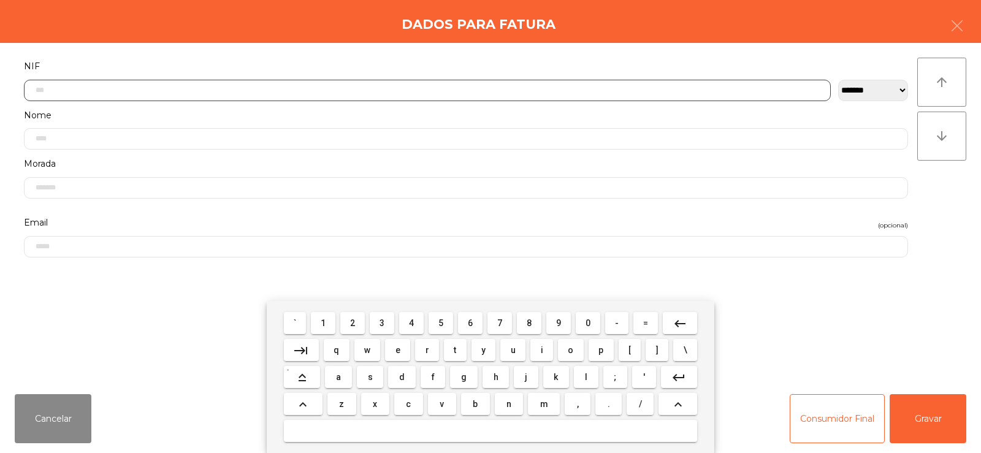
click at [440, 323] on span "5" at bounding box center [440, 323] width 5 height 10
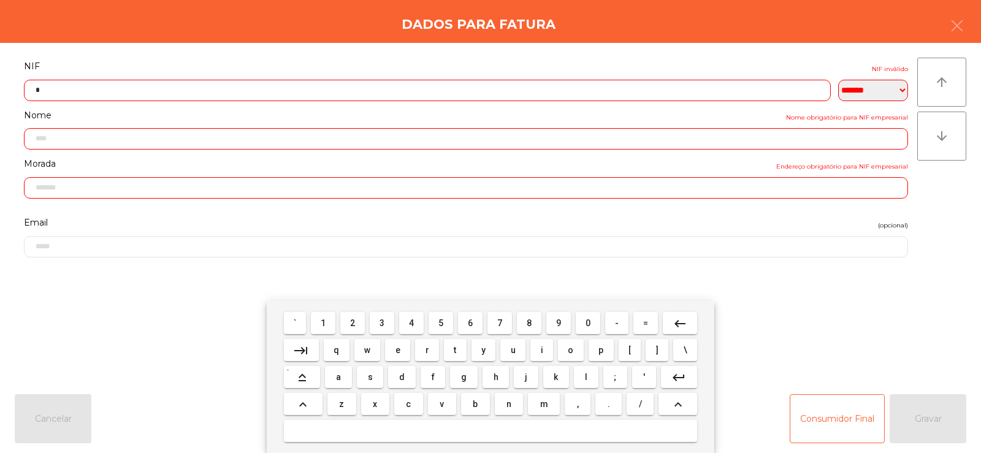
click at [324, 323] on span "1" at bounding box center [323, 323] width 5 height 10
click at [403, 327] on button "4" at bounding box center [411, 323] width 25 height 22
click at [441, 323] on span "5" at bounding box center [440, 323] width 5 height 10
click at [558, 322] on span "9" at bounding box center [558, 323] width 5 height 10
click at [559, 323] on span "9" at bounding box center [558, 323] width 5 height 10
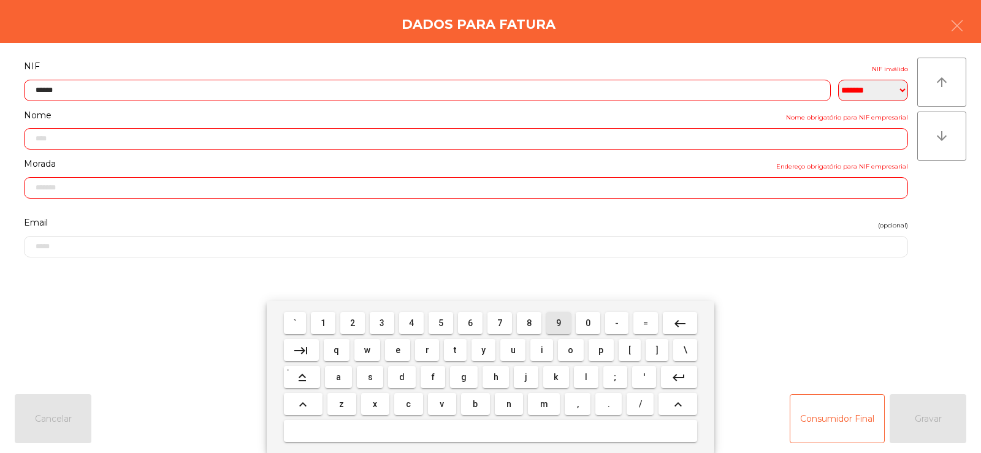
click at [559, 323] on span "9" at bounding box center [558, 323] width 5 height 10
click at [684, 326] on mat-icon "keyboard_backspace" at bounding box center [680, 323] width 15 height 15
click at [329, 313] on button "1" at bounding box center [323, 323] width 25 height 22
click at [586, 321] on span "0" at bounding box center [588, 323] width 5 height 10
click at [383, 323] on span "3" at bounding box center [382, 323] width 5 height 10
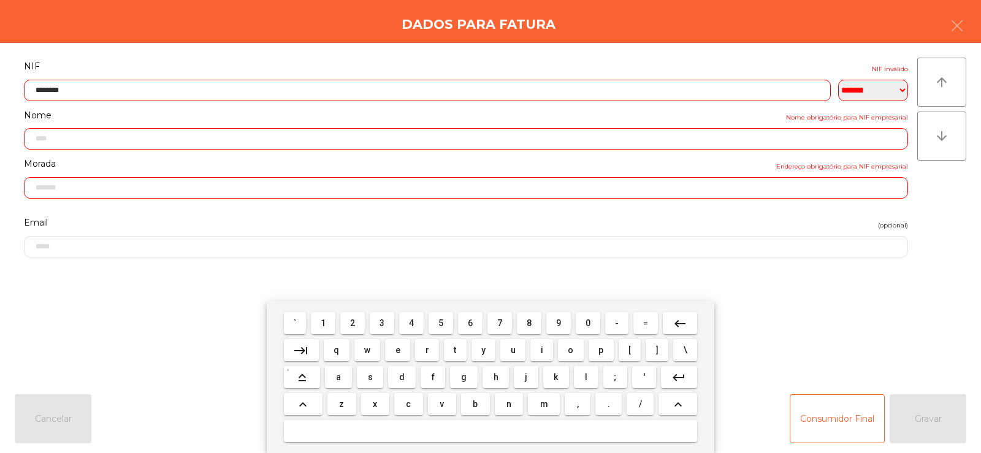
type input "*********"
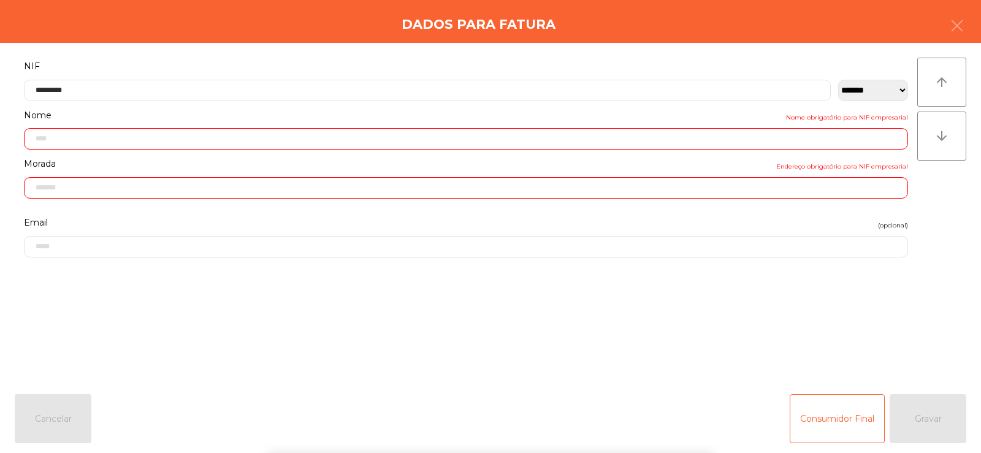
click at [927, 339] on div "` 1 2 3 4 5 6 7 8 9 0 - = keyboard_backspace keyboard_tab q w e r t y u i o p […" at bounding box center [490, 377] width 981 height 152
click at [945, 415] on div "Consumidor Final Gravar" at bounding box center [878, 418] width 177 height 49
type input "**********"
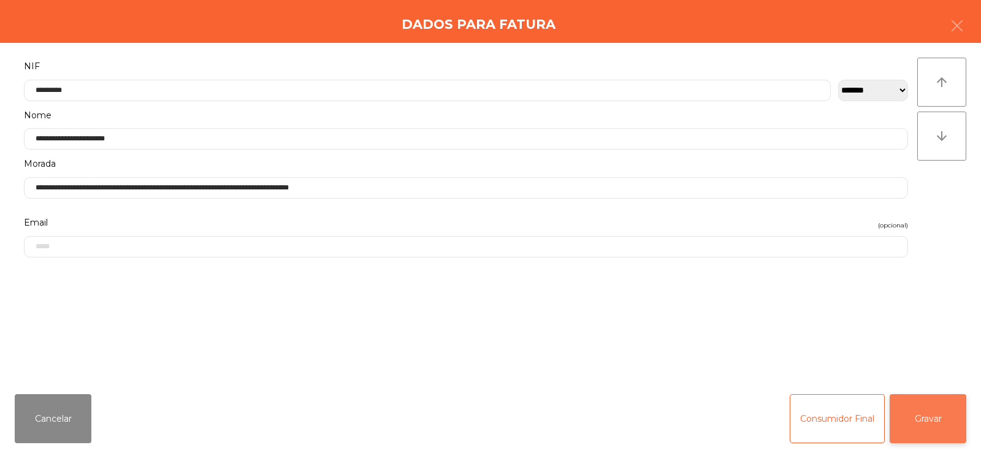
click at [933, 423] on button "Gravar" at bounding box center [928, 418] width 77 height 49
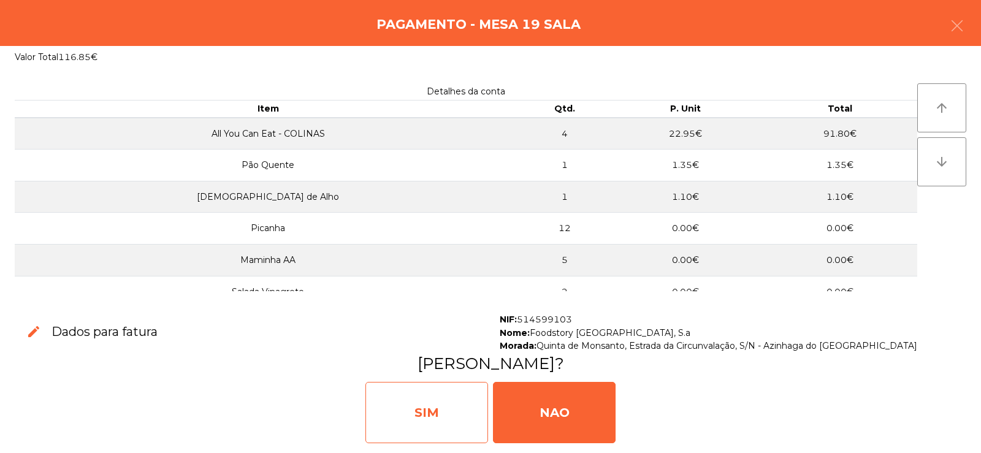
click at [427, 409] on div "SIM" at bounding box center [427, 412] width 123 height 61
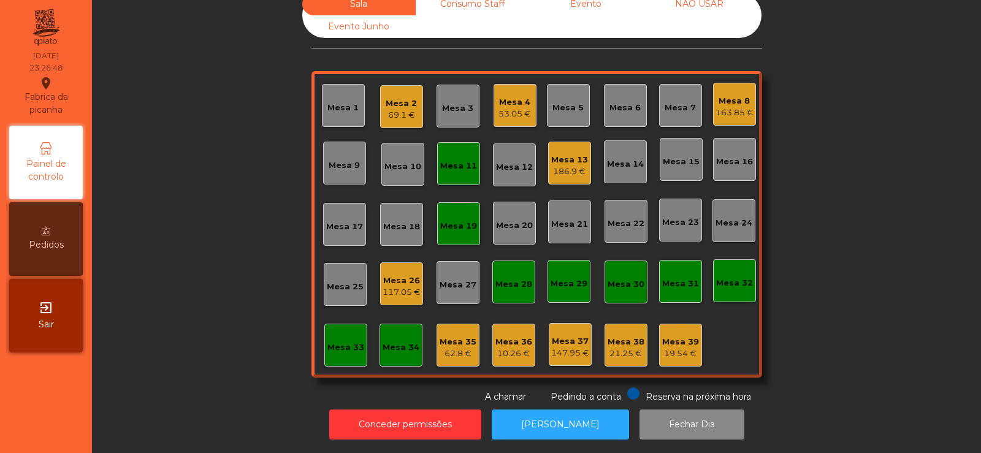
click at [402, 290] on div "Mesa 26 117.05 €" at bounding box center [401, 283] width 43 height 43
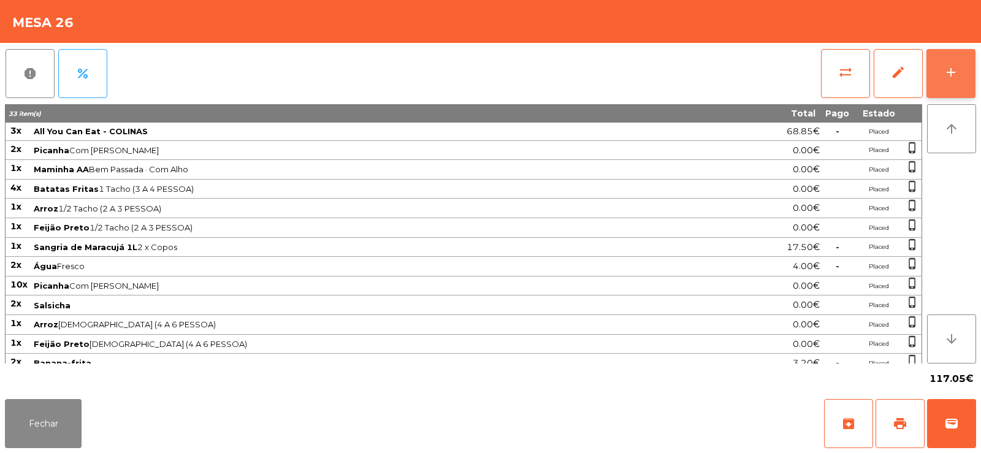
click at [959, 74] on button "add" at bounding box center [951, 73] width 49 height 49
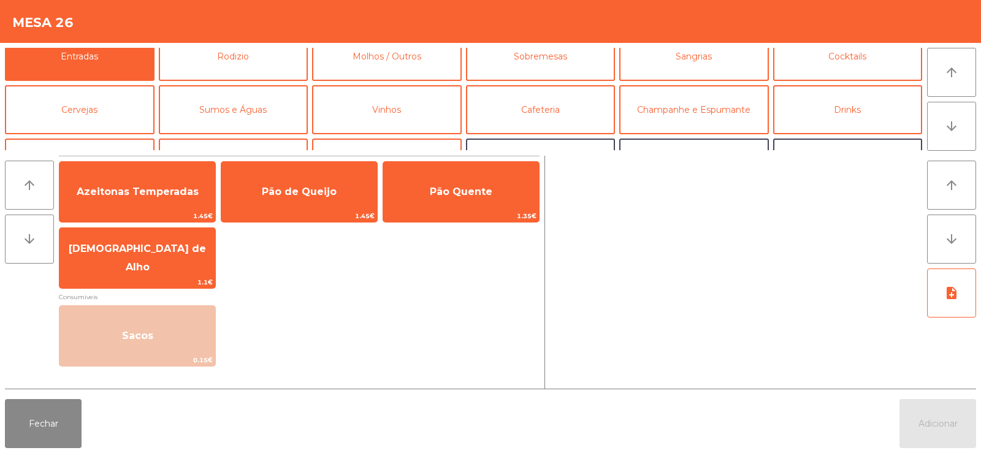
scroll to position [18, 0]
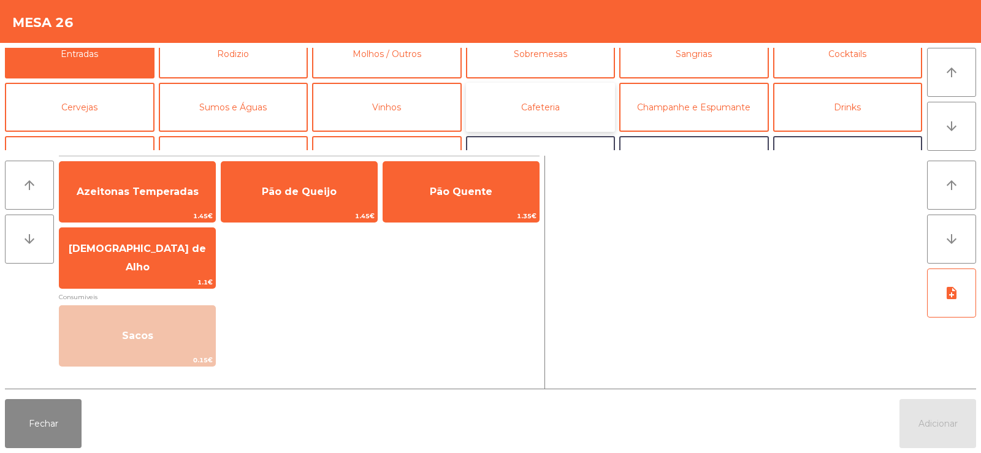
click at [588, 105] on button "Cafeteria" at bounding box center [541, 107] width 150 height 49
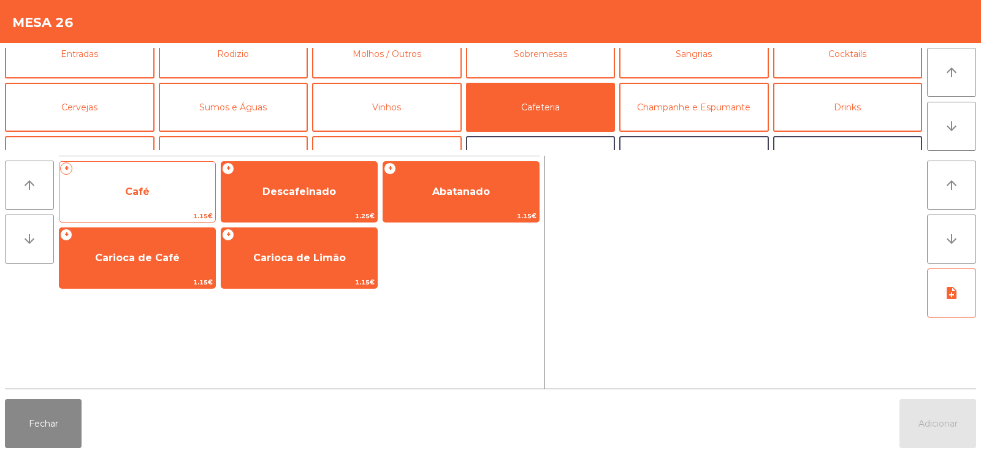
click at [177, 188] on span "Café" at bounding box center [137, 191] width 156 height 33
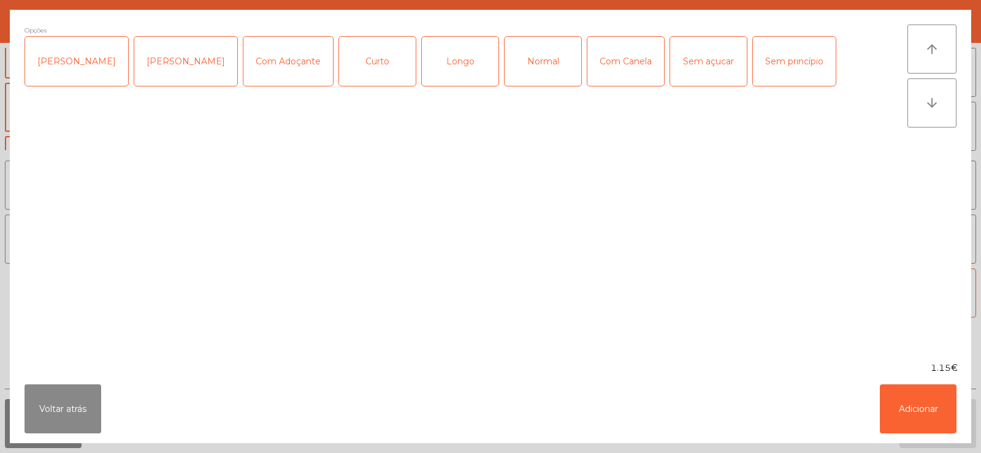
click at [369, 64] on div "Curto" at bounding box center [377, 61] width 77 height 49
click at [177, 50] on div "[PERSON_NAME]" at bounding box center [185, 61] width 103 height 49
click at [927, 393] on button "Adicionar" at bounding box center [918, 409] width 77 height 49
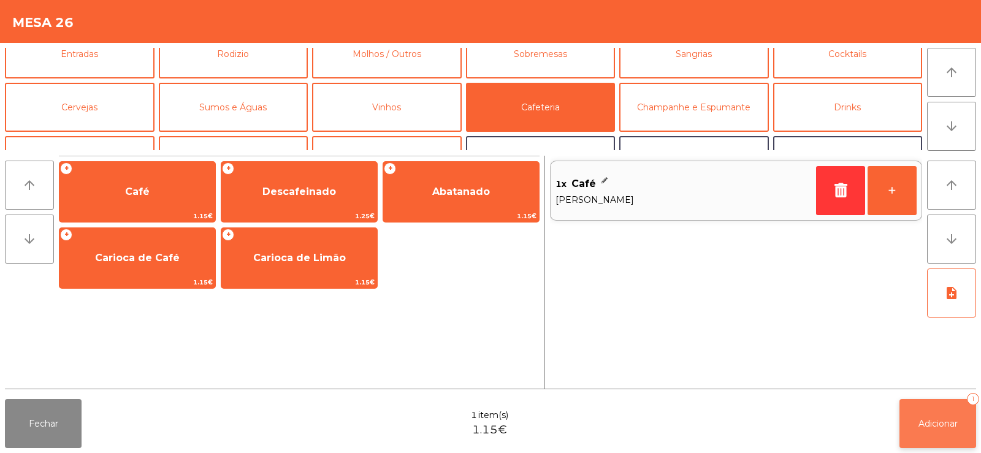
click at [935, 407] on button "Adicionar 1" at bounding box center [938, 423] width 77 height 49
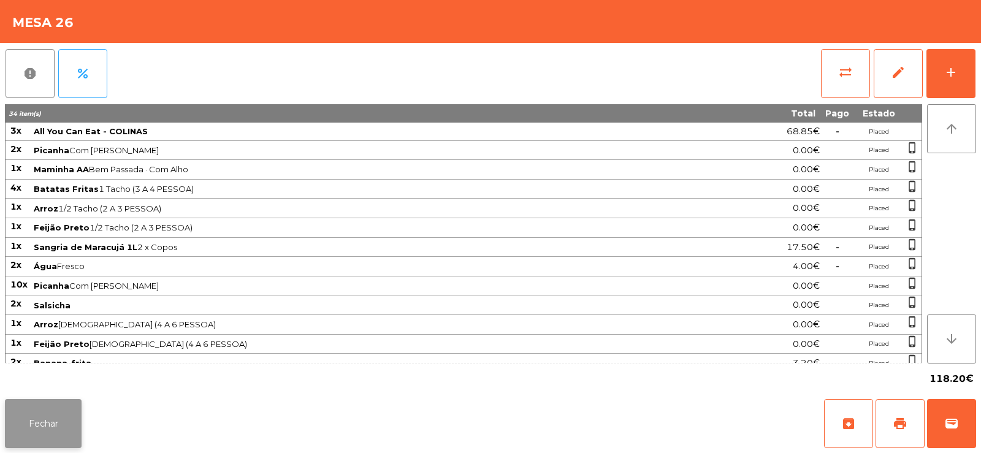
click at [62, 432] on button "Fechar" at bounding box center [43, 423] width 77 height 49
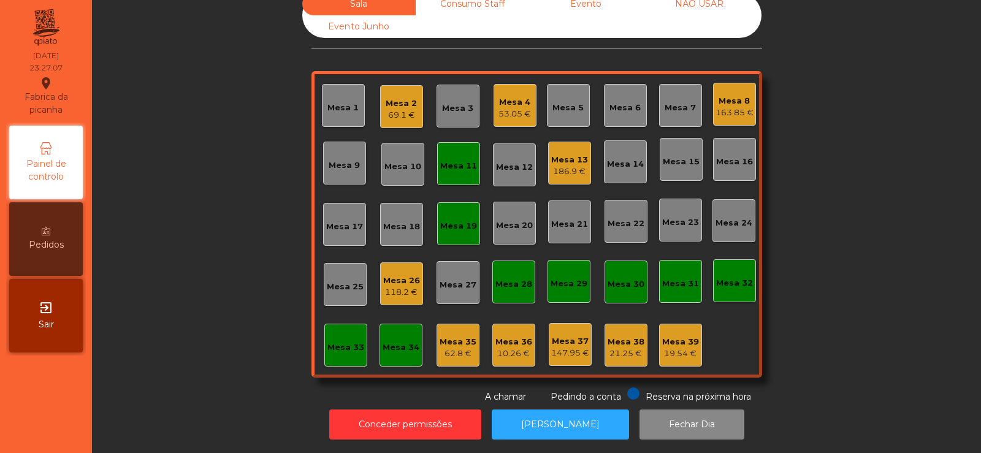
click at [409, 109] on div "69.1 €" at bounding box center [401, 115] width 31 height 12
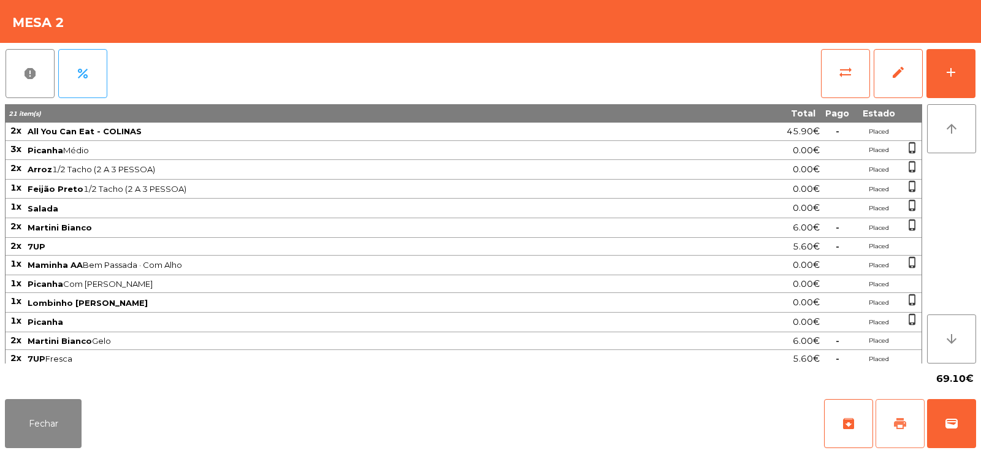
click at [904, 422] on span "print" at bounding box center [900, 423] width 15 height 15
click at [43, 413] on button "Fechar" at bounding box center [43, 423] width 77 height 49
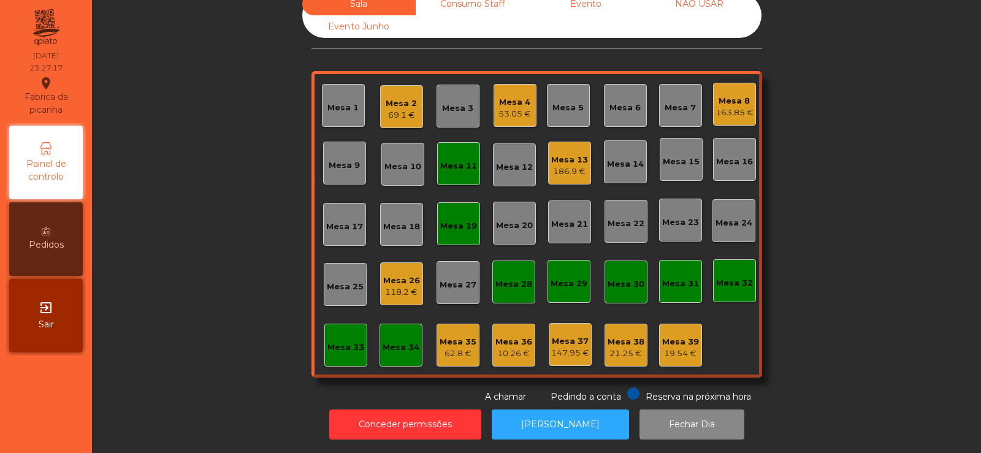
click at [560, 154] on div "Mesa 13" at bounding box center [569, 160] width 37 height 12
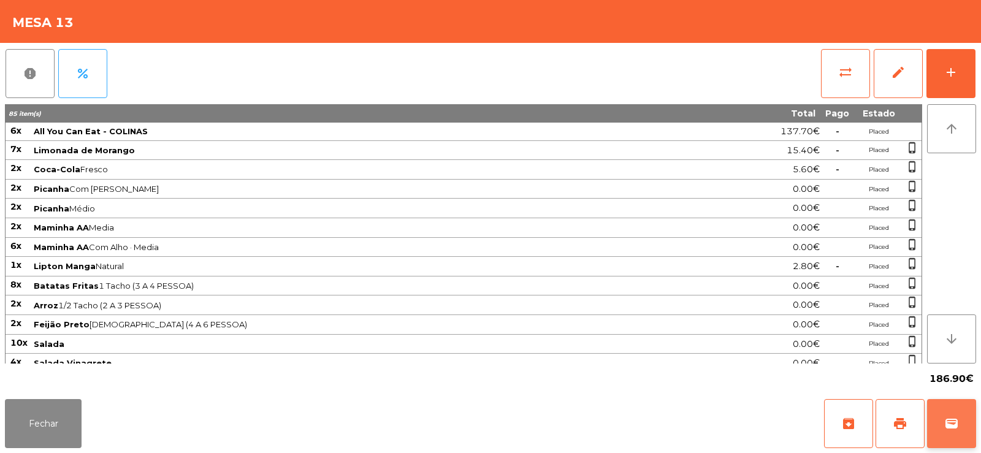
click at [944, 407] on button "wallet" at bounding box center [951, 423] width 49 height 49
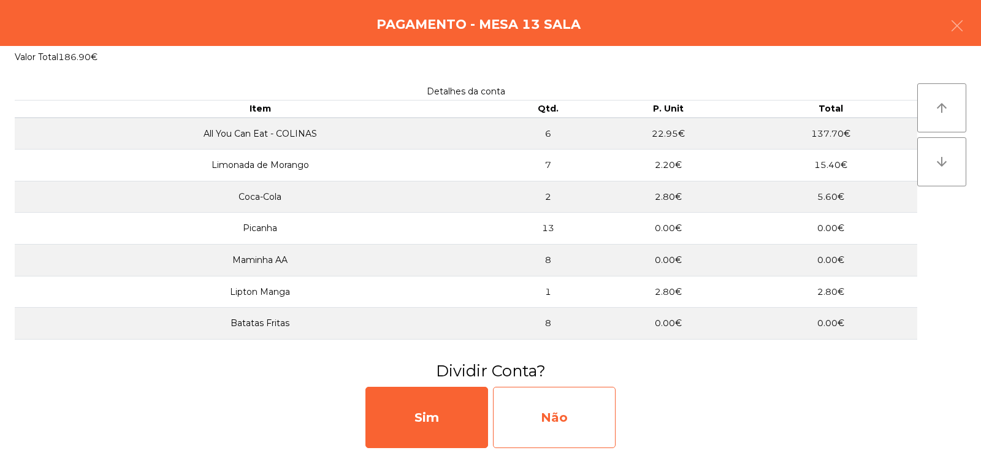
click at [564, 419] on div "Não" at bounding box center [554, 417] width 123 height 61
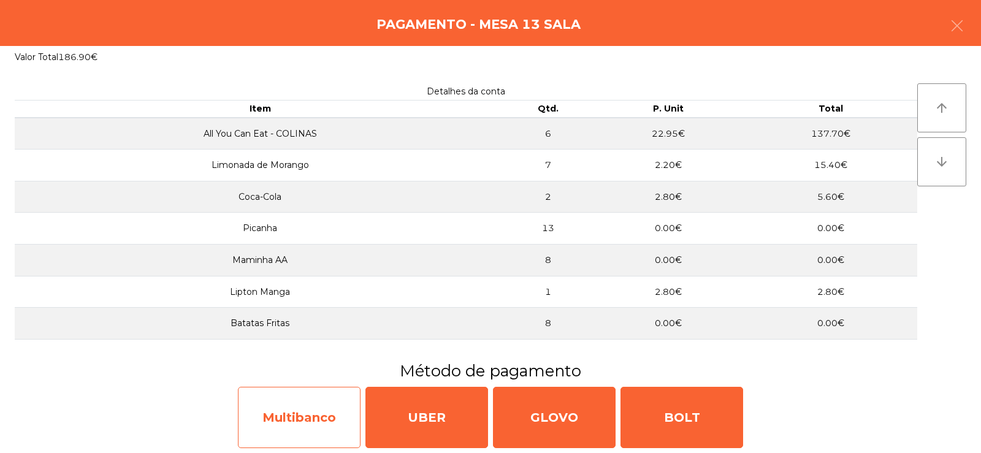
click at [323, 425] on div "Multibanco" at bounding box center [299, 417] width 123 height 61
select select "**"
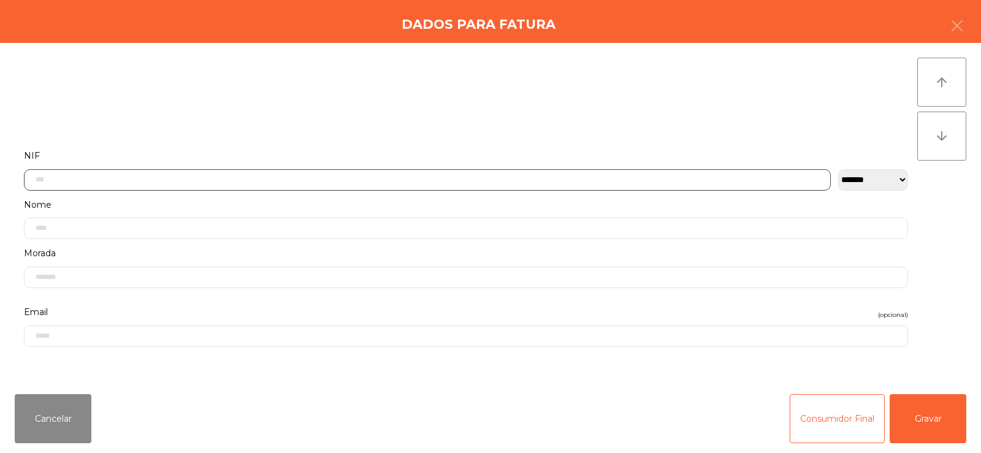
click at [429, 183] on input "text" at bounding box center [427, 179] width 807 height 21
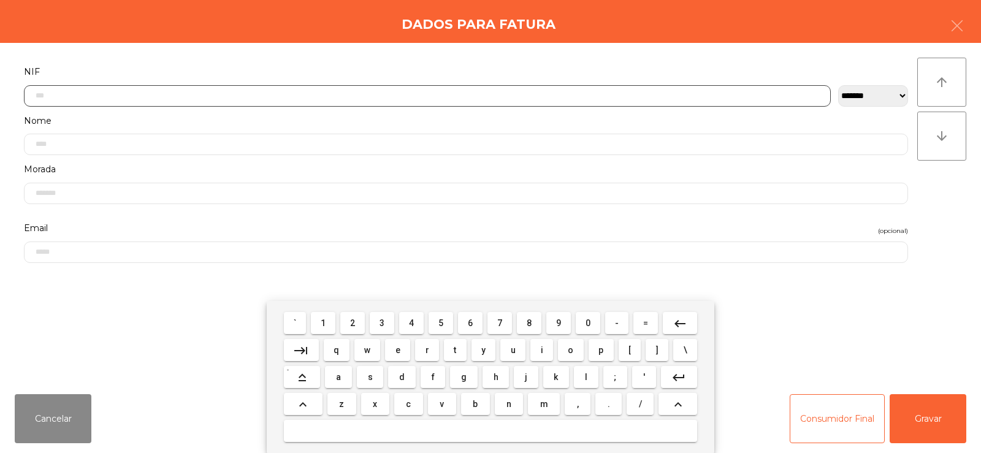
scroll to position [90, 0]
click at [354, 326] on span "2" at bounding box center [352, 323] width 5 height 10
click at [324, 324] on span "1" at bounding box center [323, 323] width 5 height 10
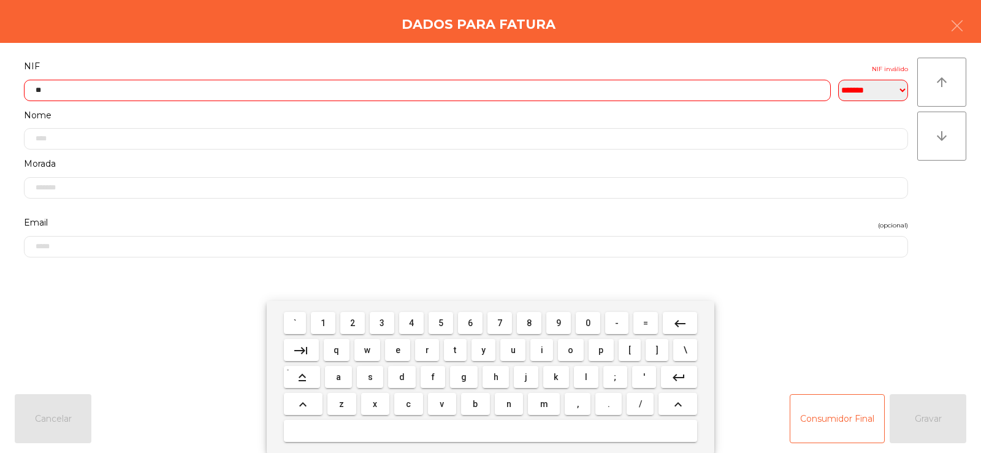
click at [411, 323] on span "4" at bounding box center [411, 323] width 5 height 10
click at [470, 323] on span "6" at bounding box center [470, 323] width 5 height 10
click at [353, 324] on span "2" at bounding box center [352, 323] width 5 height 10
click at [381, 326] on span "3" at bounding box center [382, 323] width 5 height 10
click at [589, 327] on span "0" at bounding box center [588, 323] width 5 height 10
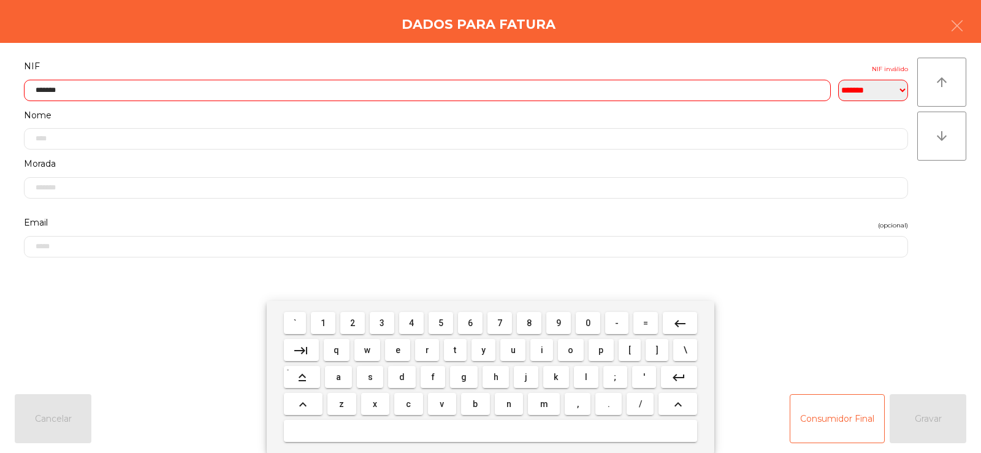
click at [500, 323] on span "7" at bounding box center [499, 323] width 5 height 10
click at [470, 323] on span "6" at bounding box center [470, 323] width 5 height 10
type input "*********"
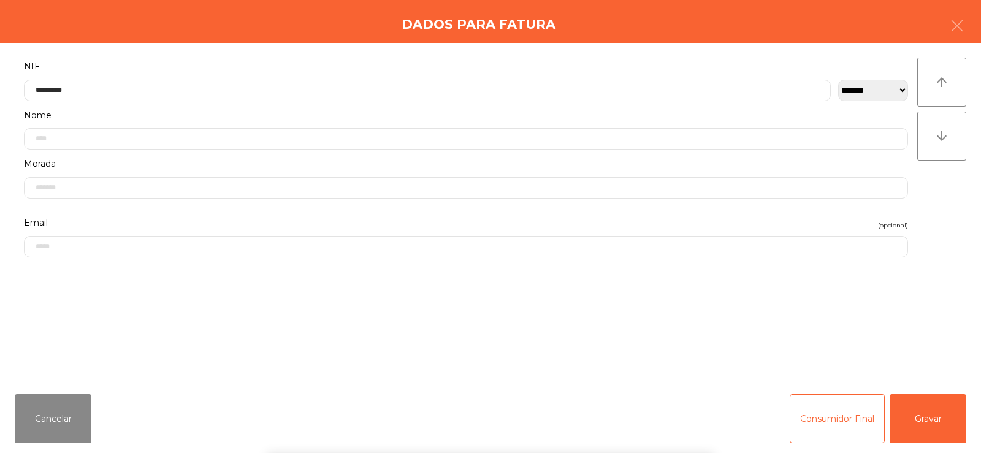
click at [907, 348] on div "` 1 2 3 4 5 6 7 8 9 0 - = keyboard_backspace keyboard_tab q w e r t y u i o p […" at bounding box center [490, 377] width 981 height 152
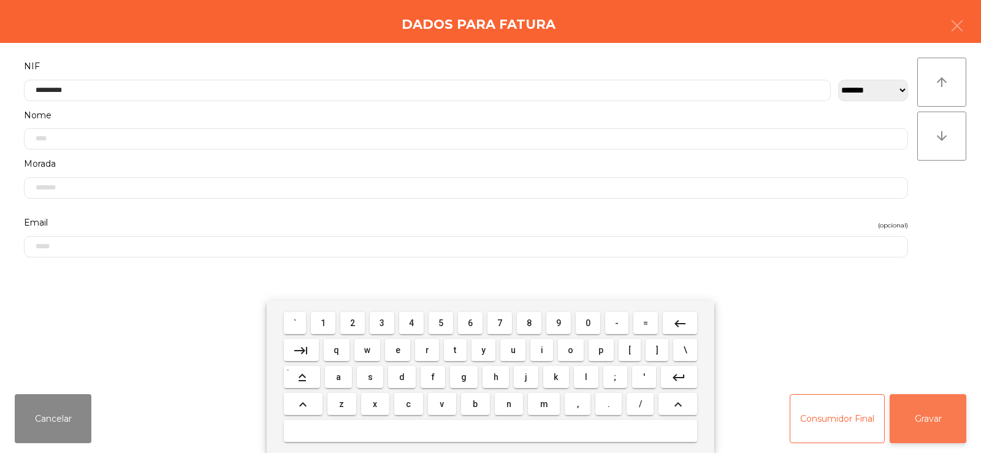
click at [928, 415] on button "Gravar" at bounding box center [928, 418] width 77 height 49
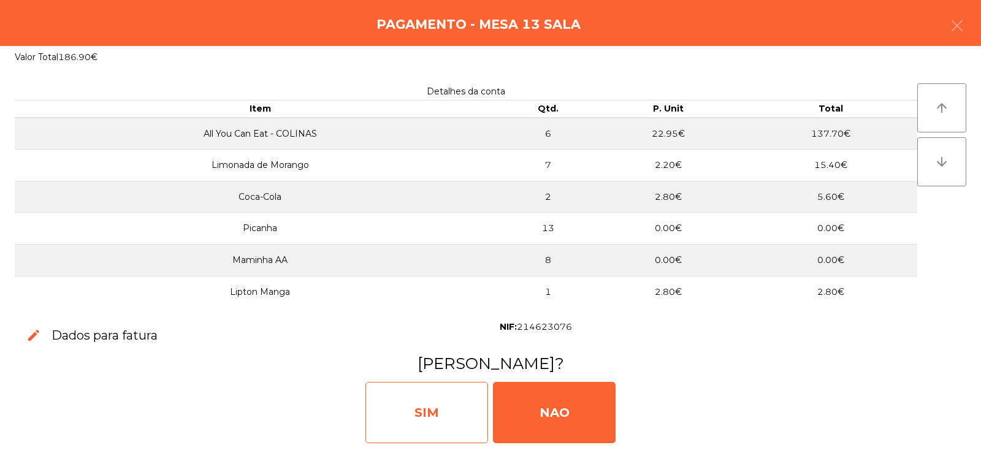
click at [432, 406] on div "SIM" at bounding box center [427, 412] width 123 height 61
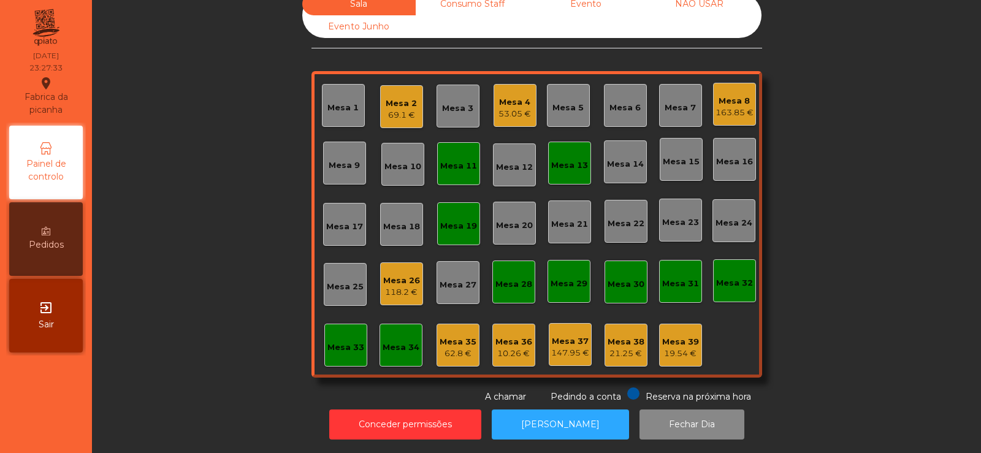
click at [472, 167] on div "Mesa 11" at bounding box center [458, 163] width 43 height 43
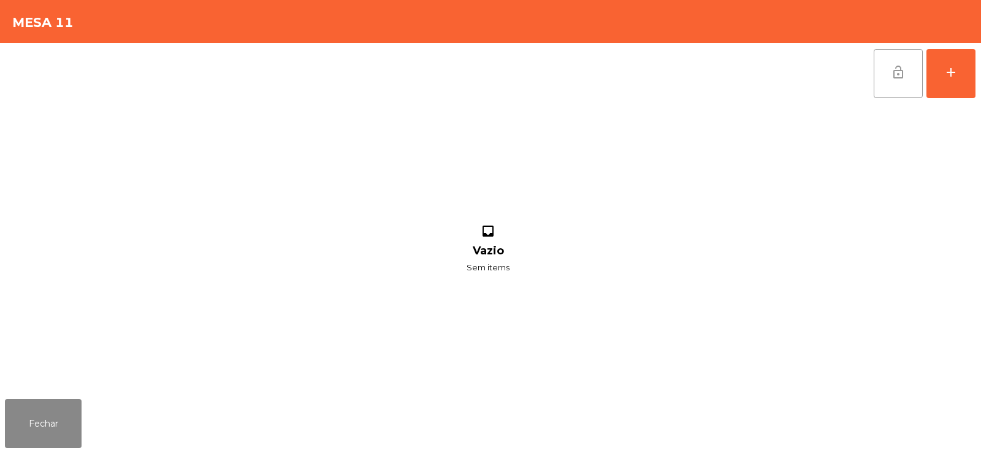
click at [898, 74] on span "lock_open" at bounding box center [898, 72] width 15 height 15
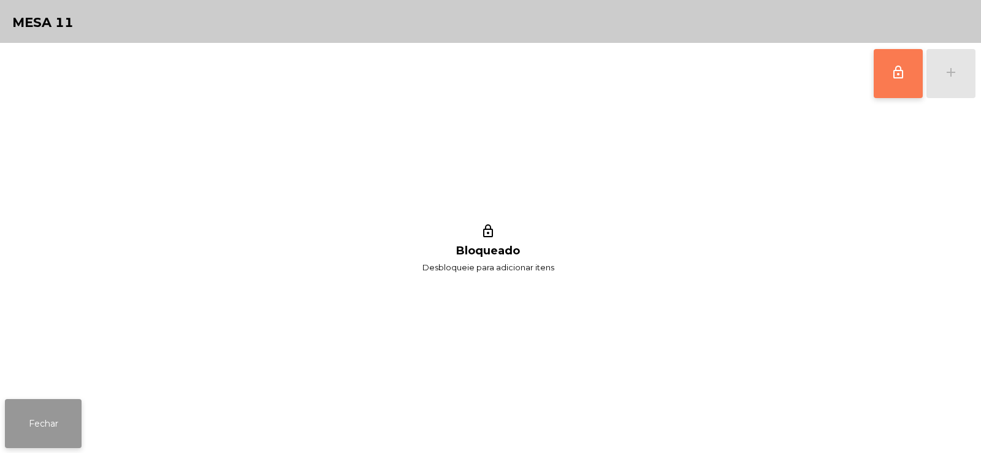
click at [76, 437] on button "Fechar" at bounding box center [43, 423] width 77 height 49
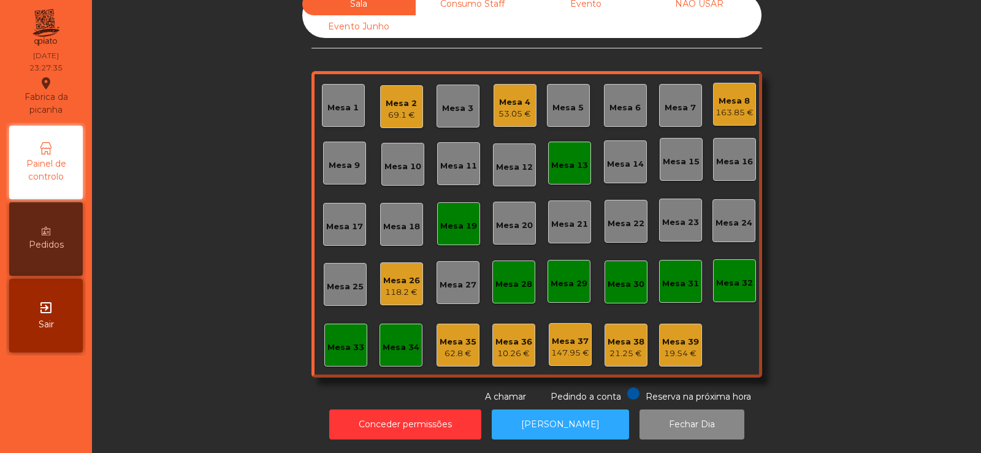
click at [565, 160] on div "Mesa 13" at bounding box center [569, 165] width 37 height 12
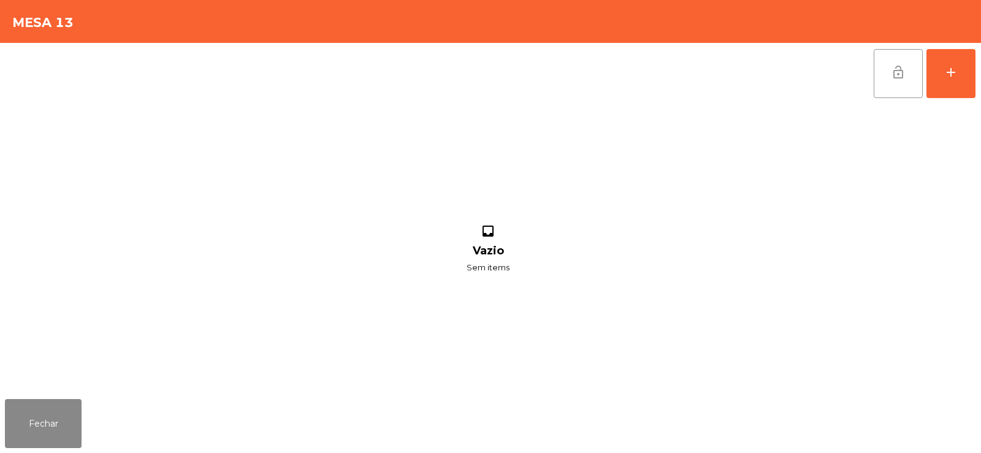
click at [879, 69] on button "lock_open" at bounding box center [898, 73] width 49 height 49
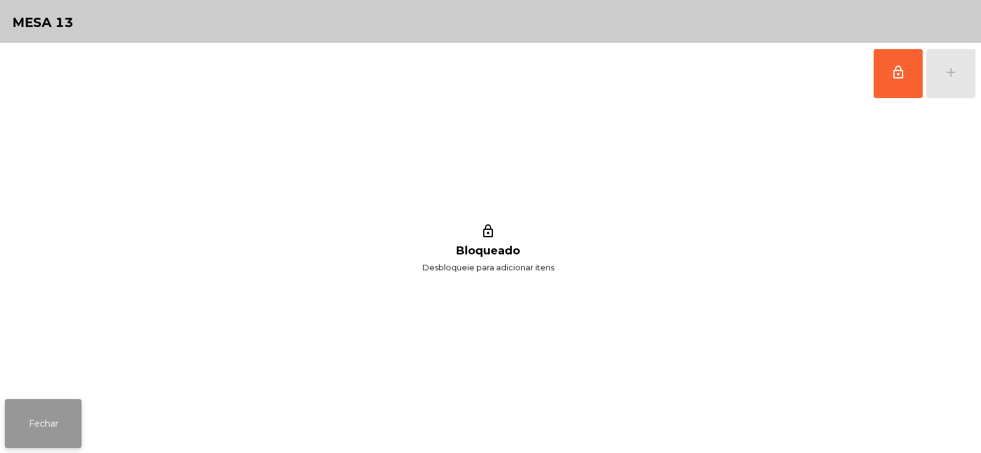
click at [71, 424] on button "Fechar" at bounding box center [43, 423] width 77 height 49
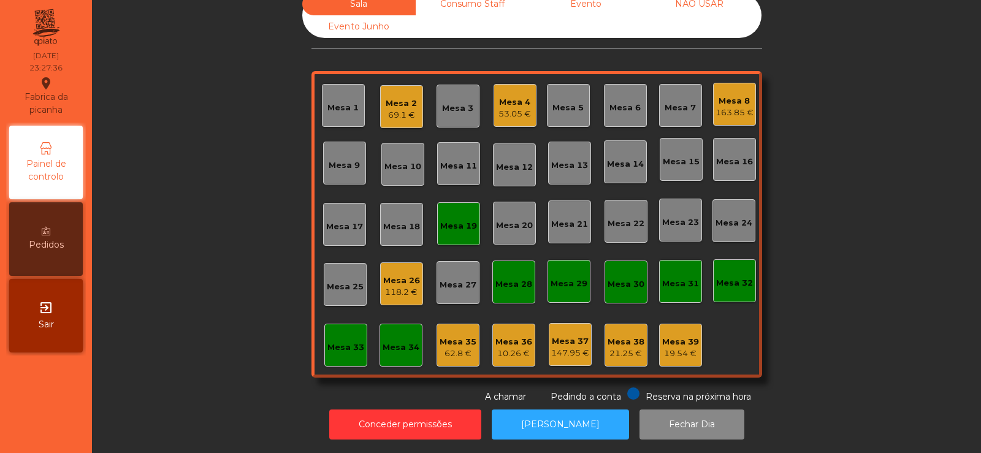
click at [208, 243] on div "Sala Consumo Staff Evento NÃO USAR Evento Junho Mesa 1 Mesa 2 69.1 € Mesa 3 Mes…" at bounding box center [537, 198] width 856 height 411
click at [457, 220] on div "Mesa 19" at bounding box center [458, 226] width 37 height 12
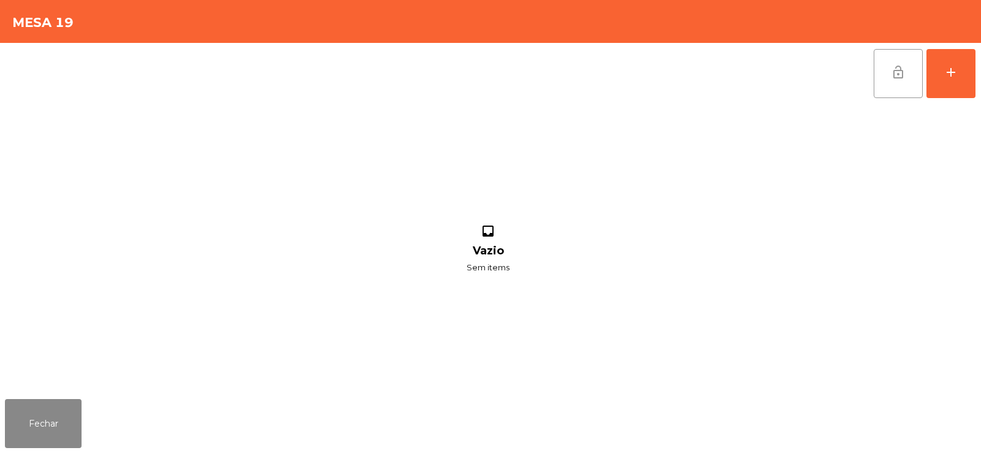
click at [889, 77] on button "lock_open" at bounding box center [898, 73] width 49 height 49
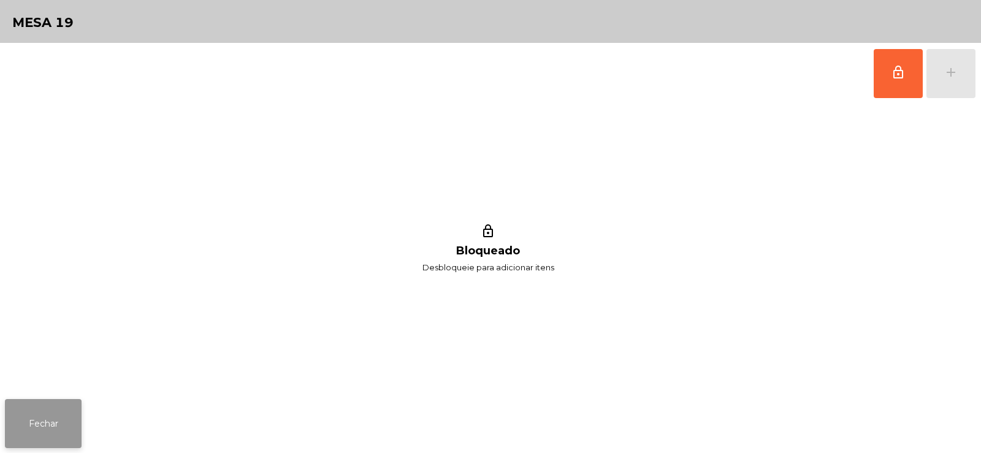
click at [69, 417] on button "Fechar" at bounding box center [43, 423] width 77 height 49
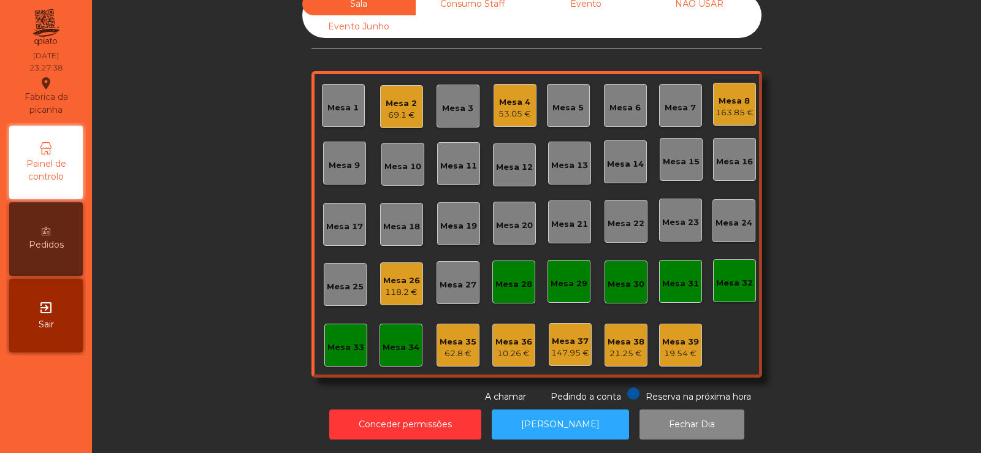
click at [193, 193] on div "Sala Consumo Staff Evento NÃO USAR Evento Junho Mesa 1 Mesa 2 69.1 € Mesa 3 Mes…" at bounding box center [537, 198] width 856 height 411
click at [400, 275] on div "Mesa 26" at bounding box center [401, 281] width 37 height 12
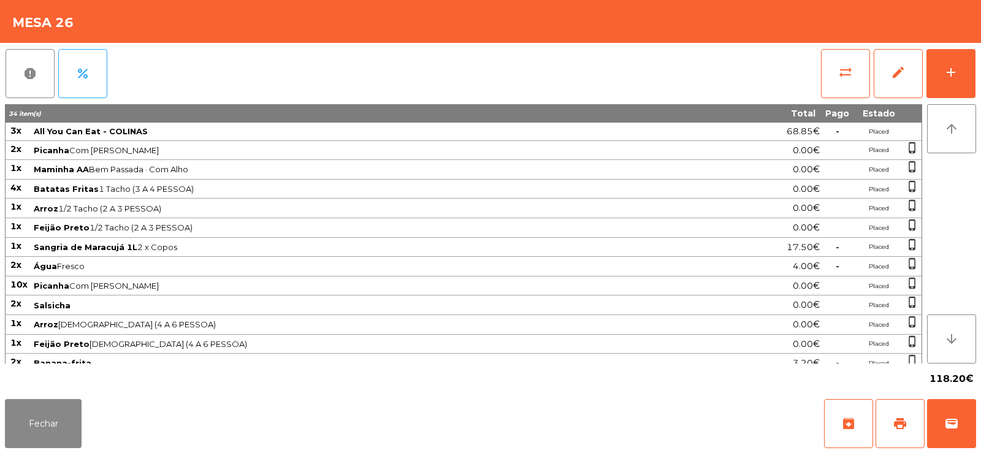
scroll to position [66, 0]
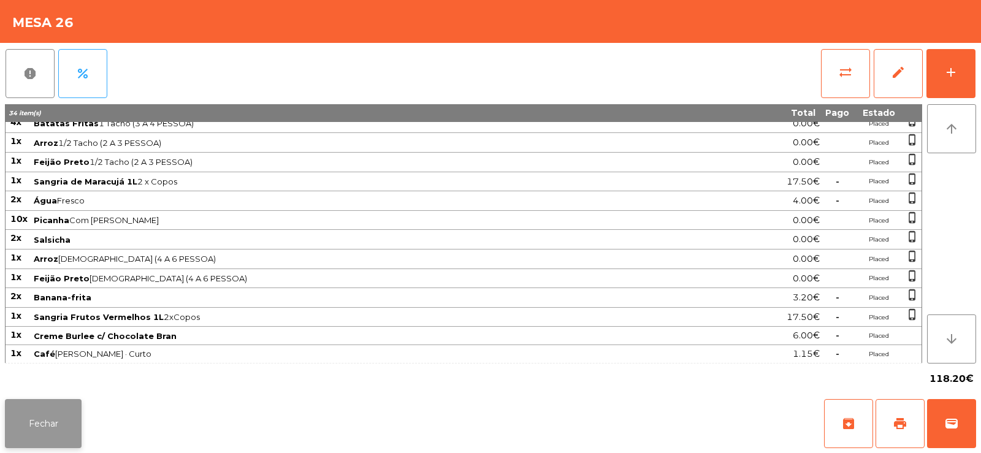
click at [9, 425] on button "Fechar" at bounding box center [43, 423] width 77 height 49
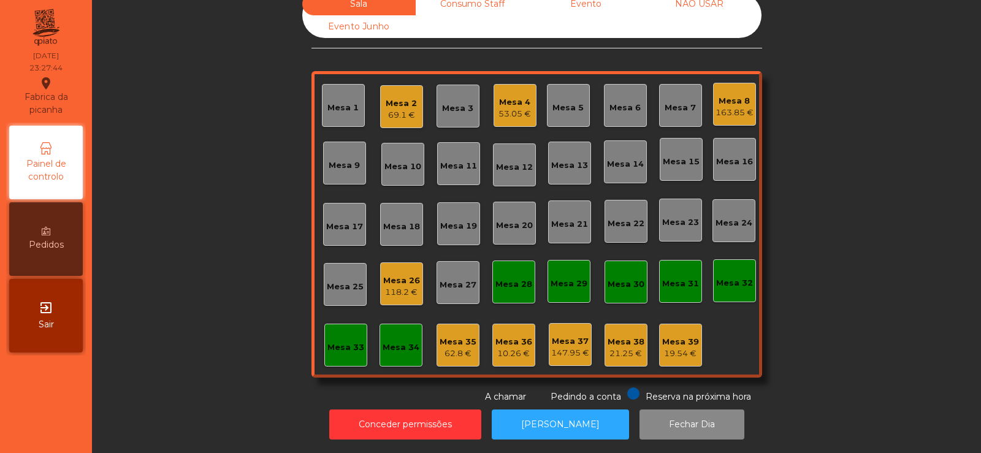
click at [405, 99] on div "Mesa 2" at bounding box center [401, 104] width 31 height 12
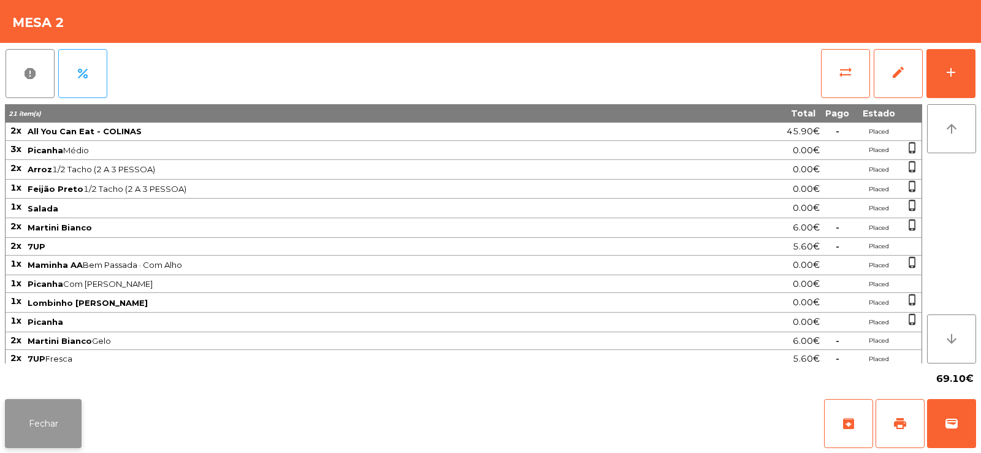
click at [30, 419] on button "Fechar" at bounding box center [43, 423] width 77 height 49
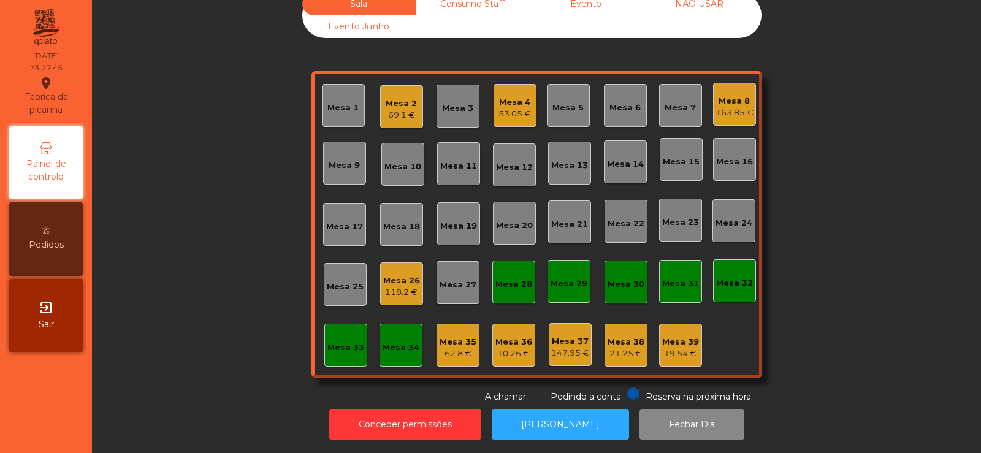
click at [513, 96] on div "Mesa 4" at bounding box center [515, 102] width 33 height 12
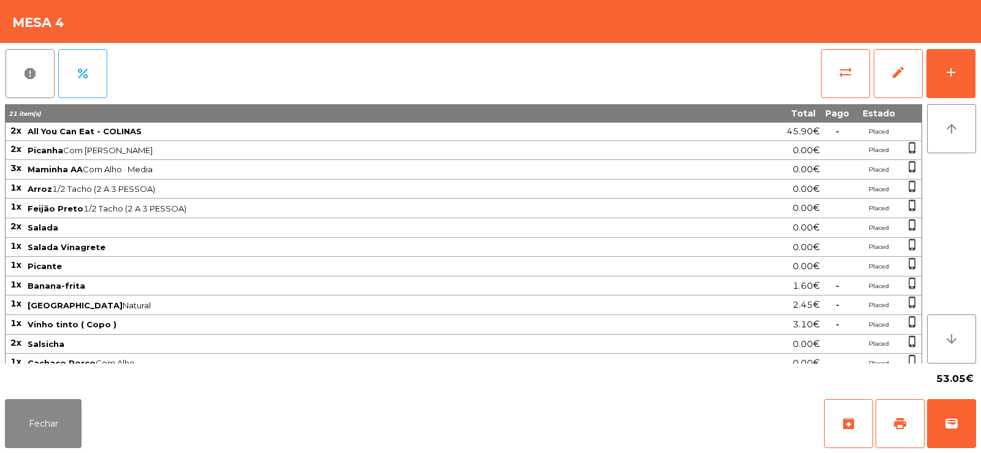
scroll to position [29, 0]
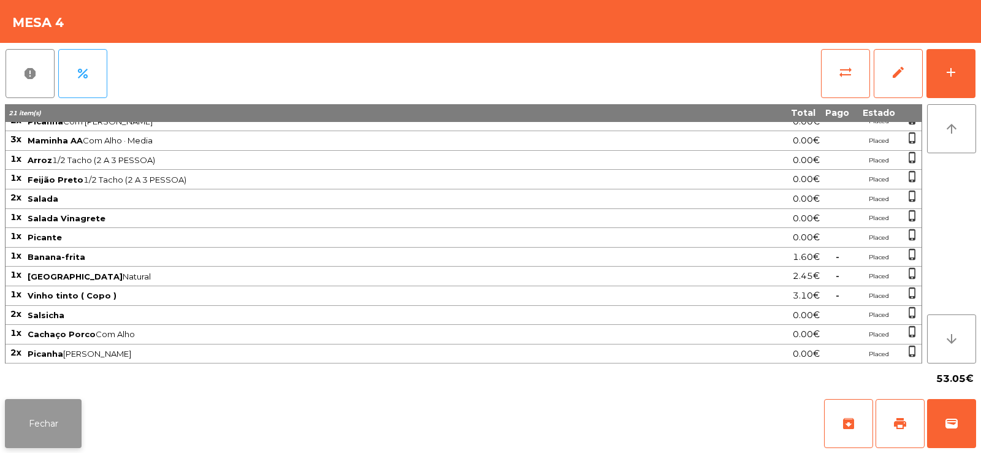
click at [45, 420] on button "Fechar" at bounding box center [43, 423] width 77 height 49
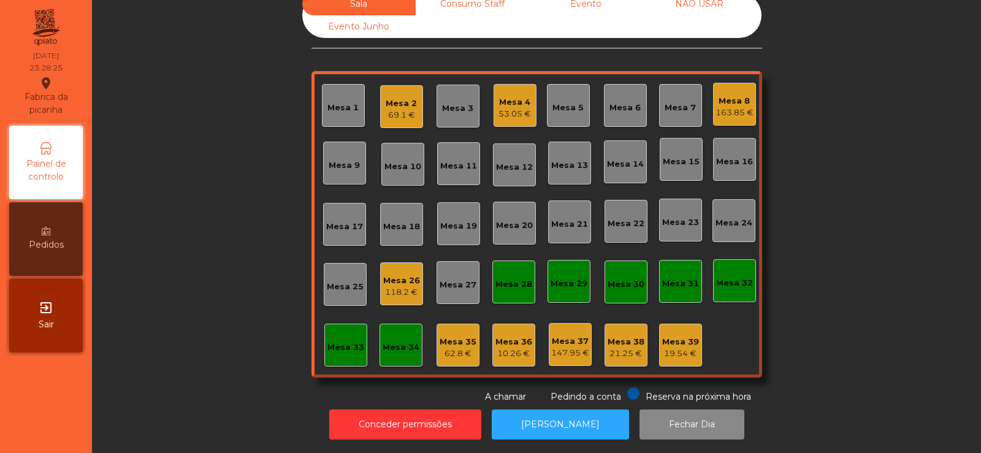
click at [390, 93] on div "Mesa 2 69.1 €" at bounding box center [401, 107] width 31 height 29
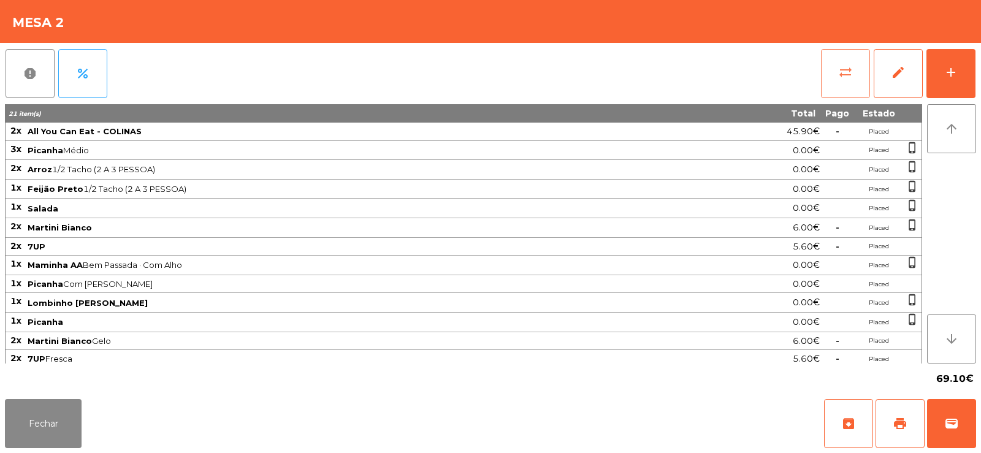
click at [839, 81] on button "sync_alt" at bounding box center [845, 73] width 49 height 49
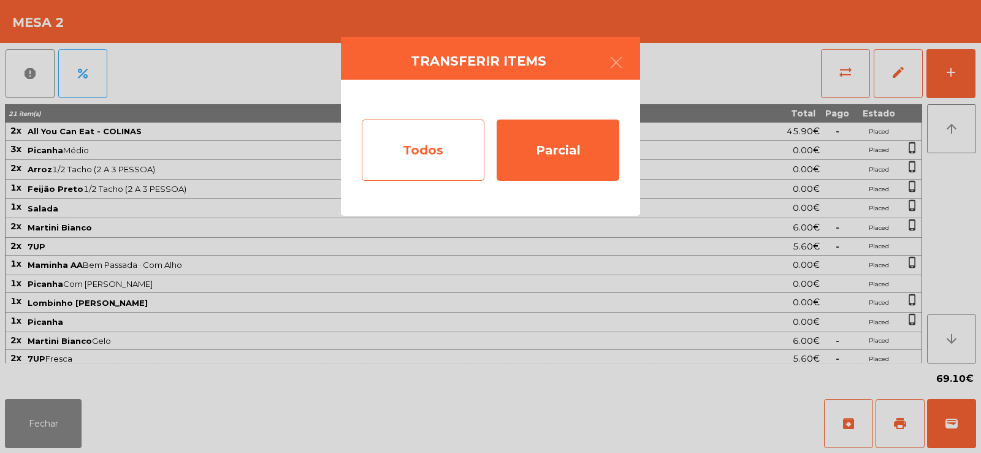
click at [421, 148] on div "Todos" at bounding box center [423, 150] width 123 height 61
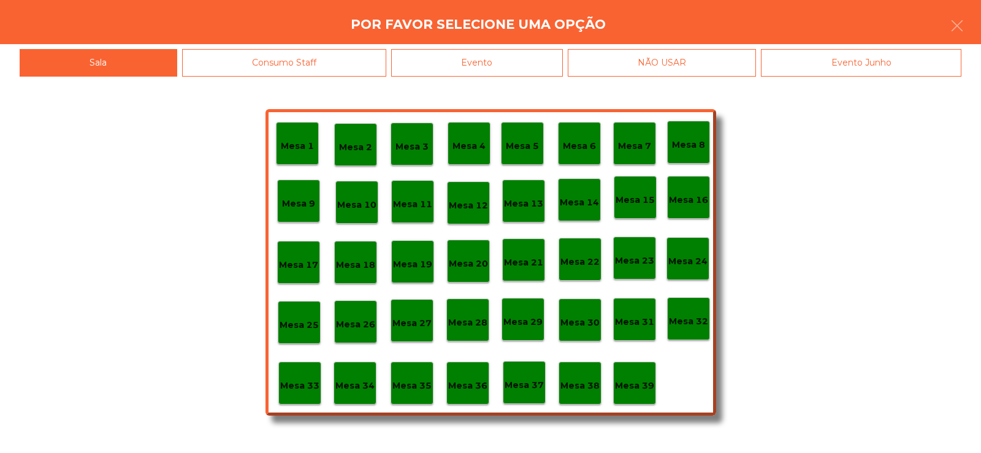
click at [524, 64] on div "Evento" at bounding box center [477, 63] width 172 height 28
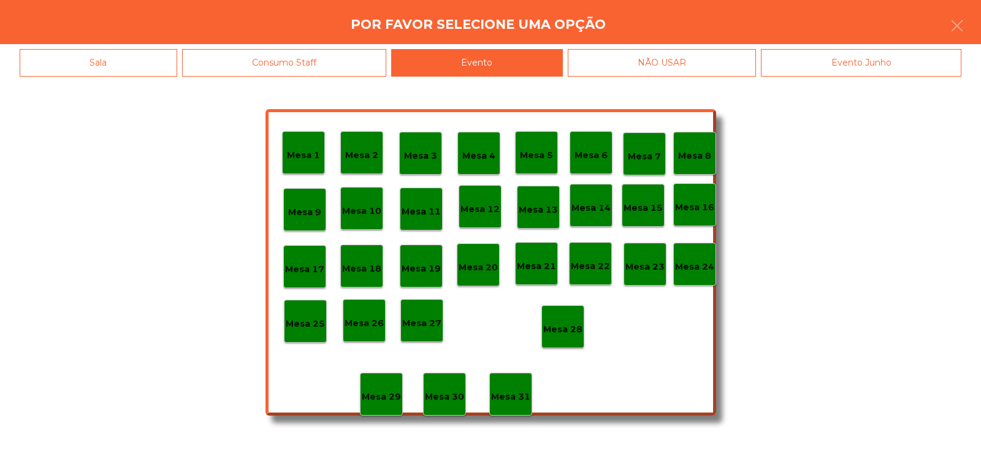
click at [556, 323] on p "Mesa 28" at bounding box center [562, 330] width 39 height 14
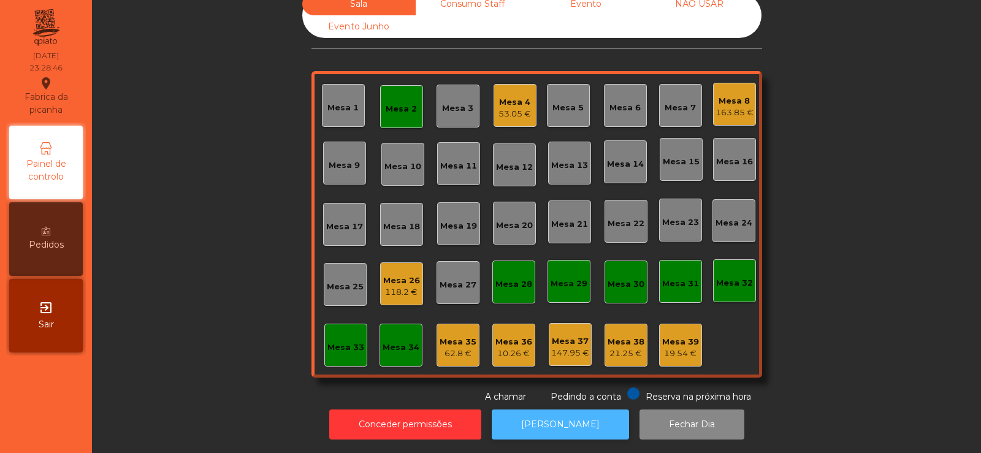
click at [529, 419] on button "[PERSON_NAME]" at bounding box center [560, 425] width 137 height 30
click at [392, 103] on div "Mesa 2" at bounding box center [401, 109] width 31 height 12
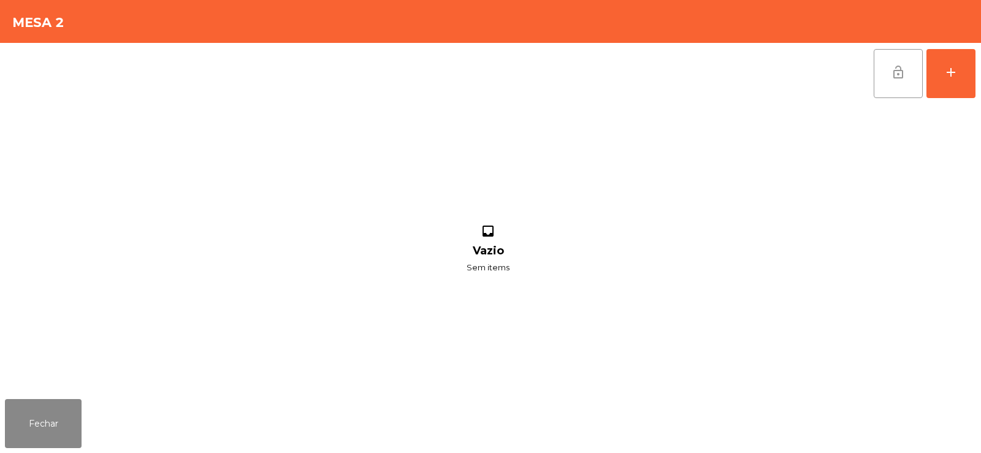
click at [888, 83] on button "lock_open" at bounding box center [898, 73] width 49 height 49
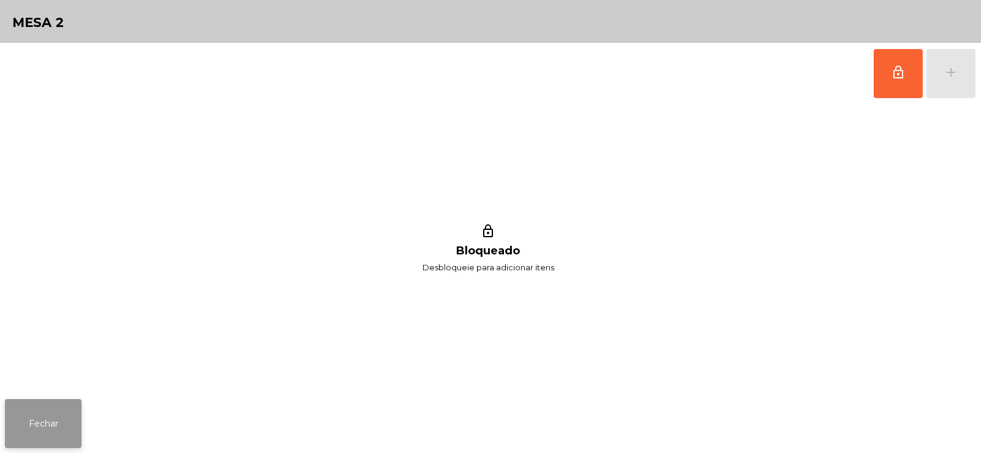
click at [56, 418] on button "Fechar" at bounding box center [43, 423] width 77 height 49
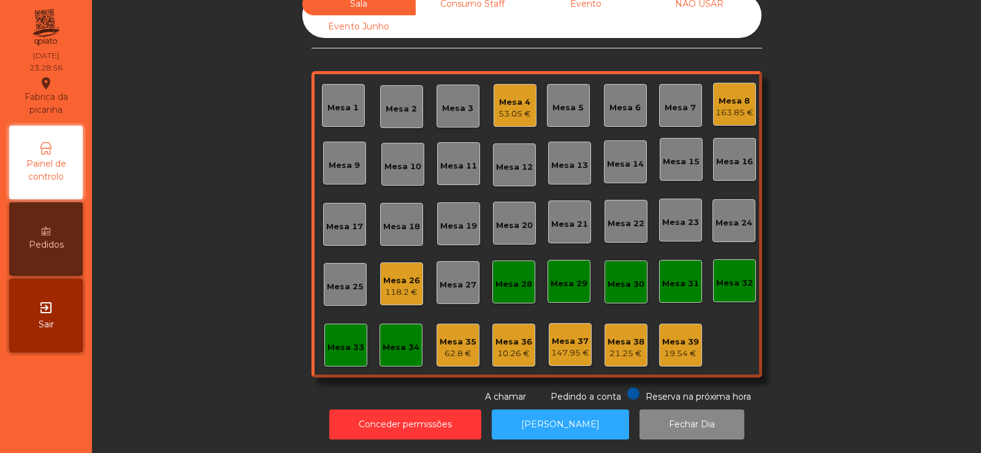
scroll to position [0, 0]
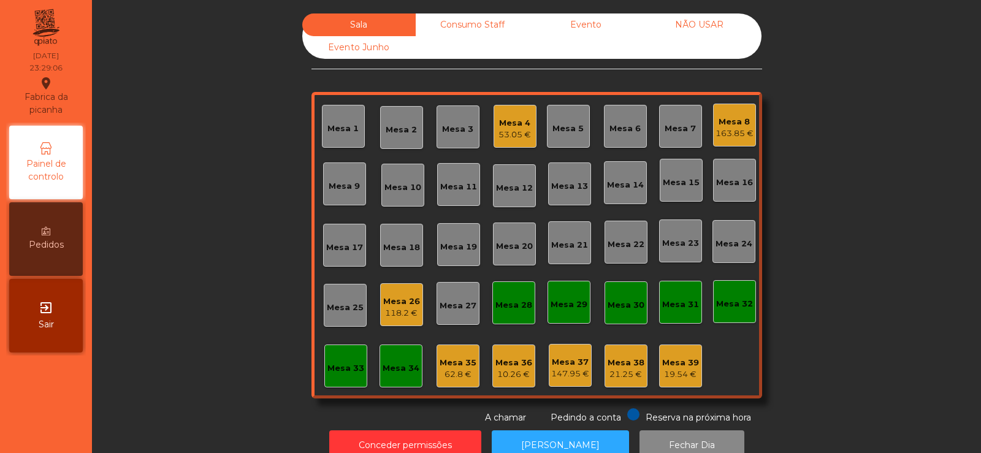
click at [460, 25] on div "Consumo Staff" at bounding box center [472, 24] width 113 height 23
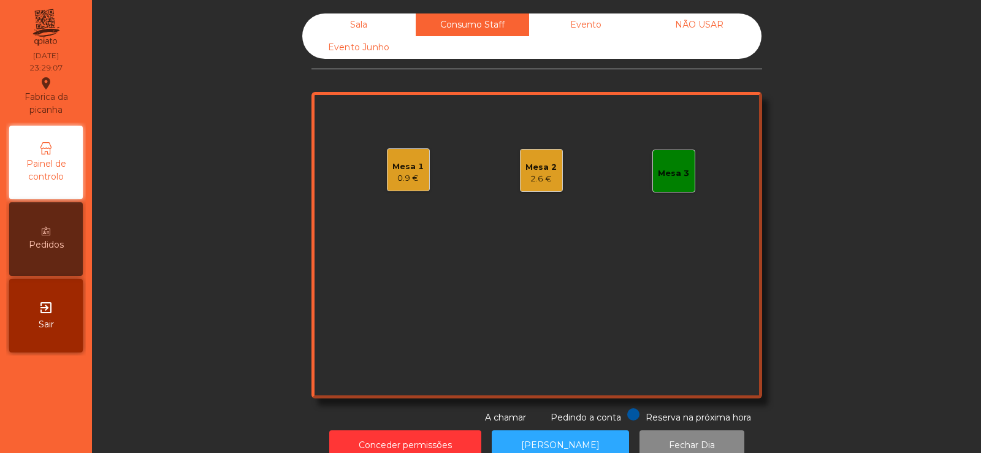
click at [591, 26] on div "Evento" at bounding box center [585, 24] width 113 height 23
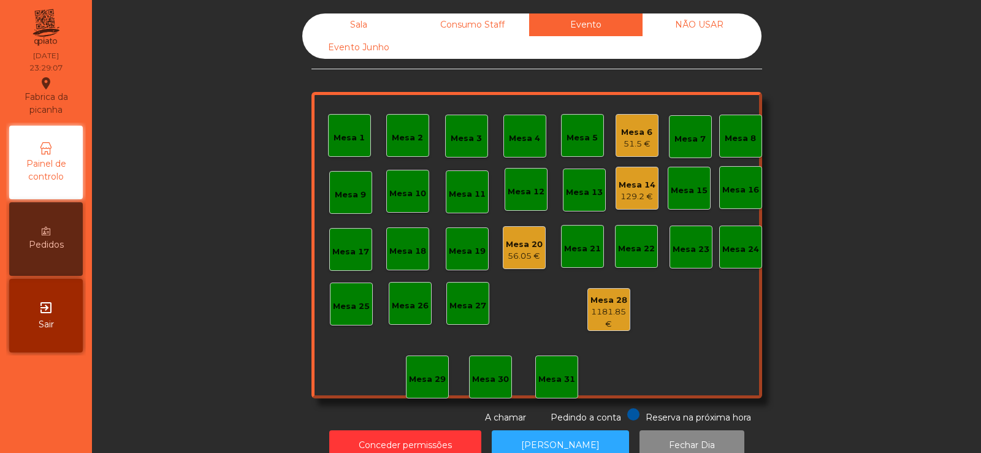
click at [471, 28] on div "Consumo Staff" at bounding box center [472, 24] width 113 height 23
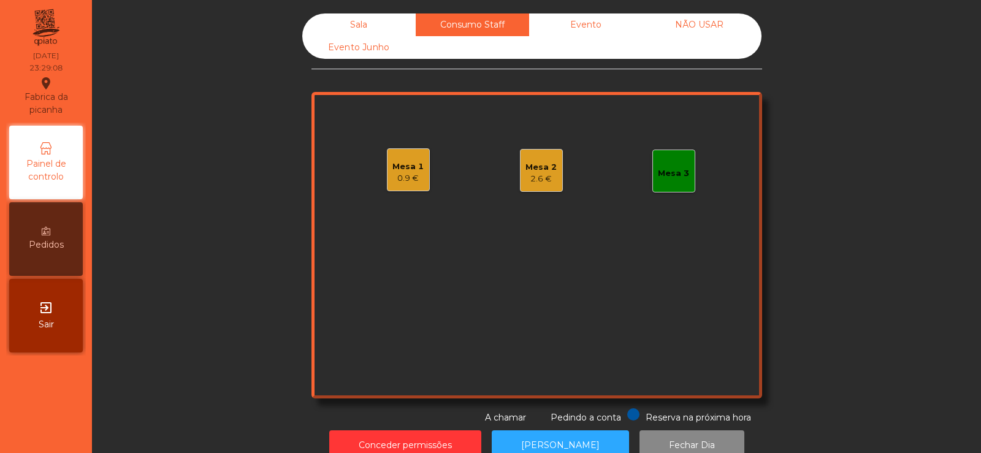
click at [567, 22] on div "Evento" at bounding box center [585, 24] width 113 height 23
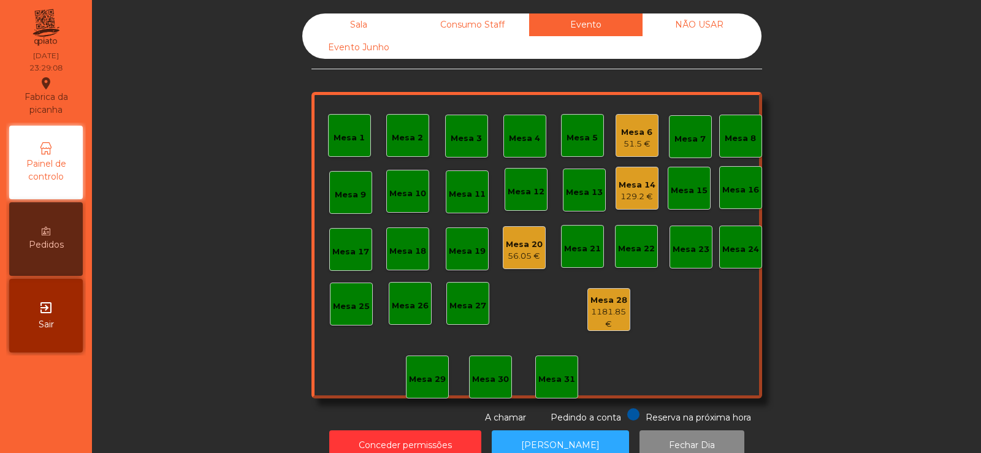
click at [626, 144] on div "51.5 €" at bounding box center [636, 144] width 31 height 12
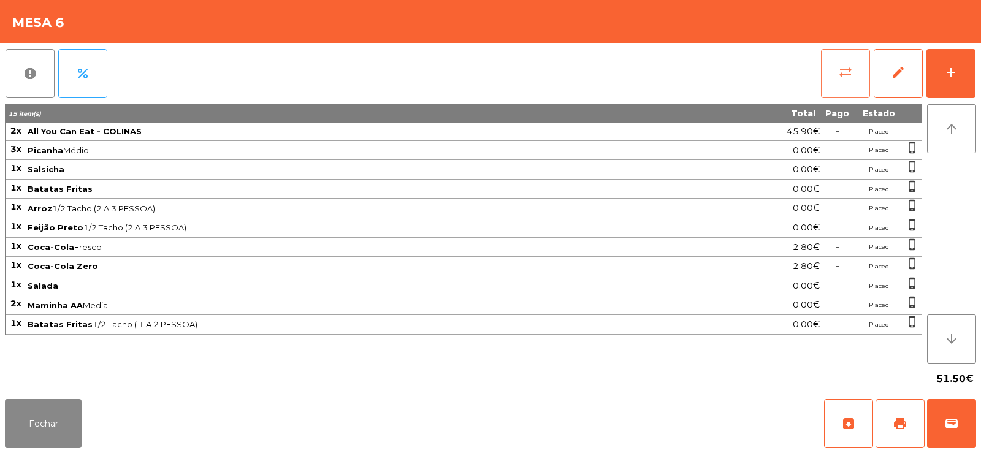
click at [824, 83] on button "sync_alt" at bounding box center [845, 73] width 49 height 49
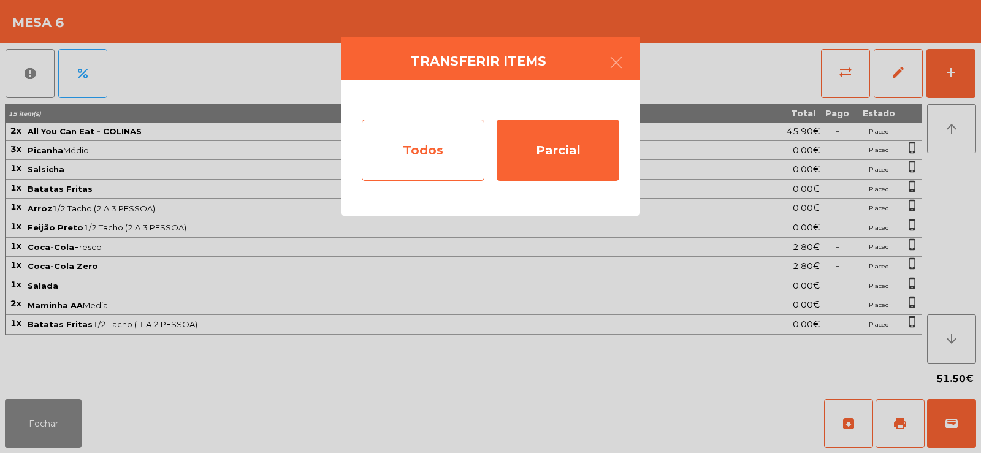
click at [435, 142] on div "Todos" at bounding box center [423, 150] width 123 height 61
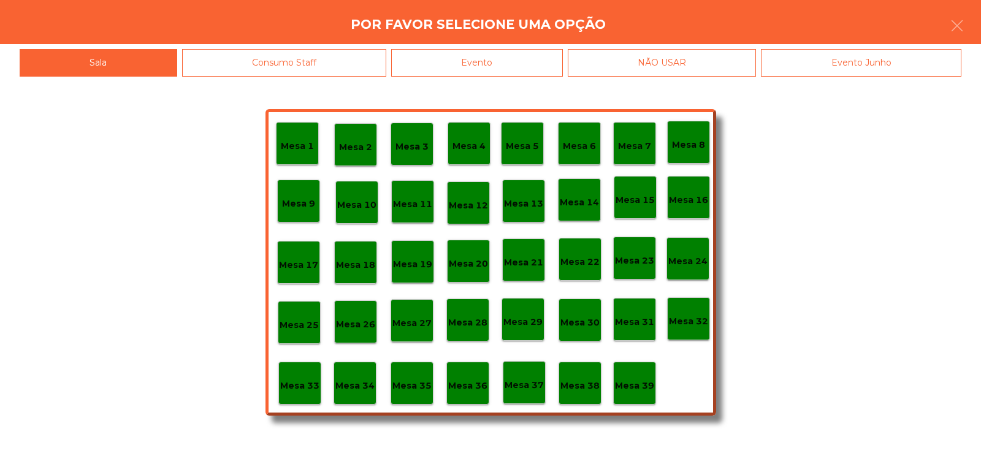
click at [545, 58] on div "Evento" at bounding box center [477, 63] width 172 height 28
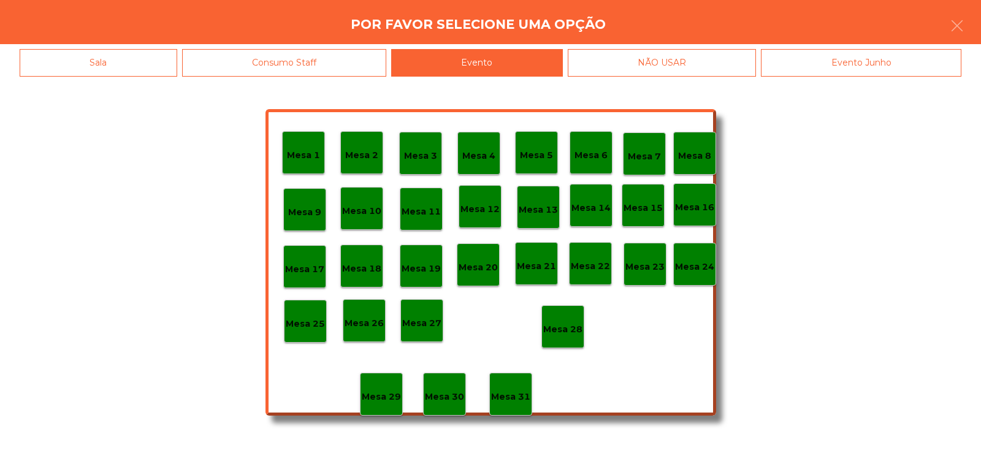
click at [570, 334] on p "Mesa 28" at bounding box center [562, 330] width 39 height 14
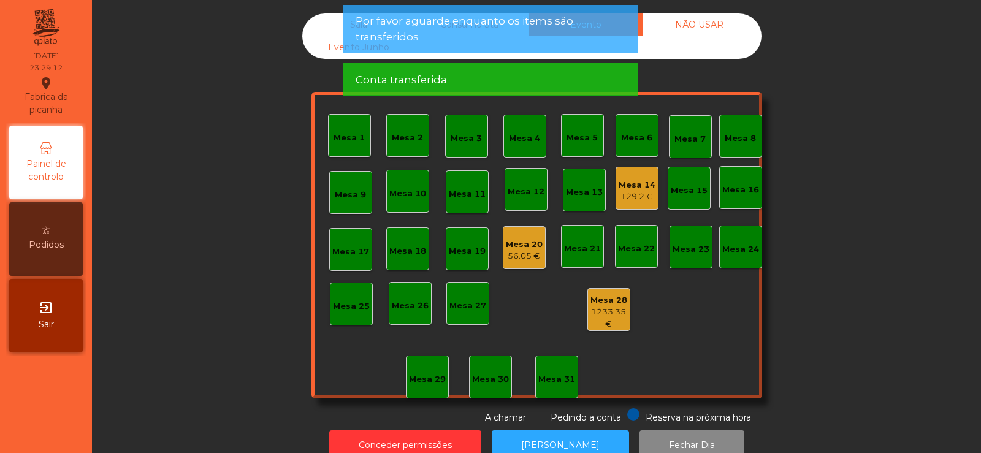
click at [626, 184] on div "Mesa 14" at bounding box center [637, 185] width 37 height 12
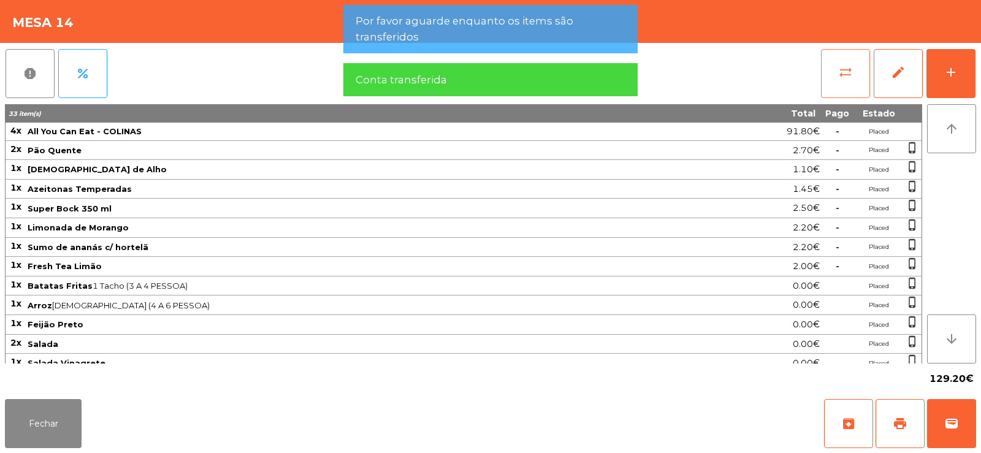
click at [829, 71] on button "sync_alt" at bounding box center [845, 73] width 49 height 49
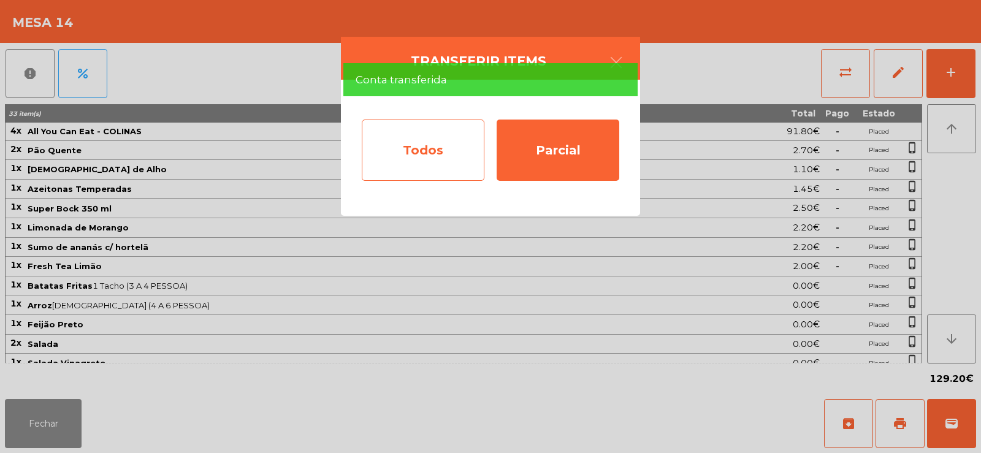
click at [423, 147] on div "Todos" at bounding box center [423, 150] width 123 height 61
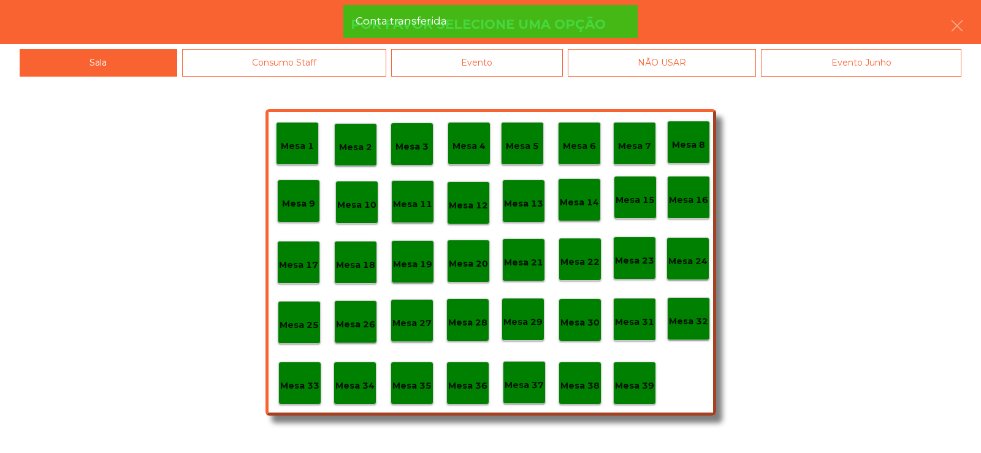
click at [516, 68] on div "Evento" at bounding box center [477, 63] width 172 height 28
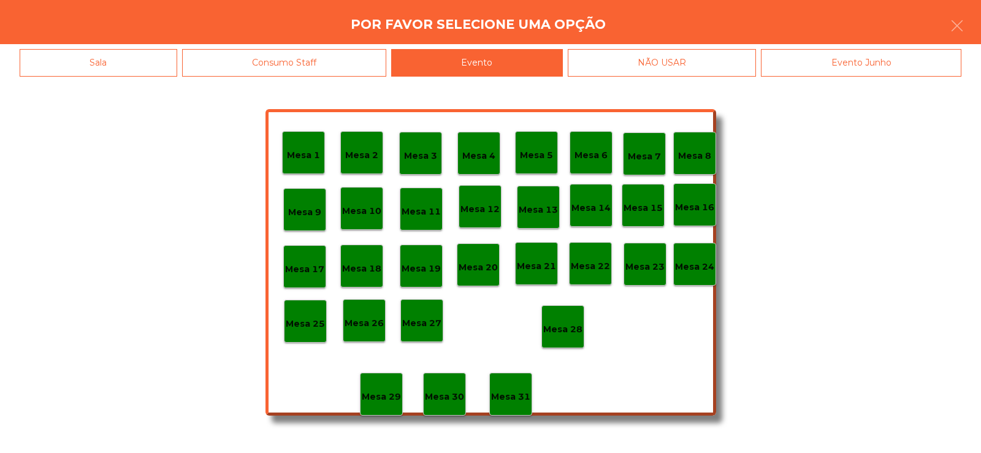
click at [561, 341] on div "Mesa 28" at bounding box center [563, 326] width 43 height 43
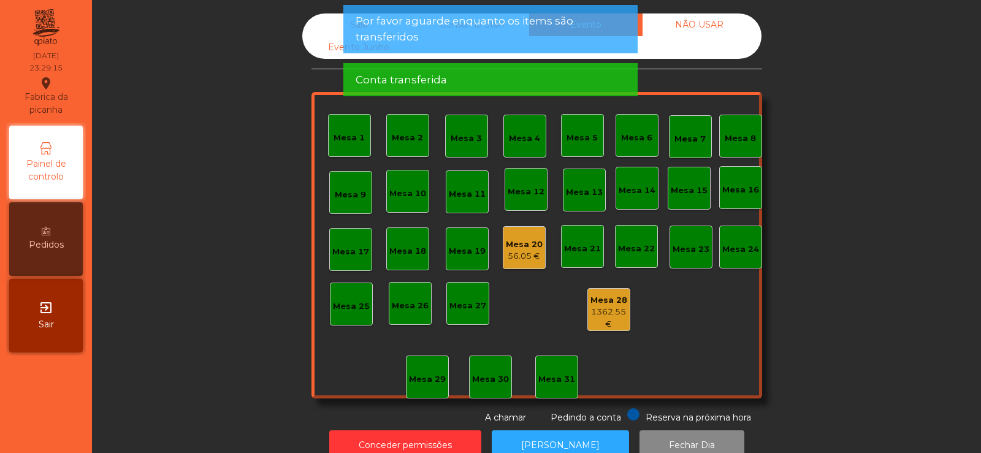
click at [519, 245] on div "Mesa 20" at bounding box center [524, 245] width 37 height 12
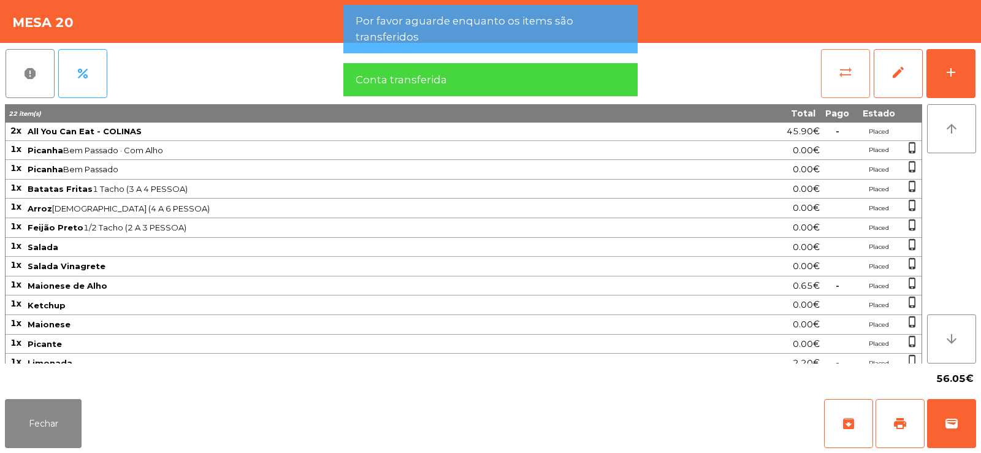
click at [844, 88] on button "sync_alt" at bounding box center [845, 73] width 49 height 49
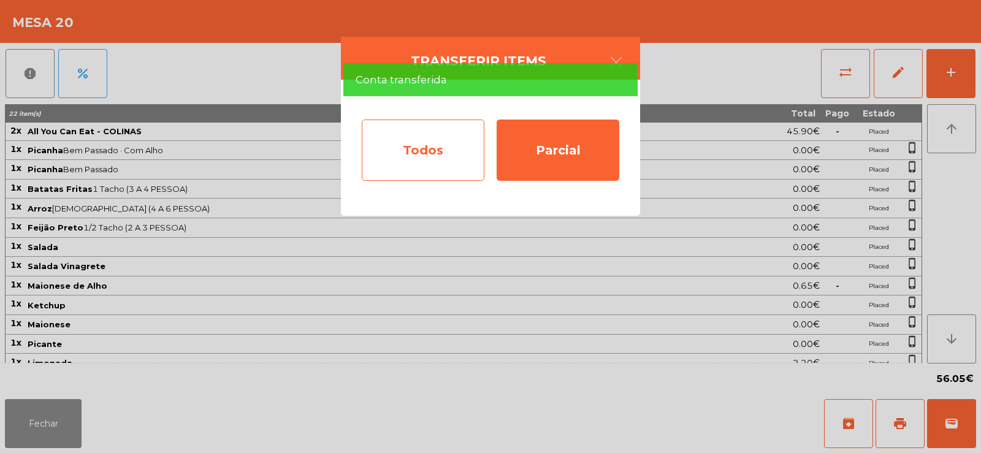
click at [448, 155] on div "Todos" at bounding box center [423, 150] width 123 height 61
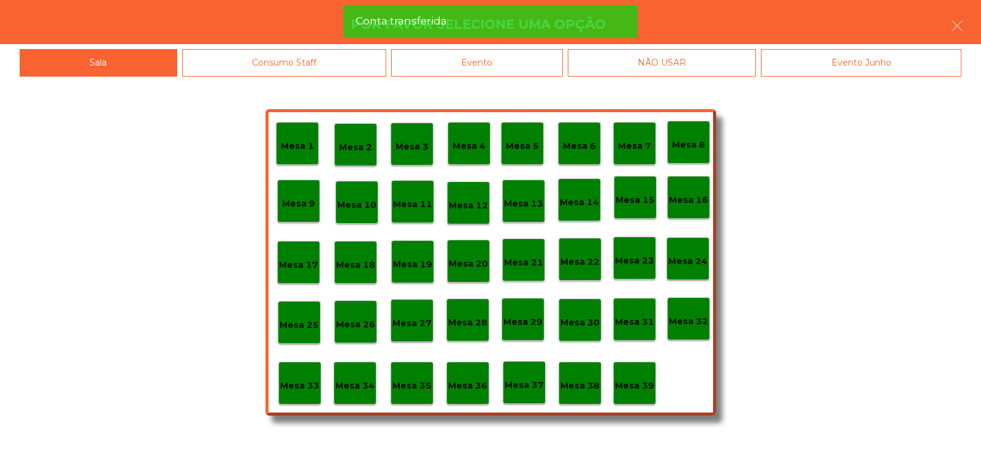
click at [509, 59] on div "Evento" at bounding box center [477, 63] width 172 height 28
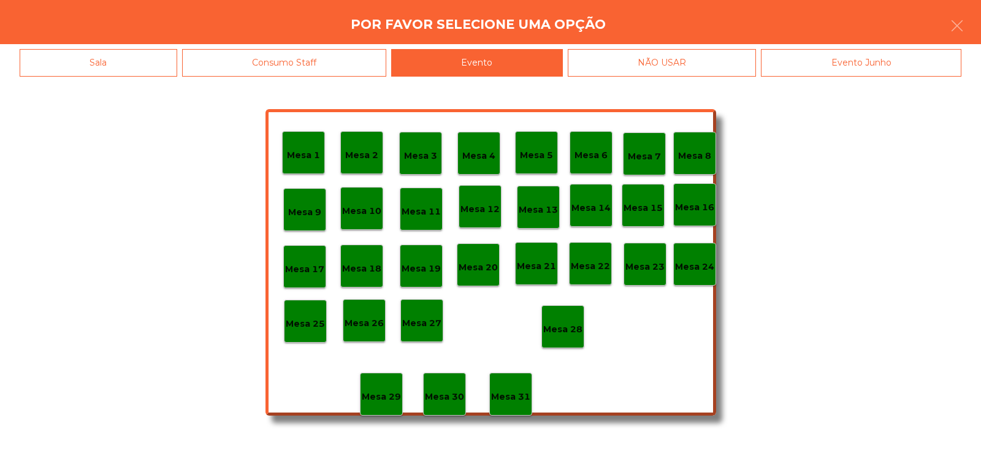
click at [558, 329] on p "Mesa 28" at bounding box center [562, 330] width 39 height 14
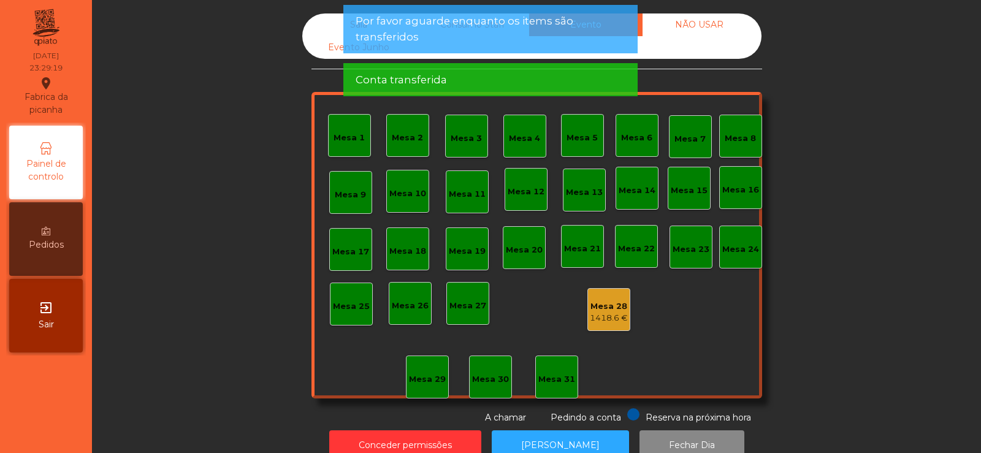
click at [425, 26] on span "Por favor aguarde enquanto os items são transferidos" at bounding box center [491, 28] width 270 height 31
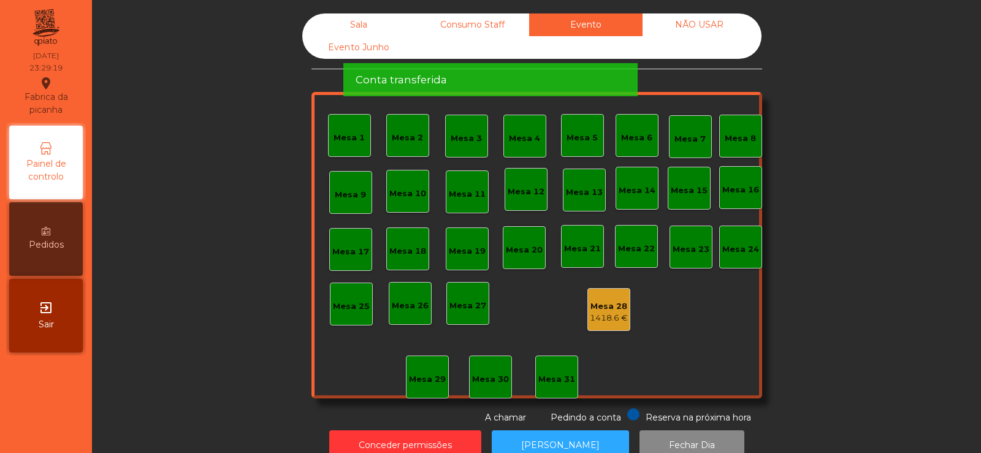
click at [436, 72] on span "Conta transferida" at bounding box center [401, 79] width 91 height 15
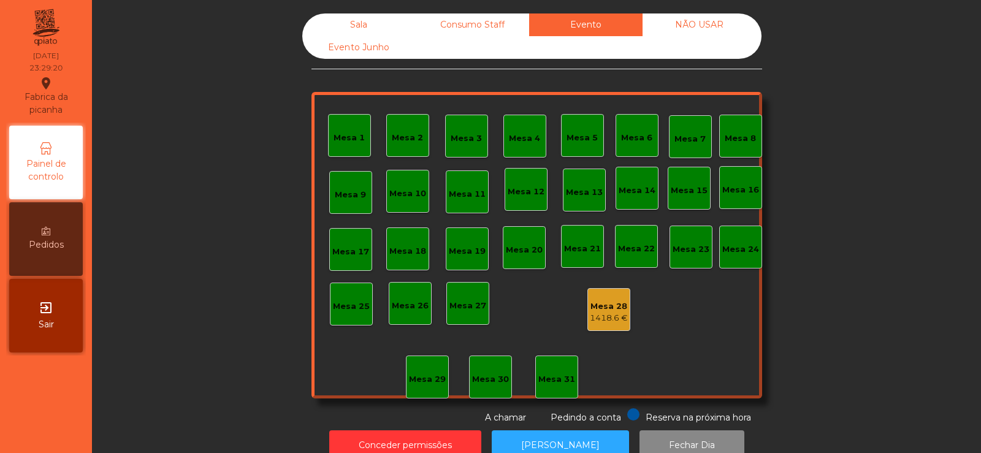
click at [356, 26] on div "Sala" at bounding box center [358, 24] width 113 height 23
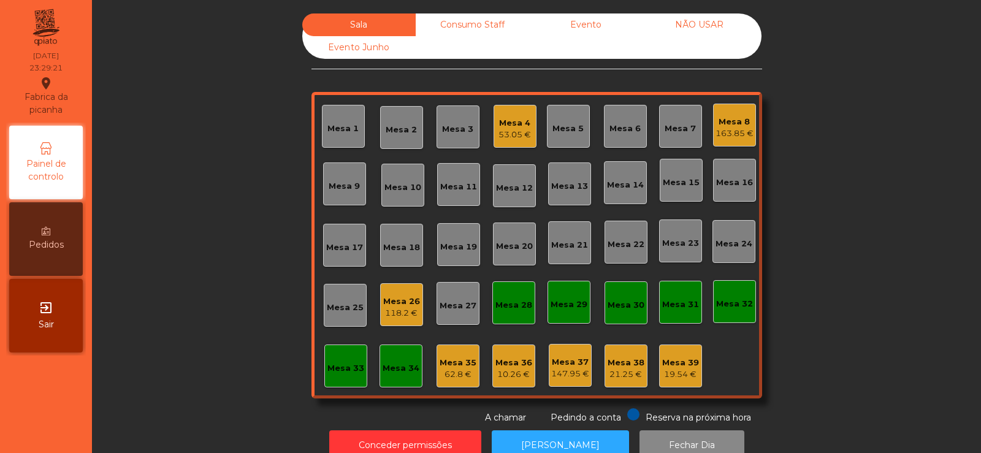
click at [508, 136] on div "53.05 €" at bounding box center [515, 135] width 33 height 12
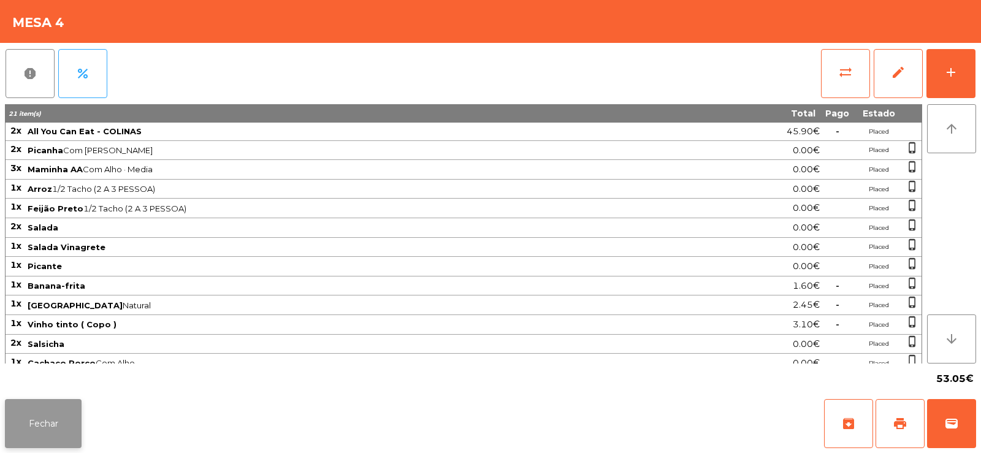
click at [71, 416] on button "Fechar" at bounding box center [43, 423] width 77 height 49
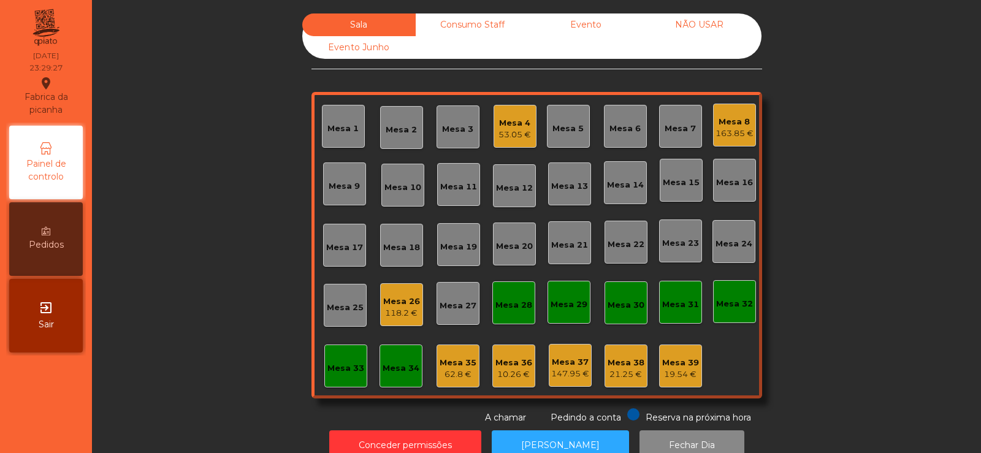
click at [522, 107] on div "Mesa 4 53.05 €" at bounding box center [515, 126] width 43 height 43
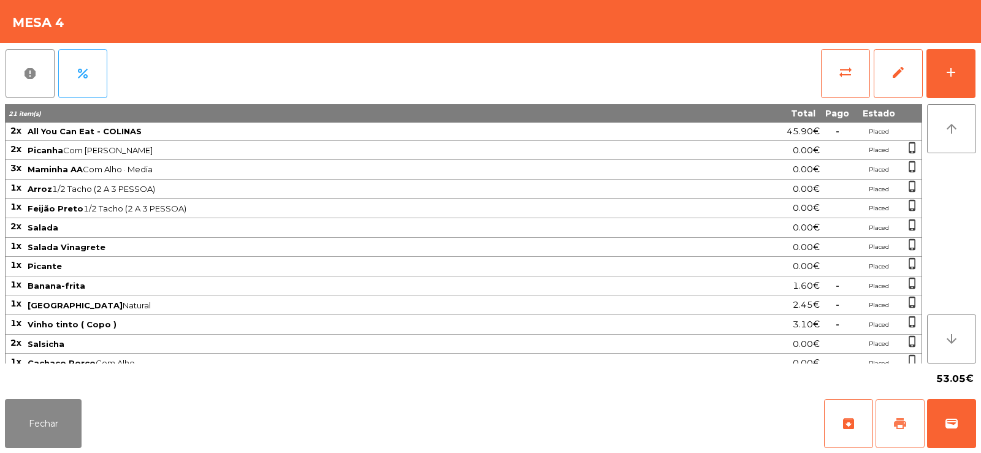
click at [894, 430] on span "print" at bounding box center [900, 423] width 15 height 15
click at [18, 429] on button "Fechar" at bounding box center [43, 423] width 77 height 49
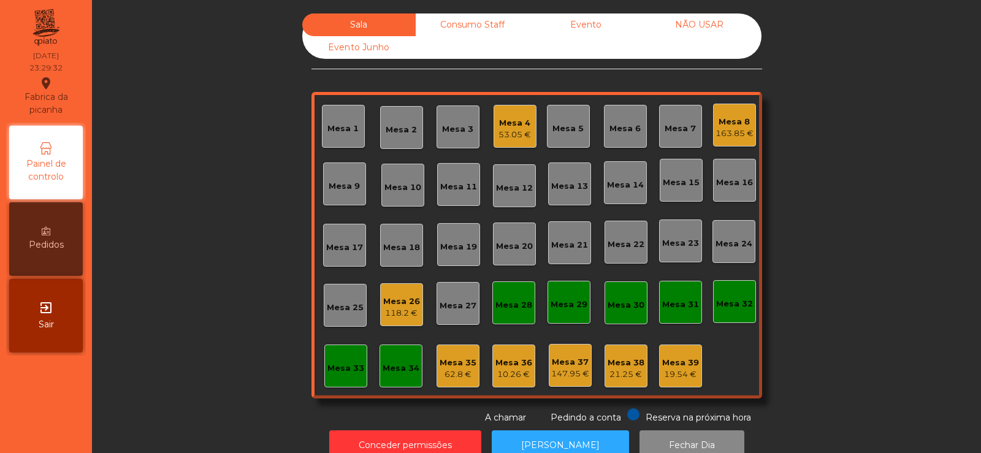
click at [694, 363] on div "Mesa 39 19.54 €" at bounding box center [680, 366] width 43 height 43
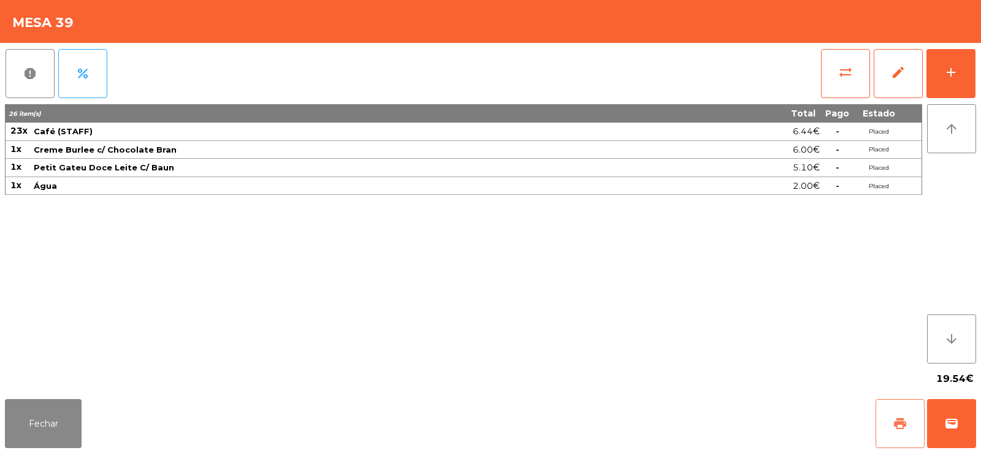
click at [896, 432] on button "print" at bounding box center [900, 423] width 49 height 49
click at [39, 421] on button "Fechar" at bounding box center [43, 423] width 77 height 49
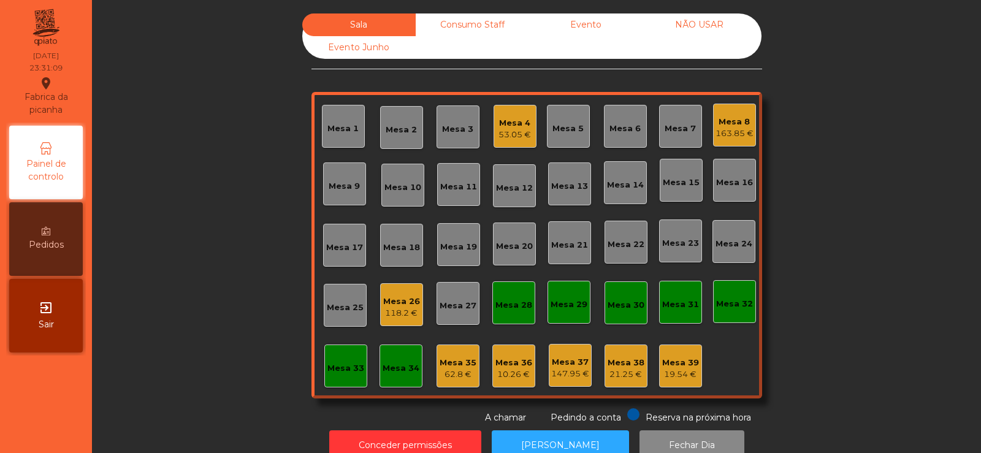
click at [512, 133] on div "53.05 €" at bounding box center [515, 135] width 33 height 12
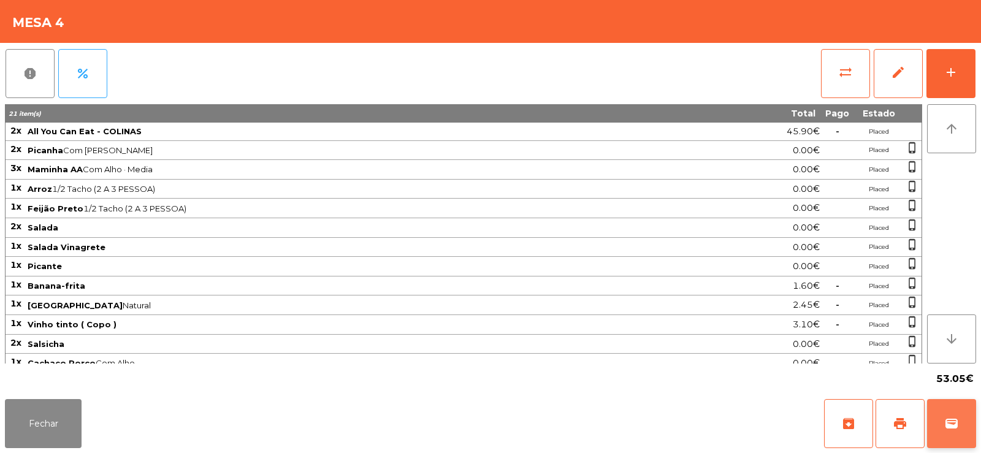
click at [951, 423] on span "wallet" at bounding box center [951, 423] width 15 height 15
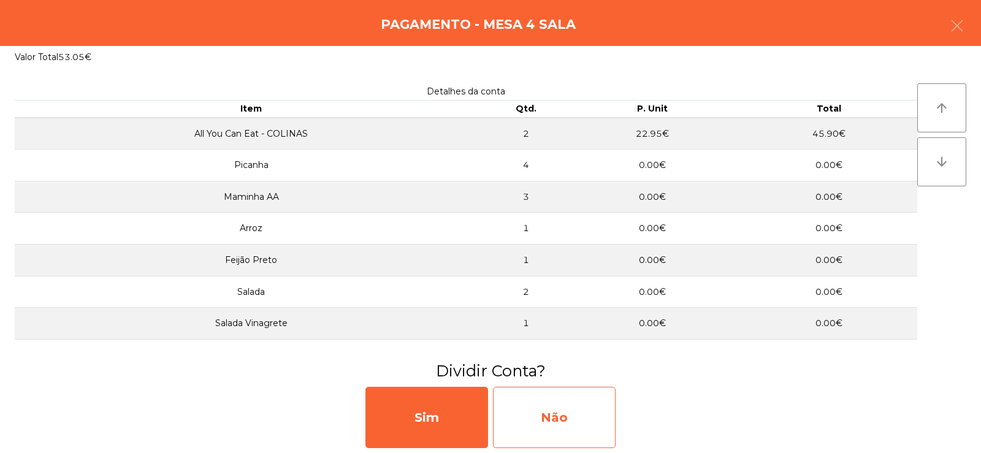
click at [564, 422] on div "Não" at bounding box center [554, 417] width 123 height 61
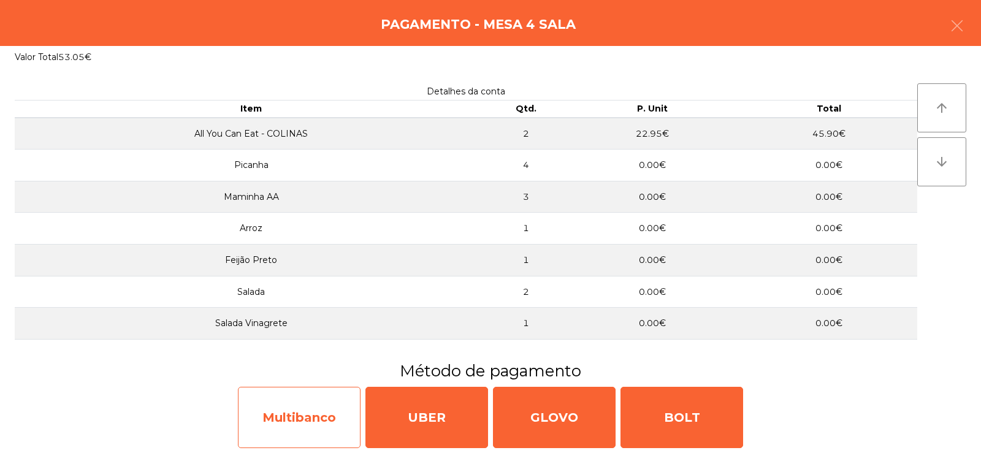
click at [301, 426] on div "Multibanco" at bounding box center [299, 417] width 123 height 61
select select "**"
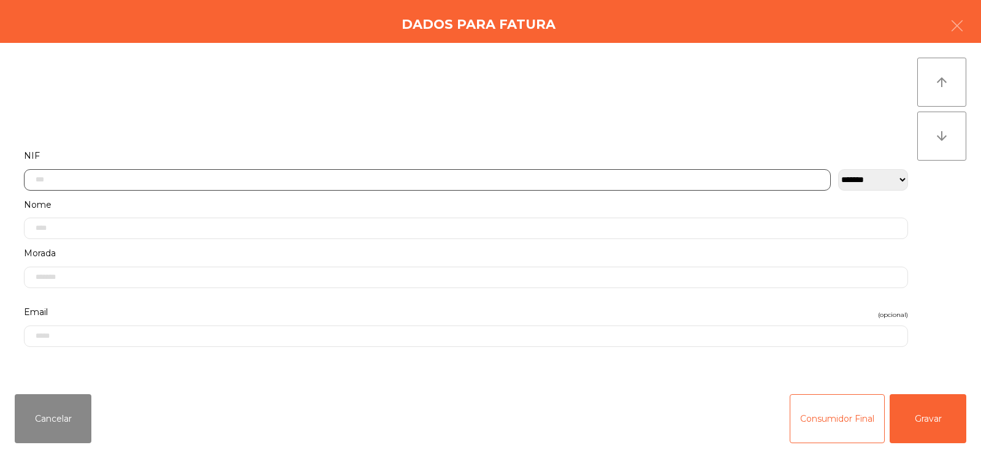
click at [357, 180] on input "text" at bounding box center [427, 179] width 807 height 21
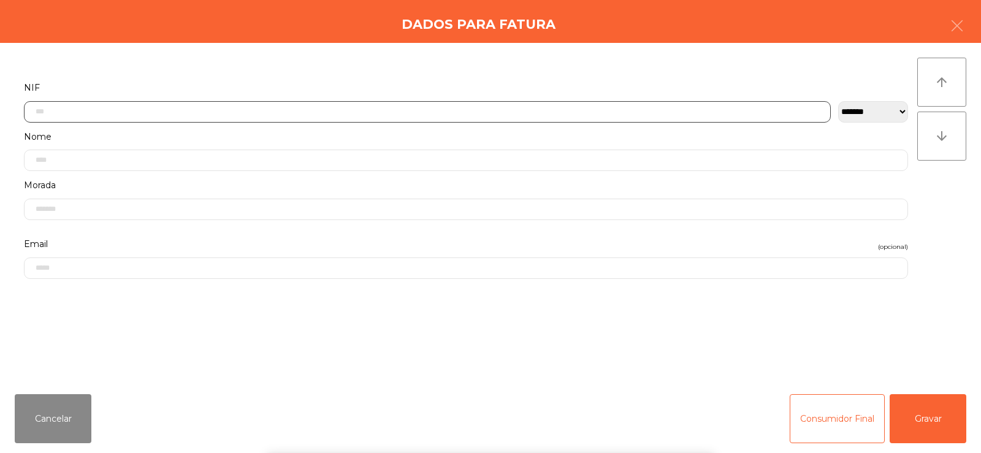
scroll to position [90, 0]
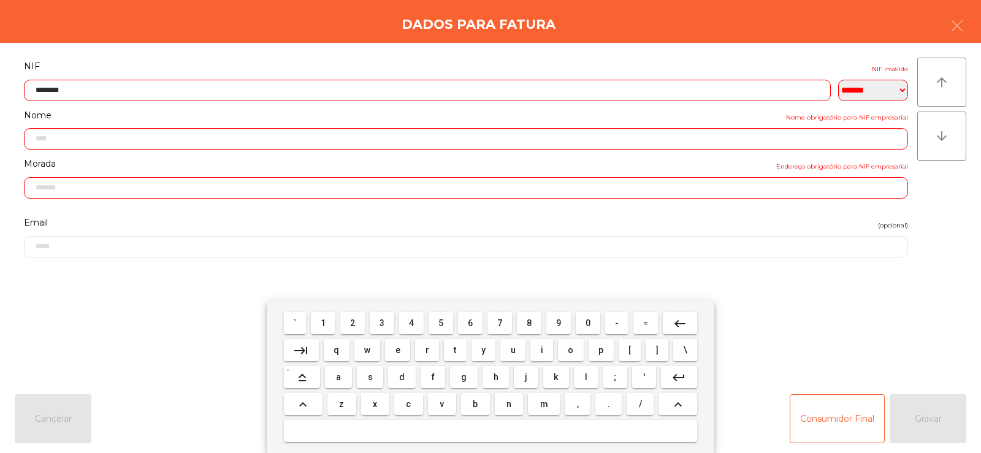
type input "*********"
type input "**********"
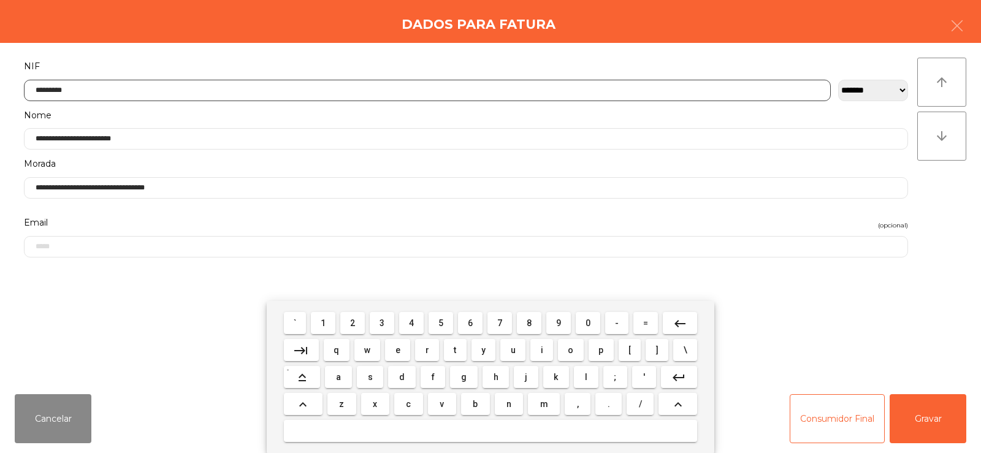
type input "*********"
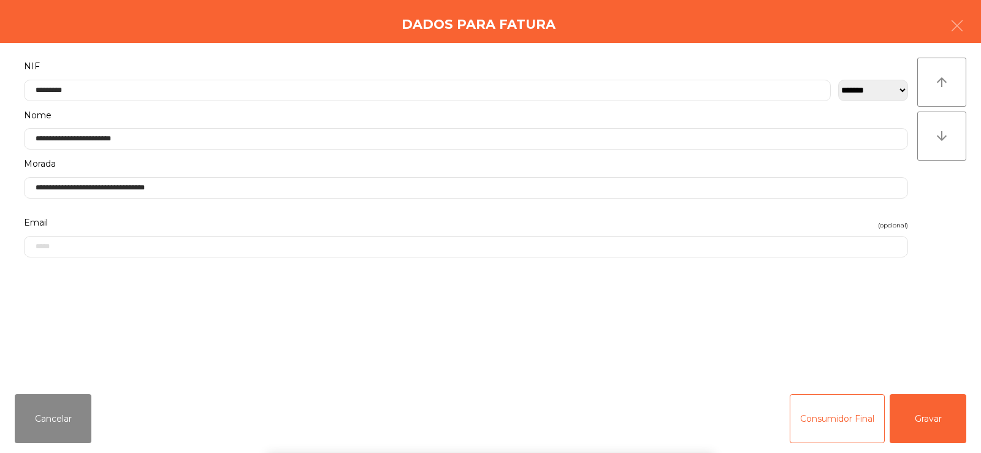
click at [940, 233] on div "arrow_upward arrow_downward" at bounding box center [941, 214] width 49 height 312
click at [930, 408] on button "Gravar" at bounding box center [928, 418] width 77 height 49
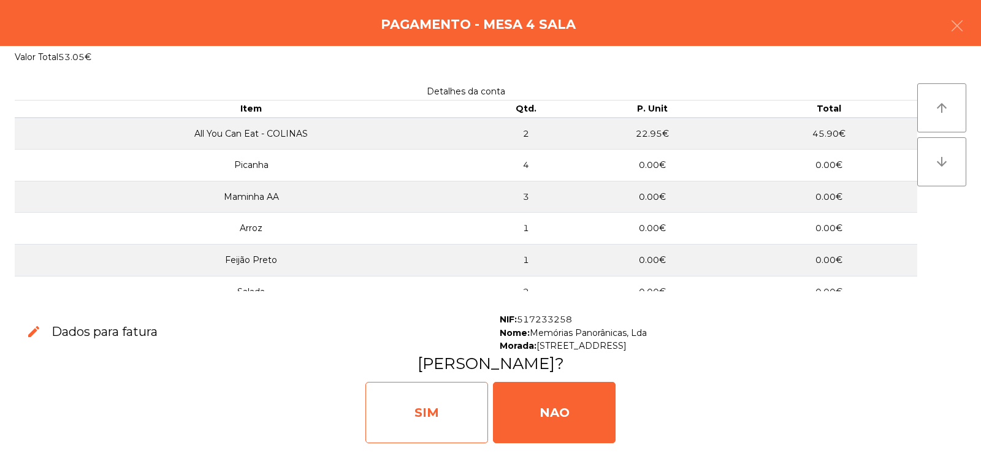
click at [447, 431] on div "SIM" at bounding box center [427, 412] width 123 height 61
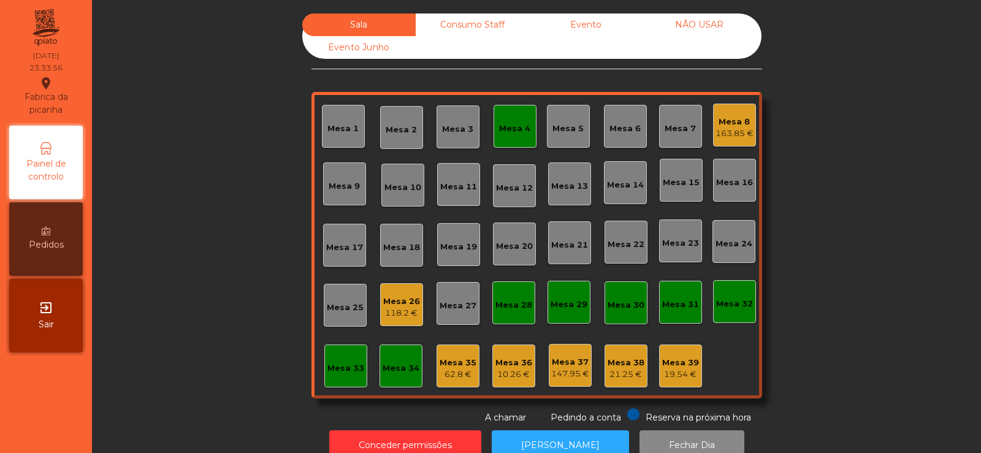
click at [406, 309] on div "118.2 €" at bounding box center [401, 313] width 37 height 12
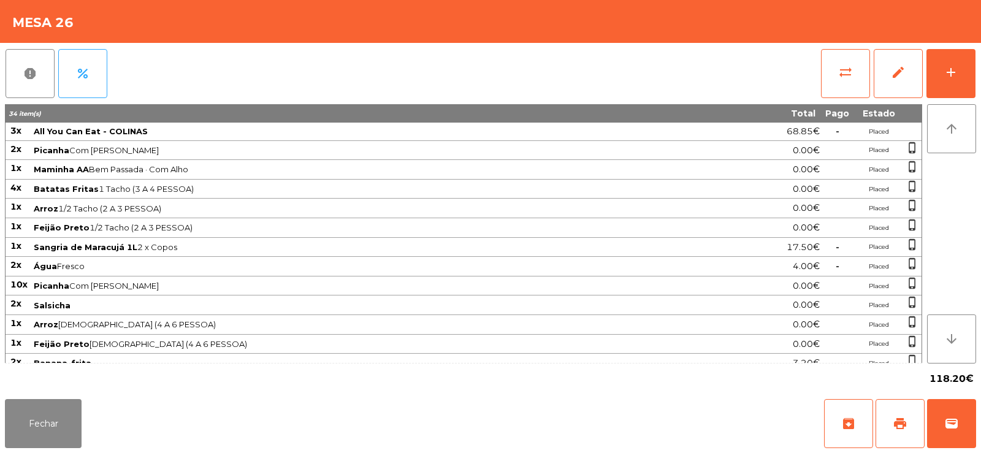
scroll to position [66, 0]
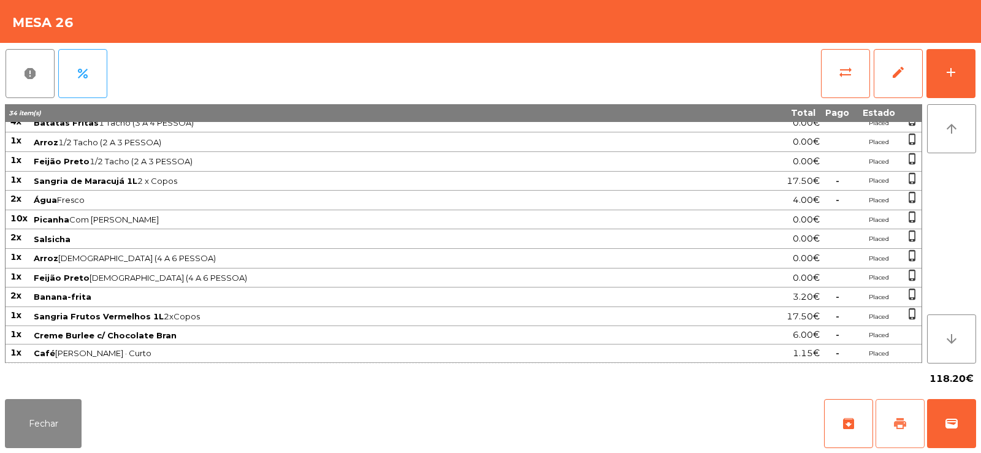
click at [899, 423] on span "print" at bounding box center [900, 423] width 15 height 15
click at [953, 415] on button "wallet" at bounding box center [951, 423] width 49 height 49
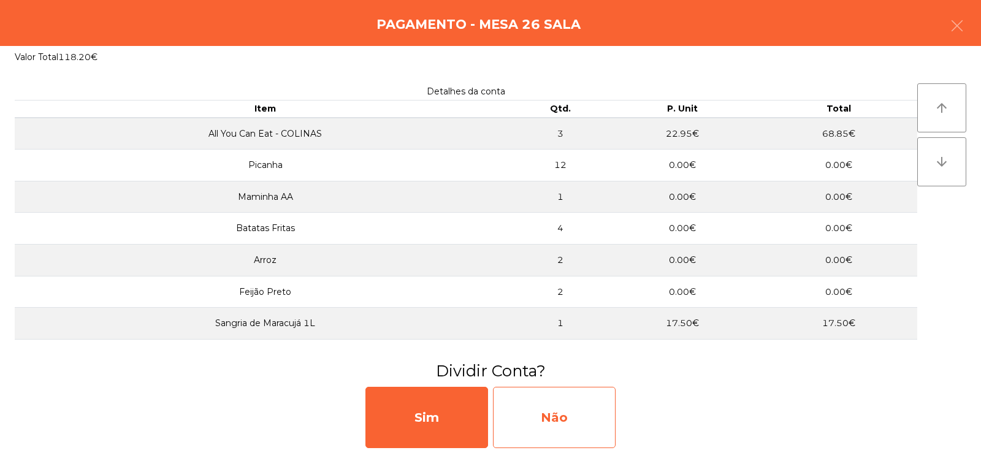
click at [554, 415] on div "Não" at bounding box center [554, 417] width 123 height 61
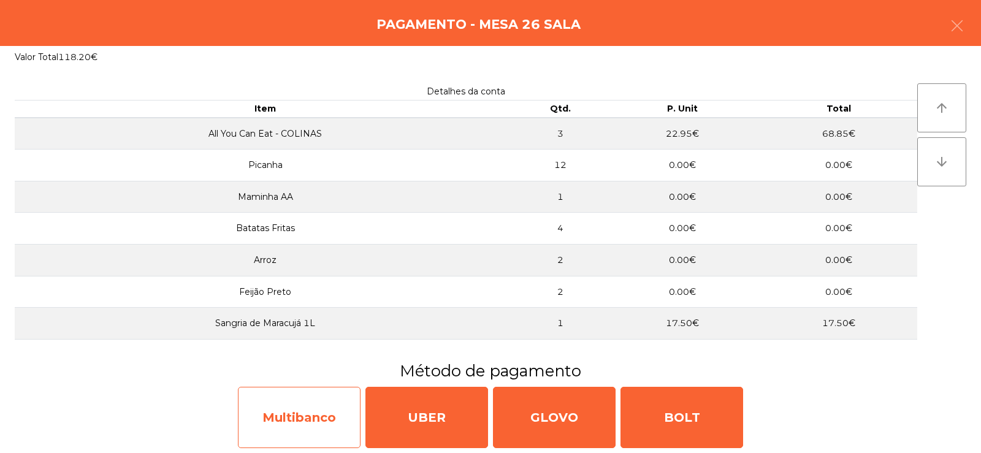
click at [305, 435] on div "Multibanco" at bounding box center [299, 417] width 123 height 61
select select "**"
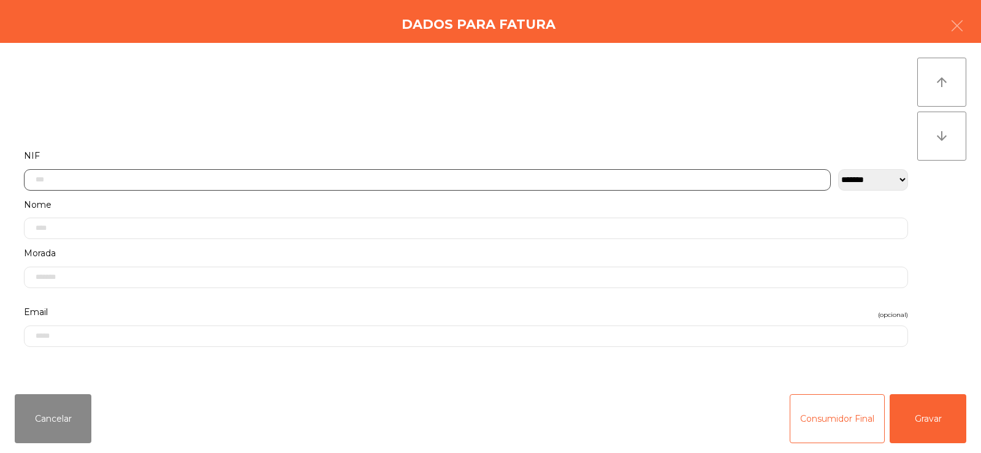
click at [336, 175] on input "text" at bounding box center [427, 179] width 807 height 21
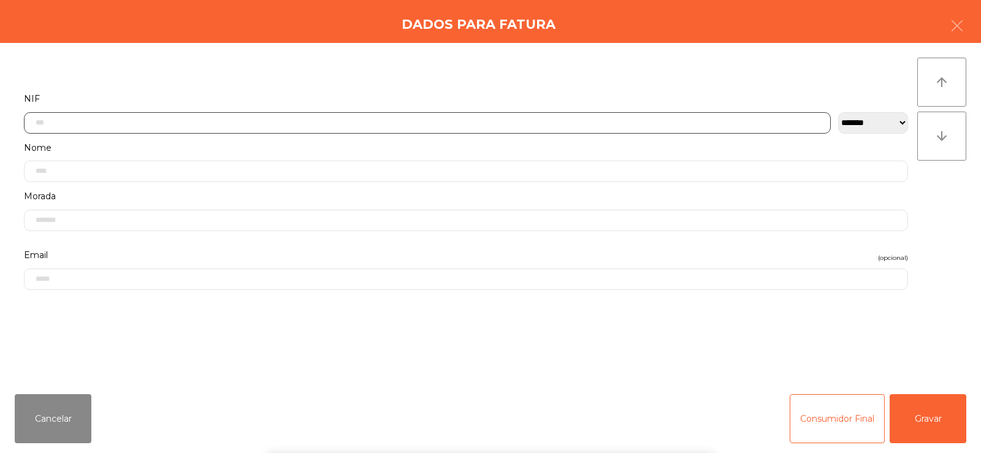
scroll to position [90, 0]
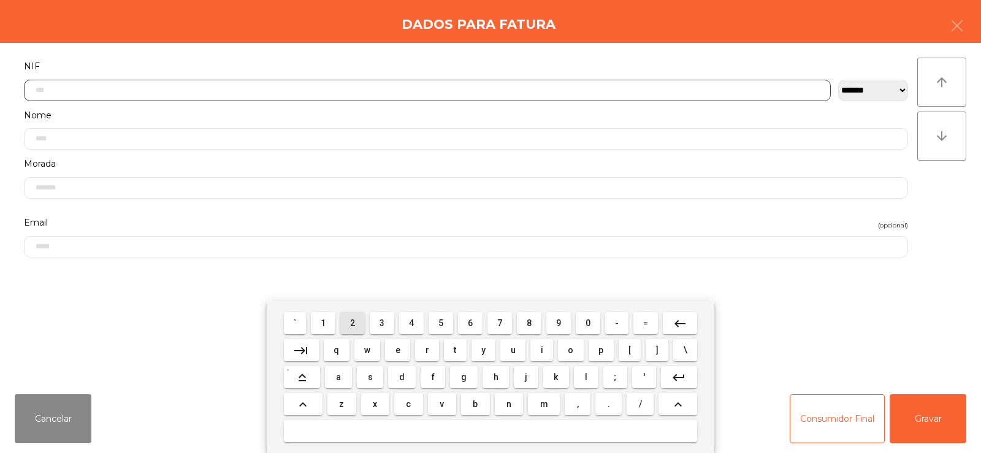
click at [353, 323] on span "2" at bounding box center [352, 323] width 5 height 10
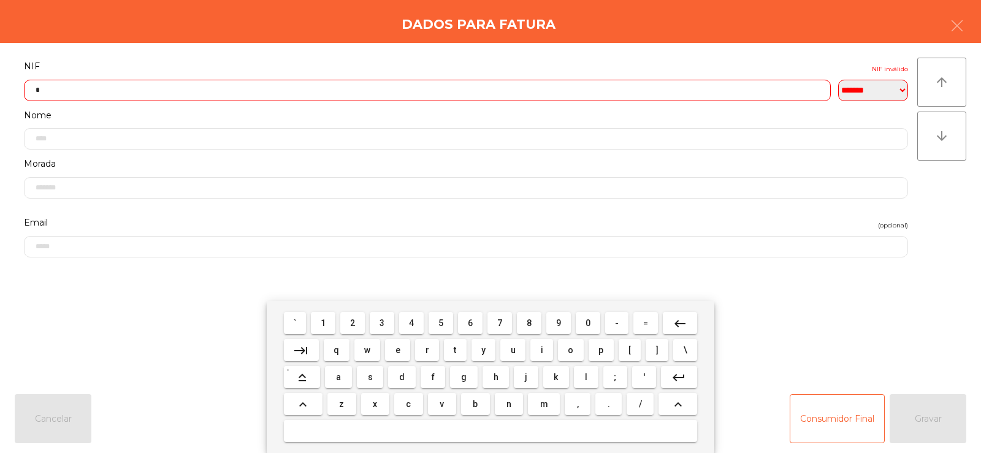
click at [468, 322] on span "6" at bounding box center [470, 323] width 5 height 10
click at [383, 323] on span "3" at bounding box center [382, 323] width 5 height 10
click at [559, 323] on span "9" at bounding box center [558, 323] width 5 height 10
click at [529, 323] on span "8" at bounding box center [529, 323] width 5 height 10
click at [491, 323] on button "7" at bounding box center [500, 323] width 25 height 22
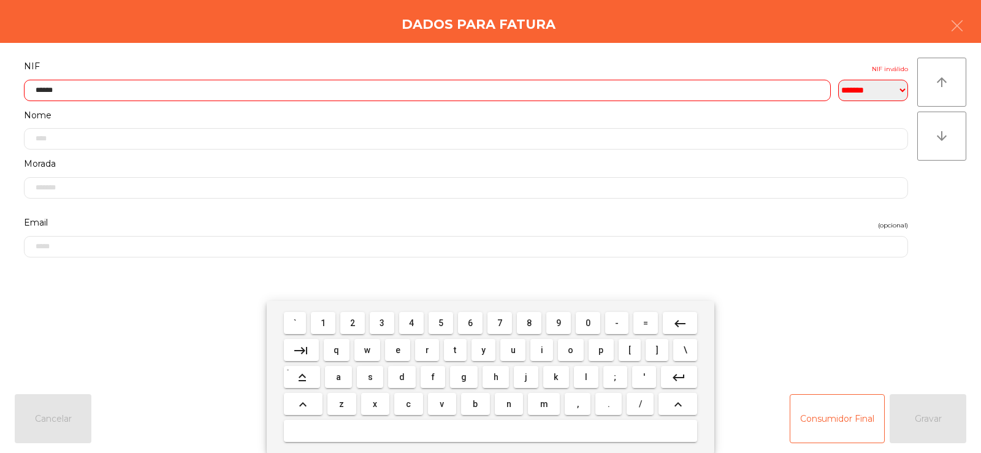
click at [556, 325] on span "9" at bounding box center [558, 323] width 5 height 10
click at [470, 323] on span "6" at bounding box center [470, 323] width 5 height 10
click at [441, 323] on span "5" at bounding box center [440, 323] width 5 height 10
type input "*********"
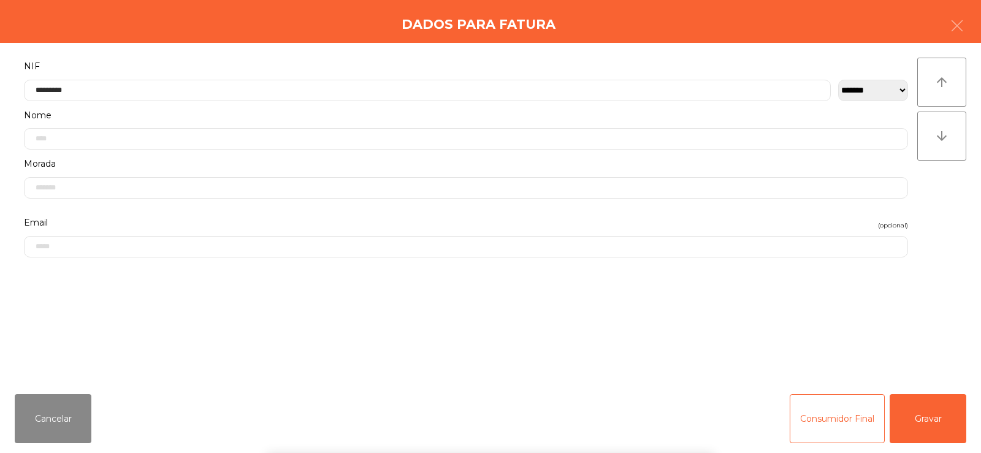
click at [925, 345] on div "` 1 2 3 4 5 6 7 8 9 0 - = keyboard_backspace keyboard_tab q w e r t y u i o p […" at bounding box center [490, 377] width 981 height 152
click at [922, 431] on button "Gravar" at bounding box center [928, 418] width 77 height 49
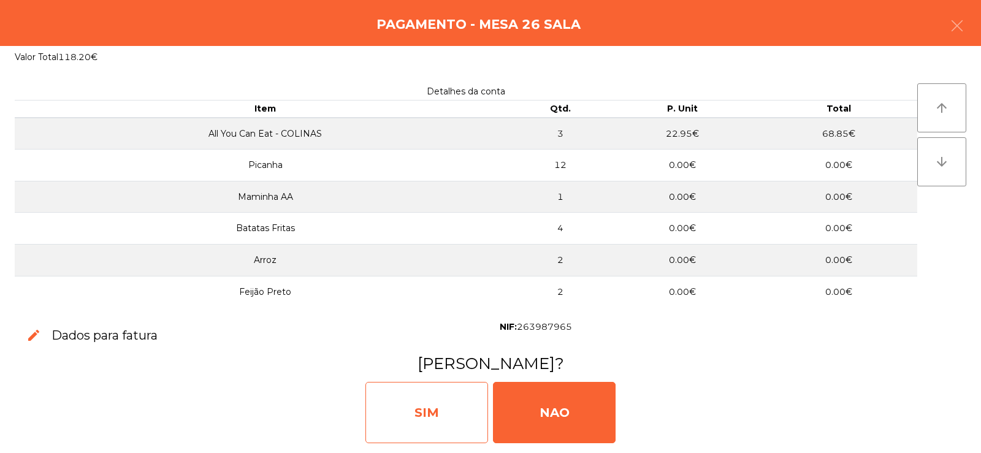
click at [440, 415] on div "SIM" at bounding box center [427, 412] width 123 height 61
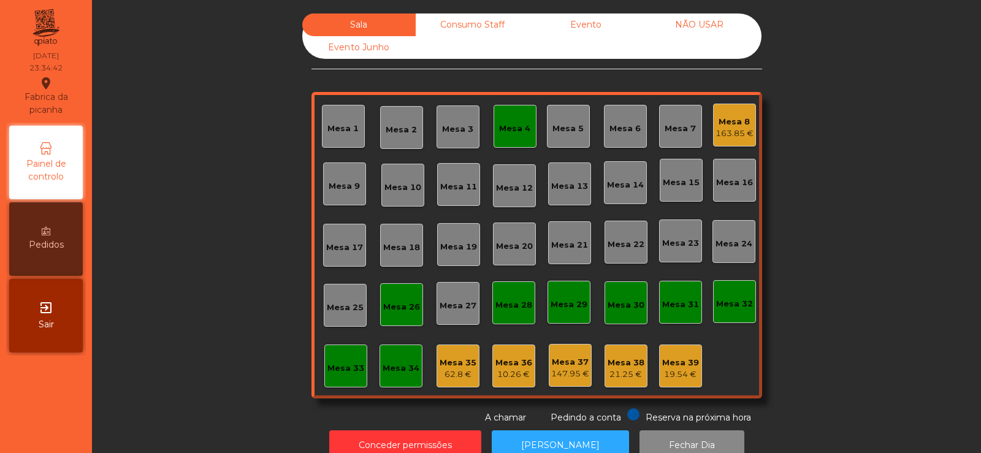
scroll to position [30, 0]
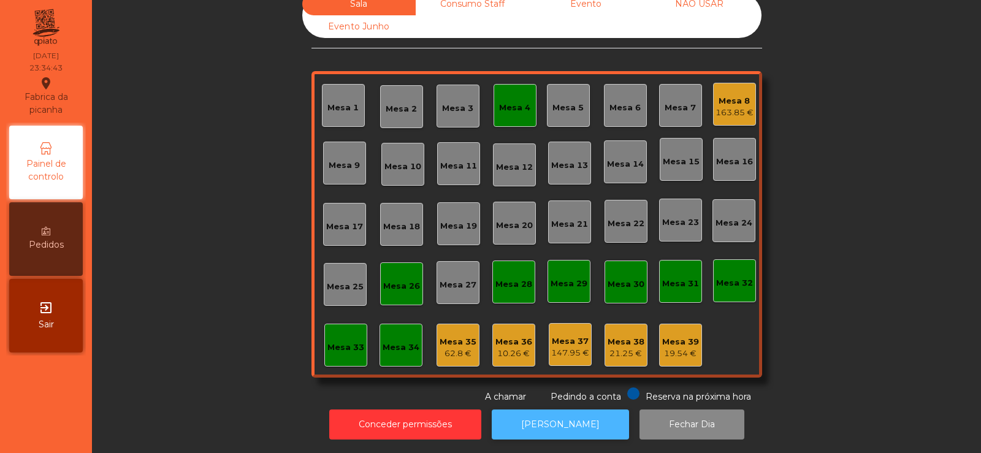
click at [534, 426] on button "[PERSON_NAME]" at bounding box center [560, 425] width 137 height 30
click at [544, 417] on button "[PERSON_NAME]" at bounding box center [560, 425] width 137 height 30
click at [499, 102] on div "Mesa 4" at bounding box center [514, 108] width 31 height 12
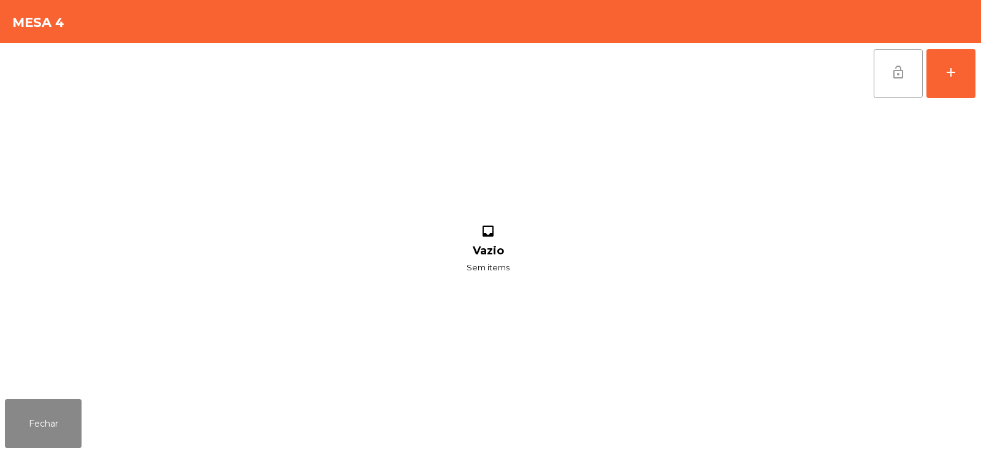
click at [905, 62] on button "lock_open" at bounding box center [898, 73] width 49 height 49
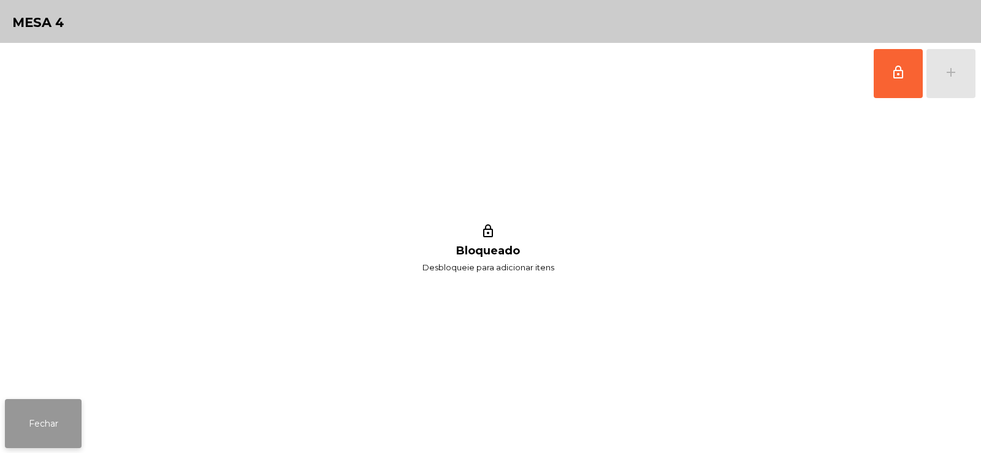
click at [42, 413] on button "Fechar" at bounding box center [43, 423] width 77 height 49
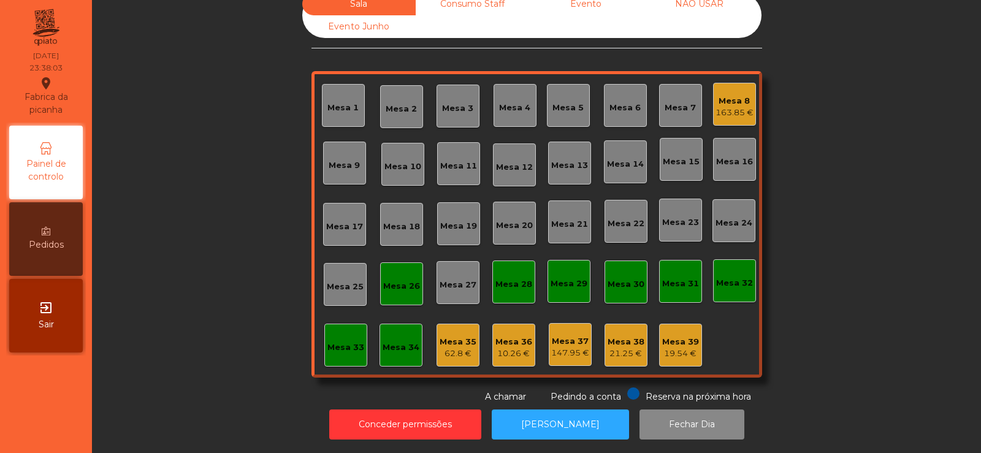
click at [399, 293] on div "Mesa 26" at bounding box center [401, 283] width 43 height 43
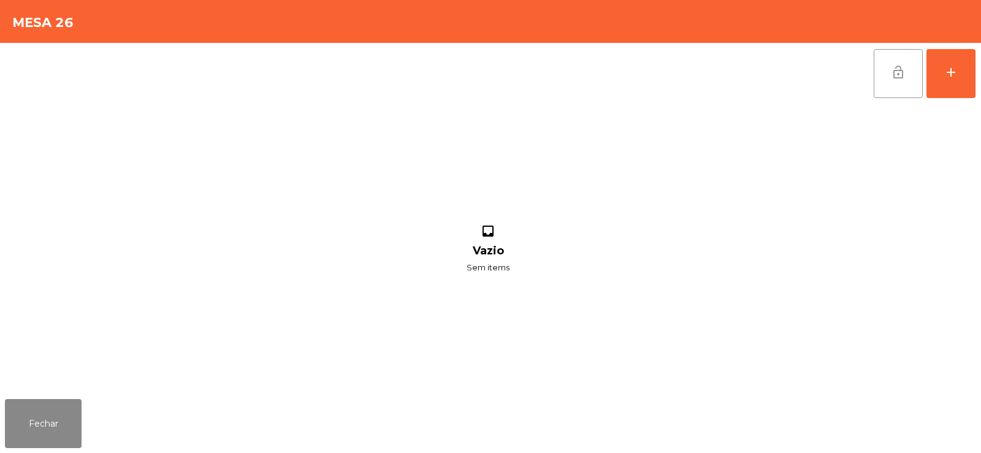
click at [894, 74] on span "lock_open" at bounding box center [898, 72] width 15 height 15
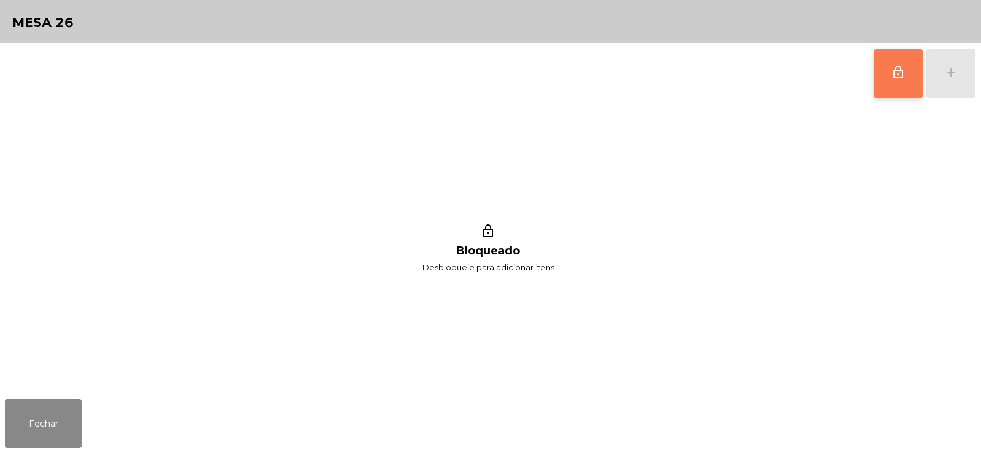
click at [105, 380] on div "lock_outline Bloqueado Desbloqueie para adicionar itens" at bounding box center [488, 249] width 966 height 290
click at [59, 435] on button "Fechar" at bounding box center [43, 423] width 77 height 49
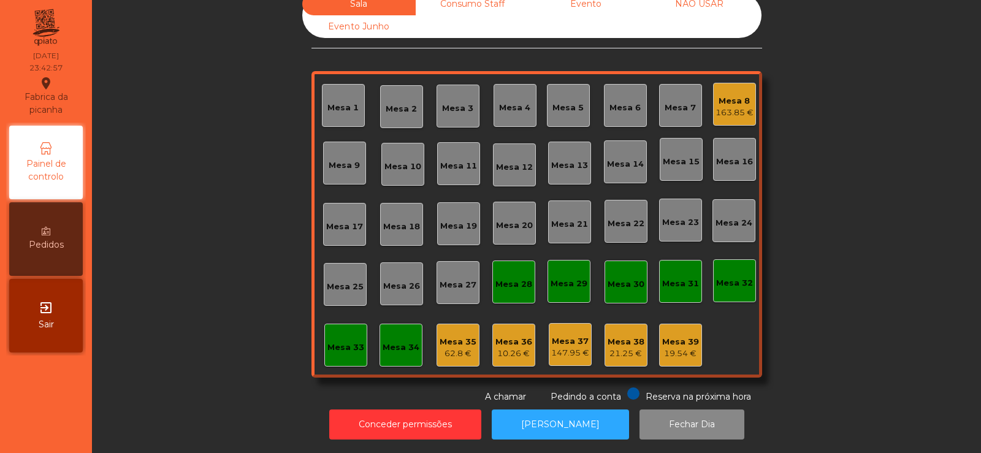
click at [725, 95] on div "Mesa 8" at bounding box center [735, 101] width 38 height 12
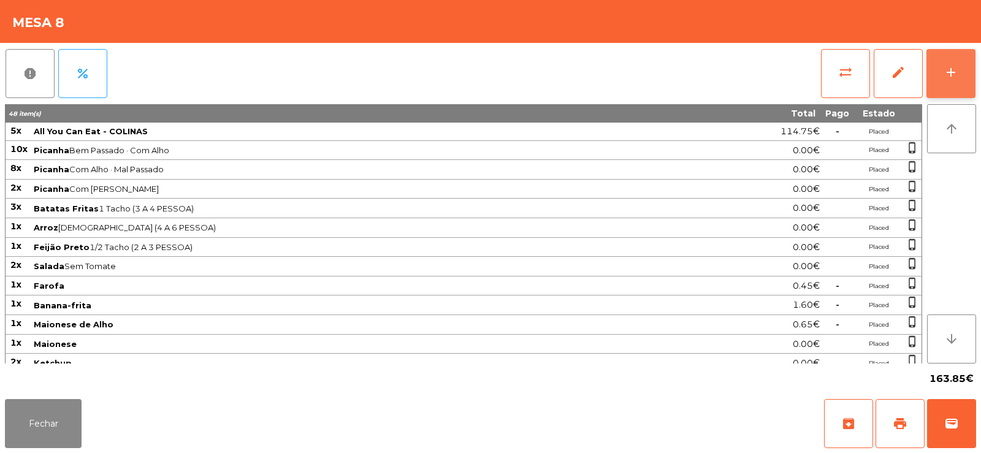
click at [950, 86] on button "add" at bounding box center [951, 73] width 49 height 49
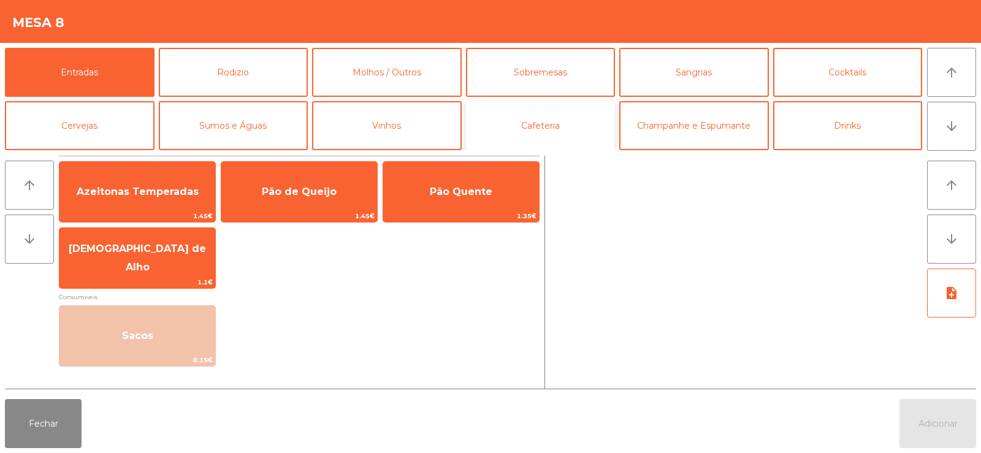
click at [554, 134] on button "Cafeteria" at bounding box center [541, 125] width 150 height 49
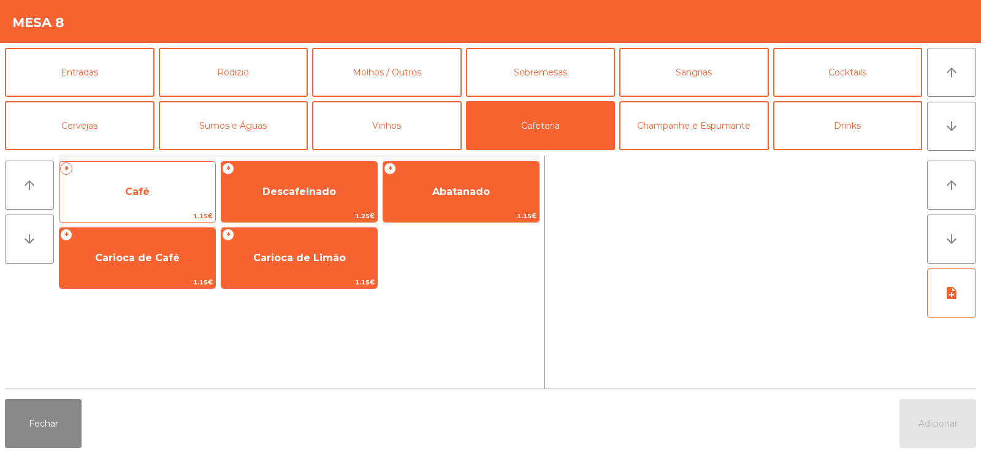
click at [138, 202] on span "Café" at bounding box center [137, 191] width 156 height 33
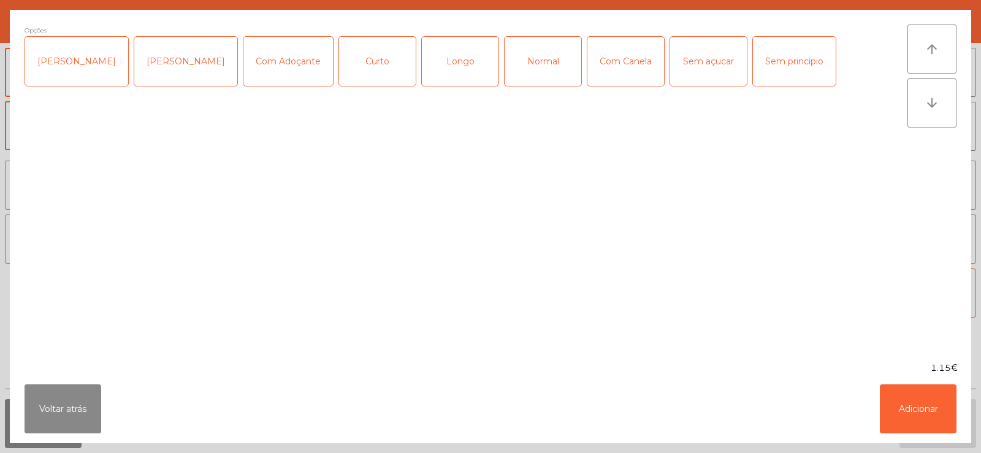
click at [442, 70] on div "Longo" at bounding box center [460, 61] width 77 height 49
click at [913, 419] on button "Adicionar" at bounding box center [918, 409] width 77 height 49
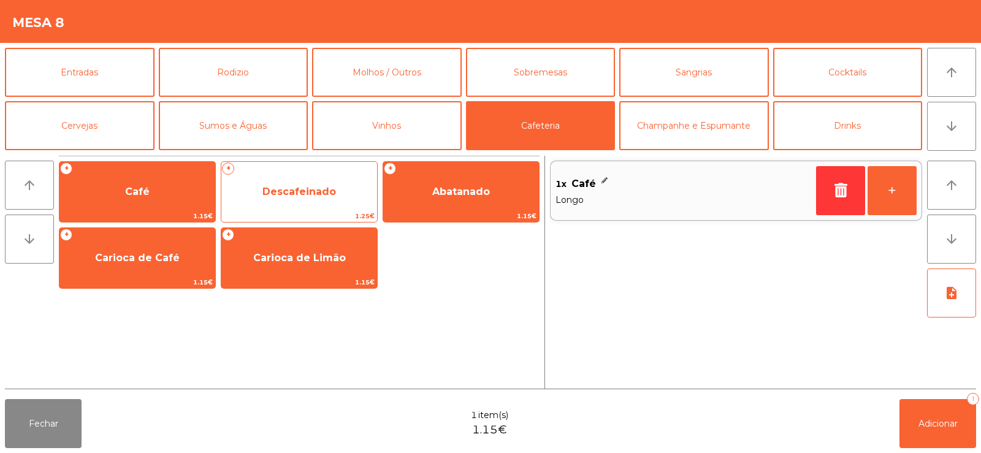
click at [295, 197] on span "Descafeinado" at bounding box center [299, 191] width 156 height 33
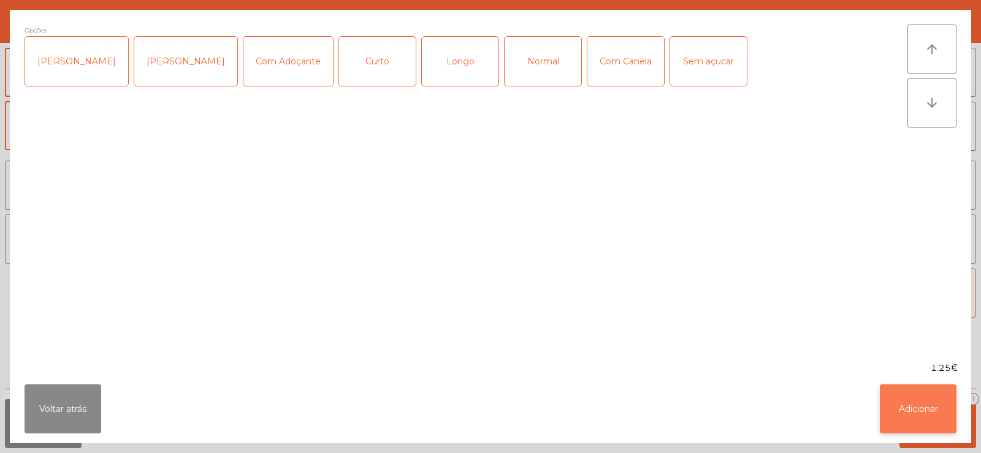
click at [923, 416] on button "Adicionar" at bounding box center [918, 409] width 77 height 49
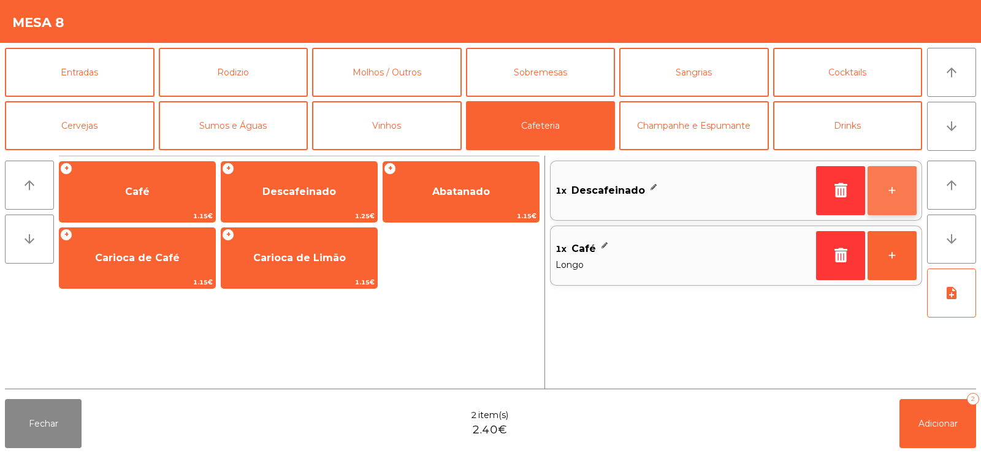
click at [890, 199] on button "+" at bounding box center [892, 190] width 49 height 49
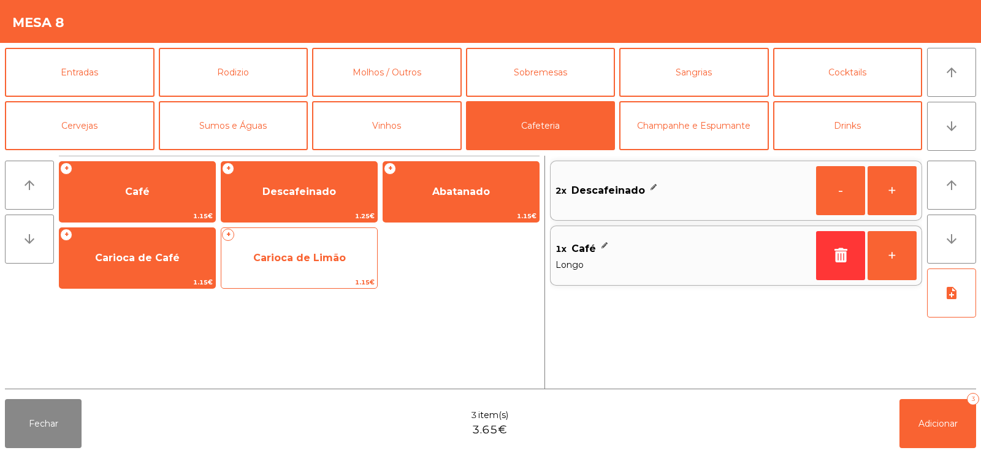
click at [313, 268] on span "Carioca de Limão" at bounding box center [299, 258] width 156 height 33
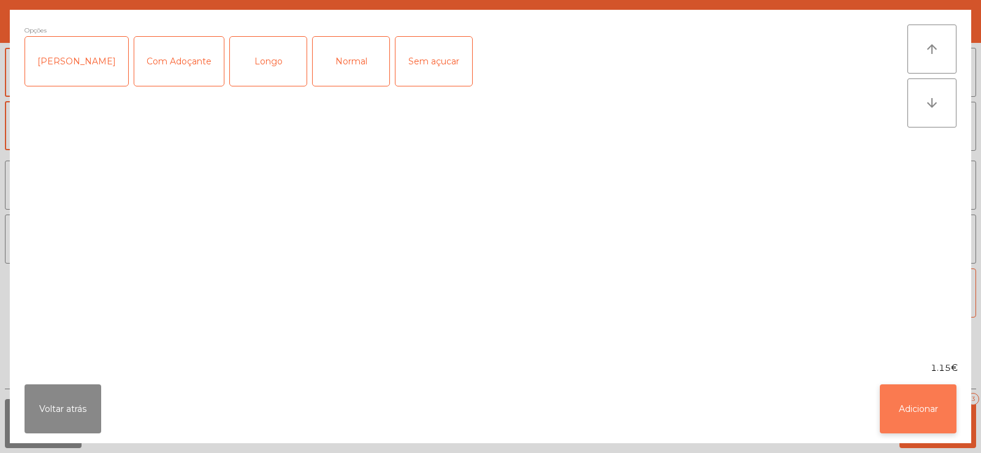
click at [940, 421] on button "Adicionar" at bounding box center [918, 409] width 77 height 49
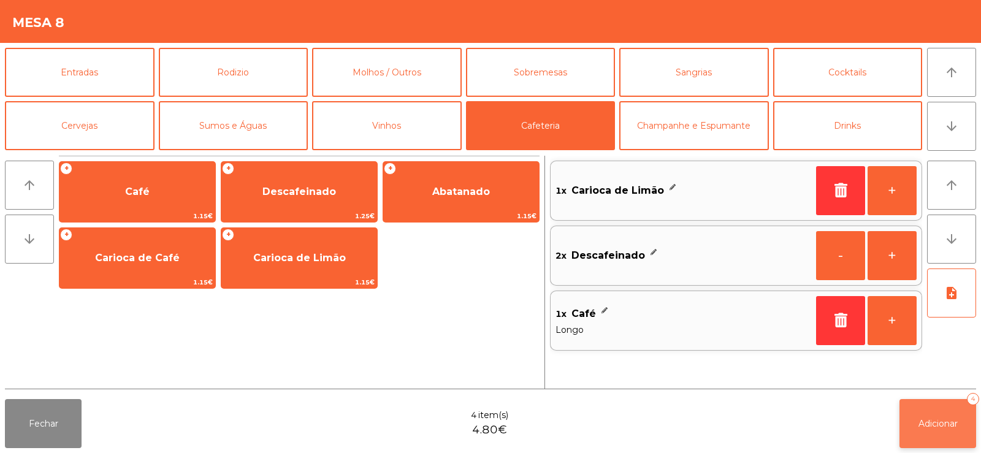
click at [938, 427] on span "Adicionar" at bounding box center [938, 423] width 39 height 11
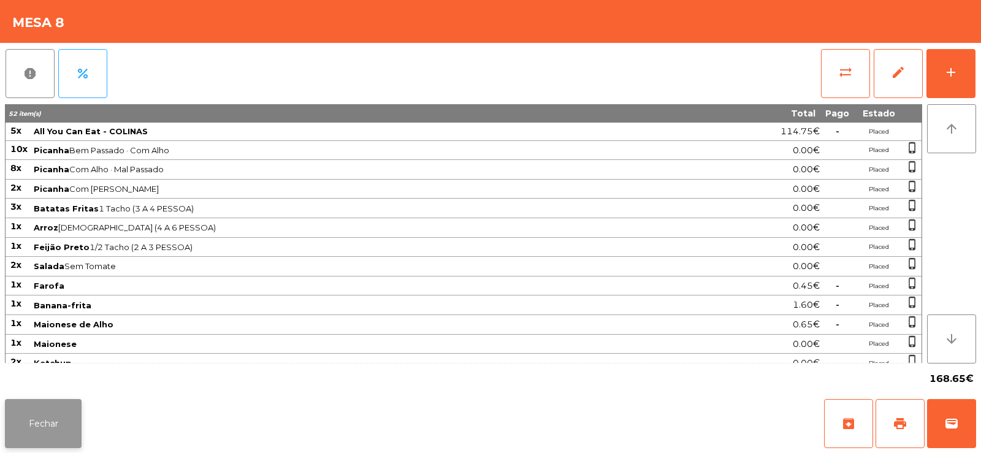
click at [60, 427] on button "Fechar" at bounding box center [43, 423] width 77 height 49
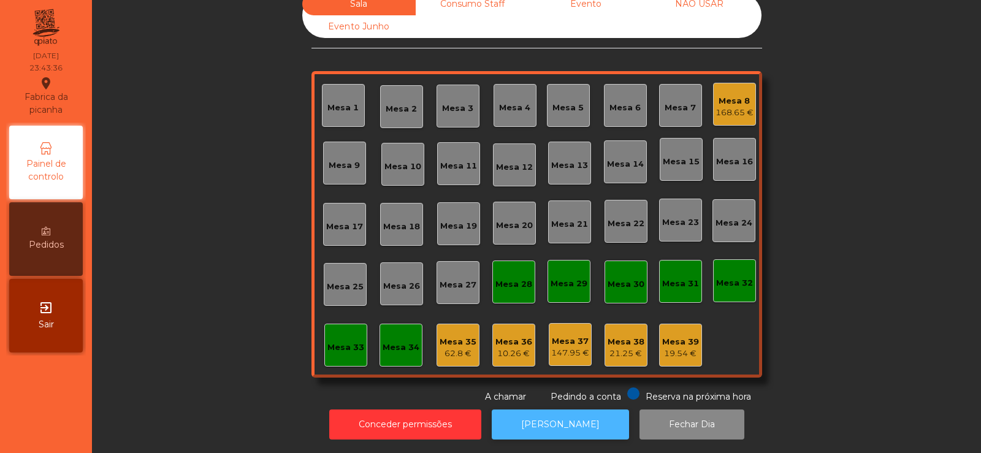
click at [524, 416] on button "[PERSON_NAME]" at bounding box center [560, 425] width 137 height 30
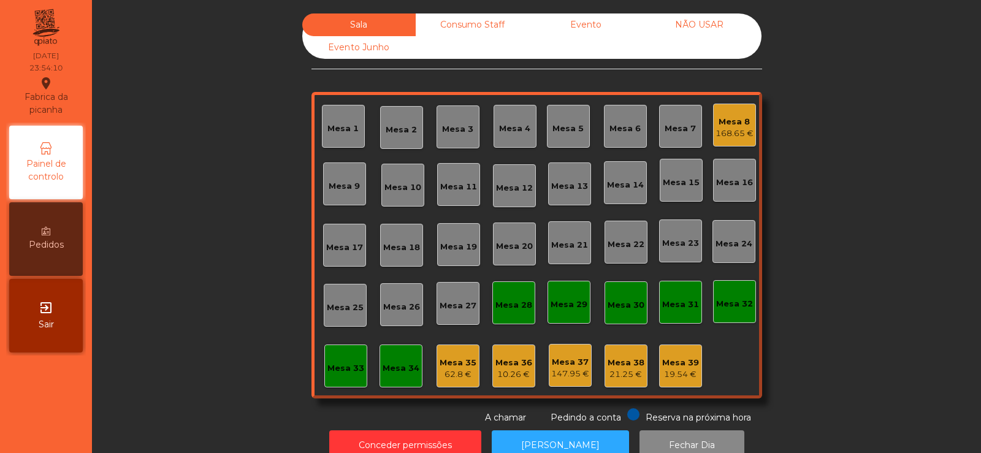
click at [735, 118] on div "Mesa 8" at bounding box center [735, 122] width 38 height 12
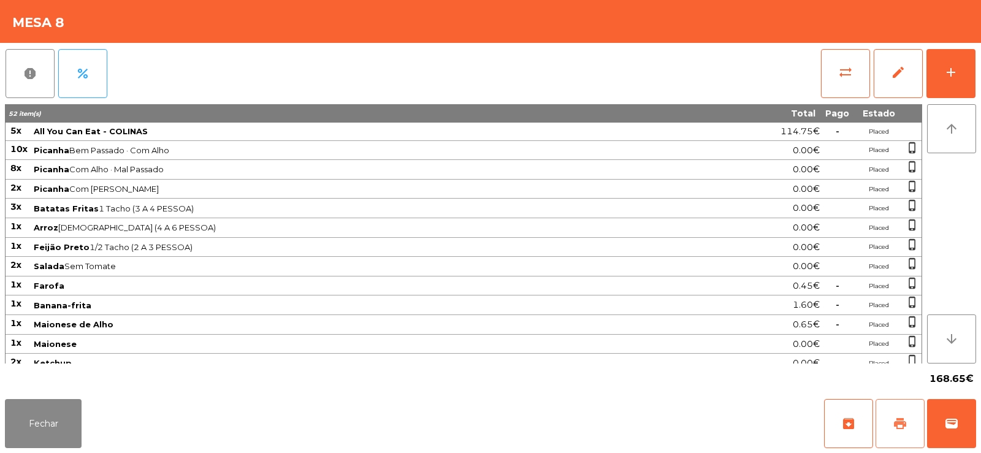
click at [897, 426] on span "print" at bounding box center [900, 423] width 15 height 15
click at [67, 440] on button "Fechar" at bounding box center [43, 423] width 77 height 49
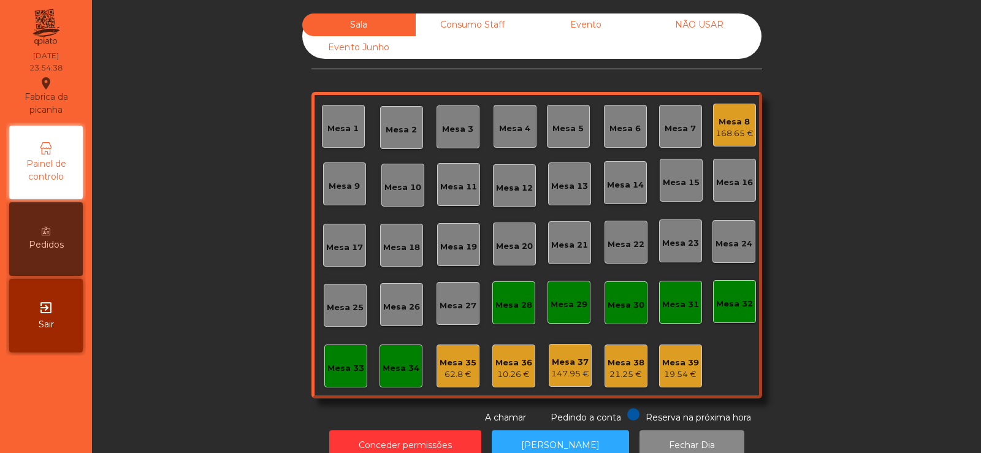
click at [444, 35] on div "Consumo Staff" at bounding box center [472, 24] width 113 height 23
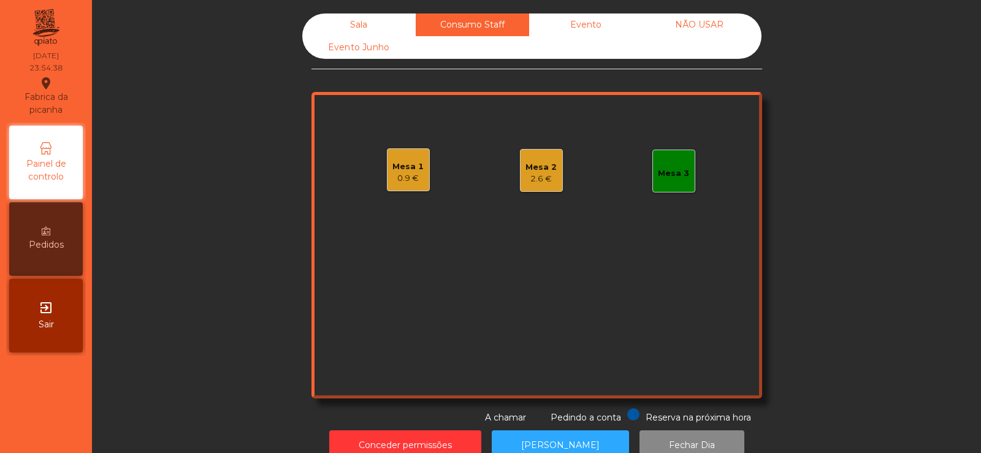
click at [592, 34] on div "Evento" at bounding box center [585, 24] width 113 height 23
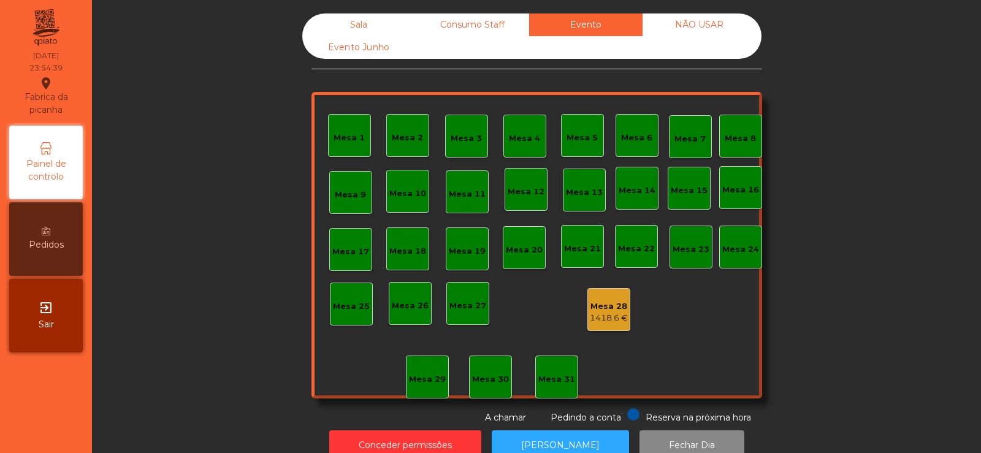
click at [471, 33] on div "Consumo Staff" at bounding box center [472, 24] width 113 height 23
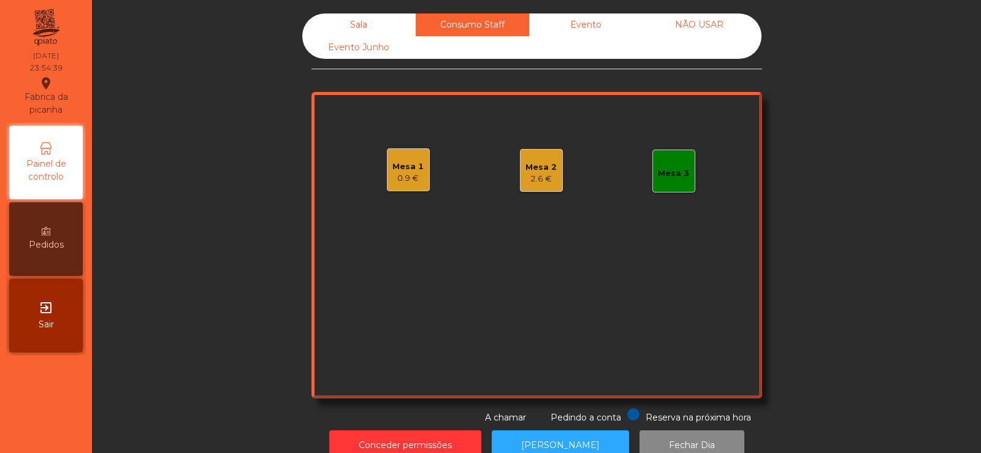
click at [542, 181] on div "2.6 €" at bounding box center [541, 179] width 31 height 12
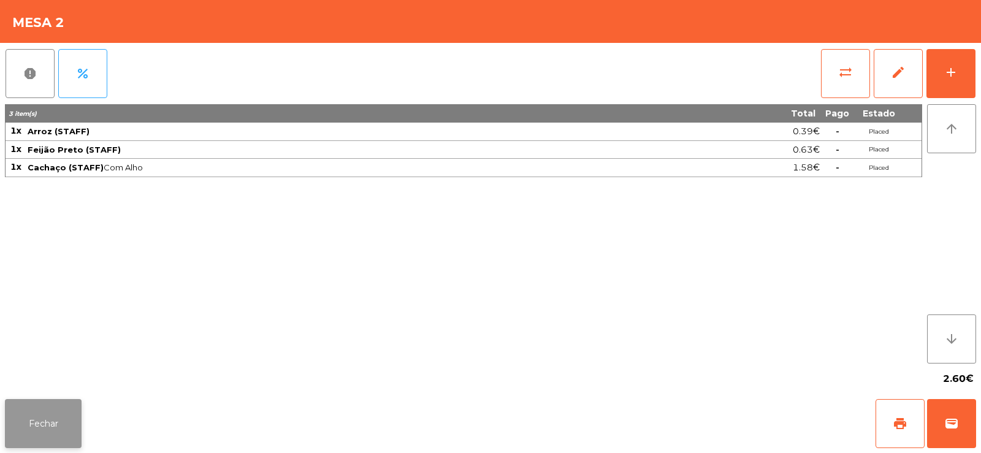
click at [25, 417] on button "Fechar" at bounding box center [43, 423] width 77 height 49
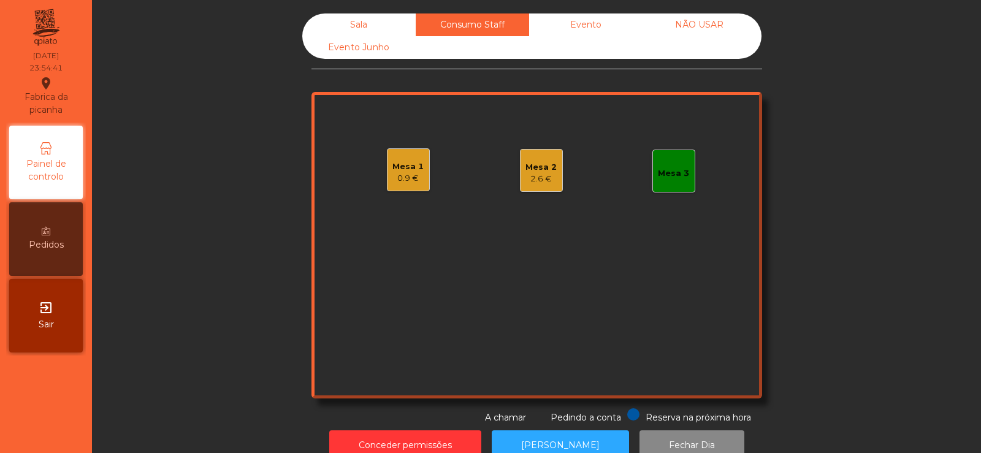
click at [394, 184] on div "0.9 €" at bounding box center [407, 178] width 31 height 12
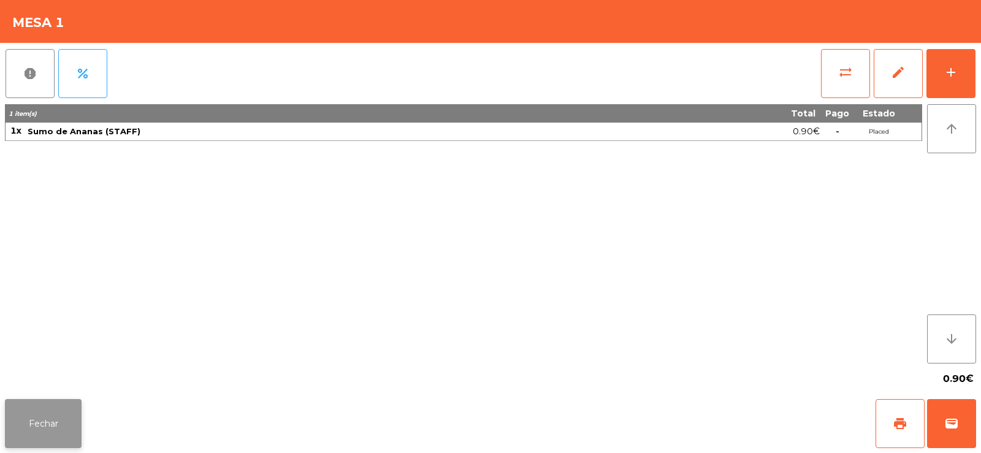
click at [55, 408] on button "Fechar" at bounding box center [43, 423] width 77 height 49
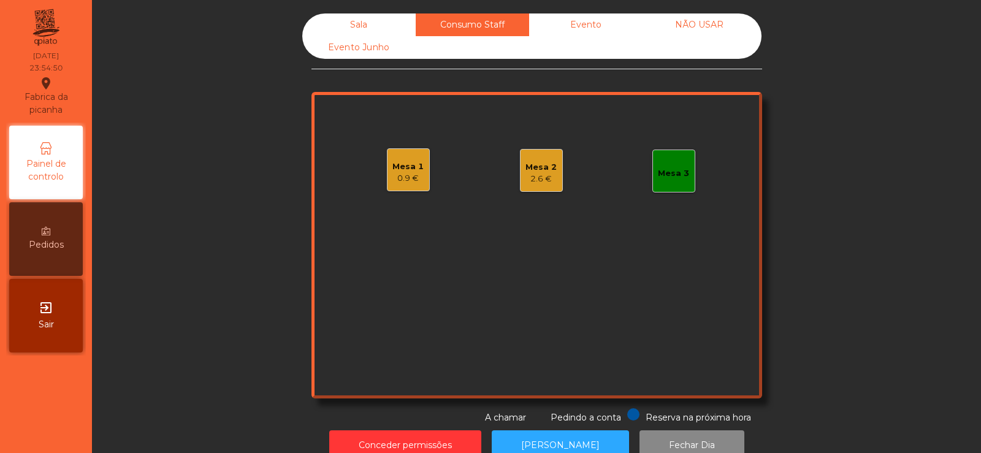
click at [394, 188] on div "Mesa 1 0.9 €" at bounding box center [408, 169] width 43 height 43
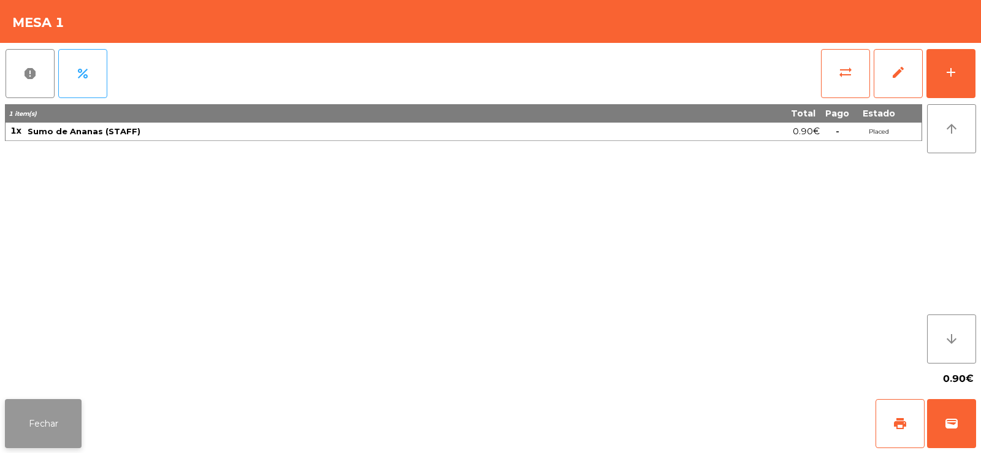
click at [65, 424] on button "Fechar" at bounding box center [43, 423] width 77 height 49
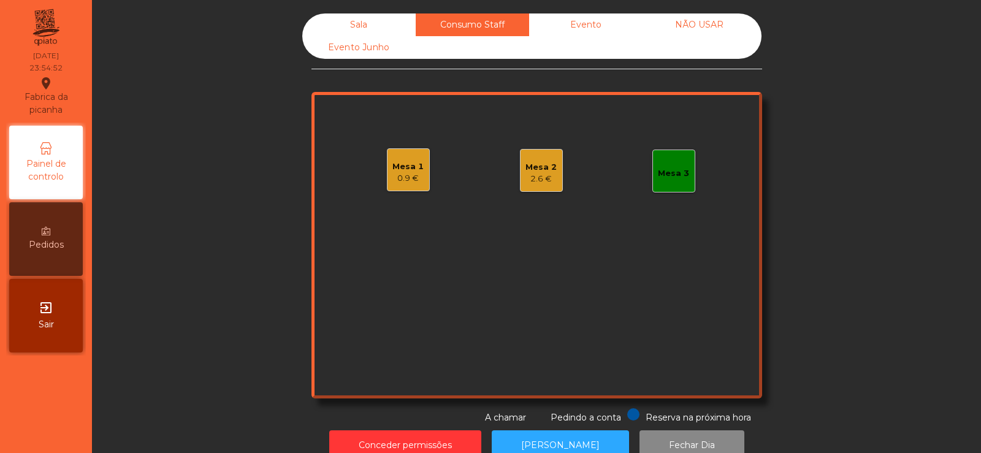
click at [520, 165] on div "Mesa 2 2.6 €" at bounding box center [541, 170] width 43 height 43
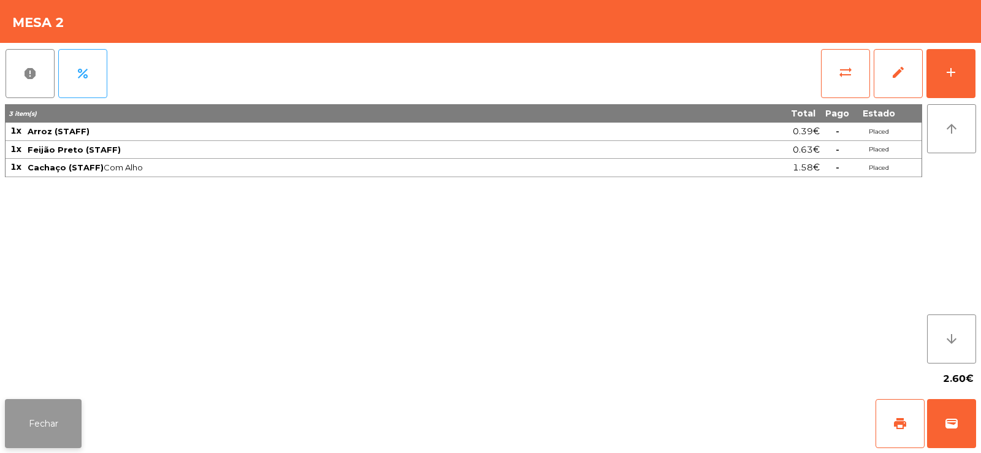
click at [64, 400] on button "Fechar" at bounding box center [43, 423] width 77 height 49
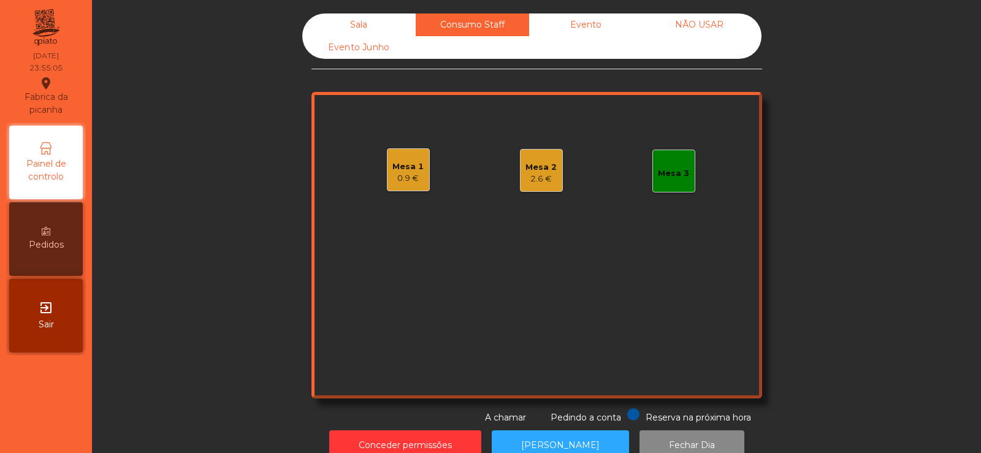
click at [411, 186] on div "Mesa 1 0.9 €" at bounding box center [408, 169] width 43 height 43
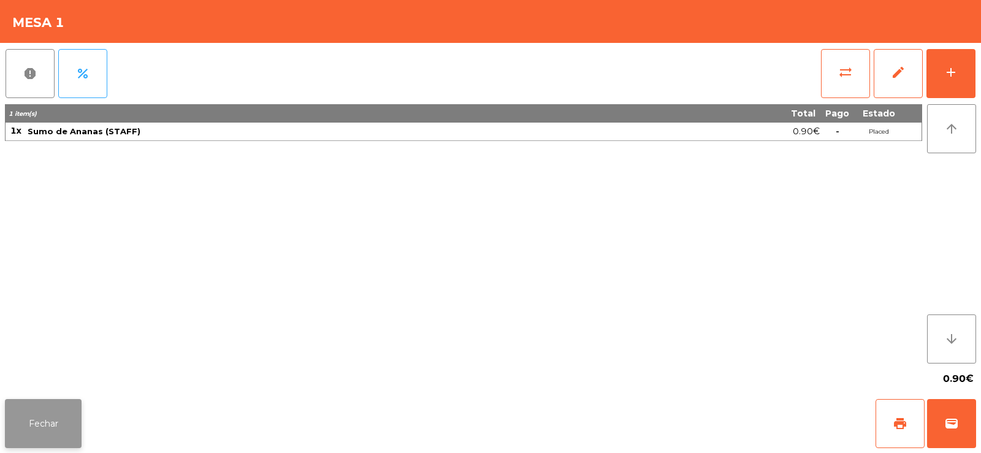
click at [79, 440] on button "Fechar" at bounding box center [43, 423] width 77 height 49
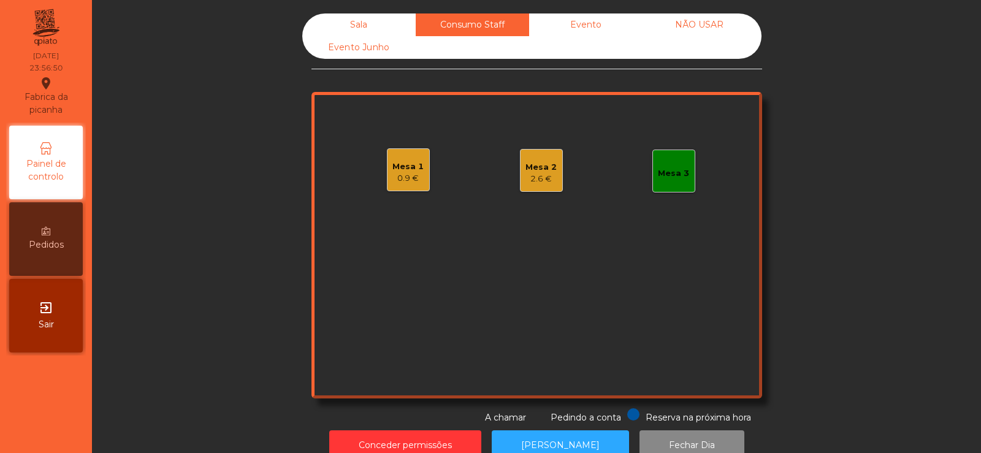
click at [387, 161] on div "Mesa 1 0.9 €" at bounding box center [408, 169] width 43 height 43
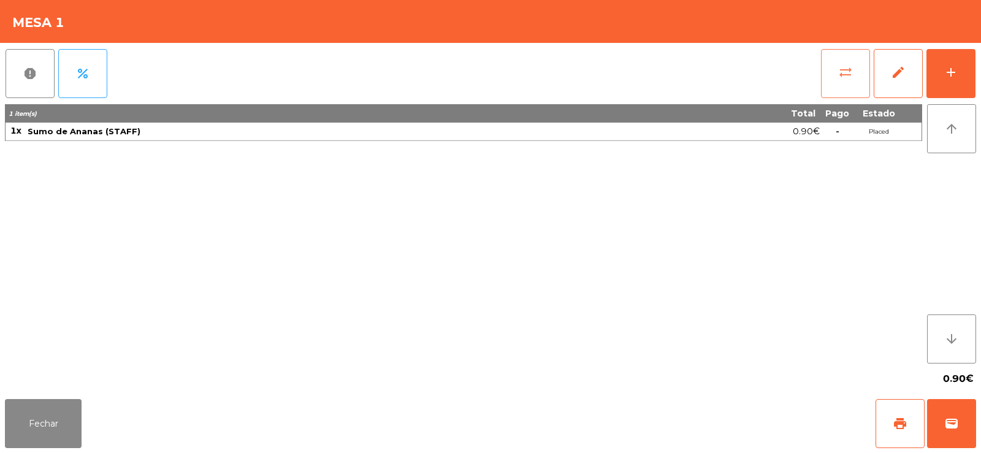
click at [838, 63] on button "sync_alt" at bounding box center [845, 73] width 49 height 49
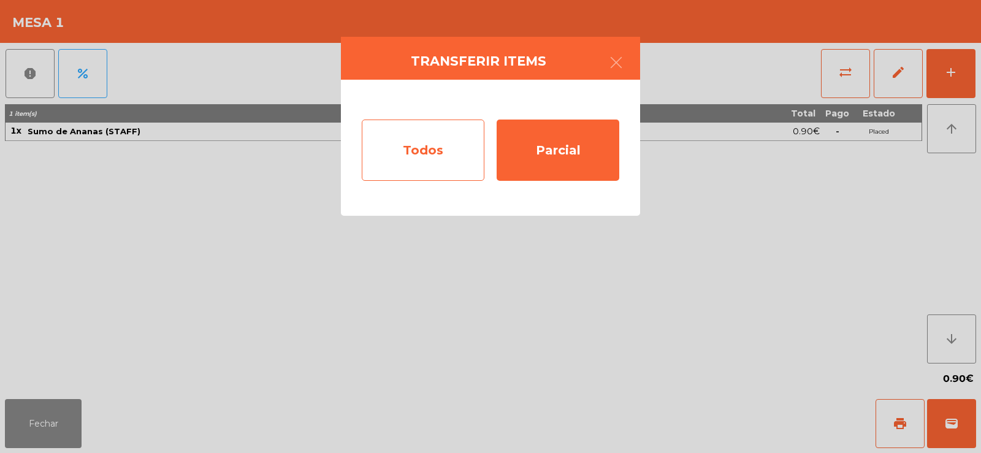
click at [390, 158] on div "Todos" at bounding box center [423, 150] width 123 height 61
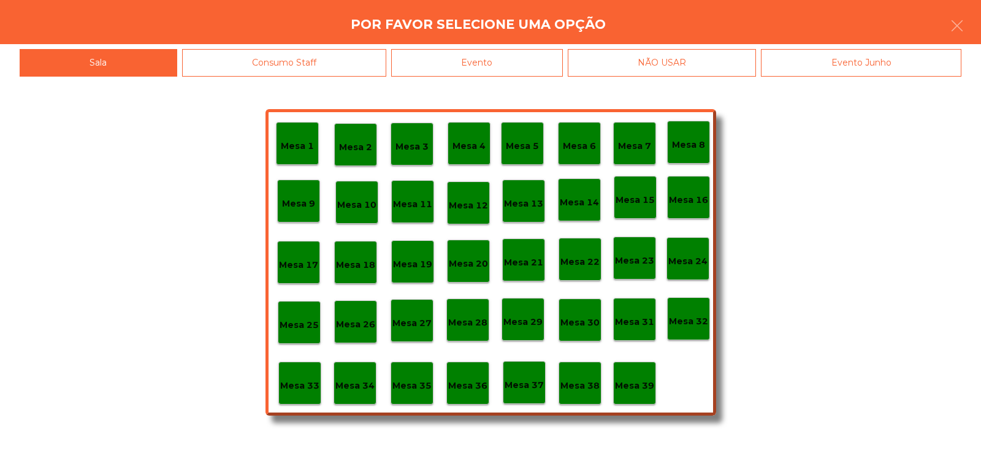
click at [479, 56] on div "Evento" at bounding box center [477, 63] width 172 height 28
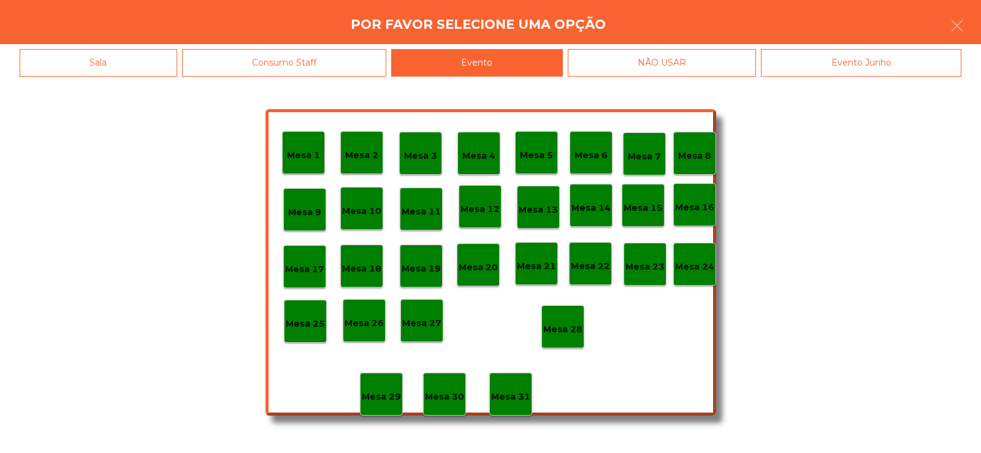
click at [561, 330] on p "Mesa 28" at bounding box center [562, 330] width 39 height 14
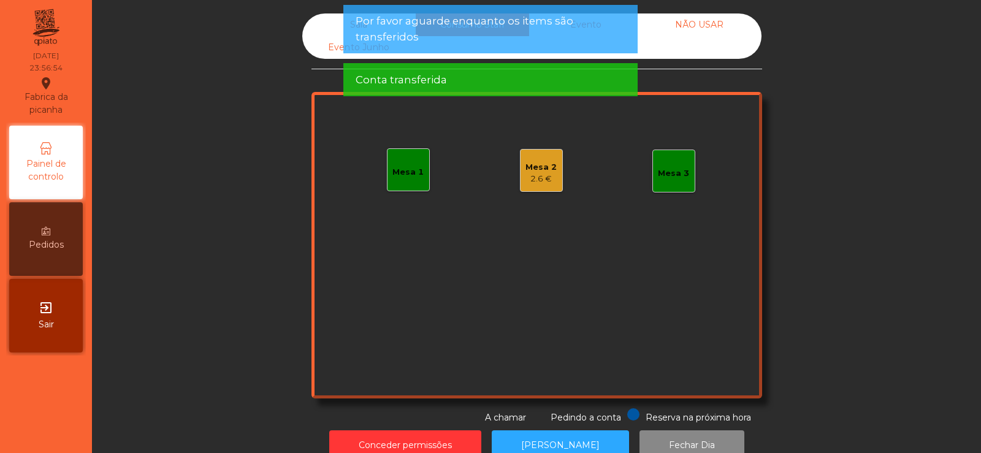
click at [529, 184] on div "2.6 €" at bounding box center [541, 179] width 31 height 12
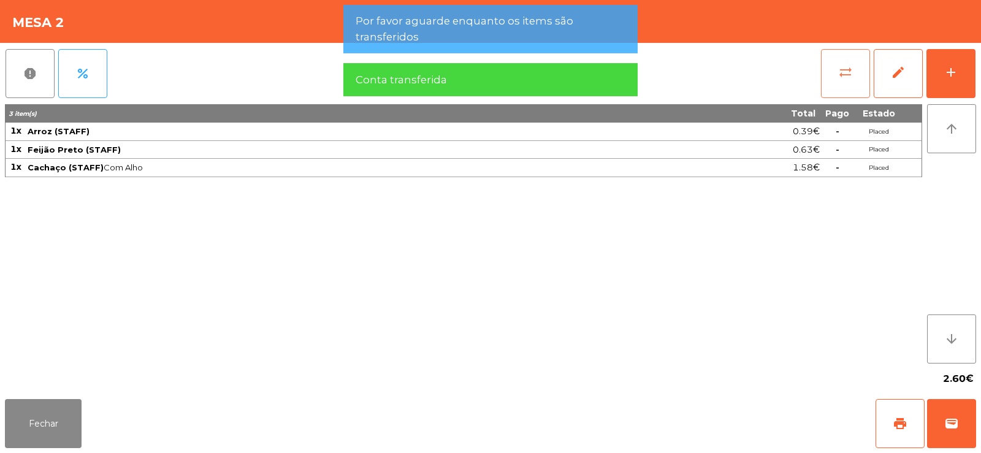
click at [841, 71] on span "sync_alt" at bounding box center [845, 72] width 15 height 15
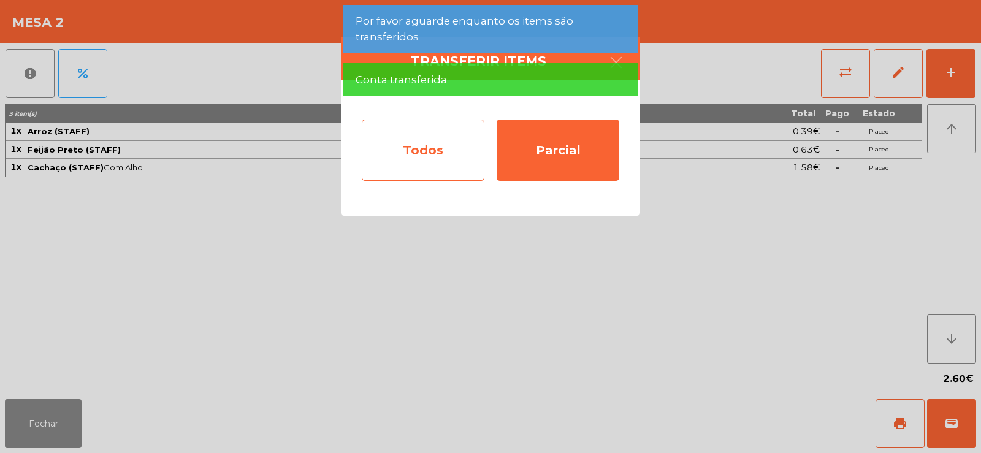
click at [404, 146] on div "Todos" at bounding box center [423, 150] width 123 height 61
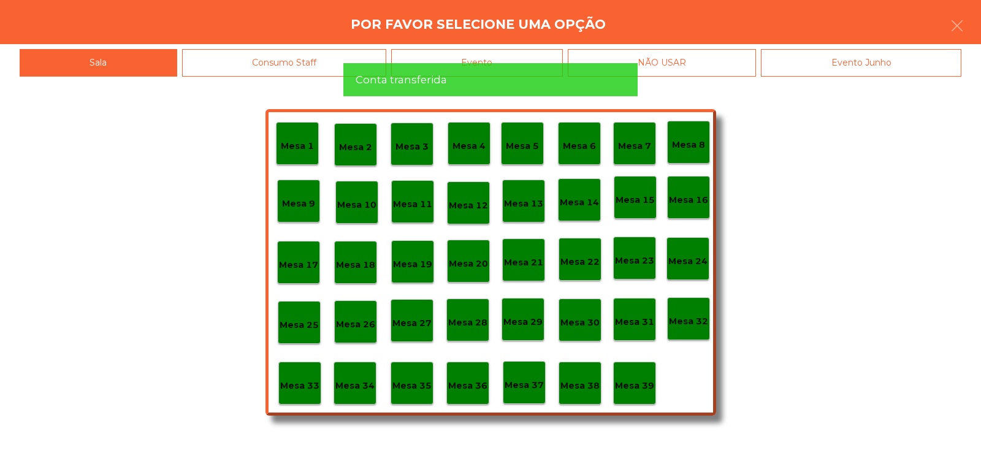
click at [496, 74] on div "Evento" at bounding box center [477, 63] width 172 height 28
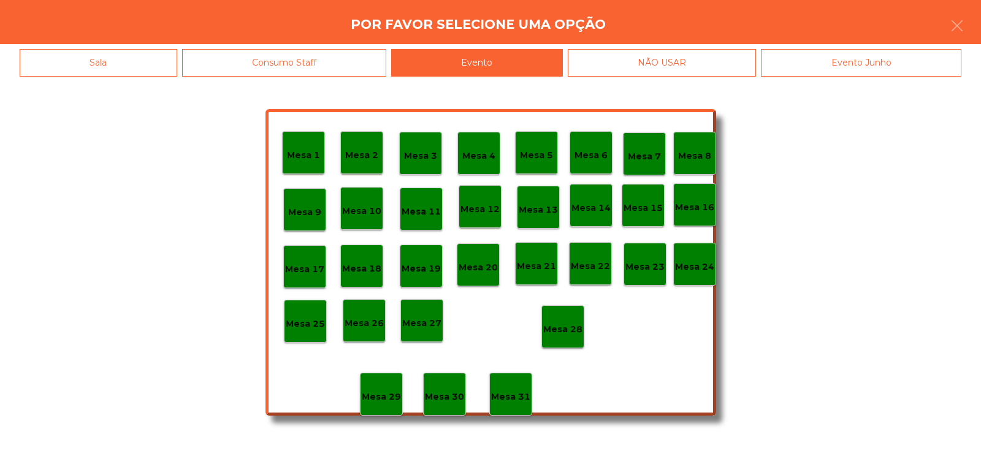
click at [570, 333] on p "Mesa 28" at bounding box center [562, 330] width 39 height 14
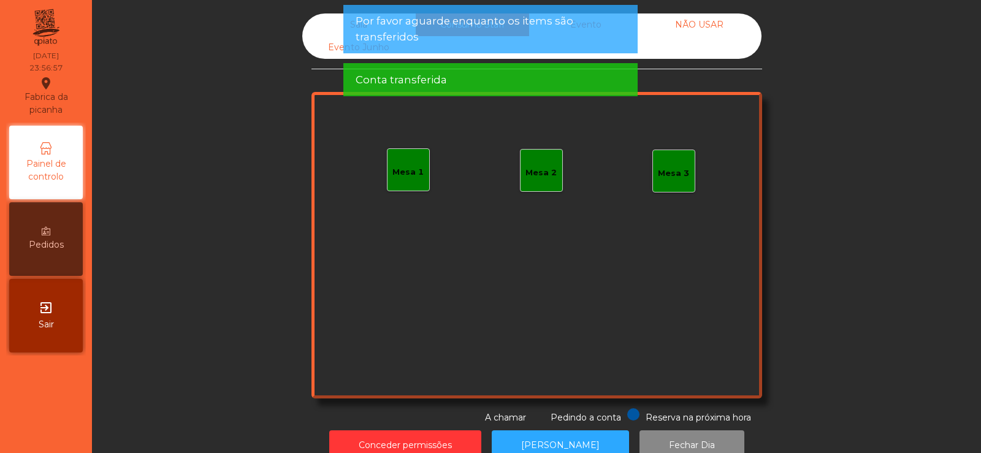
click at [464, 55] on app-alert "Por favor aguarde enquanto os items são transferidos Conta transferida" at bounding box center [490, 55] width 294 height 101
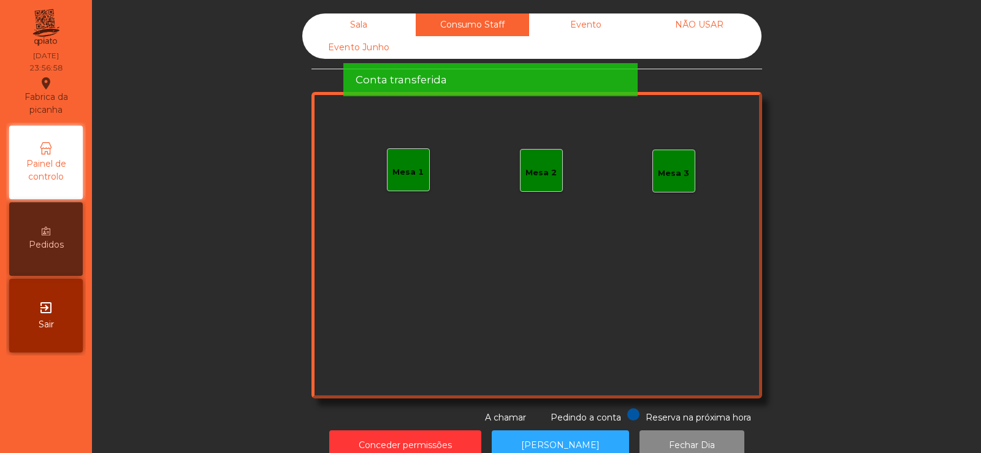
click at [480, 40] on span "Por favor aguarde enquanto os items são transferidos" at bounding box center [491, 28] width 270 height 31
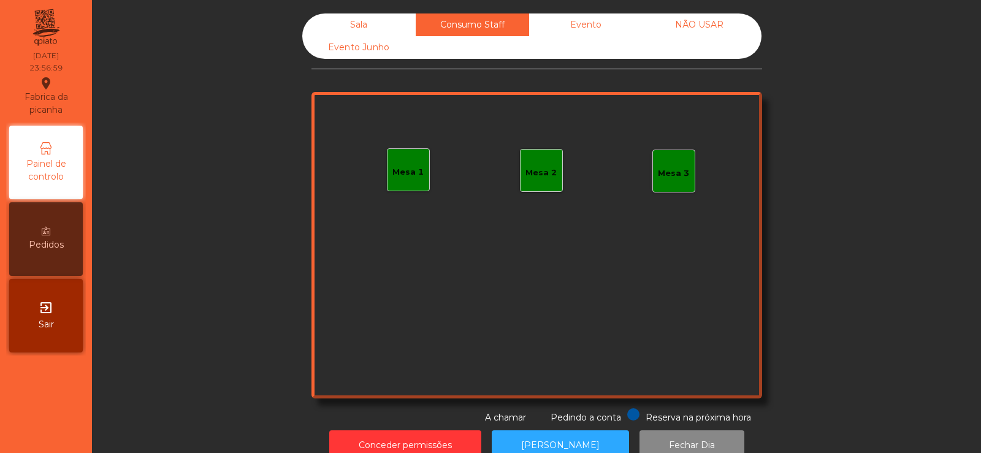
click at [382, 23] on span "Conta transferida" at bounding box center [401, 20] width 91 height 15
click at [358, 23] on div "Sala" at bounding box center [358, 24] width 113 height 23
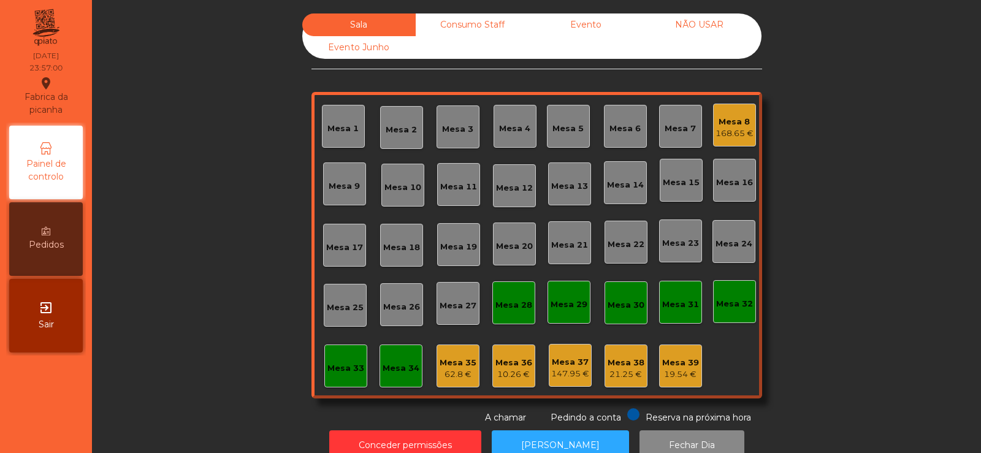
click at [462, 25] on div "Consumo Staff" at bounding box center [472, 24] width 113 height 23
click at [574, 32] on div "Evento" at bounding box center [585, 24] width 113 height 23
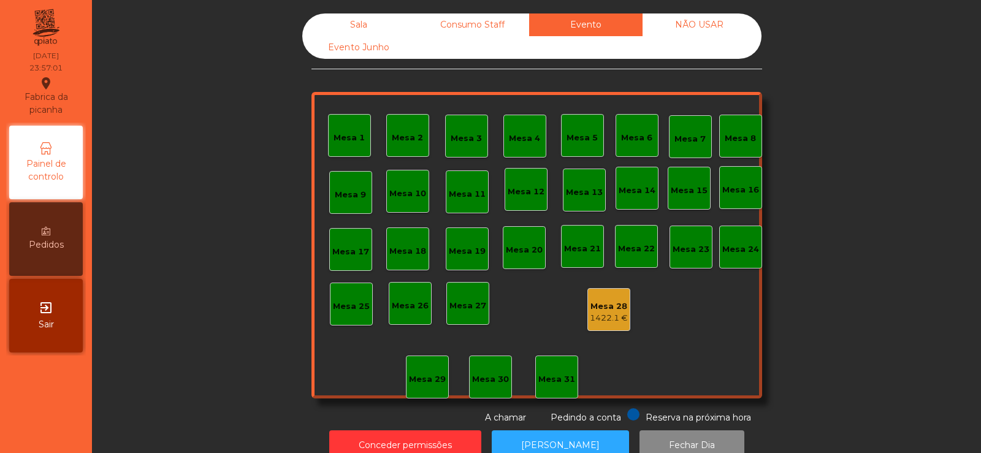
click at [708, 34] on div "NÃO USAR" at bounding box center [699, 24] width 113 height 23
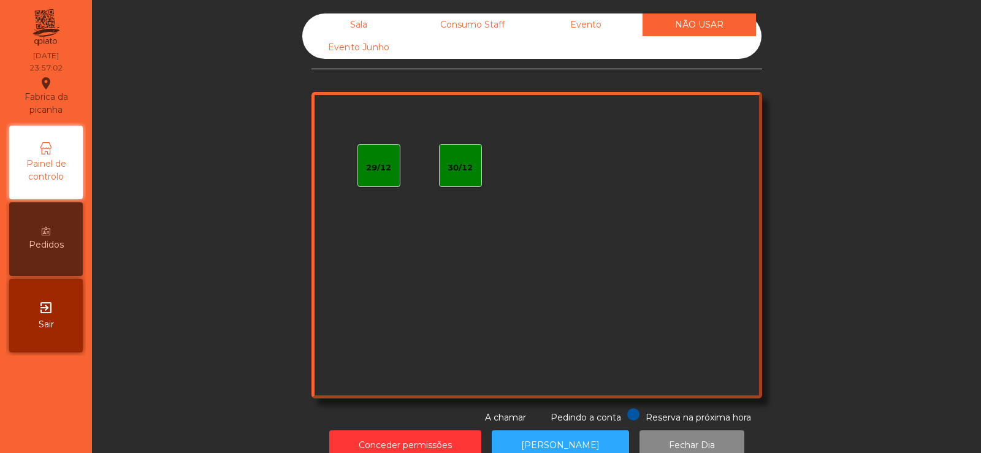
click at [346, 25] on div "Sala" at bounding box center [358, 24] width 113 height 23
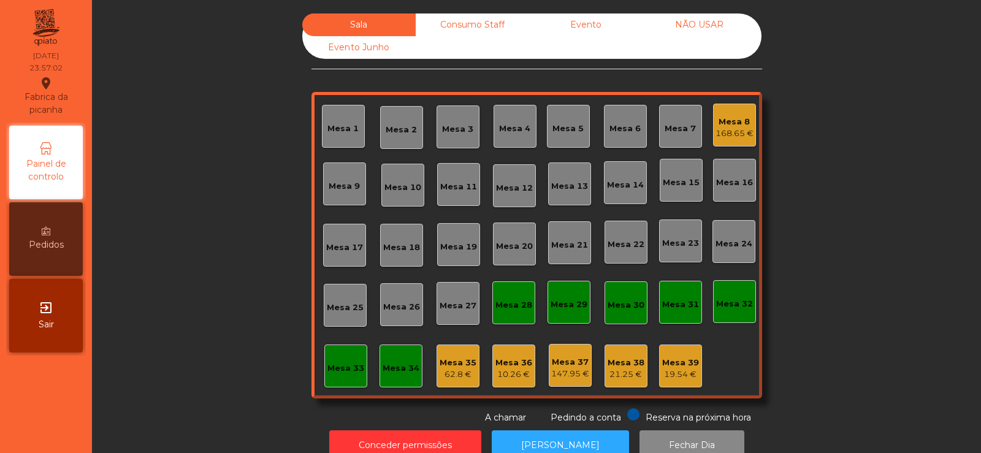
click at [370, 69] on hr at bounding box center [537, 69] width 451 height 1
click at [371, 49] on div "Evento Junho" at bounding box center [358, 47] width 113 height 23
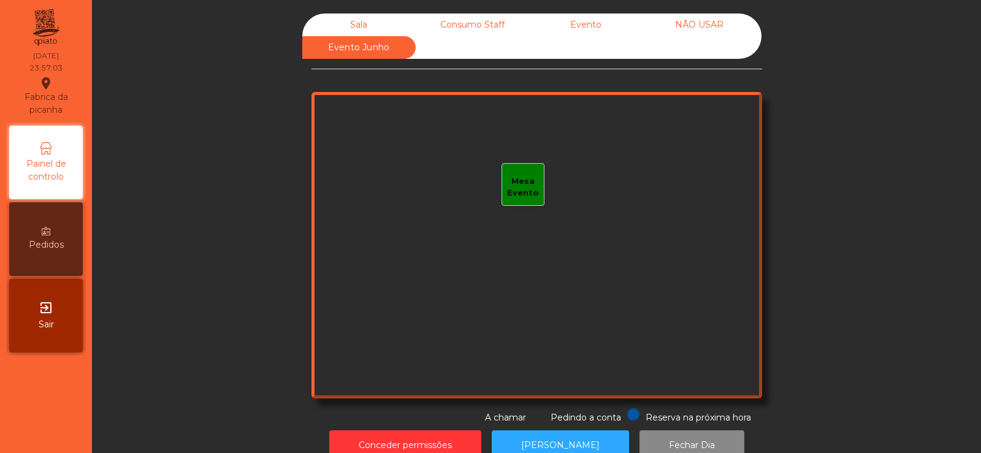
click at [359, 23] on div "Sala" at bounding box center [358, 24] width 113 height 23
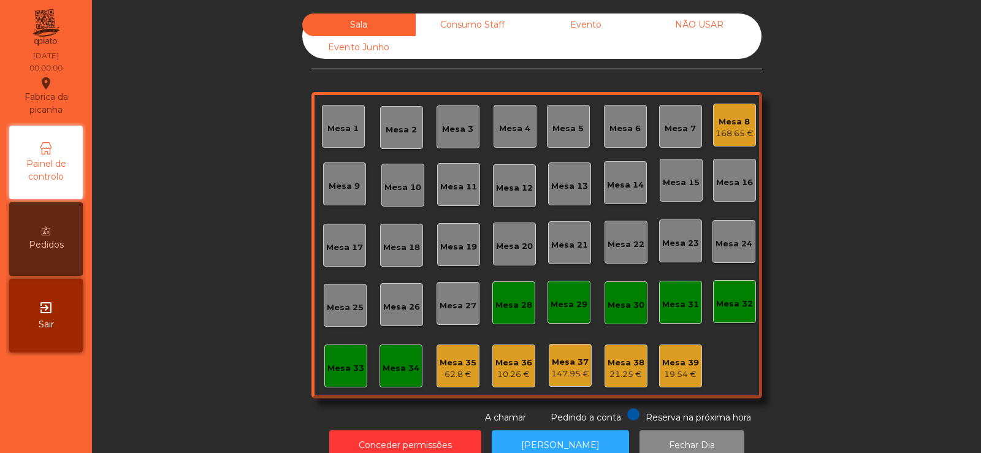
click at [737, 128] on div "168.65 €" at bounding box center [735, 134] width 38 height 12
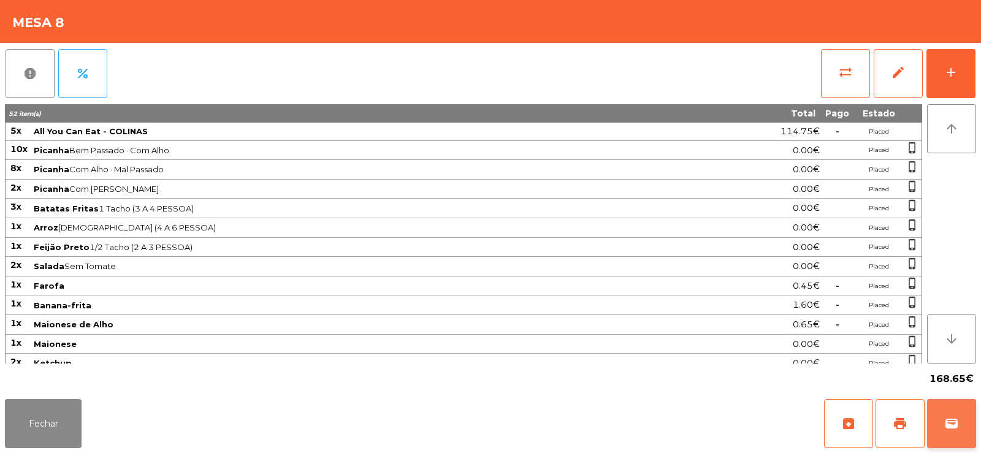
click at [955, 442] on button "wallet" at bounding box center [951, 423] width 49 height 49
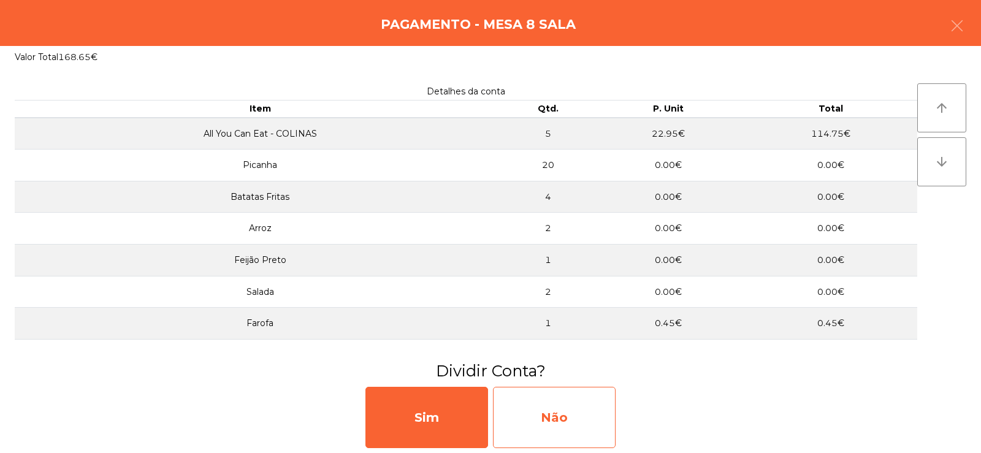
click at [519, 415] on div "Não" at bounding box center [554, 417] width 123 height 61
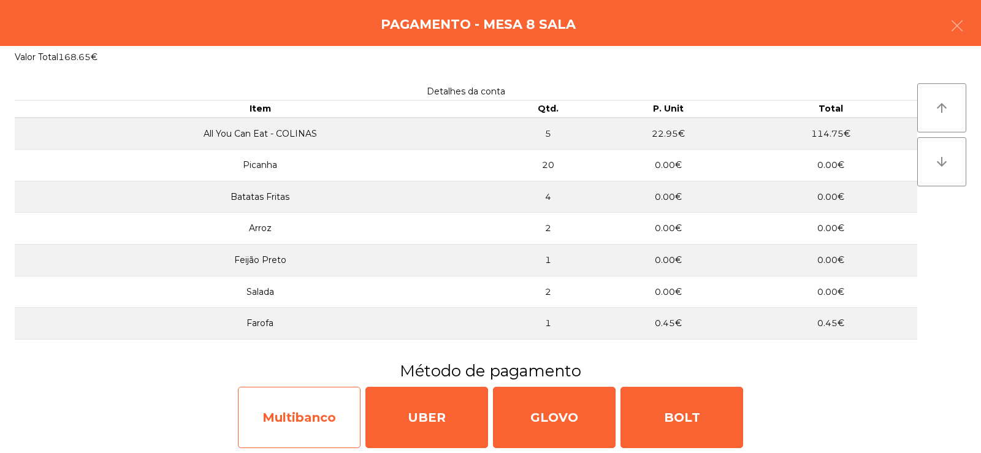
click at [282, 417] on div "Multibanco" at bounding box center [299, 417] width 123 height 61
select select "**"
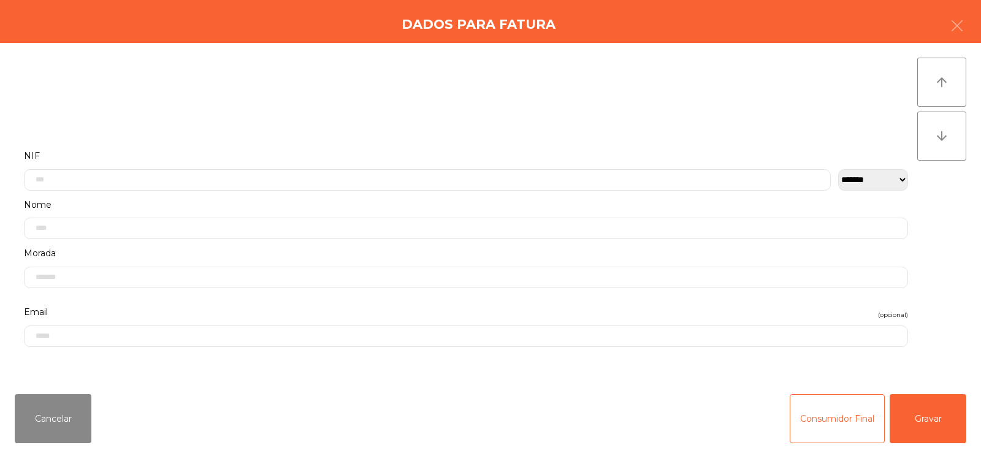
click at [388, 199] on label "Nome" at bounding box center [466, 205] width 884 height 17
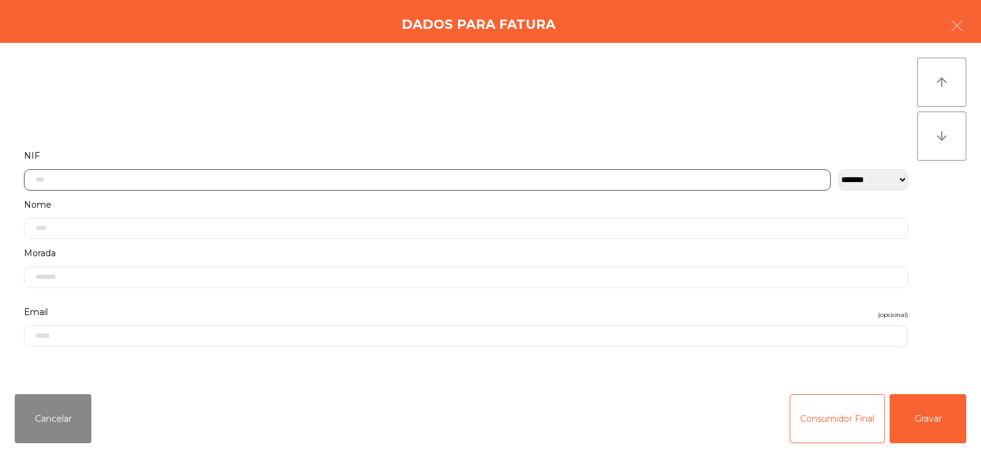
click at [269, 178] on input "text" at bounding box center [427, 179] width 807 height 21
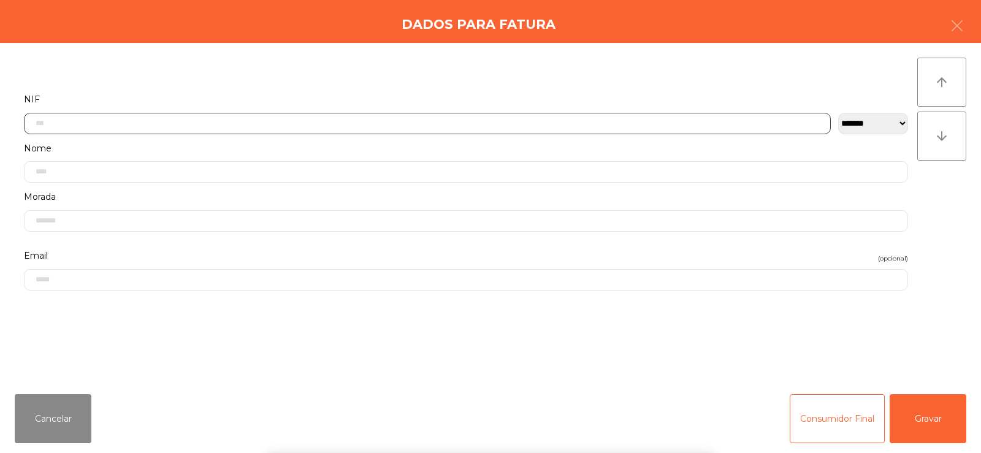
scroll to position [90, 0]
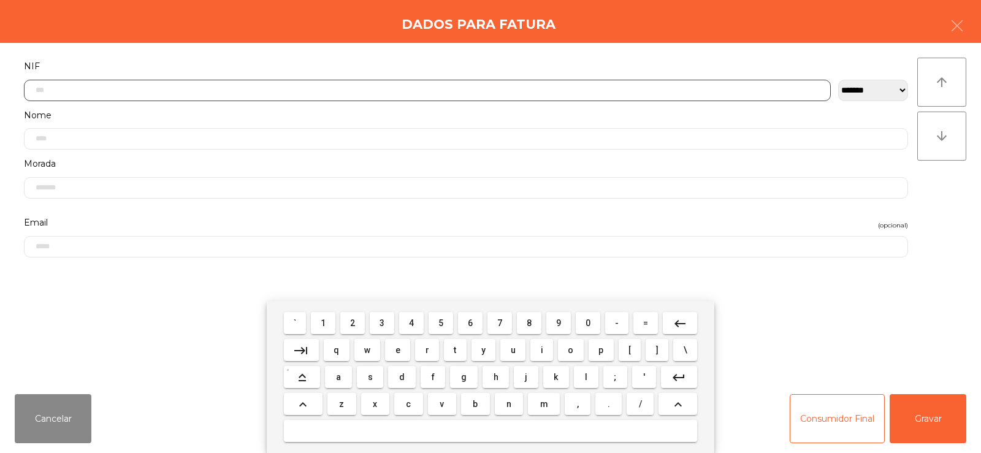
click at [441, 323] on span "5" at bounding box center [440, 323] width 5 height 10
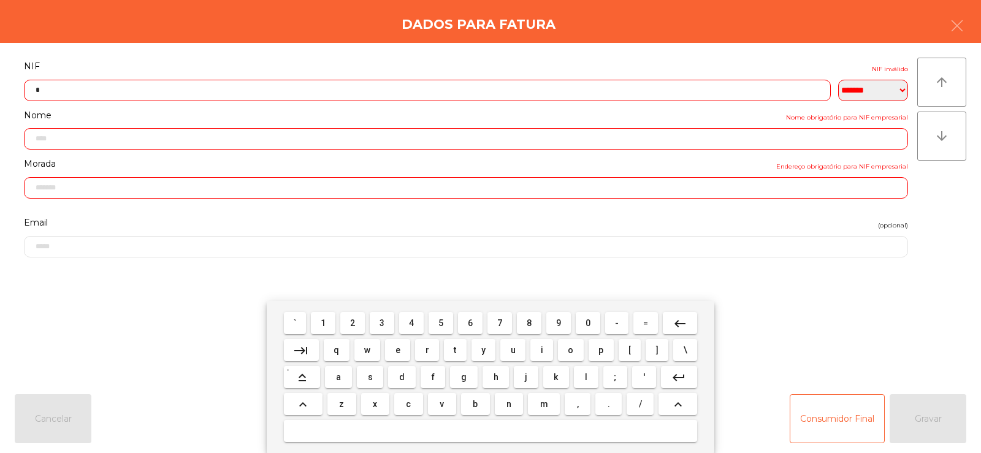
click at [324, 323] on span "1" at bounding box center [323, 323] width 5 height 10
click at [470, 324] on span "6" at bounding box center [470, 323] width 5 height 10
click at [470, 323] on span "6" at bounding box center [470, 323] width 5 height 10
click at [351, 326] on span "2" at bounding box center [352, 323] width 5 height 10
click at [473, 326] on span "6" at bounding box center [470, 323] width 5 height 10
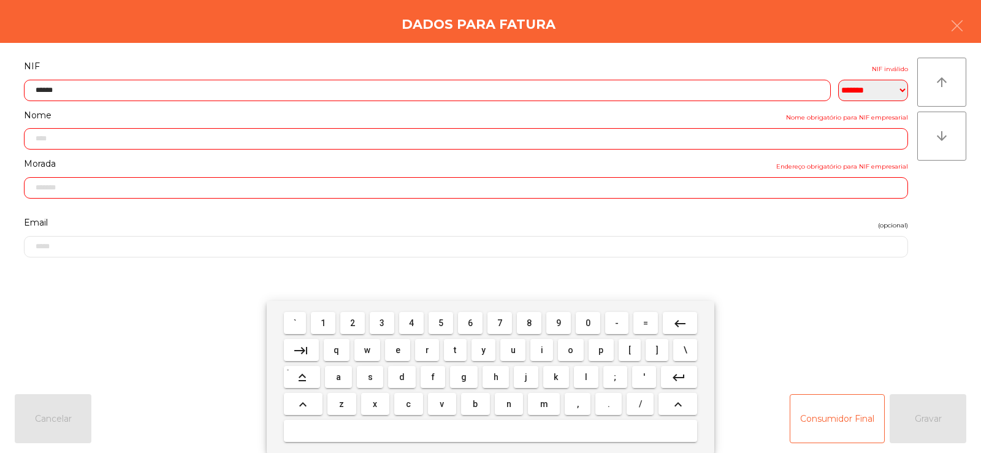
click at [470, 323] on span "6" at bounding box center [470, 323] width 5 height 10
click at [472, 327] on span "6" at bounding box center [470, 323] width 5 height 10
click at [380, 325] on span "3" at bounding box center [382, 323] width 5 height 10
type input "*********"
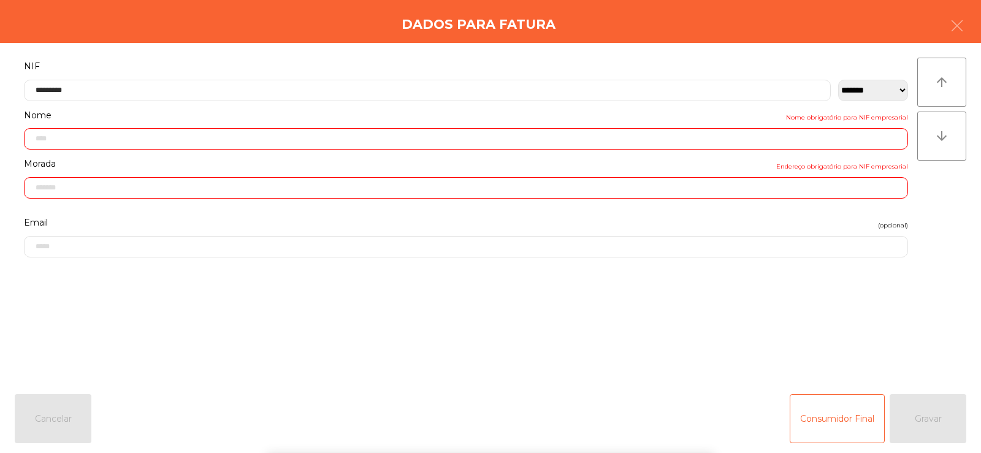
click at [925, 416] on div "` 1 2 3 4 5 6 7 8 9 0 - = keyboard_backspace keyboard_tab q w e r t y u i o p […" at bounding box center [490, 377] width 981 height 152
click at [932, 419] on div "Consumidor Final Gravar" at bounding box center [878, 418] width 177 height 49
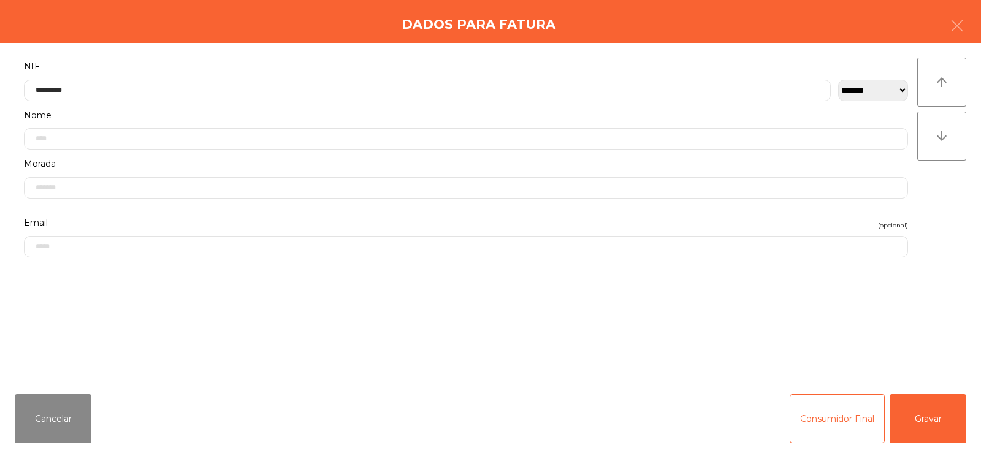
type input "**********"
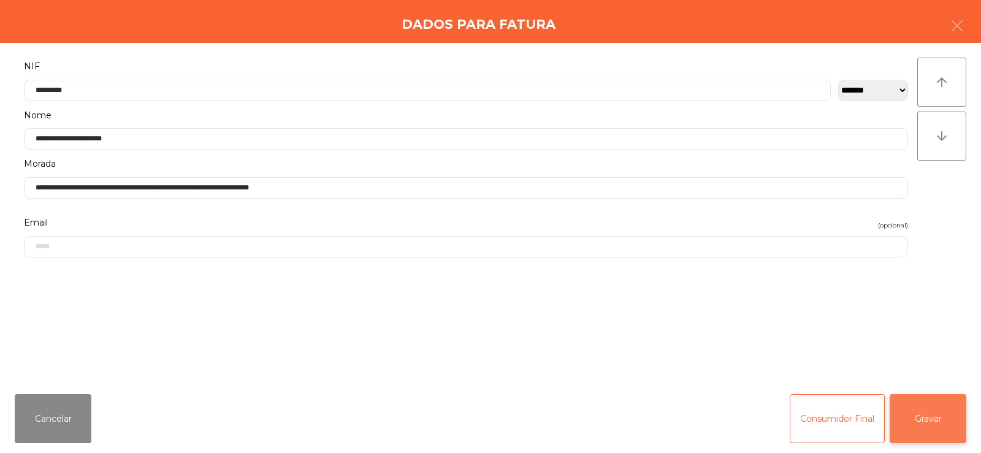
click at [931, 419] on button "Gravar" at bounding box center [928, 418] width 77 height 49
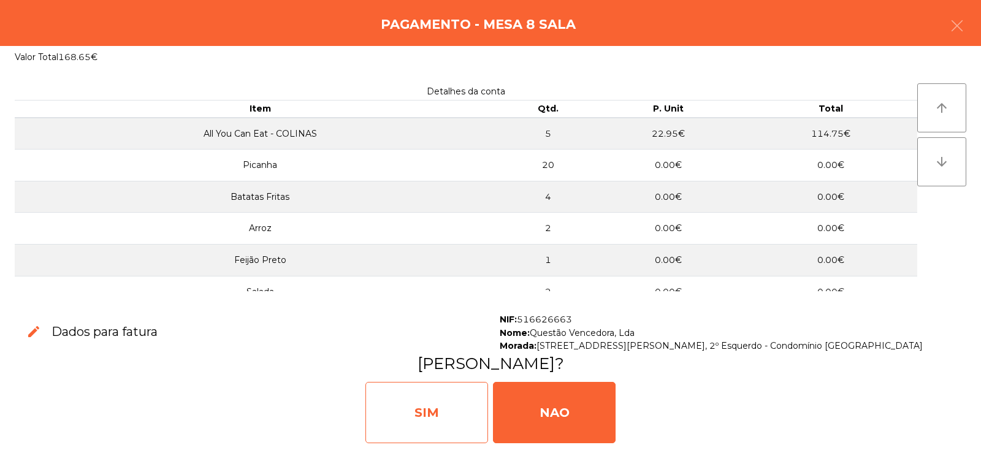
click at [440, 415] on div "SIM" at bounding box center [427, 412] width 123 height 61
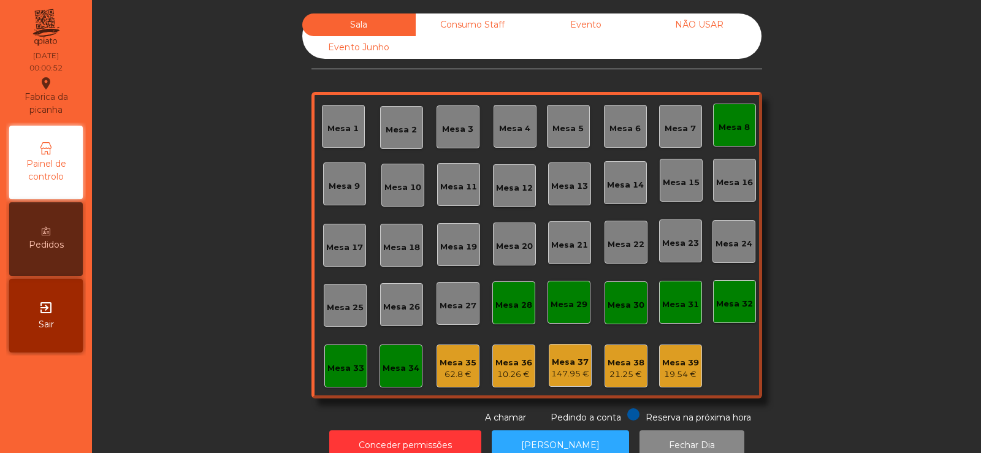
scroll to position [30, 0]
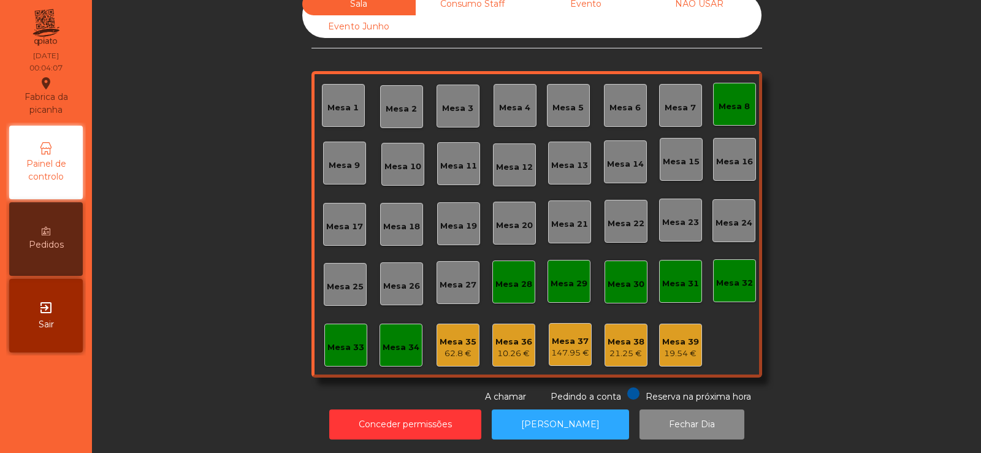
click at [565, 347] on div "147.95 €" at bounding box center [570, 353] width 38 height 12
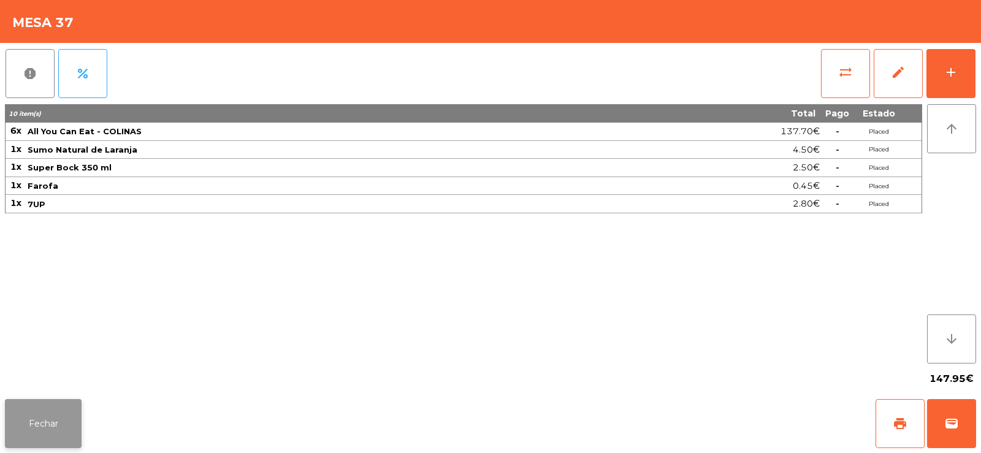
click at [59, 435] on button "Fechar" at bounding box center [43, 423] width 77 height 49
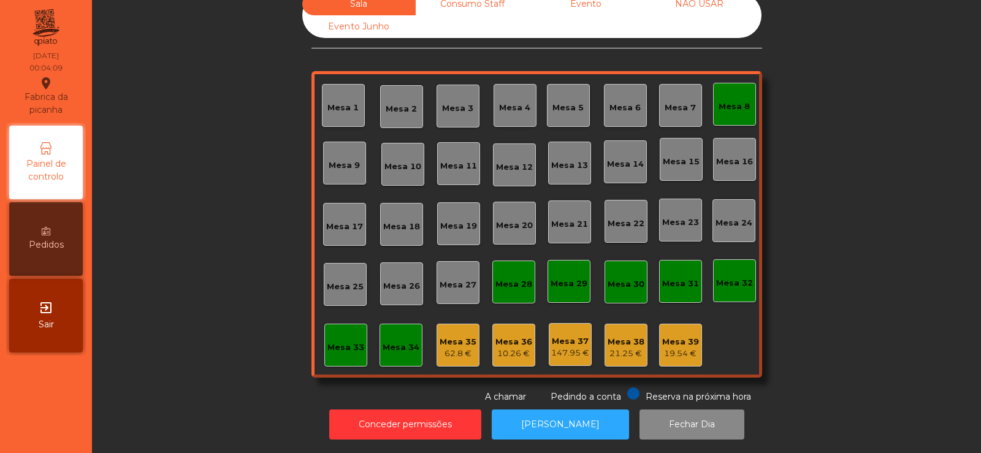
click at [462, 348] on div "62.8 €" at bounding box center [458, 354] width 37 height 12
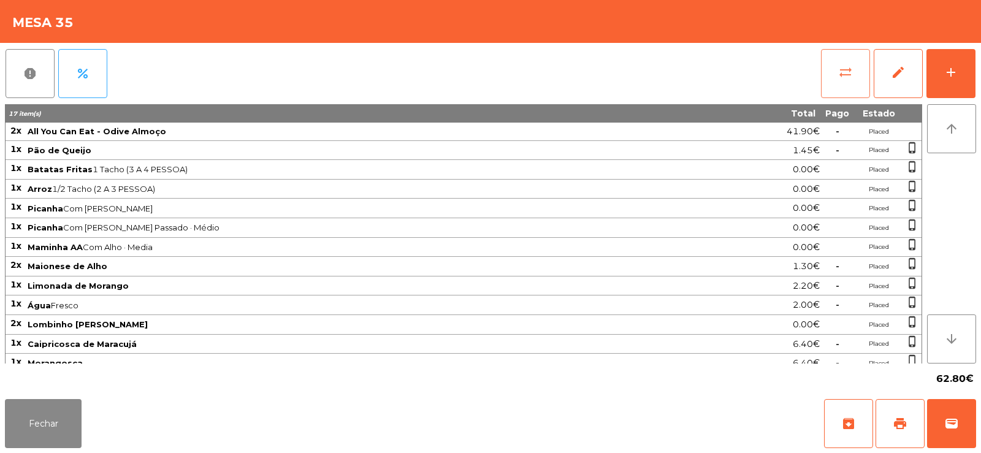
click at [831, 76] on button "sync_alt" at bounding box center [845, 73] width 49 height 49
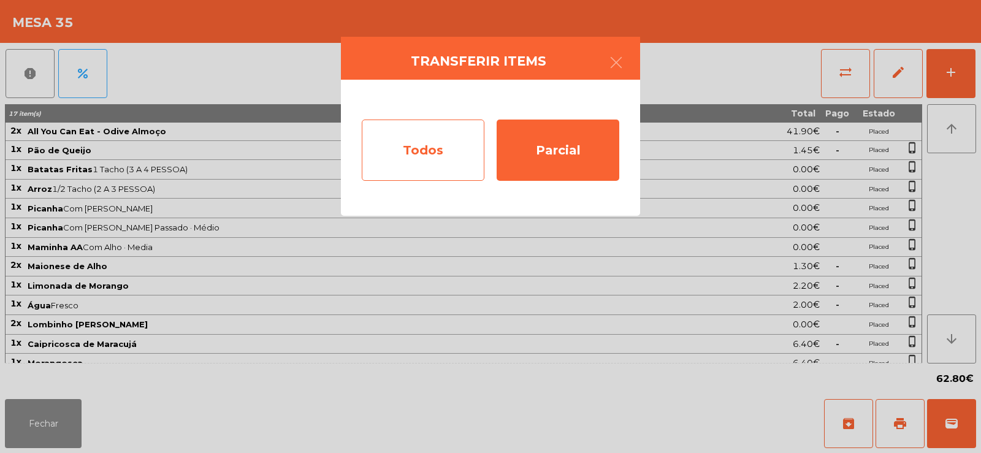
click at [418, 149] on div "Todos" at bounding box center [423, 150] width 123 height 61
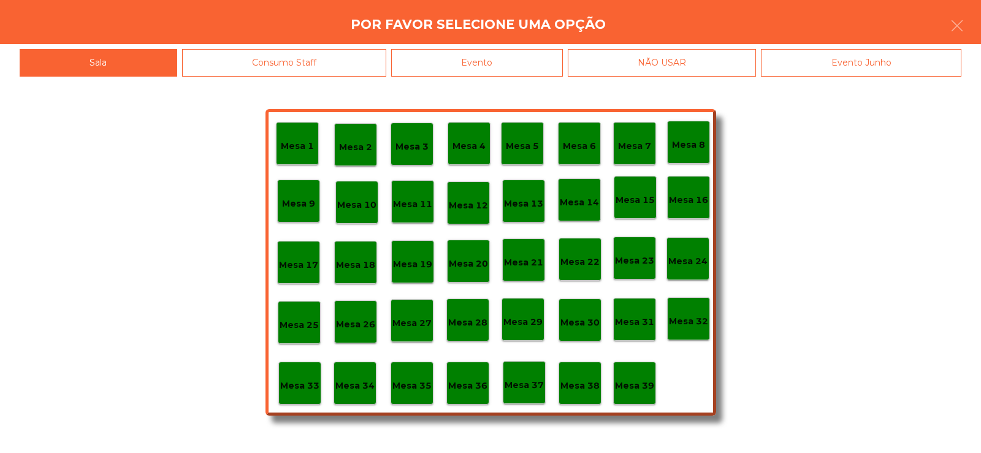
click at [628, 370] on div "Mesa 39" at bounding box center [634, 383] width 43 height 43
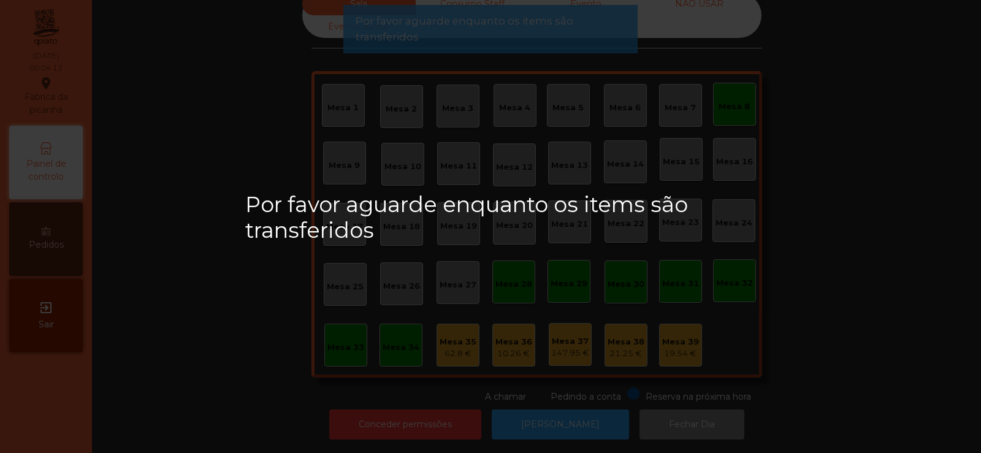
click at [740, 99] on div "Por favor aguarde enquanto os items são transferidos" at bounding box center [490, 226] width 981 height 453
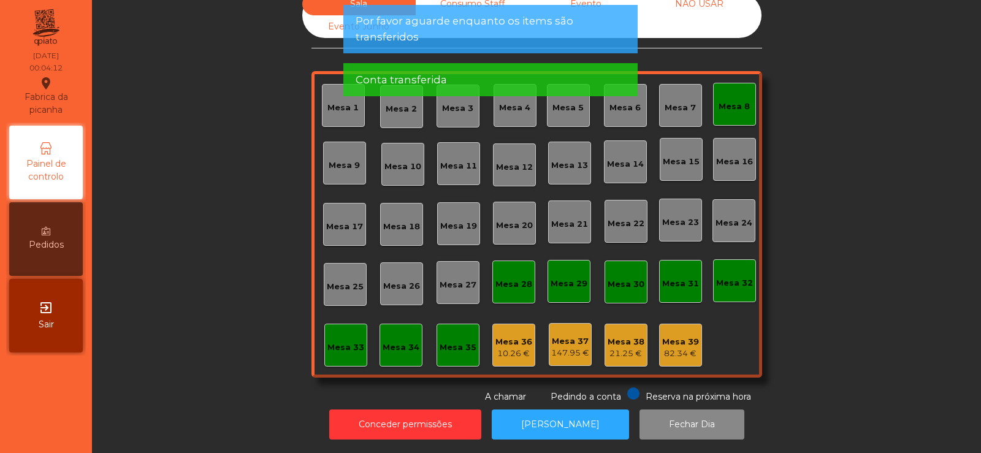
click at [727, 101] on div "Mesa 8" at bounding box center [734, 107] width 31 height 12
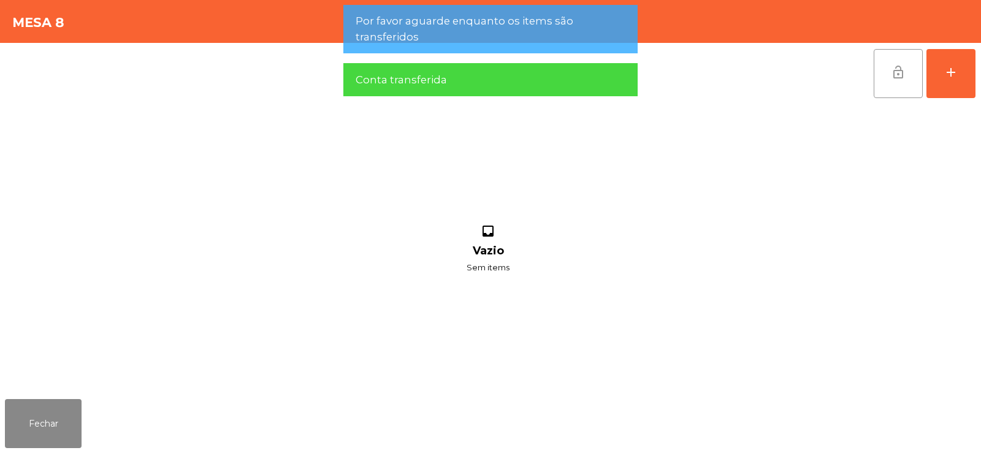
click at [877, 83] on button "lock_open" at bounding box center [898, 73] width 49 height 49
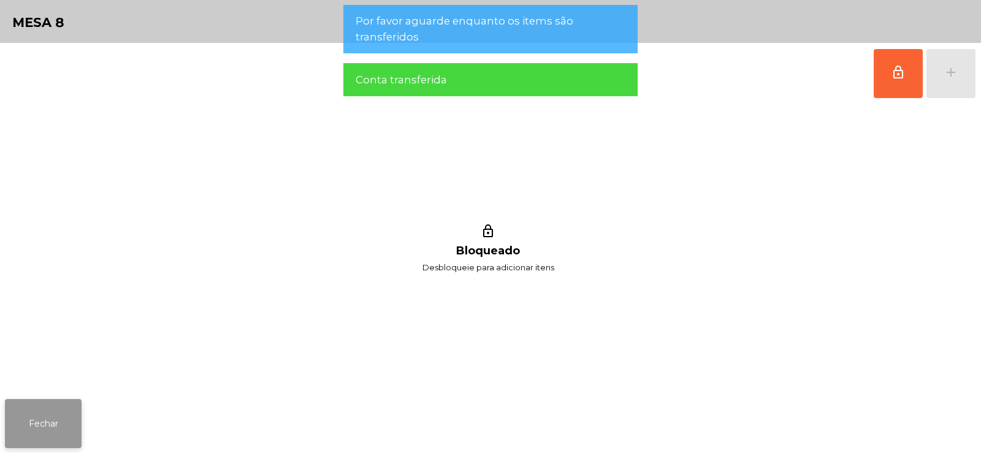
click at [49, 420] on button "Fechar" at bounding box center [43, 423] width 77 height 49
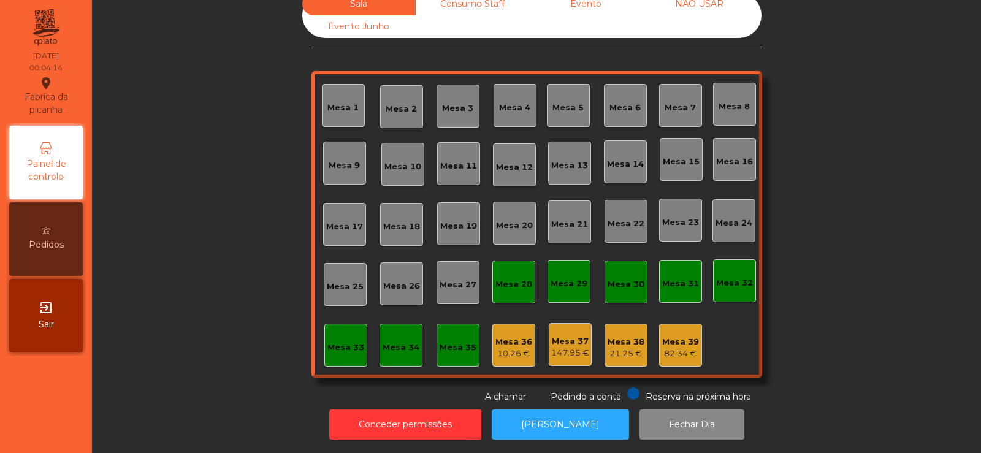
click at [508, 336] on div "Mesa 36" at bounding box center [514, 342] width 37 height 12
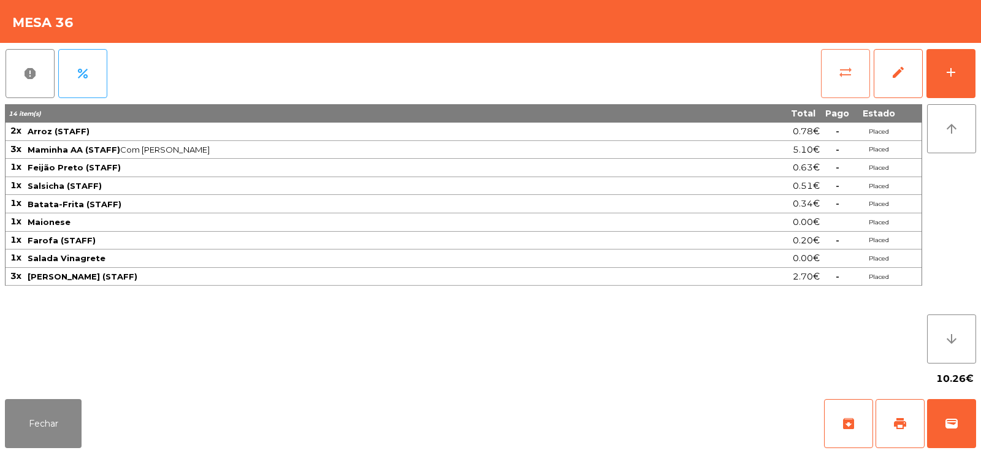
click at [854, 90] on button "sync_alt" at bounding box center [845, 73] width 49 height 49
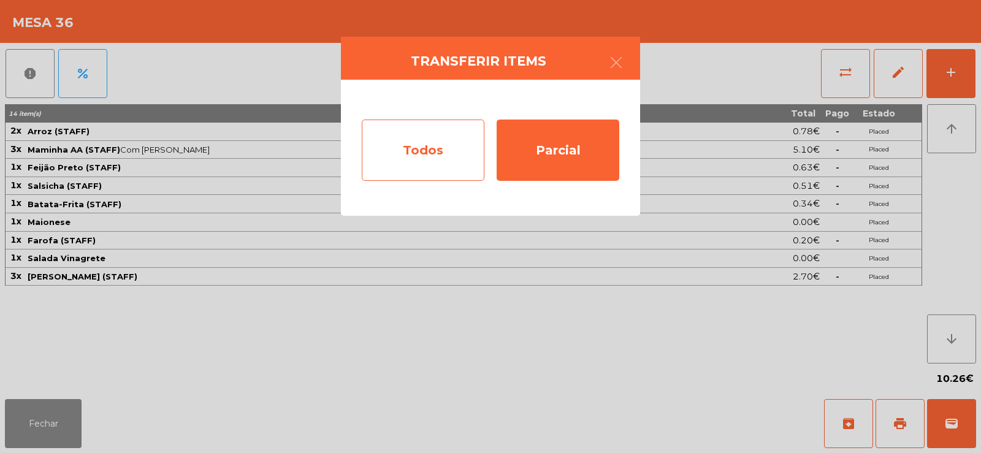
click at [431, 152] on div "Todos" at bounding box center [423, 150] width 123 height 61
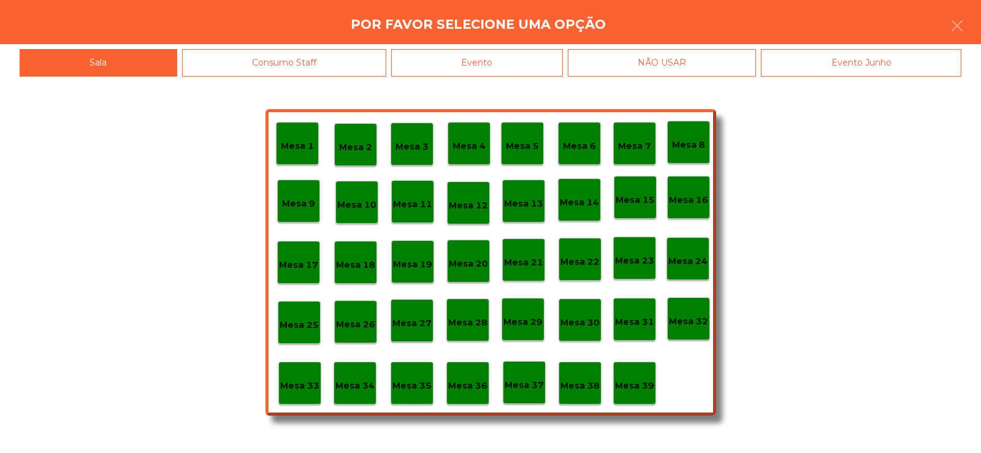
click at [635, 378] on div "Mesa 39" at bounding box center [634, 383] width 39 height 19
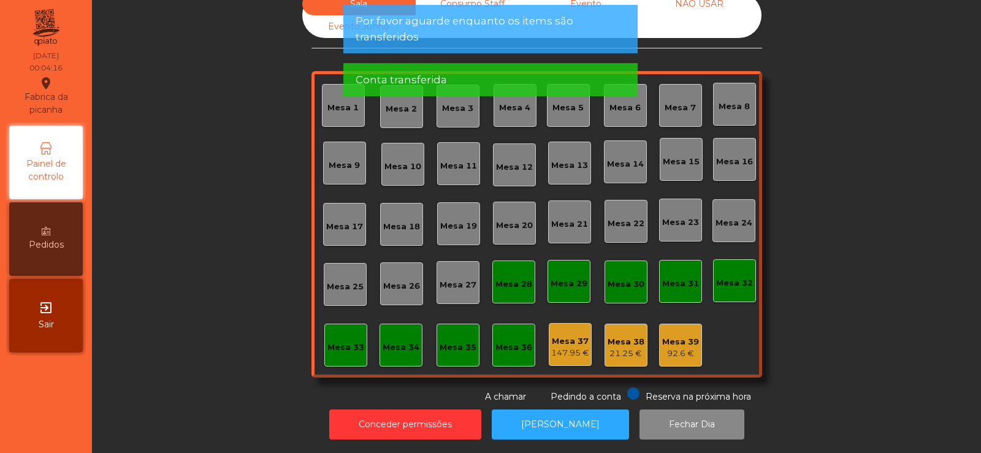
scroll to position [0, 0]
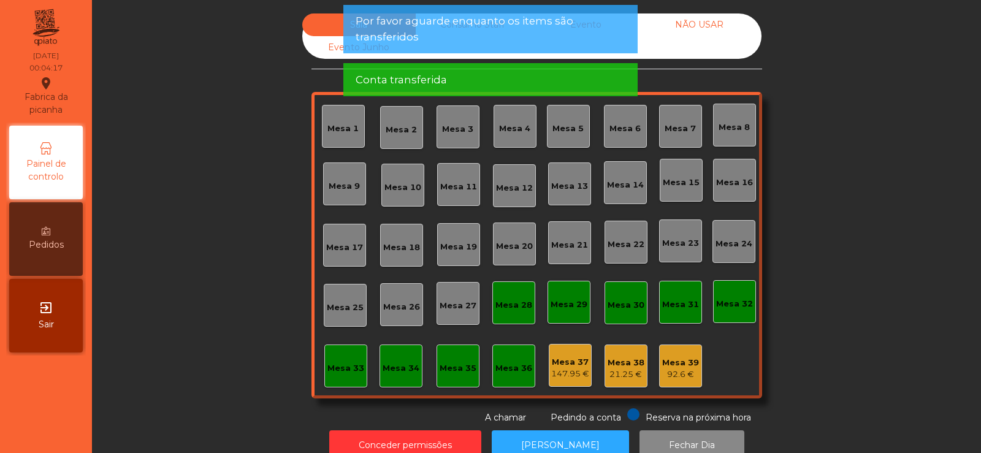
click at [507, 40] on span "Por favor aguarde enquanto os items são transferidos" at bounding box center [491, 28] width 270 height 31
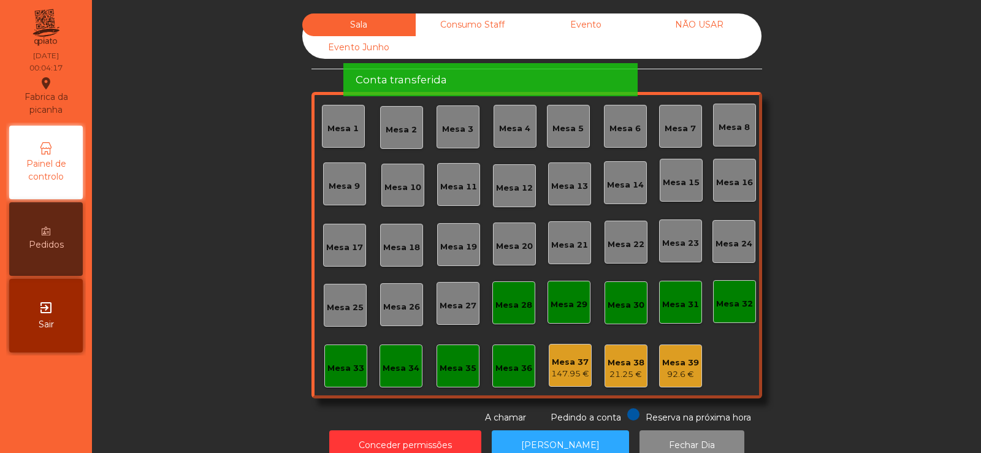
click at [482, 63] on div "Conta transferida" at bounding box center [490, 79] width 294 height 33
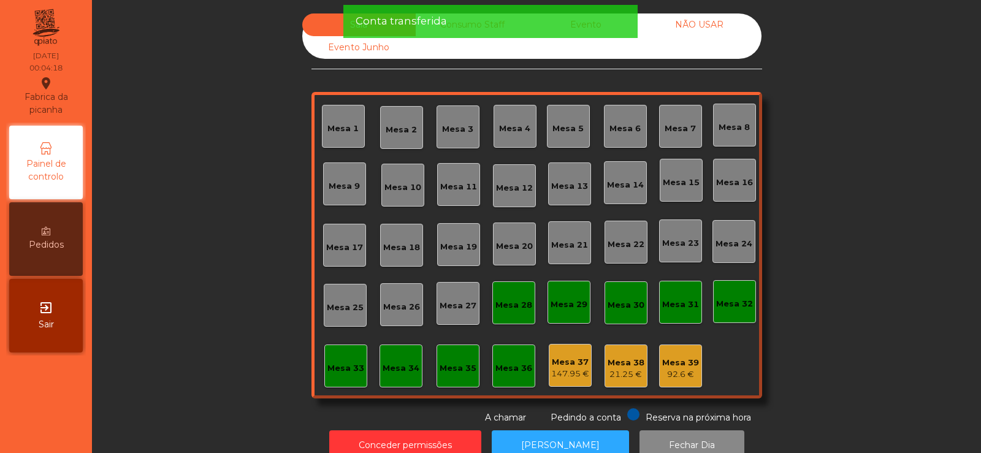
click at [479, 20] on div "Conta transferida" at bounding box center [491, 20] width 270 height 15
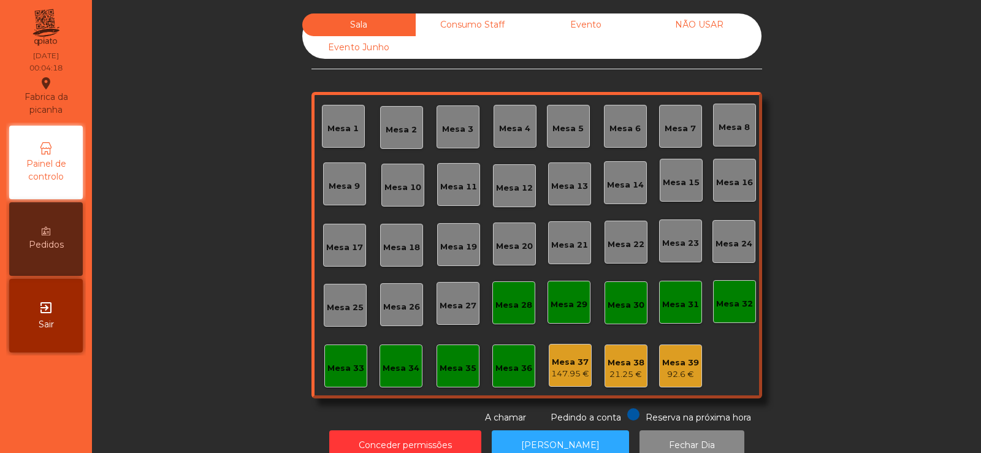
click at [484, 29] on div "Consumo Staff" at bounding box center [472, 24] width 113 height 23
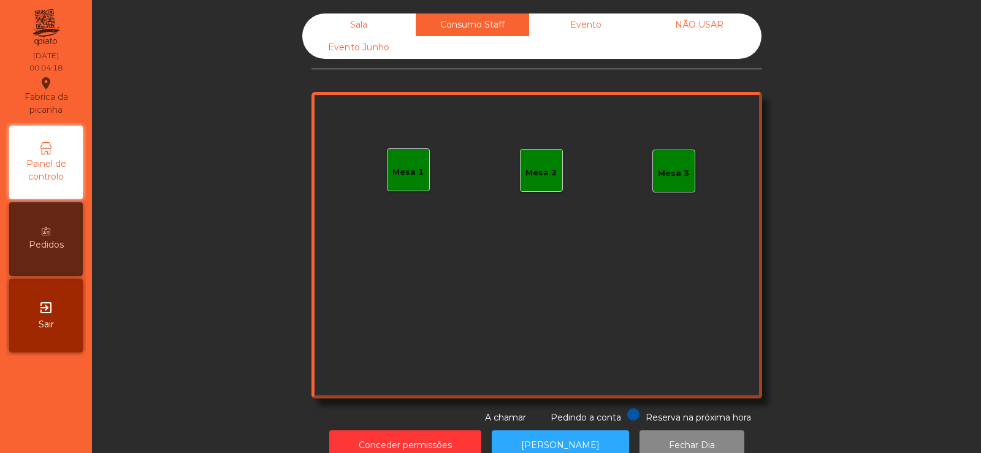
click at [577, 27] on div "Evento" at bounding box center [585, 24] width 113 height 23
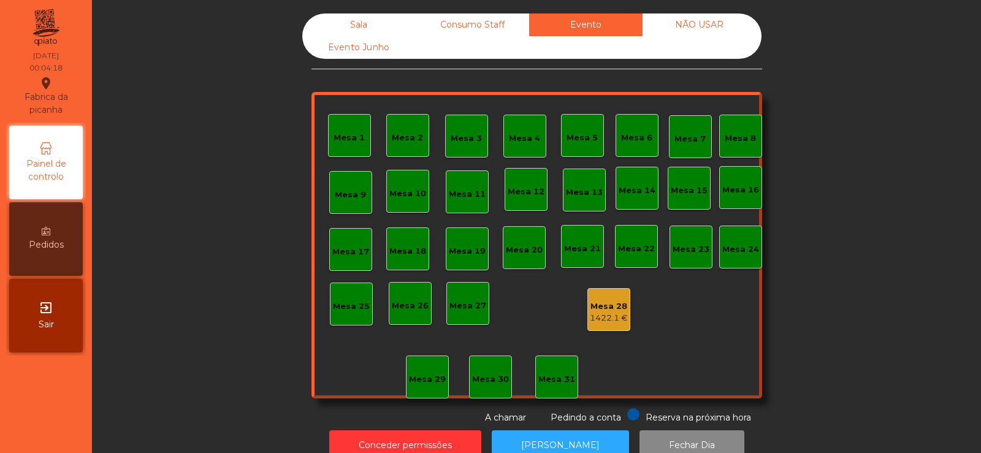
click at [703, 32] on div "NÃO USAR" at bounding box center [699, 24] width 113 height 23
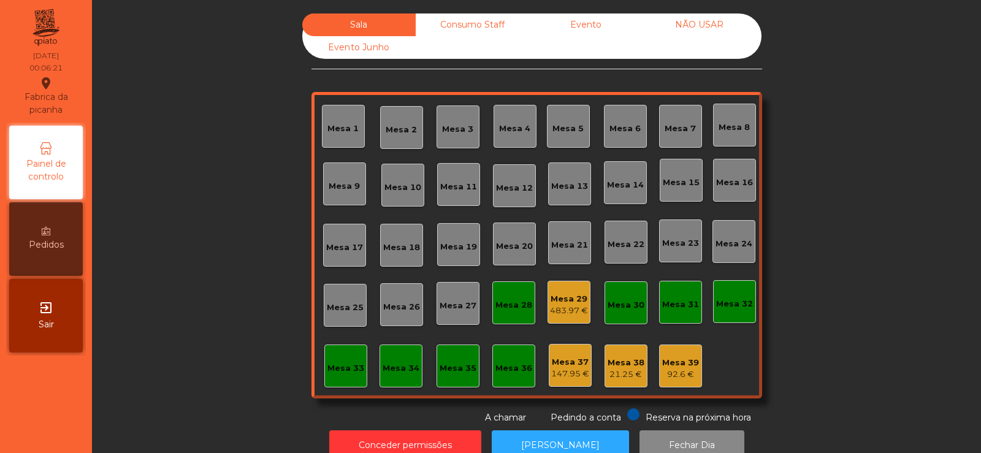
scroll to position [30, 0]
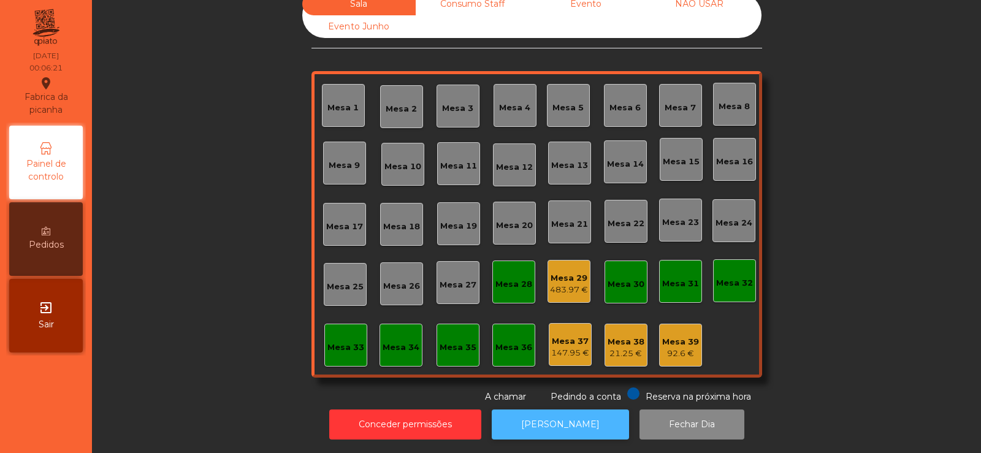
click at [562, 424] on button "[PERSON_NAME]" at bounding box center [560, 425] width 137 height 30
click at [545, 424] on button "[PERSON_NAME]" at bounding box center [560, 425] width 137 height 30
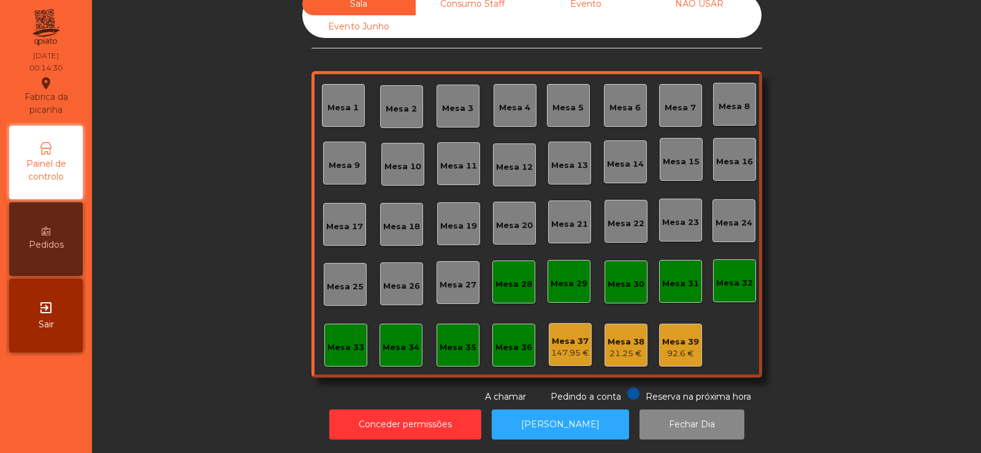
click at [562, 348] on div "147.95 €" at bounding box center [570, 353] width 38 height 12
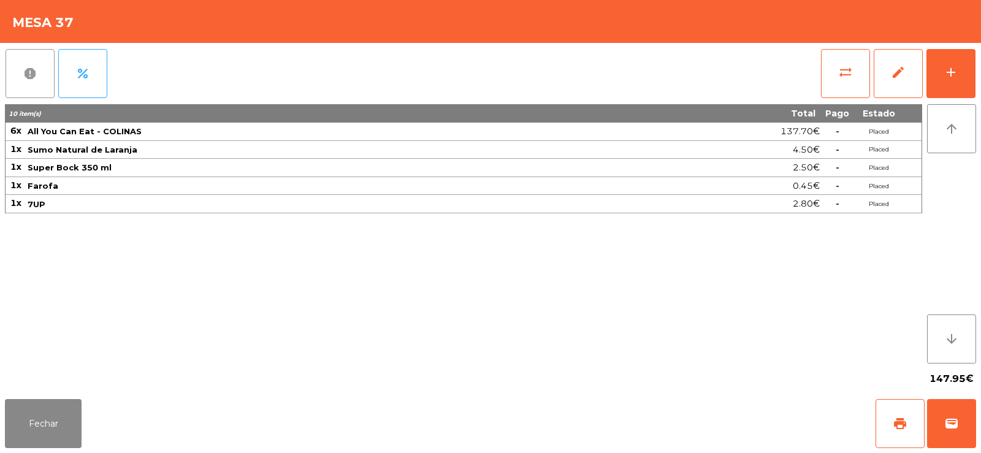
click at [34, 75] on span "report" at bounding box center [30, 73] width 15 height 15
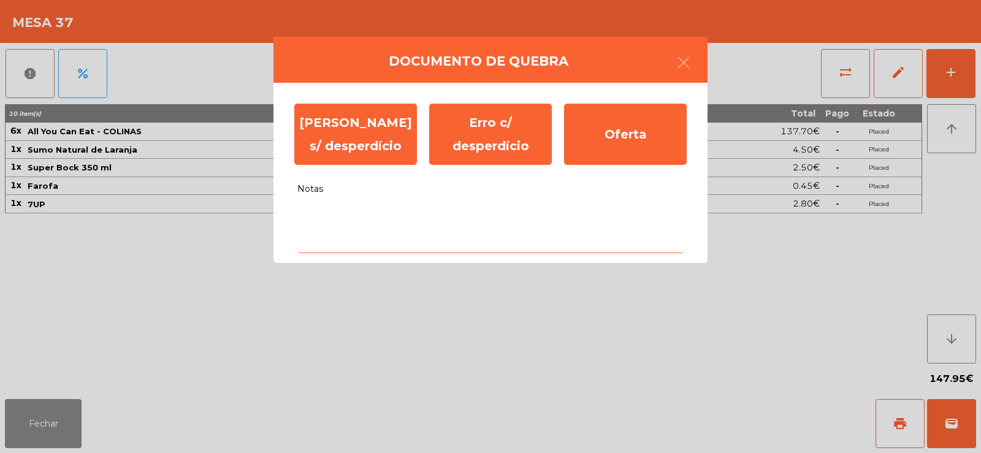
click at [345, 220] on textarea "Notas" at bounding box center [490, 227] width 386 height 51
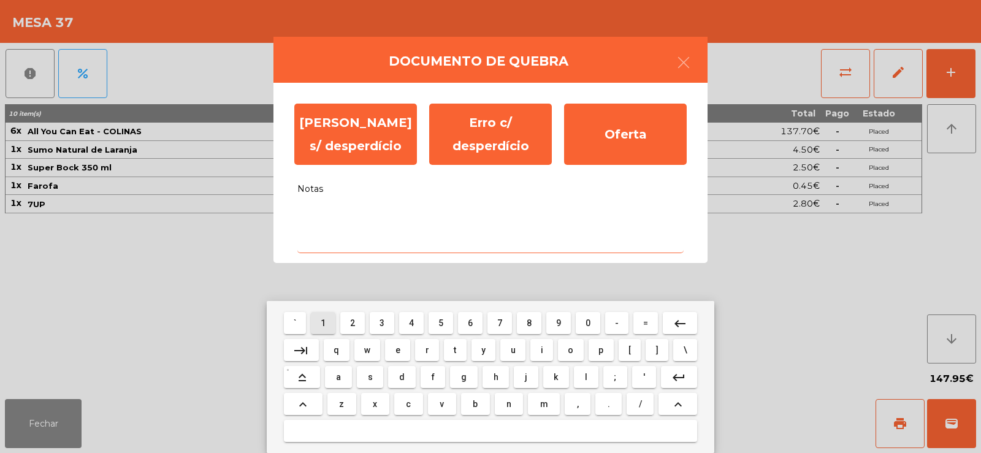
click at [323, 322] on span "1" at bounding box center [323, 323] width 5 height 10
type textarea "*"
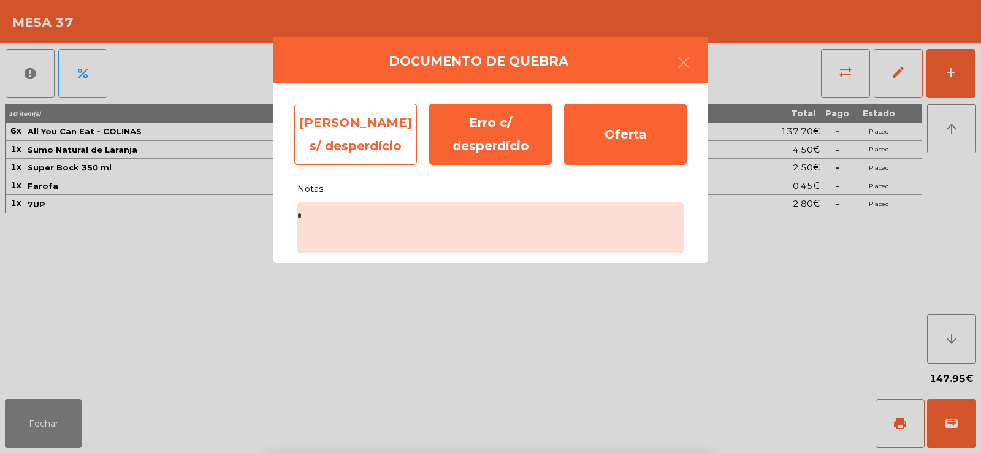
click at [358, 148] on div "[PERSON_NAME] s/ desperdício" at bounding box center [355, 134] width 123 height 61
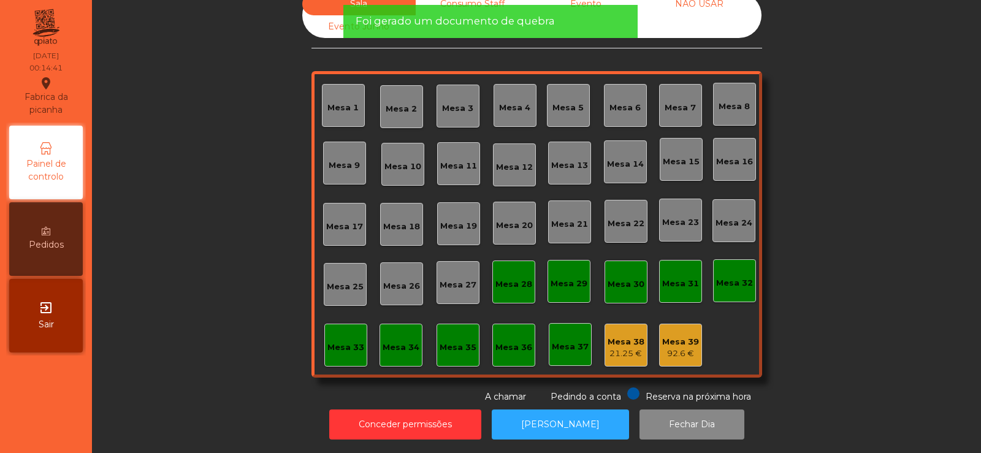
click at [620, 336] on div "Mesa 38" at bounding box center [626, 342] width 37 height 12
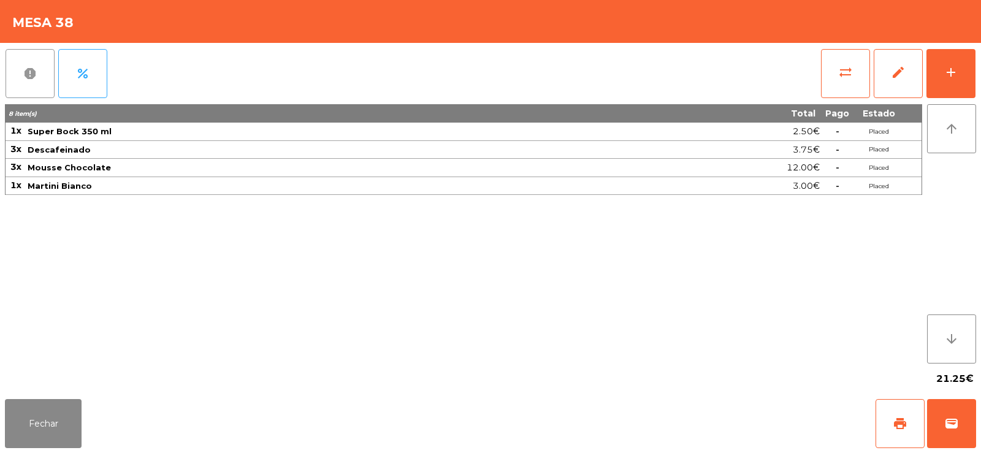
click at [31, 90] on button "report" at bounding box center [30, 73] width 49 height 49
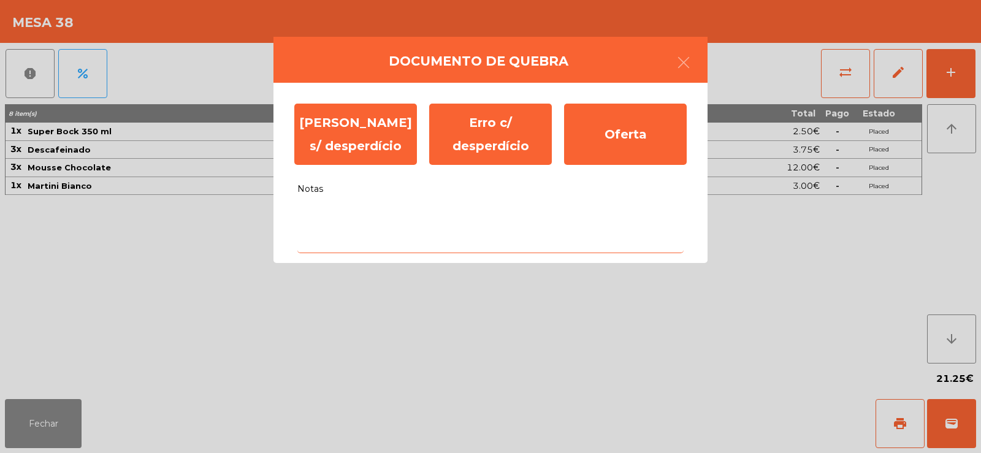
click at [370, 221] on textarea "Notas" at bounding box center [490, 227] width 386 height 51
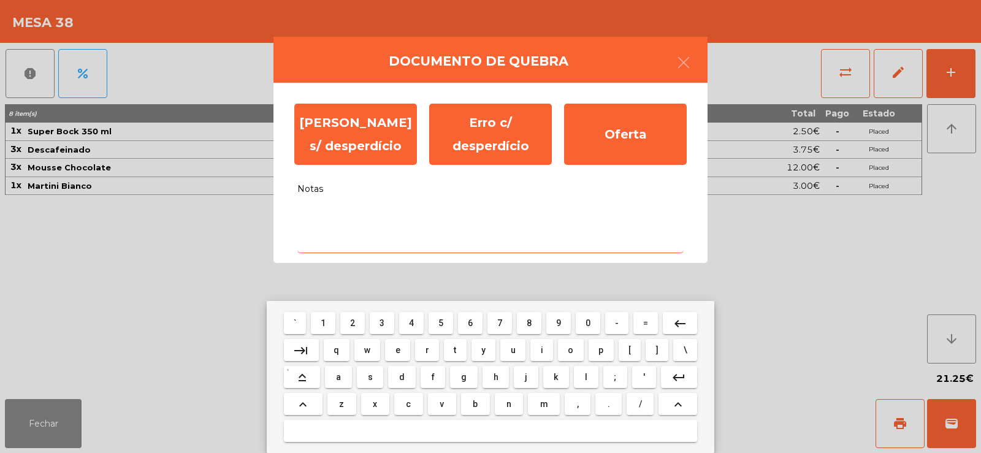
click at [326, 325] on span "1" at bounding box center [323, 323] width 5 height 10
type textarea "*"
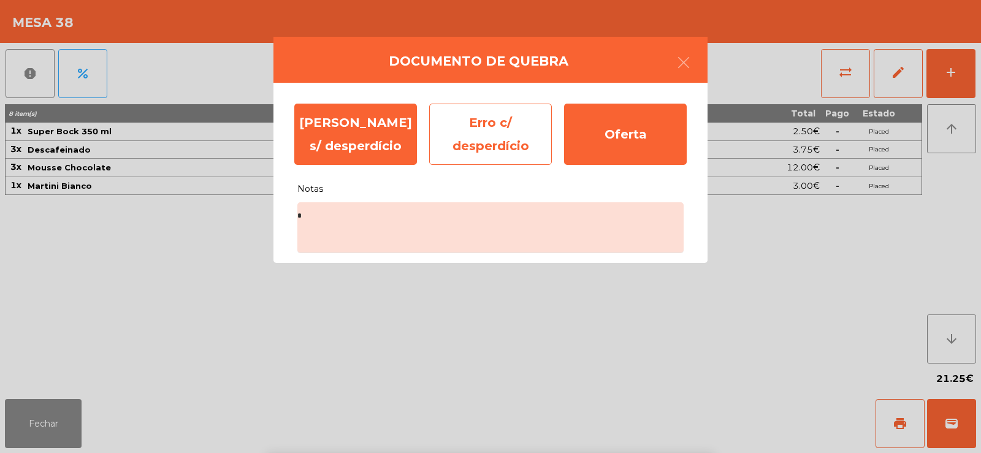
click at [496, 136] on div "Erro c/ desperdício" at bounding box center [490, 134] width 123 height 61
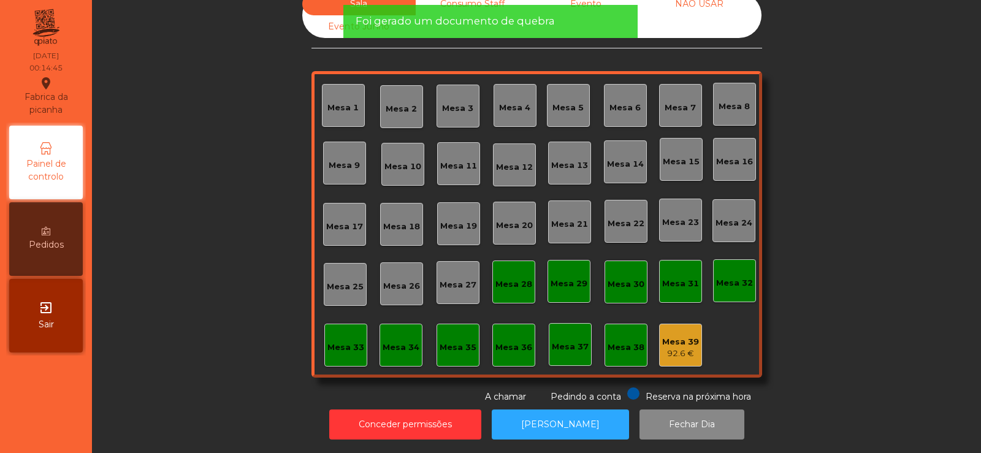
click at [679, 336] on div "Mesa 39" at bounding box center [680, 342] width 37 height 12
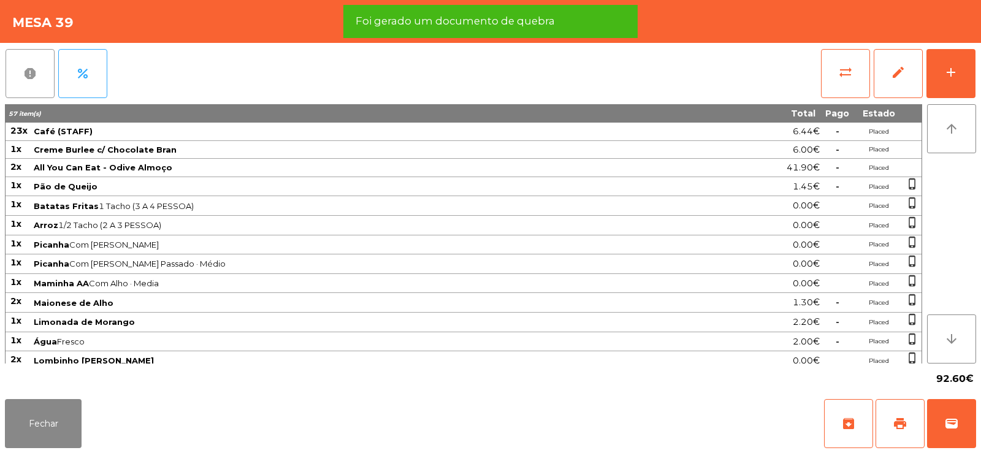
click at [28, 77] on span "report" at bounding box center [30, 73] width 15 height 15
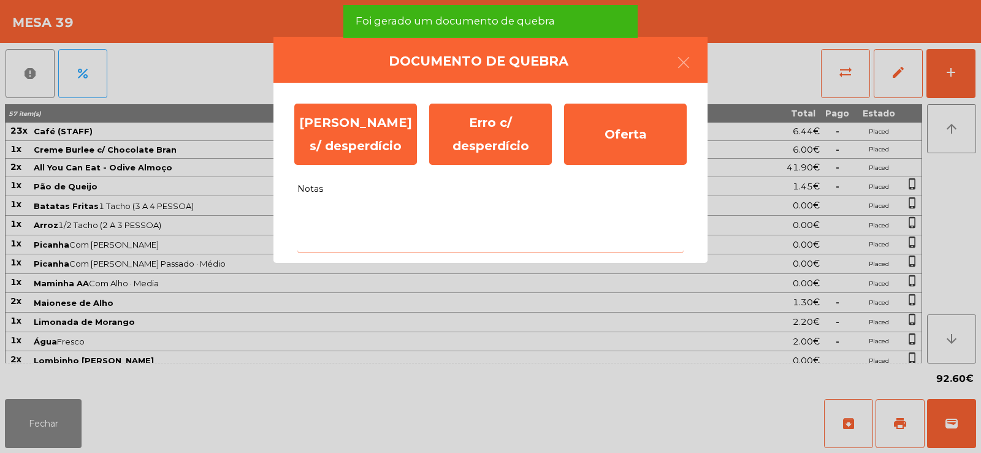
click at [378, 235] on textarea "Notas" at bounding box center [490, 227] width 386 height 51
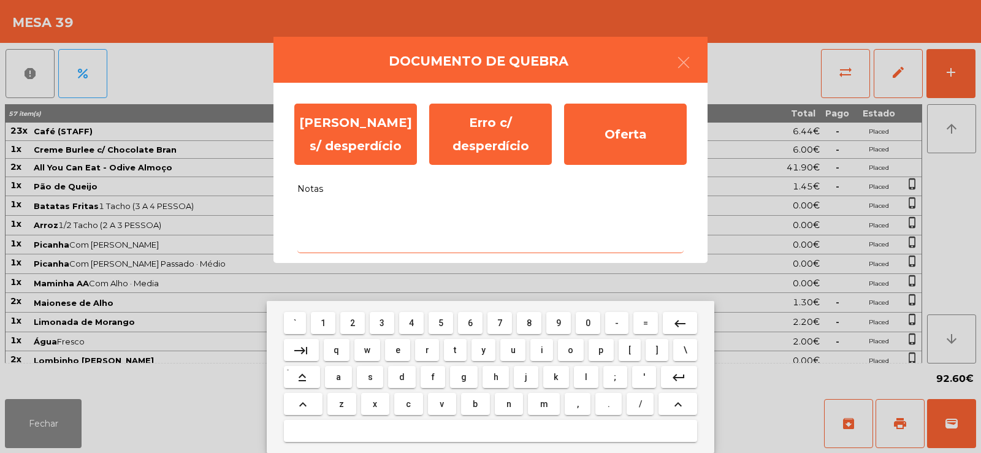
click at [353, 324] on span "2" at bounding box center [352, 323] width 5 height 10
type textarea "*"
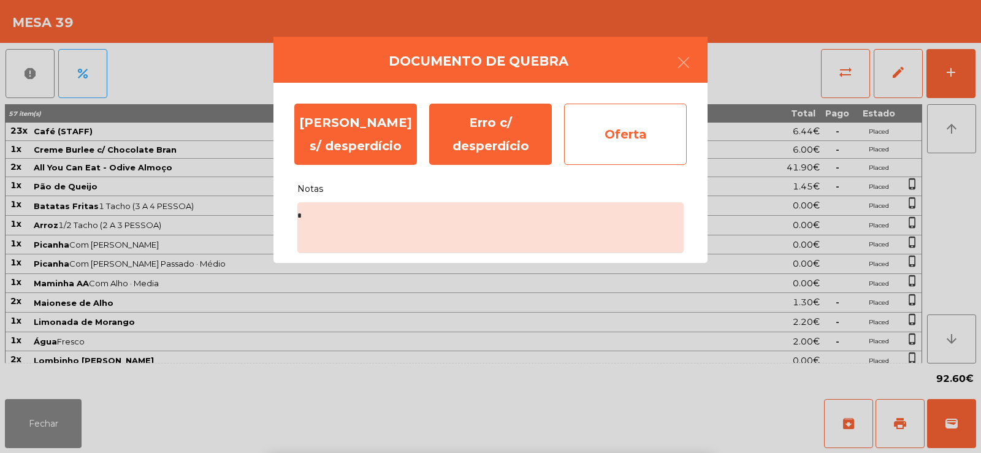
click at [629, 145] on div "Oferta" at bounding box center [625, 134] width 123 height 61
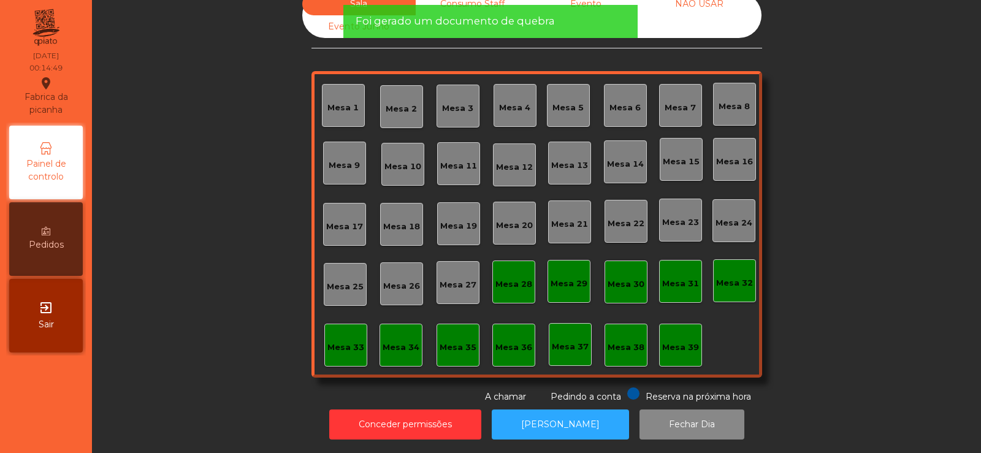
scroll to position [0, 0]
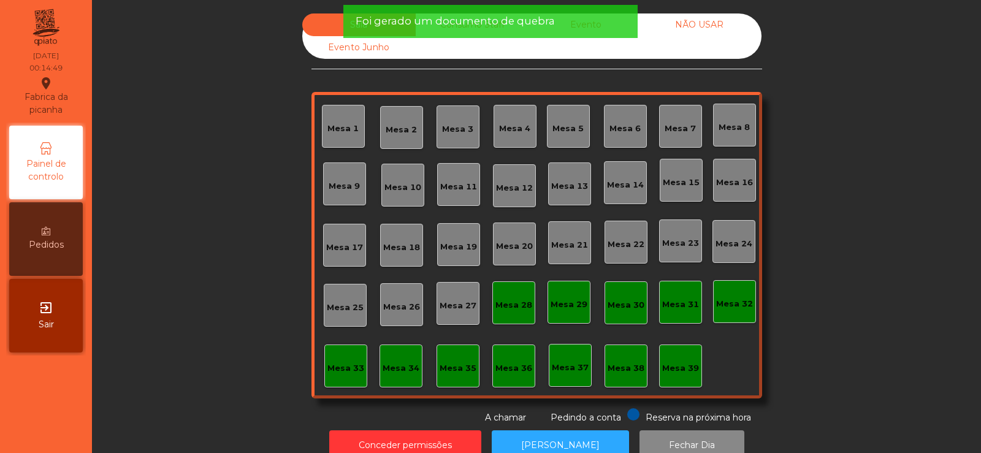
click at [495, 22] on span "Foi gerado um documento de quebra" at bounding box center [455, 20] width 199 height 15
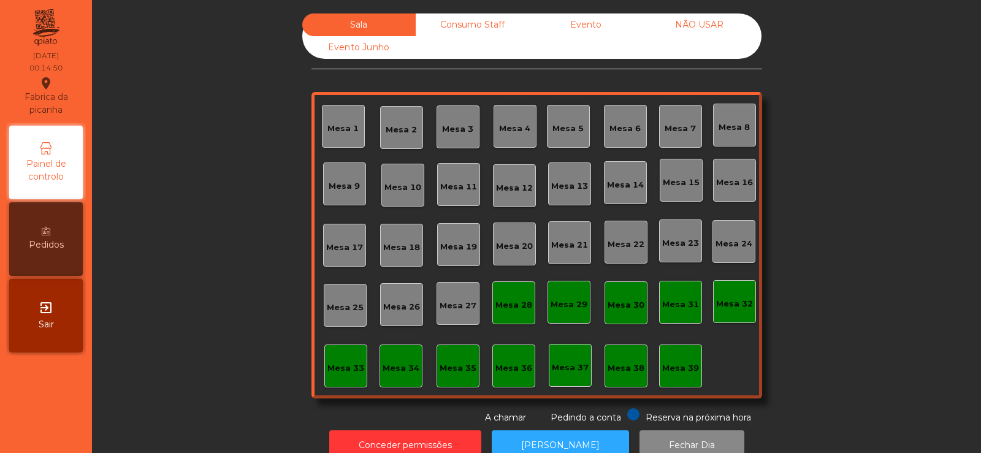
click at [475, 26] on div "Consumo Staff" at bounding box center [472, 24] width 113 height 23
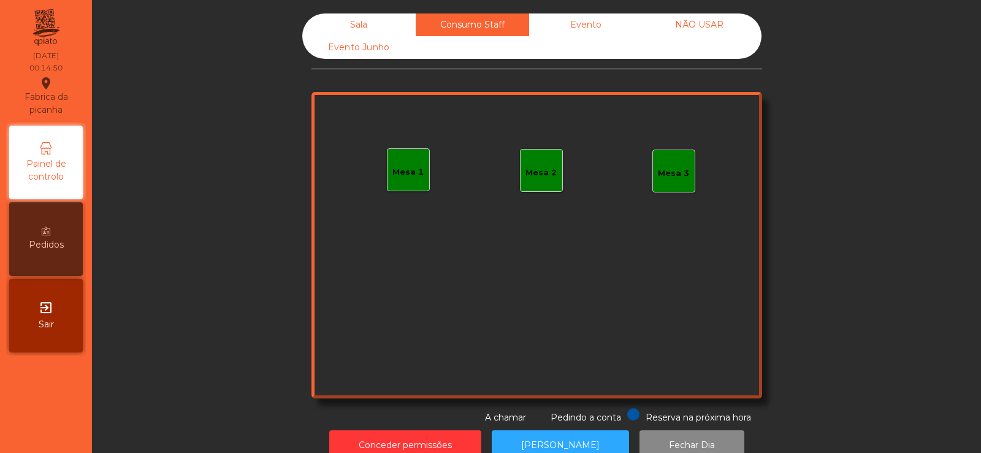
click at [586, 27] on div "Evento" at bounding box center [585, 24] width 113 height 23
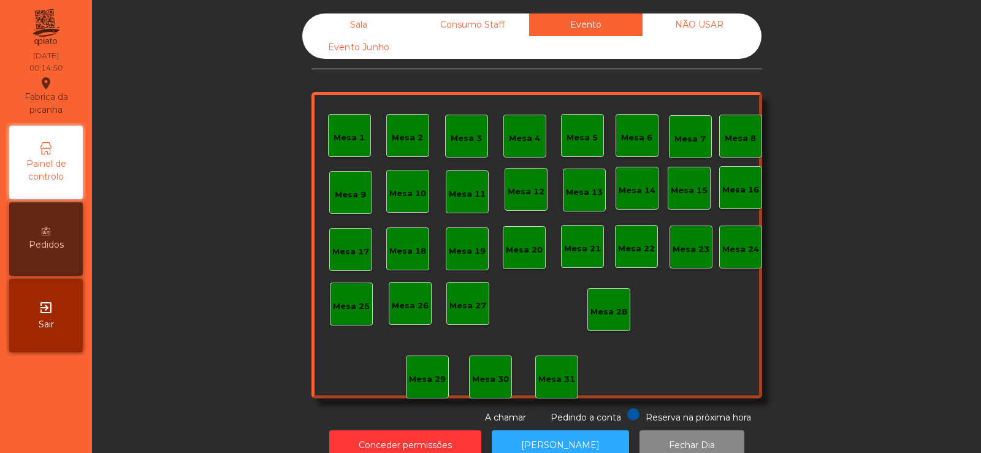
click at [696, 34] on div "NÃO USAR" at bounding box center [699, 24] width 113 height 23
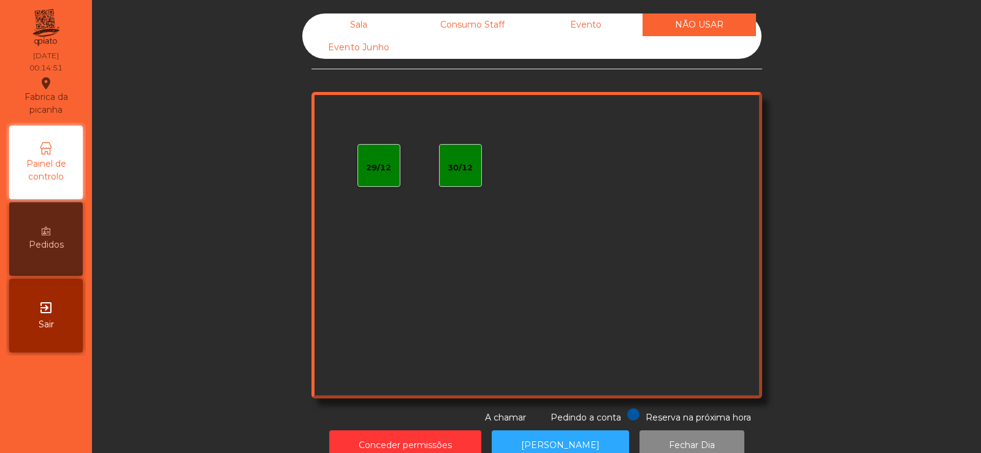
click at [383, 58] on div "Evento Junho" at bounding box center [358, 47] width 113 height 23
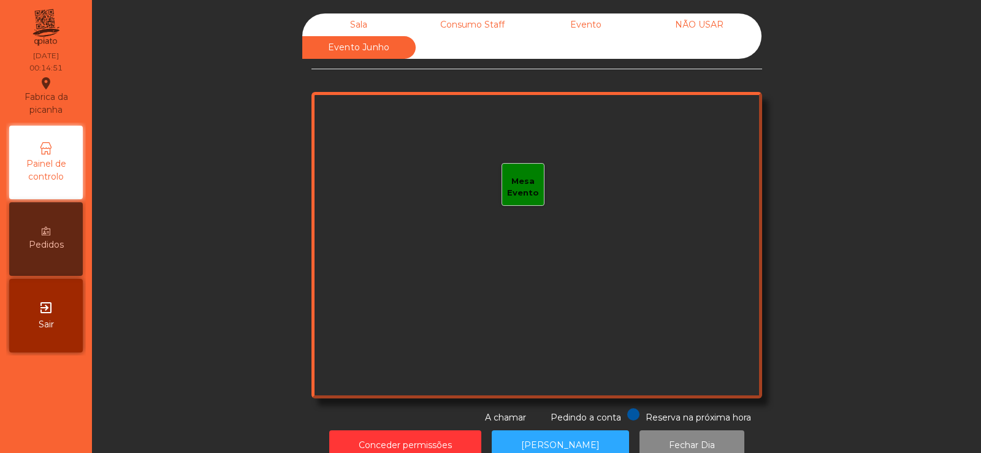
click at [372, 29] on div "Sala" at bounding box center [358, 24] width 113 height 23
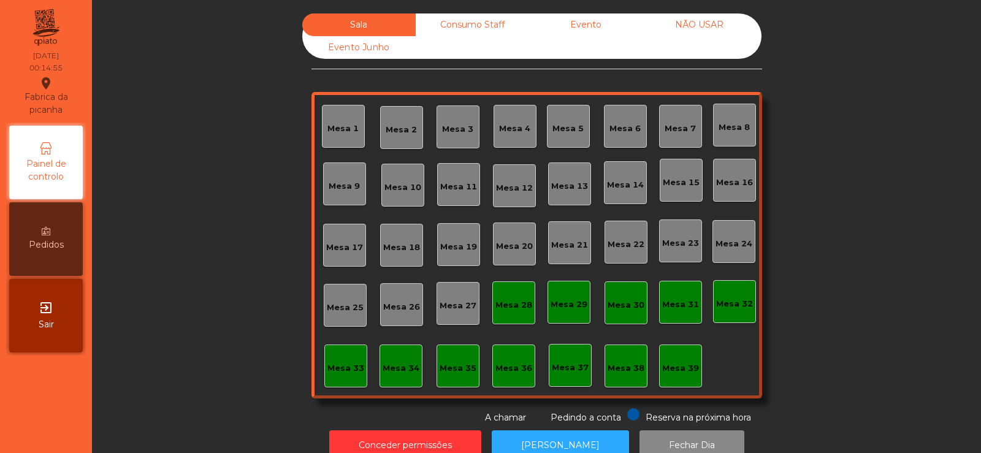
scroll to position [30, 0]
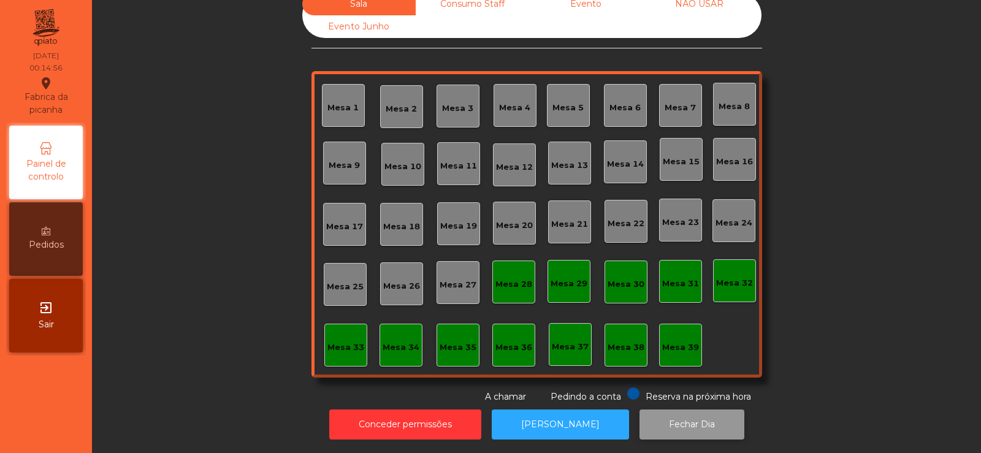
click at [681, 415] on button "Fechar Dia" at bounding box center [692, 425] width 105 height 30
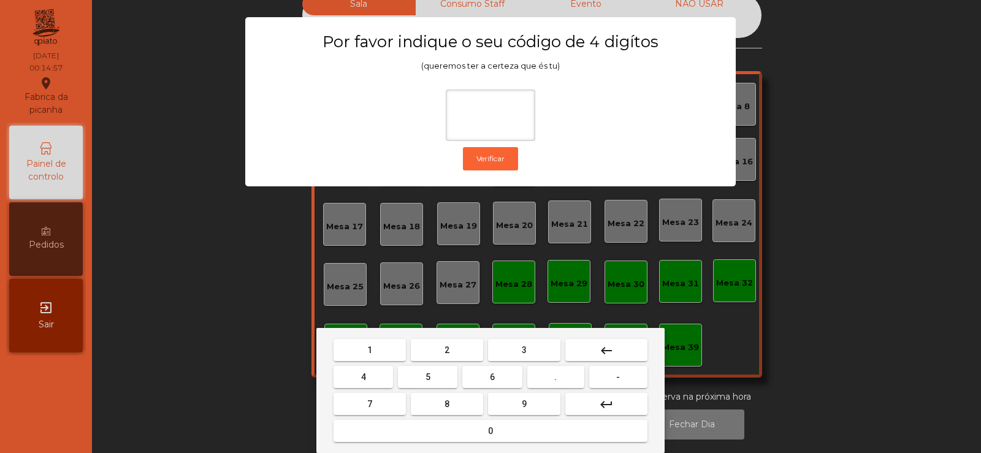
click at [447, 348] on span "2" at bounding box center [447, 350] width 5 height 10
click at [492, 375] on span "6" at bounding box center [492, 377] width 5 height 10
click at [393, 399] on button "7" at bounding box center [370, 404] width 72 height 22
type input "***"
click at [430, 381] on span "5" at bounding box center [428, 377] width 5 height 10
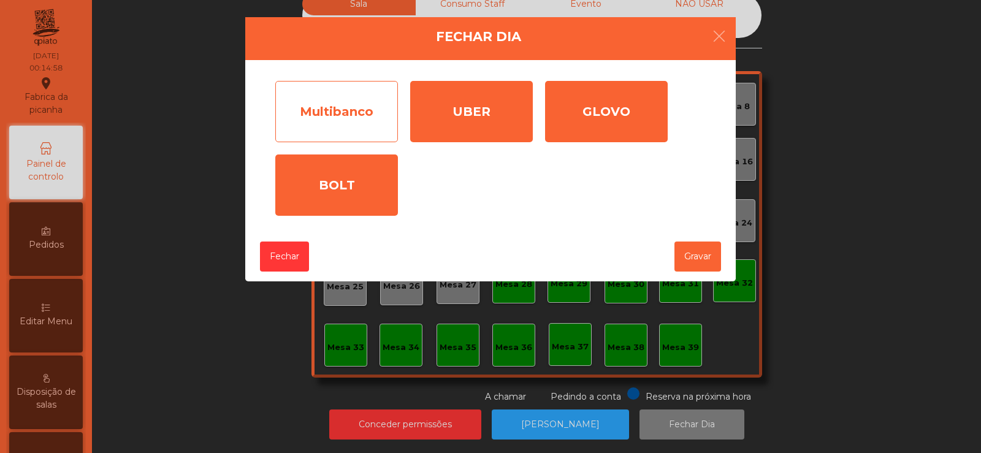
click at [321, 126] on div "Multibanco" at bounding box center [336, 111] width 123 height 61
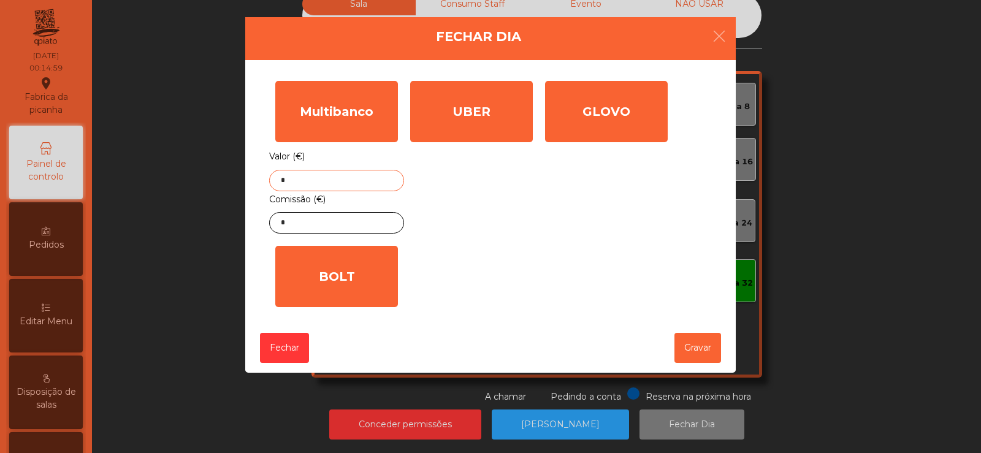
click at [348, 183] on input "*" at bounding box center [336, 180] width 135 height 21
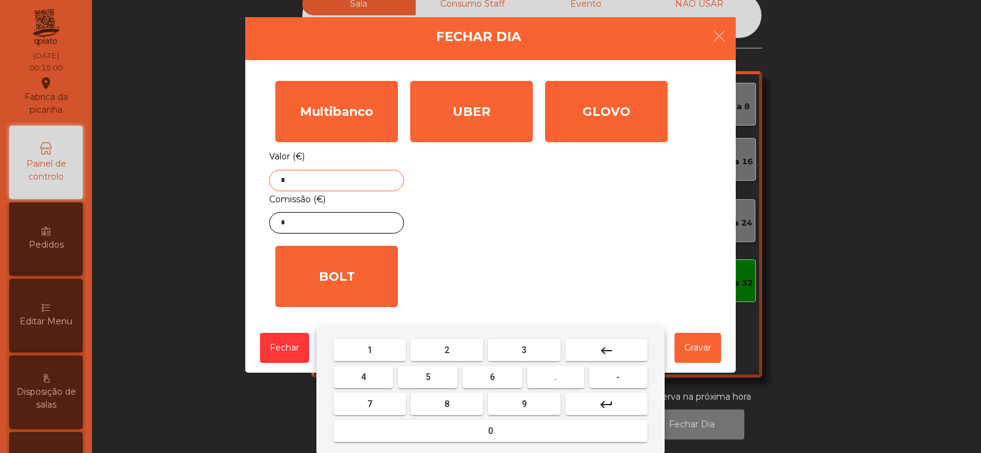
click at [621, 346] on button "keyboard_backspace" at bounding box center [606, 350] width 82 height 22
click at [534, 341] on button "3" at bounding box center [524, 350] width 72 height 22
click at [491, 431] on span "0" at bounding box center [490, 431] width 5 height 10
click at [428, 378] on span "5" at bounding box center [428, 377] width 5 height 10
click at [429, 379] on span "5" at bounding box center [428, 377] width 5 height 10
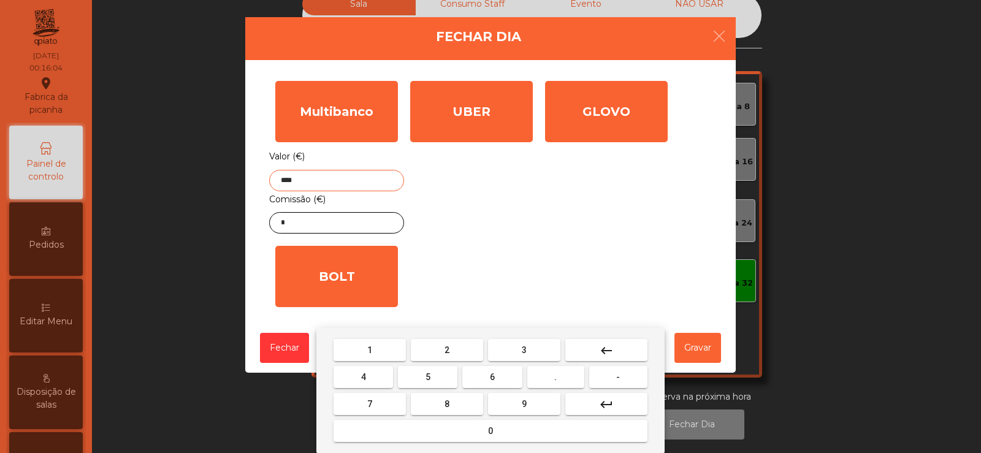
click at [561, 378] on button "." at bounding box center [555, 377] width 57 height 22
click at [522, 399] on span "9" at bounding box center [524, 404] width 5 height 10
click at [499, 378] on button "6" at bounding box center [491, 377] width 59 height 22
type input "*******"
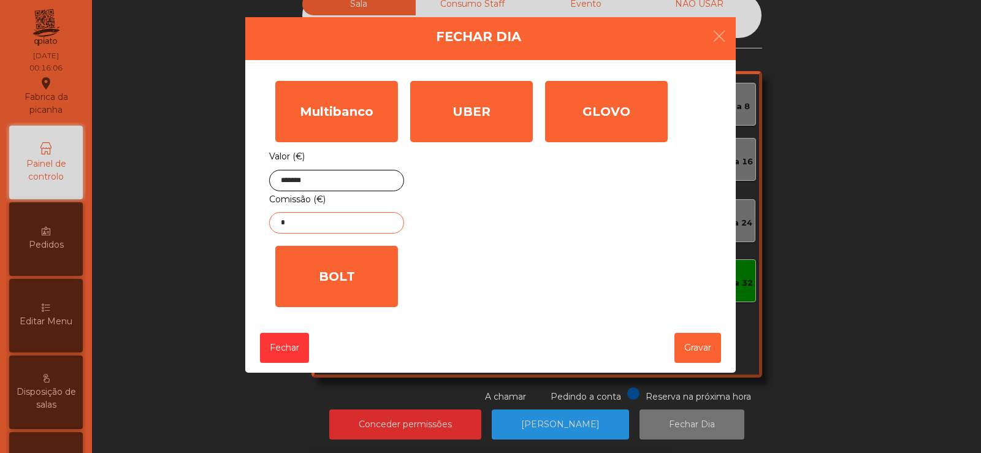
click at [337, 224] on input "*" at bounding box center [336, 222] width 135 height 21
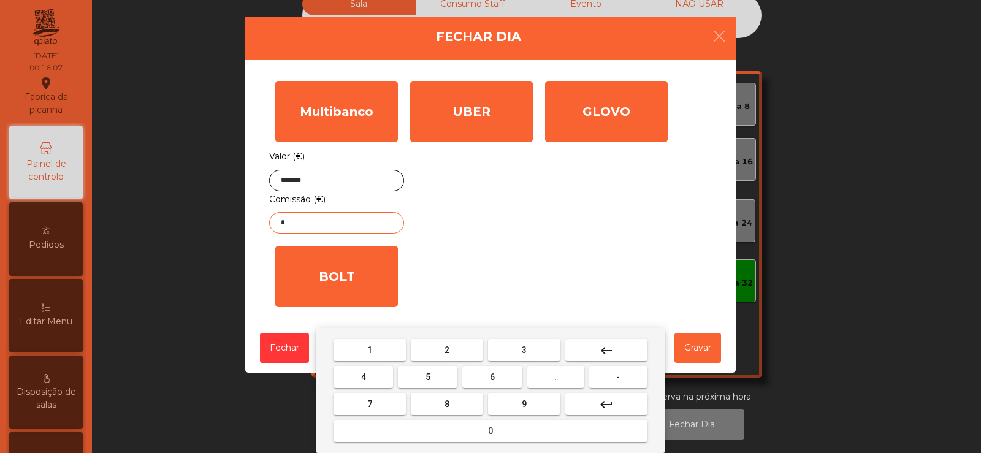
click at [608, 346] on mat-icon "keyboard_backspace" at bounding box center [606, 350] width 15 height 15
click at [462, 354] on button "2" at bounding box center [447, 350] width 72 height 22
click at [495, 432] on button "0" at bounding box center [491, 431] width 314 height 22
click at [556, 377] on span "." at bounding box center [555, 377] width 2 height 10
click at [369, 404] on span "7" at bounding box center [369, 404] width 5 height 10
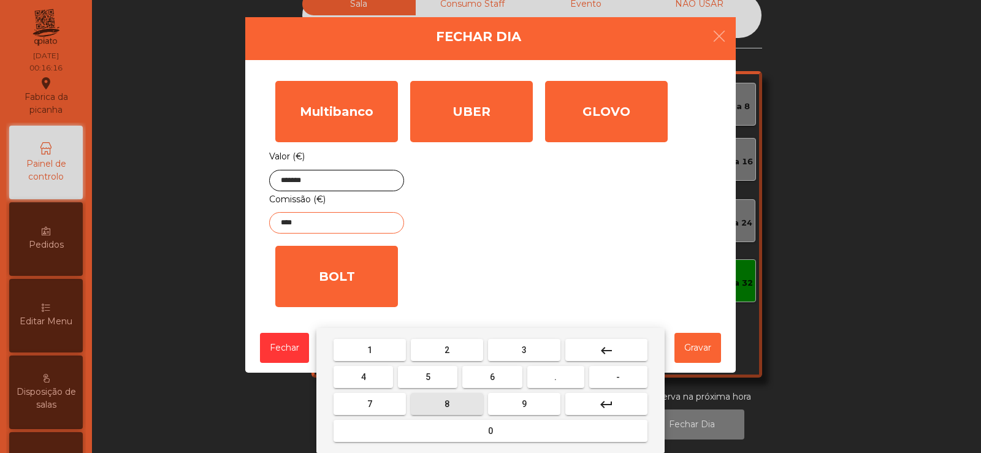
click at [439, 404] on button "8" at bounding box center [447, 404] width 72 height 22
type input "*****"
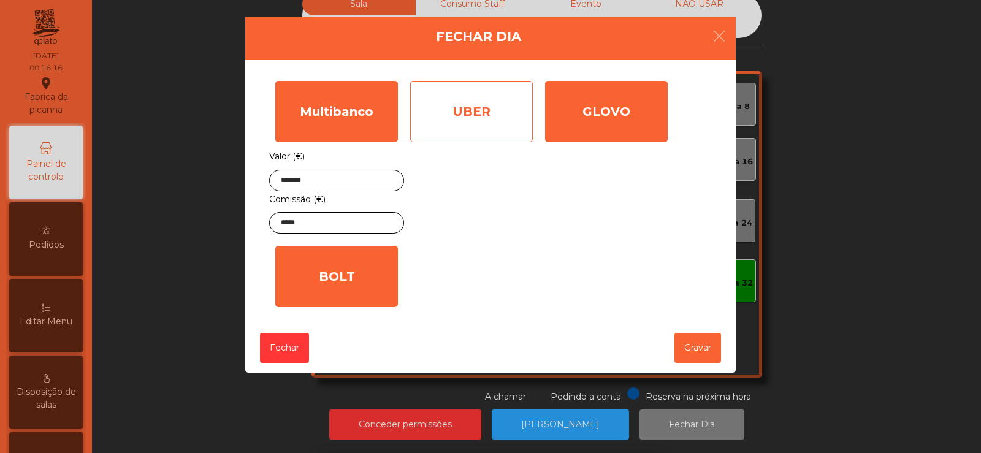
click at [477, 115] on div "UBER" at bounding box center [471, 111] width 123 height 61
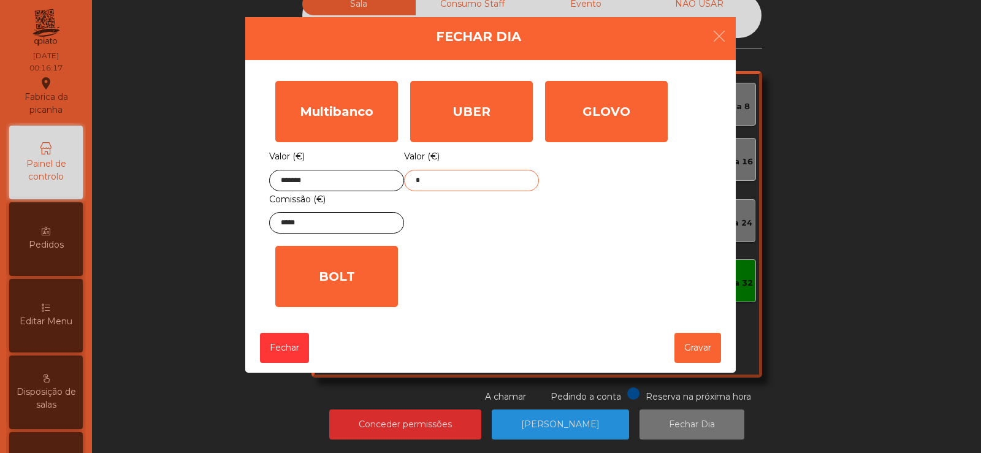
click at [486, 185] on input "*" at bounding box center [471, 180] width 135 height 21
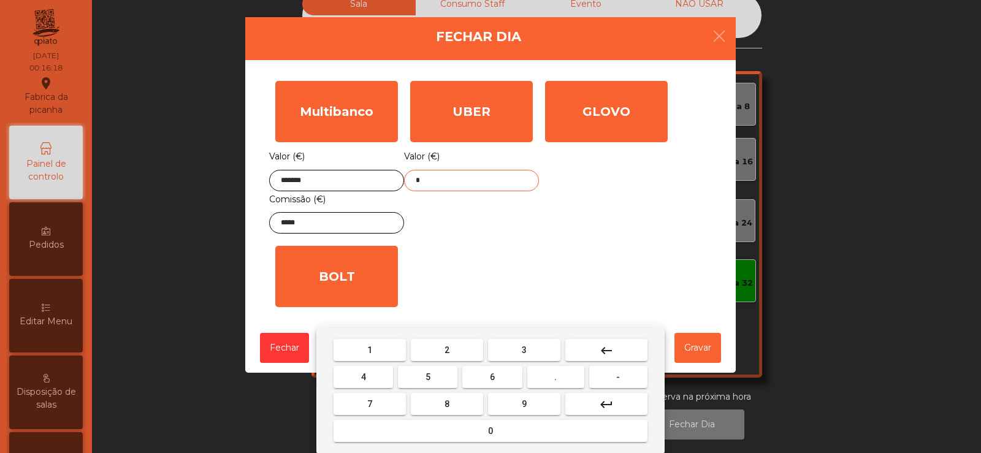
click at [618, 354] on button "keyboard_backspace" at bounding box center [606, 350] width 82 height 22
click at [370, 348] on span "1" at bounding box center [369, 350] width 5 height 10
click at [428, 378] on span "5" at bounding box center [428, 377] width 5 height 10
click at [428, 386] on button "5" at bounding box center [427, 377] width 59 height 22
click at [556, 377] on span "." at bounding box center [555, 377] width 2 height 10
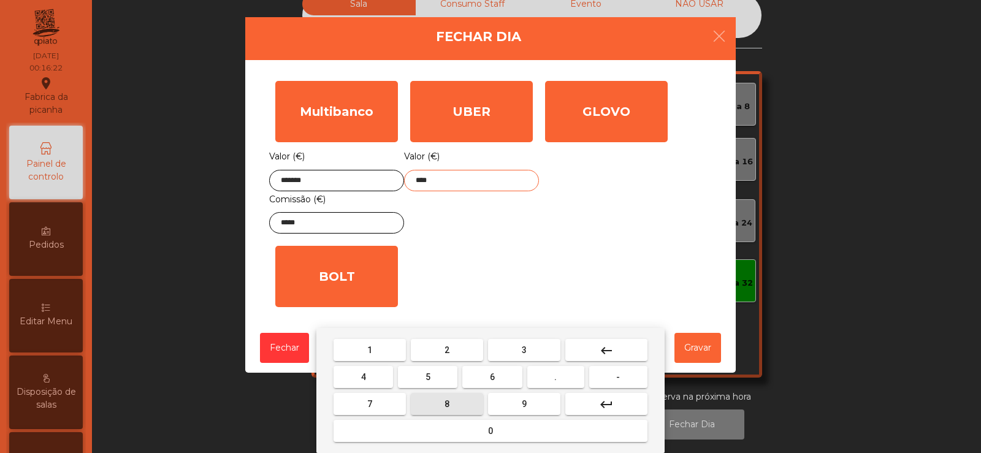
click at [456, 397] on button "8" at bounding box center [447, 404] width 72 height 22
type input "*****"
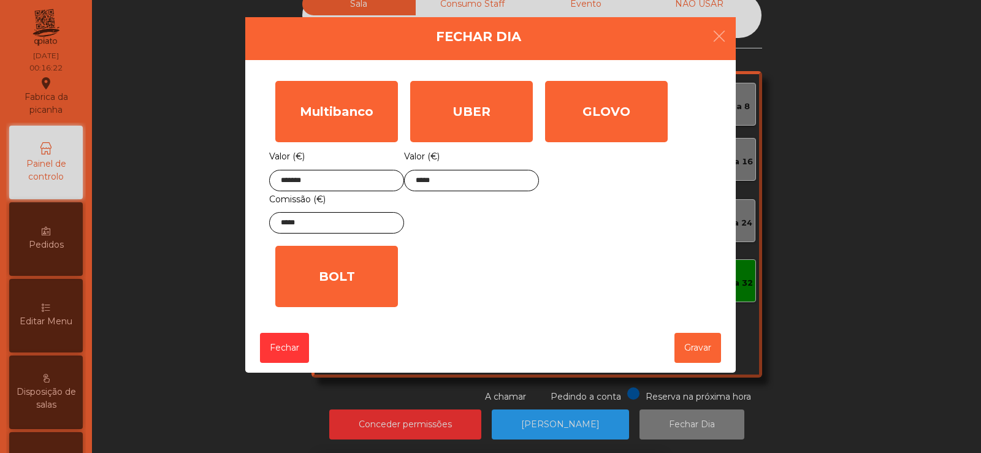
click at [500, 266] on div "Multibanco Valor (€) ******* Comissão (€) ***** UBER Valor (€) ***** GLOVO Valo…" at bounding box center [490, 194] width 443 height 239
click at [689, 352] on button "Gravar" at bounding box center [698, 348] width 47 height 30
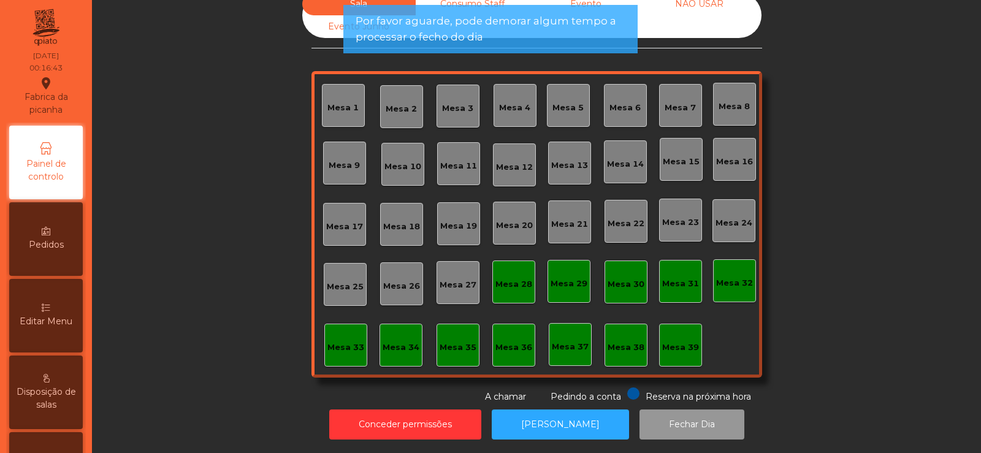
scroll to position [0, 0]
